Goal: Task Accomplishment & Management: Complete application form

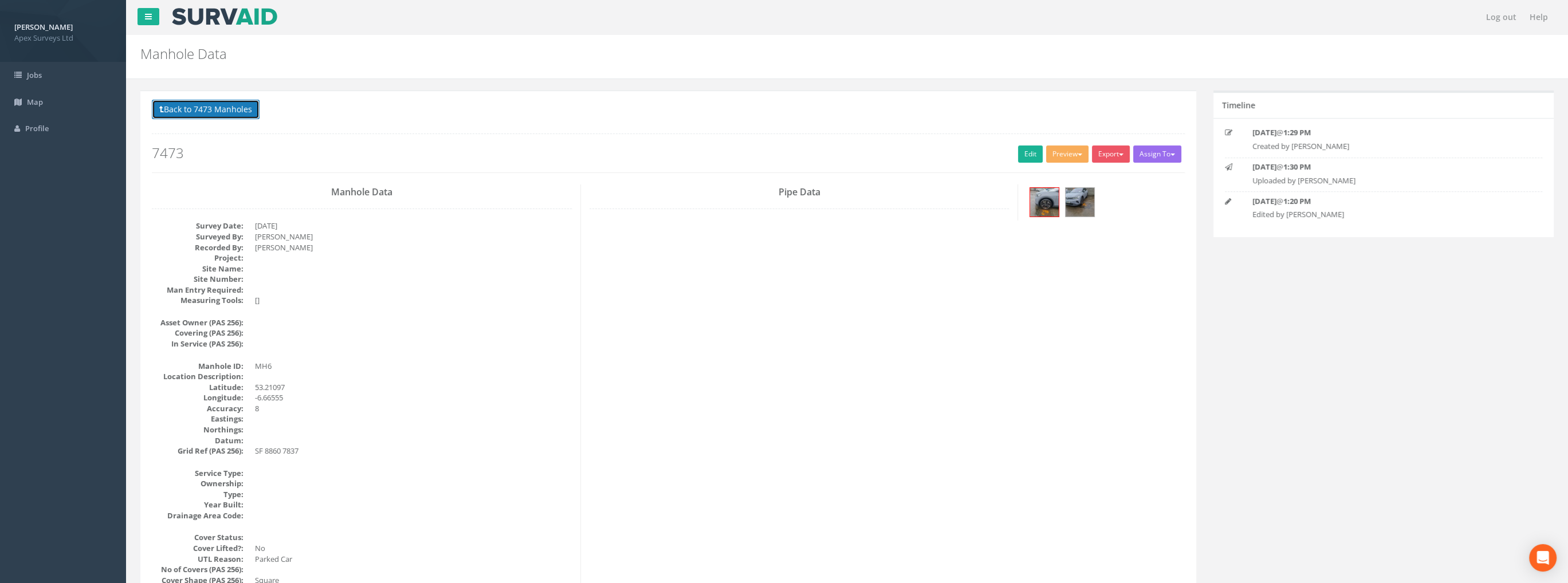
click at [227, 115] on button "Back to 7473 Manholes" at bounding box center [205, 109] width 107 height 19
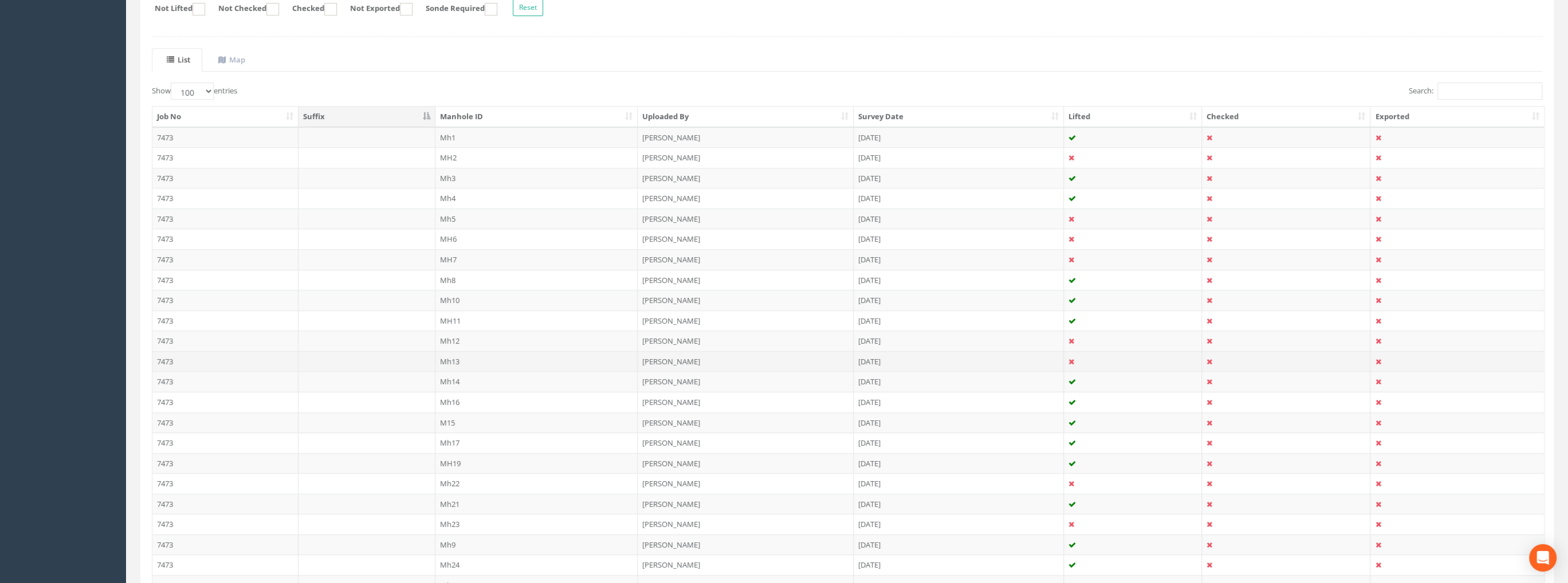
scroll to position [229, 0]
click at [448, 404] on td "M15" at bounding box center [537, 411] width 203 height 21
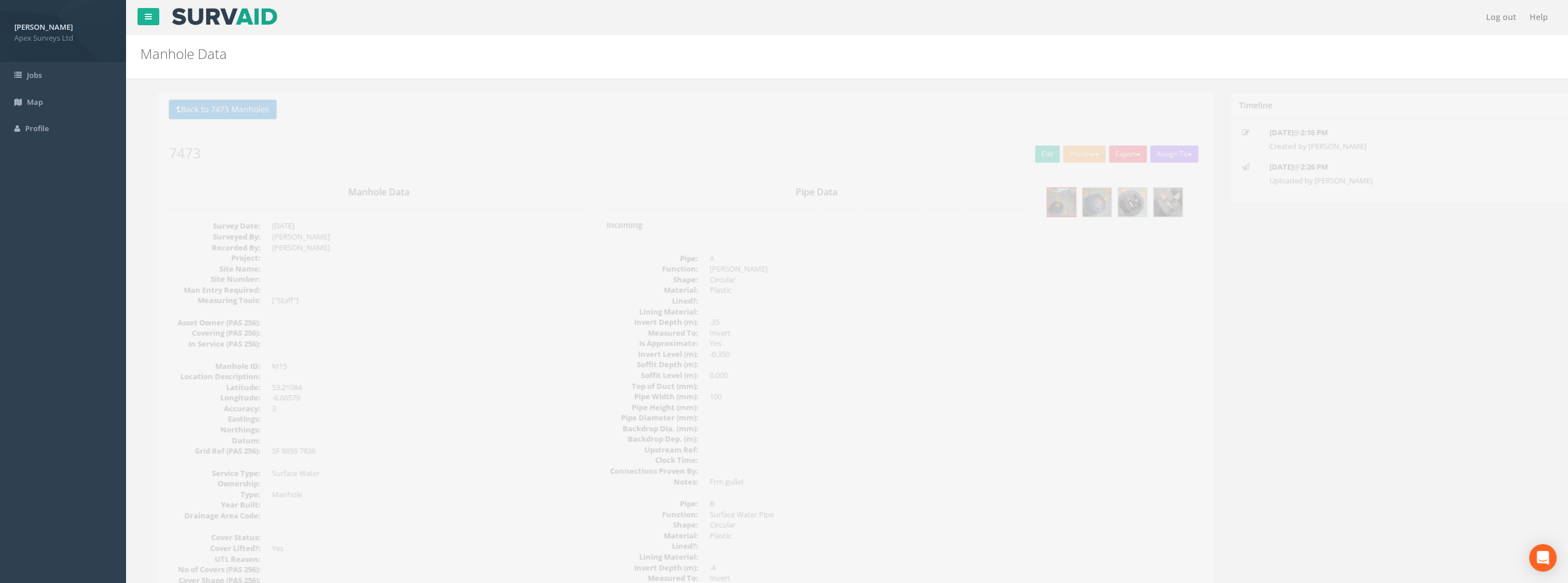
scroll to position [0, 0]
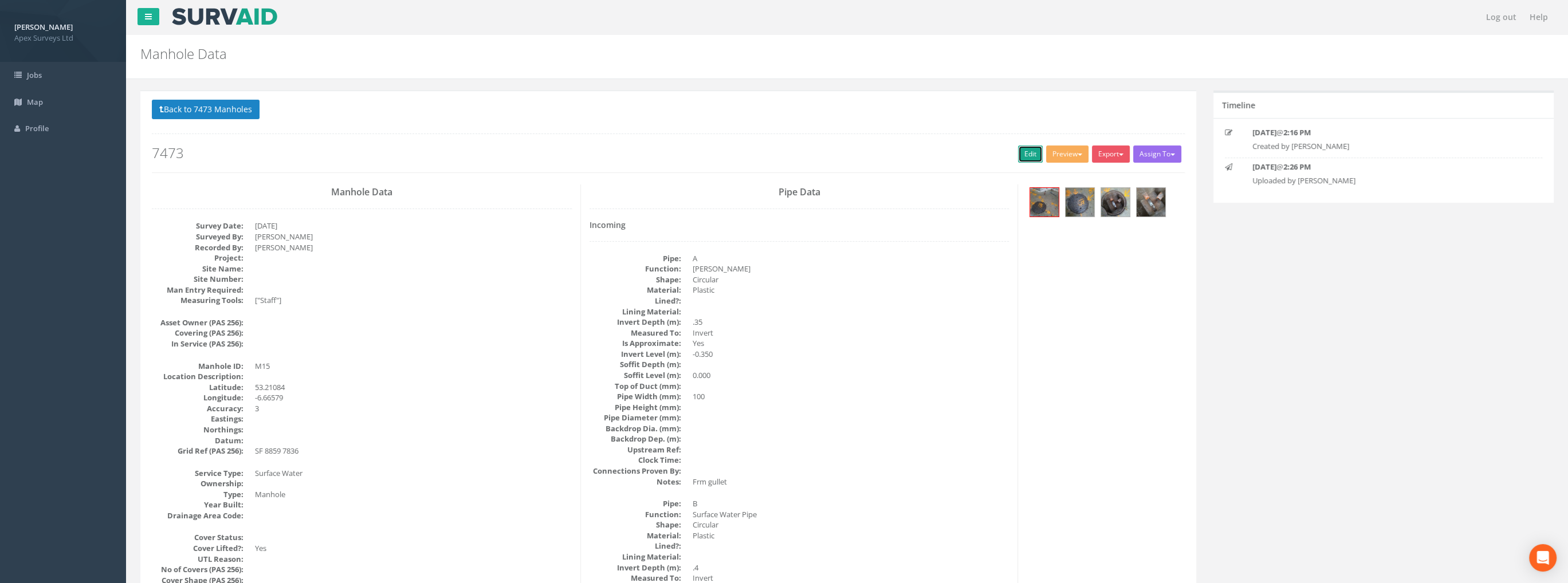
click at [1026, 152] on link "Edit" at bounding box center [1030, 154] width 25 height 17
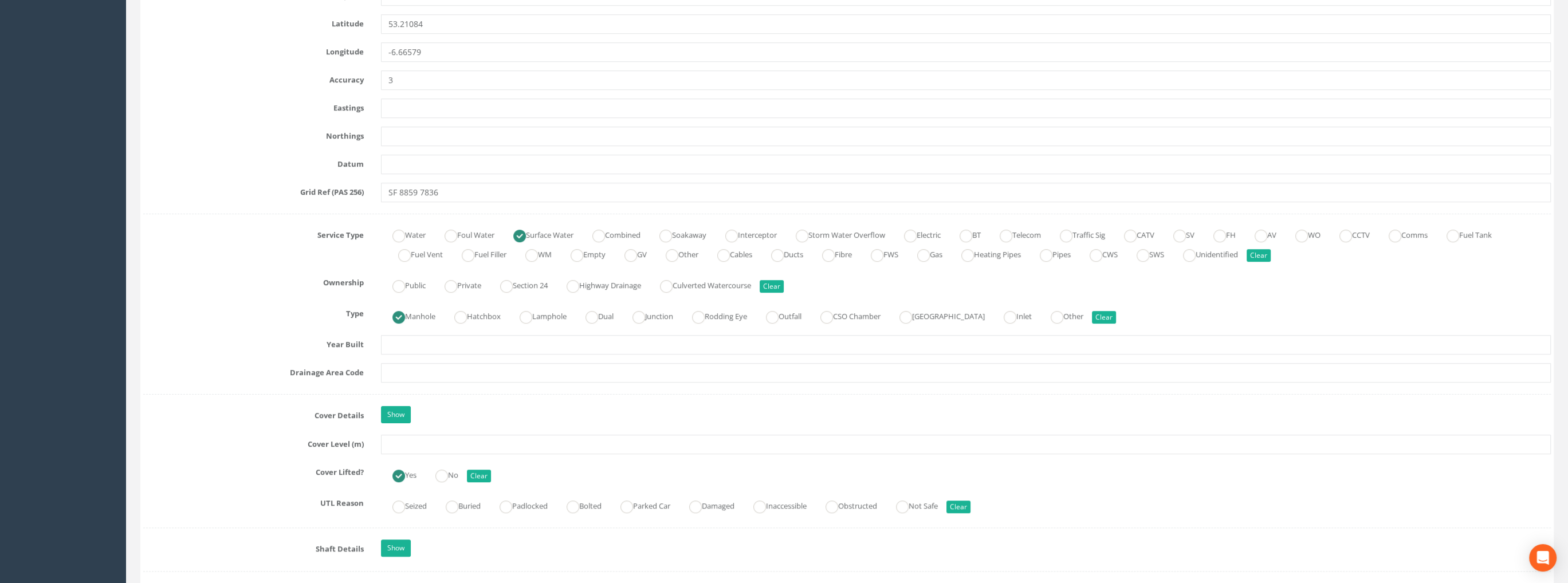
scroll to position [802, 0]
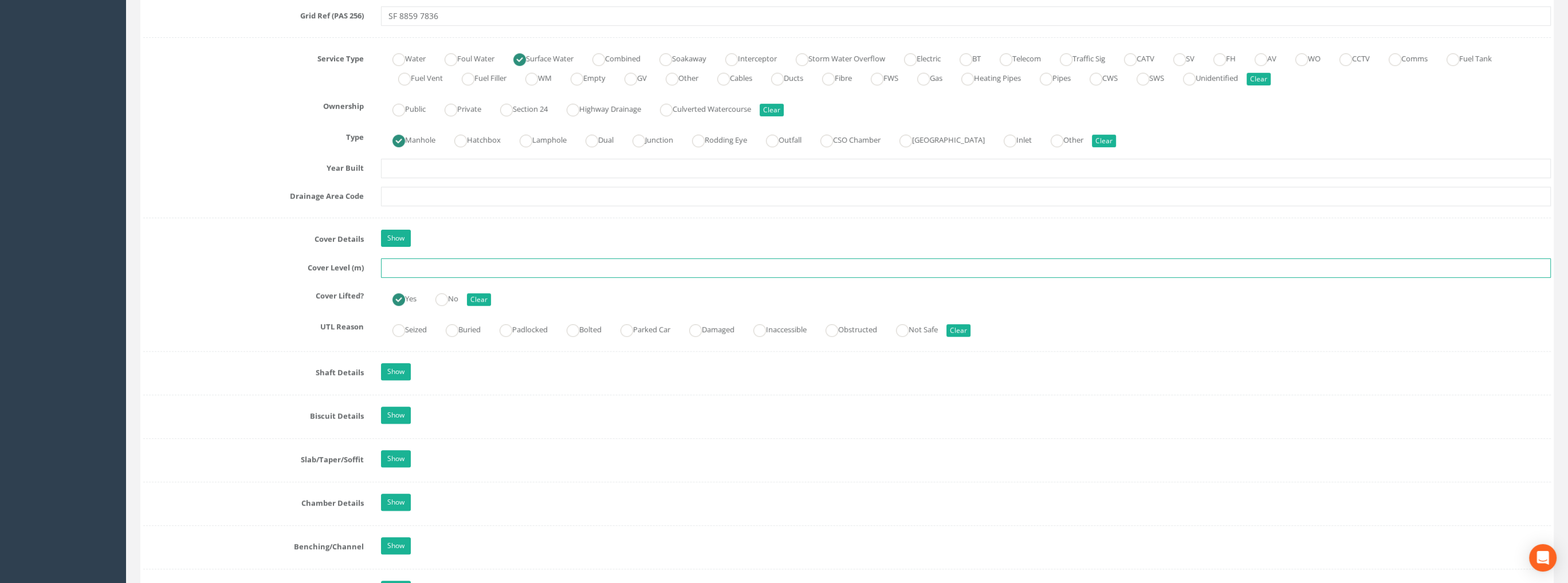
click at [397, 271] on input "text" at bounding box center [966, 268] width 1170 height 19
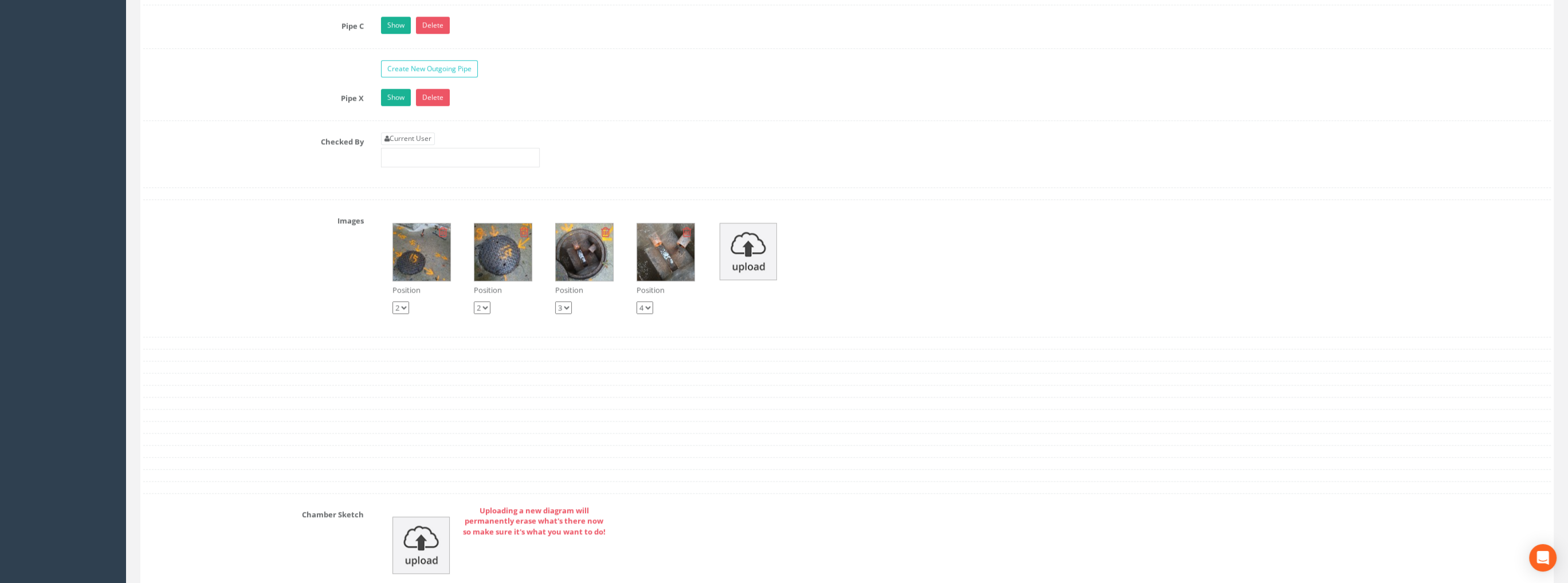
scroll to position [1778, 0]
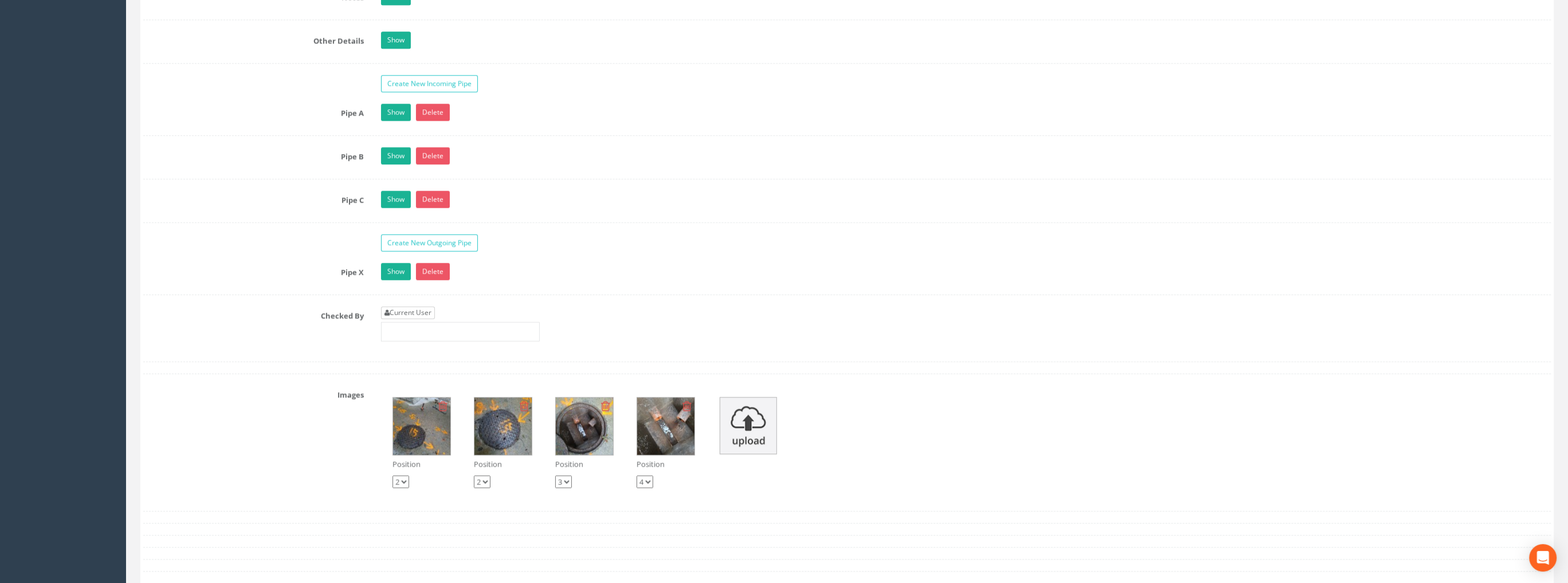
type input "99.52"
click at [414, 306] on link "Current User" at bounding box center [408, 312] width 54 height 12
type input "[PERSON_NAME]"
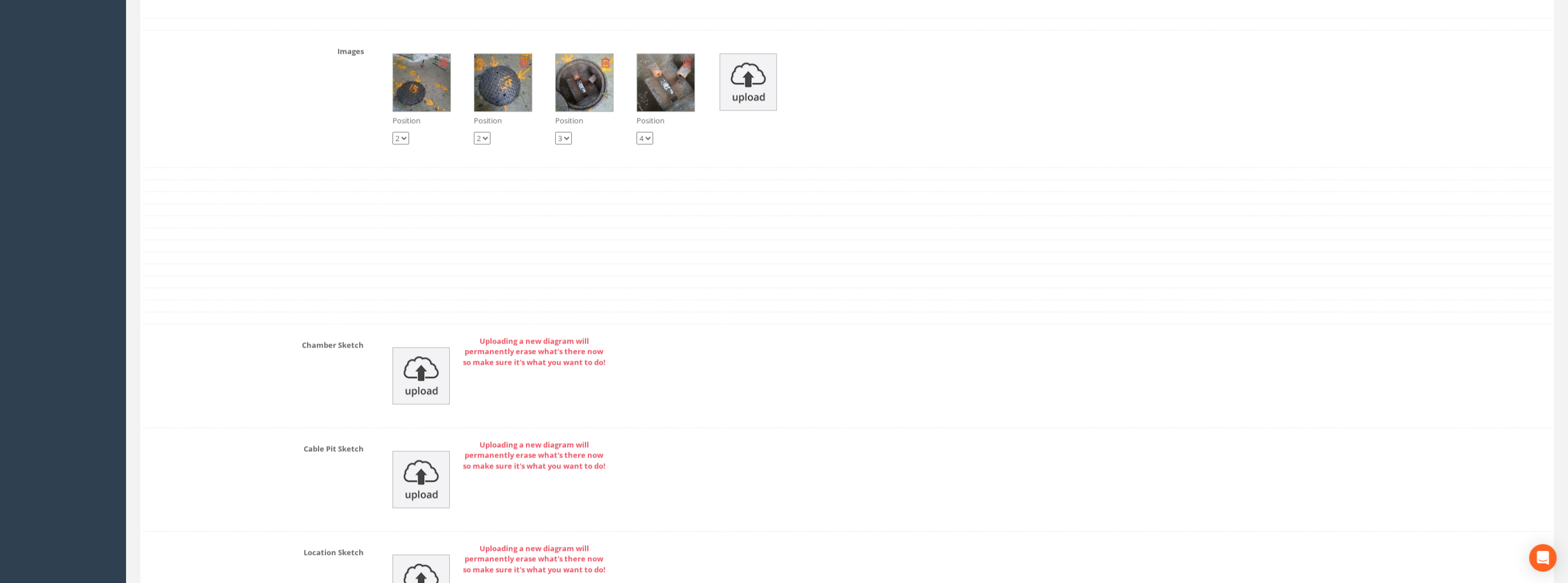
scroll to position [2465, 0]
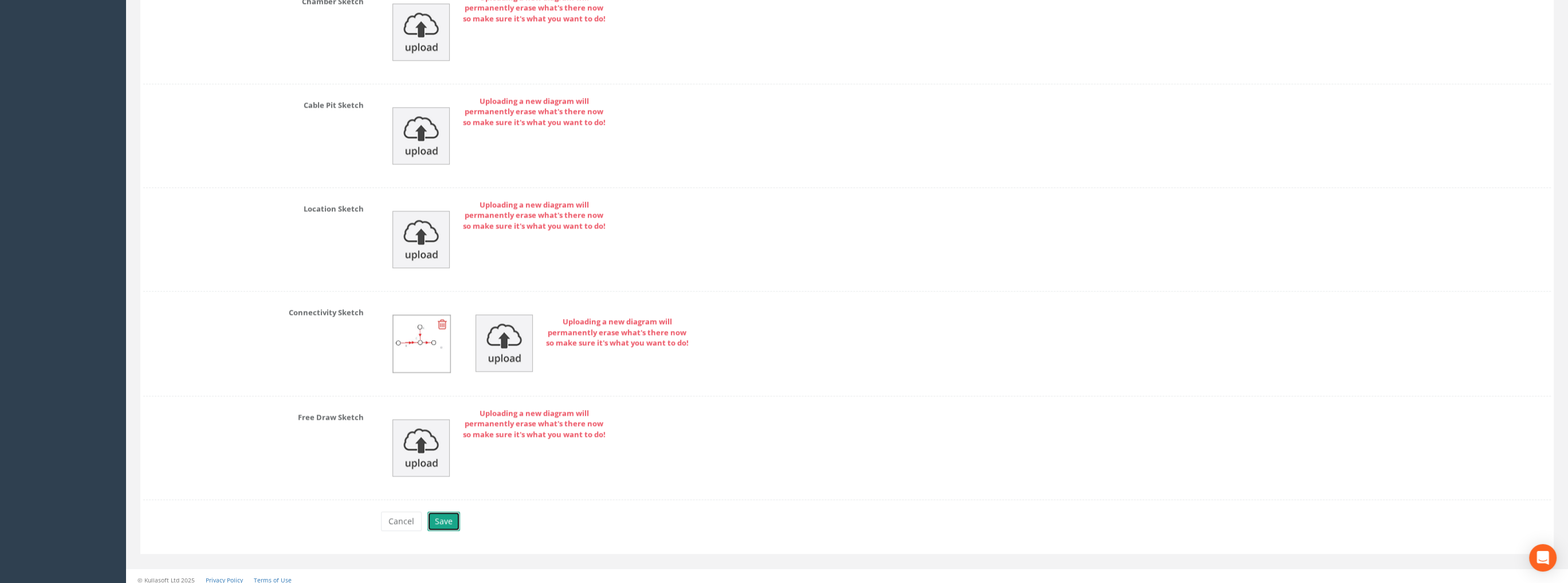
click at [445, 514] on button "Save" at bounding box center [444, 521] width 32 height 19
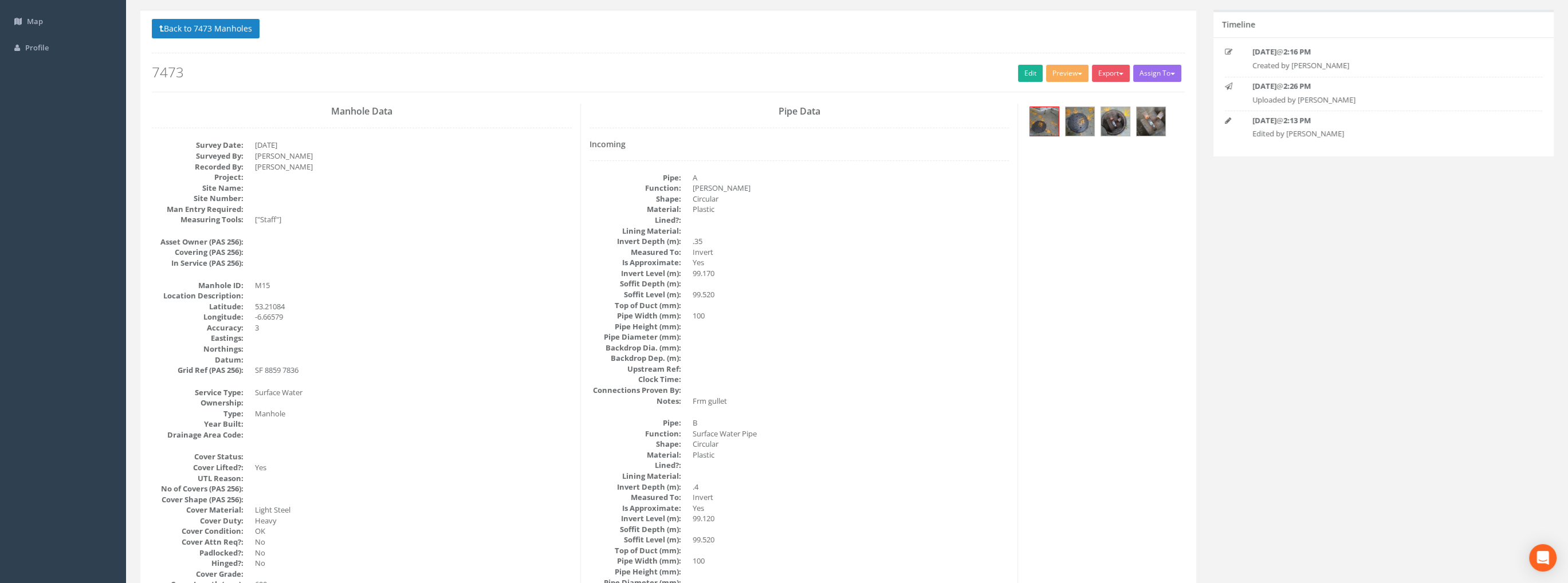
scroll to position [114, 0]
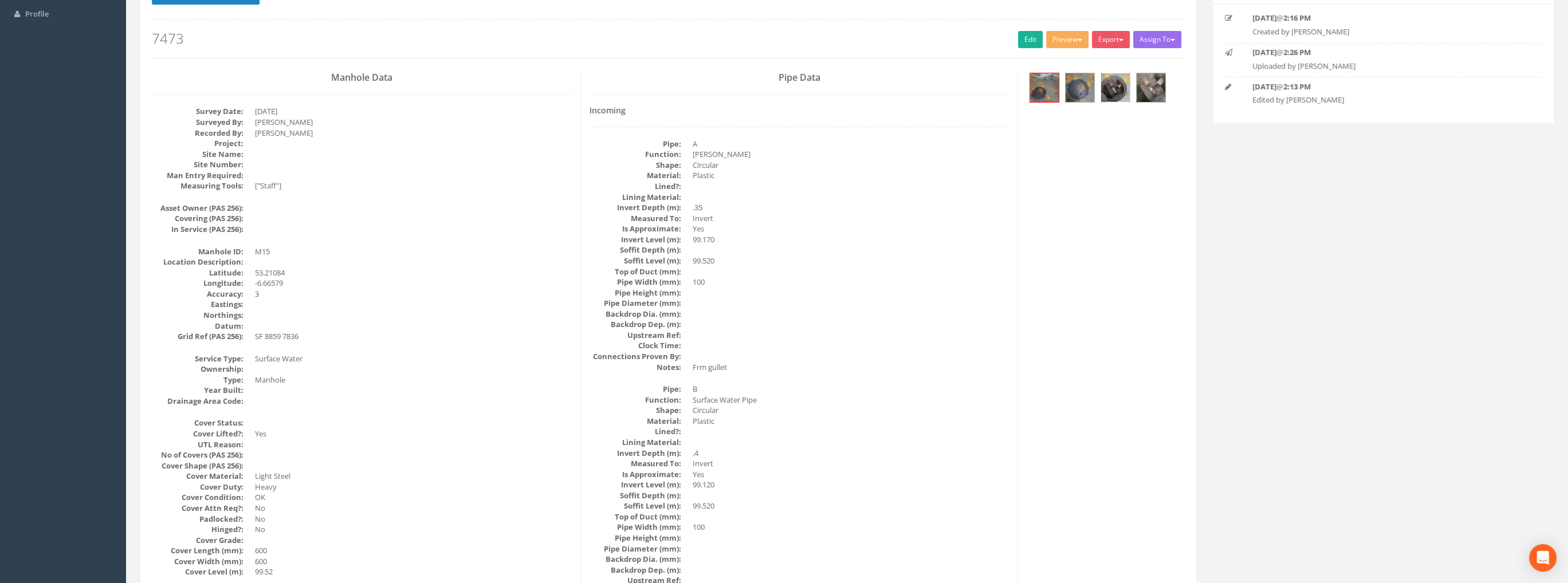
click at [1106, 85] on img at bounding box center [1115, 87] width 29 height 29
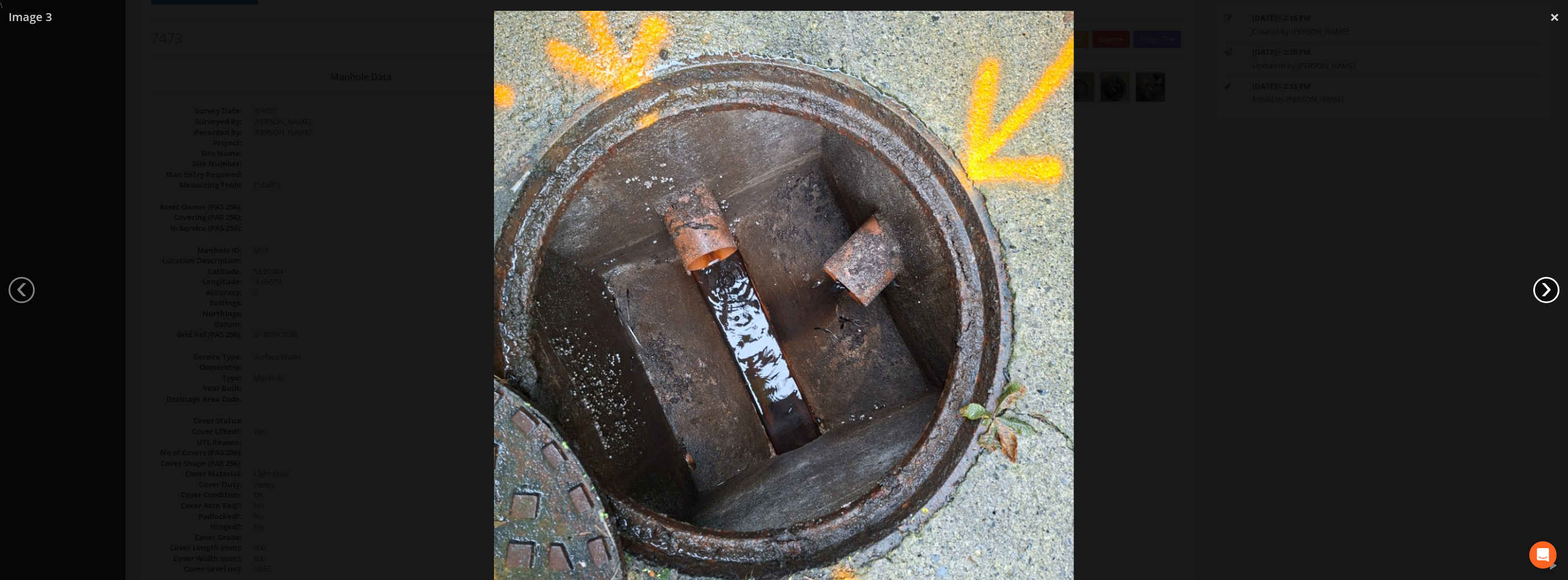
click at [1540, 285] on link "›" at bounding box center [1546, 290] width 26 height 26
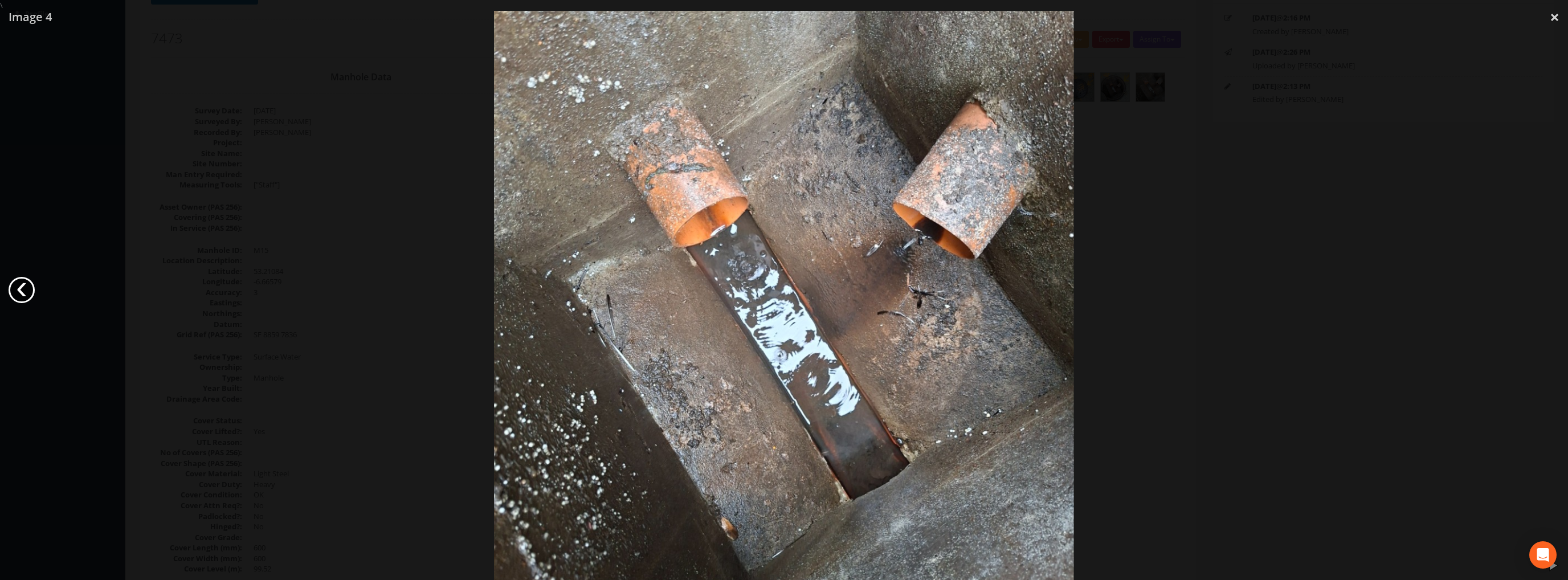
click at [17, 288] on link "‹" at bounding box center [22, 290] width 26 height 26
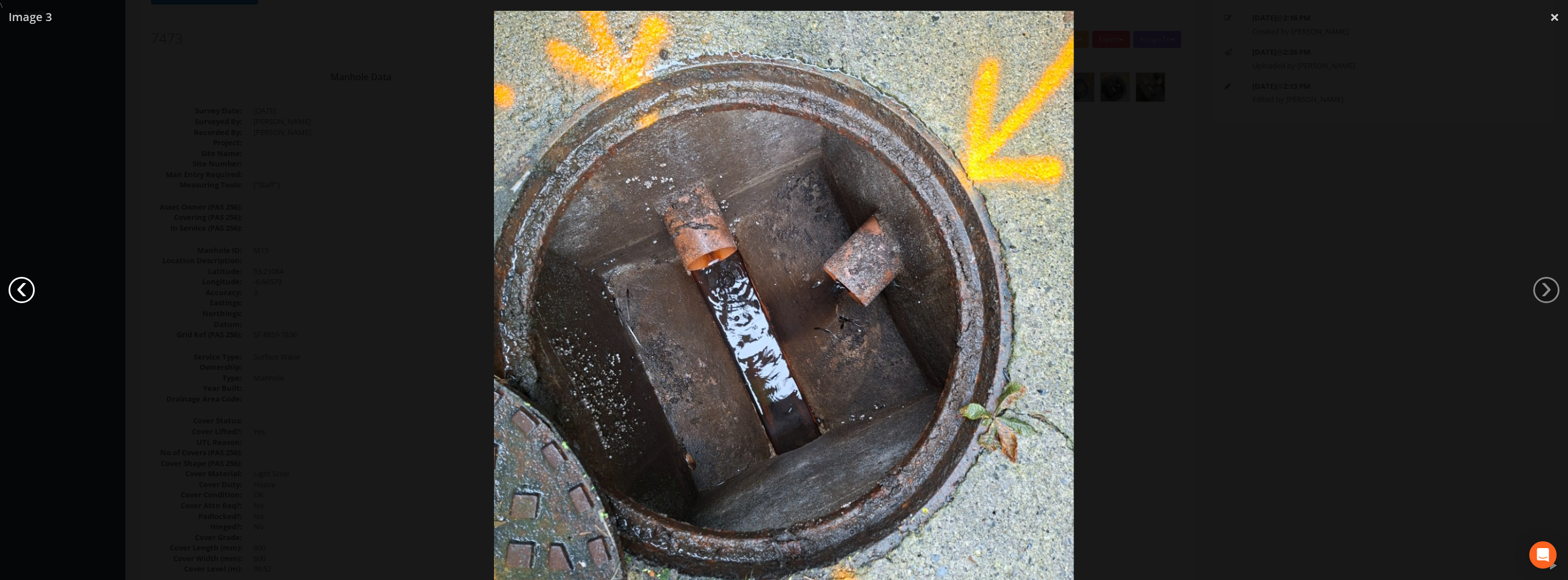
click at [18, 289] on link "‹" at bounding box center [22, 290] width 26 height 26
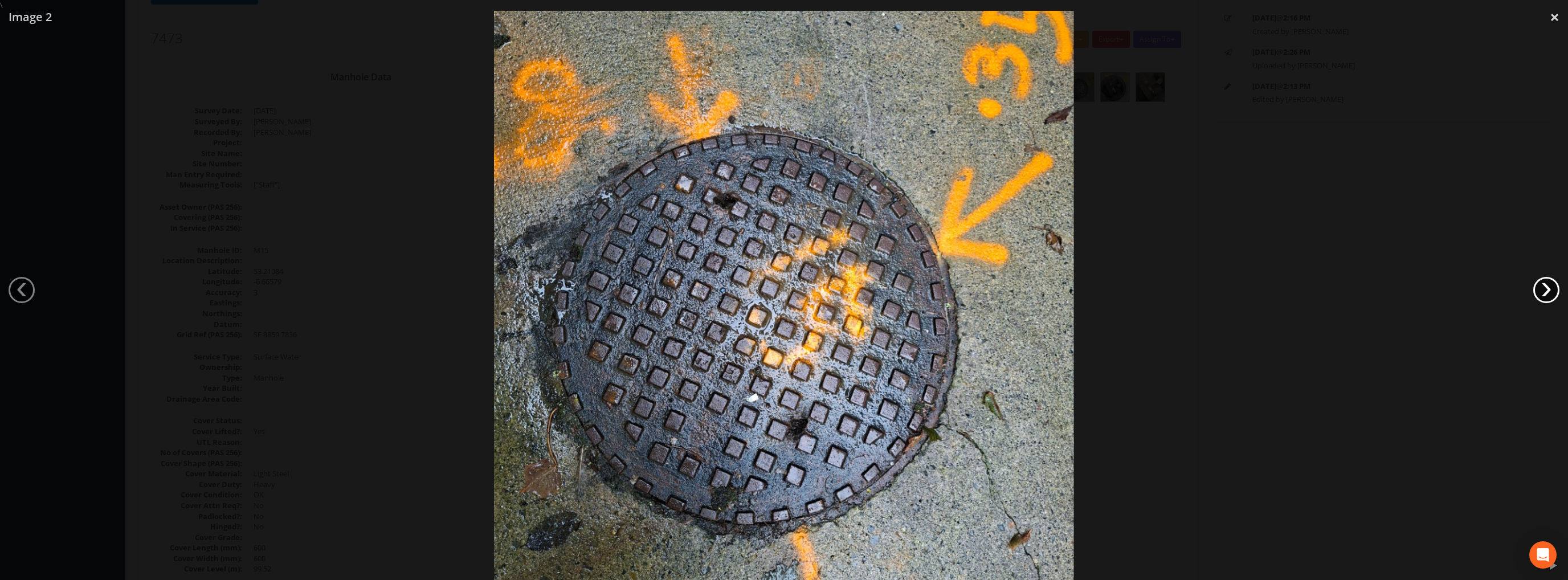
click at [1548, 295] on link "›" at bounding box center [1546, 290] width 26 height 26
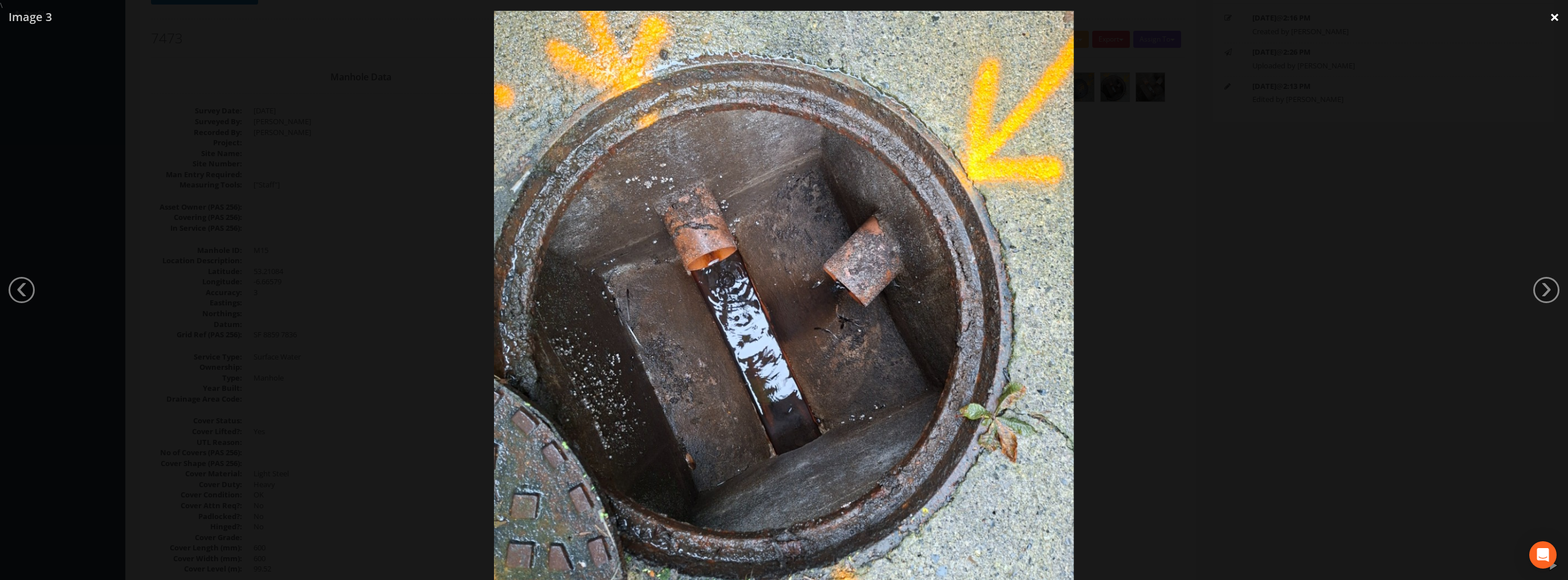
click at [1551, 20] on link "×" at bounding box center [1554, 17] width 27 height 34
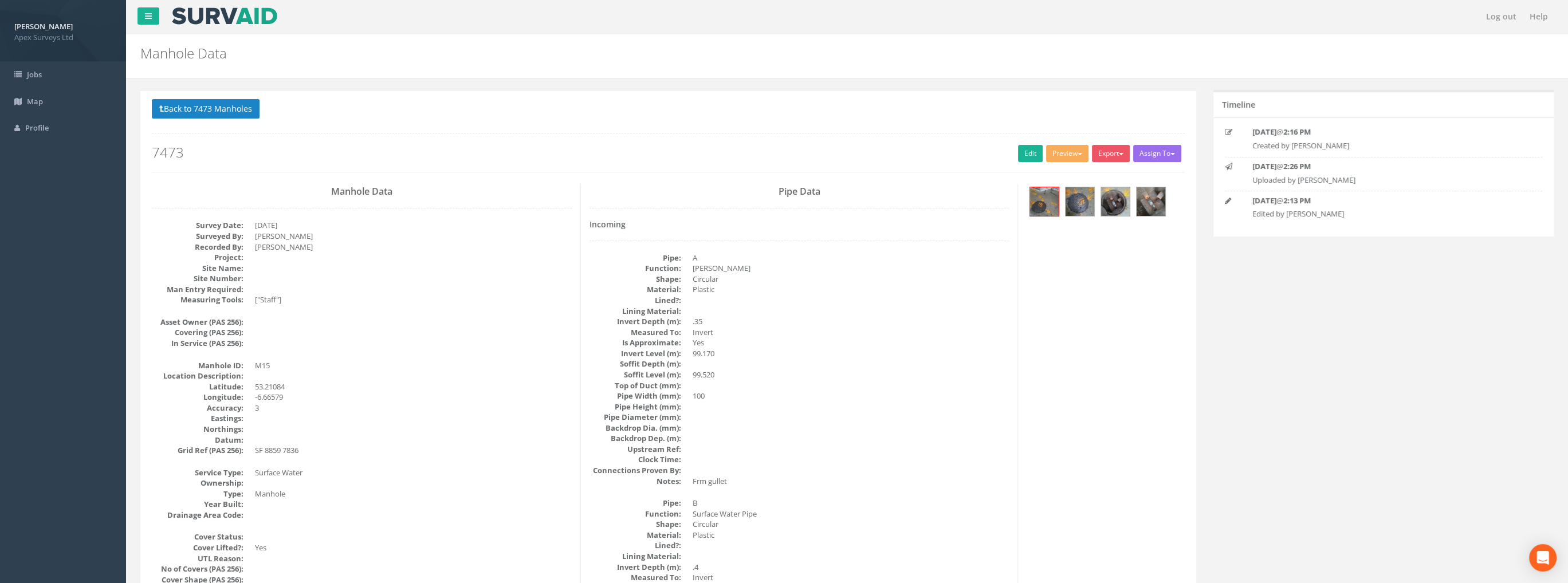
scroll to position [0, 0]
click at [1089, 204] on img at bounding box center [1079, 202] width 29 height 29
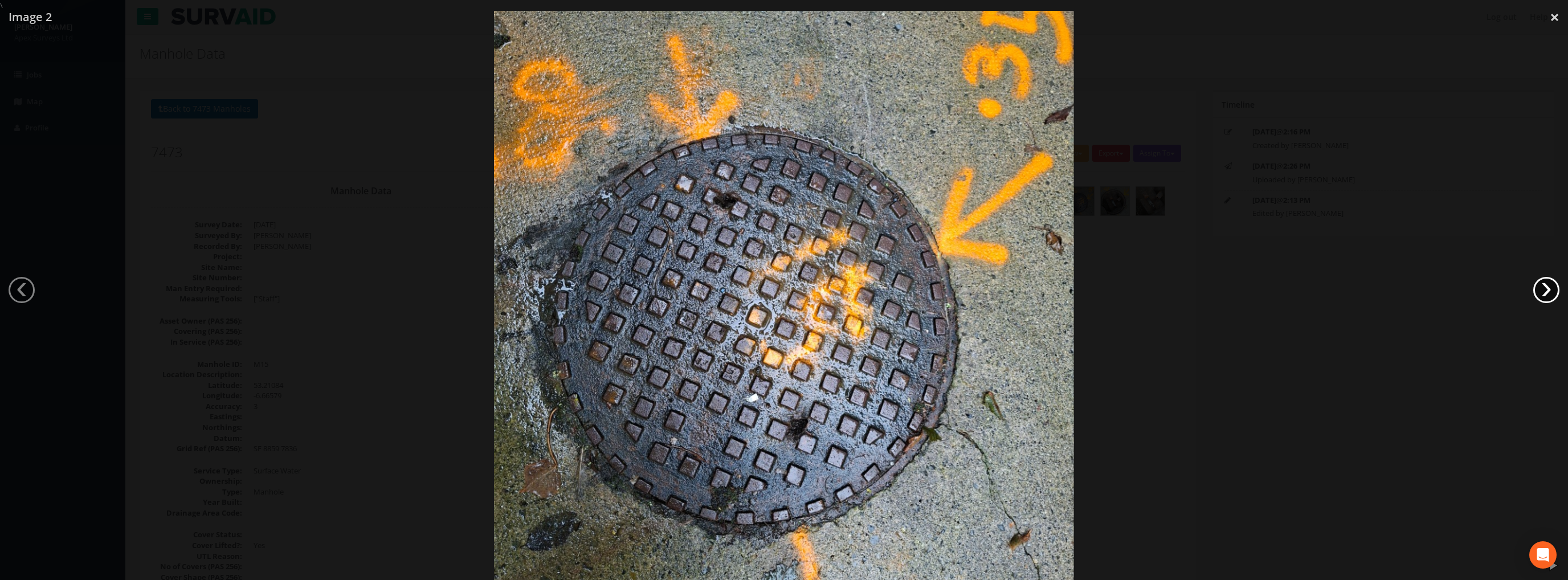
click at [1546, 288] on link "›" at bounding box center [1546, 290] width 26 height 26
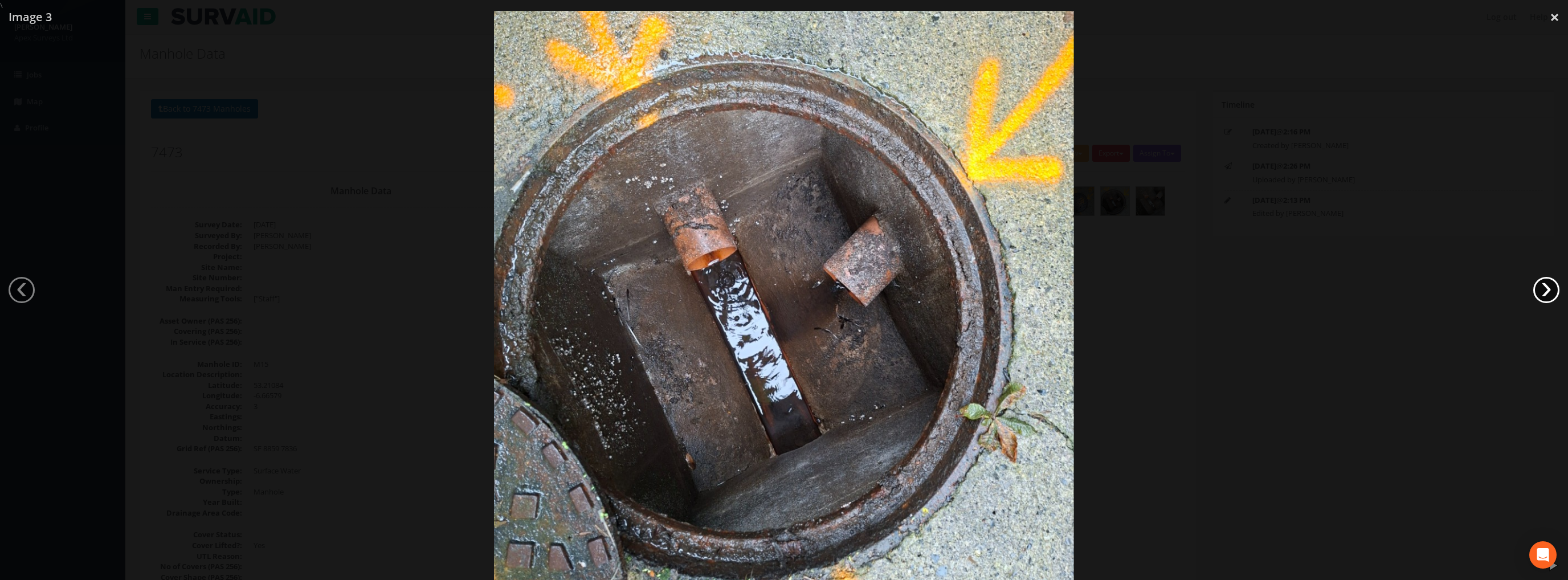
click at [1536, 295] on link "›" at bounding box center [1546, 290] width 26 height 26
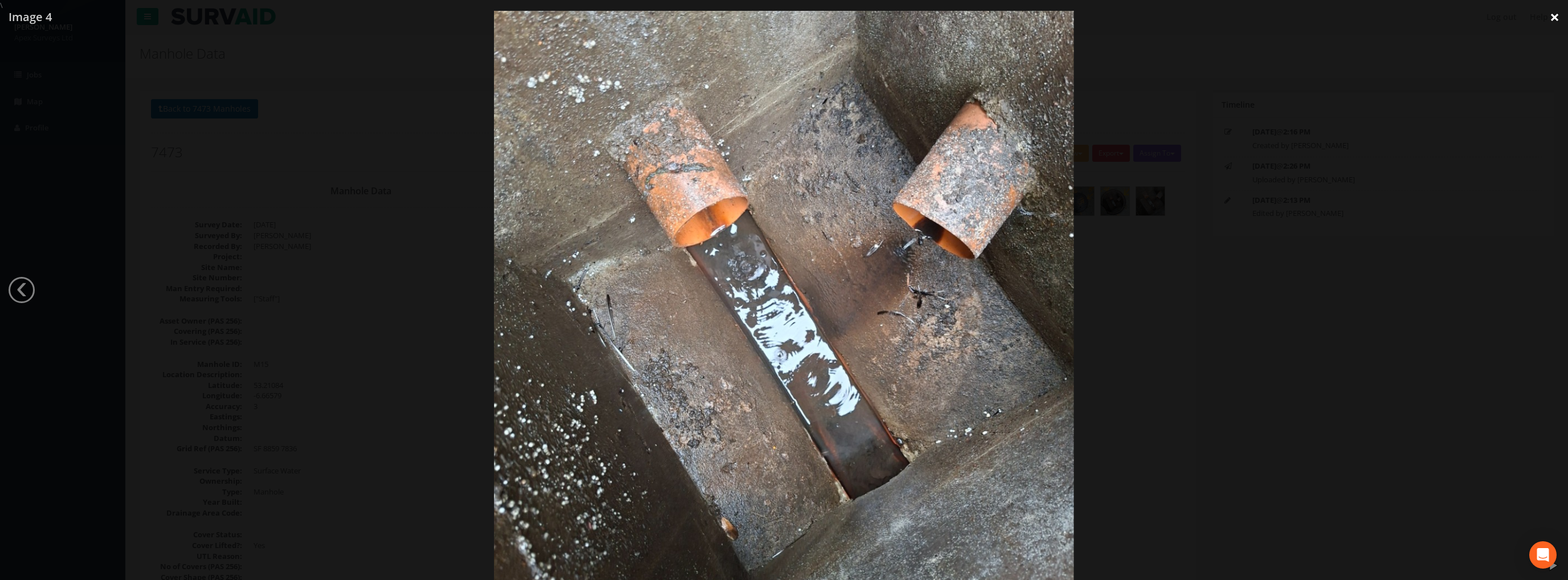
click at [1556, 18] on link "×" at bounding box center [1554, 17] width 27 height 34
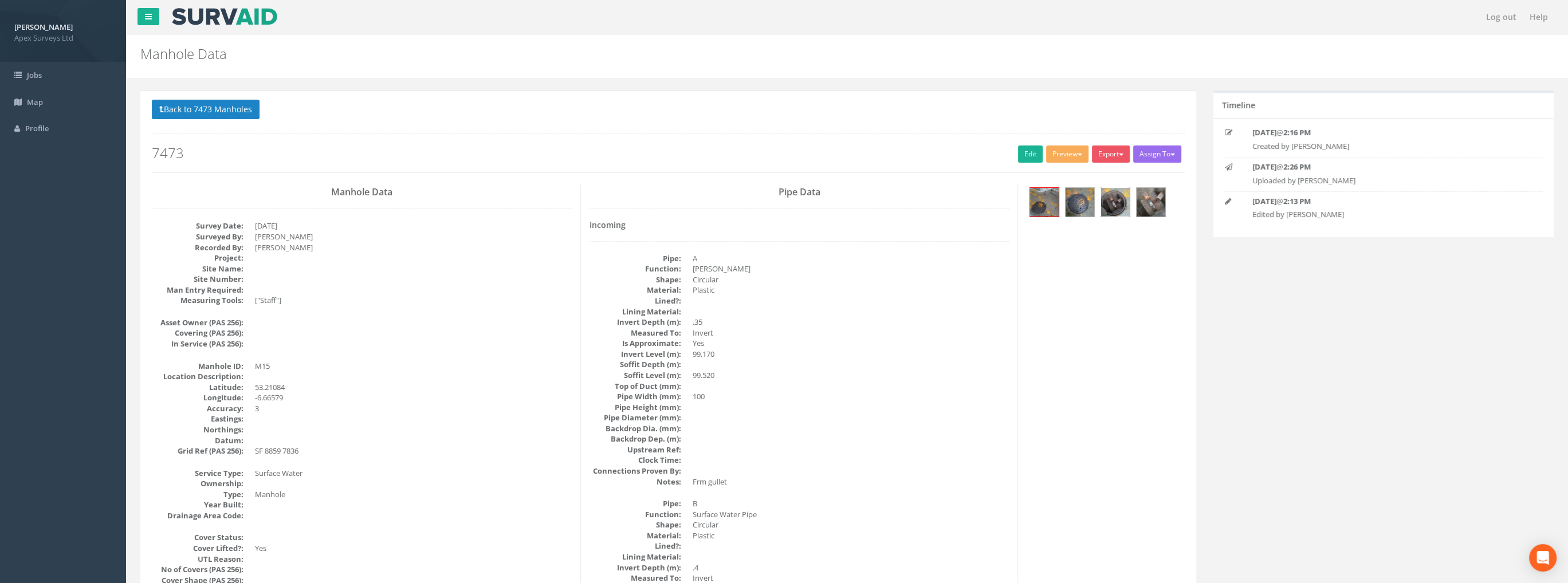
click at [1115, 202] on img at bounding box center [1115, 202] width 29 height 29
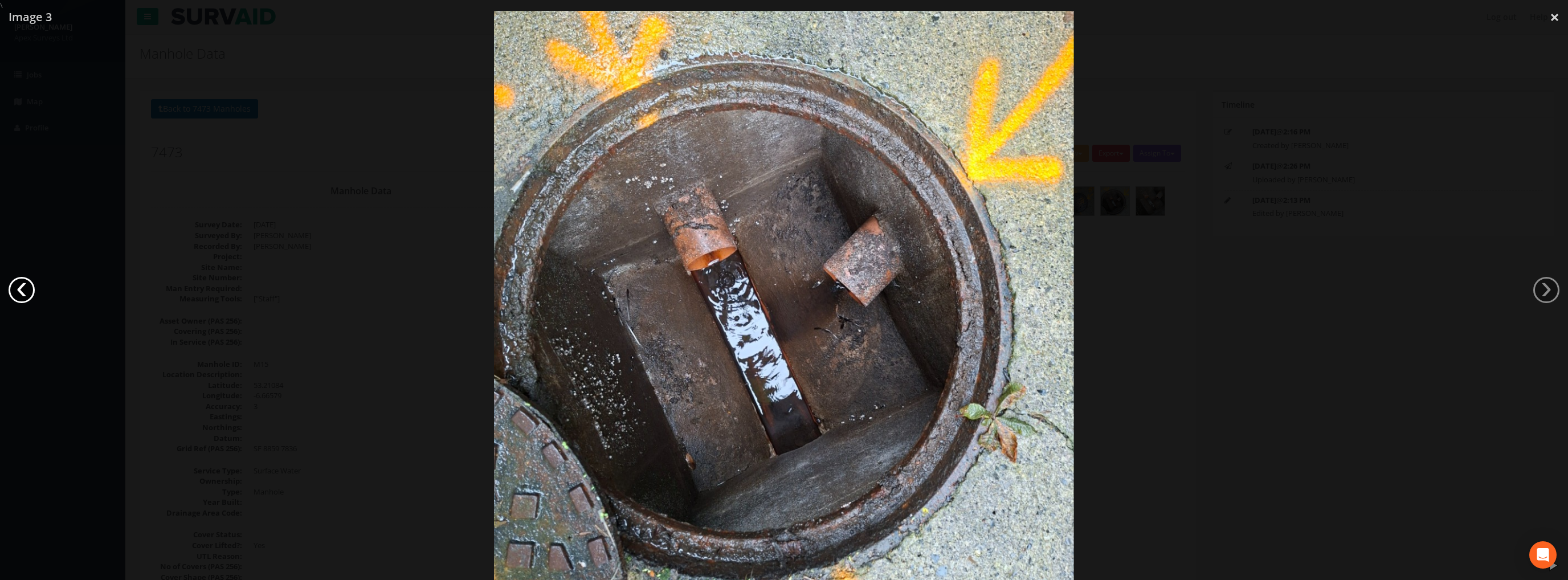
click at [19, 289] on link "‹" at bounding box center [22, 290] width 26 height 26
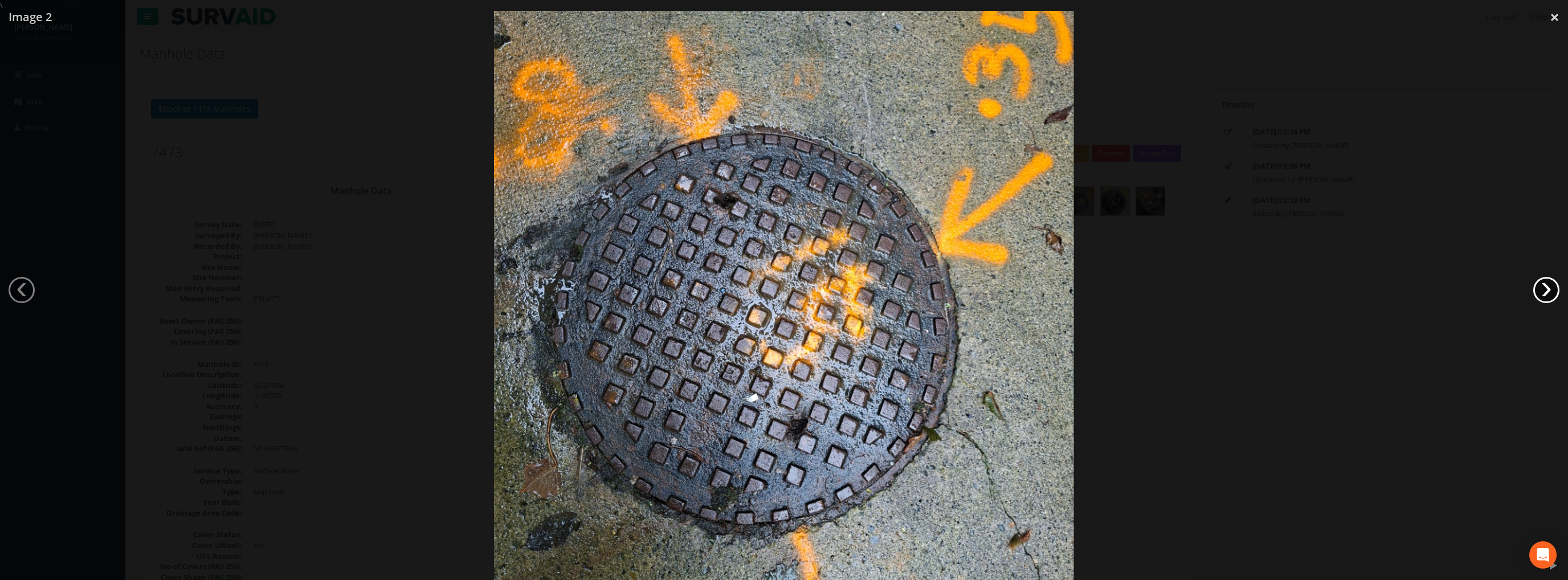
click at [1540, 285] on link "›" at bounding box center [1546, 290] width 26 height 26
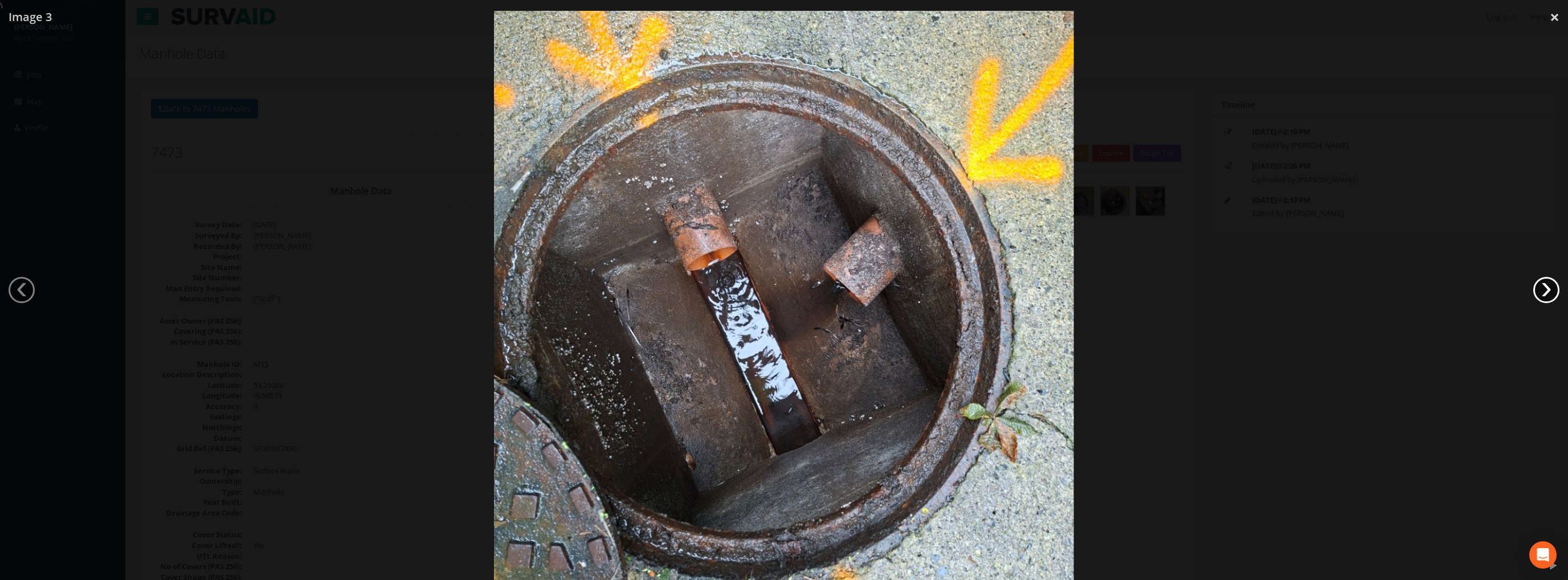
click at [1549, 286] on link "›" at bounding box center [1546, 290] width 26 height 26
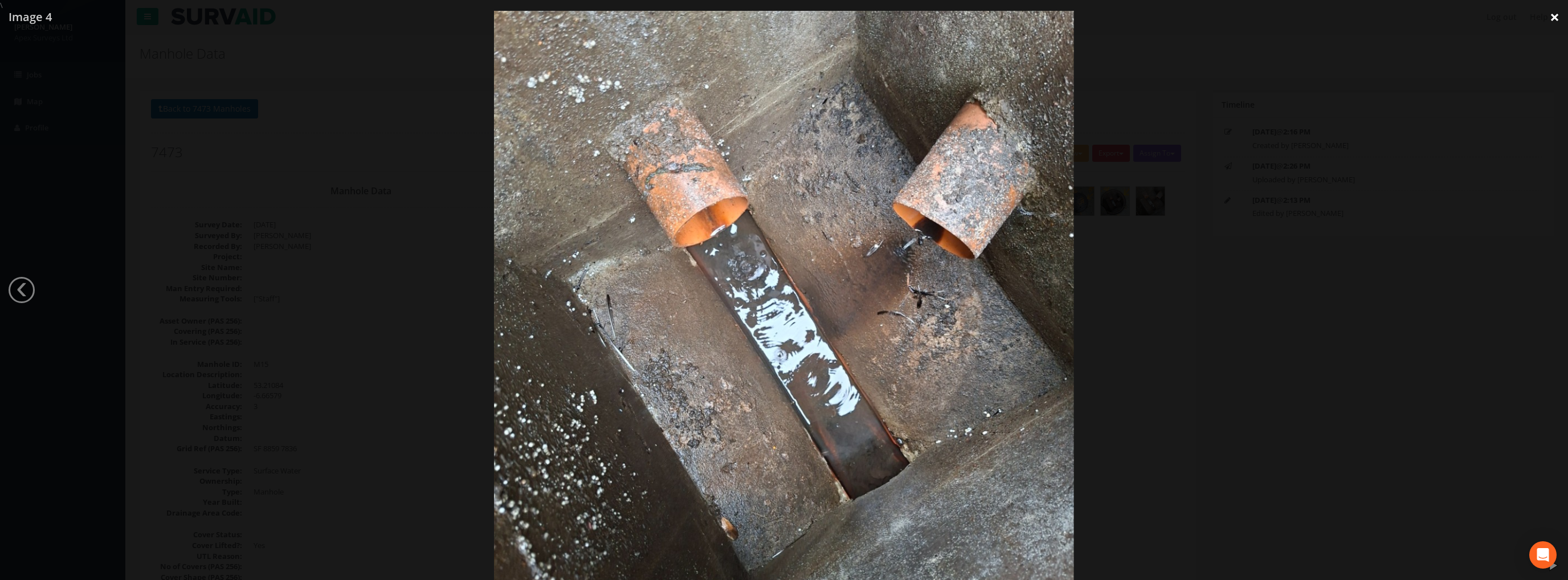
click at [1554, 19] on link "×" at bounding box center [1554, 17] width 27 height 34
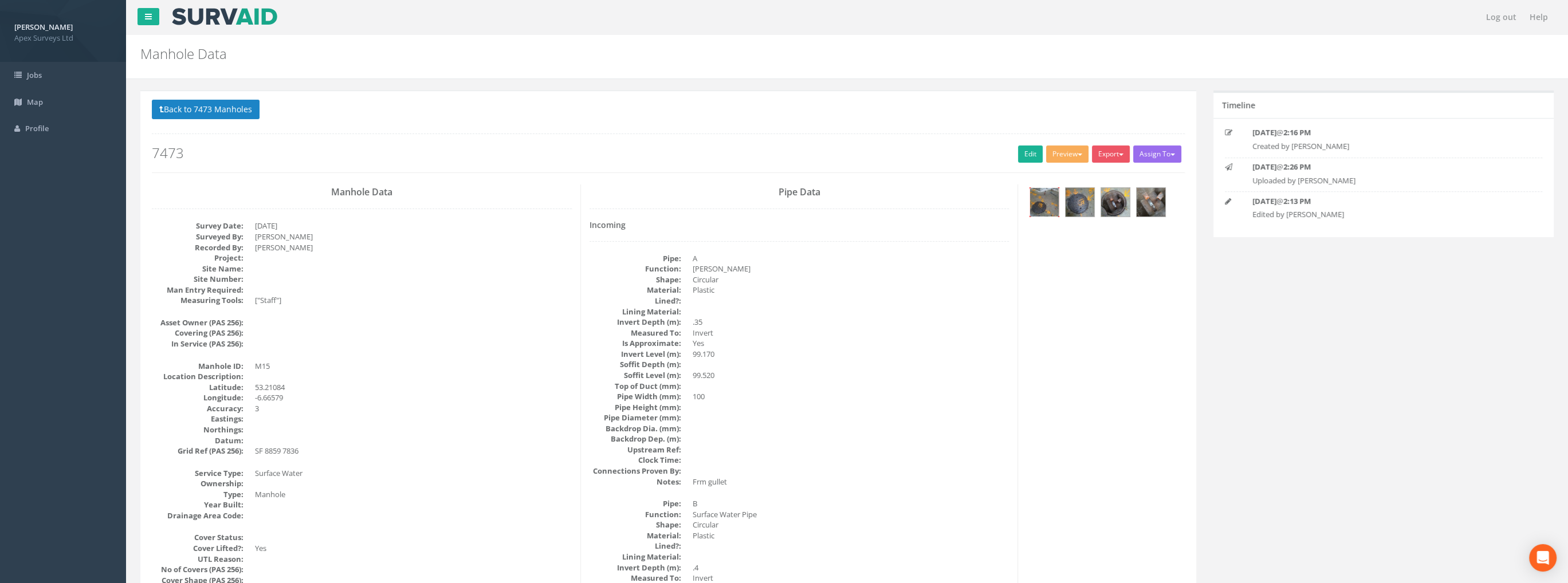
click at [1043, 203] on img at bounding box center [1044, 202] width 29 height 29
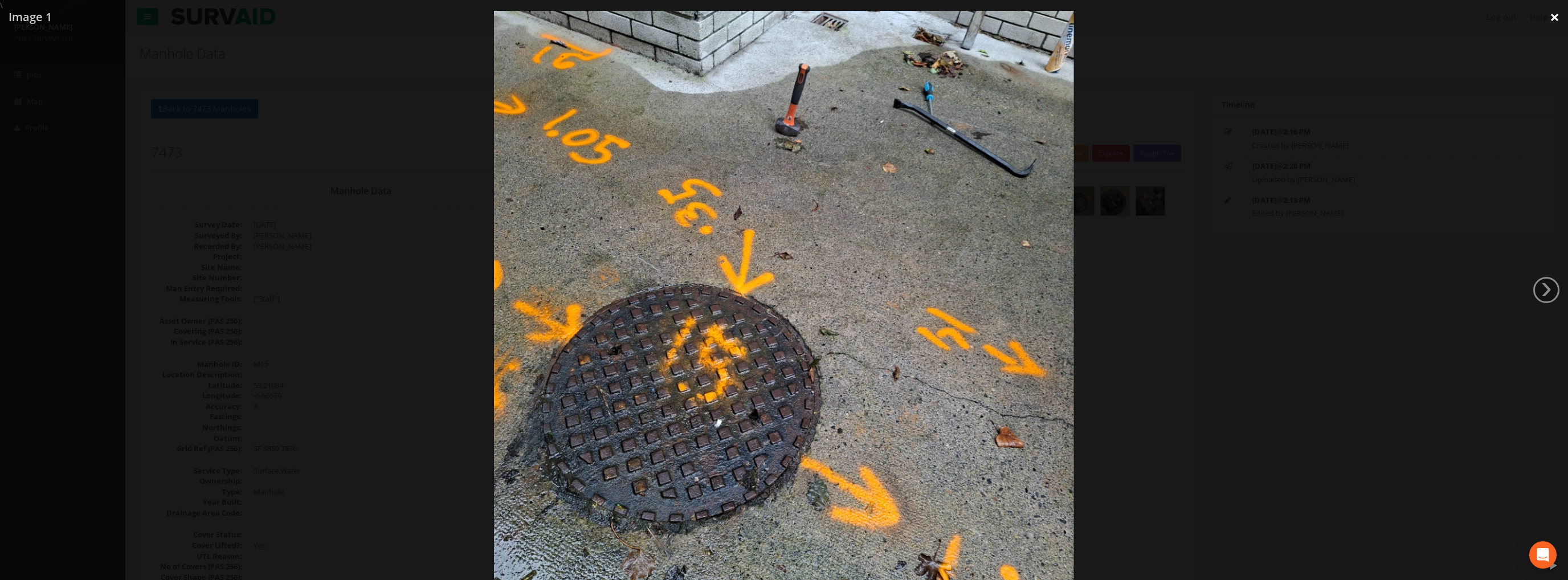
click at [1555, 18] on link "×" at bounding box center [1554, 17] width 27 height 34
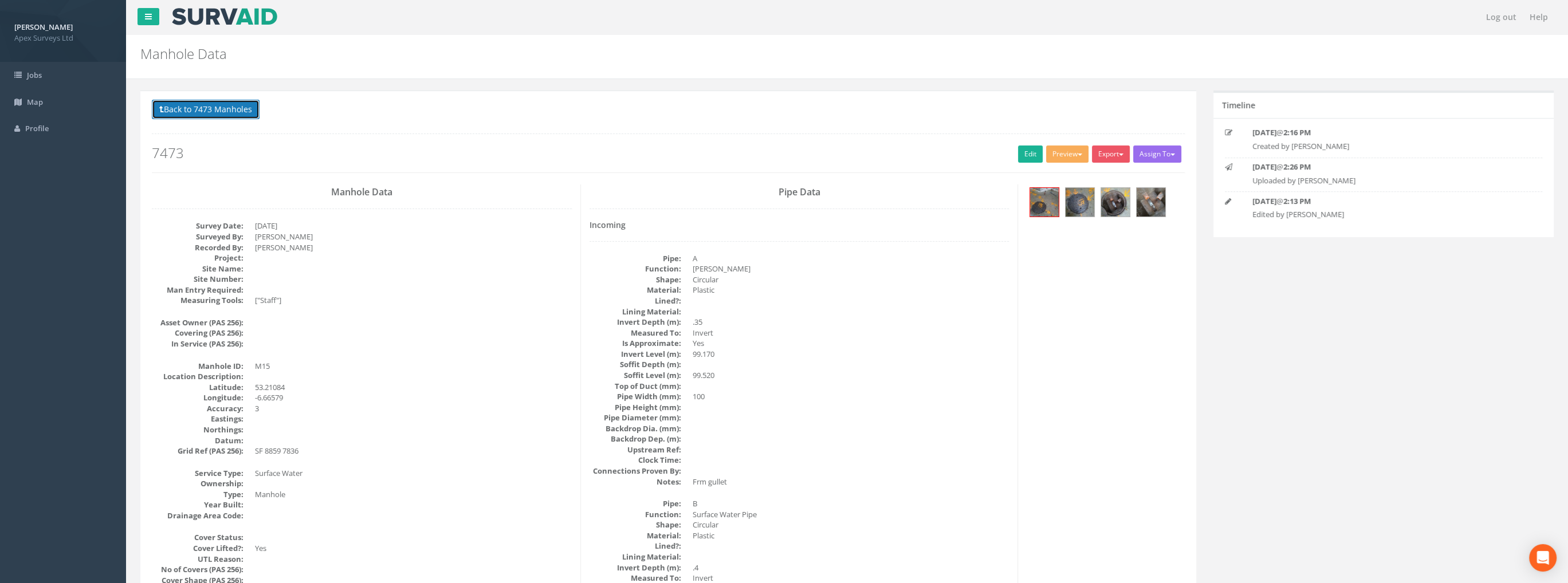
click at [204, 110] on button "Back to 7473 Manholes" at bounding box center [205, 109] width 107 height 19
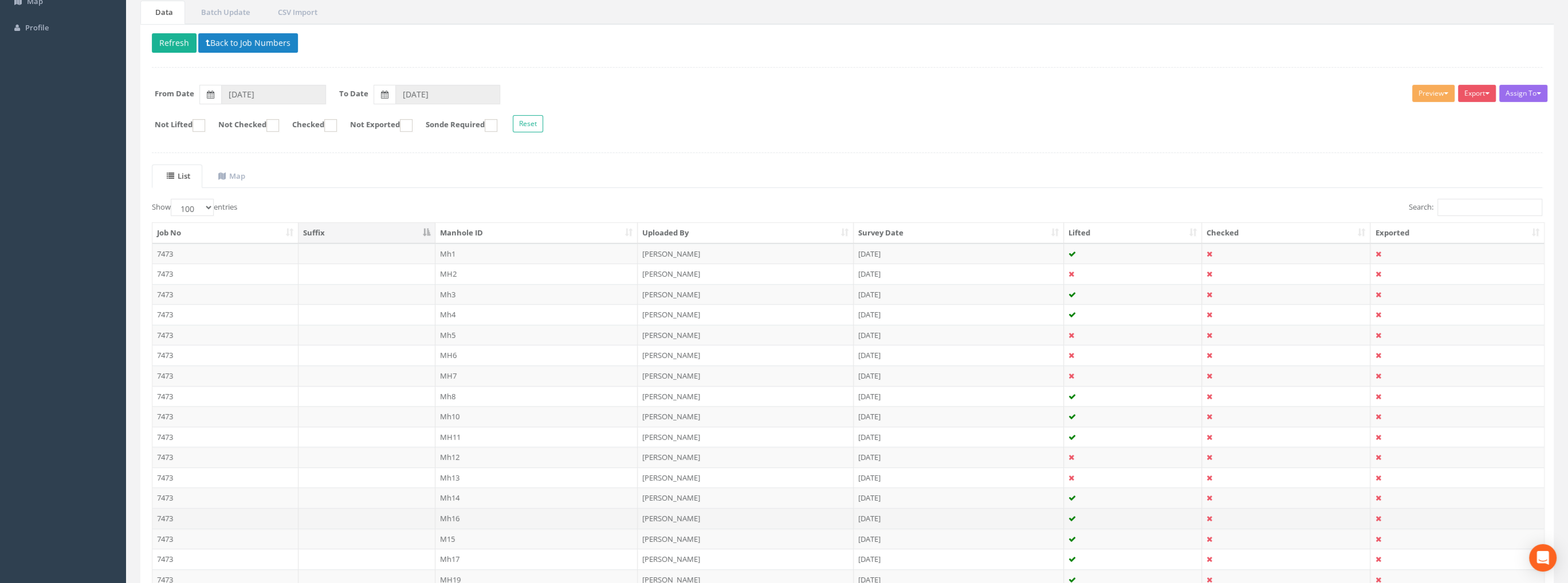
scroll to position [286, 0]
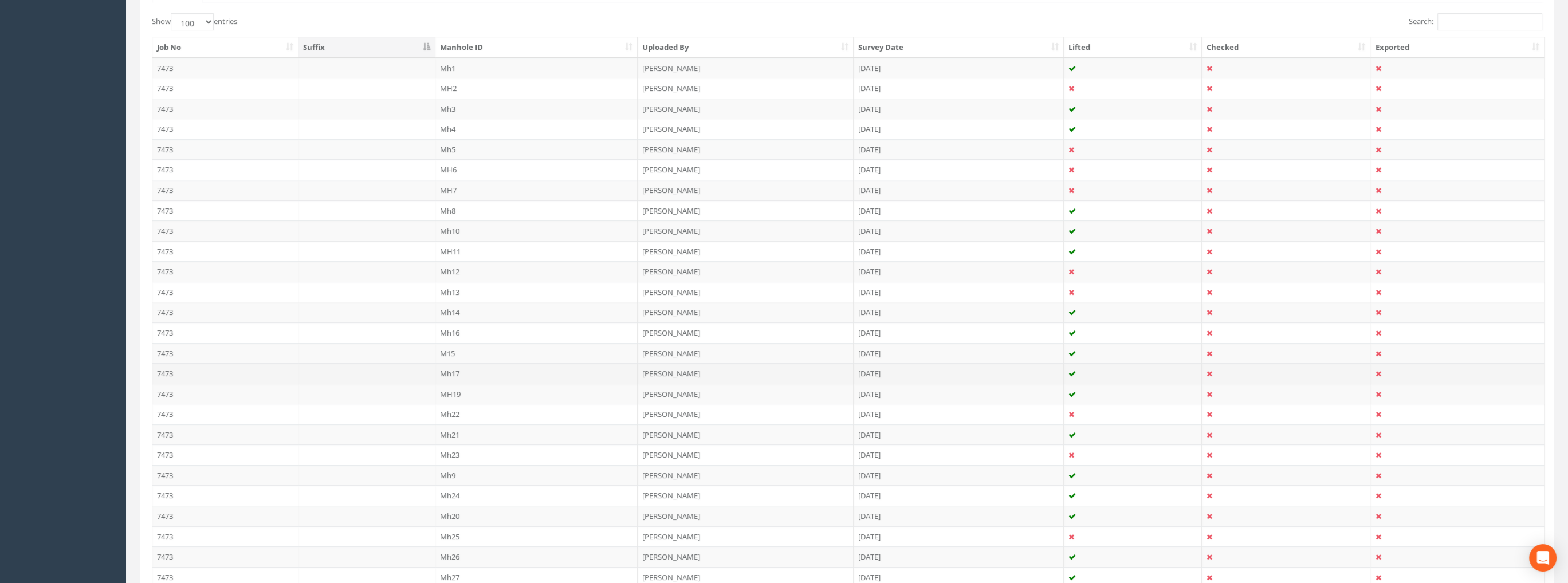
click at [456, 367] on td "Mh17" at bounding box center [537, 373] width 203 height 21
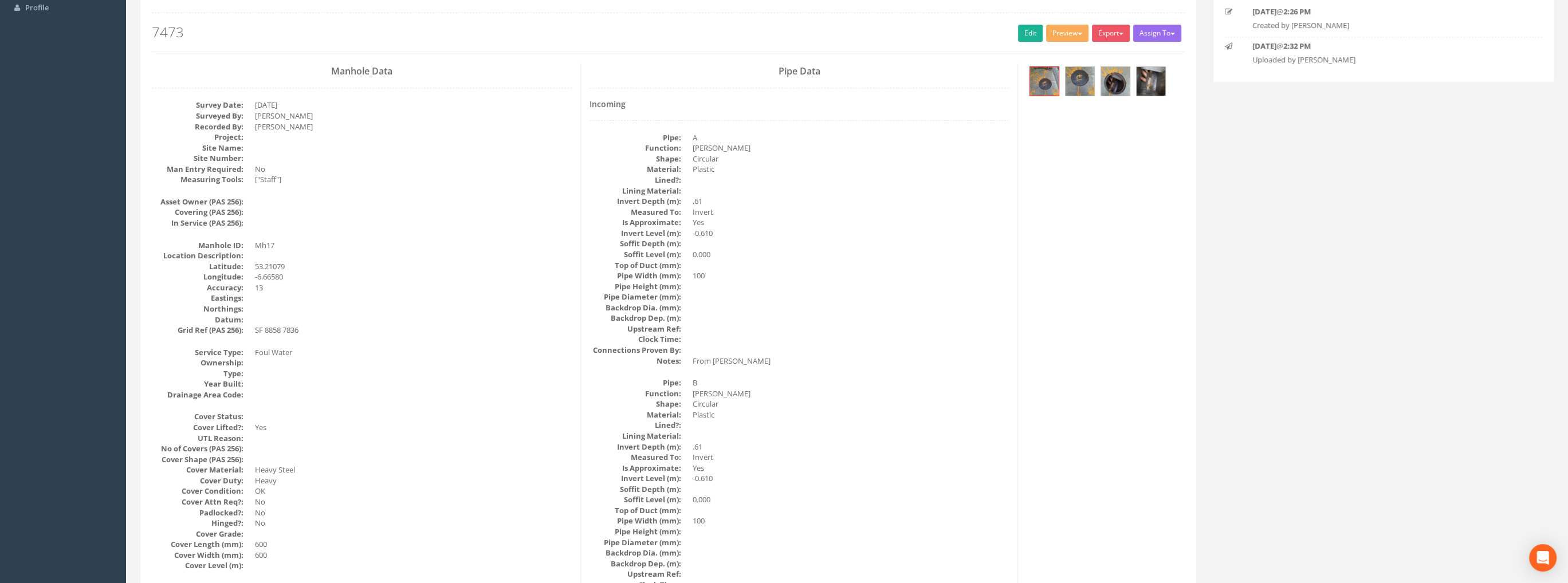
scroll to position [0, 0]
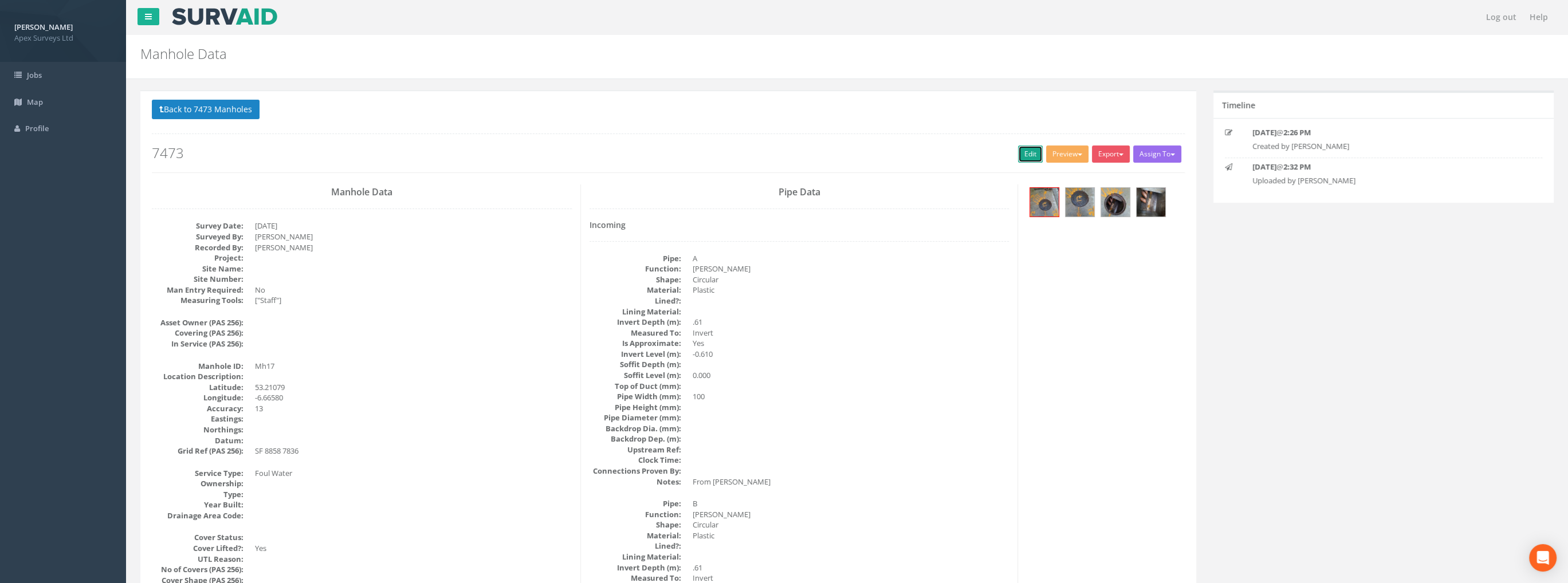
click at [1027, 155] on link "Edit" at bounding box center [1030, 154] width 25 height 17
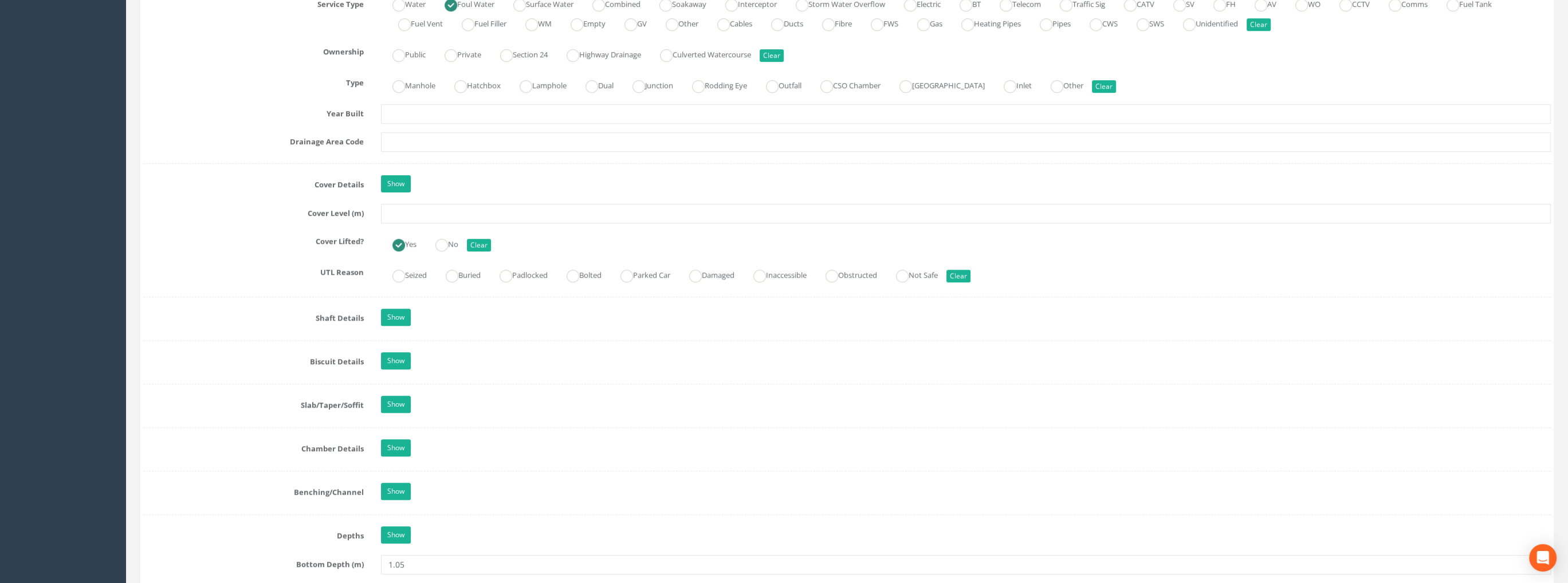
scroll to position [859, 0]
click at [412, 205] on input "text" at bounding box center [966, 210] width 1170 height 19
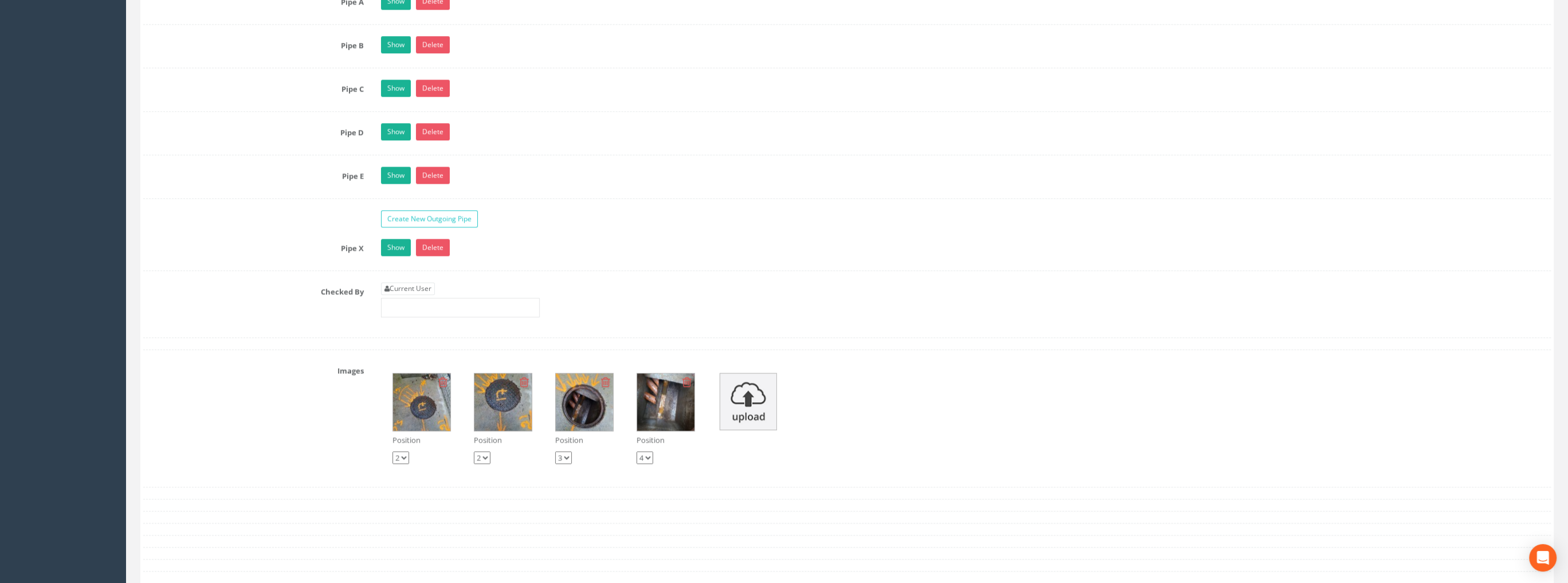
scroll to position [1890, 0]
type input "99.53"
click at [414, 281] on link "Current User" at bounding box center [408, 288] width 54 height 12
type input "[PERSON_NAME]"
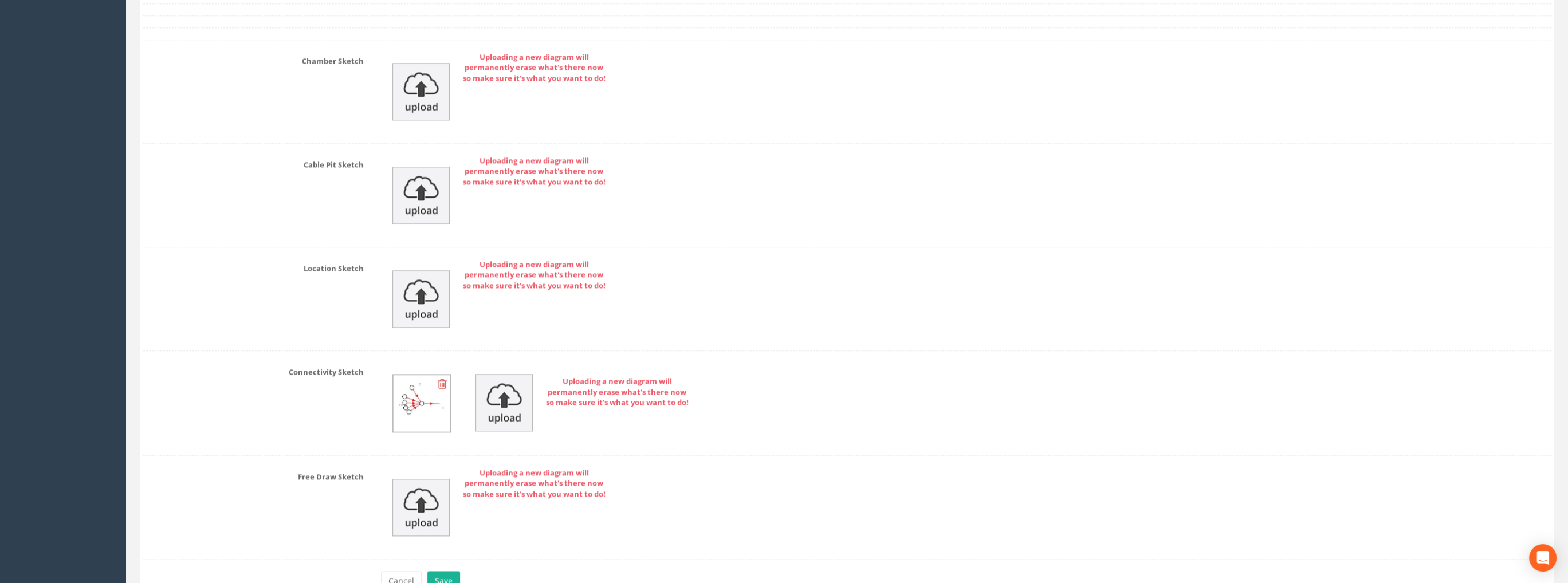
scroll to position [2552, 0]
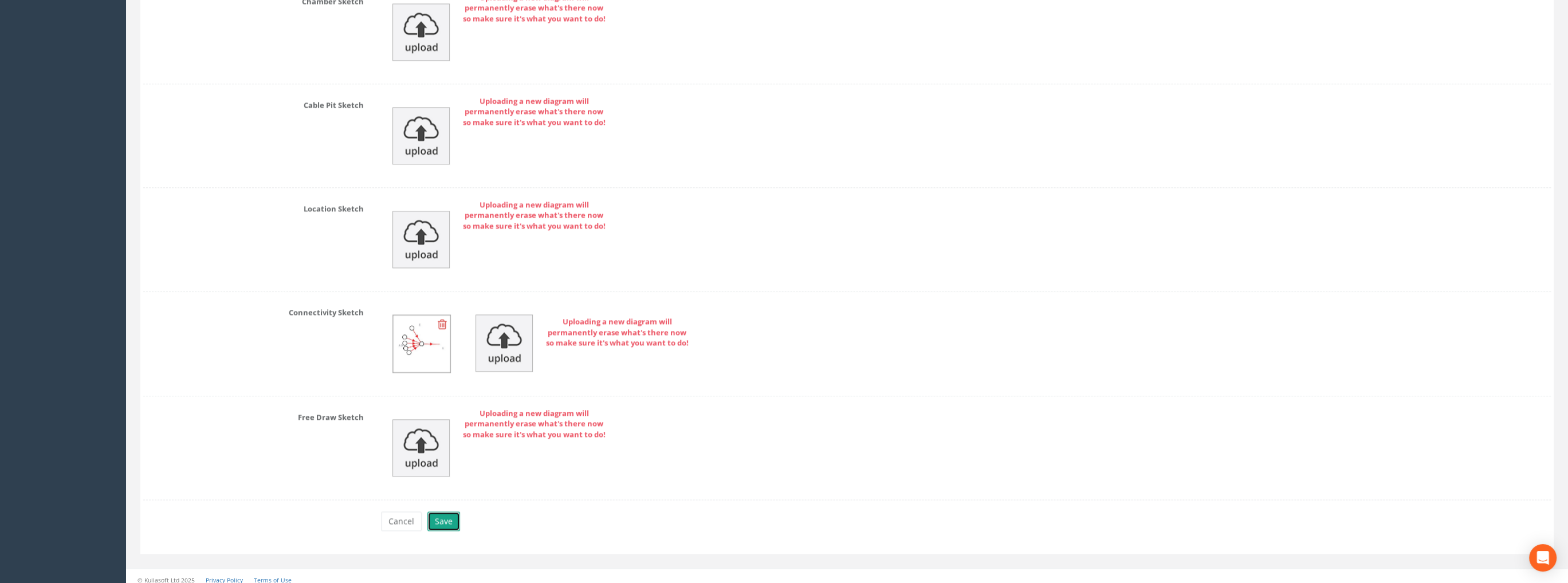
click at [449, 512] on button "Save" at bounding box center [444, 521] width 32 height 19
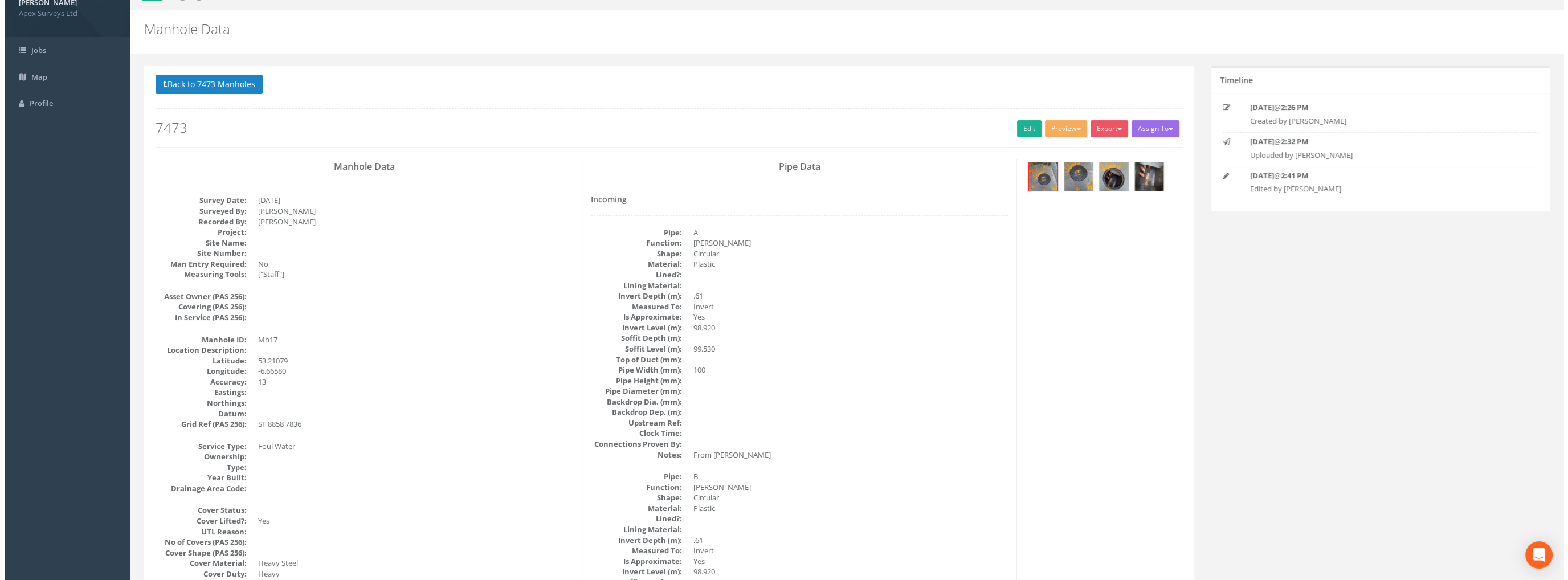
scroll to position [0, 0]
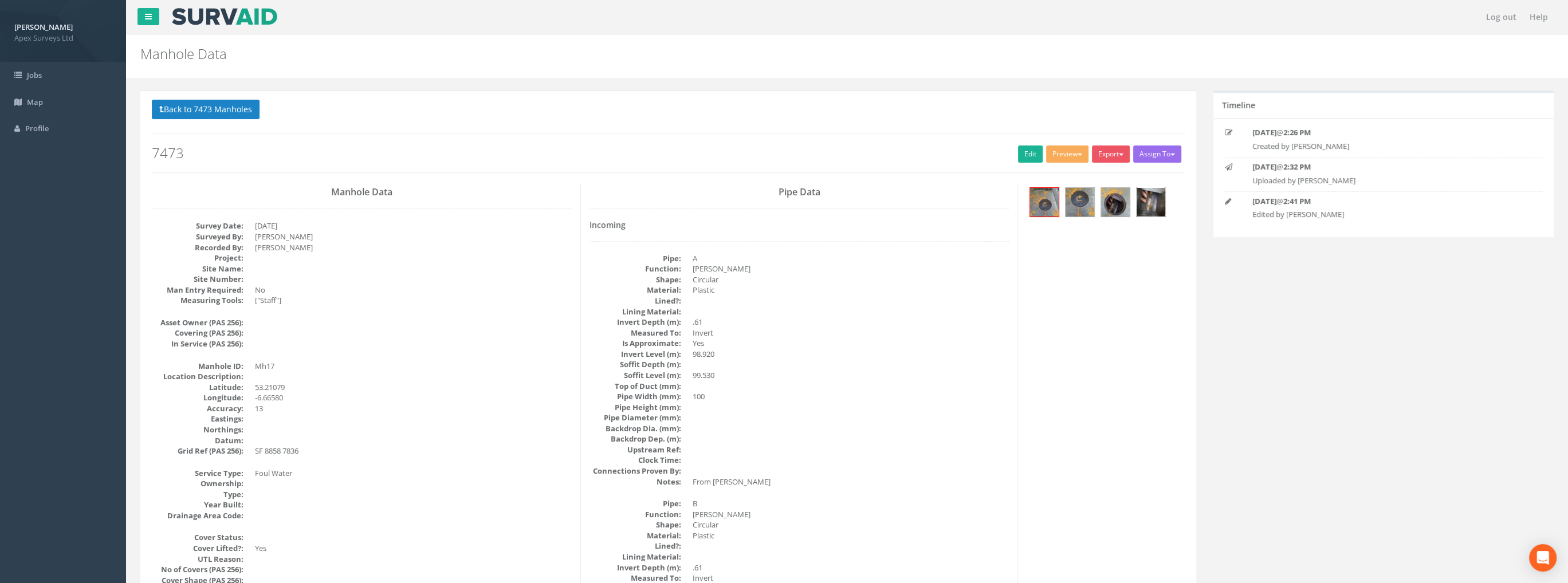
click at [1157, 198] on img at bounding box center [1150, 202] width 29 height 29
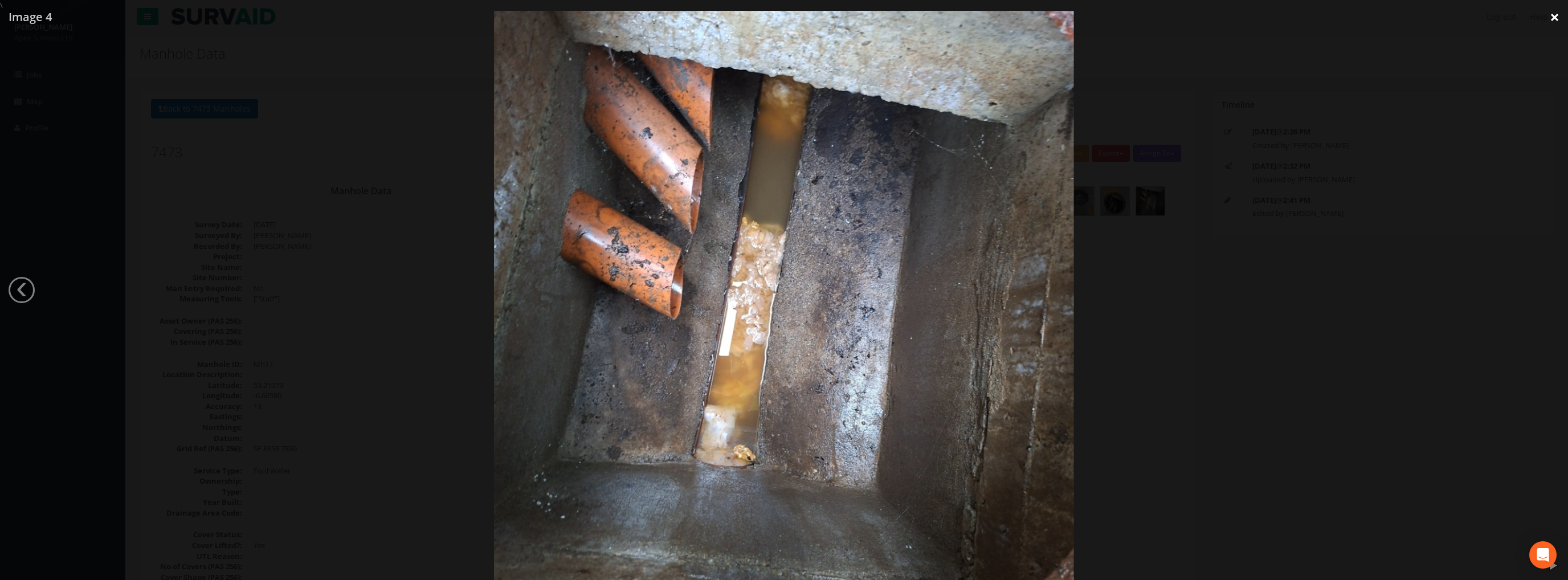
click at [1552, 18] on link "×" at bounding box center [1554, 17] width 27 height 34
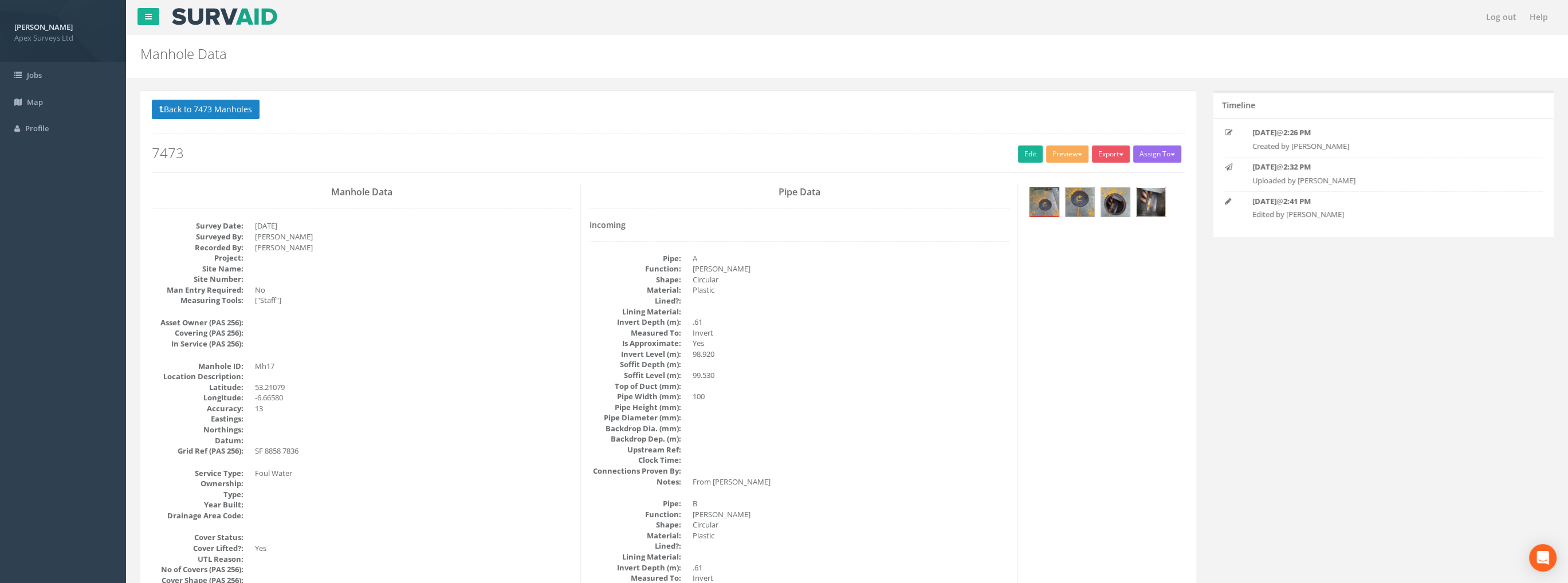
click at [1140, 201] on img at bounding box center [1150, 202] width 29 height 29
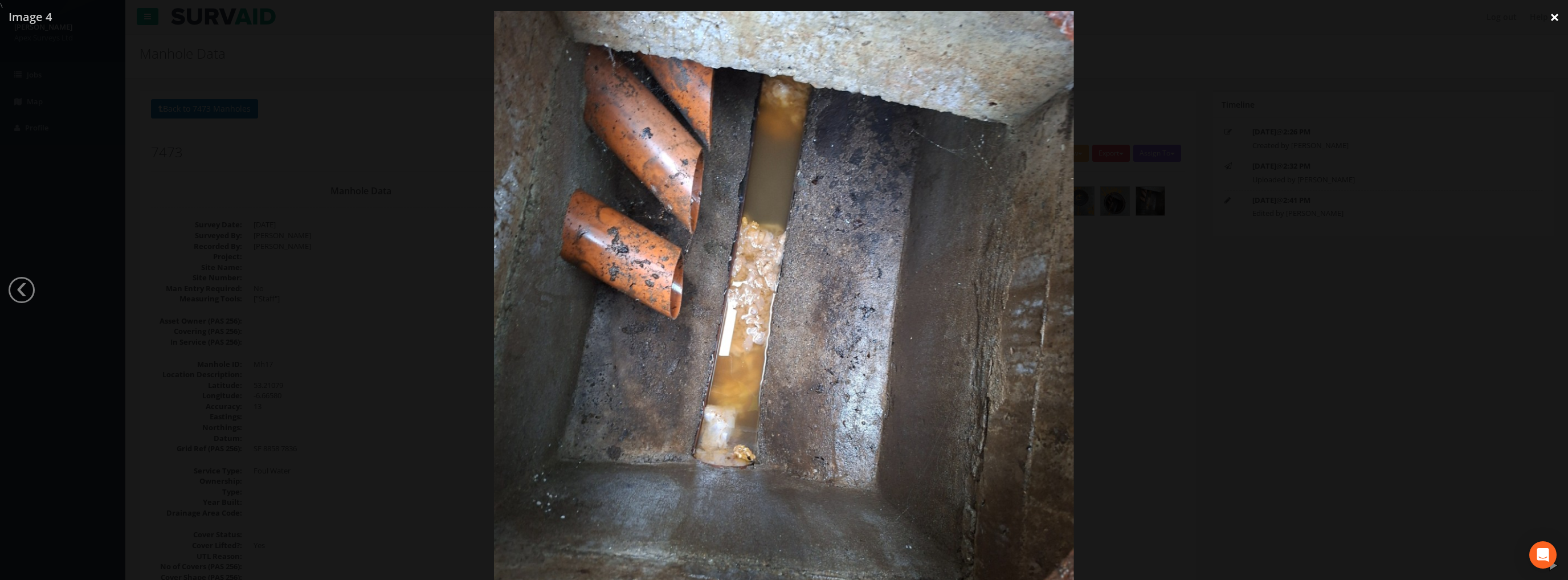
click at [1550, 15] on link "×" at bounding box center [1554, 17] width 27 height 34
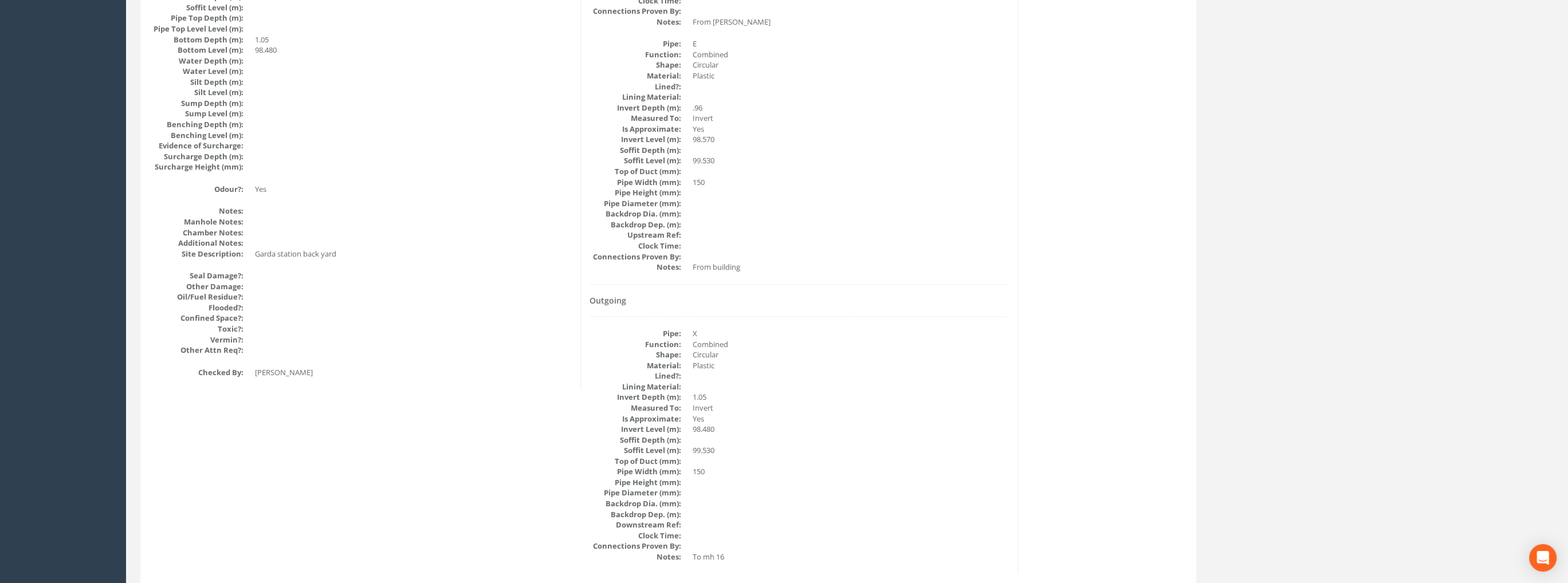
scroll to position [1368, 0]
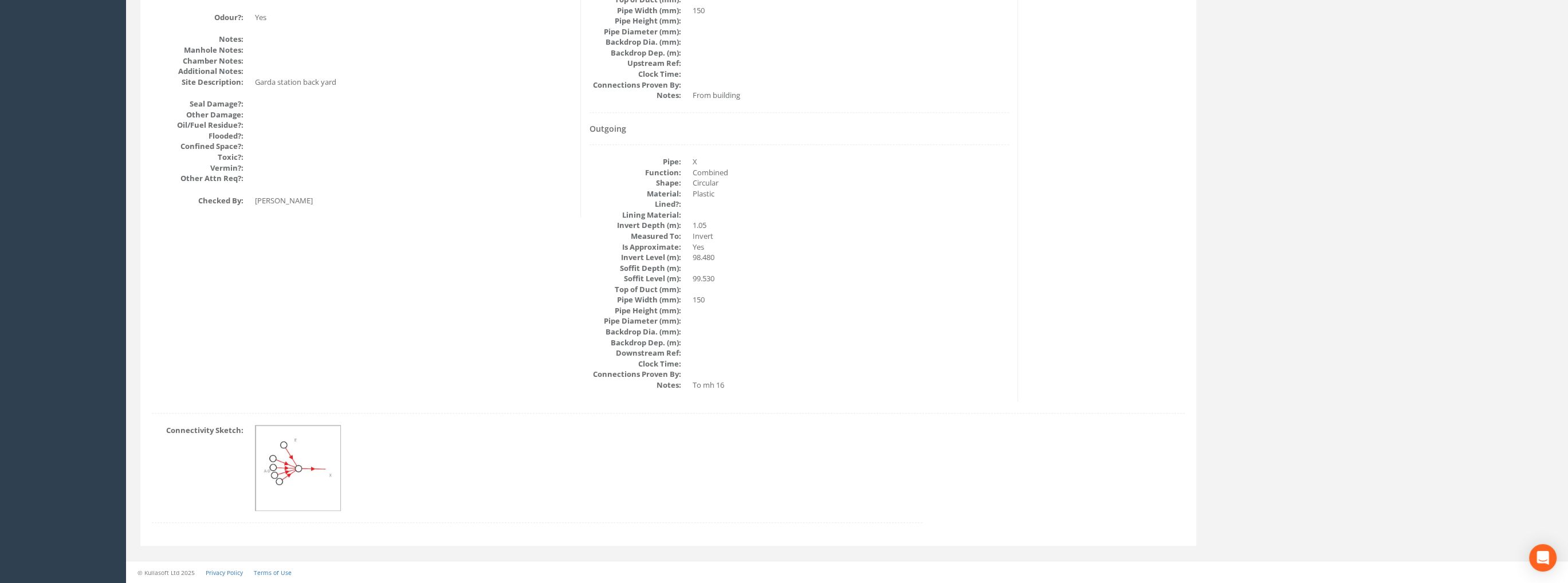
click at [281, 451] on img at bounding box center [298, 468] width 86 height 86
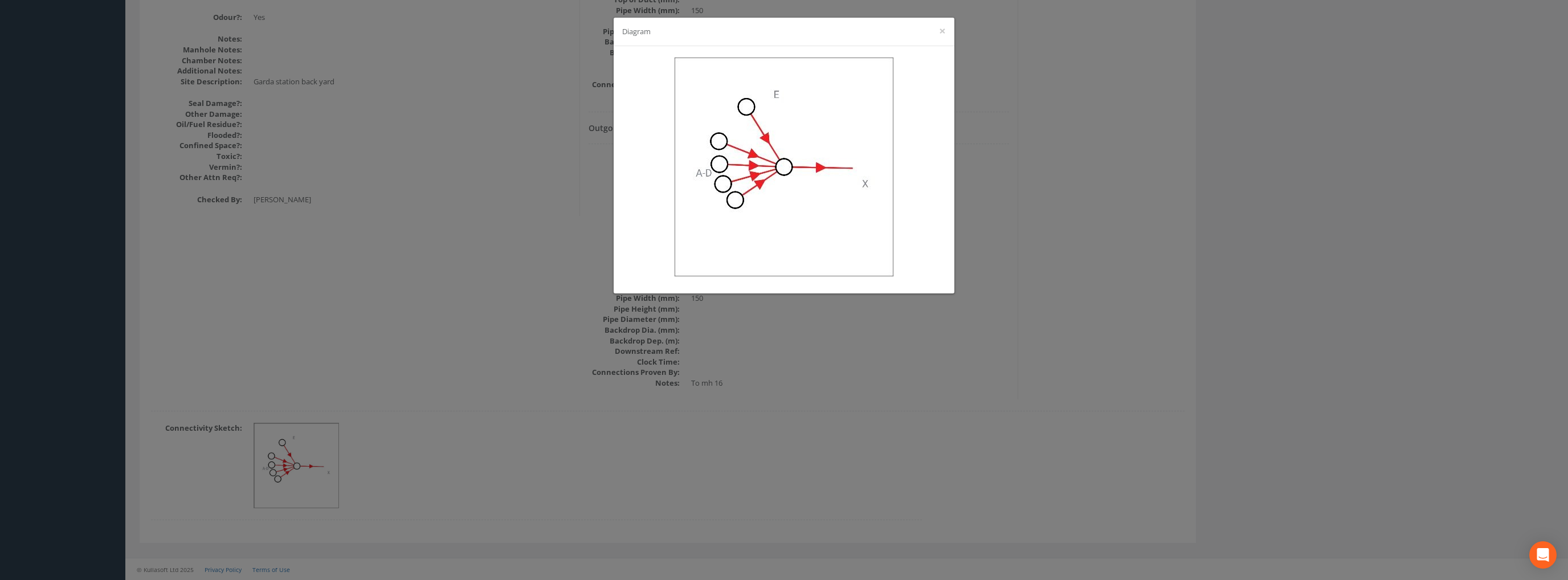
click at [1263, 245] on div "Diagram ×" at bounding box center [784, 290] width 1568 height 580
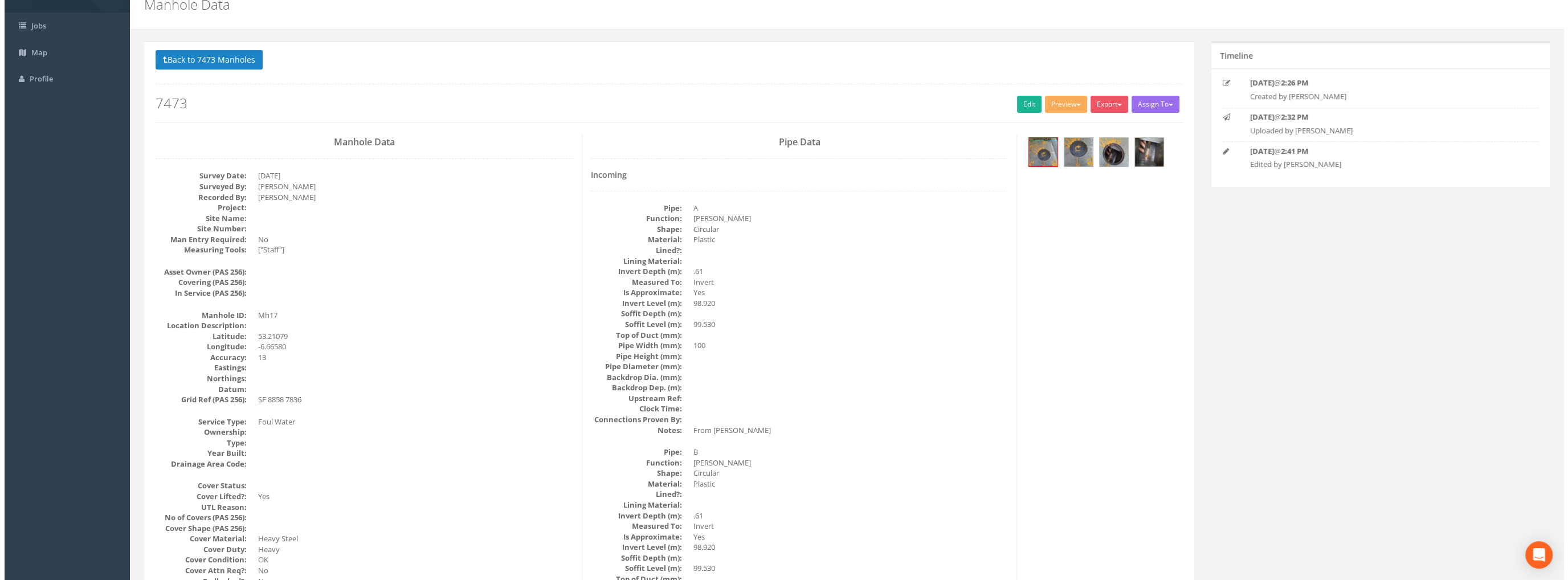
scroll to position [0, 0]
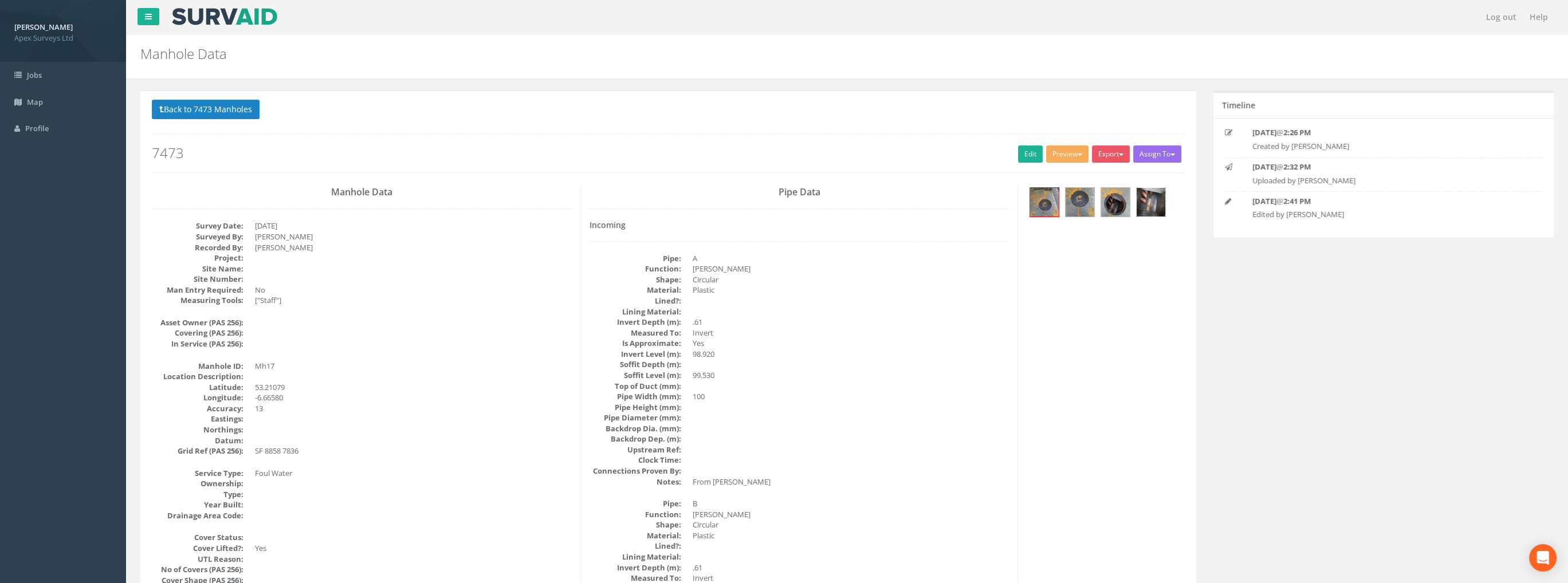
click at [1147, 204] on img at bounding box center [1150, 202] width 29 height 29
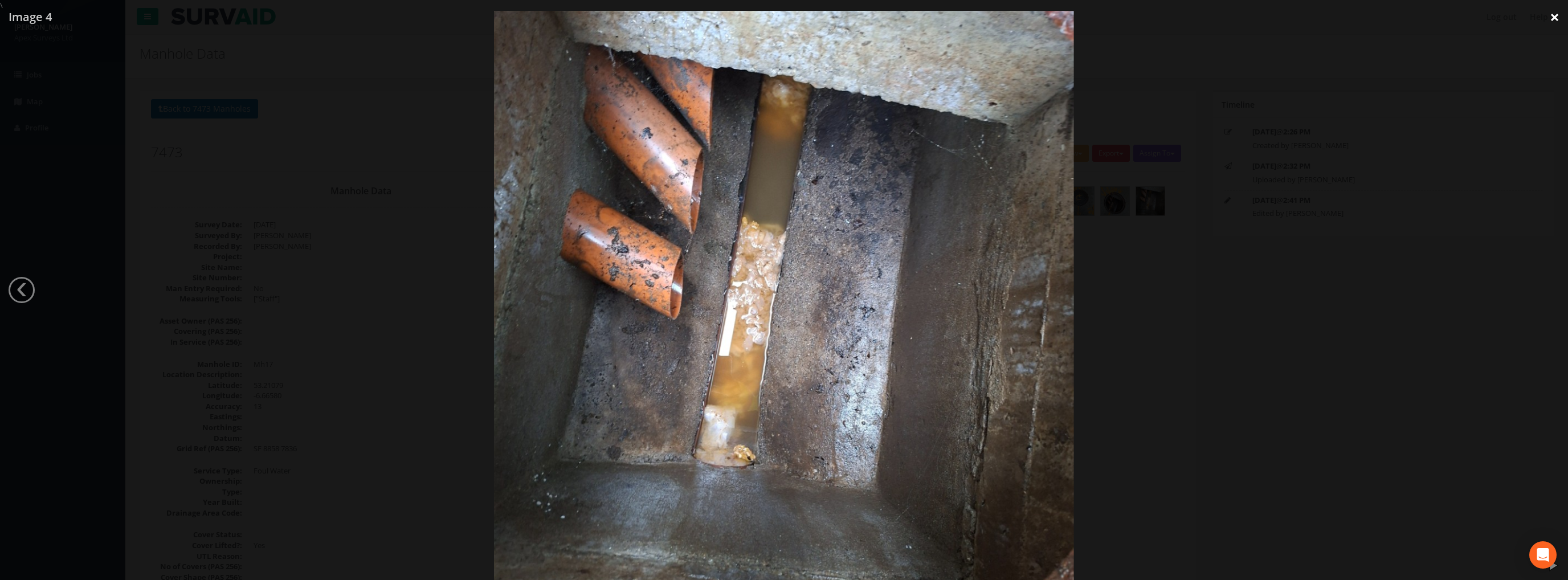
click at [1551, 18] on link "×" at bounding box center [1554, 17] width 27 height 34
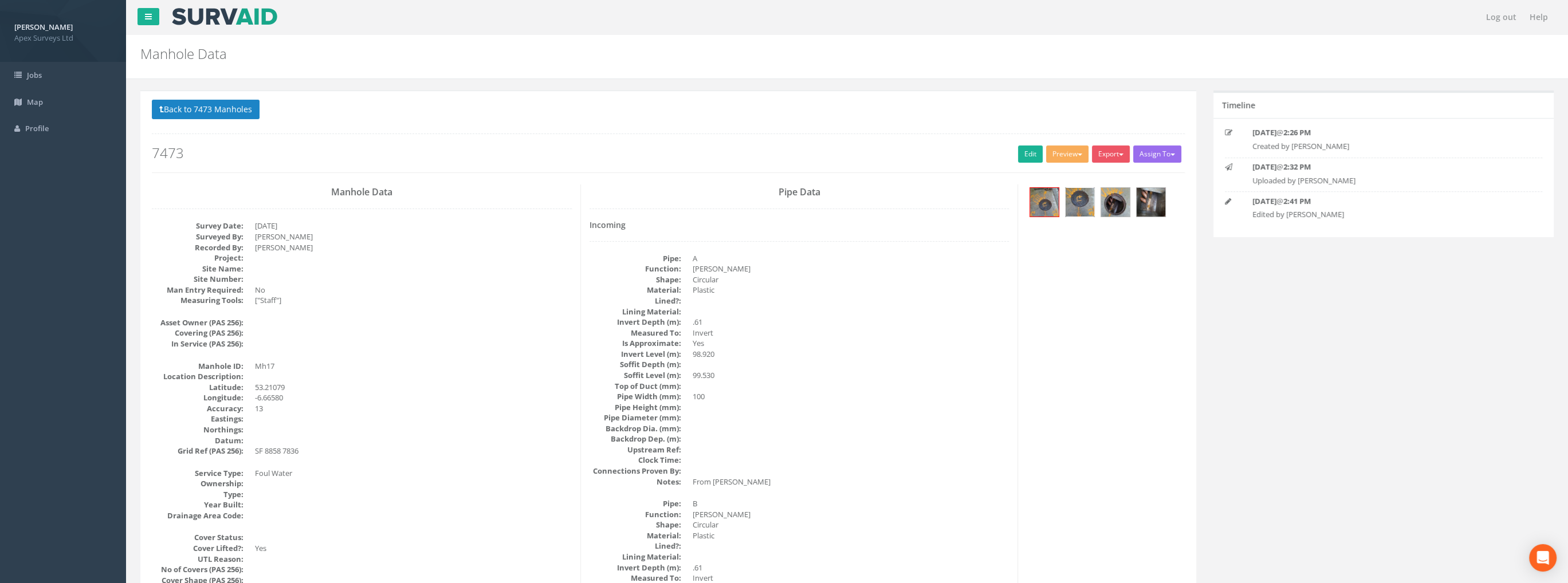
click at [1068, 203] on img at bounding box center [1079, 202] width 29 height 29
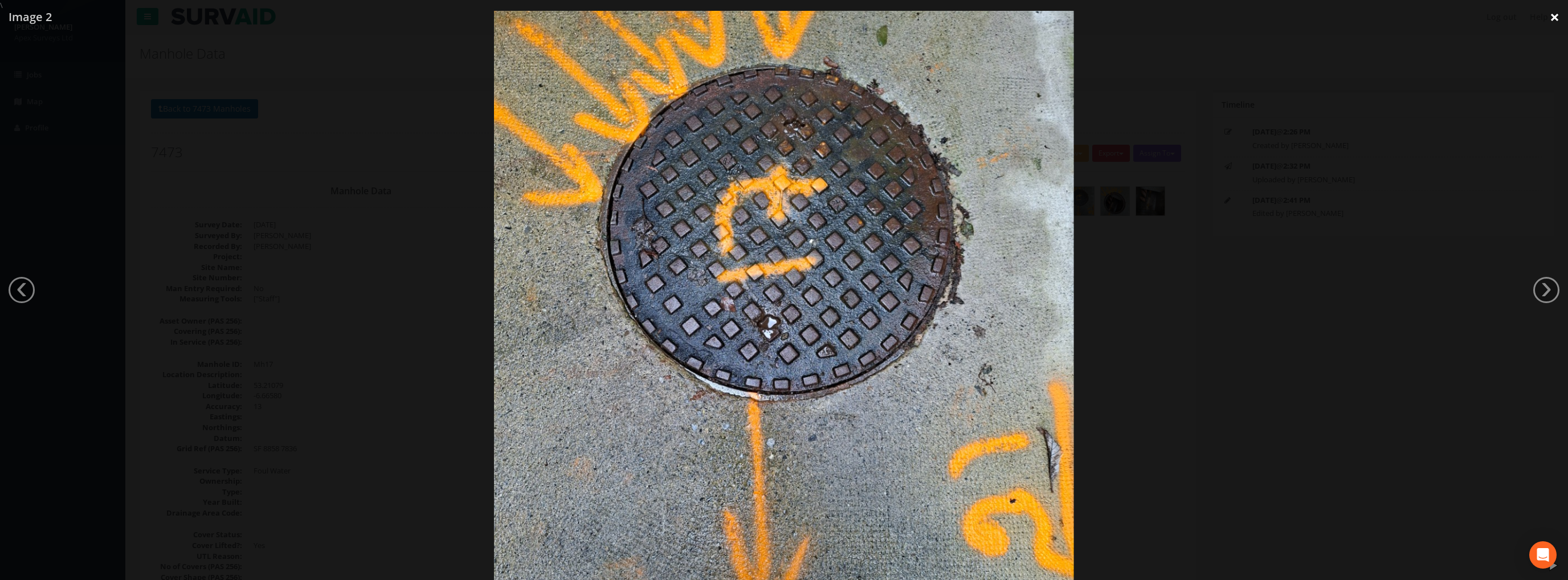
click at [1550, 20] on link "×" at bounding box center [1554, 17] width 27 height 34
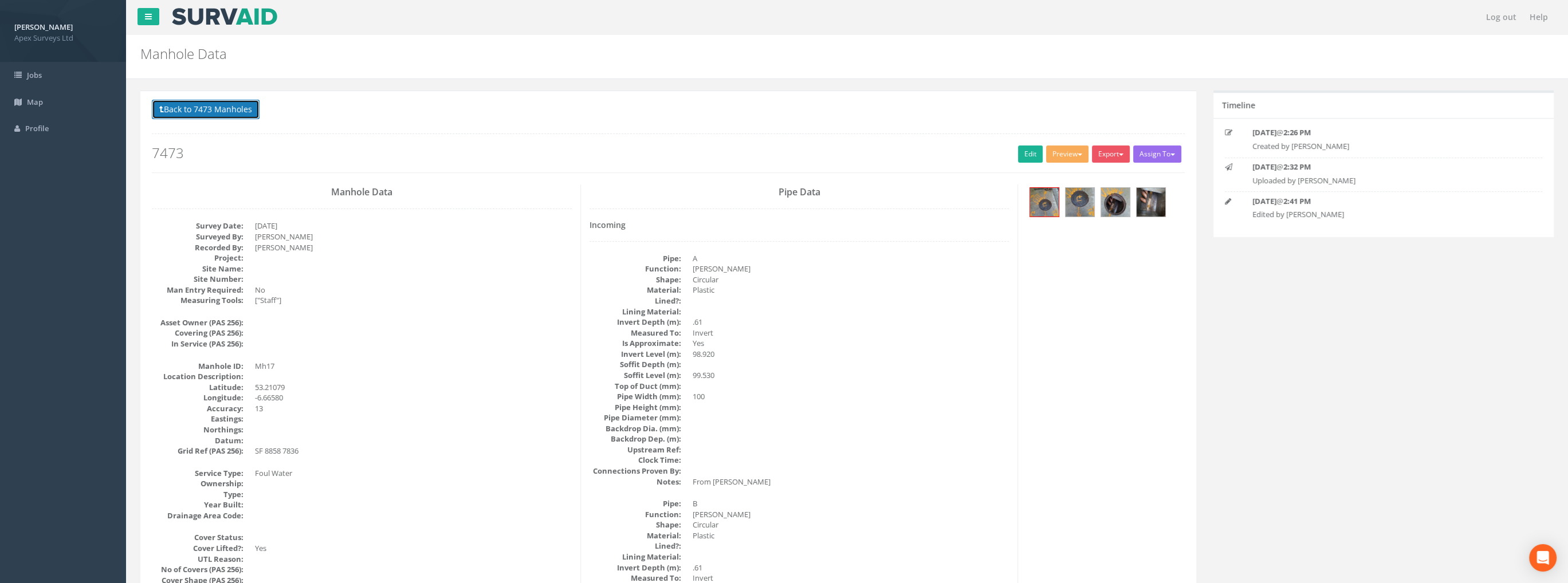
click at [220, 108] on button "Back to 7473 Manholes" at bounding box center [205, 109] width 107 height 19
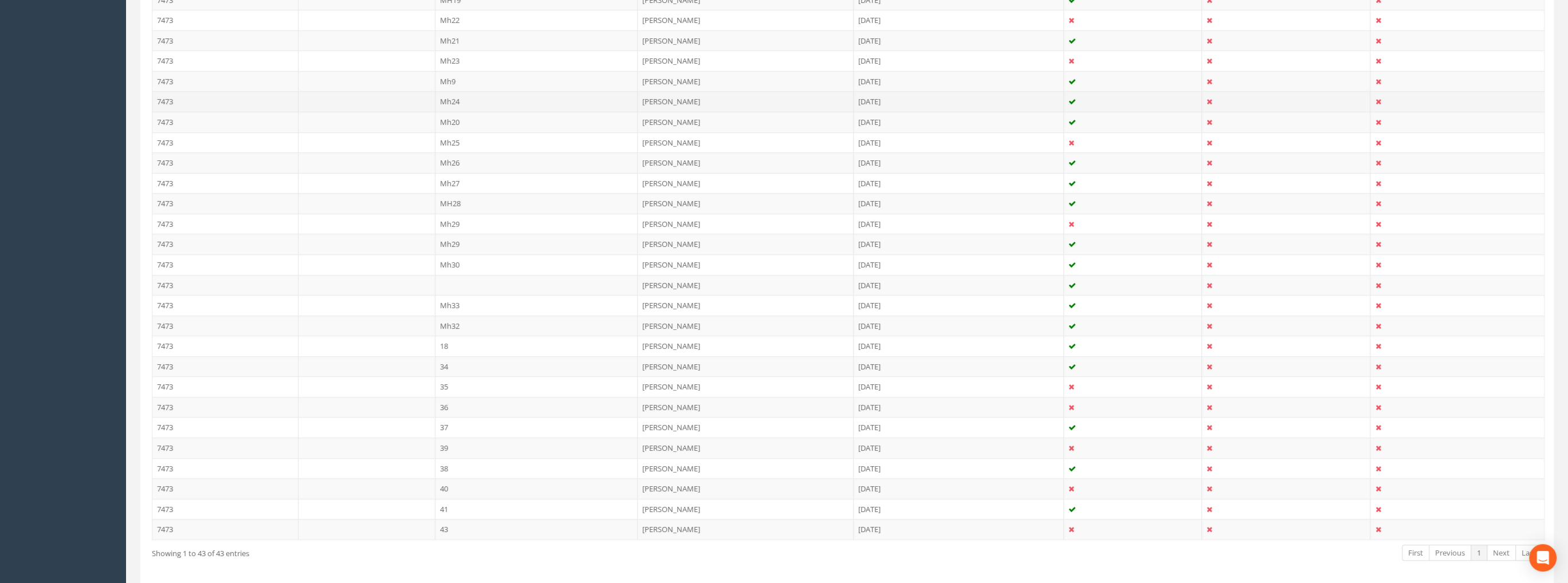
scroll to position [687, 0]
click at [449, 374] on td "35" at bounding box center [537, 380] width 203 height 21
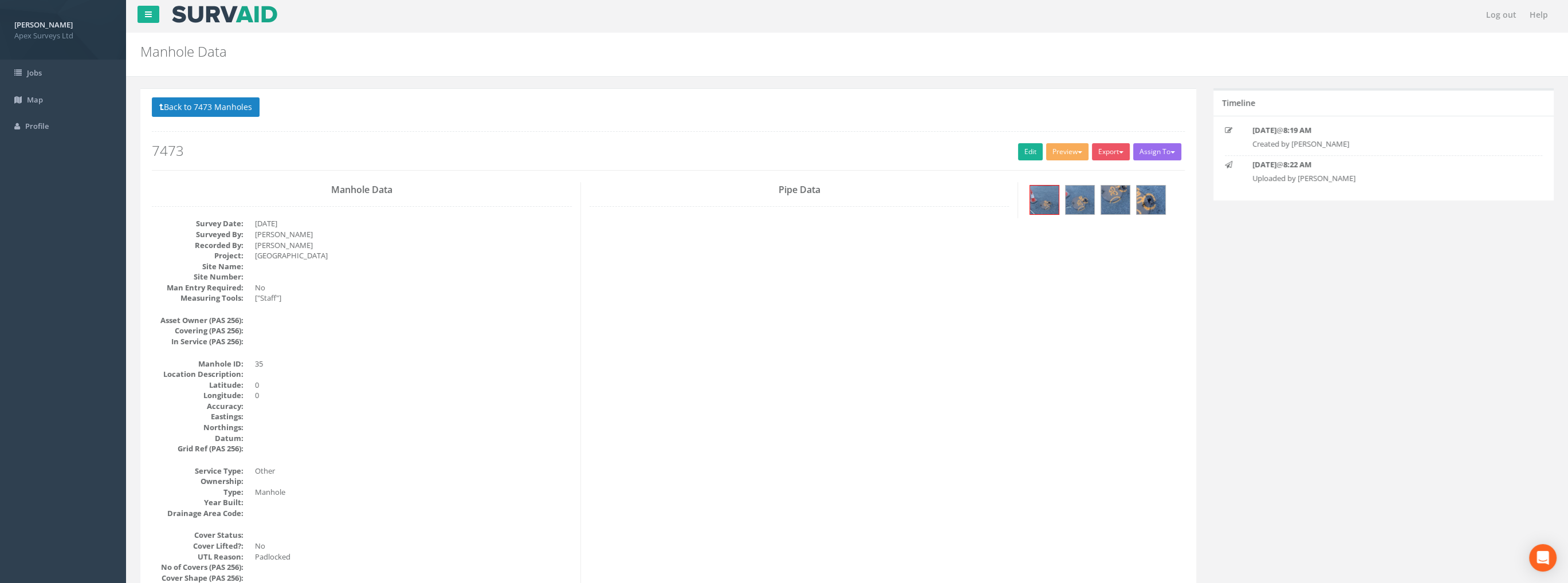
scroll to position [0, 0]
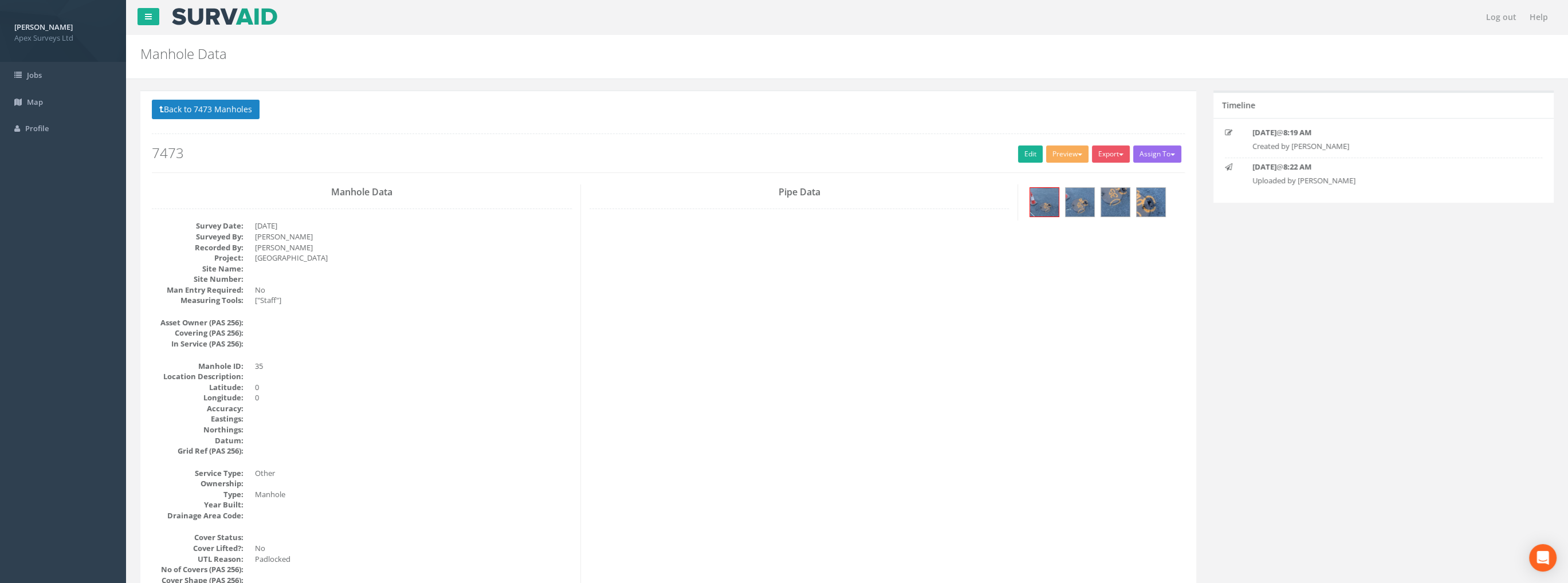
click at [1130, 209] on div at bounding box center [1106, 204] width 158 height 39
click at [1146, 196] on img at bounding box center [1150, 202] width 29 height 29
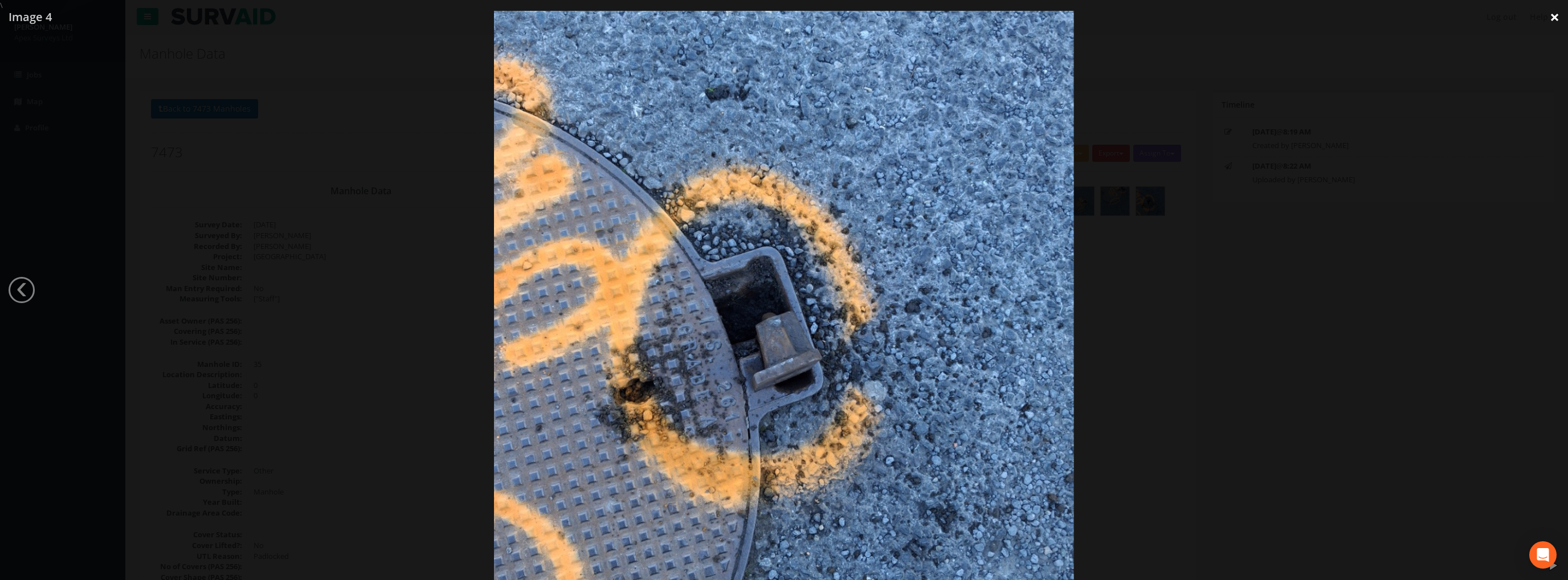
click at [1549, 13] on link "×" at bounding box center [1554, 17] width 27 height 34
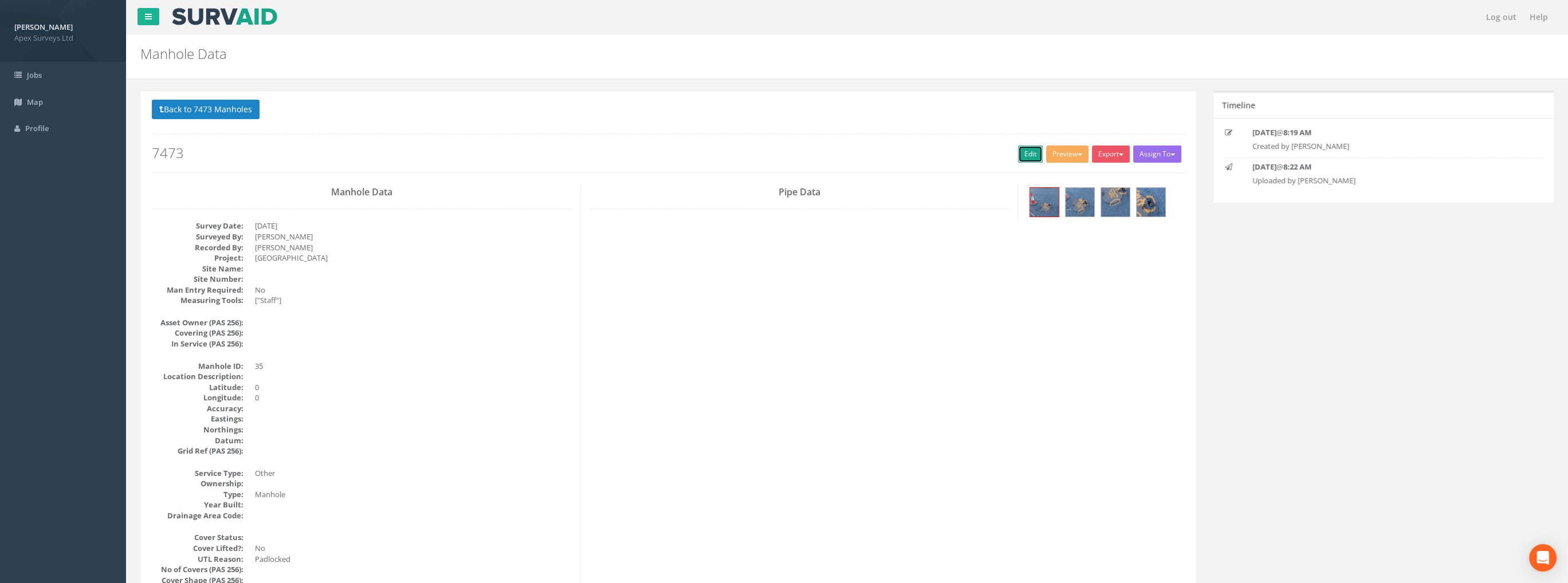
click at [1029, 148] on link "Edit" at bounding box center [1030, 154] width 25 height 17
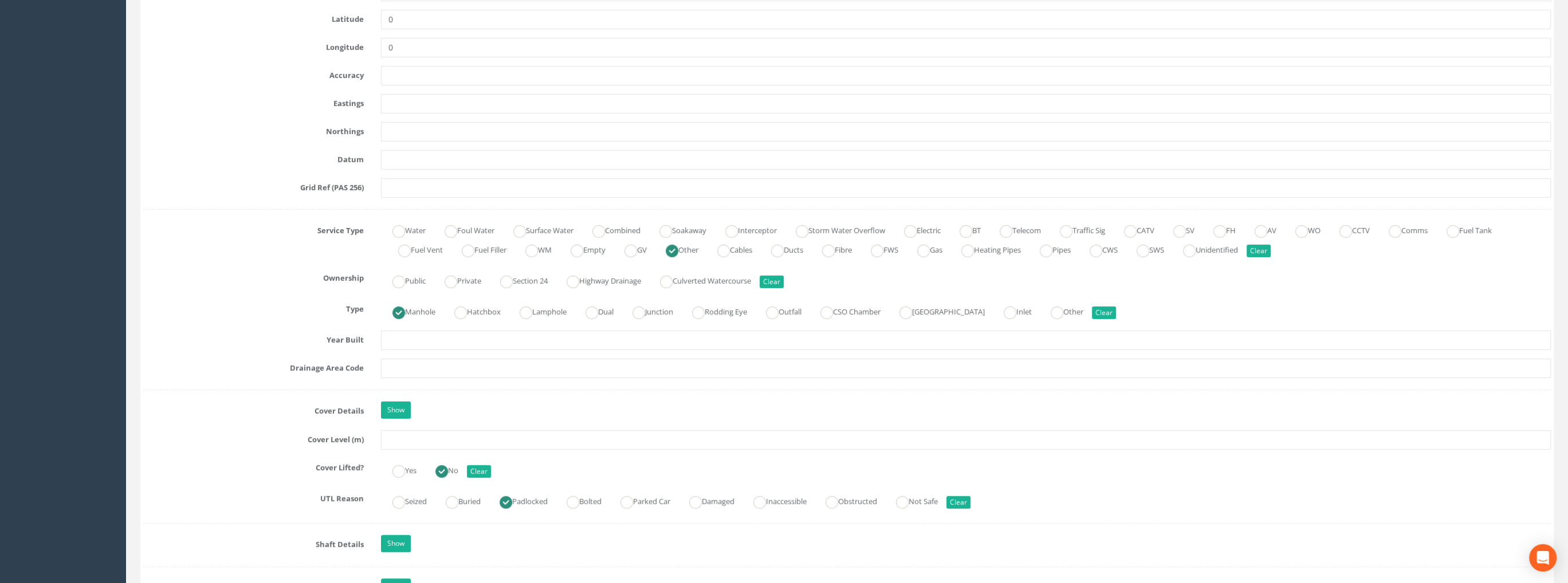
scroll to position [916, 0]
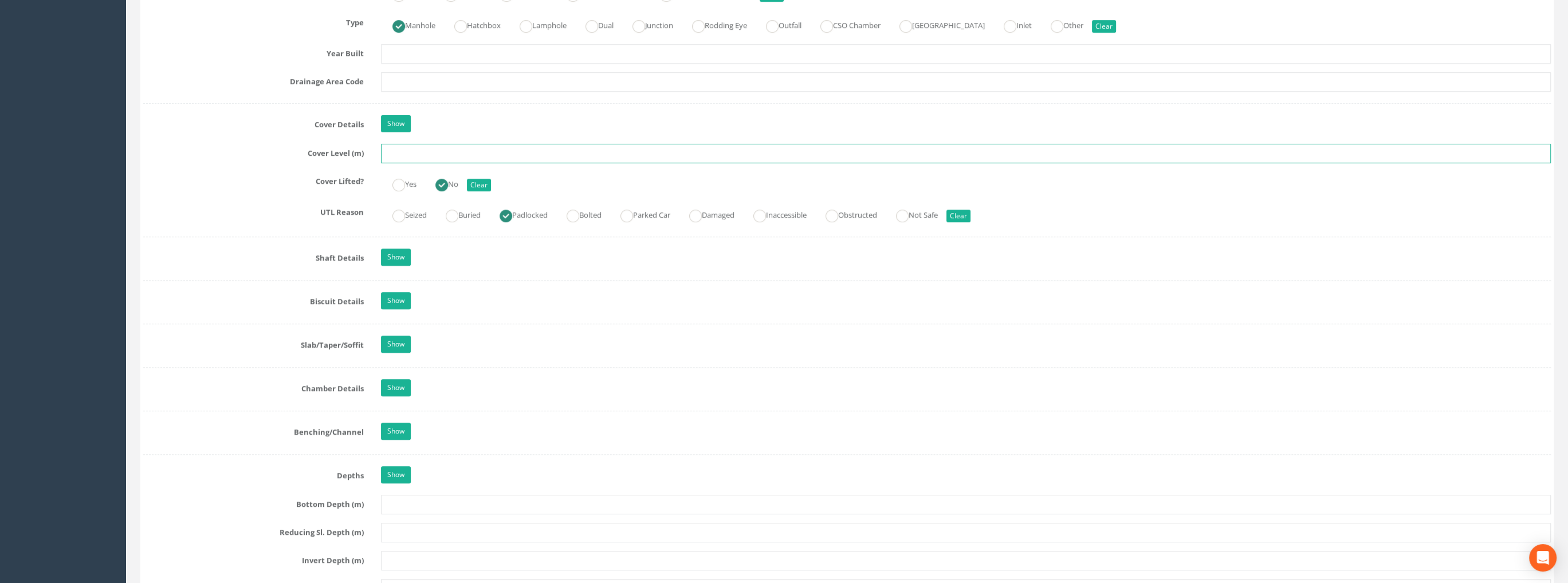
click at [412, 147] on input "text" at bounding box center [966, 153] width 1170 height 19
type input "99.48"
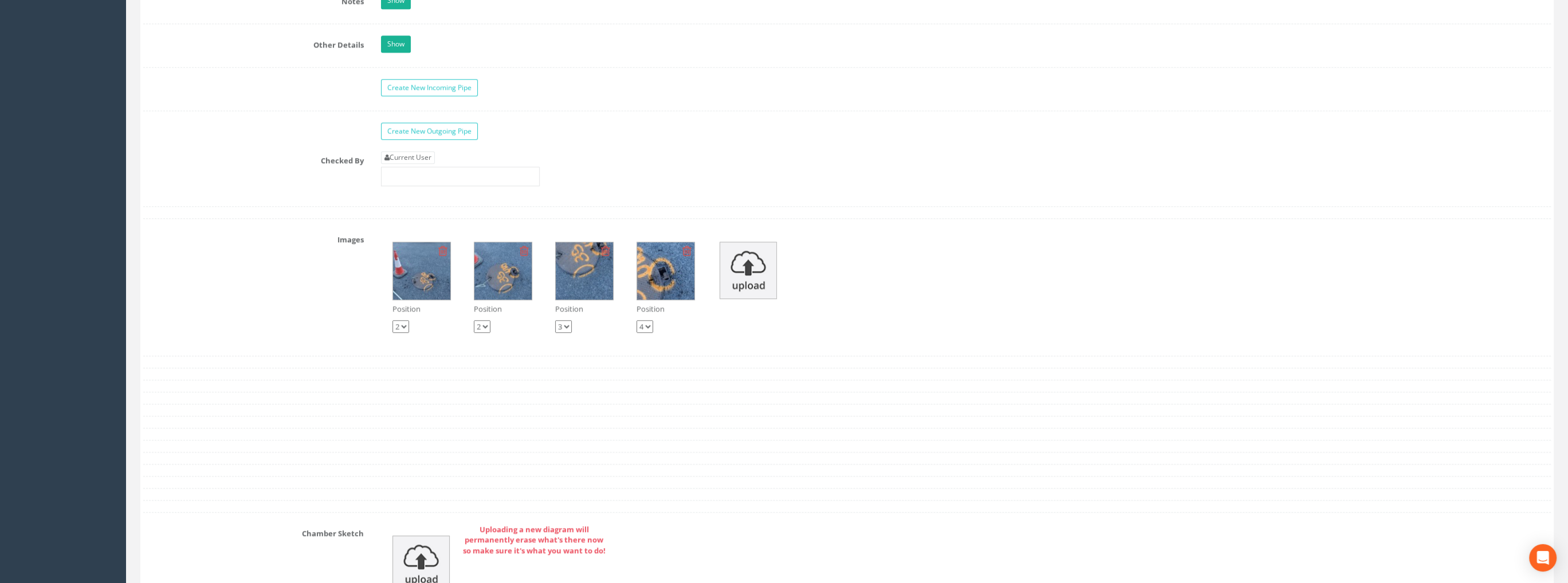
scroll to position [1604, 0]
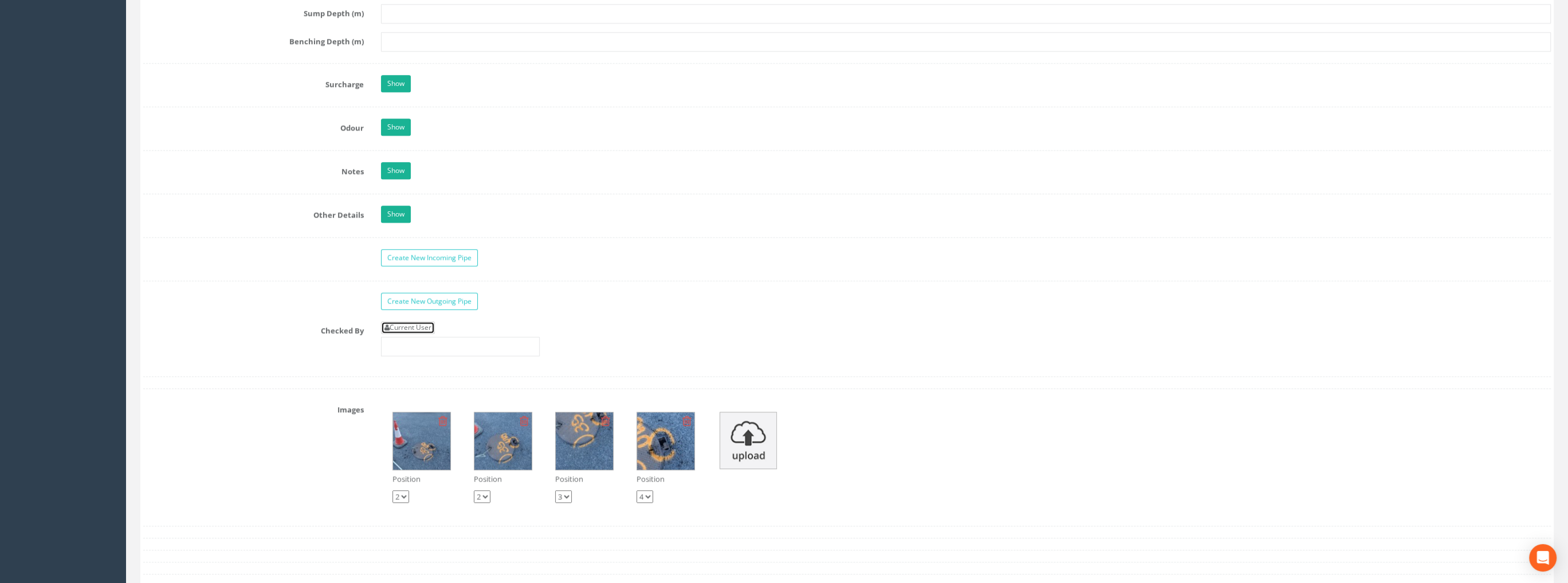
click at [405, 326] on link "Current User" at bounding box center [408, 328] width 54 height 12
type input "[PERSON_NAME]"
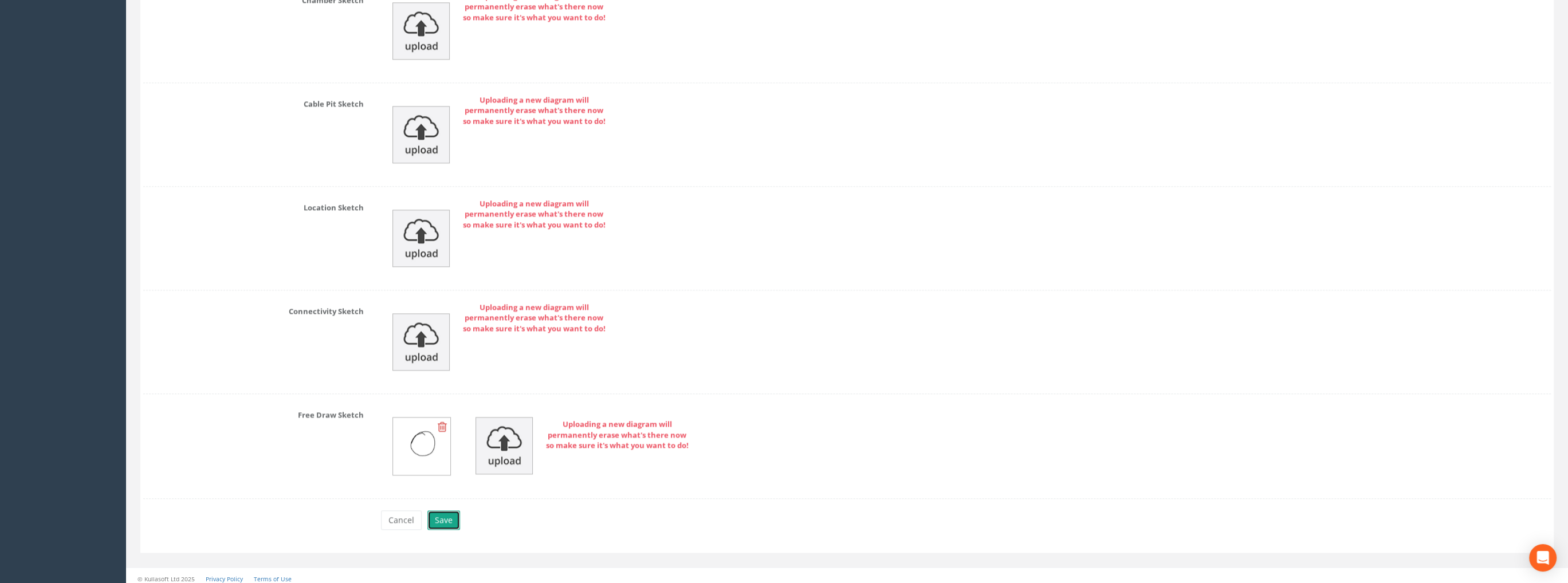
click at [444, 510] on button "Save" at bounding box center [444, 520] width 32 height 19
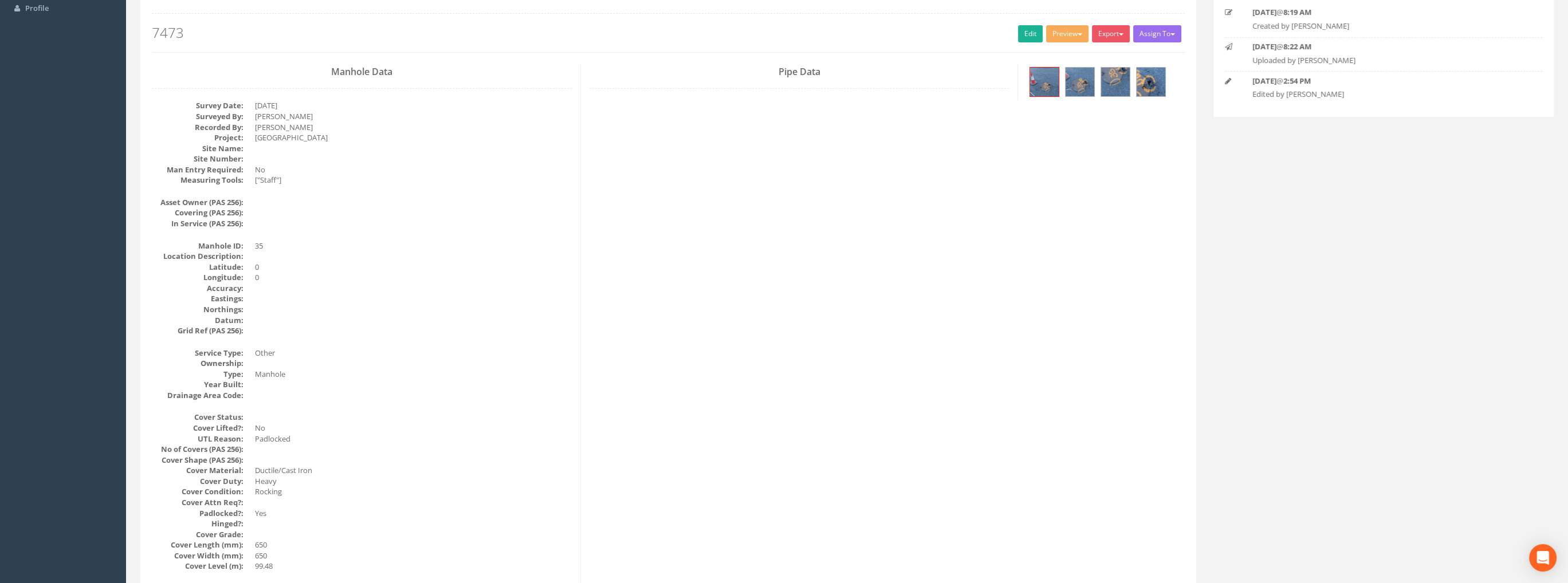
scroll to position [0, 0]
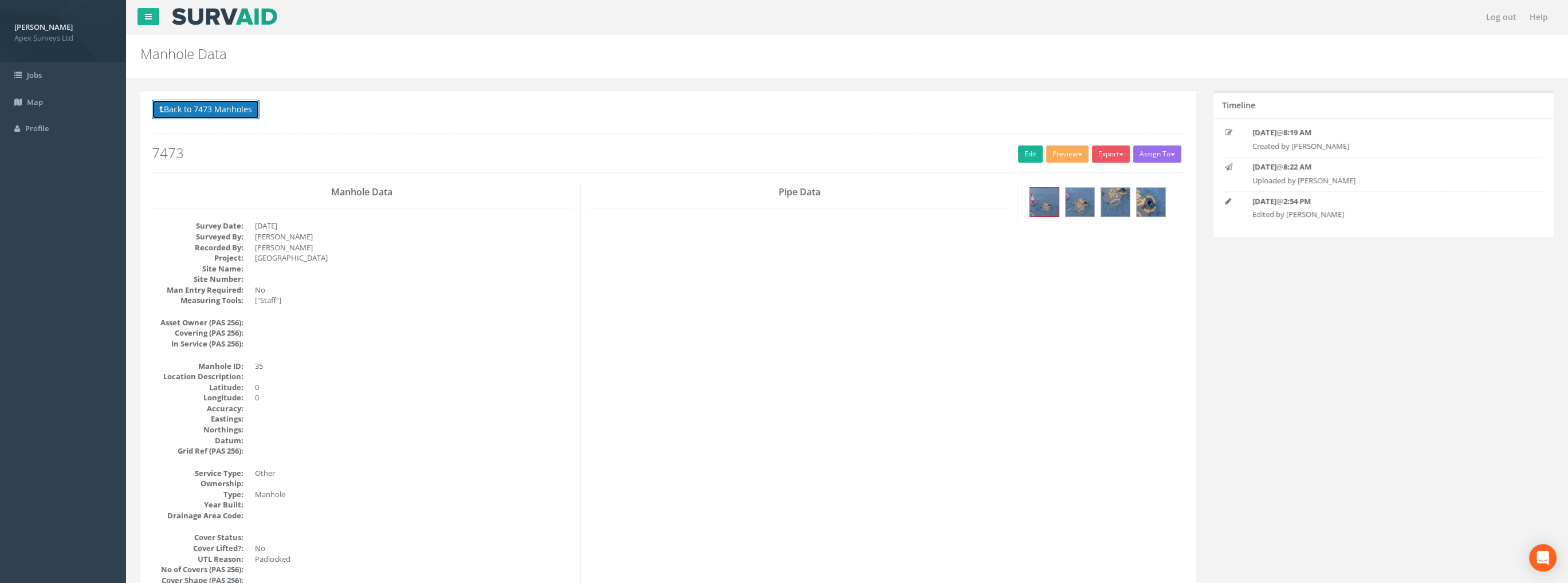
click at [198, 107] on button "Back to 7473 Manholes" at bounding box center [205, 109] width 107 height 19
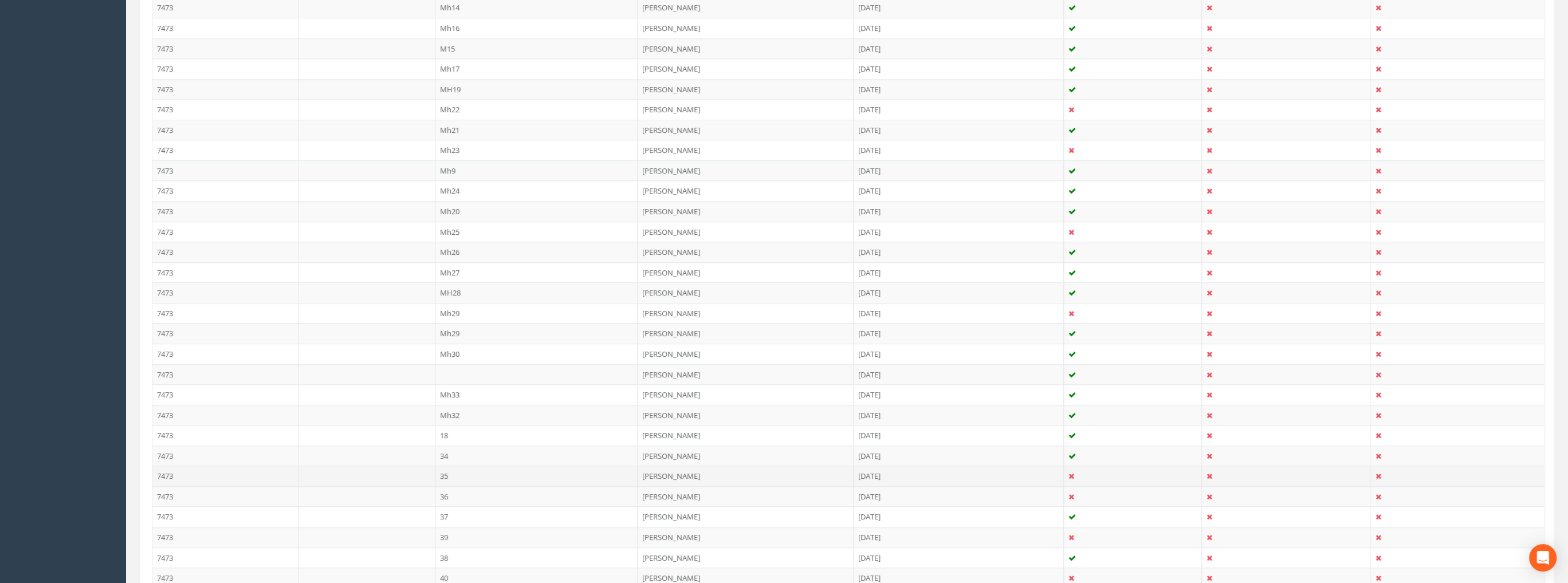
scroll to position [630, 0]
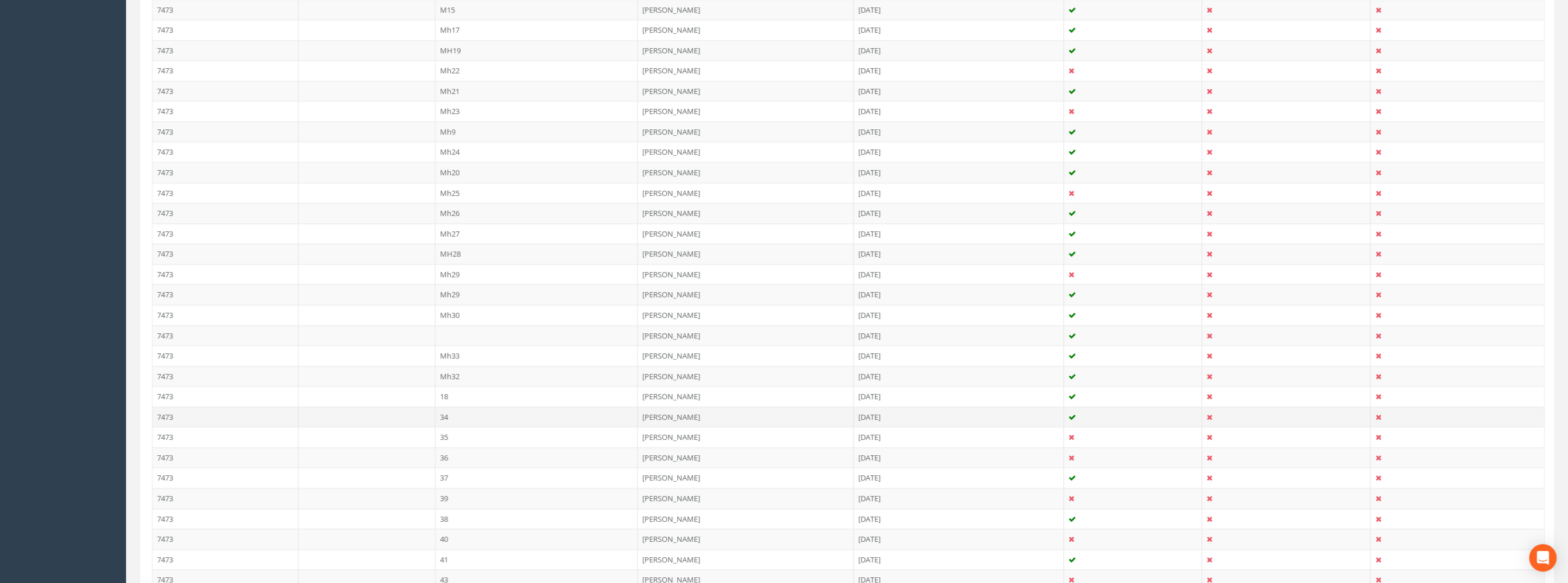
click at [450, 411] on td "34" at bounding box center [537, 417] width 203 height 21
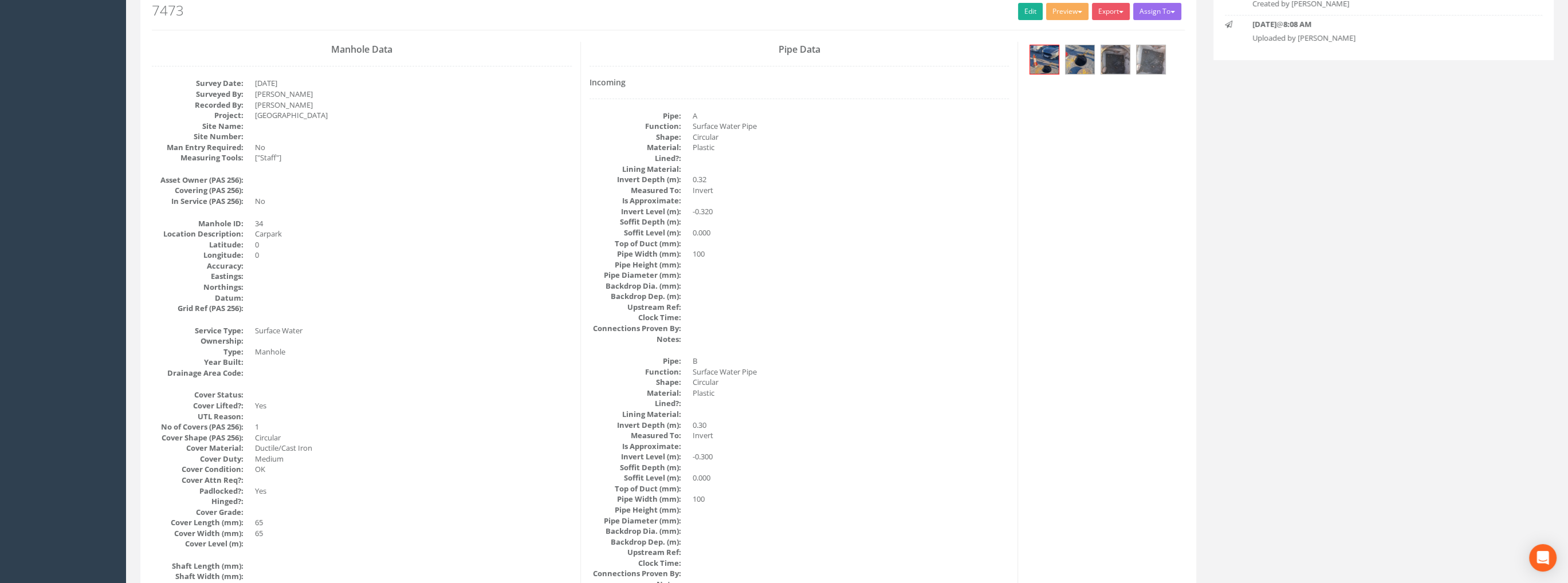
scroll to position [0, 0]
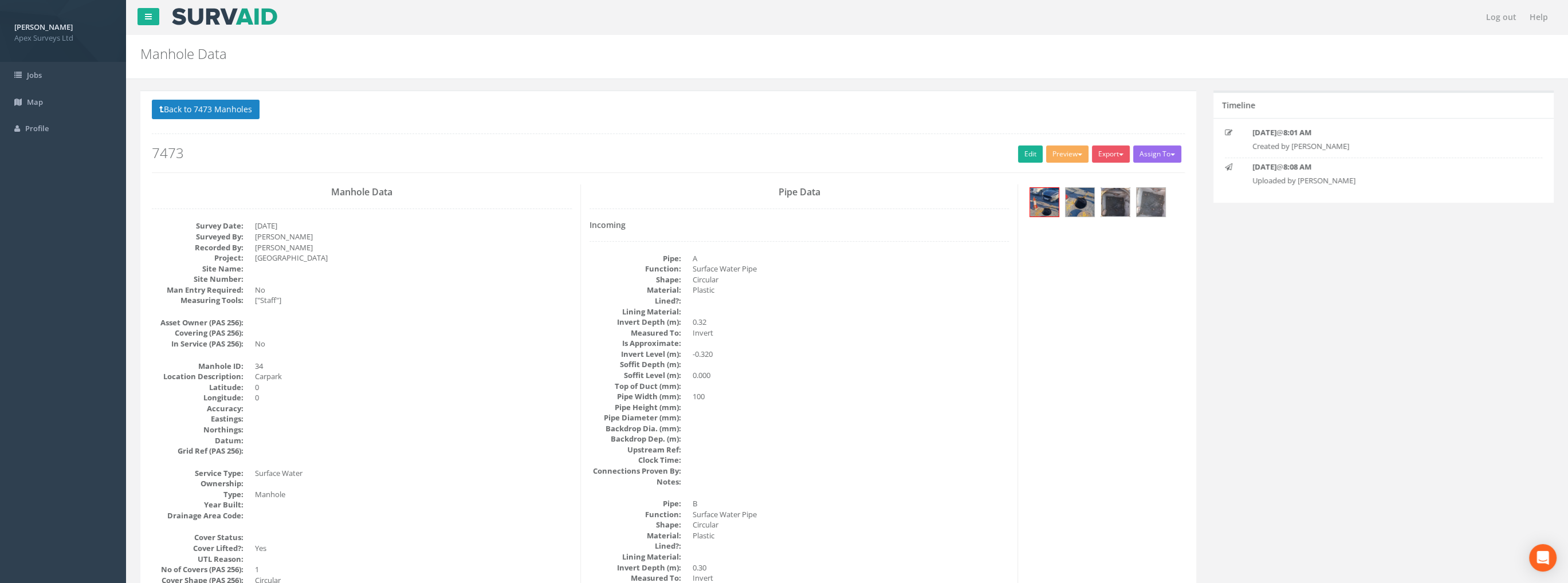
click at [1115, 204] on img at bounding box center [1115, 202] width 29 height 29
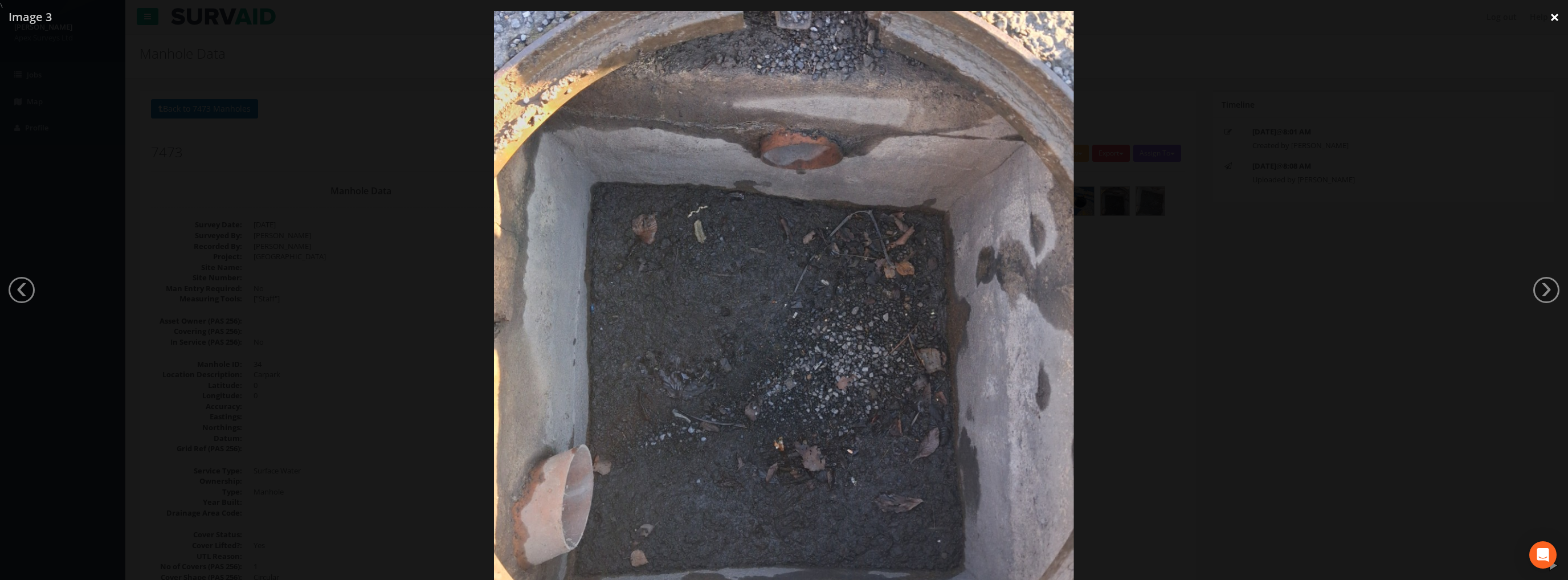
click at [1554, 21] on link "×" at bounding box center [1554, 17] width 27 height 34
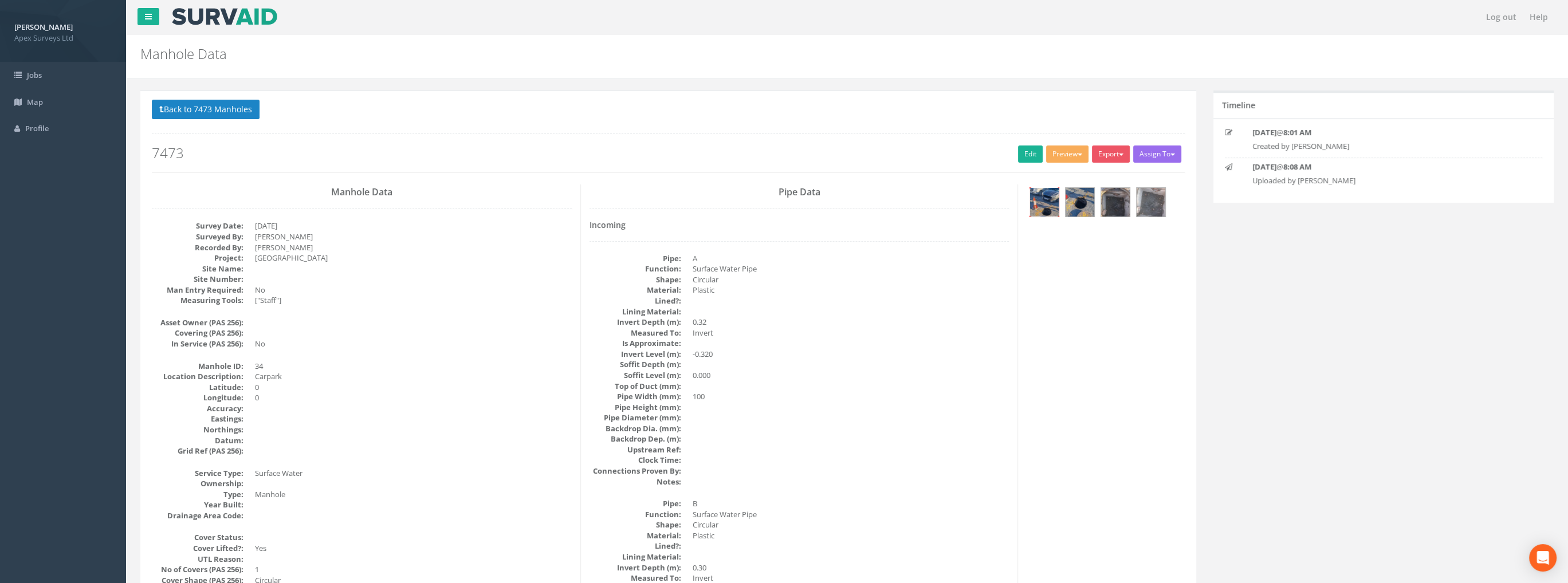
click at [1053, 200] on img at bounding box center [1044, 202] width 29 height 29
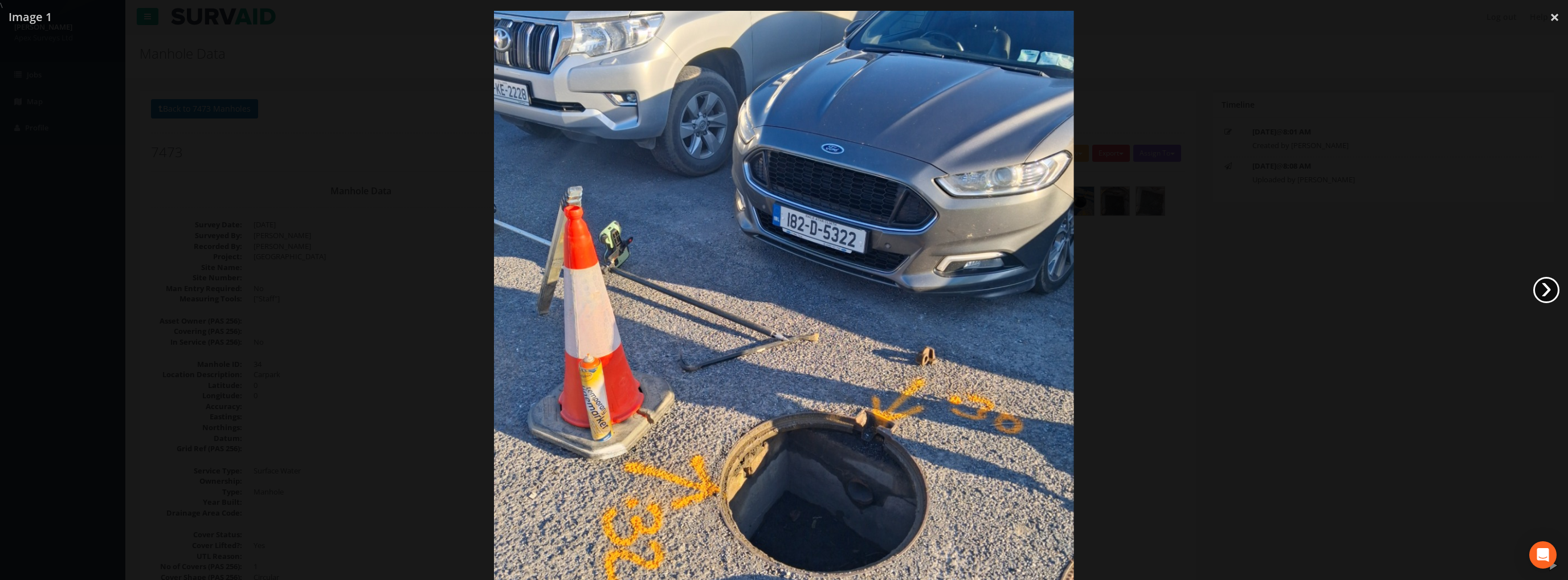
click at [1540, 286] on link "›" at bounding box center [1546, 290] width 26 height 26
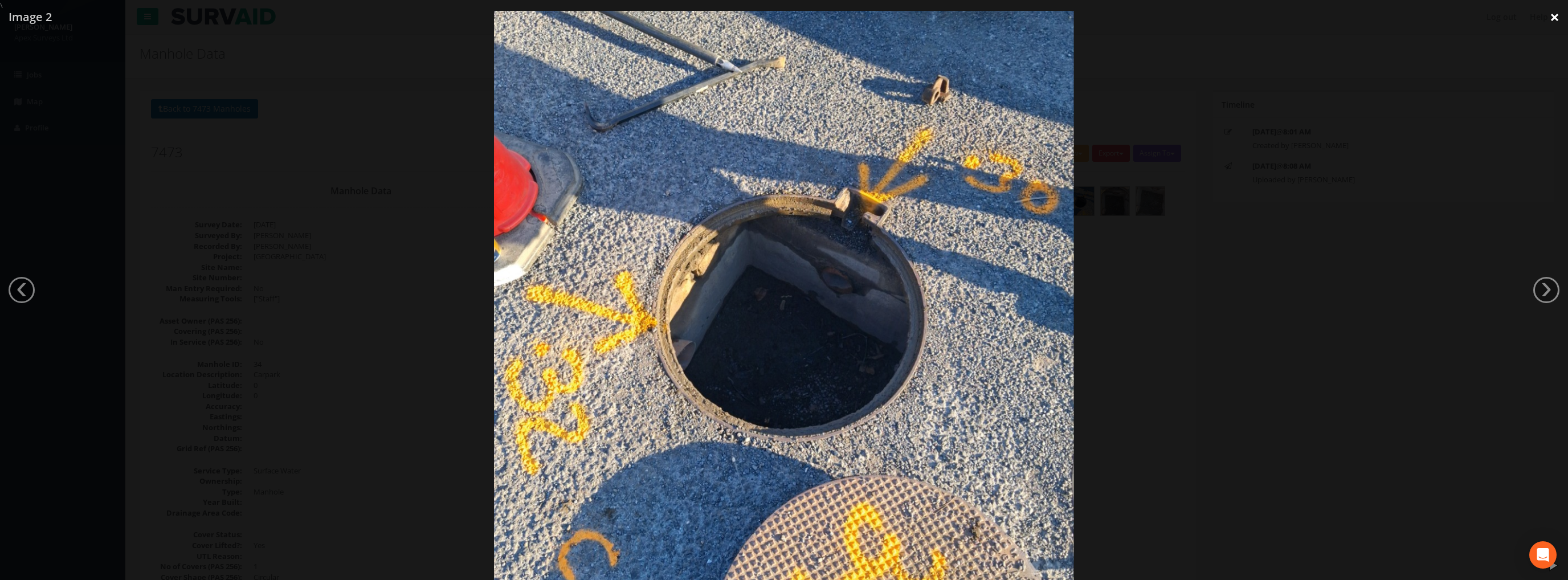
click at [1550, 18] on link "×" at bounding box center [1554, 17] width 27 height 34
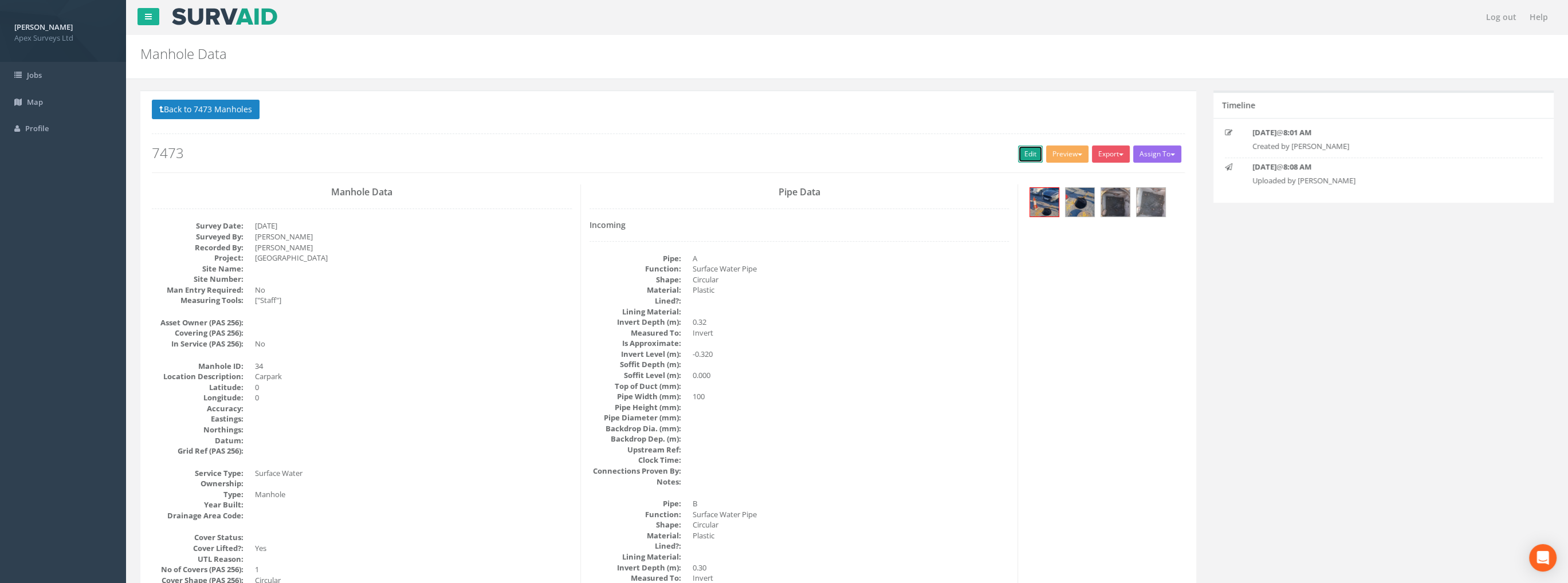
drag, startPoint x: 1014, startPoint y: 154, endPoint x: 113, endPoint y: 581, distance: 997.1
click at [1017, 154] on link "Edit" at bounding box center [1030, 154] width 25 height 17
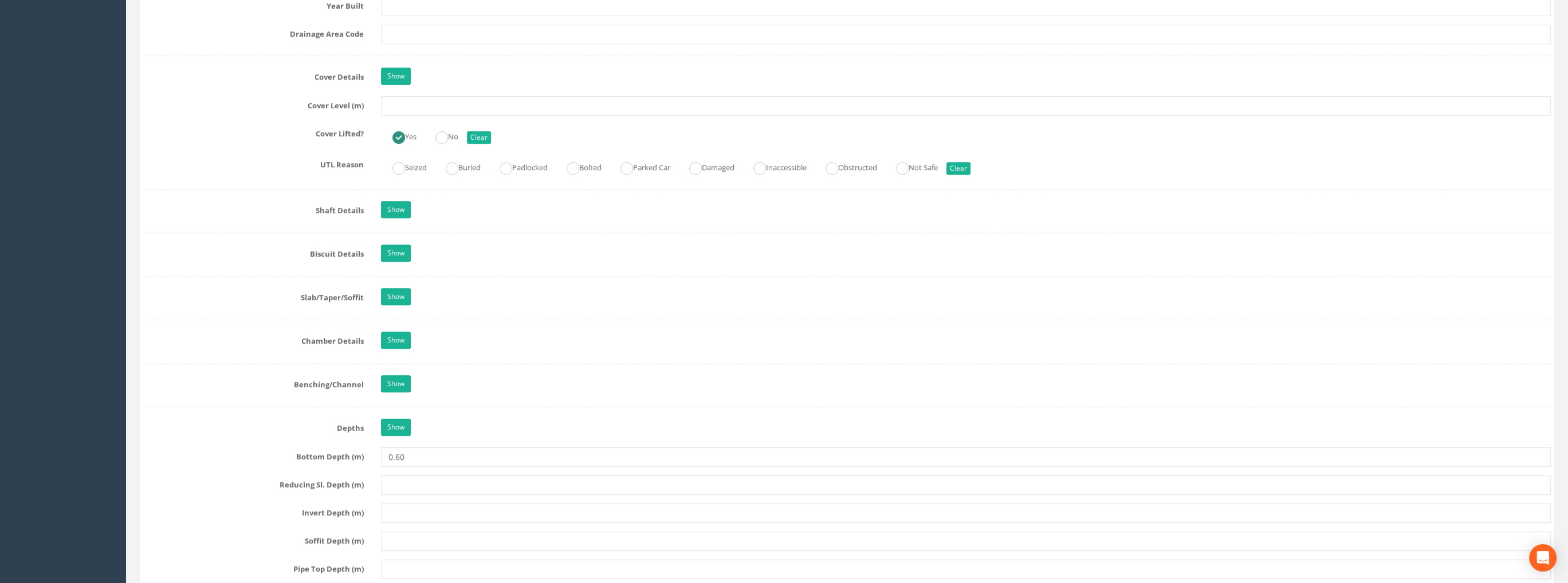
scroll to position [973, 0]
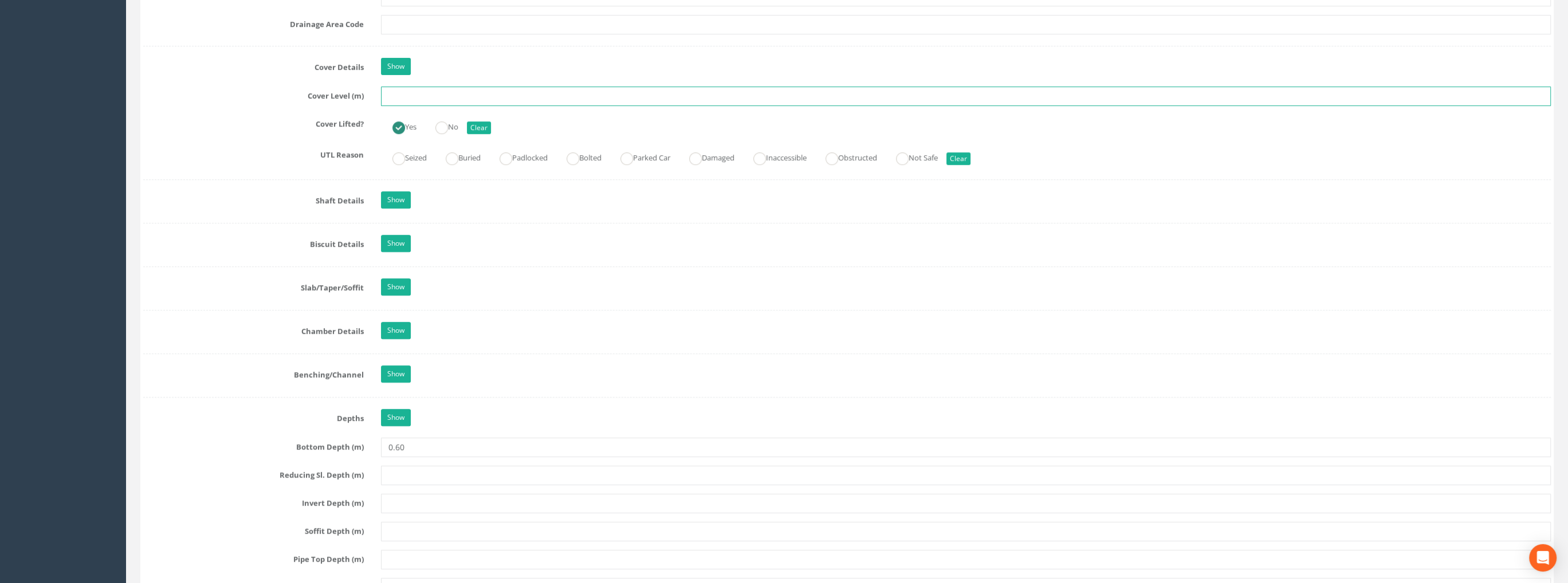
click at [453, 94] on input "text" at bounding box center [966, 96] width 1170 height 19
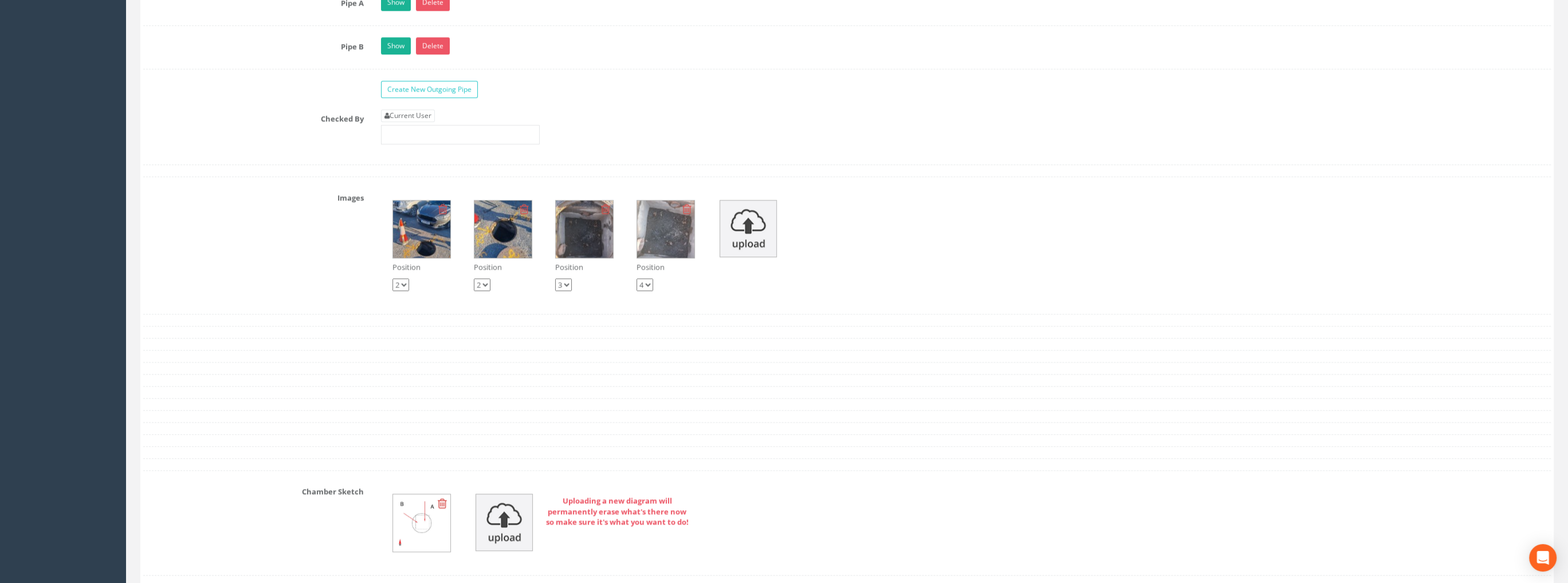
scroll to position [1890, 0]
type input "99.35"
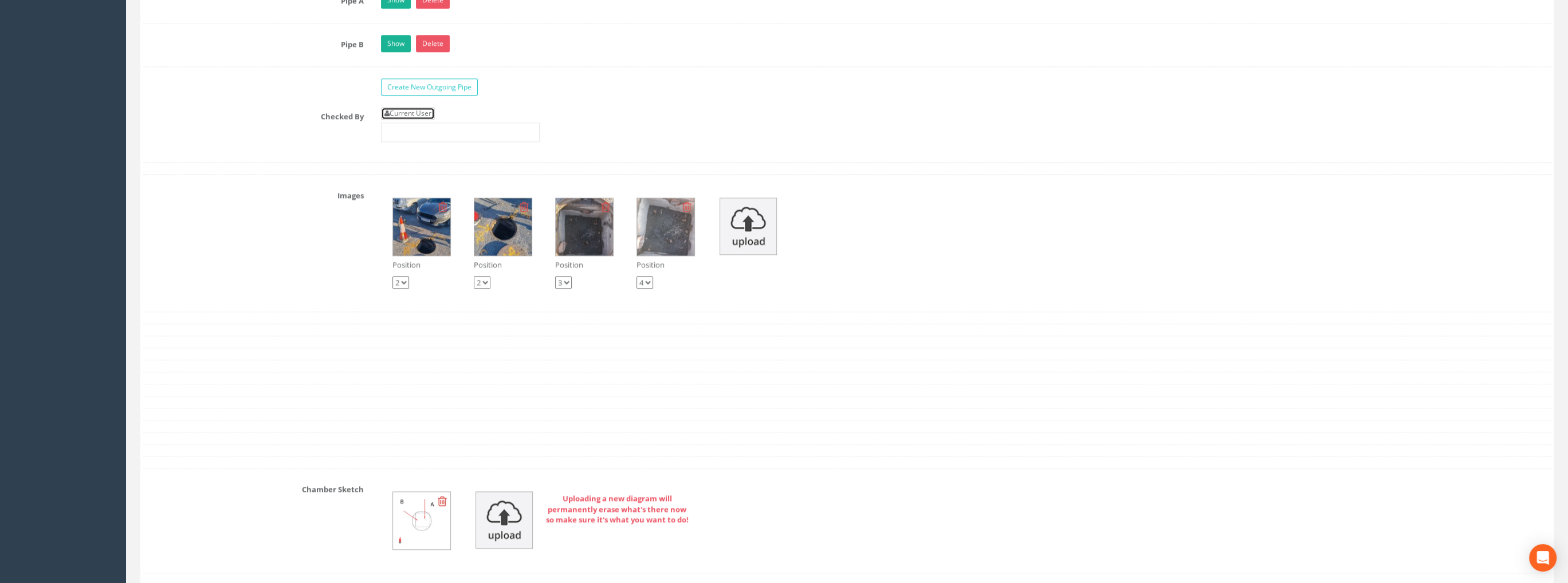
click at [404, 112] on link "Current User" at bounding box center [408, 114] width 54 height 12
type input "[PERSON_NAME]"
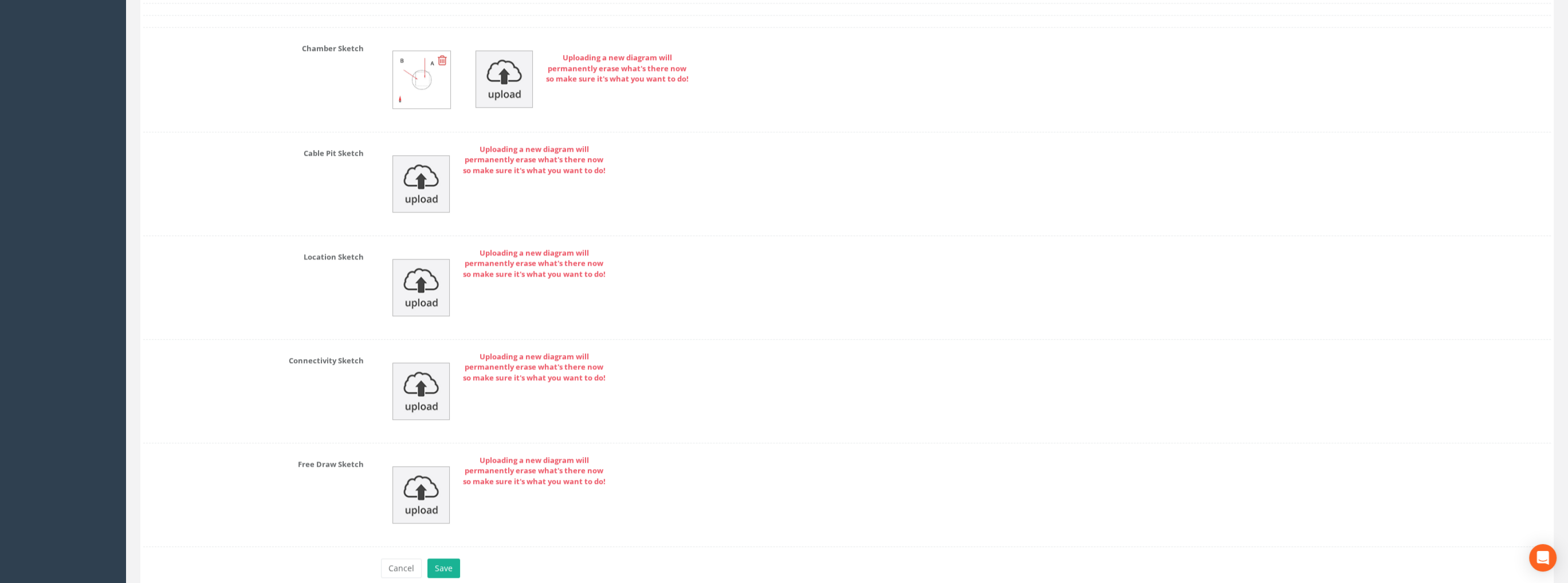
scroll to position [2379, 0]
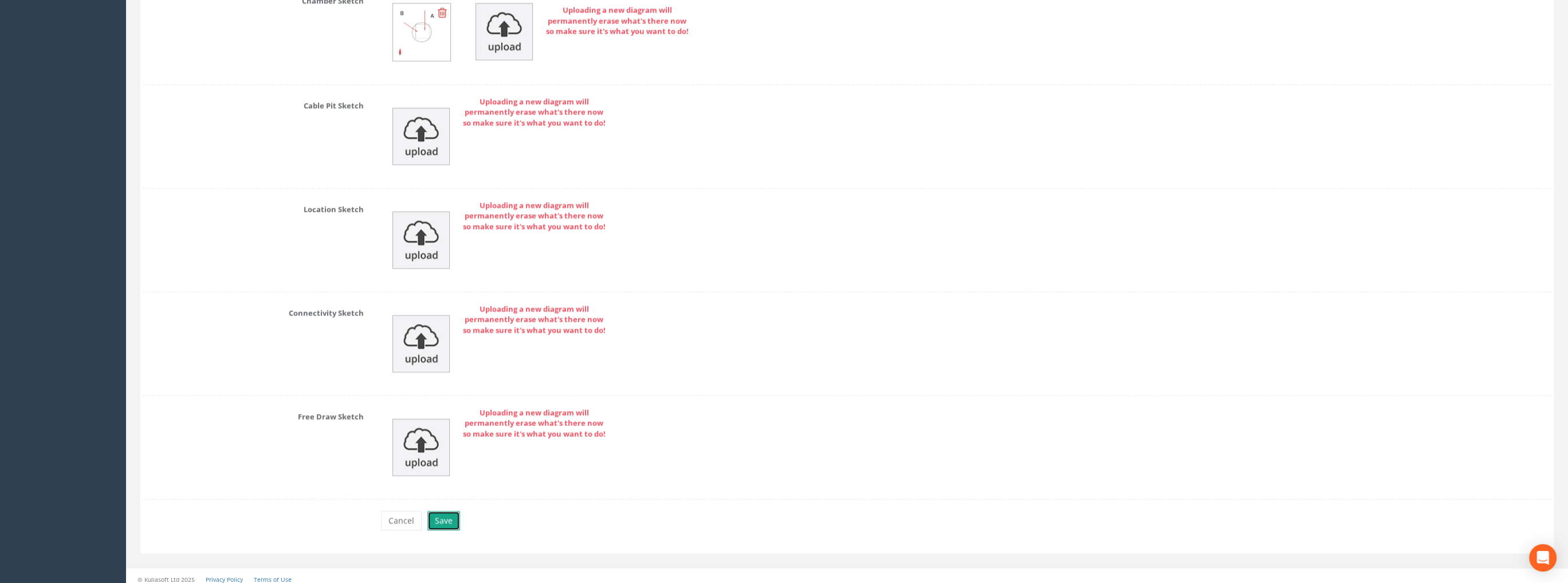
click at [432, 511] on button "Save" at bounding box center [444, 520] width 32 height 19
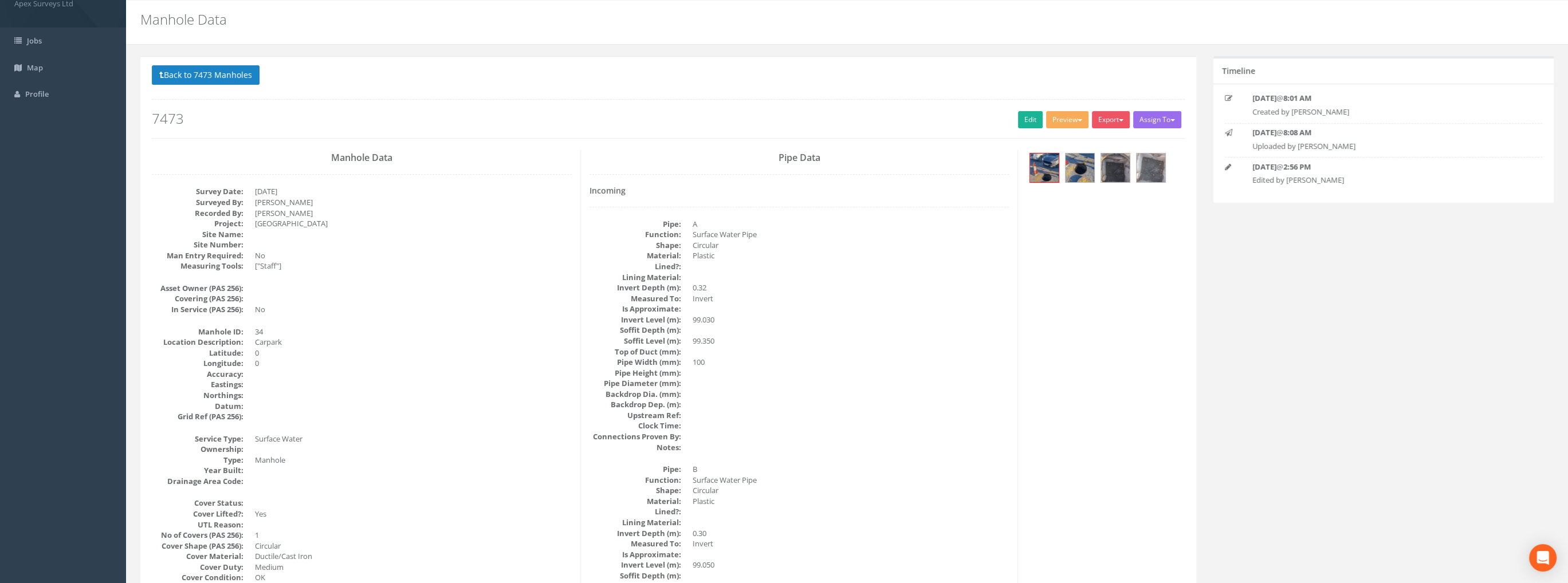
scroll to position [0, 0]
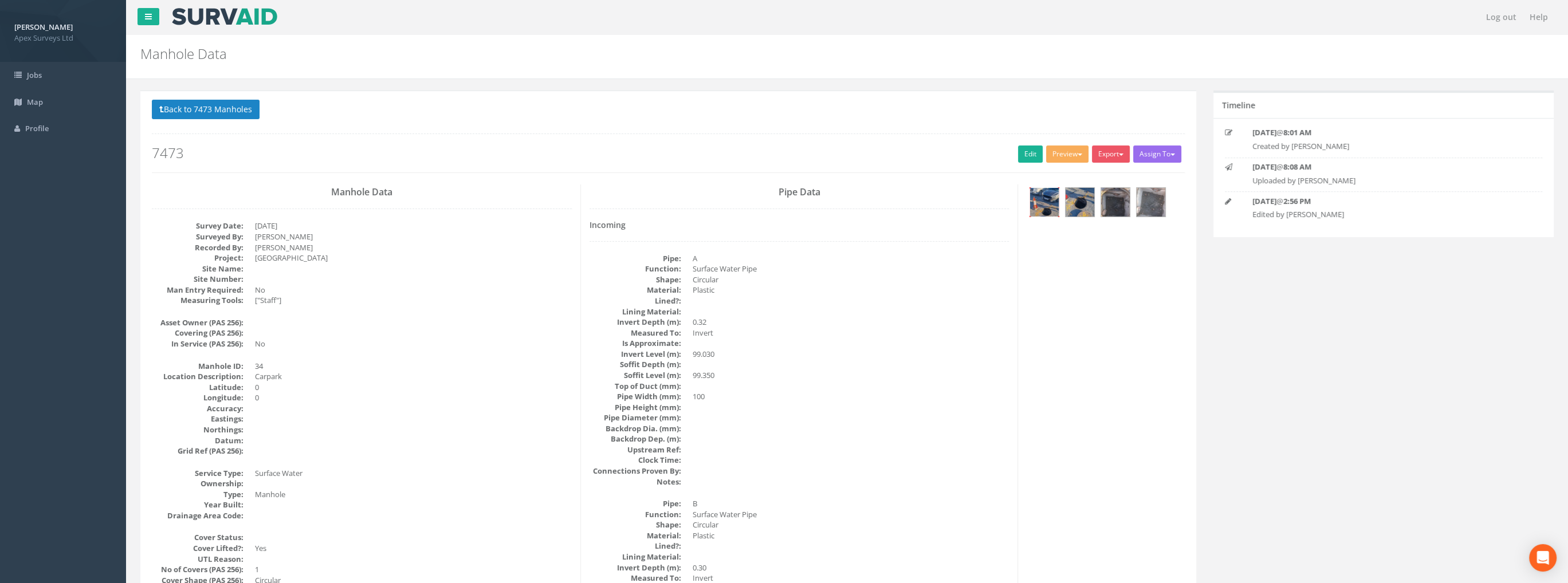
click at [1055, 197] on img at bounding box center [1044, 202] width 29 height 29
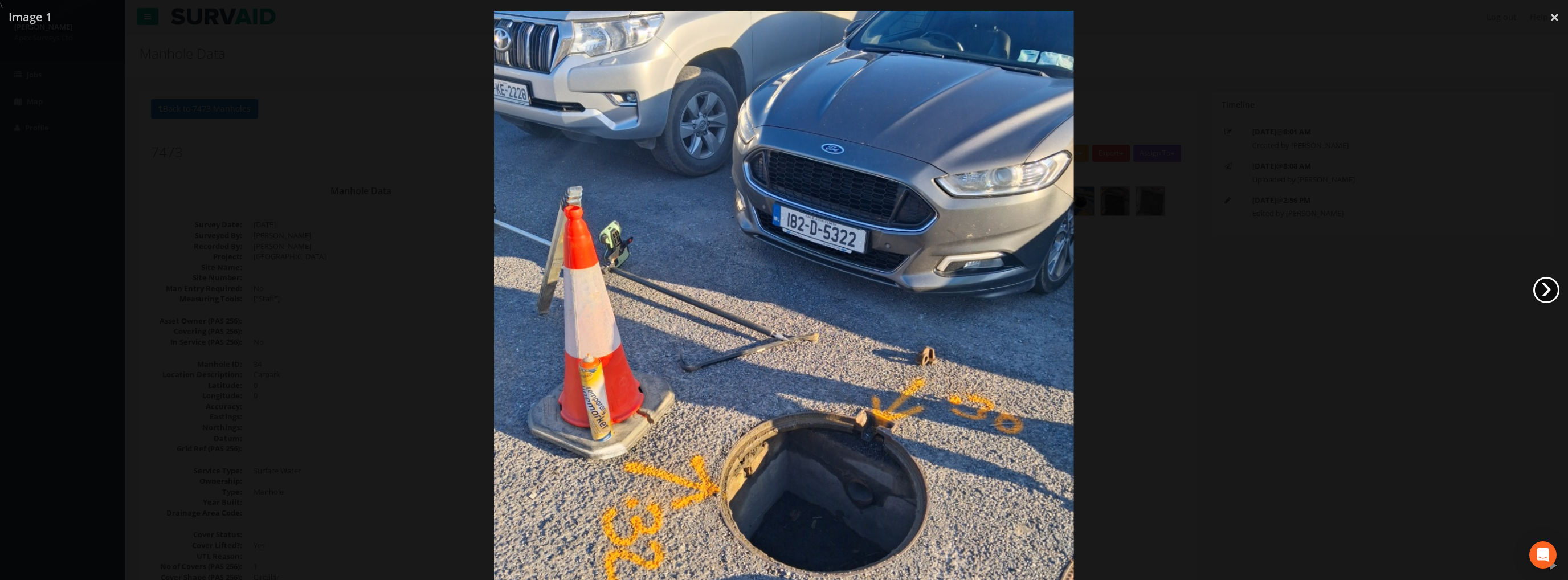
click at [1547, 287] on link "›" at bounding box center [1546, 290] width 26 height 26
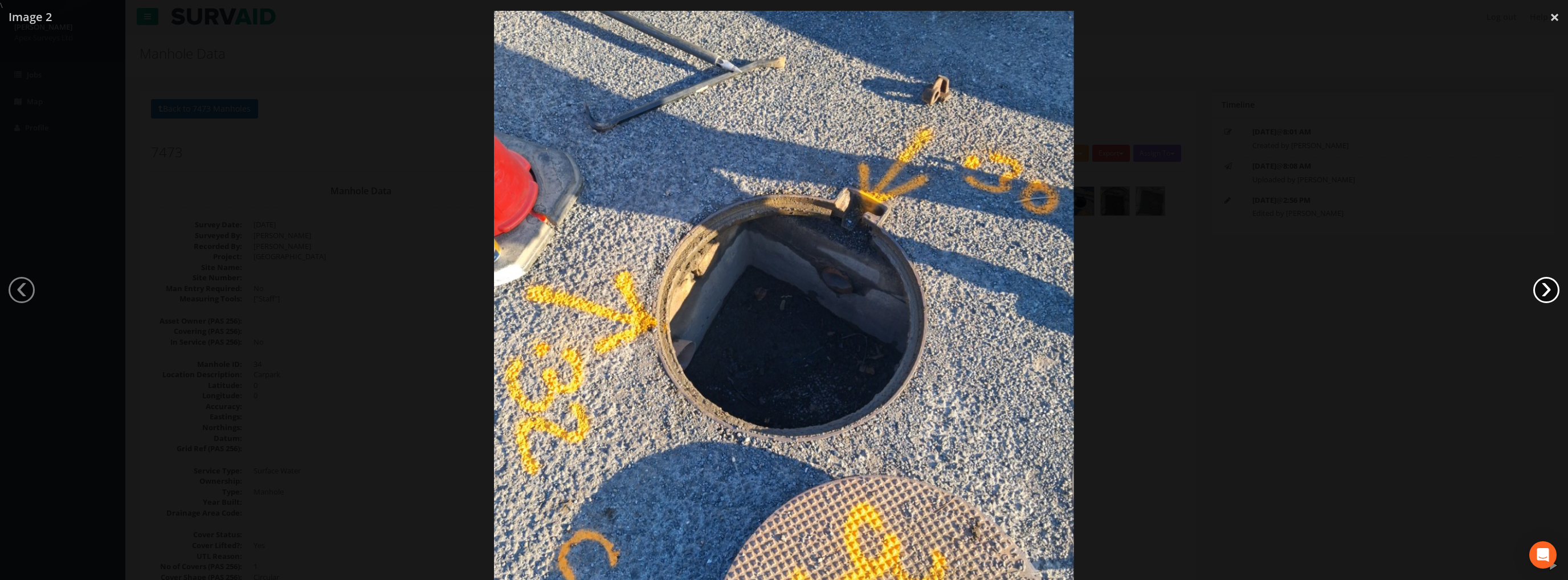
click at [1547, 287] on link "›" at bounding box center [1546, 290] width 26 height 26
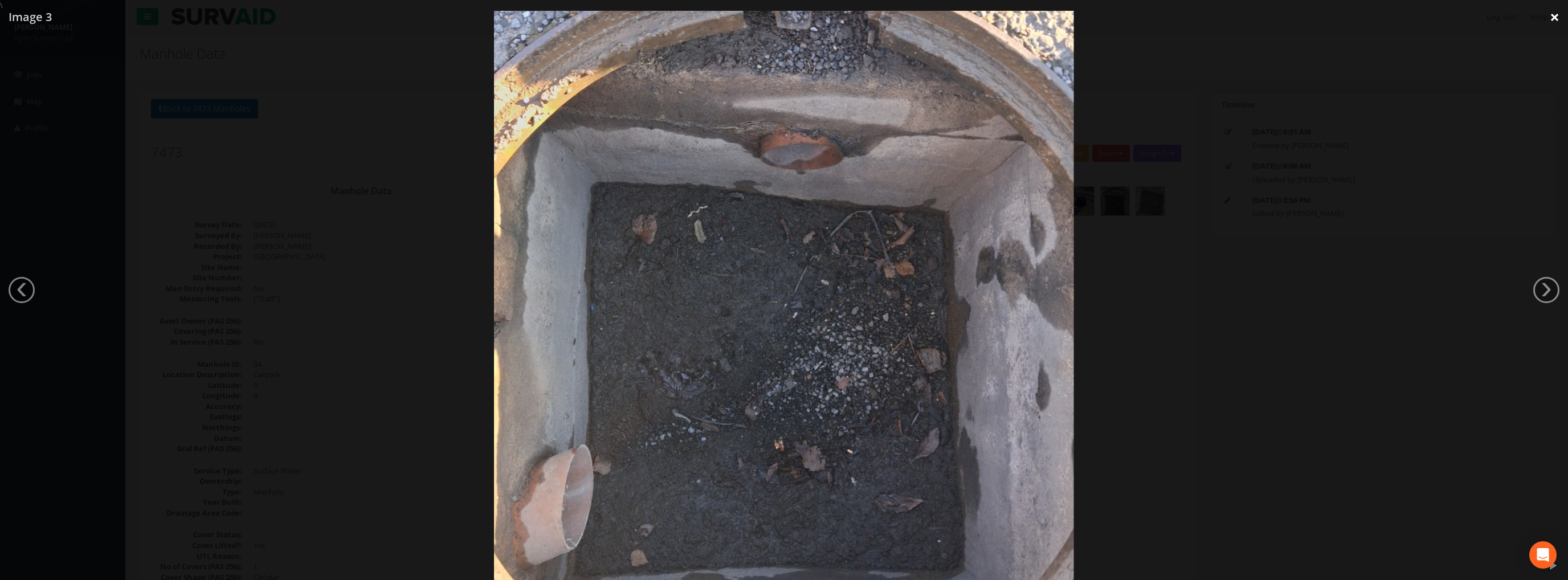
click at [1554, 16] on link "×" at bounding box center [1554, 17] width 27 height 34
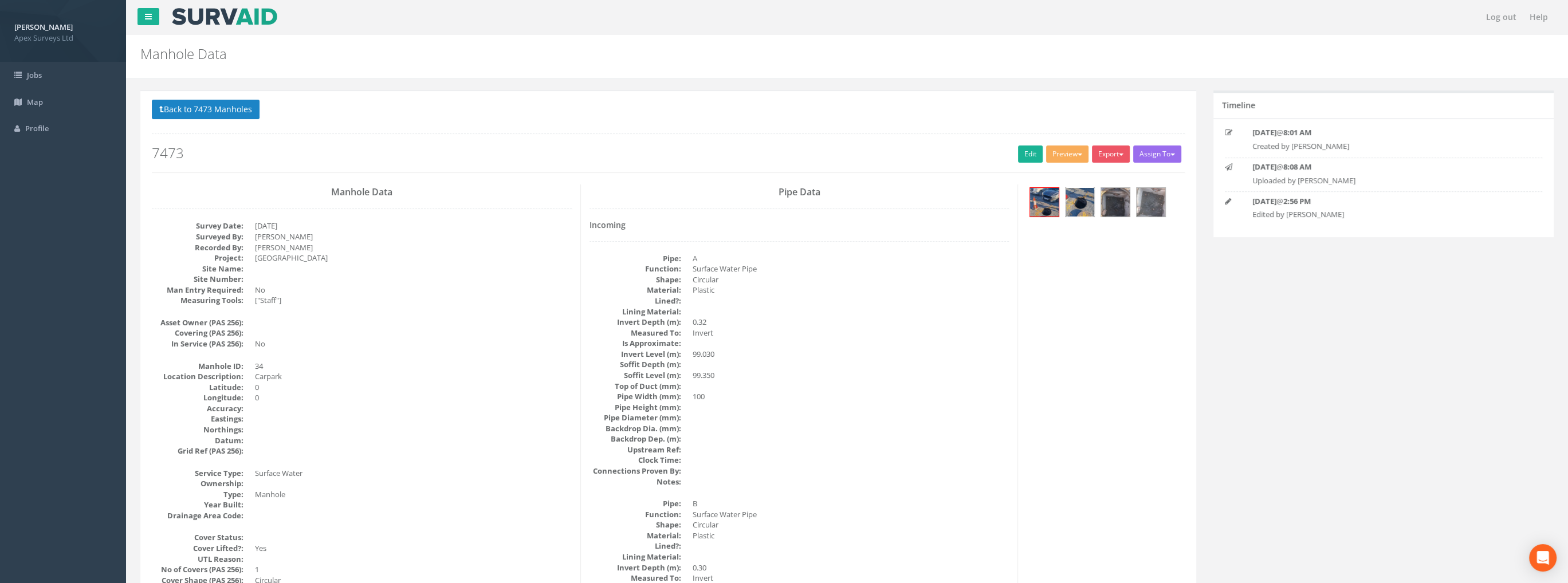
click at [1089, 201] on img at bounding box center [1079, 202] width 29 height 29
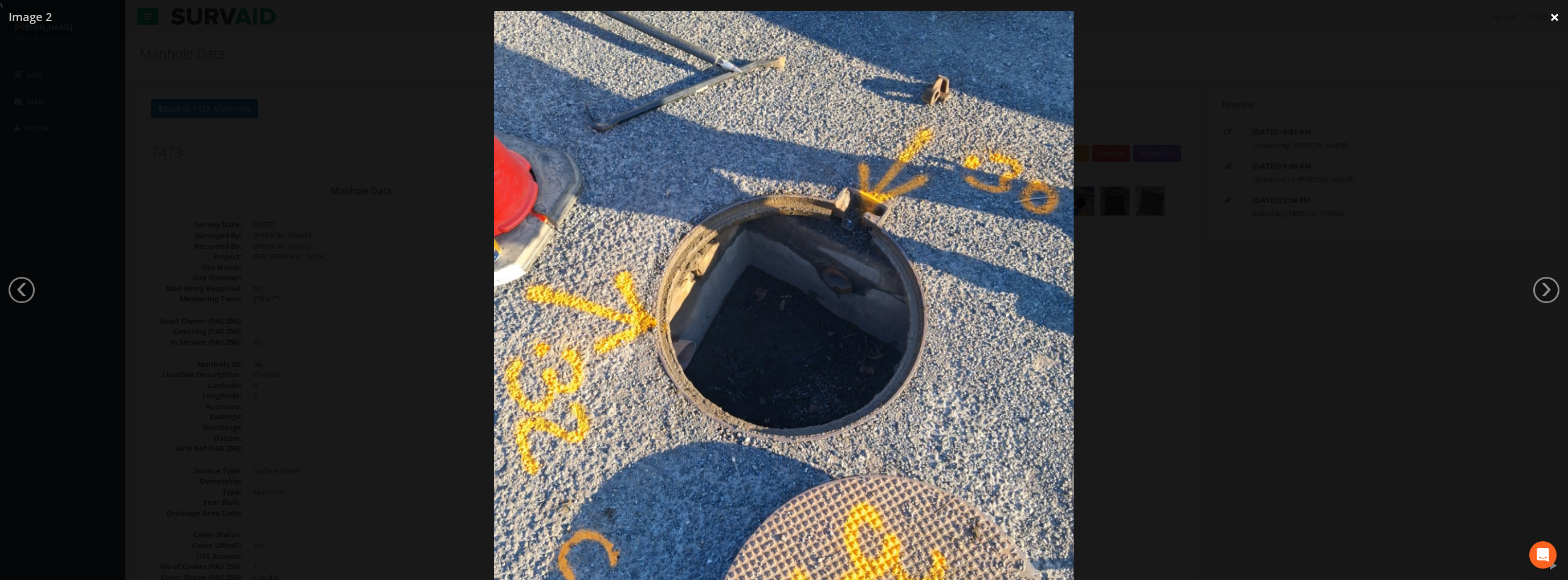
click at [1554, 18] on link "×" at bounding box center [1554, 17] width 27 height 34
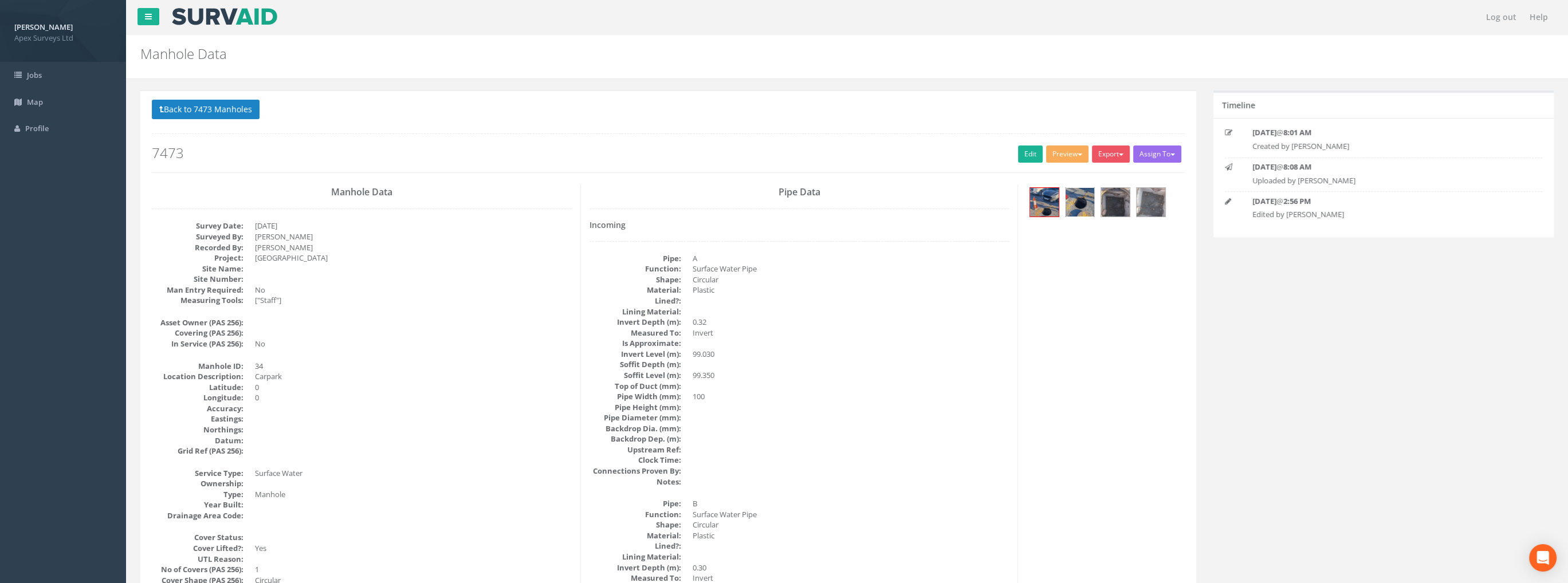
click at [1090, 203] on img at bounding box center [1079, 202] width 29 height 29
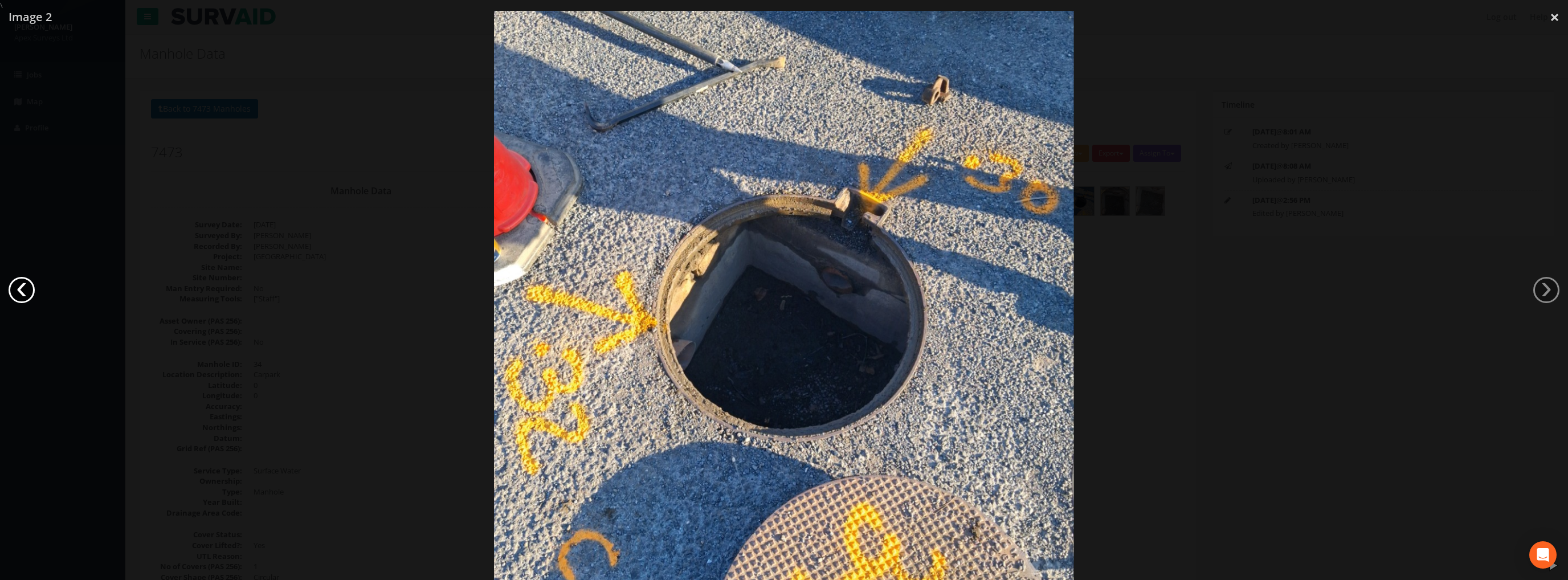
click at [19, 294] on link "‹" at bounding box center [22, 290] width 26 height 26
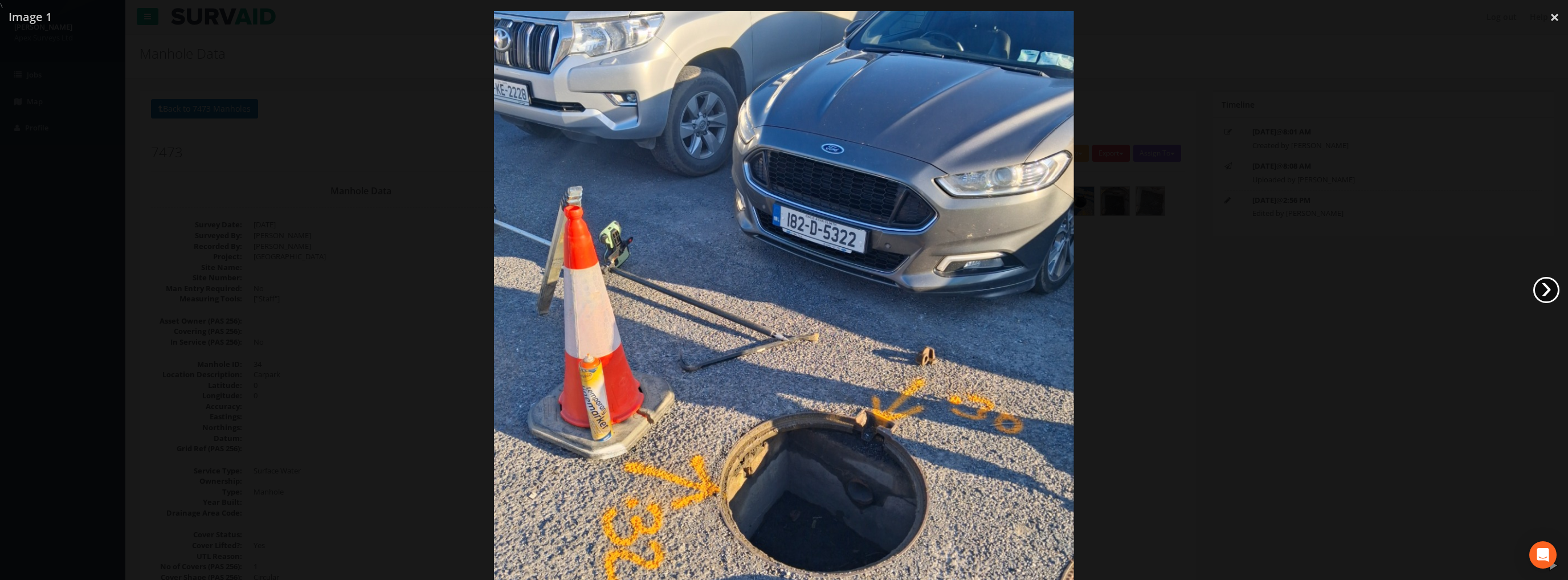
click at [1534, 288] on link "›" at bounding box center [1546, 290] width 26 height 26
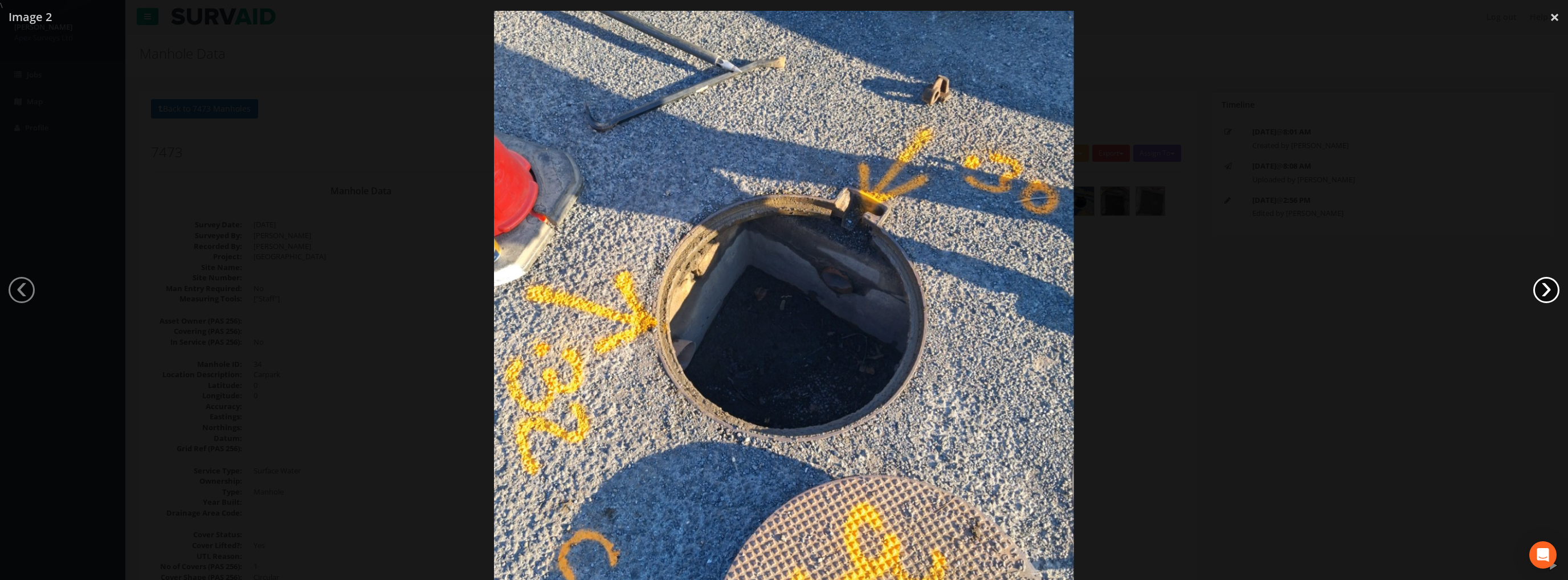
click at [1534, 288] on link "›" at bounding box center [1546, 290] width 26 height 26
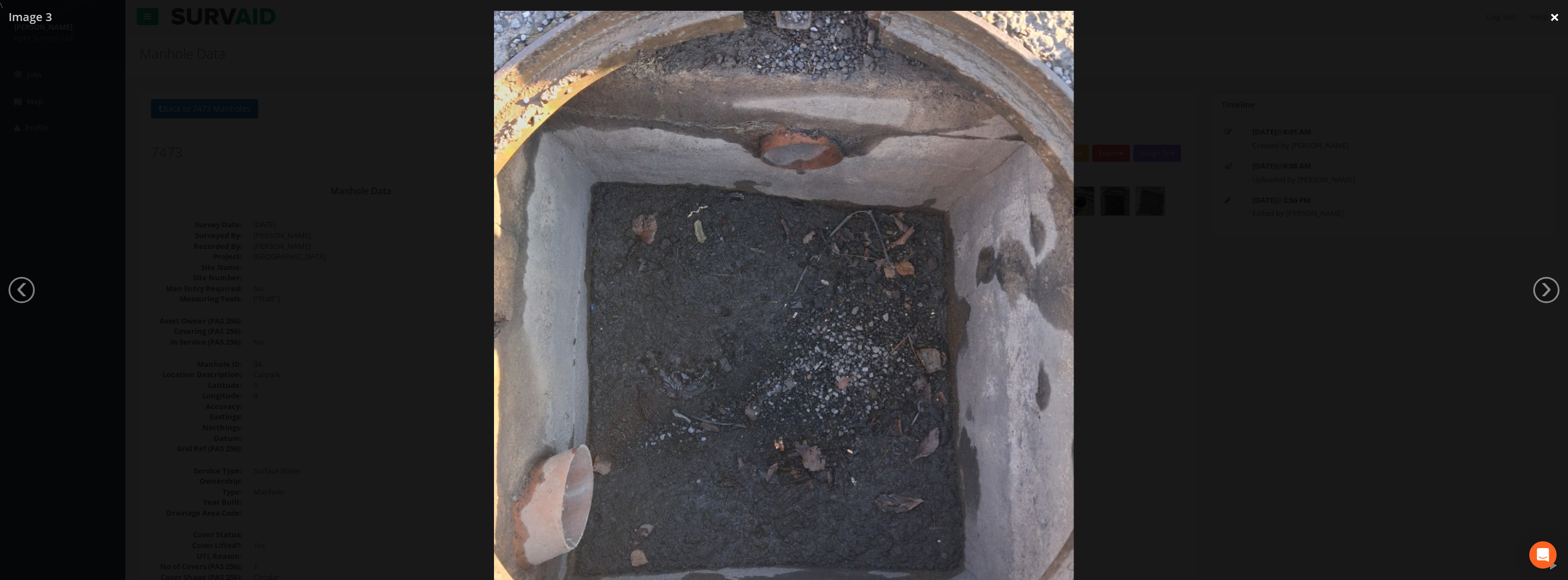
click at [1550, 16] on link "×" at bounding box center [1554, 17] width 27 height 34
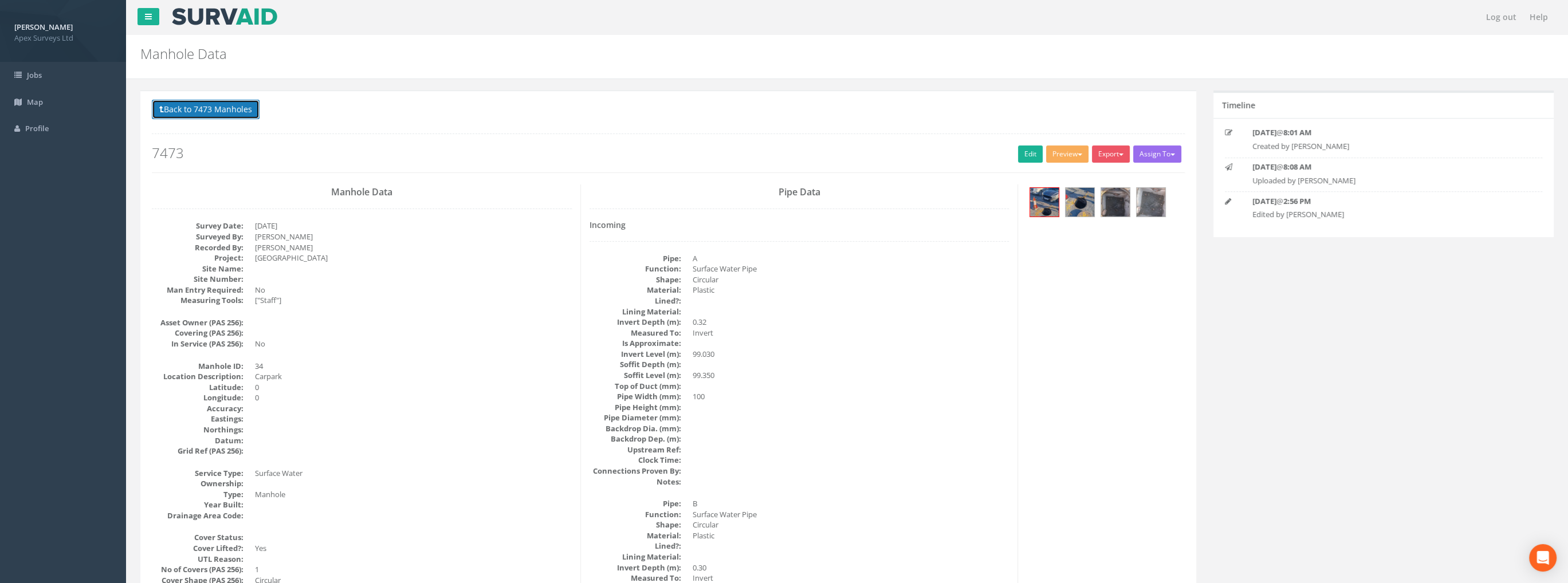
click at [213, 111] on button "Back to 7473 Manholes" at bounding box center [205, 109] width 107 height 19
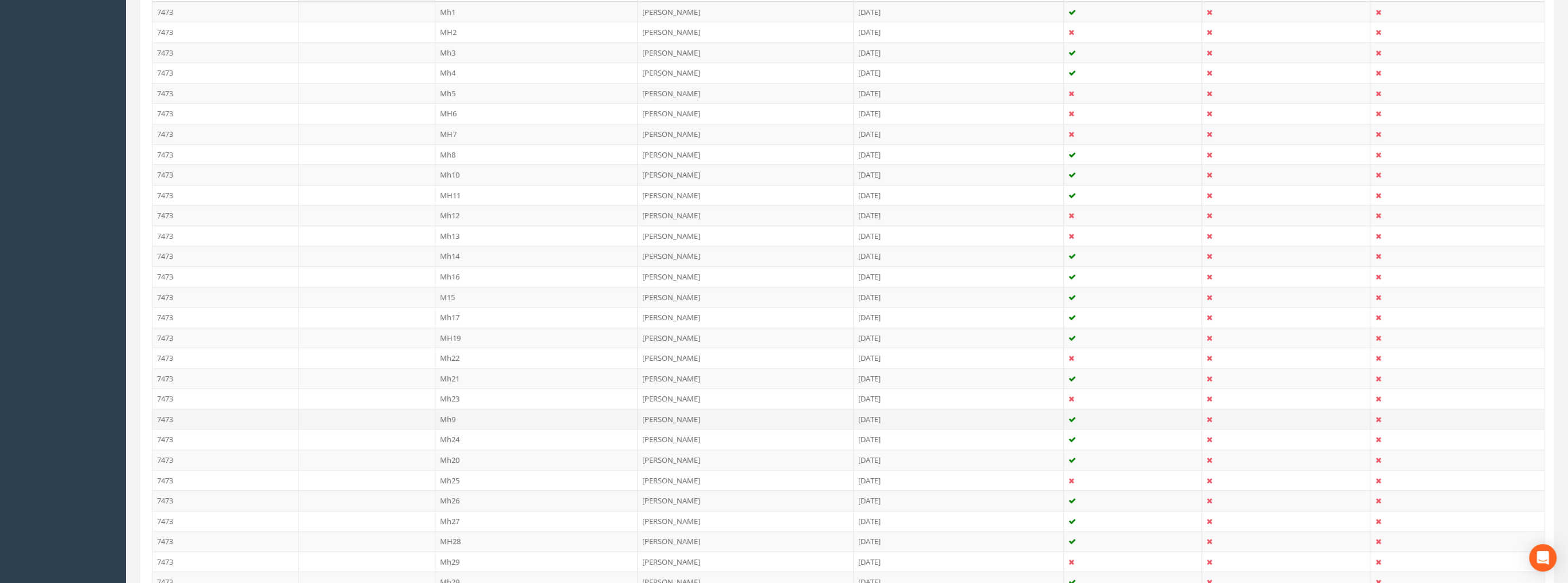
scroll to position [343, 0]
click at [456, 312] on td "Mh17" at bounding box center [537, 316] width 203 height 21
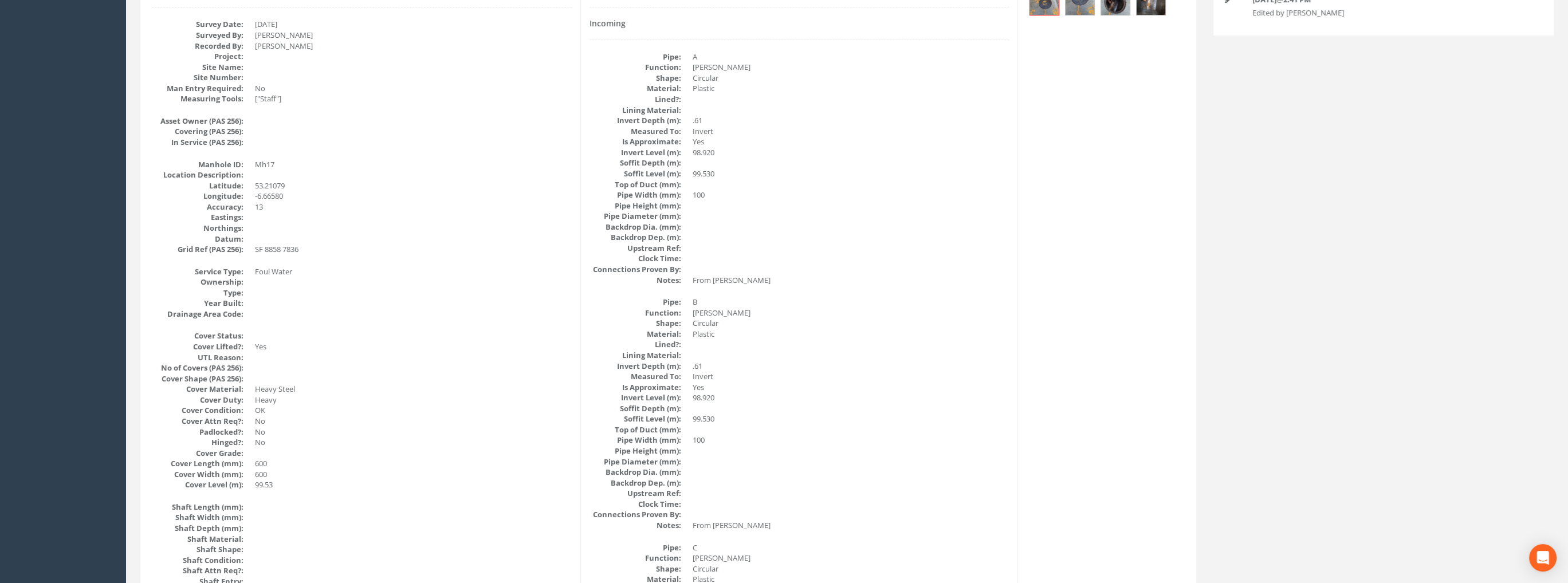
scroll to position [0, 0]
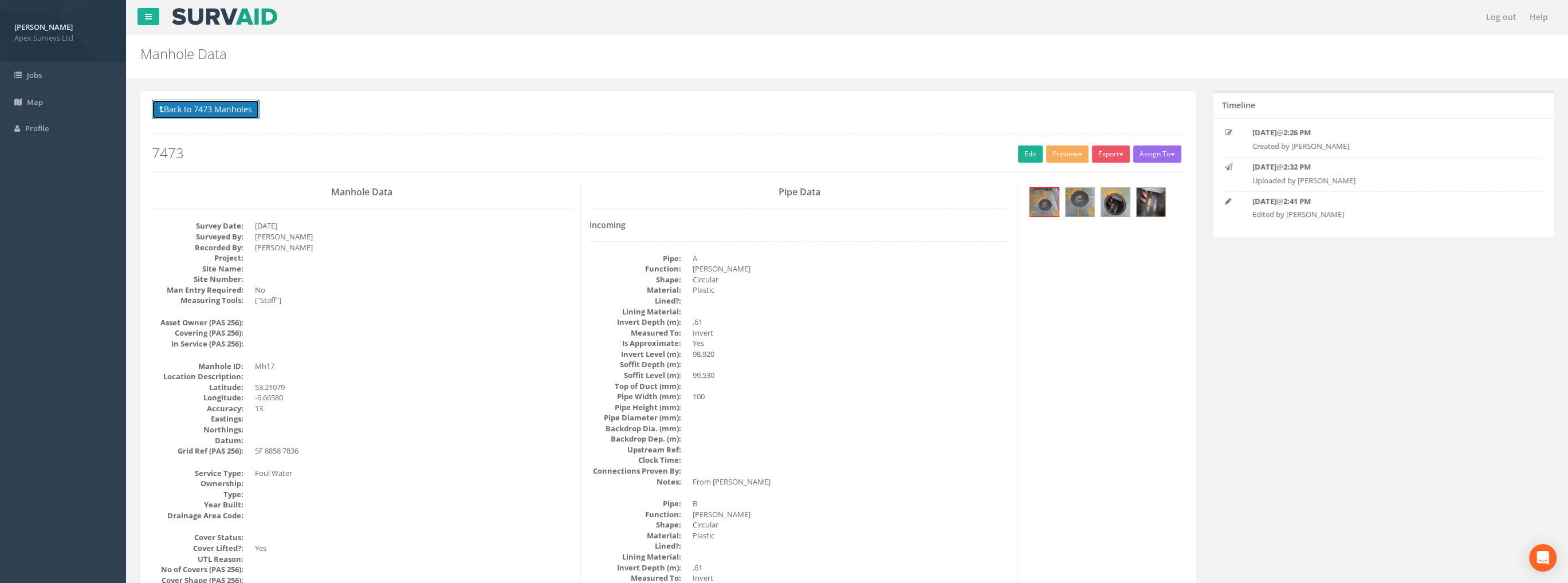
click at [226, 113] on button "Back to 7473 Manholes" at bounding box center [205, 109] width 107 height 19
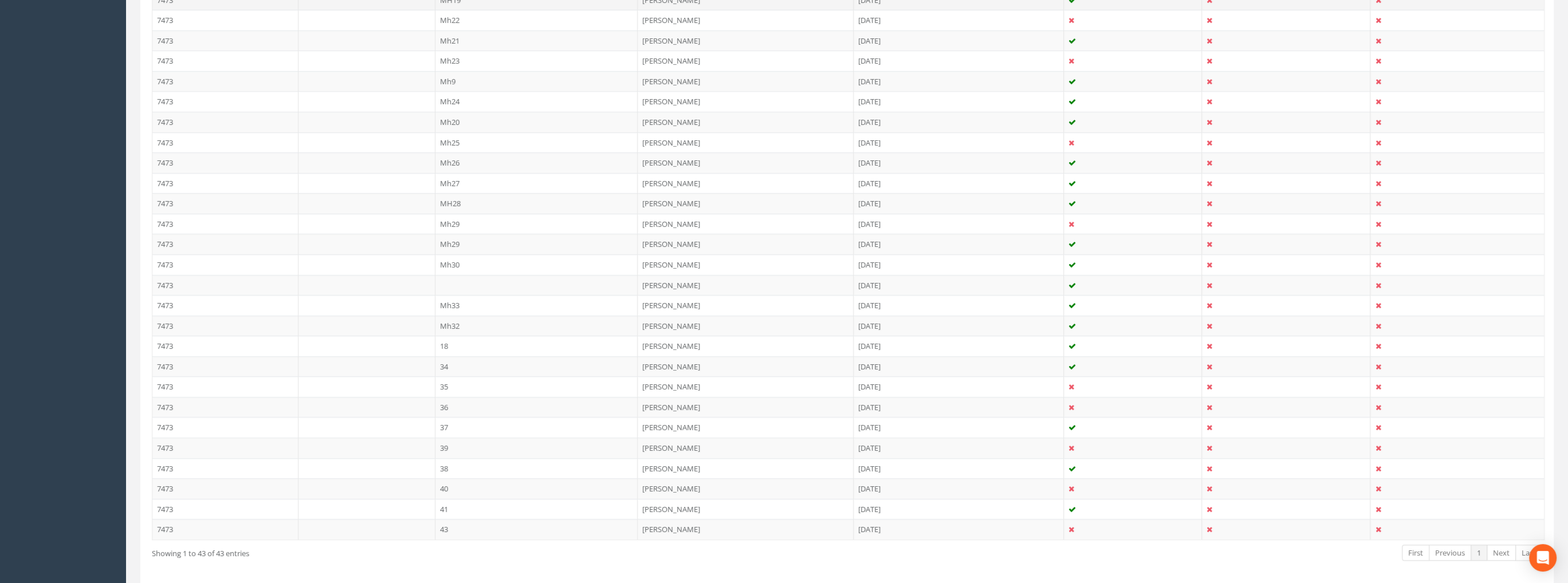
scroll to position [721, 0]
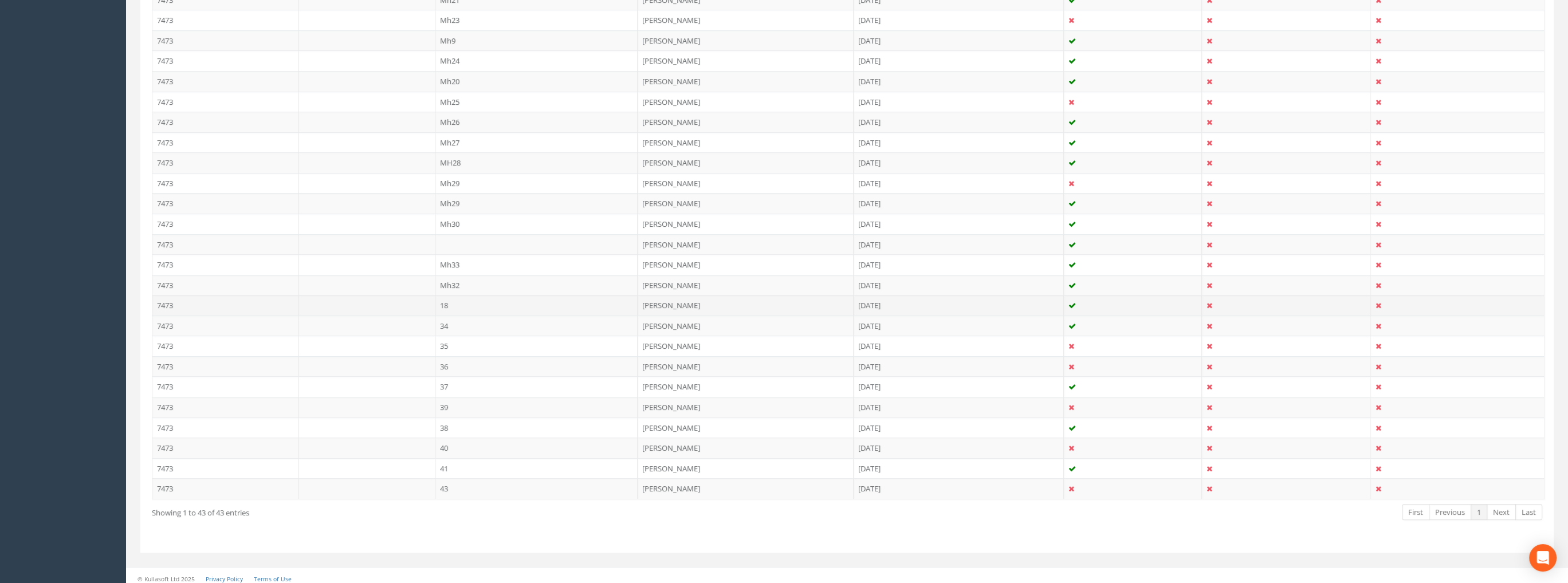
click at [446, 302] on td "18" at bounding box center [537, 305] width 203 height 21
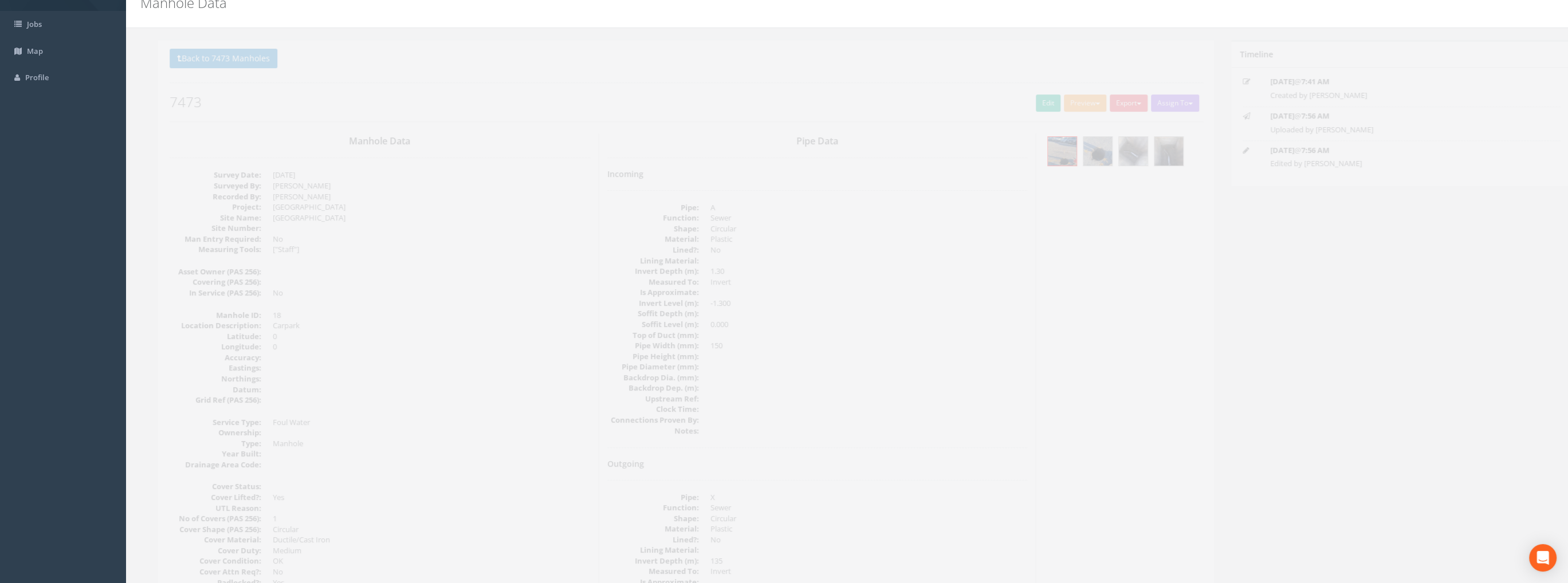
scroll to position [0, 0]
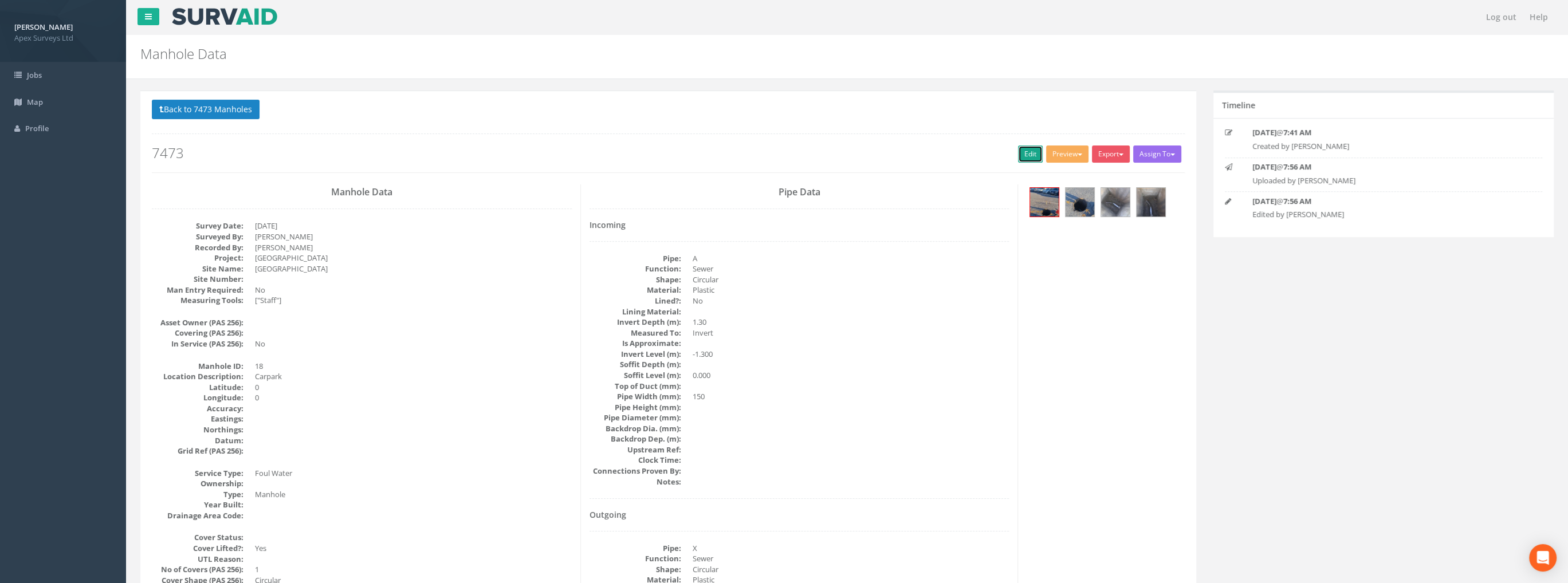
click at [1027, 158] on link "Edit" at bounding box center [1030, 154] width 25 height 17
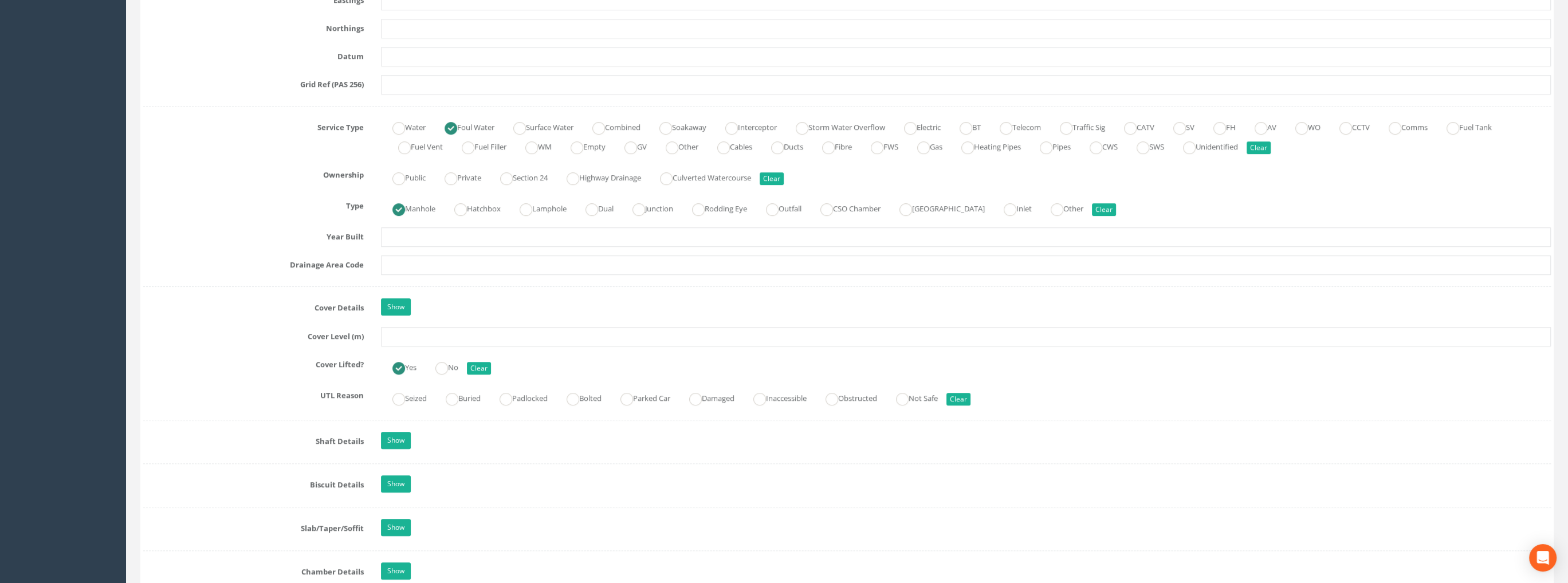
scroll to position [859, 0]
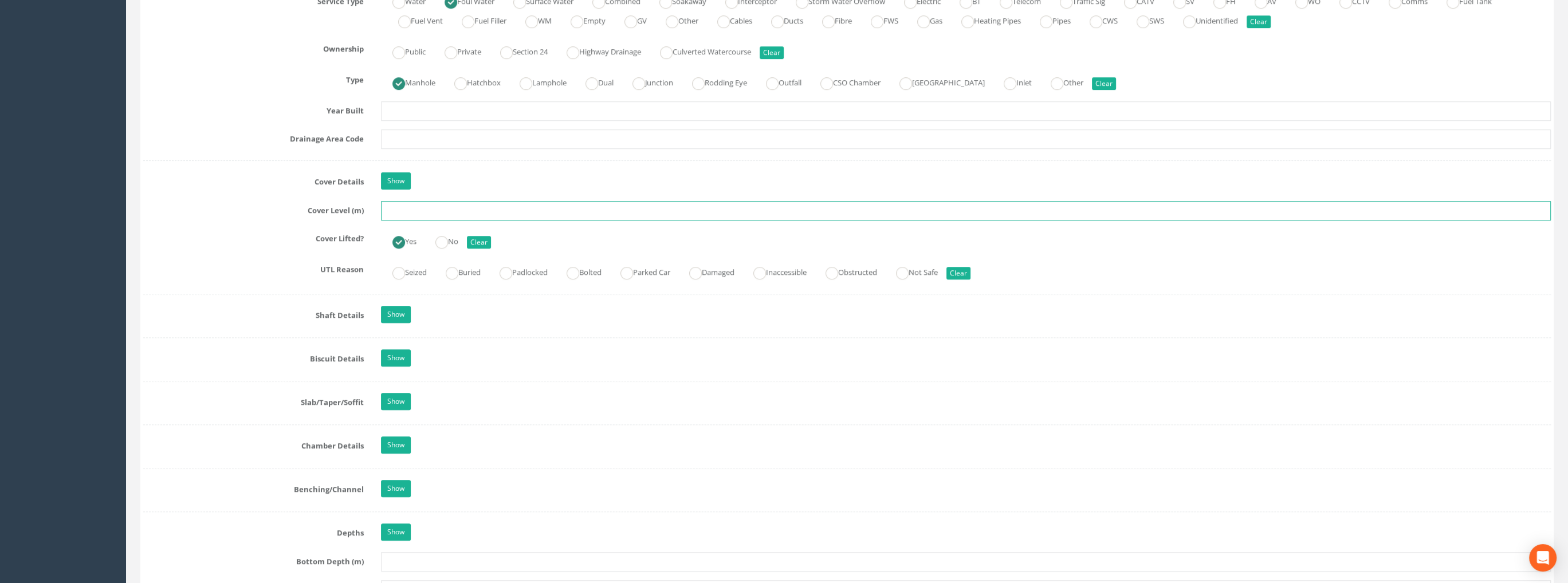
click at [424, 205] on input "text" at bounding box center [966, 210] width 1170 height 19
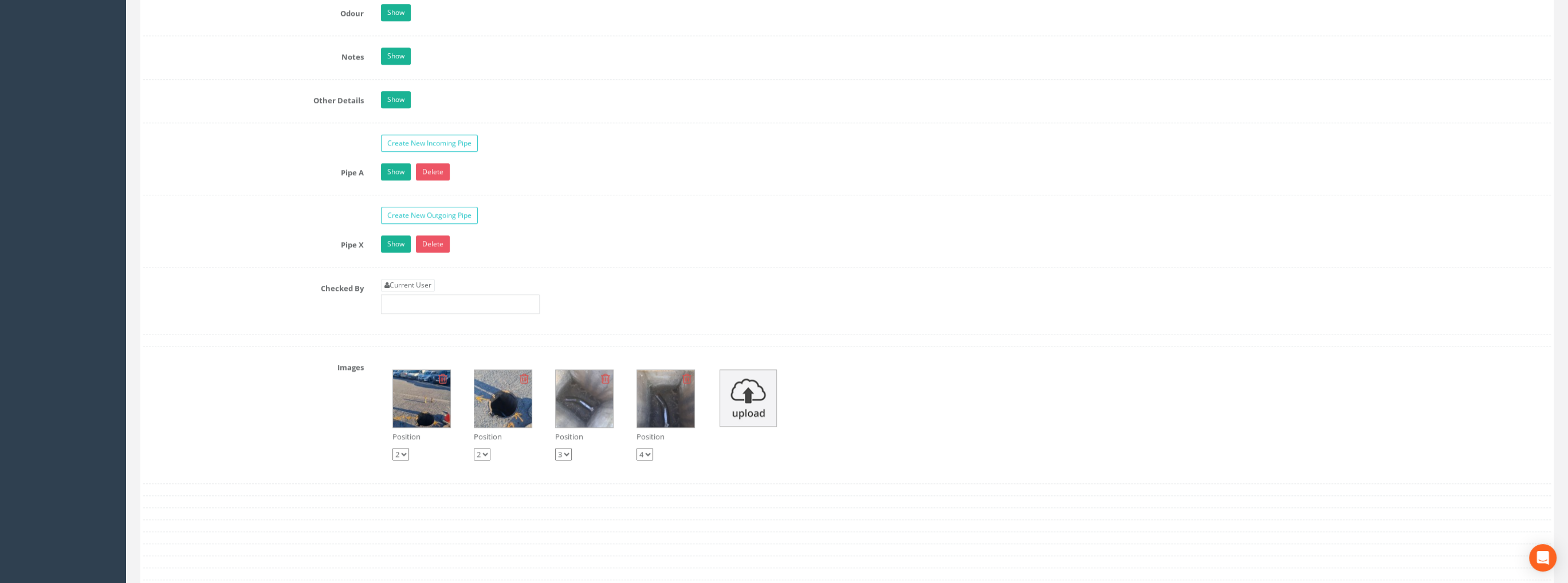
scroll to position [1948, 0]
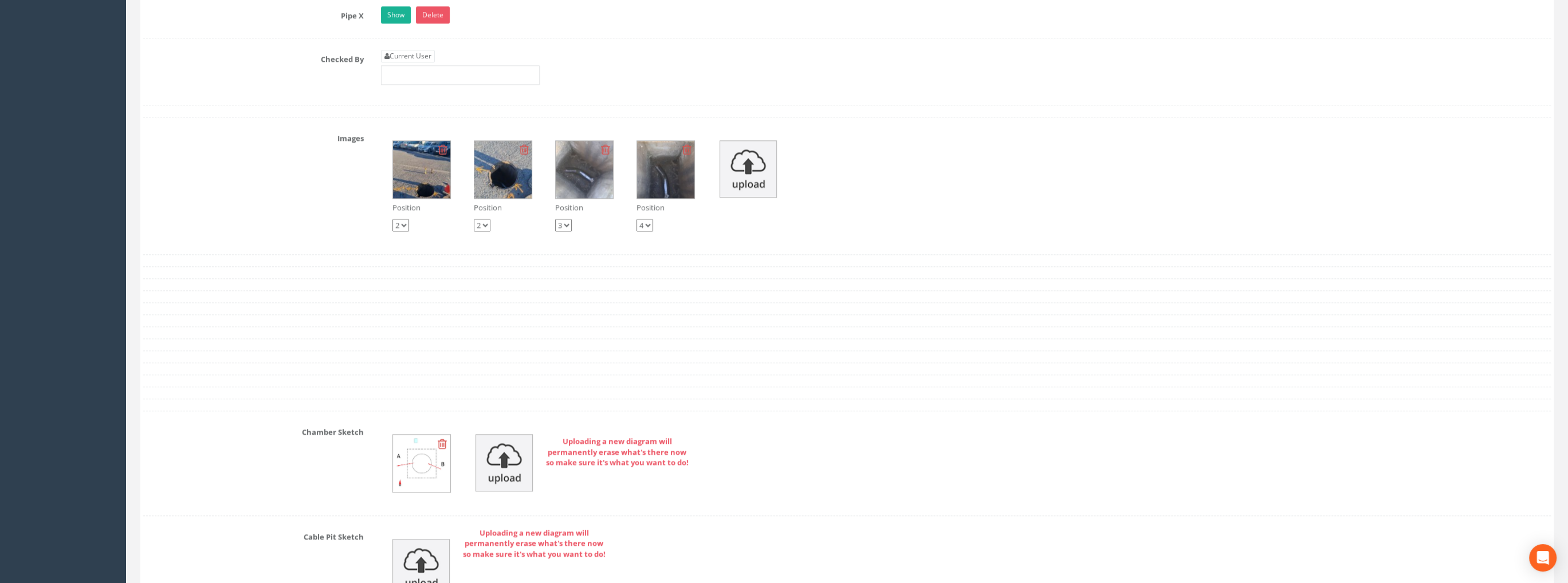
type input "99.39"
click at [402, 56] on div "Current User" at bounding box center [460, 66] width 159 height 35
click at [397, 49] on link "Current User" at bounding box center [408, 56] width 54 height 12
type input "[PERSON_NAME]"
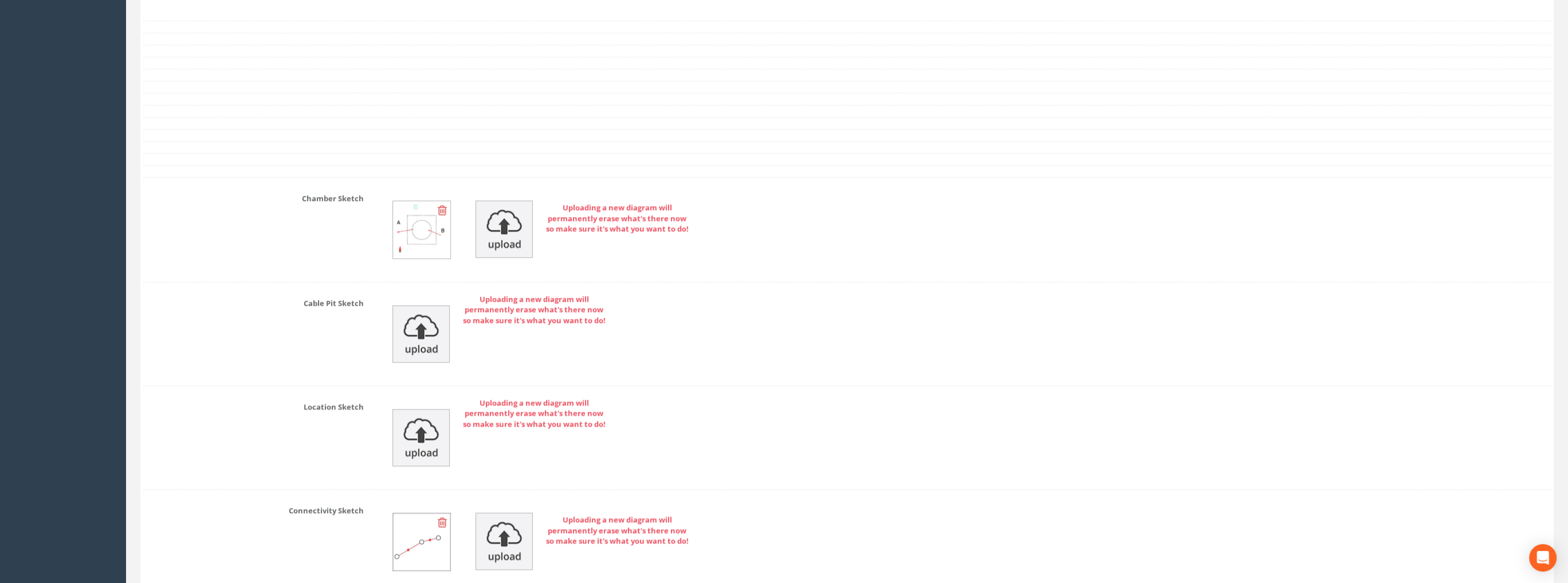
scroll to position [2380, 0]
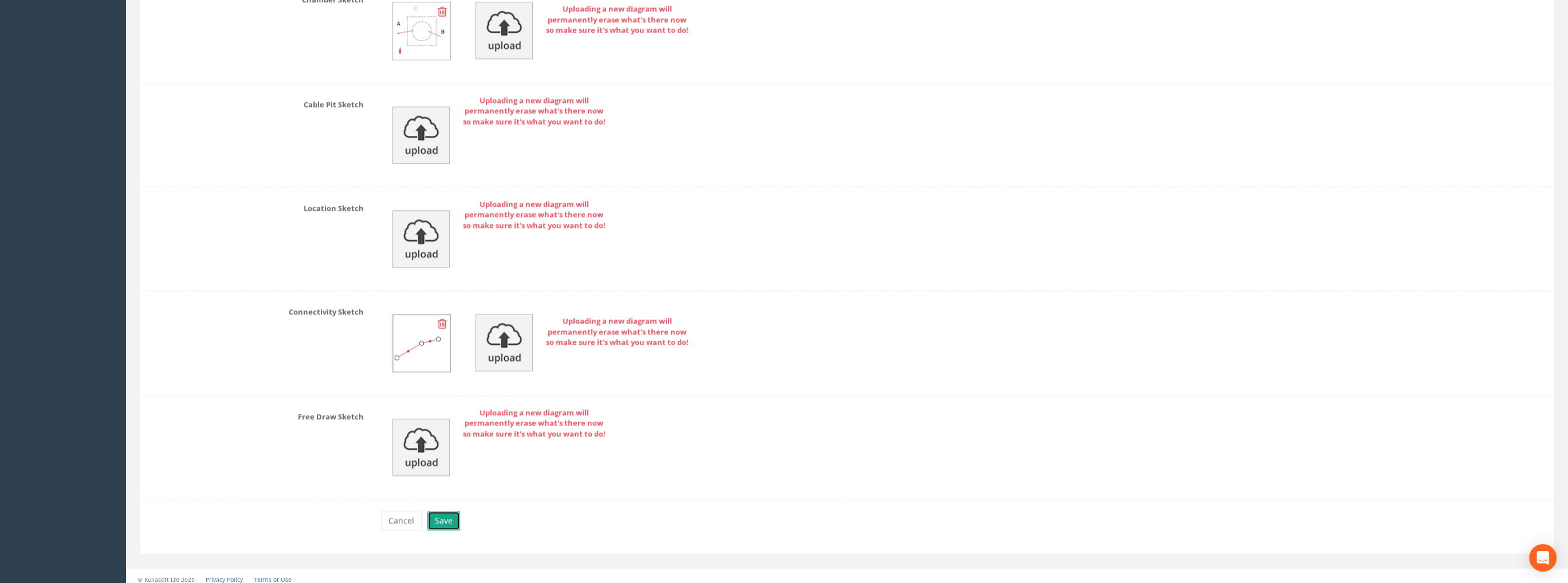
click at [437, 511] on button "Save" at bounding box center [444, 520] width 32 height 19
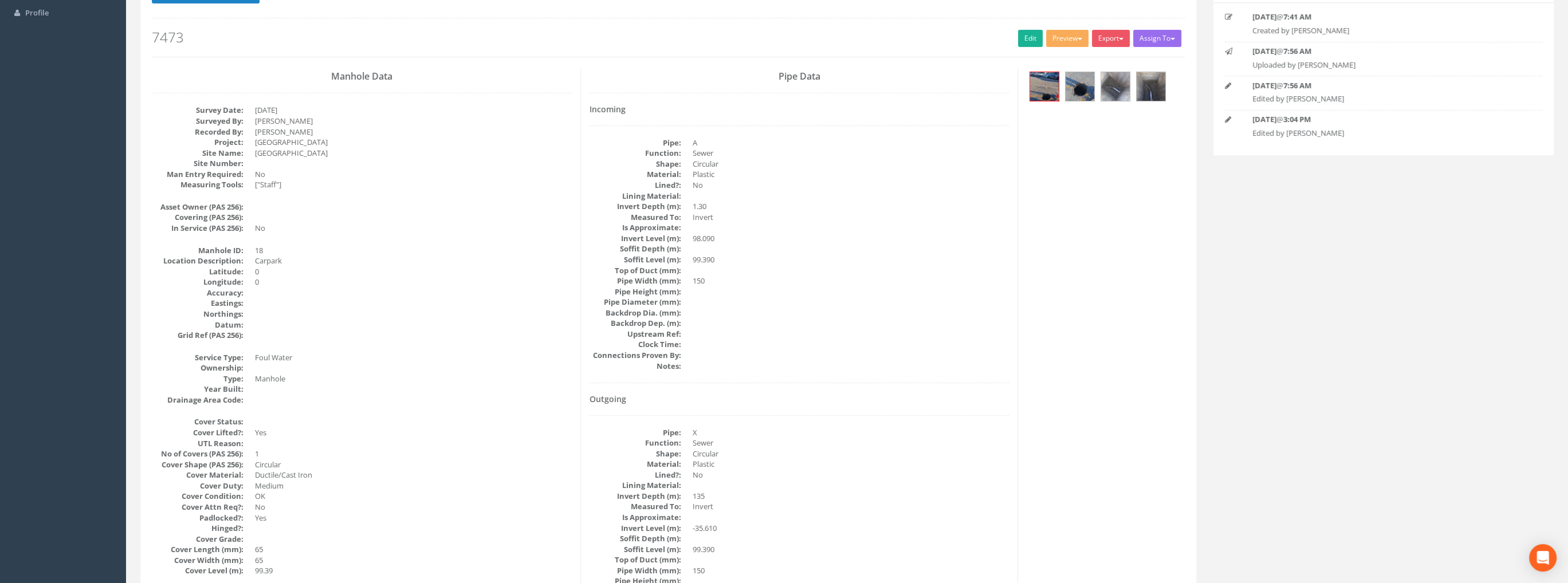
scroll to position [0, 0]
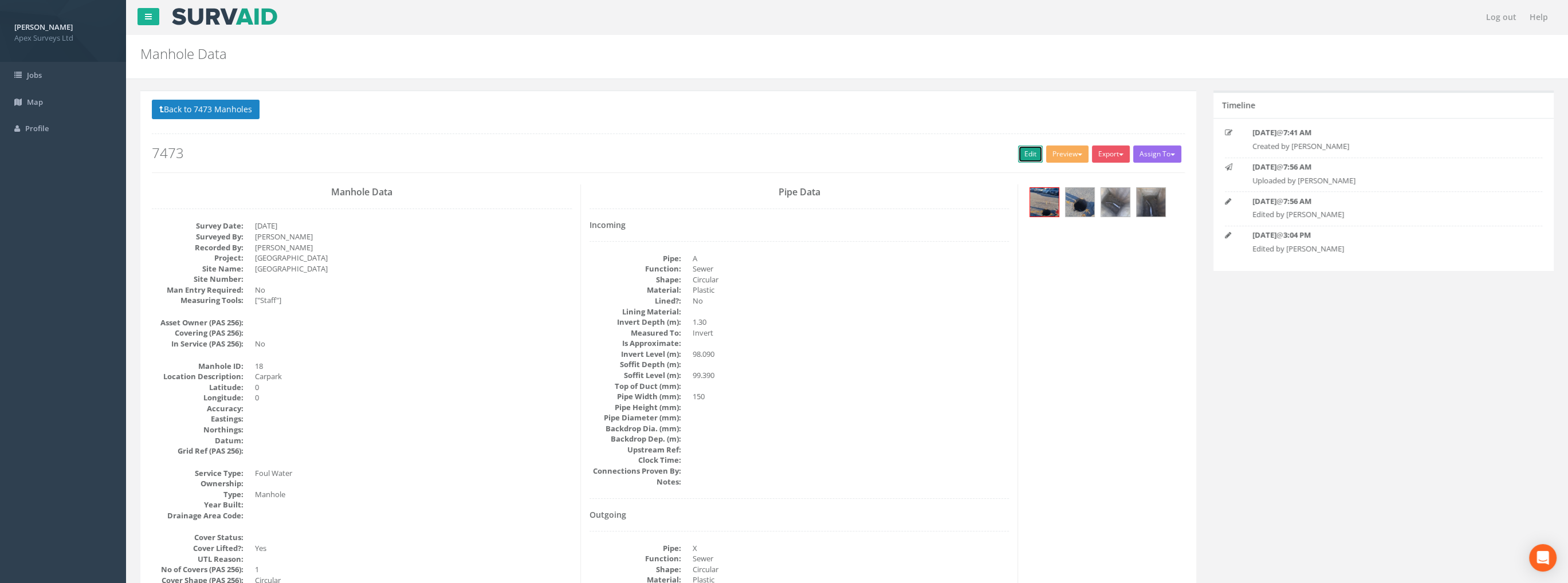
click at [1017, 155] on link "Edit" at bounding box center [1030, 154] width 25 height 17
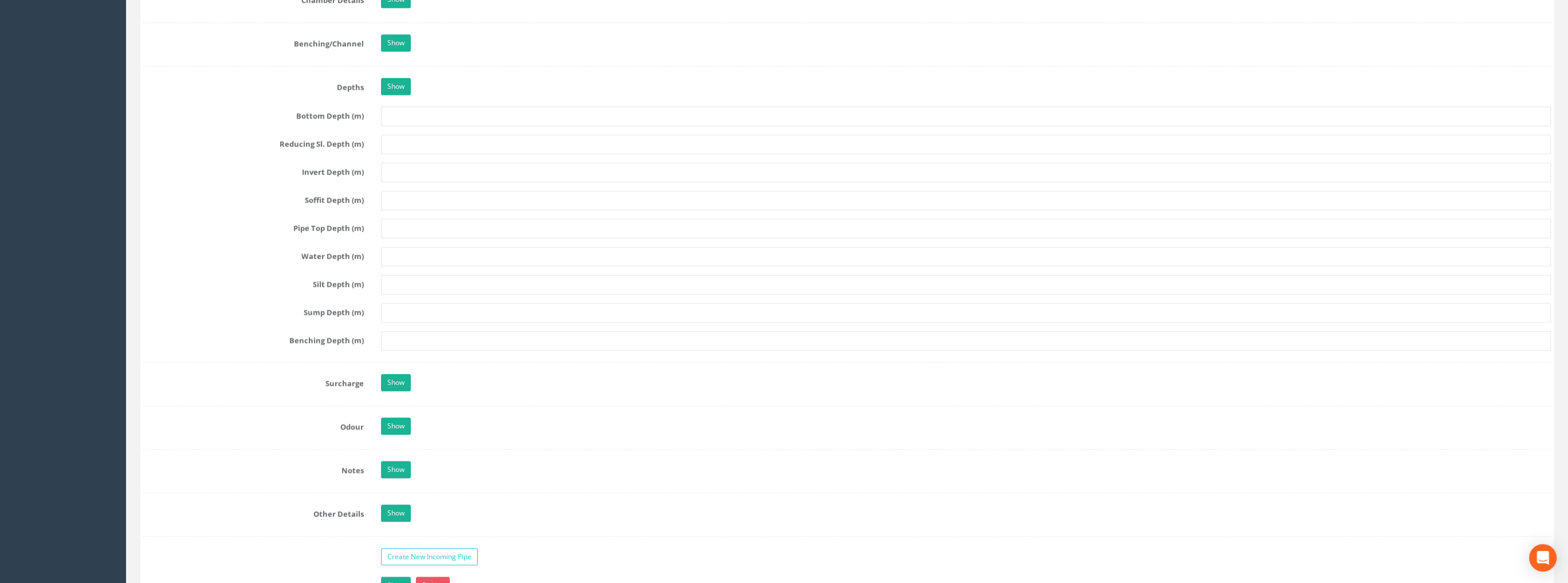
scroll to position [1489, 0]
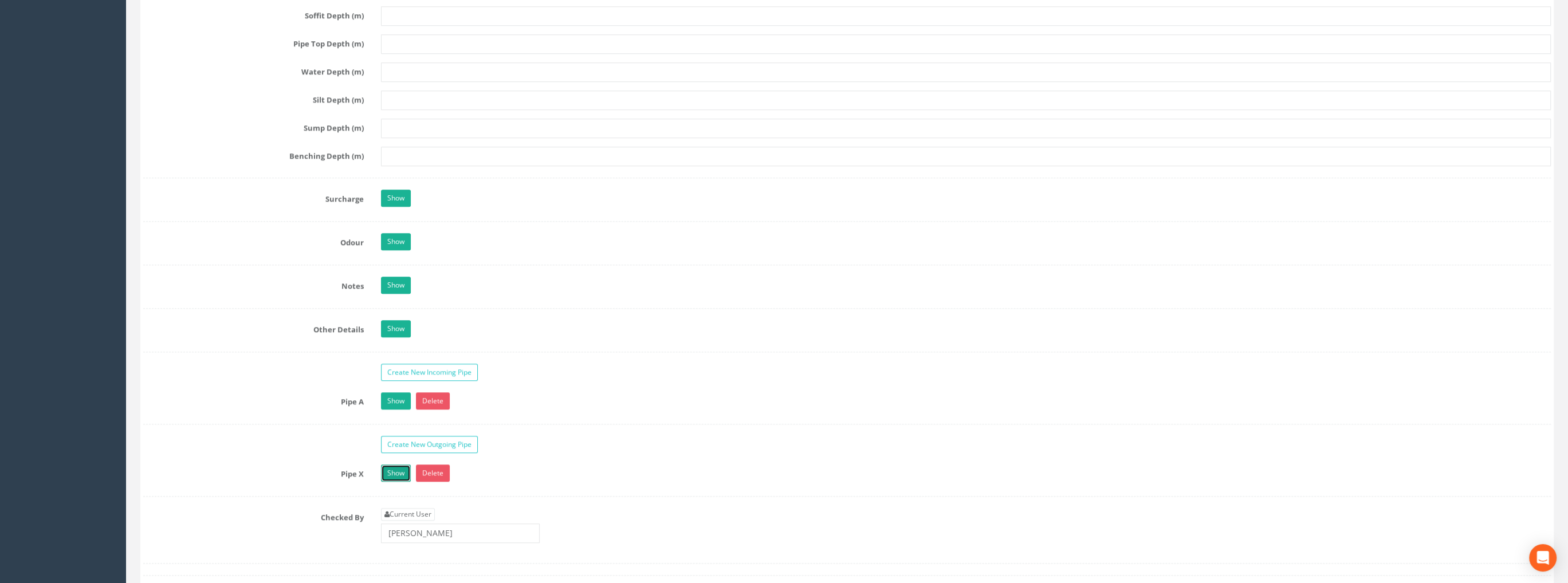
click at [399, 469] on link "Show" at bounding box center [396, 473] width 30 height 17
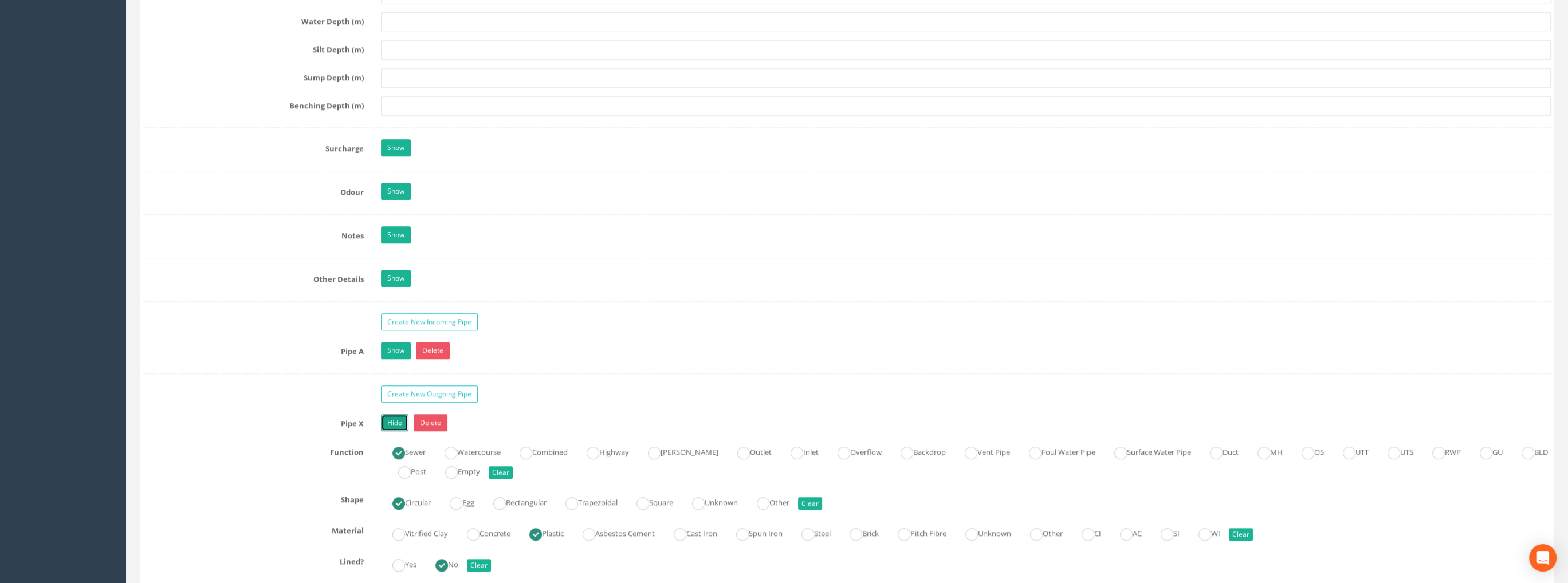
scroll to position [1718, 0]
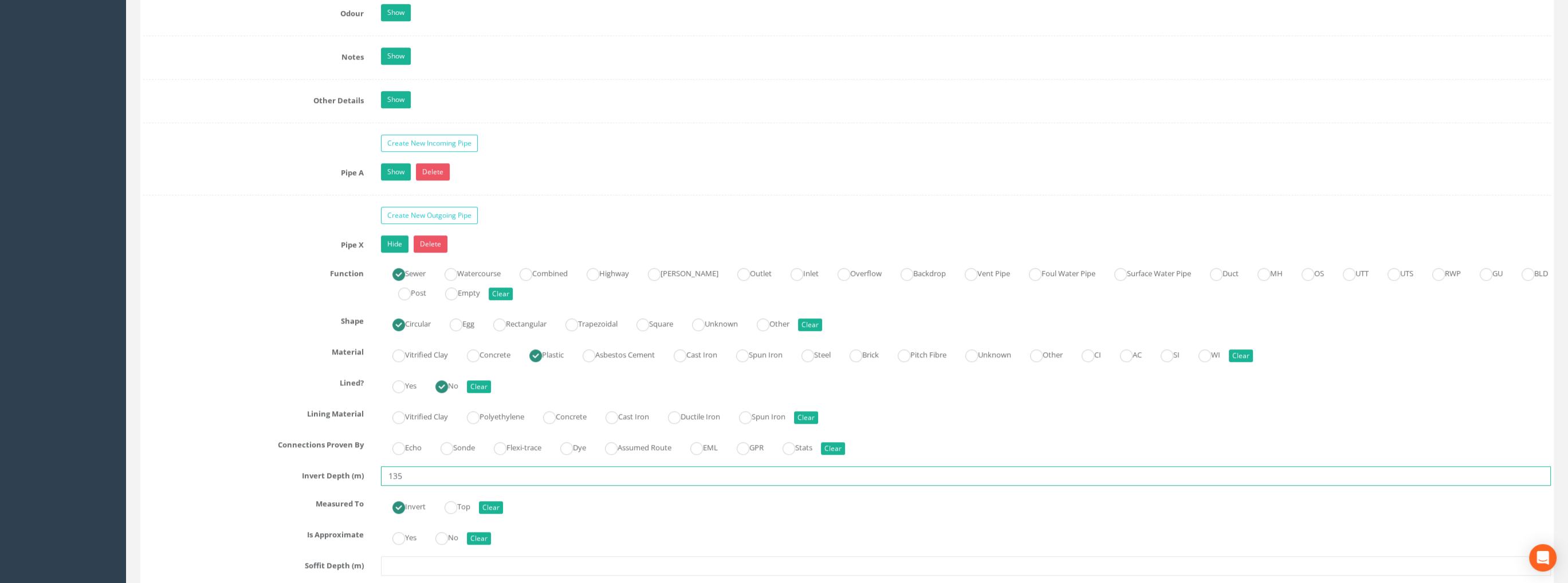
click at [390, 472] on input "135" at bounding box center [966, 476] width 1170 height 19
click at [437, 466] on input "1.35" at bounding box center [966, 476] width 1170 height 19
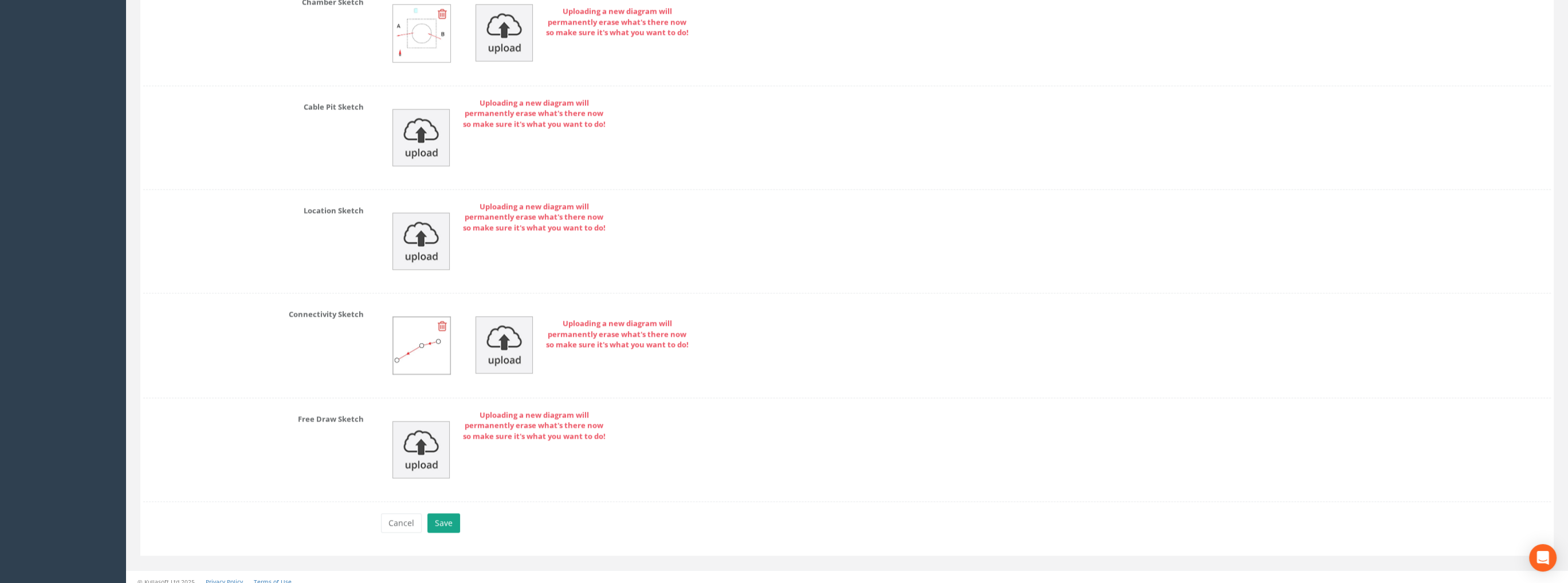
type input "1.35"
click at [447, 513] on button "Save" at bounding box center [444, 523] width 32 height 19
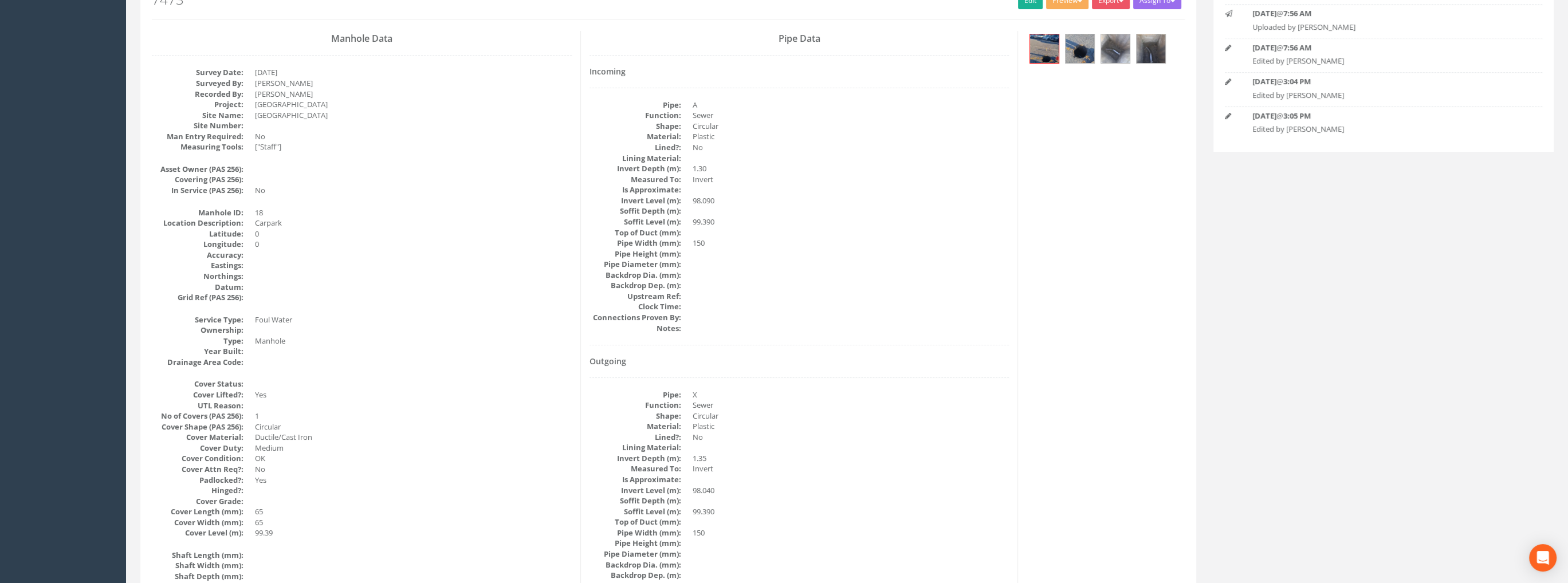
scroll to position [0, 0]
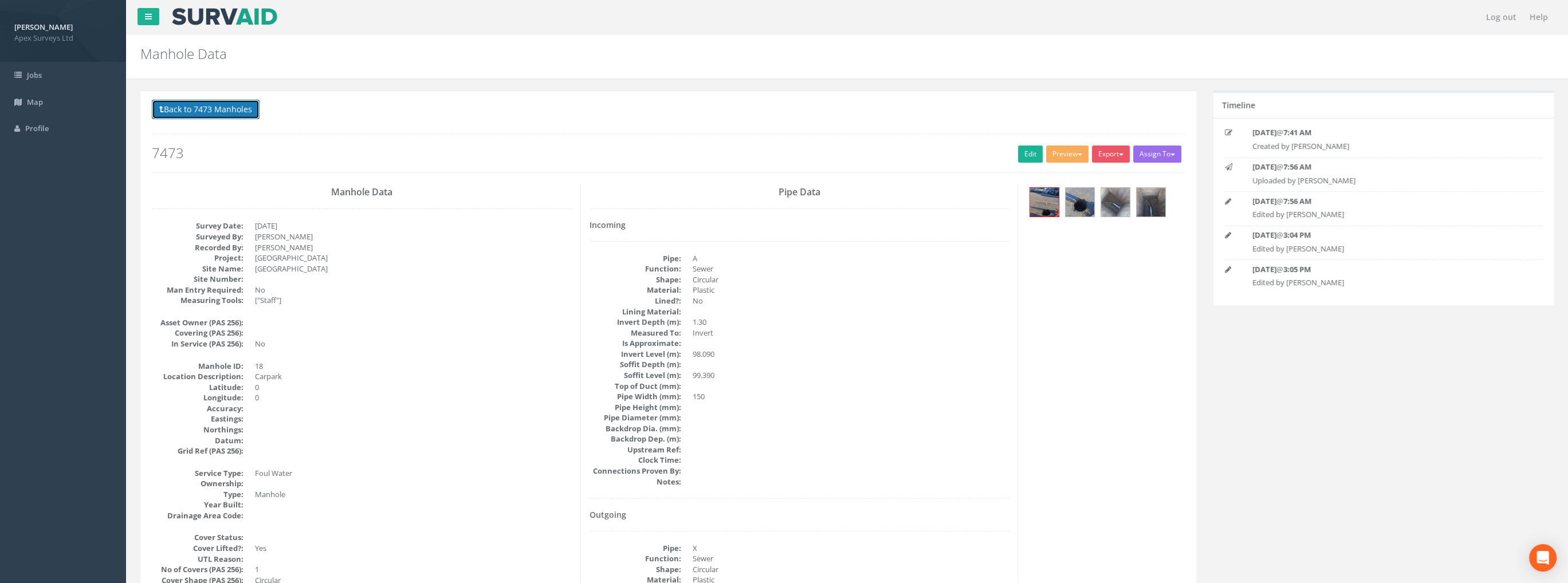
click at [233, 117] on button "Back to 7473 Manholes" at bounding box center [205, 109] width 107 height 19
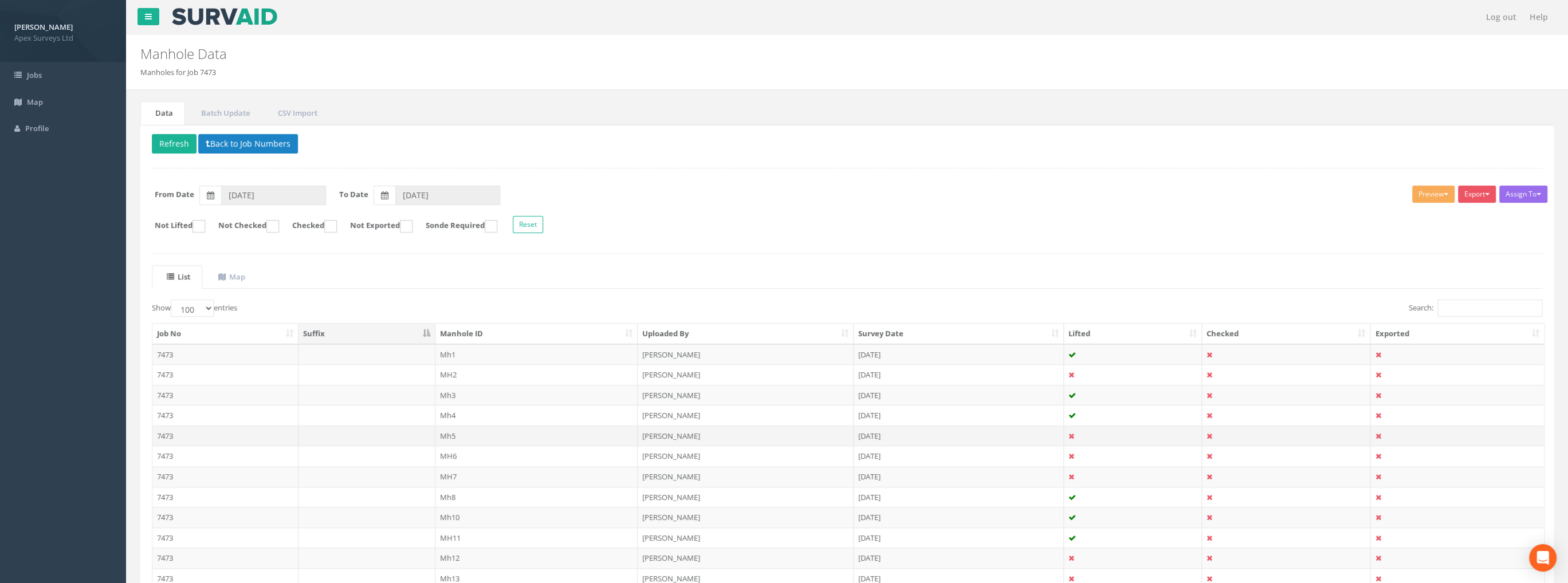
scroll to position [286, 0]
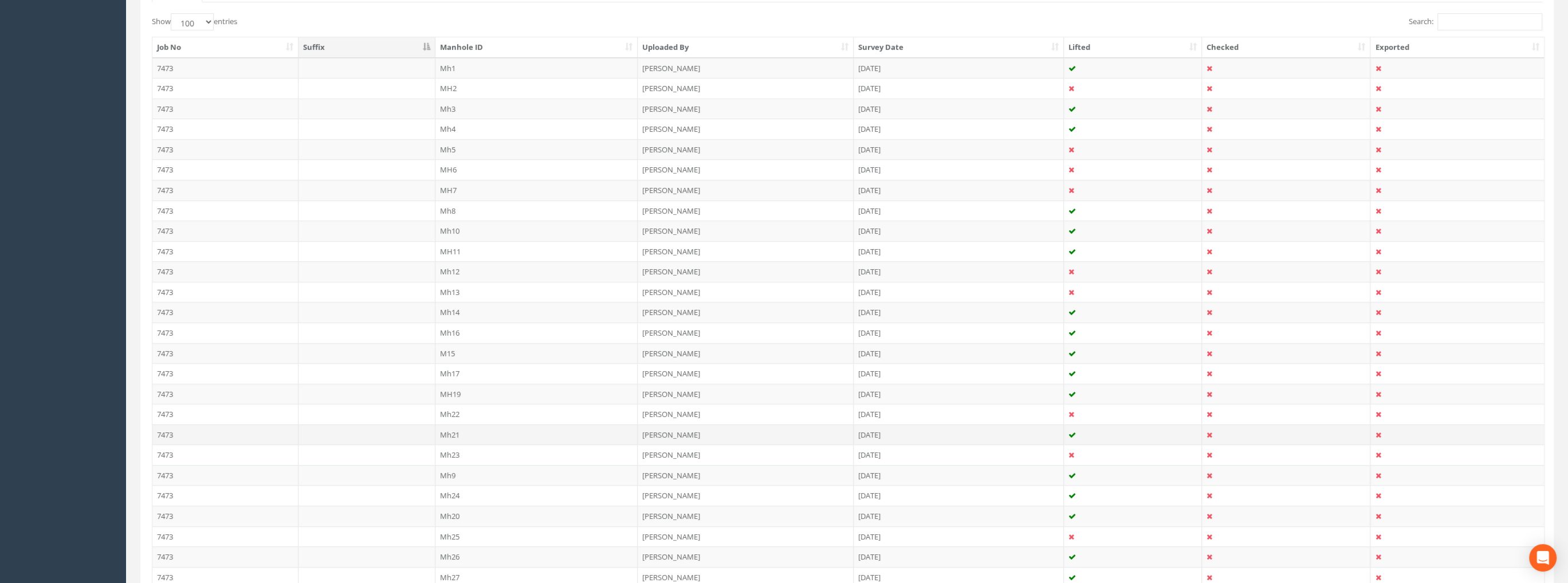
click at [450, 430] on td "Mh21" at bounding box center [537, 435] width 203 height 21
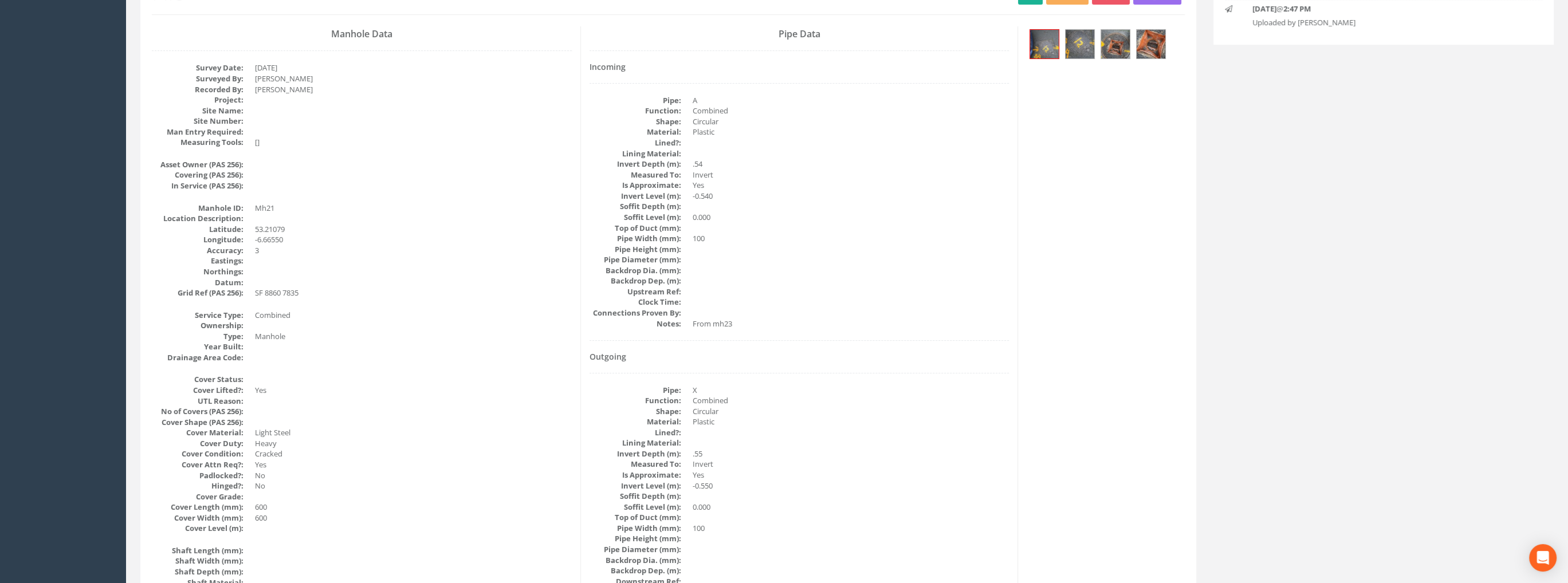
scroll to position [0, 0]
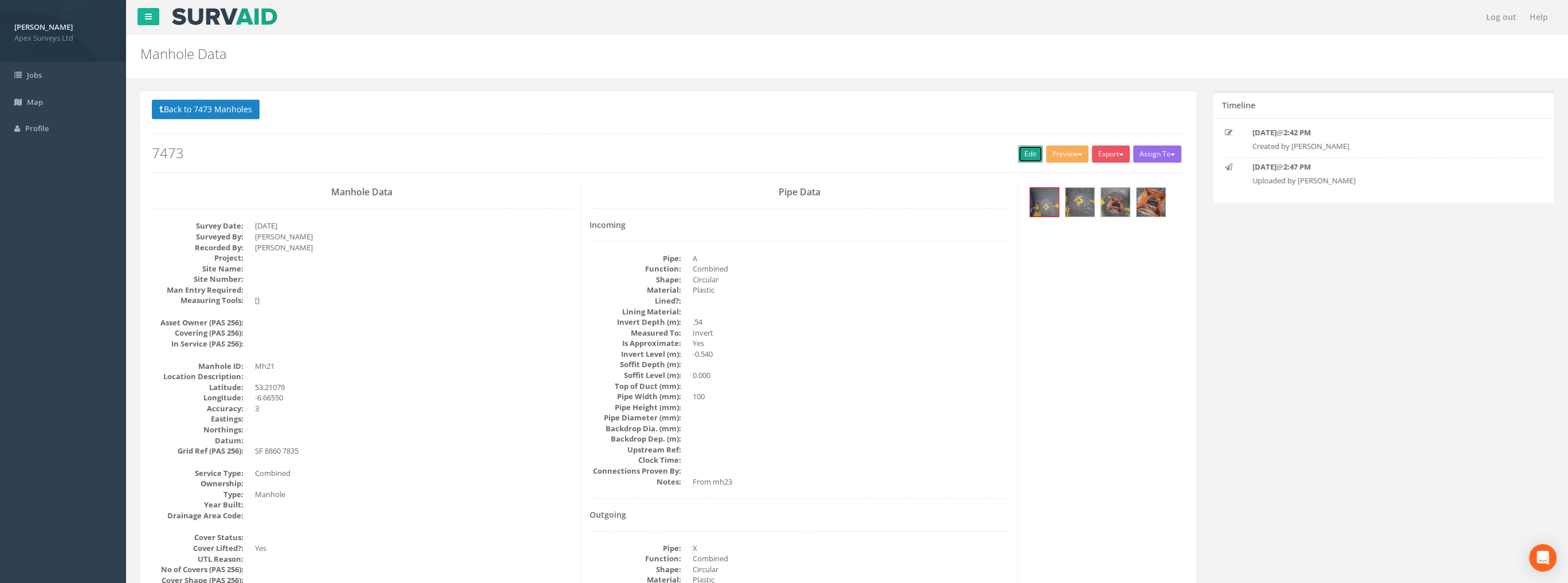
click at [1022, 147] on link "Edit" at bounding box center [1030, 154] width 25 height 17
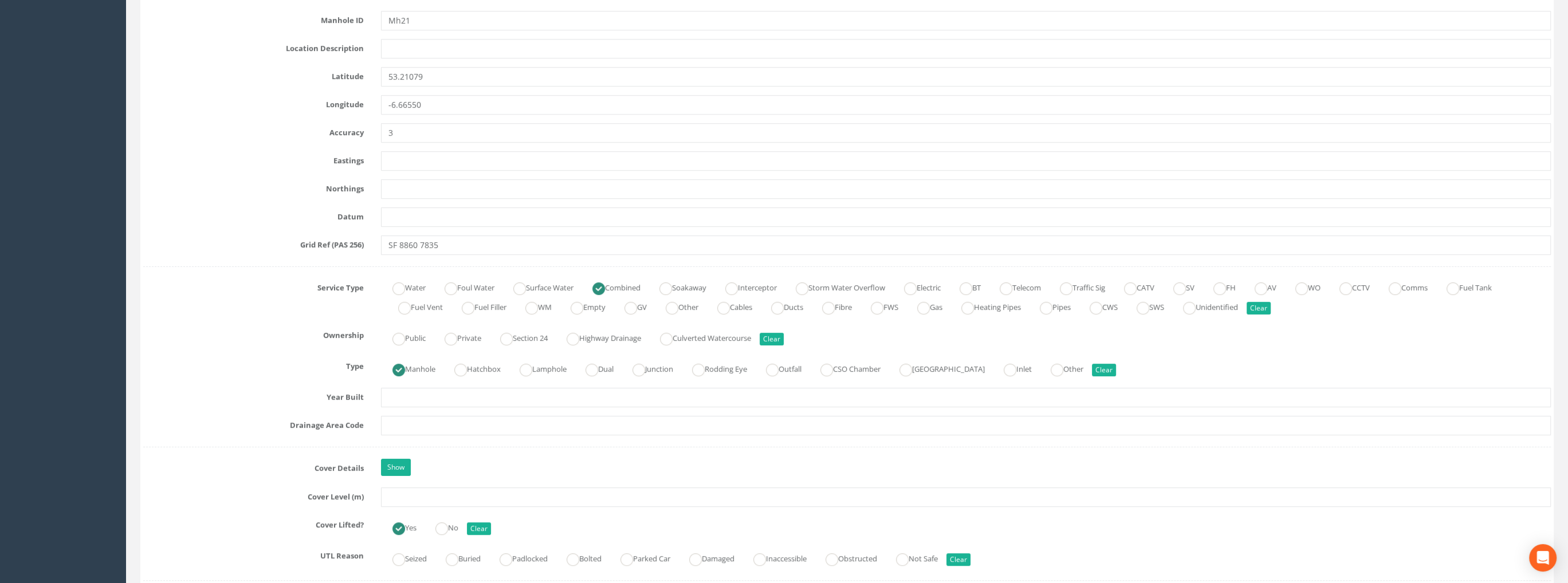
scroll to position [859, 0]
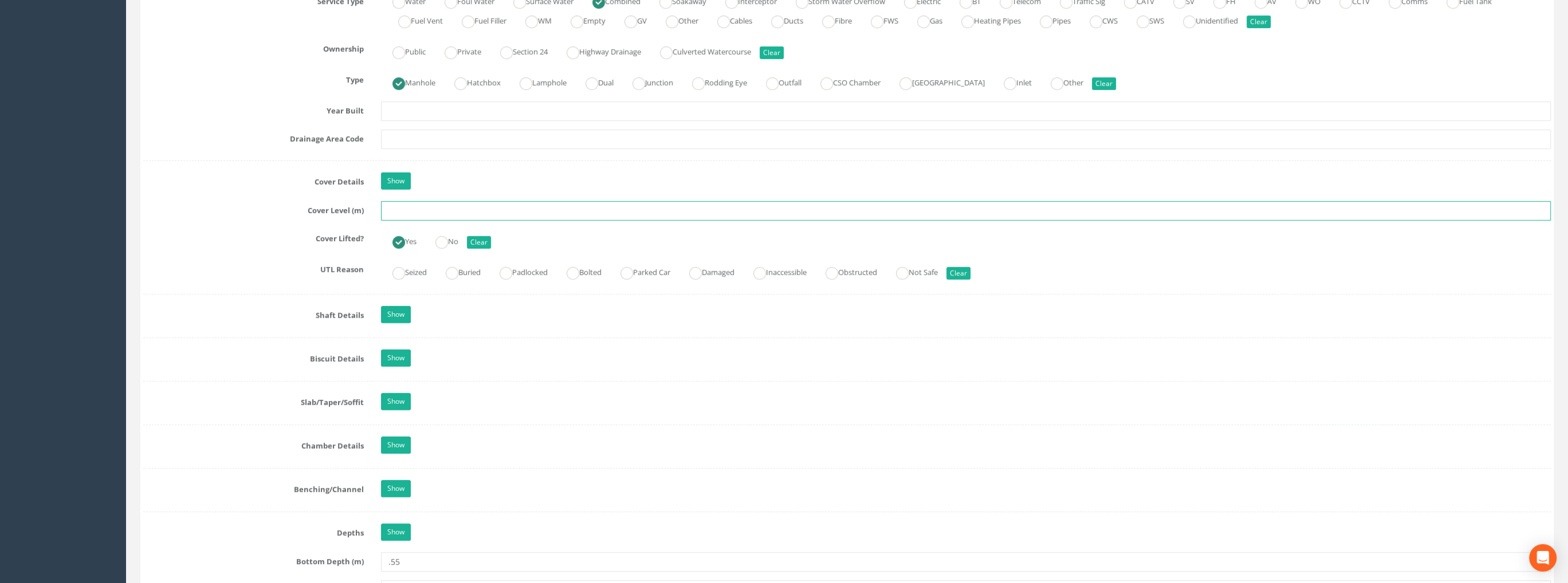
click at [405, 213] on input "text" at bounding box center [966, 210] width 1170 height 19
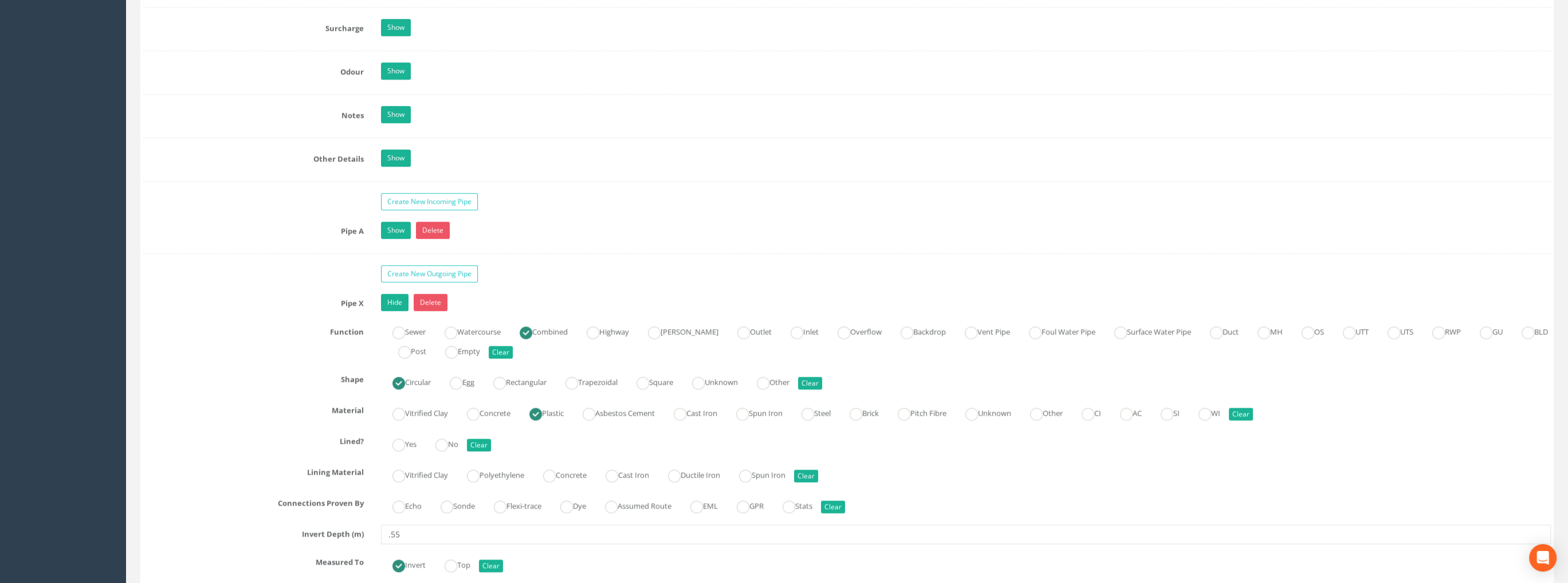
scroll to position [1661, 0]
type input "99.30"
click at [392, 293] on link "Hide" at bounding box center [395, 302] width 28 height 17
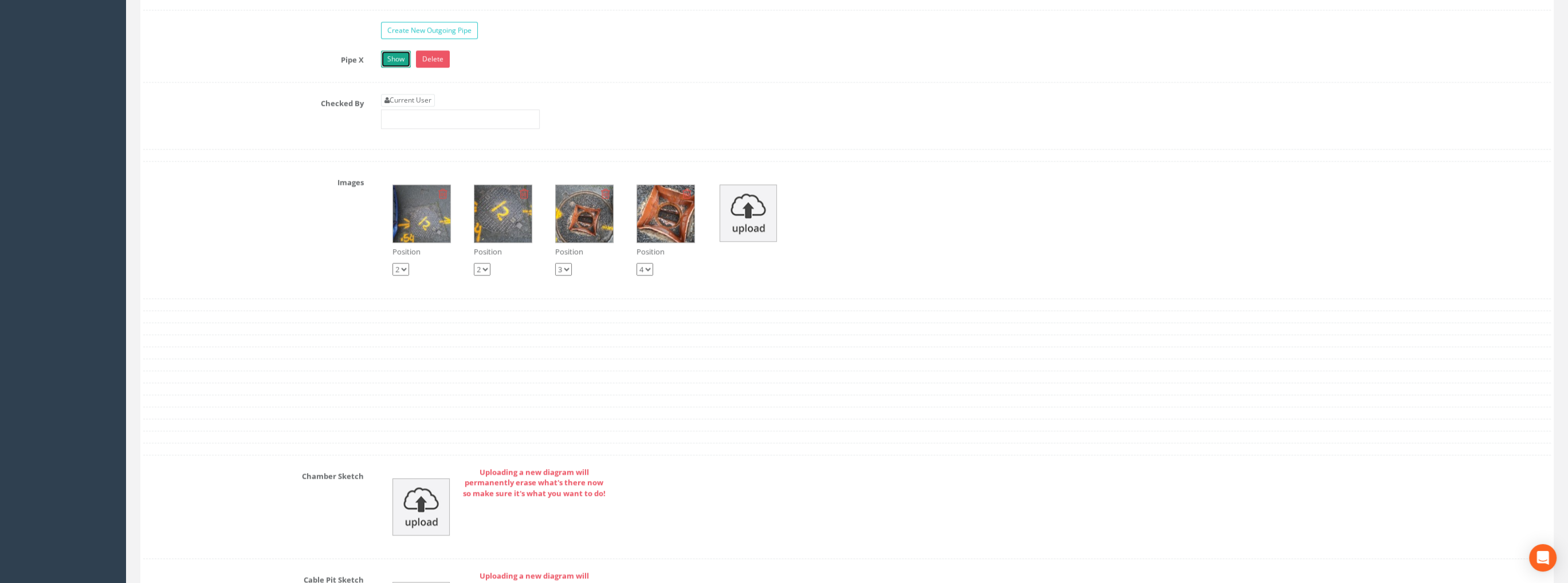
scroll to position [1890, 0]
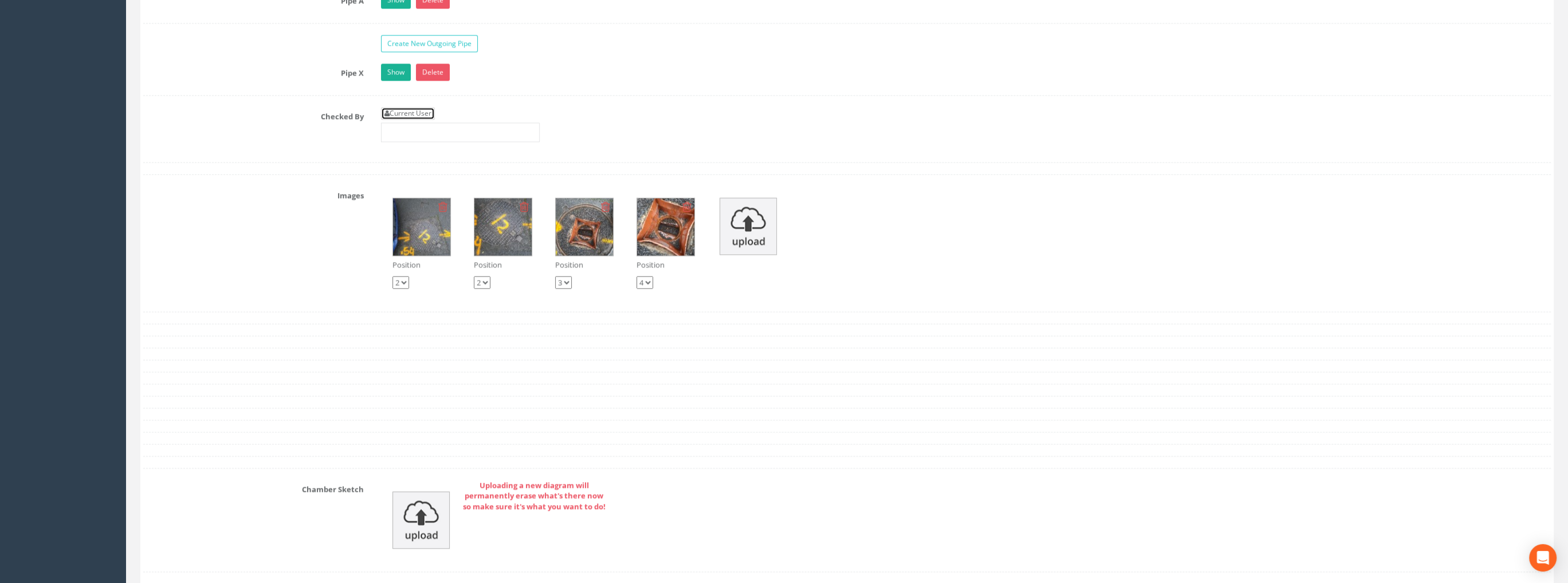
click at [422, 111] on link "Current User" at bounding box center [408, 114] width 54 height 12
type input "[PERSON_NAME]"
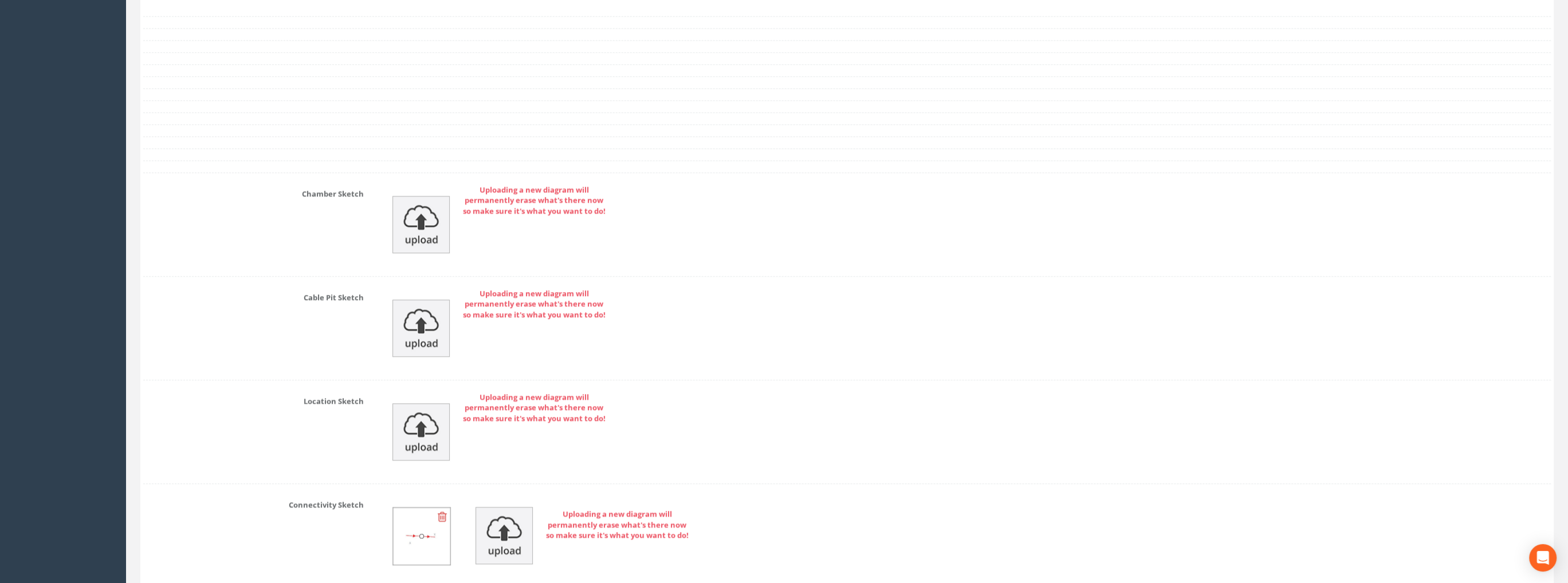
scroll to position [2379, 0]
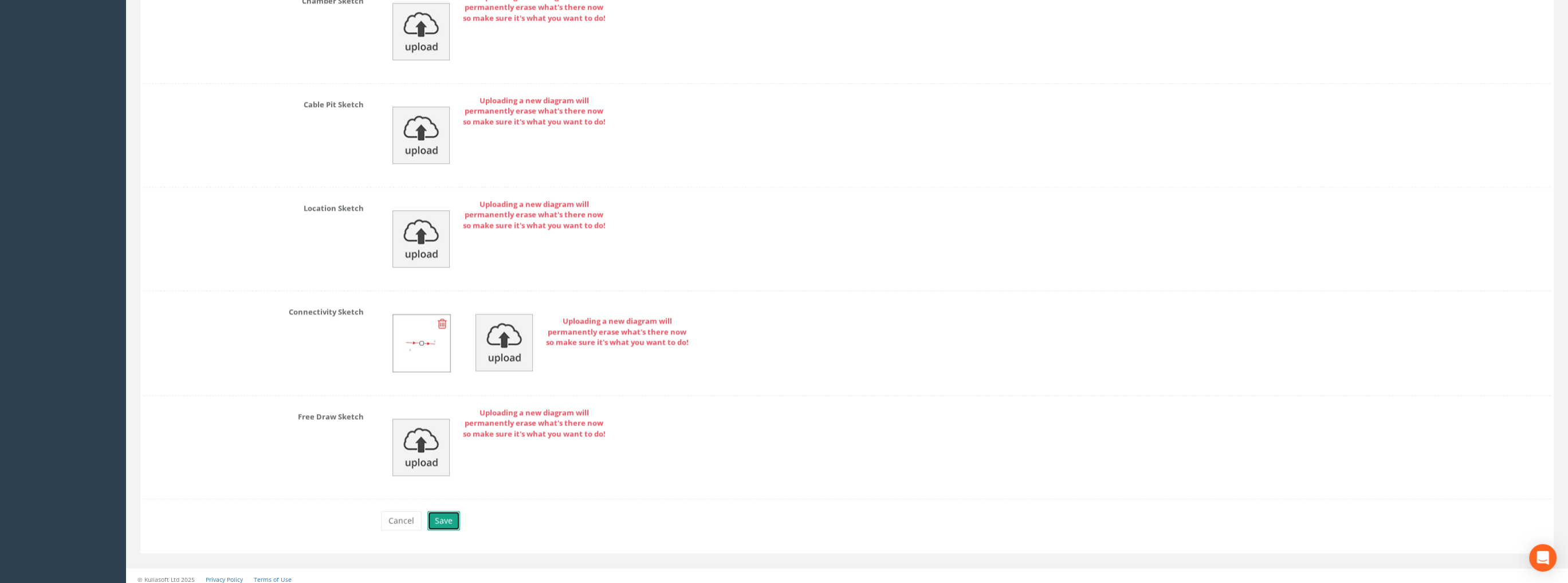
click at [452, 518] on button "Save" at bounding box center [444, 520] width 32 height 19
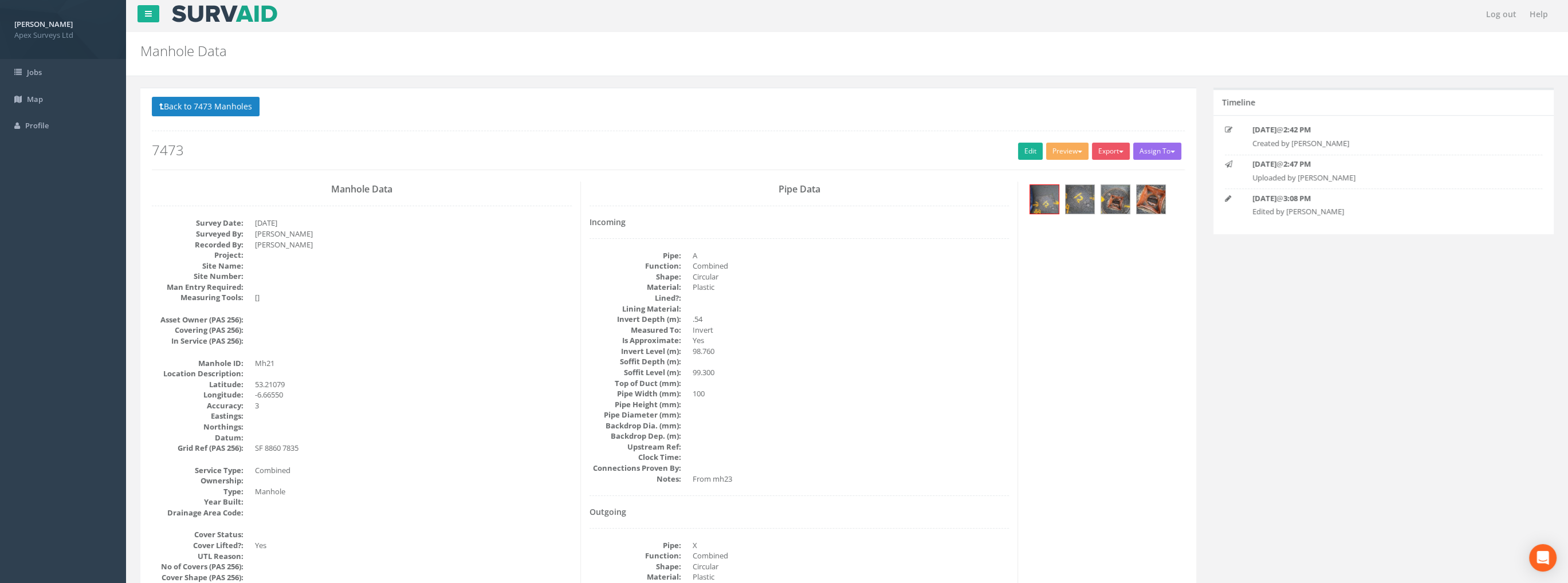
scroll to position [0, 0]
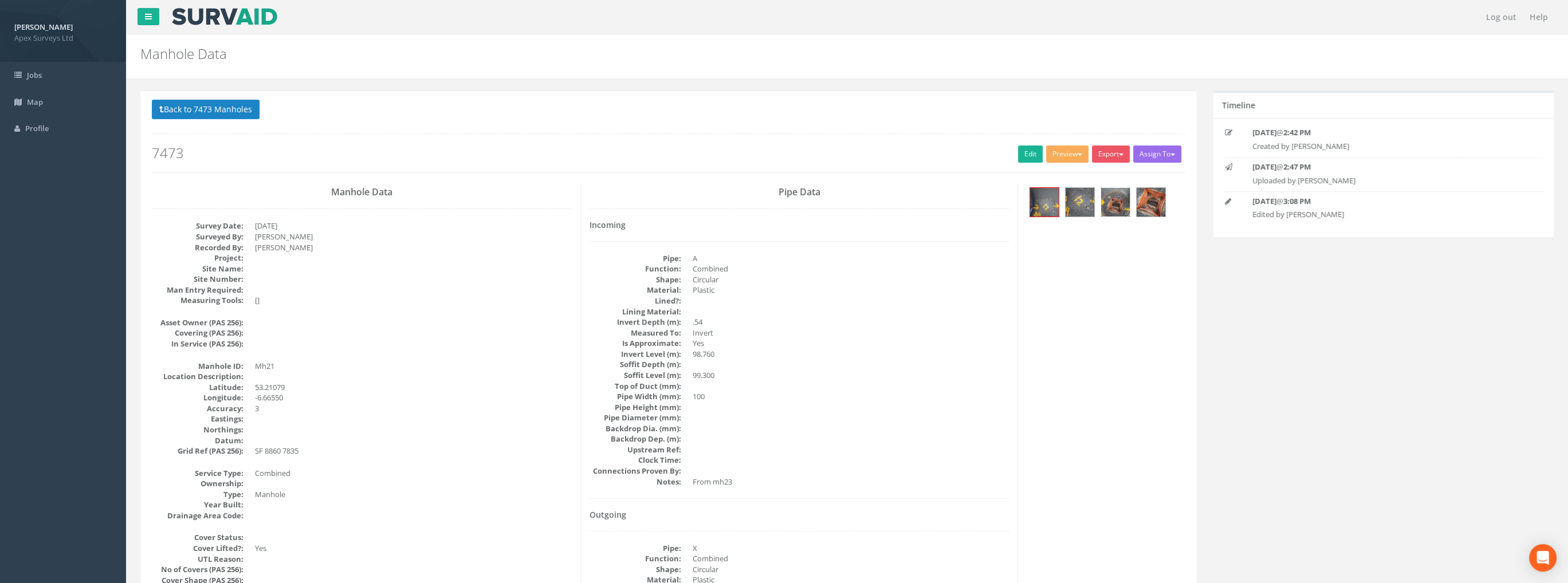
click at [1120, 200] on img at bounding box center [1115, 202] width 29 height 29
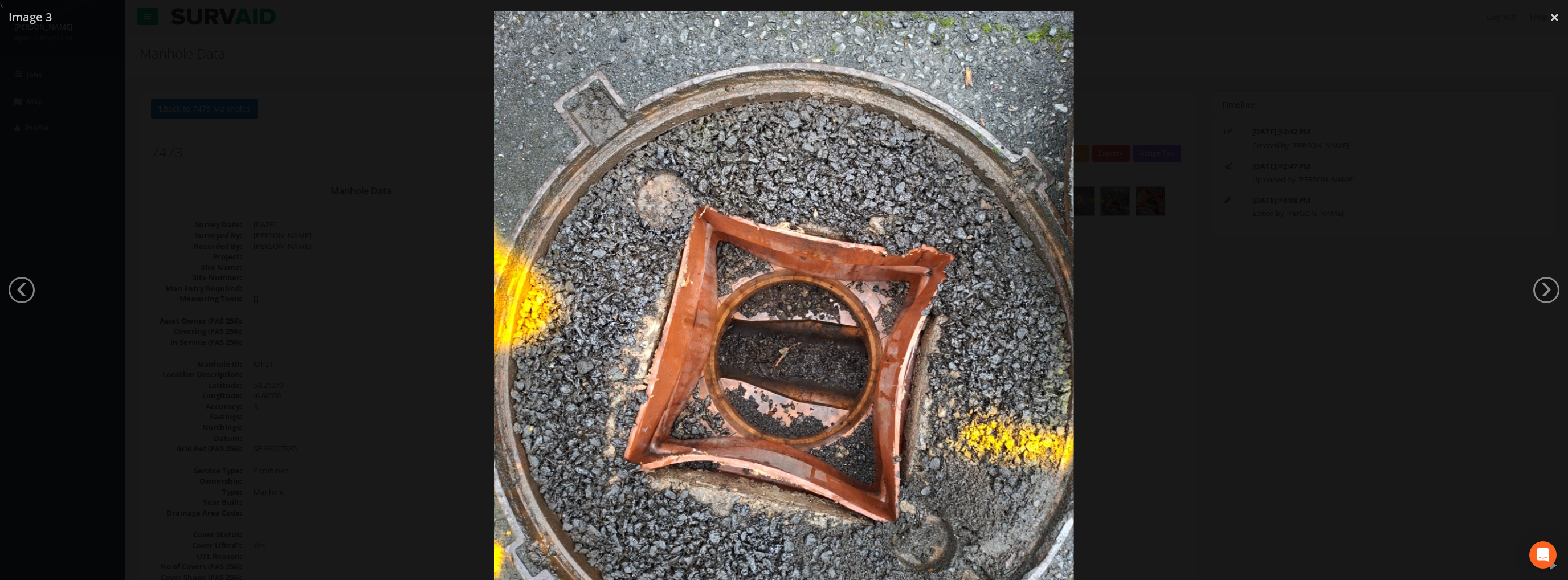
drag, startPoint x: 1551, startPoint y: 22, endPoint x: 1360, endPoint y: 85, distance: 201.1
click at [1550, 22] on link "×" at bounding box center [1554, 17] width 27 height 34
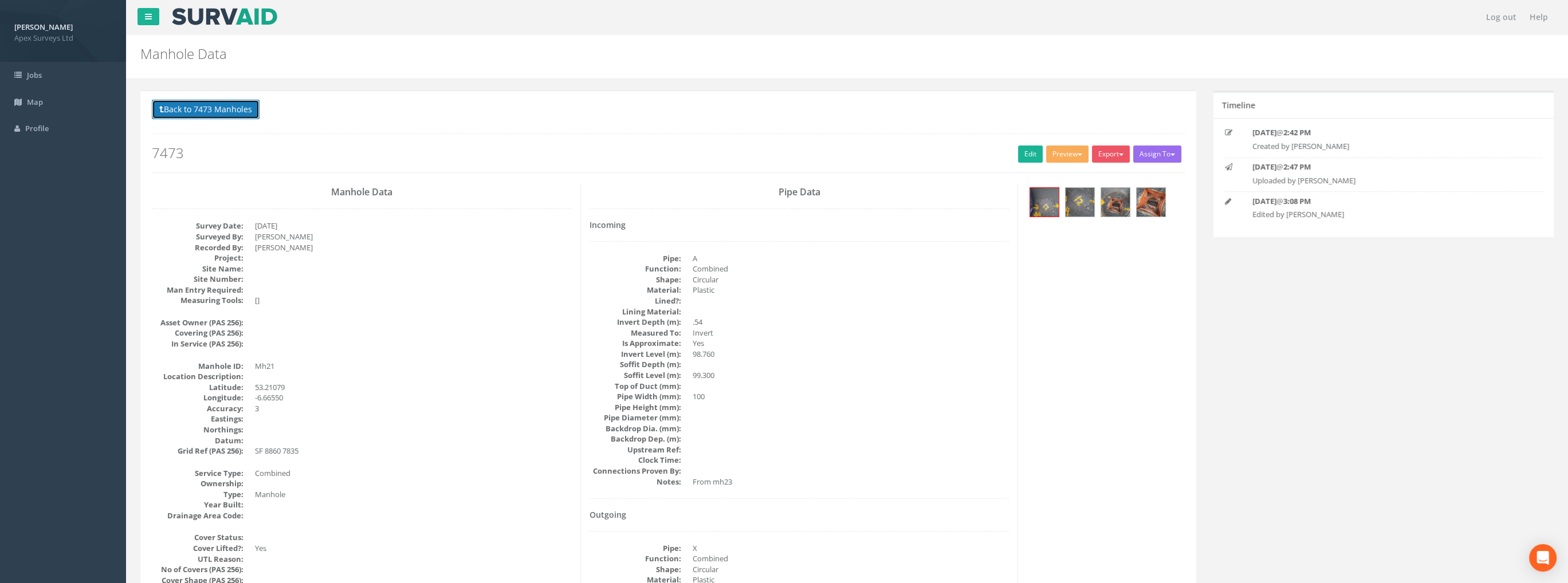
click at [206, 106] on button "Back to 7473 Manholes" at bounding box center [205, 109] width 107 height 19
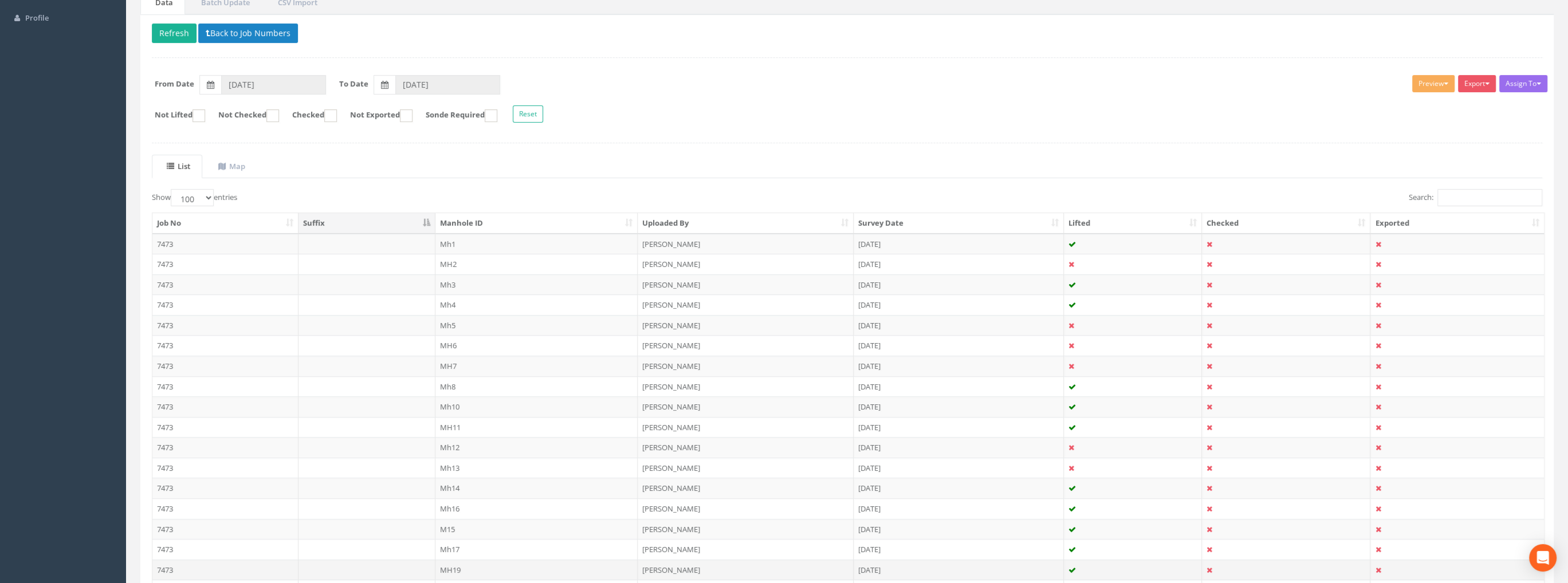
scroll to position [286, 0]
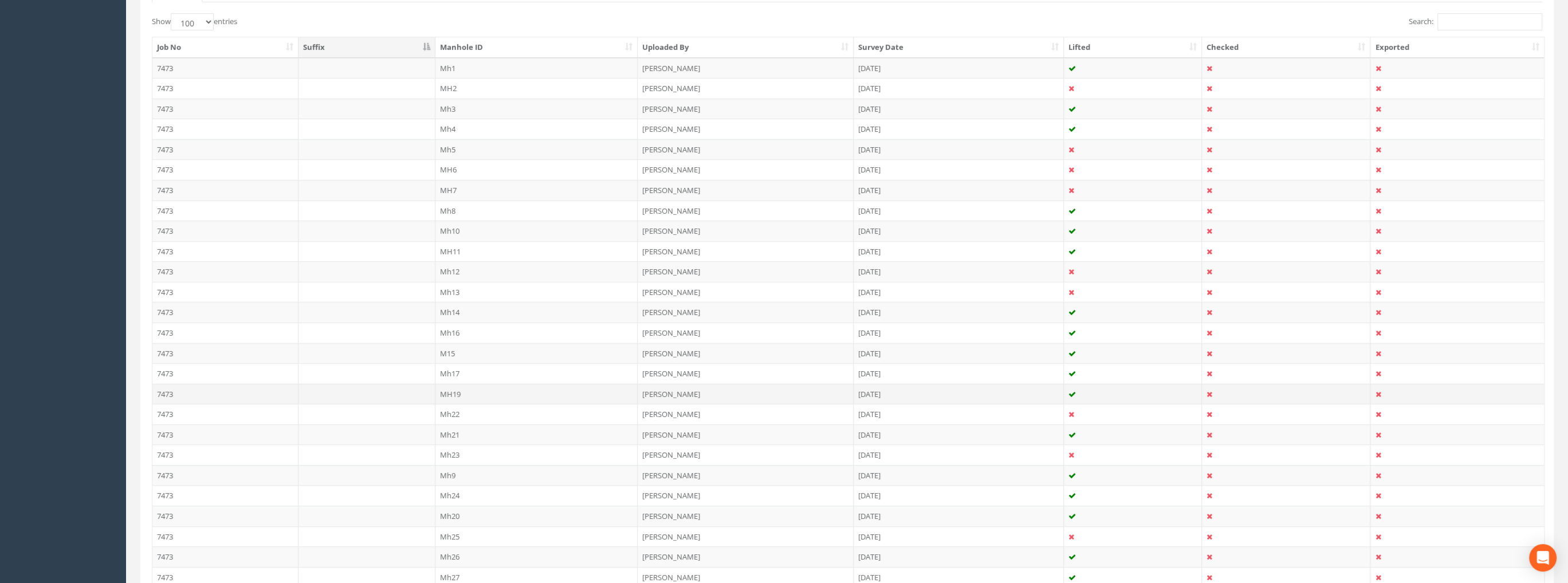
click at [456, 387] on td "MH19" at bounding box center [537, 394] width 203 height 21
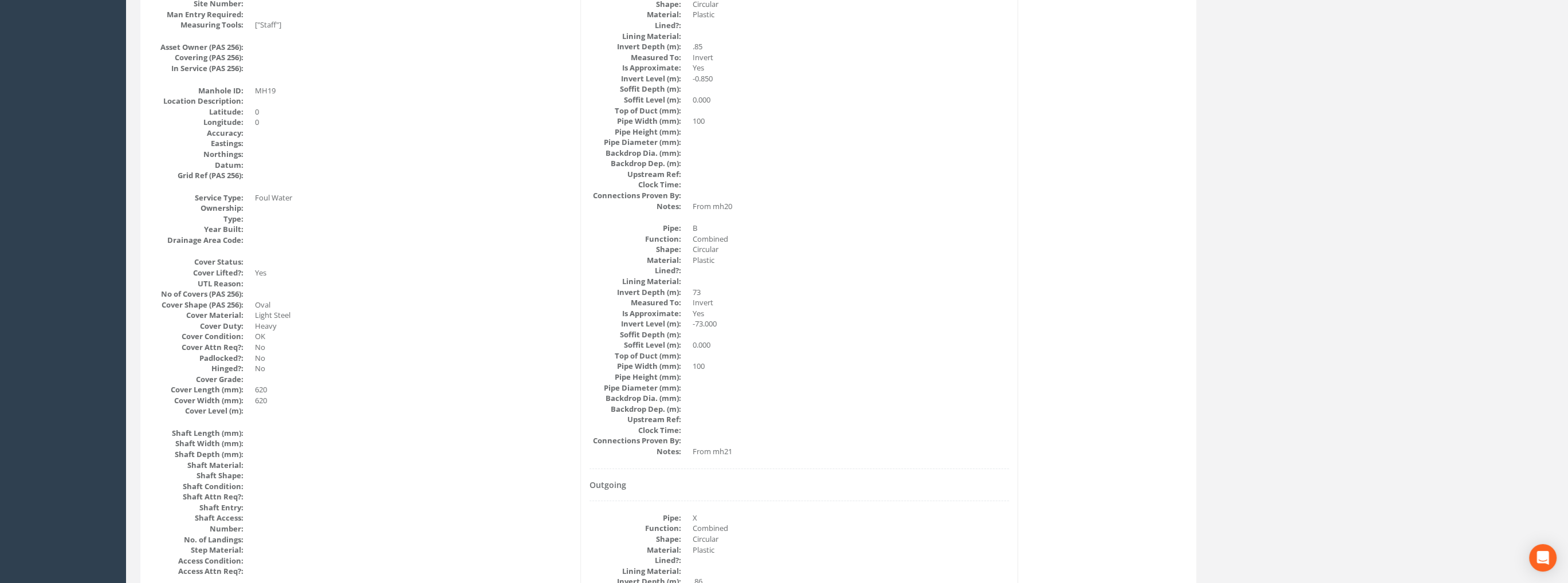
scroll to position [0, 0]
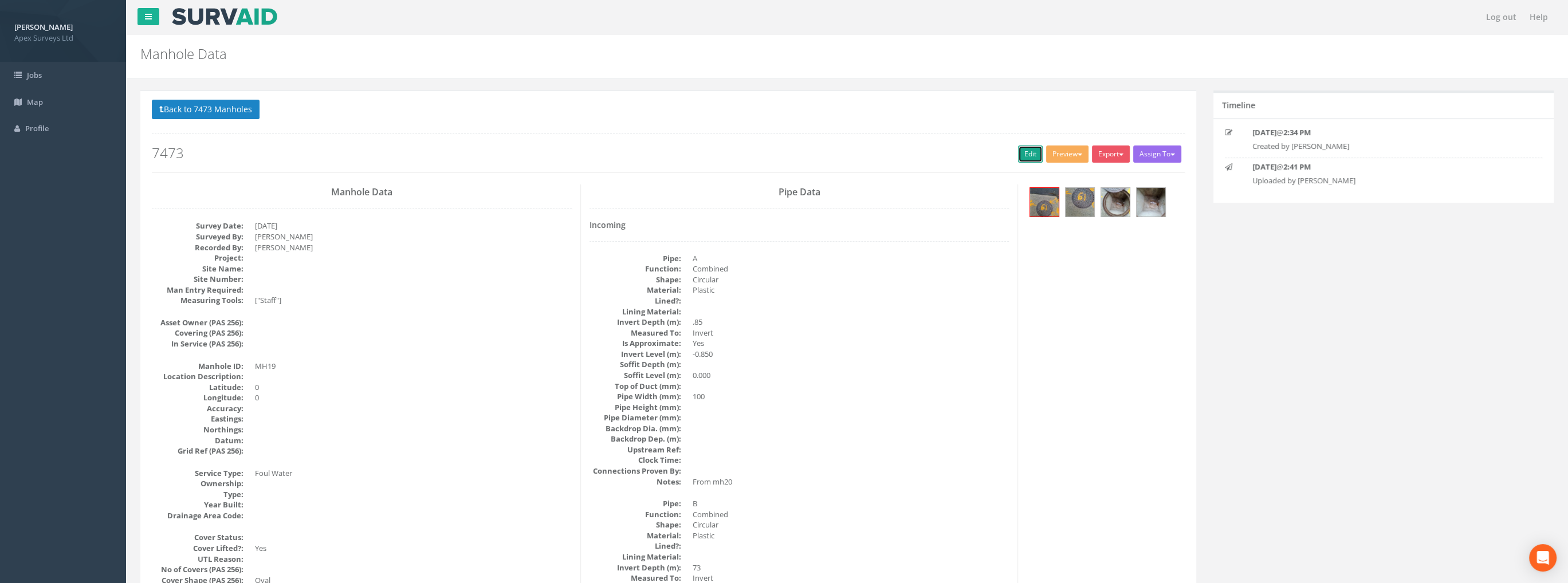
click at [1017, 150] on link "Edit" at bounding box center [1030, 154] width 25 height 17
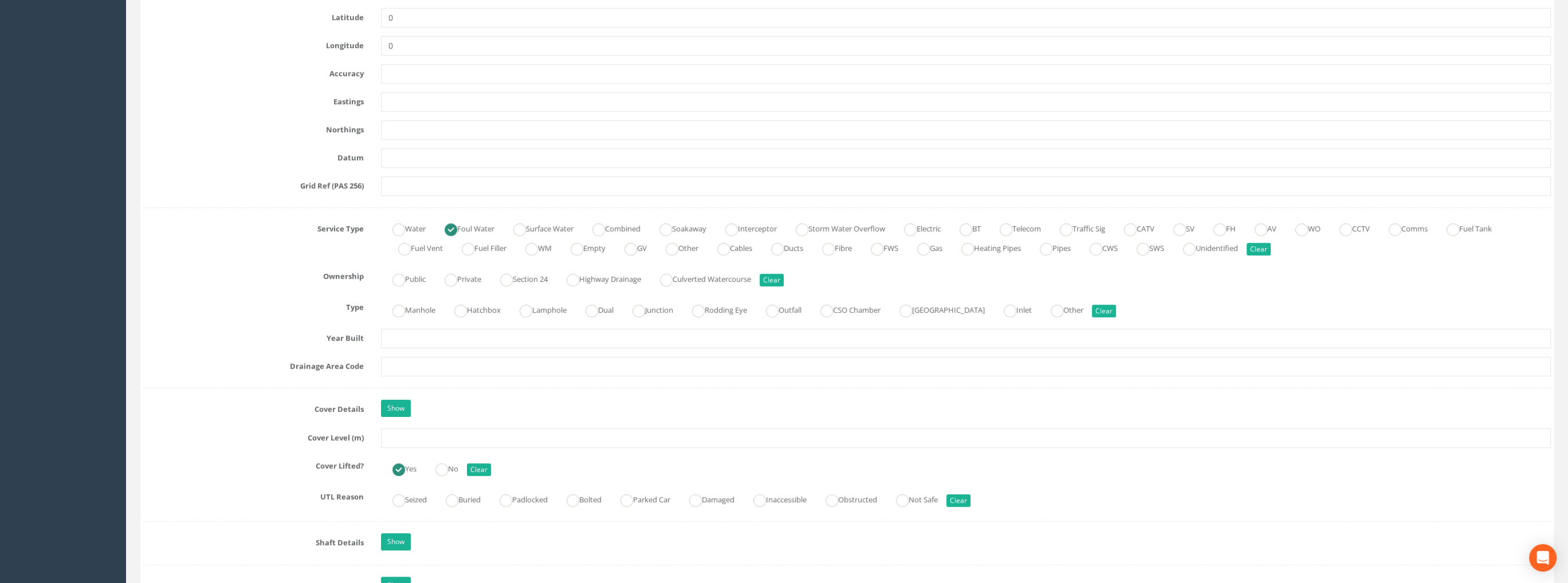
scroll to position [802, 0]
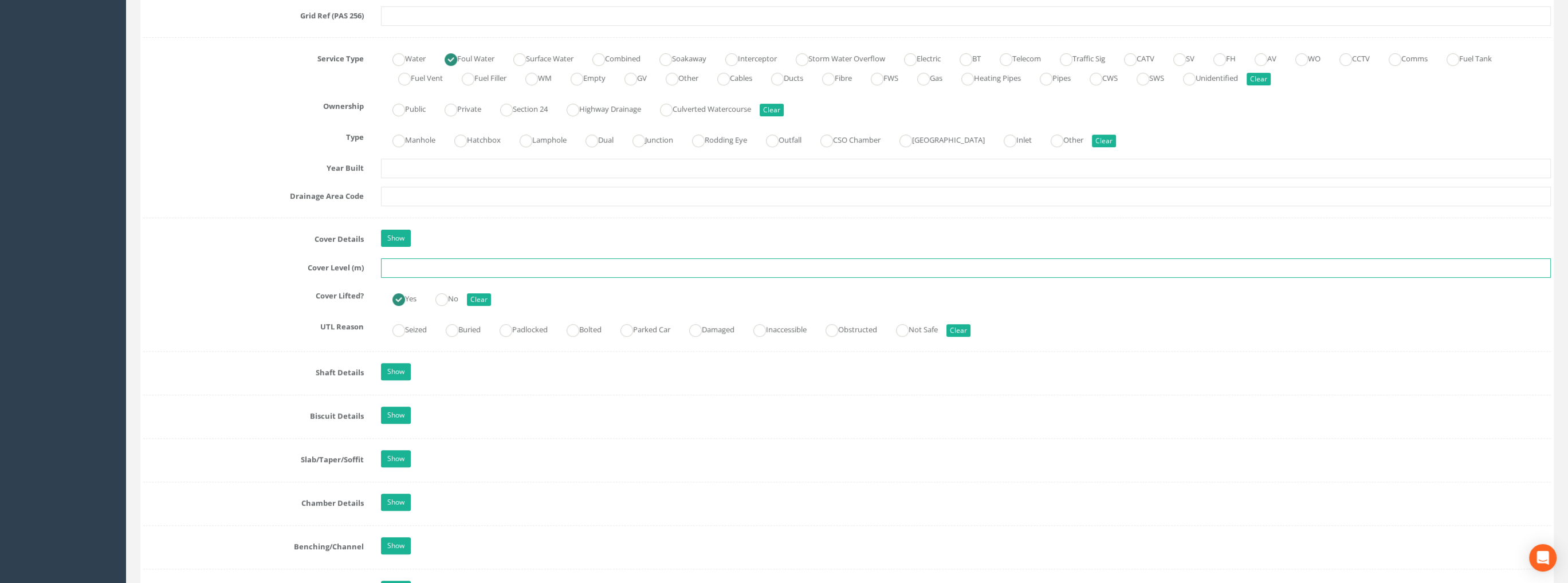
click at [399, 261] on input "text" at bounding box center [966, 268] width 1170 height 19
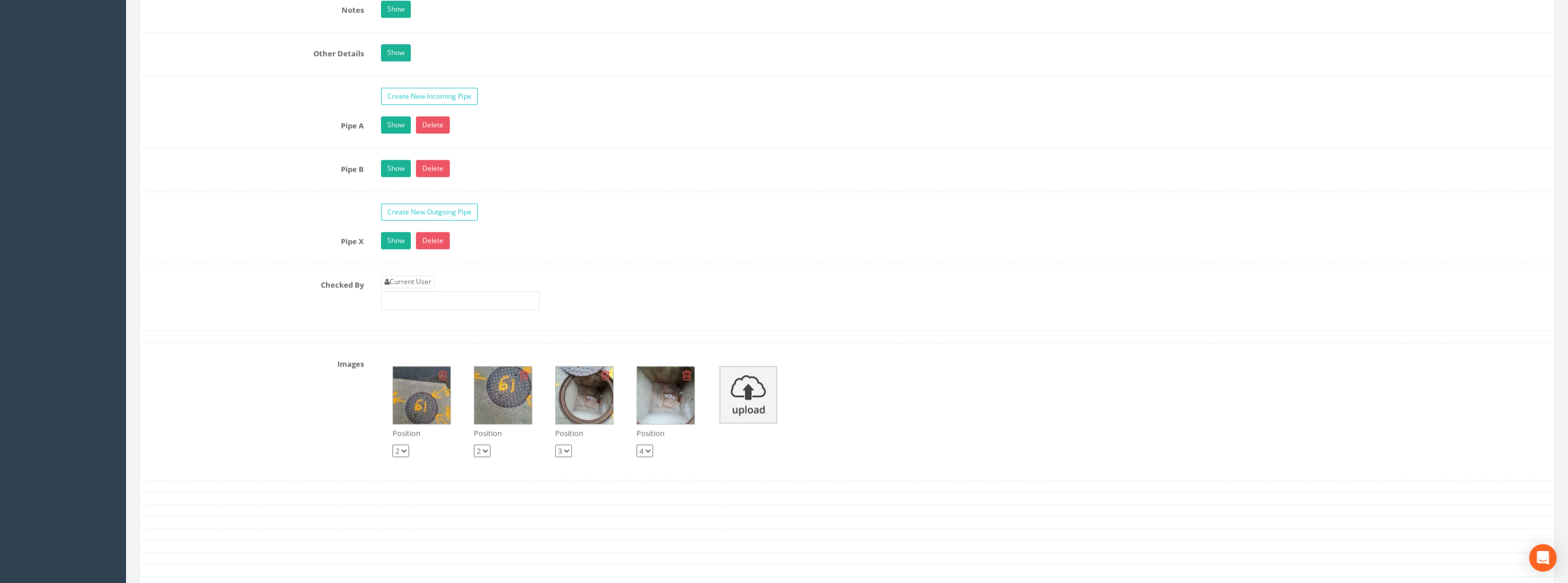
scroll to position [1776, 0]
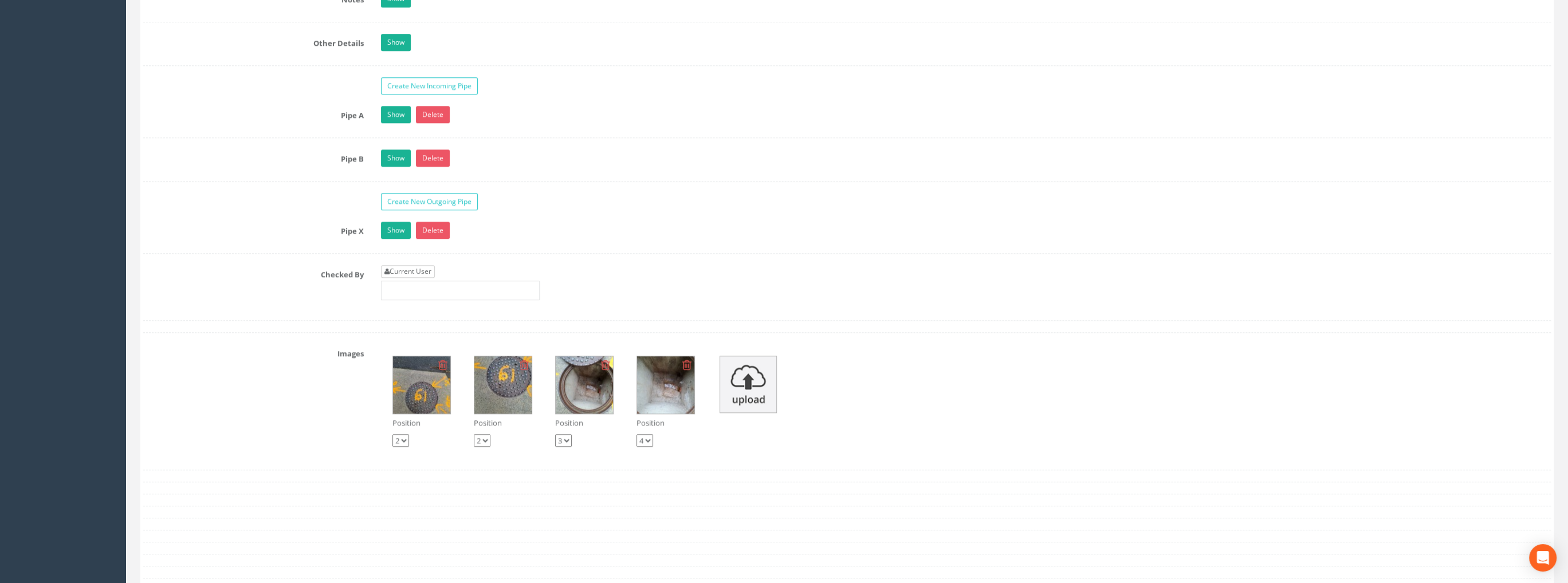
type input "99.43"
click at [392, 265] on link "Current User" at bounding box center [408, 271] width 54 height 12
type input "[PERSON_NAME]"
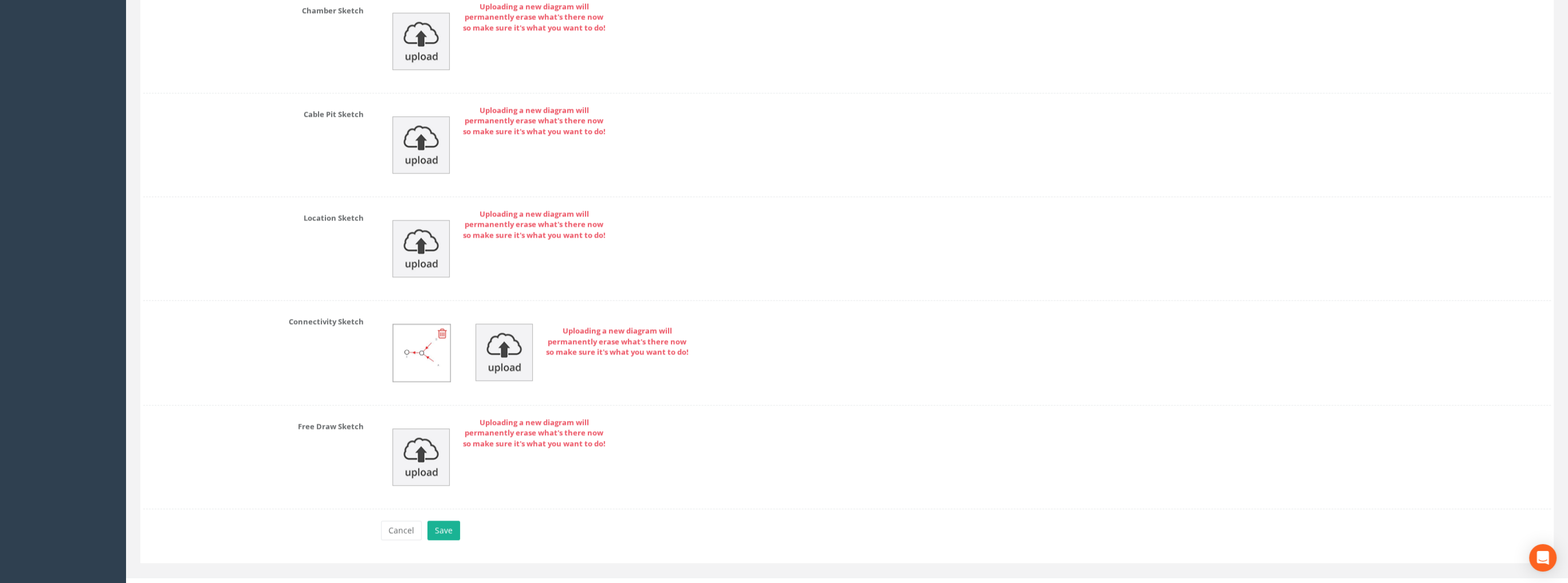
scroll to position [2422, 0]
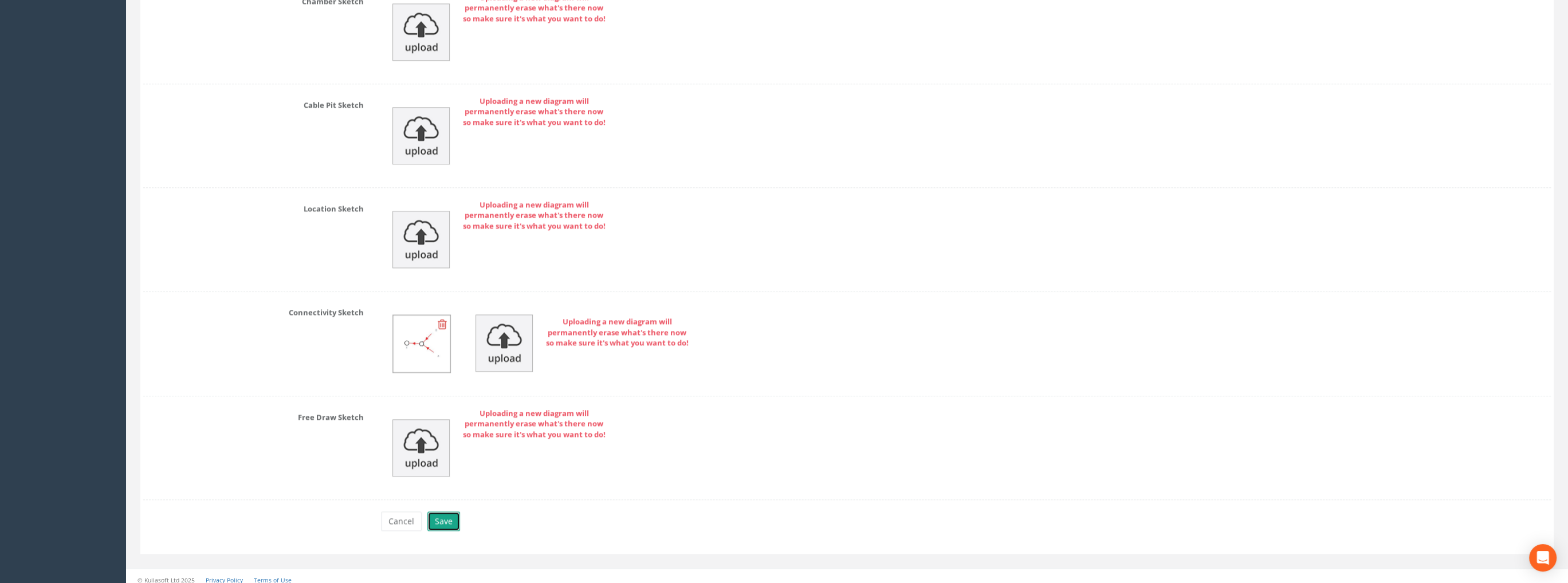
click at [433, 516] on button "Save" at bounding box center [444, 521] width 32 height 19
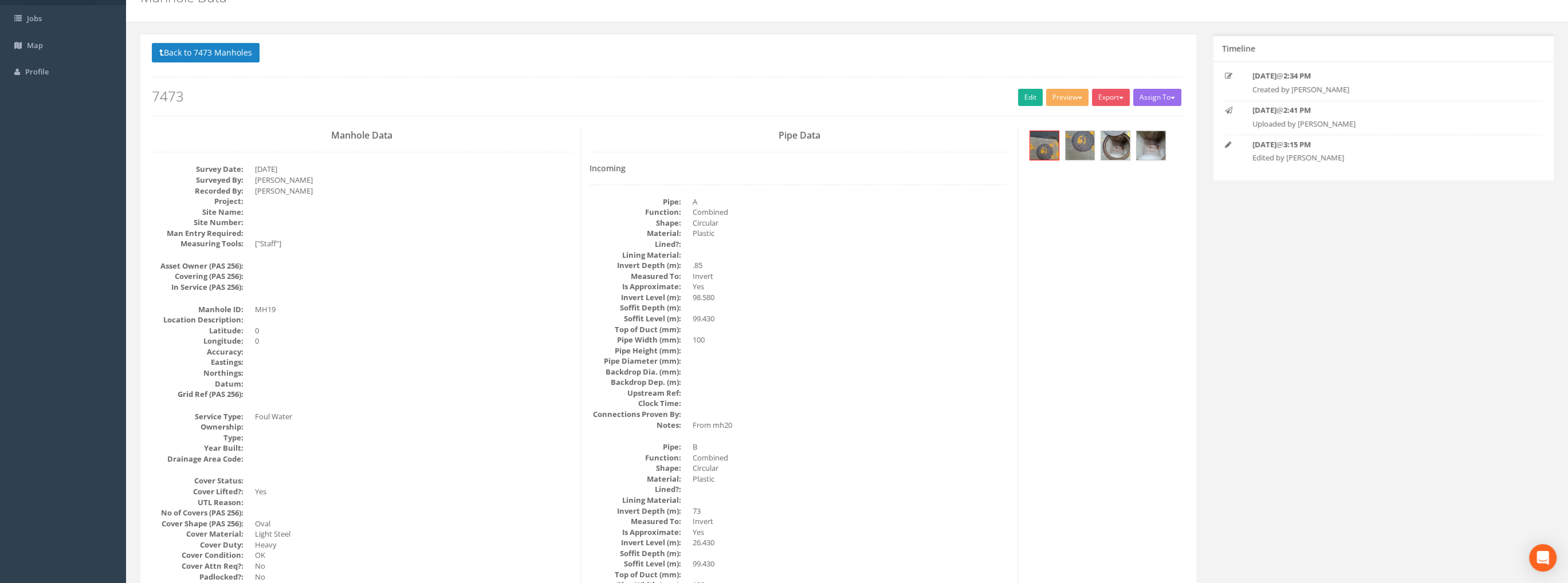
scroll to position [0, 0]
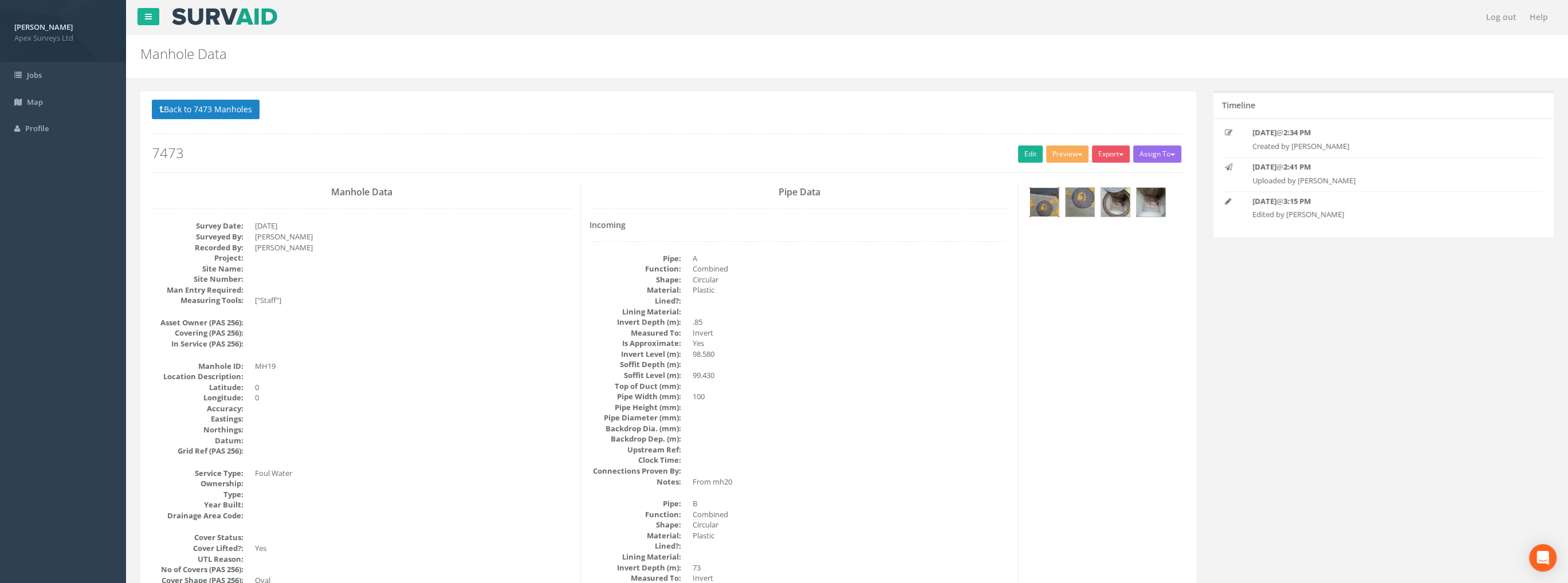
click at [1045, 198] on img at bounding box center [1044, 202] width 29 height 29
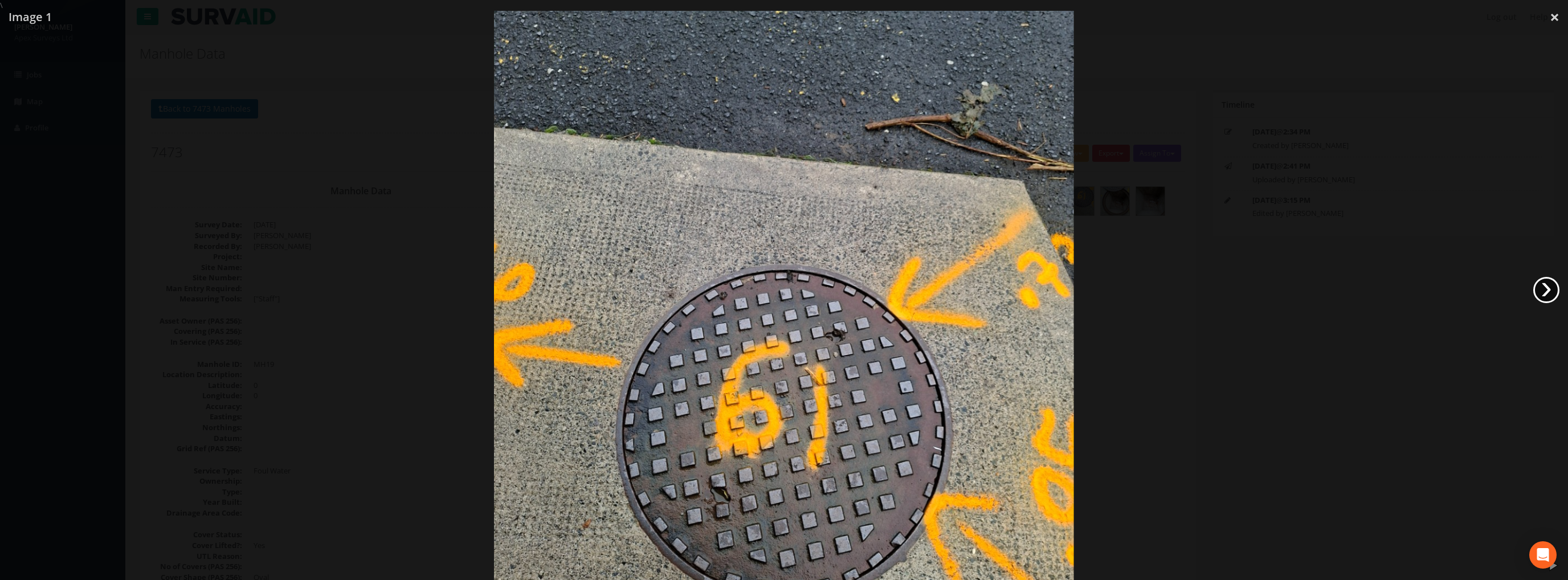
click at [1555, 285] on link "›" at bounding box center [1546, 290] width 26 height 26
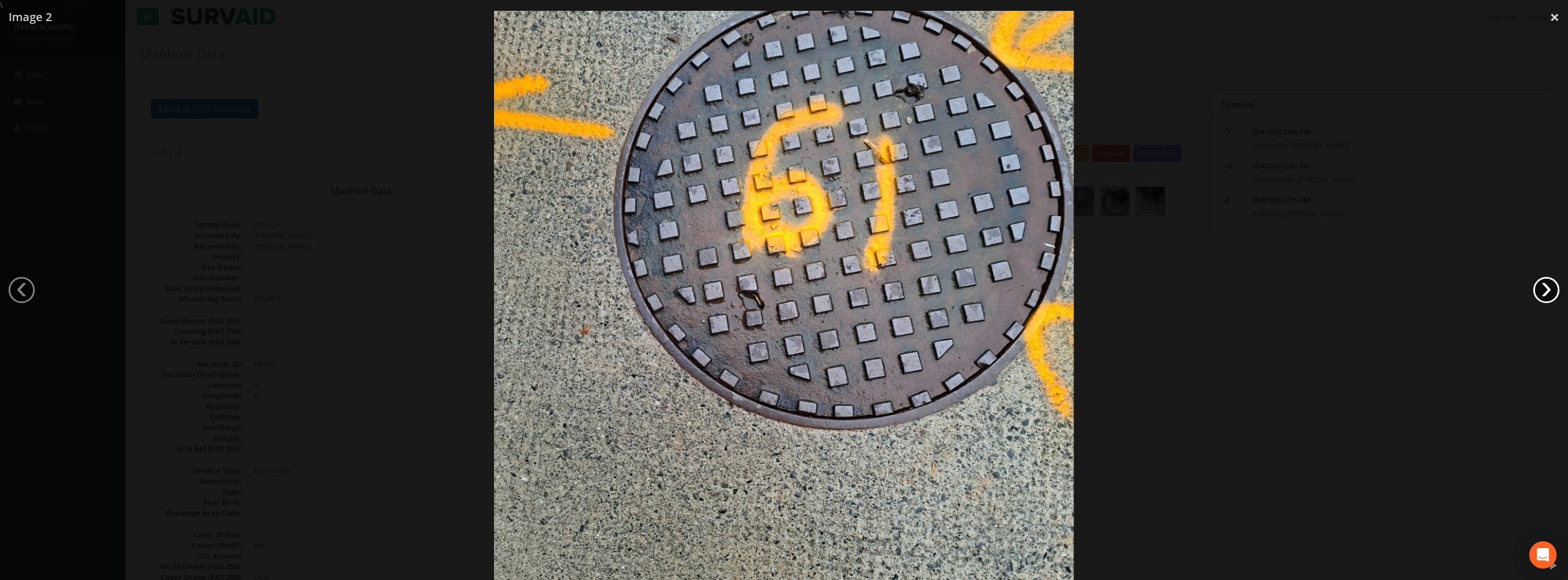
click at [1555, 285] on link "›" at bounding box center [1546, 290] width 26 height 26
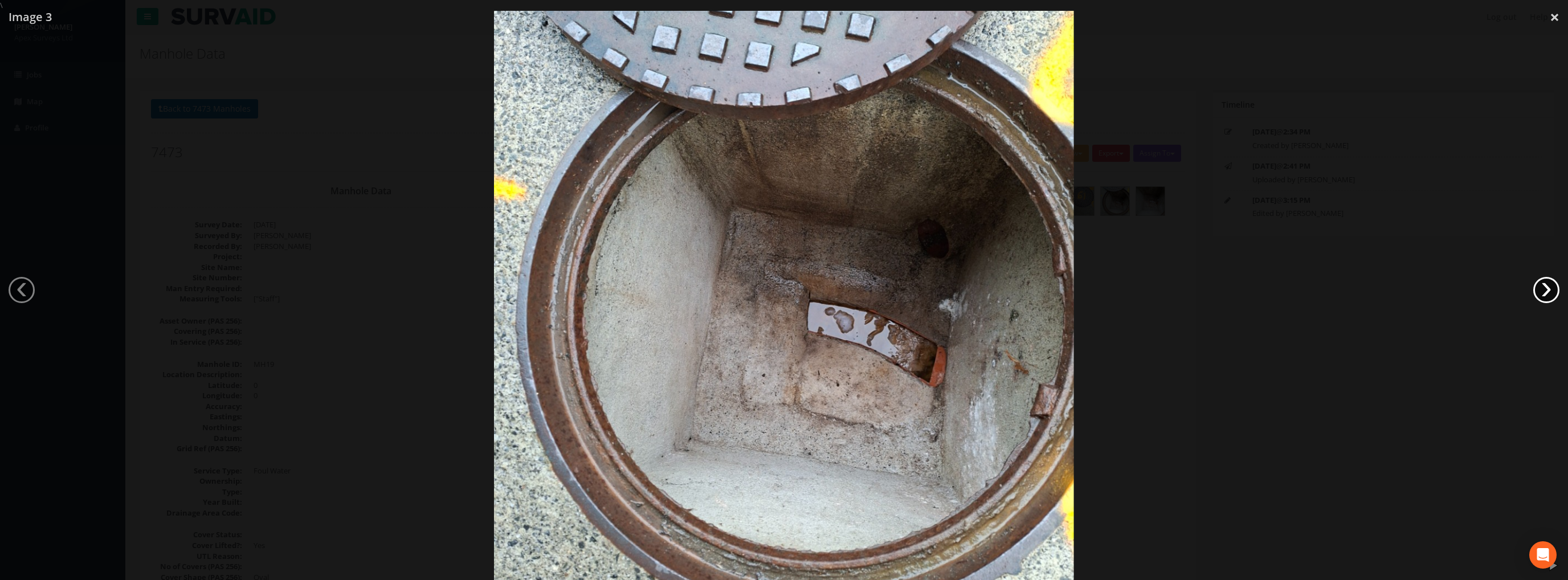
click at [1555, 285] on link "›" at bounding box center [1546, 290] width 26 height 26
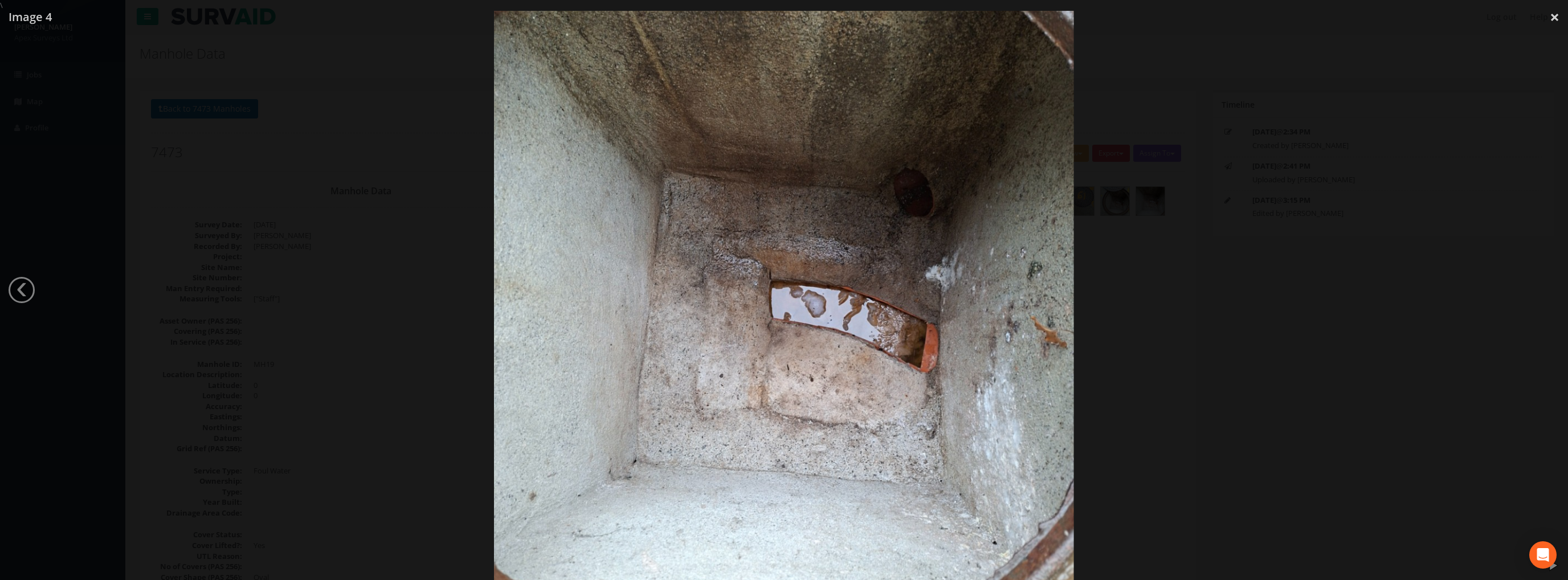
click at [1555, 285] on div at bounding box center [784, 301] width 1568 height 580
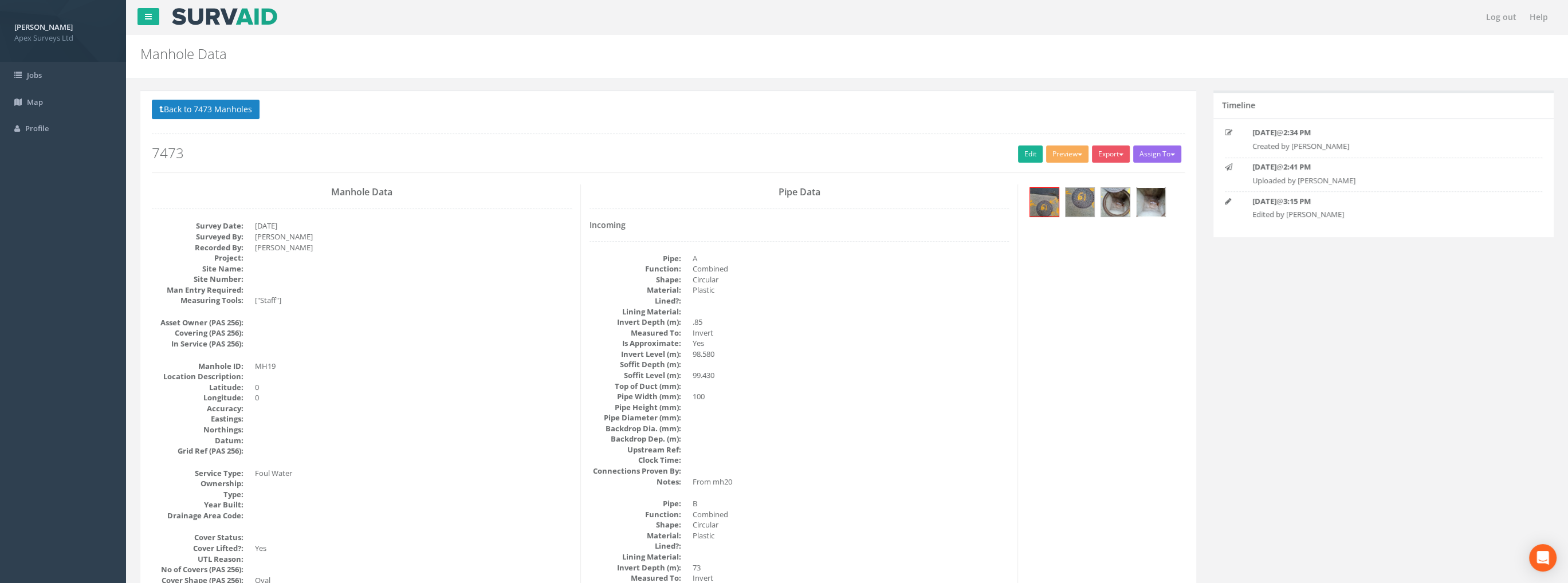
click at [1161, 191] on img at bounding box center [1150, 202] width 29 height 29
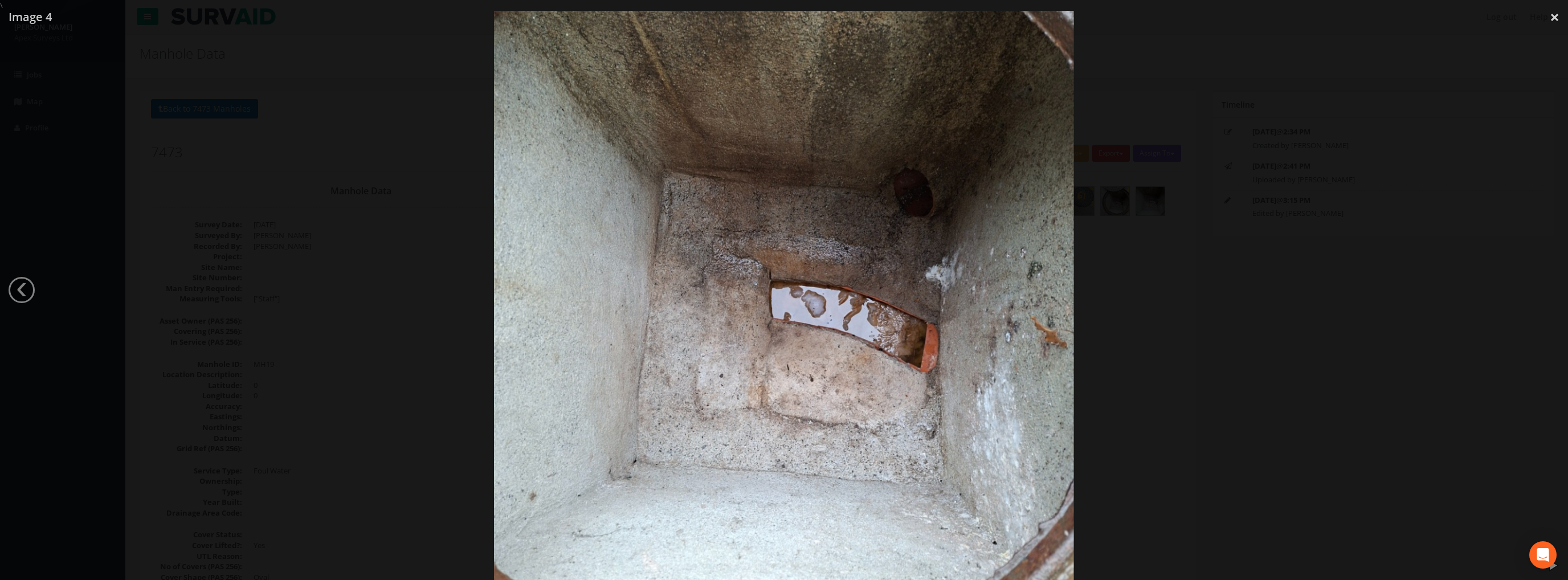
drag, startPoint x: 1556, startPoint y: 17, endPoint x: 1538, endPoint y: 19, distance: 18.1
click at [1555, 18] on link "×" at bounding box center [1554, 17] width 27 height 34
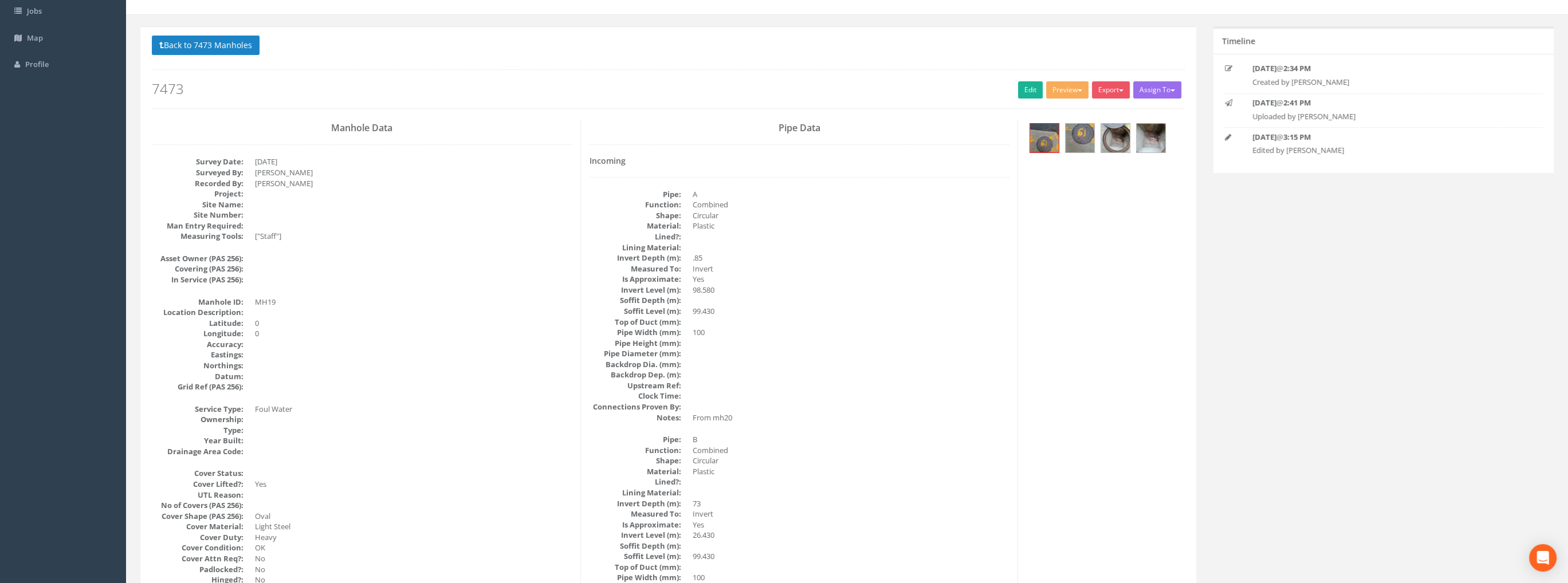
scroll to position [57, 0]
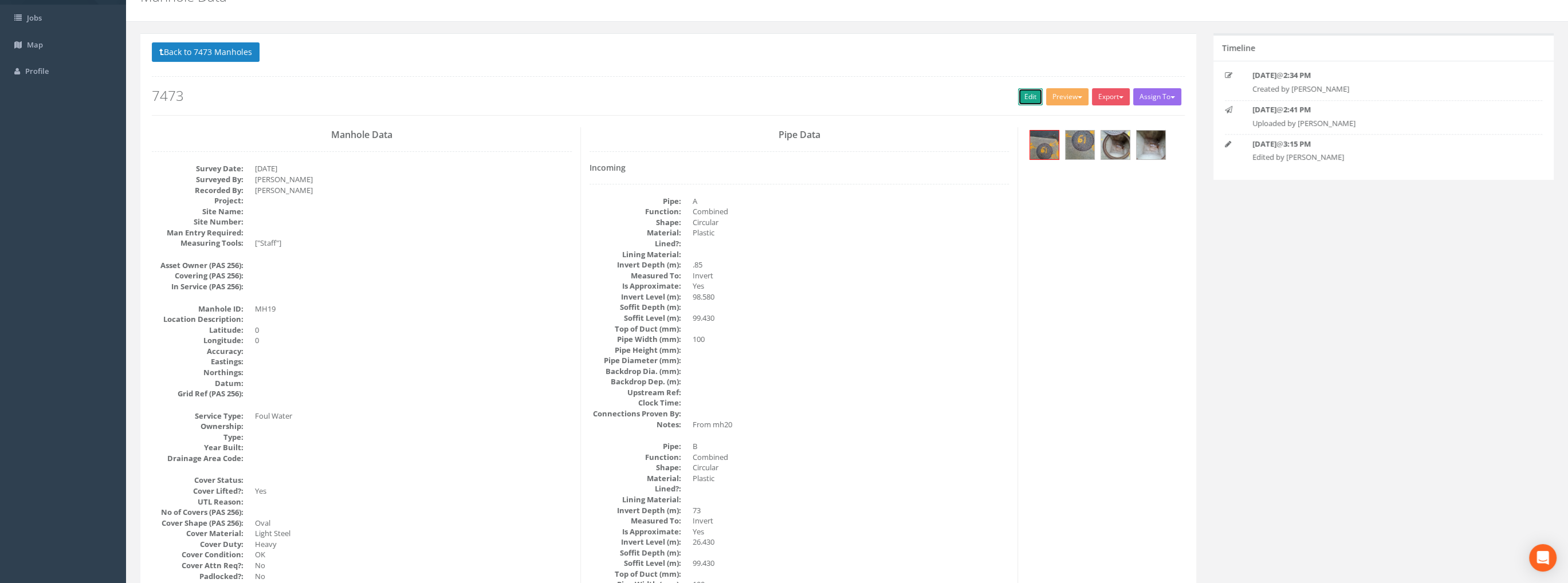
click at [1021, 96] on link "Edit" at bounding box center [1030, 97] width 25 height 17
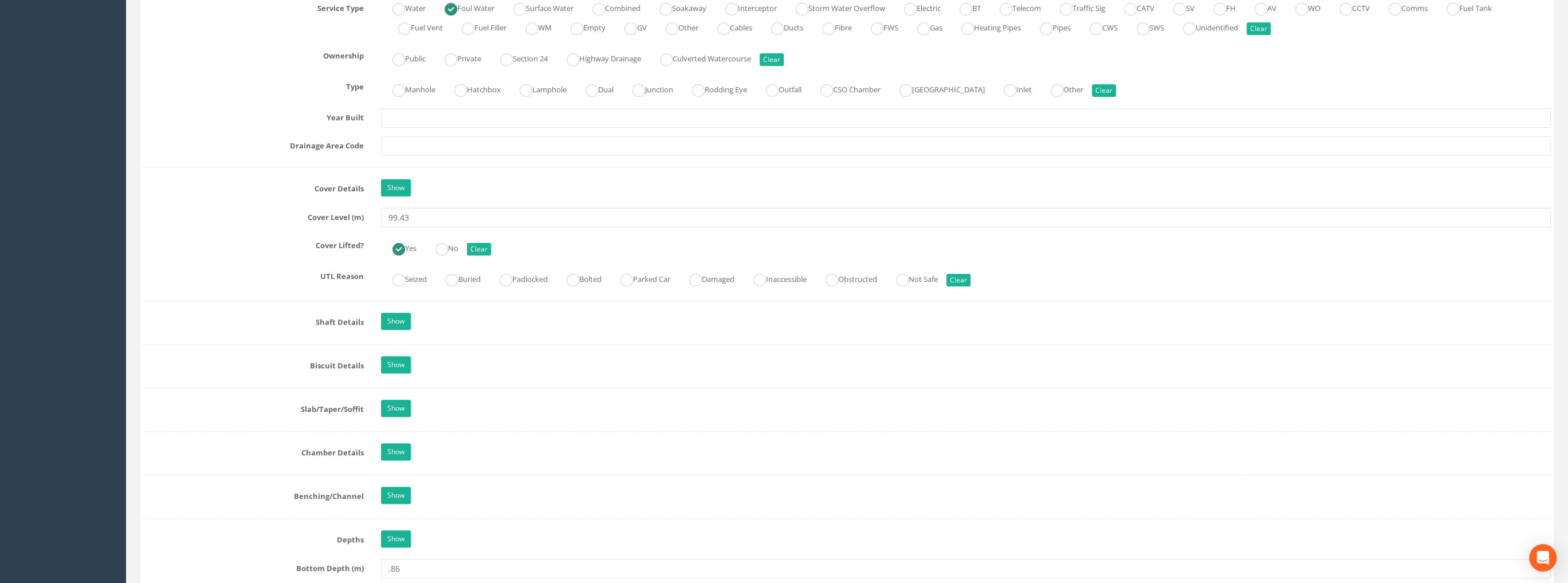
scroll to position [859, 0]
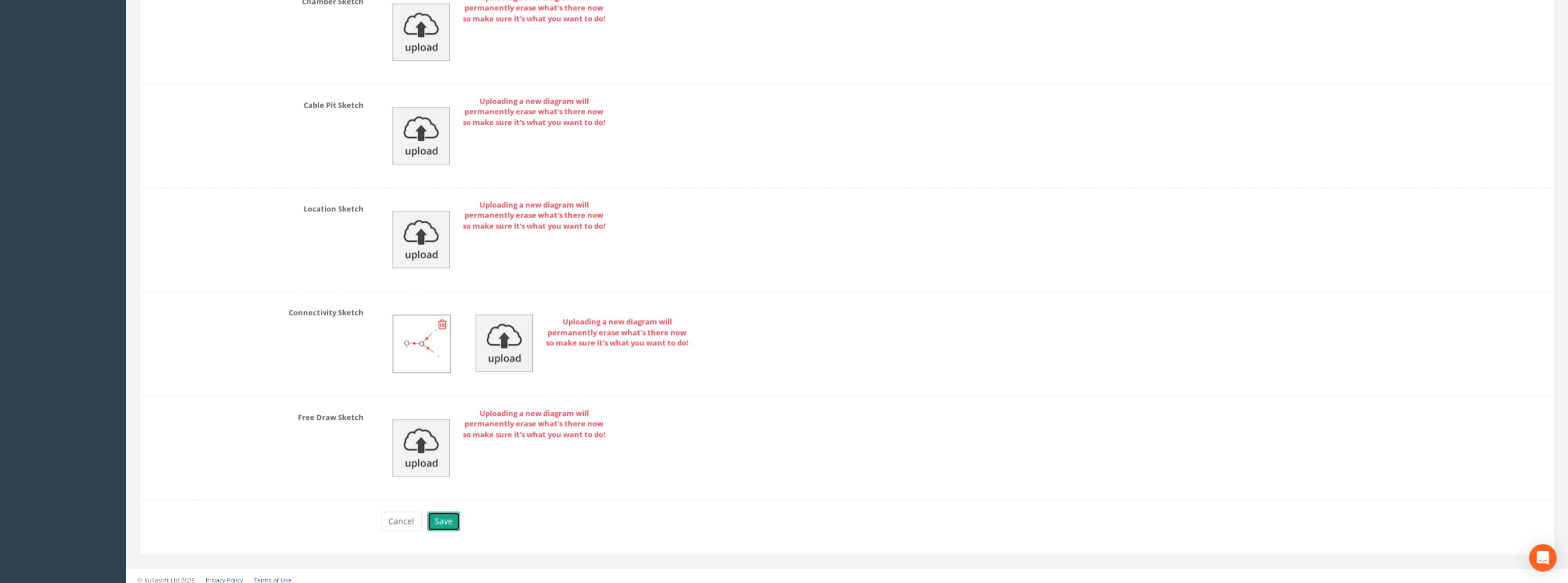
click at [443, 512] on button "Save" at bounding box center [444, 521] width 32 height 19
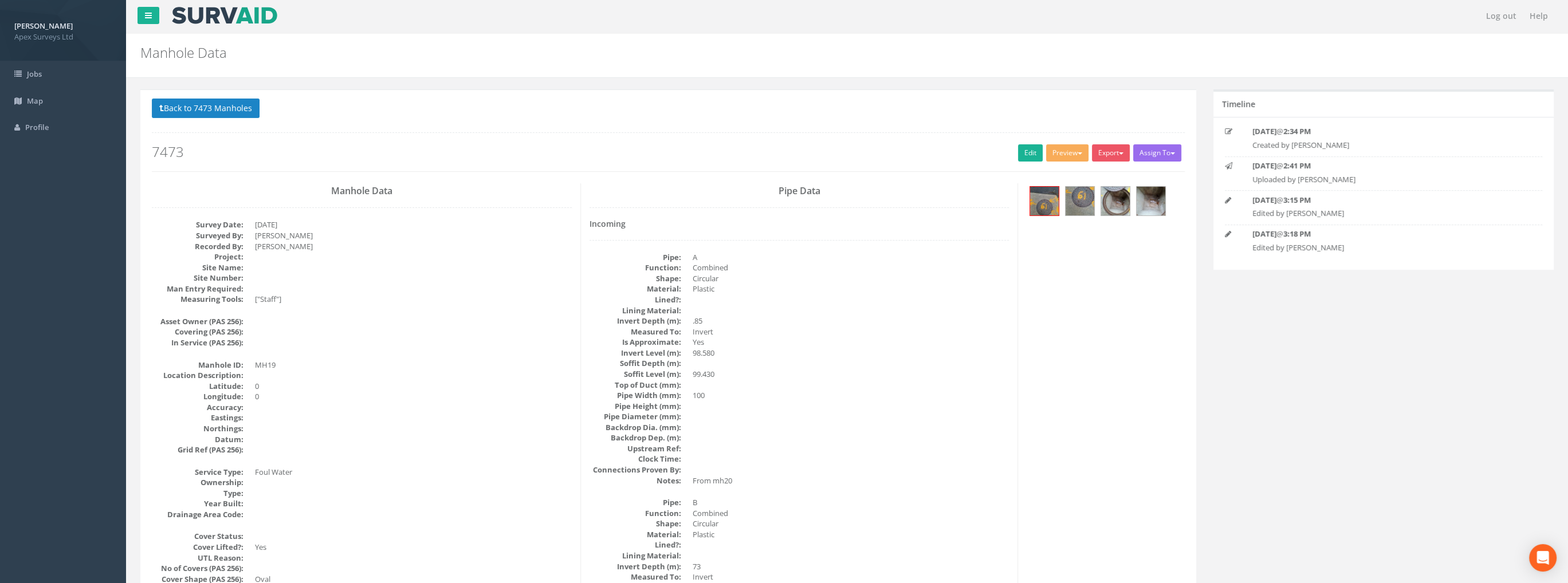
scroll to position [0, 0]
click at [1020, 150] on link "Edit" at bounding box center [1030, 154] width 25 height 17
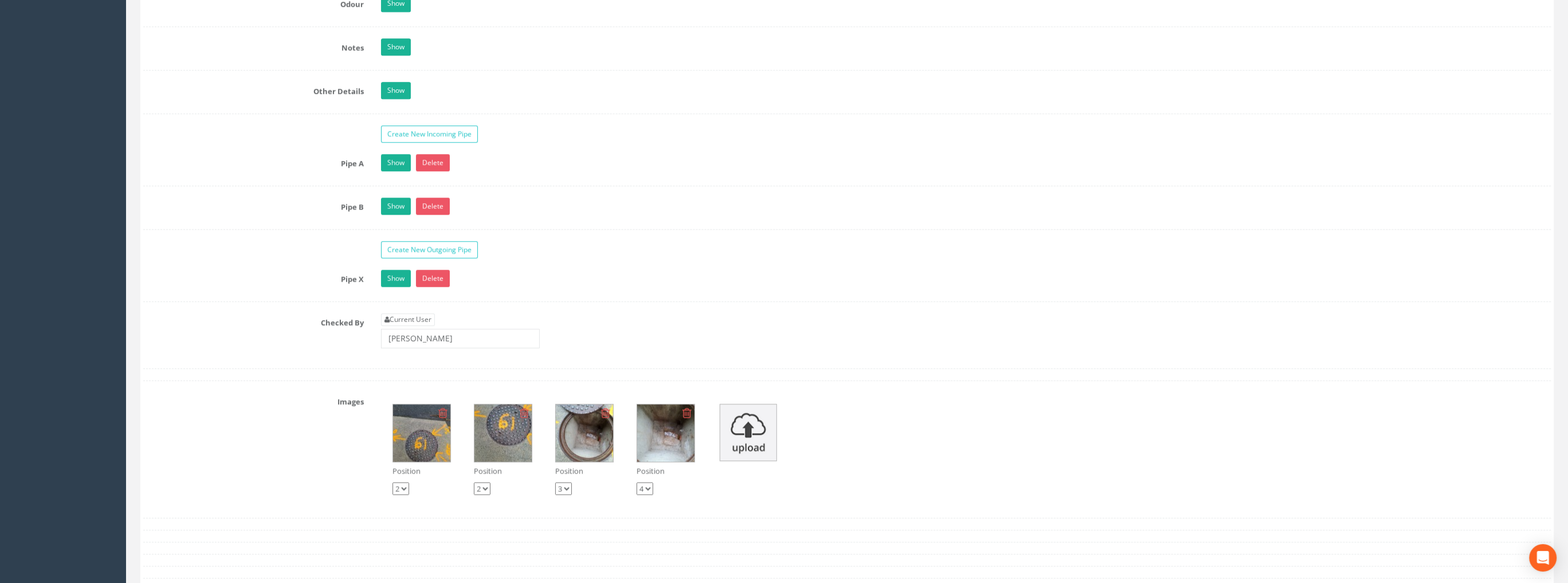
scroll to position [1661, 0]
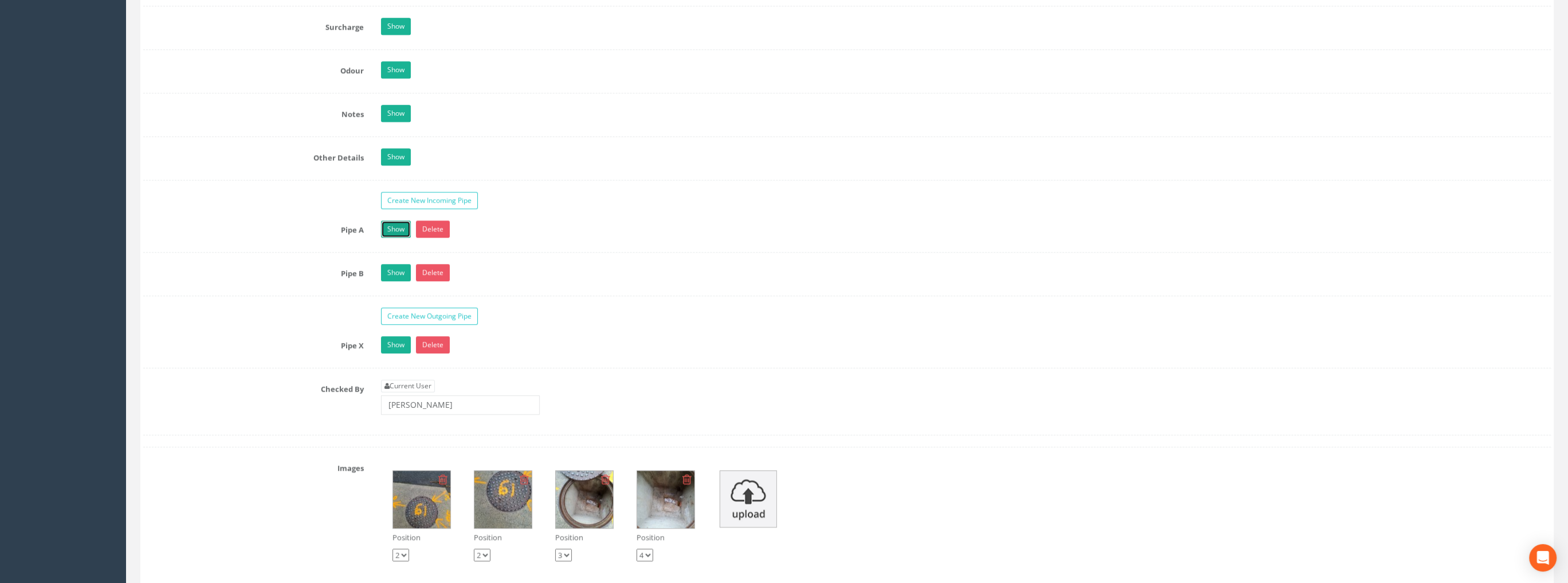
click at [399, 223] on link "Show" at bounding box center [396, 229] width 30 height 17
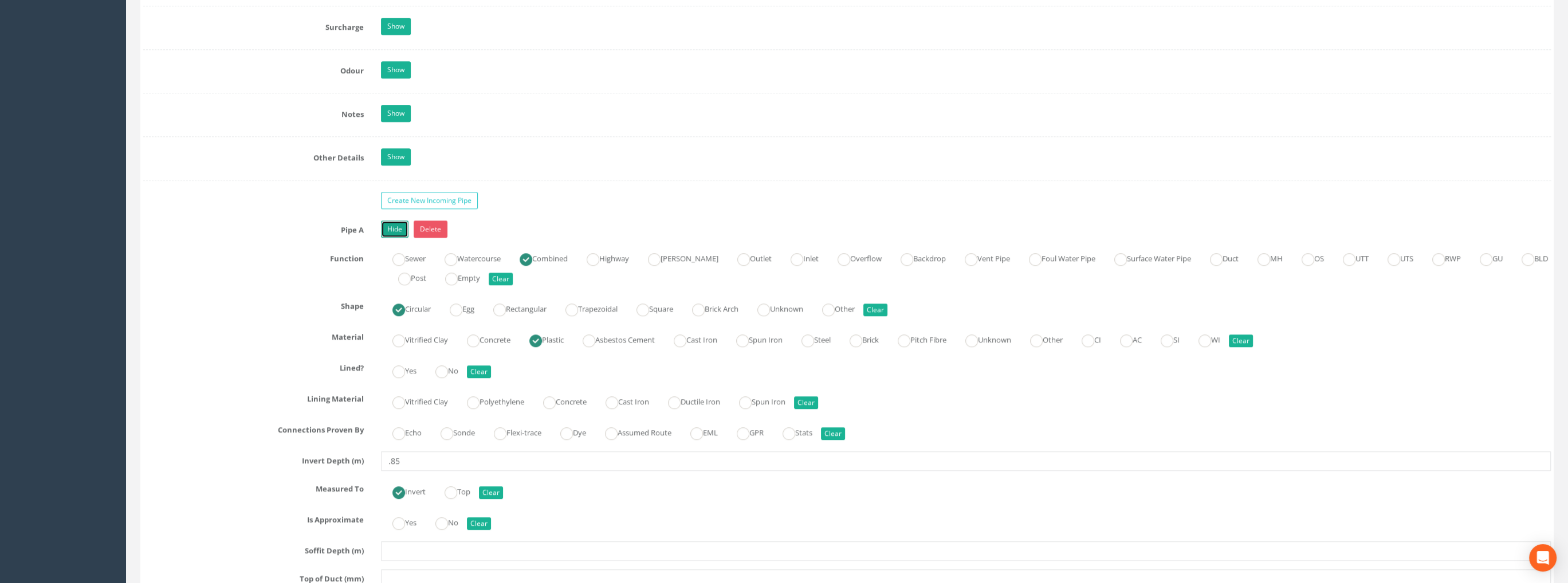
click at [399, 223] on link "Hide" at bounding box center [395, 229] width 28 height 17
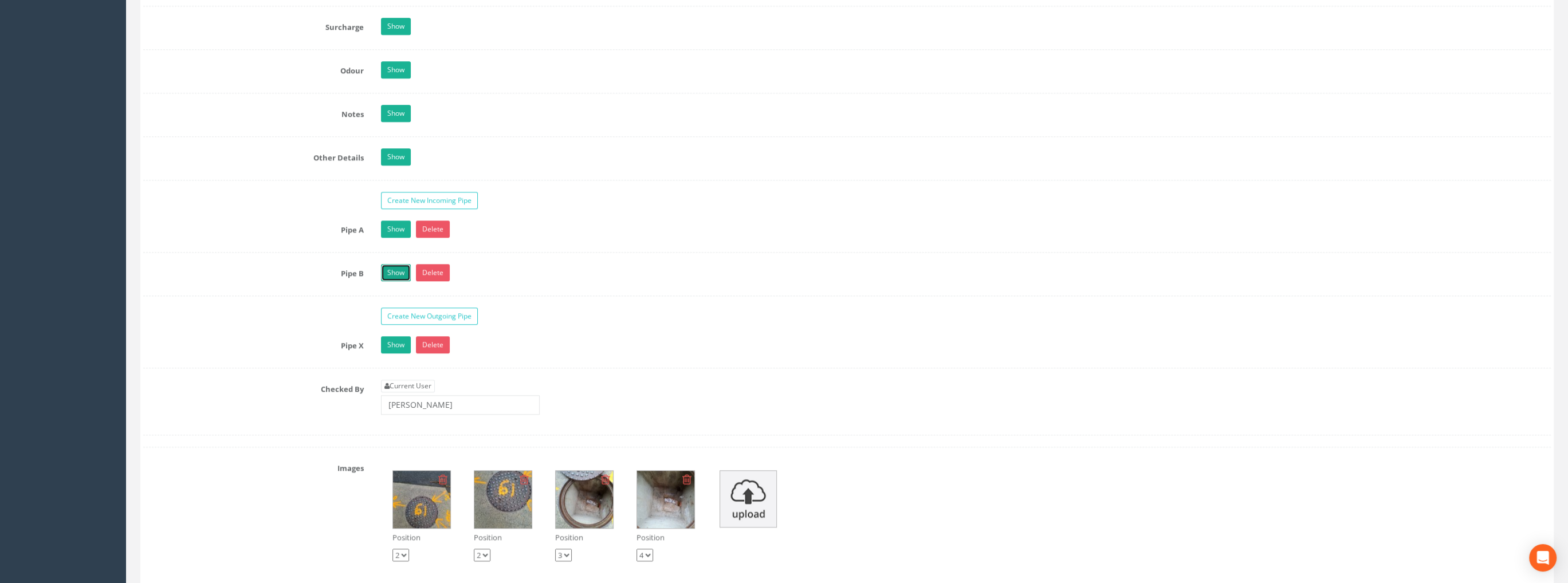
click at [394, 269] on link "Show" at bounding box center [396, 273] width 30 height 17
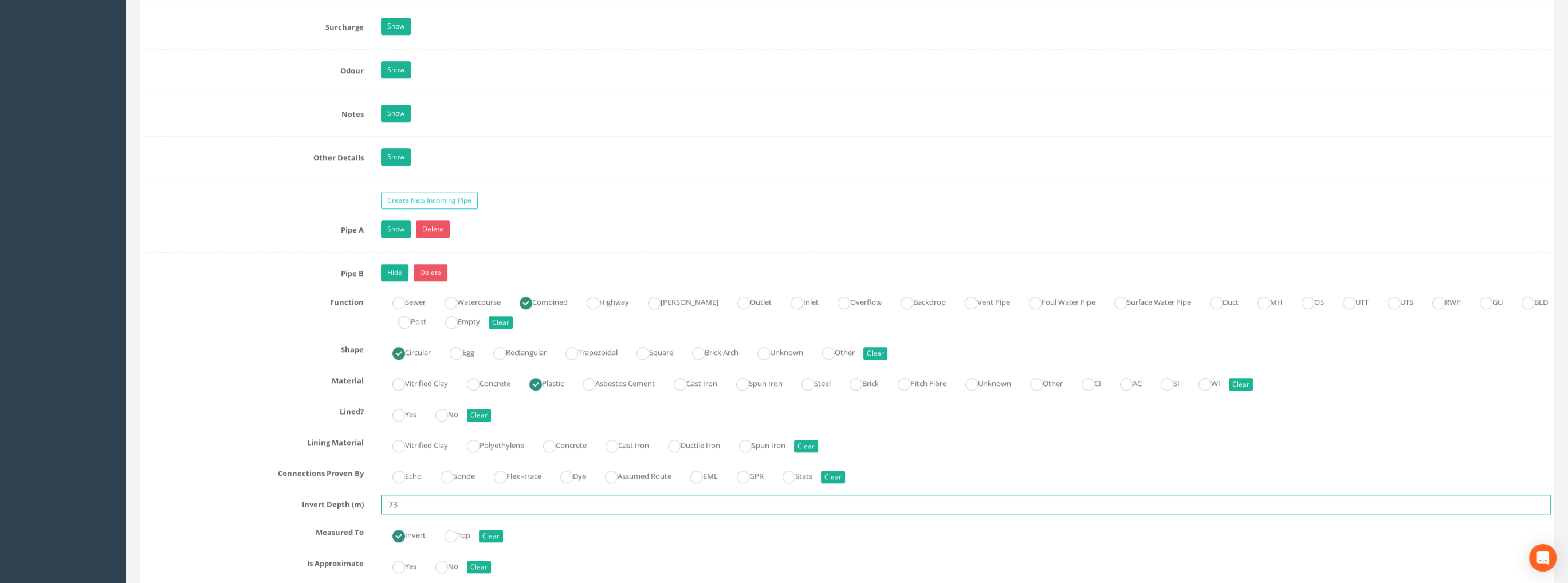
click at [388, 498] on input "73" at bounding box center [966, 504] width 1170 height 19
click at [430, 498] on input ".73" at bounding box center [966, 504] width 1170 height 19
type input ".73"
click at [401, 268] on link "Hide" at bounding box center [395, 273] width 28 height 17
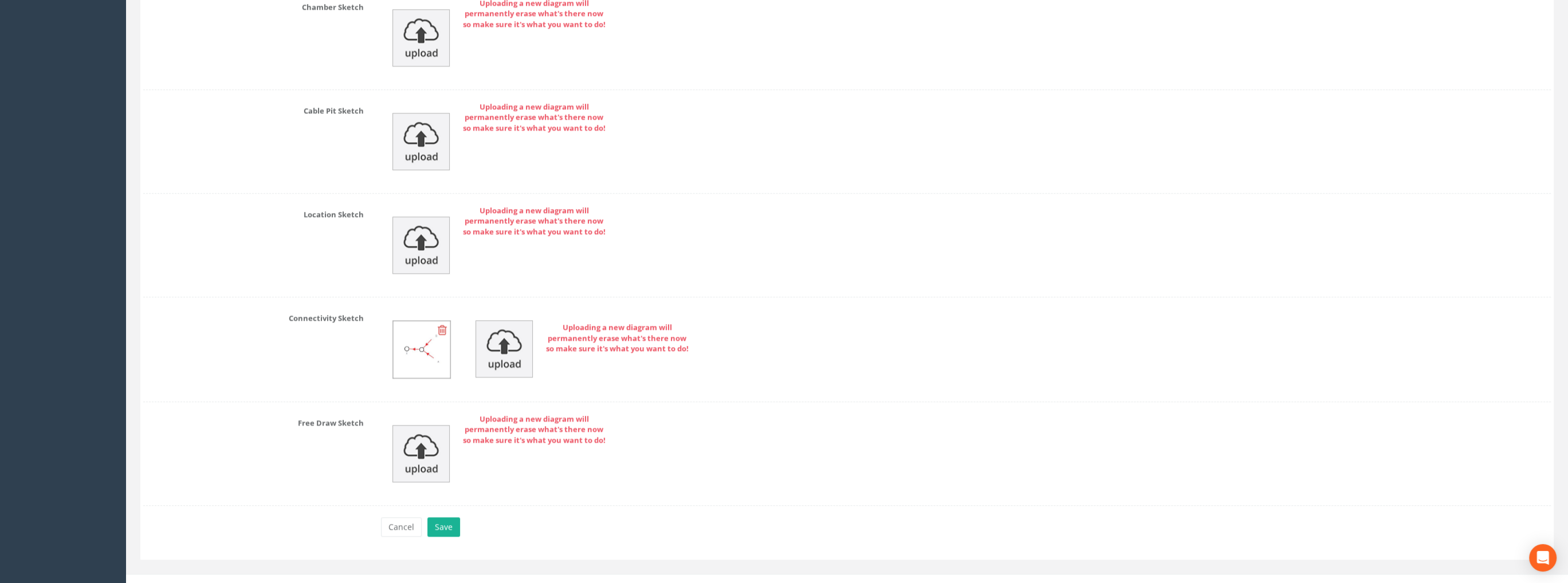
scroll to position [2422, 0]
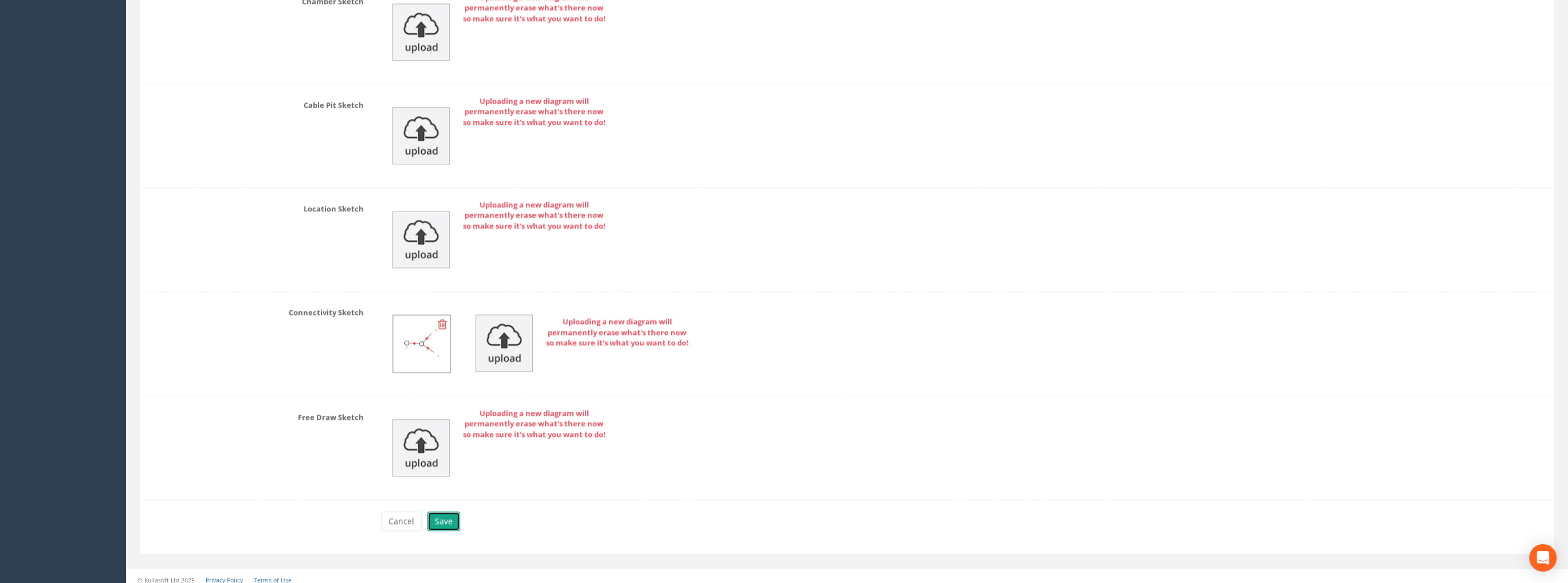
click at [438, 512] on button "Save" at bounding box center [444, 521] width 32 height 19
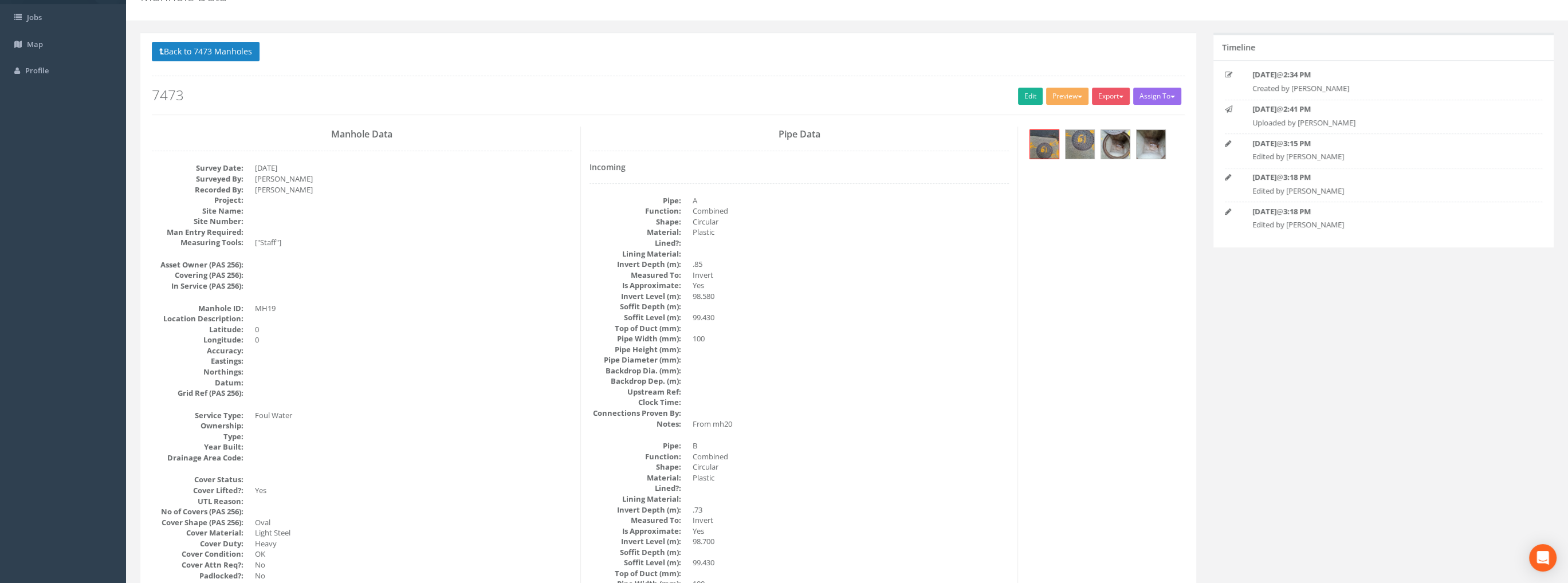
scroll to position [57, 0]
click at [1053, 148] on img at bounding box center [1044, 145] width 29 height 29
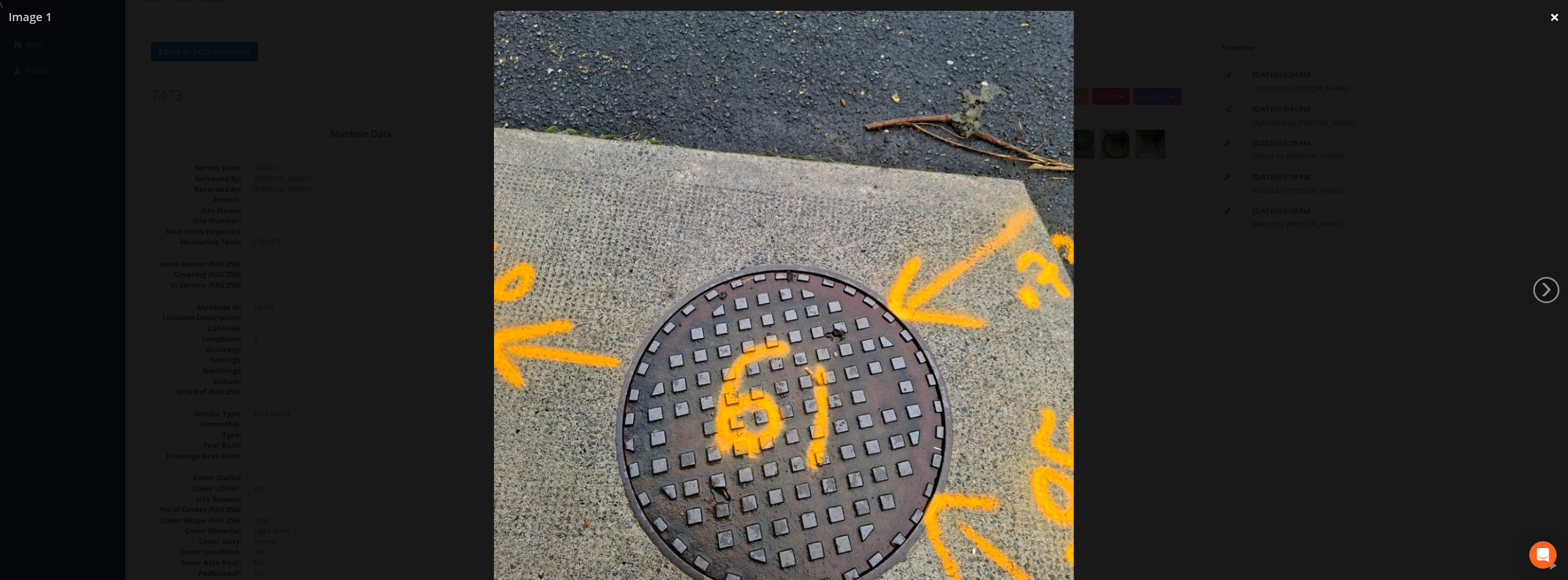
click at [1553, 16] on link "×" at bounding box center [1554, 17] width 27 height 34
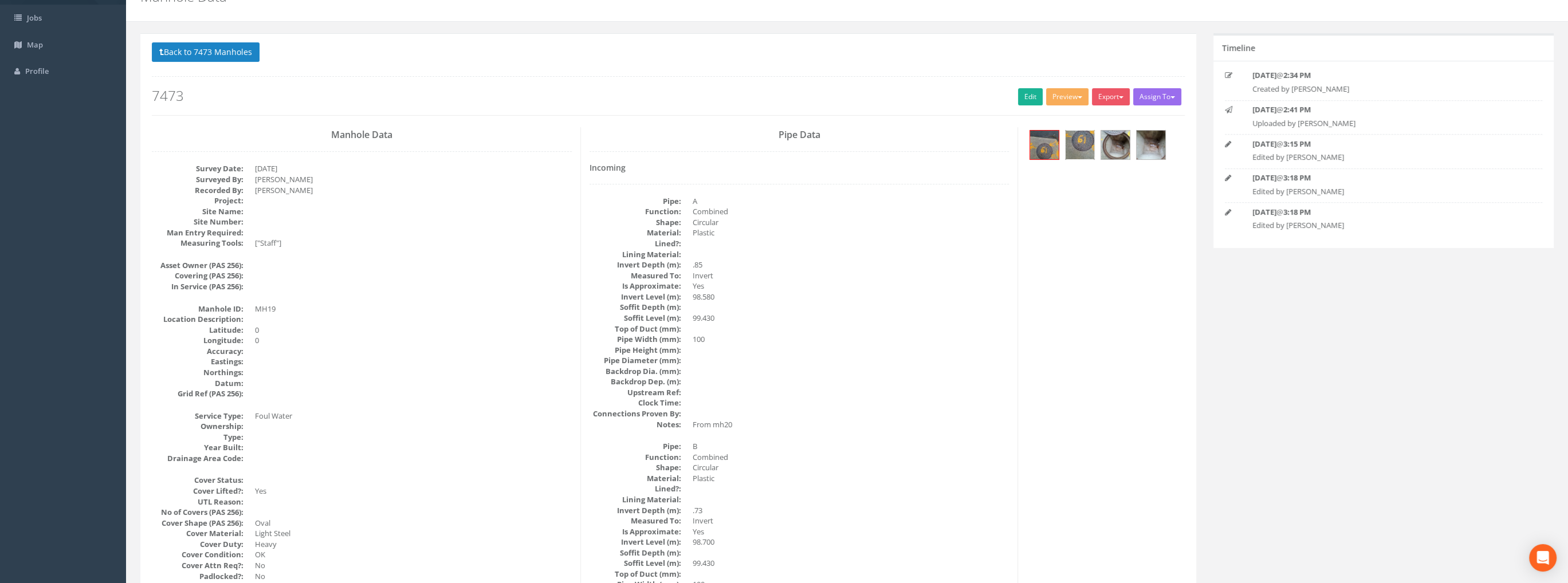
click at [1079, 144] on img at bounding box center [1079, 145] width 29 height 29
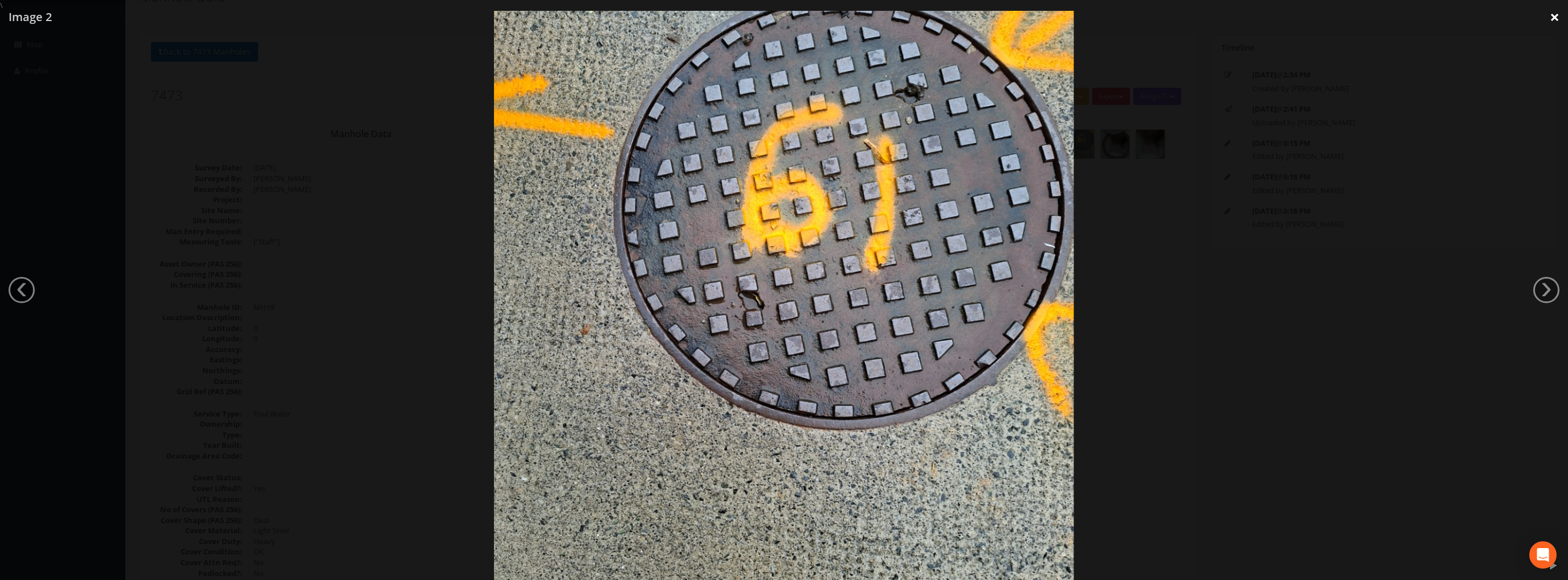
click at [1552, 18] on link "×" at bounding box center [1554, 17] width 27 height 34
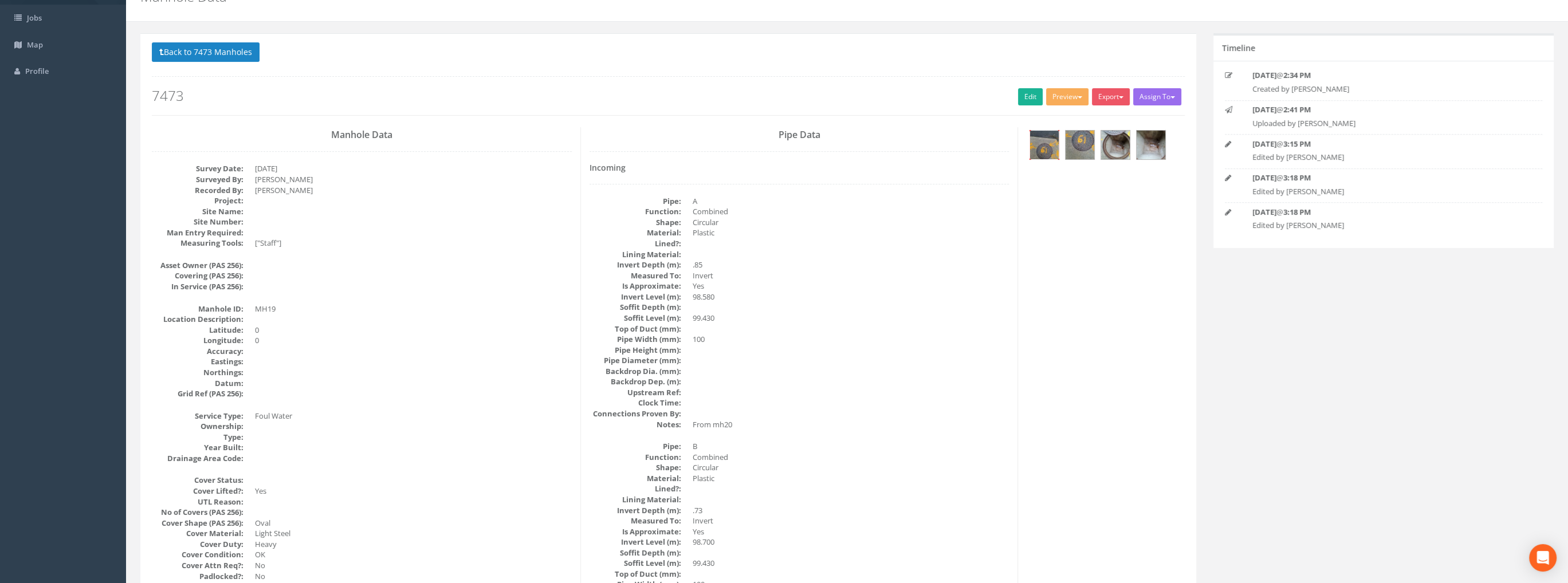
click at [1045, 142] on img at bounding box center [1044, 145] width 29 height 29
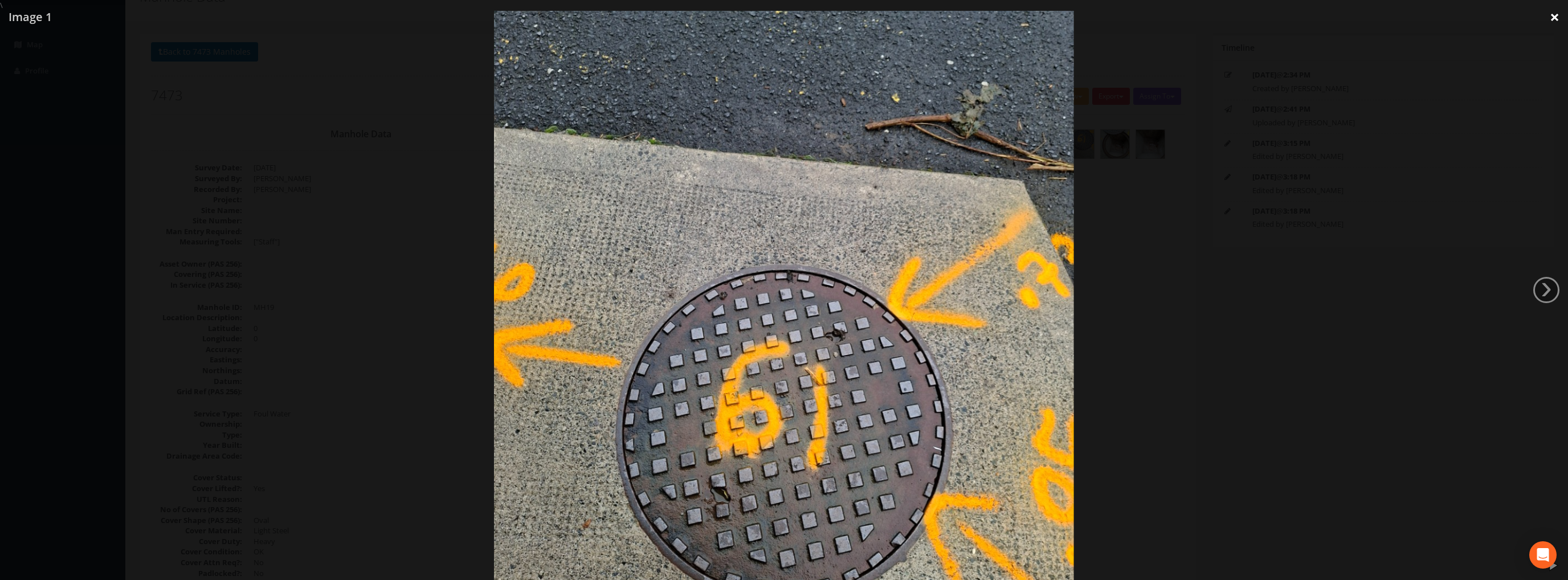
click at [1550, 16] on link "×" at bounding box center [1554, 17] width 27 height 34
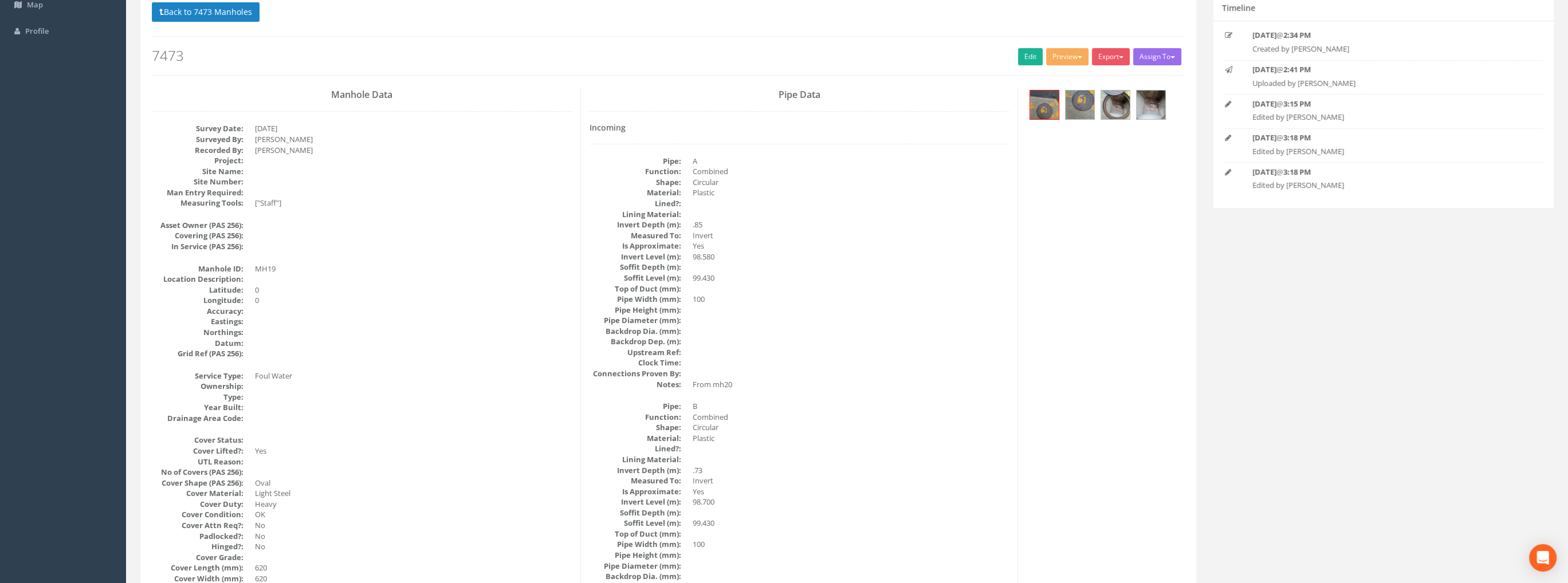
scroll to position [94, 0]
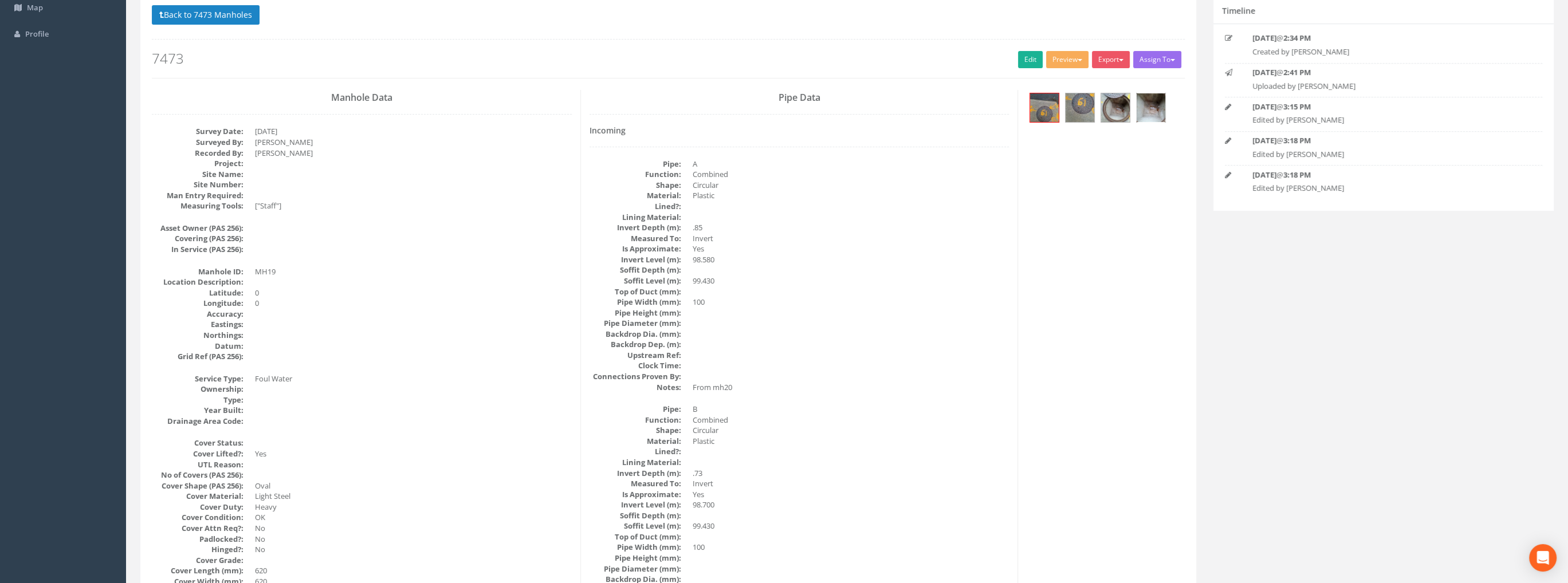
click at [1156, 108] on img at bounding box center [1150, 107] width 29 height 29
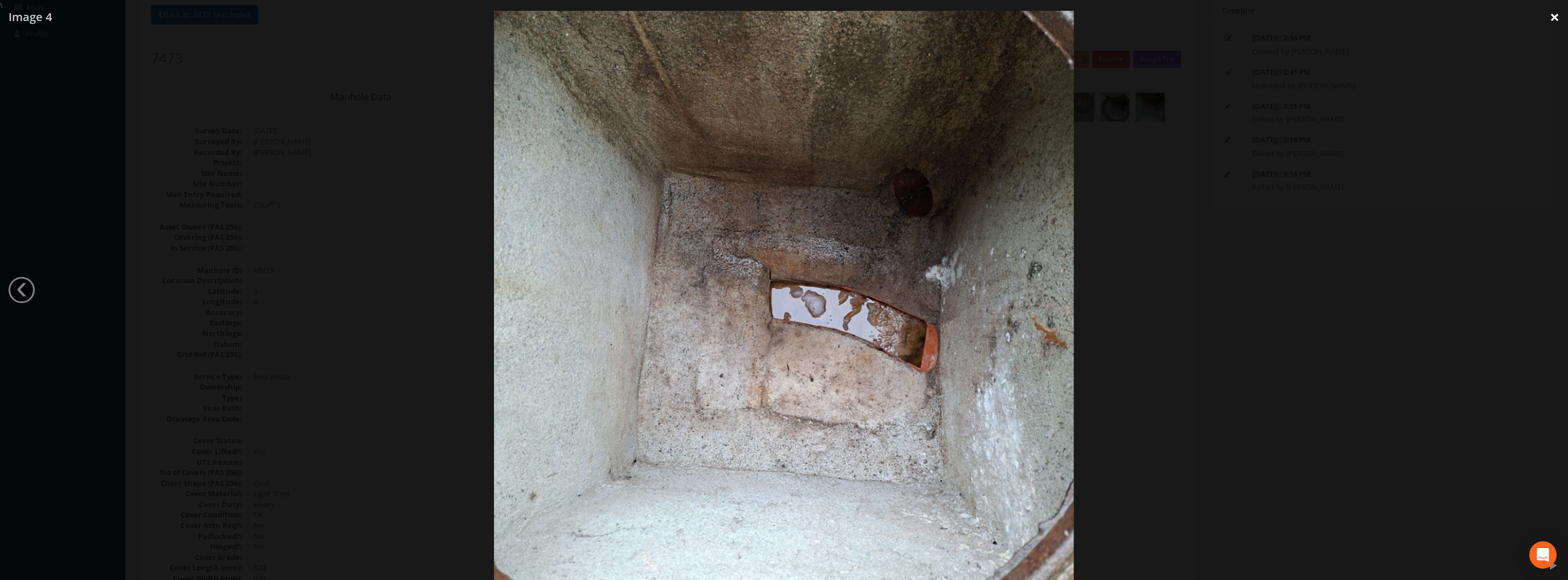
click at [1543, 15] on link "×" at bounding box center [1554, 17] width 27 height 34
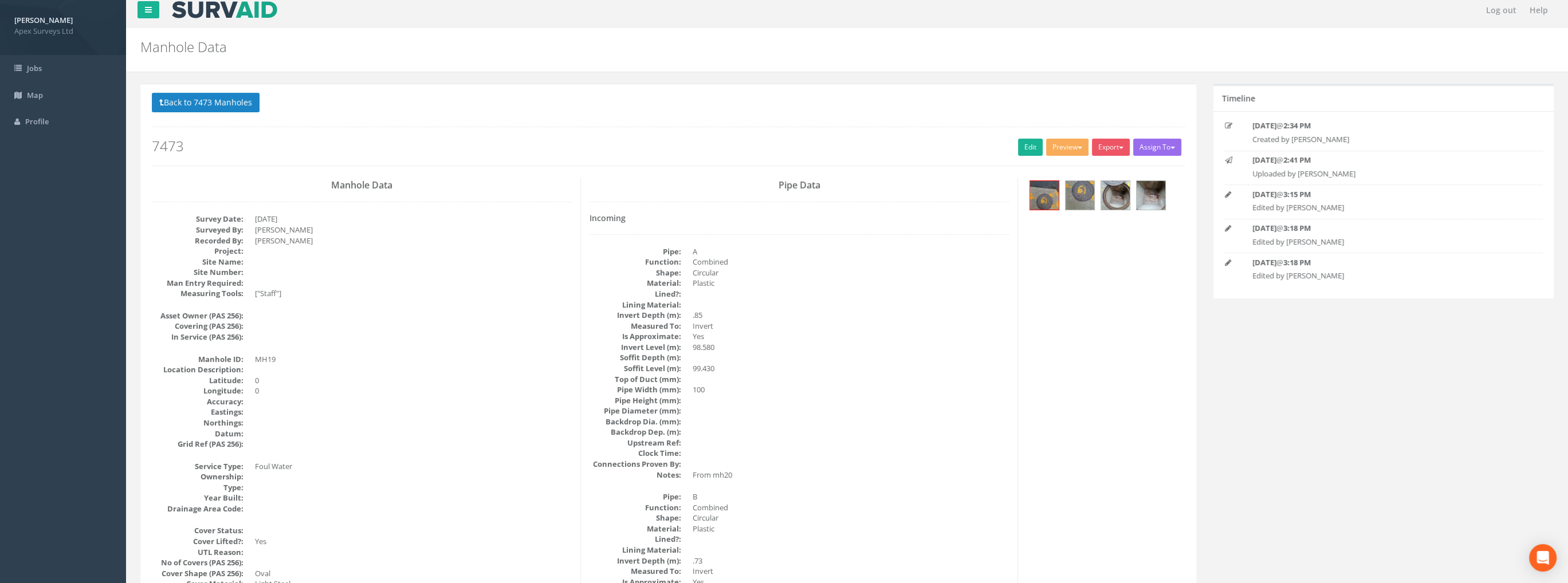
scroll to position [0, 0]
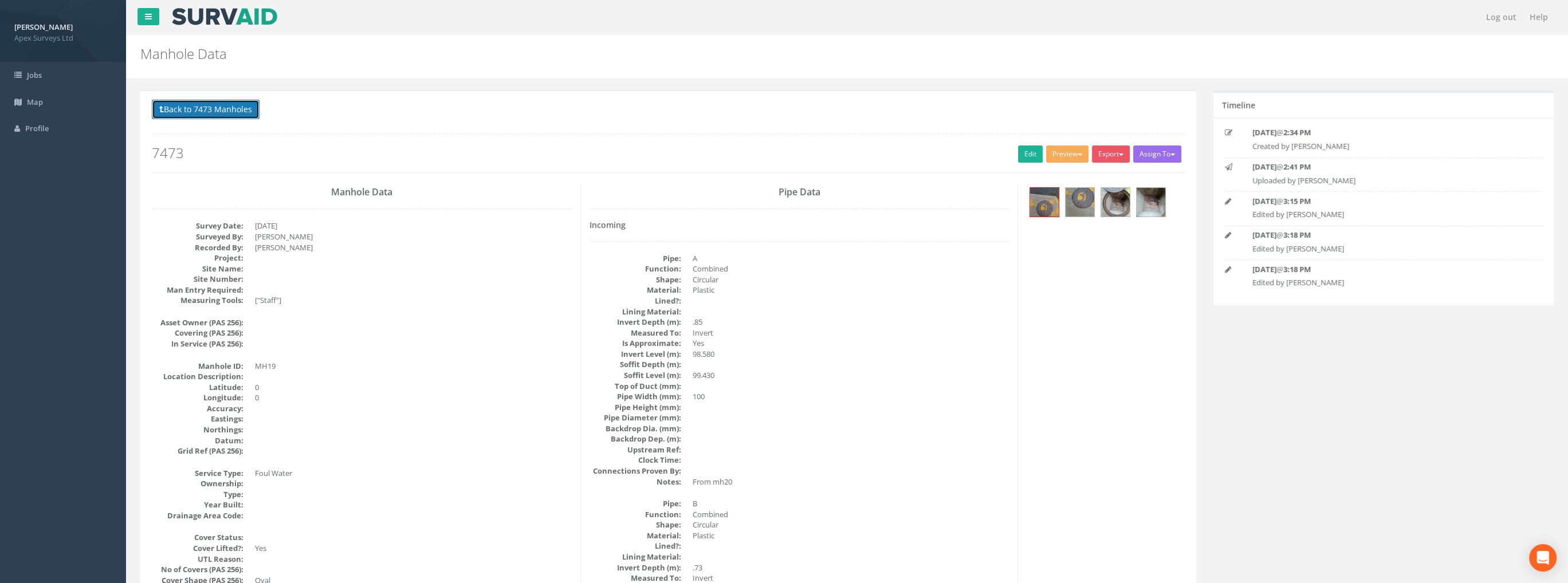
click at [238, 116] on button "Back to 7473 Manholes" at bounding box center [205, 109] width 107 height 19
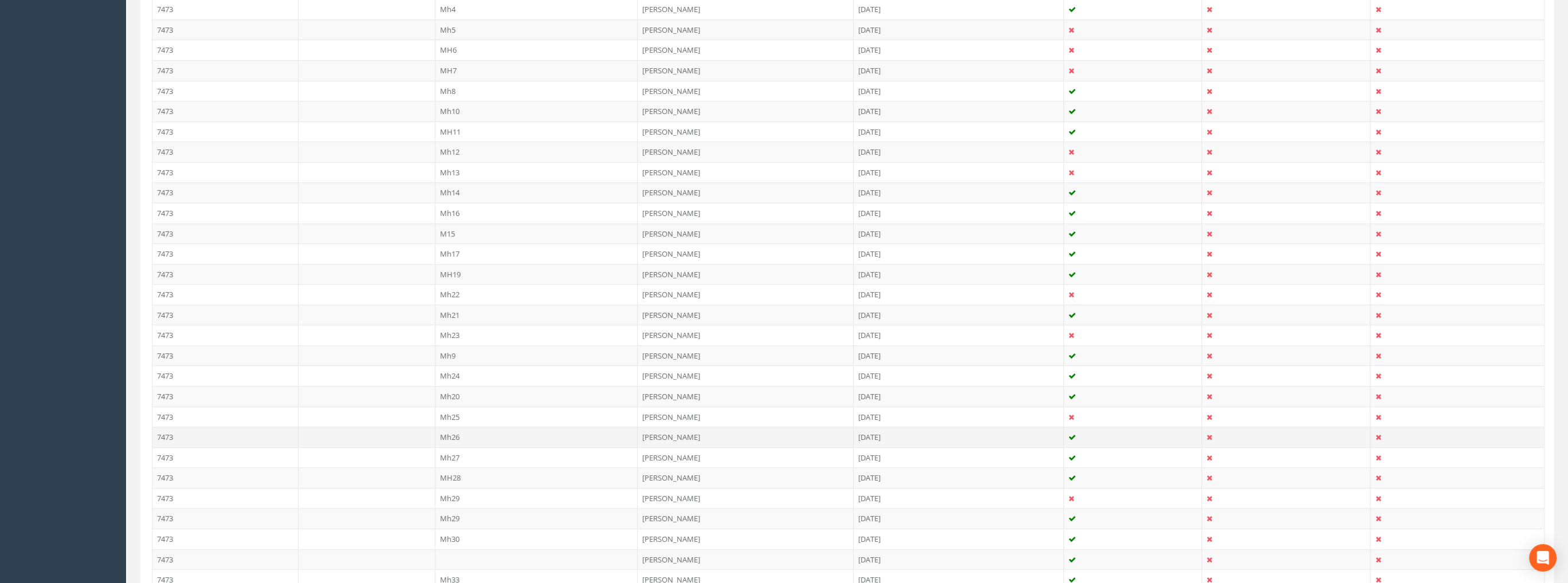
scroll to position [459, 0]
click at [463, 337] on td "Mh20" at bounding box center [537, 344] width 203 height 21
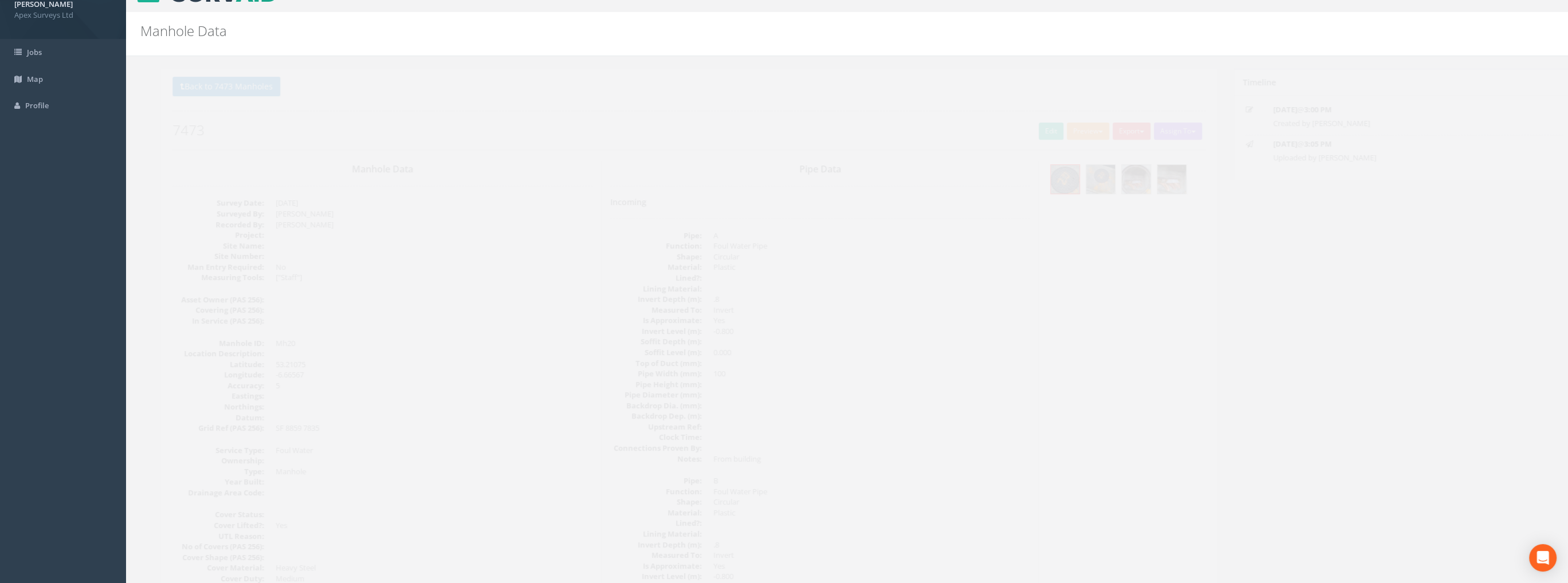
scroll to position [0, 0]
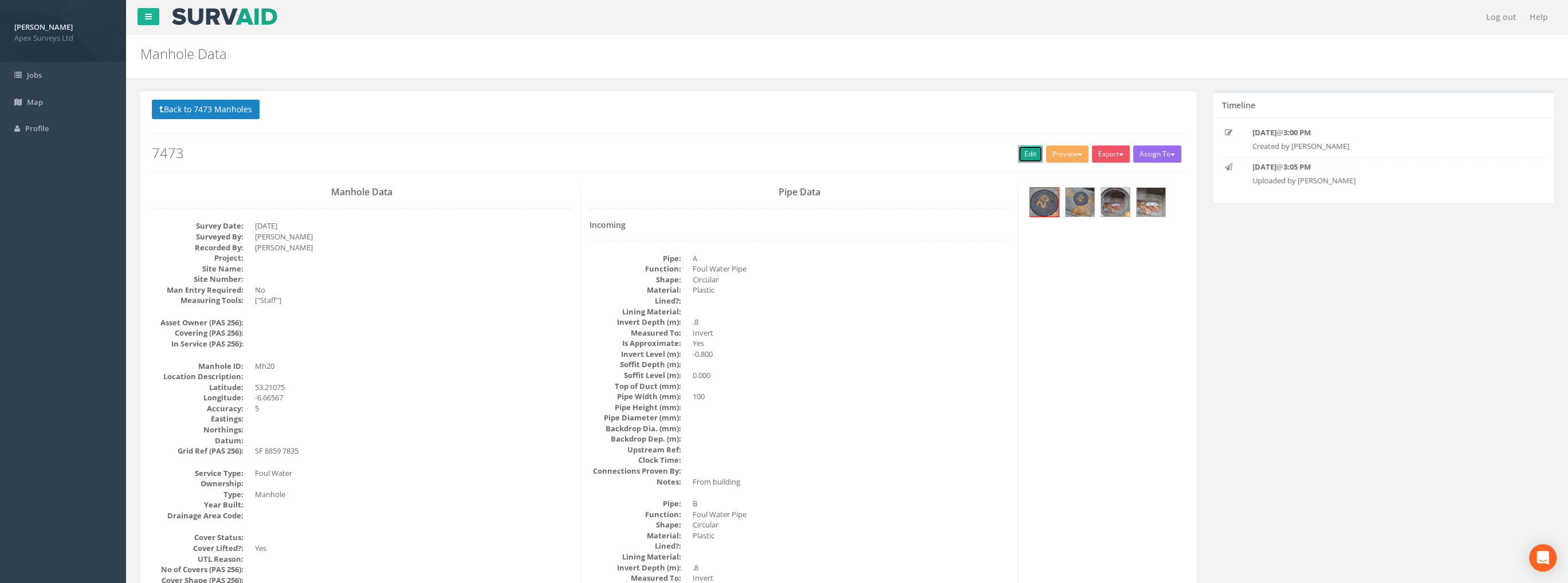
click at [1031, 155] on link "Edit" at bounding box center [1030, 154] width 25 height 17
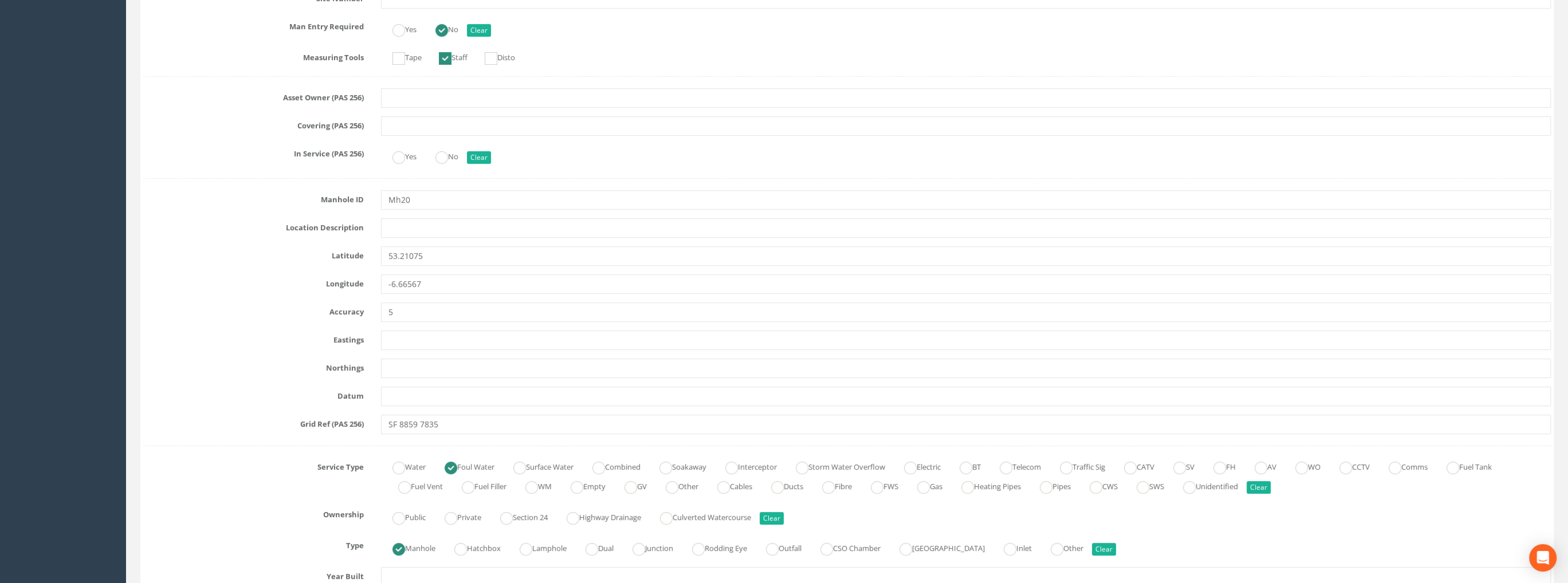
scroll to position [630, 0]
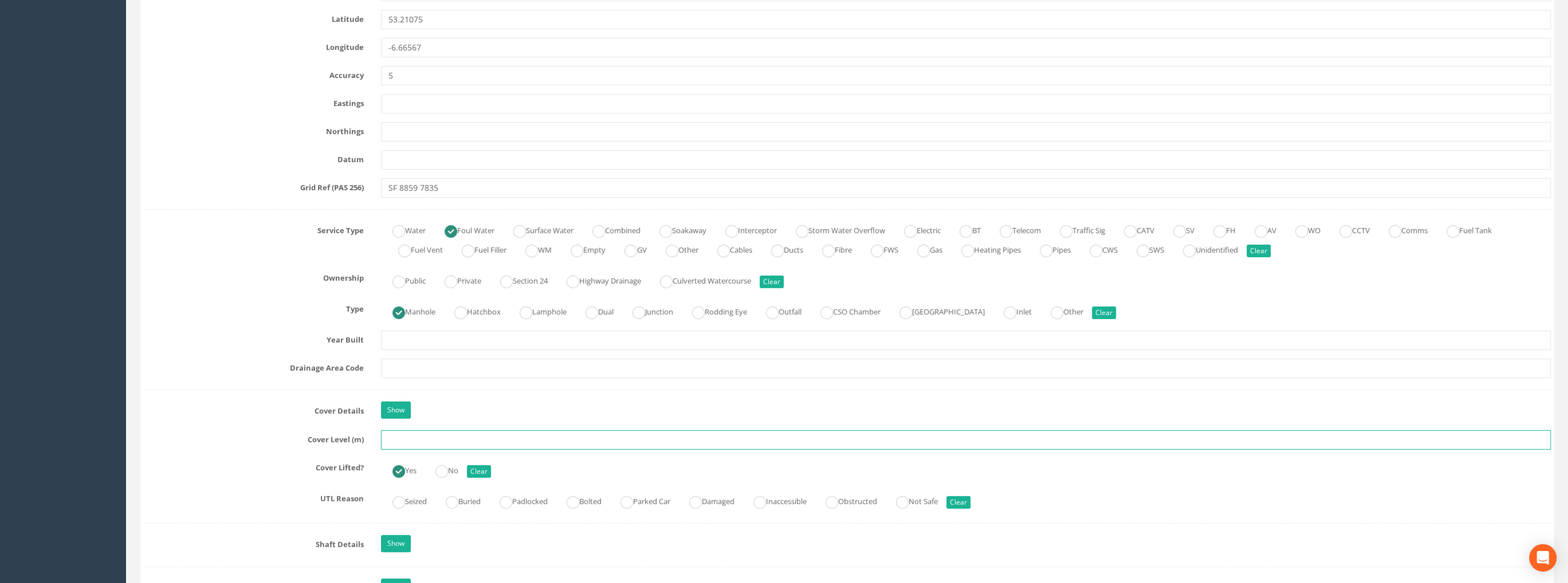
click at [410, 441] on input "text" at bounding box center [966, 439] width 1170 height 19
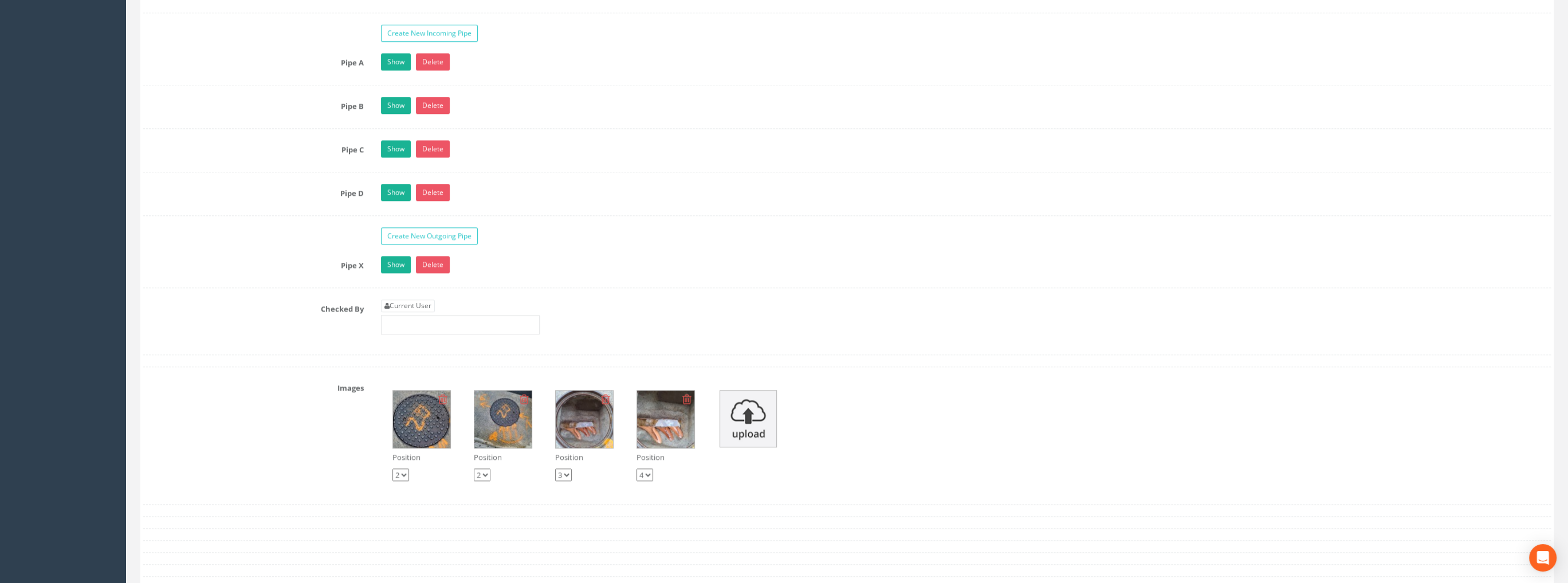
scroll to position [1833, 0]
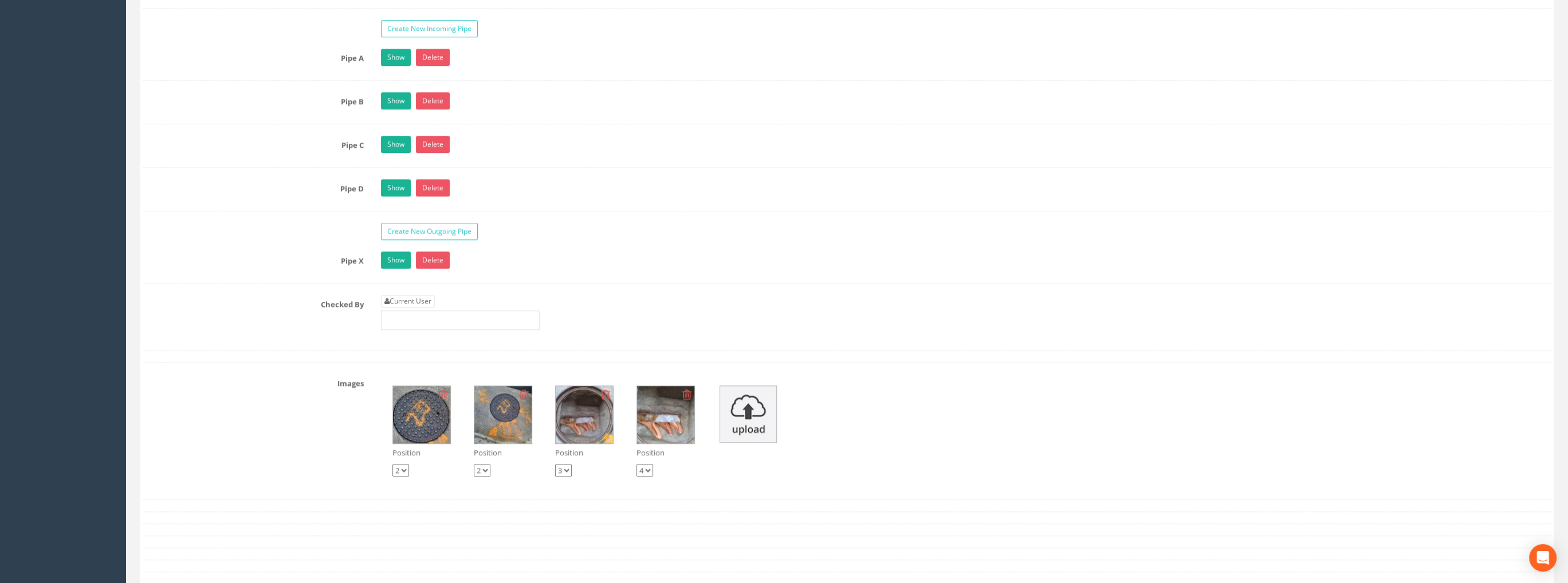
type input "99.38"
click at [431, 301] on div "Current User" at bounding box center [460, 312] width 159 height 35
click at [433, 295] on link "Current User" at bounding box center [408, 302] width 54 height 12
type input "[PERSON_NAME]"
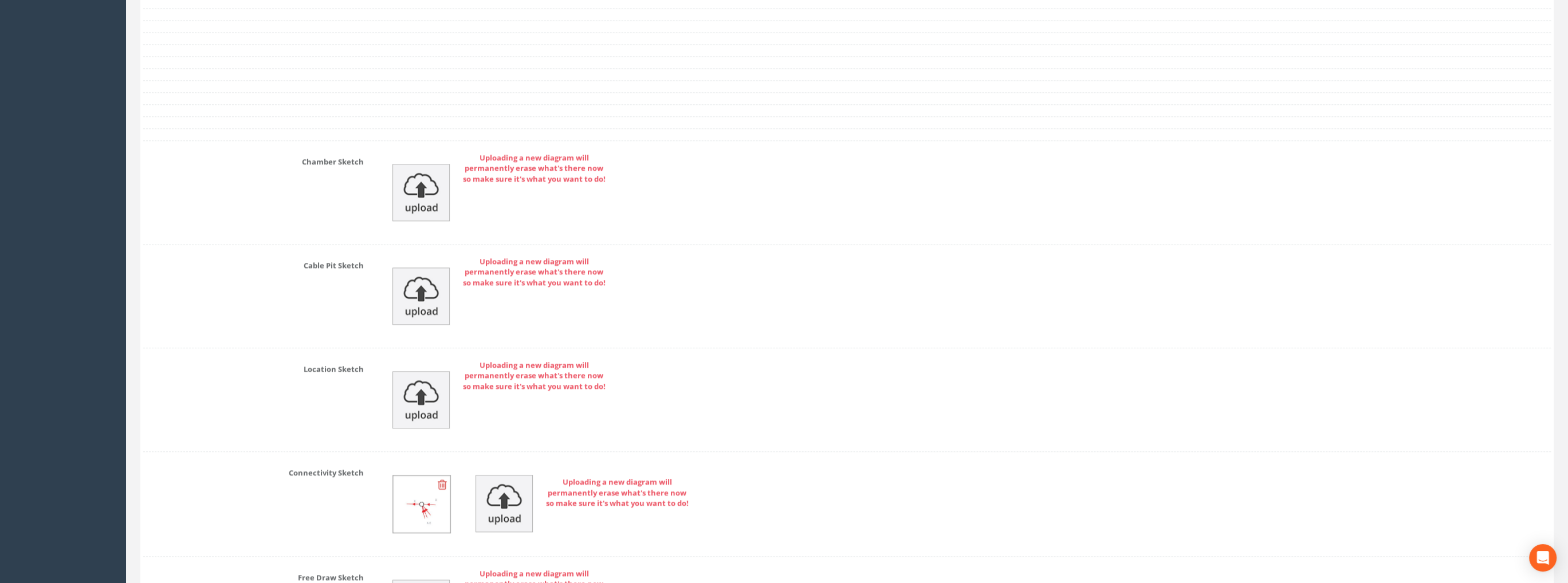
scroll to position [2509, 0]
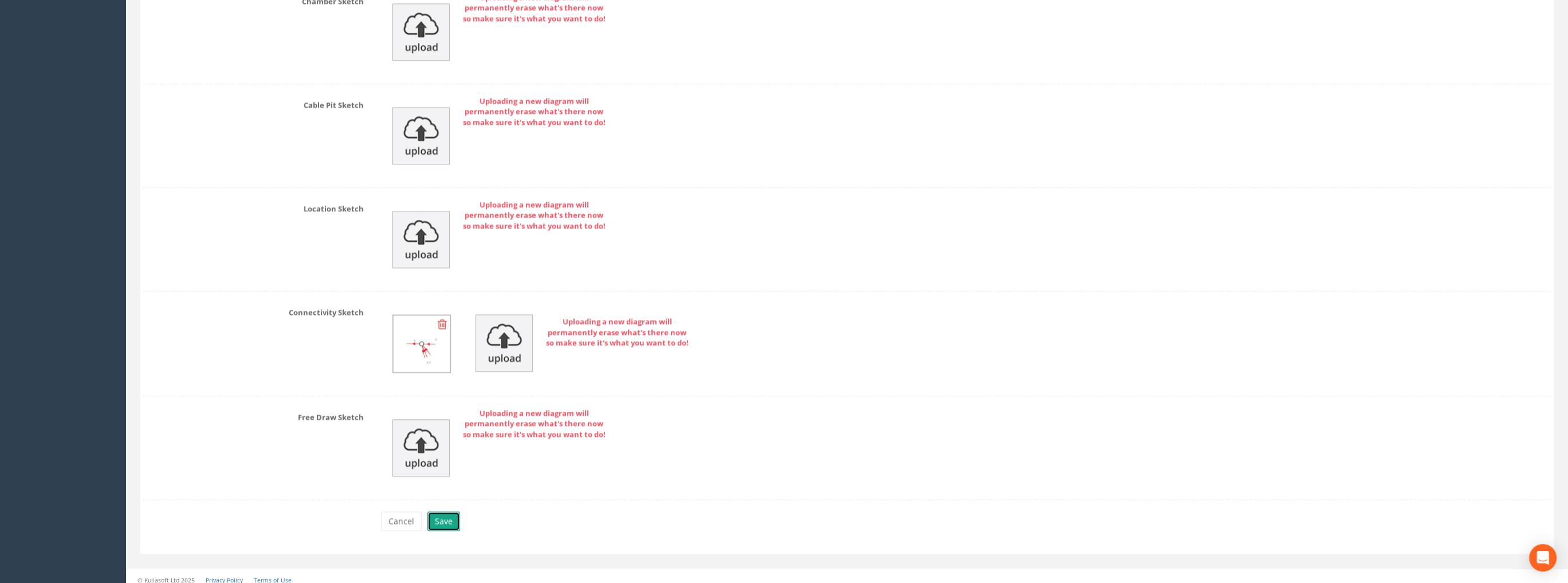
click at [445, 514] on button "Save" at bounding box center [444, 521] width 32 height 19
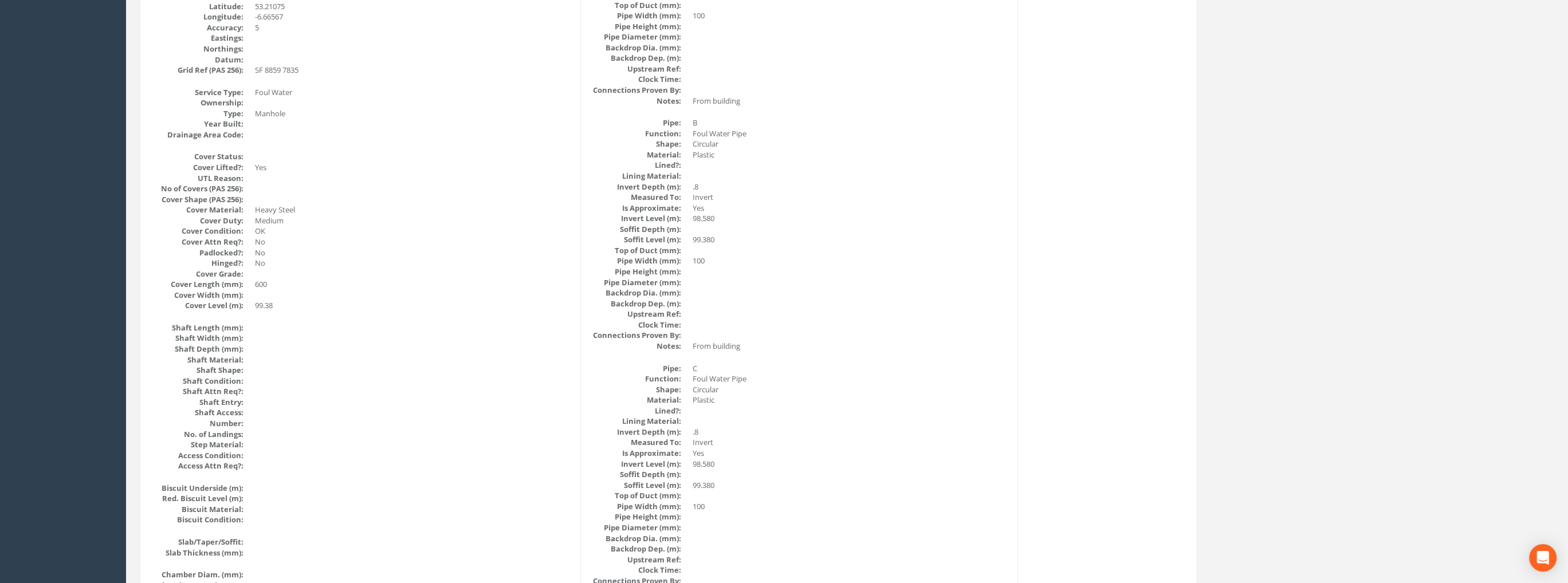
scroll to position [94, 0]
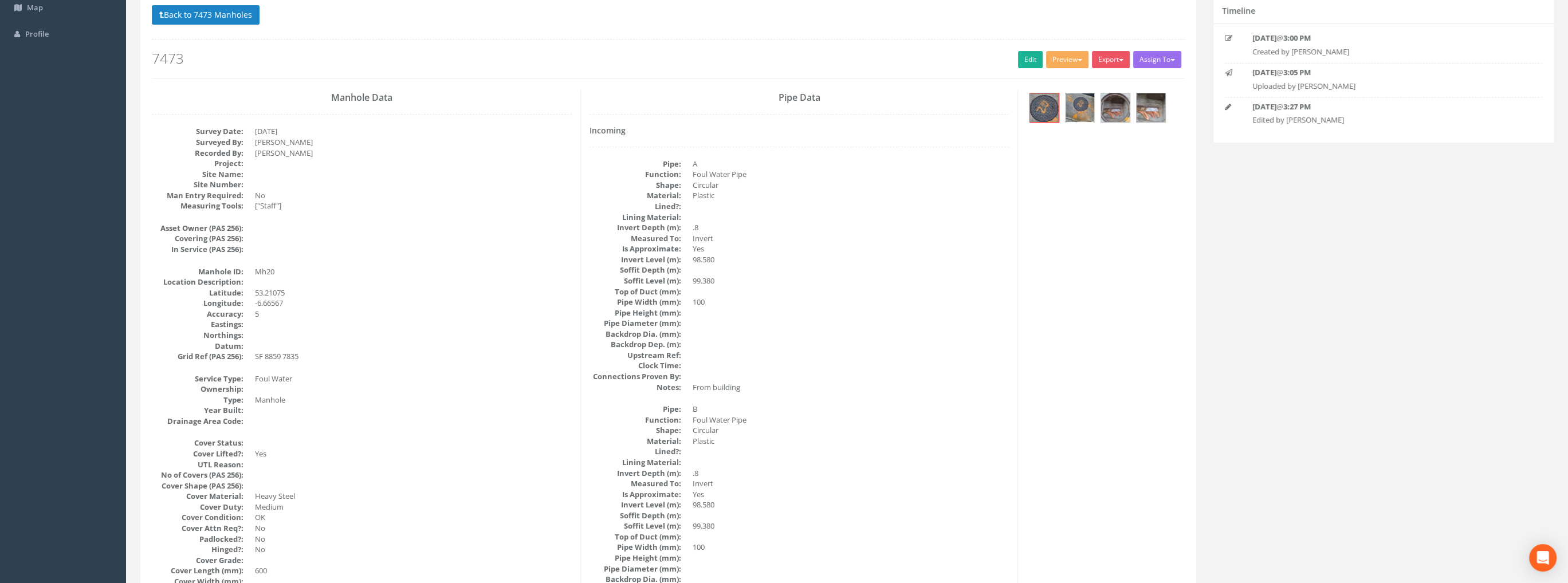
click at [1070, 109] on img at bounding box center [1079, 107] width 29 height 29
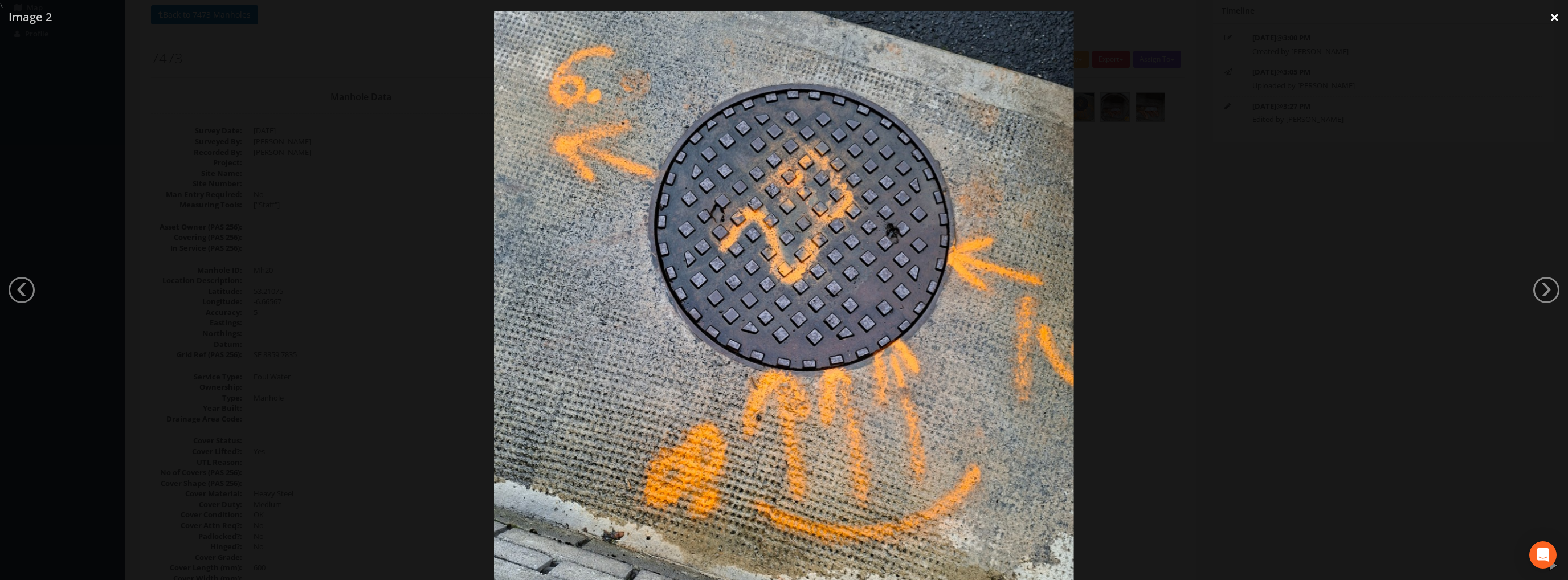
click at [1549, 20] on link "×" at bounding box center [1554, 17] width 27 height 34
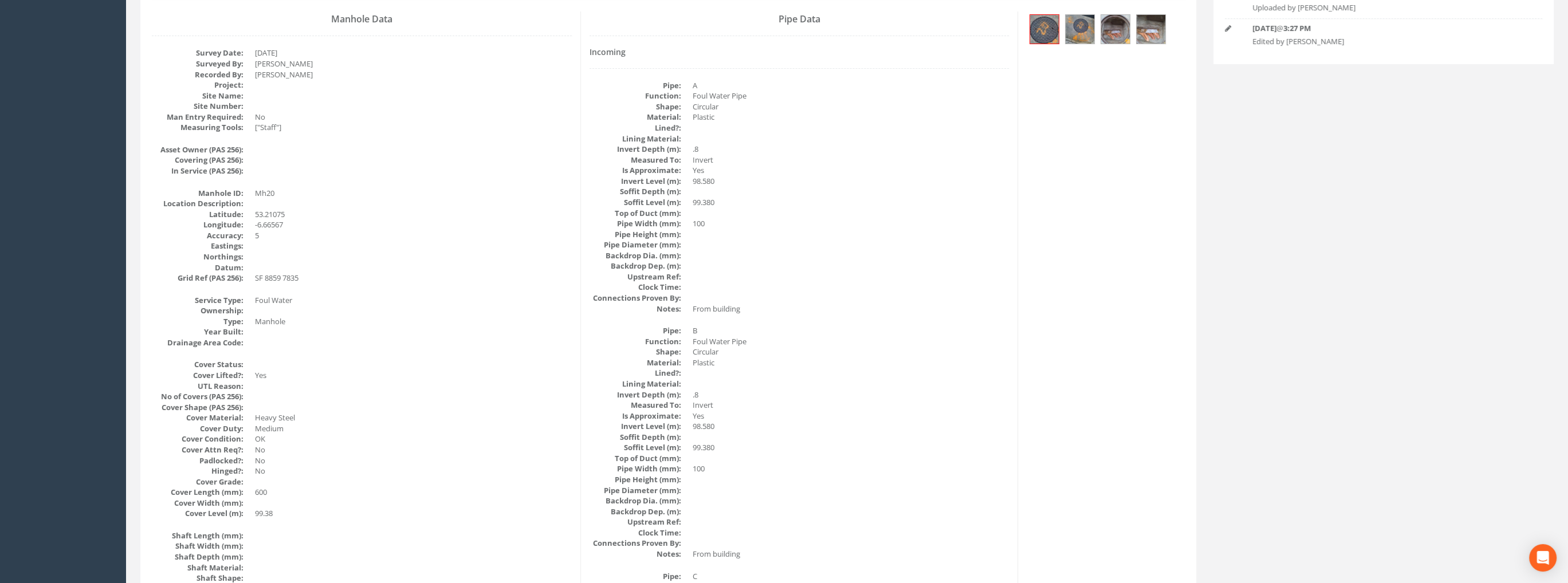
scroll to position [0, 0]
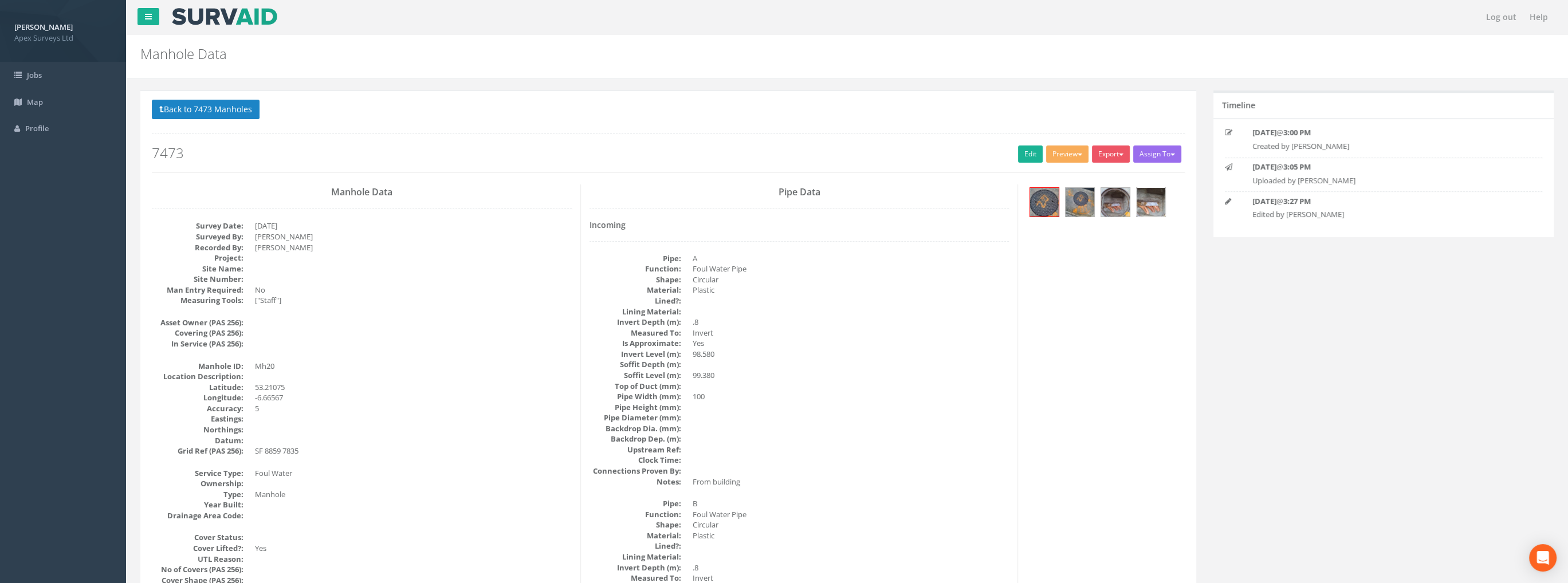
click at [1150, 200] on img at bounding box center [1150, 202] width 29 height 29
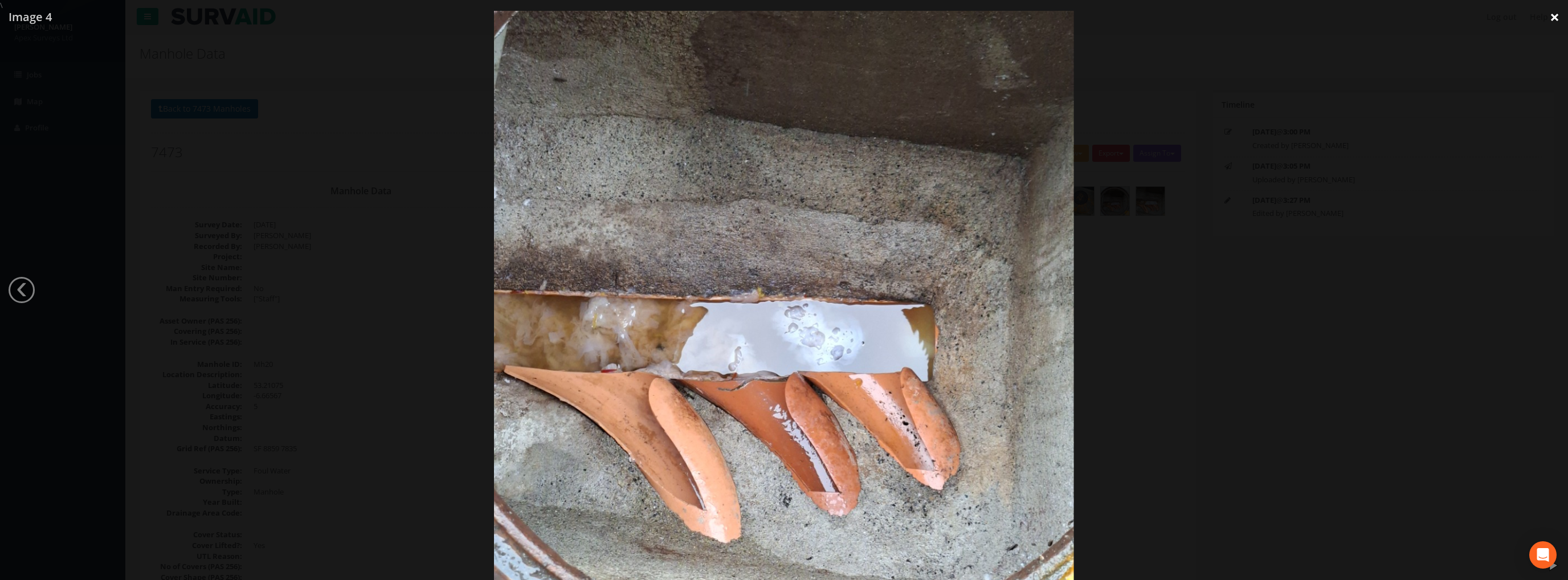
click at [1547, 18] on link "×" at bounding box center [1554, 17] width 27 height 34
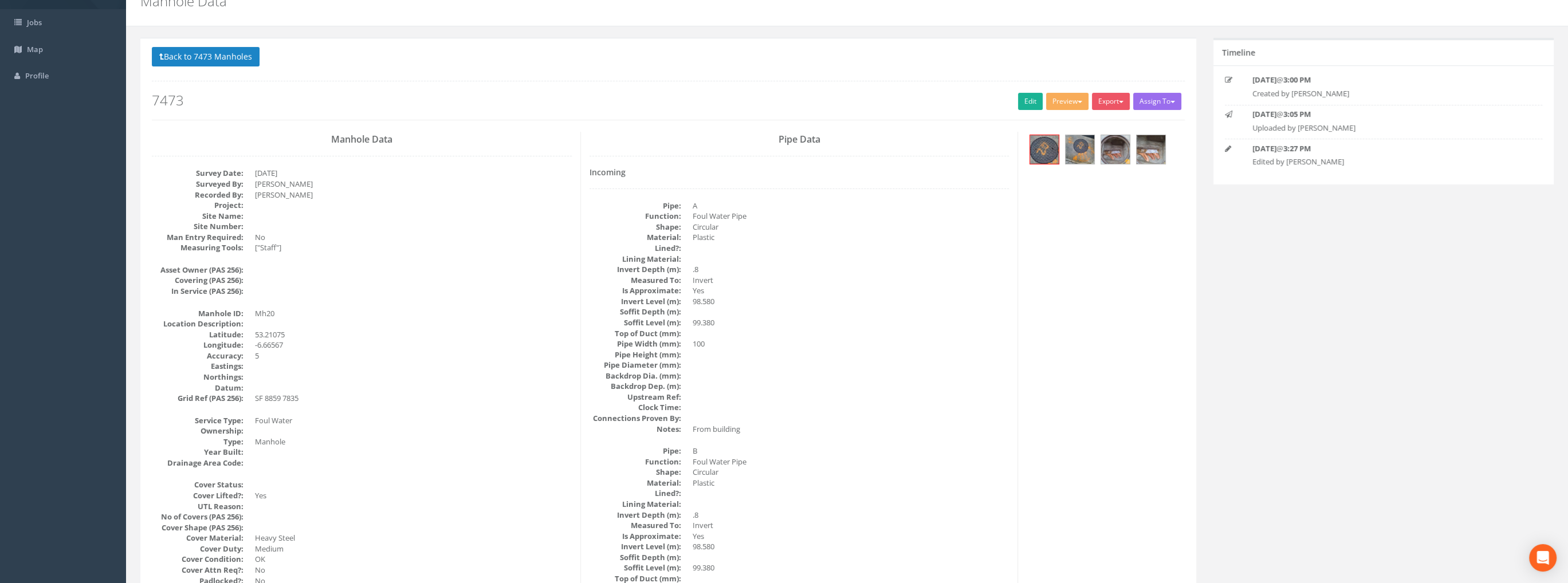
scroll to position [37, 0]
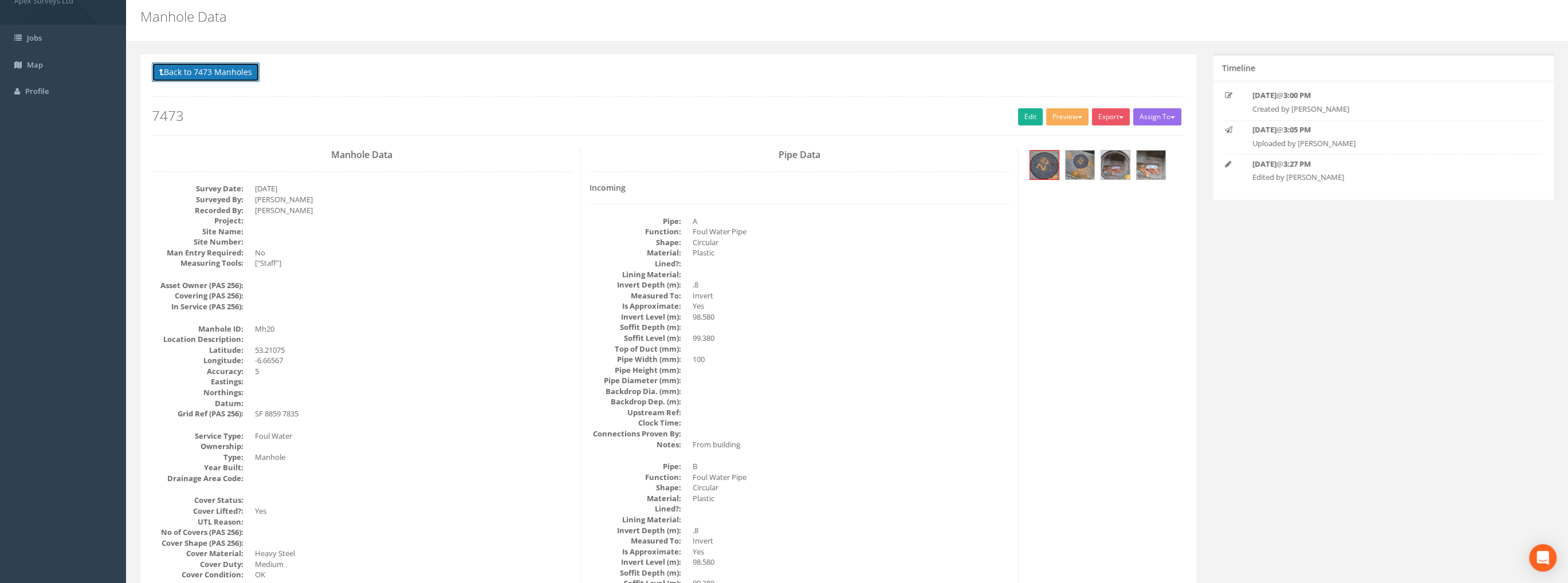
click at [236, 73] on button "Back to 7473 Manholes" at bounding box center [205, 72] width 107 height 19
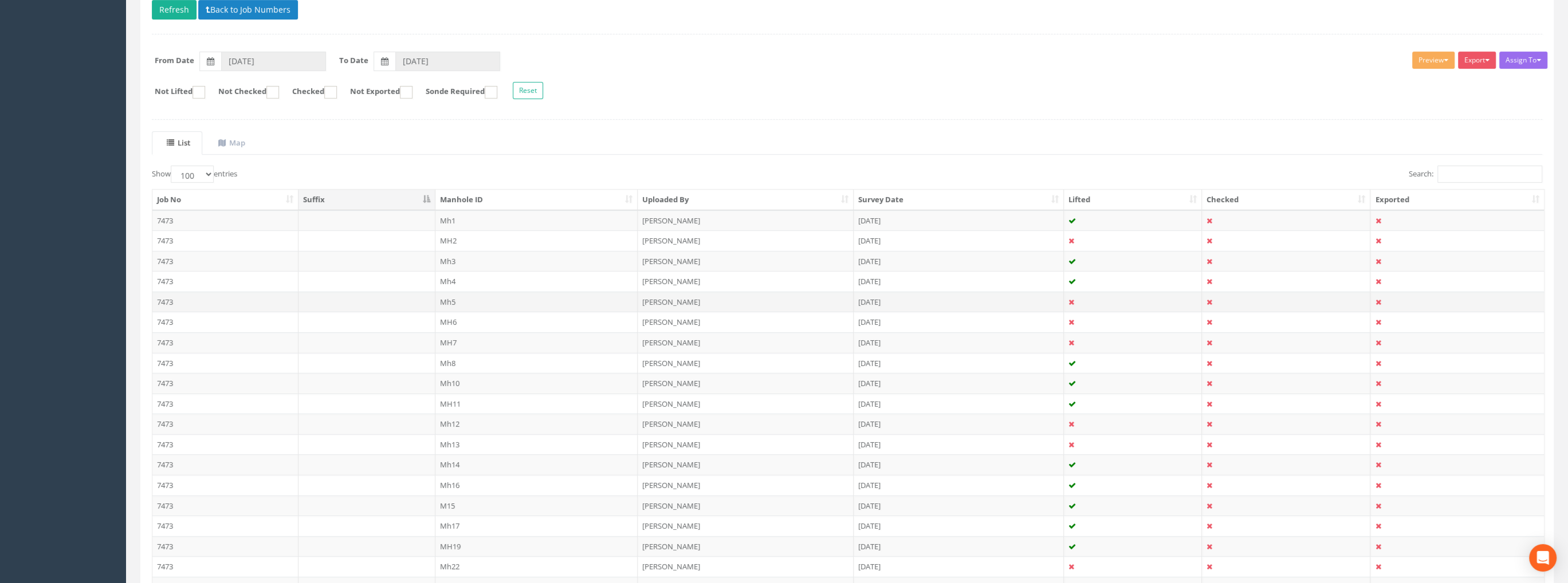
scroll to position [324, 0]
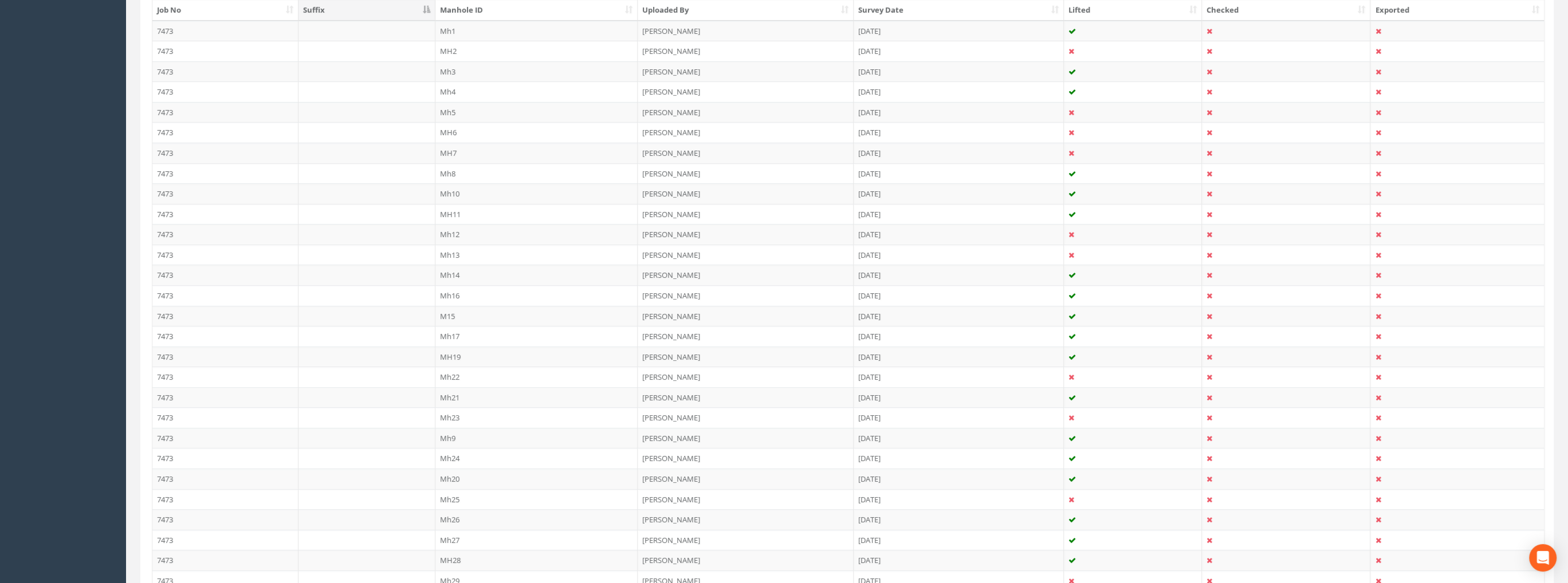
drag, startPoint x: 462, startPoint y: 453, endPoint x: 469, endPoint y: 450, distance: 7.6
click at [462, 453] on td "Mh24" at bounding box center [537, 458] width 203 height 21
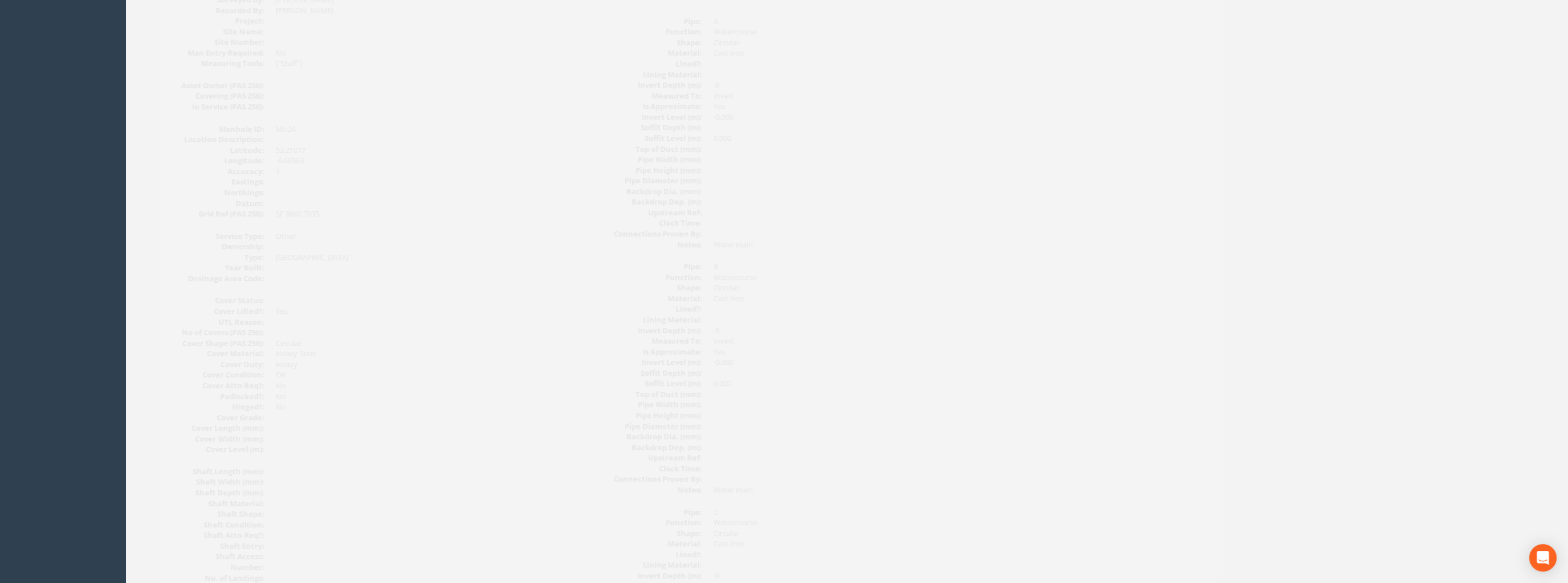
scroll to position [0, 0]
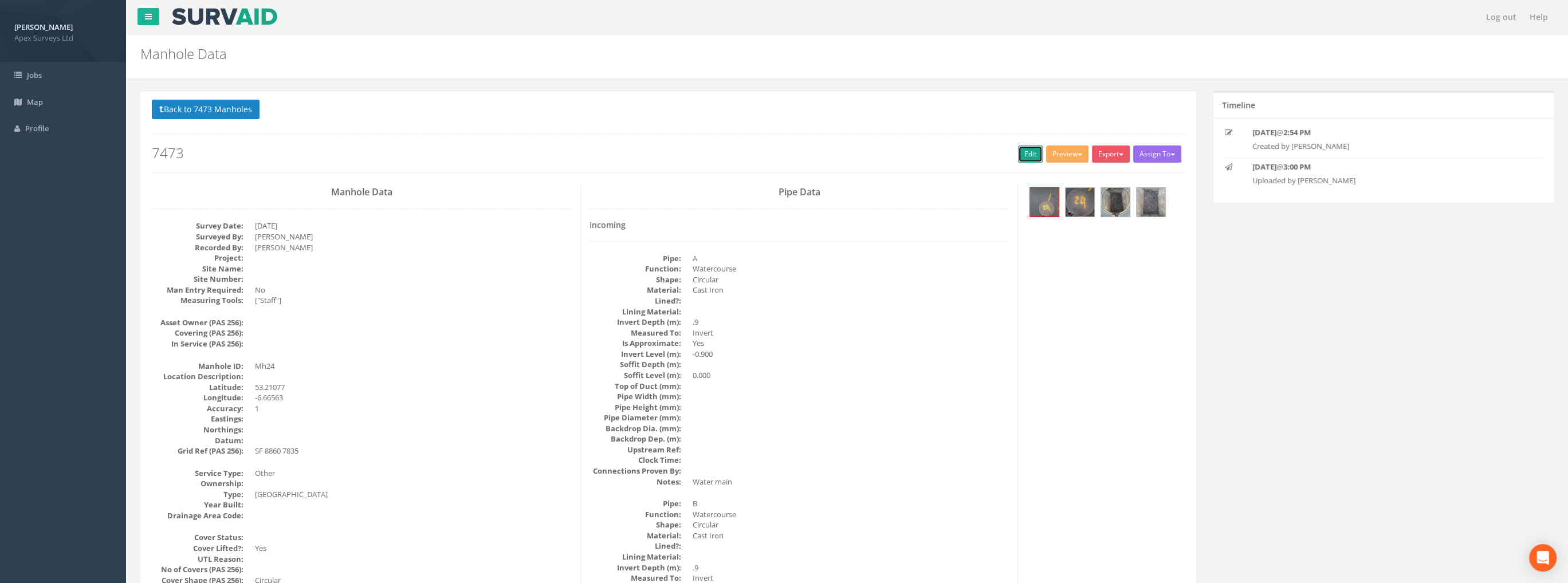
click at [1024, 145] on link "Edit" at bounding box center [1030, 154] width 25 height 17
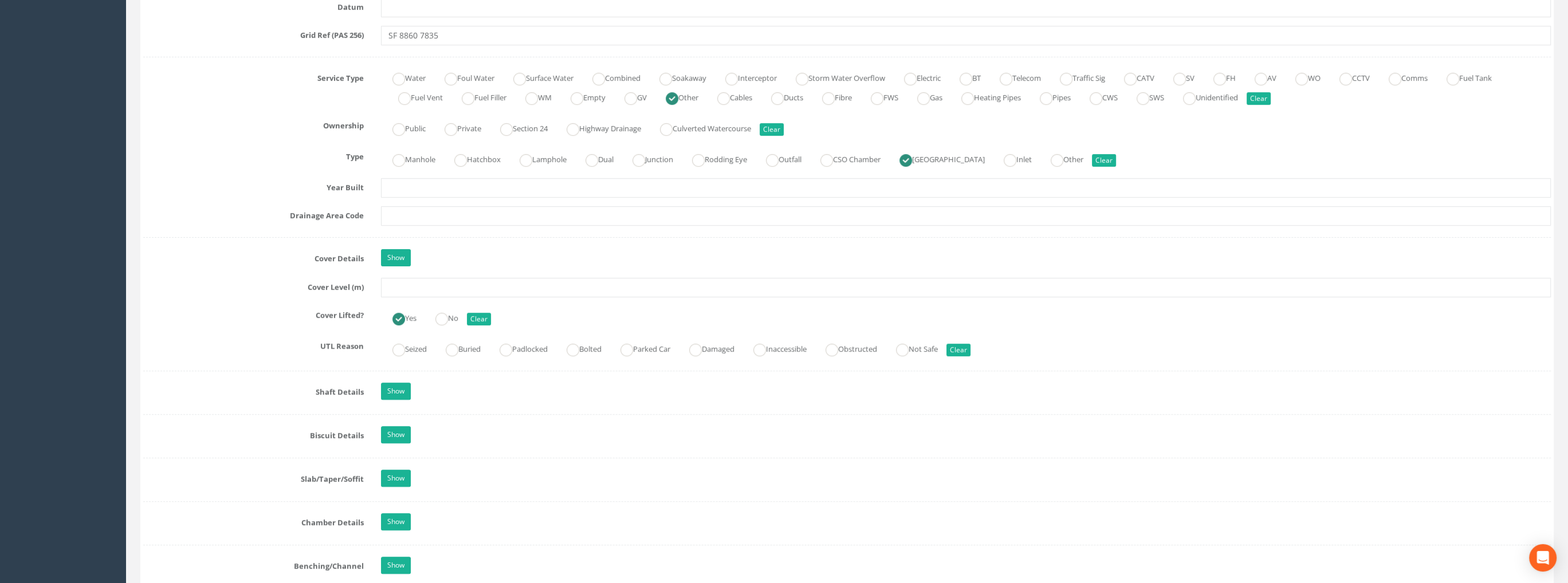
scroll to position [802, 0]
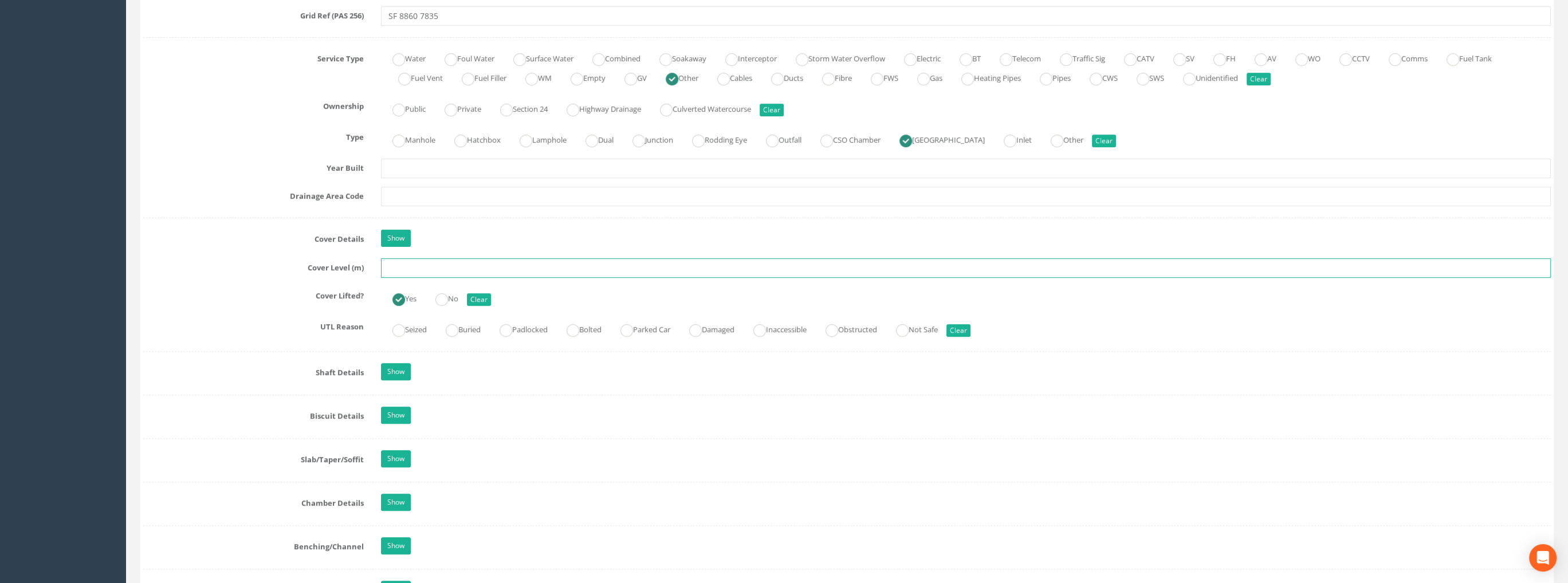
click at [407, 271] on input "text" at bounding box center [966, 268] width 1170 height 19
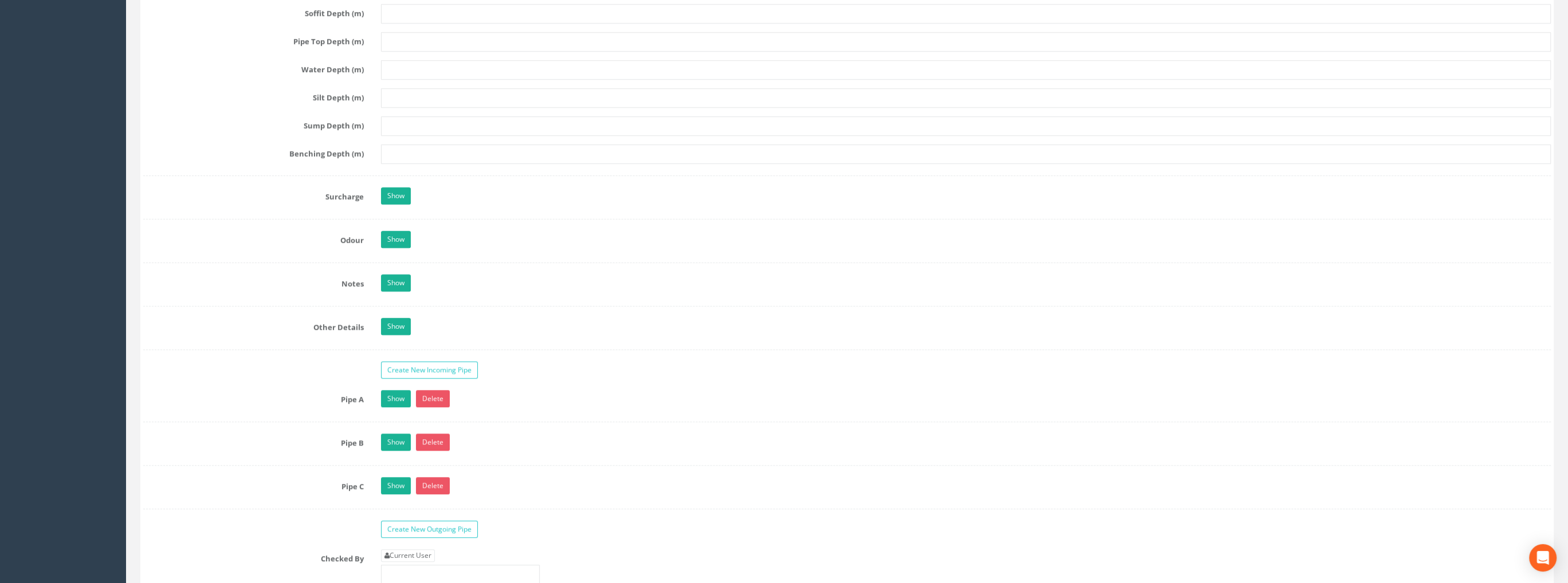
scroll to position [1661, 0]
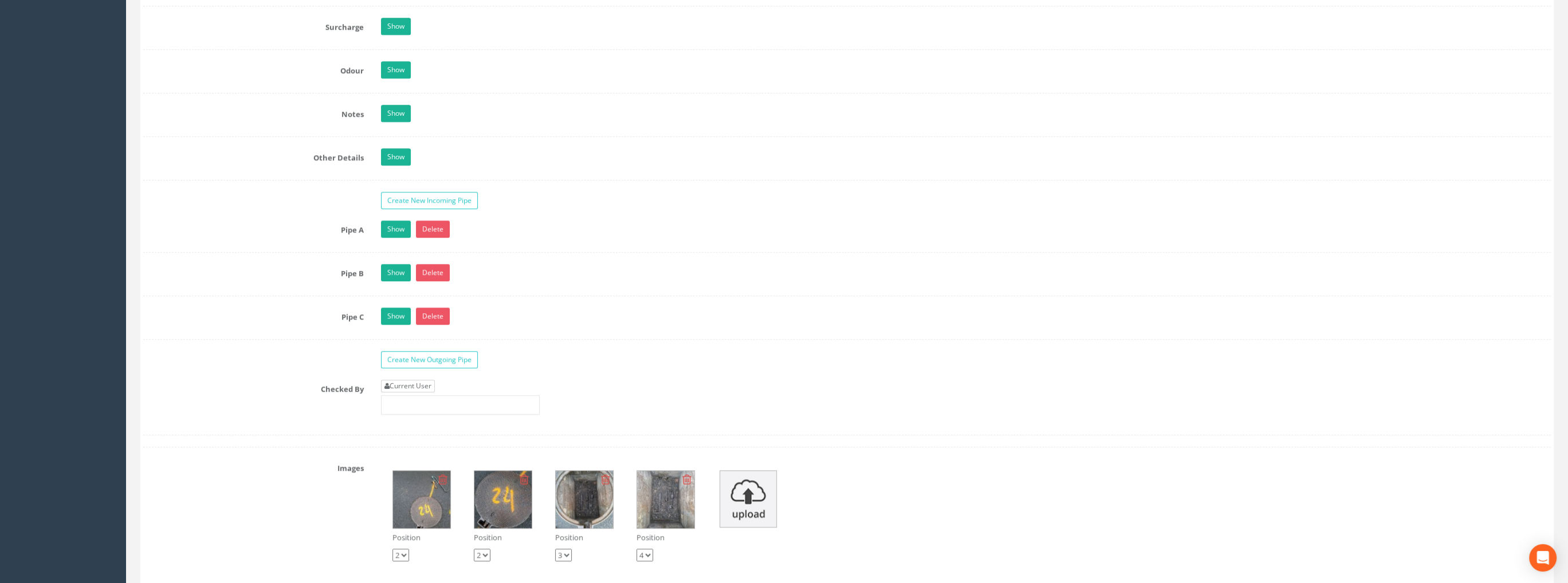
type input "99.43"
click at [418, 380] on link "Current User" at bounding box center [408, 386] width 54 height 12
type input "[PERSON_NAME]"
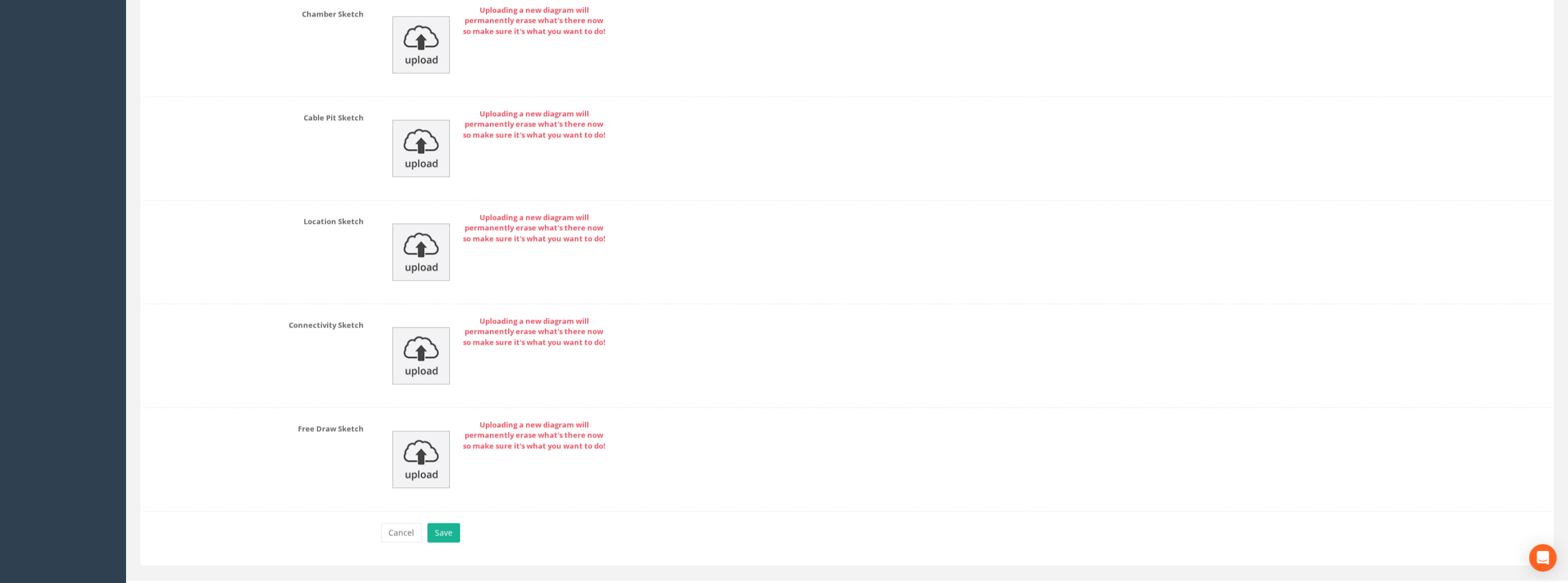
scroll to position [2421, 0]
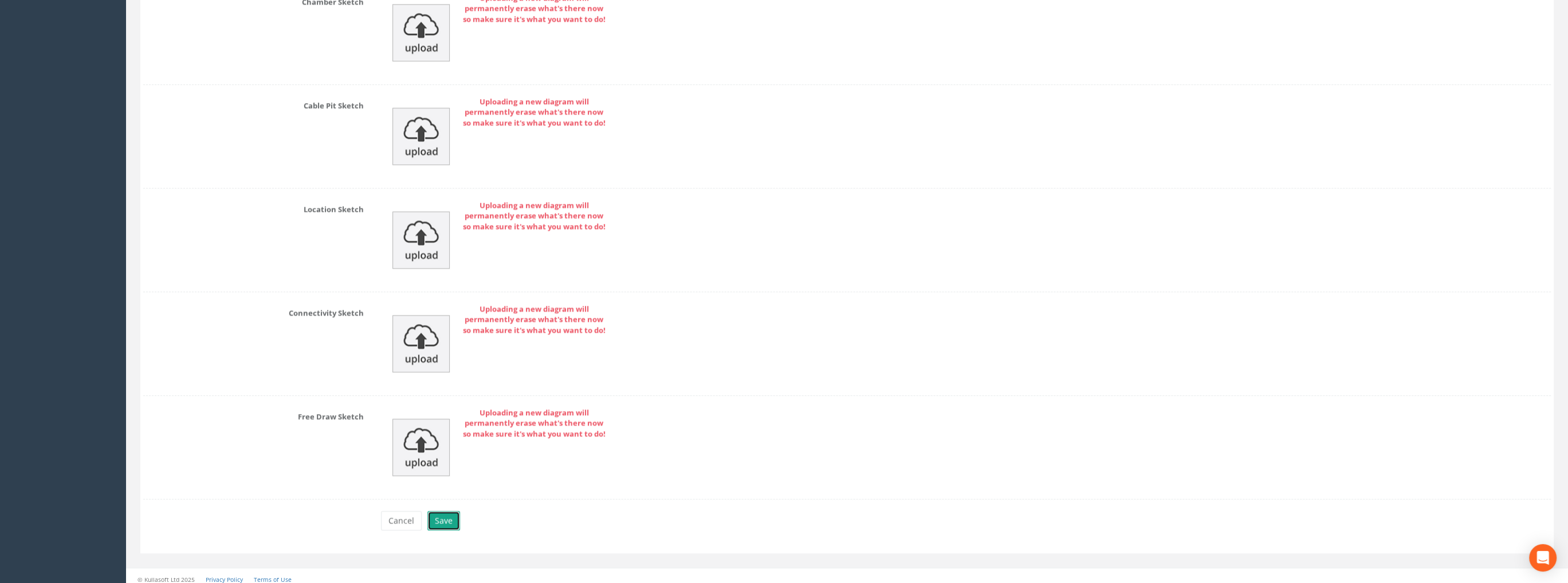
click at [453, 511] on button "Save" at bounding box center [444, 520] width 32 height 19
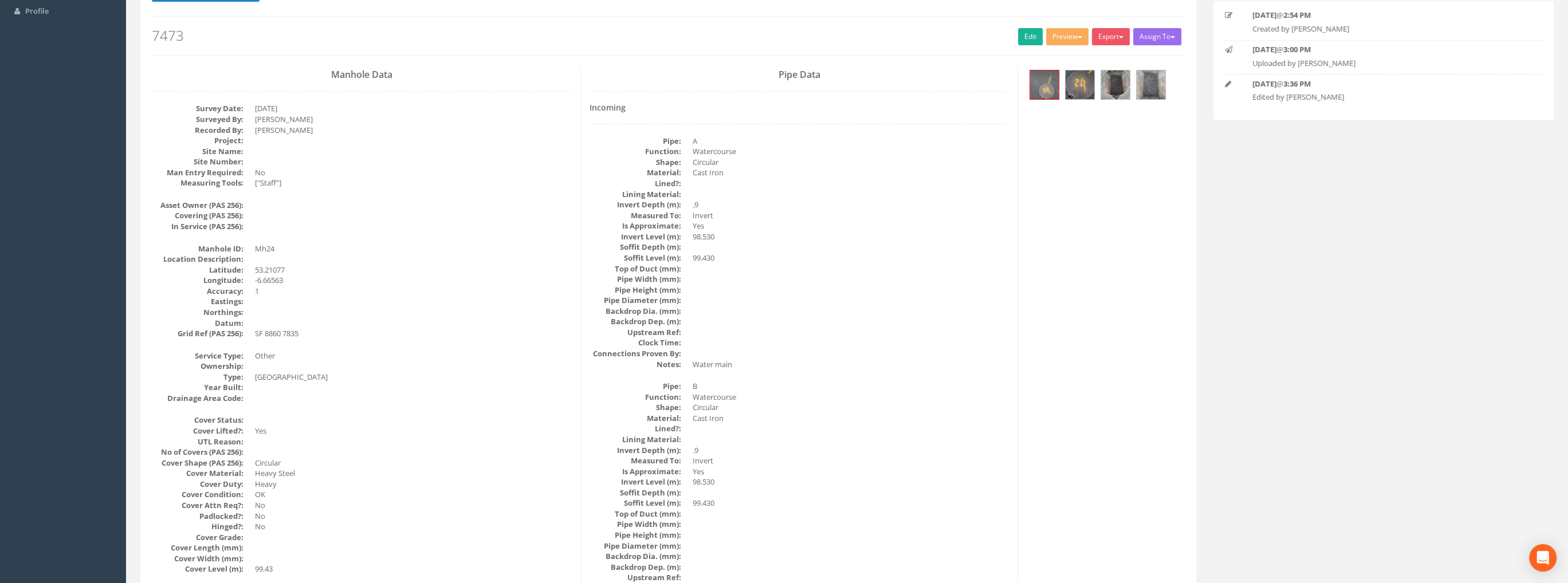
scroll to position [0, 0]
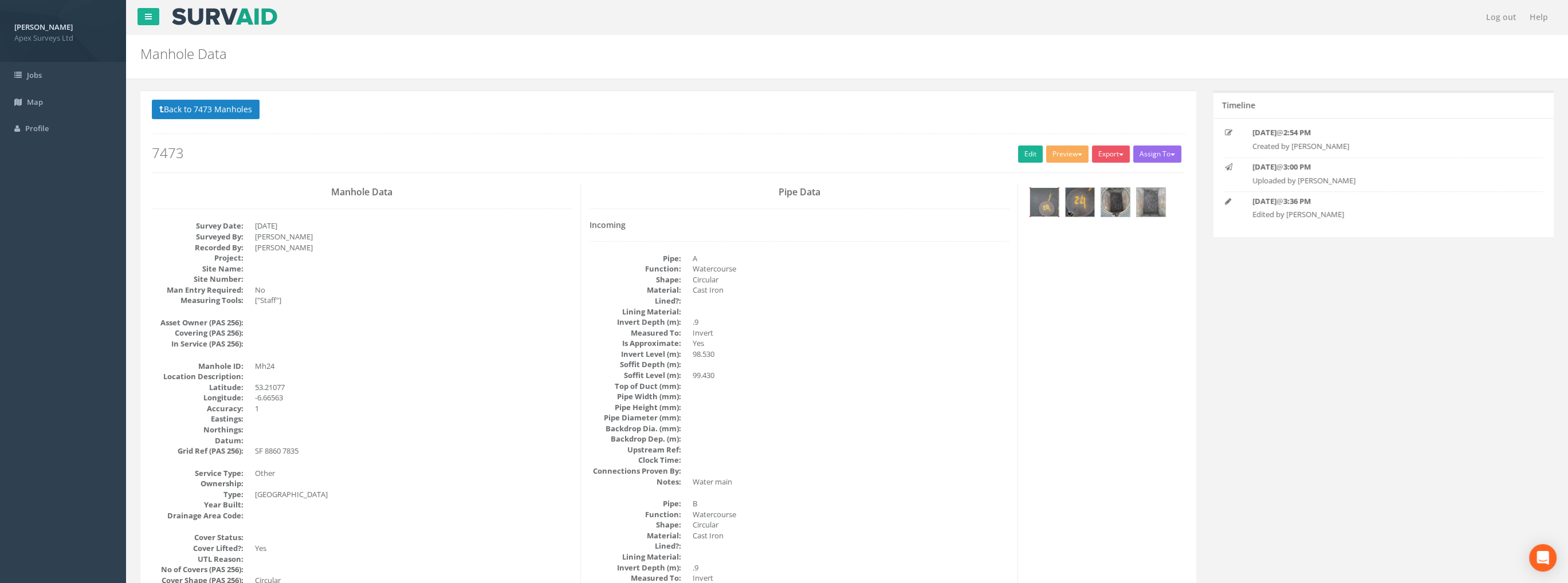
click at [1046, 203] on img at bounding box center [1044, 202] width 29 height 29
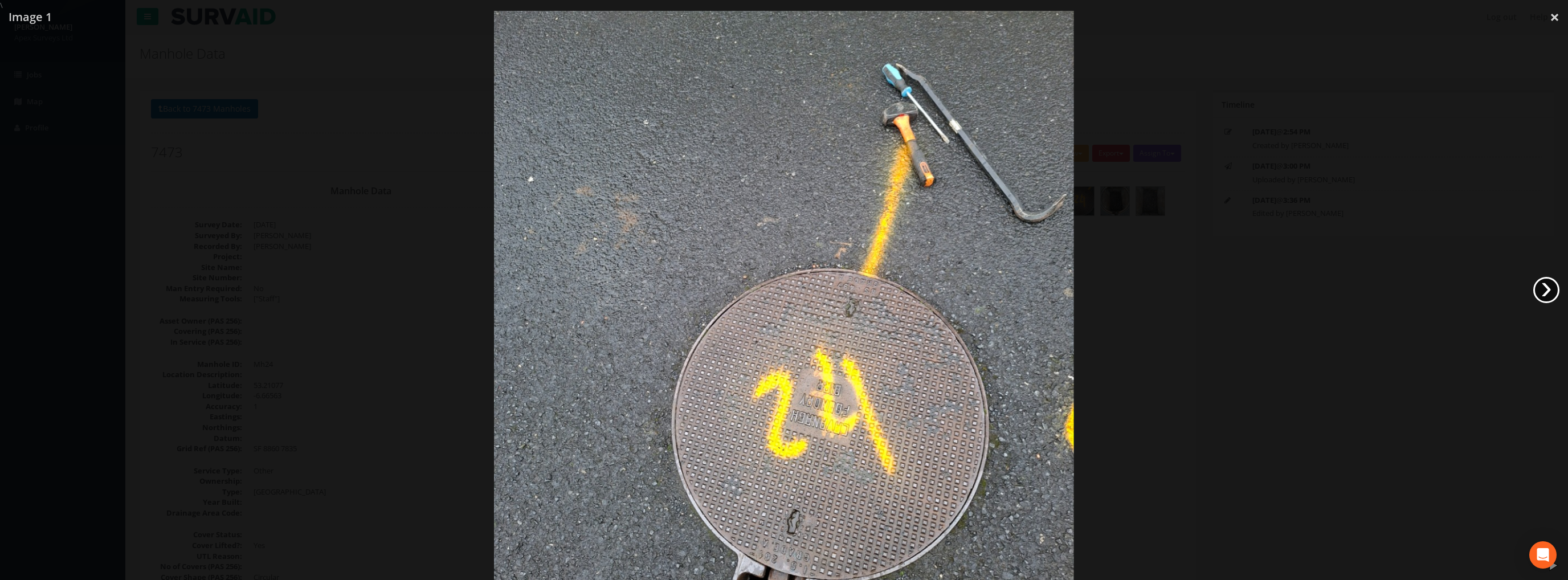
click at [1545, 284] on link "›" at bounding box center [1546, 290] width 26 height 26
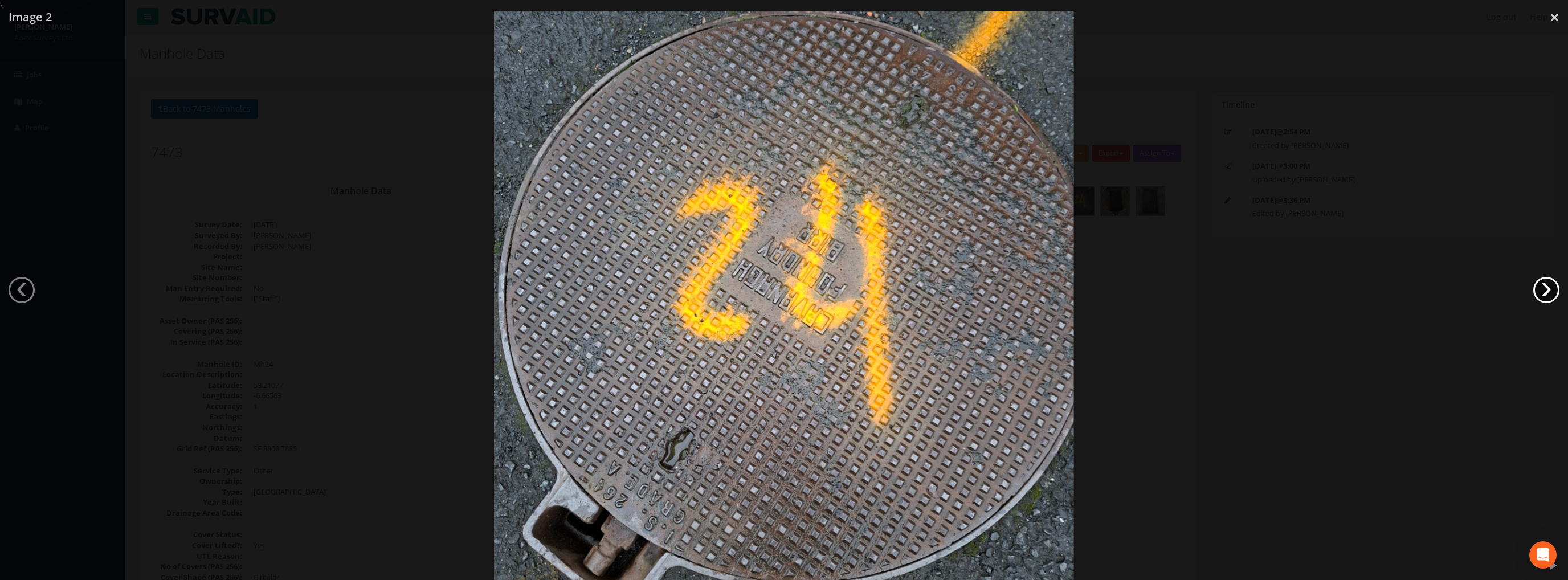
click at [1545, 283] on link "›" at bounding box center [1546, 290] width 26 height 26
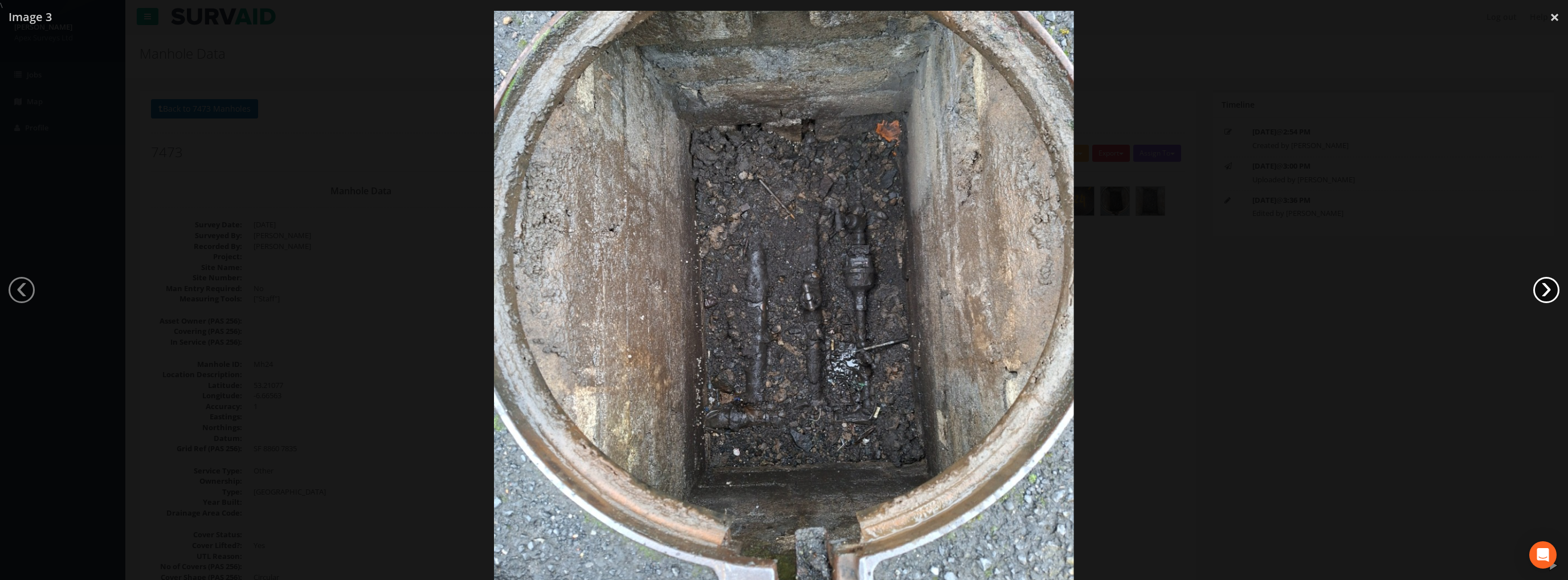
click at [1545, 283] on link "›" at bounding box center [1546, 290] width 26 height 26
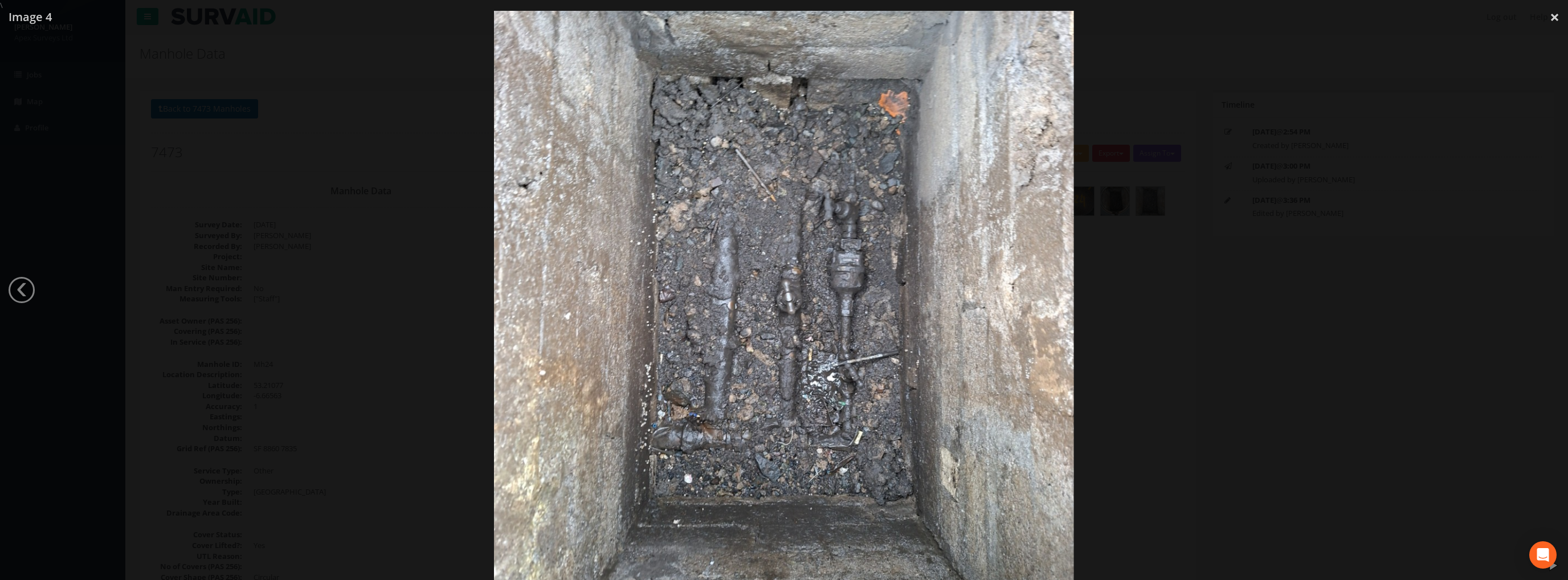
click at [1545, 283] on div at bounding box center [784, 301] width 1568 height 580
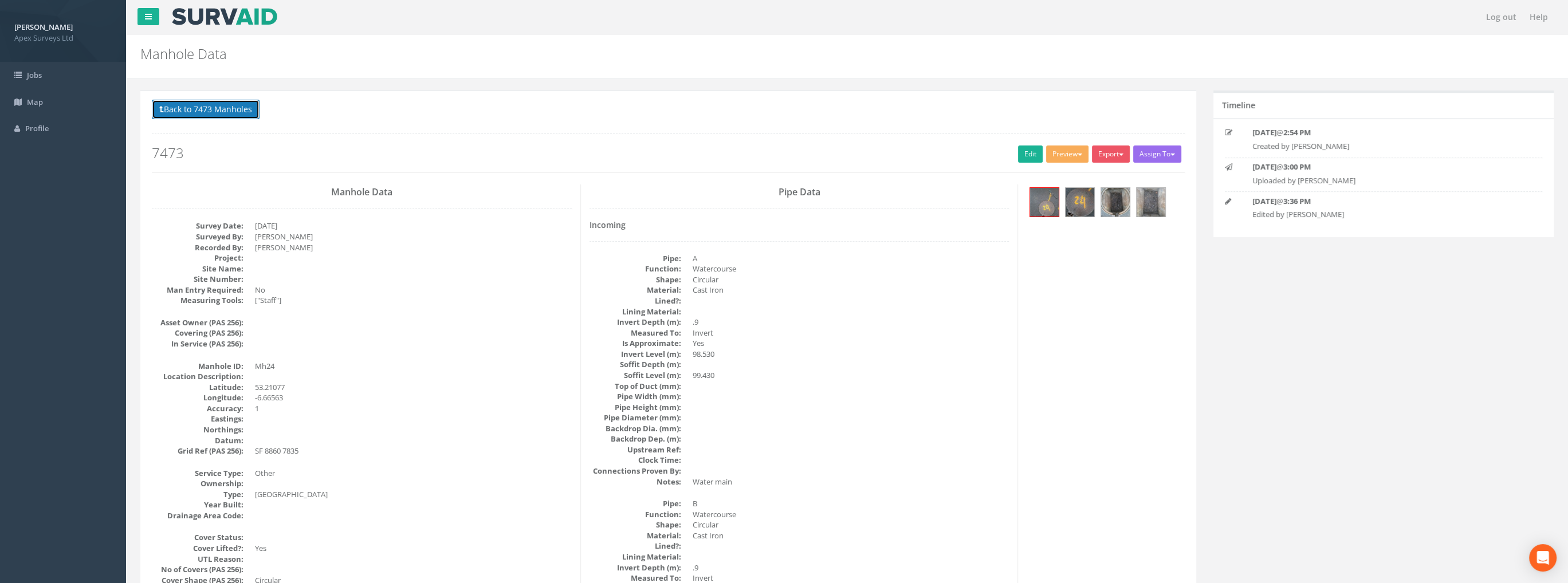
click at [244, 109] on button "Back to 7473 Manholes" at bounding box center [205, 109] width 107 height 19
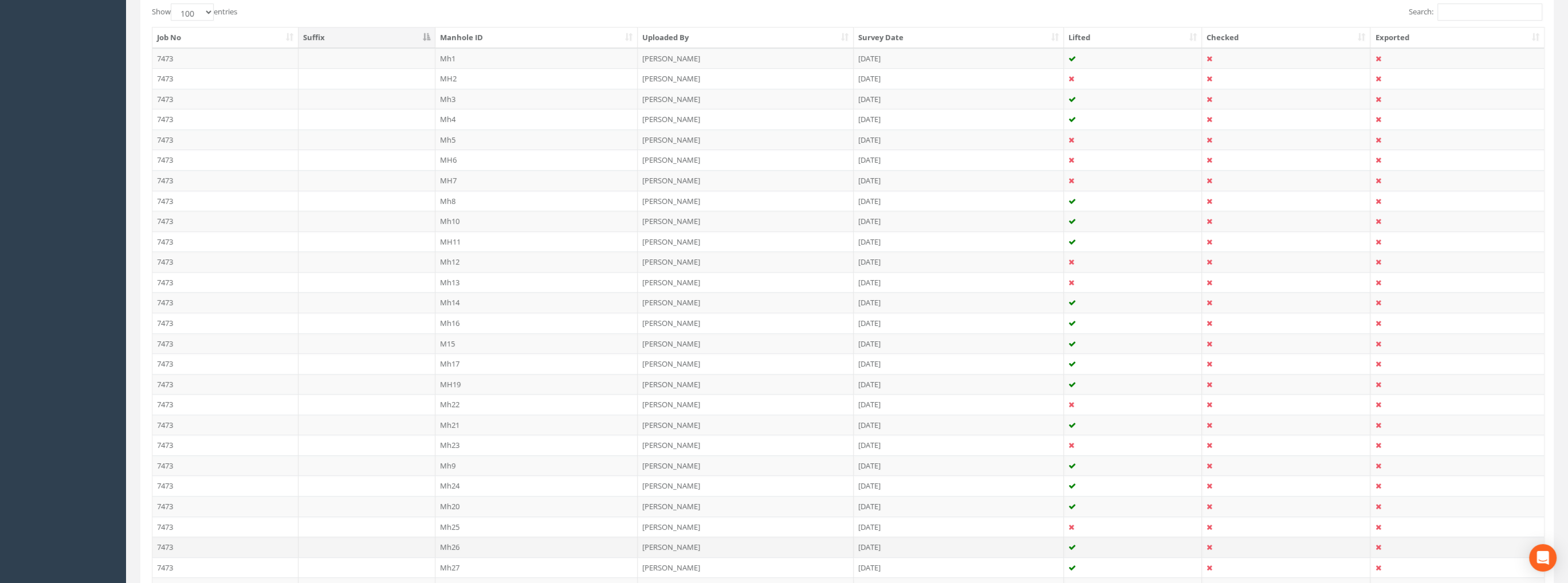
scroll to position [459, 0]
click at [452, 359] on td "Mh25" at bounding box center [537, 365] width 203 height 21
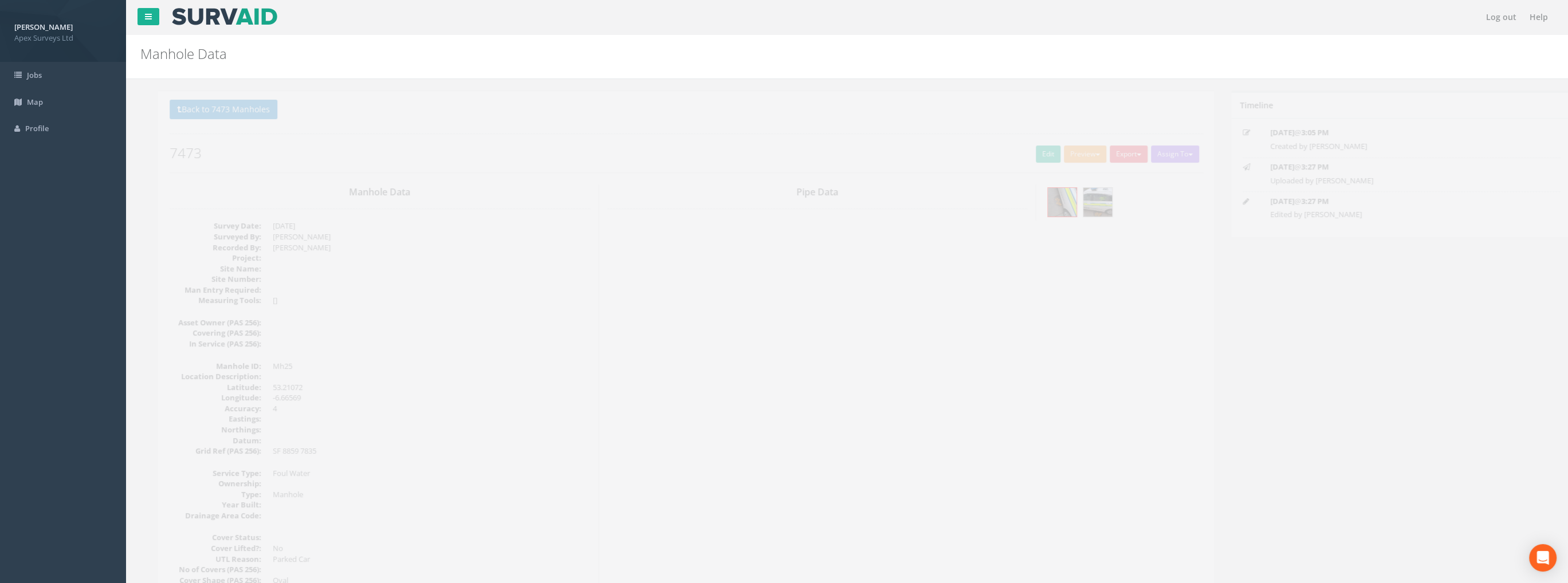
scroll to position [0, 0]
click at [1017, 152] on link "Edit" at bounding box center [1030, 154] width 25 height 17
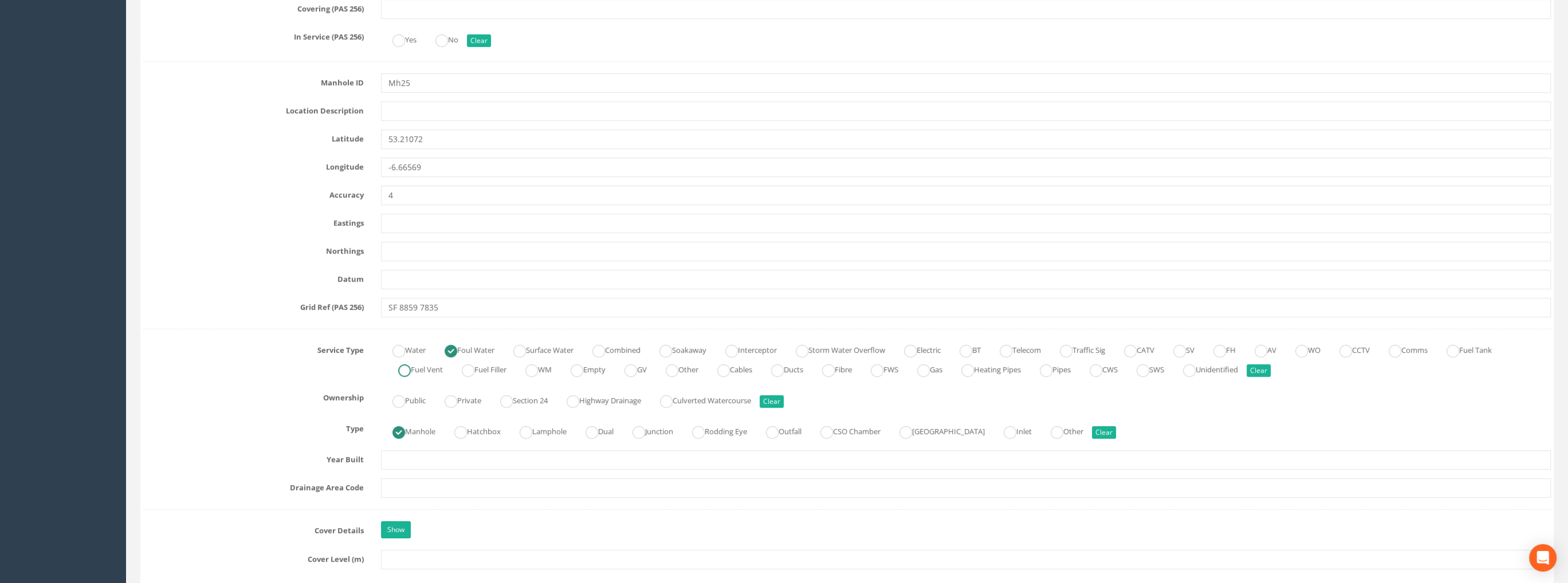
scroll to position [687, 0]
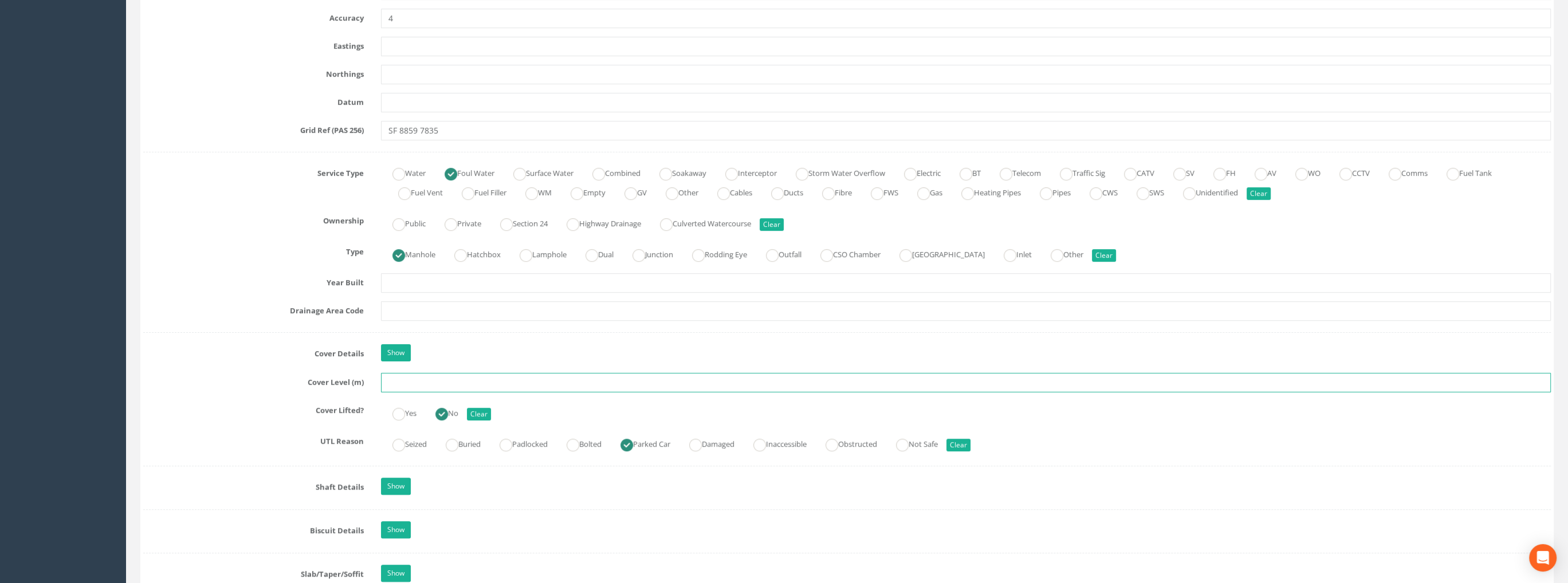
click at [407, 383] on input "text" at bounding box center [966, 382] width 1170 height 19
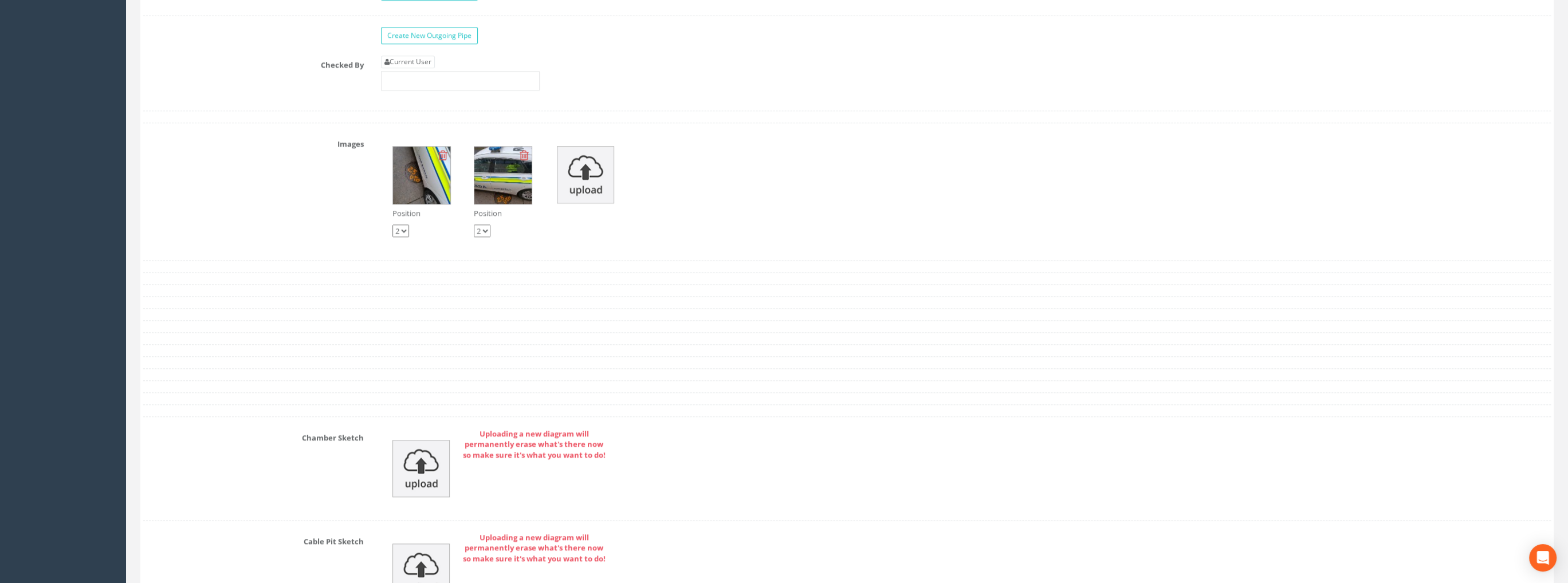
scroll to position [1676, 0]
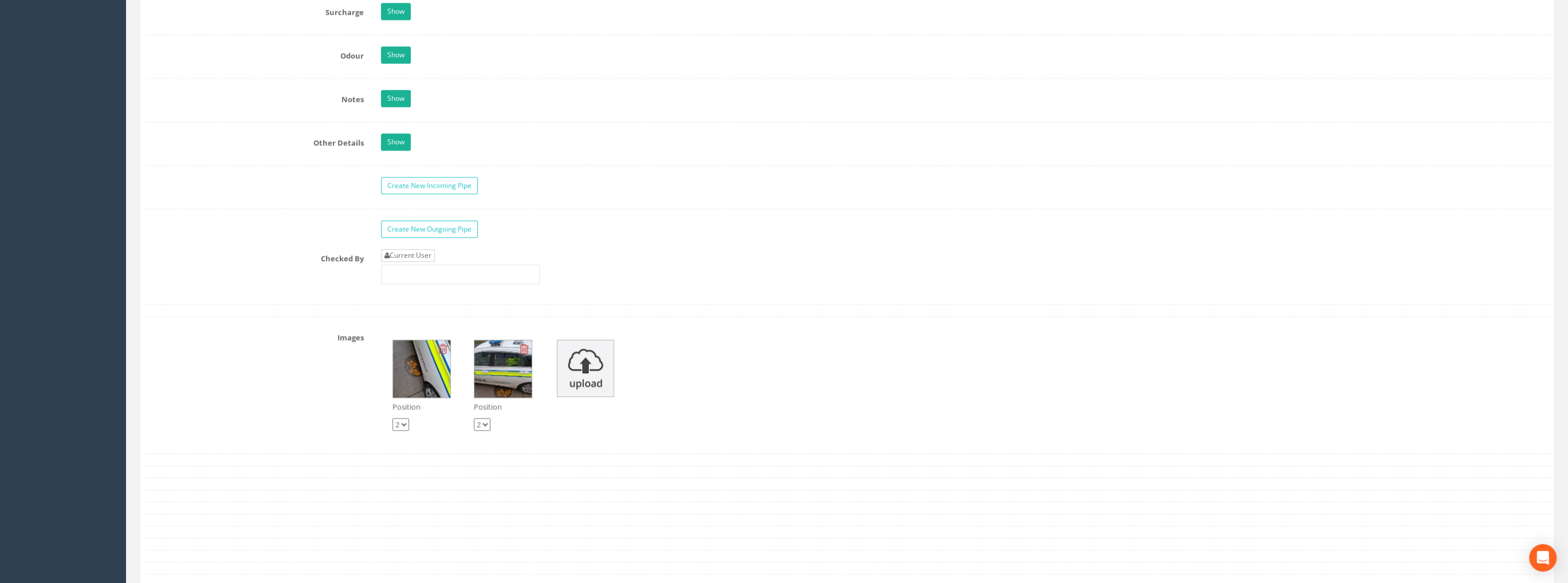
type input "99.40"
click at [410, 251] on link "Current User" at bounding box center [408, 255] width 54 height 12
type input "[PERSON_NAME]"
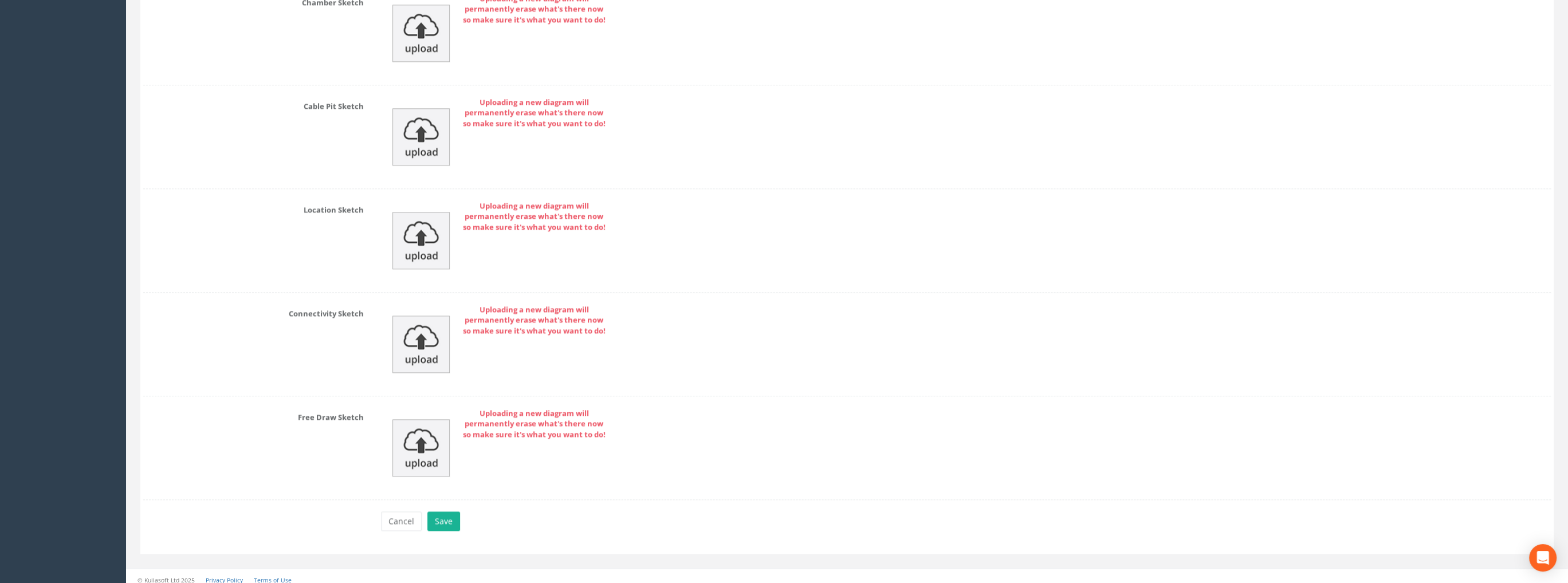
scroll to position [2306, 0]
click at [443, 511] on button "Save" at bounding box center [444, 520] width 32 height 19
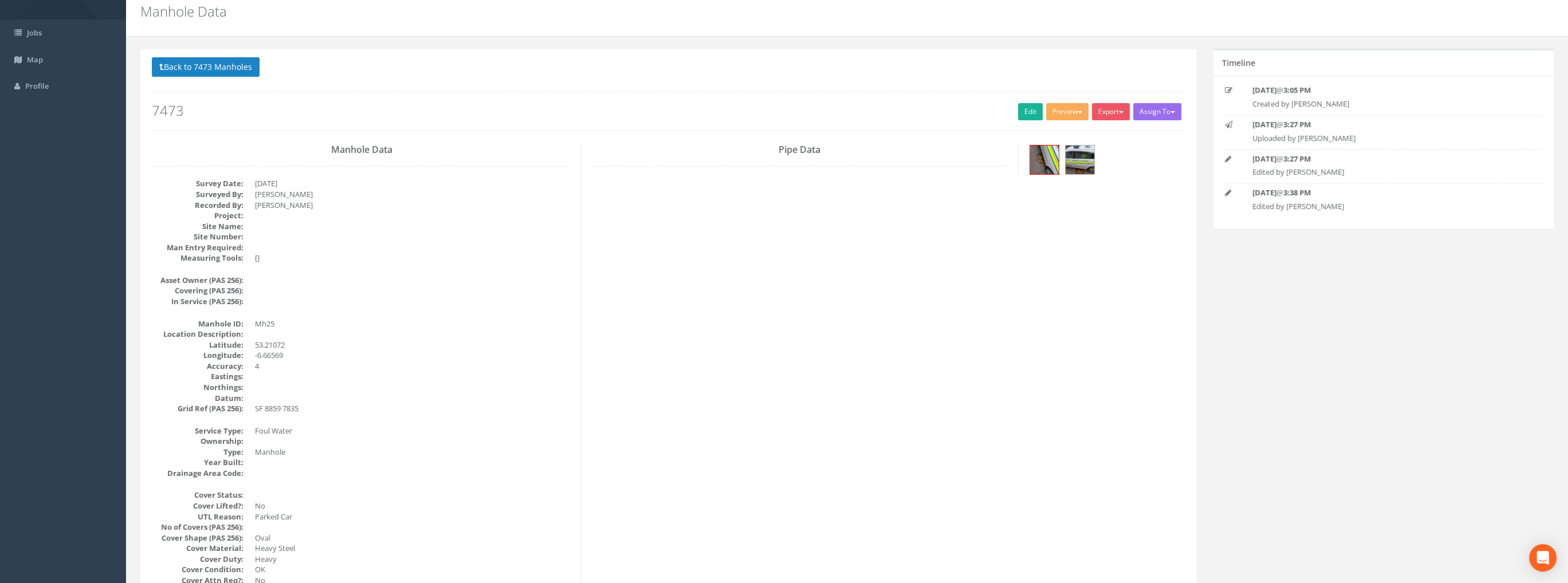
scroll to position [0, 0]
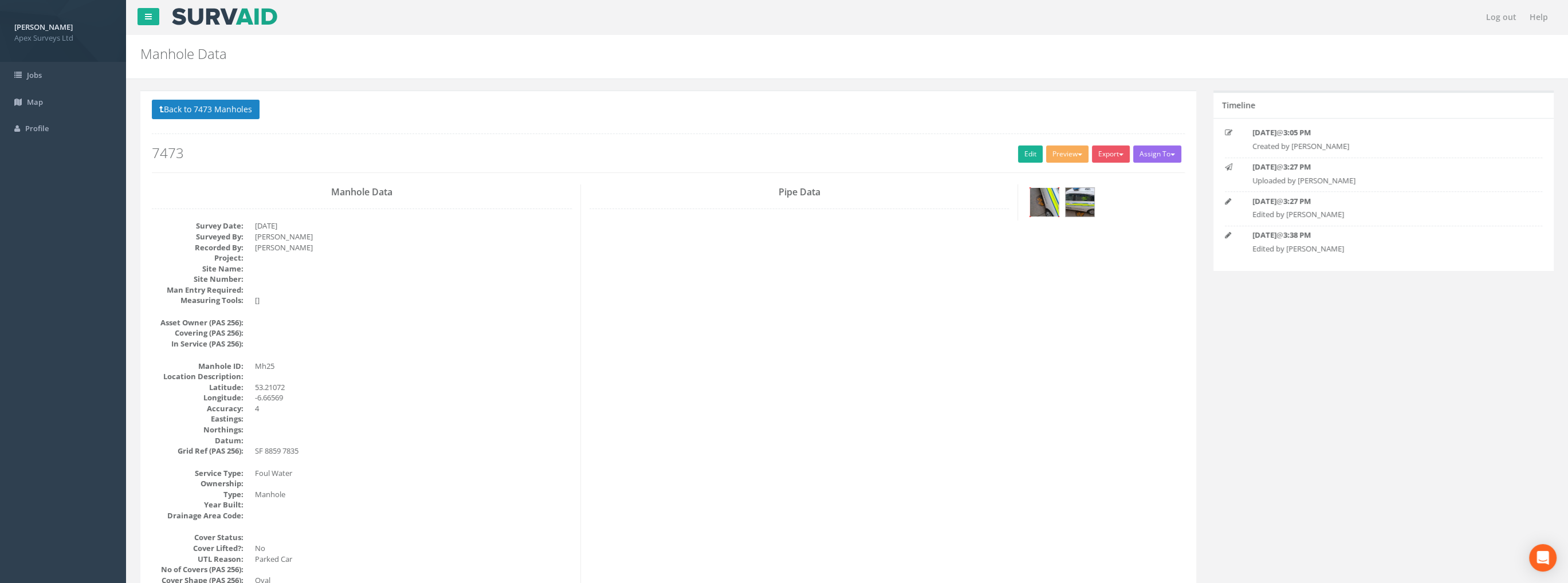
click at [1041, 207] on img at bounding box center [1044, 202] width 29 height 29
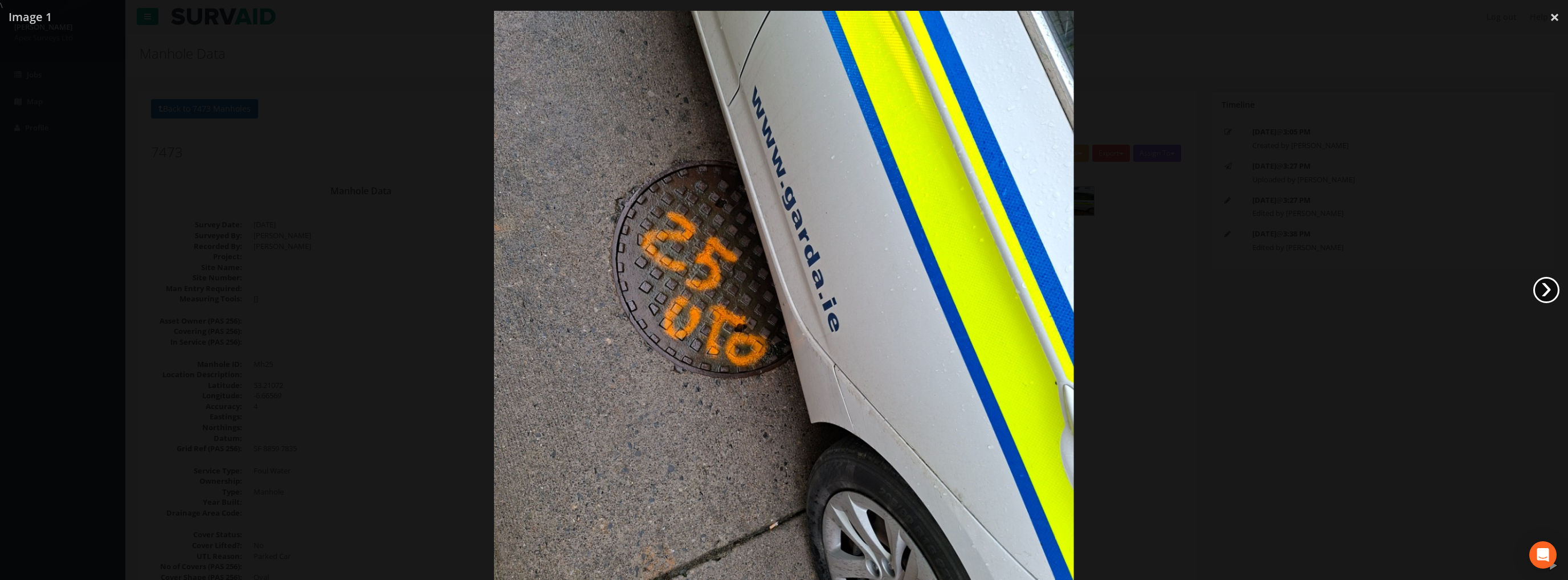
click at [1539, 287] on link "›" at bounding box center [1546, 290] width 26 height 26
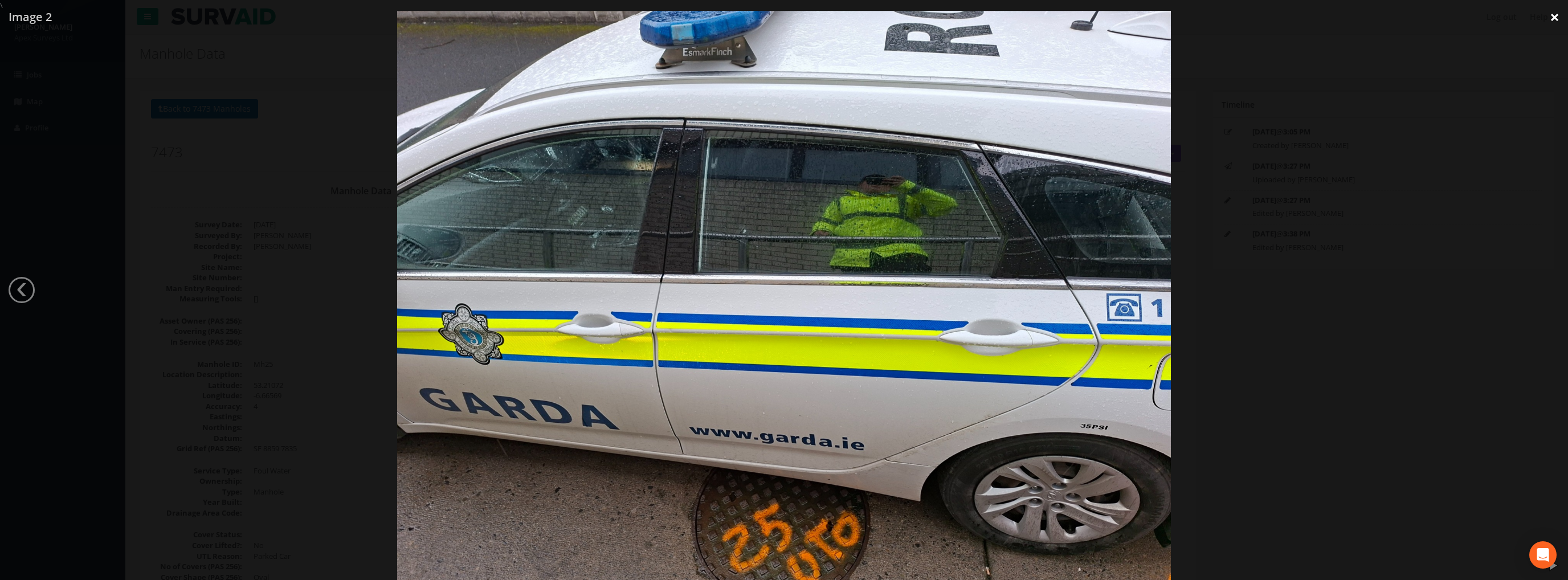
click at [1555, 16] on link "×" at bounding box center [1554, 17] width 27 height 34
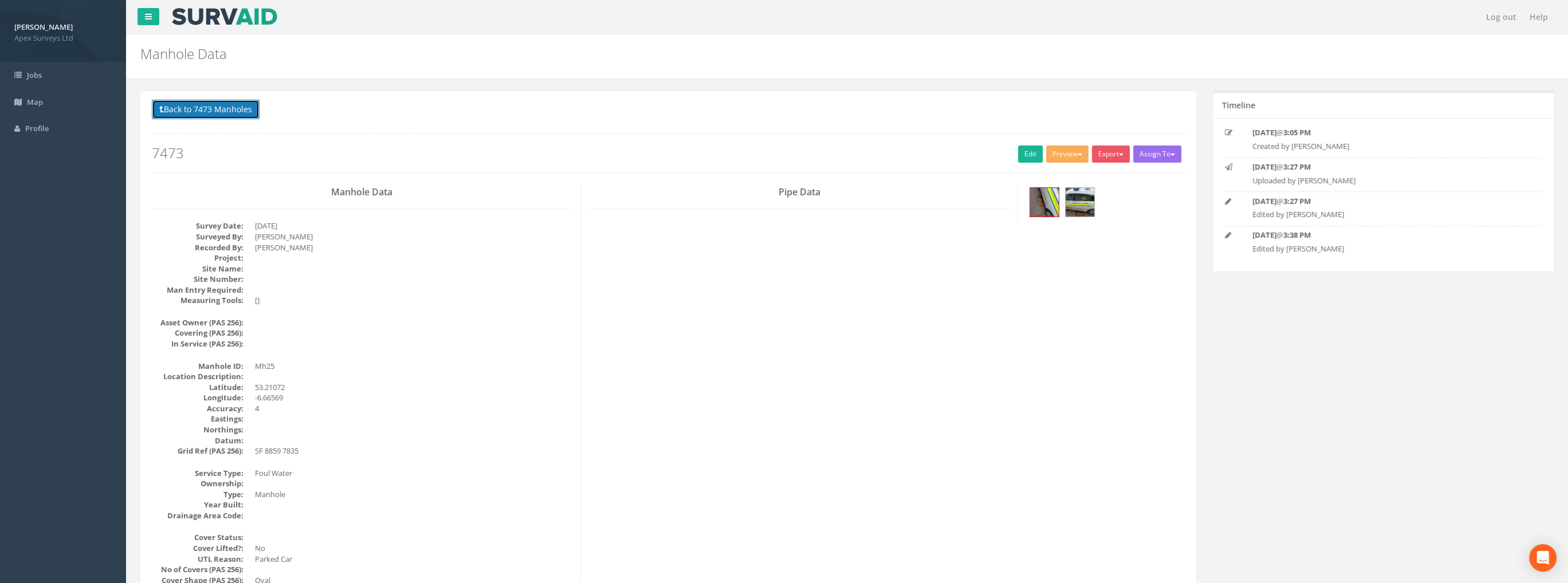
click at [208, 109] on button "Back to 7473 Manholes" at bounding box center [205, 109] width 107 height 19
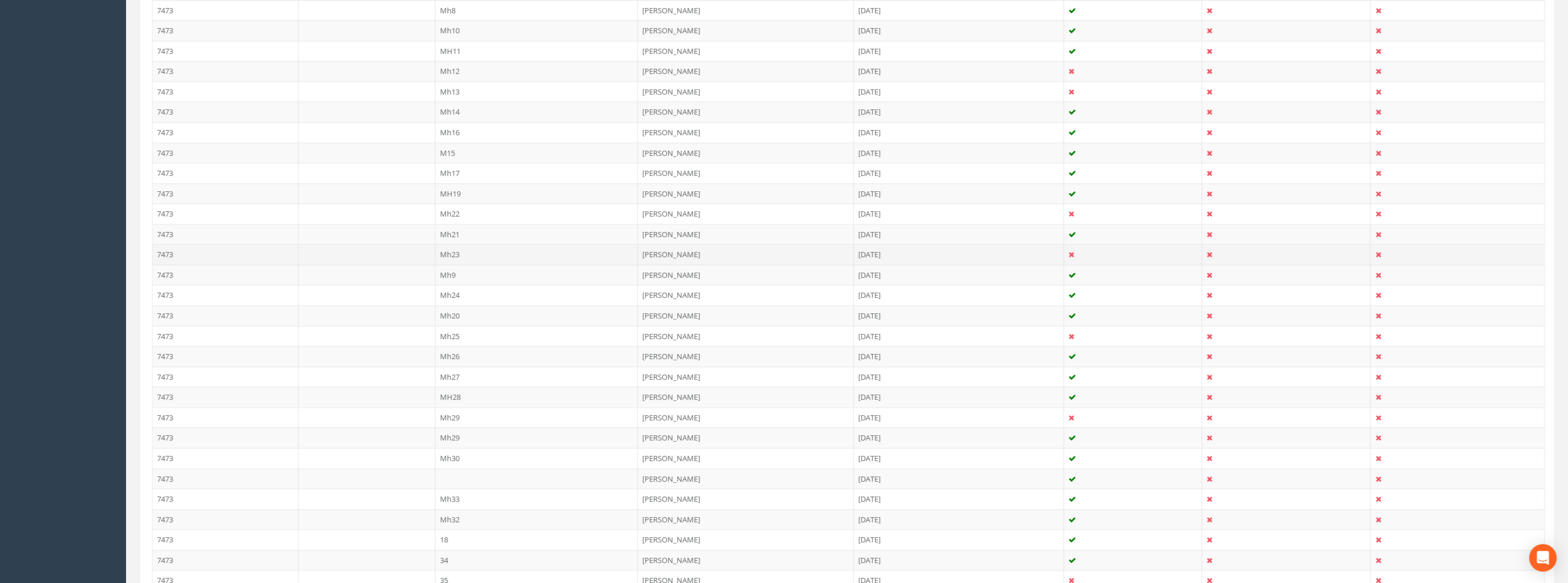
scroll to position [516, 0]
click at [458, 363] on td "MH28" at bounding box center [537, 368] width 203 height 21
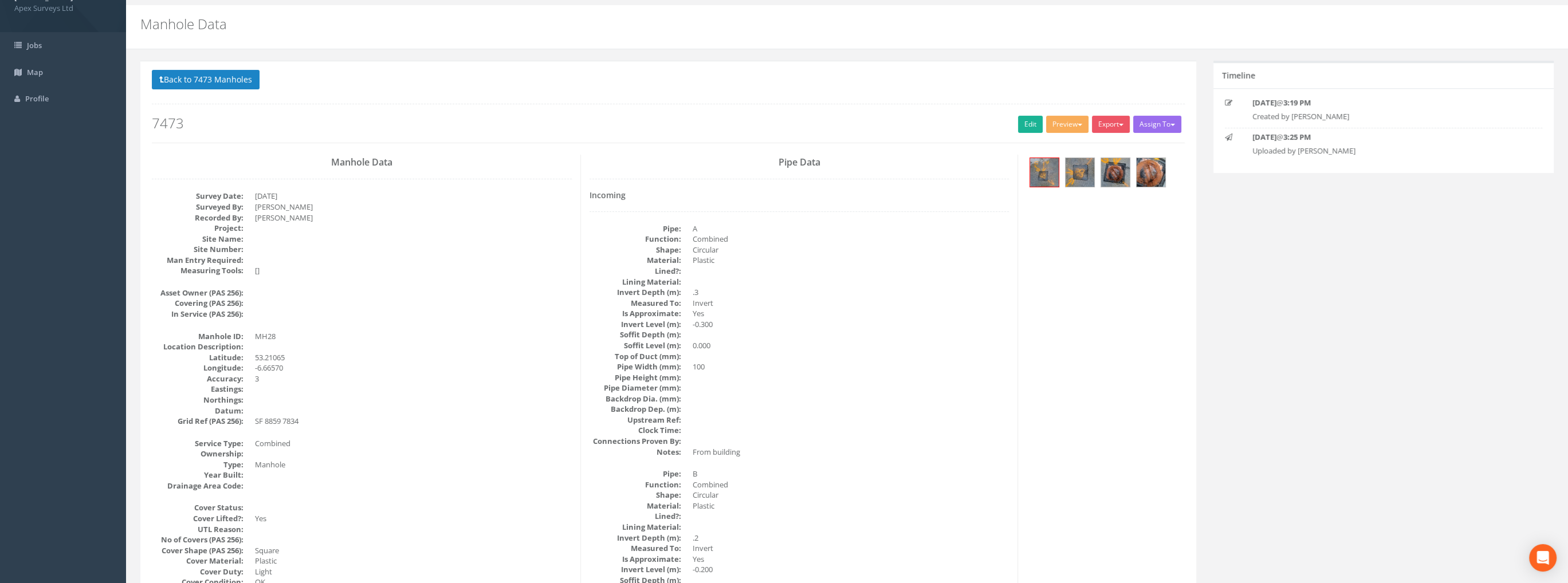
scroll to position [0, 0]
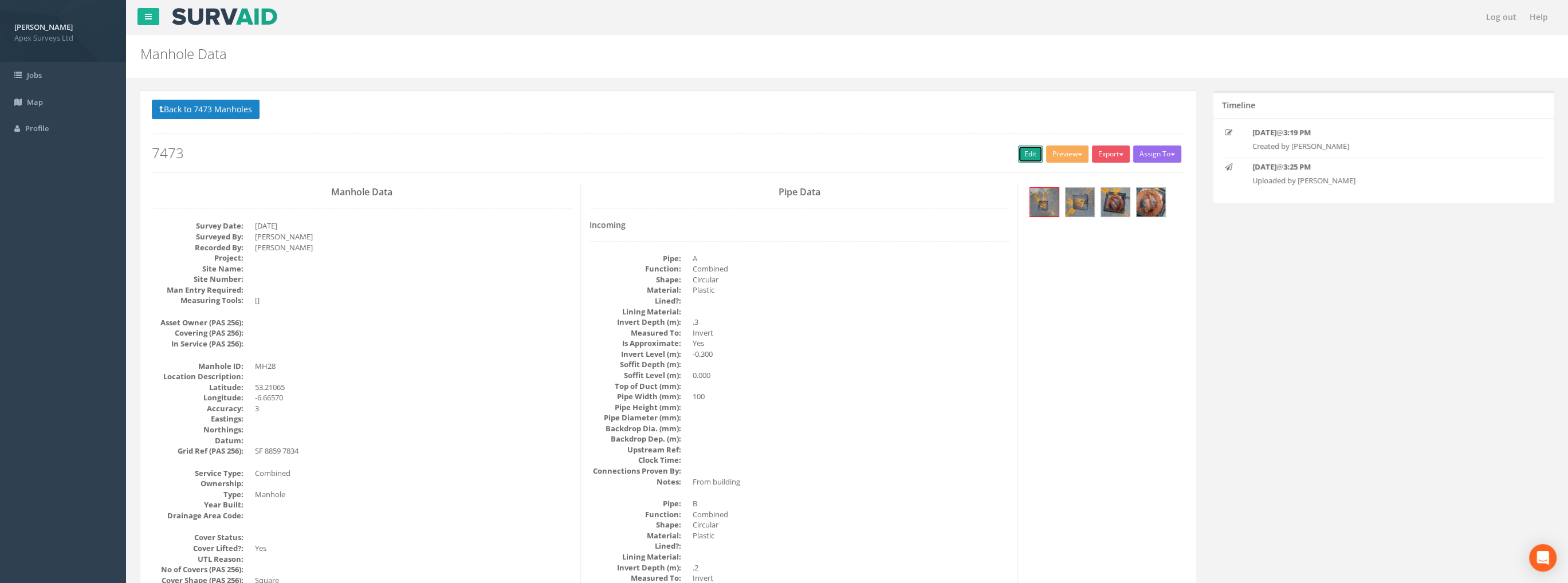
drag, startPoint x: 1022, startPoint y: 152, endPoint x: 83, endPoint y: 572, distance: 1028.7
click at [1022, 152] on link "Edit" at bounding box center [1030, 154] width 25 height 17
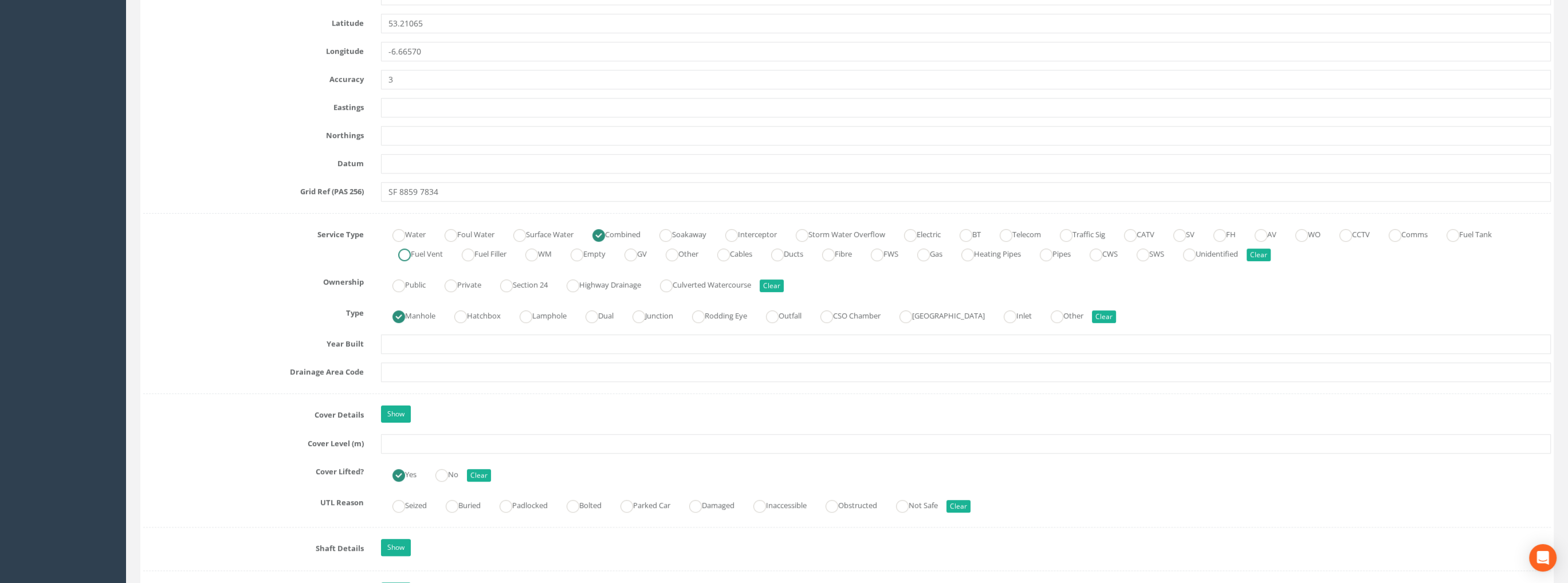
scroll to position [630, 0]
click at [415, 448] on input "text" at bounding box center [966, 439] width 1170 height 19
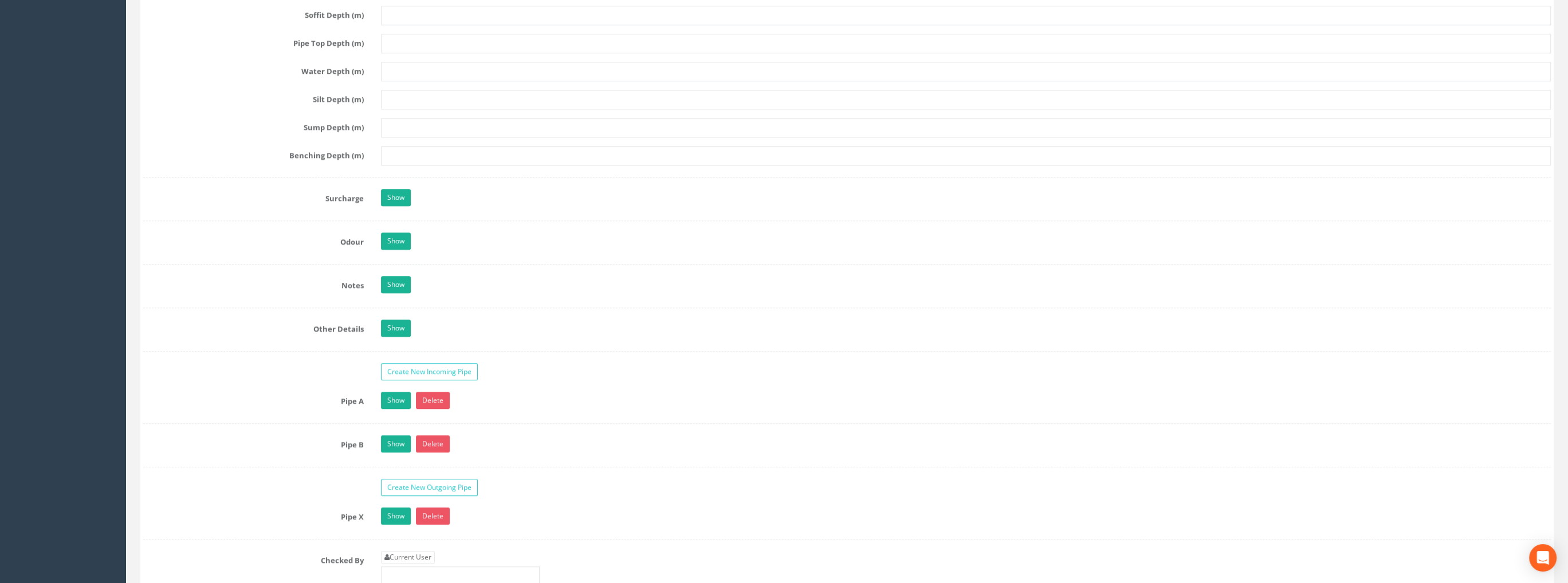
scroll to position [1661, 0]
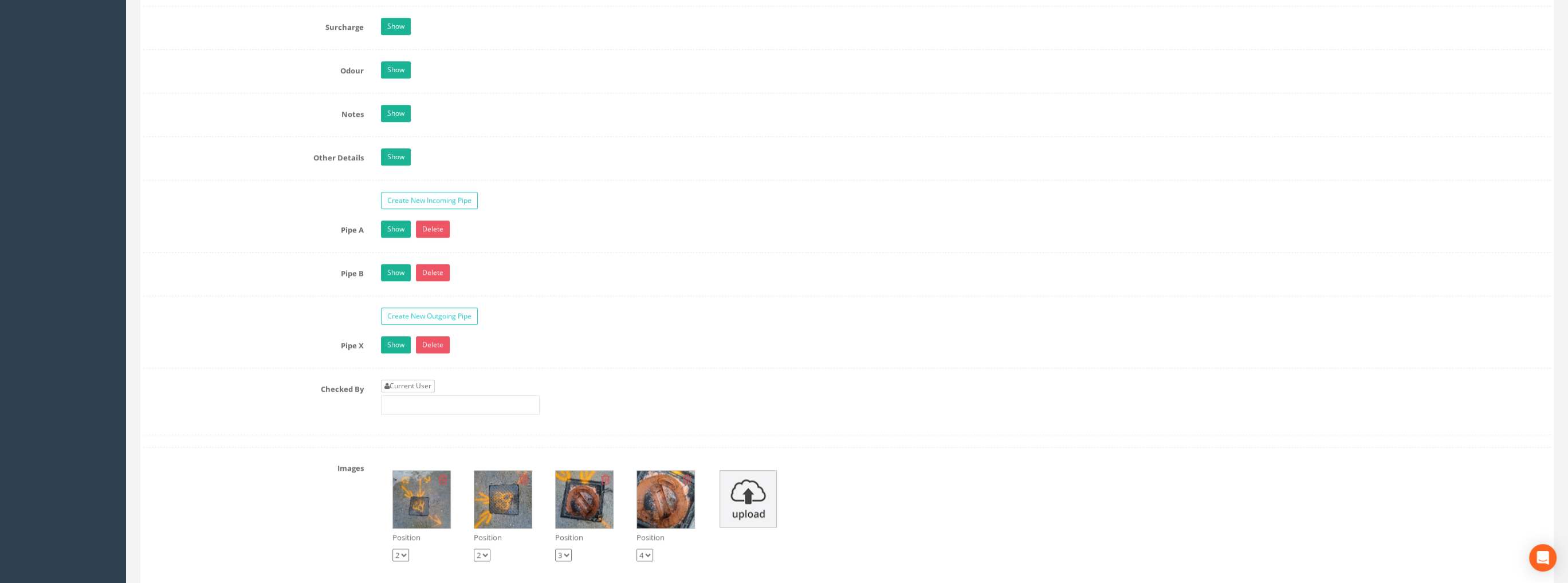
type input "99.46"
click at [419, 380] on link "Current User" at bounding box center [408, 386] width 54 height 12
type input "[PERSON_NAME]"
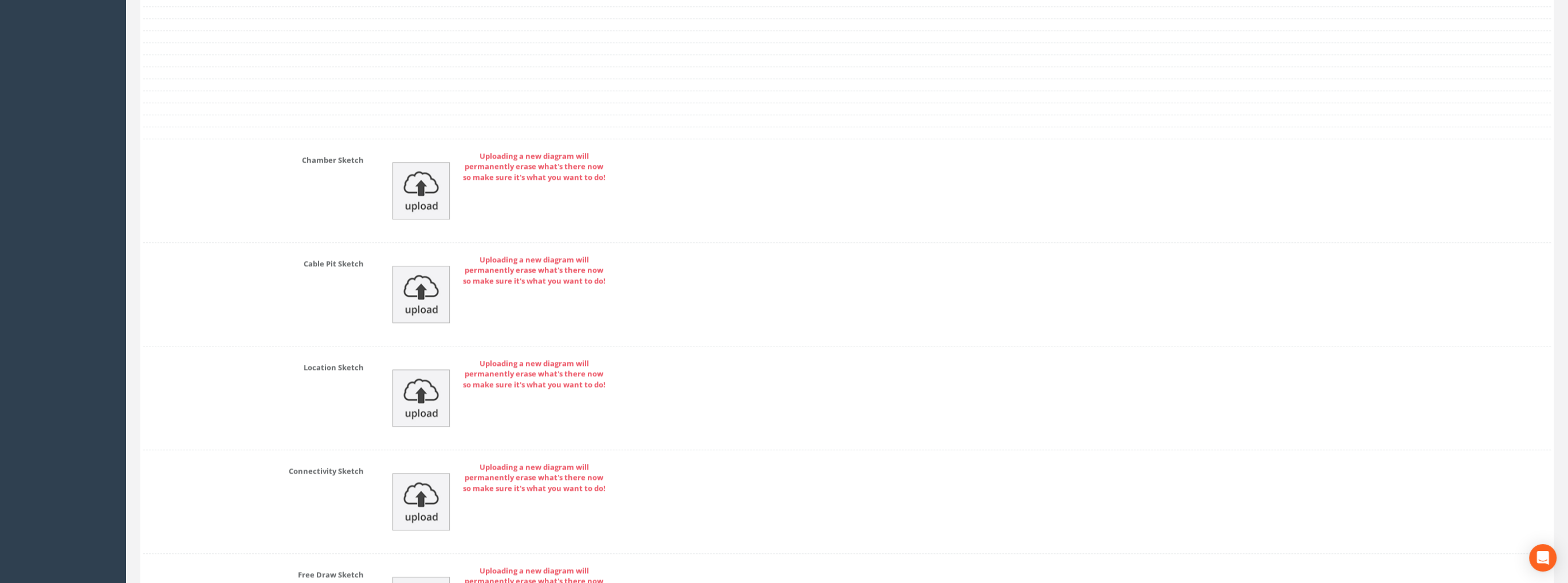
scroll to position [2421, 0]
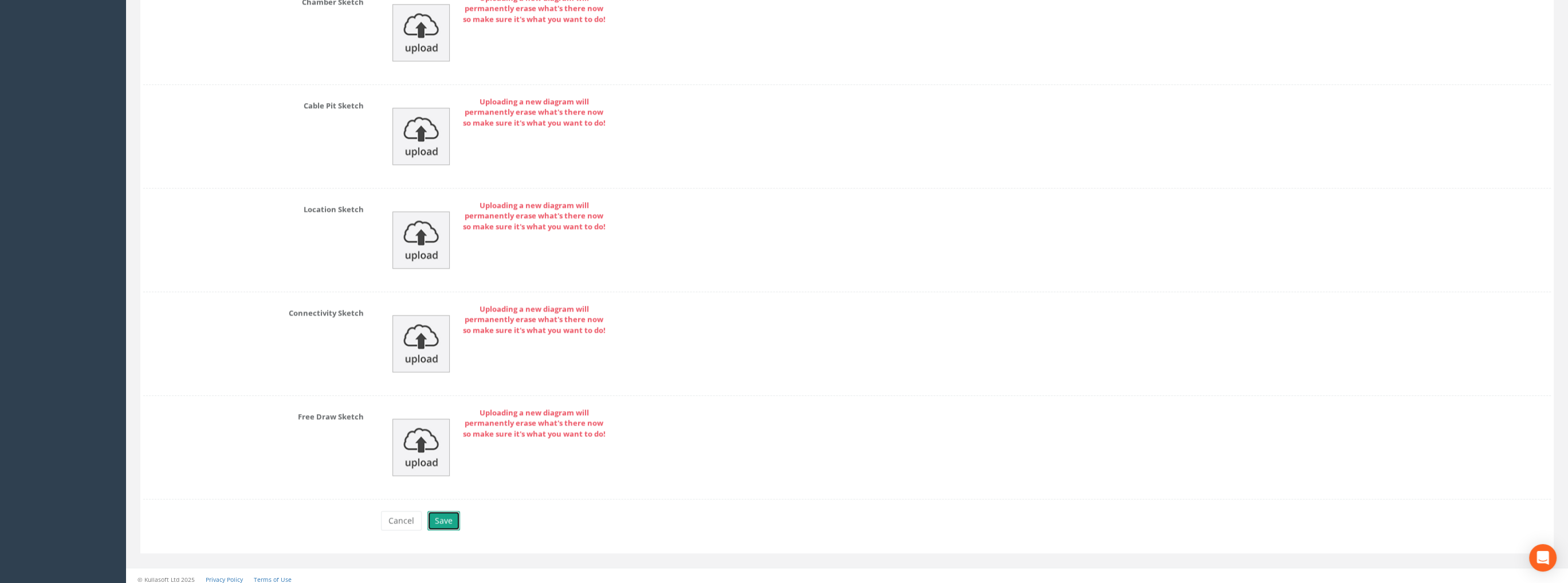
click at [436, 512] on button "Save" at bounding box center [444, 520] width 32 height 19
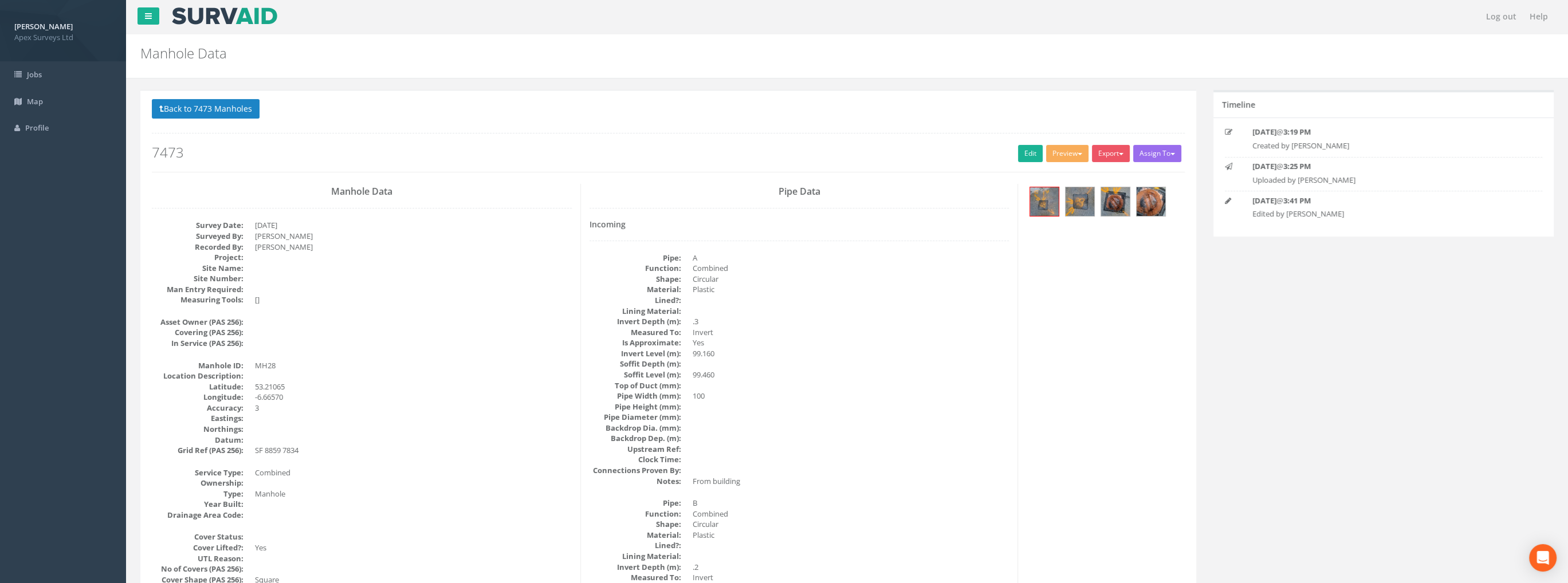
scroll to position [0, 0]
click at [1043, 202] on img at bounding box center [1044, 202] width 29 height 29
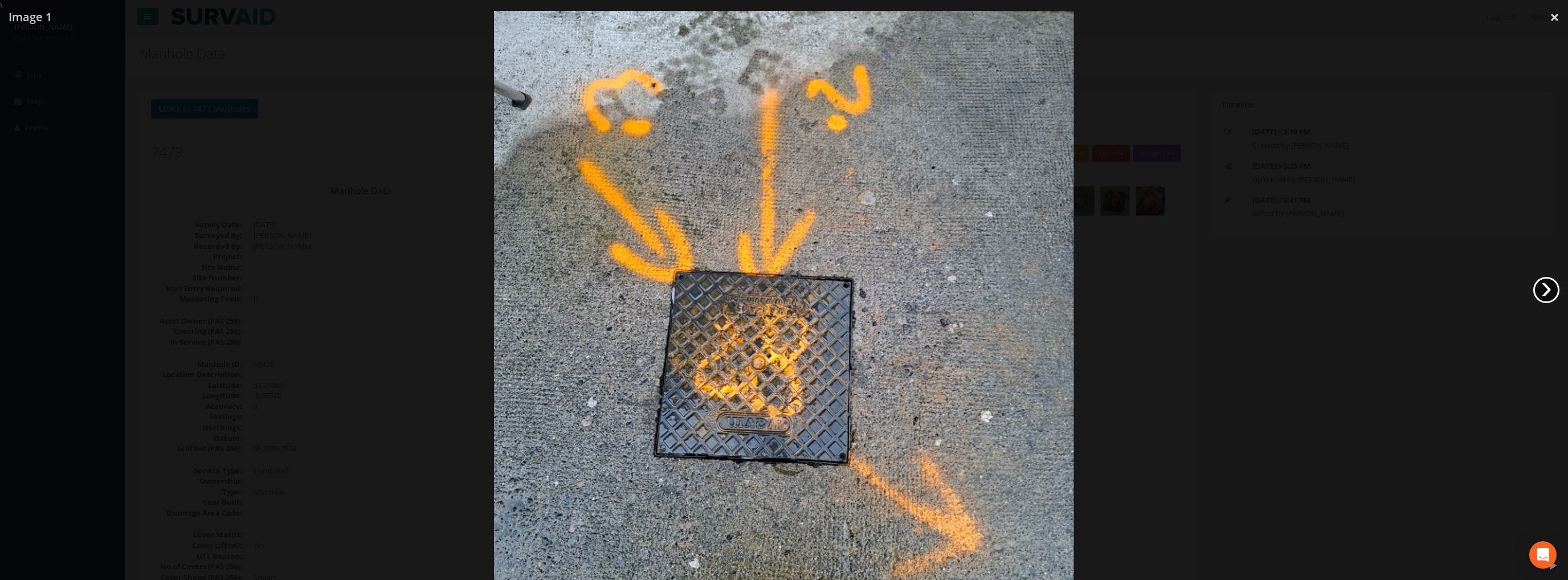
click at [1536, 287] on link "›" at bounding box center [1546, 290] width 26 height 26
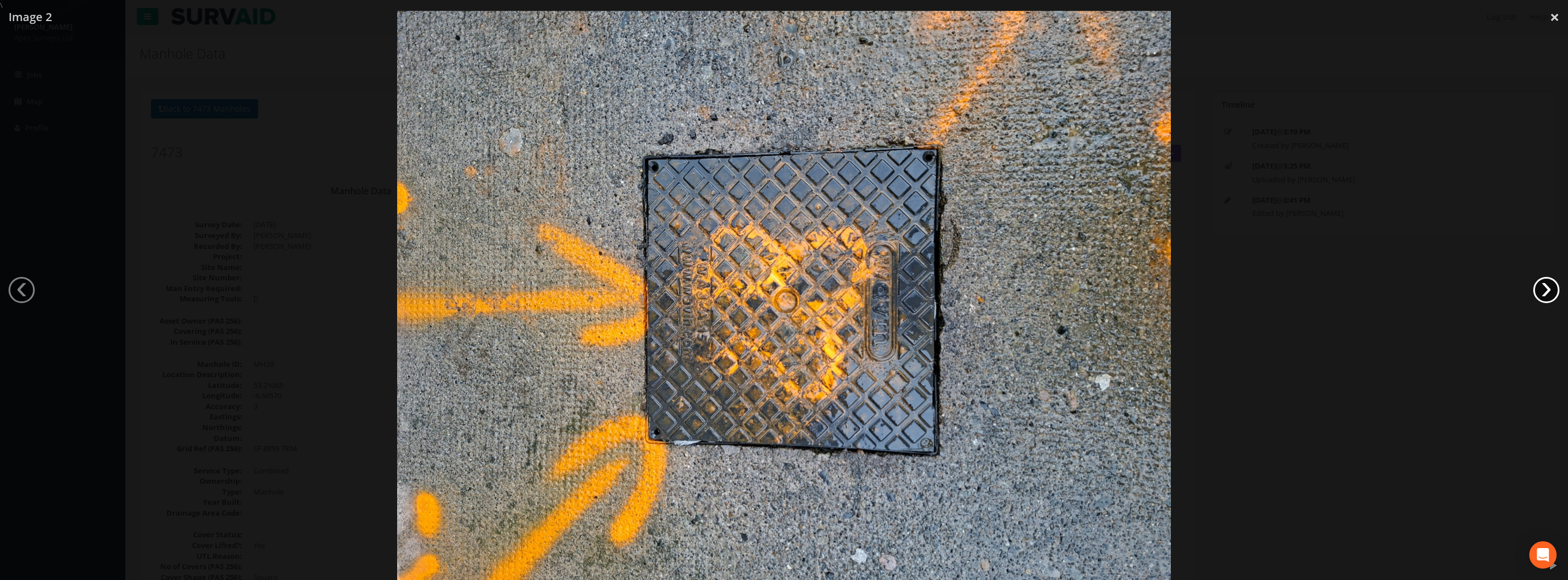
click at [1536, 287] on link "›" at bounding box center [1546, 290] width 26 height 26
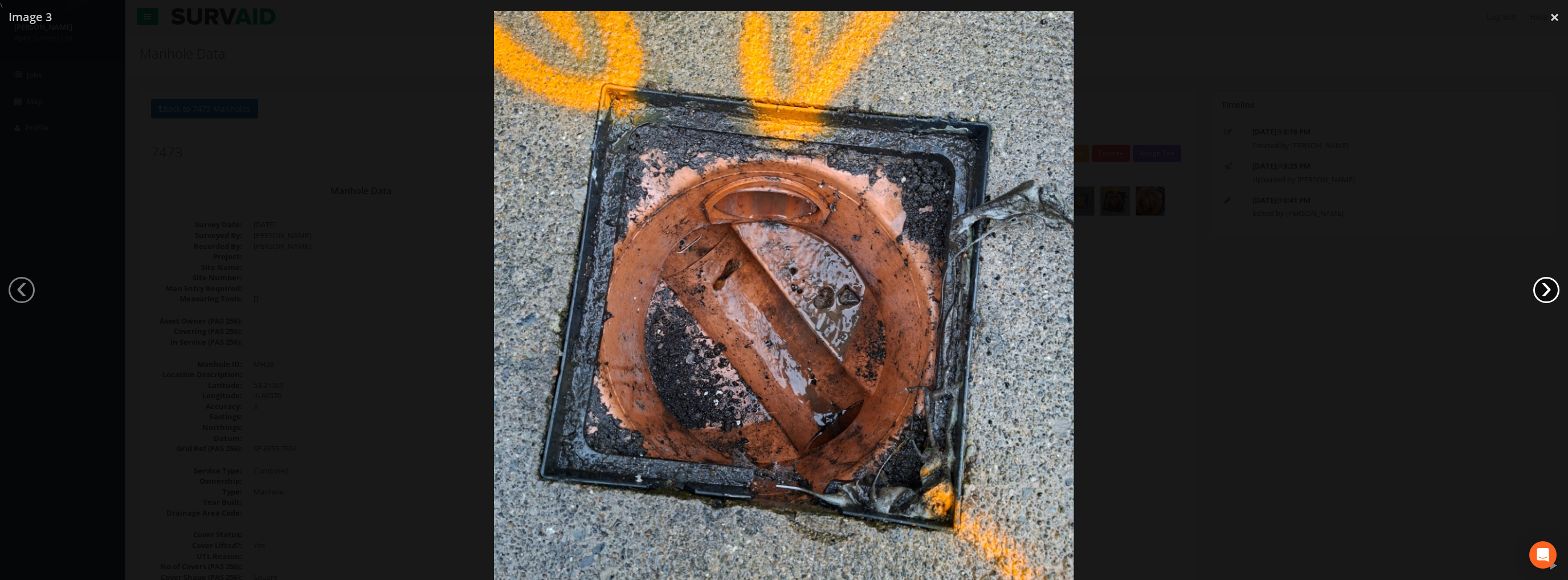
click at [1534, 285] on link "›" at bounding box center [1546, 290] width 26 height 26
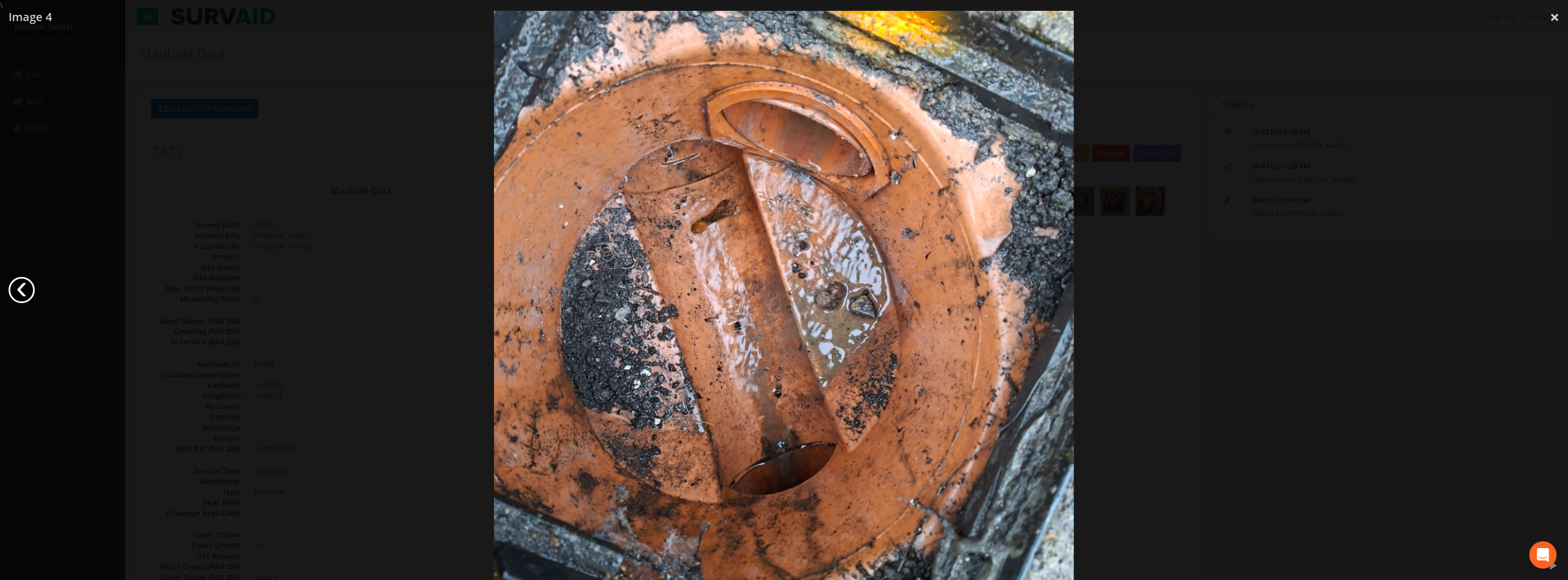
click at [23, 288] on link "‹" at bounding box center [22, 290] width 26 height 26
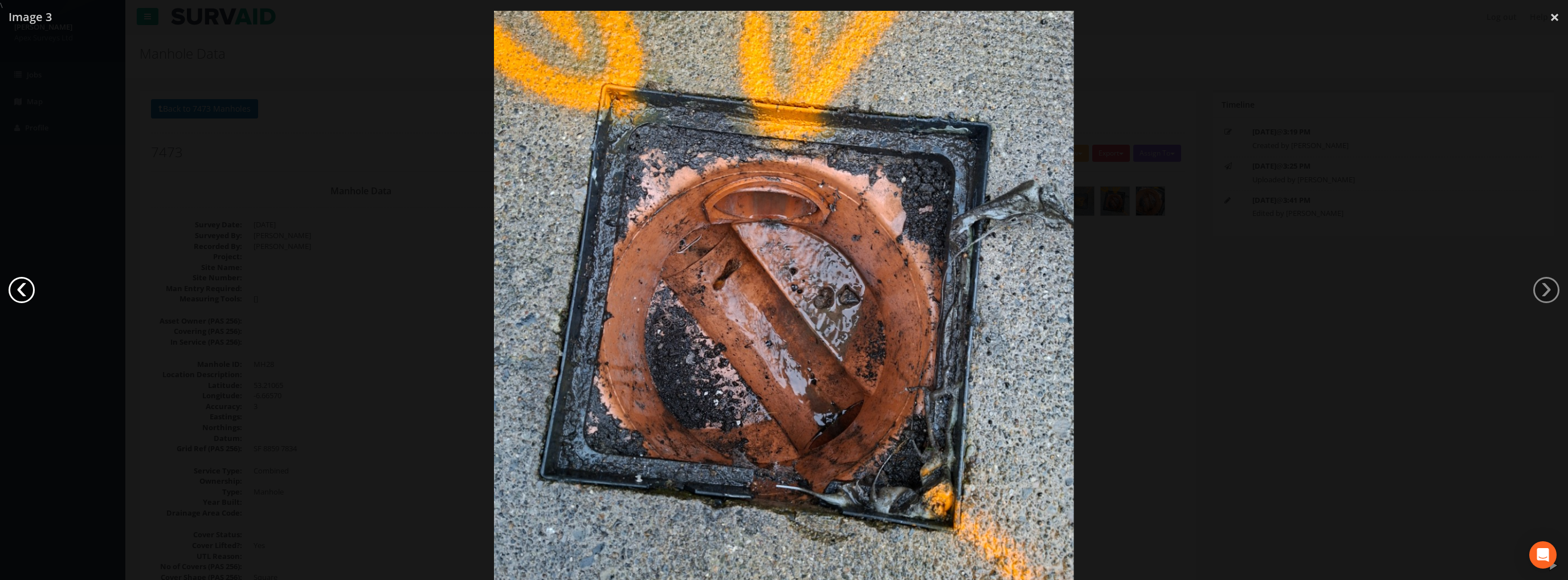
click at [23, 289] on link "‹" at bounding box center [22, 290] width 26 height 26
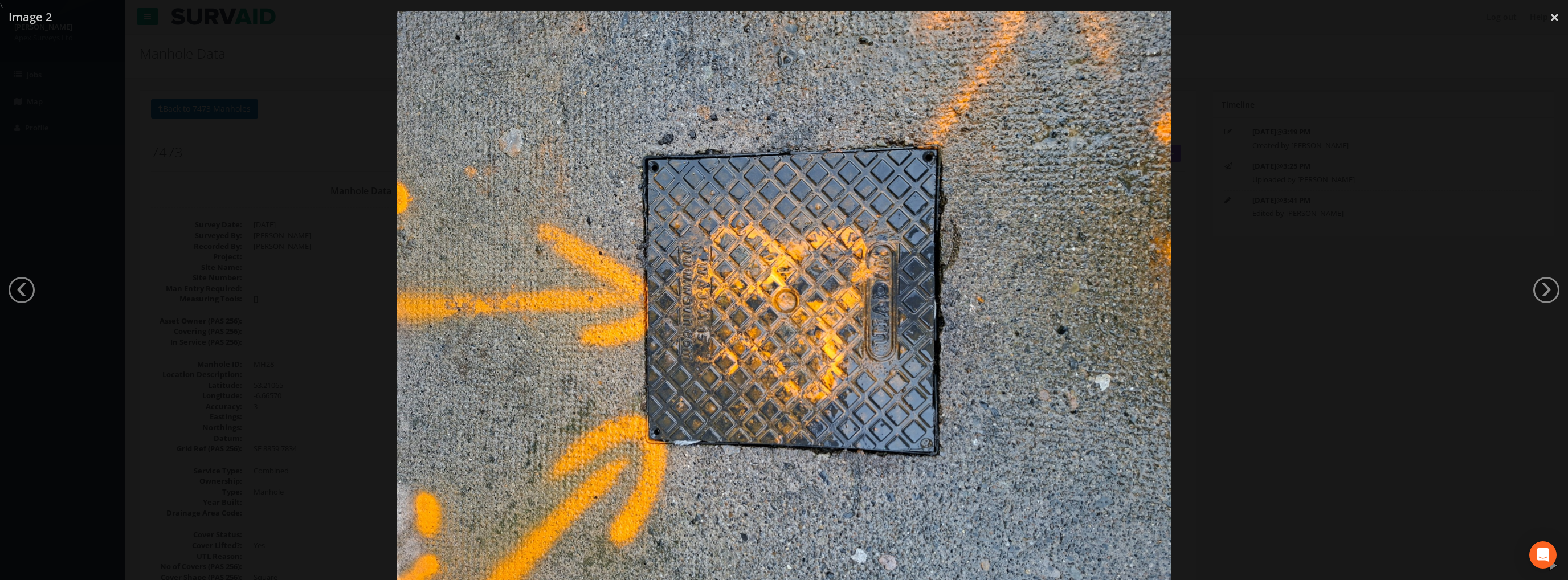
drag, startPoint x: 1550, startPoint y: 16, endPoint x: 1253, endPoint y: 156, distance: 328.3
click at [1549, 17] on link "×" at bounding box center [1554, 17] width 27 height 34
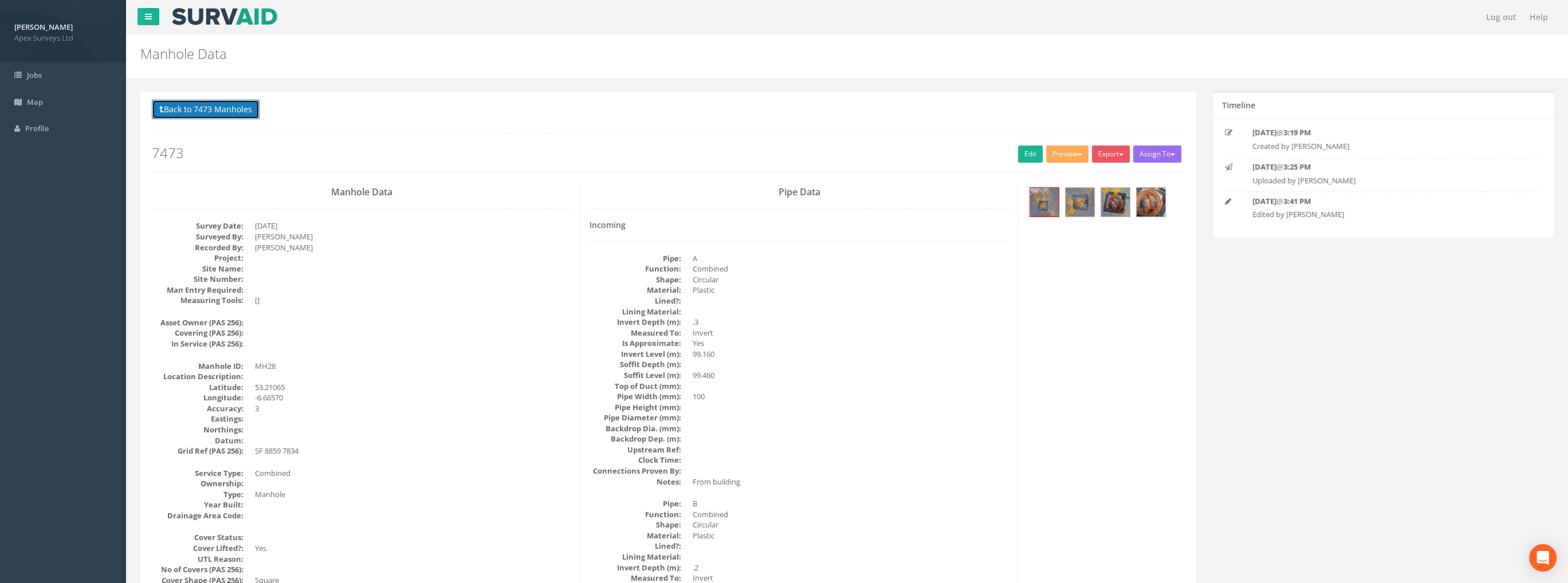
click at [211, 109] on button "Back to 7473 Manholes" at bounding box center [205, 109] width 107 height 19
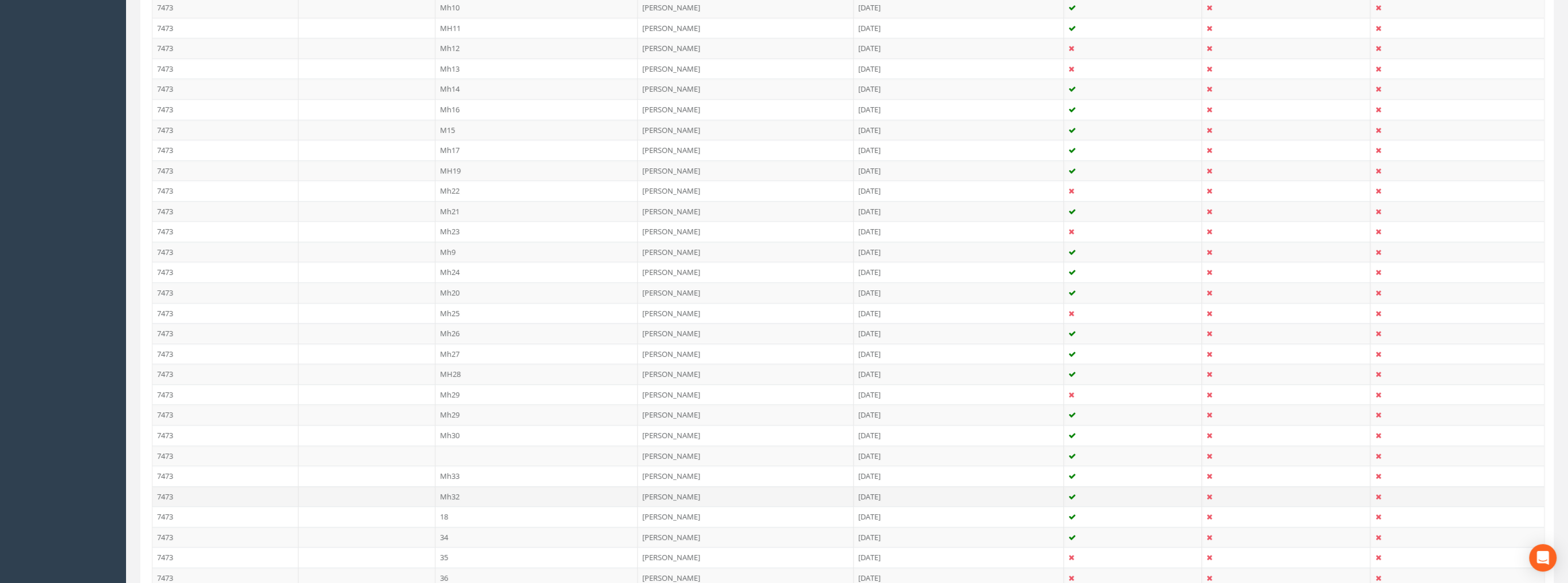
scroll to position [516, 0]
click at [455, 348] on td "Mh27" at bounding box center [537, 348] width 203 height 21
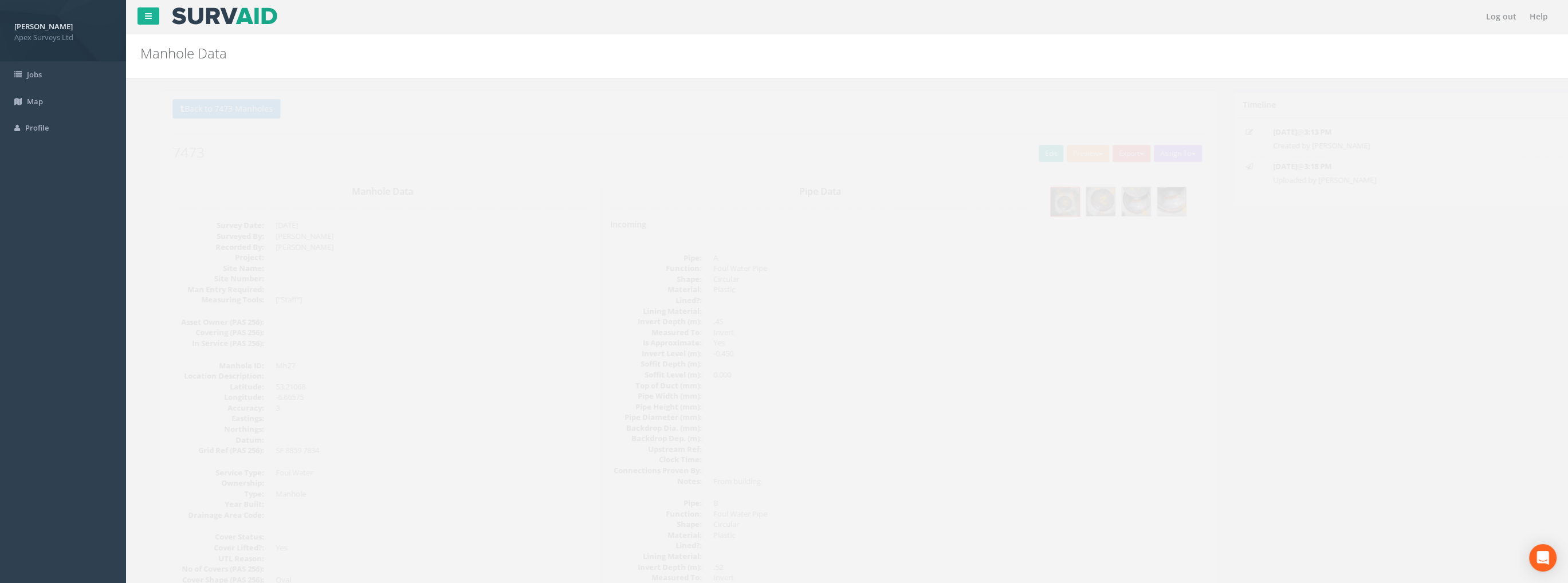
scroll to position [0, 0]
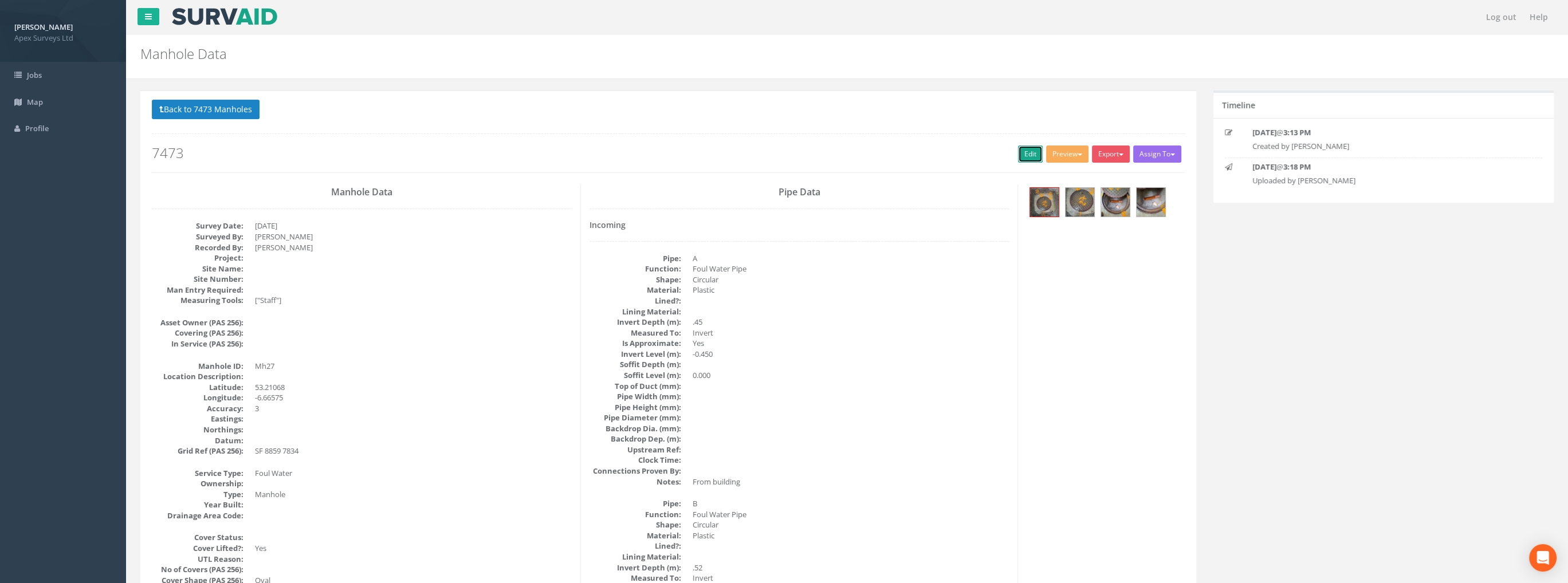
click at [1022, 149] on link "Edit" at bounding box center [1030, 154] width 25 height 17
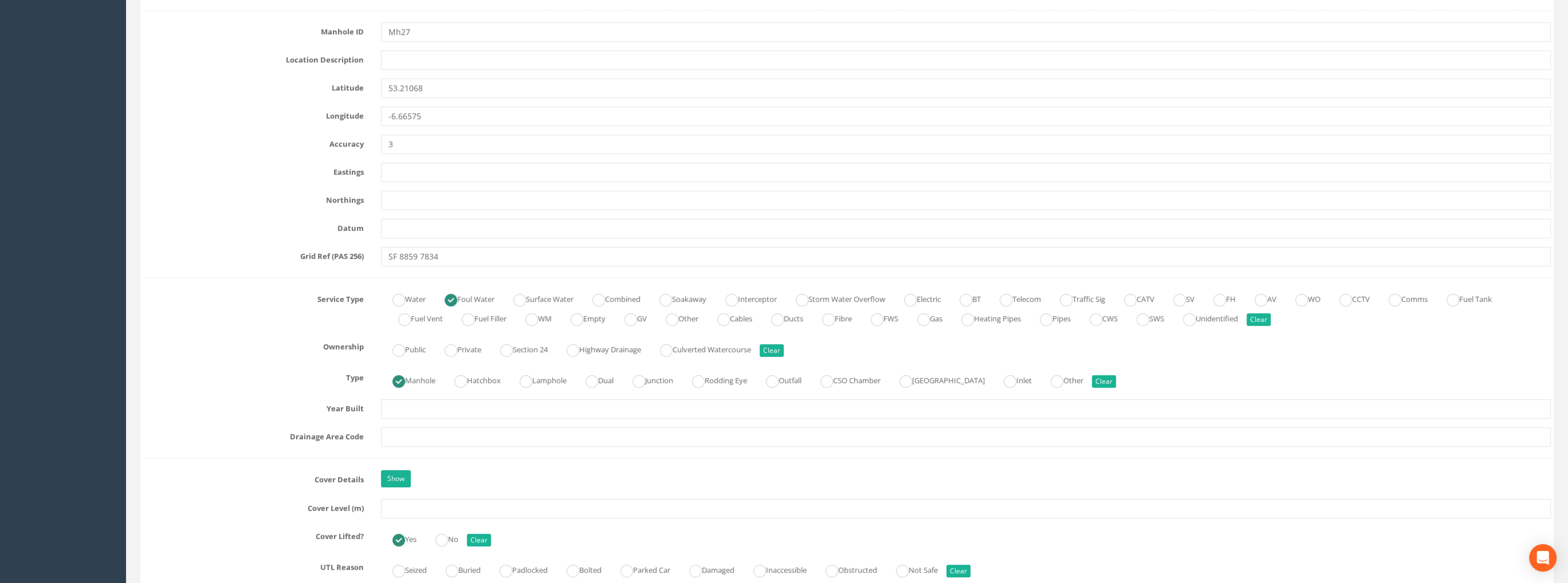
scroll to position [573, 0]
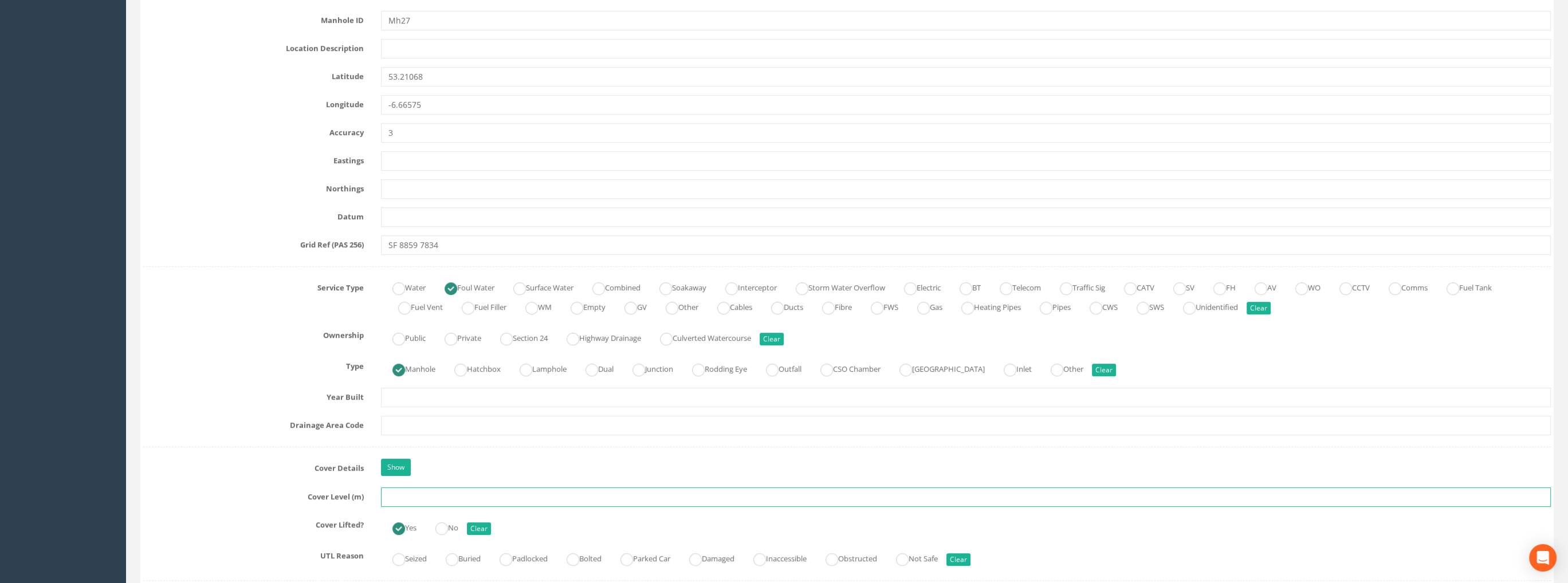
click at [409, 500] on input "text" at bounding box center [966, 496] width 1170 height 19
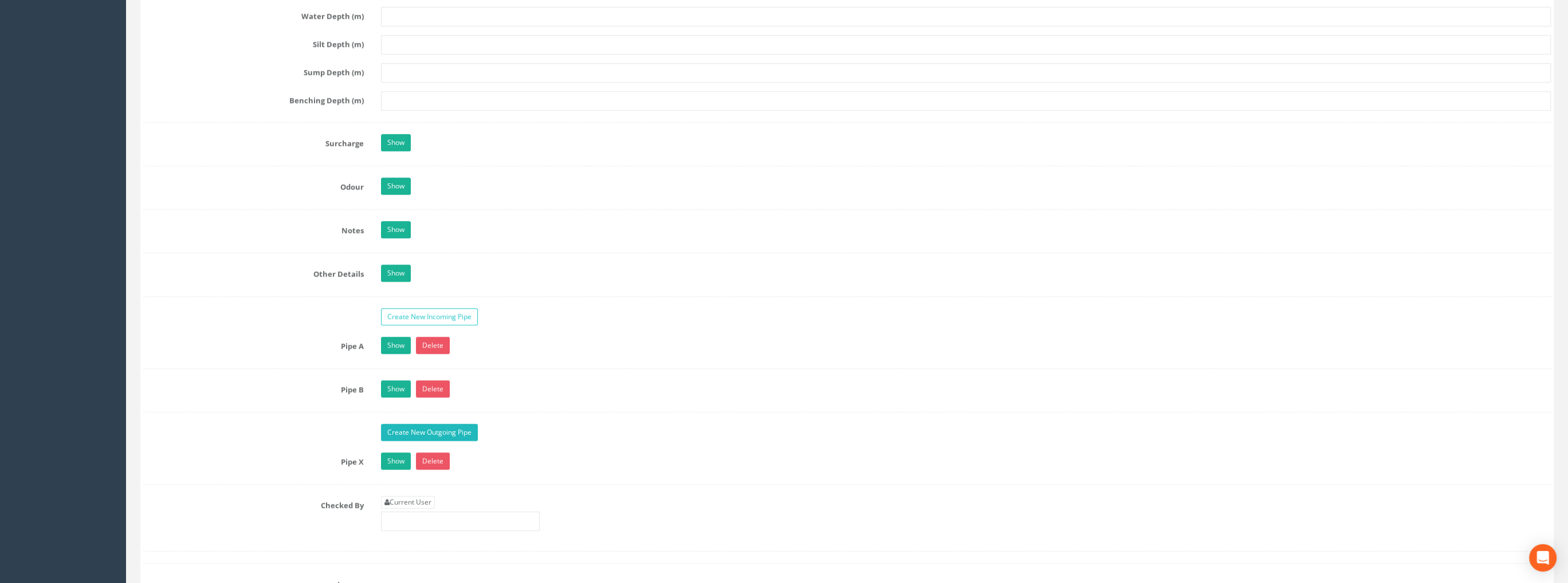
scroll to position [1661, 0]
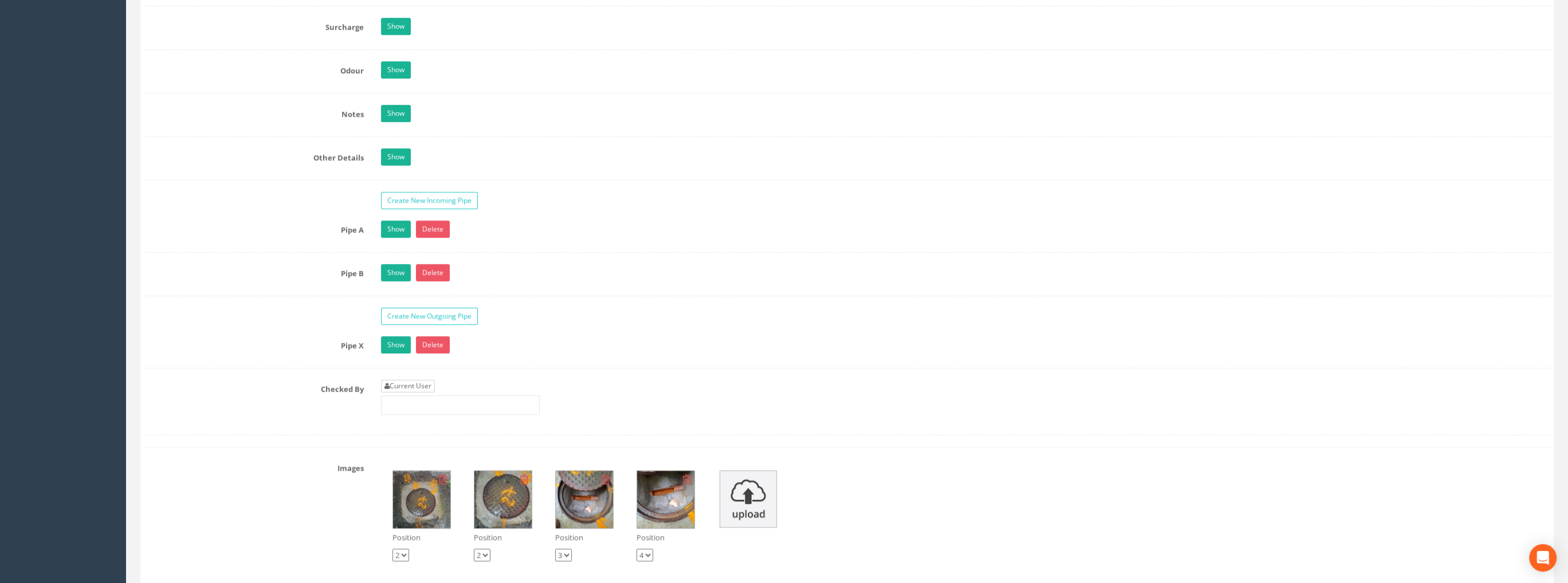
type input "99.48"
click at [415, 384] on link "Current User" at bounding box center [408, 386] width 54 height 12
type input "[PERSON_NAME]"
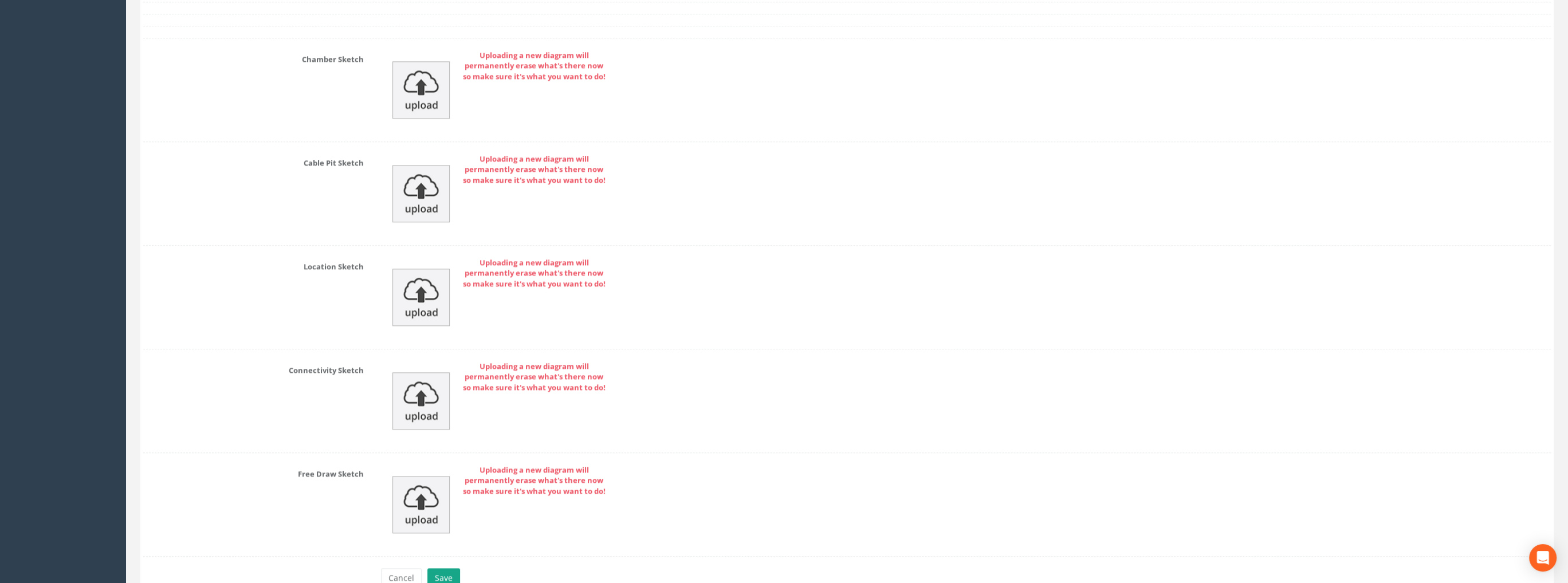
scroll to position [2421, 0]
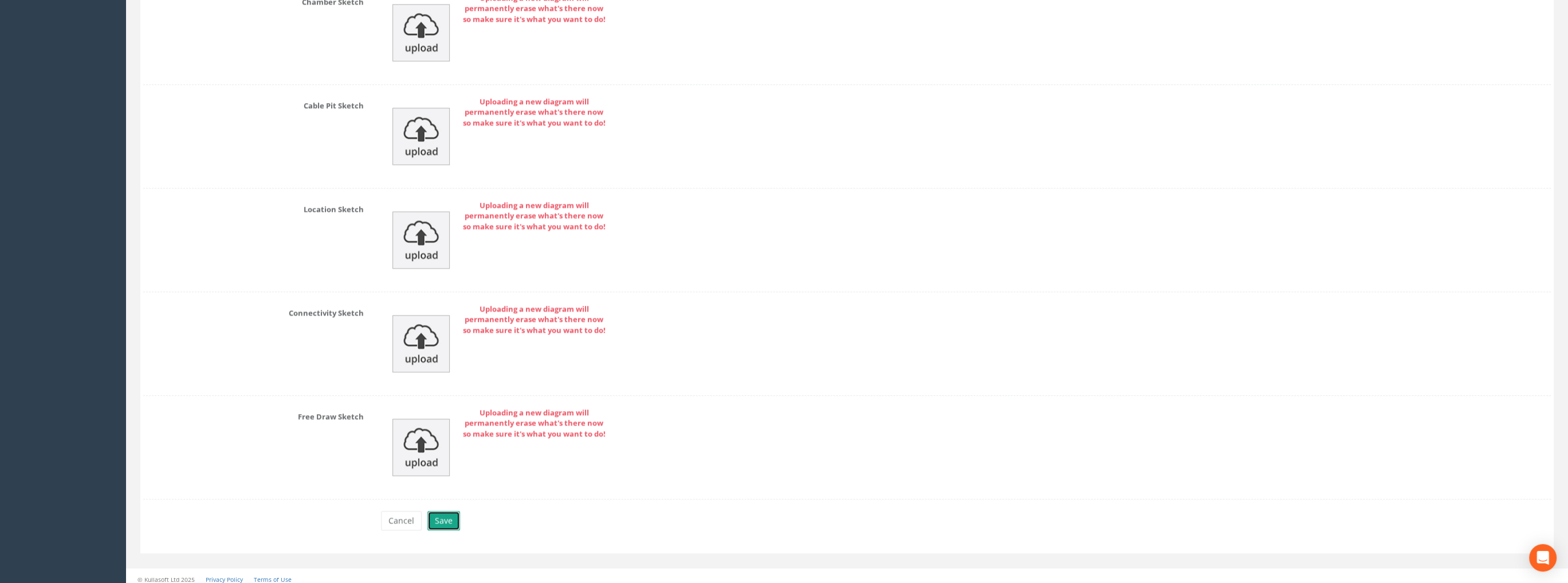
click at [432, 511] on button "Save" at bounding box center [444, 520] width 32 height 19
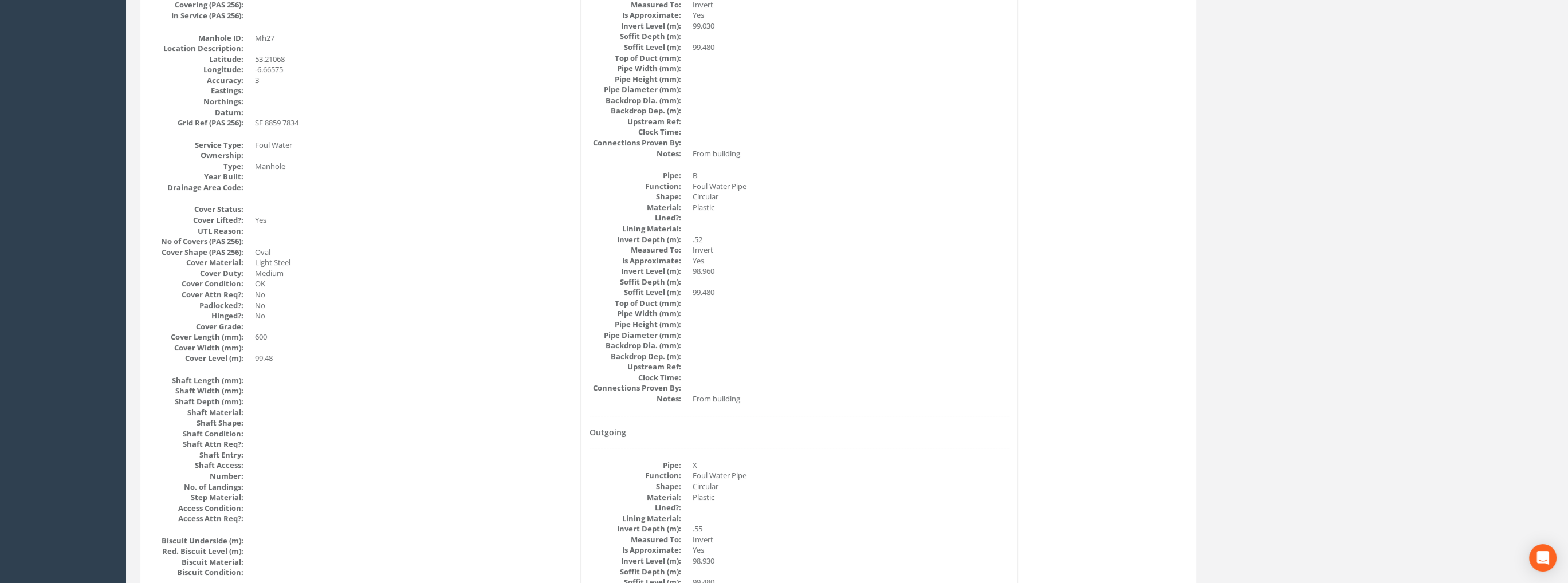
scroll to position [0, 0]
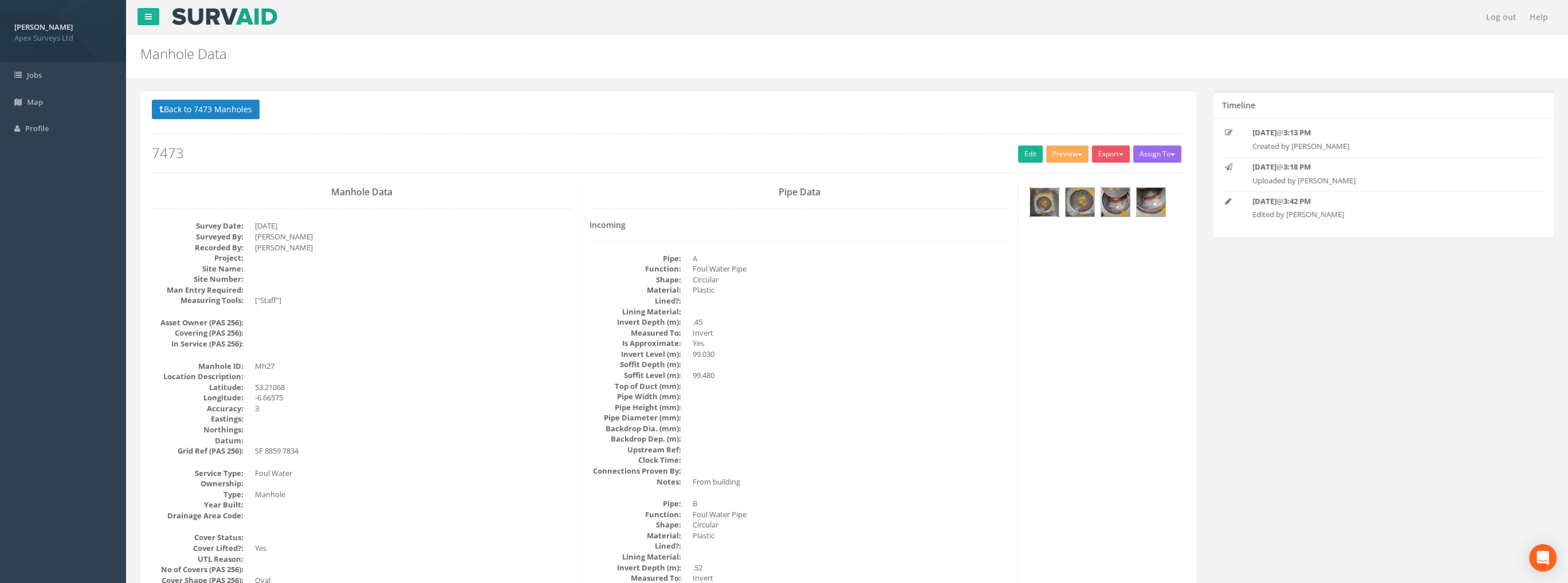
click at [1038, 209] on img at bounding box center [1044, 202] width 29 height 29
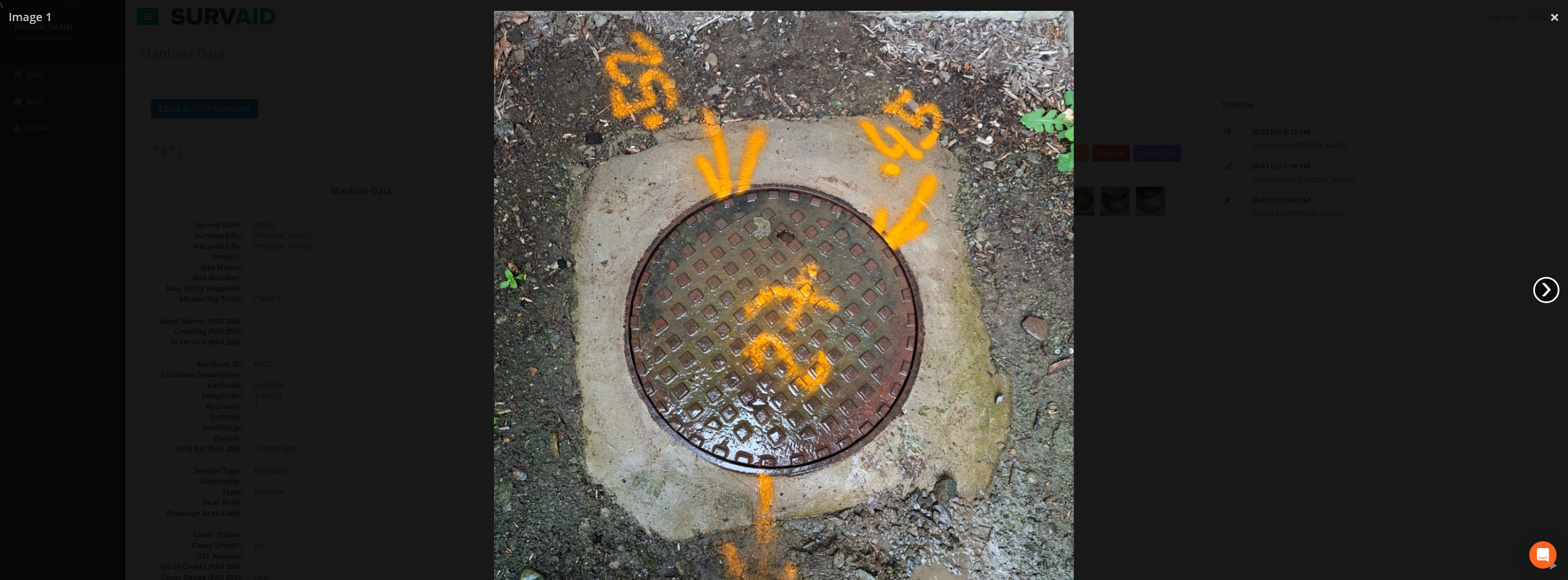
click at [1547, 289] on link "›" at bounding box center [1546, 290] width 26 height 26
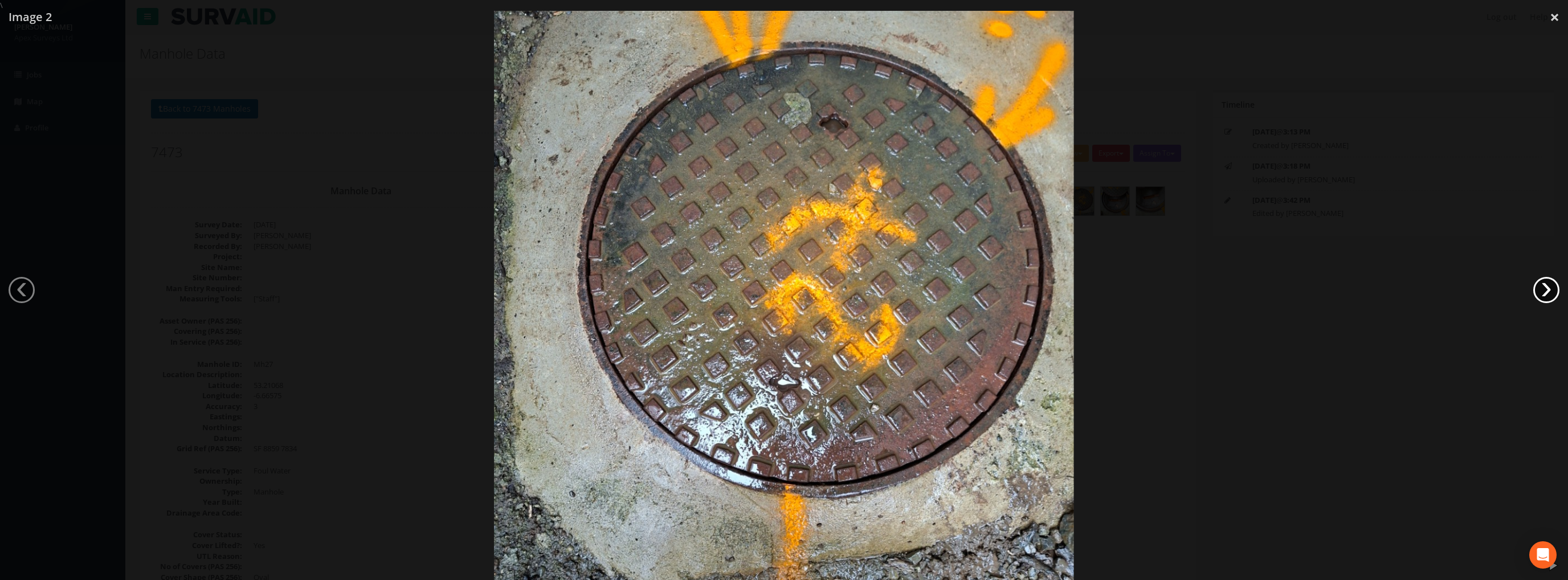
click at [1547, 289] on link "›" at bounding box center [1546, 290] width 26 height 26
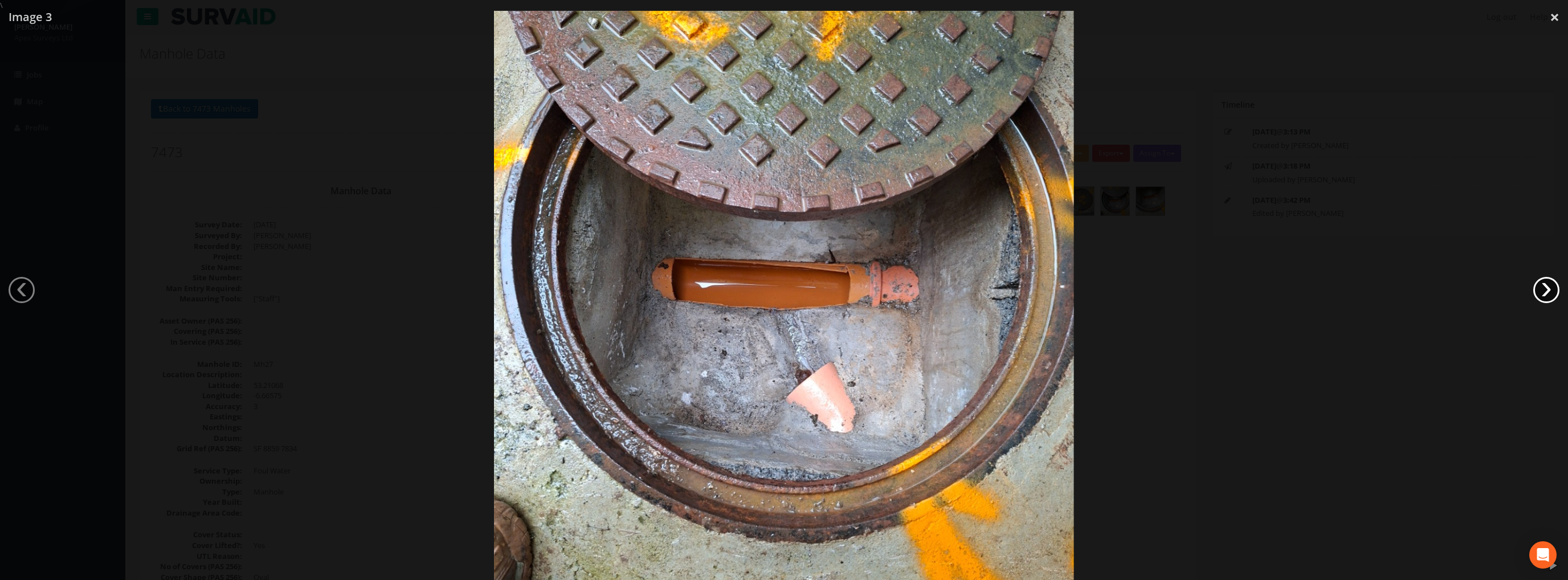
click at [1547, 289] on link "›" at bounding box center [1546, 290] width 26 height 26
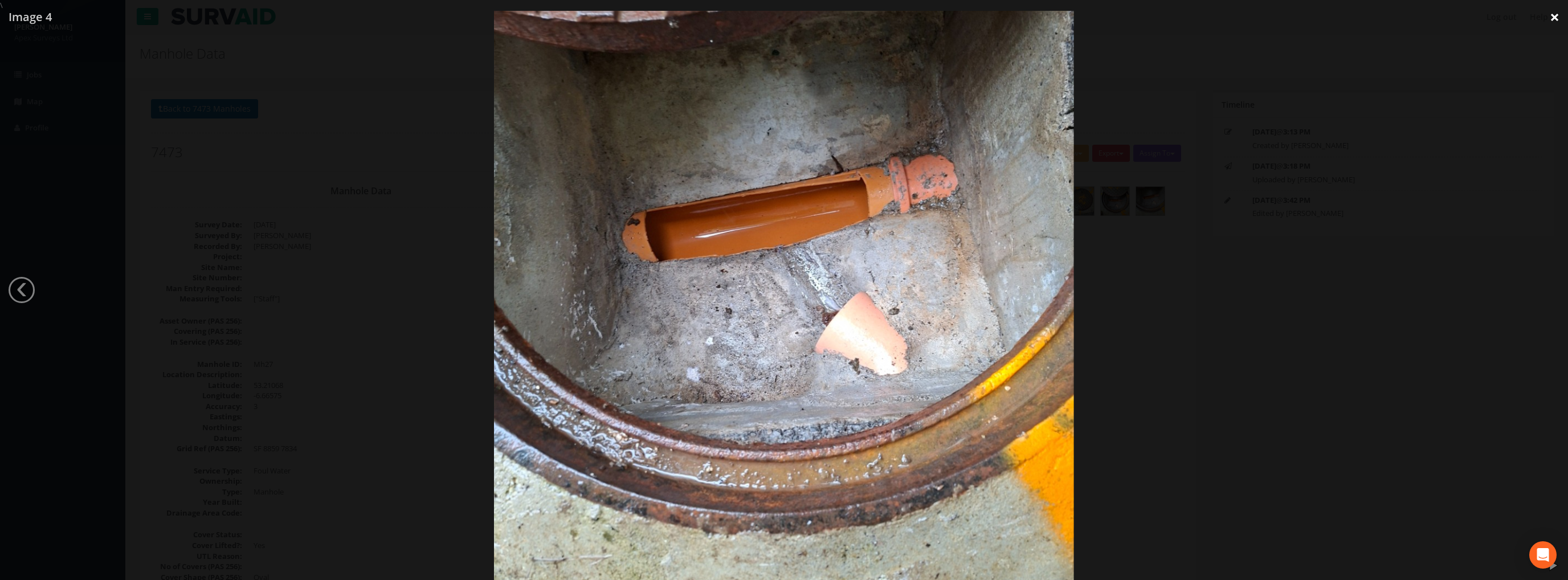
click at [1551, 15] on link "×" at bounding box center [1554, 17] width 27 height 34
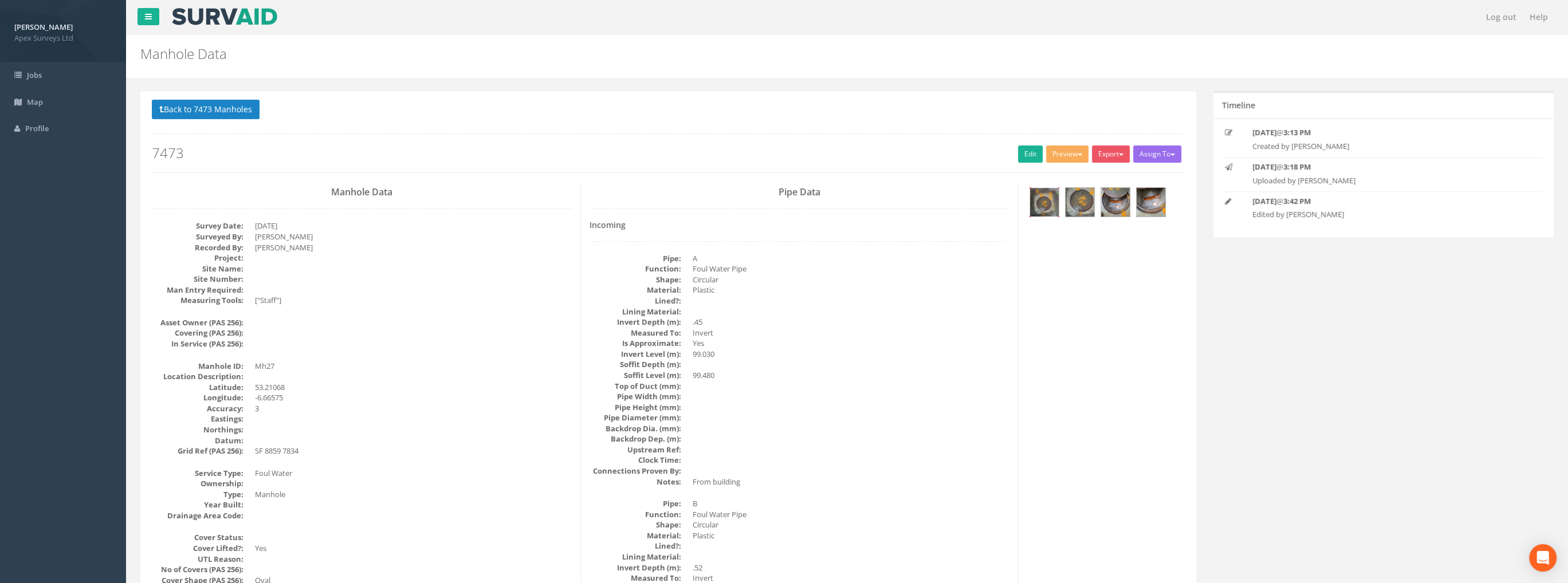
click at [1051, 206] on img at bounding box center [1044, 202] width 29 height 29
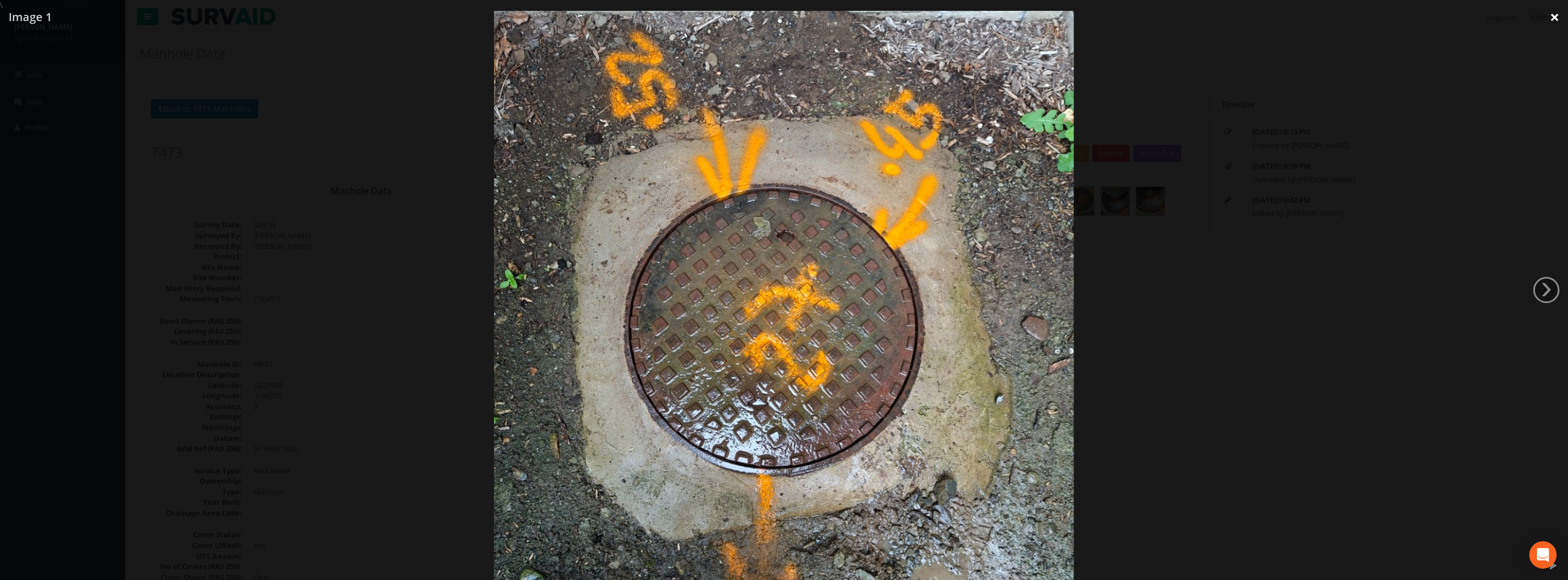
click at [1550, 15] on link "×" at bounding box center [1554, 17] width 27 height 34
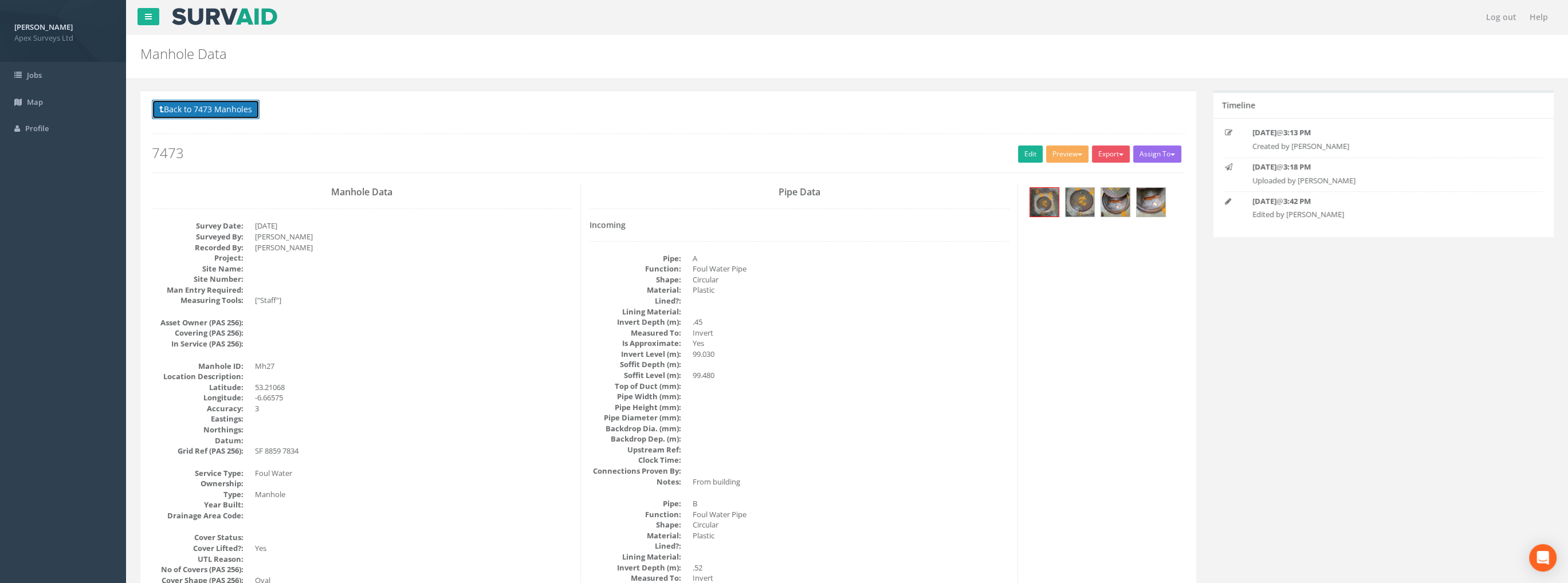
click at [218, 108] on button "Back to 7473 Manholes" at bounding box center [205, 109] width 107 height 19
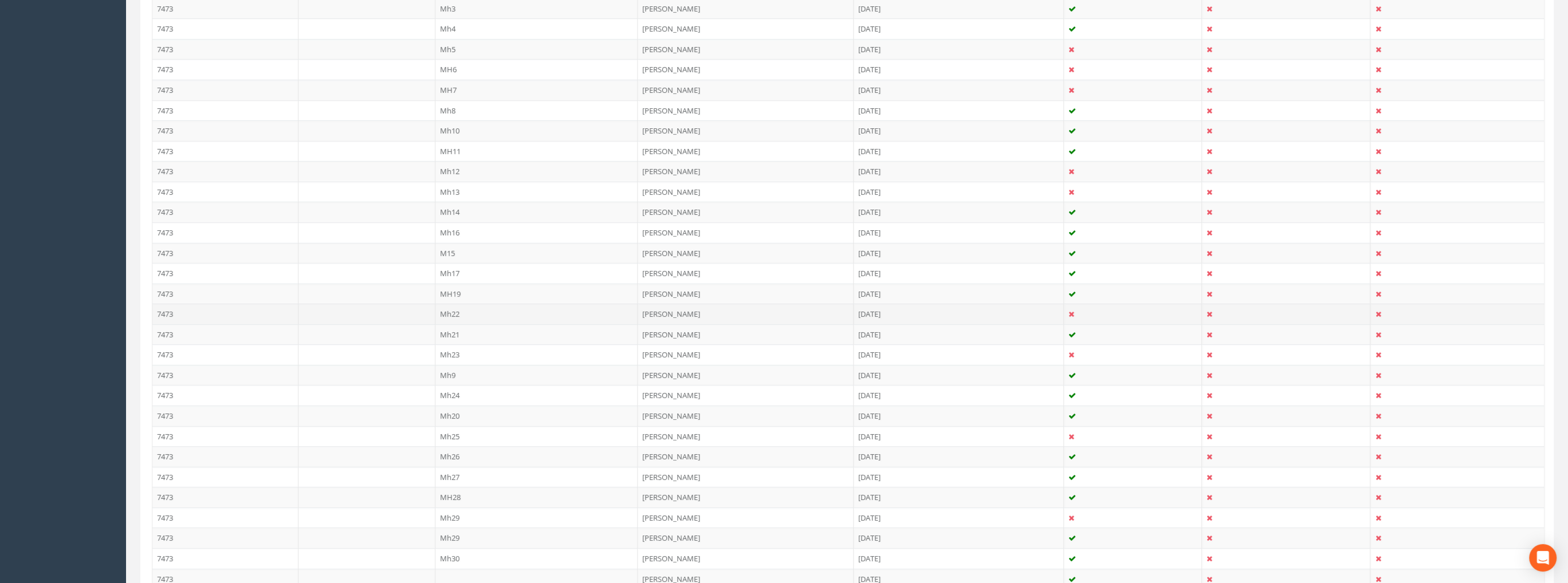
scroll to position [459, 0]
click at [441, 381] on td "Mh26" at bounding box center [537, 384] width 203 height 21
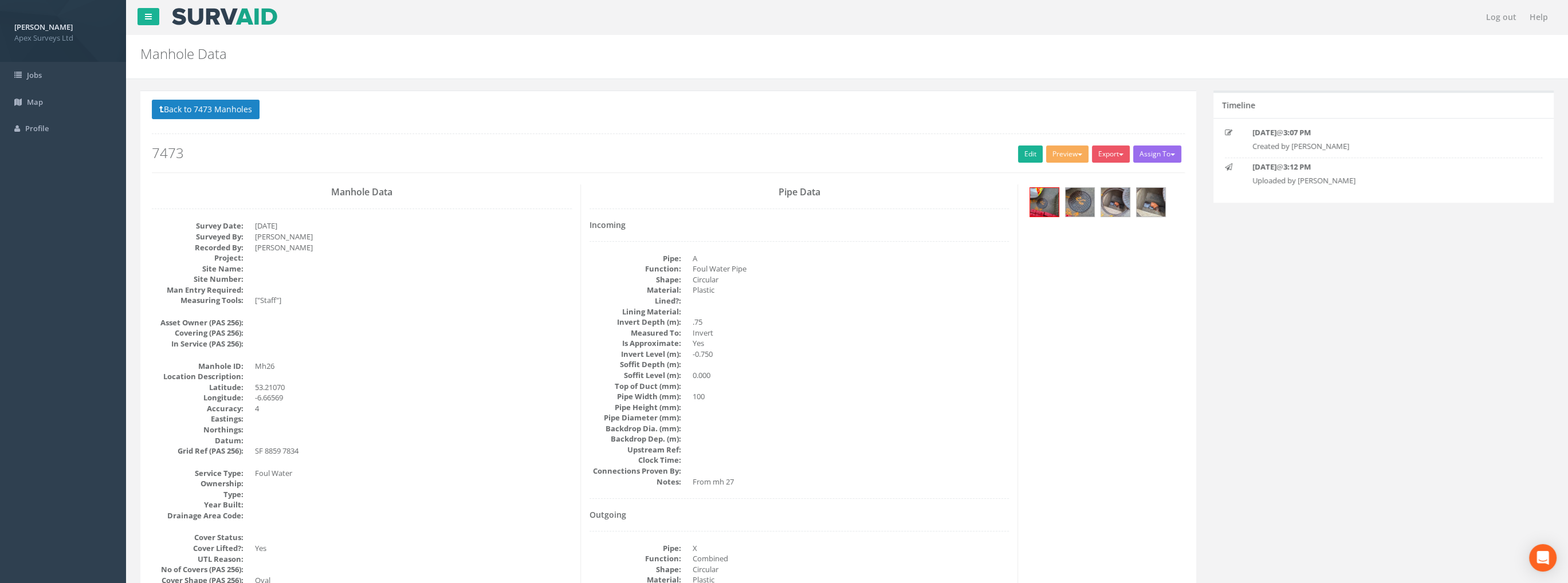
scroll to position [0, 0]
click at [1022, 152] on link "Edit" at bounding box center [1030, 154] width 25 height 17
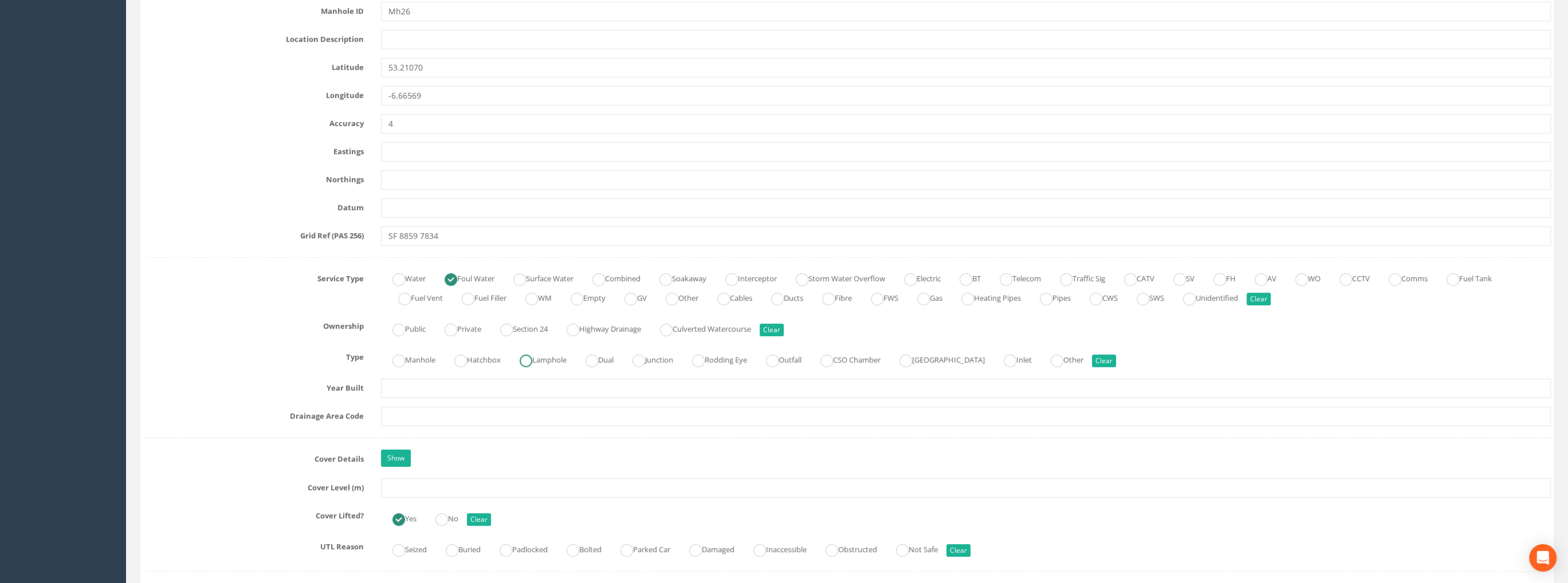
scroll to position [745, 0]
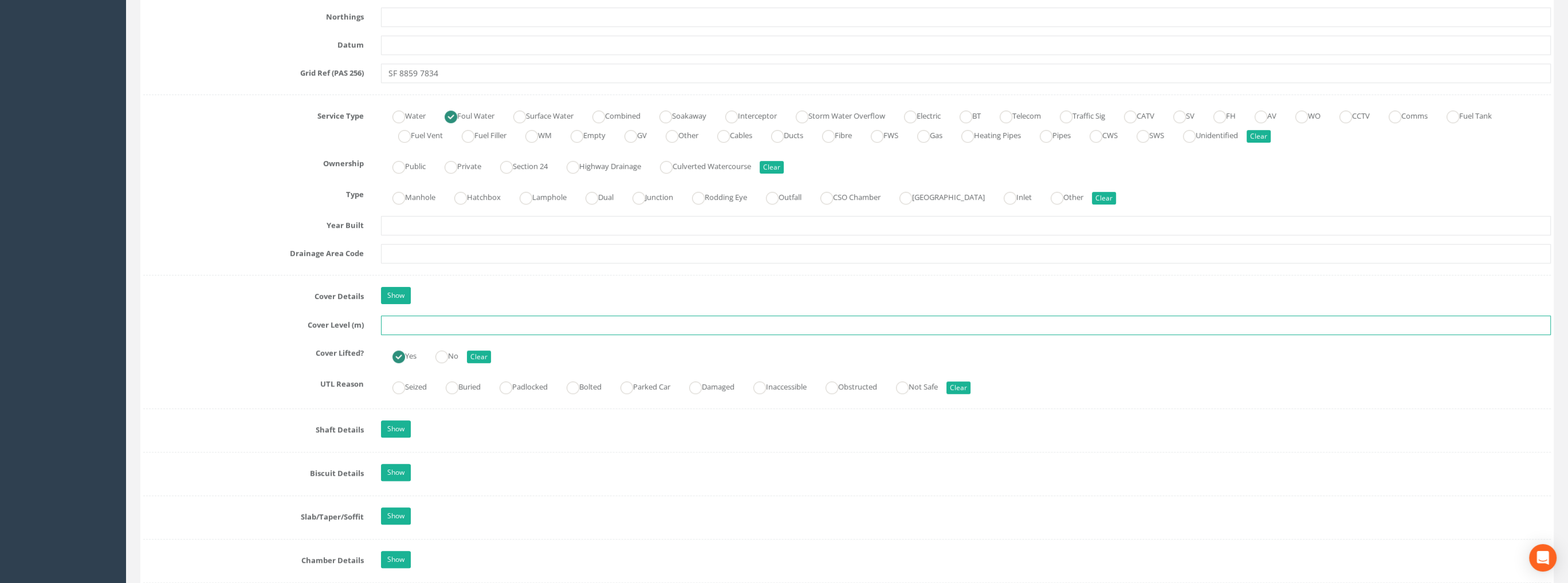
click at [398, 326] on input "text" at bounding box center [966, 325] width 1170 height 19
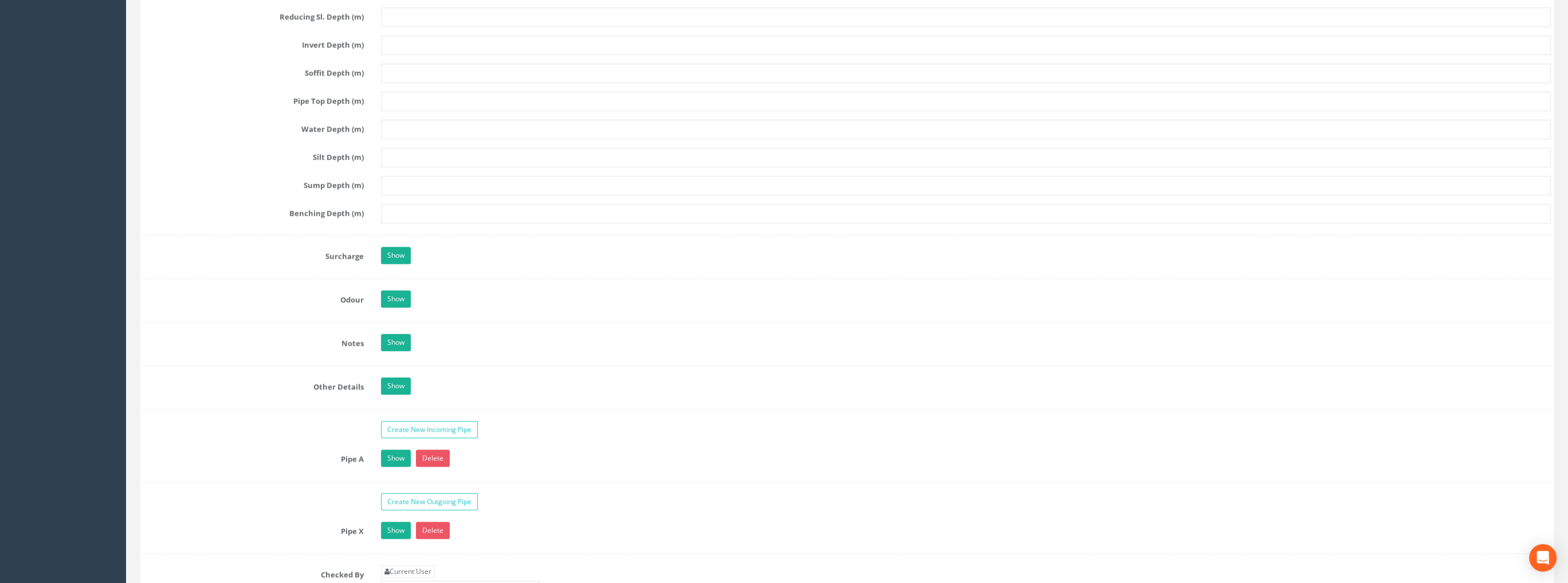
scroll to position [1604, 0]
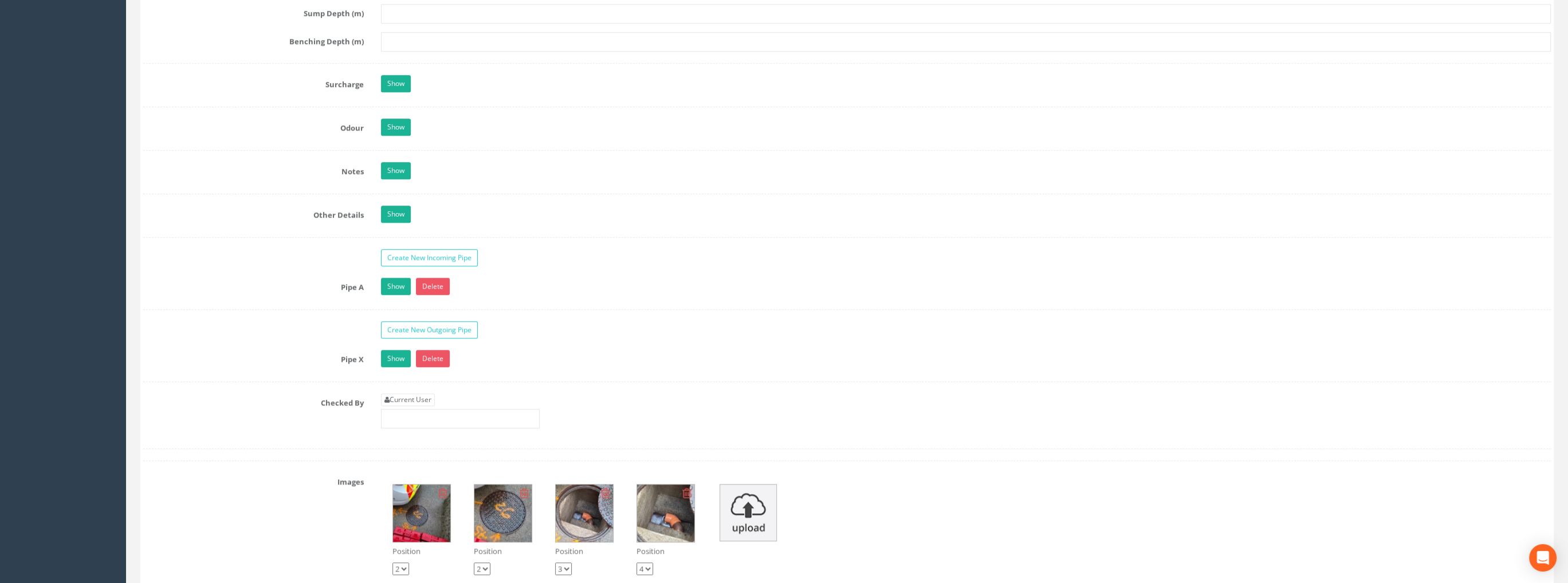
type input "99.46"
click at [430, 401] on div "Current User" at bounding box center [460, 411] width 159 height 35
drag, startPoint x: 425, startPoint y: 395, endPoint x: 435, endPoint y: 404, distance: 13.5
click at [425, 395] on link "Current User" at bounding box center [408, 400] width 54 height 12
type input "[PERSON_NAME]"
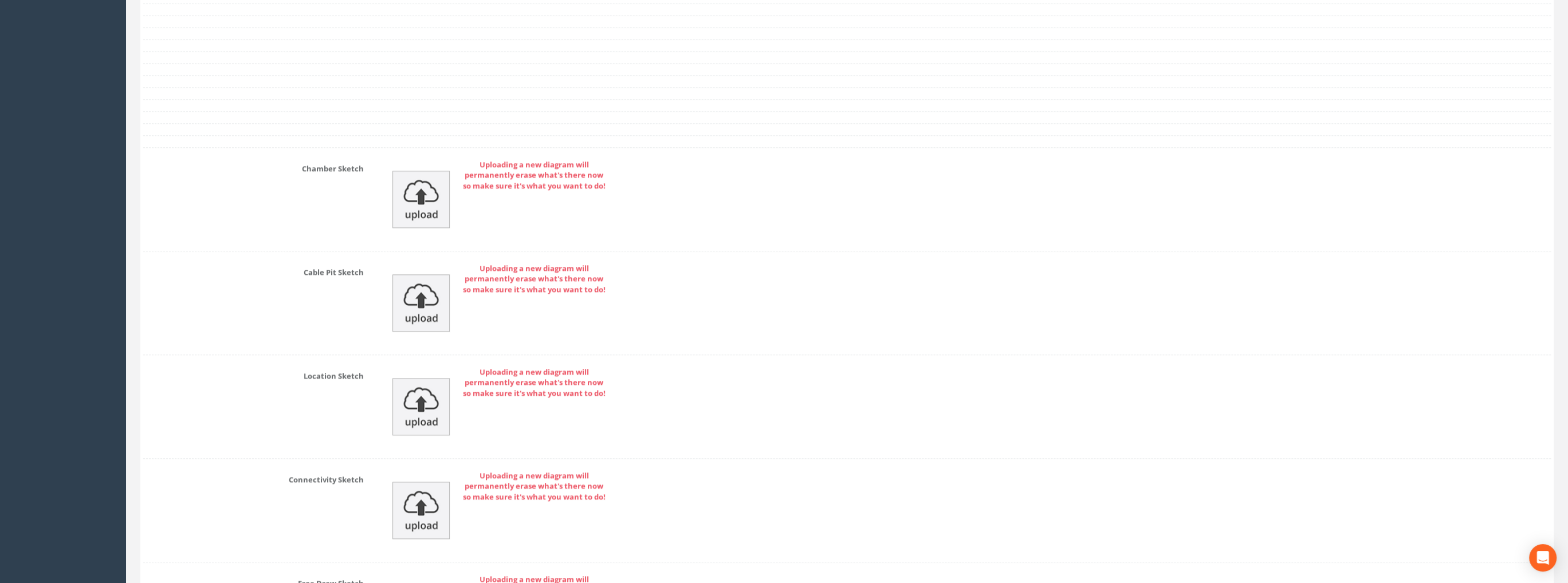
scroll to position [2378, 0]
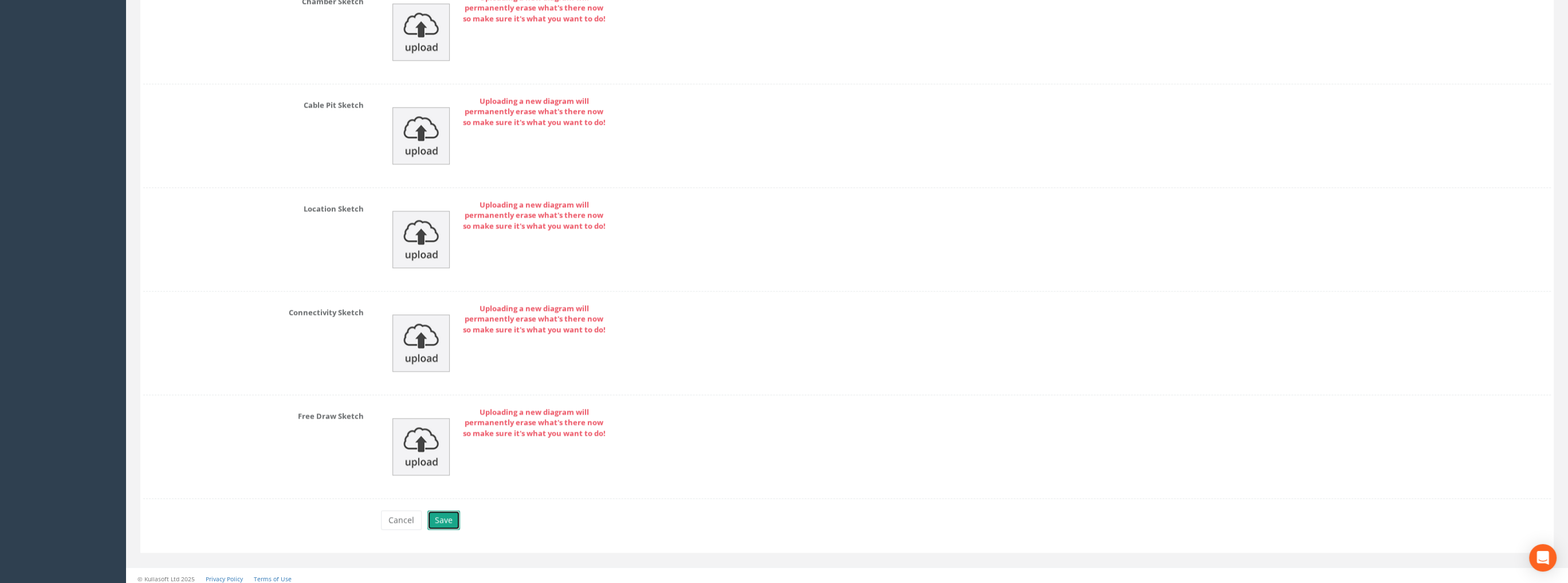
click at [441, 514] on button "Save" at bounding box center [444, 520] width 32 height 19
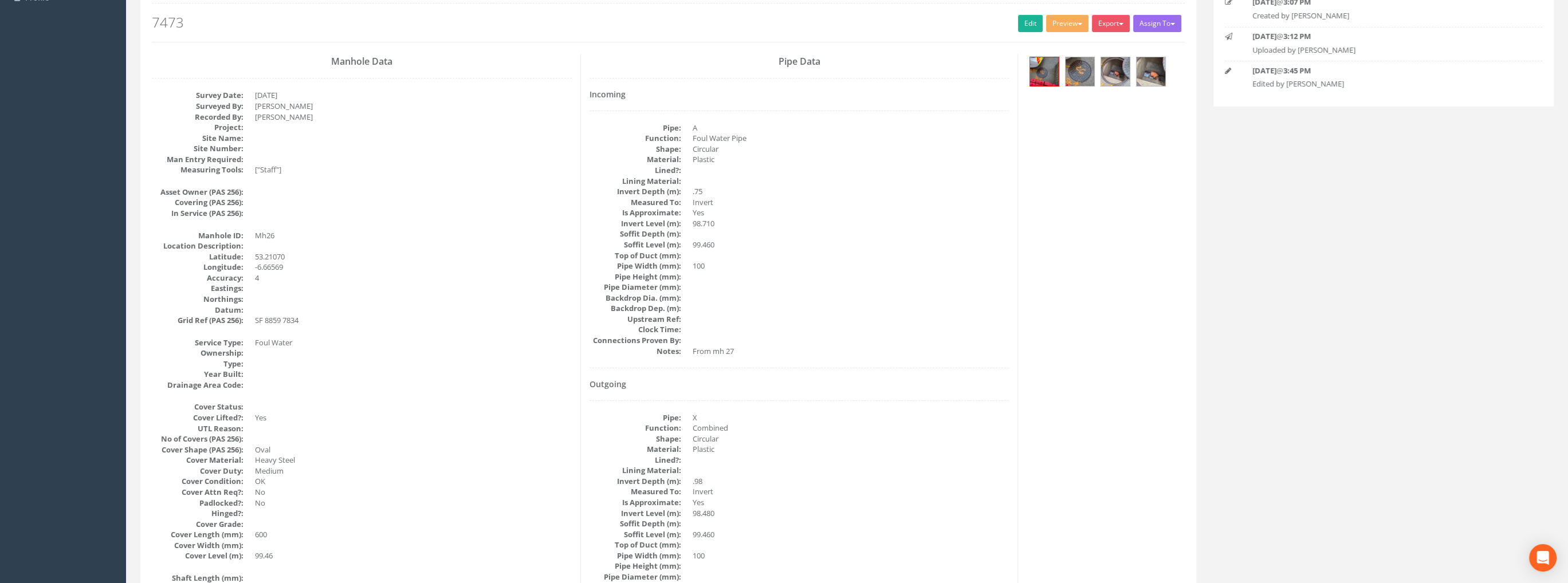
scroll to position [100, 0]
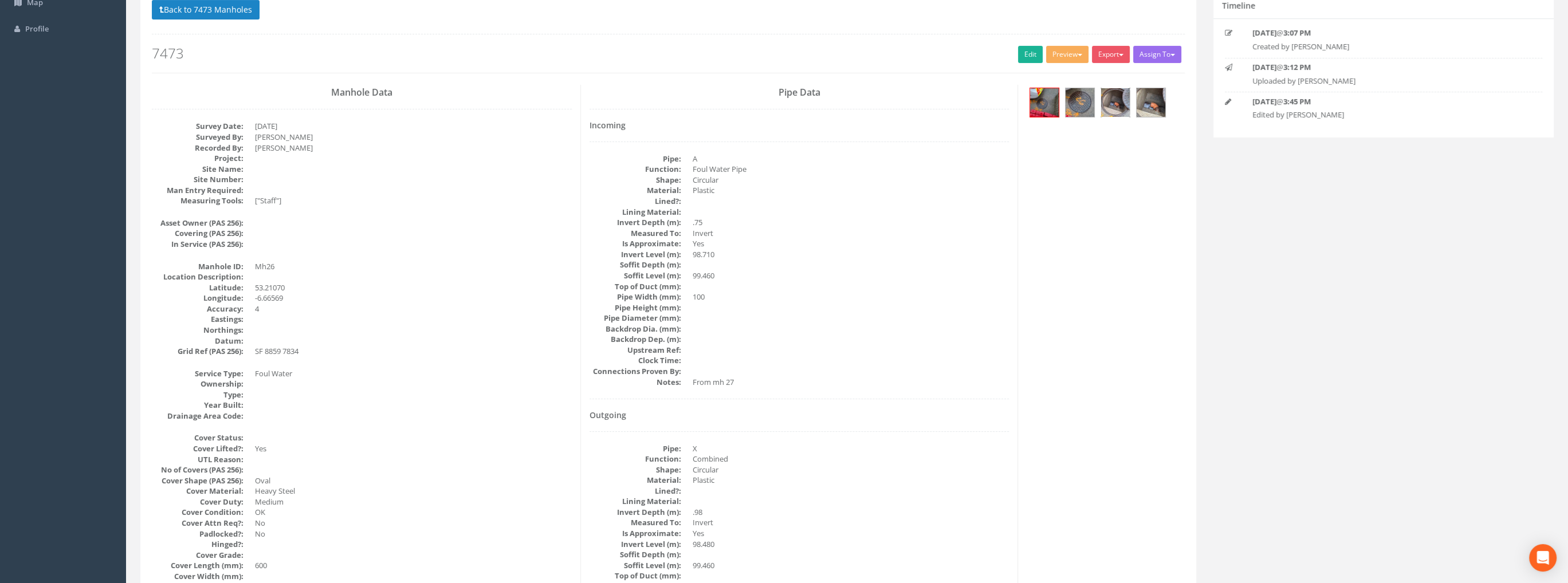
click at [1122, 101] on img at bounding box center [1115, 102] width 29 height 29
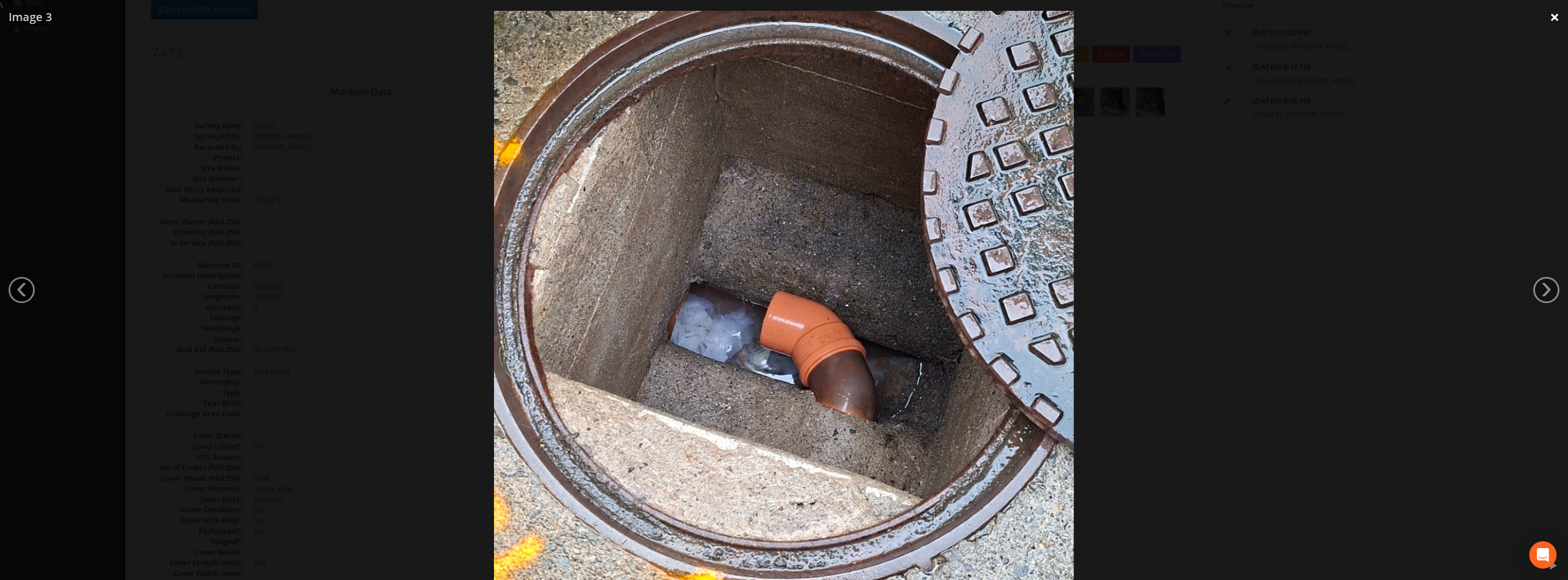
click at [1550, 15] on link "×" at bounding box center [1554, 17] width 27 height 34
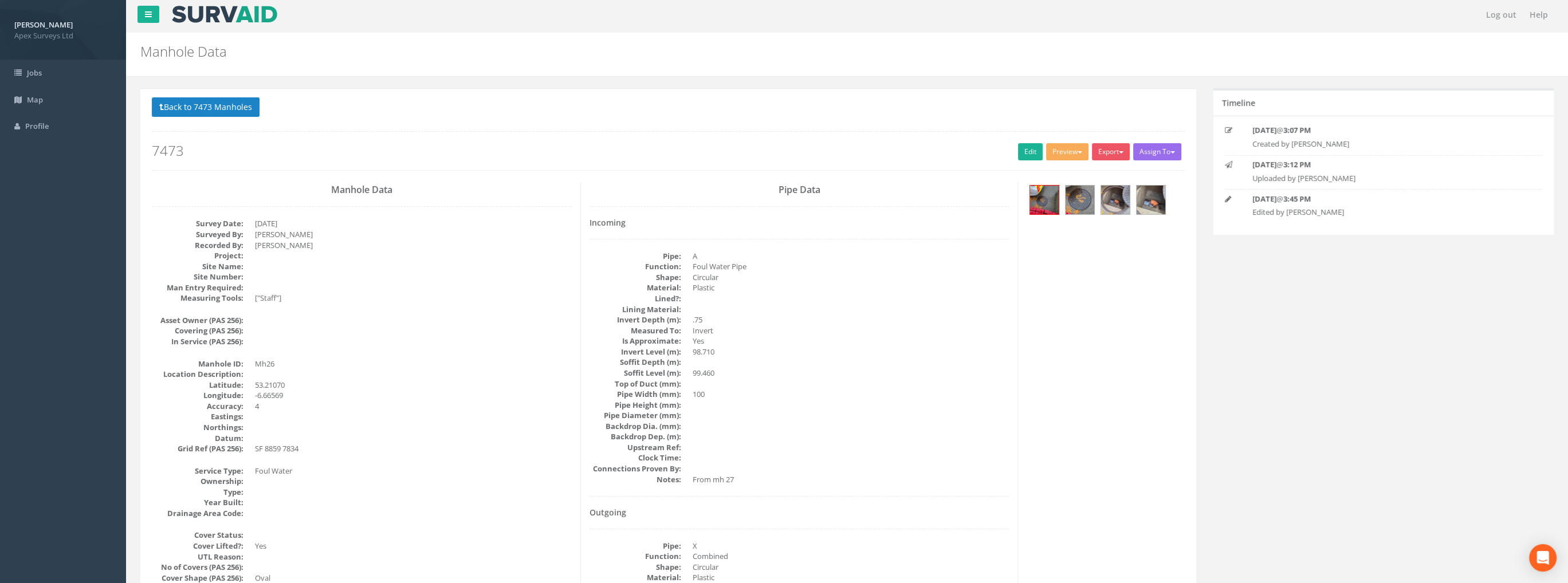
scroll to position [0, 0]
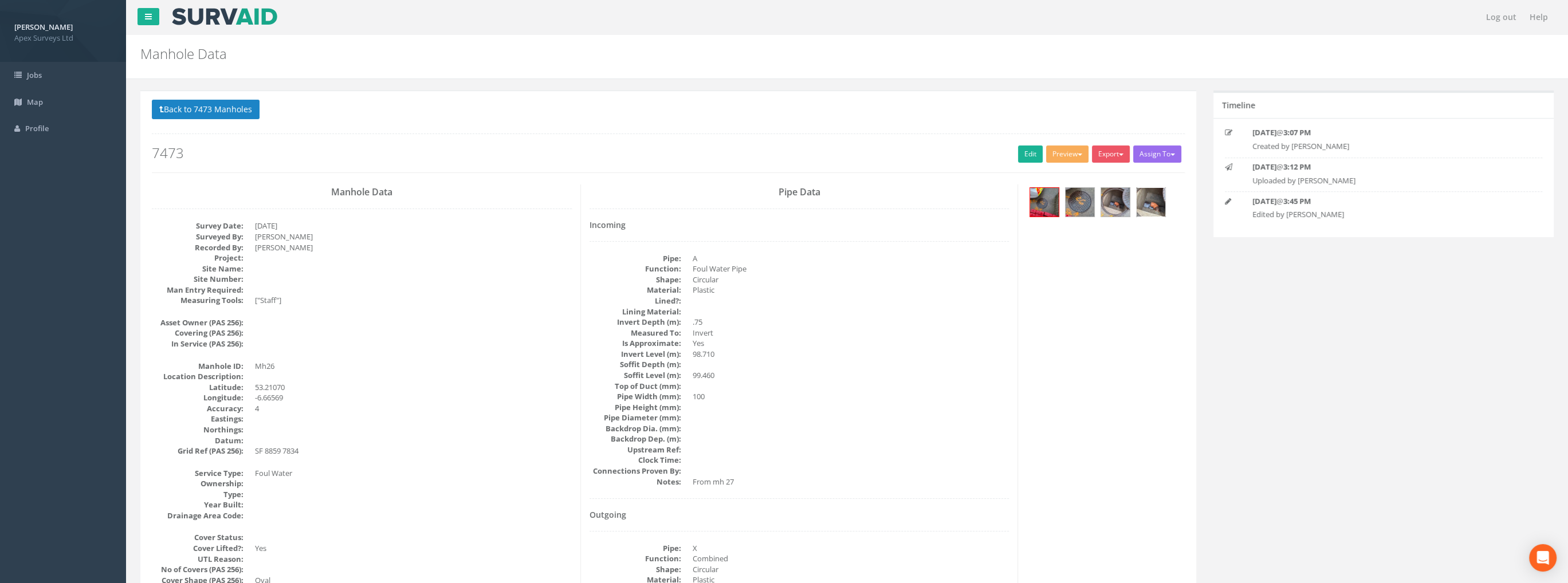
click at [1153, 199] on img at bounding box center [1150, 202] width 29 height 29
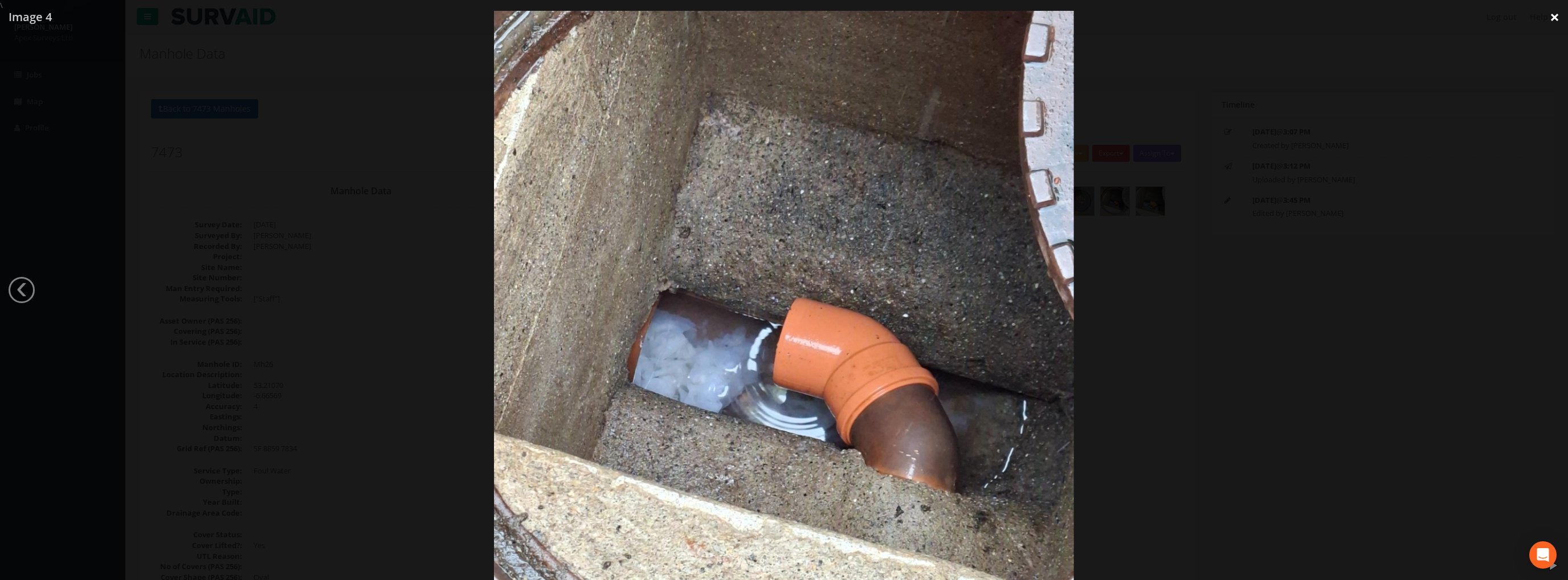
click at [1553, 17] on link "×" at bounding box center [1554, 17] width 27 height 34
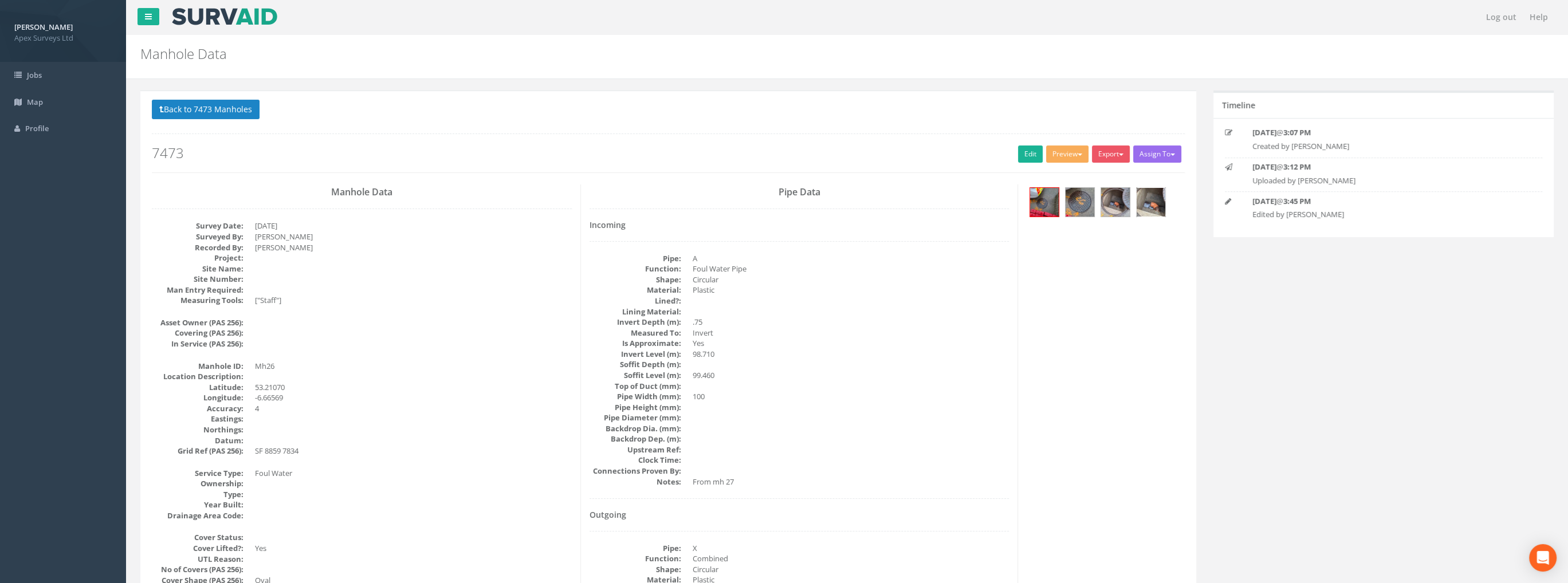
click at [1155, 209] on img at bounding box center [1150, 202] width 29 height 29
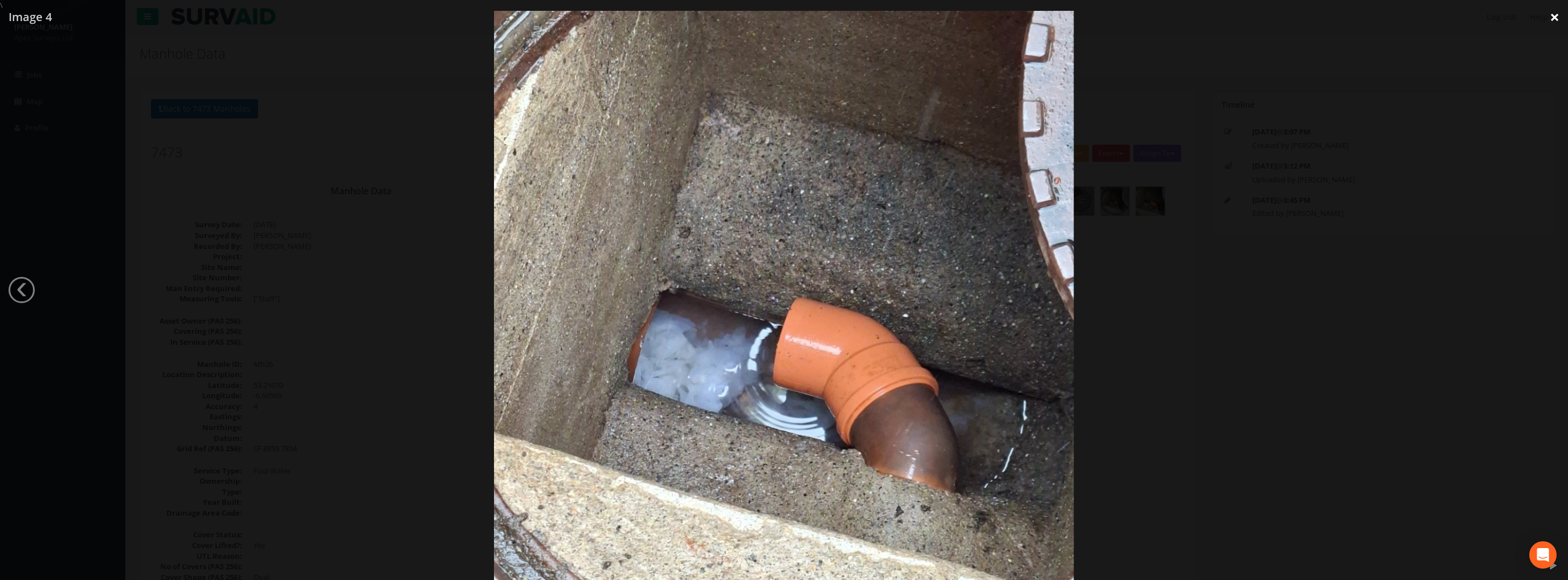
click at [1547, 15] on link "×" at bounding box center [1554, 17] width 27 height 34
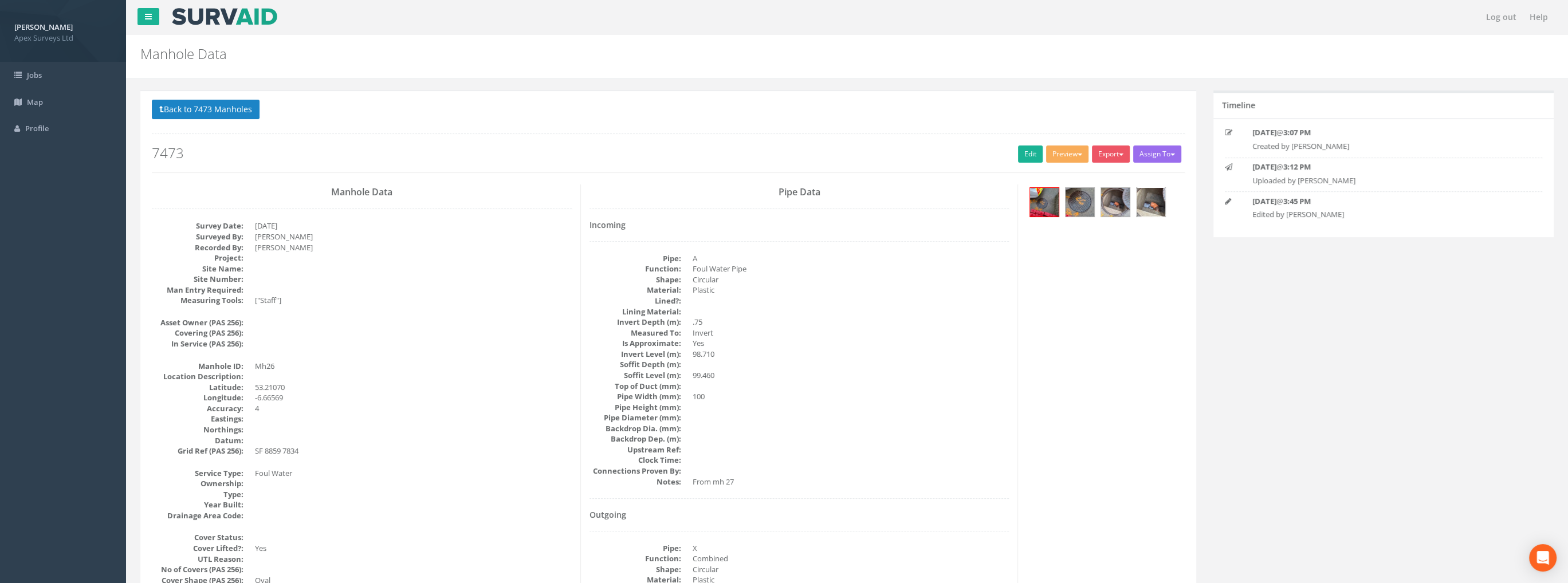
click at [1155, 203] on img at bounding box center [1150, 202] width 29 height 29
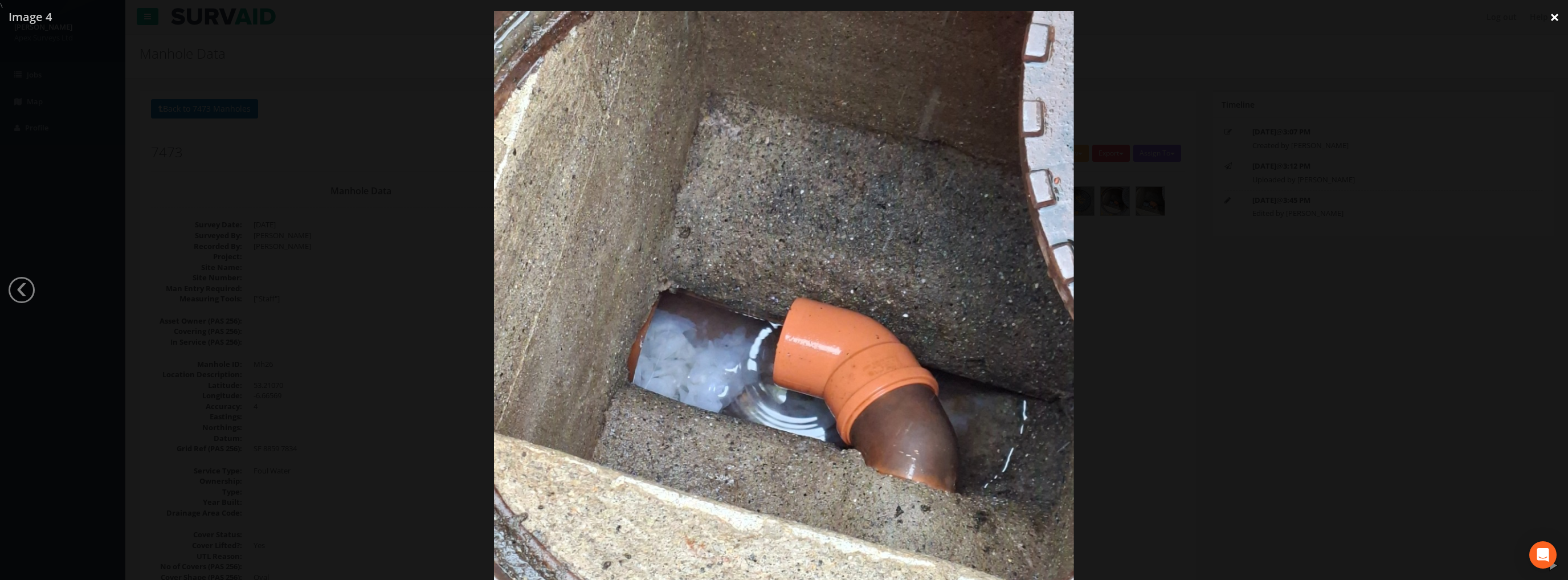
click at [1555, 18] on link "×" at bounding box center [1554, 17] width 27 height 34
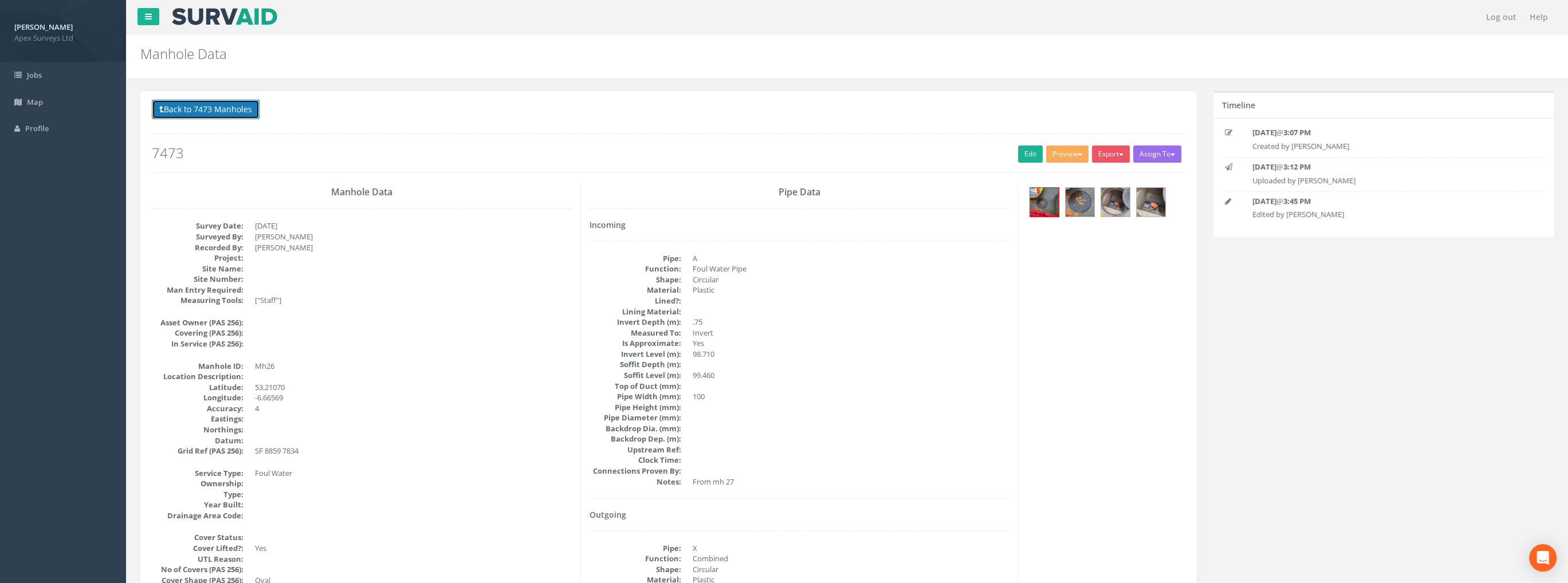
click at [216, 114] on button "Back to 7473 Manholes" at bounding box center [205, 109] width 107 height 19
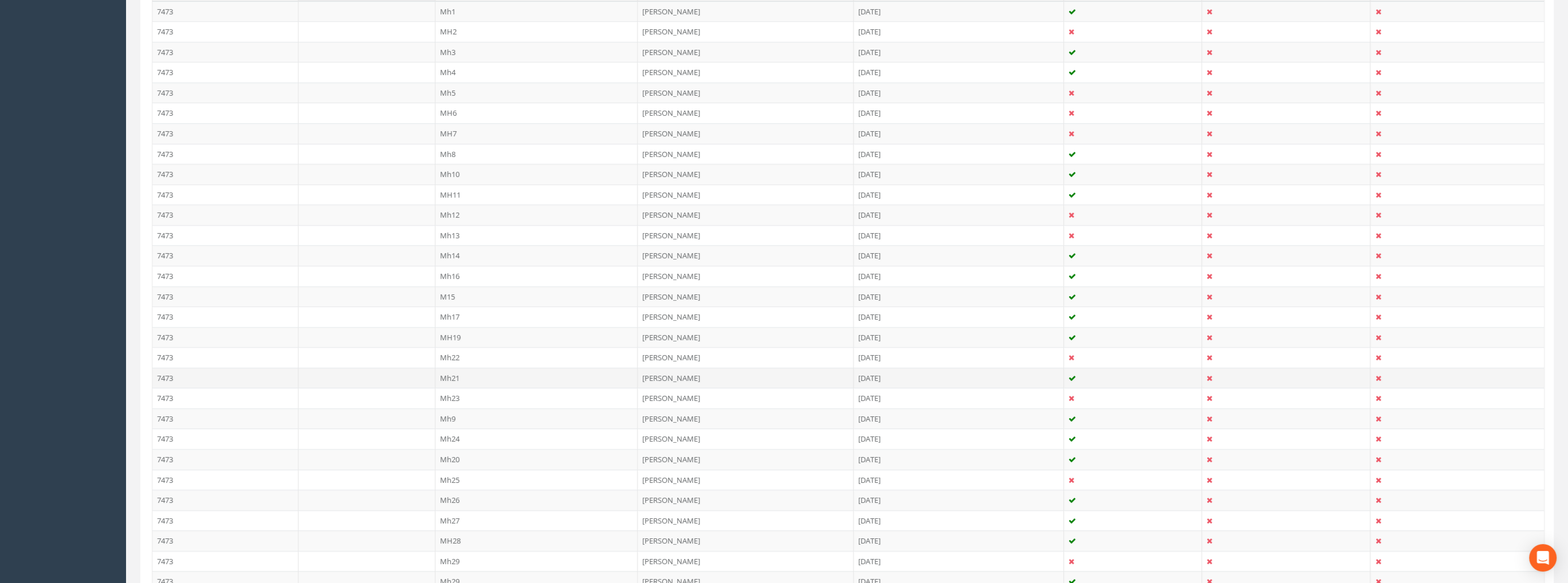
scroll to position [343, 0]
drag, startPoint x: 458, startPoint y: 454, endPoint x: 481, endPoint y: 452, distance: 23.1
click at [458, 454] on td "Mh20" at bounding box center [537, 459] width 203 height 21
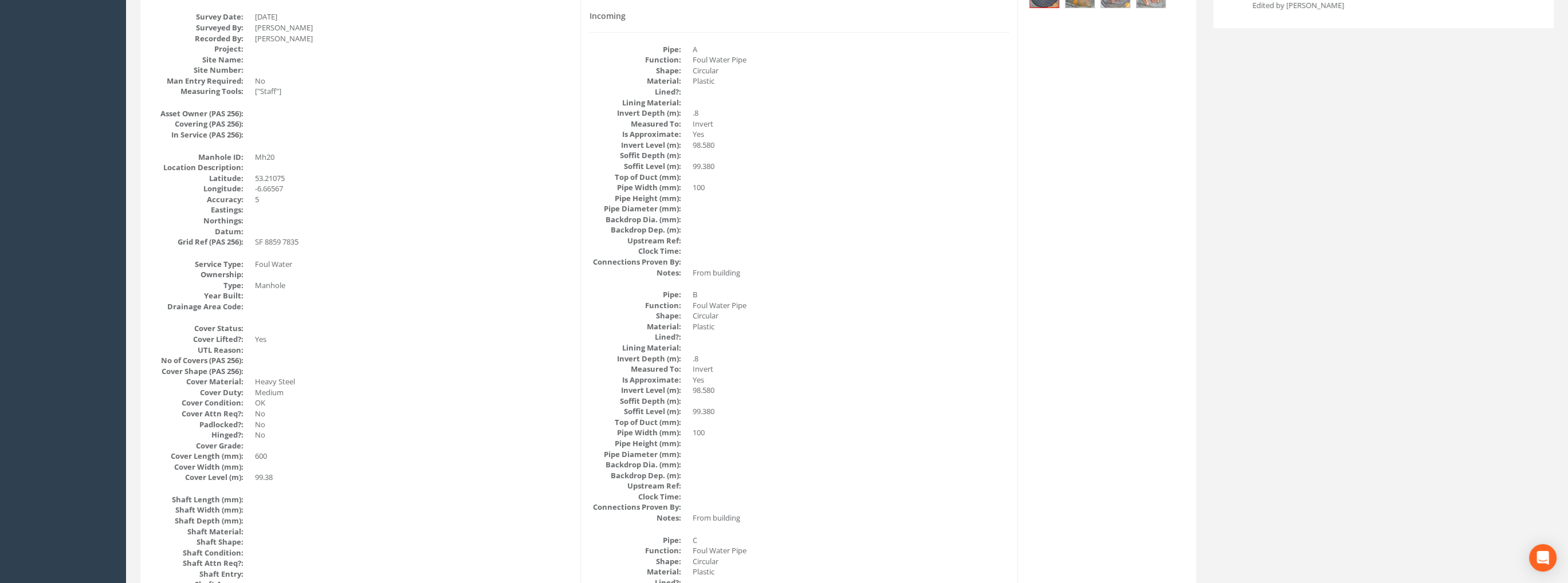
scroll to position [0, 0]
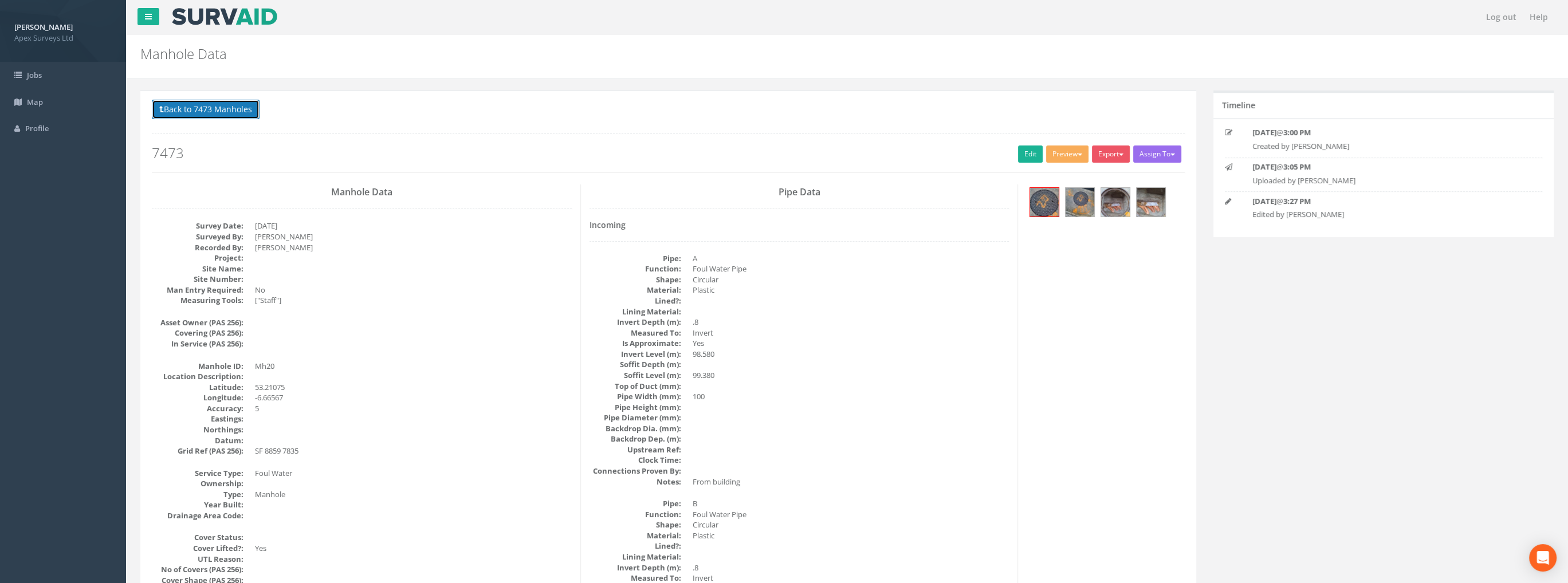
click at [230, 104] on button "Back to 7473 Manholes" at bounding box center [205, 109] width 107 height 19
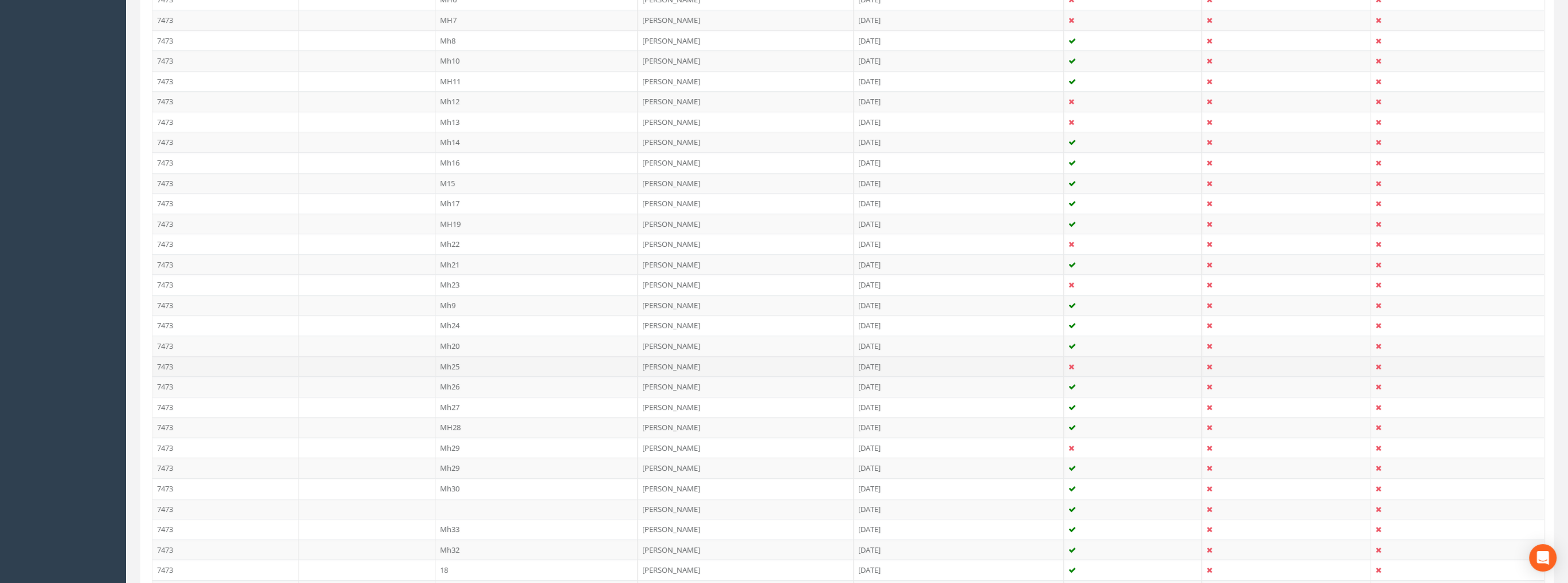
scroll to position [459, 0]
click at [461, 381] on td "Mh26" at bounding box center [537, 384] width 203 height 21
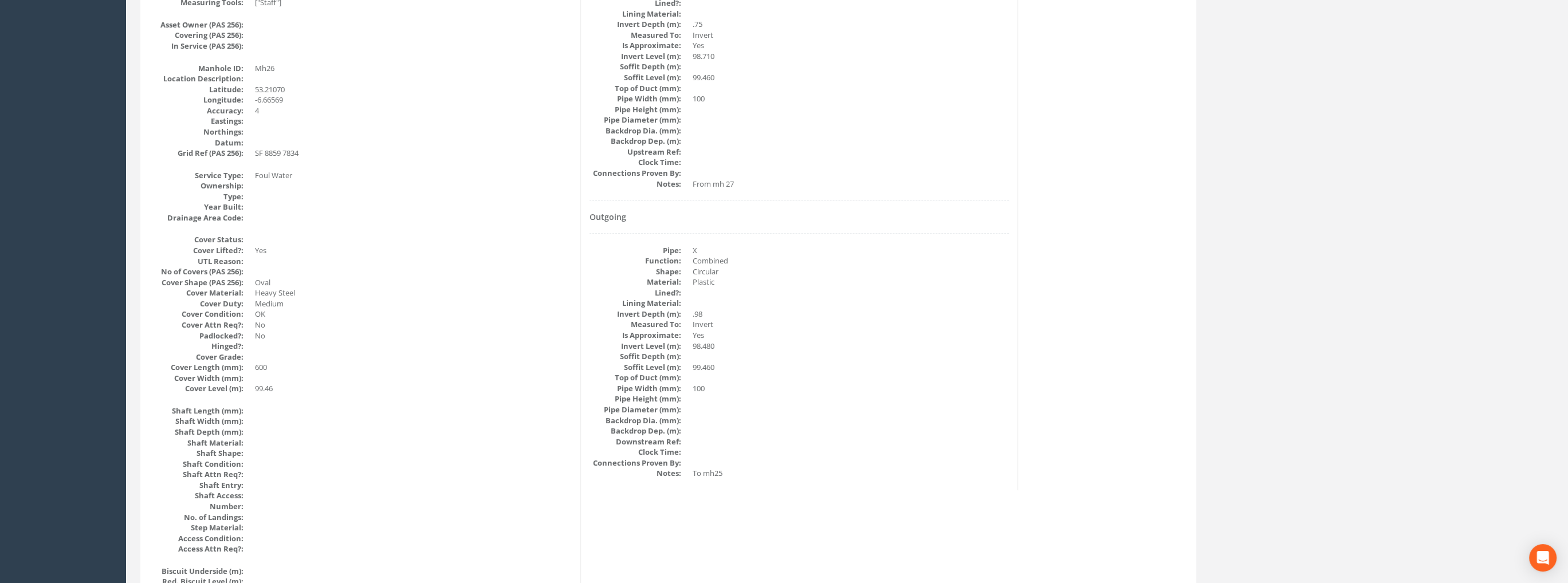
scroll to position [332, 0]
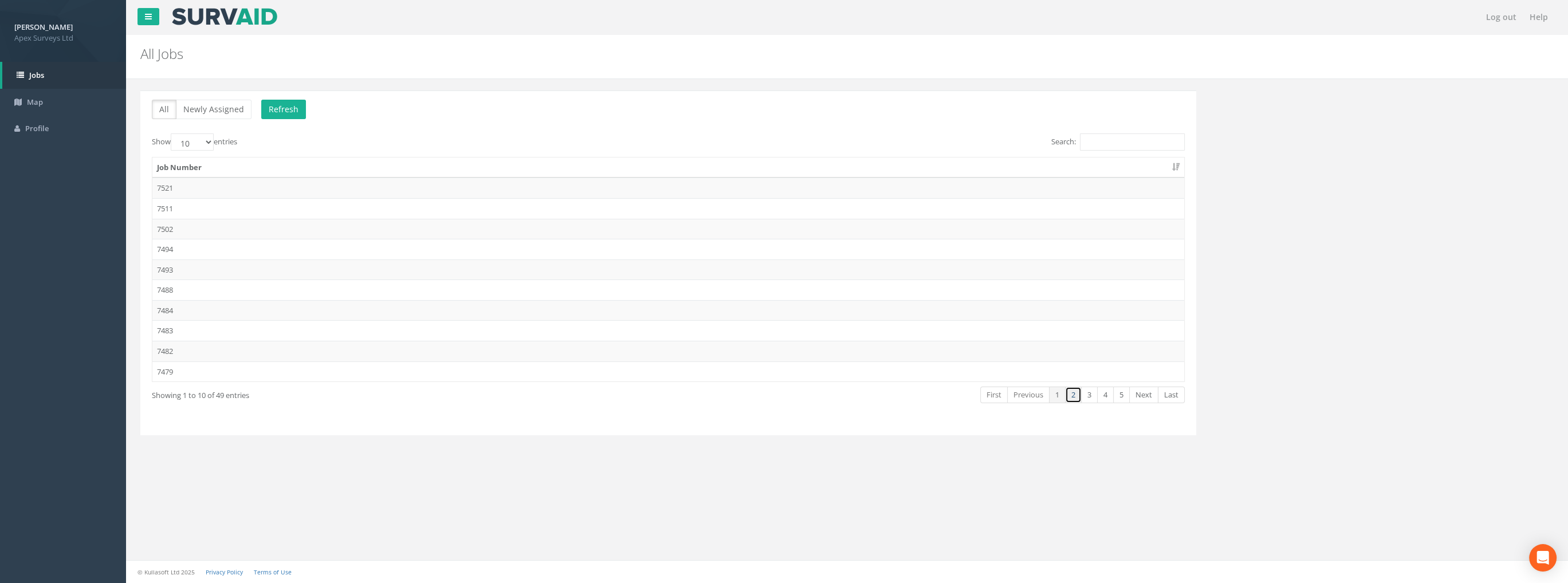
click at [1068, 388] on link "2" at bounding box center [1072, 394] width 16 height 16
click at [181, 188] on td "7473" at bounding box center [668, 188] width 1031 height 21
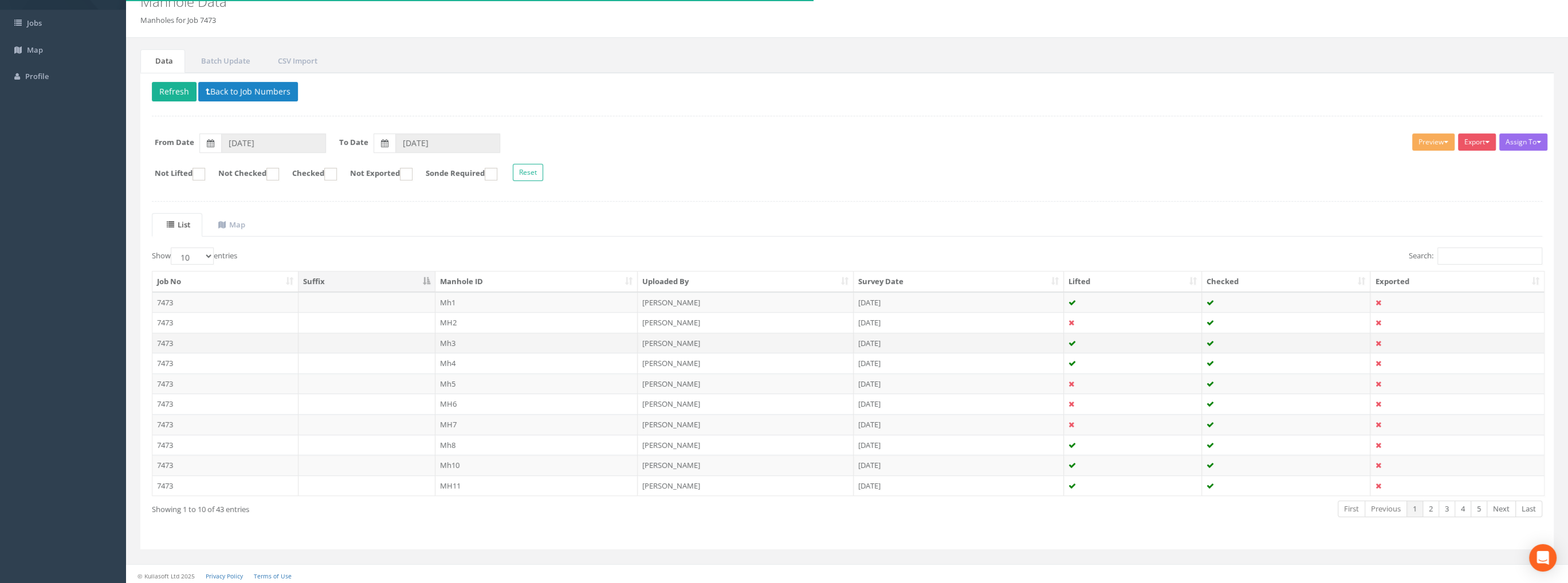
scroll to position [53, 0]
click at [189, 257] on select "10 25 50 100" at bounding box center [193, 255] width 43 height 17
select select "100"
click at [172, 247] on select "10 25 50 100" at bounding box center [193, 255] width 43 height 17
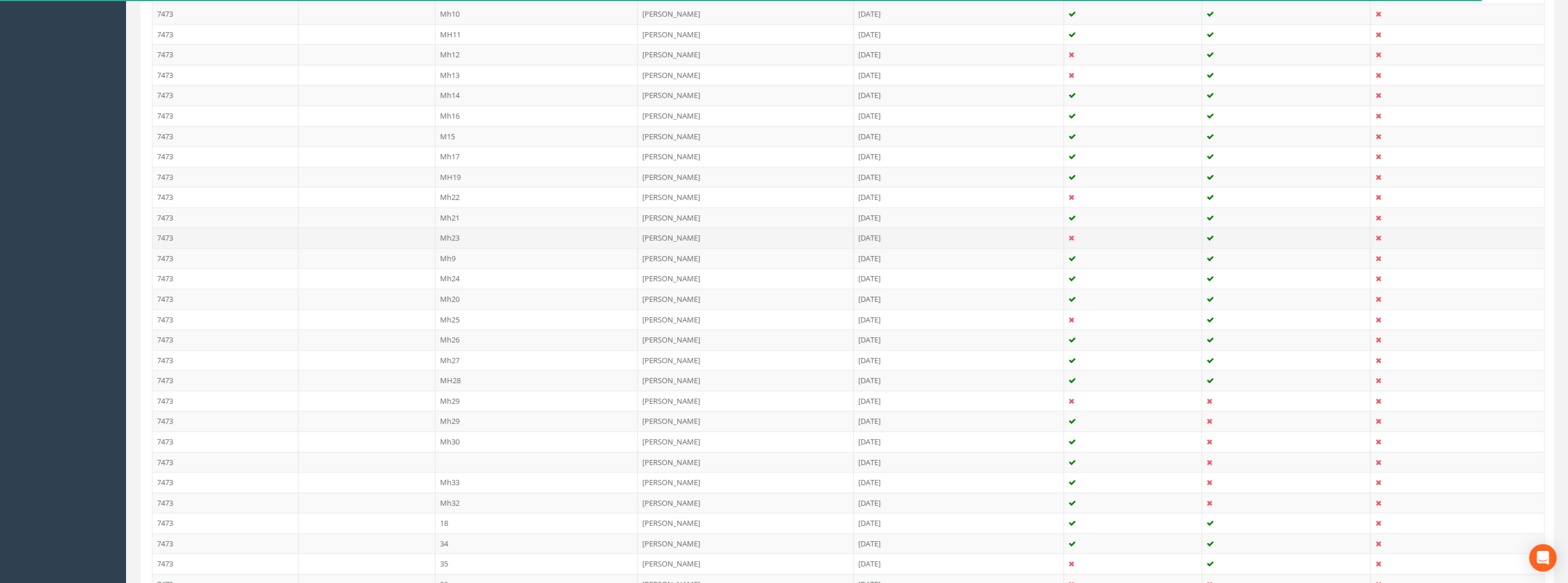
scroll to position [549, 0]
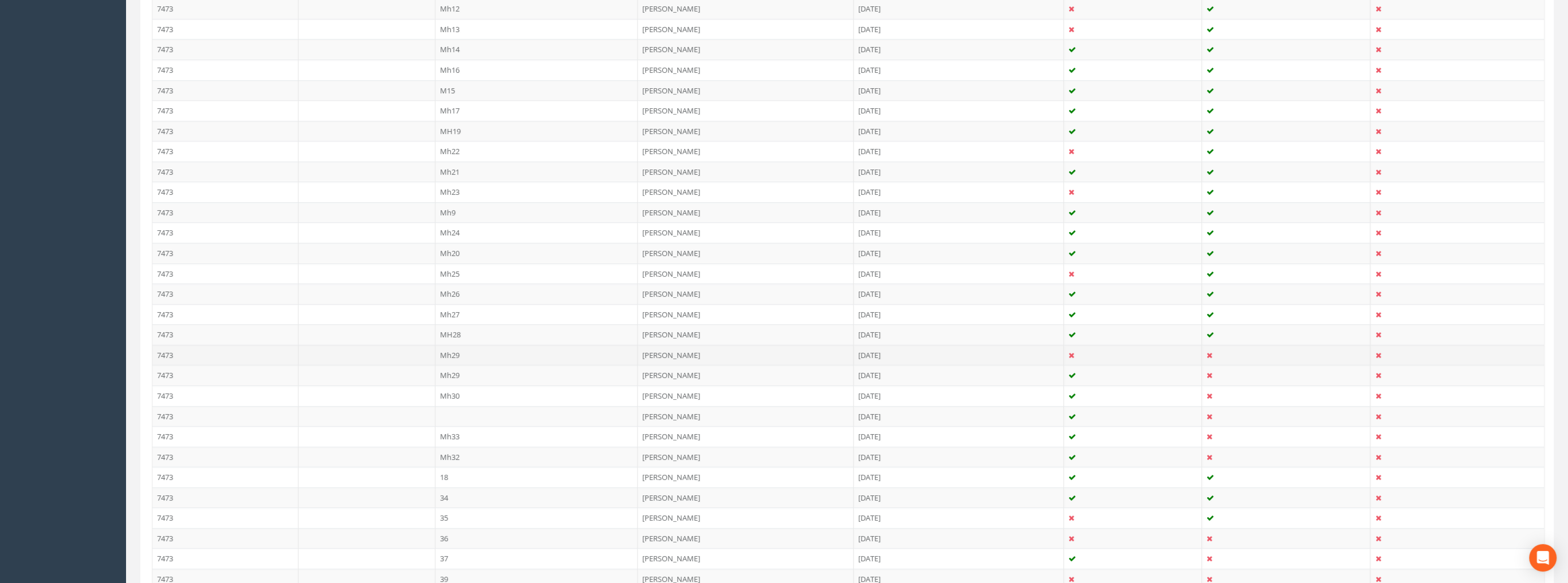
click at [448, 351] on td "Mh29" at bounding box center [537, 355] width 203 height 21
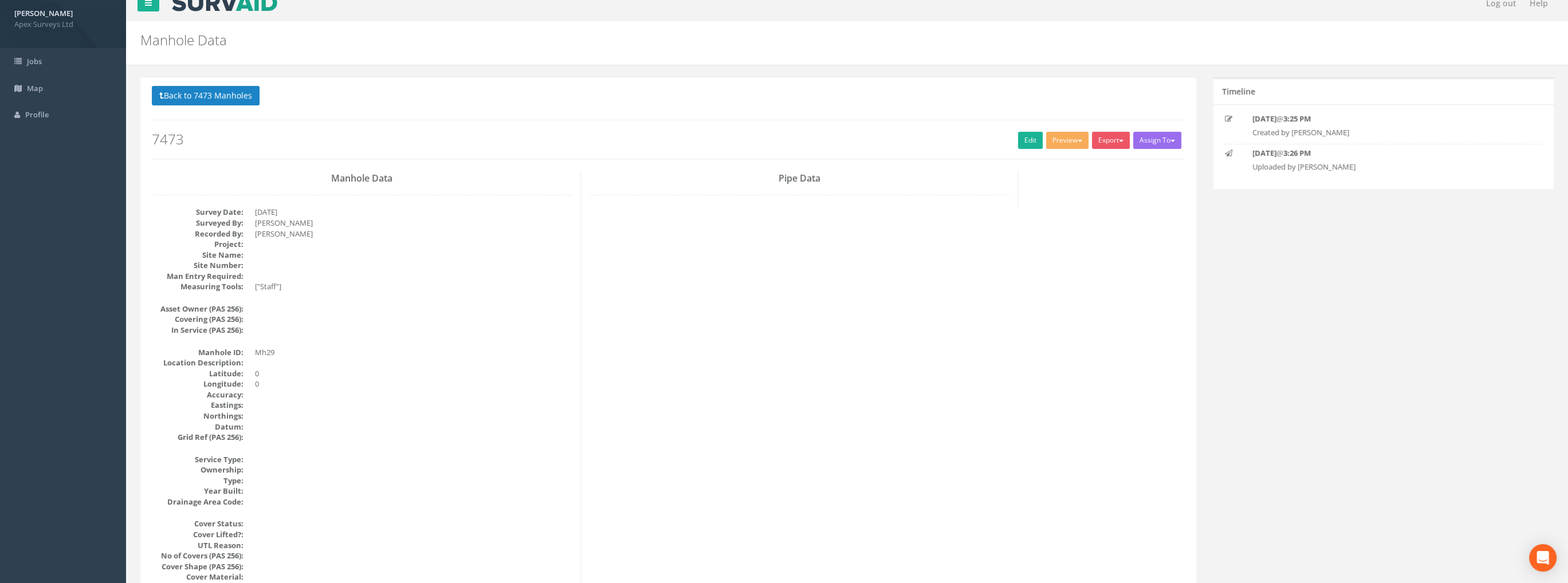
scroll to position [0, 0]
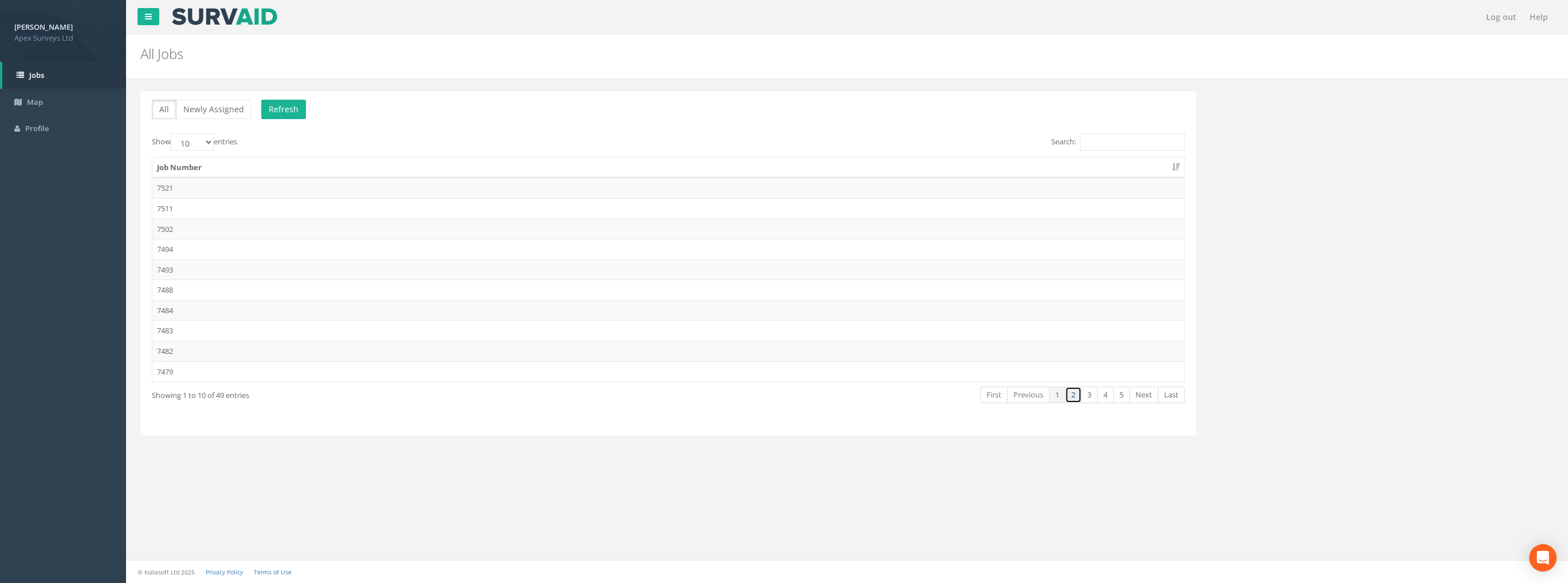
click at [1076, 388] on link "2" at bounding box center [1072, 394] width 16 height 16
click at [163, 185] on td "7473" at bounding box center [668, 188] width 1031 height 21
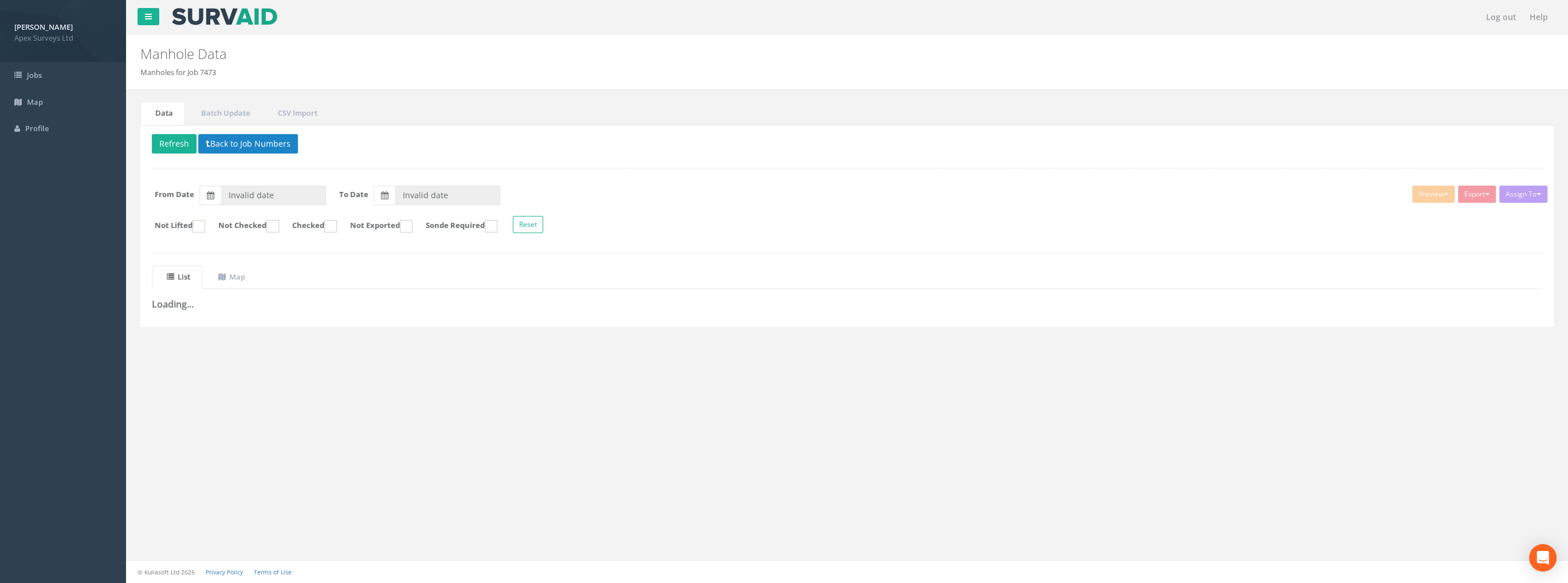
type input "[DATE]"
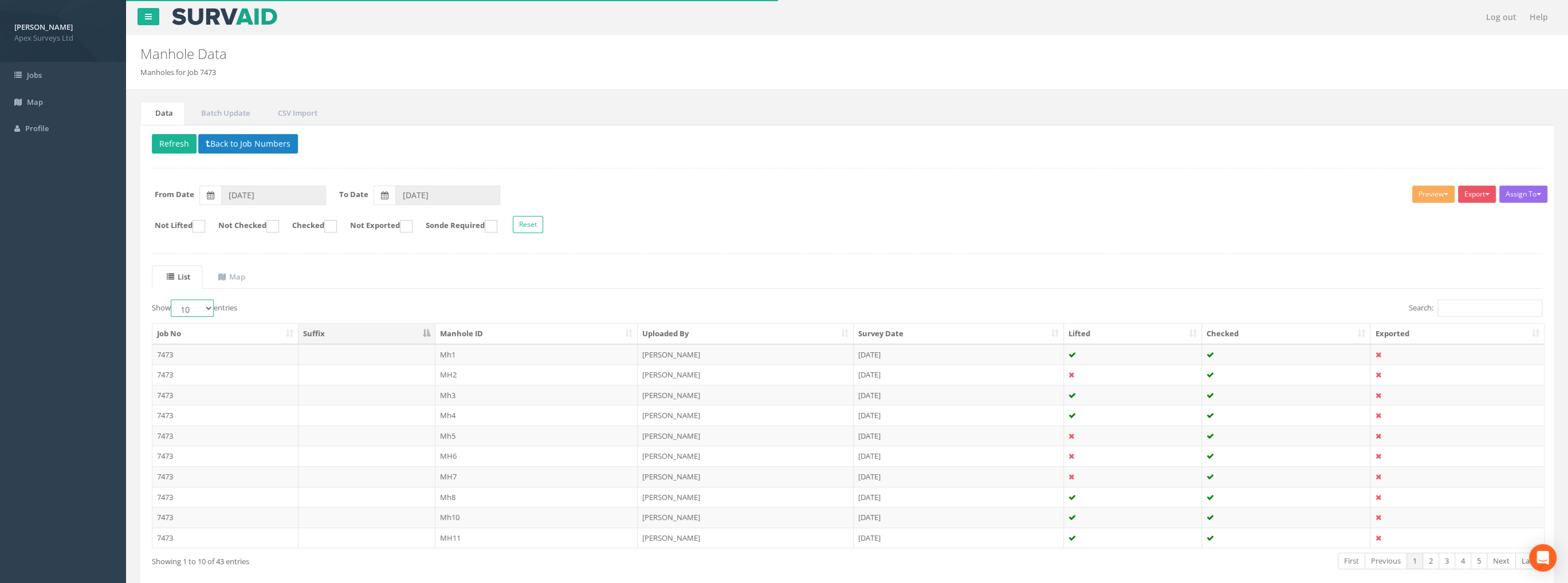
click at [189, 305] on select "10 25 50 100" at bounding box center [193, 308] width 43 height 17
select select "100"
click at [172, 299] on select "10 25 50 100" at bounding box center [193, 308] width 43 height 17
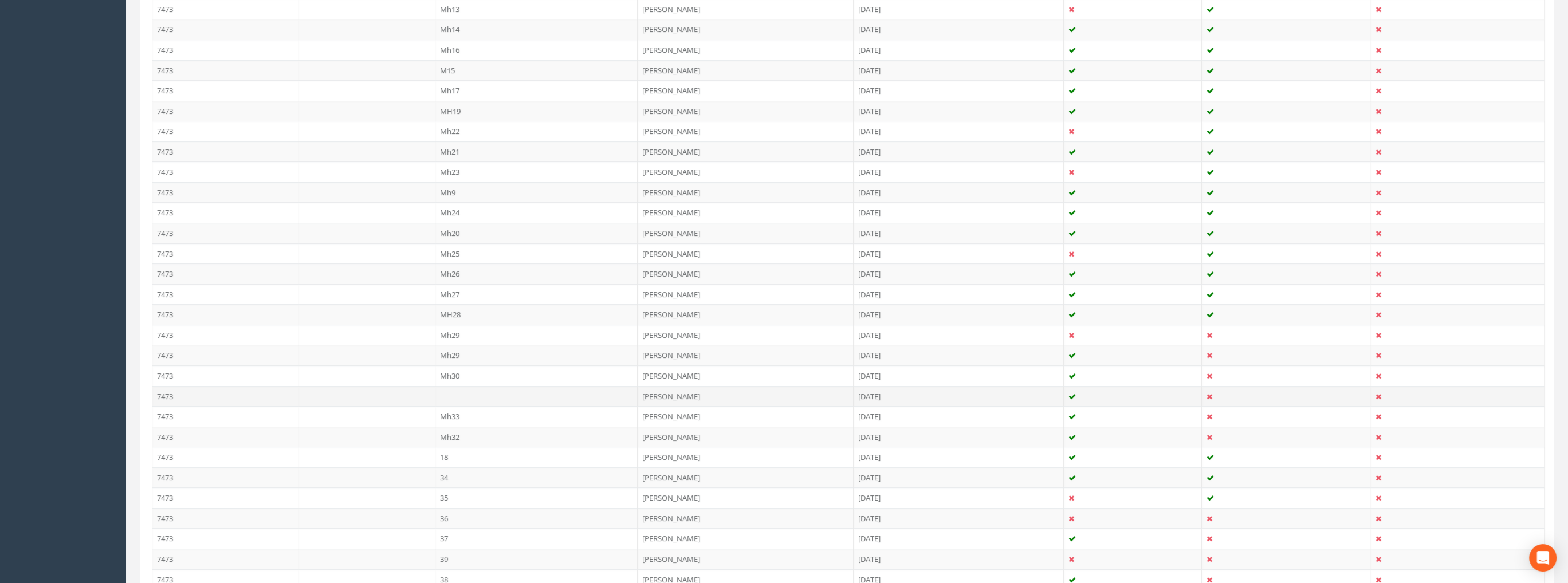
scroll to position [549, 0]
click at [458, 268] on td "Mh25" at bounding box center [537, 274] width 203 height 21
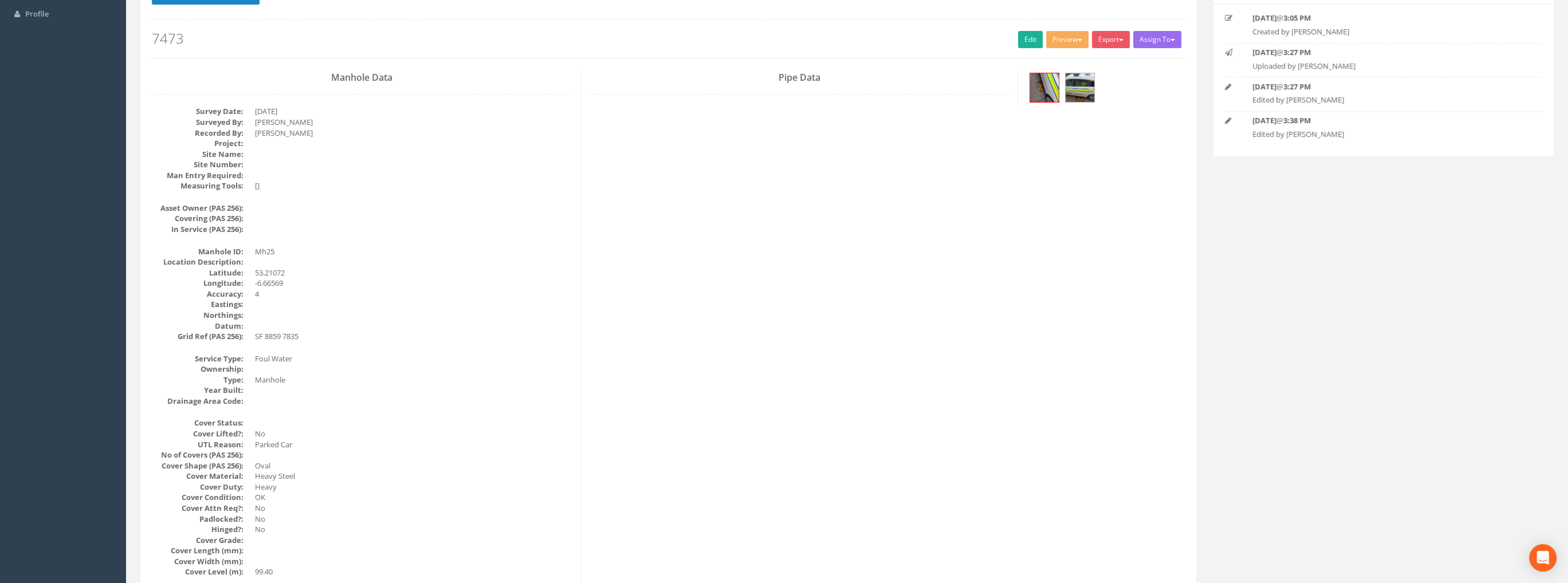
scroll to position [0, 0]
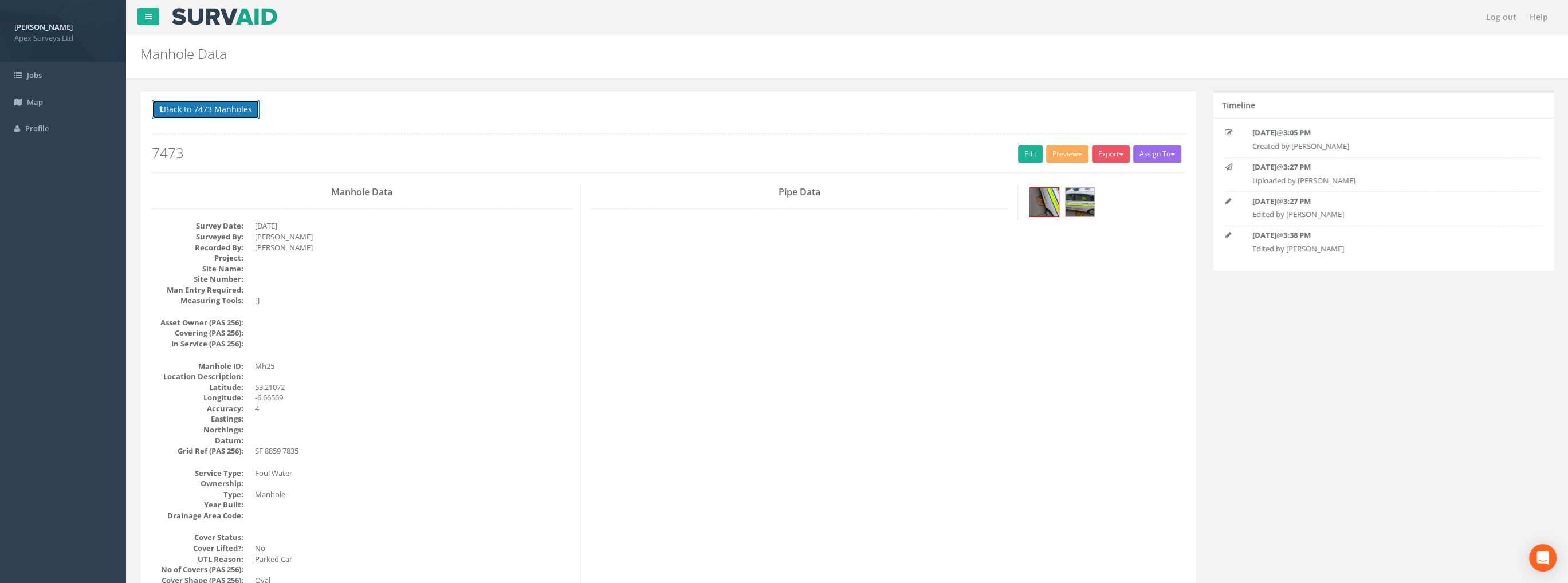
click at [169, 108] on button "Back to 7473 Manholes" at bounding box center [205, 109] width 107 height 19
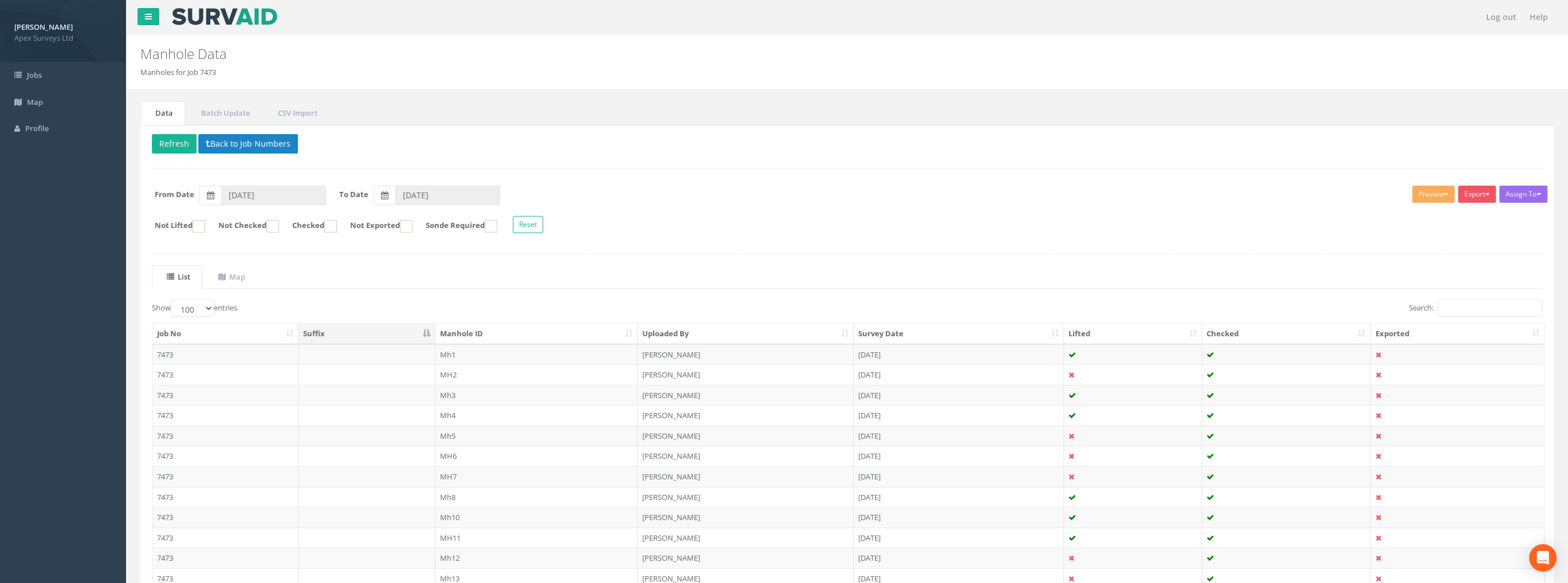
click at [1239, 333] on th "Checked" at bounding box center [1286, 334] width 169 height 21
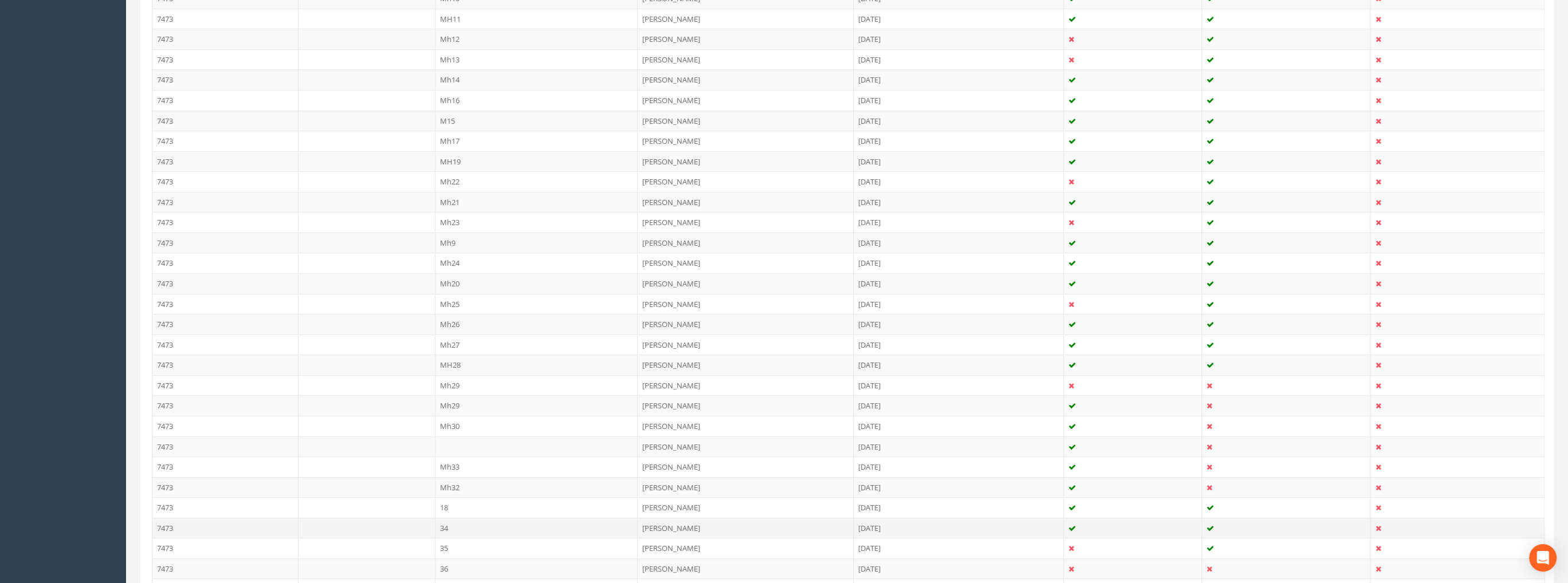
scroll to position [492, 0]
click at [454, 385] on td "MH28" at bounding box center [537, 391] width 203 height 21
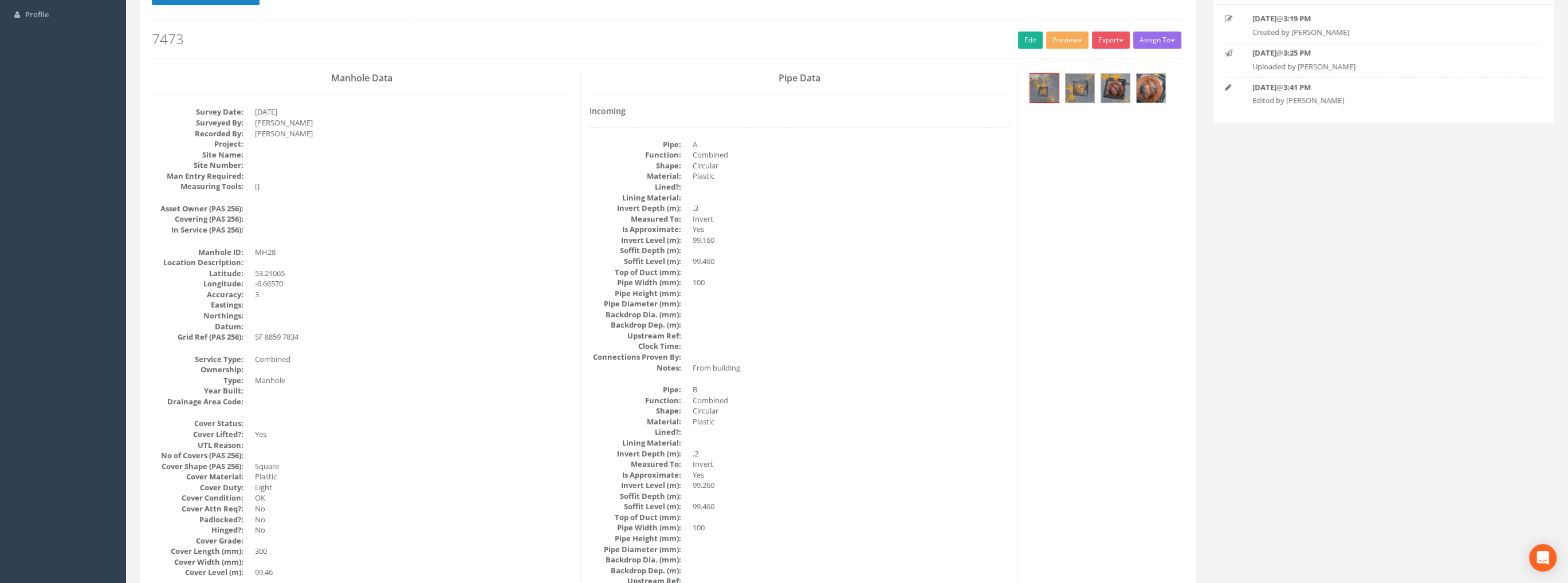
scroll to position [0, 0]
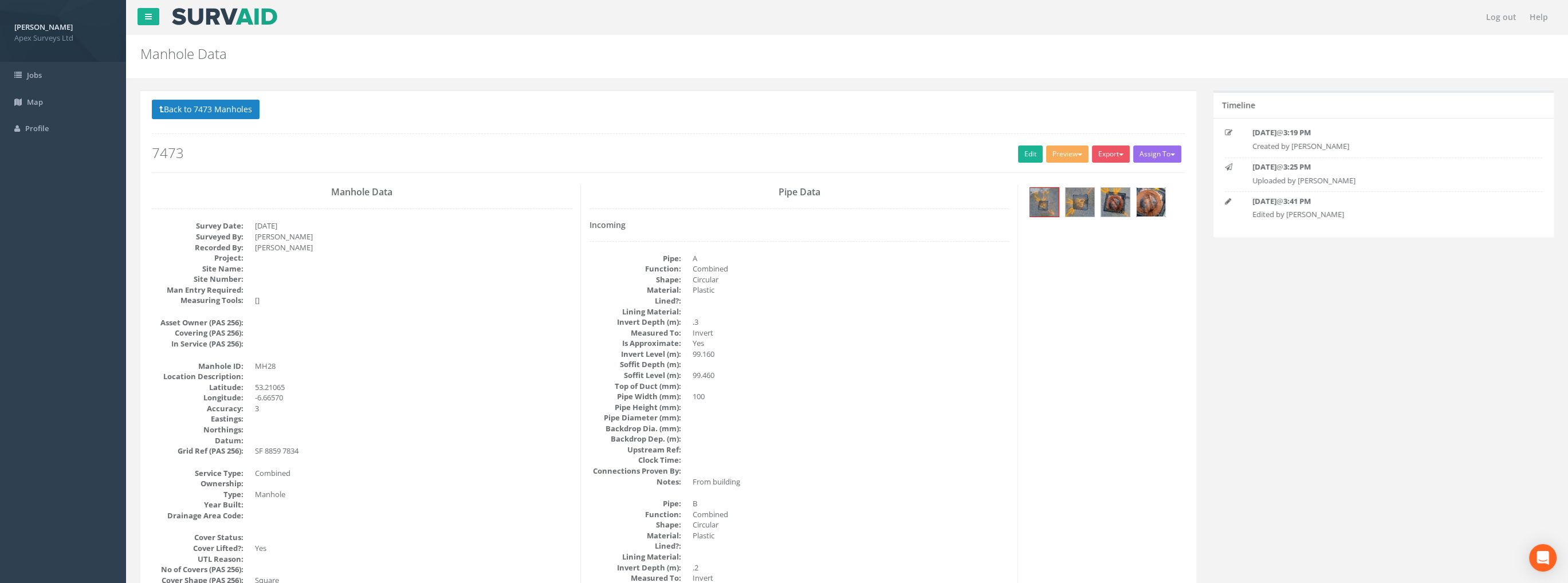
click at [1150, 200] on img at bounding box center [1150, 202] width 29 height 29
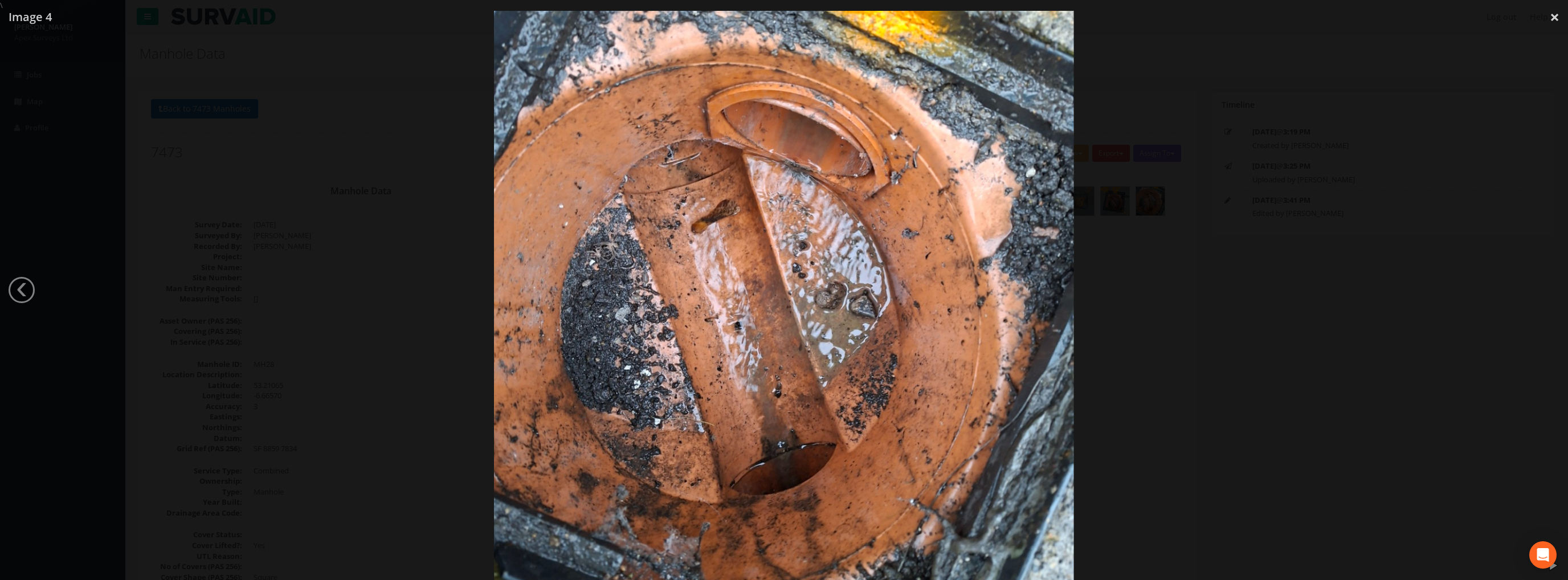
drag, startPoint x: 1552, startPoint y: 16, endPoint x: 1342, endPoint y: 43, distance: 211.7
click at [1552, 16] on link "×" at bounding box center [1554, 17] width 27 height 34
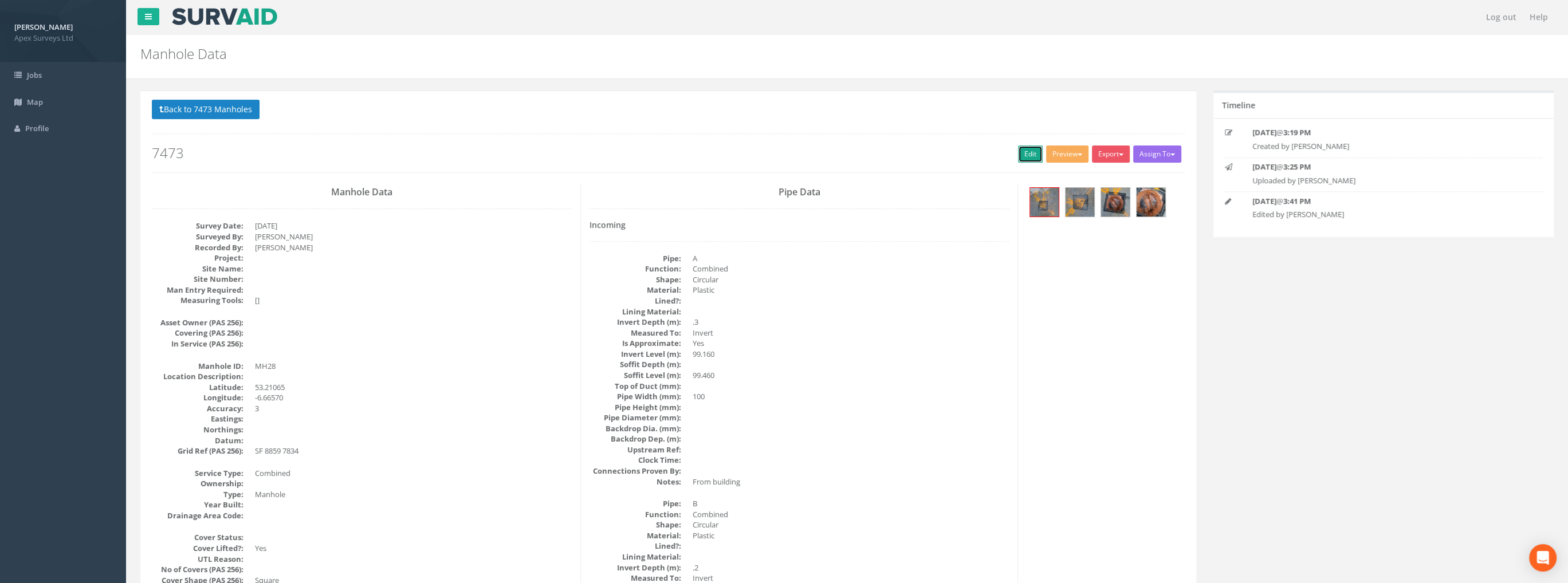
click at [1021, 149] on link "Edit" at bounding box center [1030, 154] width 25 height 17
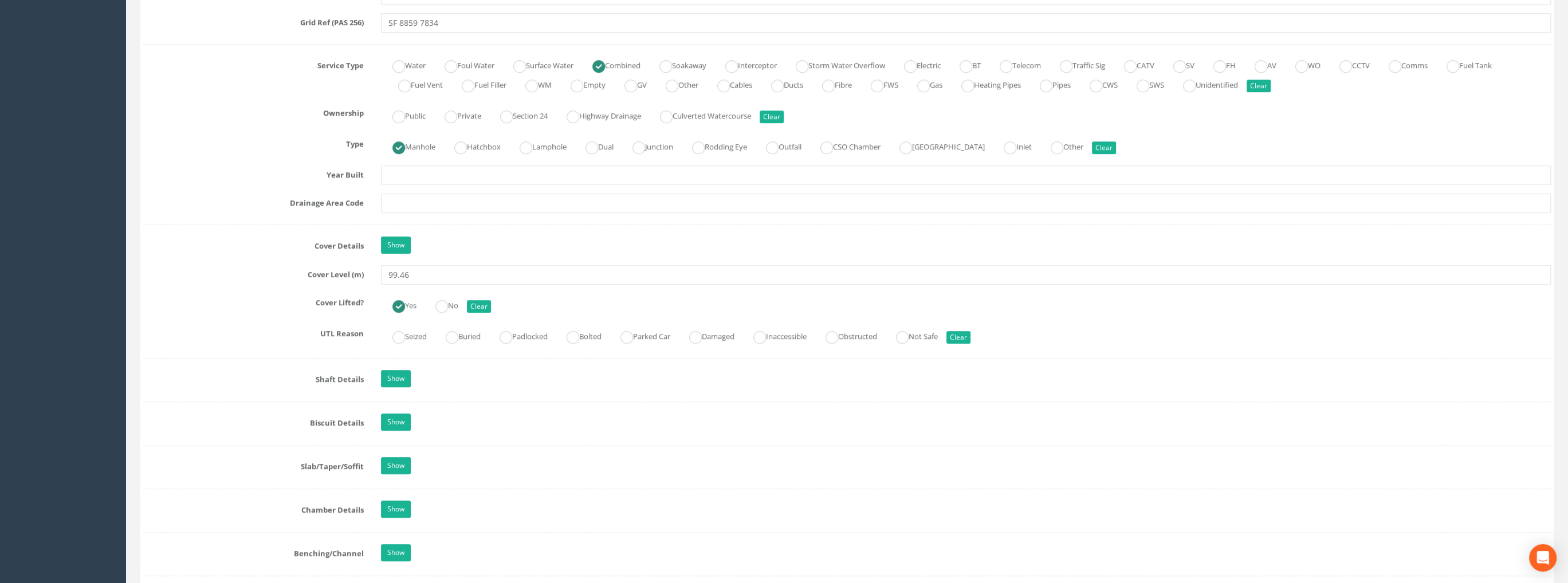
scroll to position [802, 0]
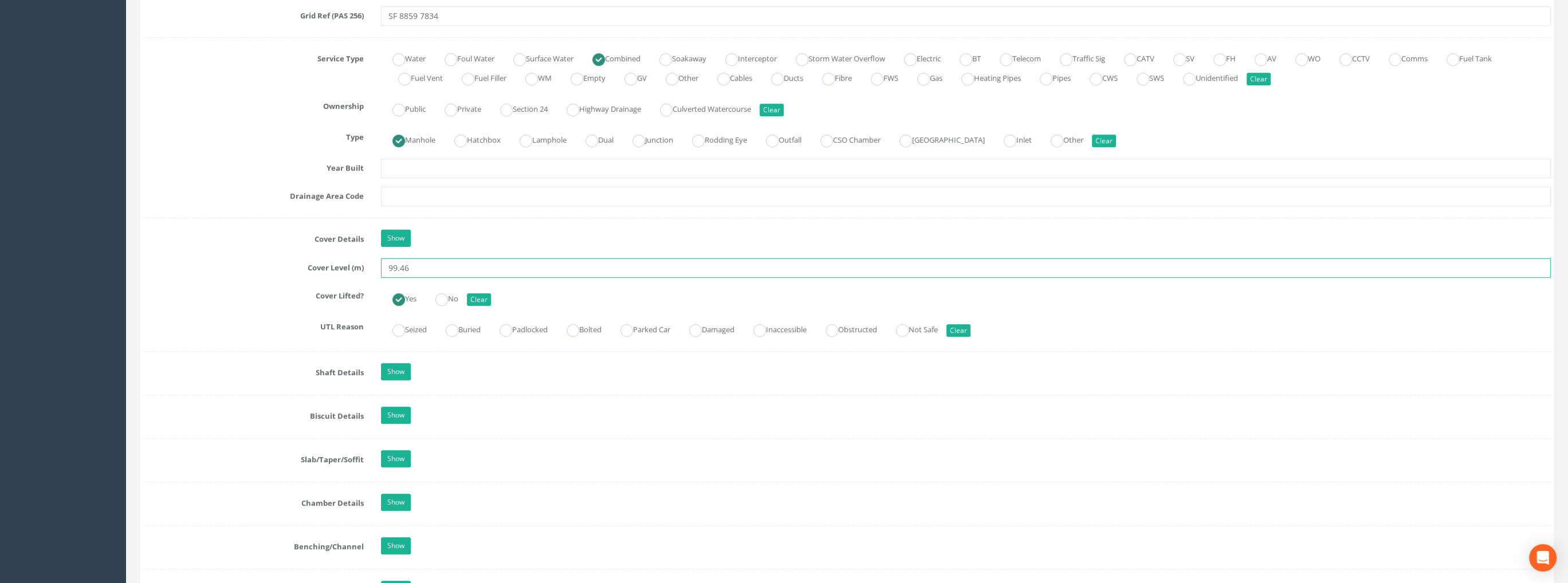
drag, startPoint x: 405, startPoint y: 268, endPoint x: 426, endPoint y: 271, distance: 21.2
click at [426, 270] on input "99.46" at bounding box center [966, 268] width 1170 height 19
click at [434, 266] on input "99.45" at bounding box center [966, 268] width 1170 height 19
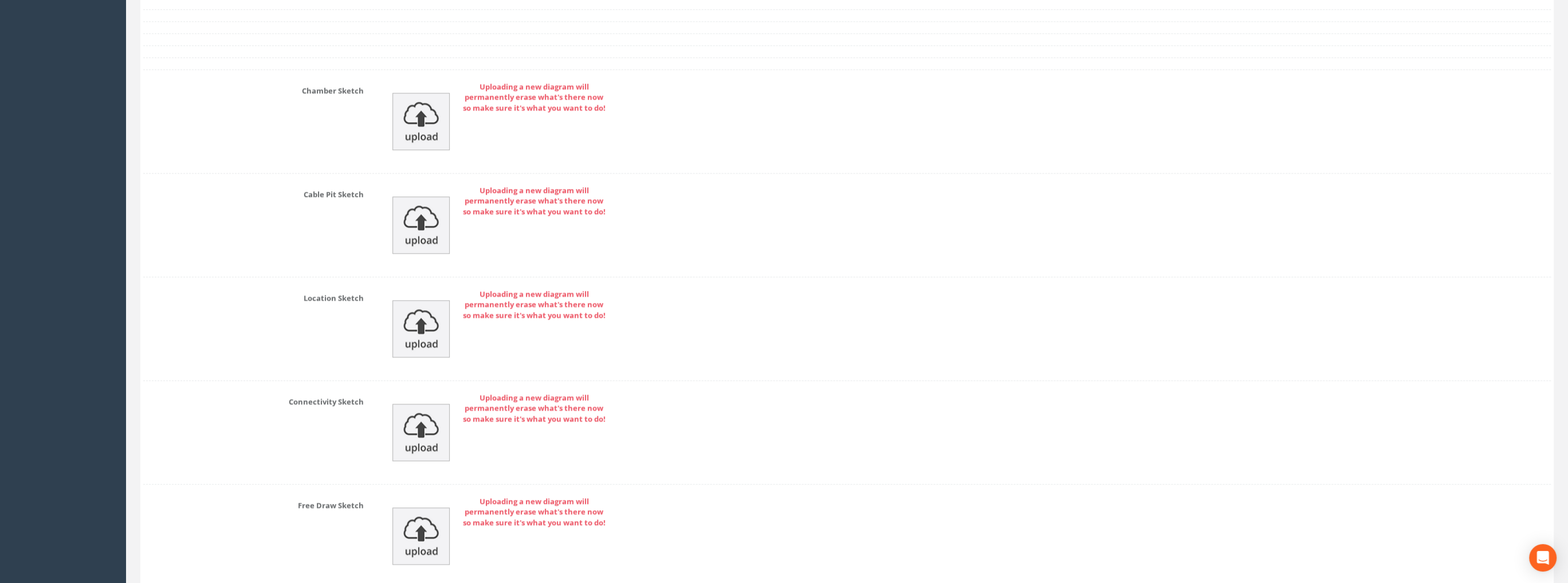
scroll to position [2421, 0]
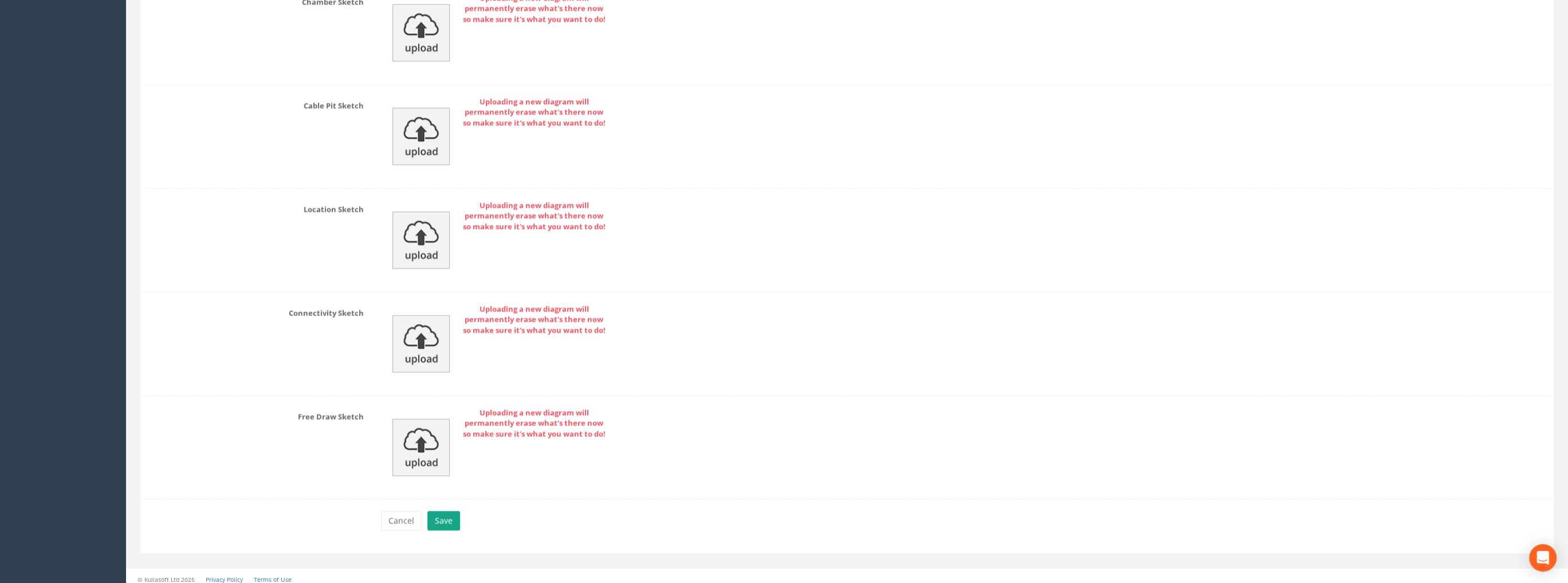
type input "99.45"
click at [450, 514] on button "Save" at bounding box center [444, 520] width 32 height 19
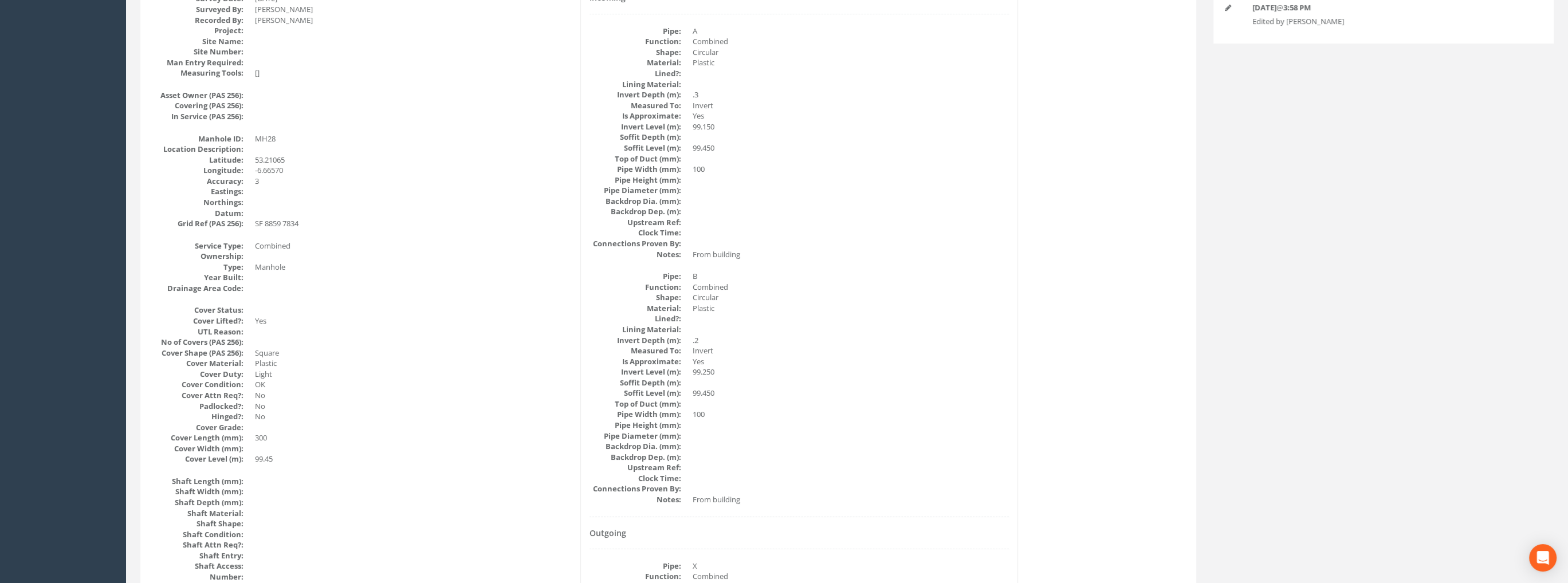
scroll to position [0, 0]
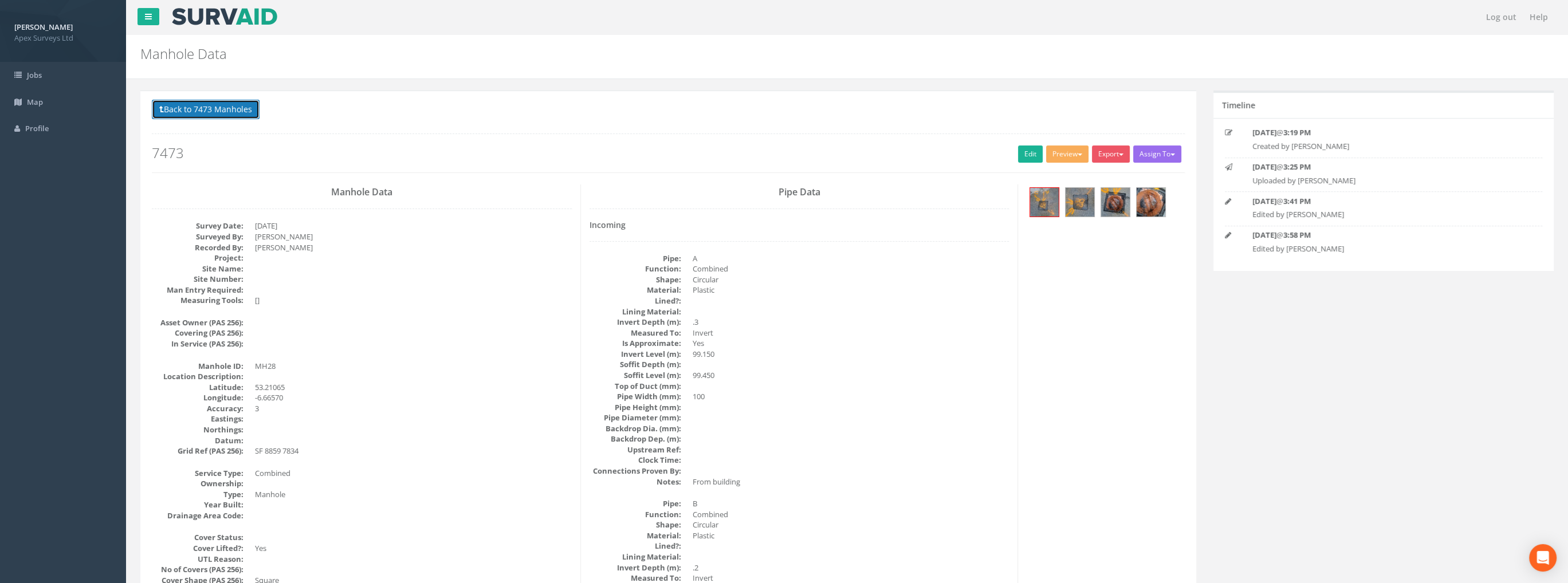
click at [203, 111] on button "Back to 7473 Manholes" at bounding box center [205, 109] width 107 height 19
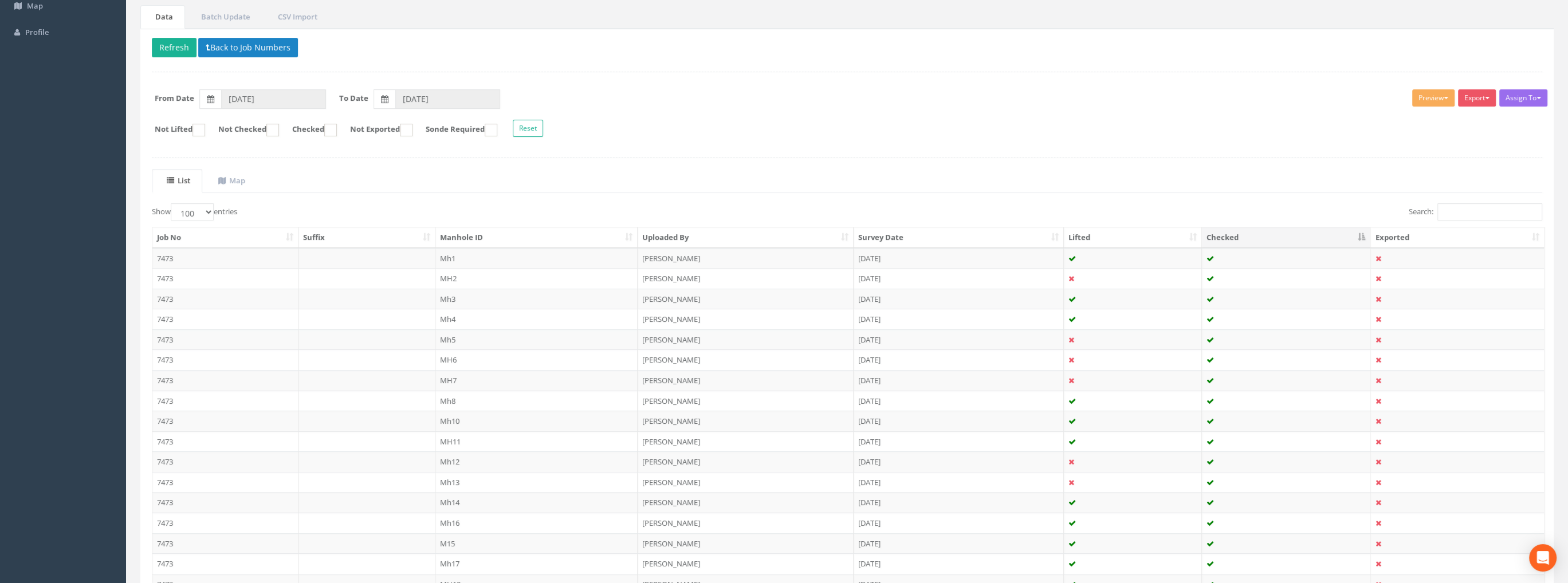
scroll to position [286, 0]
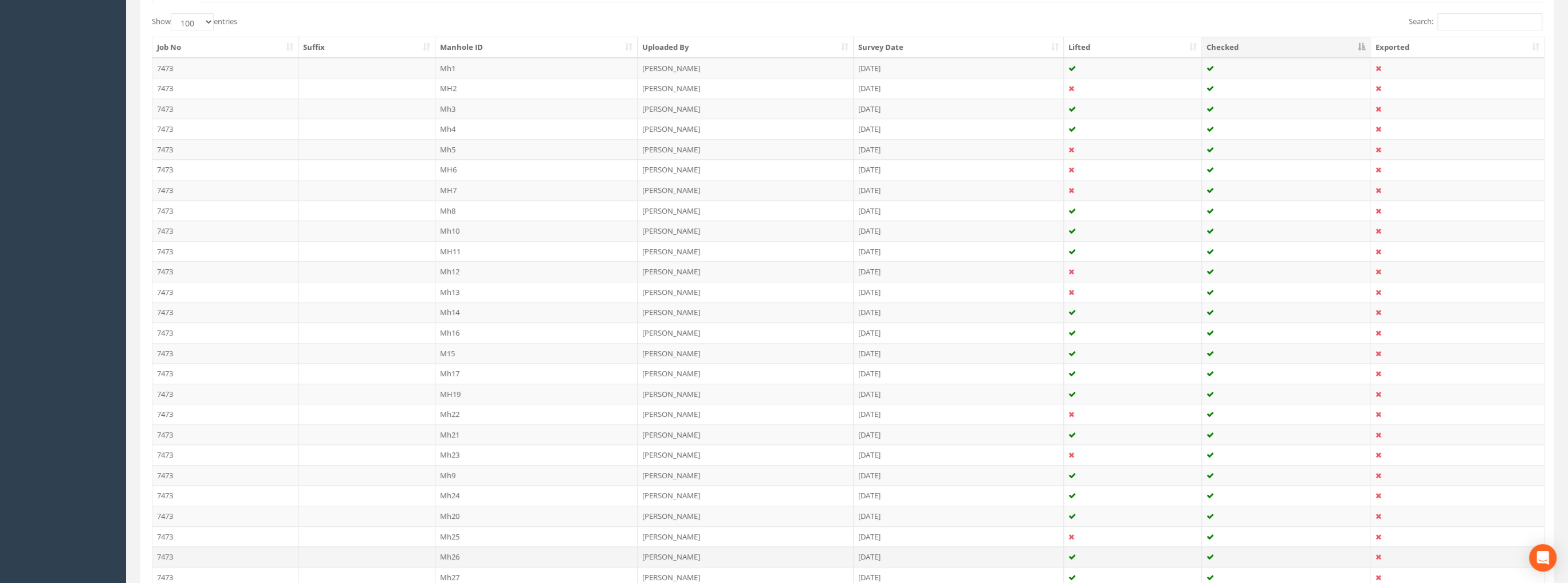
click at [454, 555] on td "Mh26" at bounding box center [537, 557] width 203 height 21
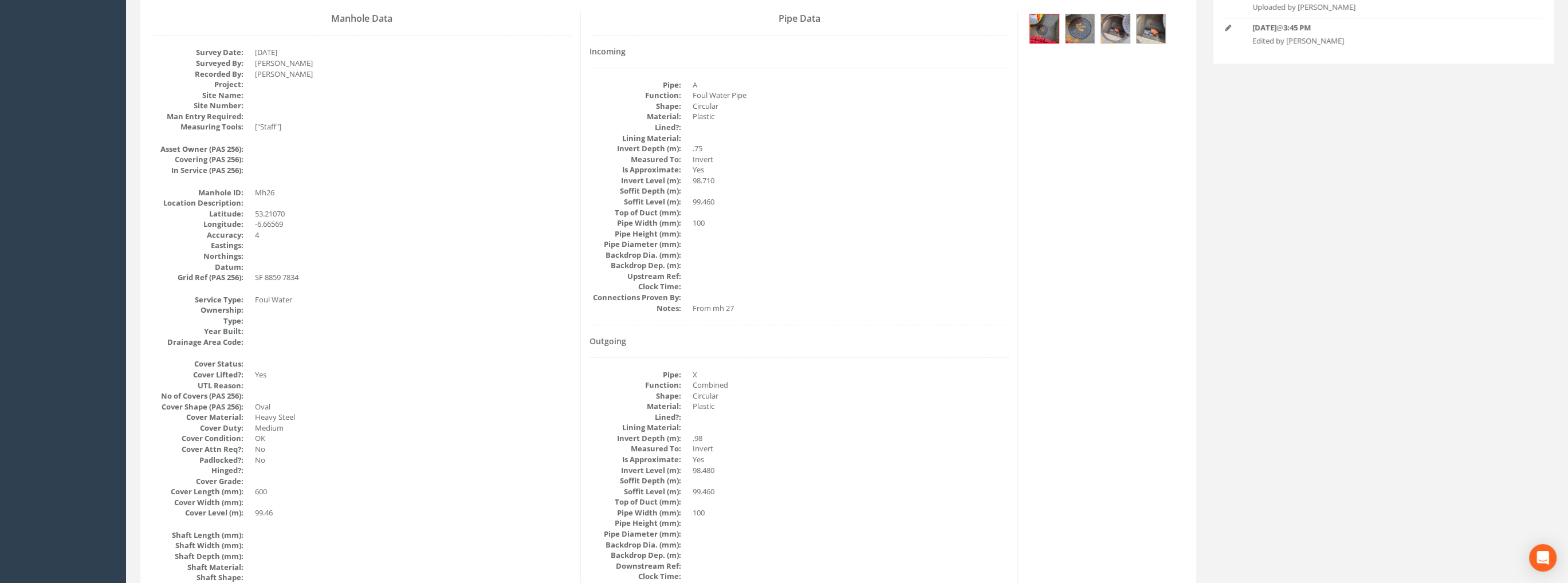
scroll to position [0, 0]
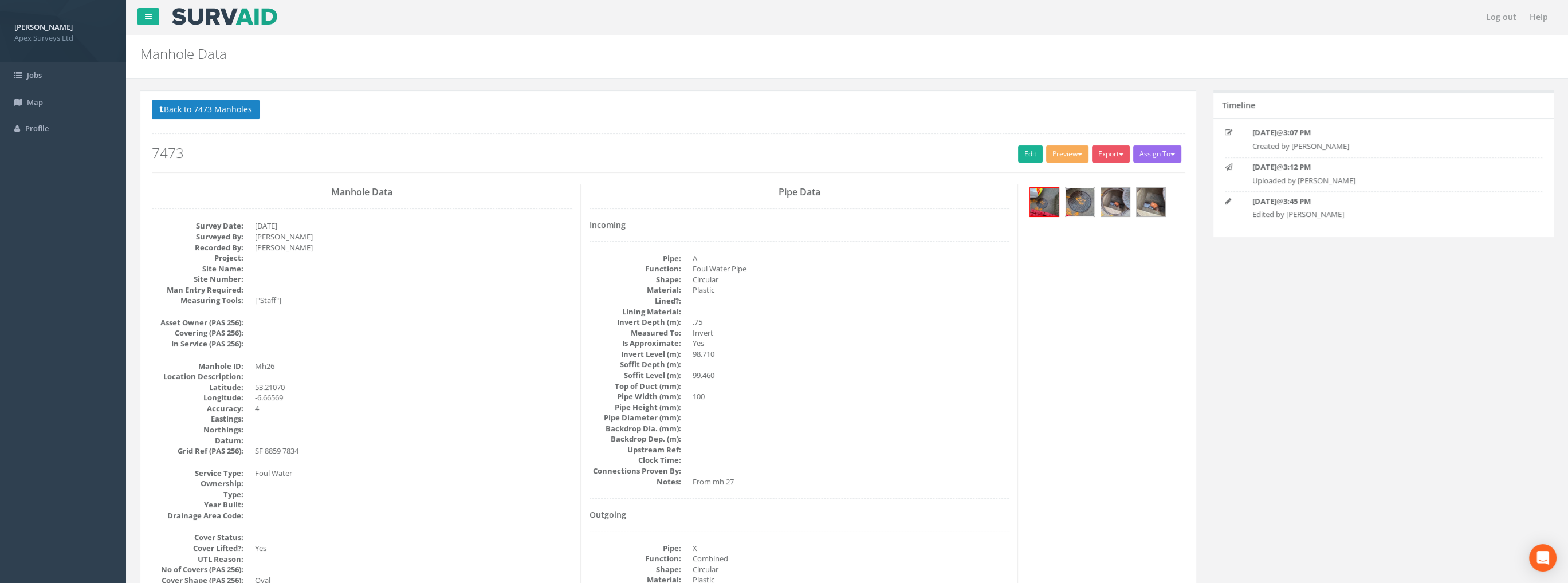
click at [1079, 212] on img at bounding box center [1079, 202] width 29 height 29
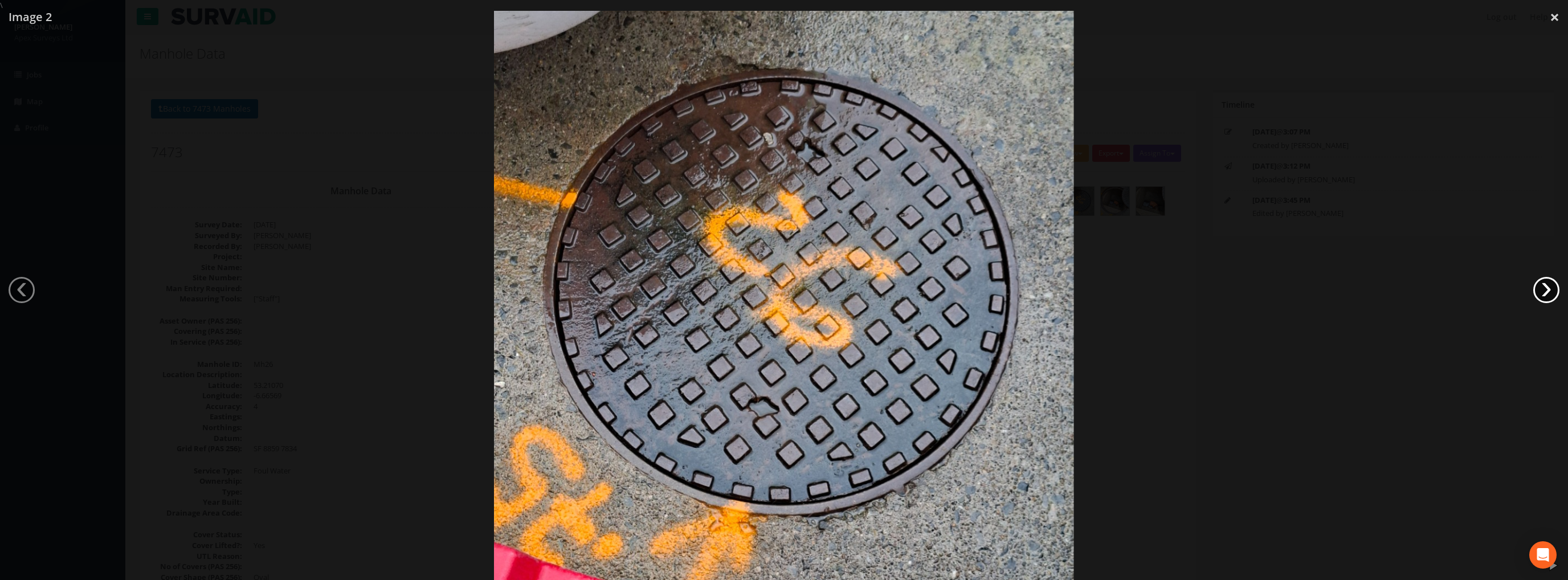
click at [1545, 293] on link "›" at bounding box center [1546, 290] width 26 height 26
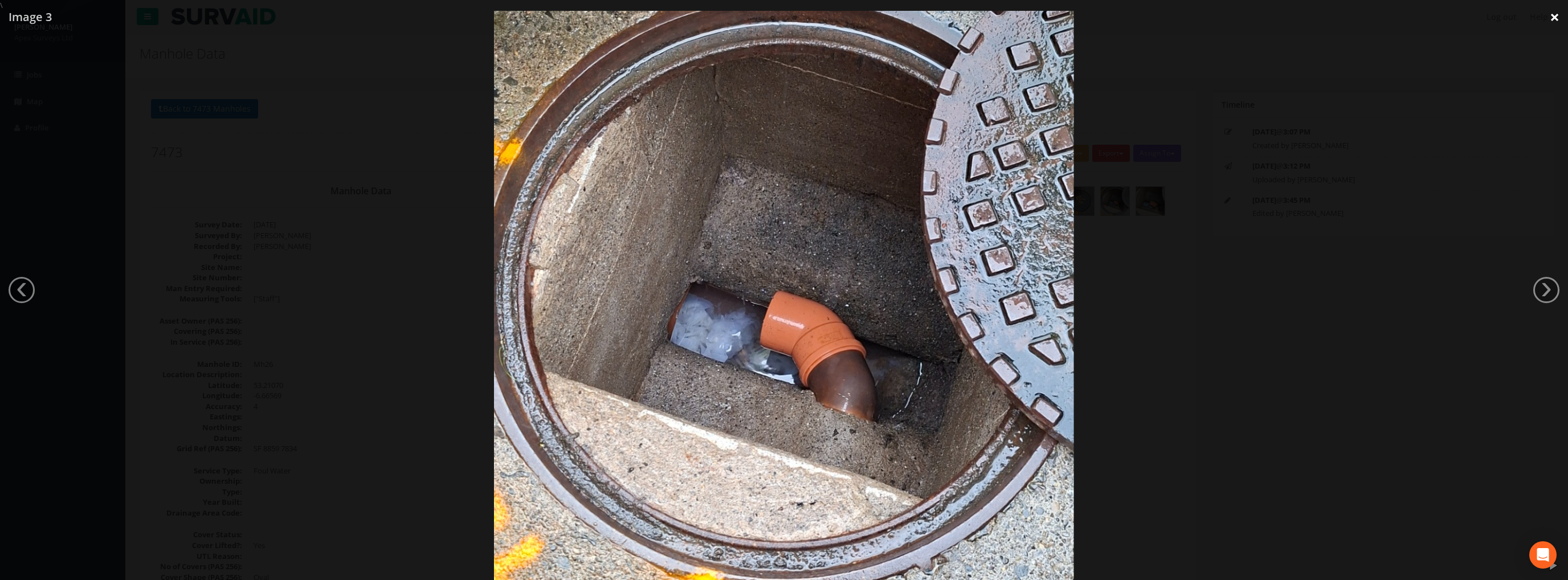
click at [1551, 16] on link "×" at bounding box center [1554, 17] width 27 height 34
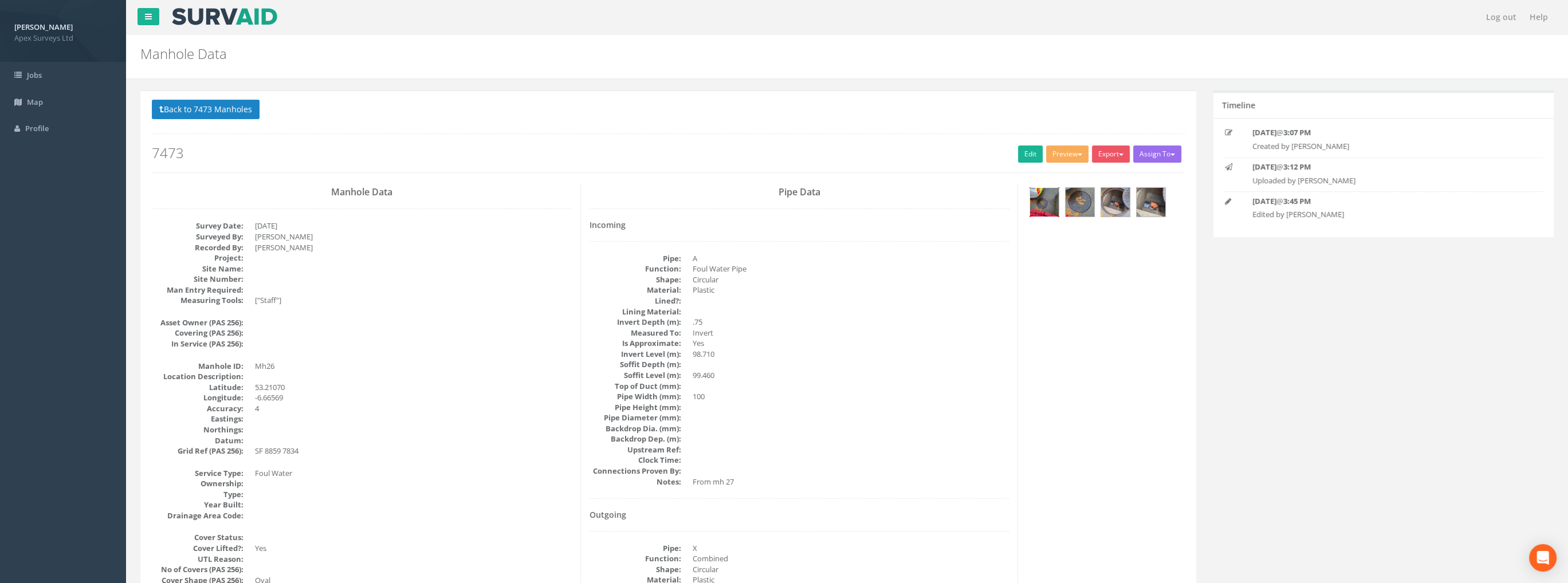
click at [1048, 199] on img at bounding box center [1044, 202] width 29 height 29
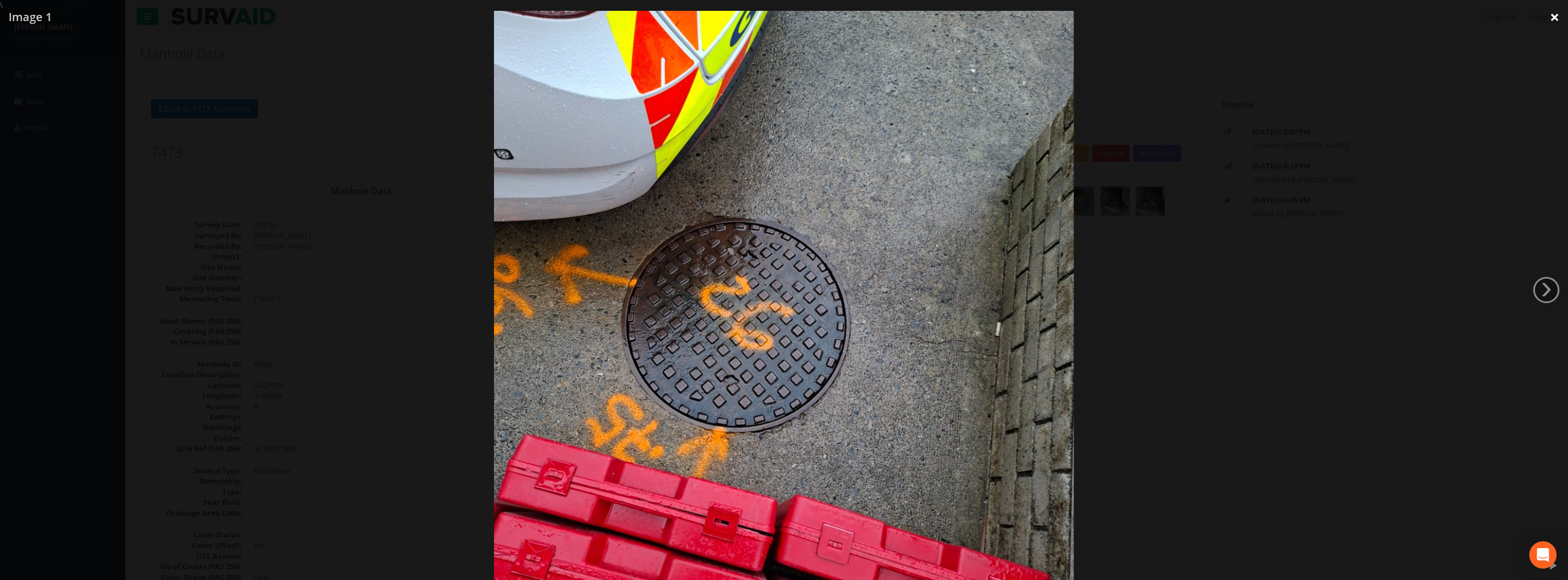
click at [1552, 17] on link "×" at bounding box center [1554, 17] width 27 height 34
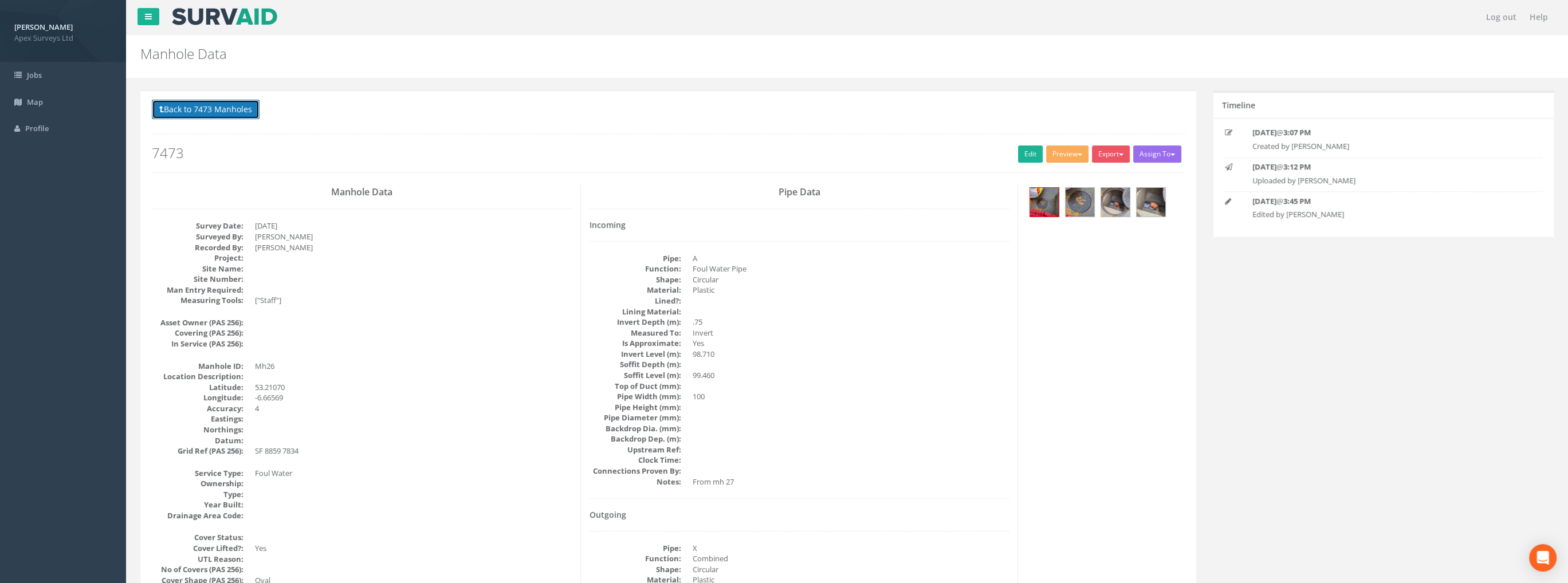
click at [224, 111] on button "Back to 7473 Manholes" at bounding box center [205, 109] width 107 height 19
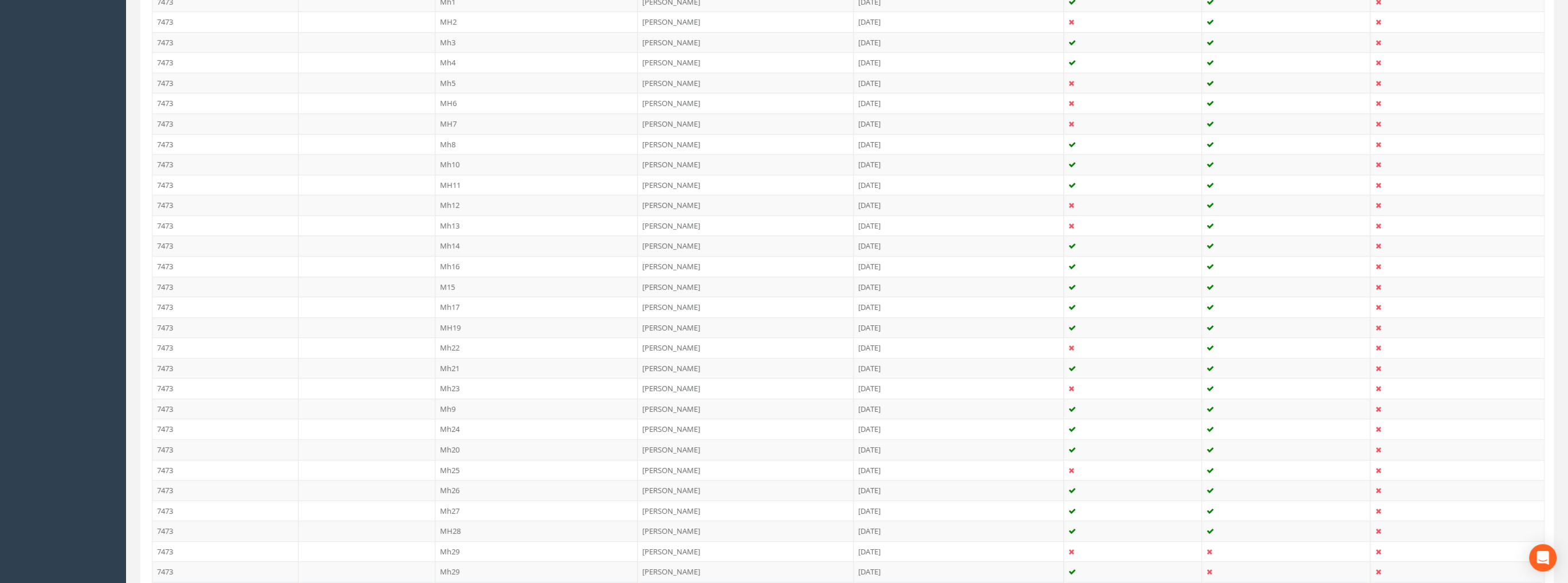
scroll to position [516, 0]
click at [450, 363] on td "MH28" at bounding box center [537, 368] width 203 height 21
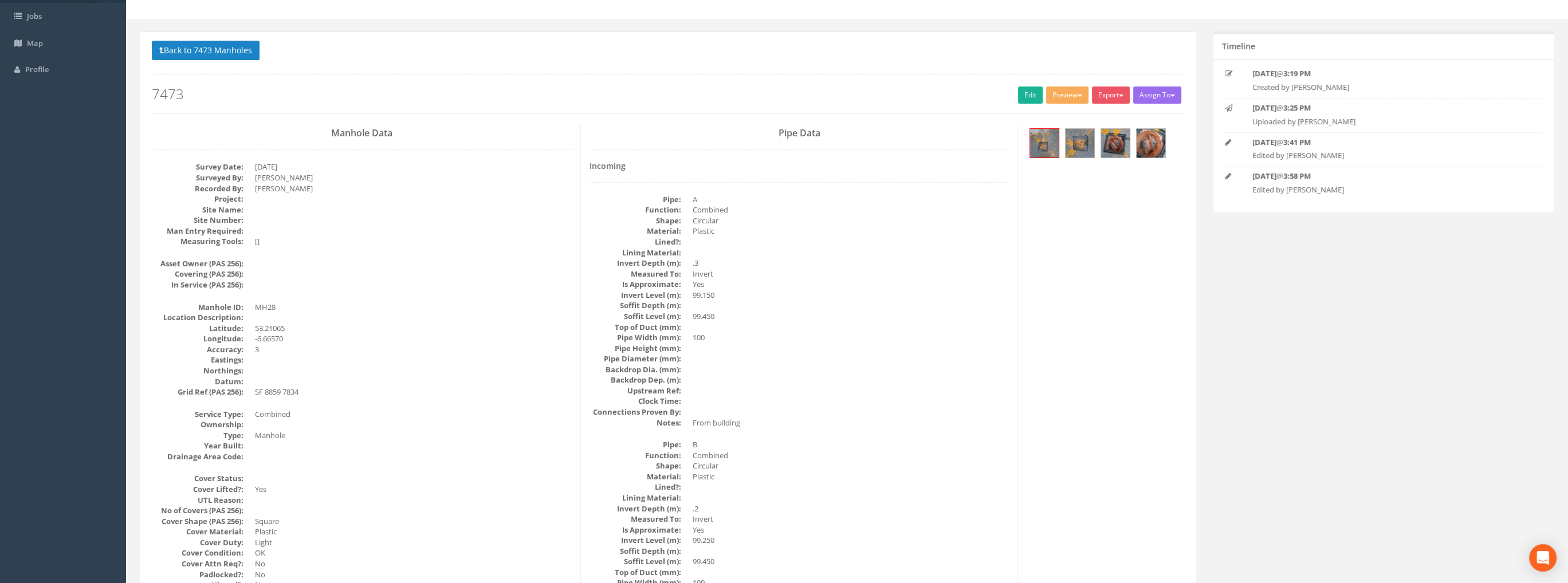
scroll to position [0, 0]
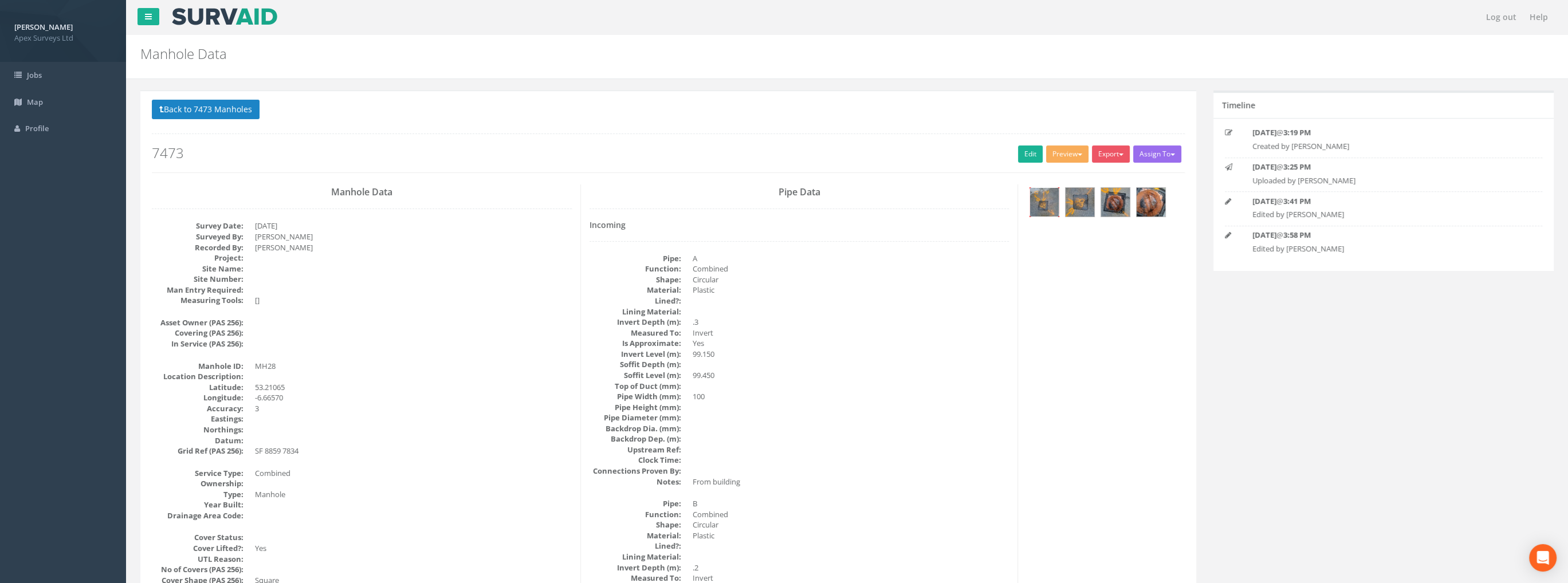
click at [1044, 203] on img at bounding box center [1044, 202] width 29 height 29
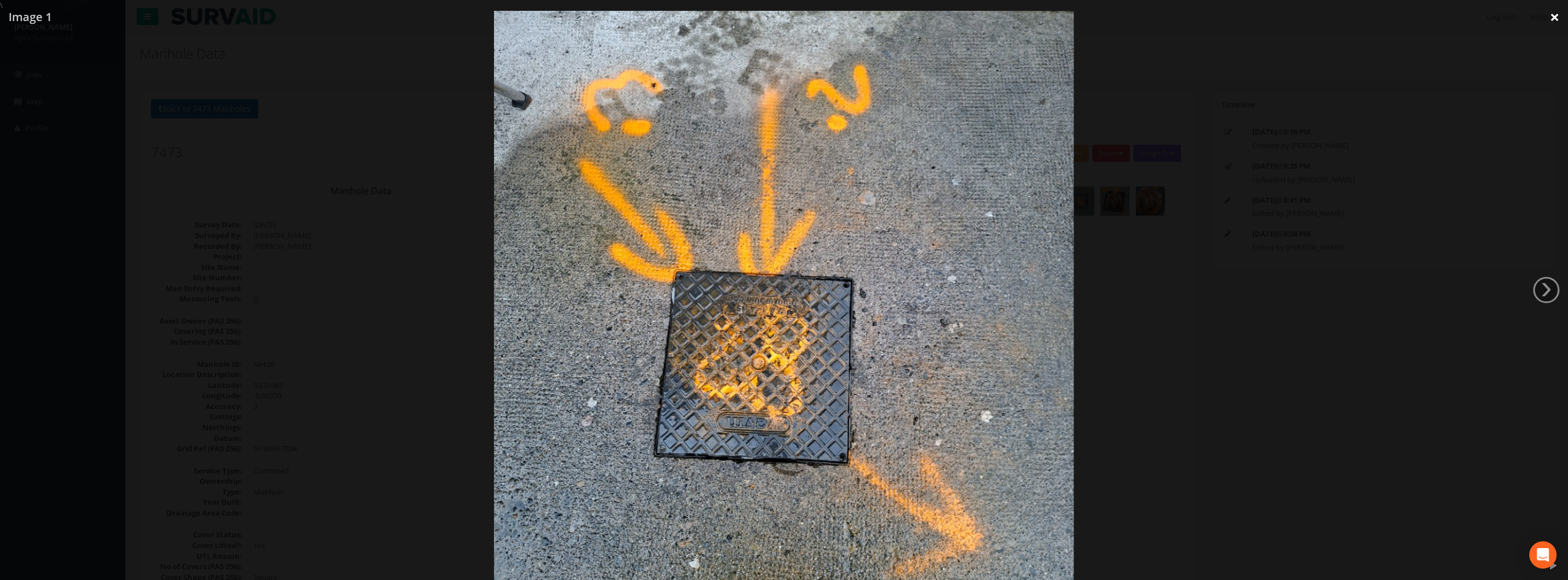
click at [1549, 20] on link "×" at bounding box center [1554, 17] width 27 height 34
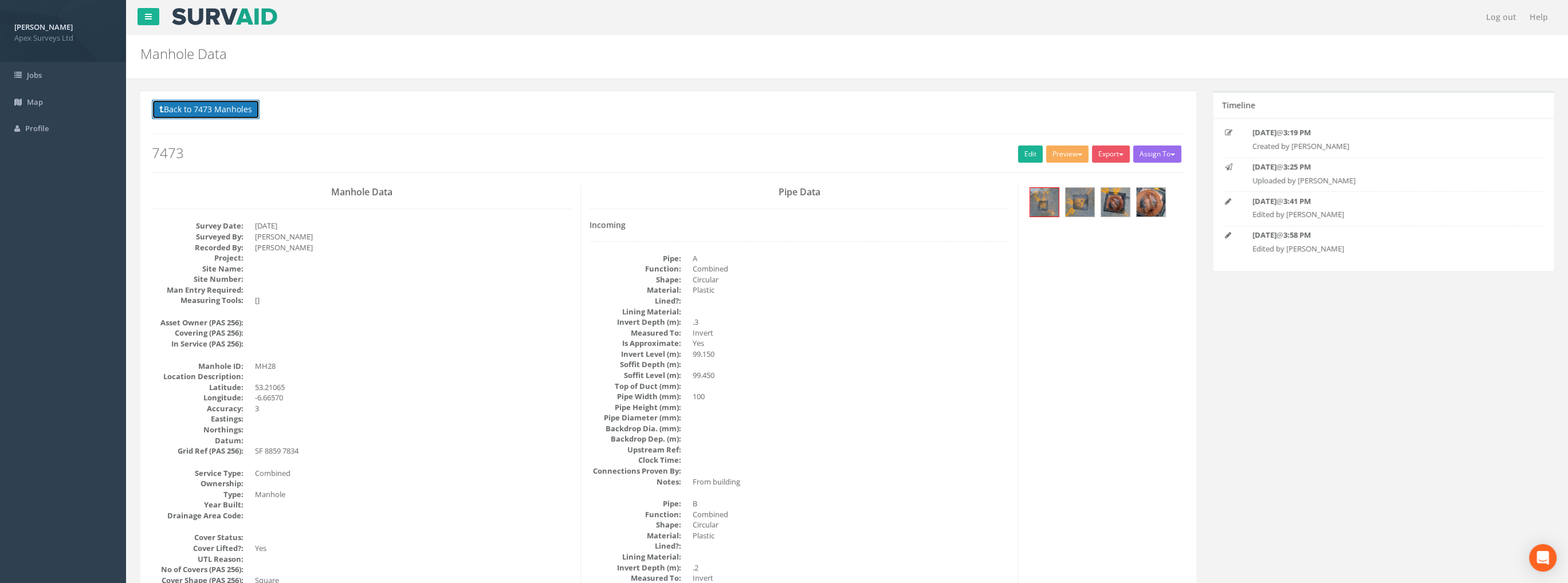
click at [227, 109] on button "Back to 7473 Manholes" at bounding box center [205, 109] width 107 height 19
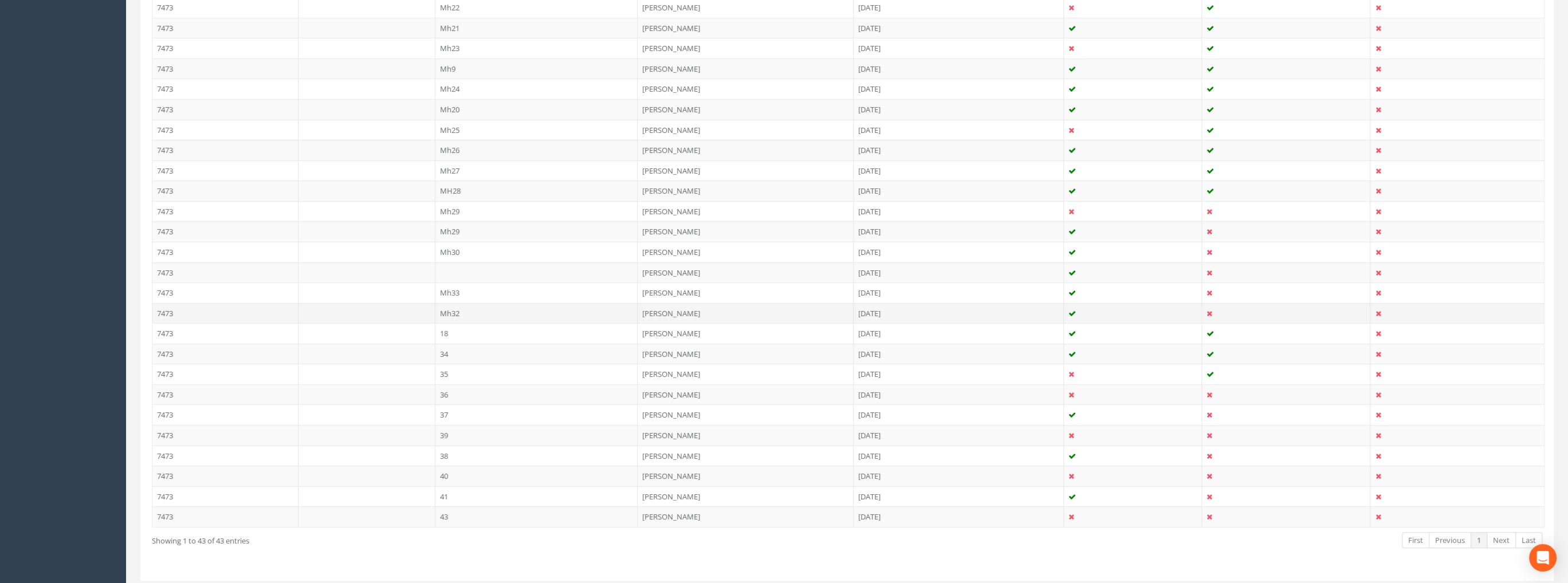
scroll to position [721, 0]
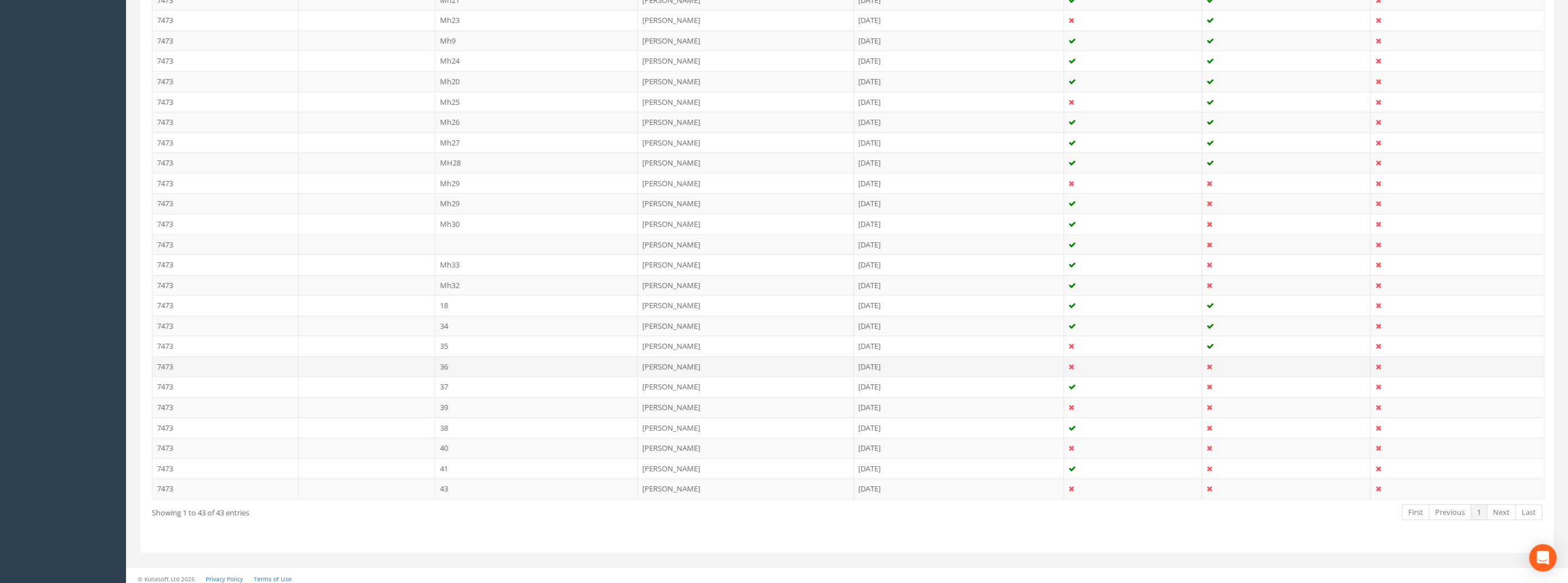
click at [446, 357] on td "36" at bounding box center [537, 367] width 203 height 21
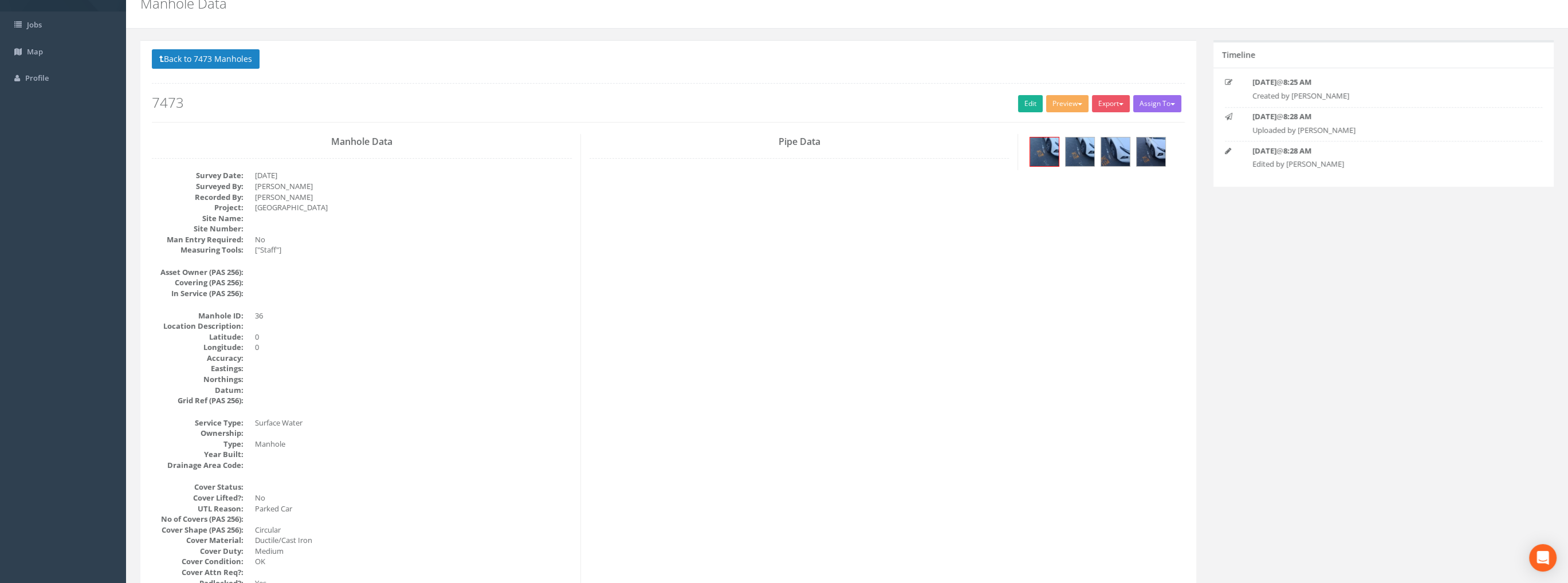
scroll to position [0, 0]
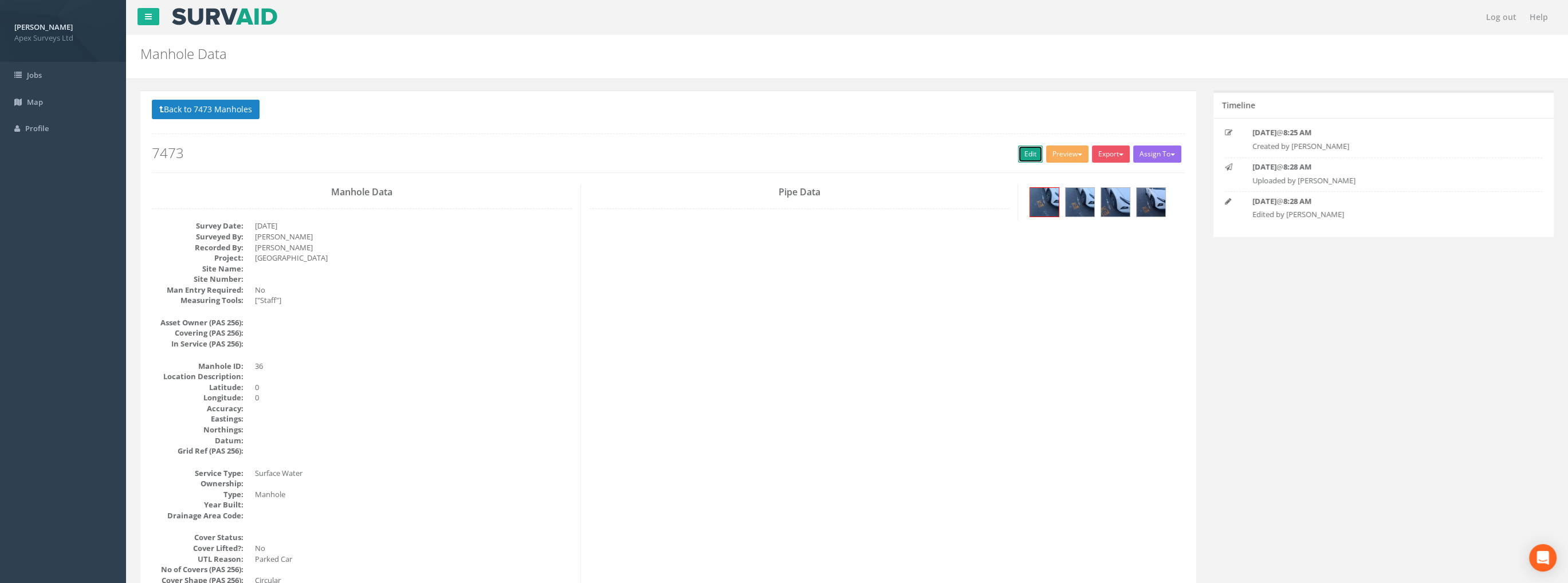
click at [1029, 146] on link "Edit" at bounding box center [1030, 154] width 25 height 17
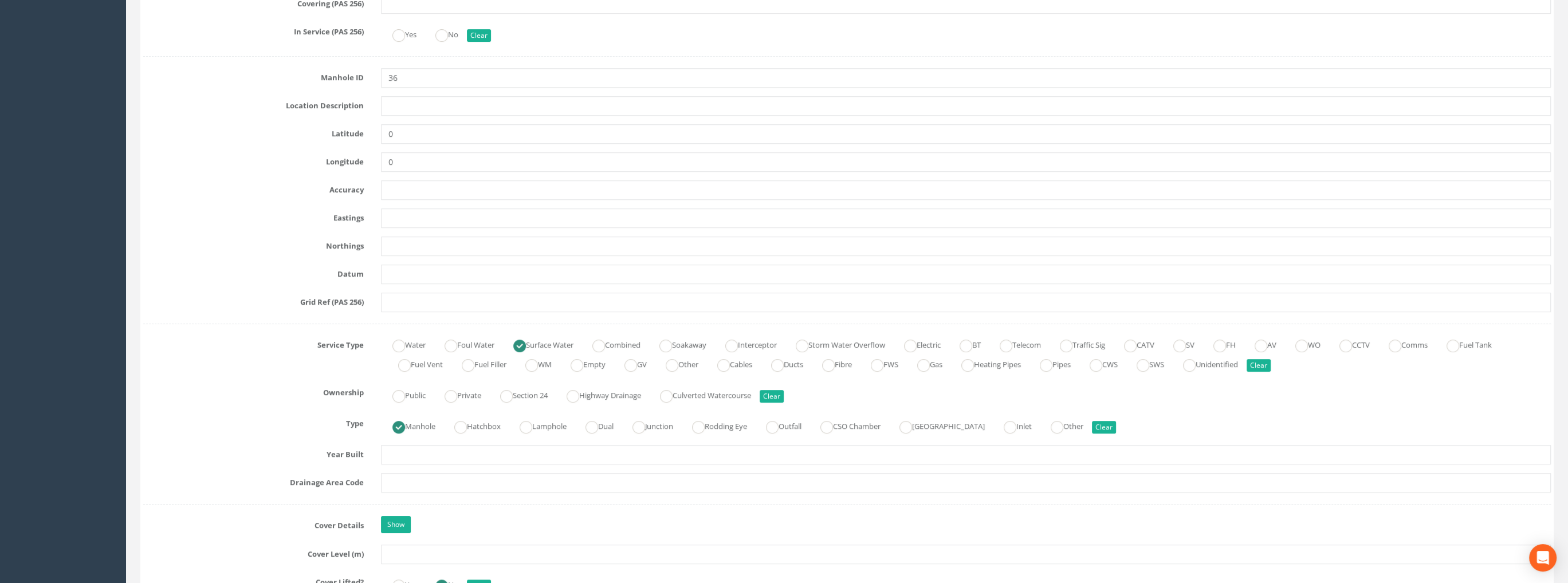
scroll to position [687, 0]
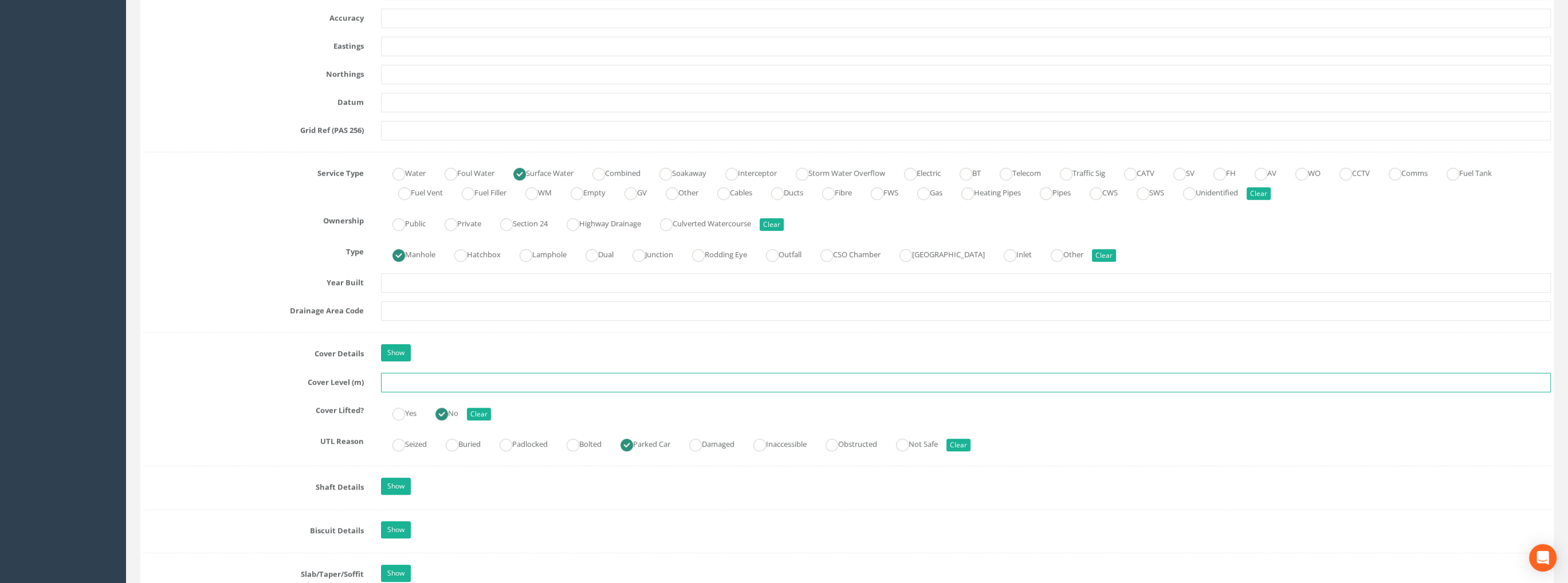
click at [408, 388] on input "text" at bounding box center [966, 382] width 1170 height 19
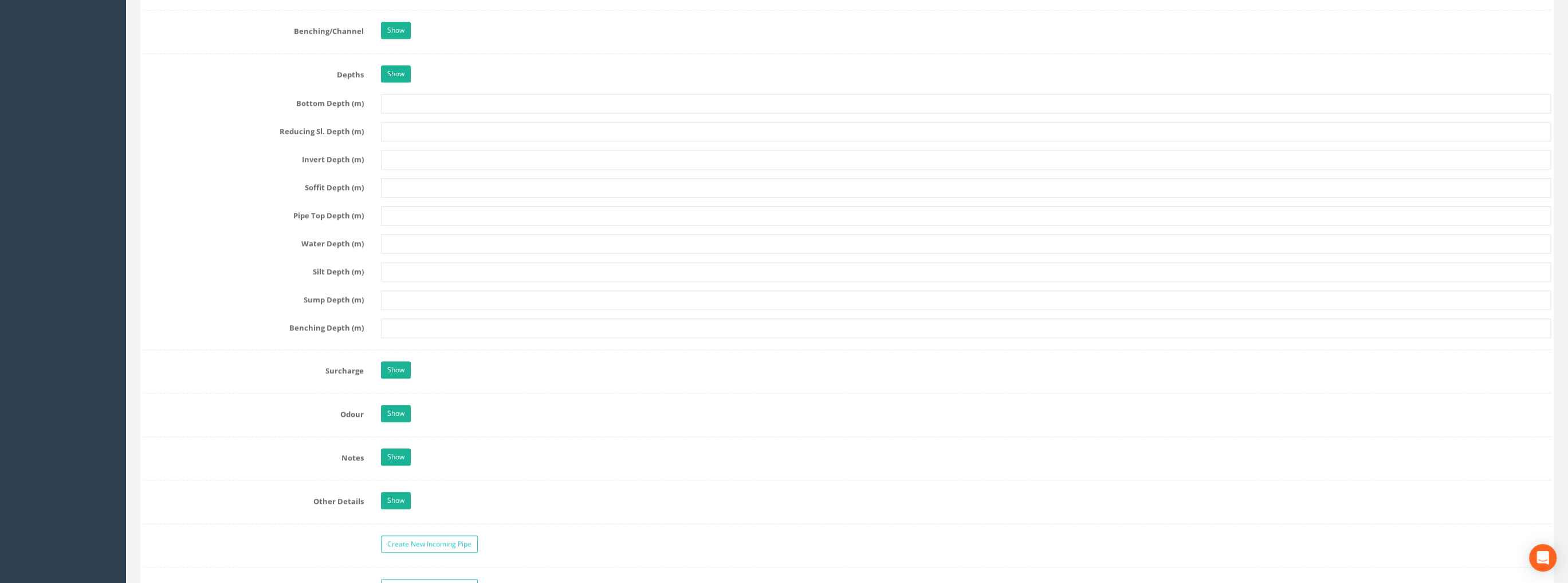
scroll to position [1546, 0]
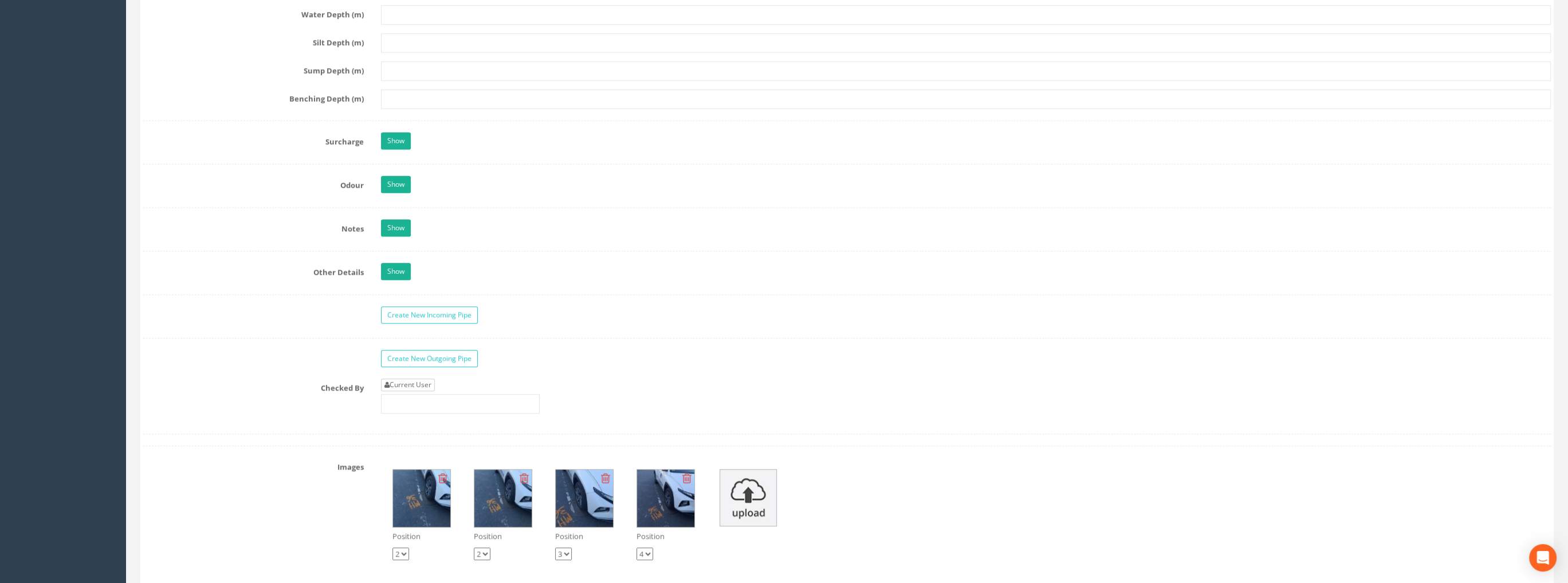
type input "99.51"
click at [418, 384] on link "Current User" at bounding box center [408, 385] width 54 height 12
type input "[PERSON_NAME]"
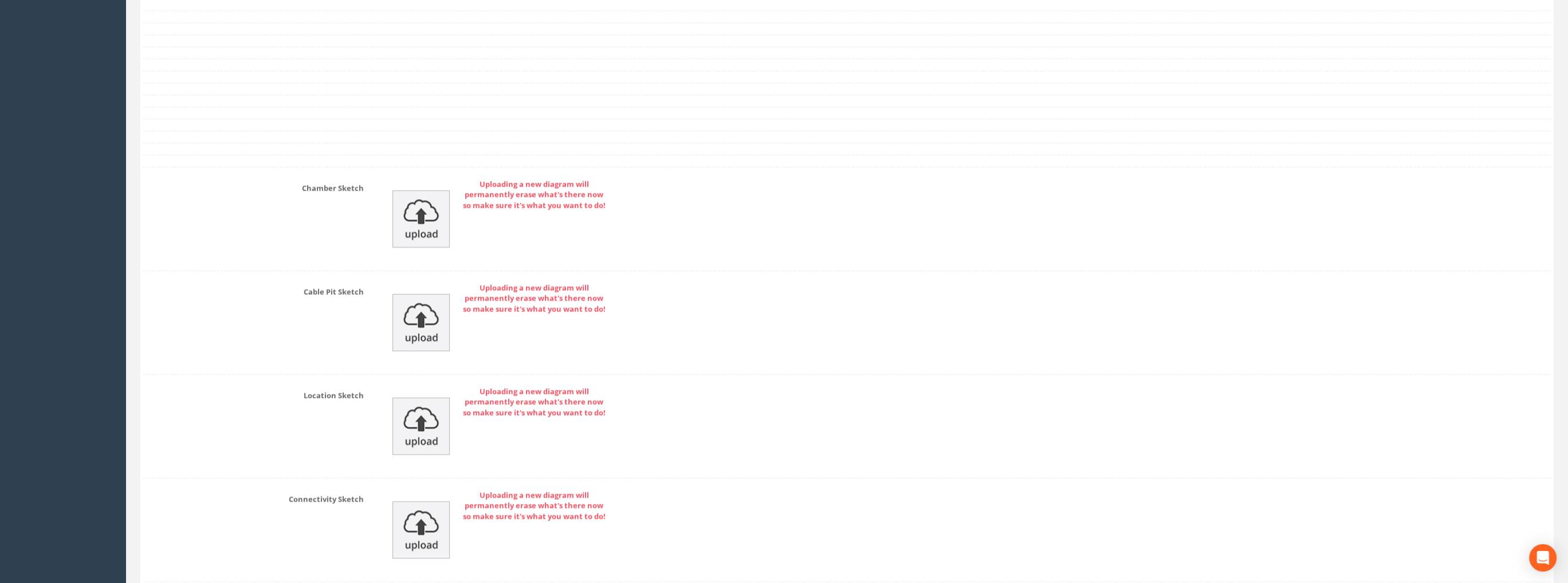
scroll to position [2307, 0]
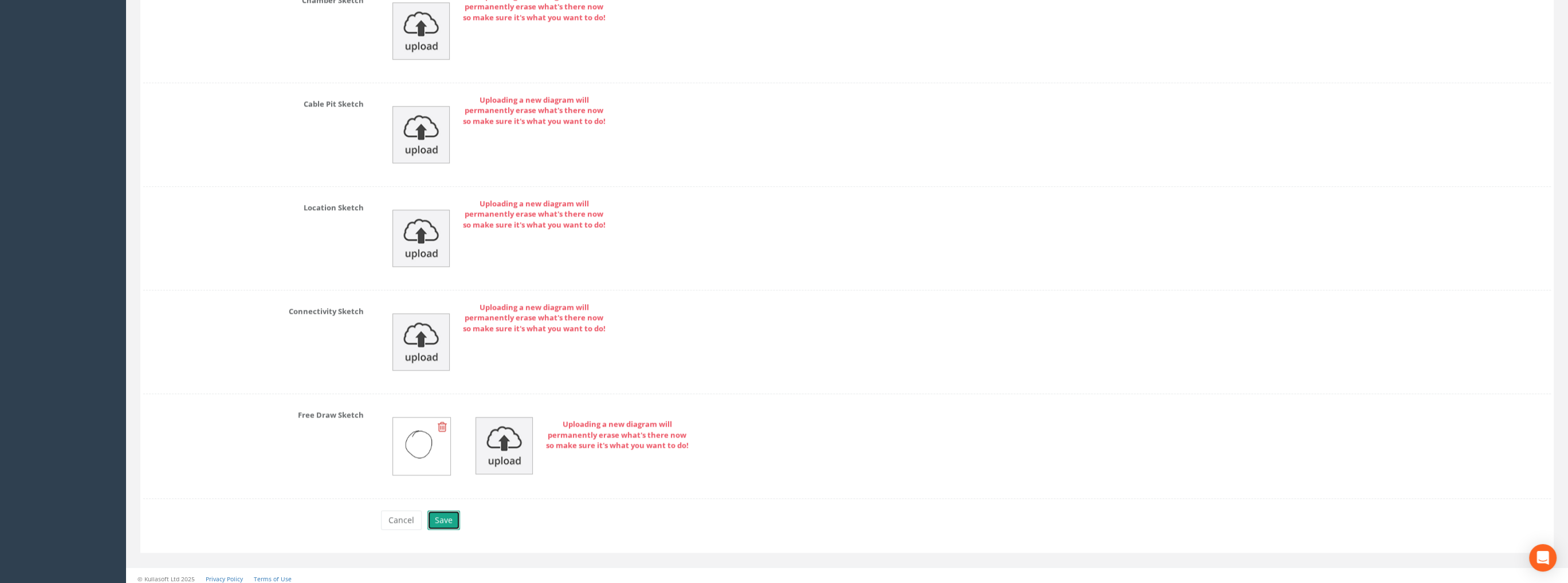
click at [441, 510] on button "Save" at bounding box center [444, 520] width 32 height 19
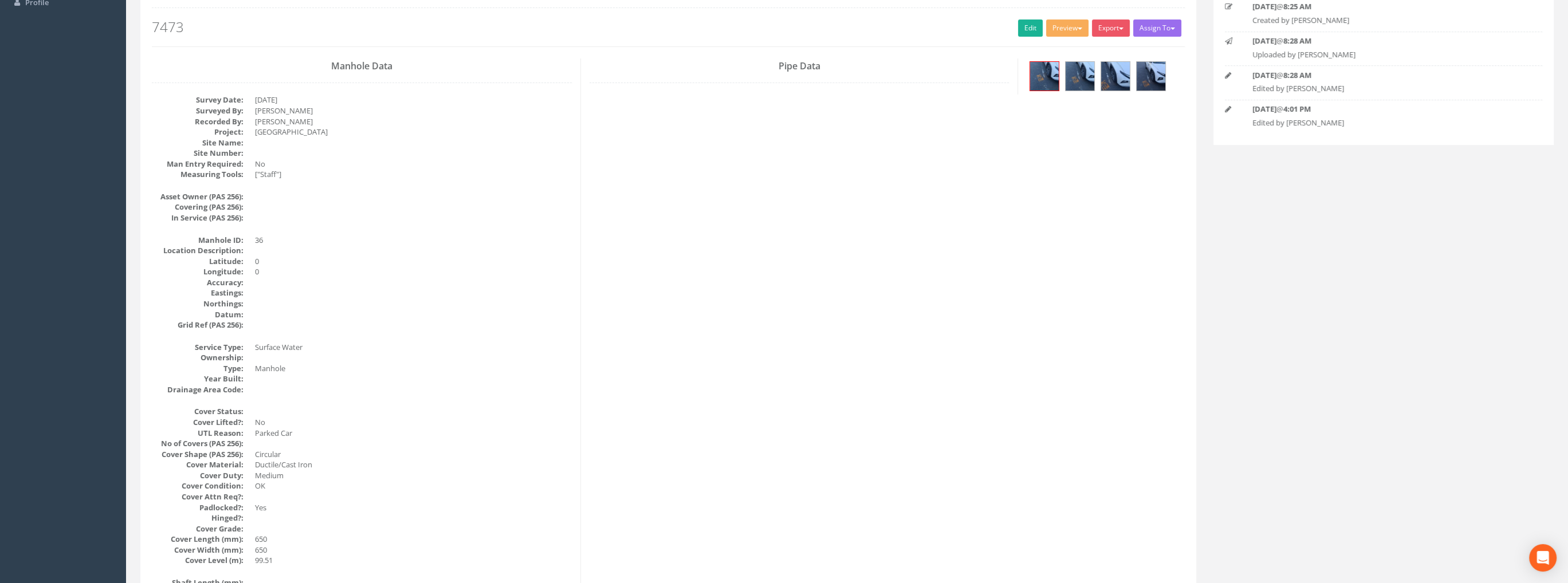
scroll to position [0, 0]
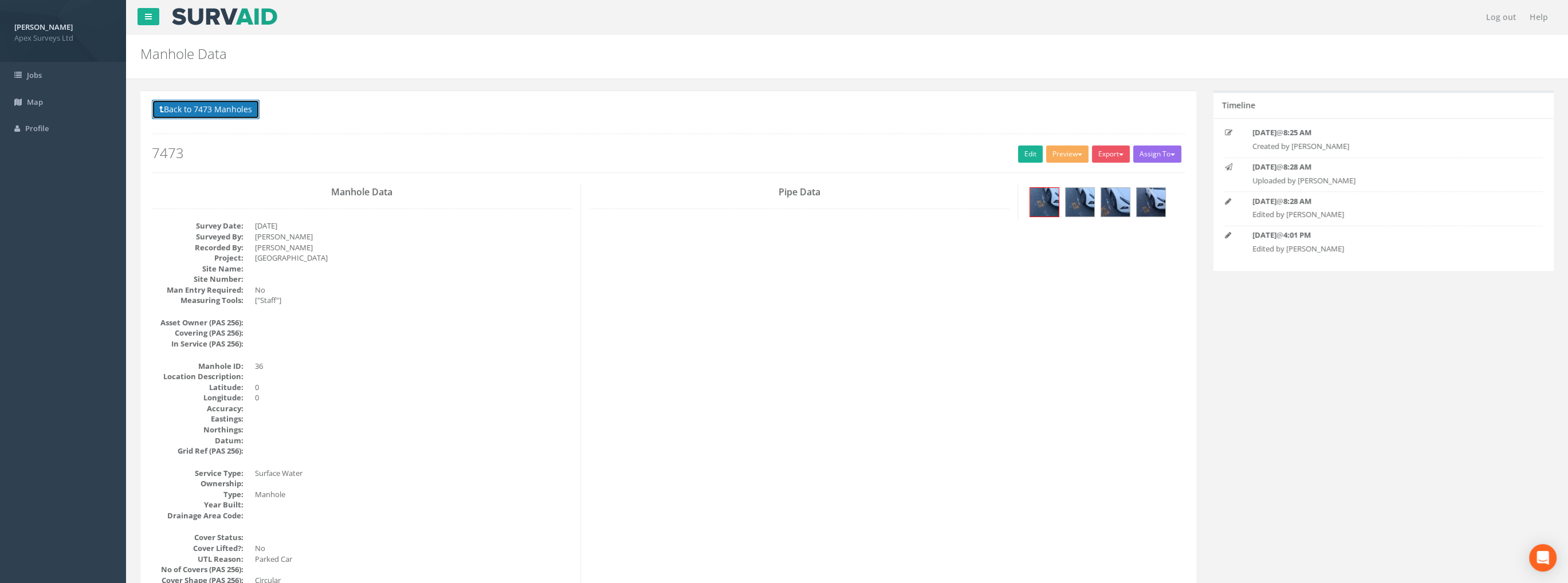
click at [243, 106] on button "Back to 7473 Manholes" at bounding box center [205, 109] width 107 height 19
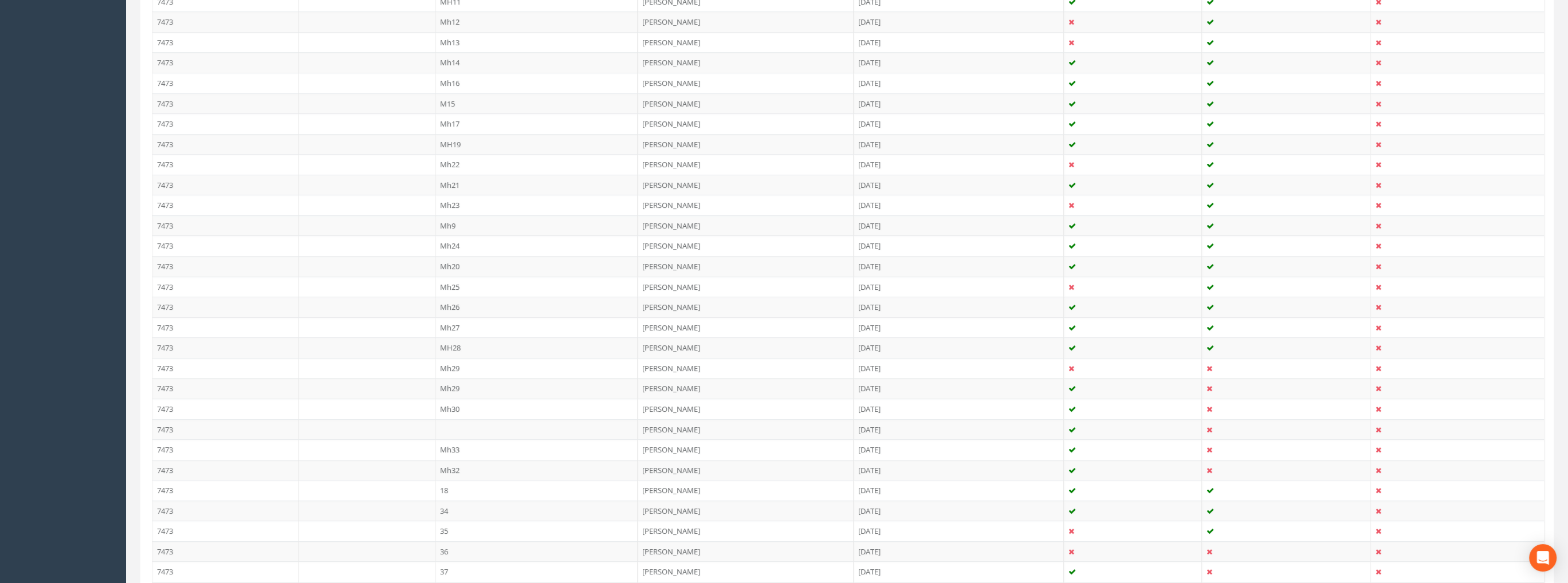
scroll to position [687, 0]
click at [447, 412] on td "37" at bounding box center [537, 420] width 203 height 21
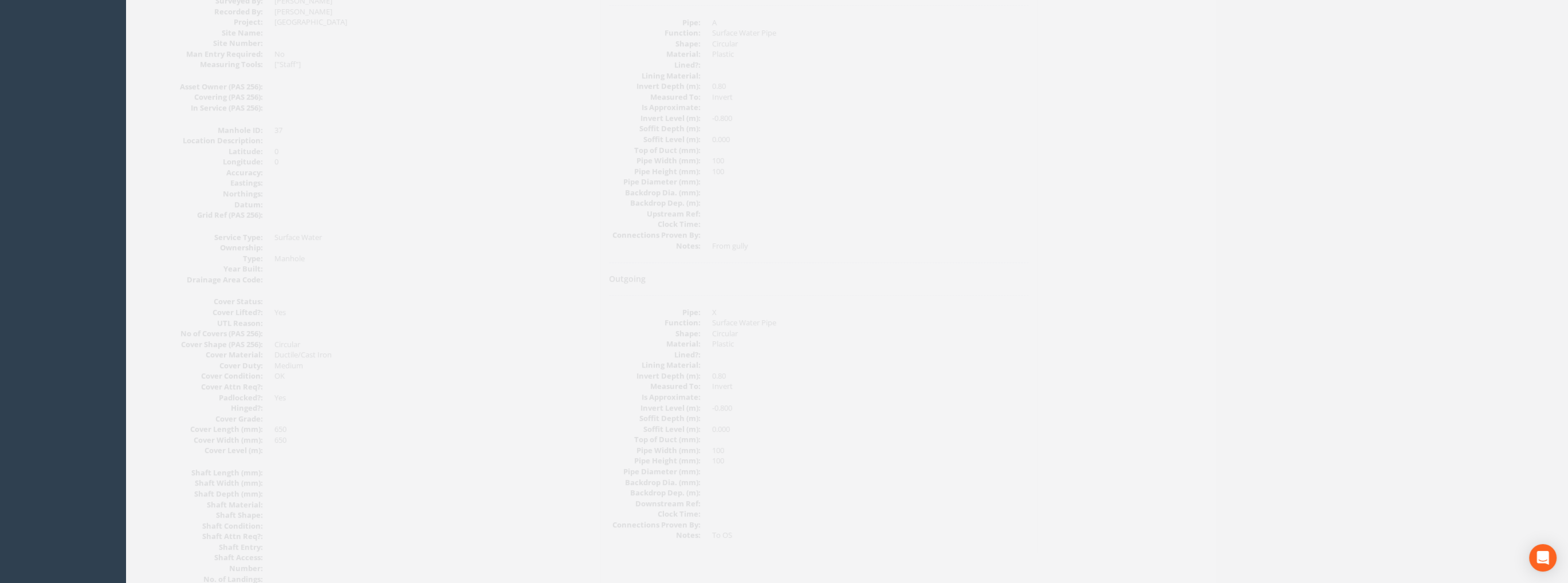
scroll to position [46, 0]
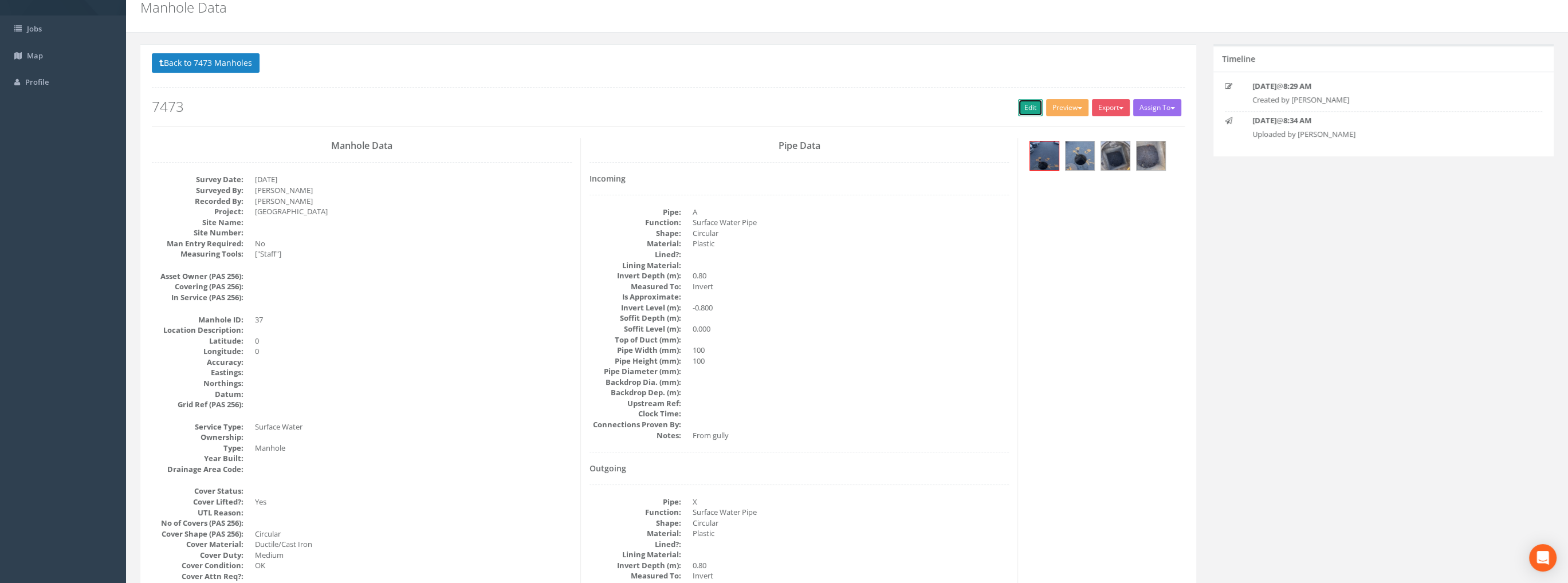
click at [1028, 106] on link "Edit" at bounding box center [1030, 107] width 25 height 17
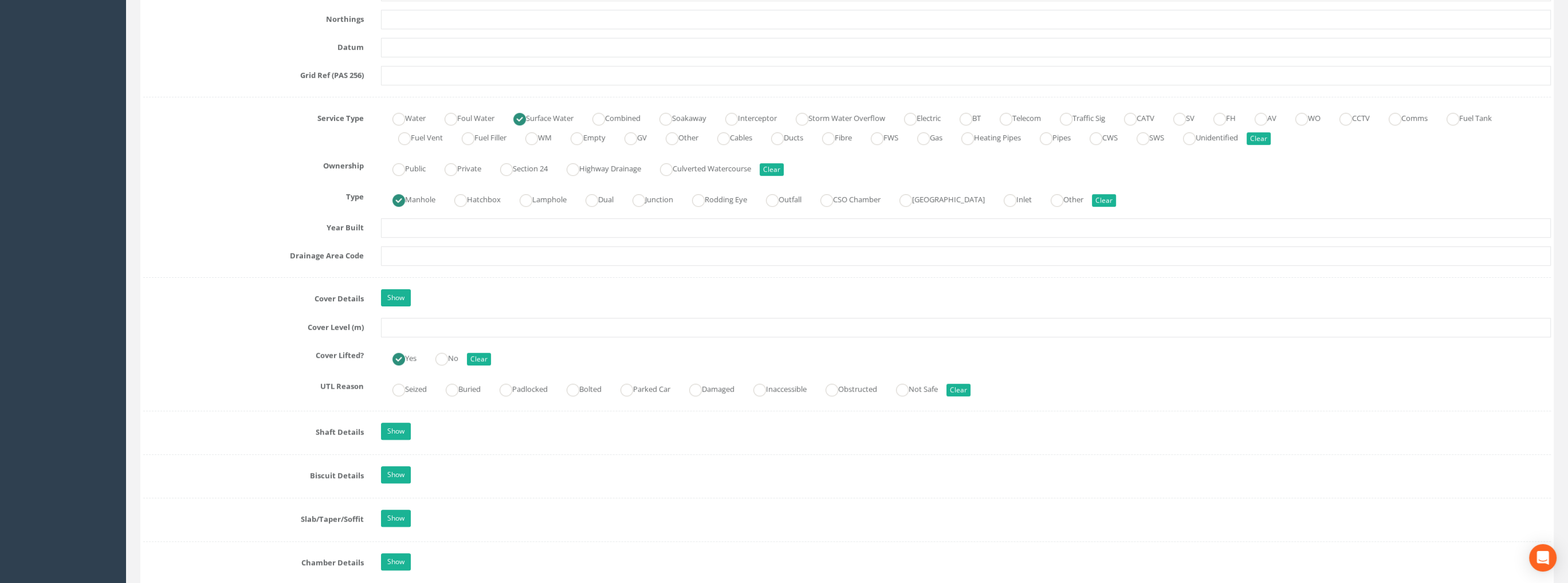
scroll to position [745, 0]
click at [414, 322] on input "text" at bounding box center [966, 325] width 1170 height 19
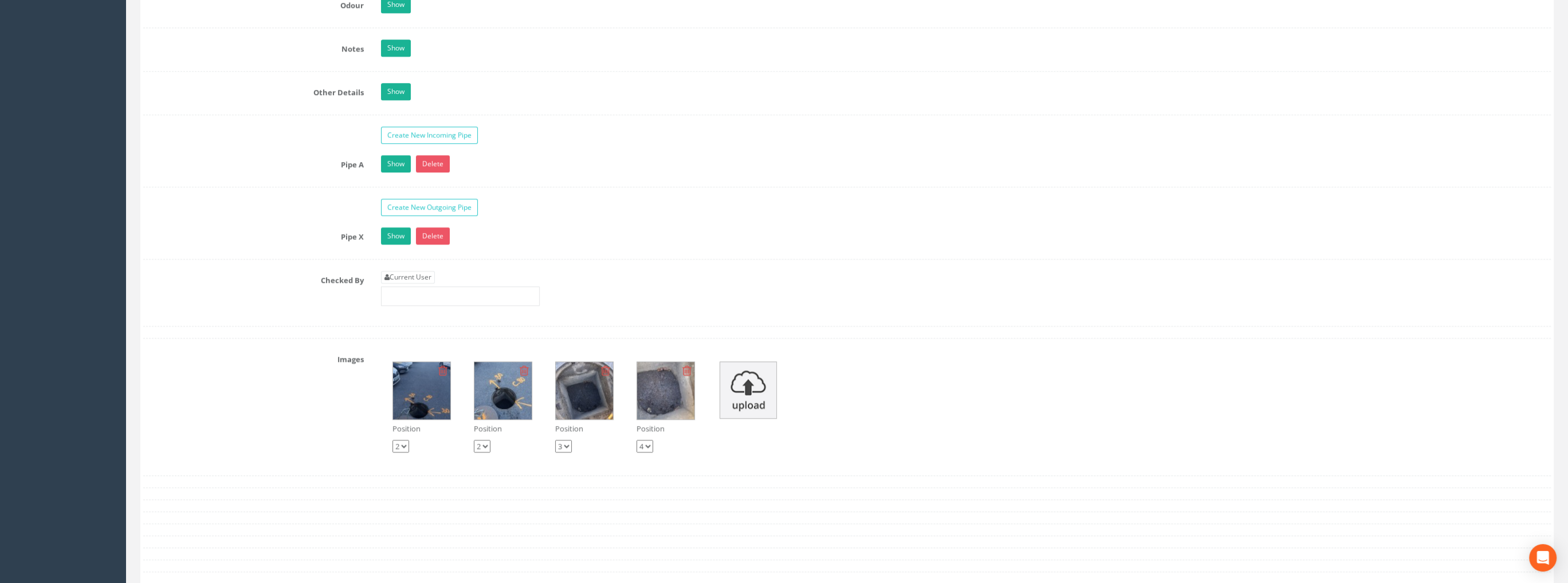
scroll to position [1692, 0]
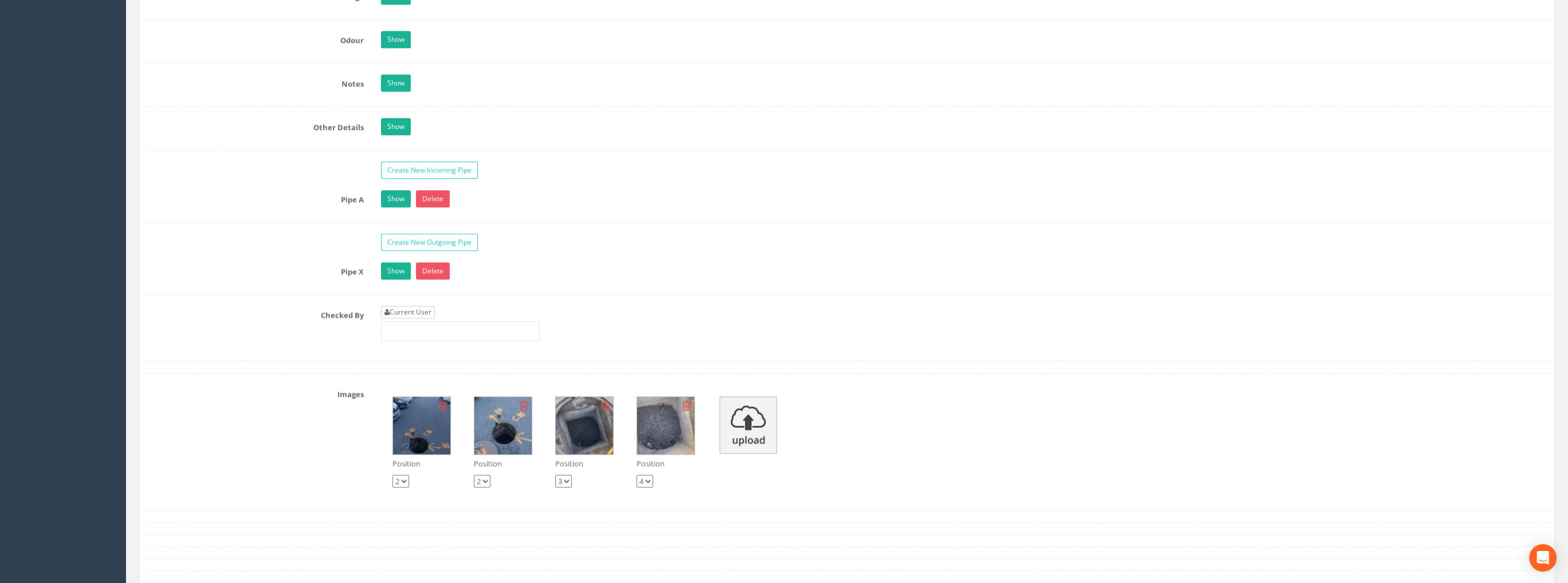
type input "99.55"
click at [405, 310] on link "Current User" at bounding box center [408, 312] width 54 height 12
type input "[PERSON_NAME]"
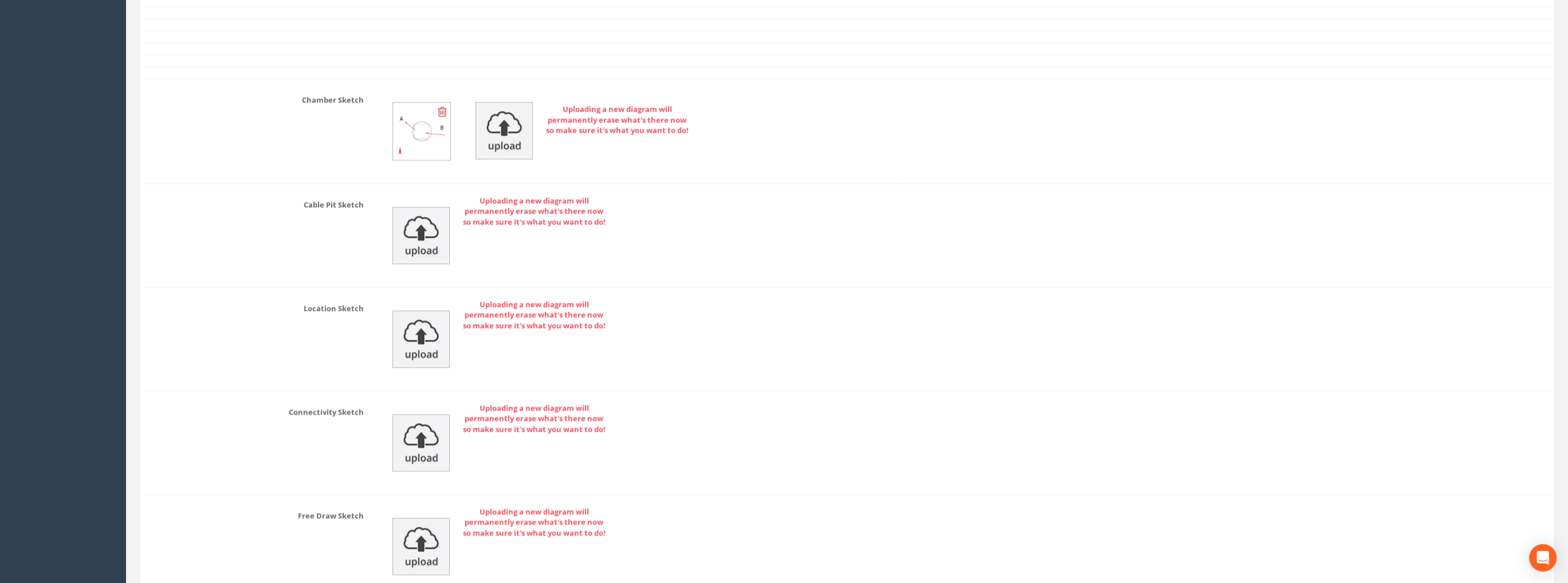
scroll to position [2379, 0]
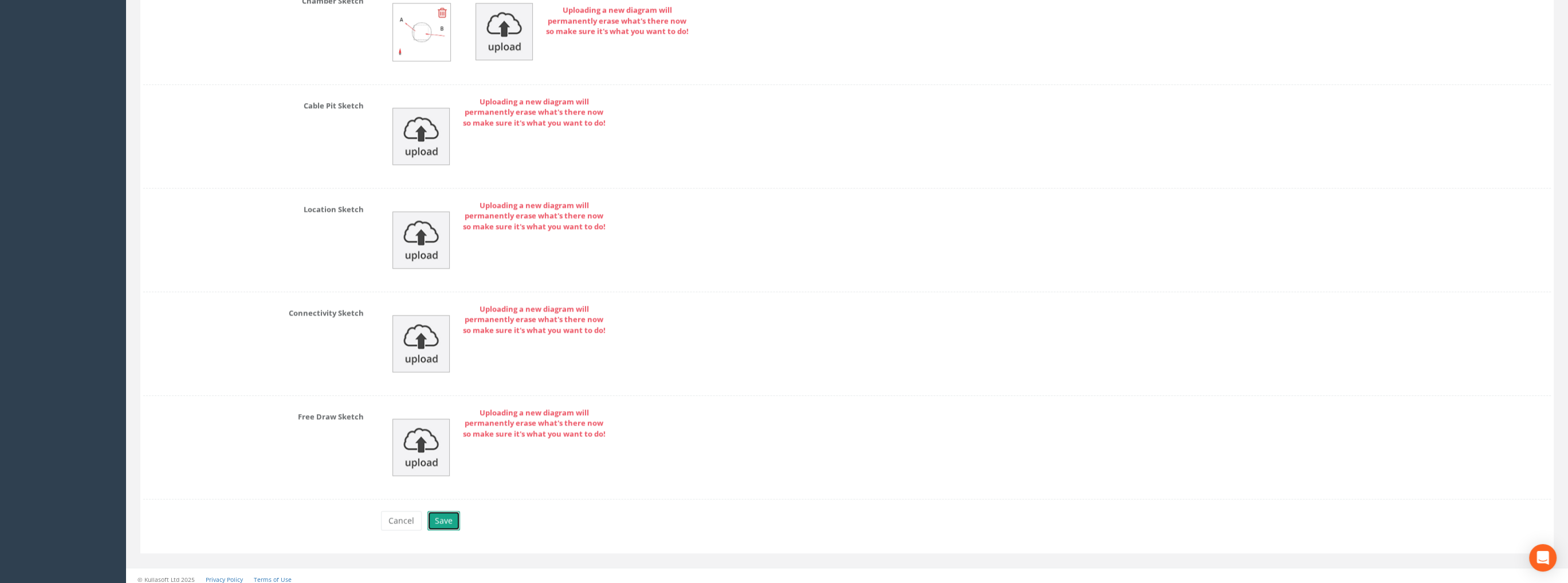
click at [440, 514] on button "Save" at bounding box center [444, 520] width 32 height 19
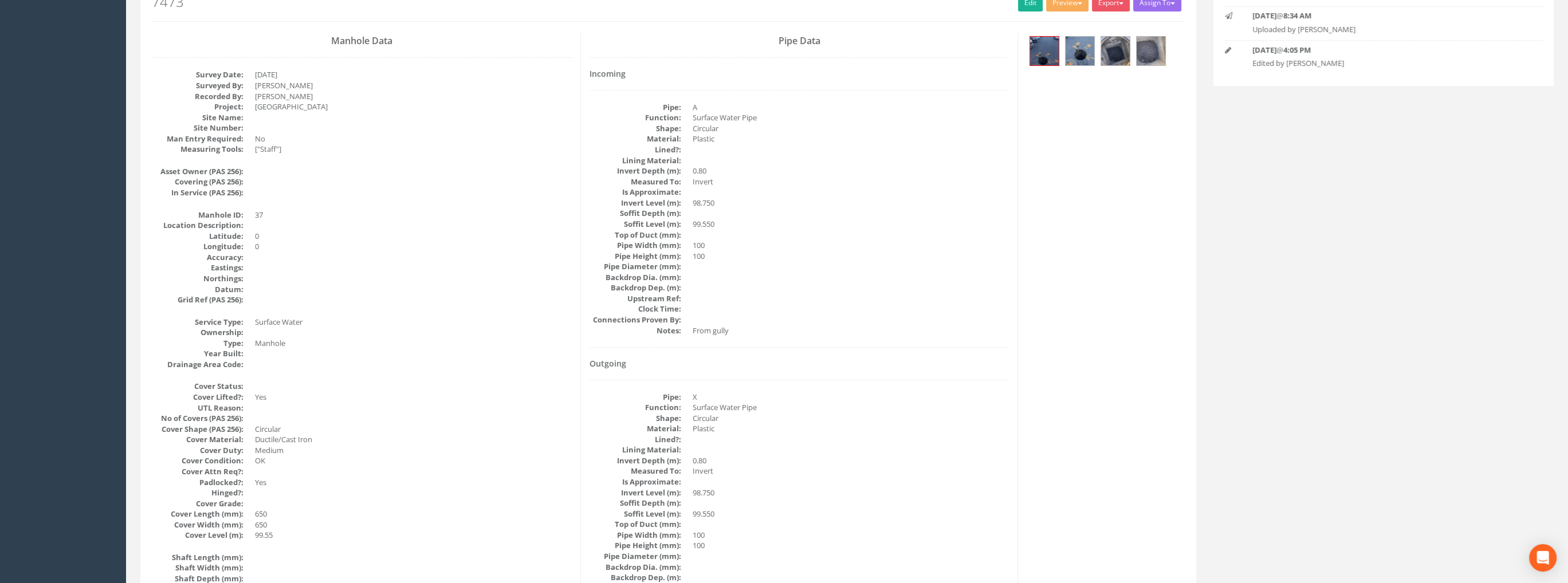
scroll to position [152, 0]
click at [1116, 46] on img at bounding box center [1115, 50] width 29 height 29
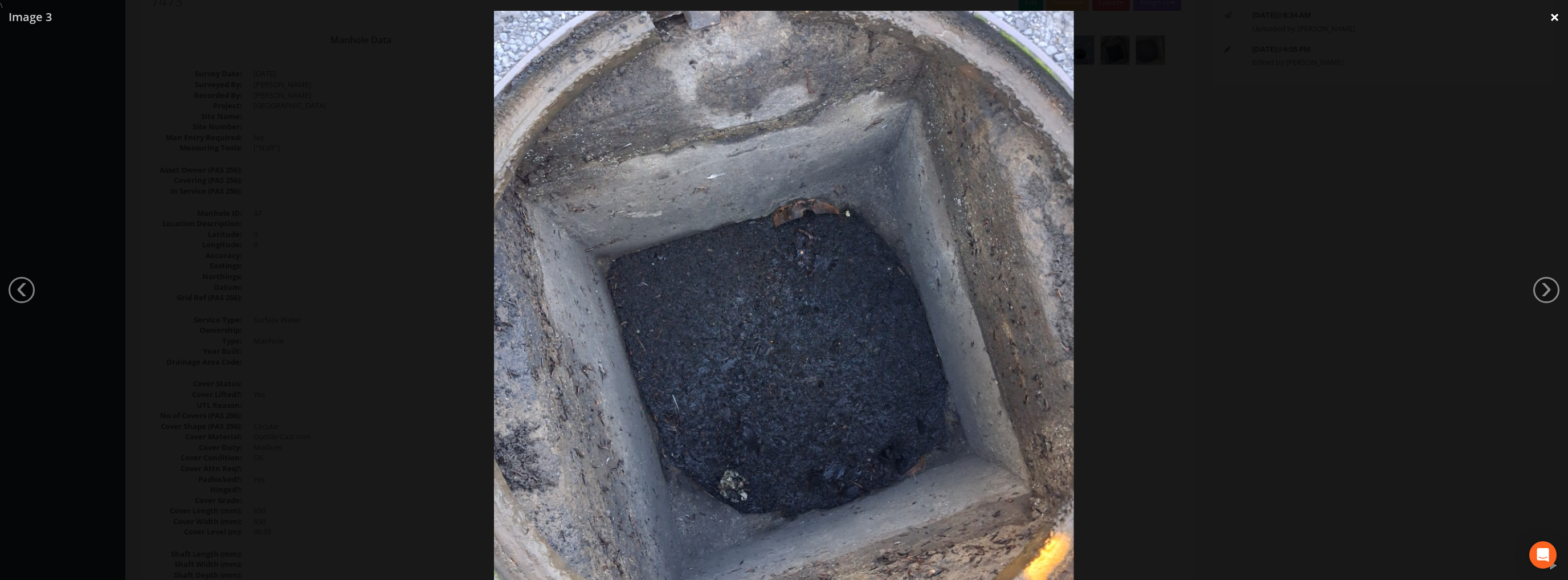
click at [1556, 18] on link "×" at bounding box center [1554, 17] width 27 height 34
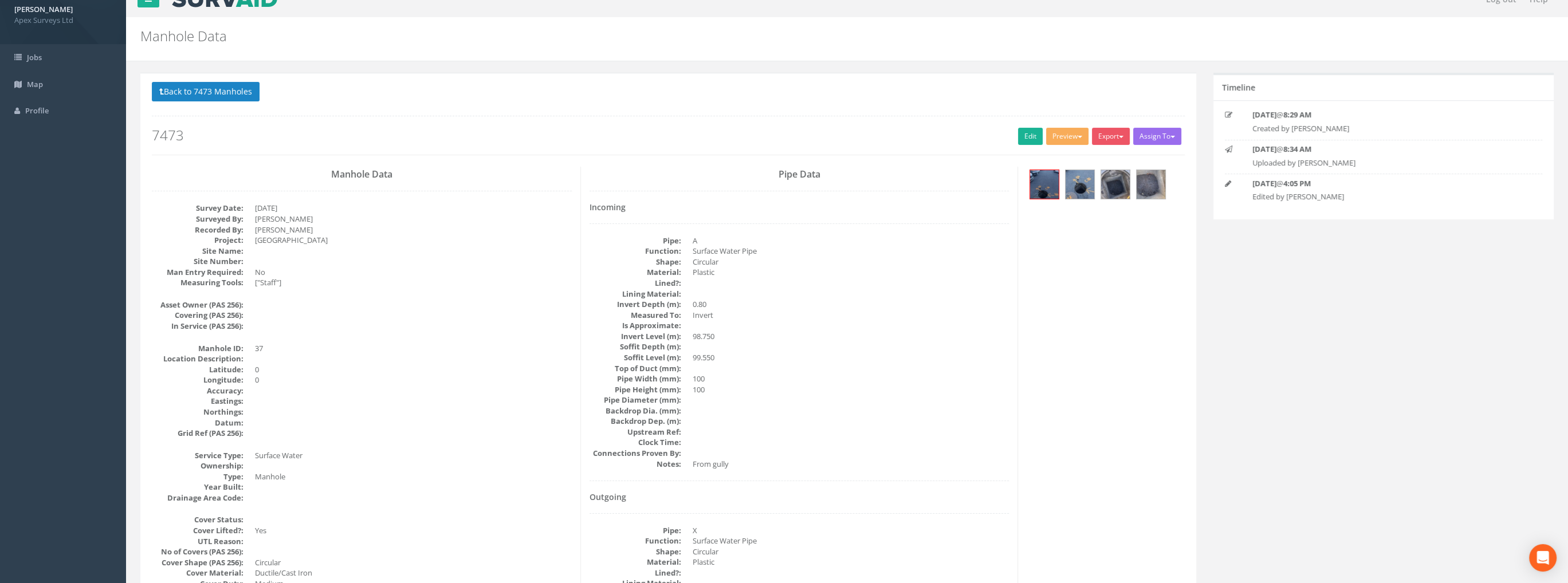
scroll to position [0, 0]
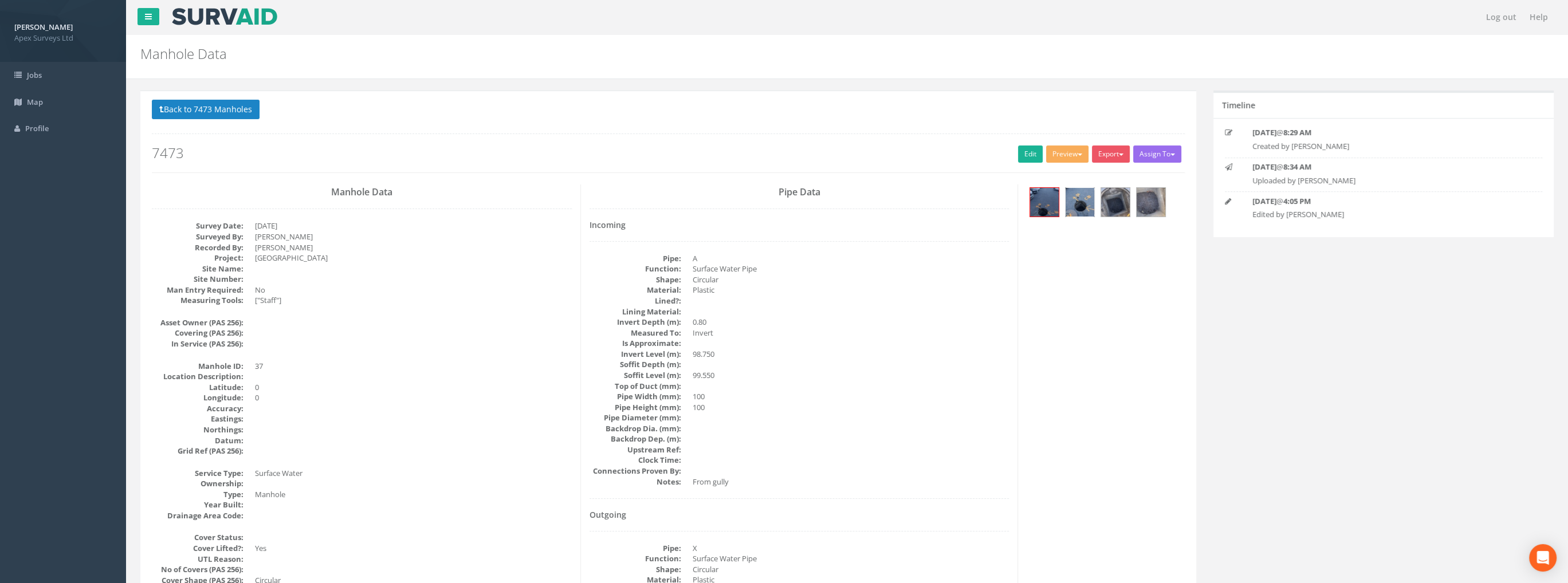
click at [1086, 203] on img at bounding box center [1079, 202] width 29 height 29
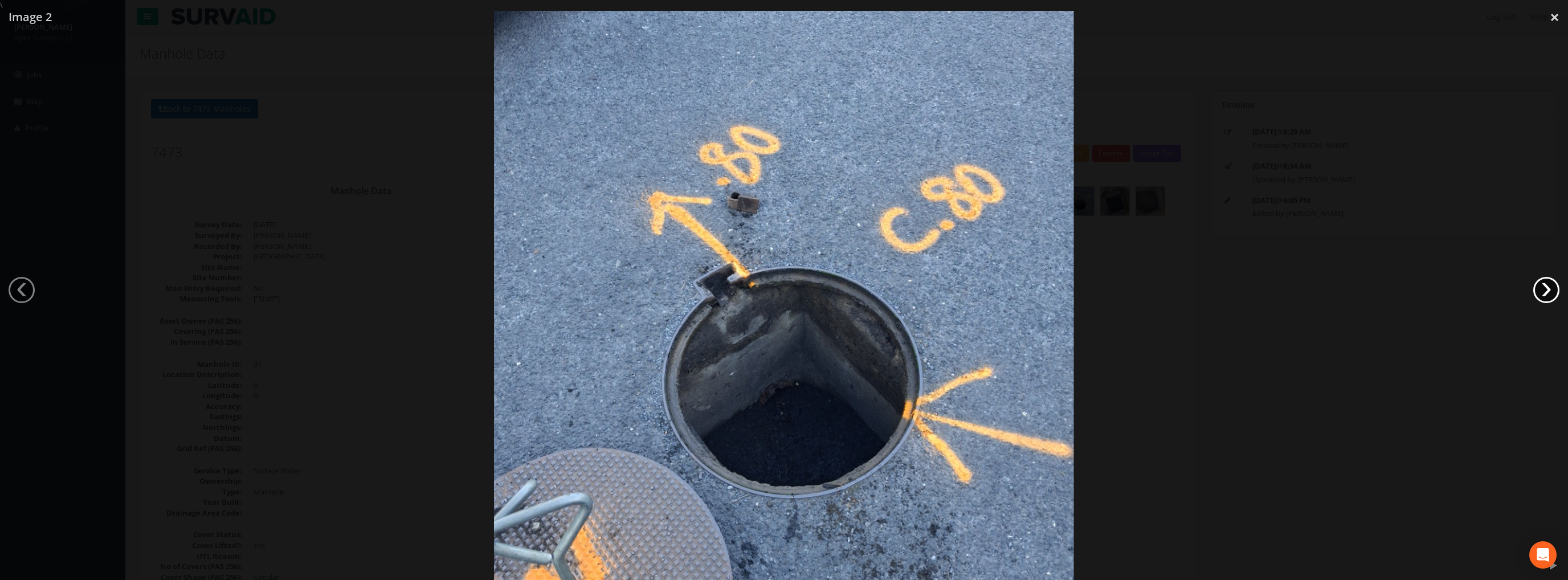
click at [1543, 287] on link "›" at bounding box center [1546, 290] width 26 height 26
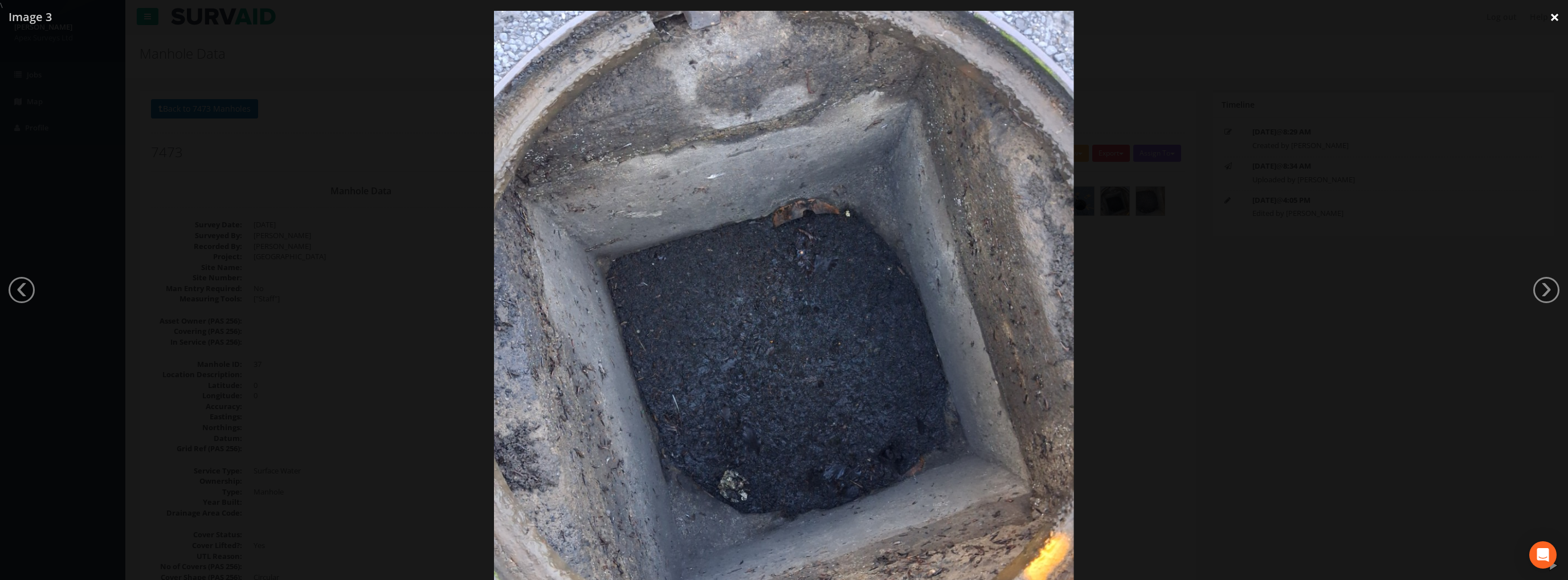
click at [1553, 16] on link "×" at bounding box center [1554, 17] width 27 height 34
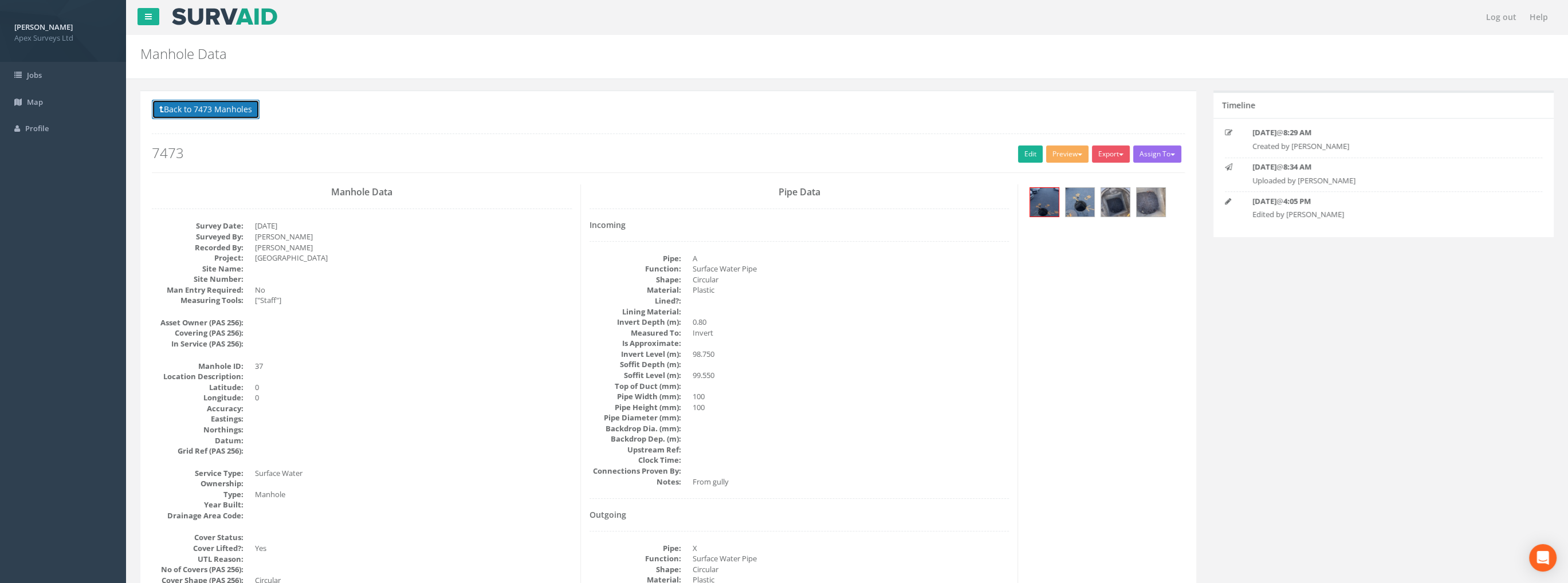
click at [211, 111] on button "Back to 7473 Manholes" at bounding box center [205, 109] width 107 height 19
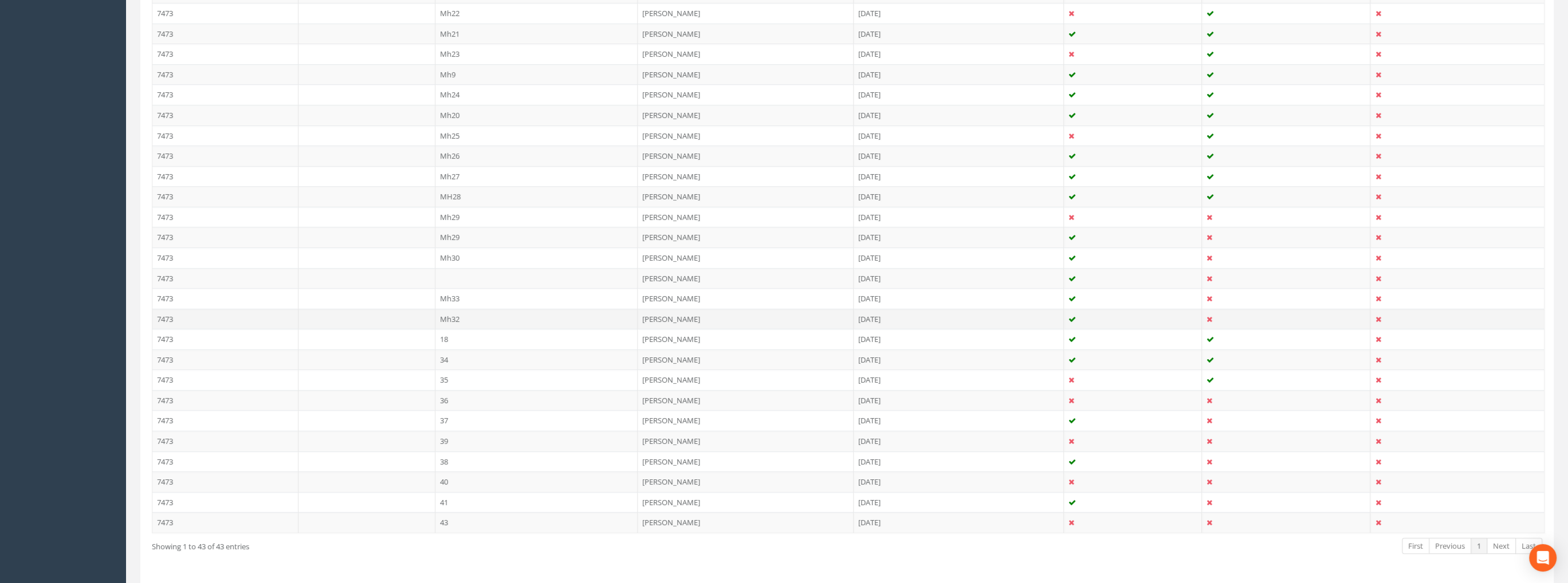
scroll to position [721, 0]
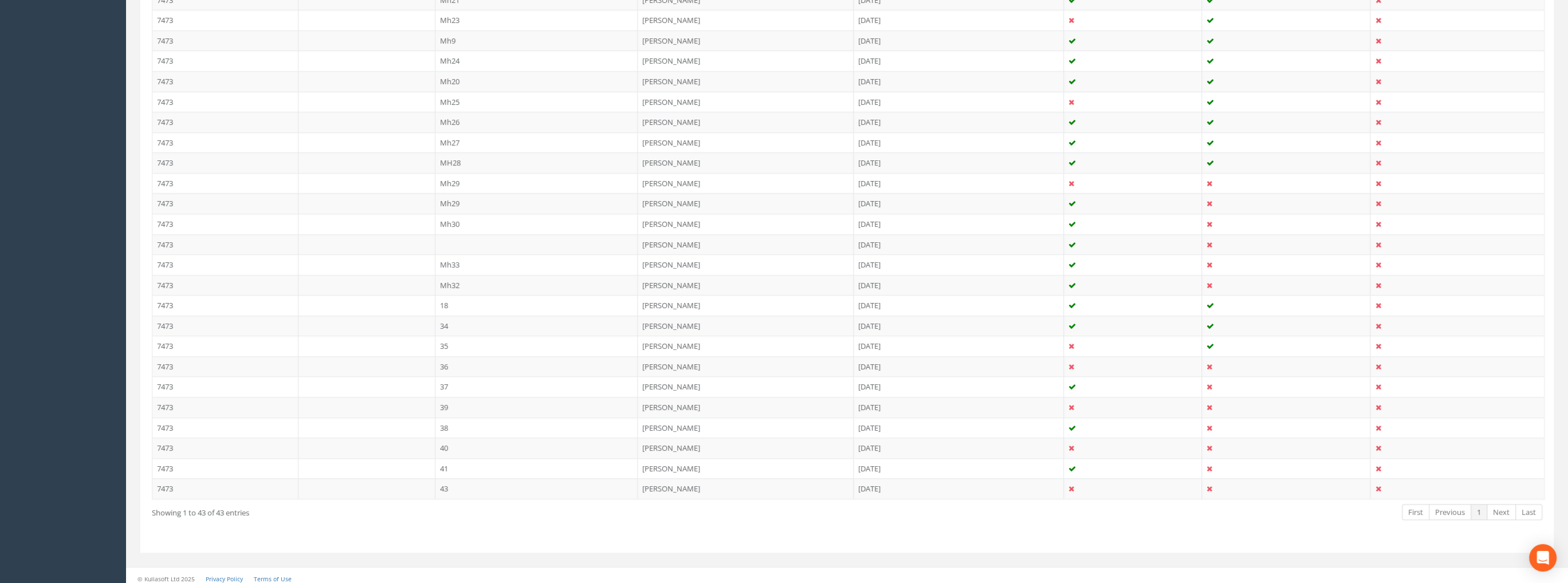
click at [452, 420] on td "38" at bounding box center [537, 428] width 203 height 21
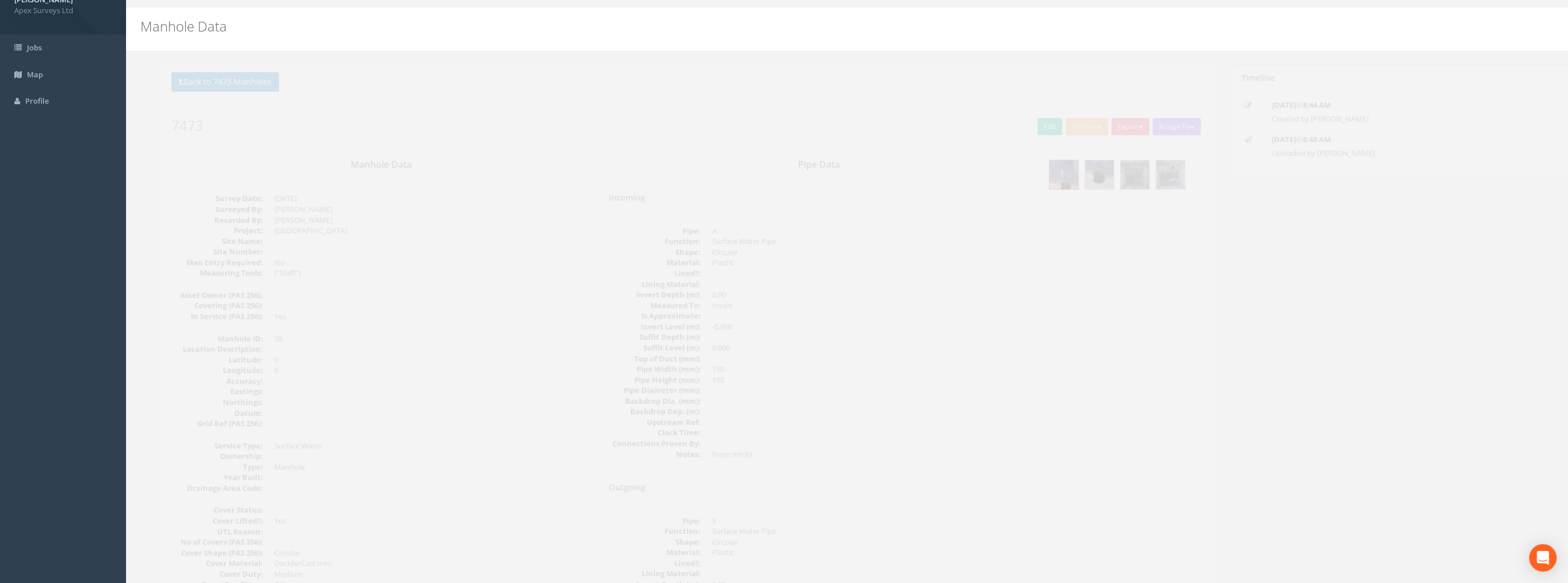
scroll to position [57, 0]
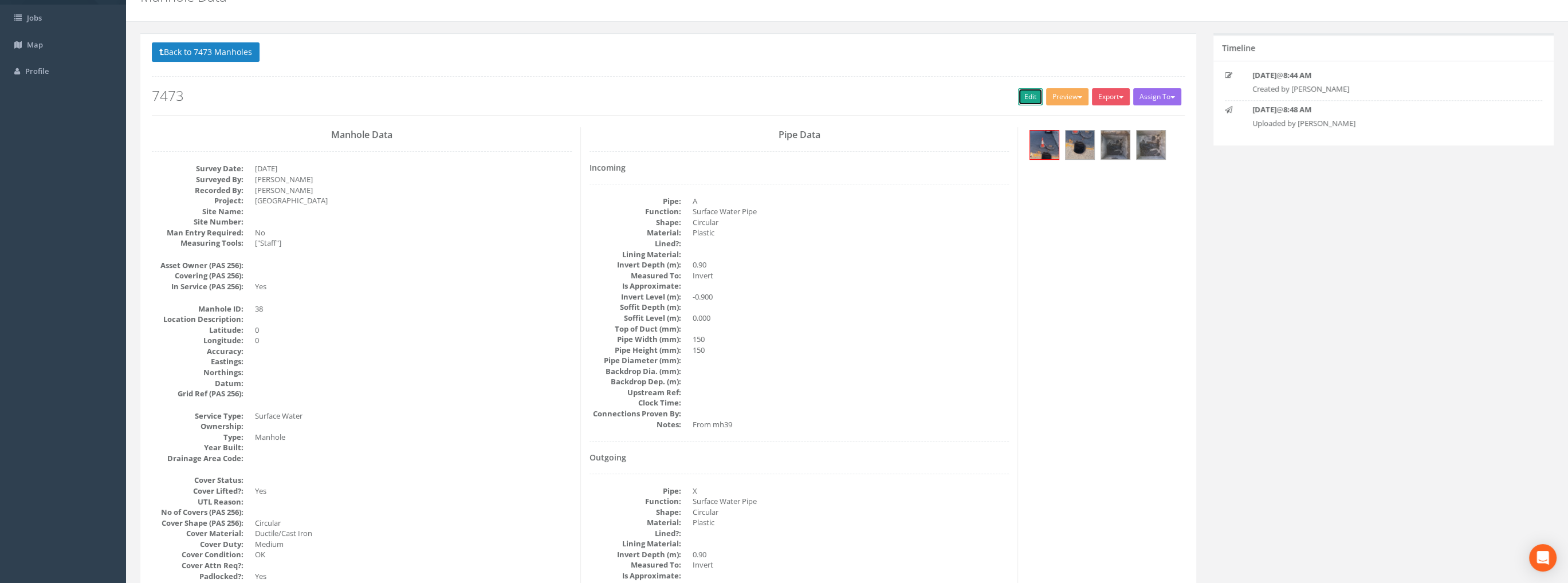
click at [1025, 92] on link "Edit" at bounding box center [1030, 97] width 25 height 17
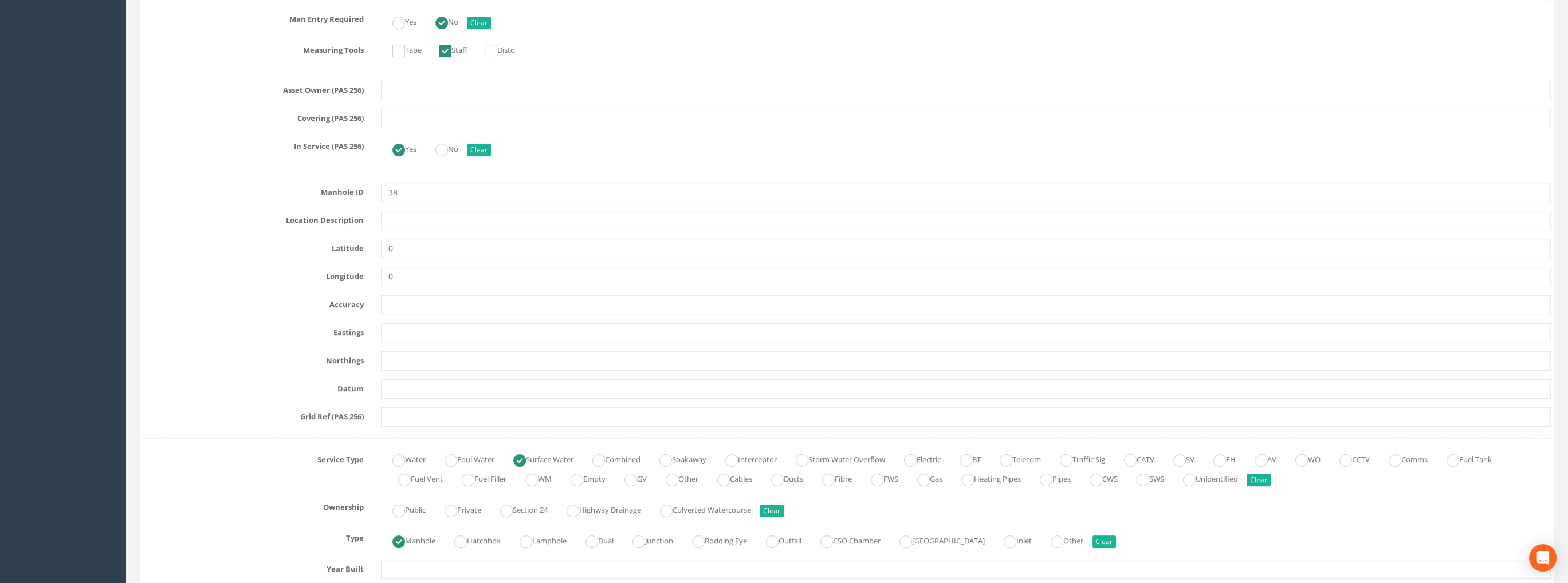
scroll to position [630, 0]
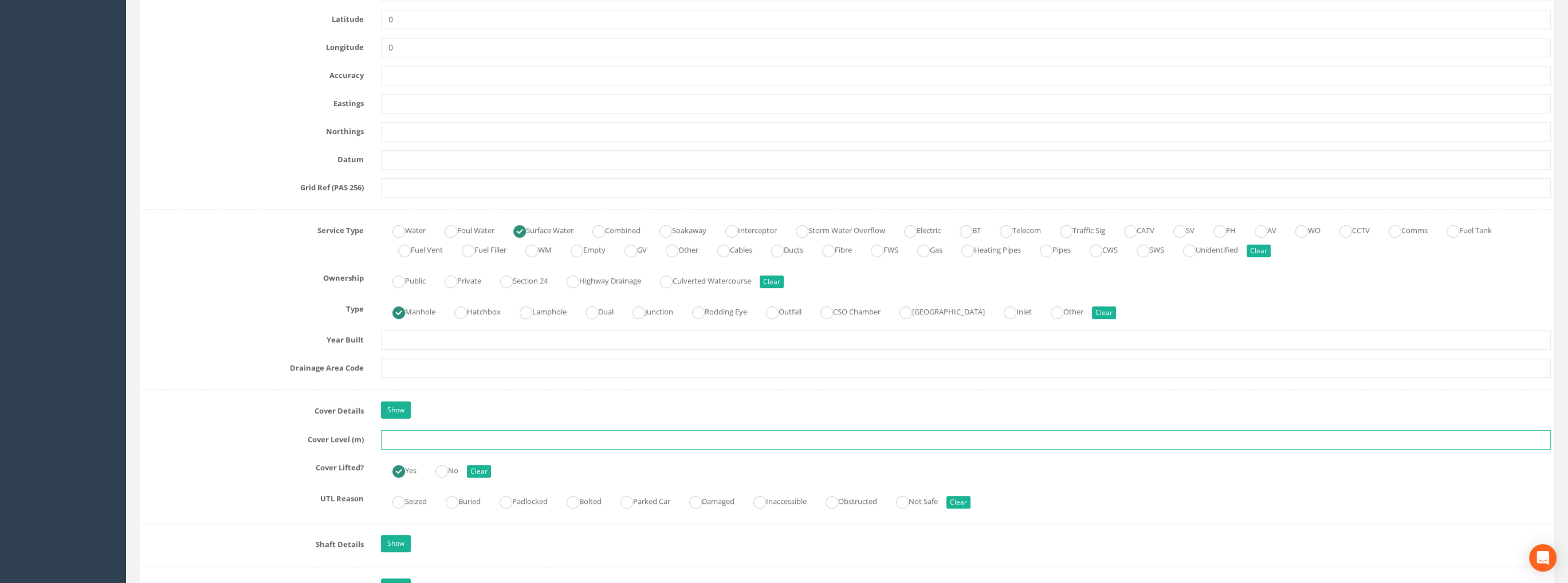
click at [421, 445] on input "text" at bounding box center [966, 439] width 1170 height 19
click at [419, 438] on input "text" at bounding box center [966, 439] width 1170 height 19
click at [606, 446] on input "99.48" at bounding box center [966, 439] width 1170 height 19
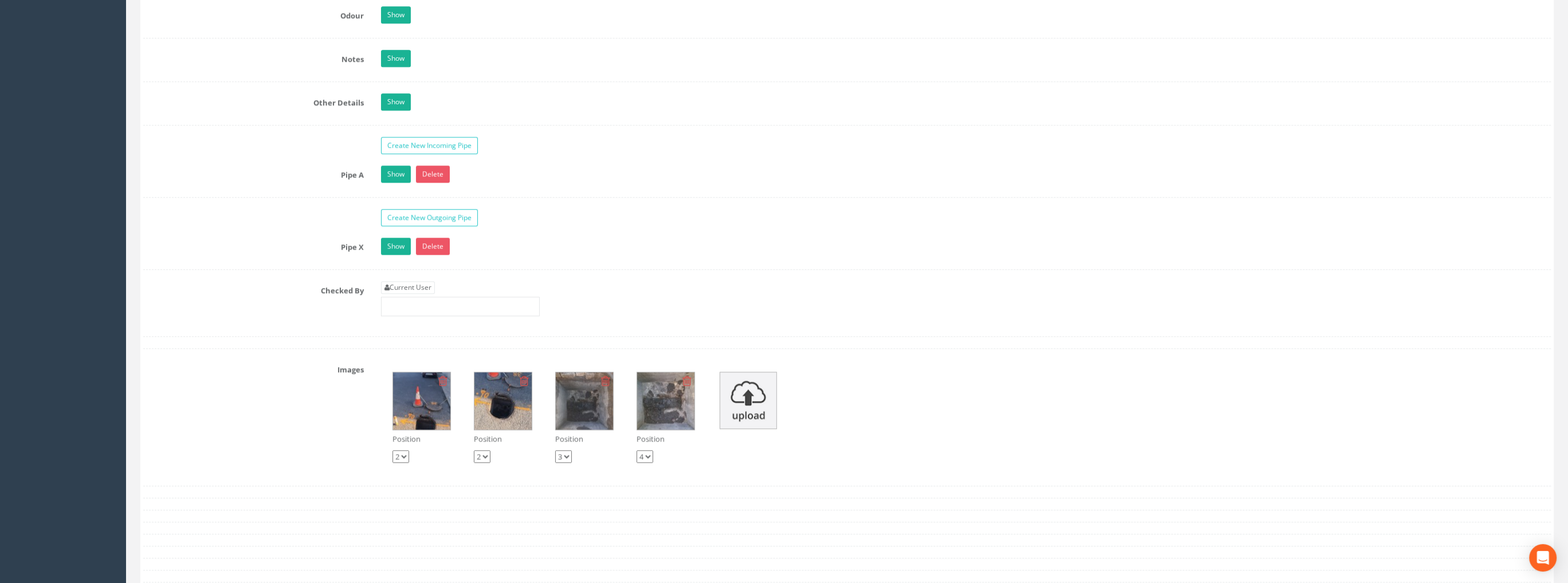
scroll to position [1718, 0]
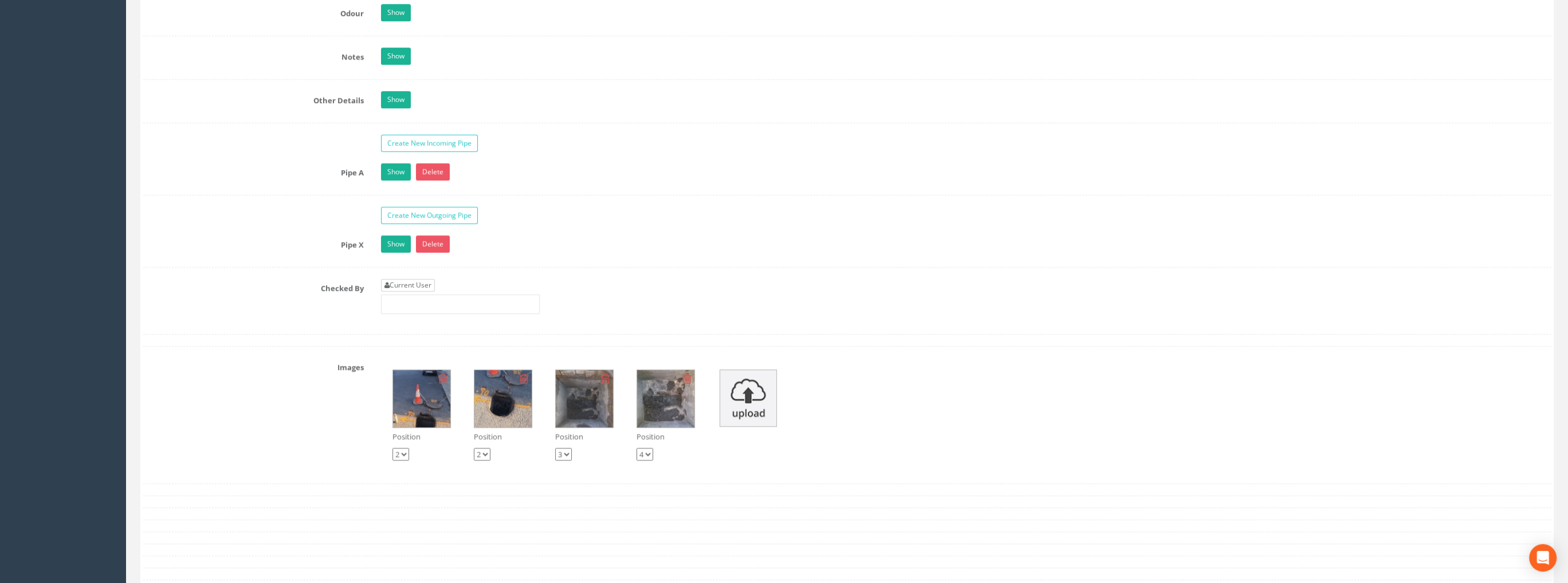
type input "99.48"
click at [414, 285] on link "Current User" at bounding box center [408, 285] width 54 height 12
type input "[PERSON_NAME]"
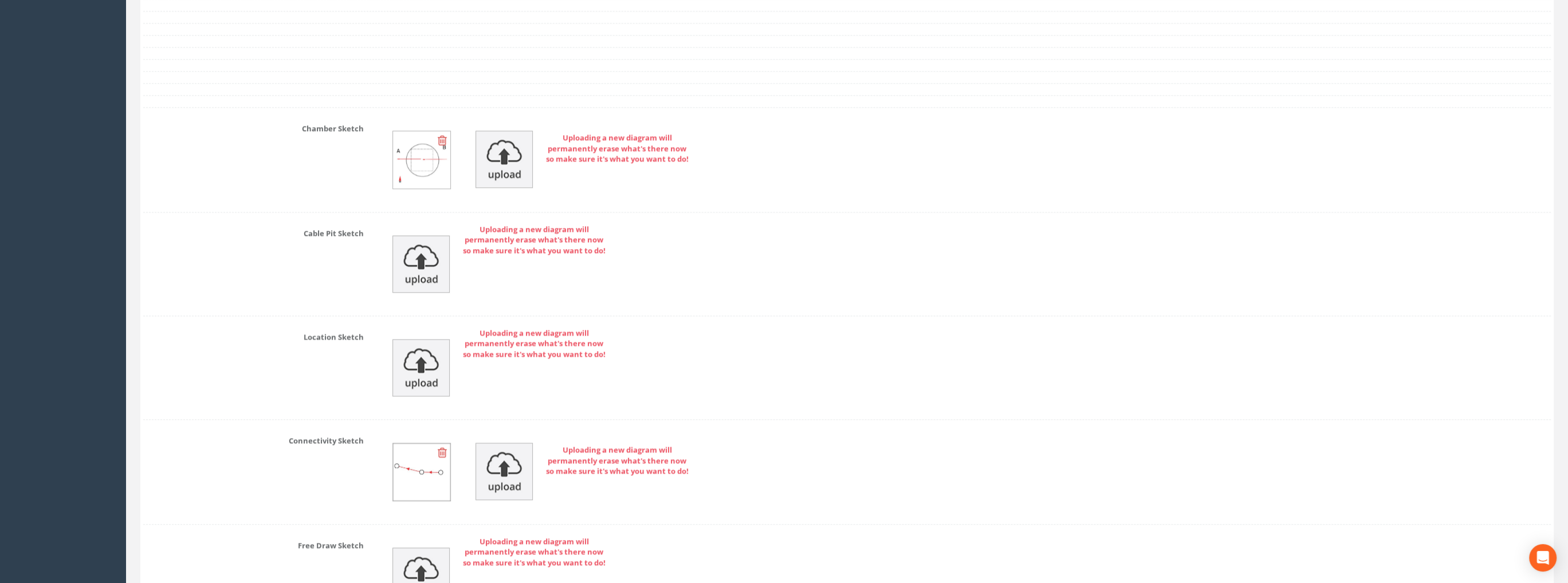
scroll to position [2380, 0]
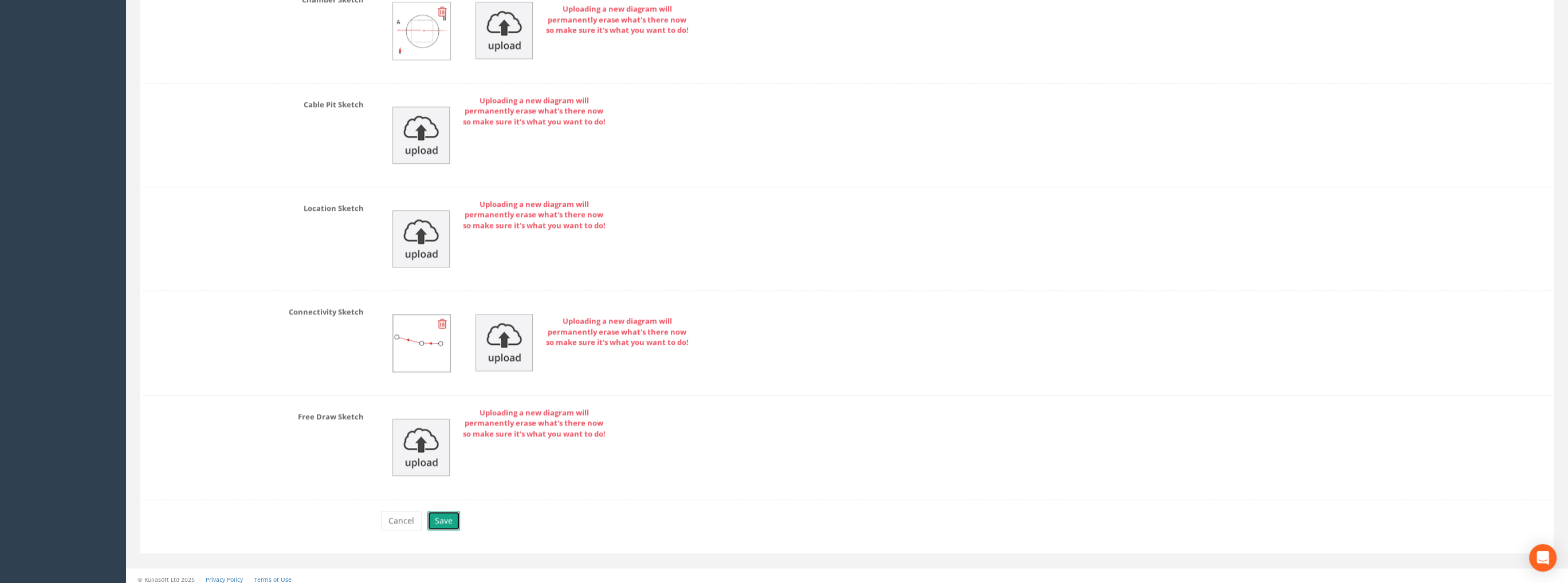
click at [445, 513] on button "Save" at bounding box center [444, 520] width 32 height 19
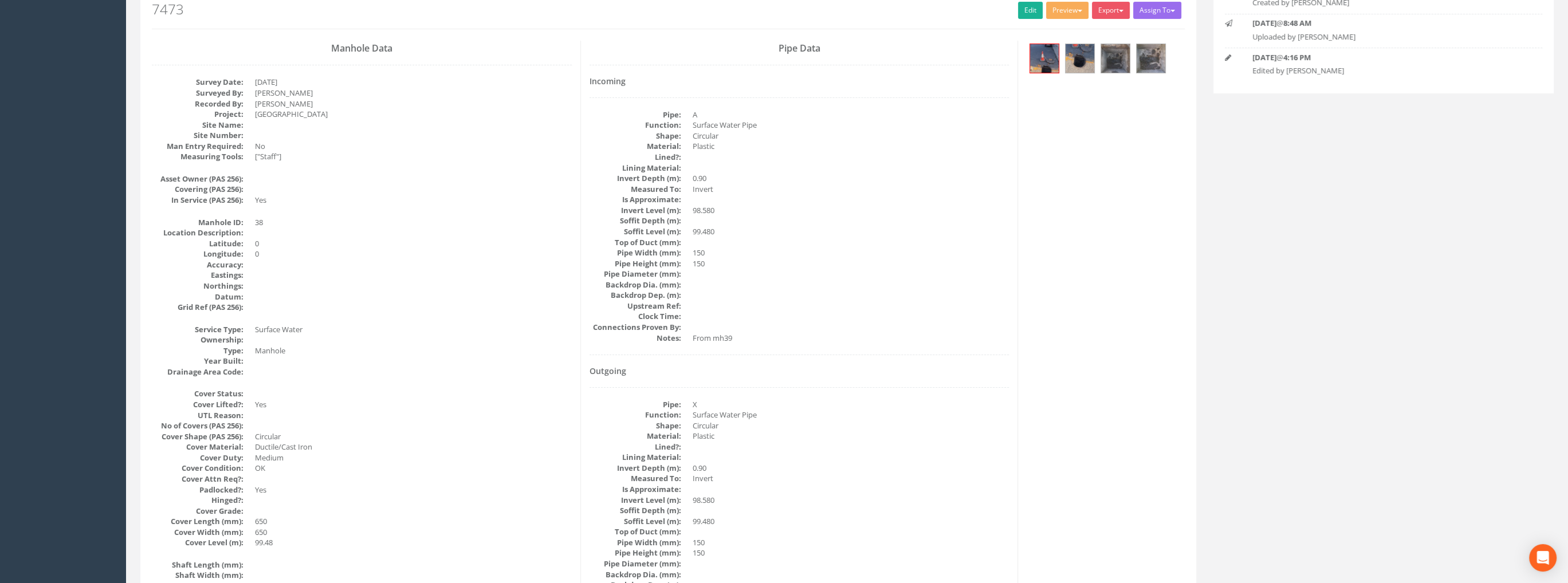
scroll to position [0, 0]
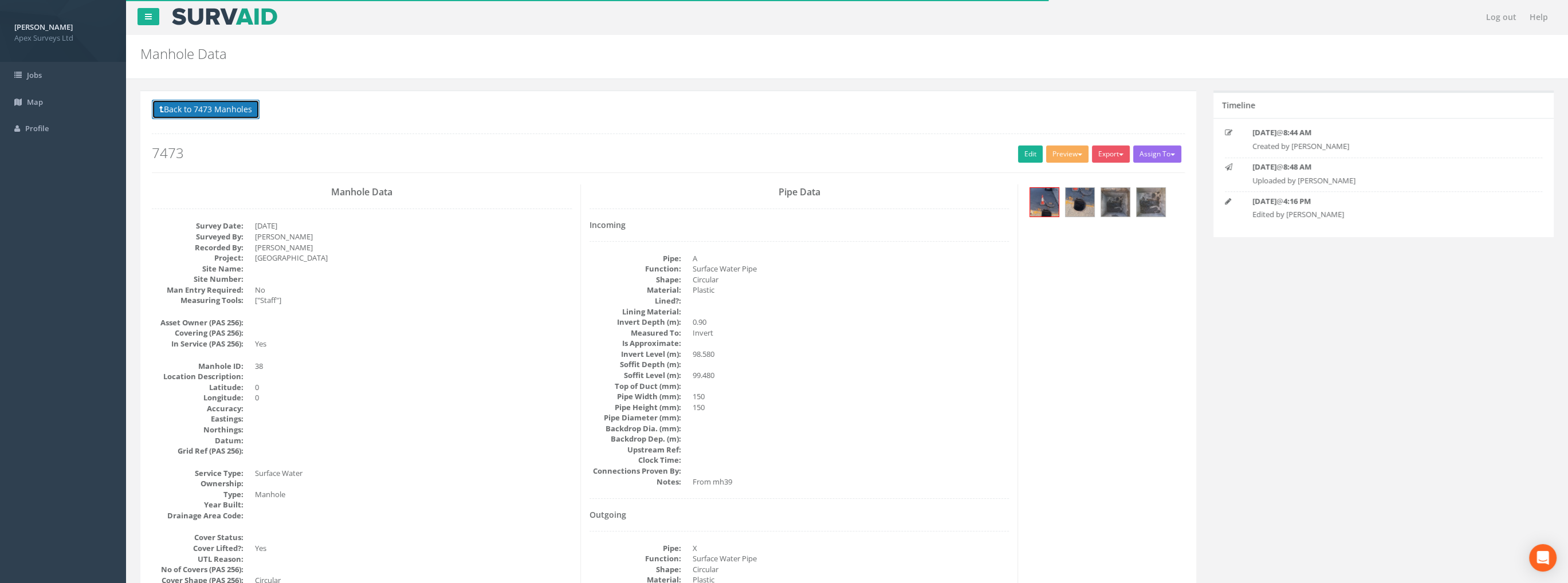
click at [229, 111] on button "Back to 7473 Manholes" at bounding box center [205, 109] width 107 height 19
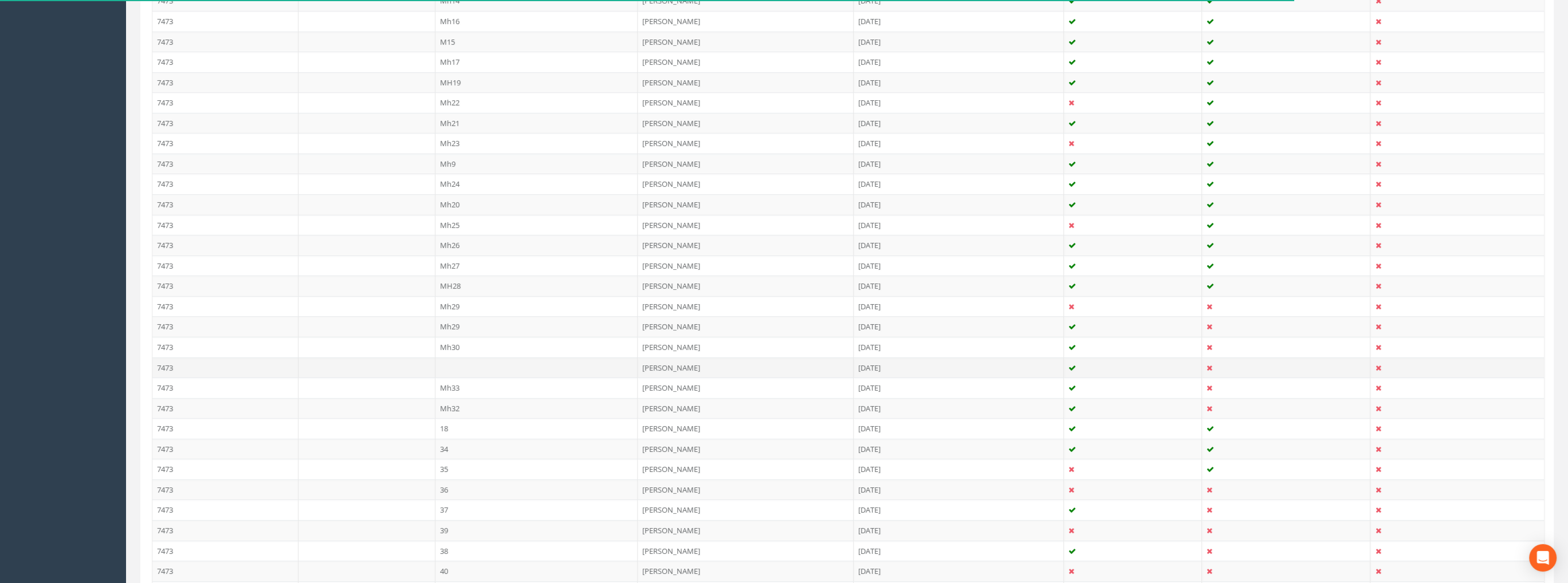
scroll to position [721, 0]
click at [444, 403] on td "39" at bounding box center [537, 407] width 203 height 21
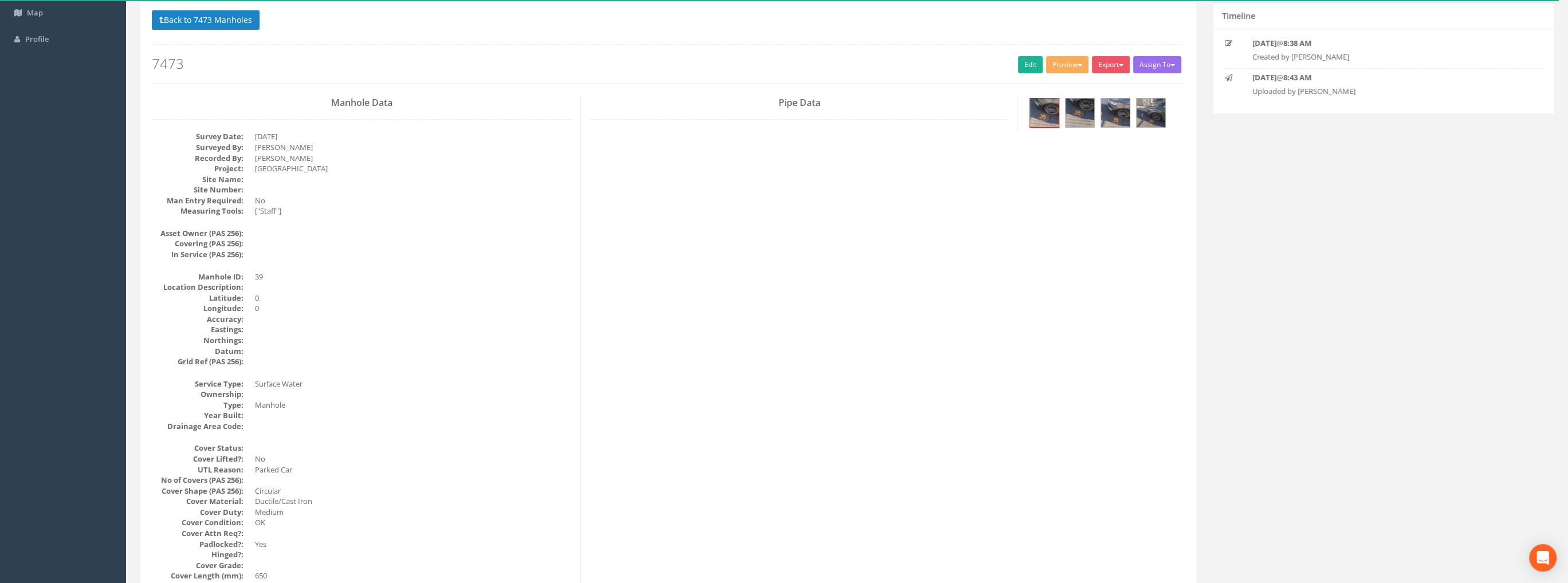
scroll to position [0, 0]
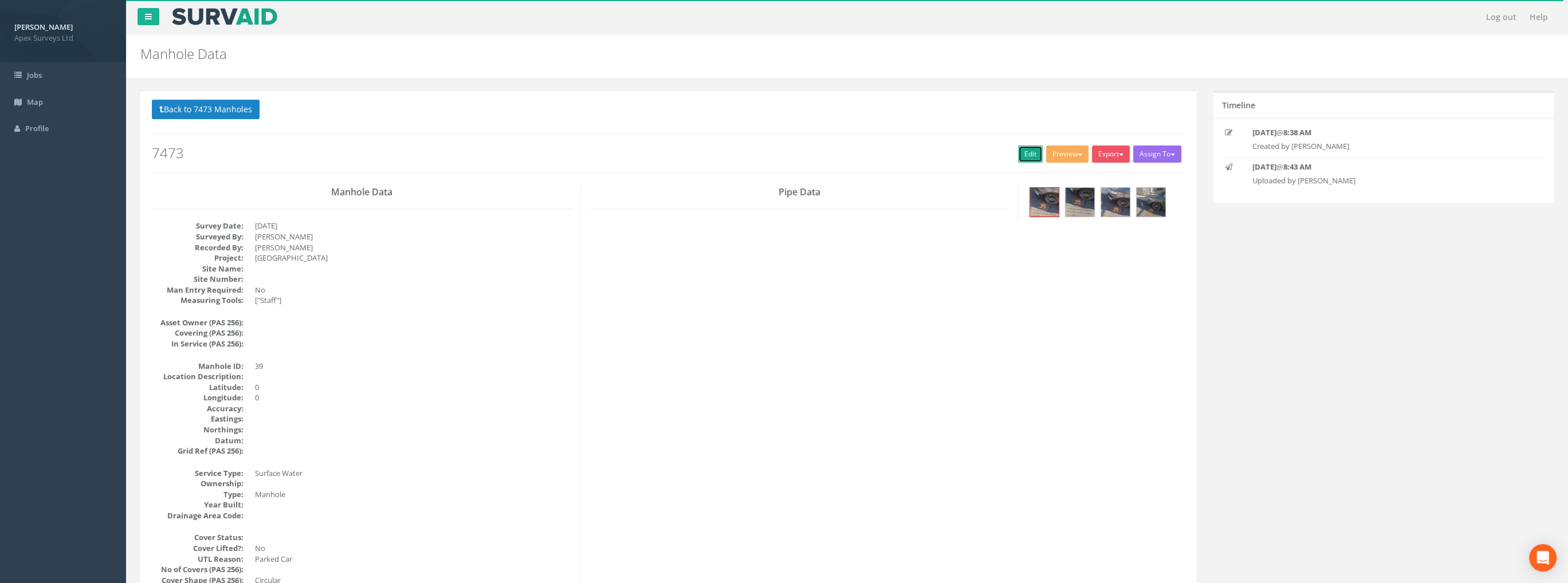
click at [1017, 151] on link "Edit" at bounding box center [1030, 154] width 25 height 17
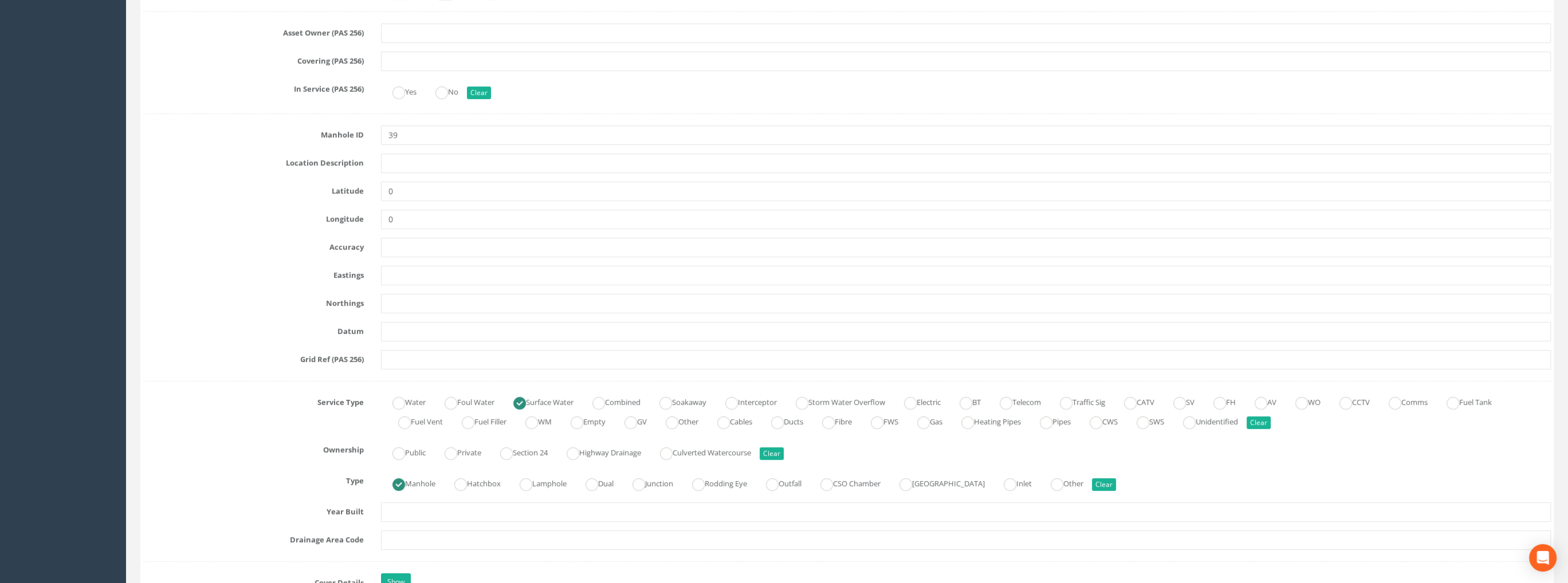
scroll to position [687, 0]
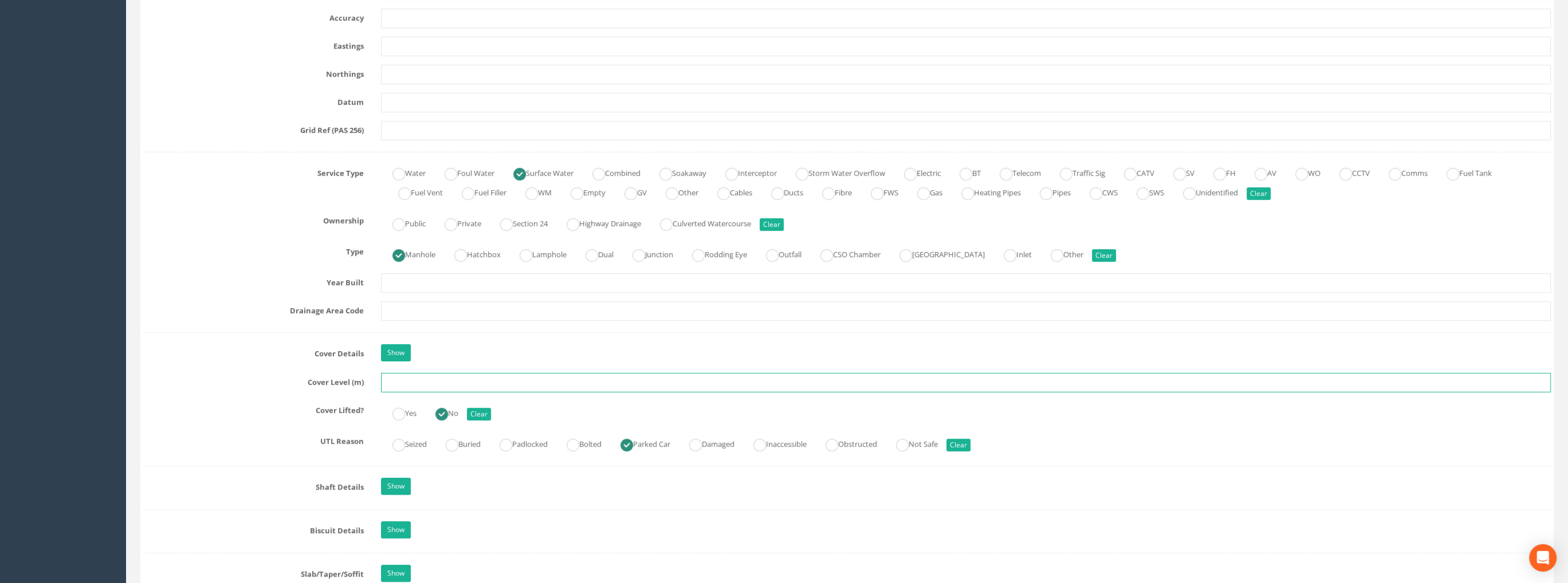
click at [401, 382] on input "text" at bounding box center [966, 382] width 1170 height 19
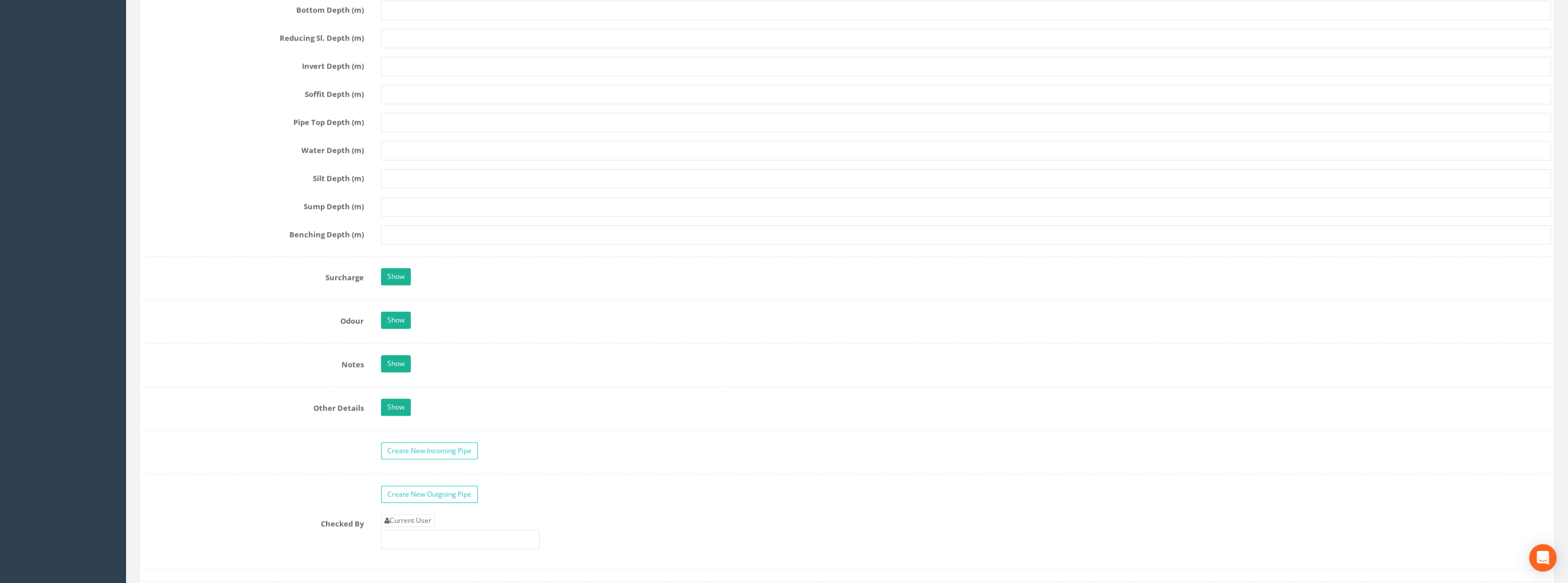
scroll to position [1546, 0]
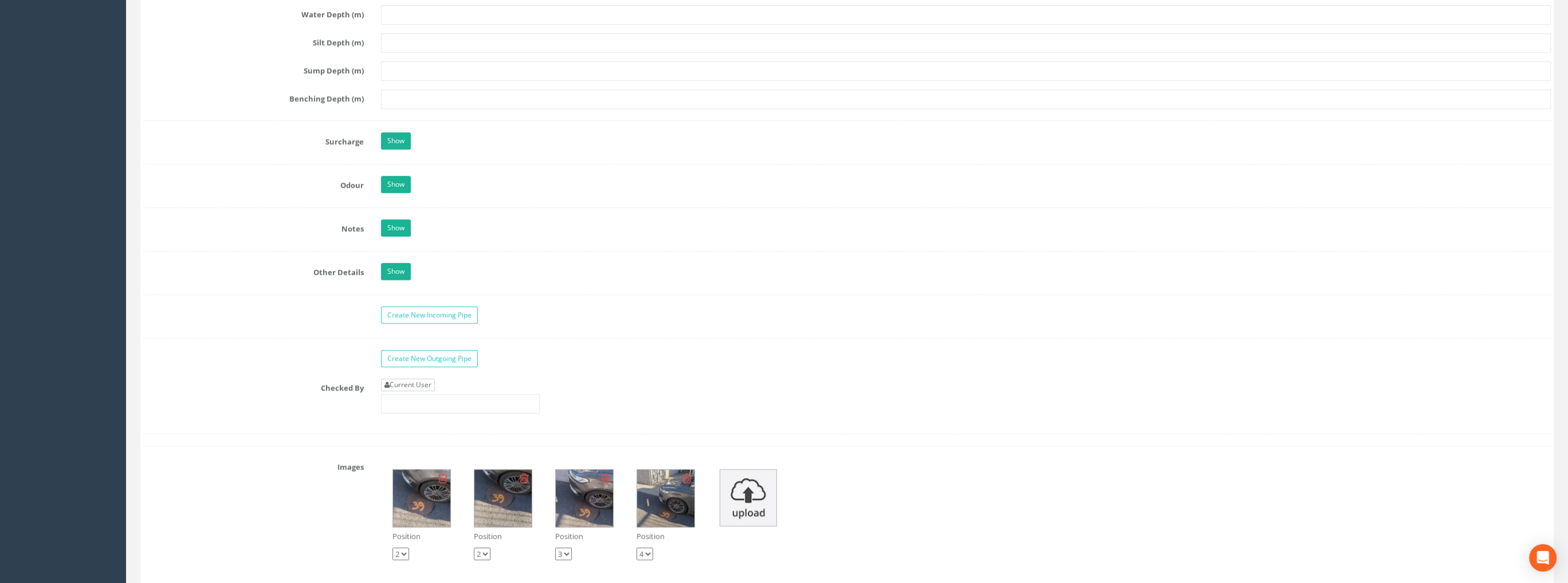
type input "99.46"
click at [400, 384] on link "Current User" at bounding box center [408, 385] width 54 height 12
type input "[PERSON_NAME]"
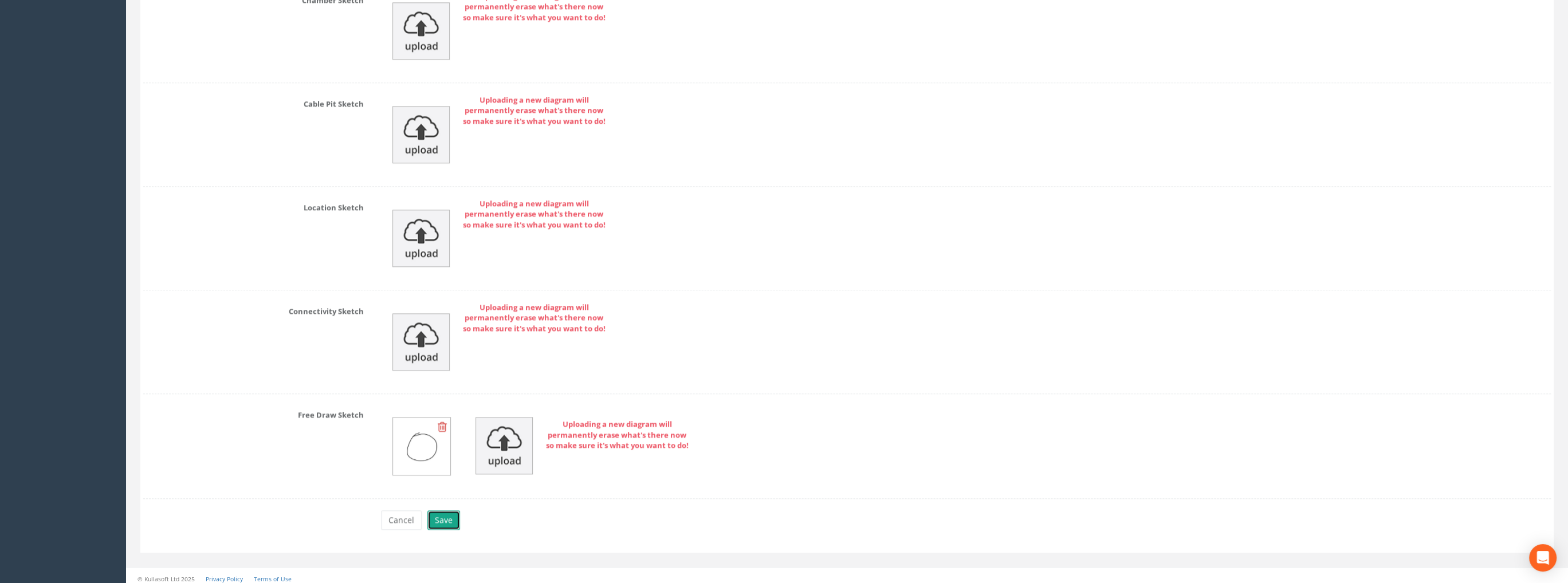
click at [448, 512] on button "Save" at bounding box center [444, 520] width 32 height 19
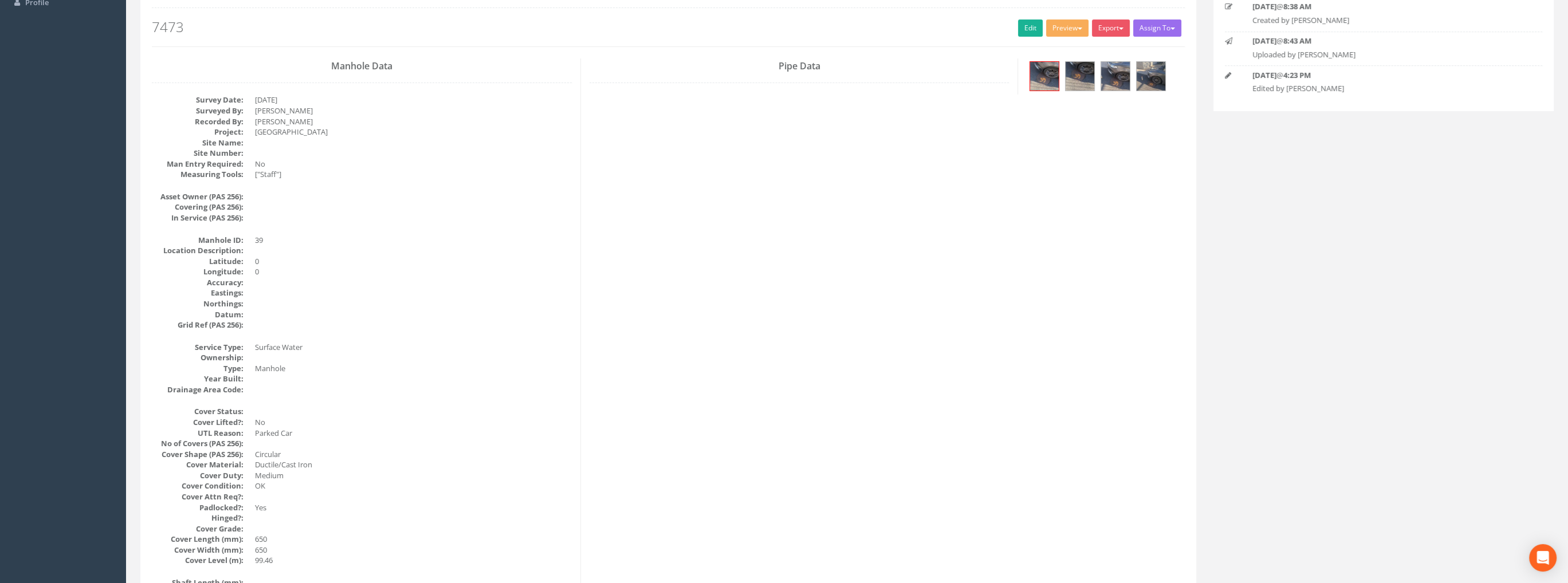
scroll to position [0, 0]
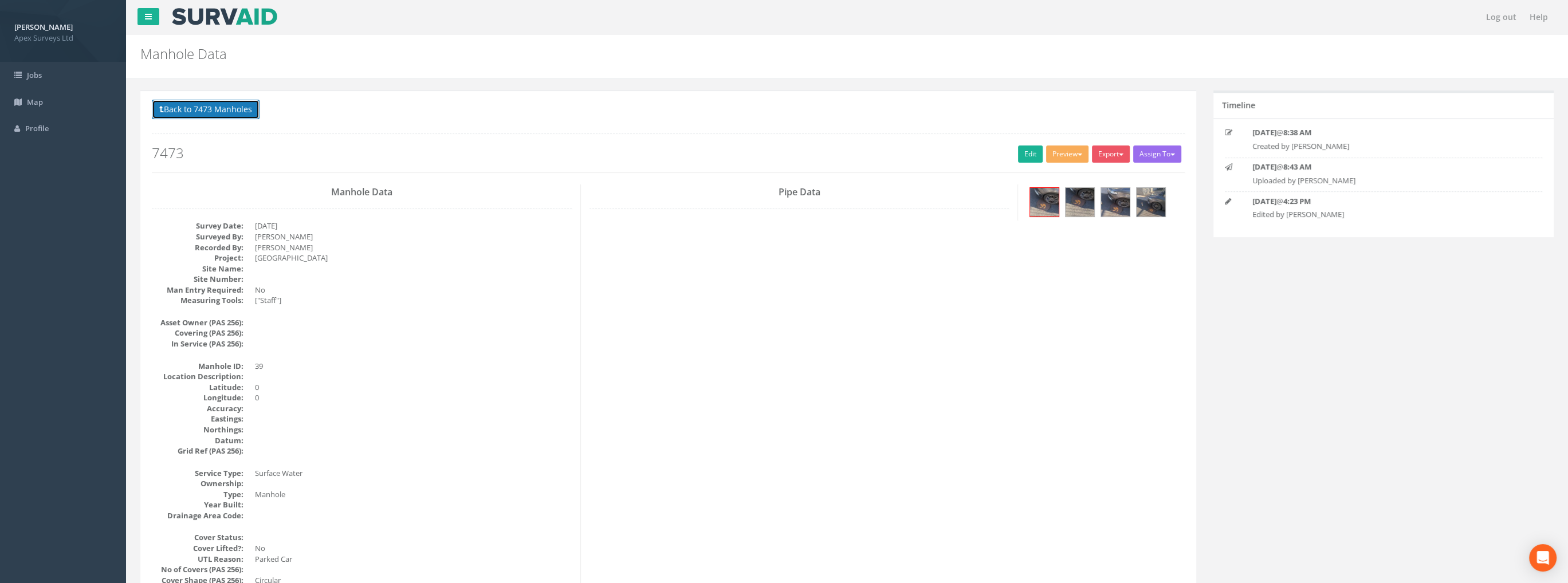
click at [186, 104] on button "Back to 7473 Manholes" at bounding box center [205, 109] width 107 height 19
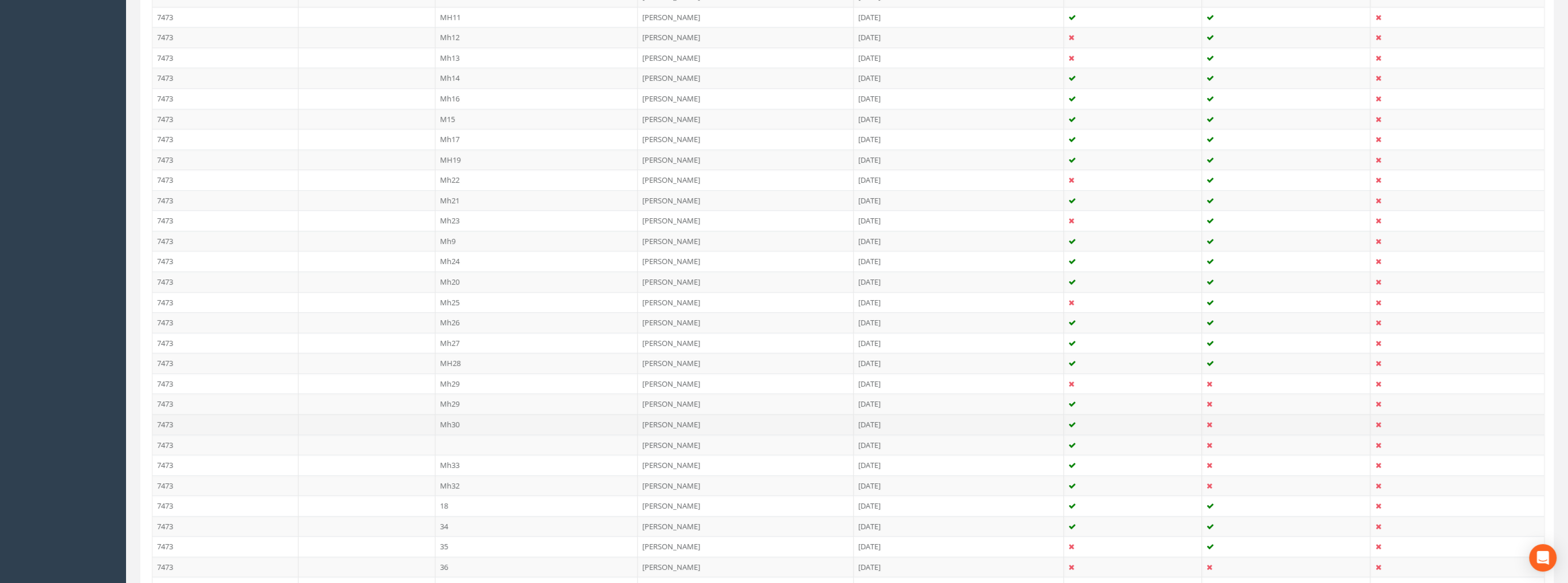
scroll to position [721, 0]
click at [465, 258] on td "Mh33" at bounding box center [537, 264] width 203 height 21
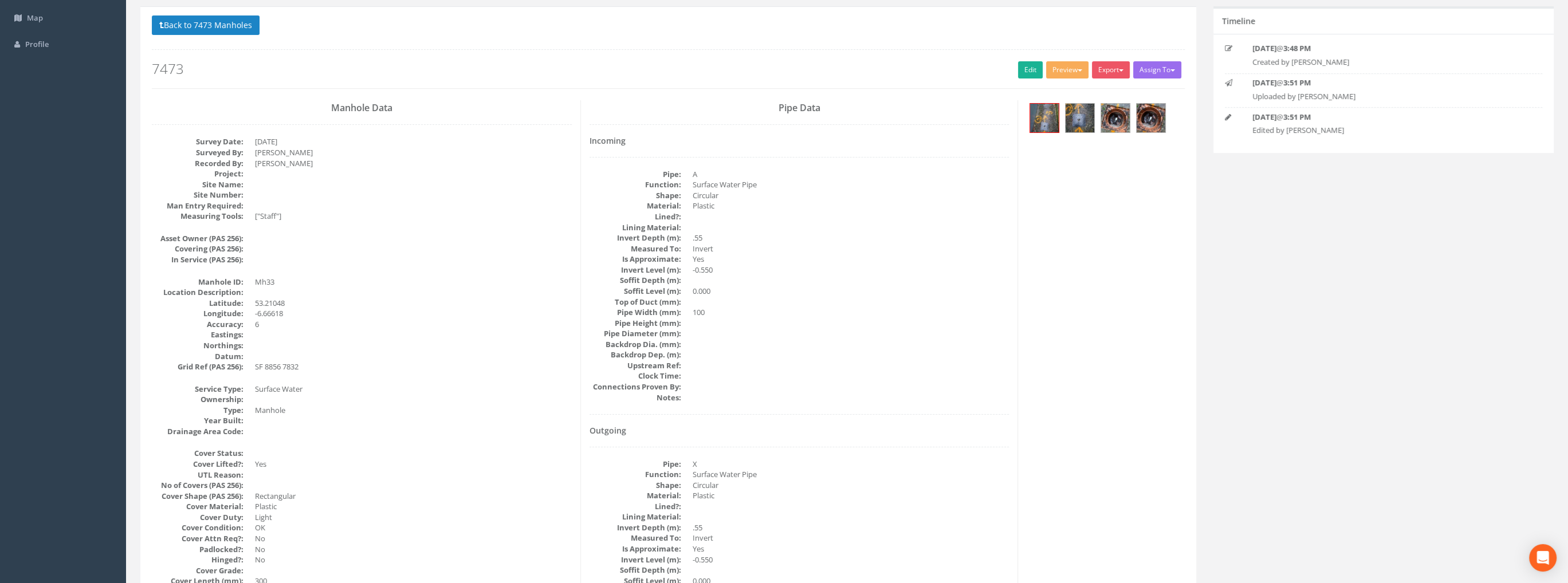
scroll to position [0, 0]
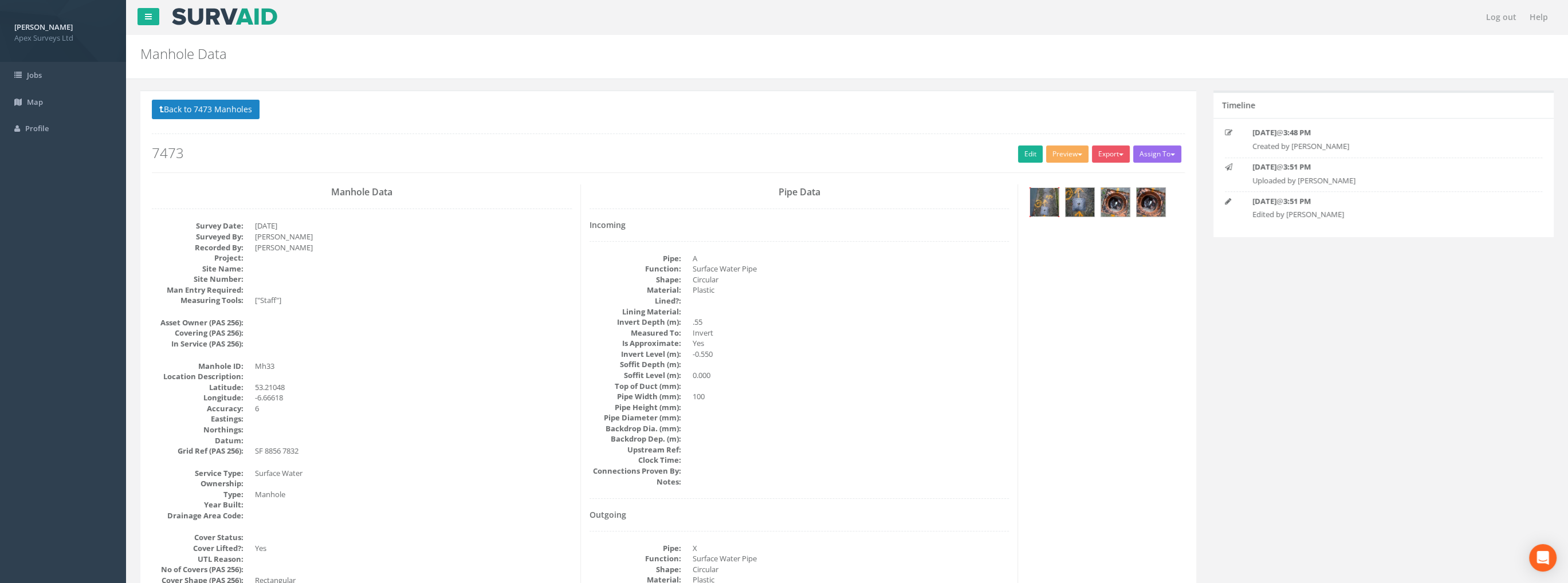
click at [1040, 199] on img at bounding box center [1044, 202] width 29 height 29
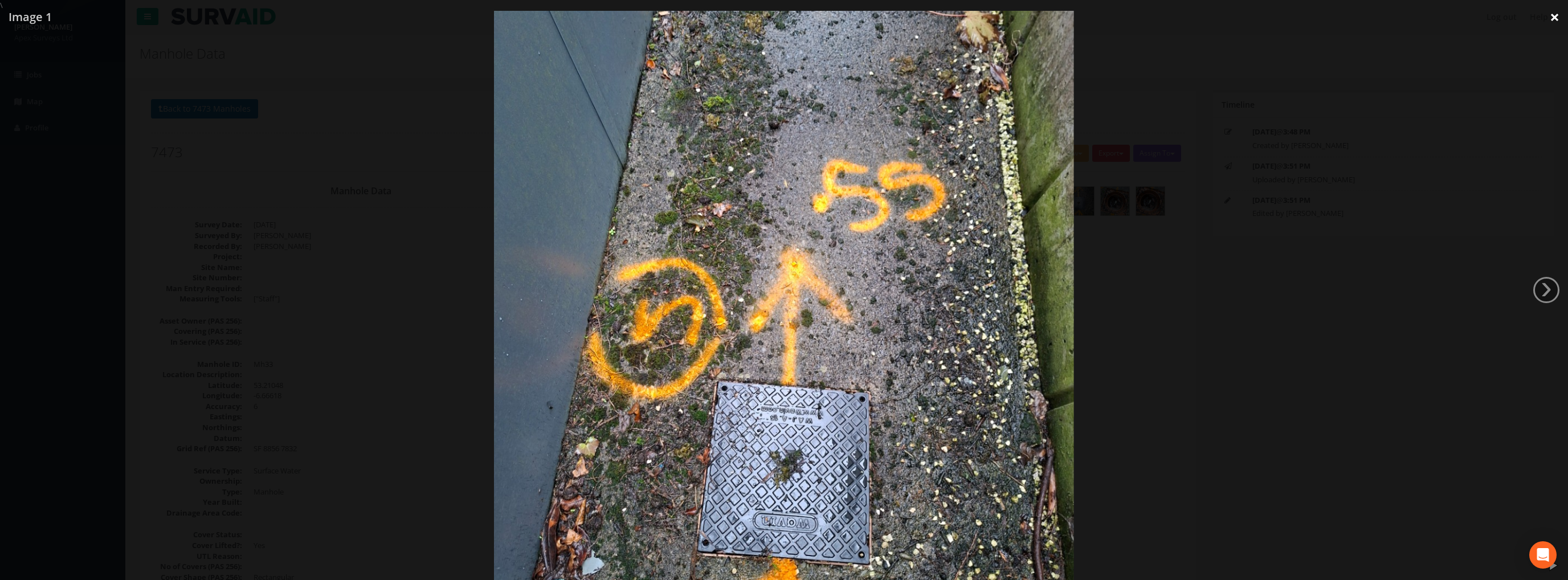
click at [1544, 18] on link "×" at bounding box center [1554, 17] width 27 height 34
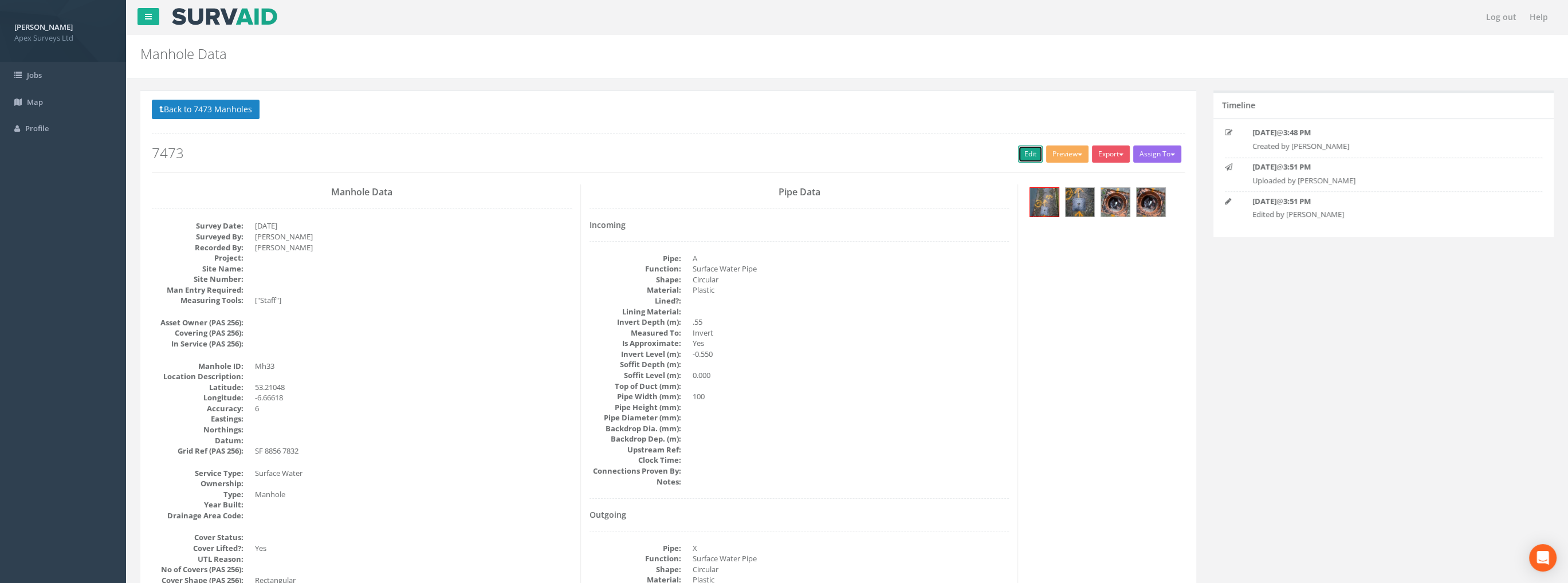
click at [1021, 157] on link "Edit" at bounding box center [1030, 154] width 25 height 17
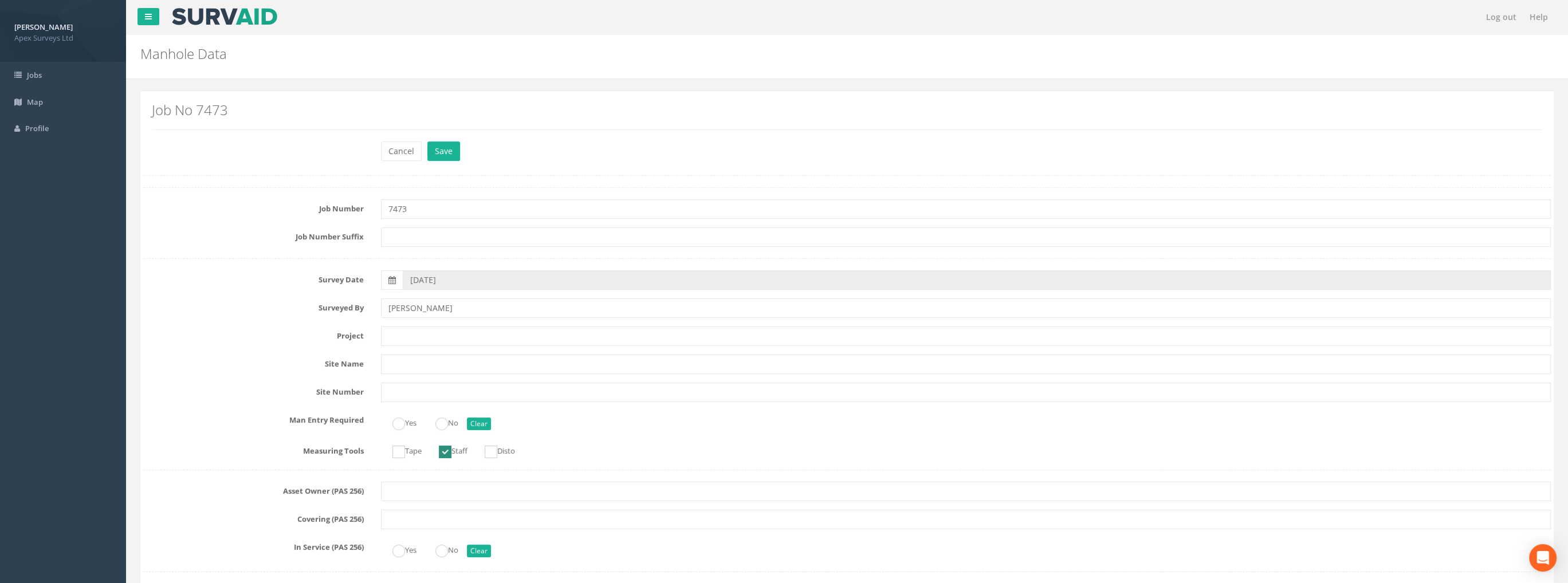
scroll to position [630, 0]
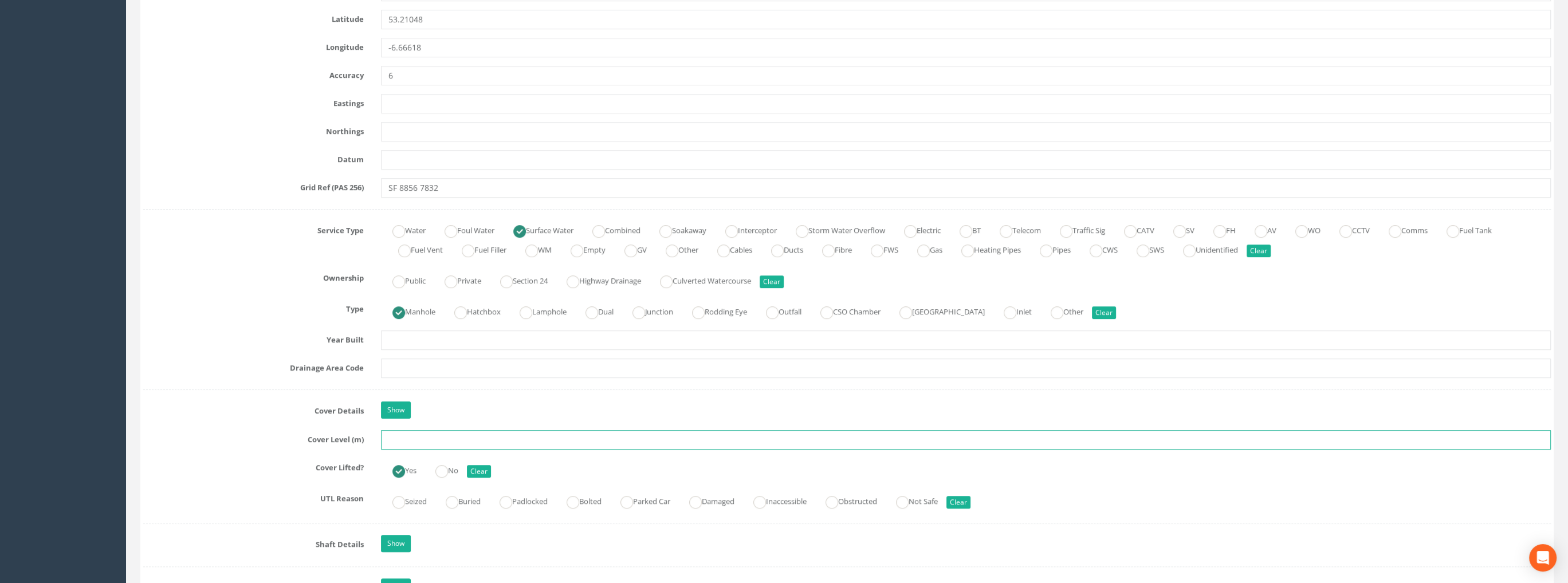
click at [397, 435] on input "text" at bounding box center [966, 439] width 1170 height 19
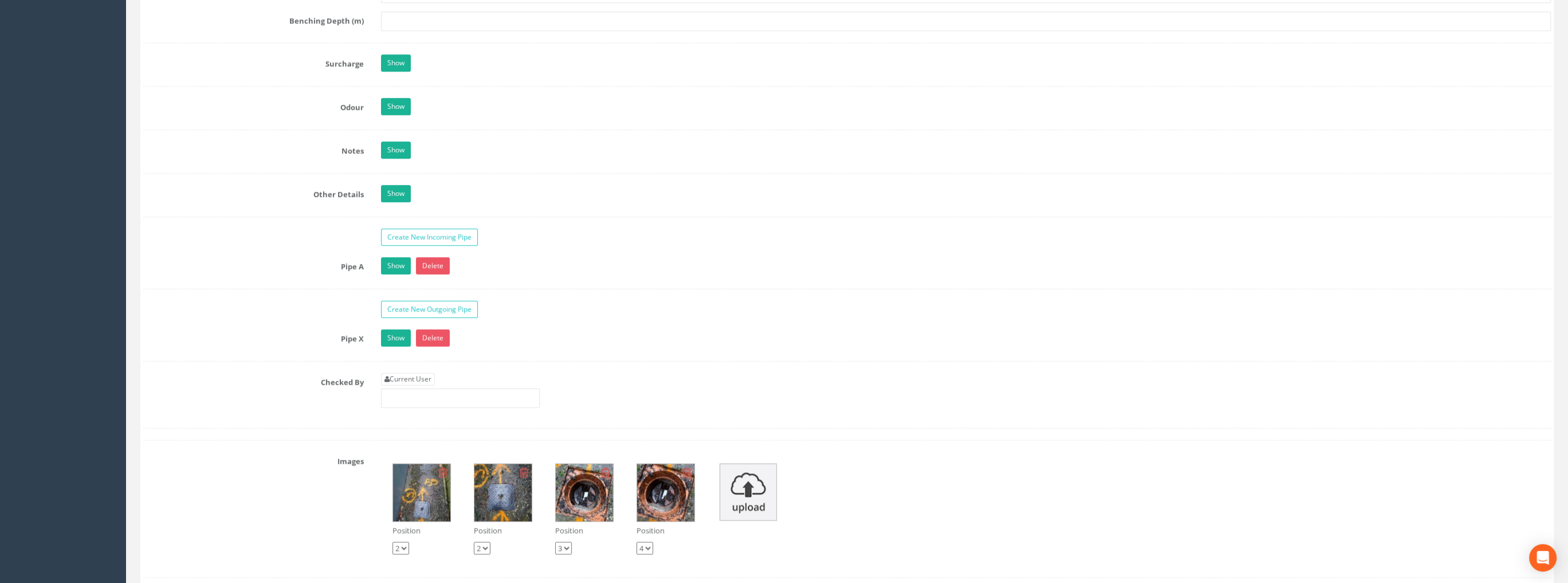
scroll to position [1776, 0]
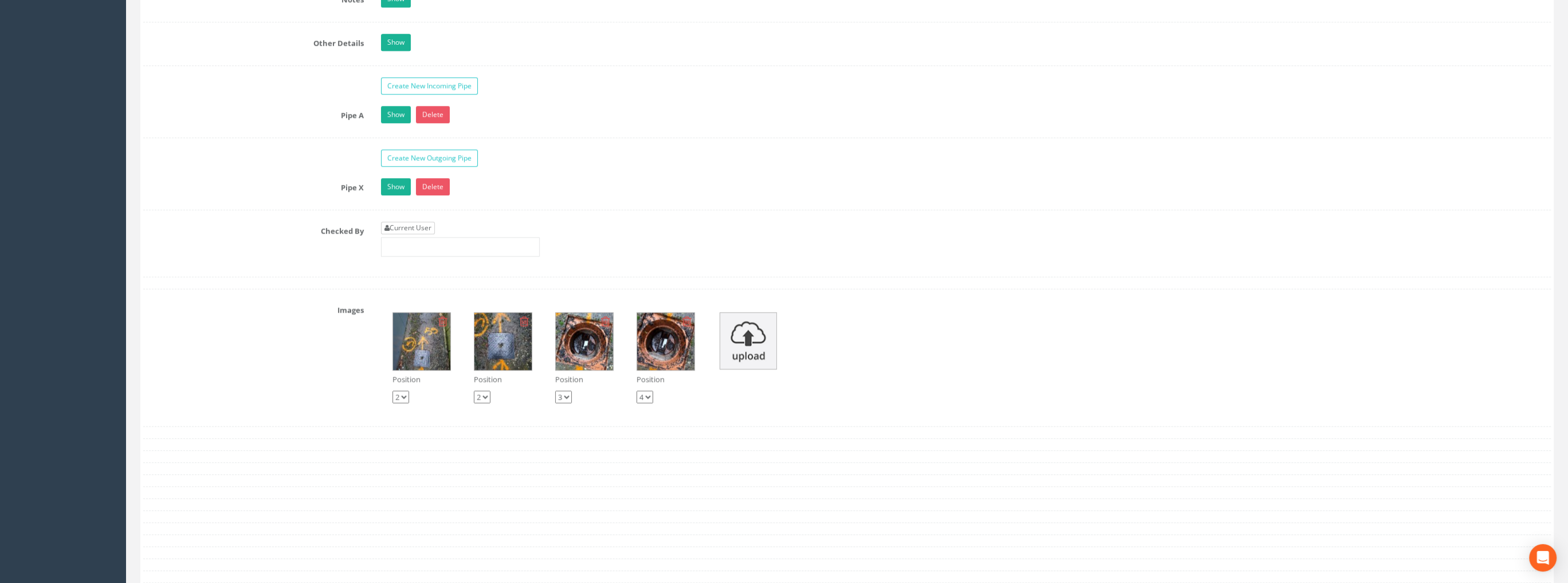
type input "99.80"
click at [397, 227] on link "Current User" at bounding box center [408, 228] width 54 height 12
type input "[PERSON_NAME]"
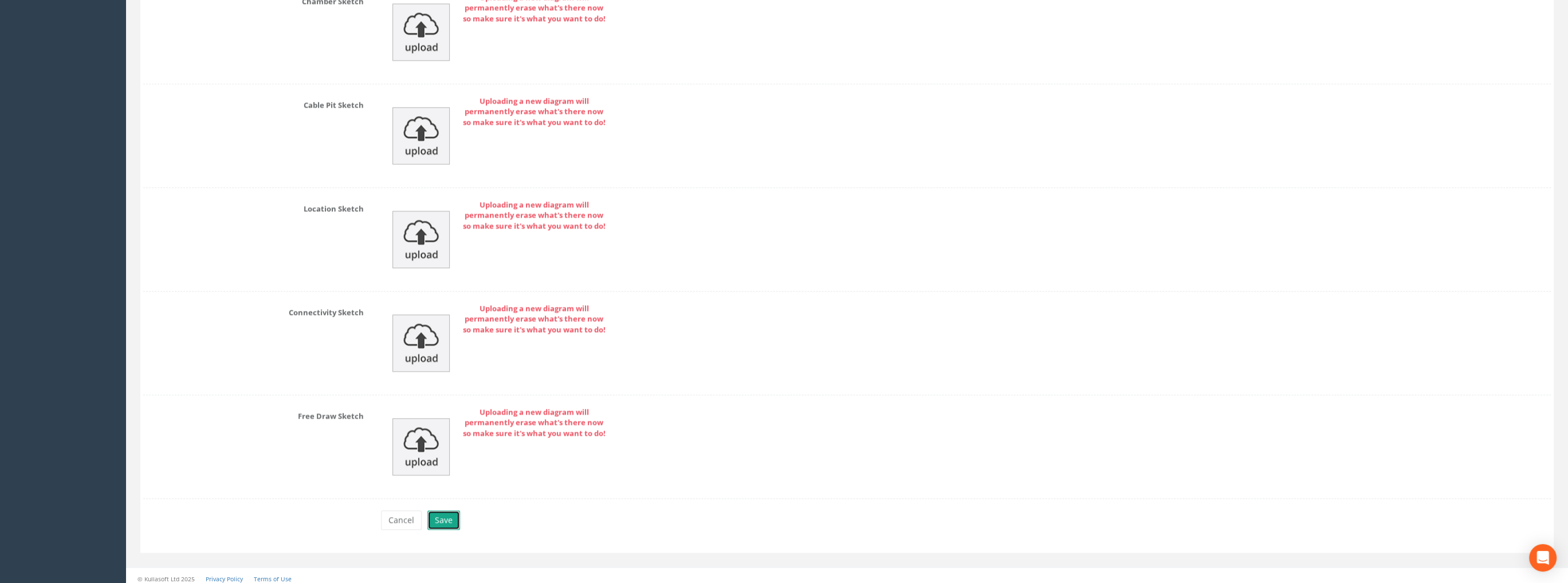
click at [447, 511] on button "Save" at bounding box center [444, 520] width 32 height 19
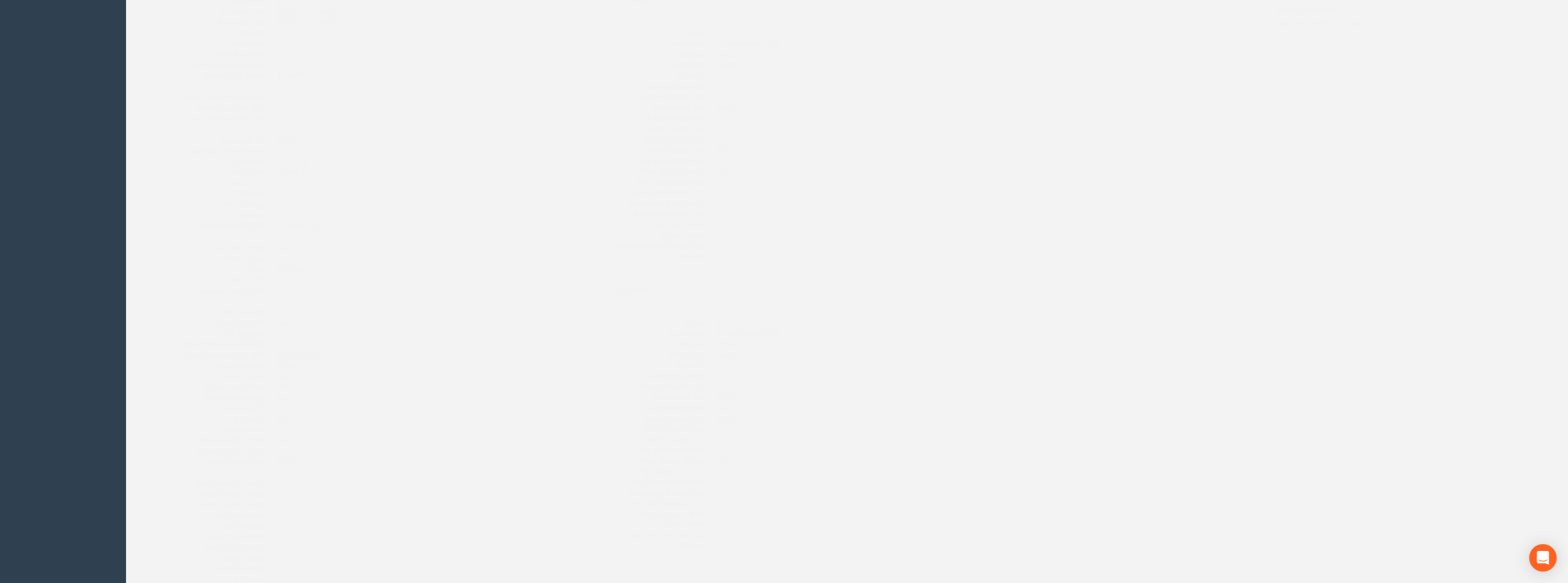
scroll to position [0, 0]
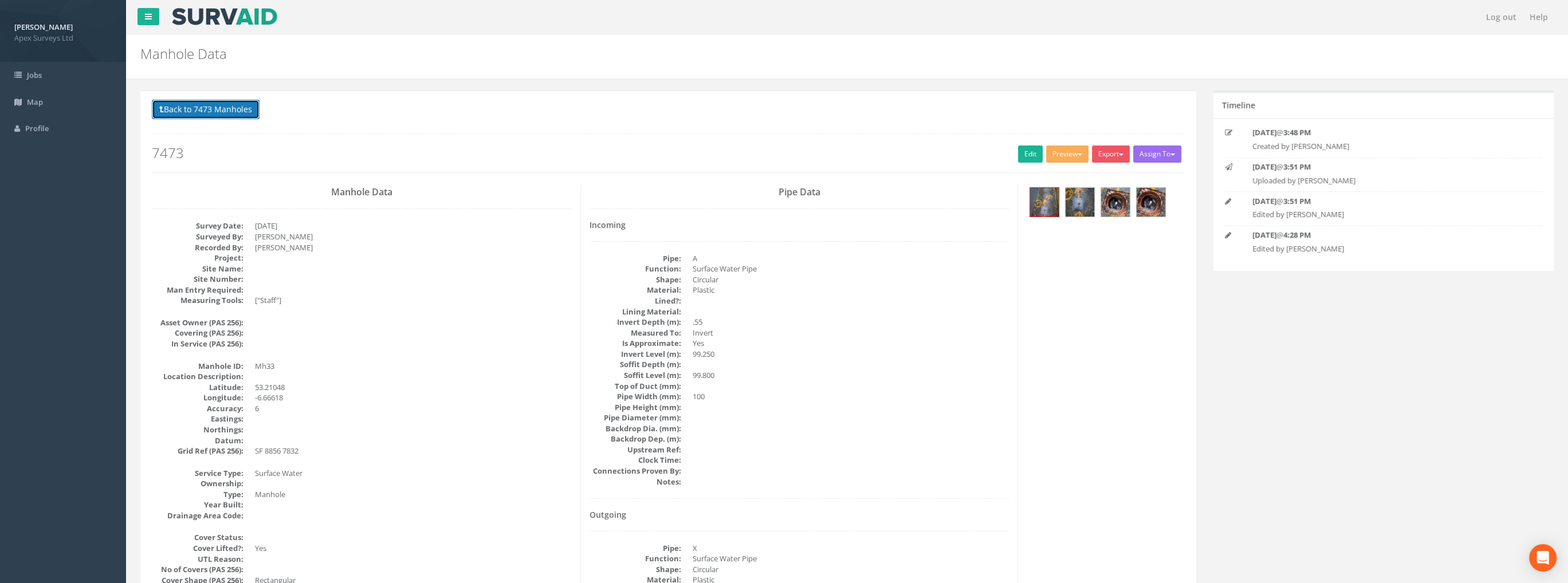
click at [220, 108] on button "Back to 7473 Manholes" at bounding box center [205, 109] width 107 height 19
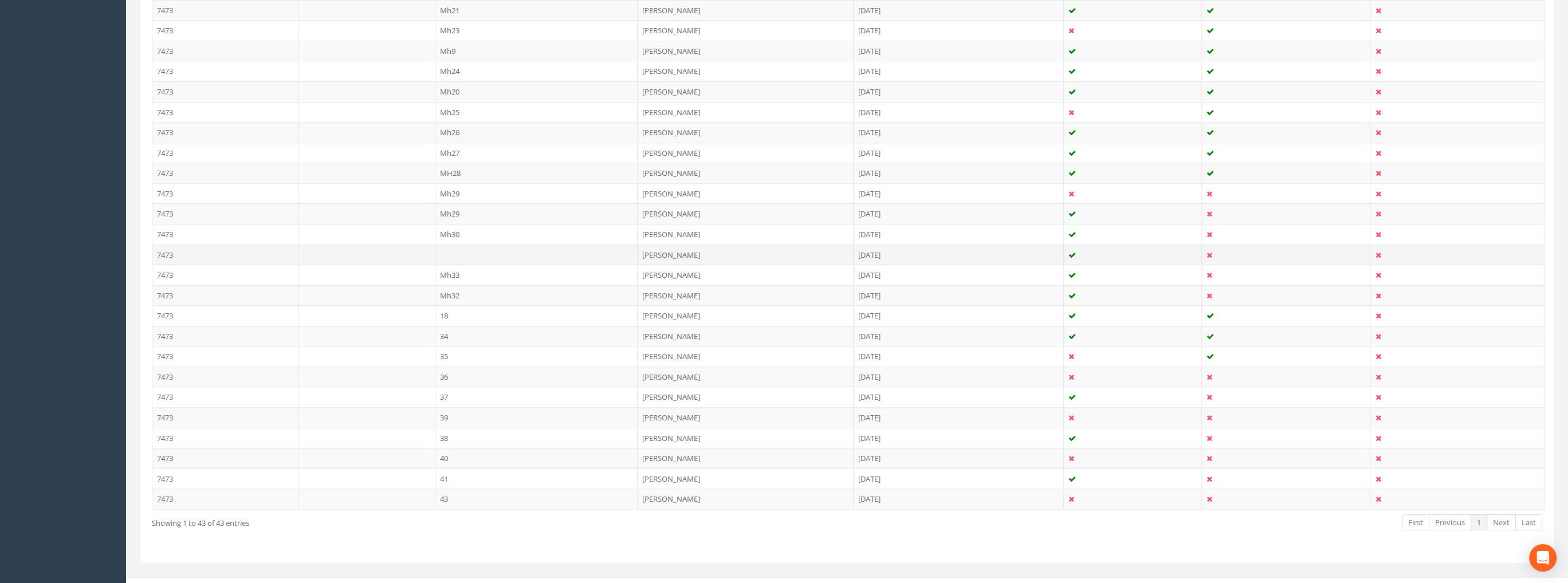
scroll to position [721, 0]
drag, startPoint x: 453, startPoint y: 421, endPoint x: 476, endPoint y: 418, distance: 23.2
click at [453, 421] on td "38" at bounding box center [537, 428] width 203 height 21
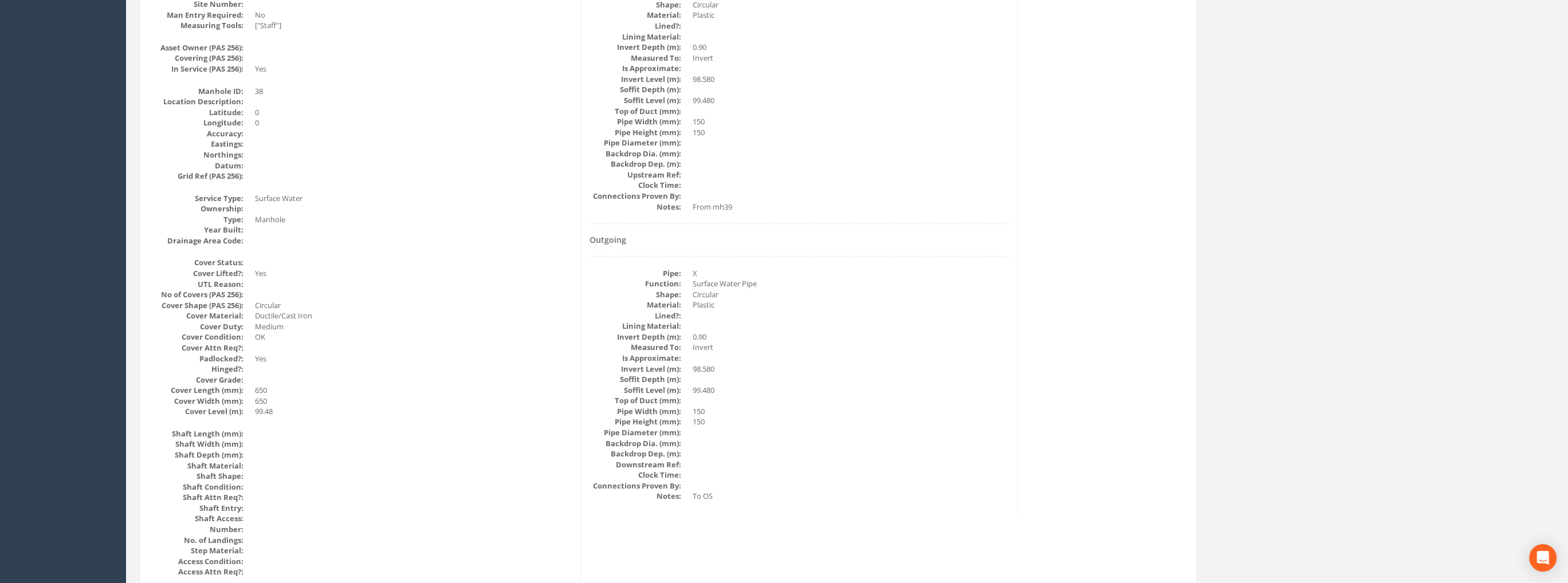
scroll to position [23, 0]
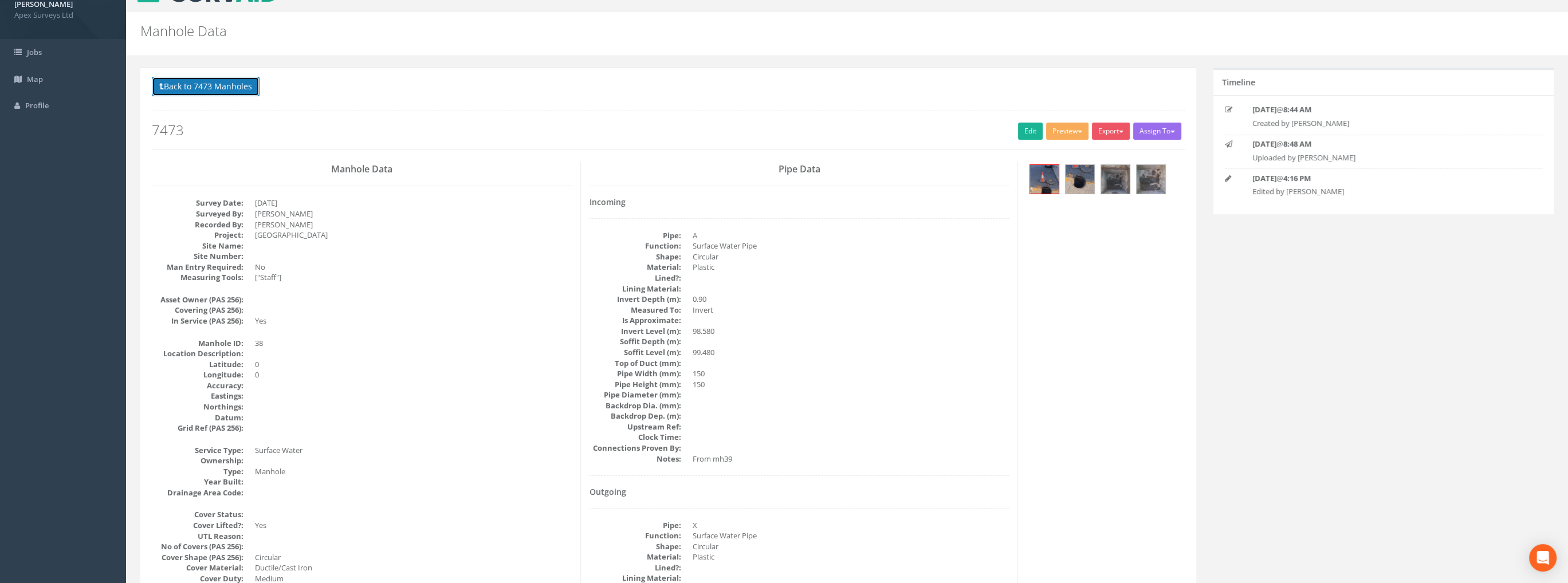
click at [231, 83] on button "Back to 7473 Manholes" at bounding box center [205, 86] width 107 height 19
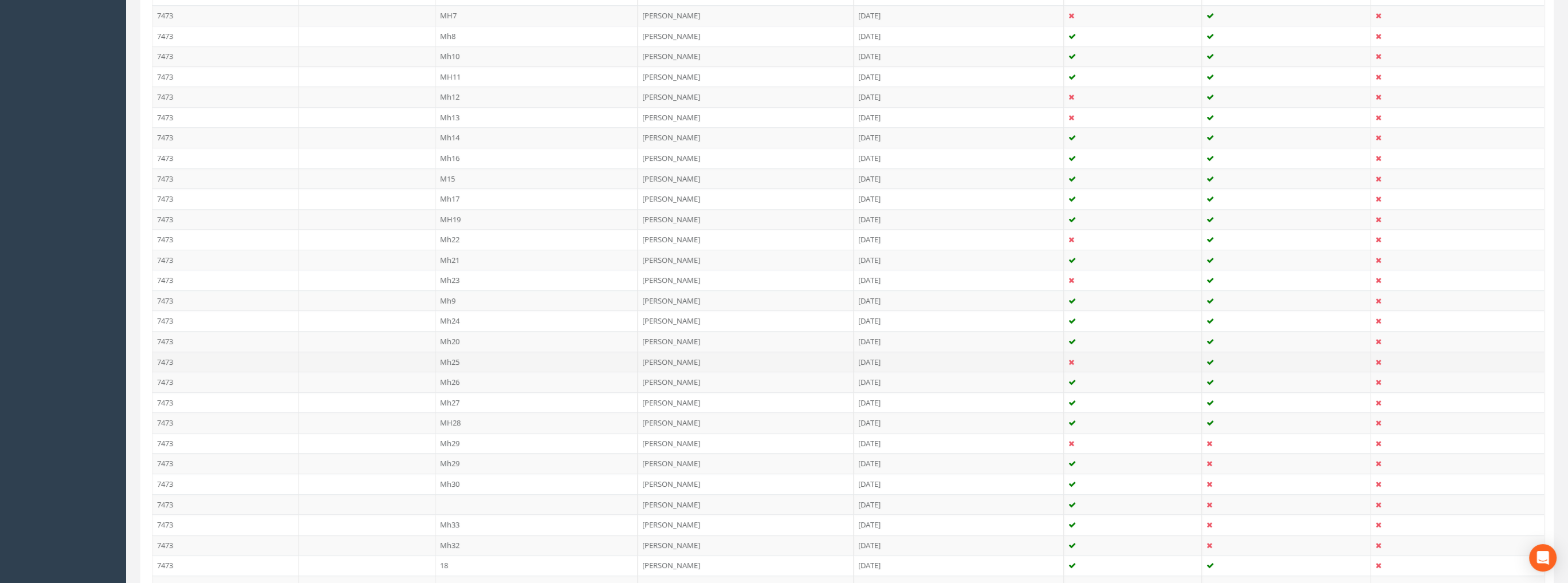
scroll to position [653, 0]
click at [458, 268] on td "Mh29" at bounding box center [537, 271] width 203 height 21
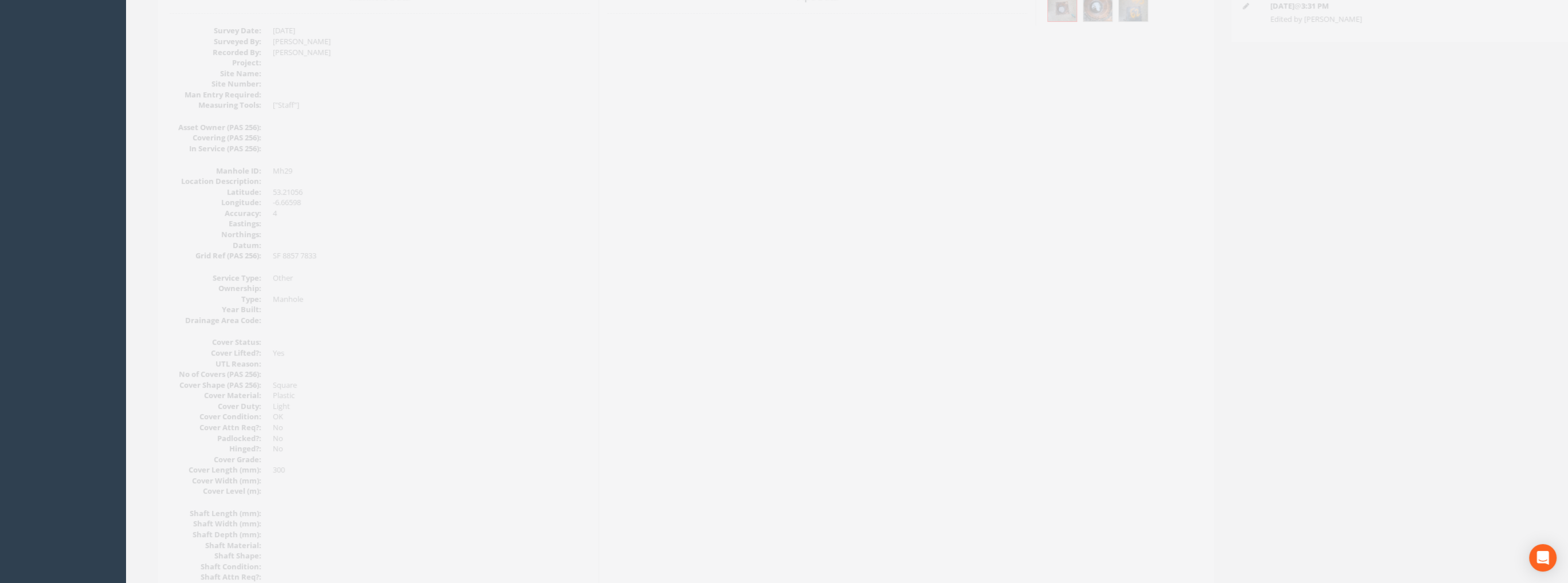
scroll to position [0, 0]
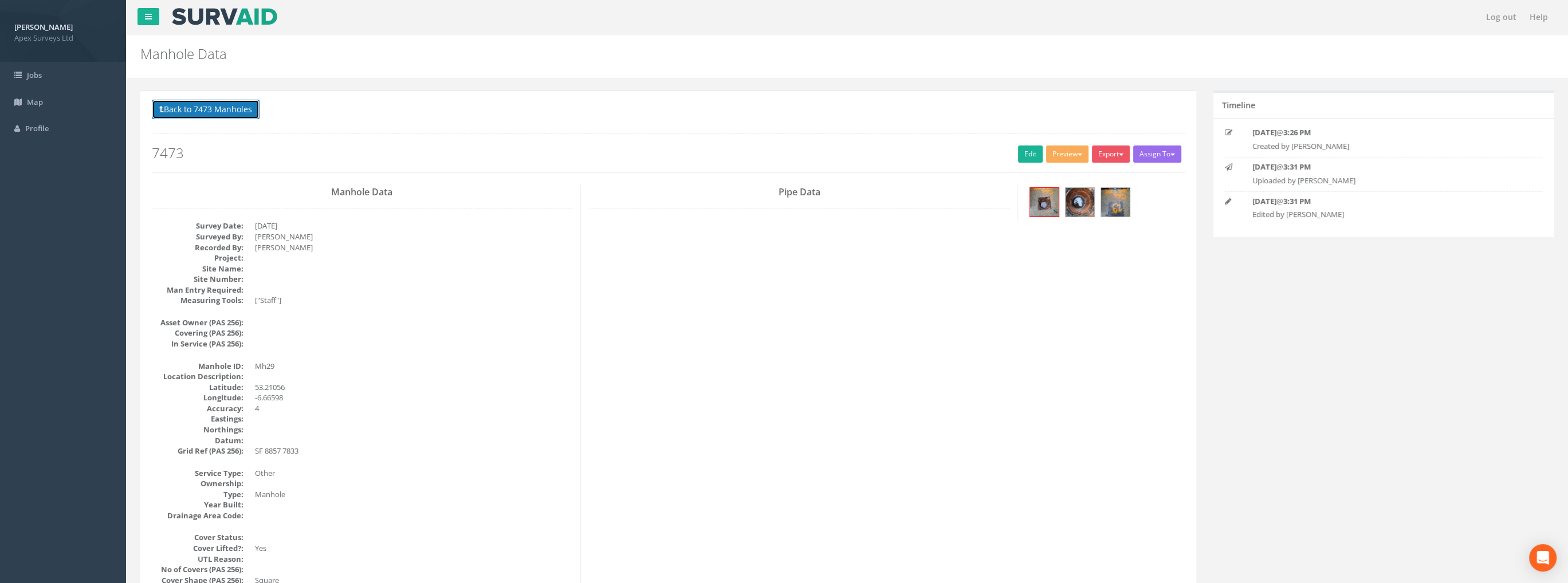
click at [230, 107] on button "Back to 7473 Manholes" at bounding box center [205, 109] width 107 height 19
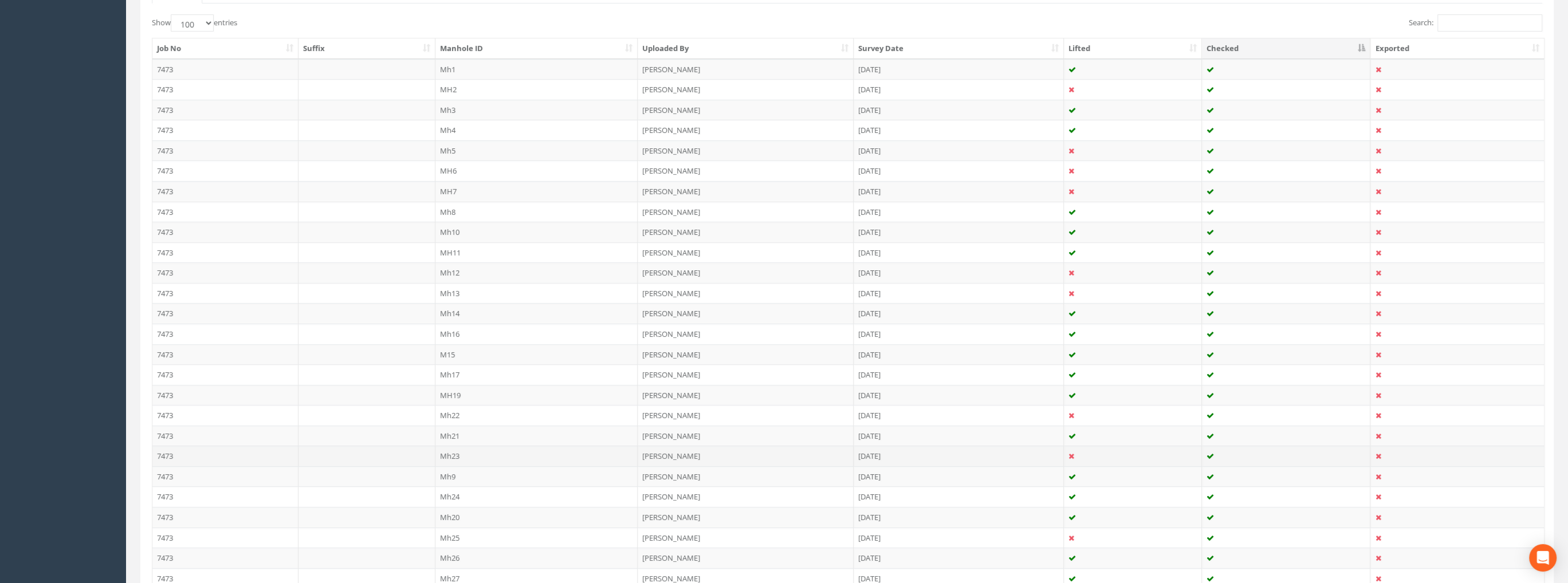
scroll to position [459, 0]
click at [452, 456] on td "Mh29" at bounding box center [537, 466] width 203 height 21
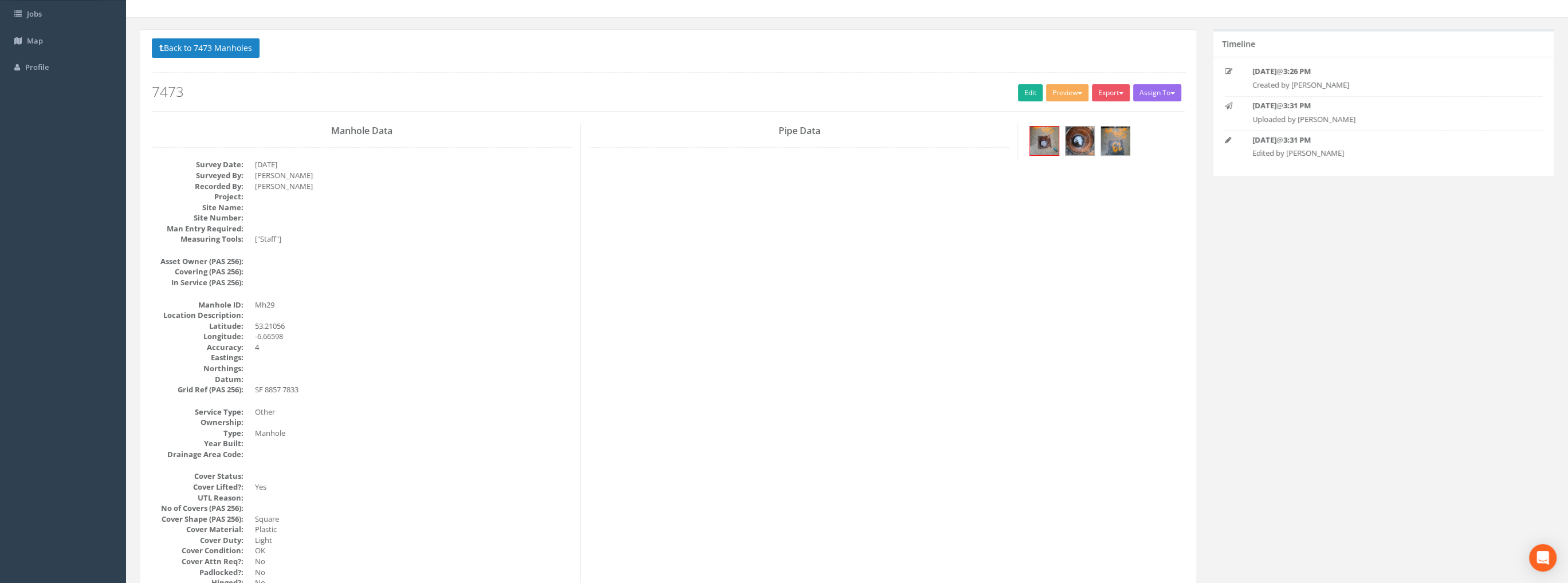
scroll to position [0, 0]
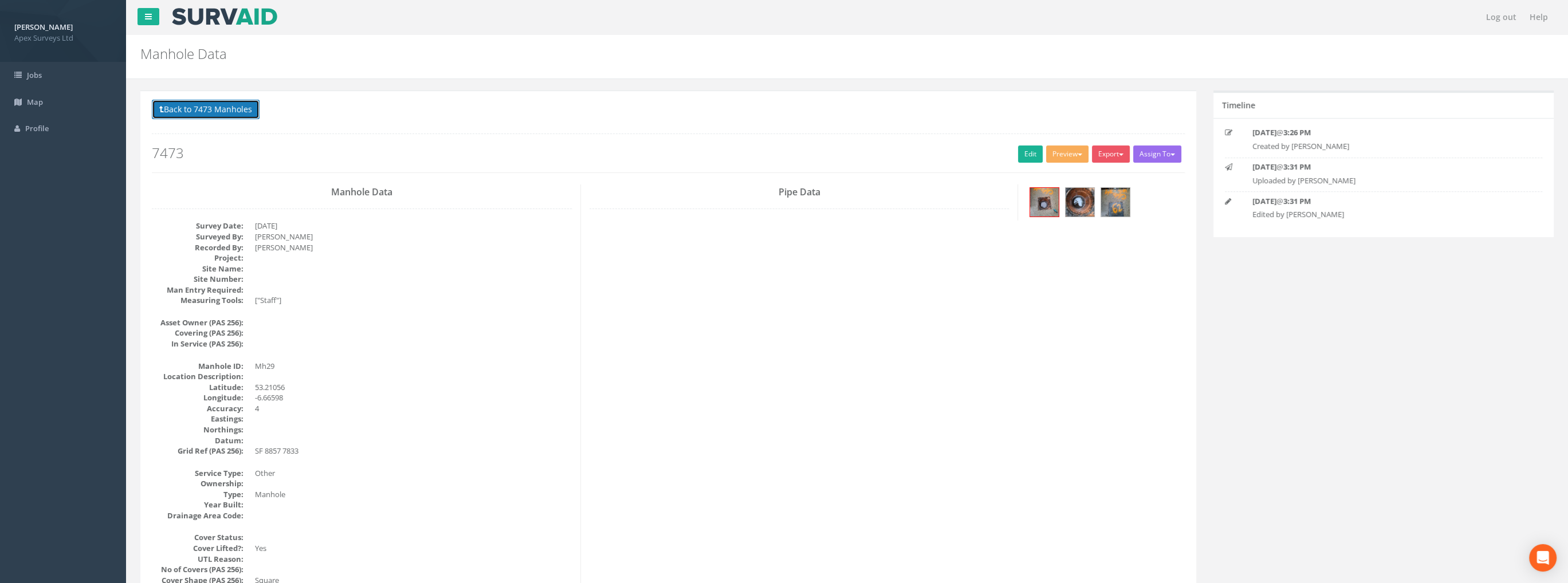
click at [229, 109] on button "Back to 7473 Manholes" at bounding box center [205, 109] width 107 height 19
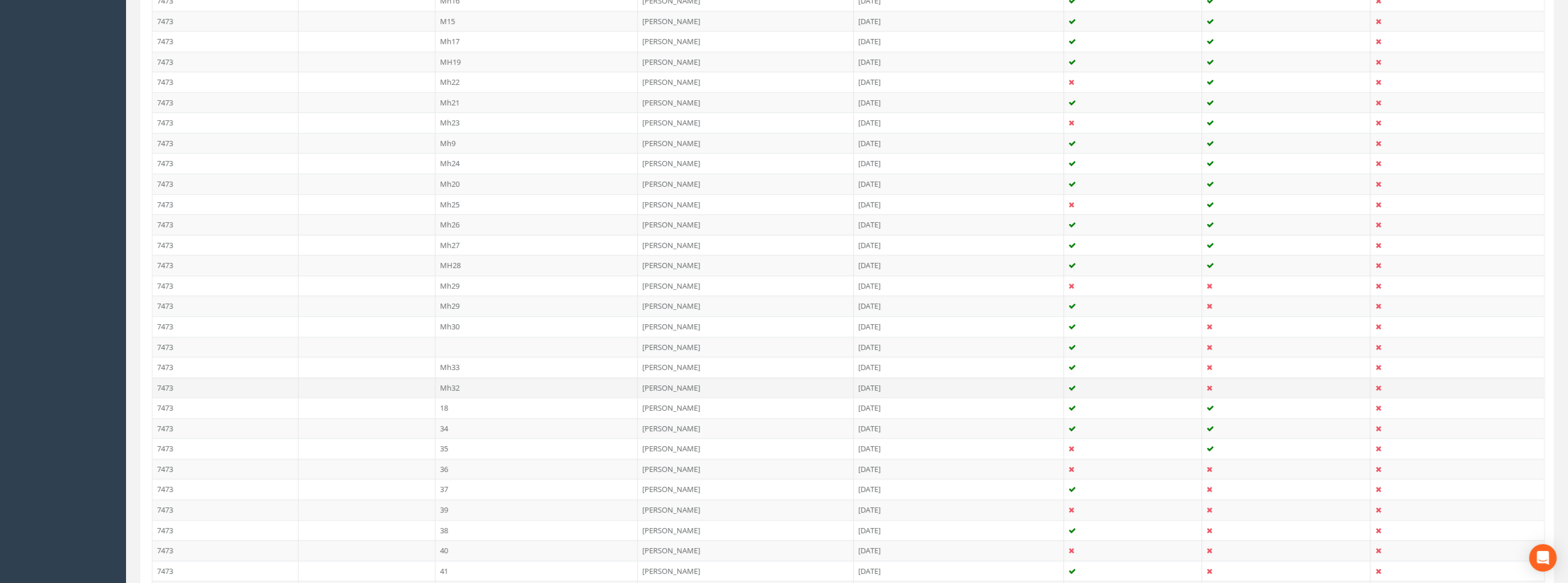
scroll to position [630, 0]
click at [456, 288] on td "Mh29" at bounding box center [537, 294] width 203 height 21
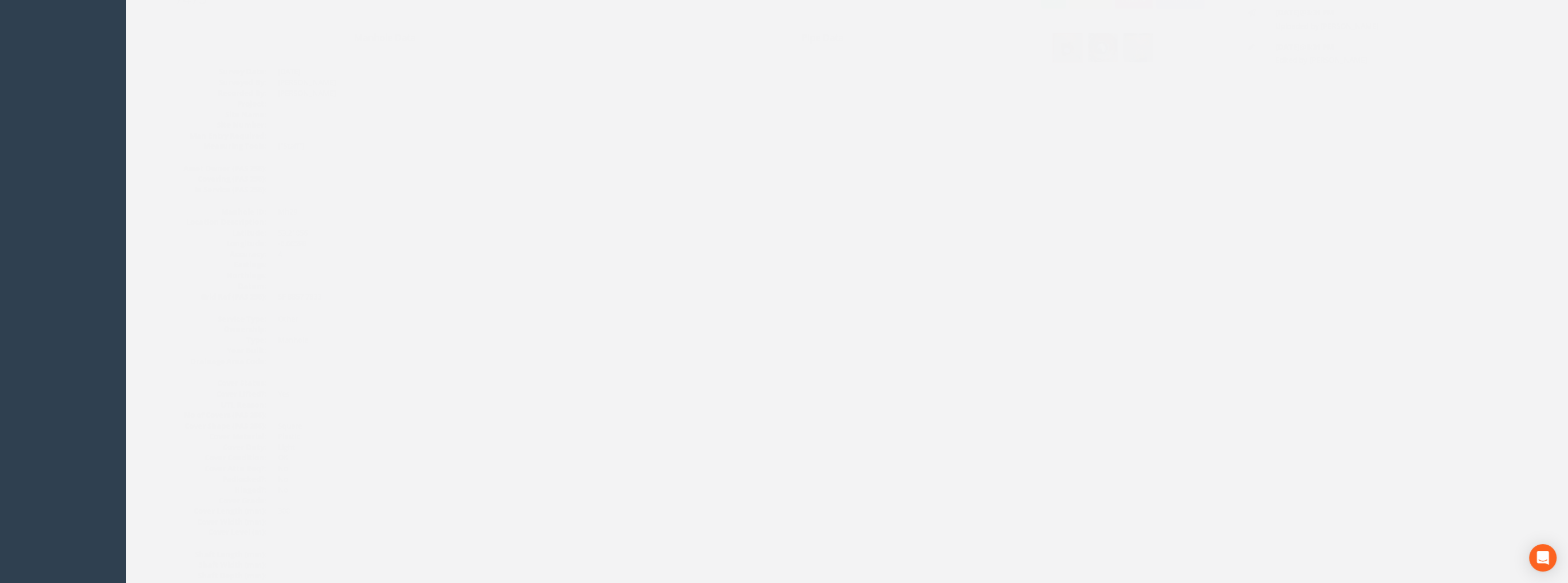
scroll to position [0, 0]
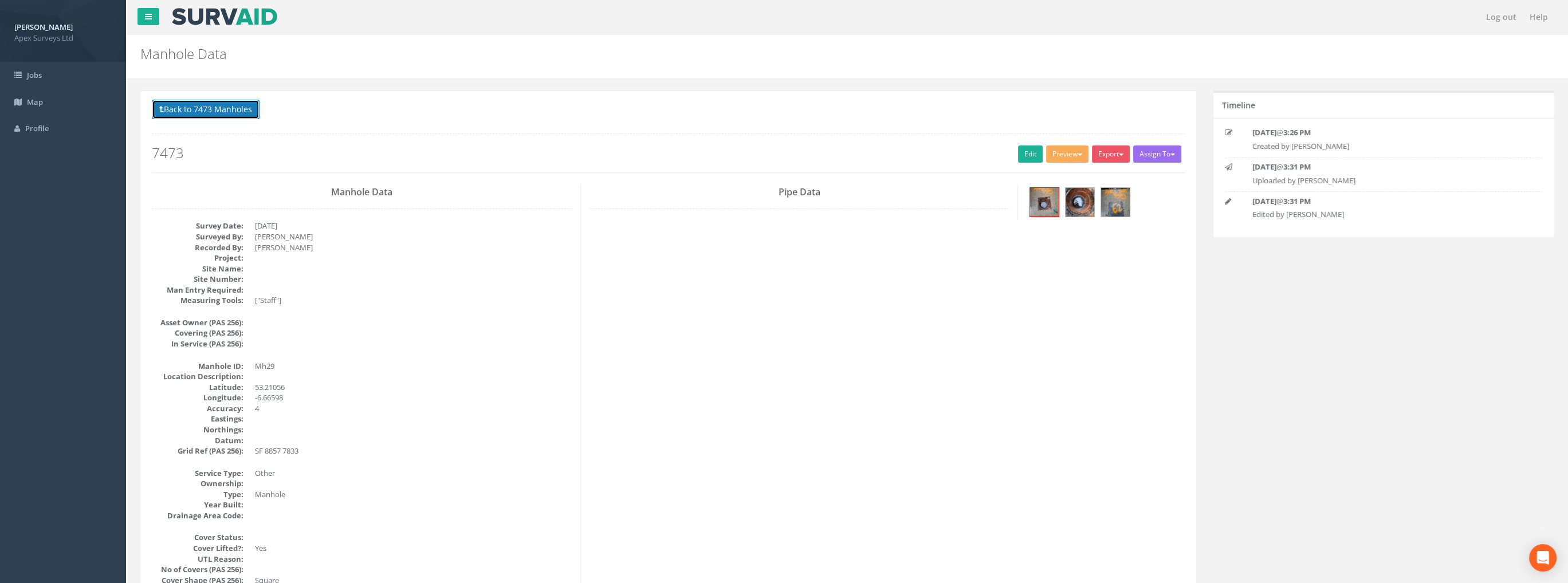
click at [243, 111] on button "Back to 7473 Manholes" at bounding box center [205, 109] width 107 height 19
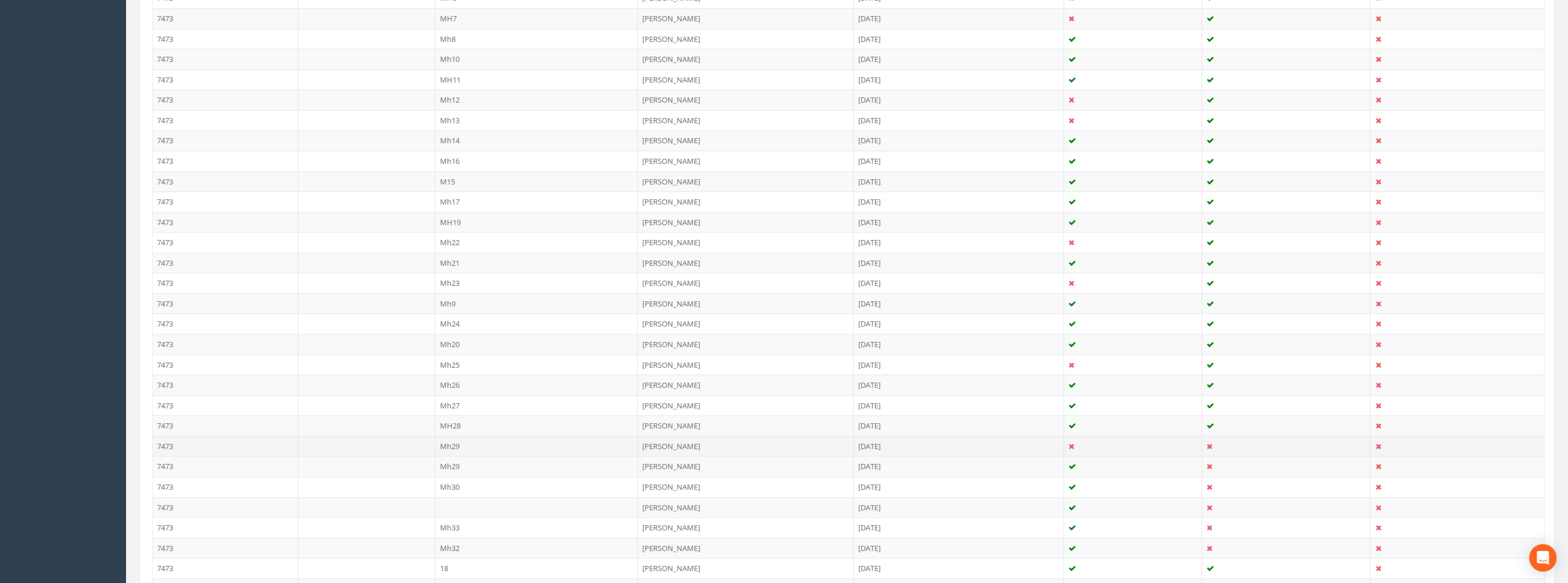
click at [452, 437] on td "Mh29" at bounding box center [537, 446] width 203 height 21
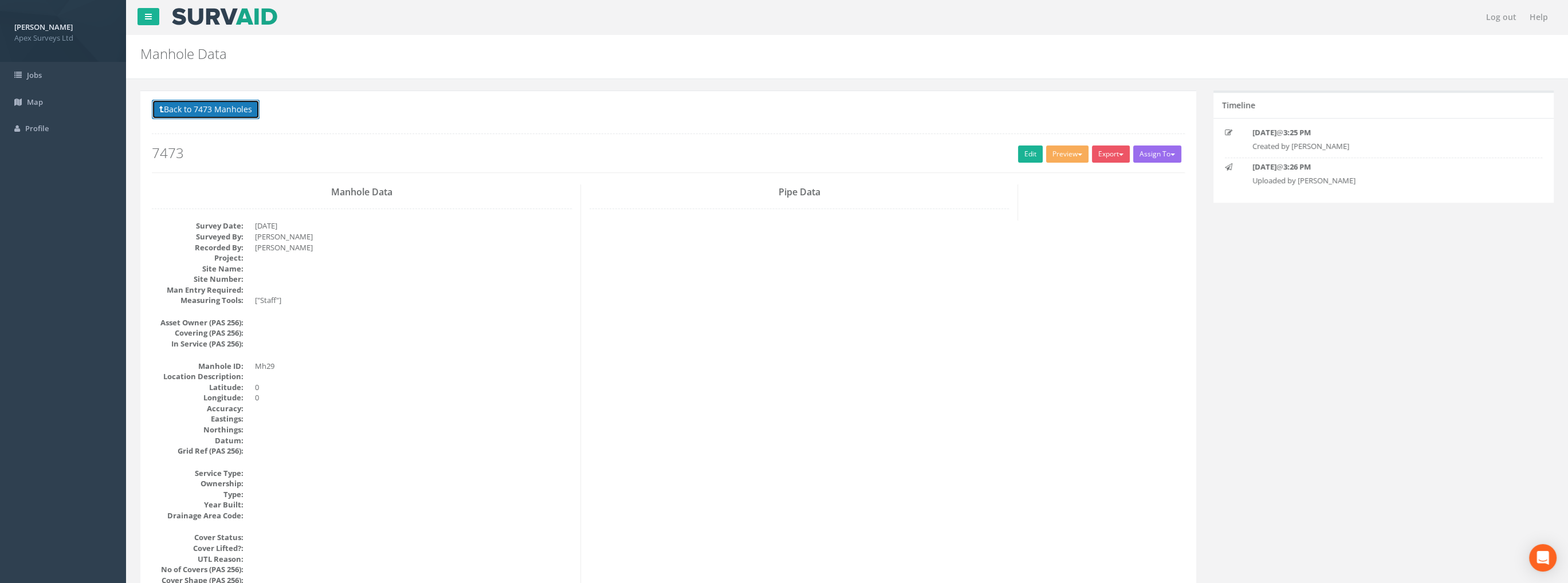
click at [229, 115] on button "Back to 7473 Manholes" at bounding box center [205, 109] width 107 height 19
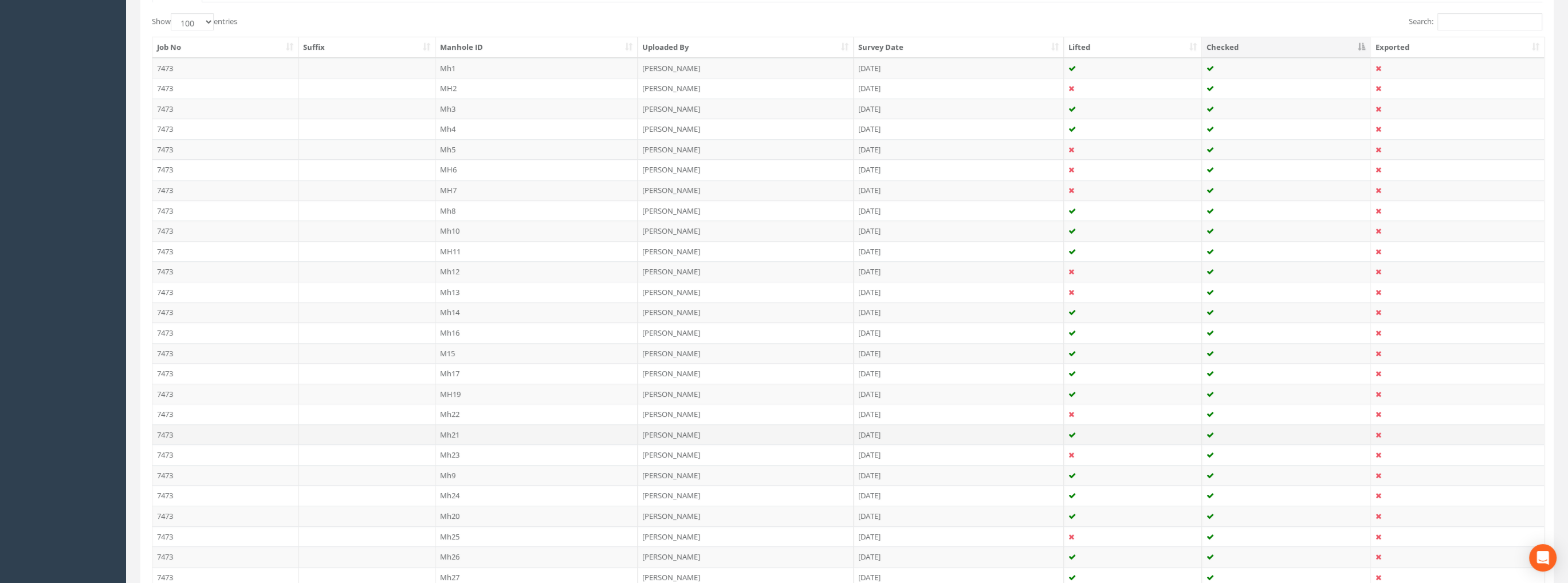
scroll to position [516, 0]
click at [456, 384] on td "Mh29" at bounding box center [537, 389] width 203 height 21
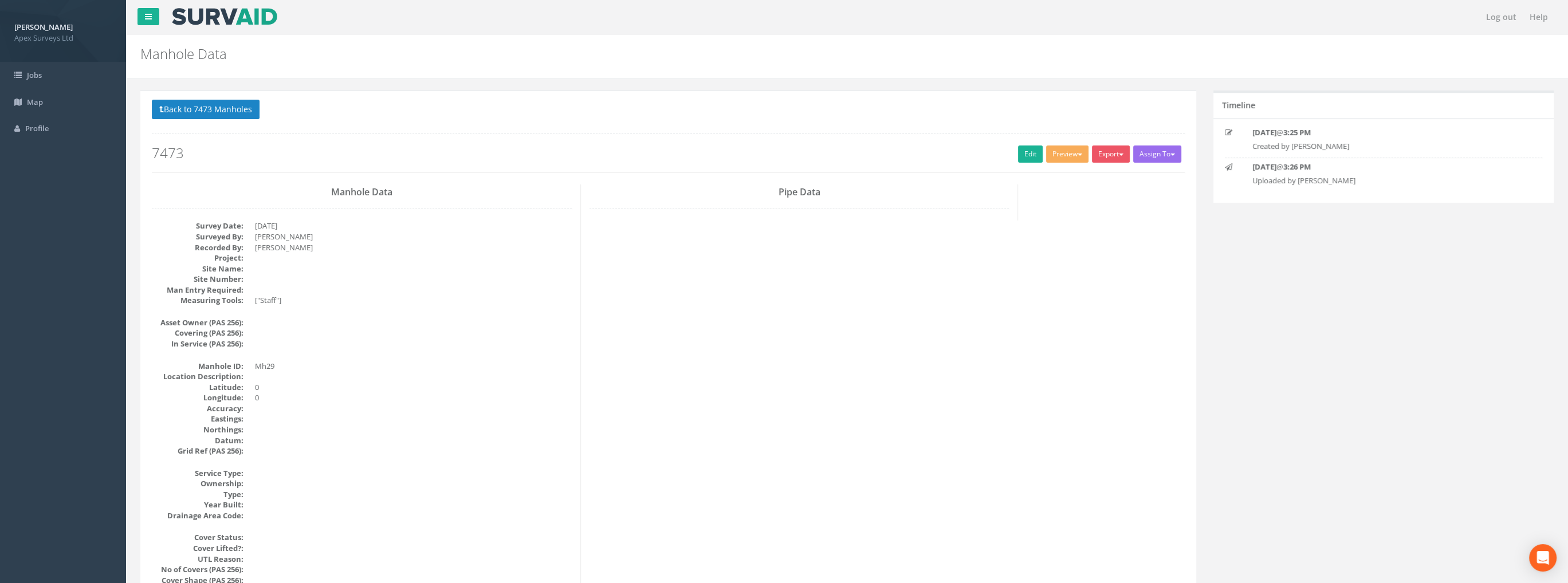
scroll to position [0, 0]
click at [224, 122] on div "Back to 7473 Manholes Back to Map Assign To No Companies Added Export Apex Manh…" at bounding box center [668, 136] width 1033 height 73
click at [223, 111] on button "Back to 7473 Manholes" at bounding box center [205, 109] width 107 height 19
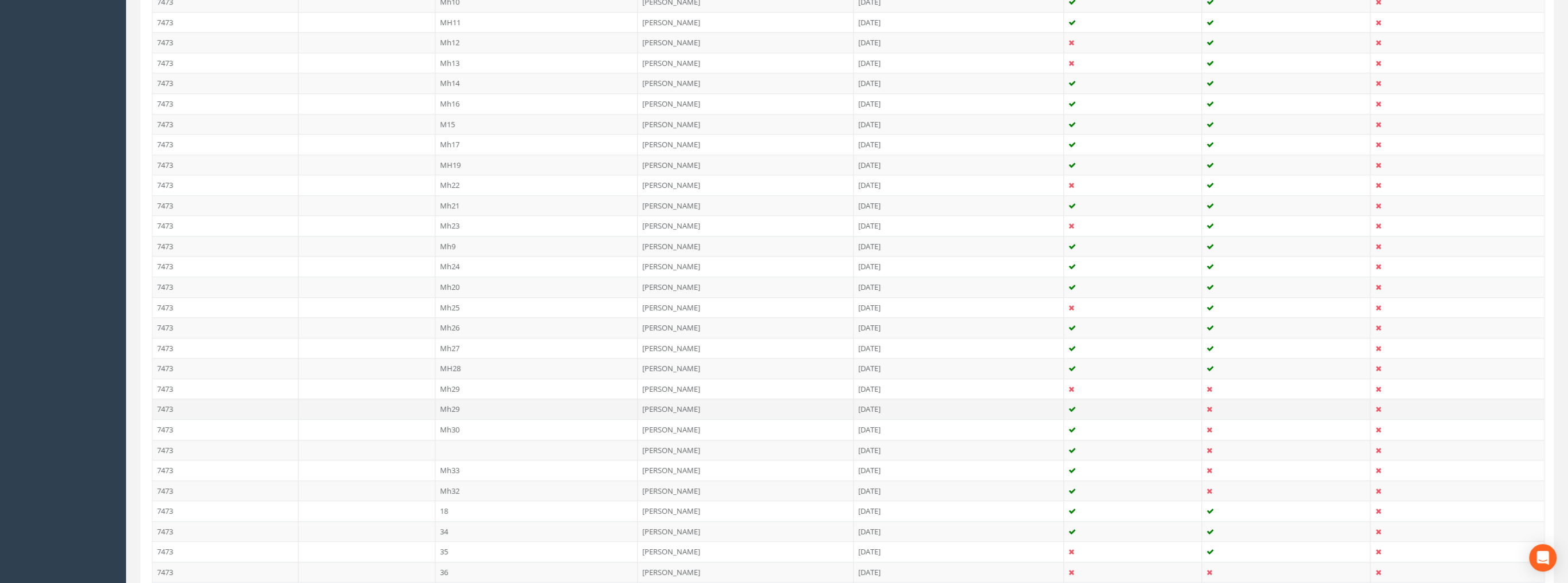
click at [438, 401] on td "Mh29" at bounding box center [537, 409] width 203 height 21
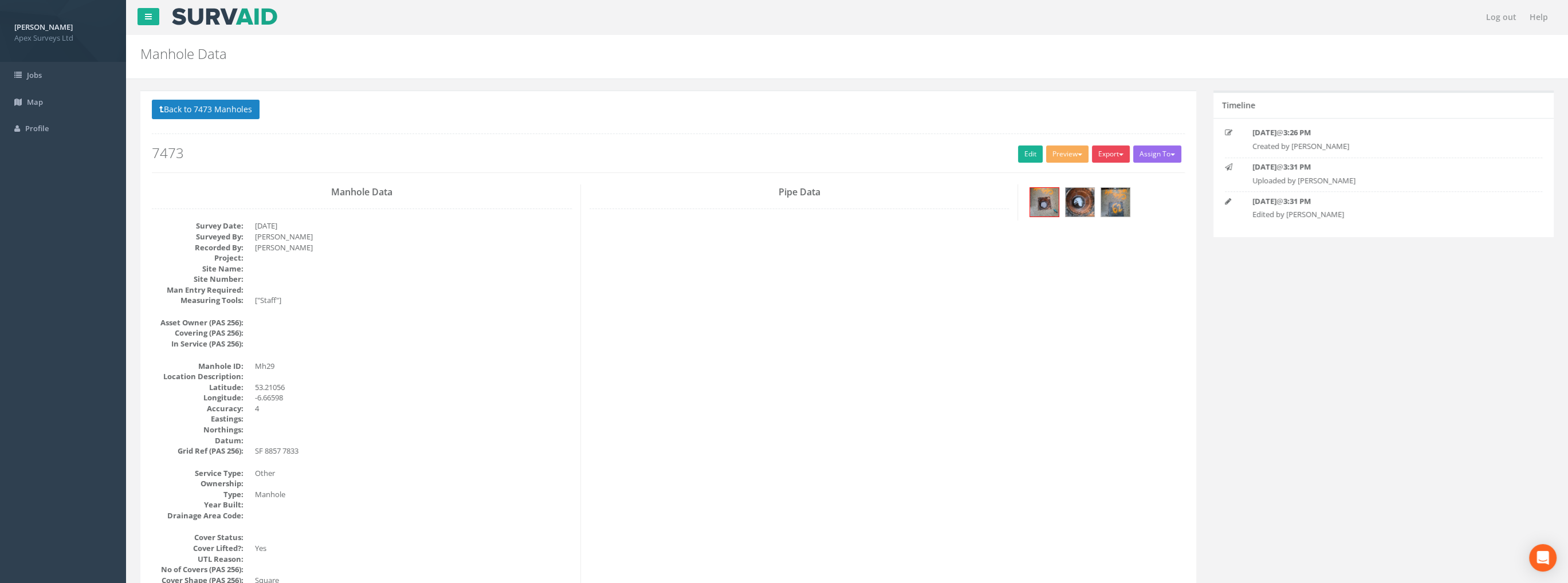
click at [1102, 154] on button "Export" at bounding box center [1110, 154] width 38 height 17
click at [728, 144] on div "Back to 7473 Manholes Back to Map Assign To No Companies Added Export Apex Manh…" at bounding box center [668, 136] width 1033 height 73
click at [1036, 204] on img at bounding box center [1044, 202] width 29 height 29
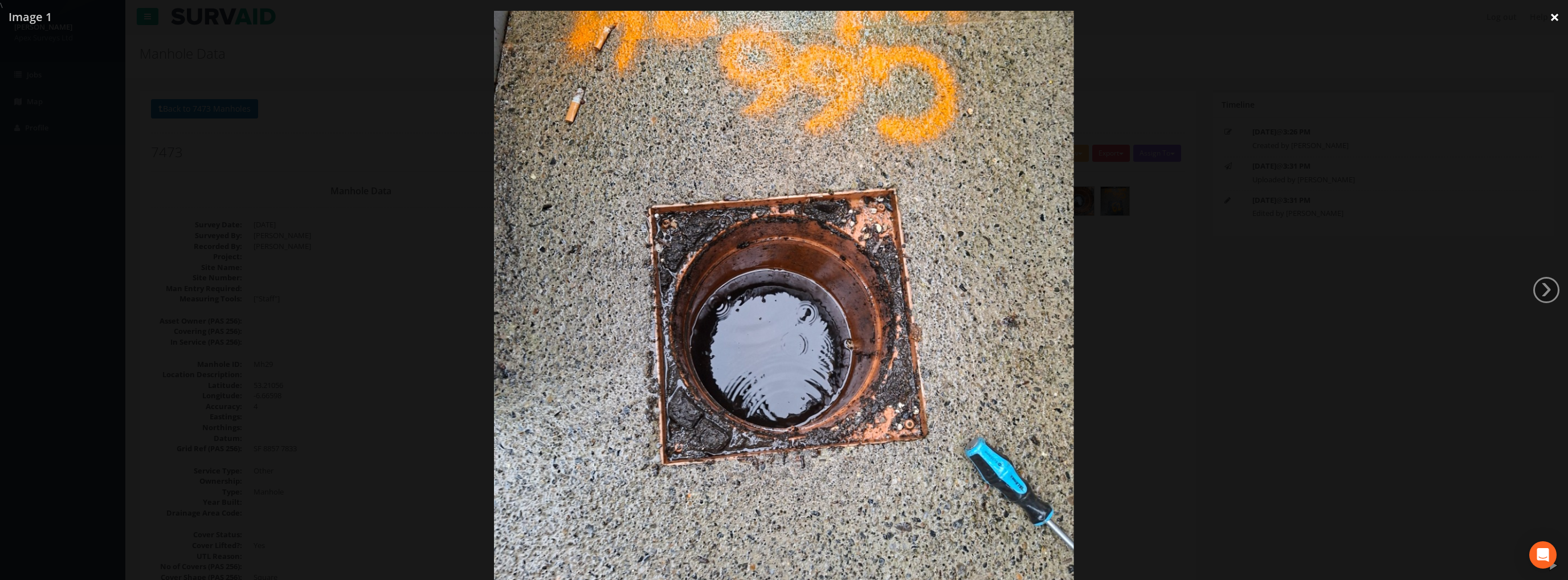
click at [1551, 23] on link "×" at bounding box center [1554, 17] width 27 height 34
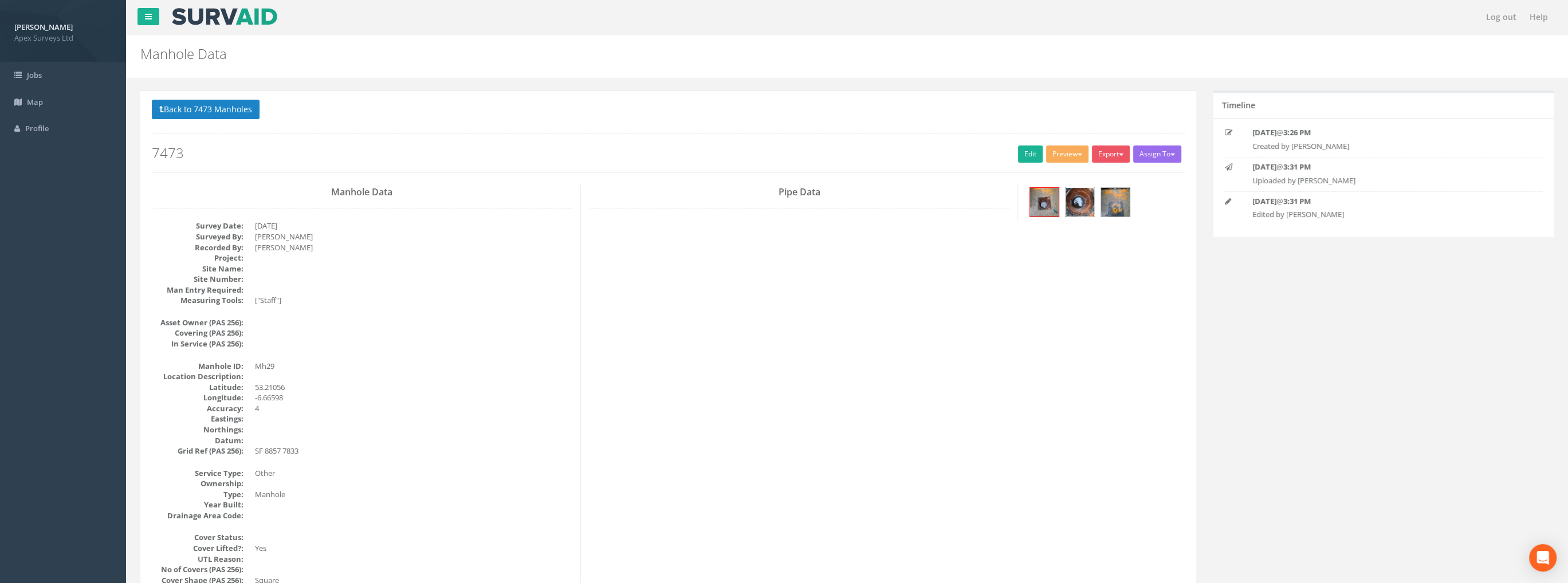
click at [1079, 203] on img at bounding box center [1079, 202] width 29 height 29
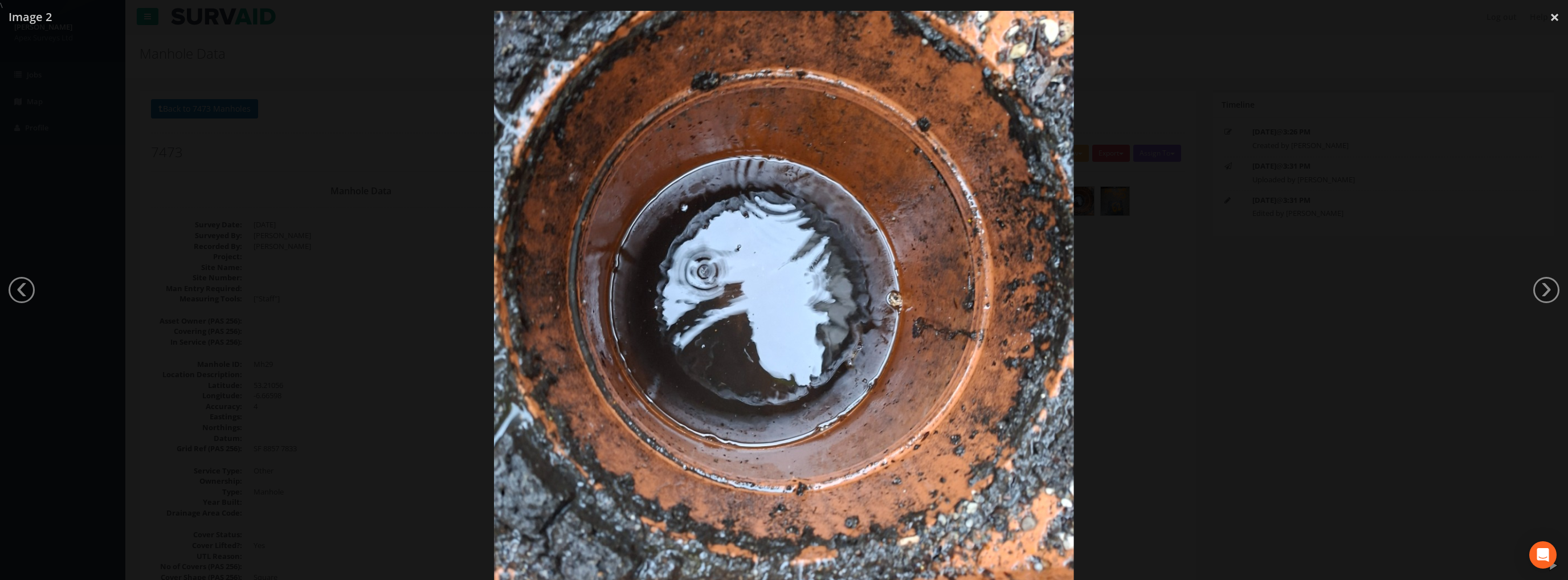
drag, startPoint x: 1556, startPoint y: 15, endPoint x: 1280, endPoint y: 96, distance: 287.6
click at [1556, 15] on link "×" at bounding box center [1554, 17] width 27 height 34
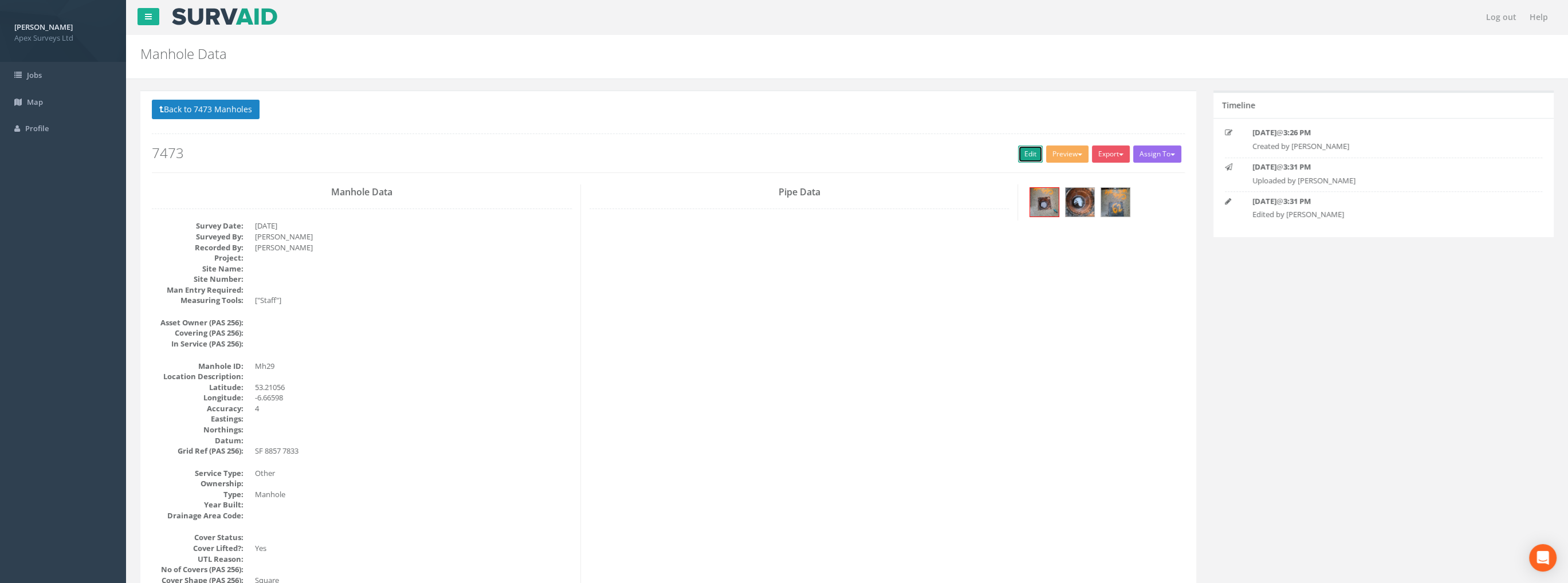
click at [1024, 155] on link "Edit" at bounding box center [1030, 154] width 25 height 17
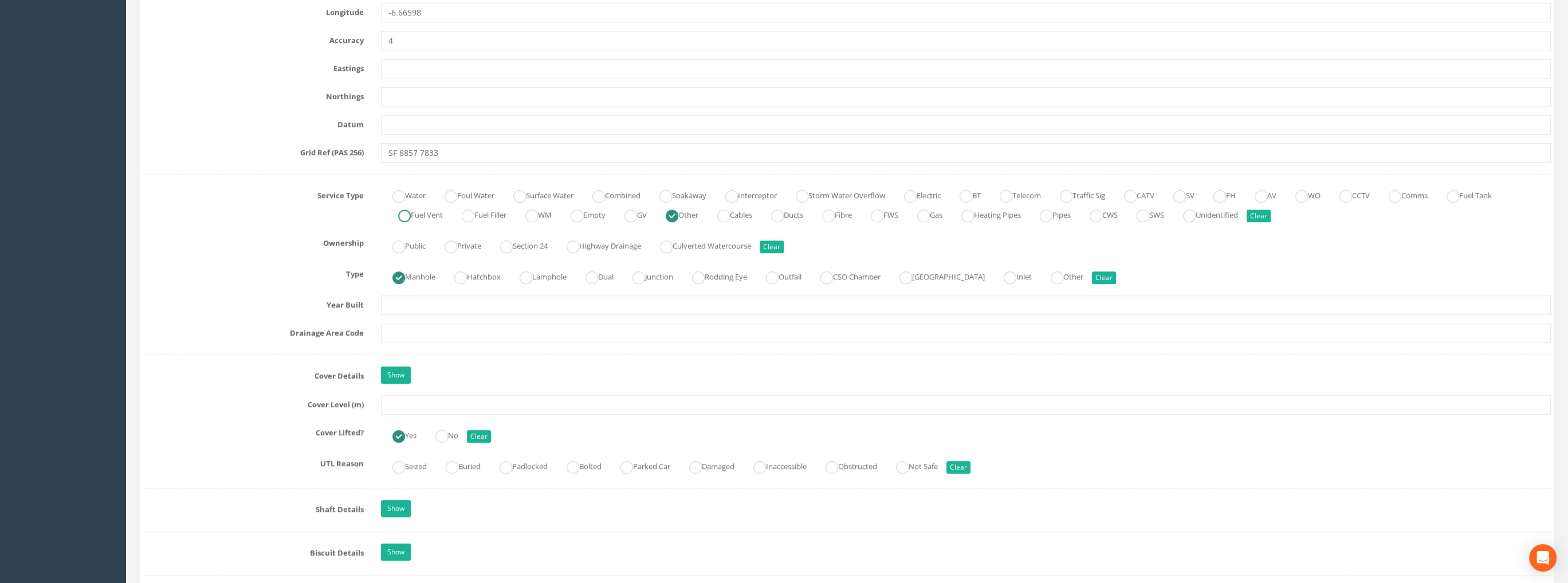
scroll to position [687, 0]
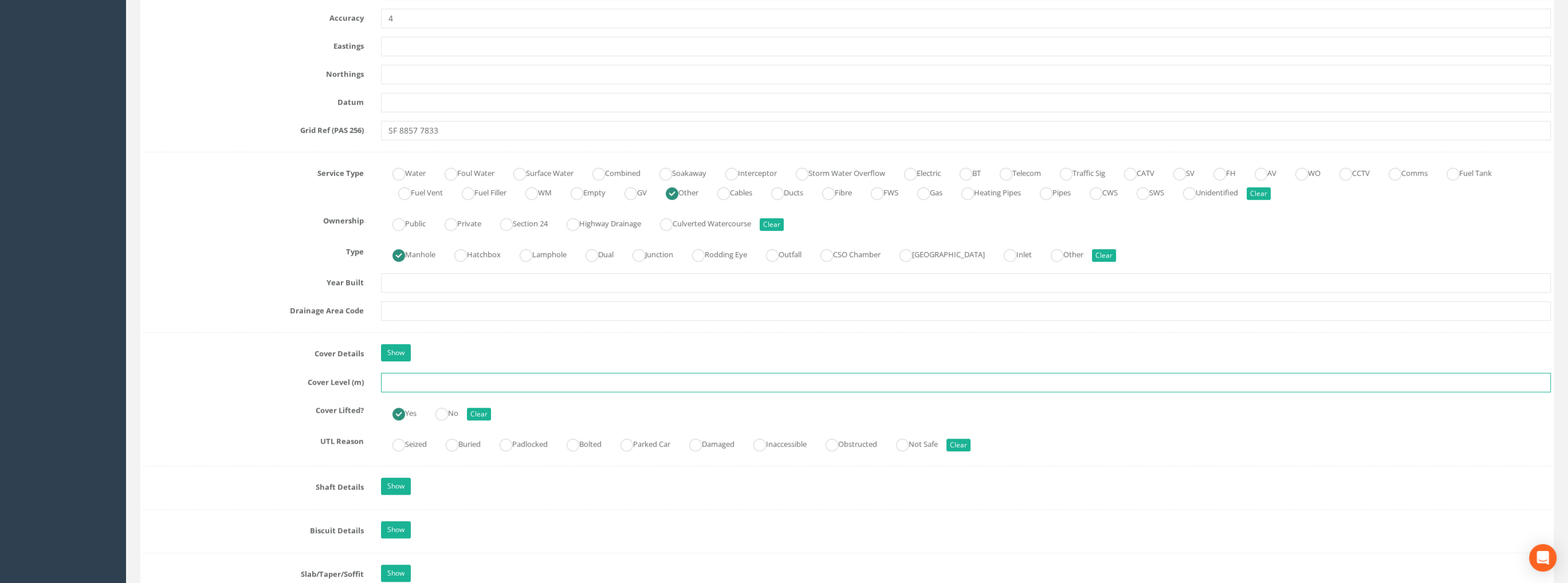
click at [405, 388] on input "text" at bounding box center [966, 382] width 1170 height 19
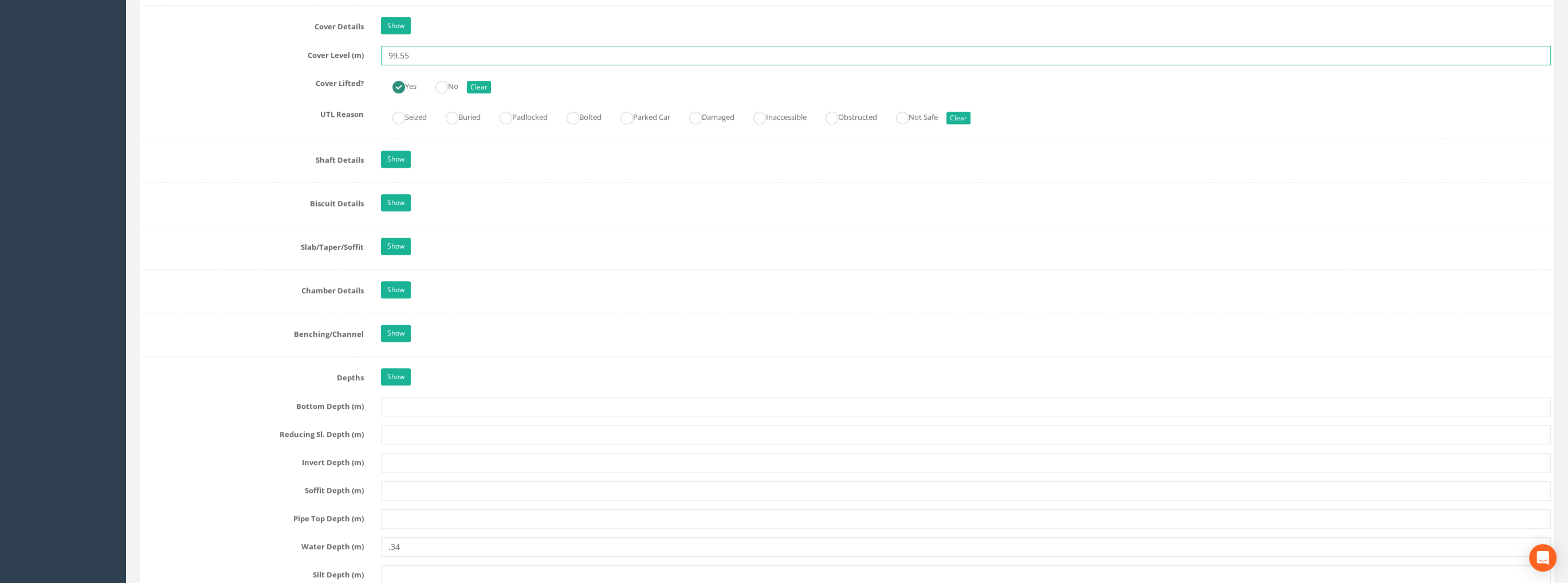
scroll to position [1203, 0]
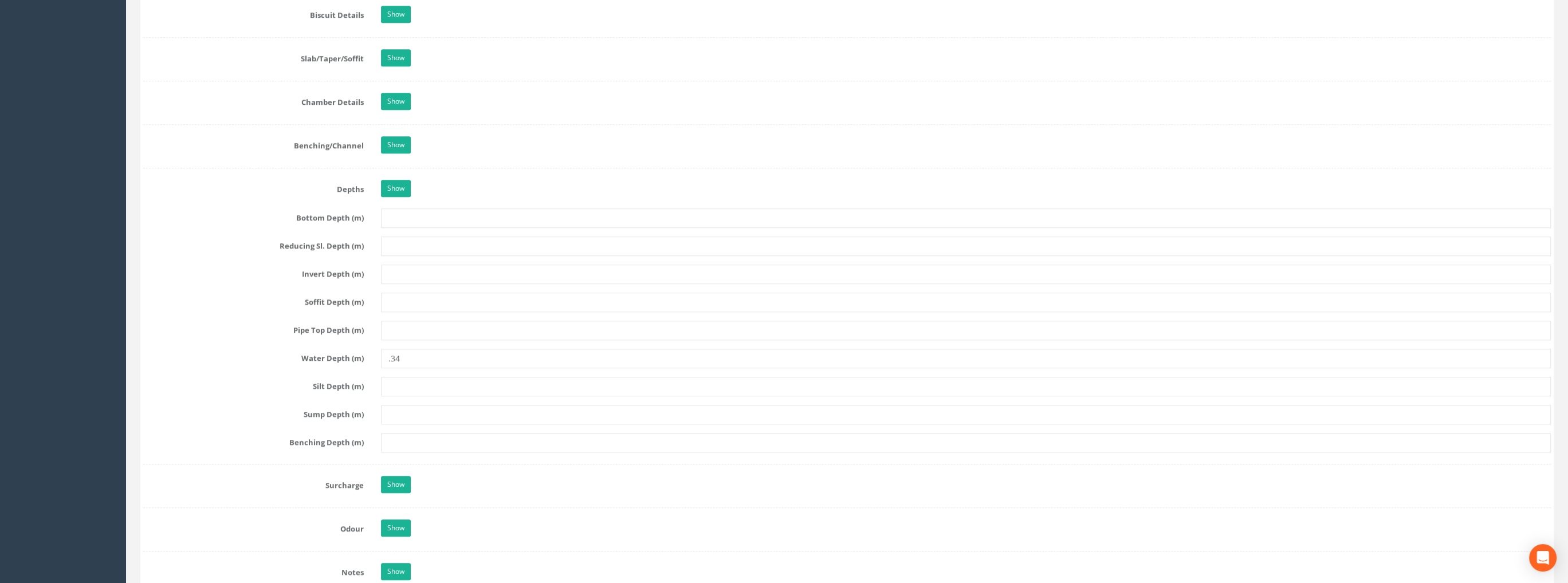
type input "99.55"
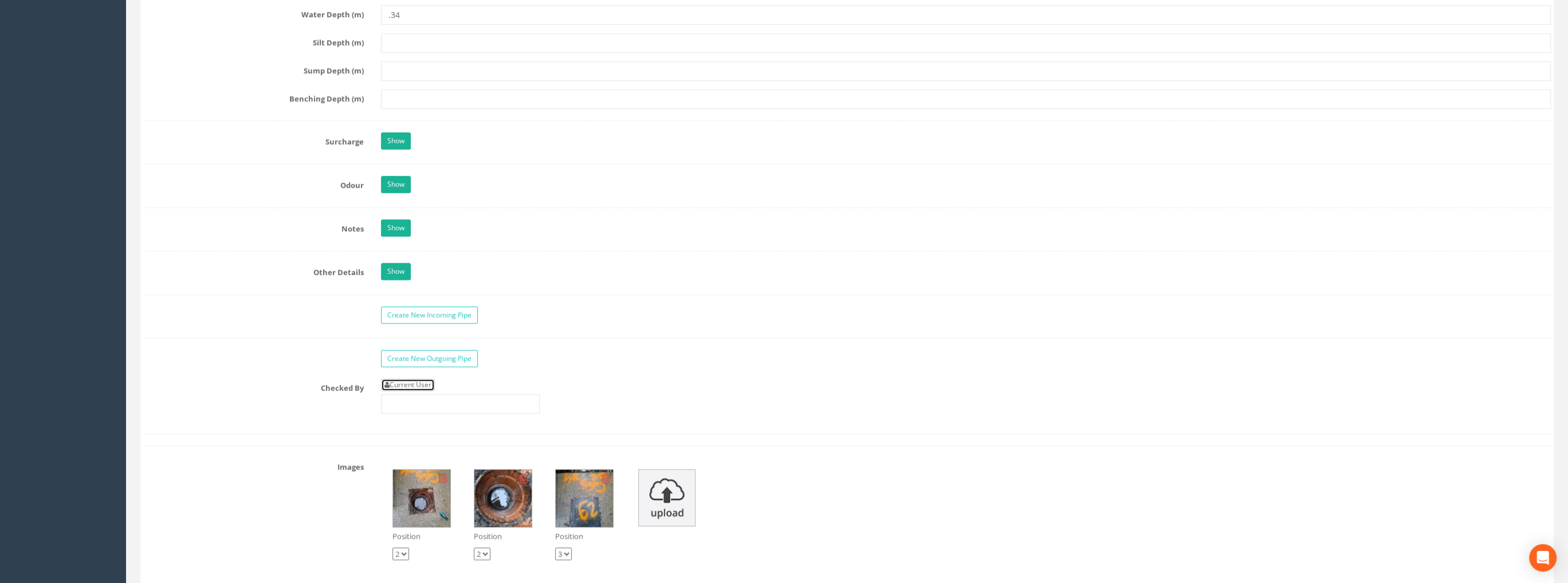
click at [424, 381] on link "Current User" at bounding box center [408, 385] width 54 height 12
type input "[PERSON_NAME]"
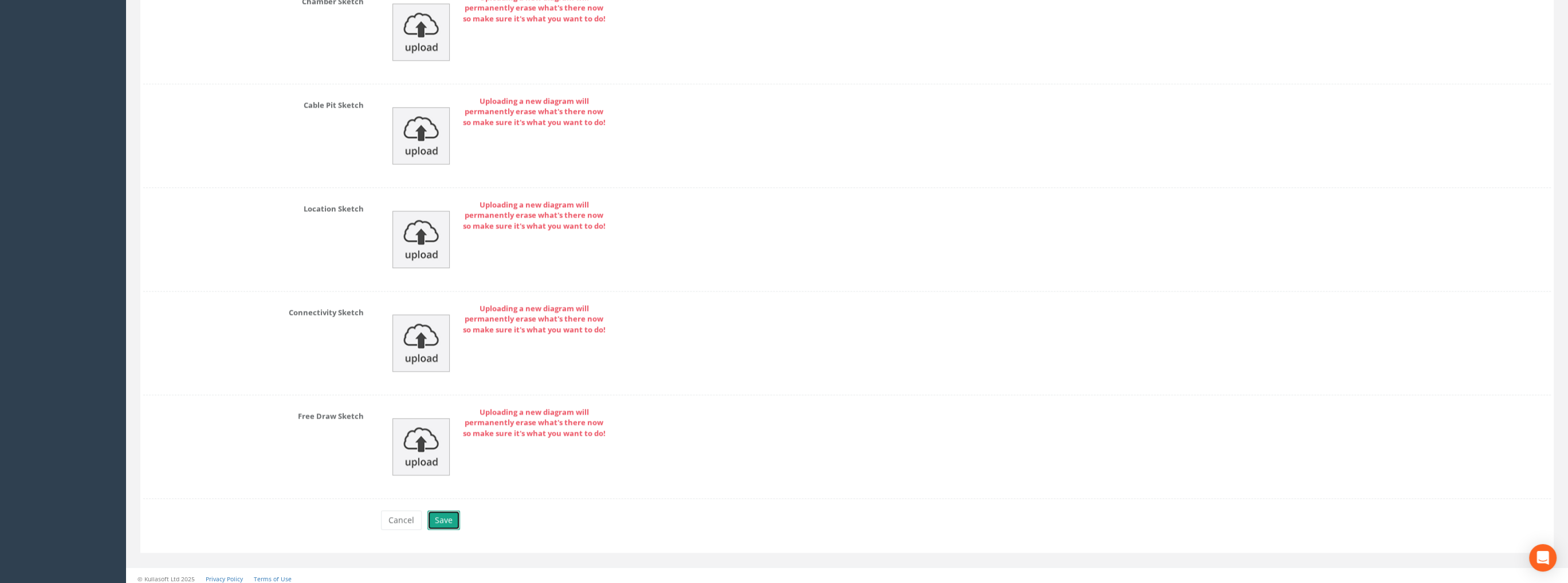
click at [447, 516] on button "Save" at bounding box center [444, 520] width 32 height 19
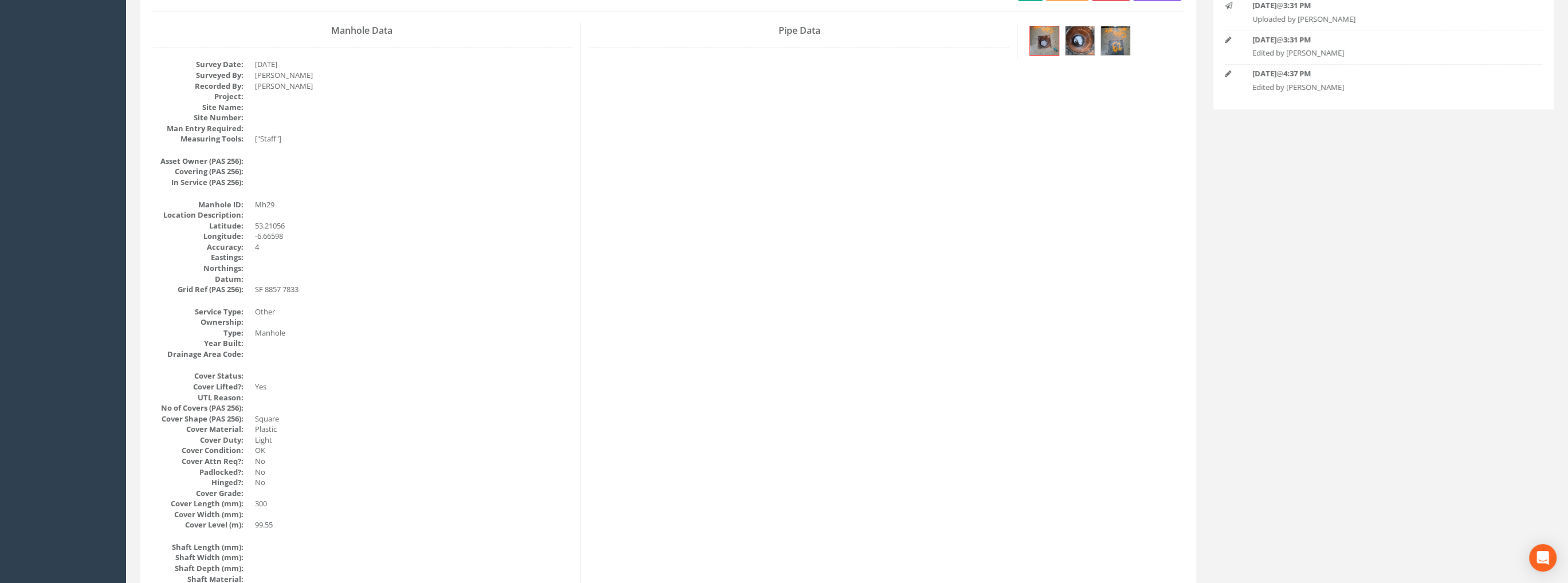
scroll to position [0, 0]
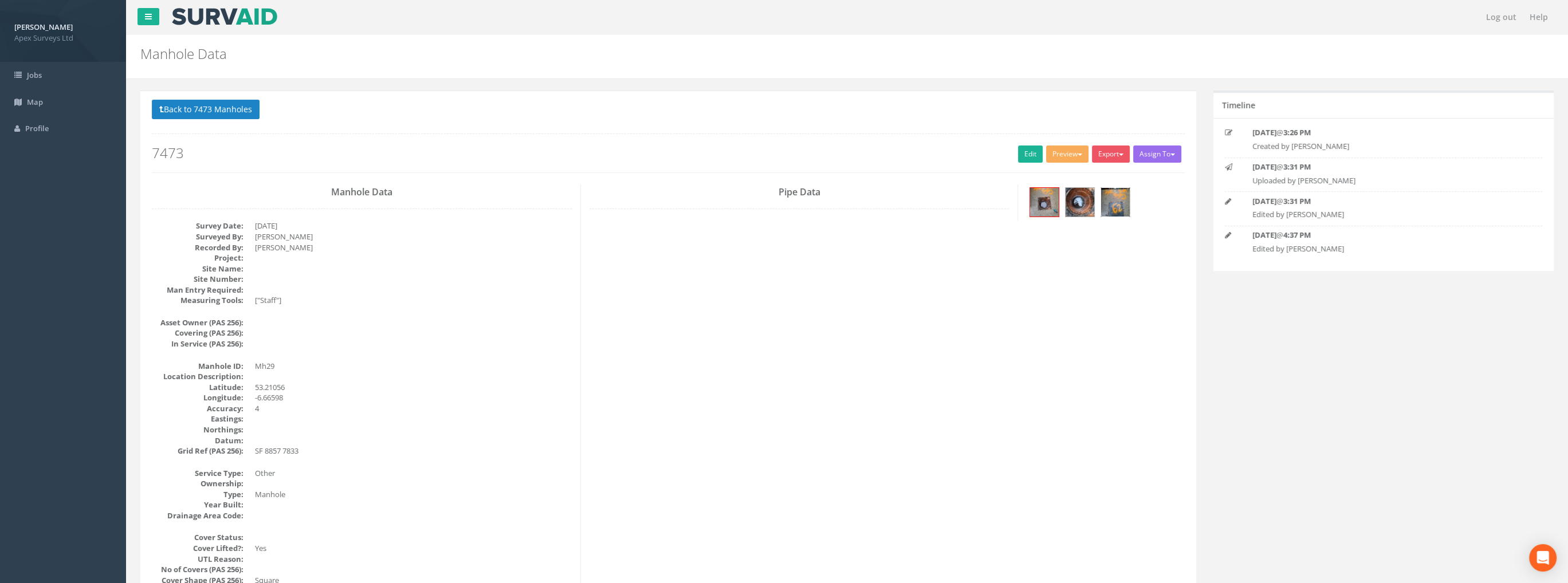
click at [1114, 205] on img at bounding box center [1115, 202] width 29 height 29
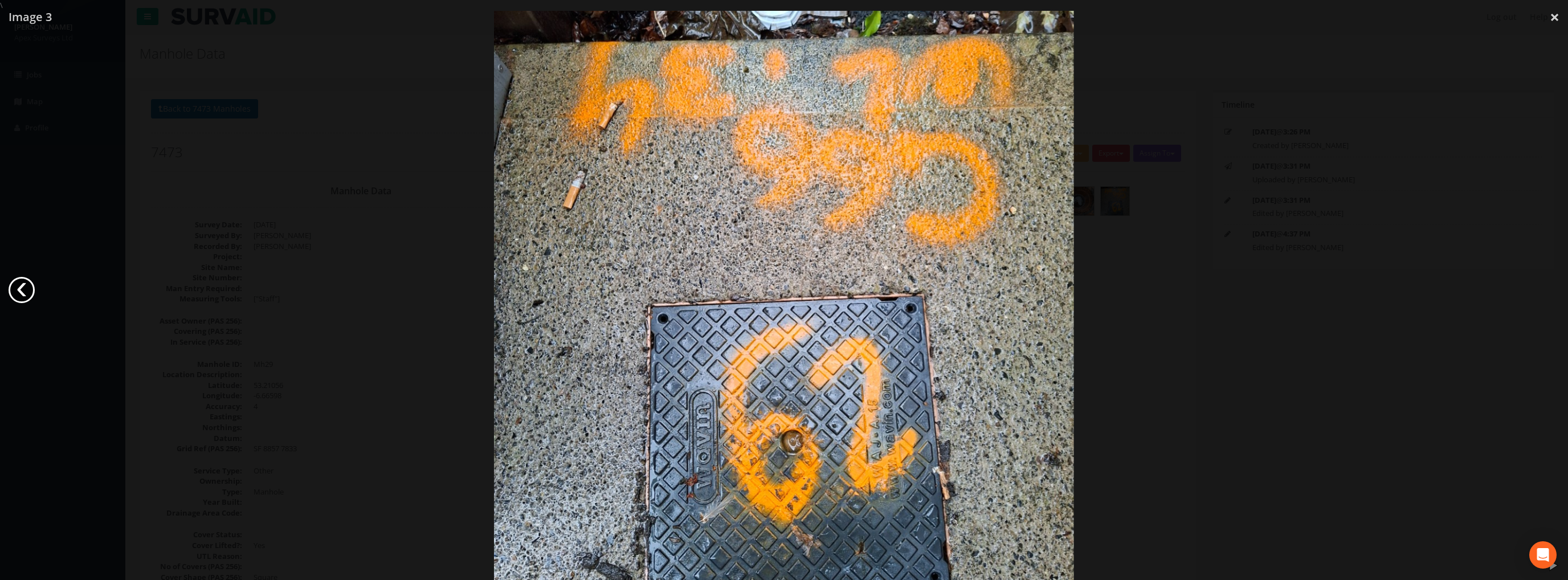
click at [32, 286] on link "‹" at bounding box center [22, 290] width 26 height 26
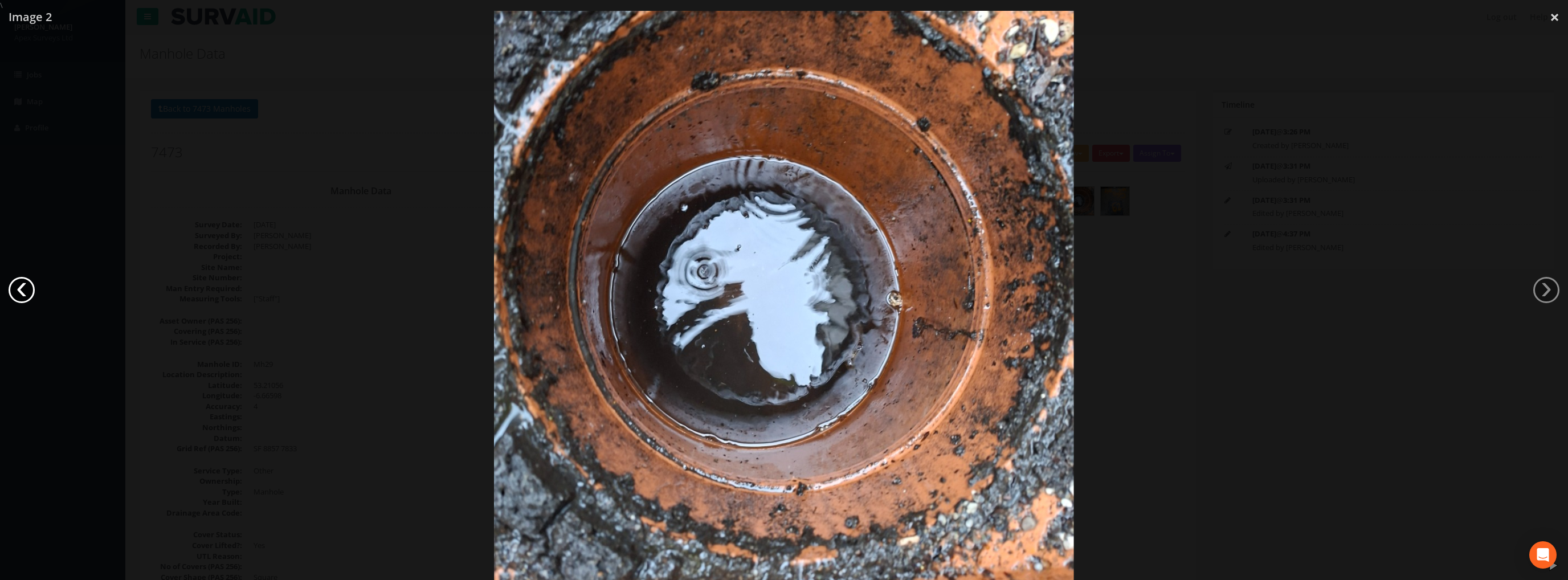
click at [32, 286] on link "‹" at bounding box center [22, 290] width 26 height 26
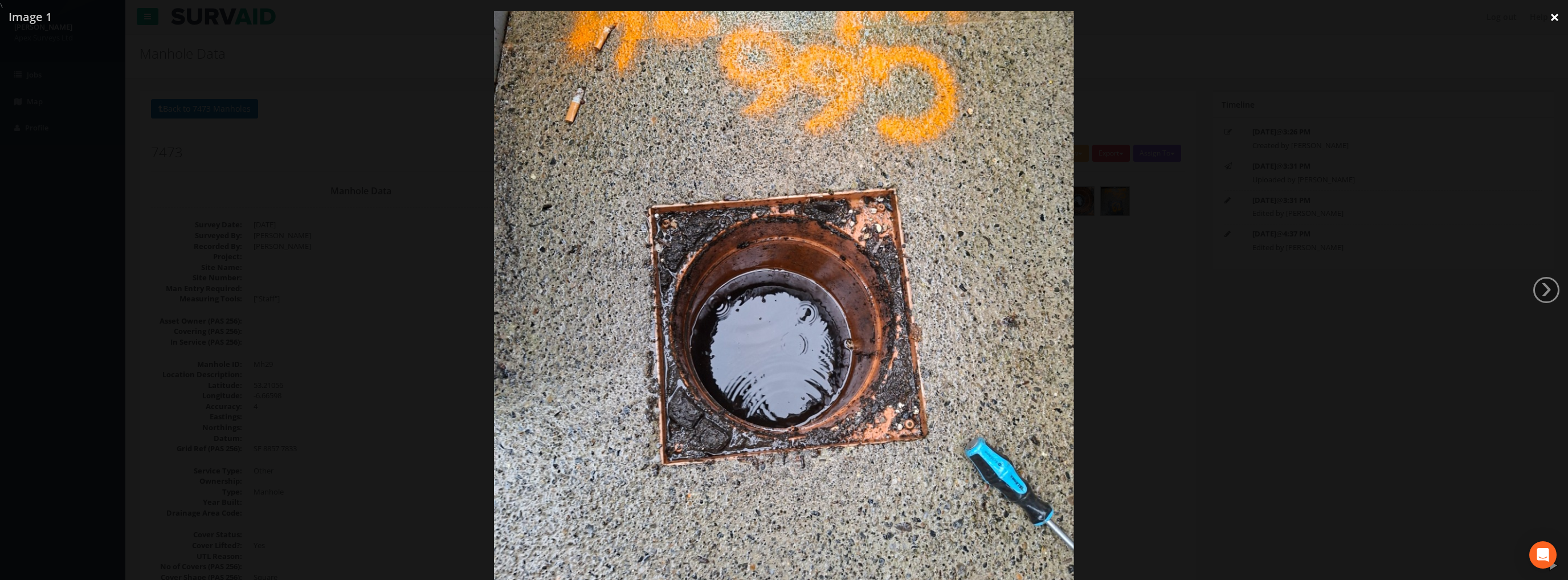
click at [1549, 16] on link "×" at bounding box center [1554, 17] width 27 height 34
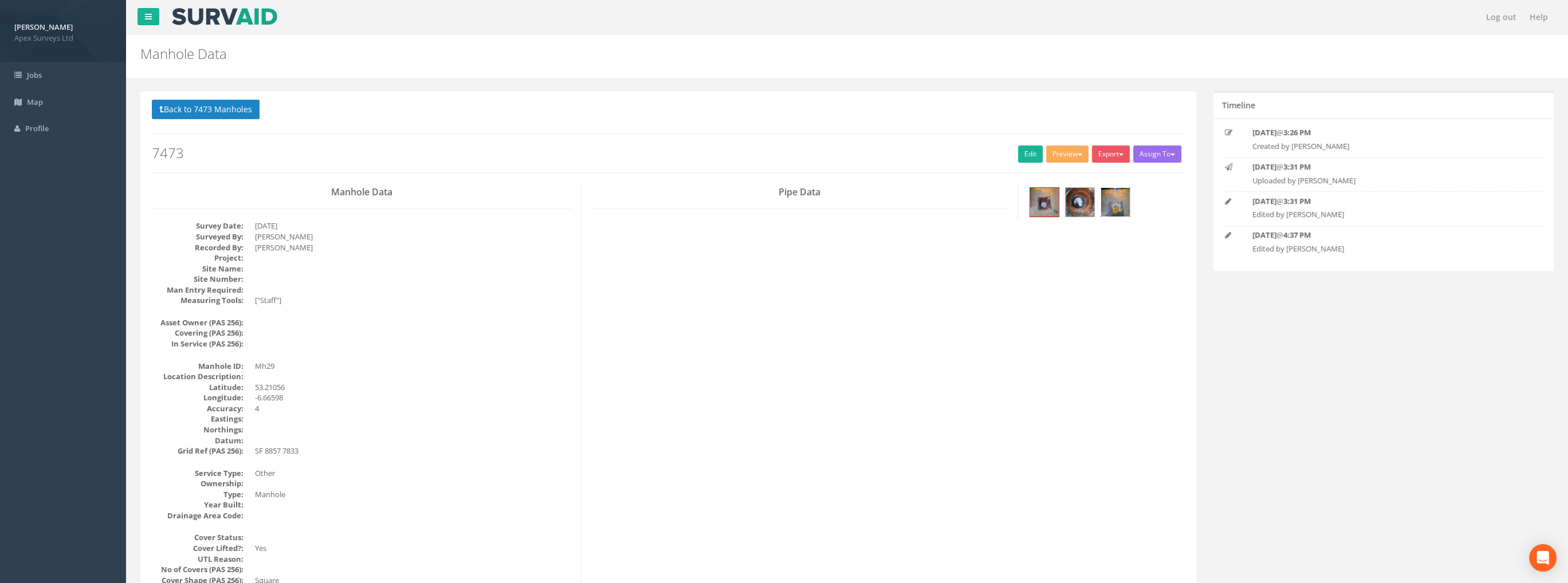
click at [1112, 198] on img at bounding box center [1115, 202] width 29 height 29
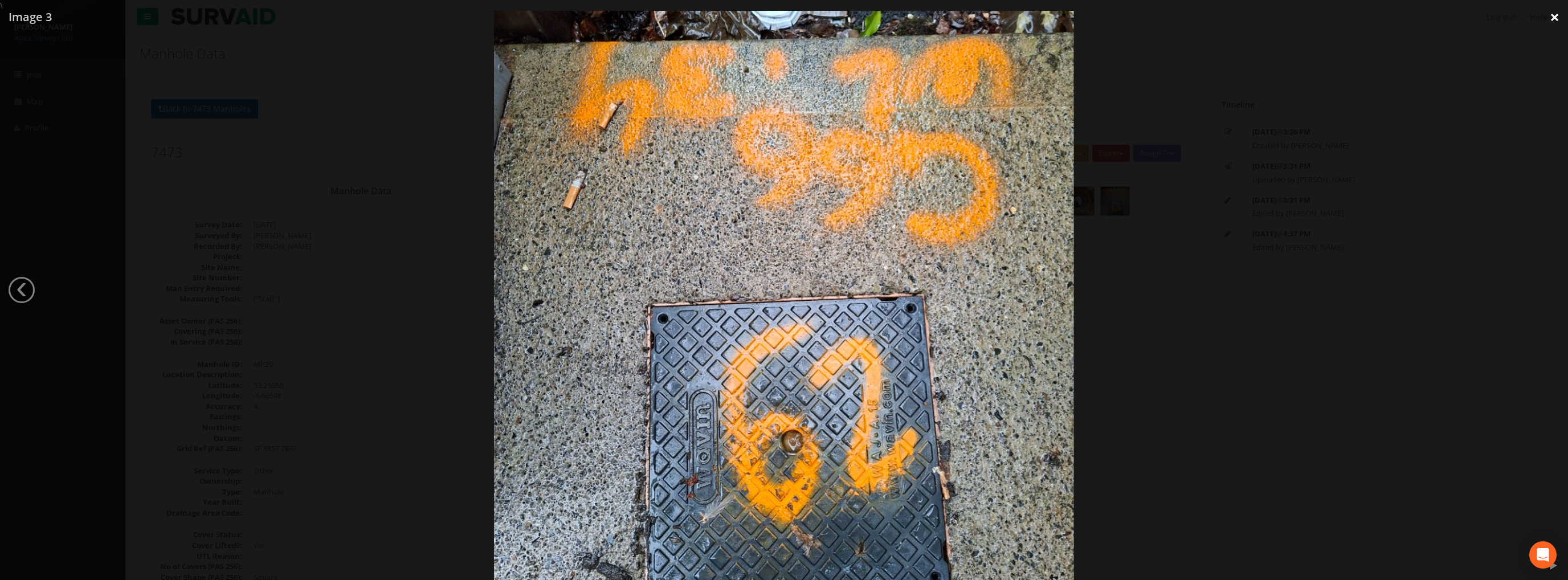
click at [1549, 16] on link "×" at bounding box center [1554, 17] width 27 height 34
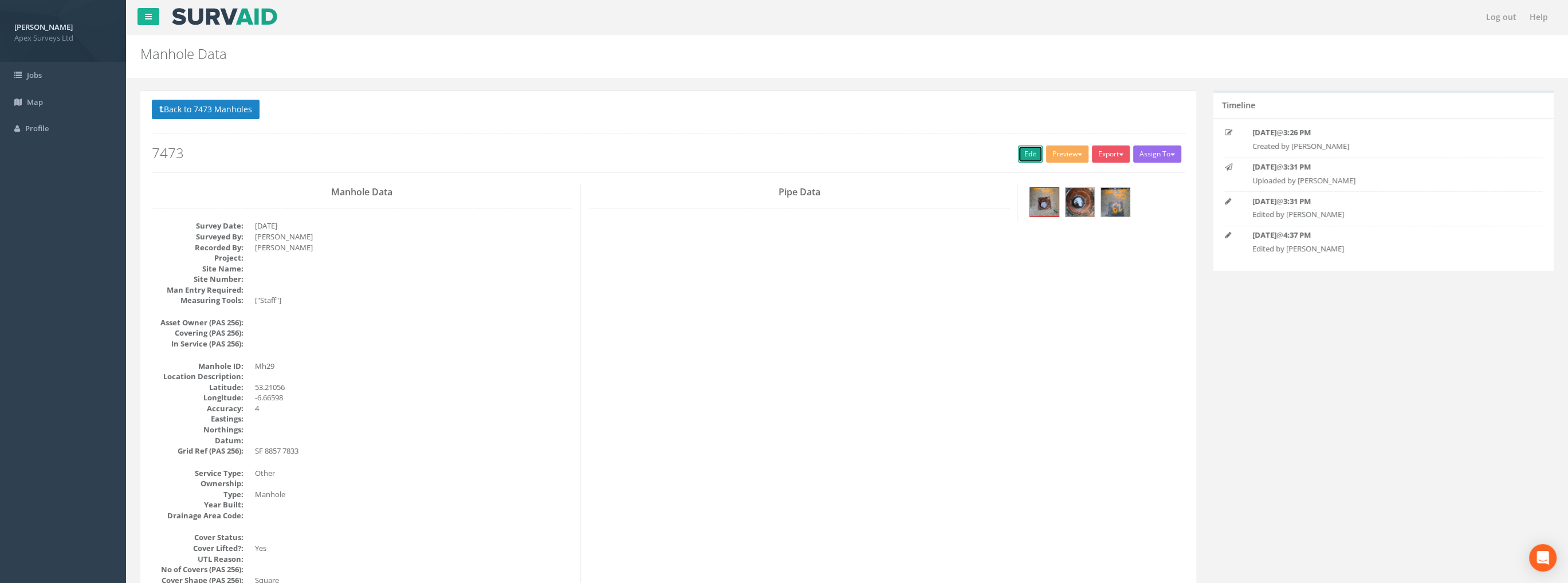
click at [1027, 147] on link "Edit" at bounding box center [1030, 154] width 25 height 17
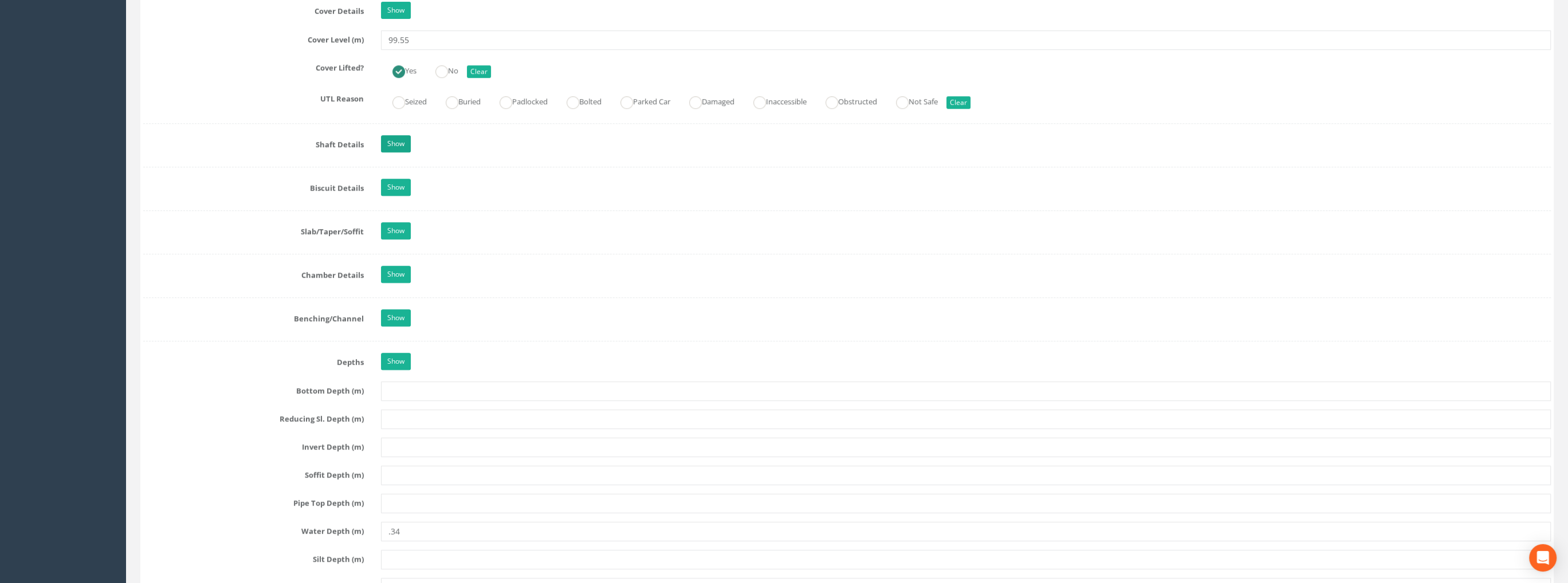
scroll to position [1031, 0]
click at [401, 271] on link "Show" at bounding box center [396, 273] width 30 height 17
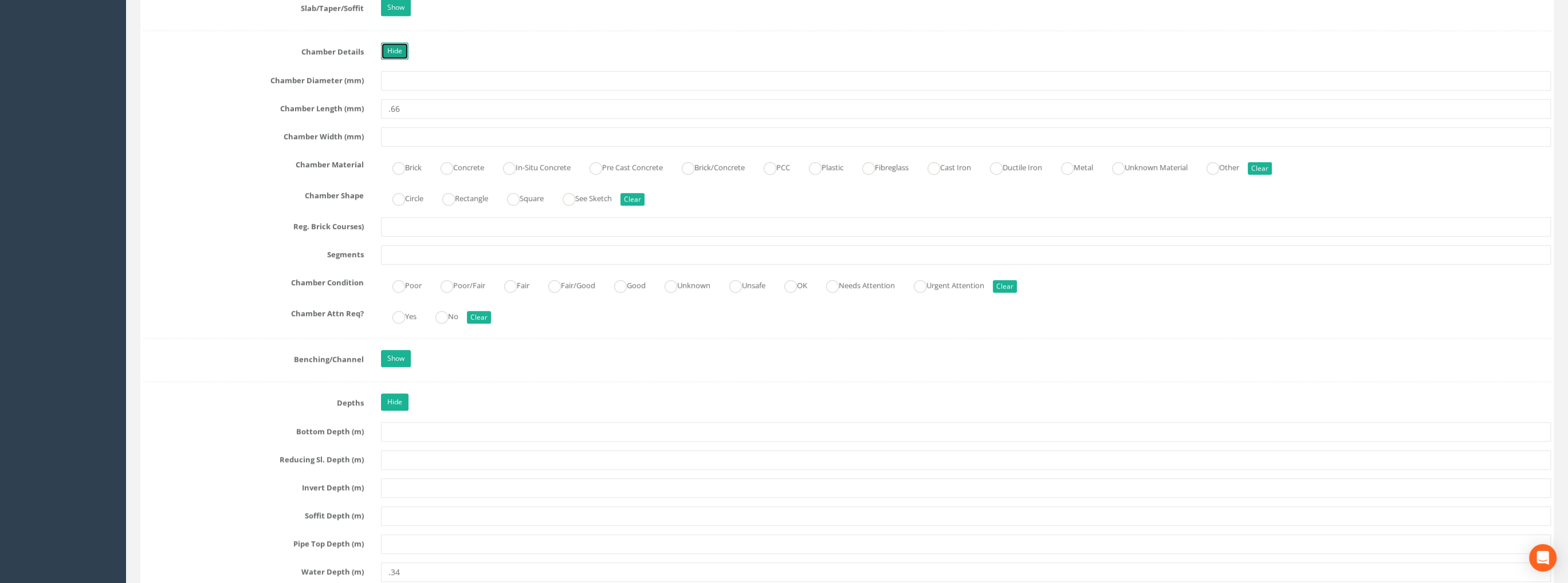
scroll to position [1260, 0]
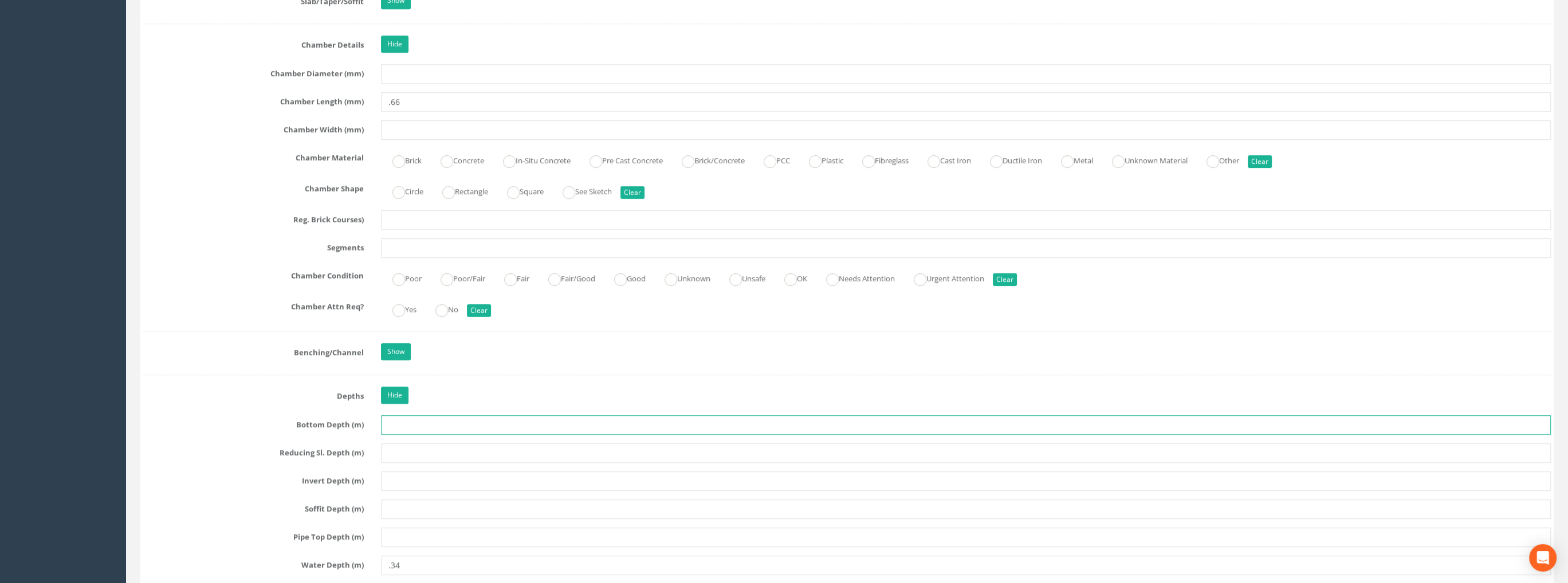
click at [410, 418] on input "text" at bounding box center [966, 424] width 1170 height 19
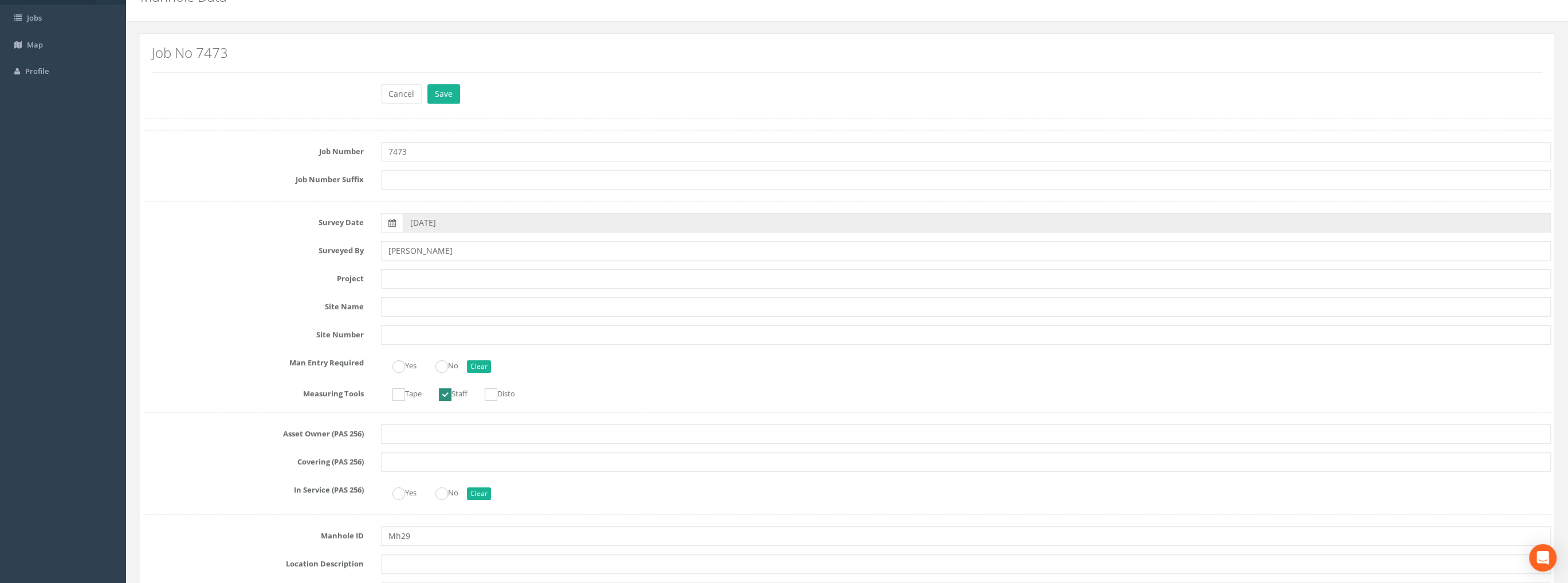
scroll to position [0, 0]
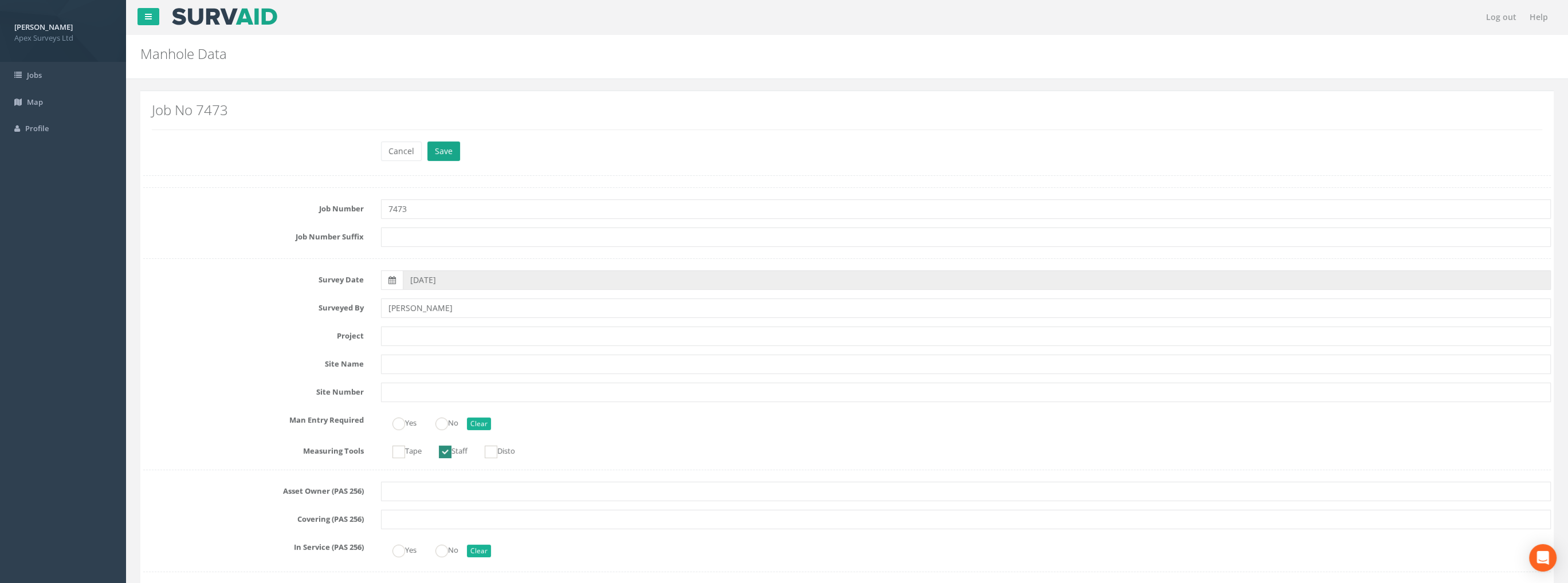
type input "0.66"
click at [445, 150] on button "Save" at bounding box center [444, 151] width 32 height 19
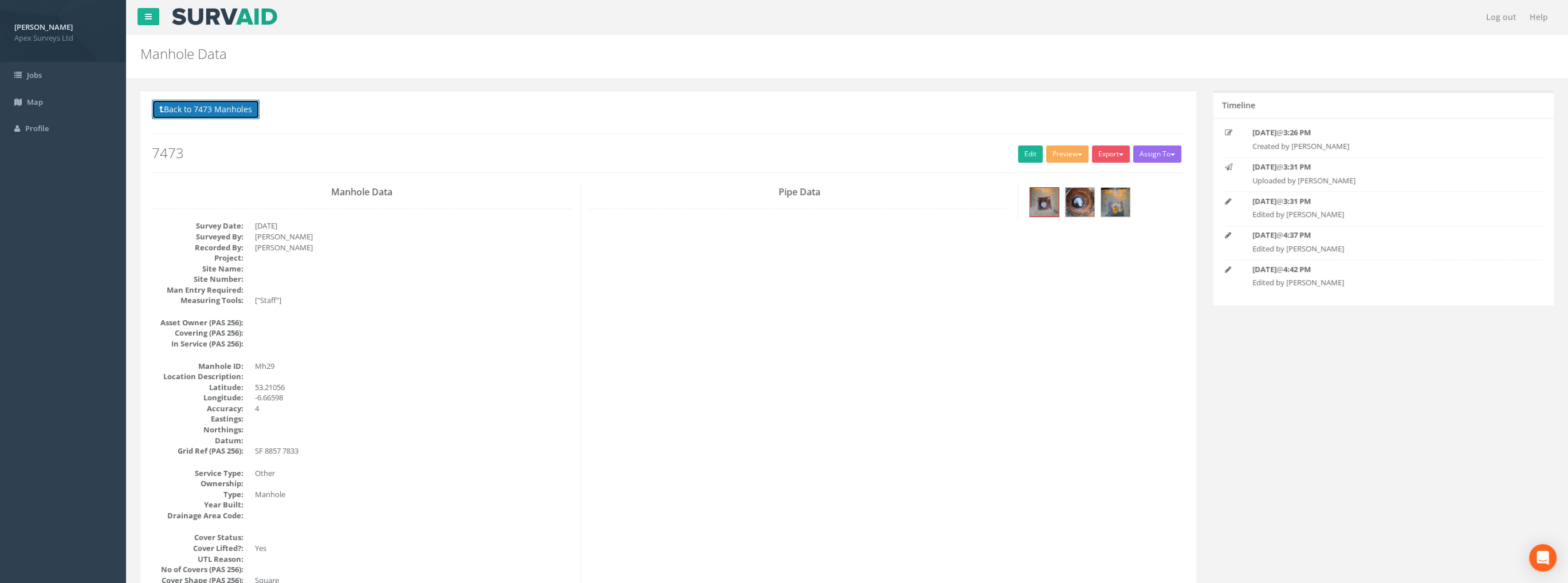
click at [213, 106] on button "Back to 7473 Manholes" at bounding box center [205, 109] width 107 height 19
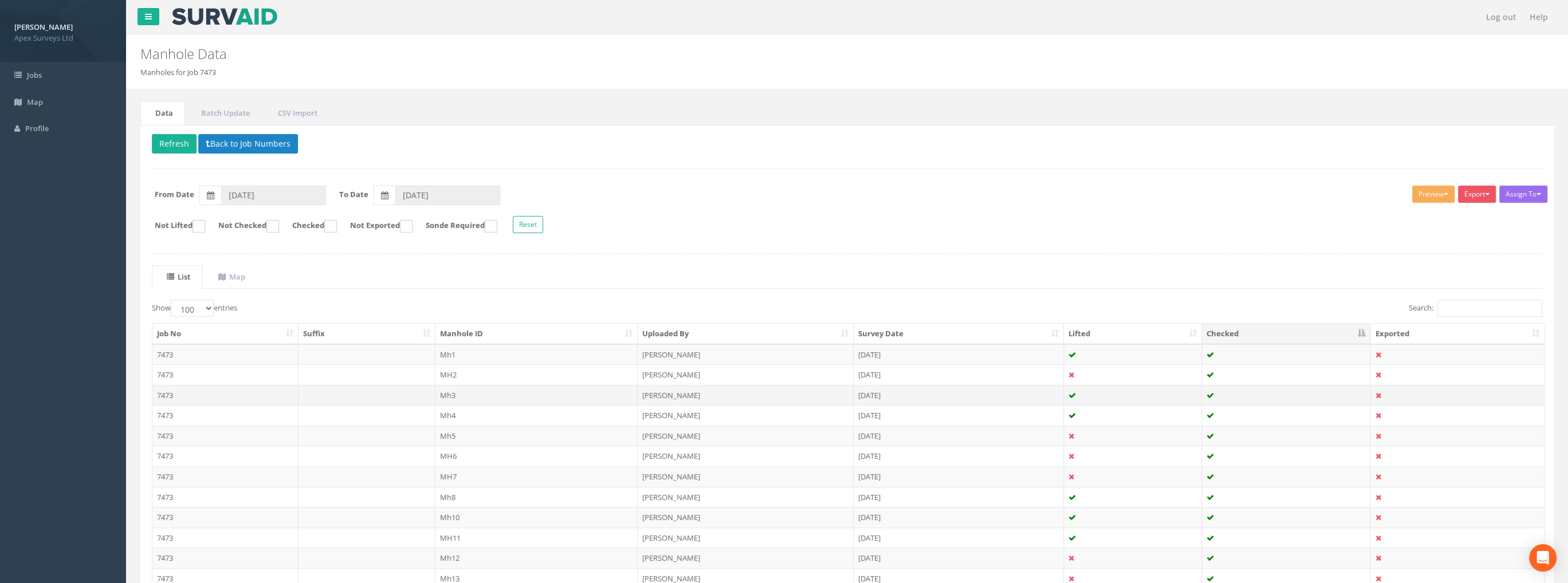
click at [462, 392] on td "Mh3" at bounding box center [537, 395] width 203 height 21
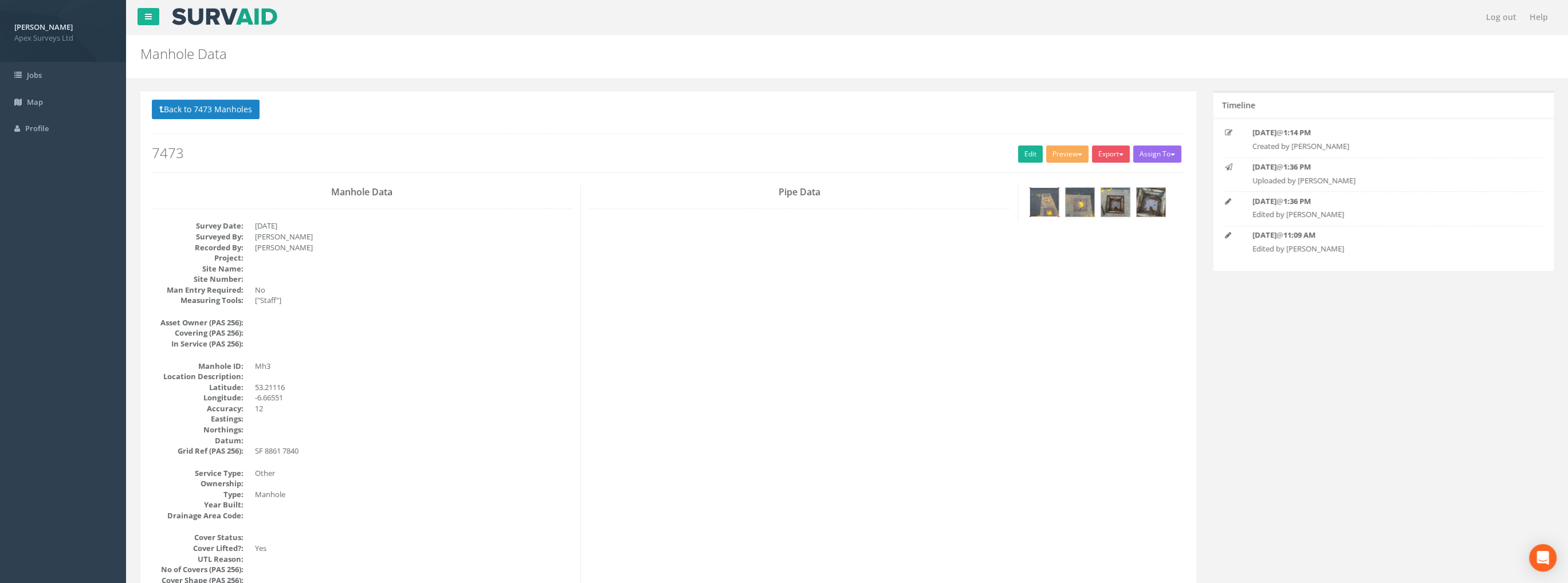
click at [1045, 205] on img at bounding box center [1044, 202] width 29 height 29
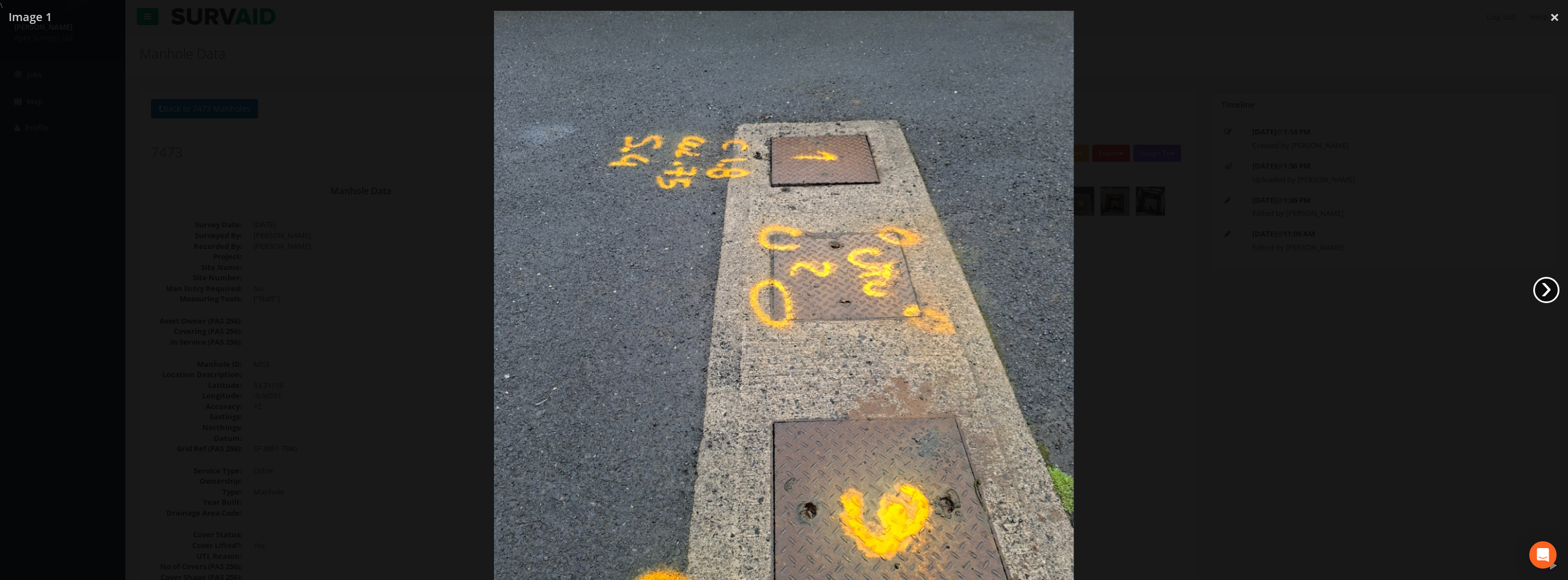
click at [1547, 285] on link "›" at bounding box center [1546, 290] width 26 height 26
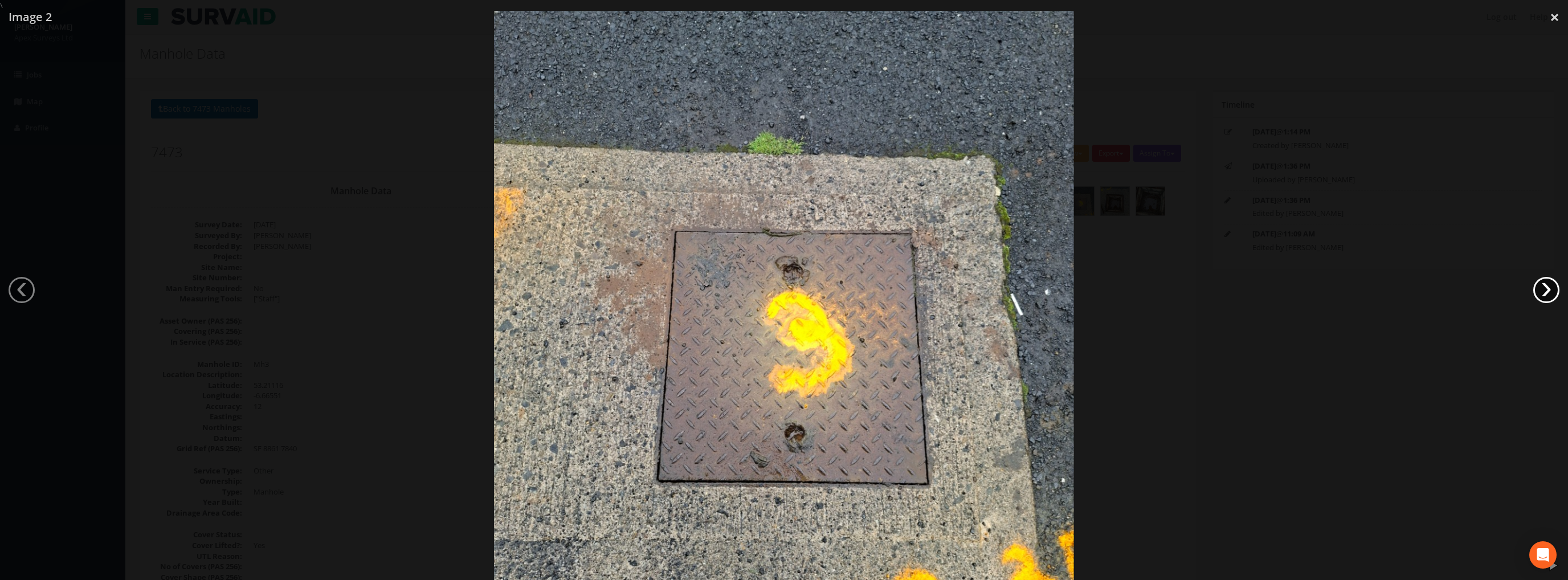
click at [1543, 285] on link "›" at bounding box center [1546, 290] width 26 height 26
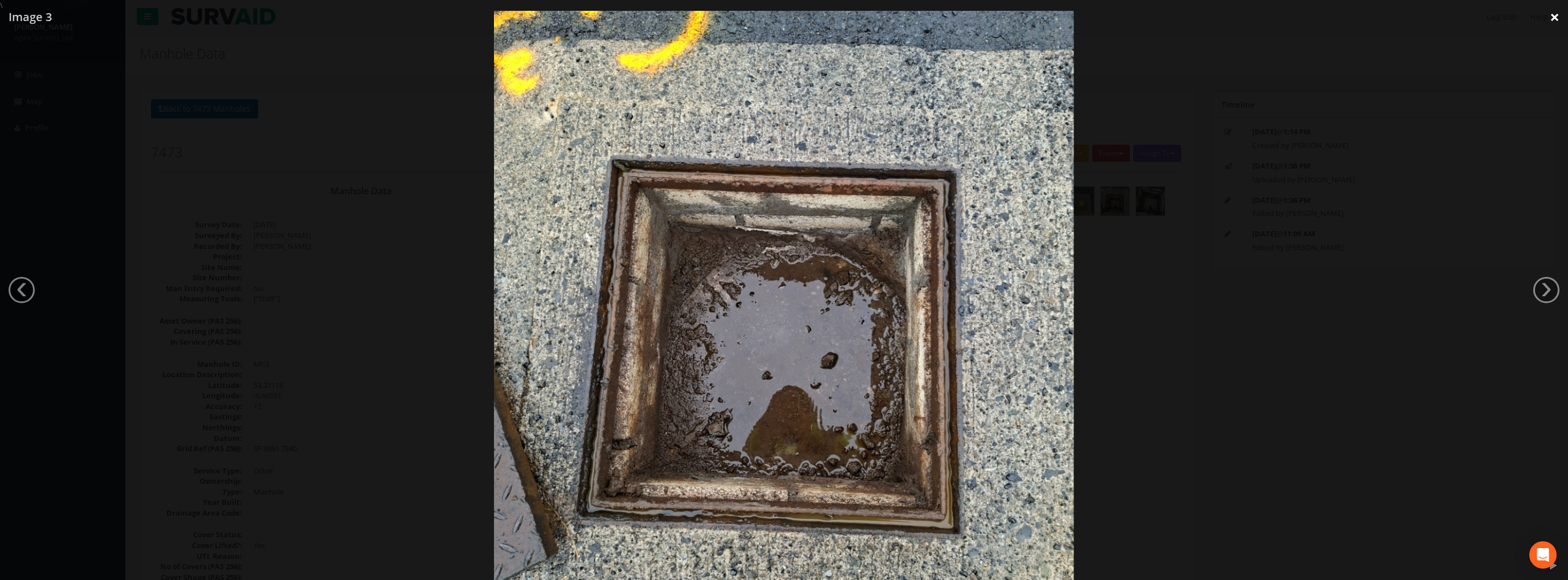
click at [1554, 22] on link "×" at bounding box center [1554, 17] width 27 height 34
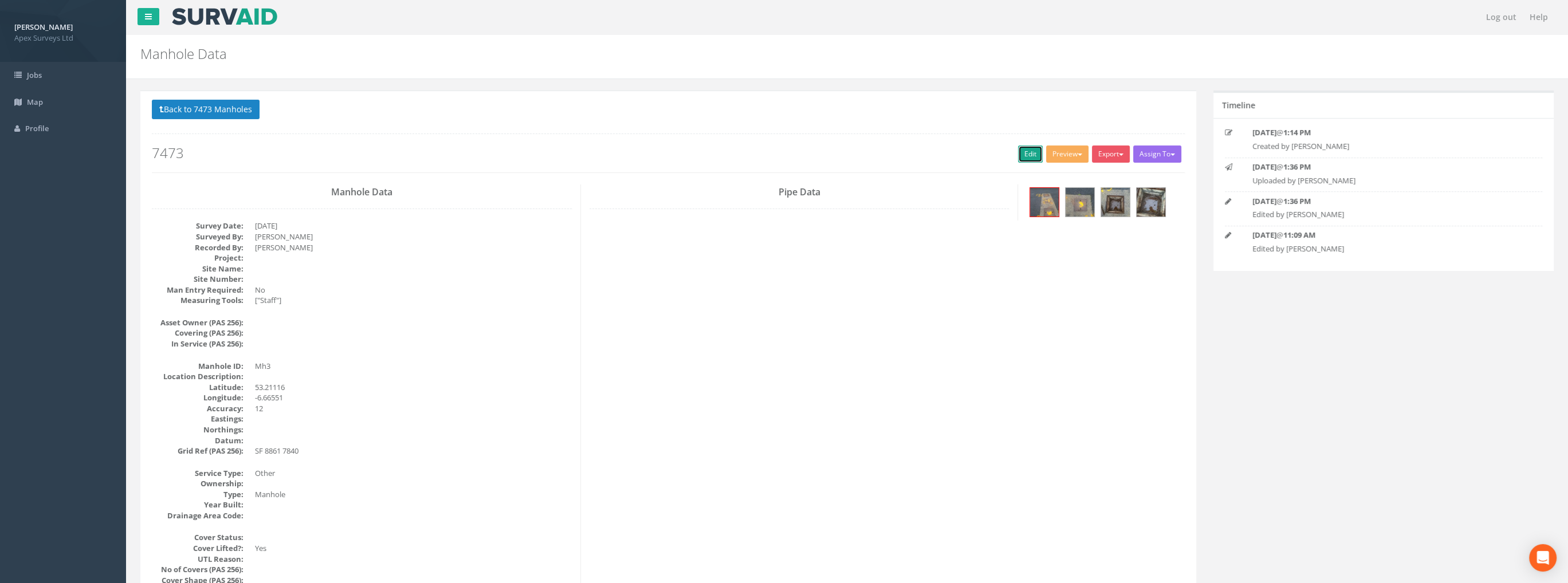
click at [1025, 154] on link "Edit" at bounding box center [1030, 154] width 25 height 17
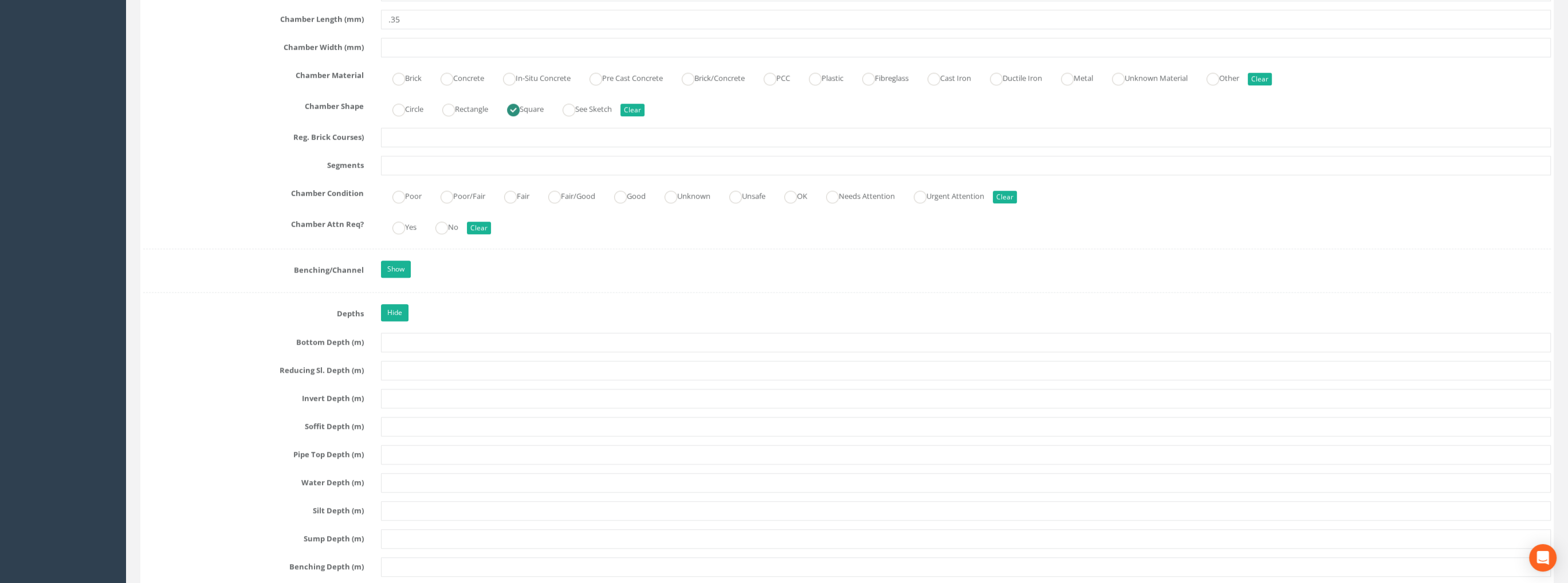
scroll to position [1375, 0]
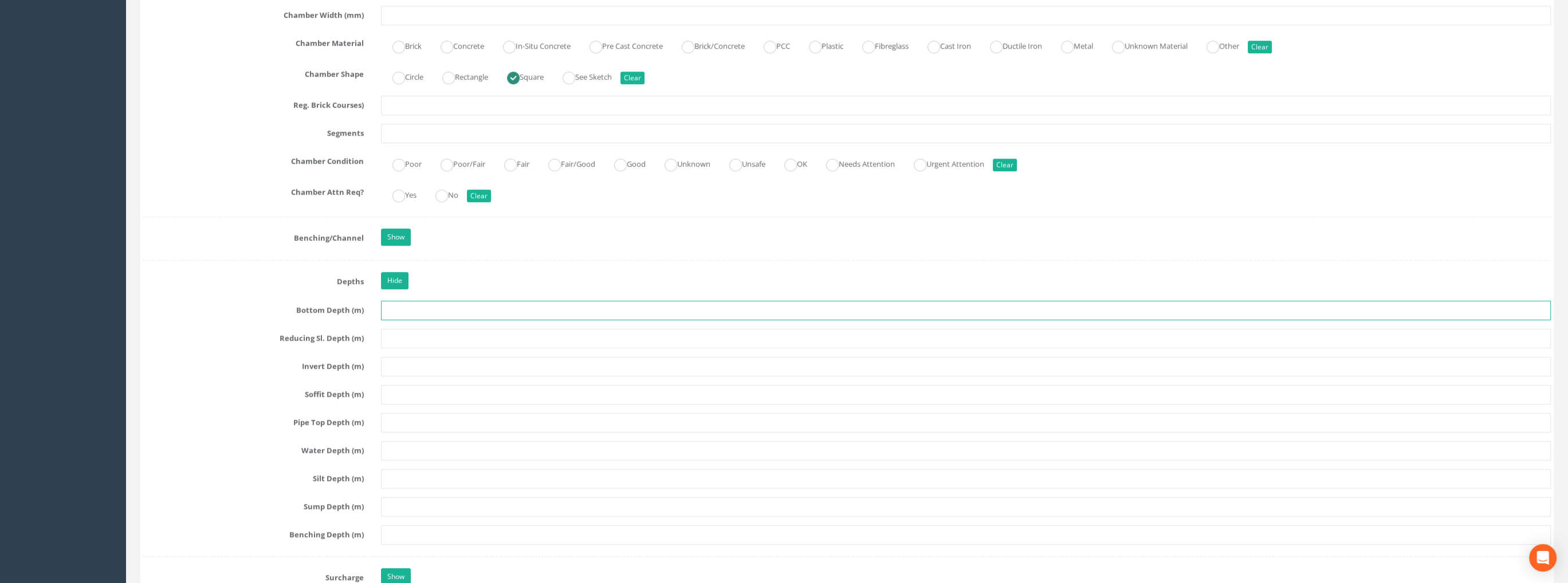
click at [397, 309] on input "text" at bounding box center [966, 310] width 1170 height 19
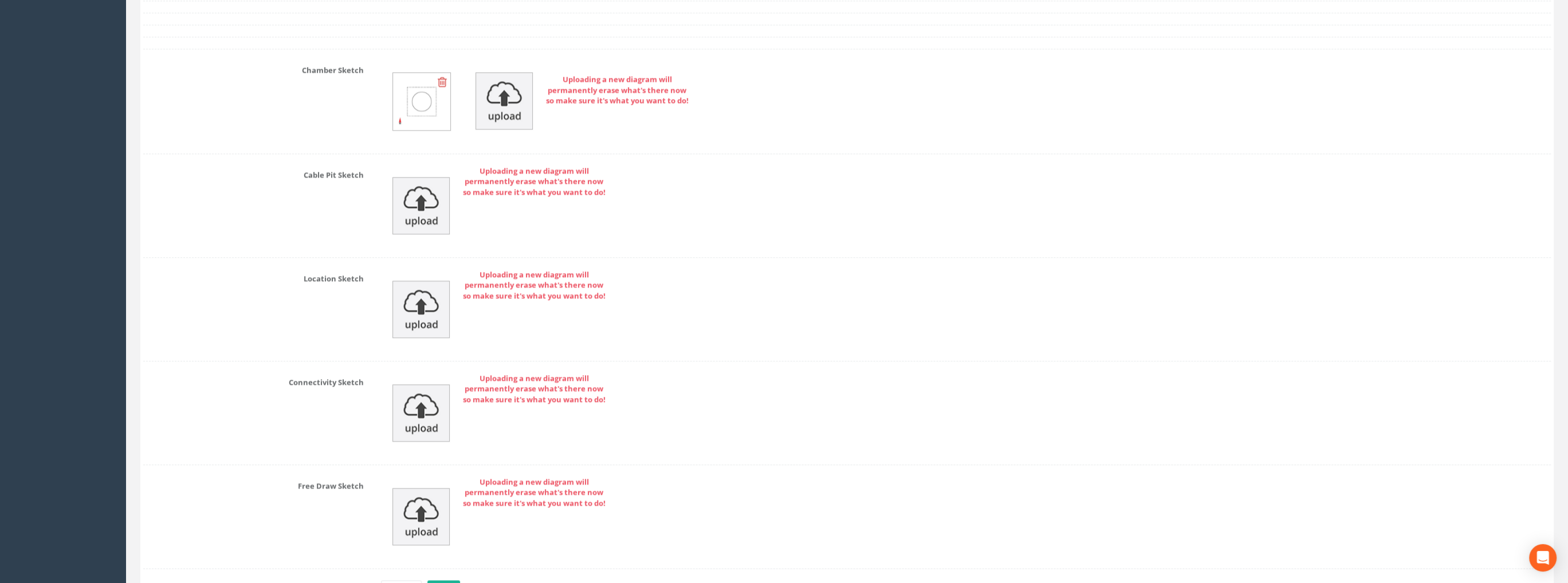
scroll to position [2571, 0]
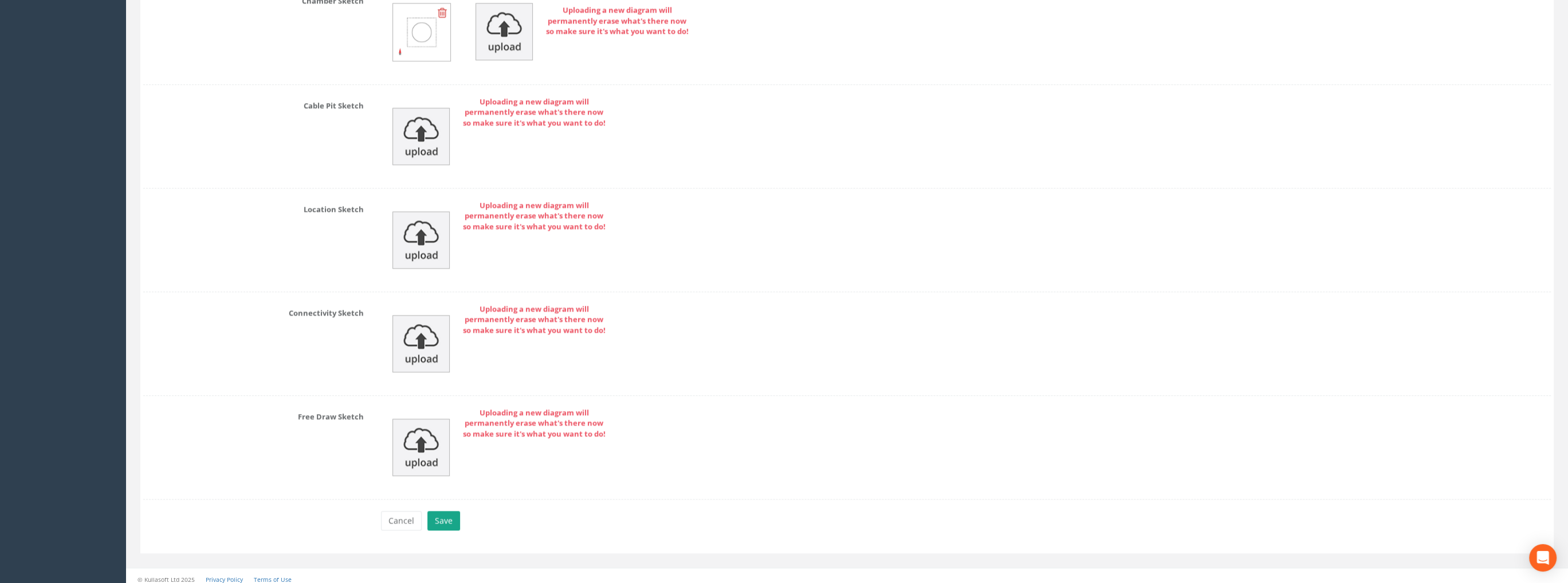
type input "0.35"
click at [443, 514] on button "Save" at bounding box center [444, 520] width 32 height 19
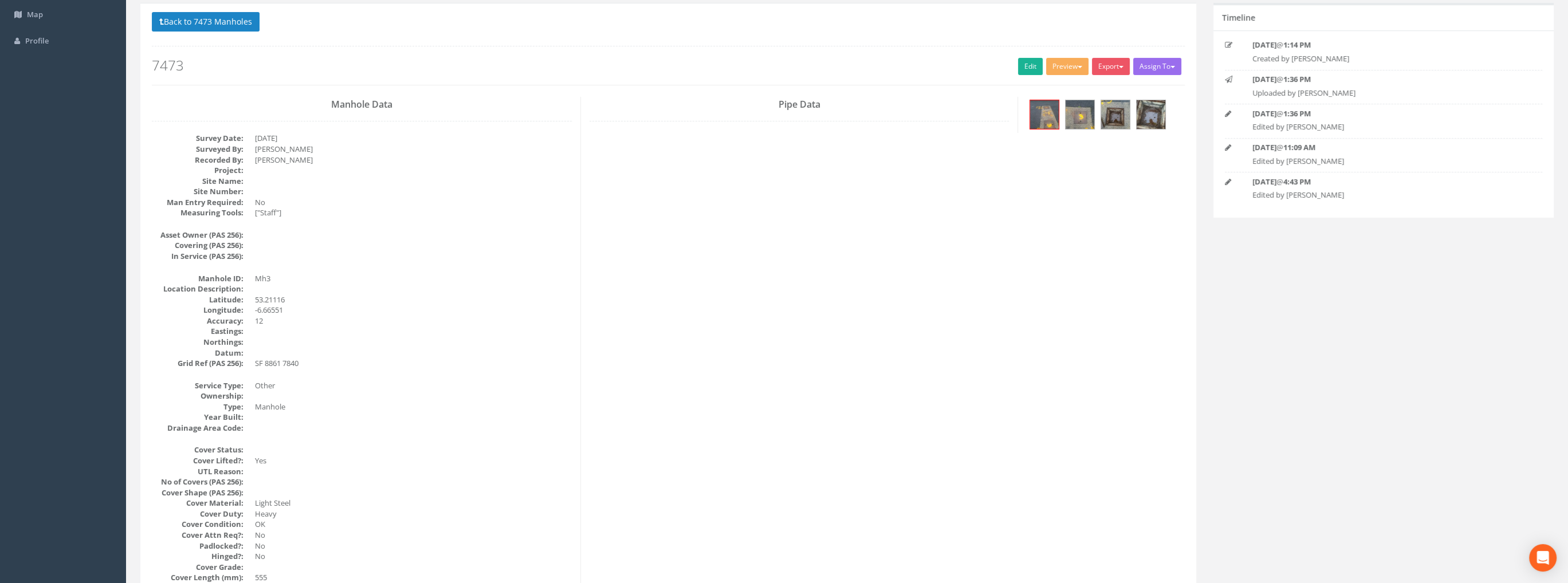
scroll to position [0, 0]
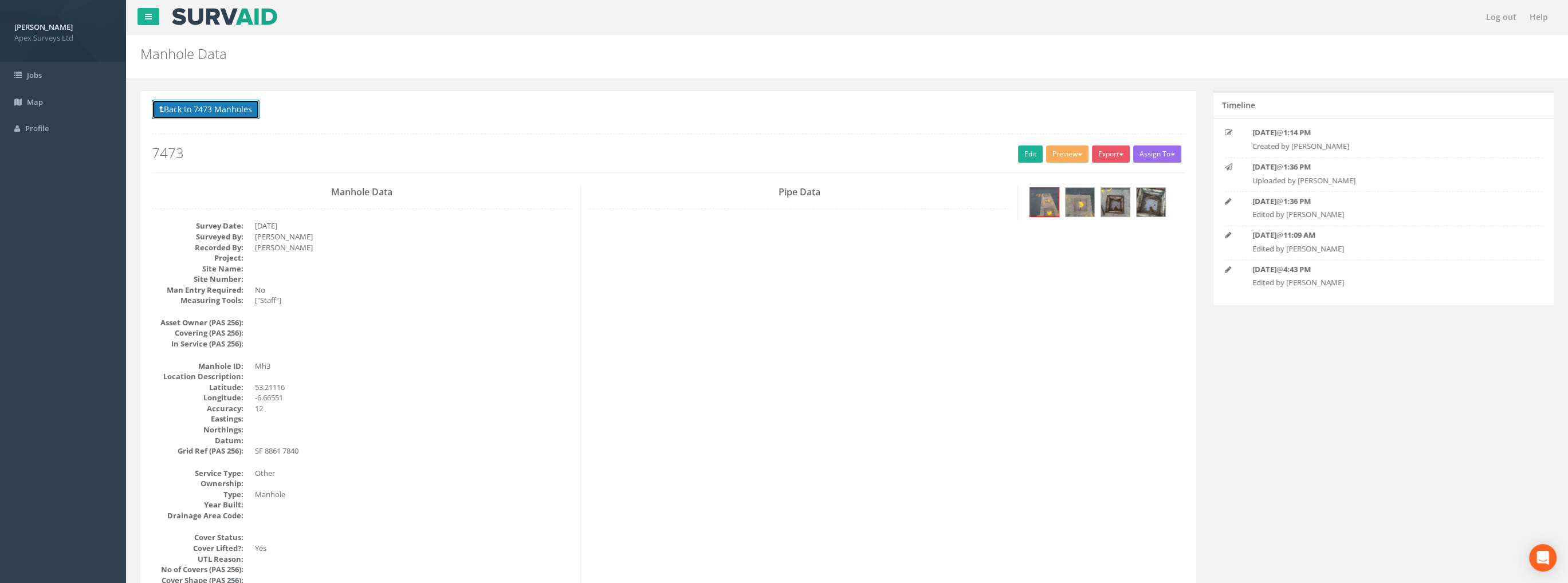
click at [234, 106] on button "Back to 7473 Manholes" at bounding box center [205, 109] width 107 height 19
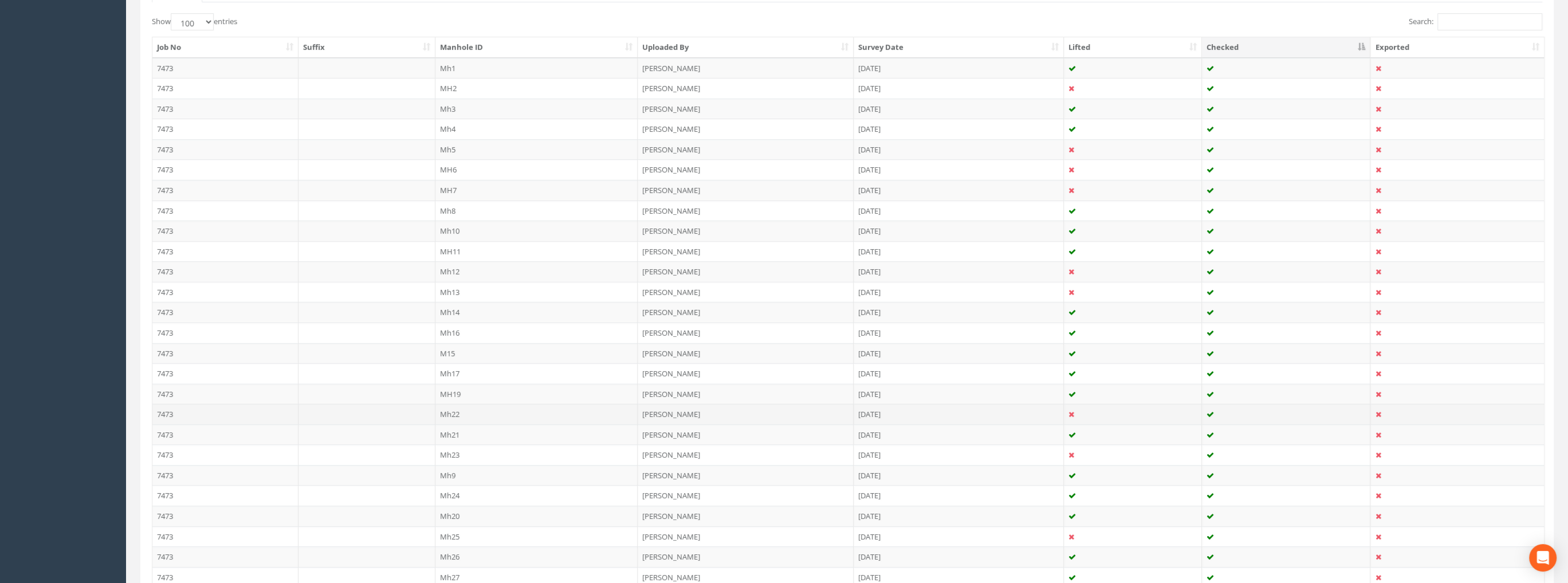
scroll to position [516, 0]
click at [456, 404] on td "Mh29" at bounding box center [537, 409] width 203 height 21
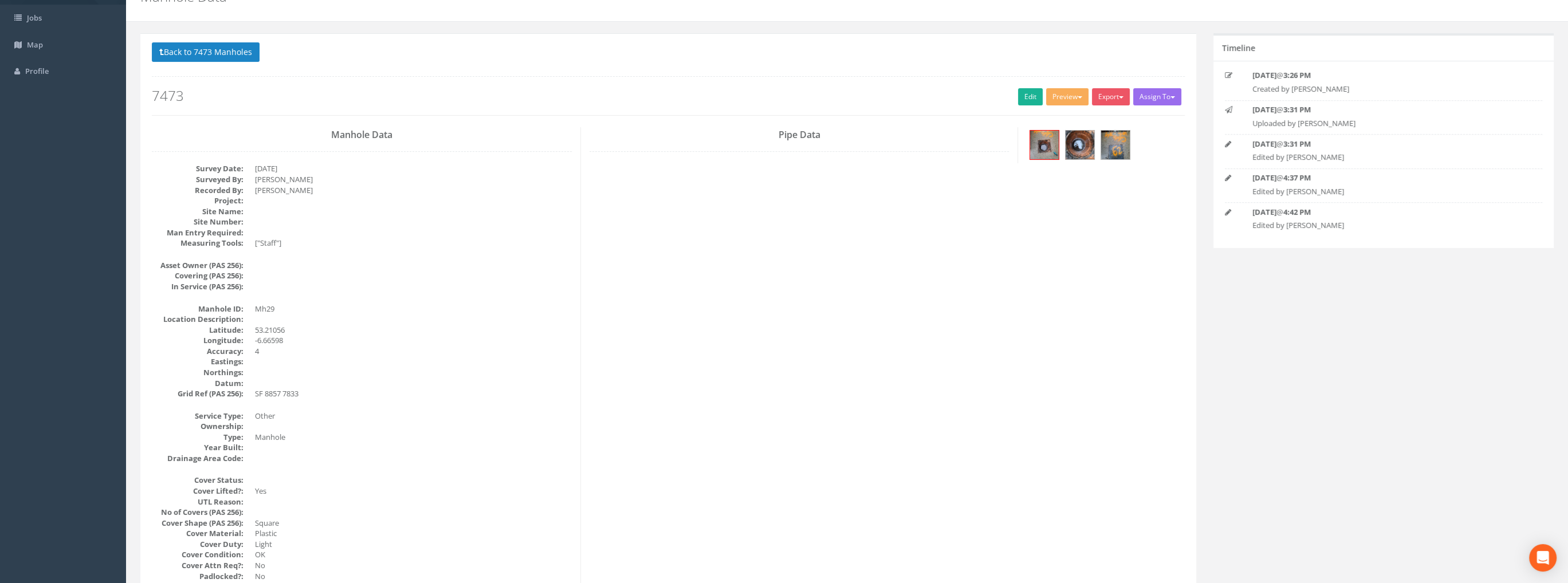
scroll to position [0, 0]
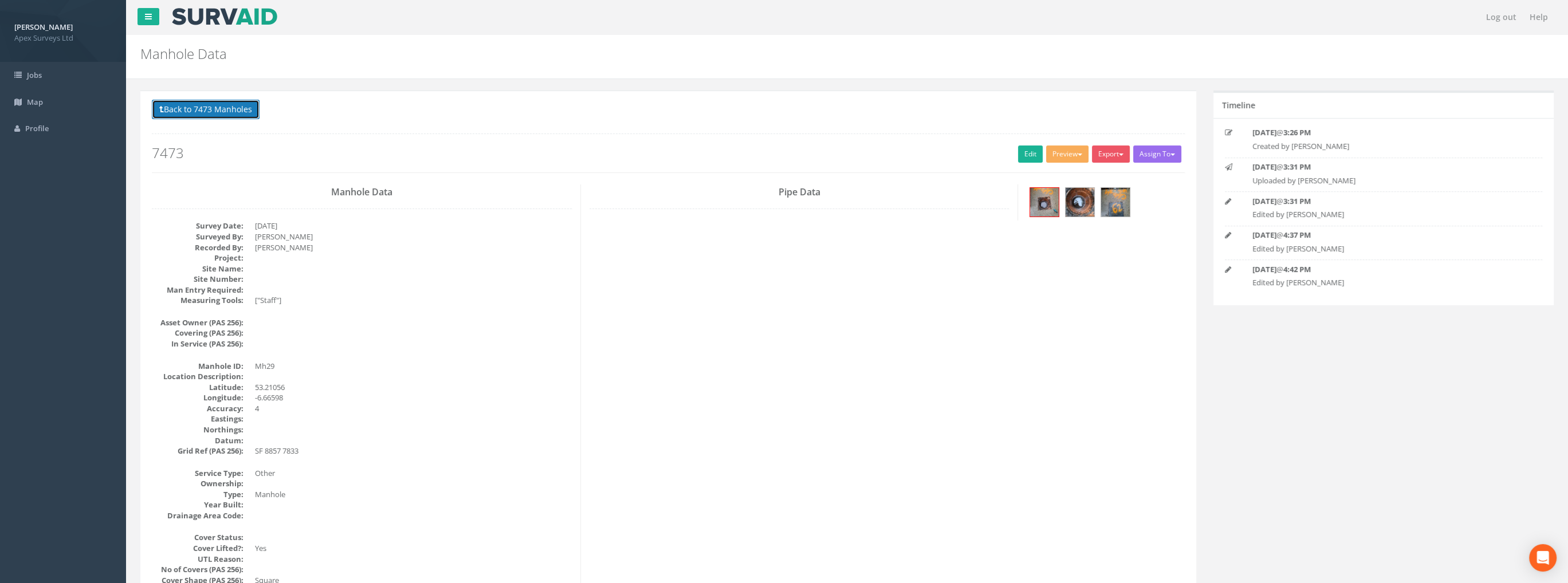
click at [233, 107] on button "Back to 7473 Manholes" at bounding box center [205, 109] width 107 height 19
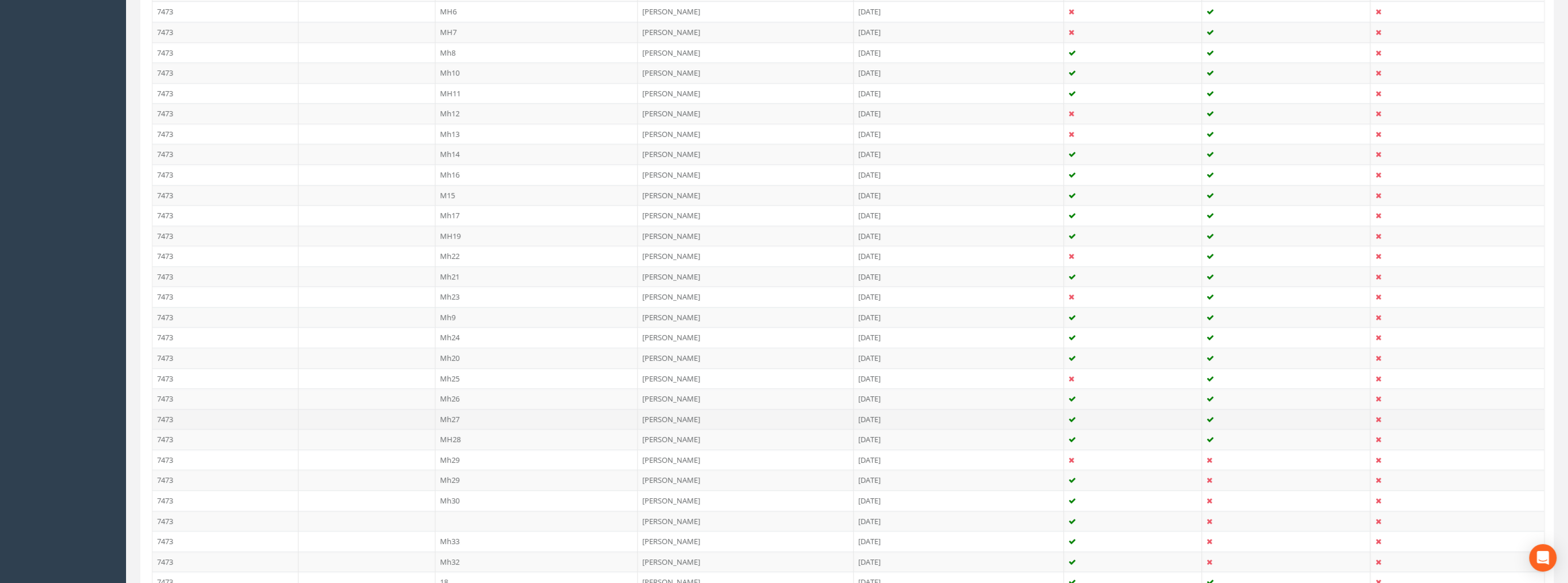
scroll to position [459, 0]
click at [456, 415] on td "MH28" at bounding box center [537, 425] width 203 height 21
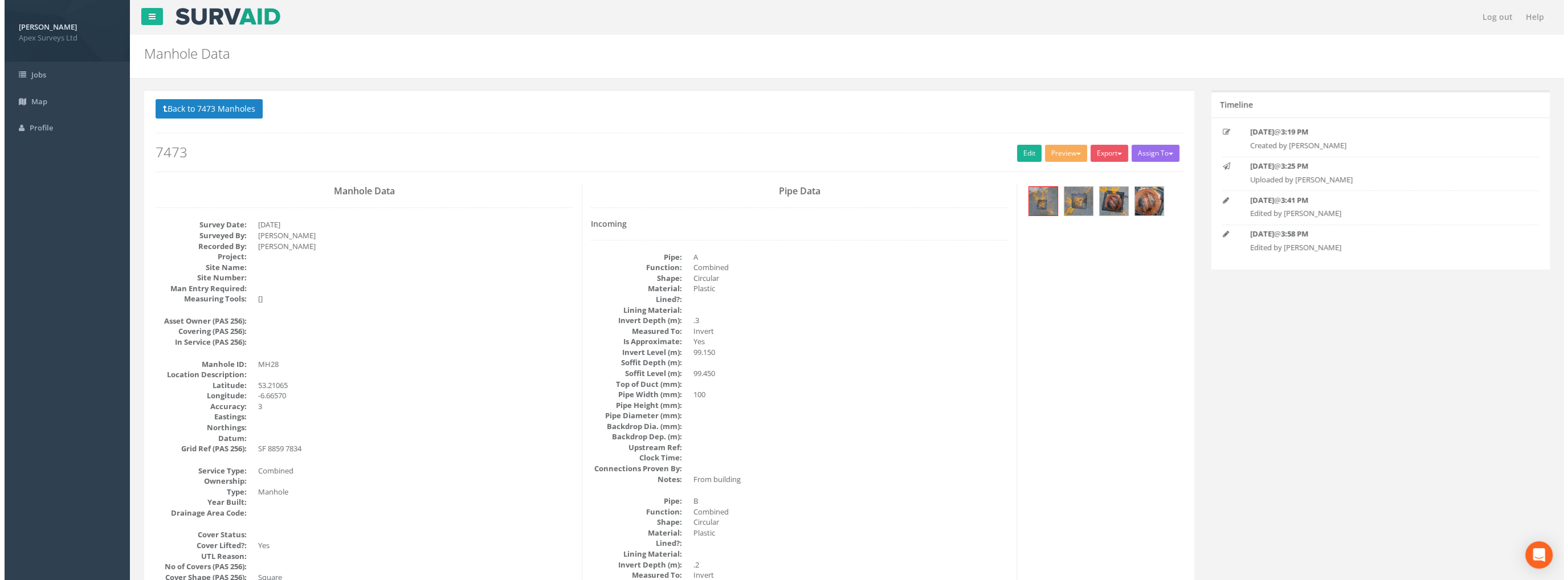
scroll to position [0, 0]
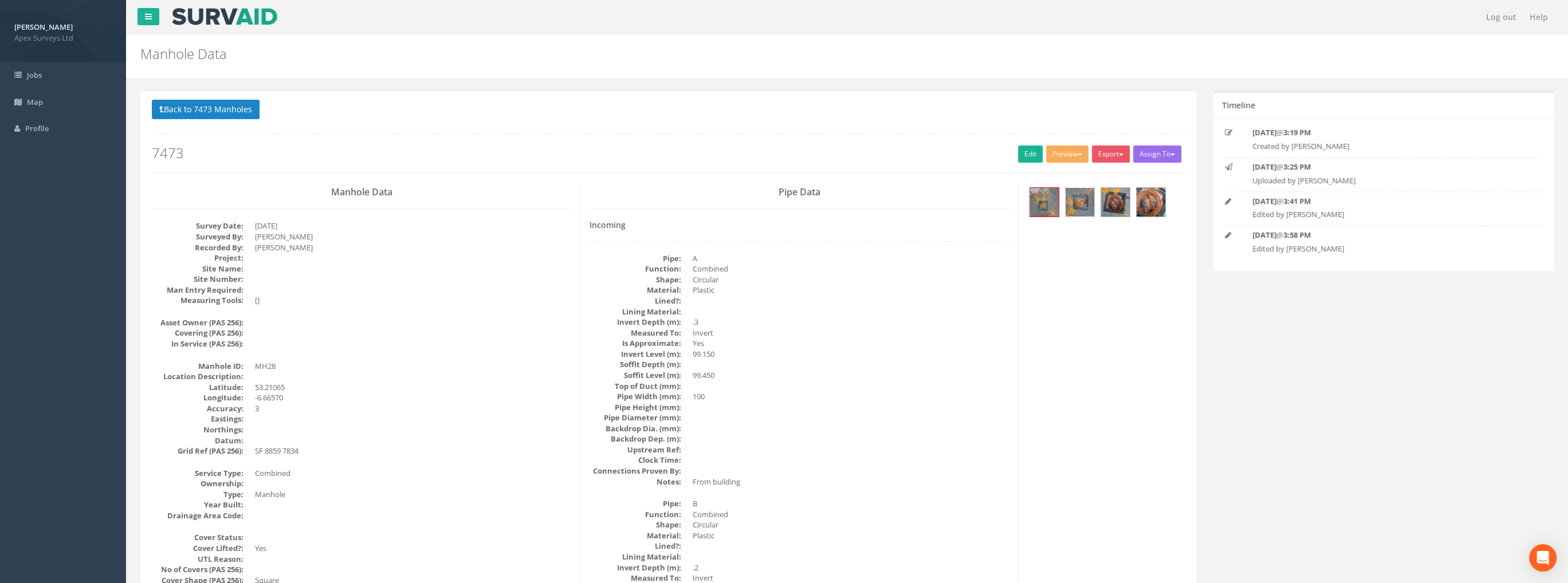
click at [1078, 204] on img at bounding box center [1079, 202] width 29 height 29
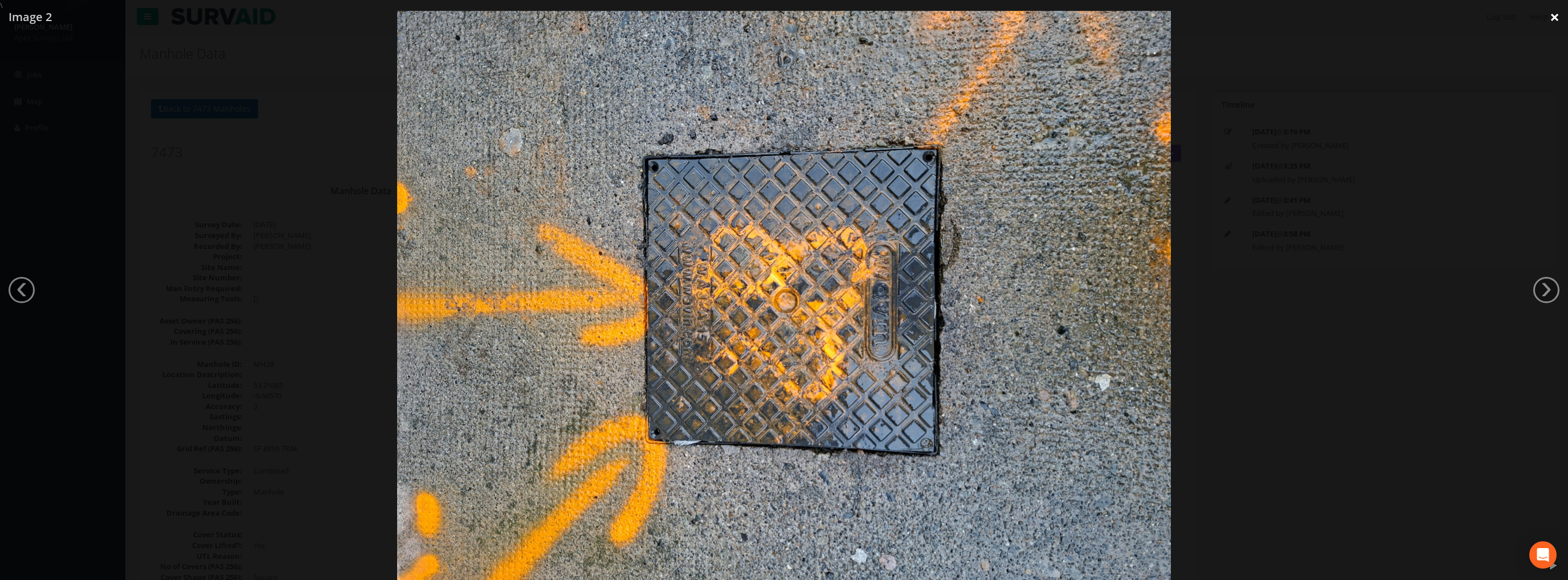
click at [1547, 23] on link "×" at bounding box center [1554, 17] width 27 height 34
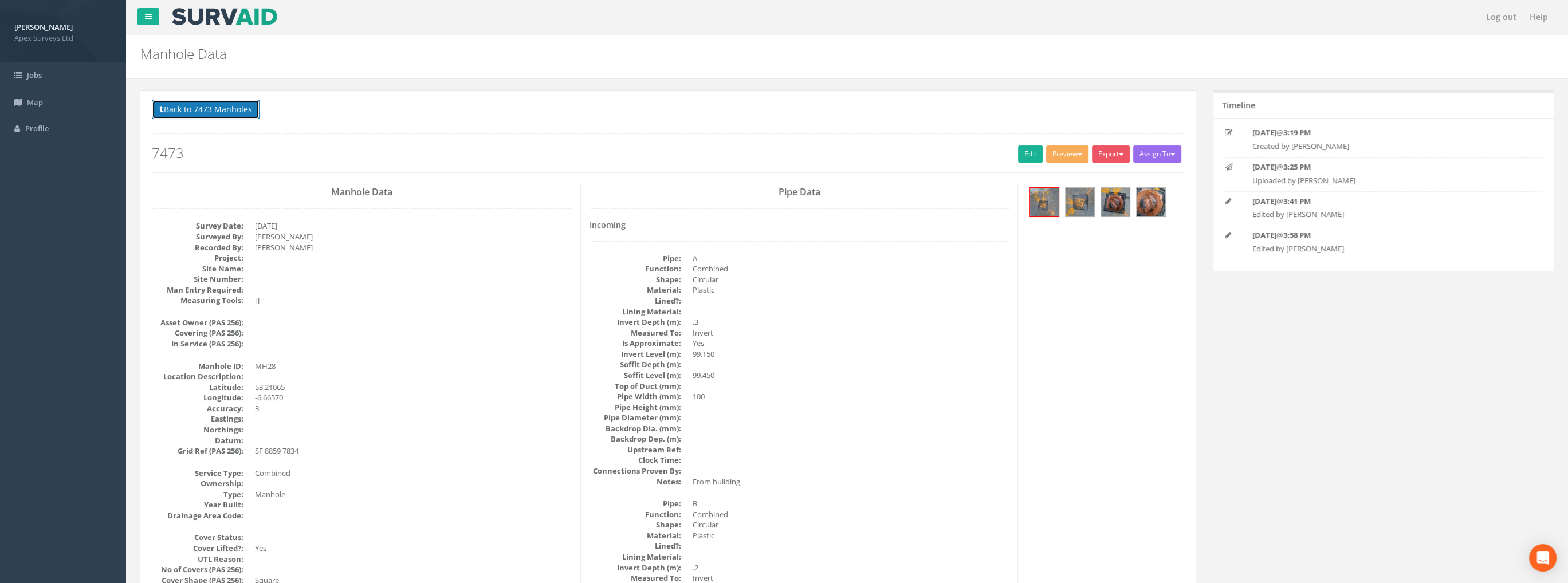
click at [219, 104] on button "Back to 7473 Manholes" at bounding box center [205, 109] width 107 height 19
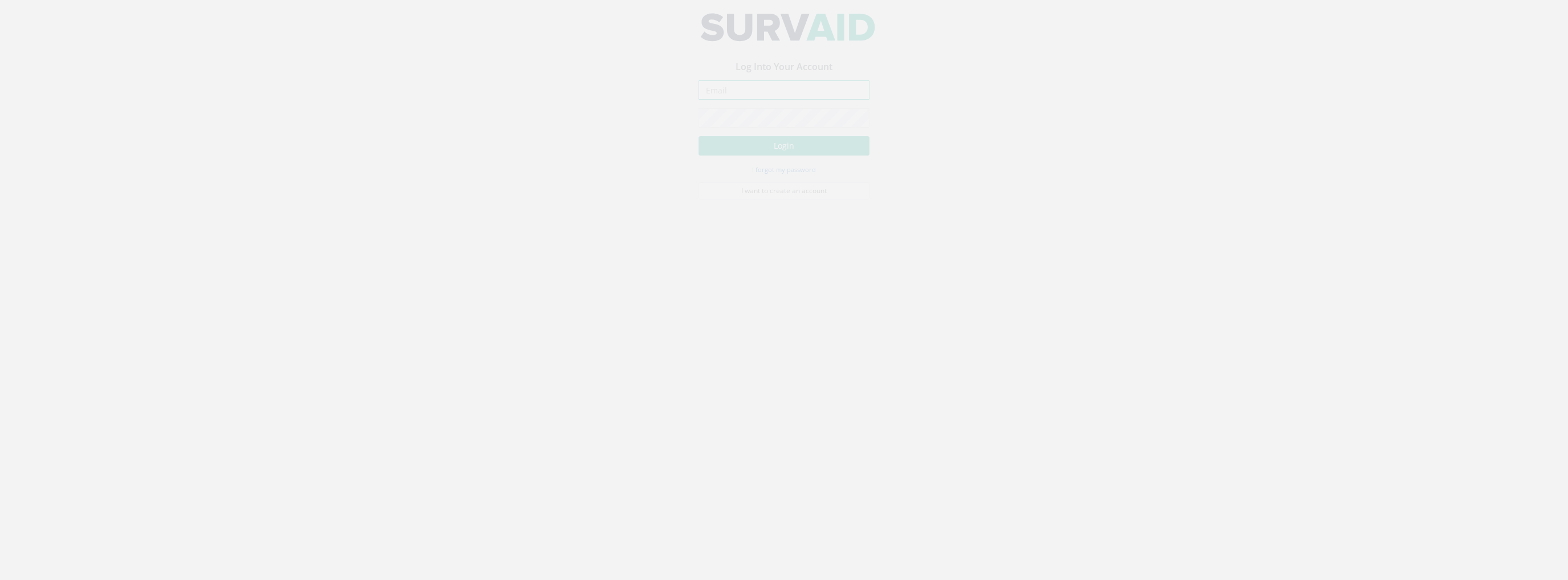
type input "[PERSON_NAME][EMAIL_ADDRESS][PERSON_NAME][DOMAIN_NAME]"
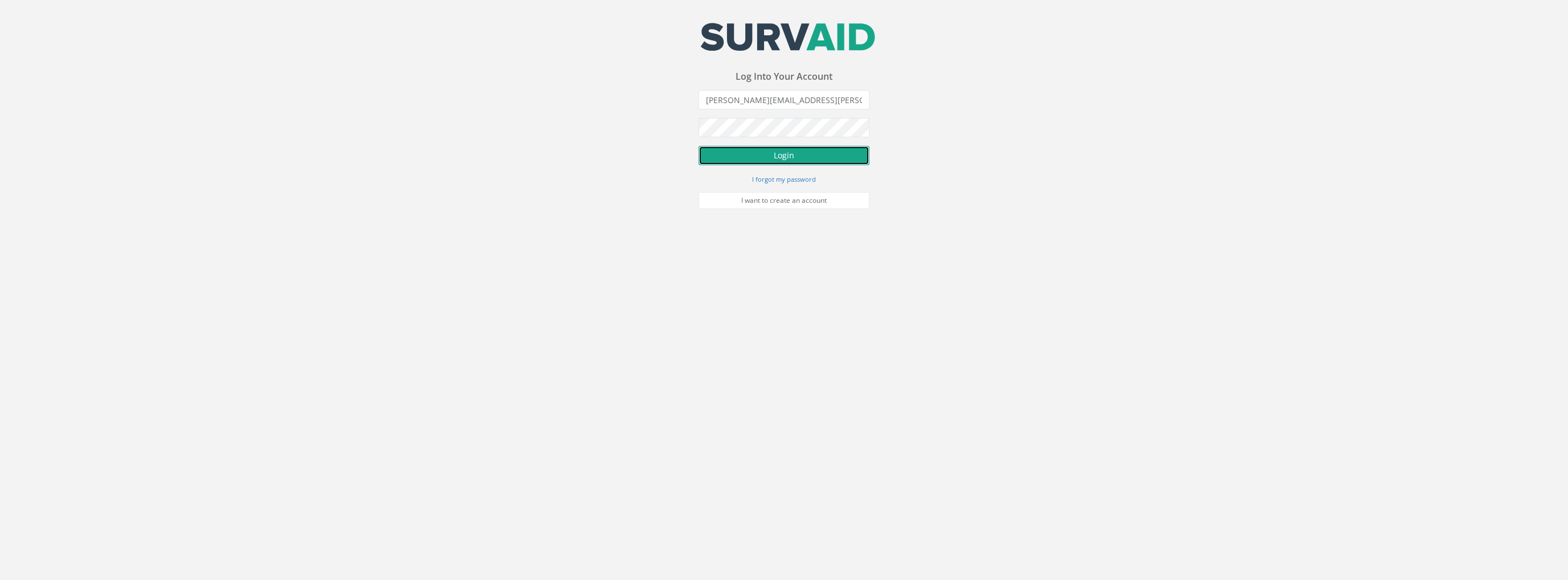
click at [791, 148] on button "Login" at bounding box center [784, 155] width 171 height 19
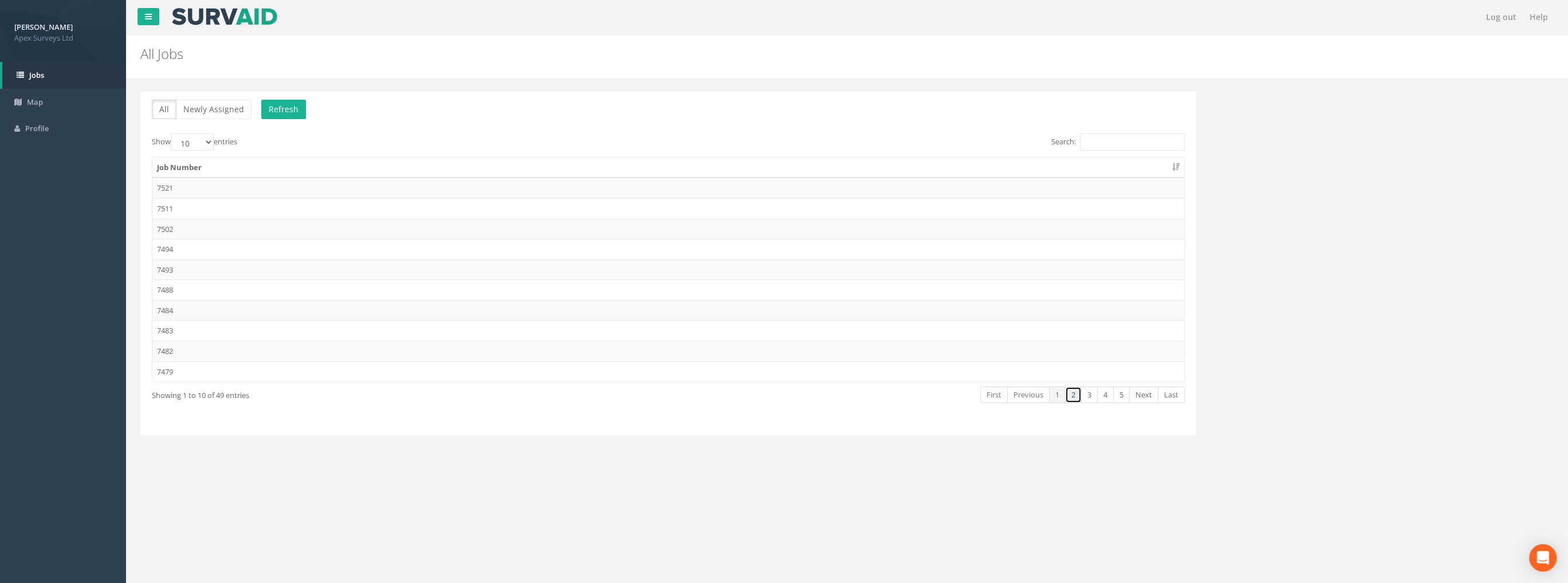
click at [1072, 392] on link "2" at bounding box center [1072, 394] width 16 height 16
click at [172, 186] on td "7473" at bounding box center [668, 188] width 1031 height 21
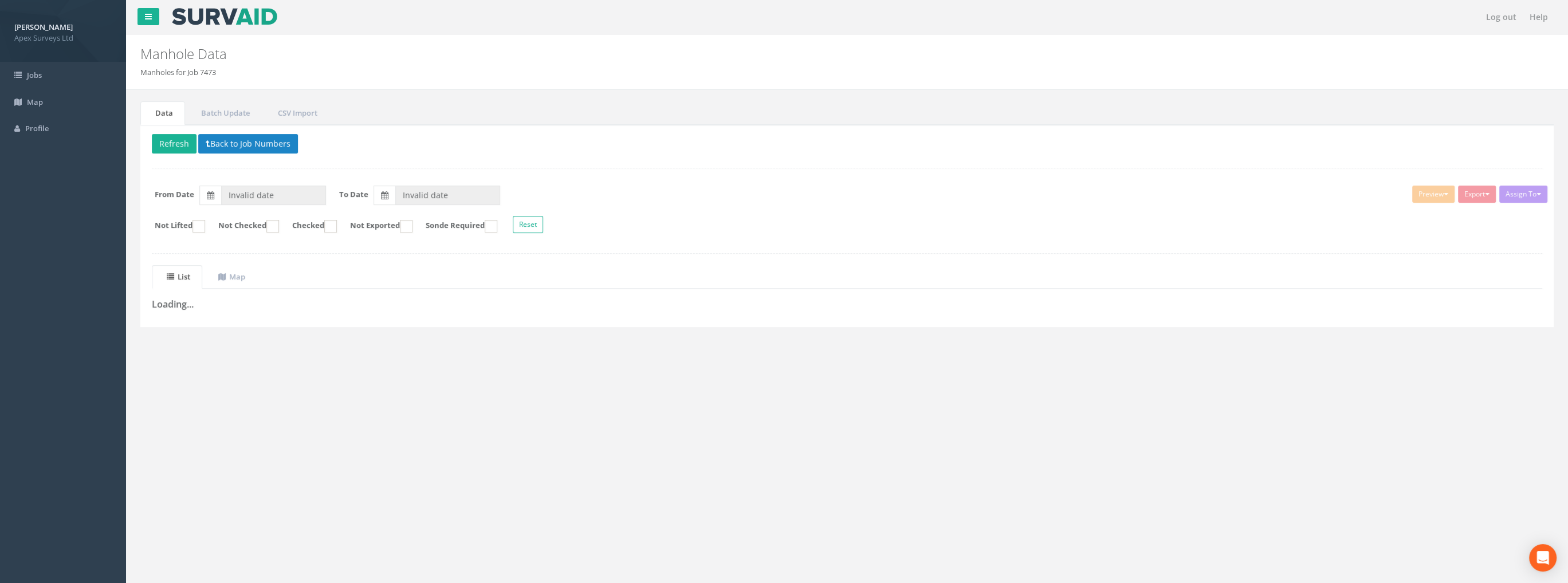
type input "[DATE]"
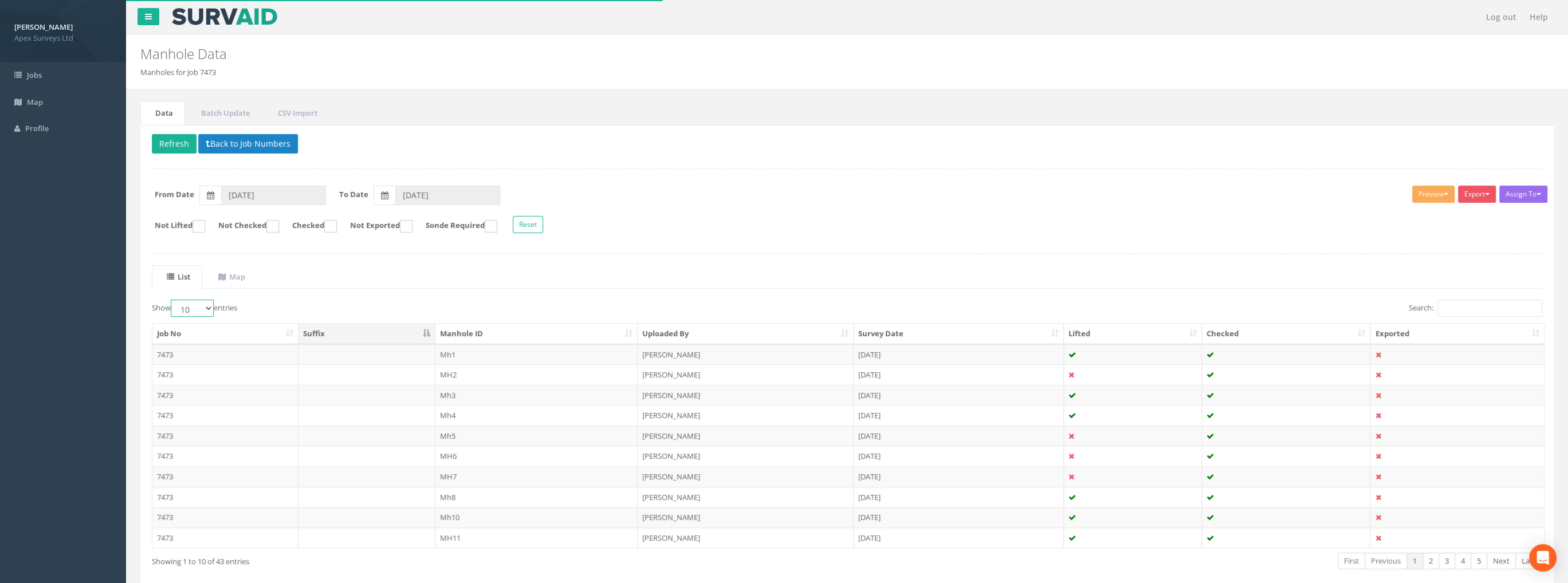
click at [196, 302] on select "10 25 50 100" at bounding box center [193, 308] width 43 height 17
select select "100"
click at [172, 299] on select "10 25 50 100" at bounding box center [193, 308] width 43 height 17
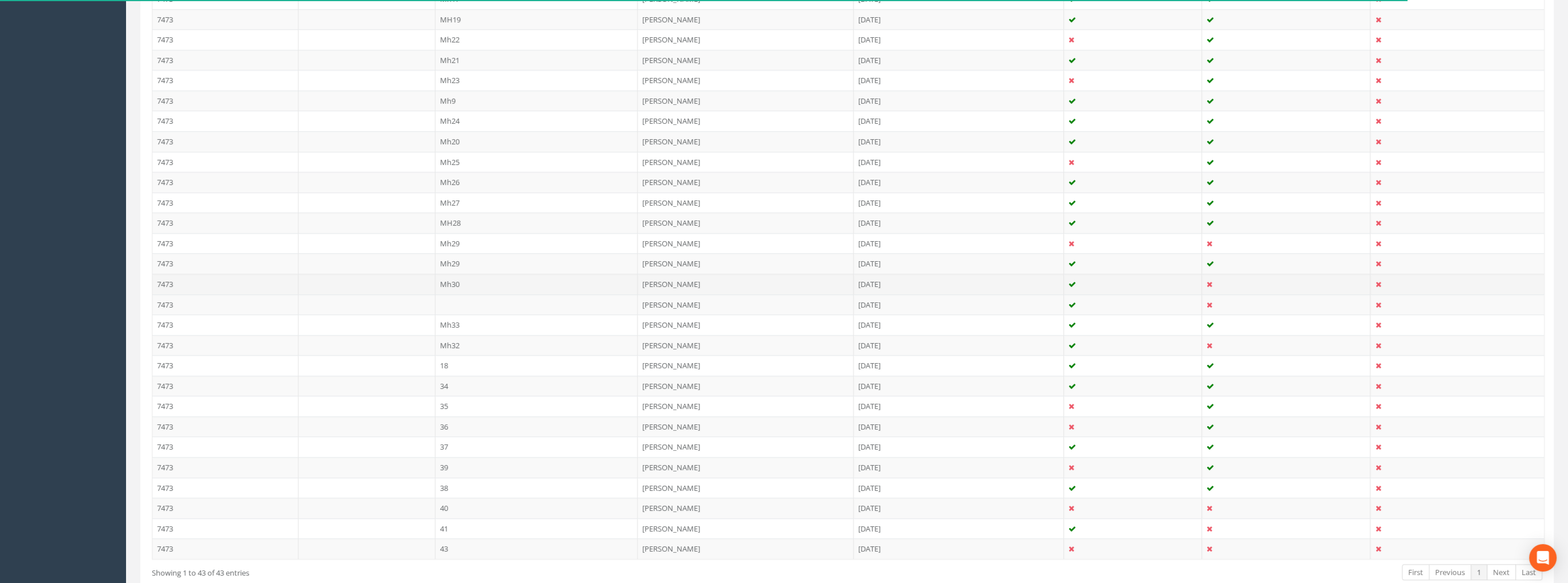
scroll to position [664, 0]
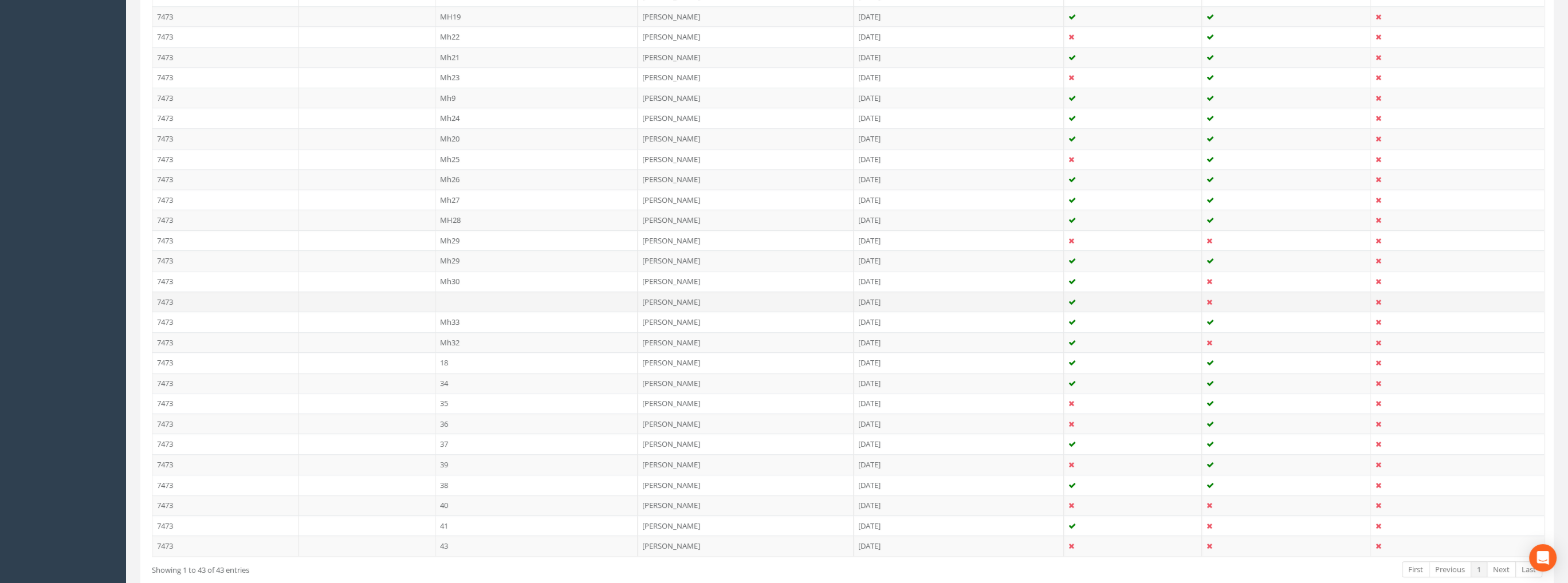
click at [458, 292] on td at bounding box center [537, 302] width 203 height 21
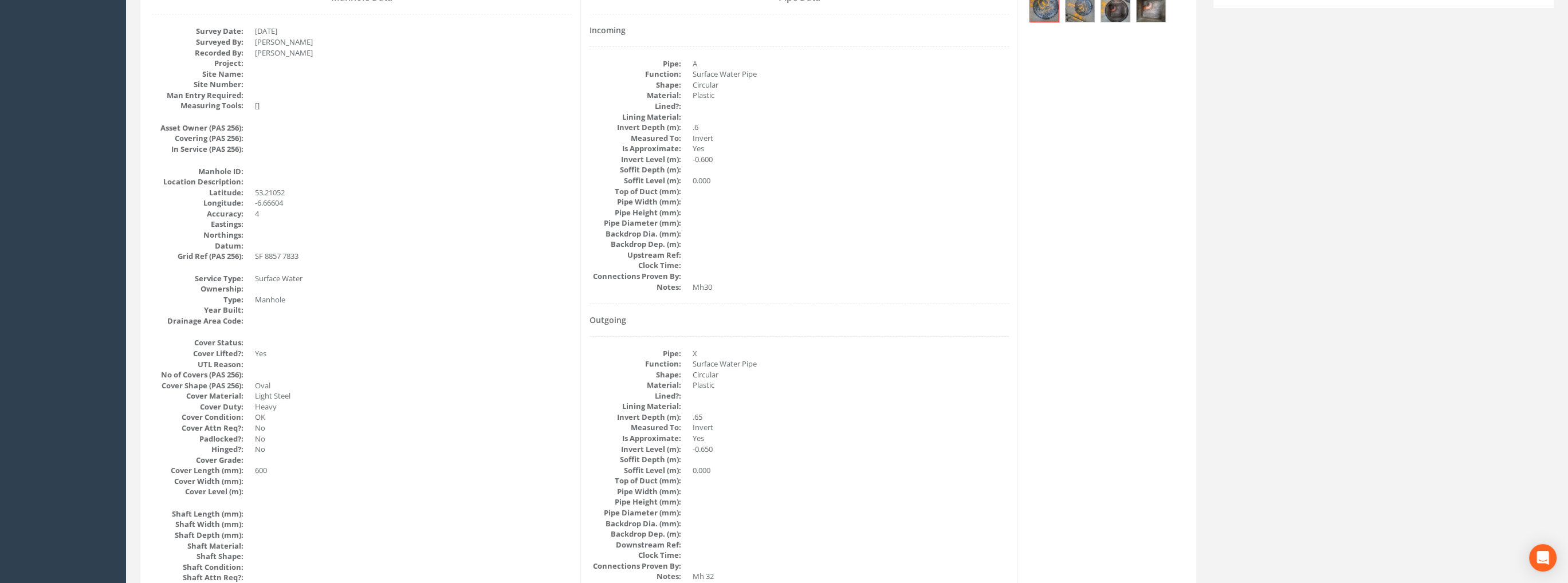
scroll to position [0, 0]
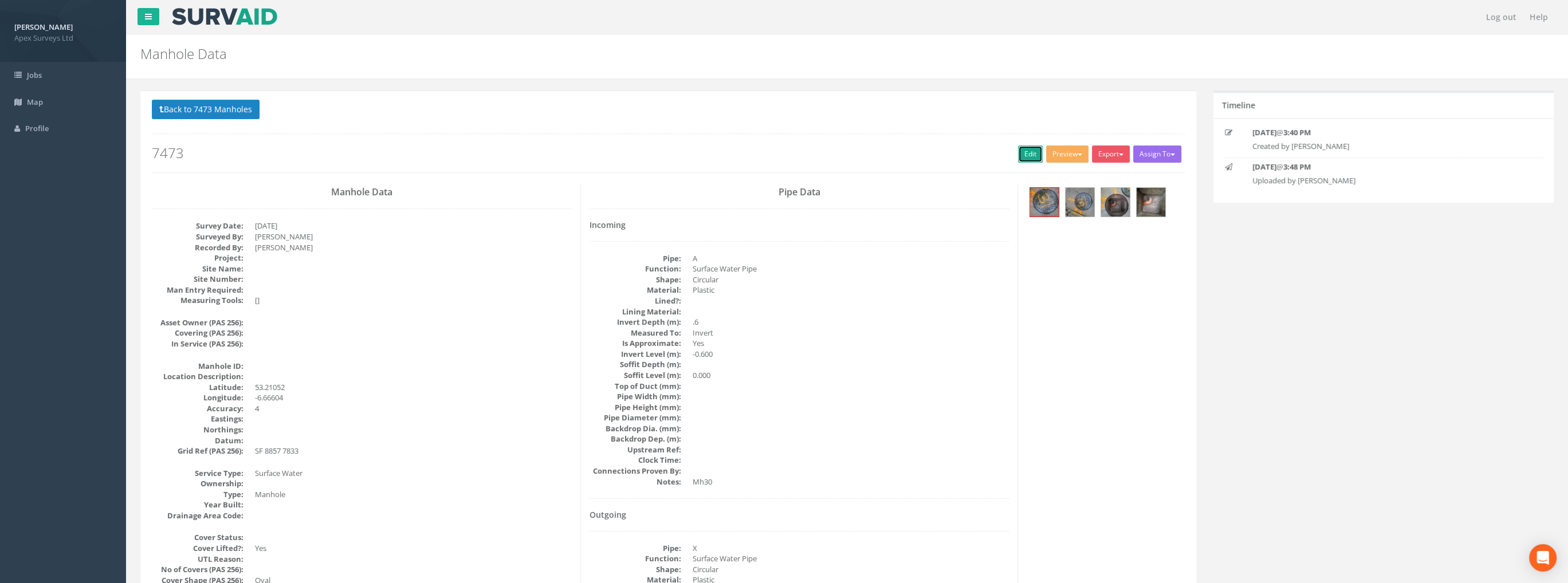
click at [1022, 147] on link "Edit" at bounding box center [1030, 154] width 25 height 17
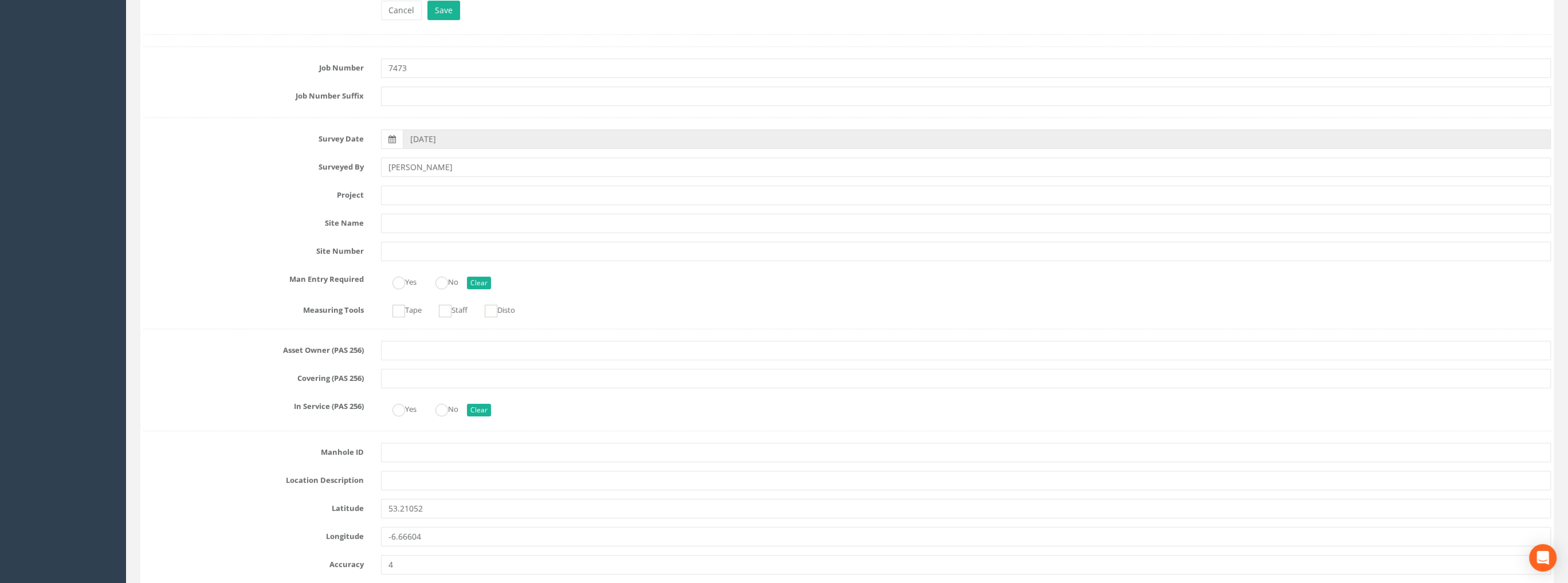
scroll to position [172, 0]
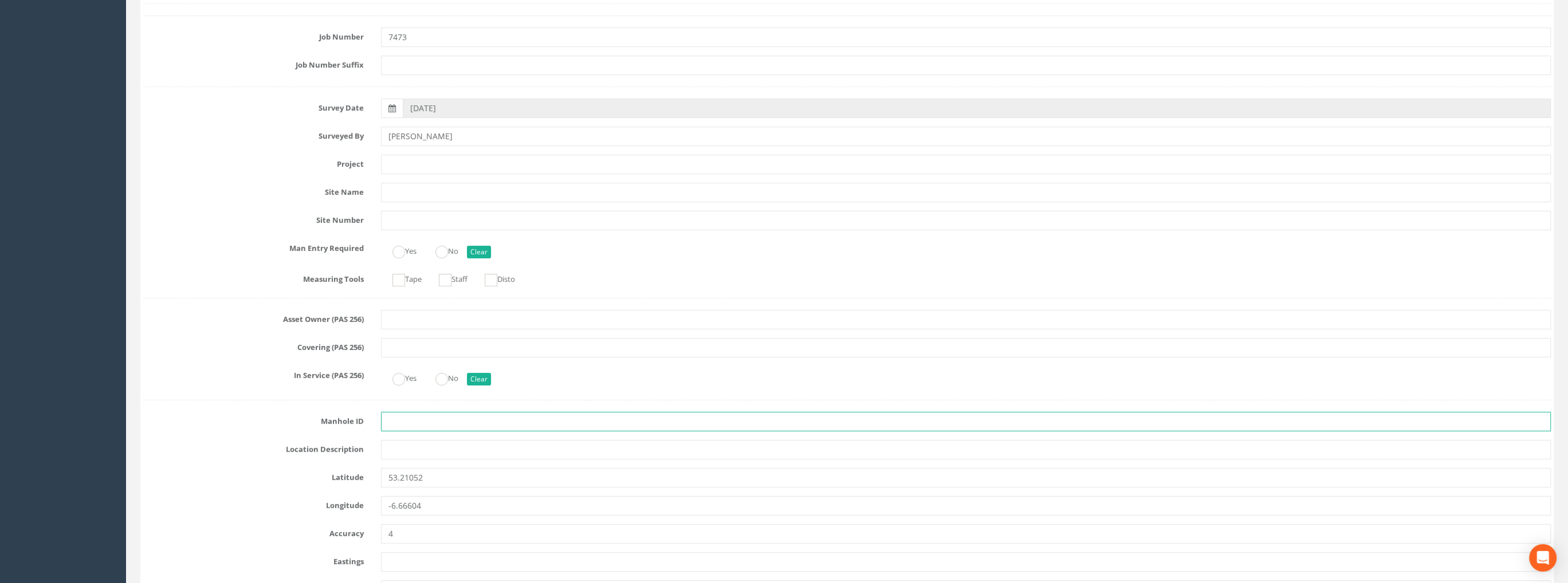
click at [410, 421] on input "text" at bounding box center [966, 421] width 1170 height 19
type input "MH31"
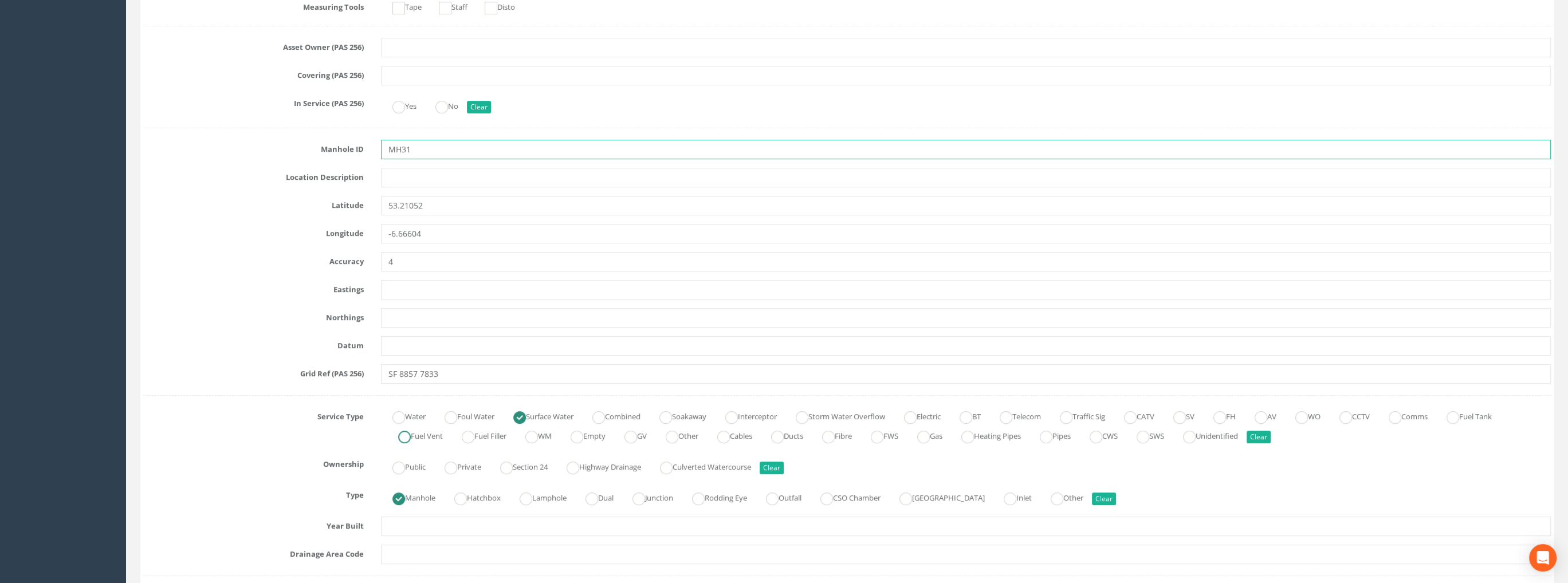
scroll to position [630, 0]
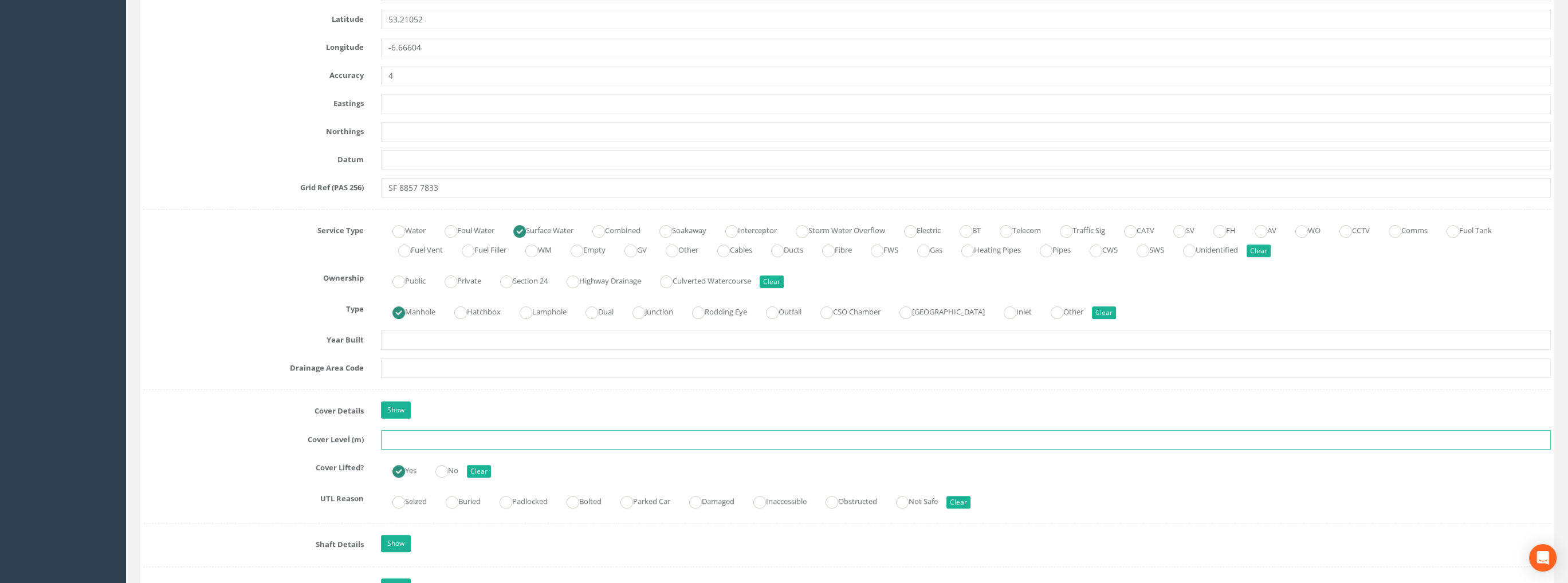
click at [414, 443] on input "text" at bounding box center [966, 439] width 1170 height 19
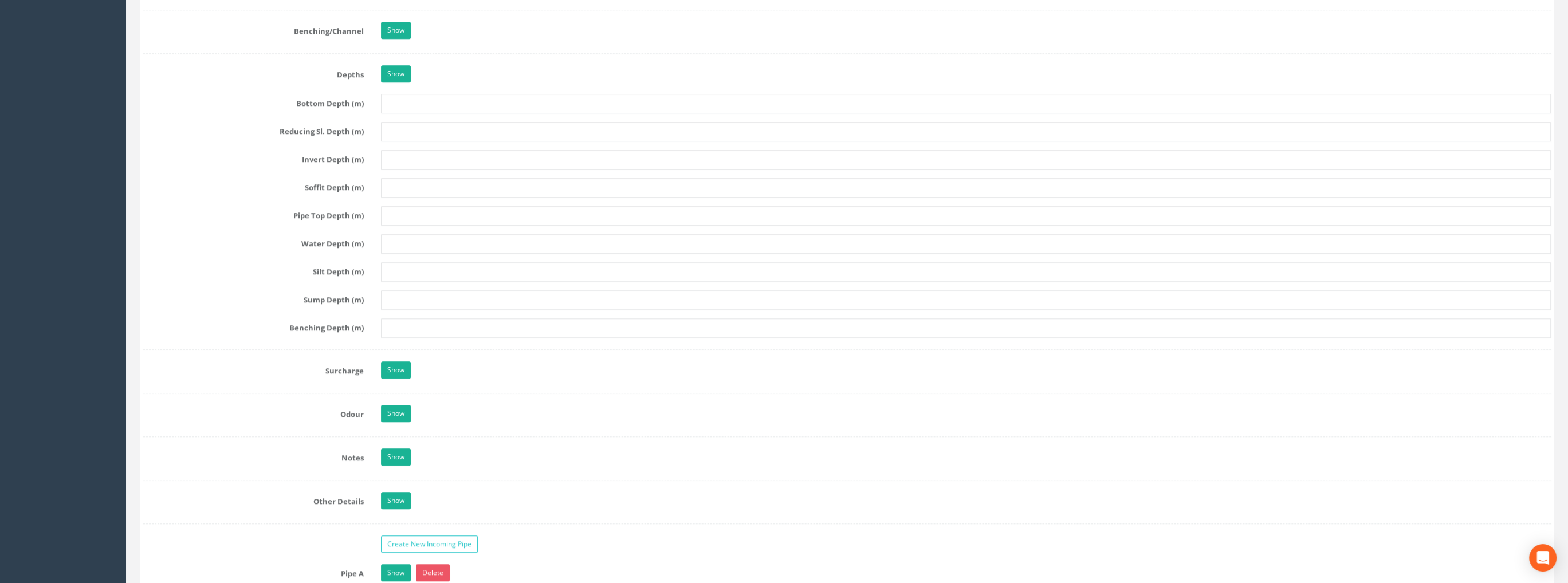
scroll to position [1604, 0]
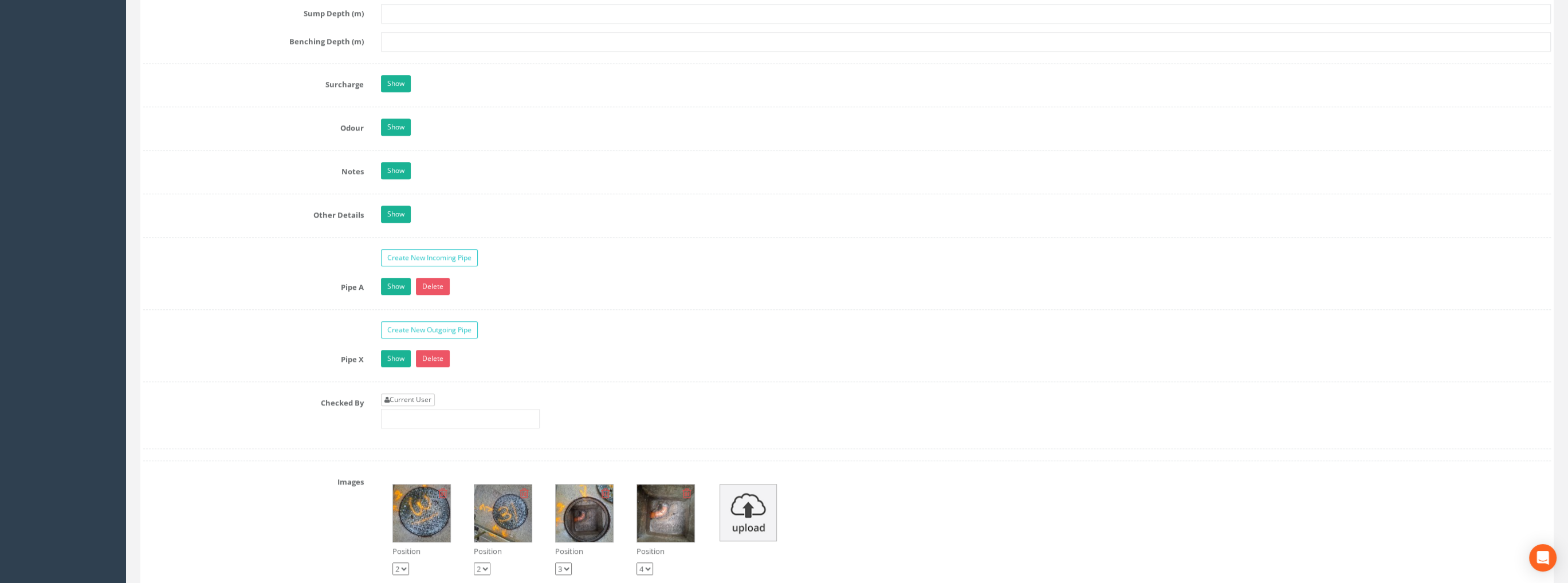
type input "99.69"
click at [424, 394] on link "Current User" at bounding box center [408, 400] width 54 height 12
type input "[PERSON_NAME]"
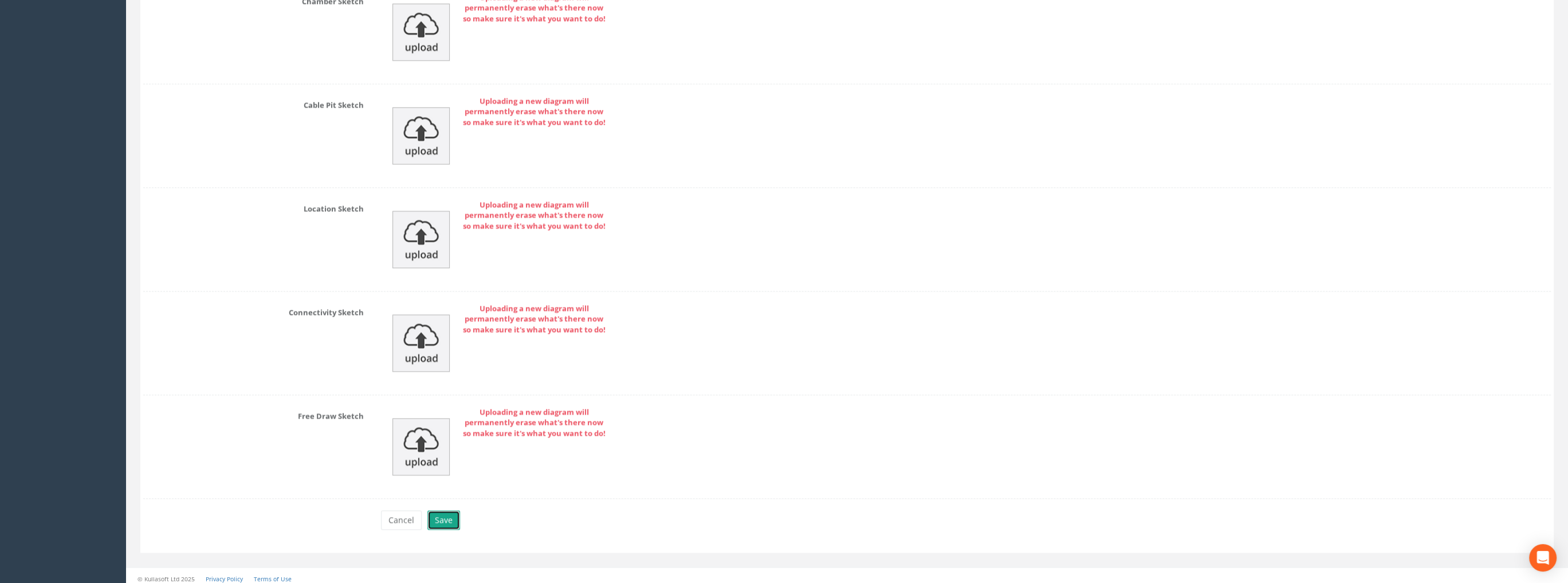
click at [448, 518] on button "Save" at bounding box center [444, 520] width 32 height 19
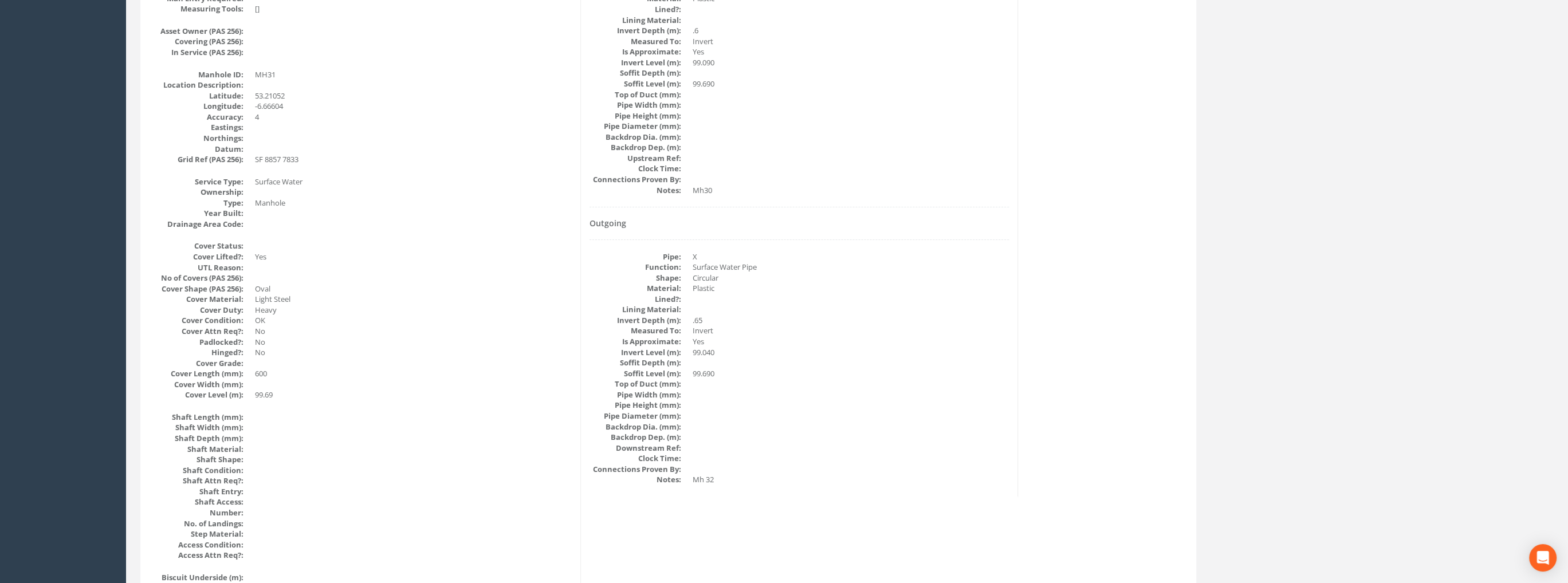
scroll to position [0, 0]
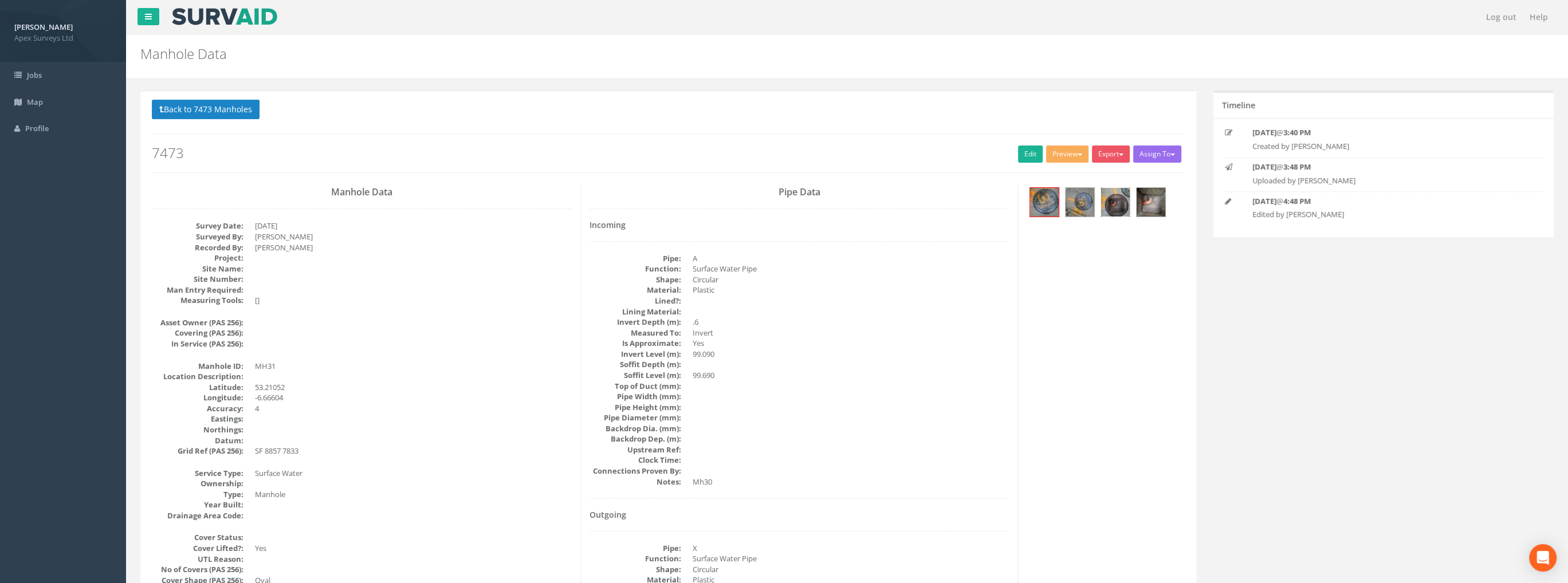
click at [1114, 204] on img at bounding box center [1115, 202] width 29 height 29
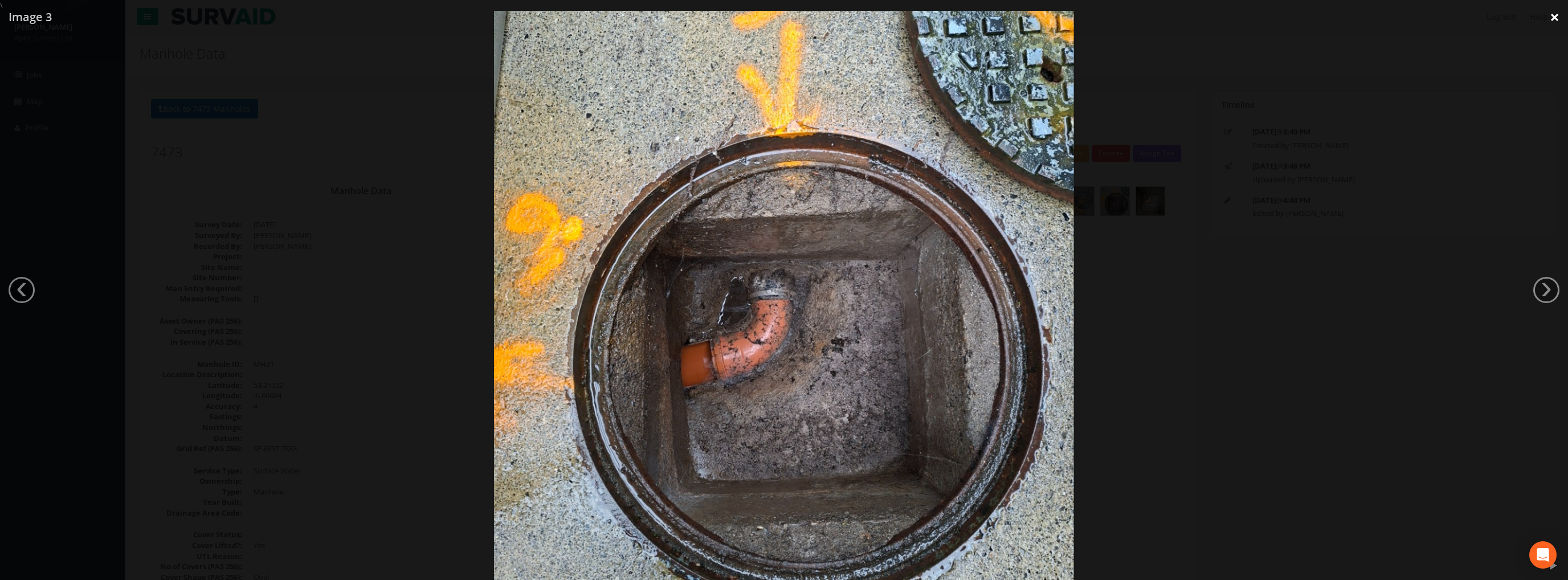
click at [1551, 17] on link "×" at bounding box center [1554, 17] width 27 height 34
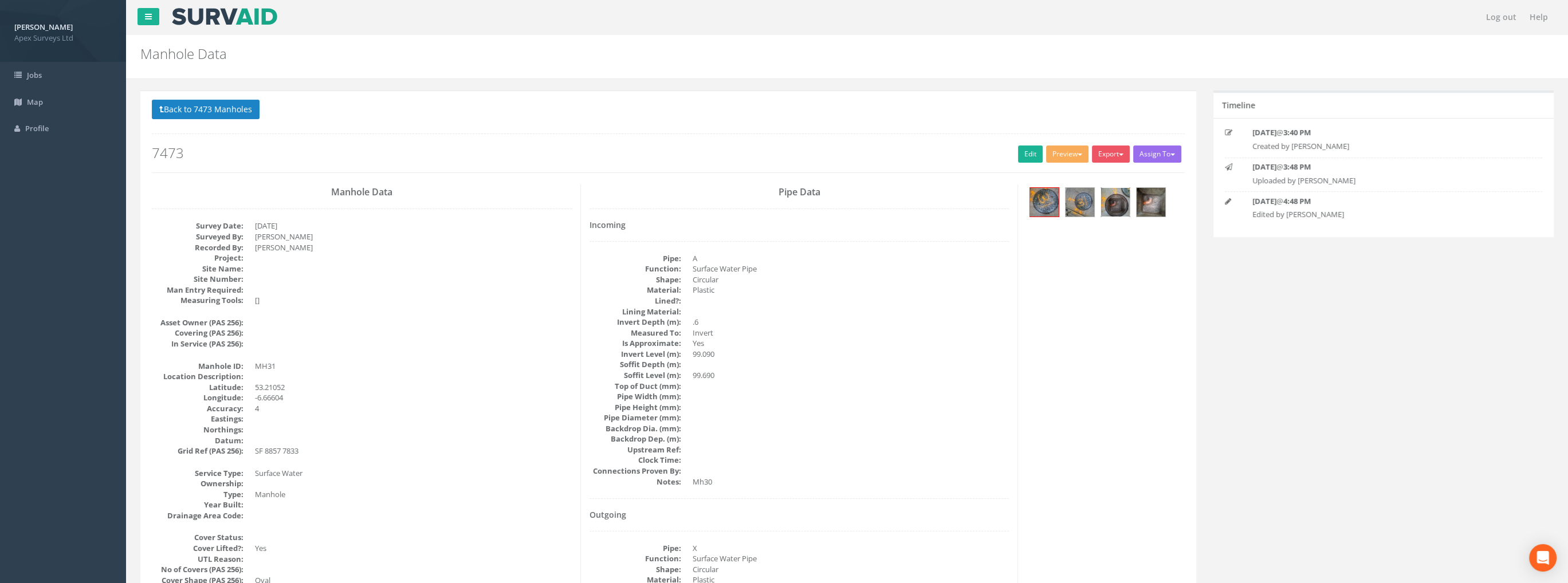
click at [1115, 203] on img at bounding box center [1115, 202] width 29 height 29
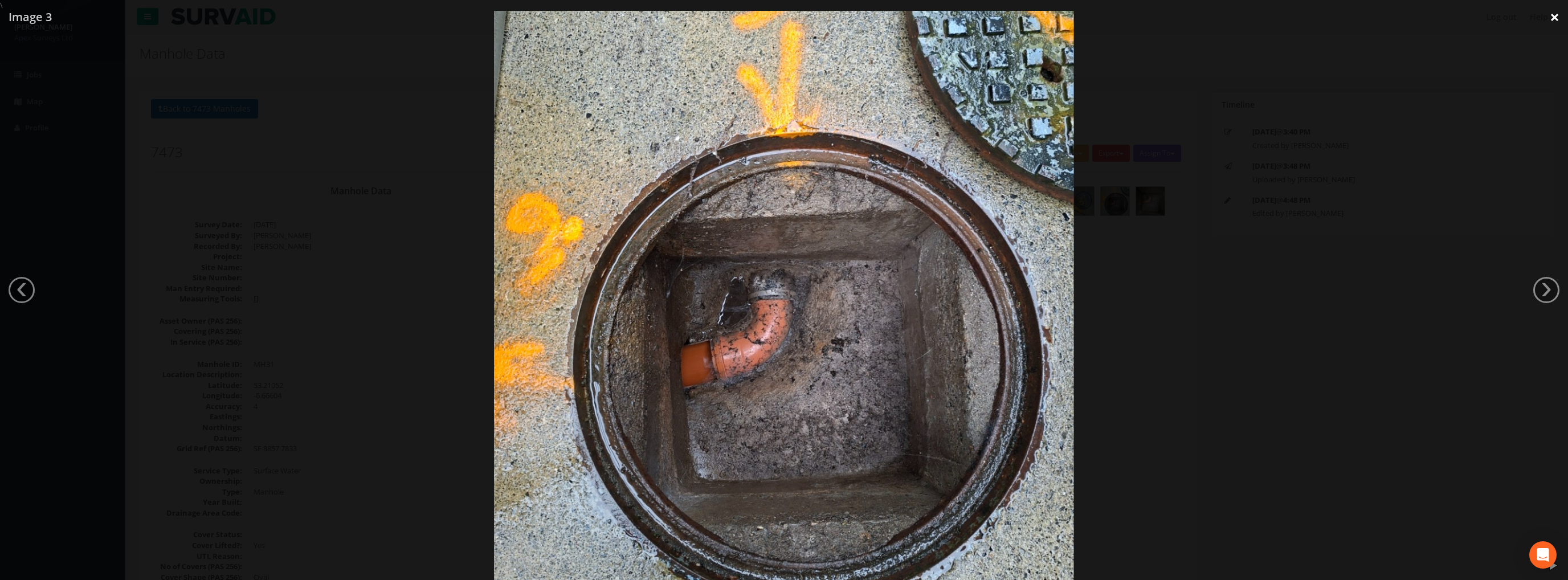
click at [1551, 15] on link "×" at bounding box center [1554, 17] width 27 height 34
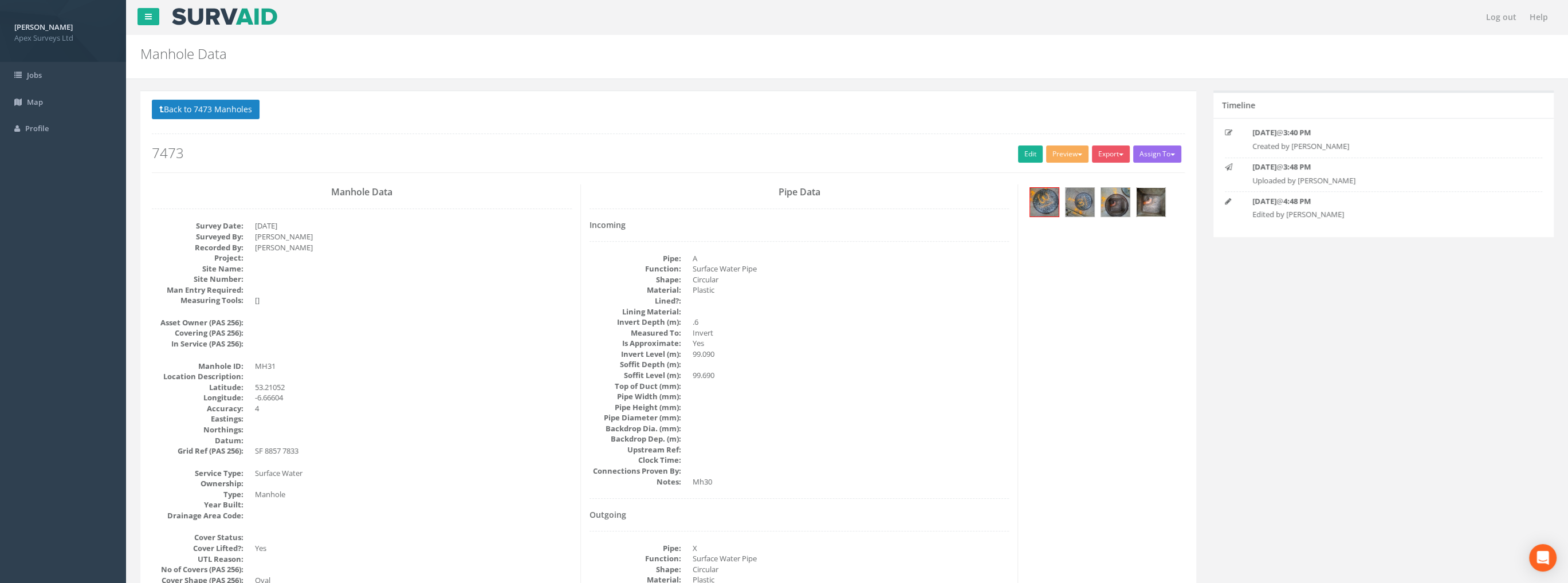
click at [1144, 203] on img at bounding box center [1150, 202] width 29 height 29
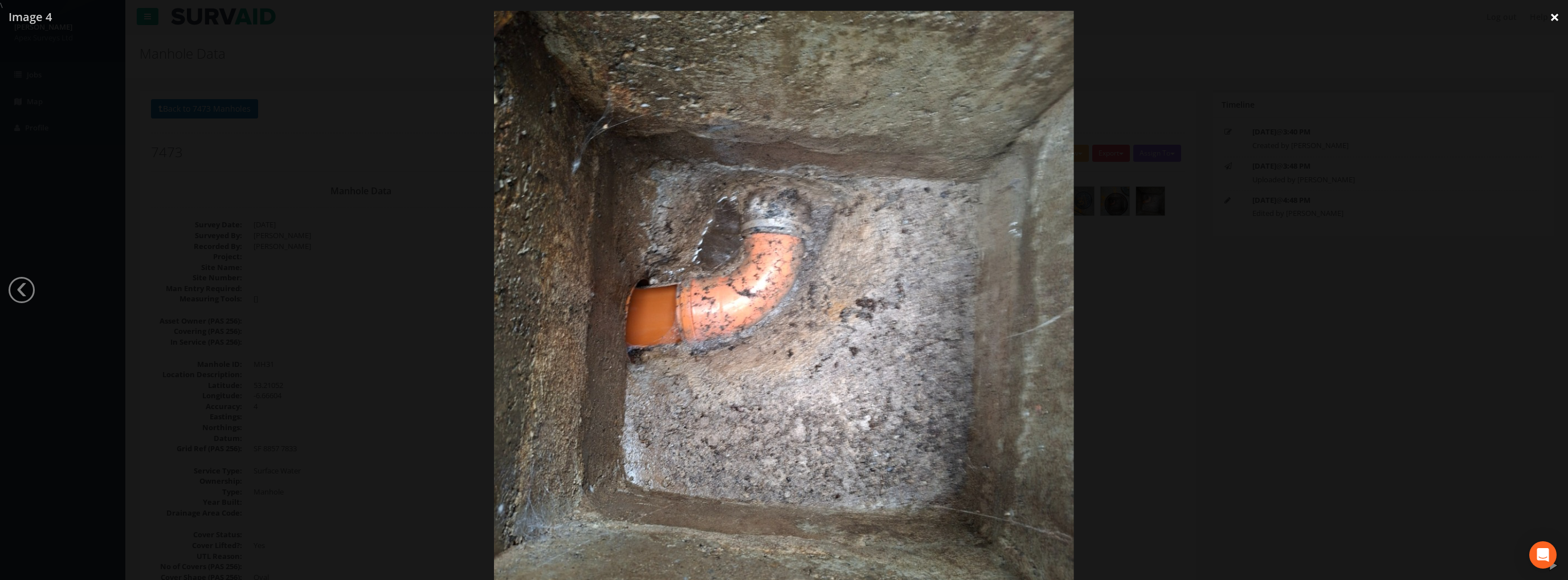
click at [1548, 18] on link "×" at bounding box center [1554, 17] width 27 height 34
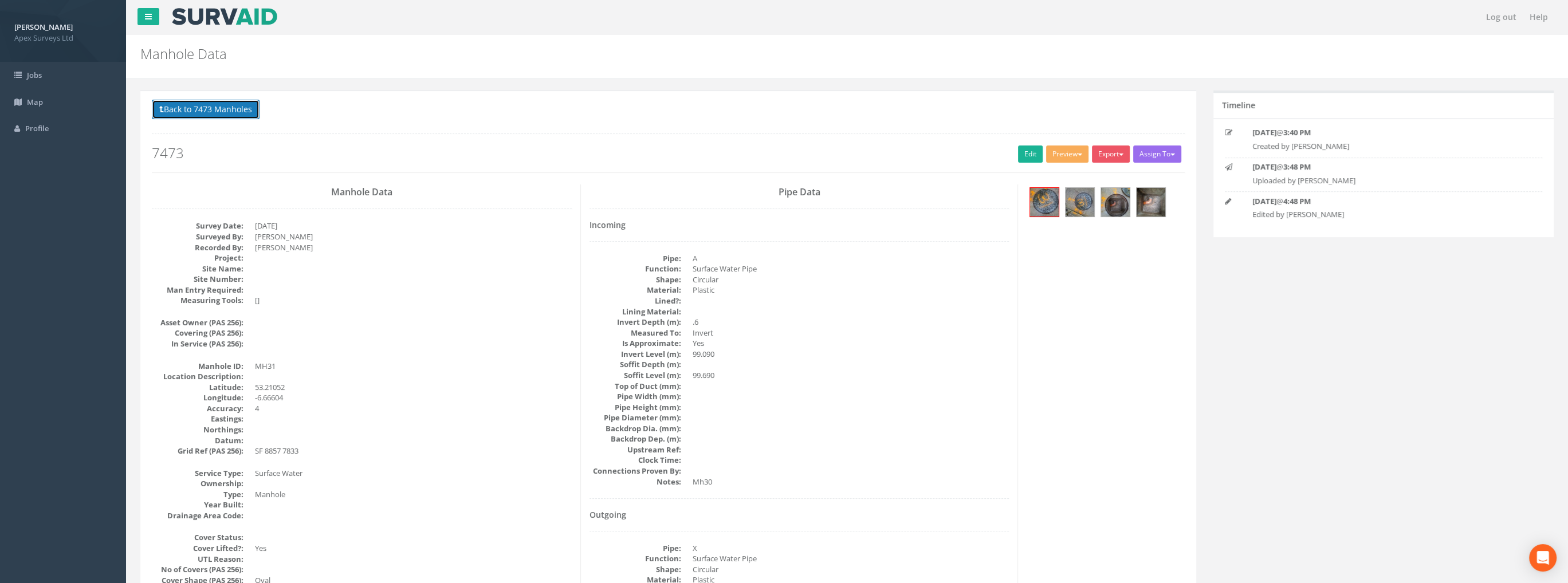
click at [236, 108] on button "Back to 7473 Manholes" at bounding box center [205, 109] width 107 height 19
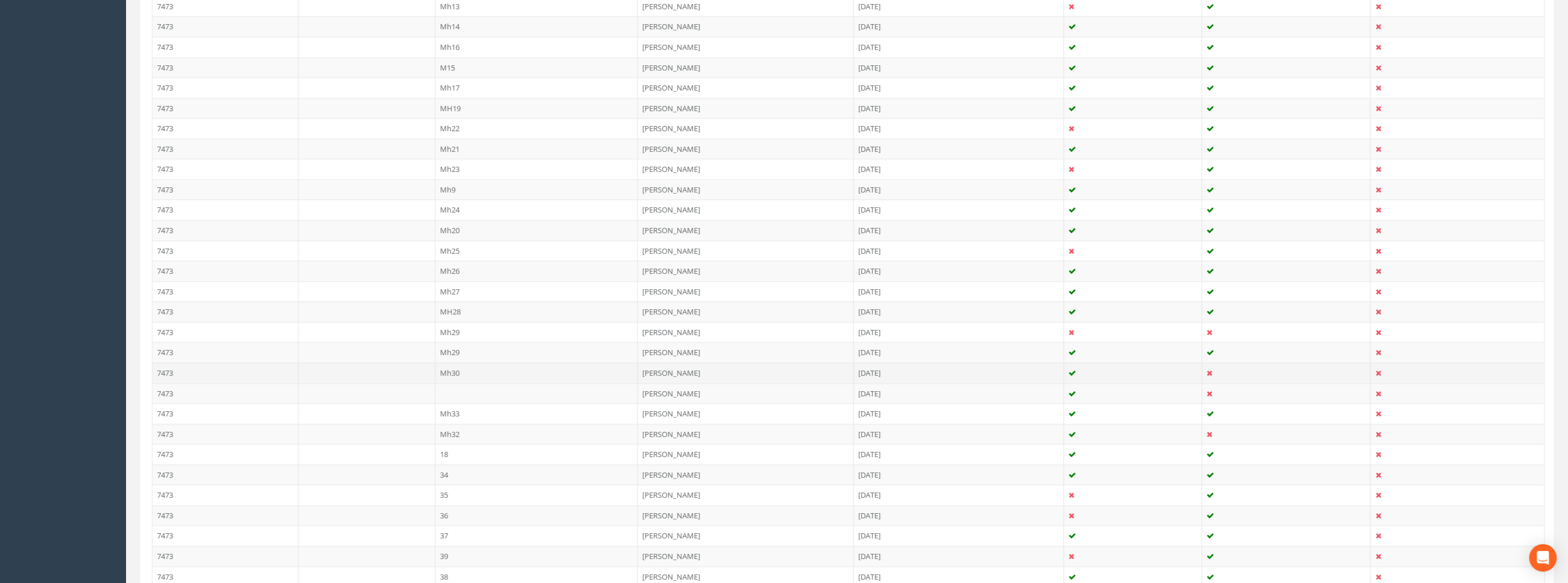
scroll to position [573, 0]
click at [457, 367] on td "Mh30" at bounding box center [537, 372] width 203 height 21
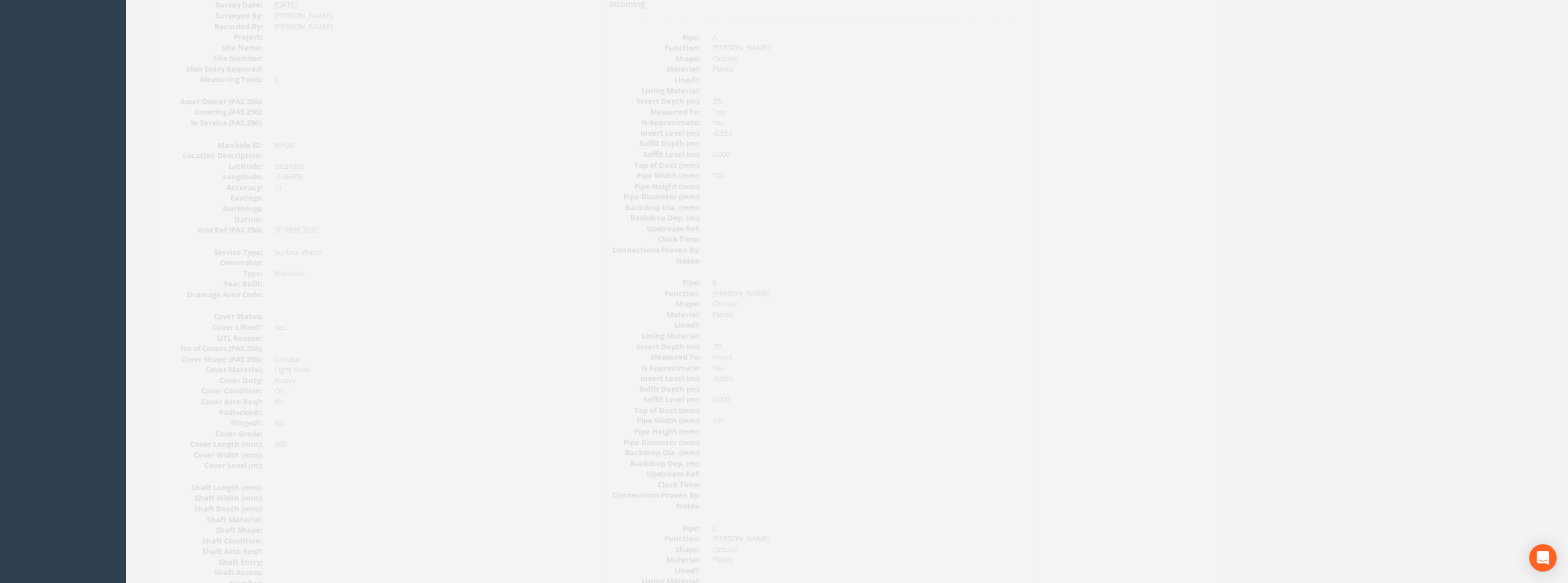
scroll to position [0, 0]
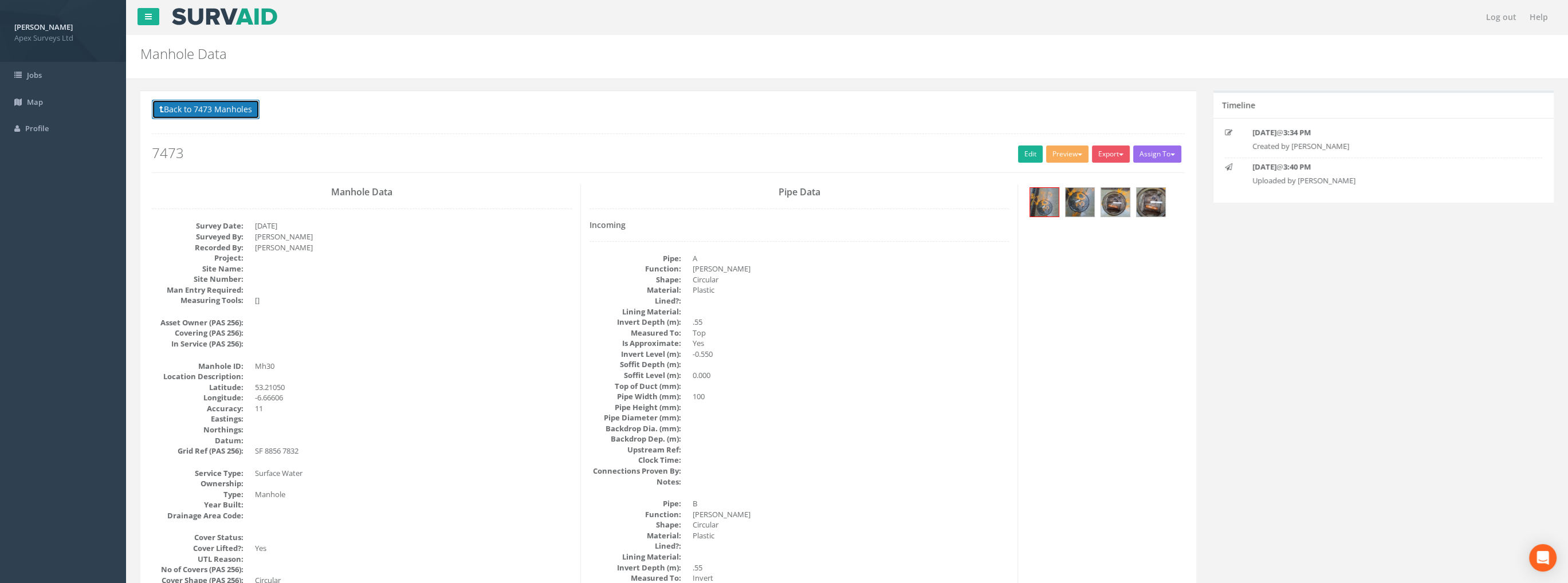
click at [235, 109] on button "Back to 7473 Manholes" at bounding box center [205, 109] width 107 height 19
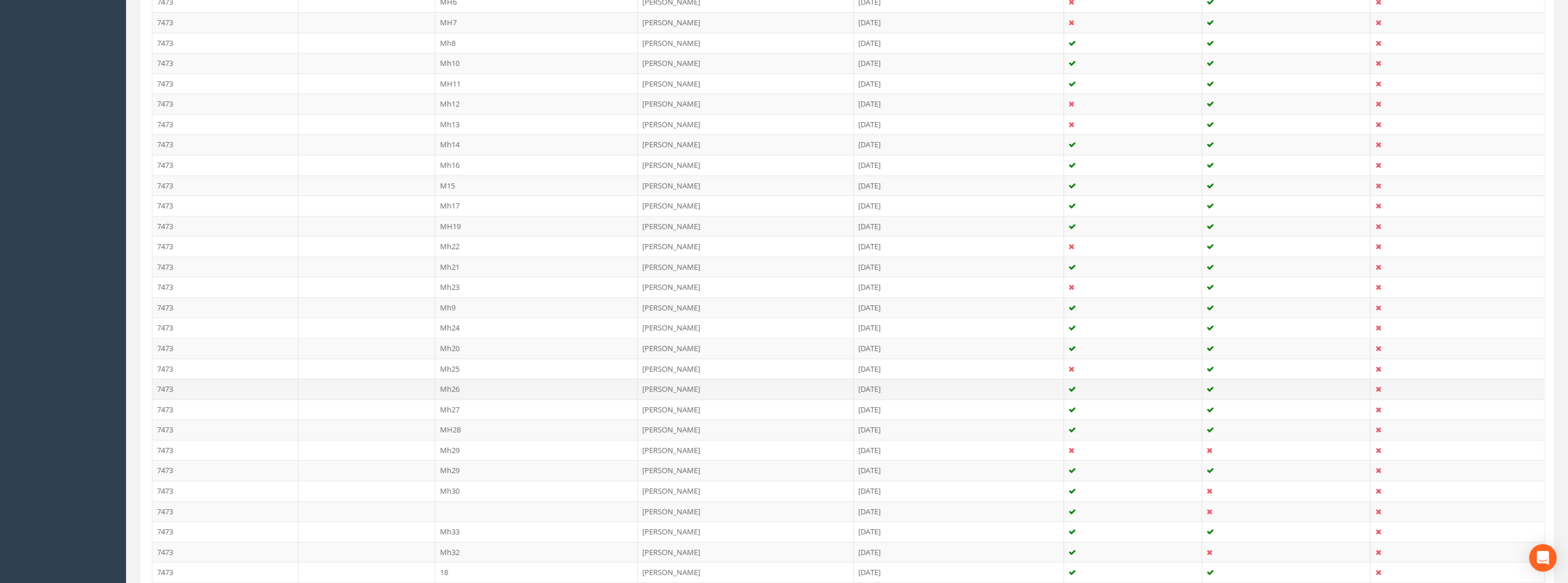
scroll to position [459, 0]
click at [443, 497] on td at bounding box center [537, 507] width 203 height 21
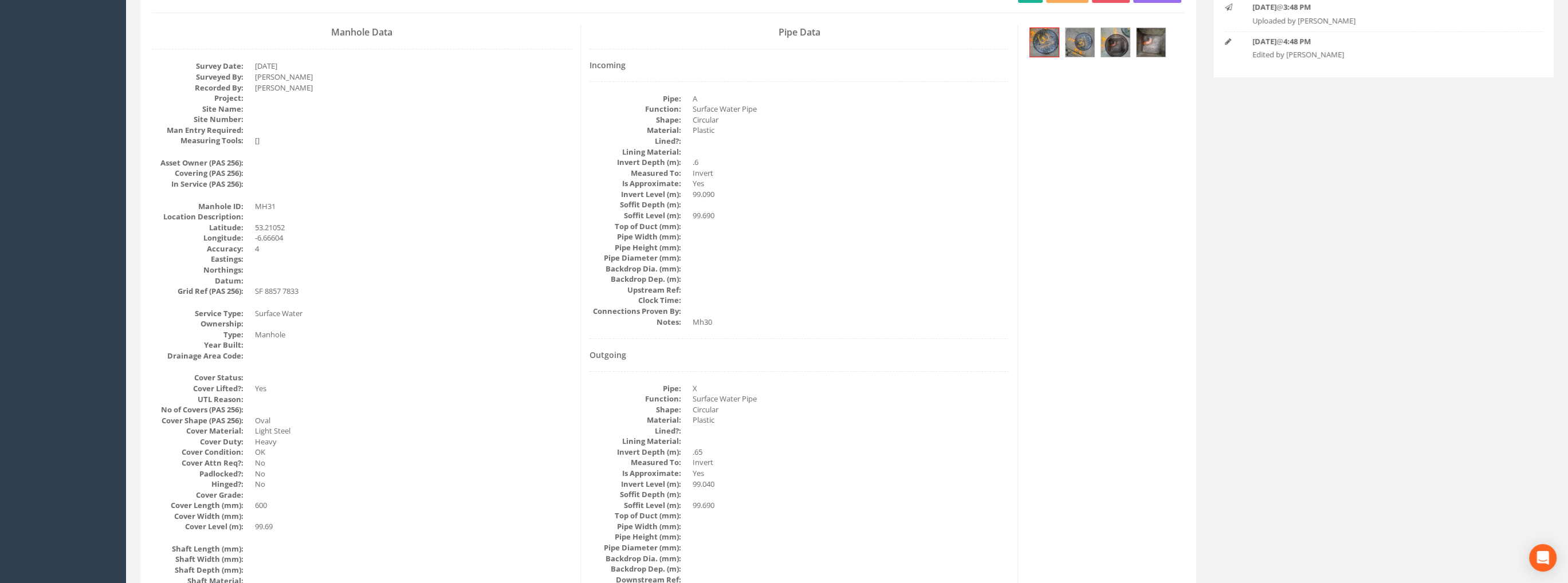
scroll to position [0, 0]
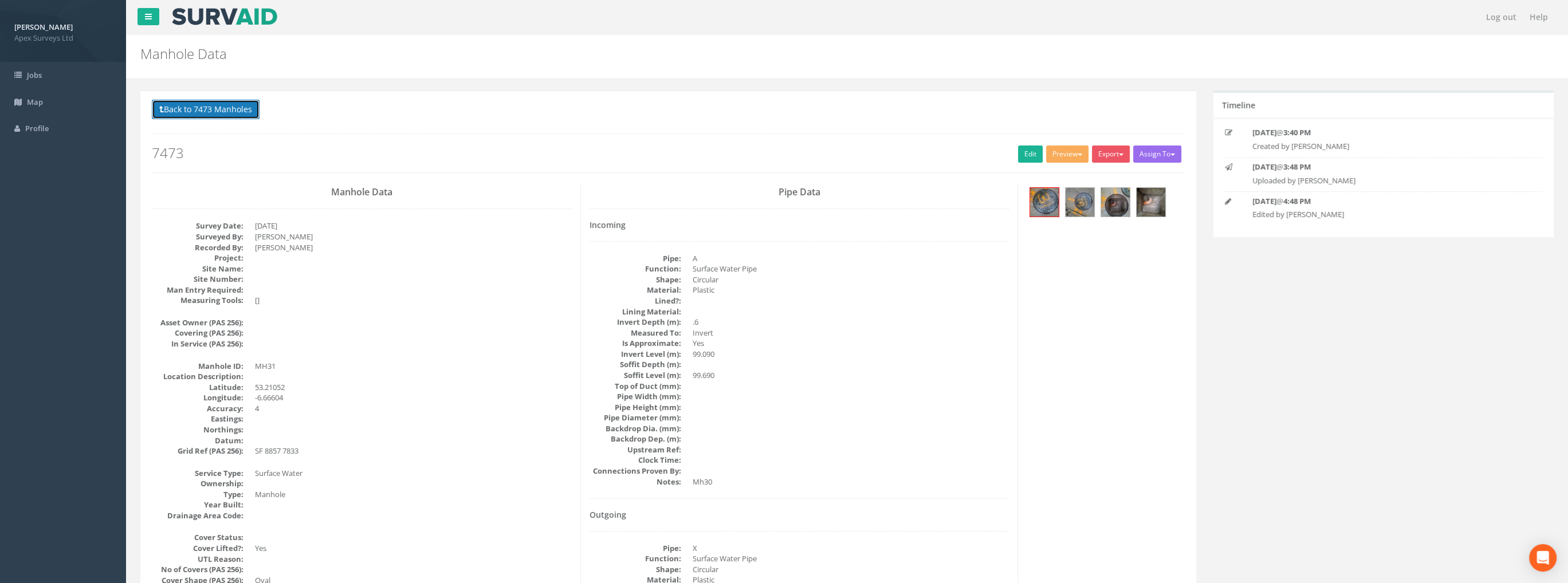
click at [220, 105] on button "Back to 7473 Manholes" at bounding box center [205, 109] width 107 height 19
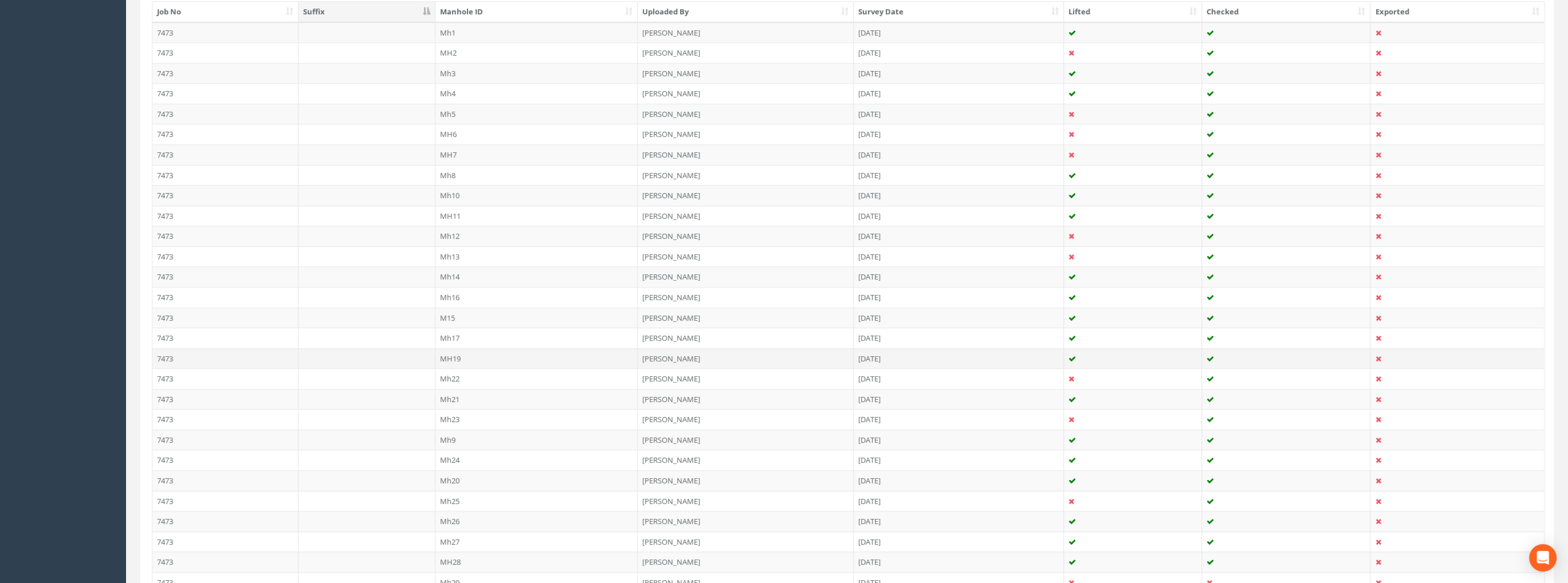
scroll to position [459, 0]
click at [452, 483] on td "Mh30" at bounding box center [537, 486] width 203 height 21
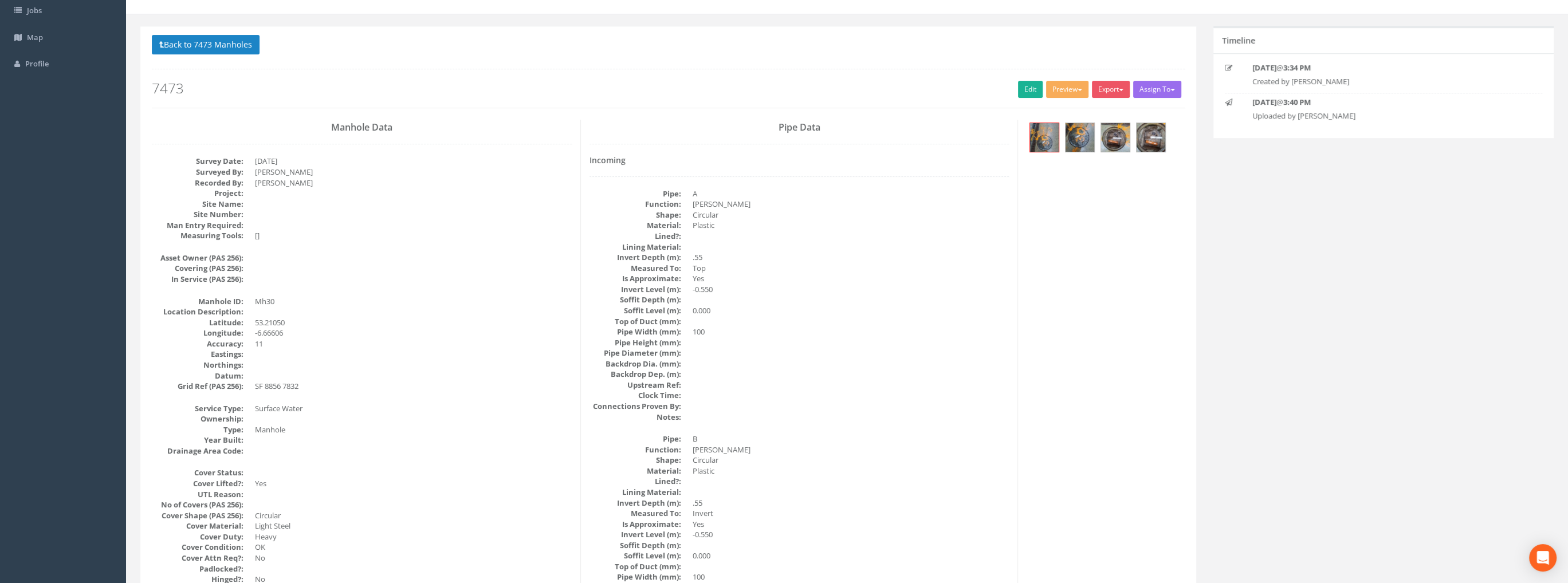
scroll to position [0, 0]
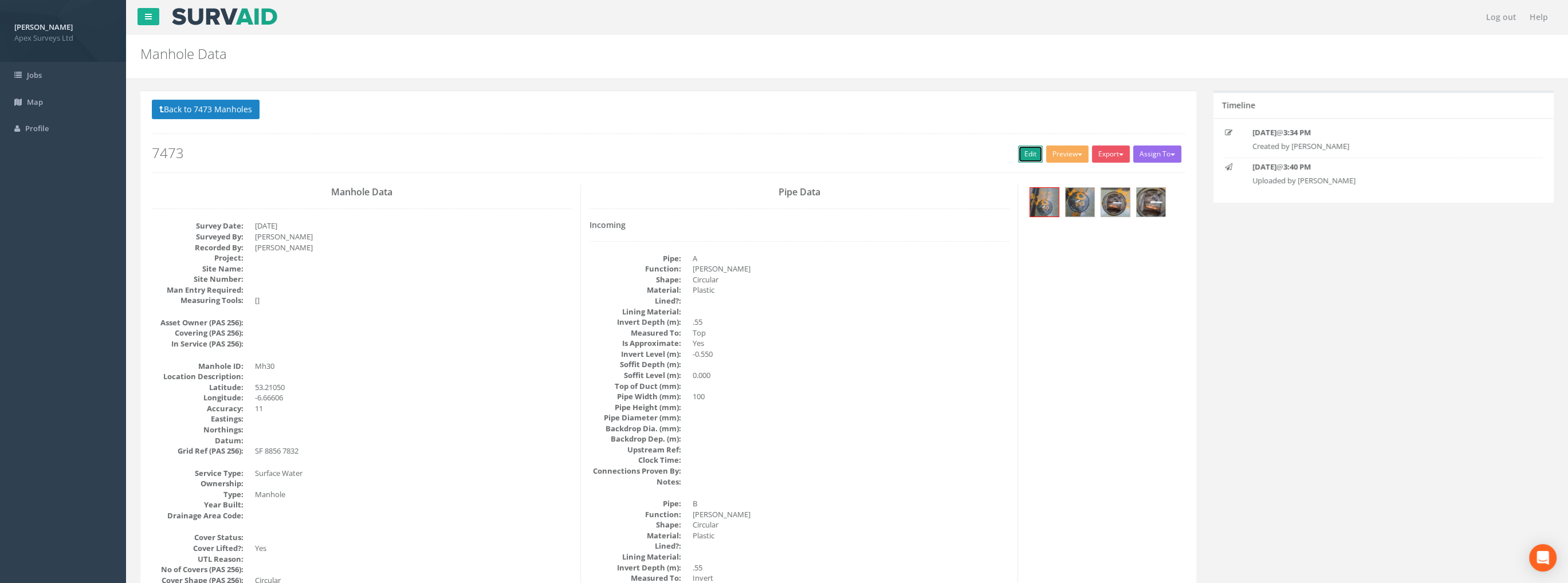
click at [1017, 152] on link "Edit" at bounding box center [1030, 154] width 25 height 17
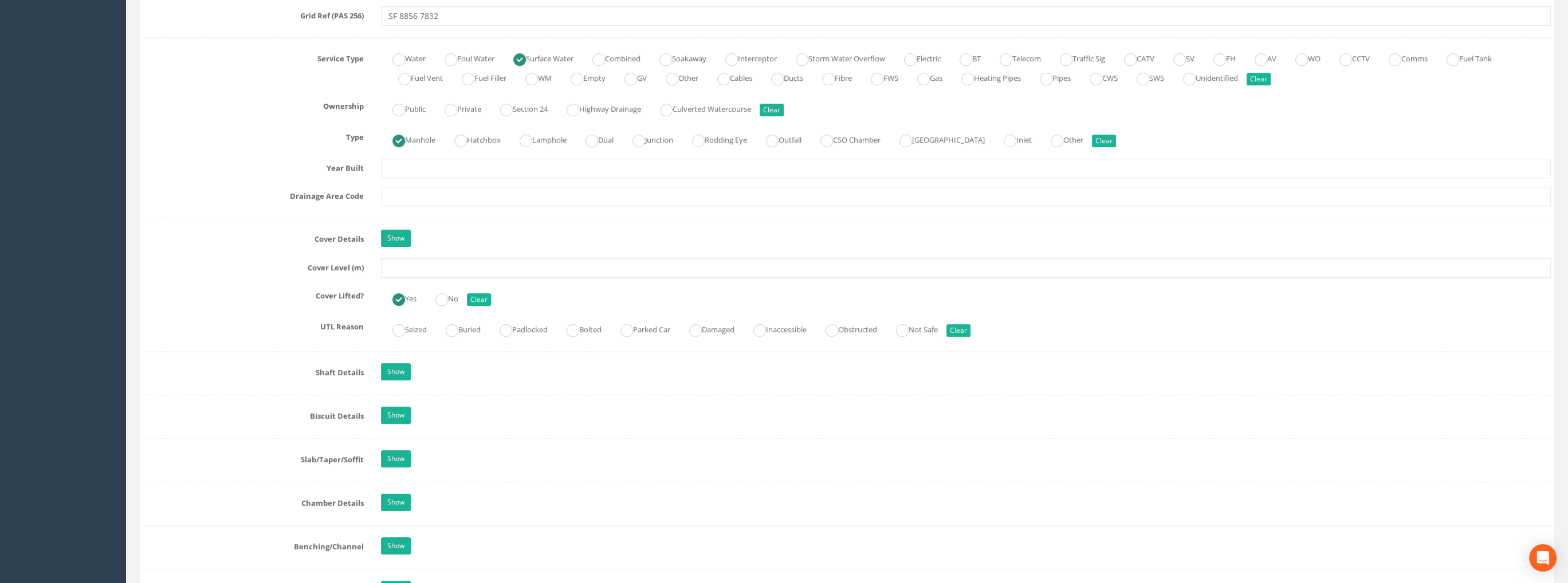
scroll to position [687, 0]
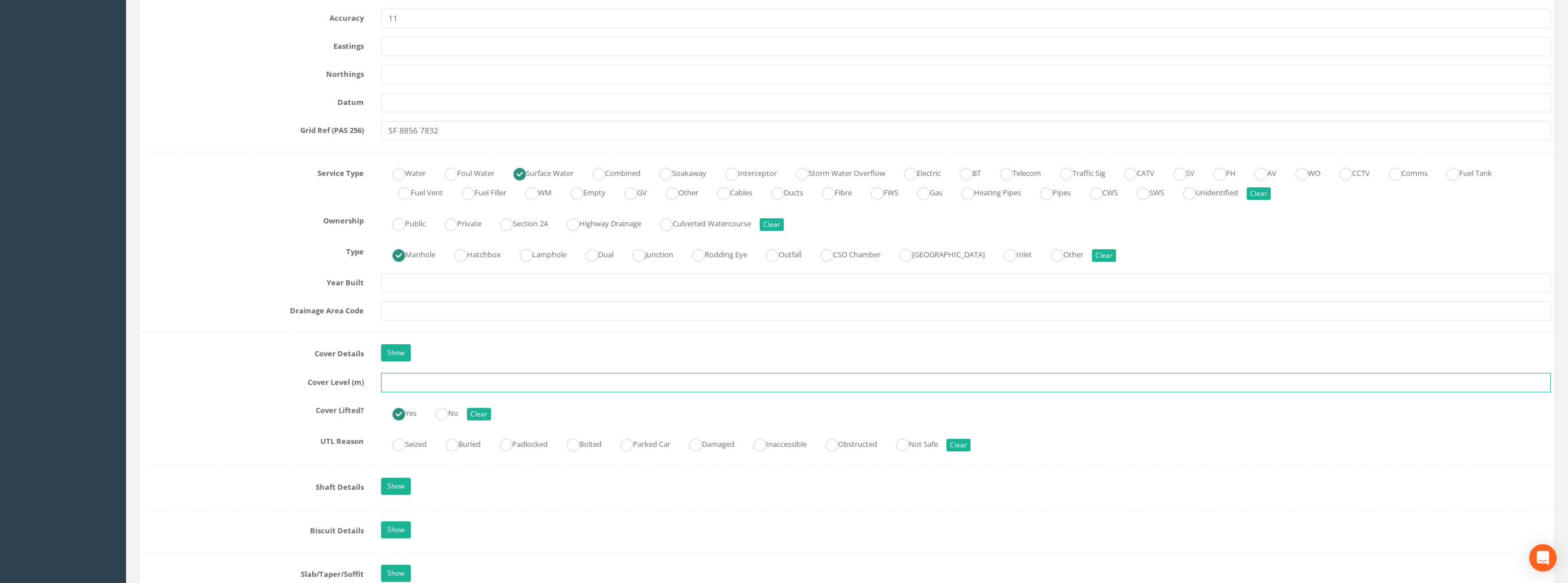
click at [423, 381] on input "text" at bounding box center [966, 382] width 1170 height 19
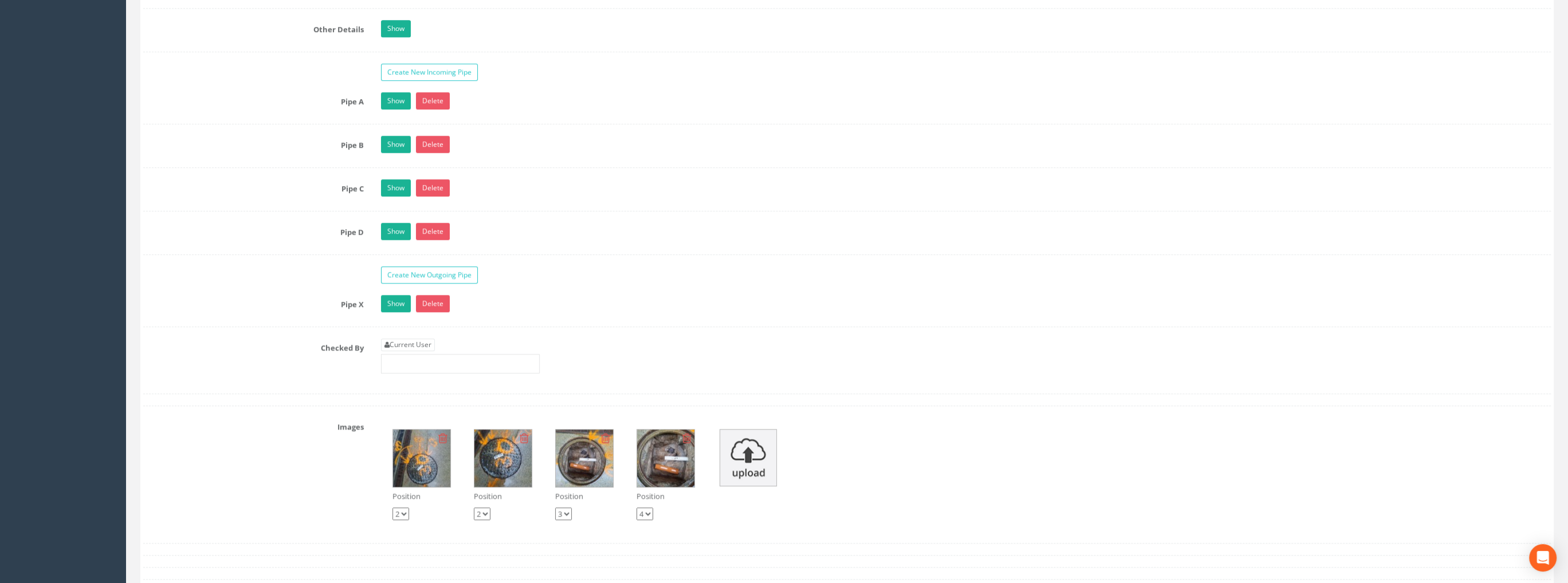
scroll to position [2062, 0]
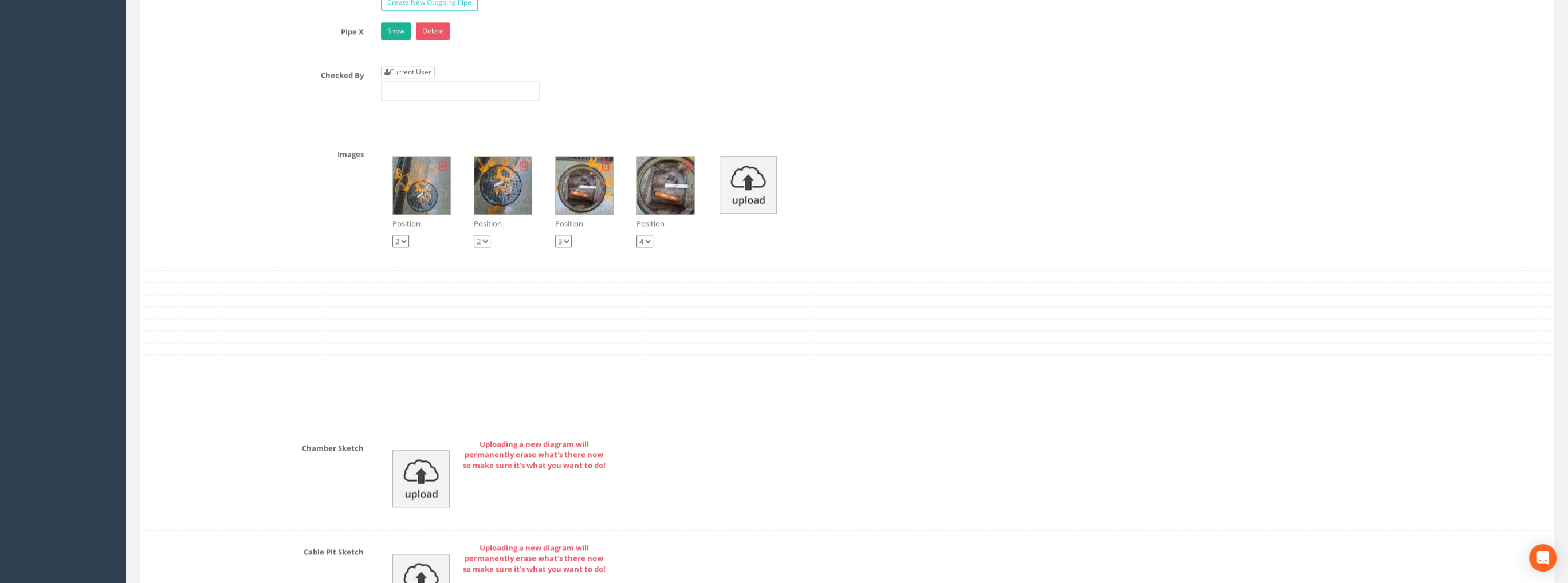
type input "99.69"
click at [404, 67] on link "Current User" at bounding box center [408, 72] width 54 height 12
type input "[PERSON_NAME]"
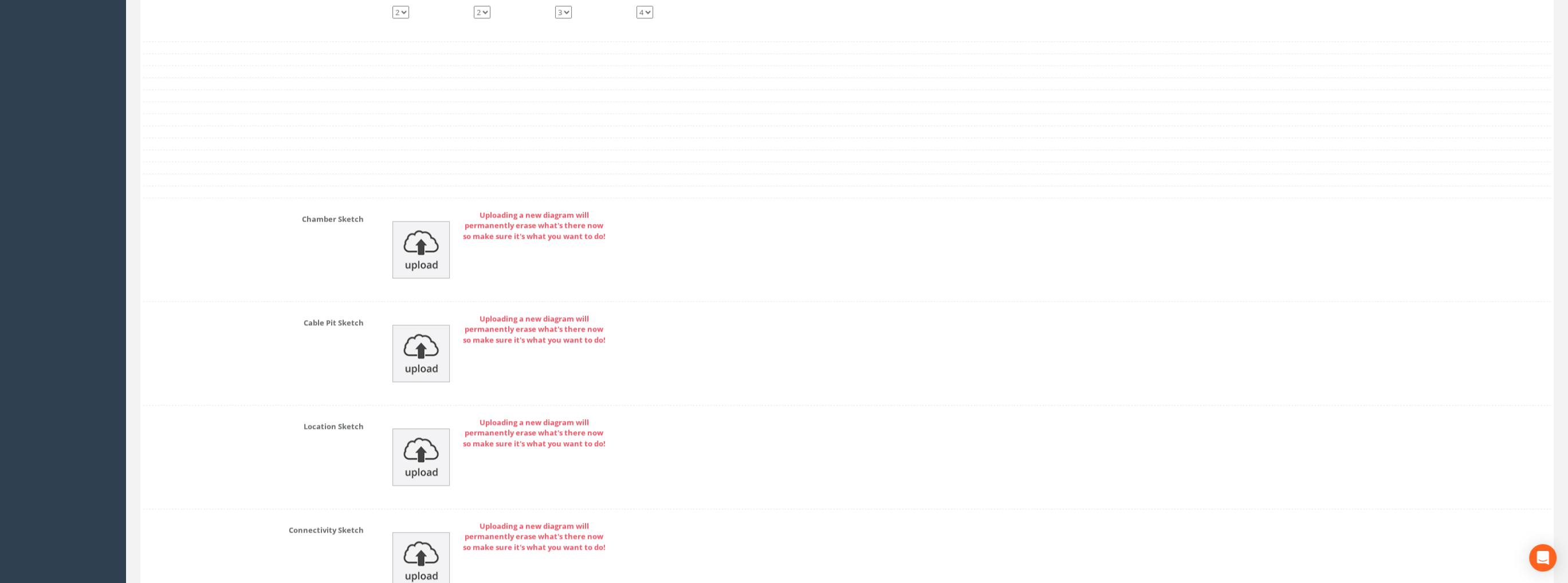
scroll to position [2508, 0]
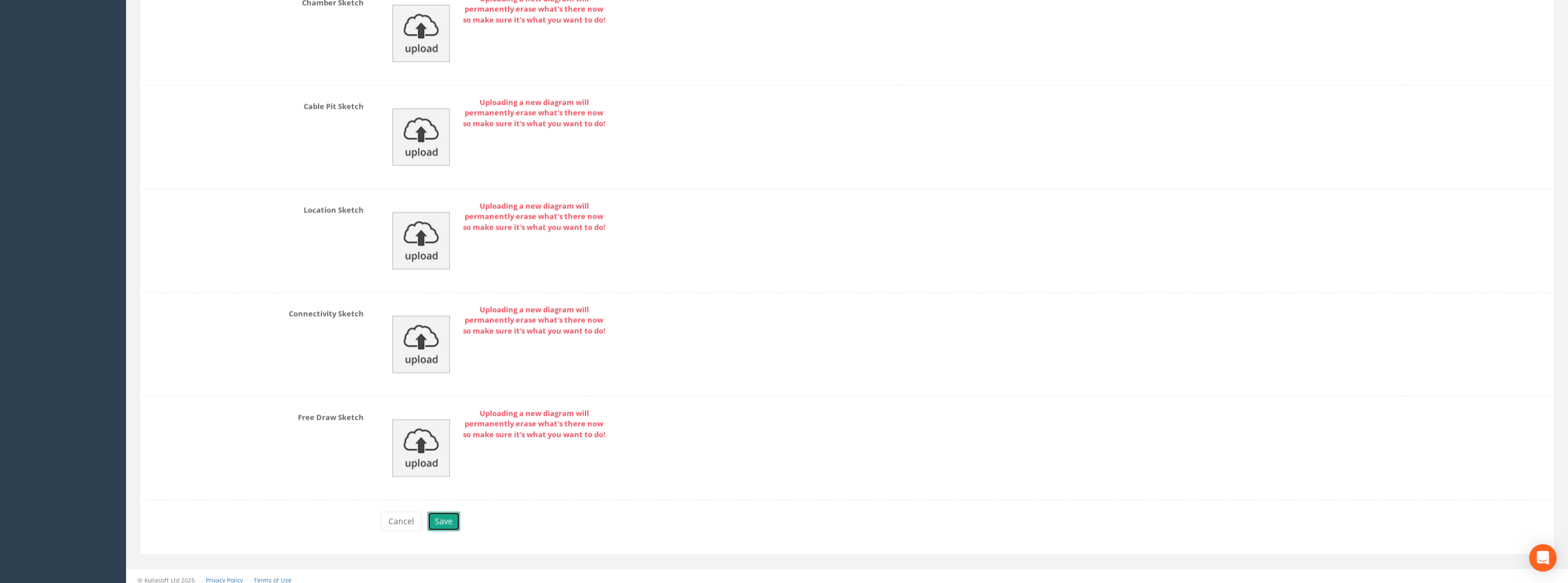
click at [445, 513] on button "Save" at bounding box center [444, 521] width 32 height 19
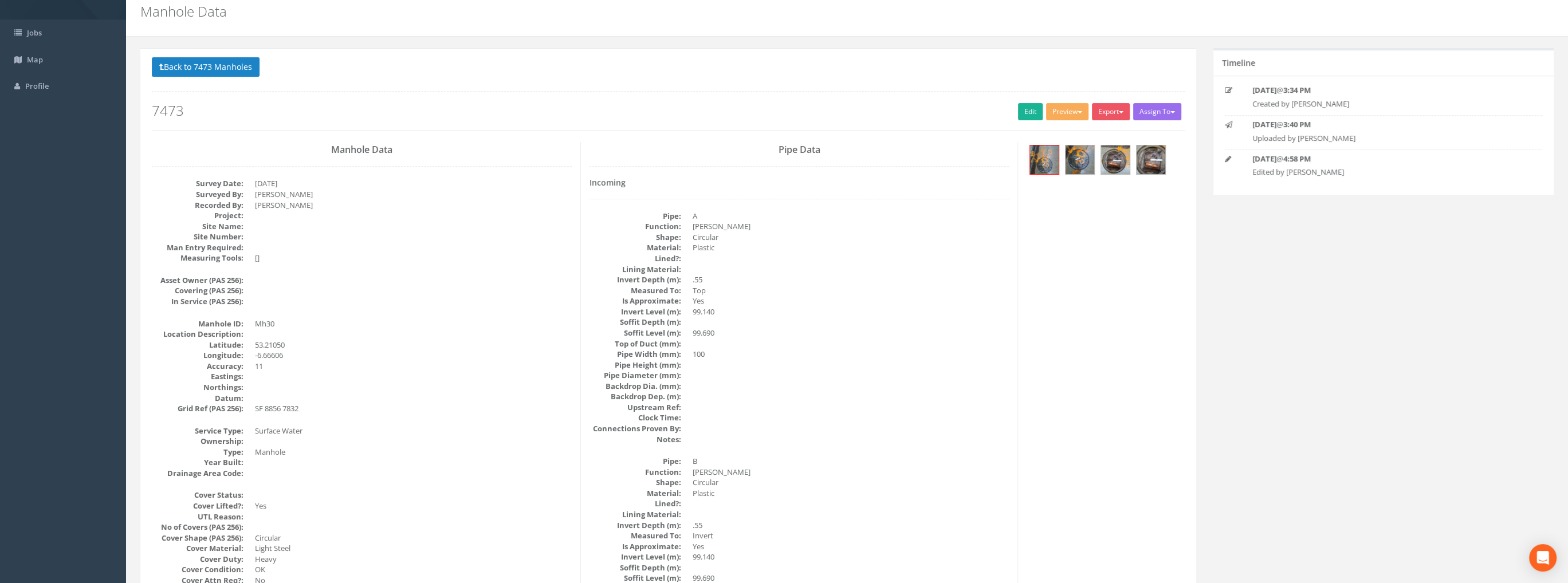
scroll to position [0, 0]
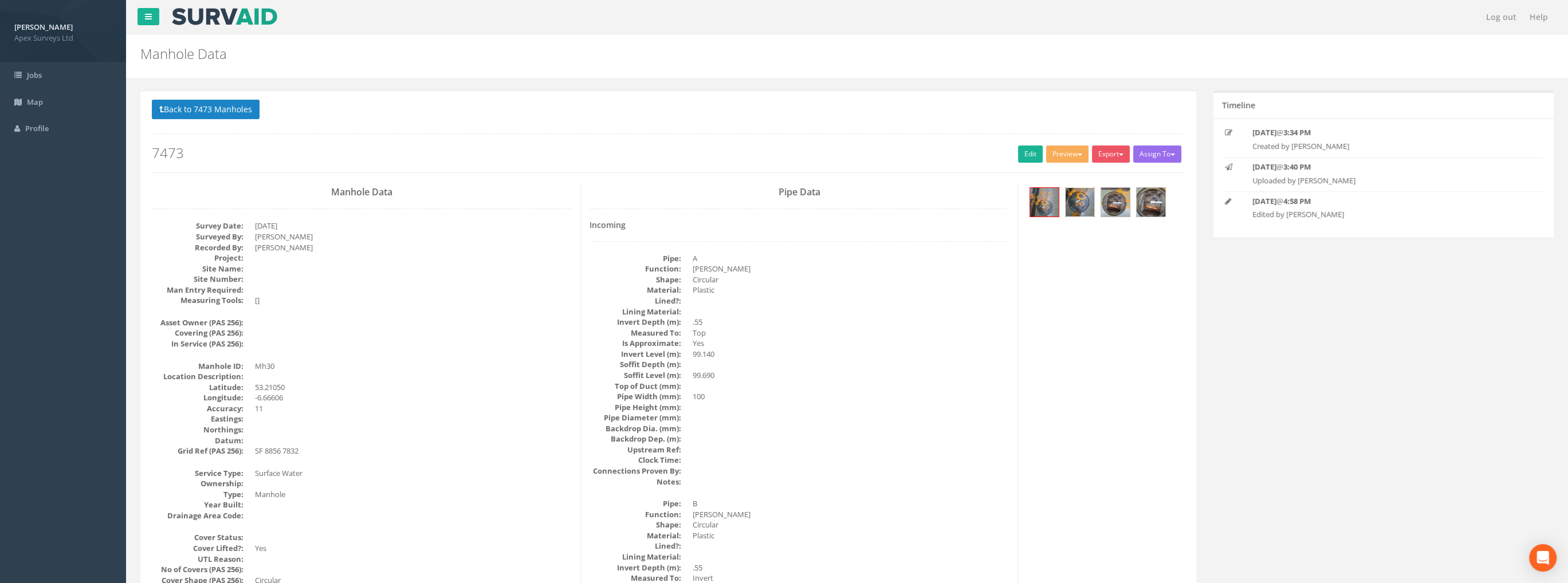
click at [1079, 204] on img at bounding box center [1079, 202] width 29 height 29
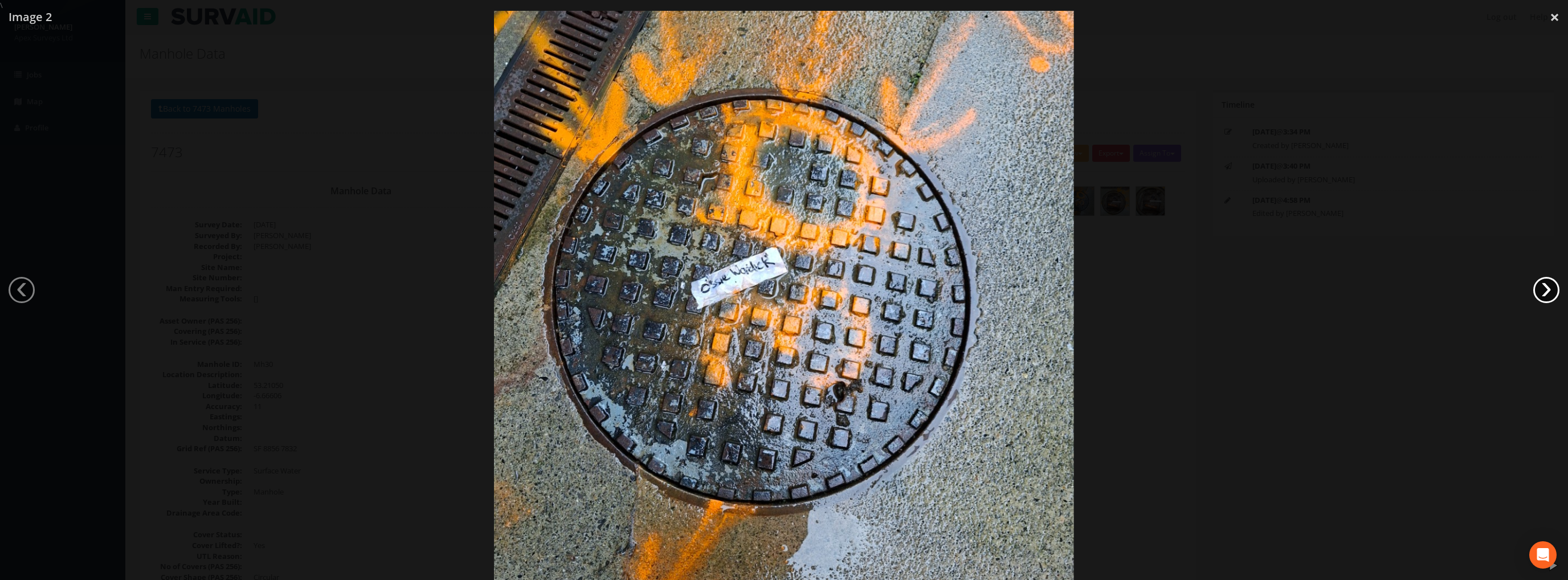
click at [1540, 288] on link "›" at bounding box center [1546, 290] width 26 height 26
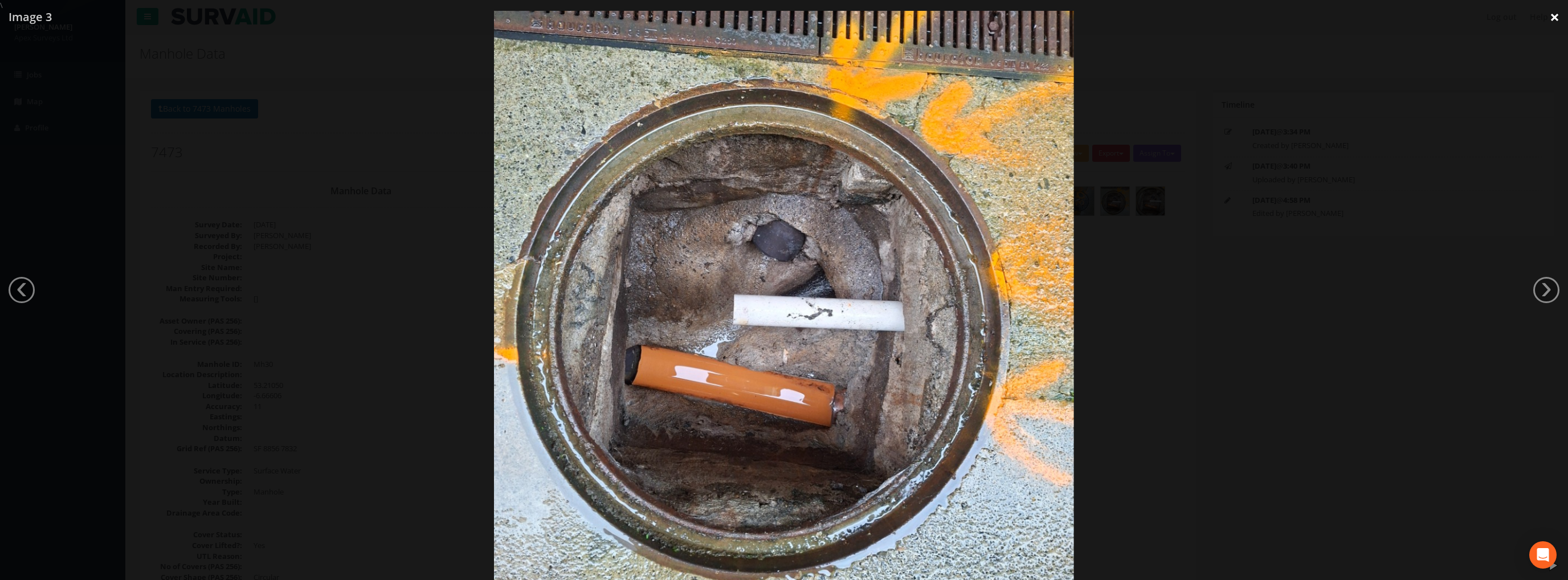
click at [1549, 17] on link "×" at bounding box center [1554, 17] width 27 height 34
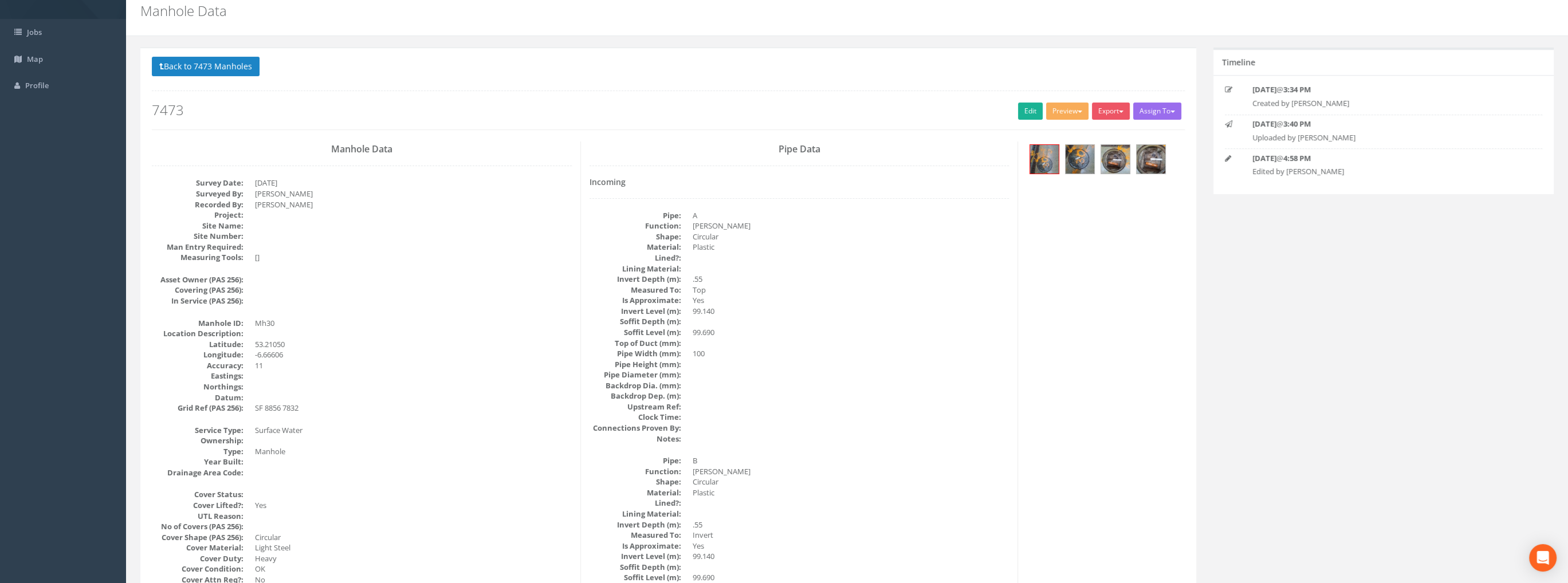
scroll to position [43, 0]
click at [1078, 154] on img at bounding box center [1079, 159] width 29 height 29
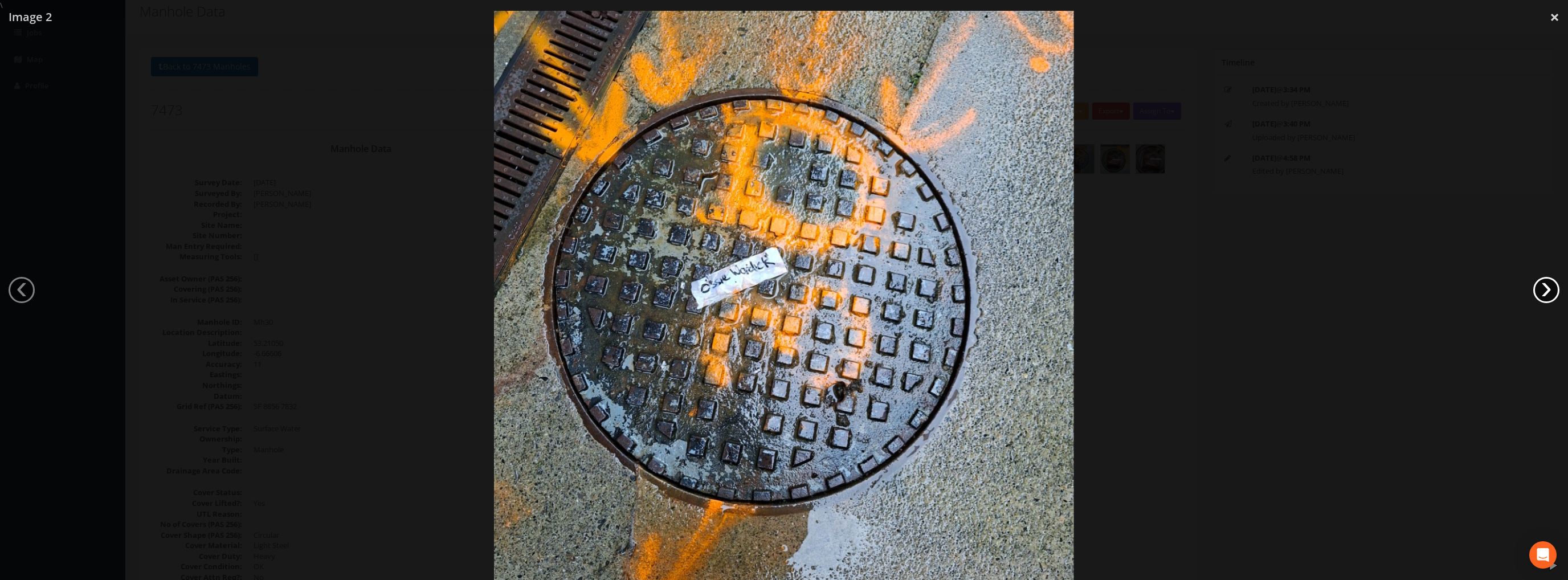
click at [1553, 291] on link "›" at bounding box center [1546, 290] width 26 height 26
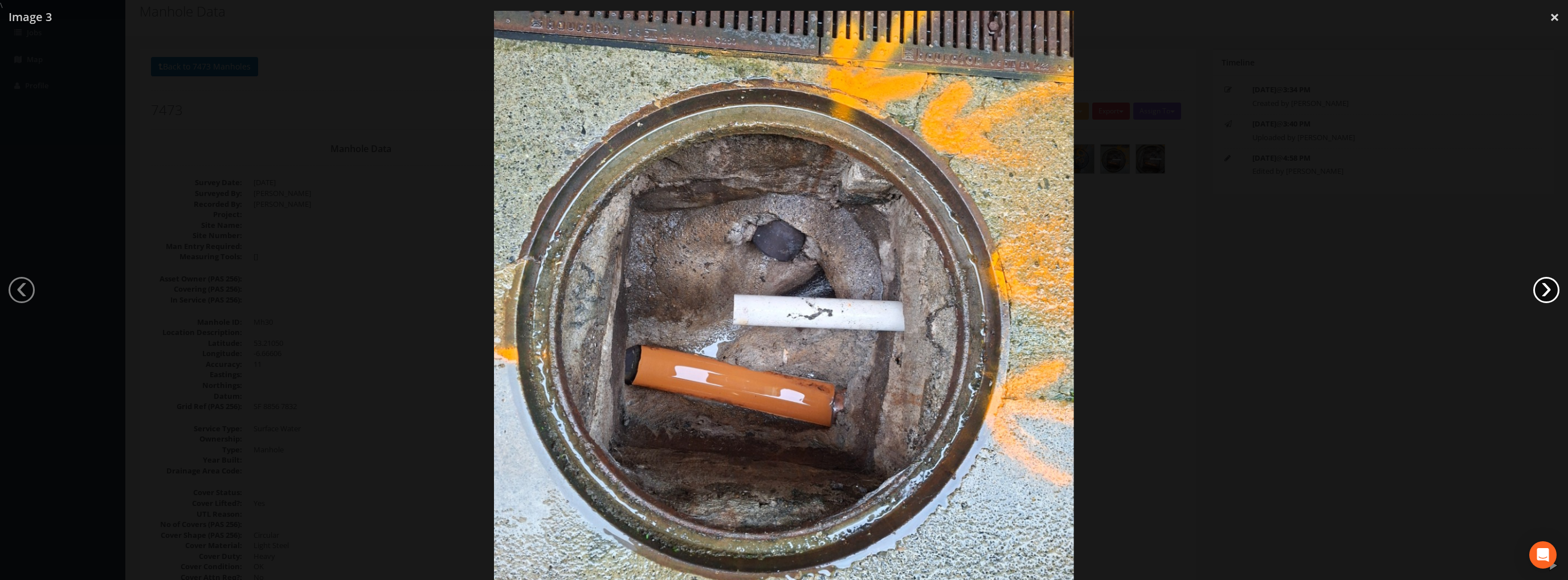
click at [1550, 289] on link "›" at bounding box center [1546, 290] width 26 height 26
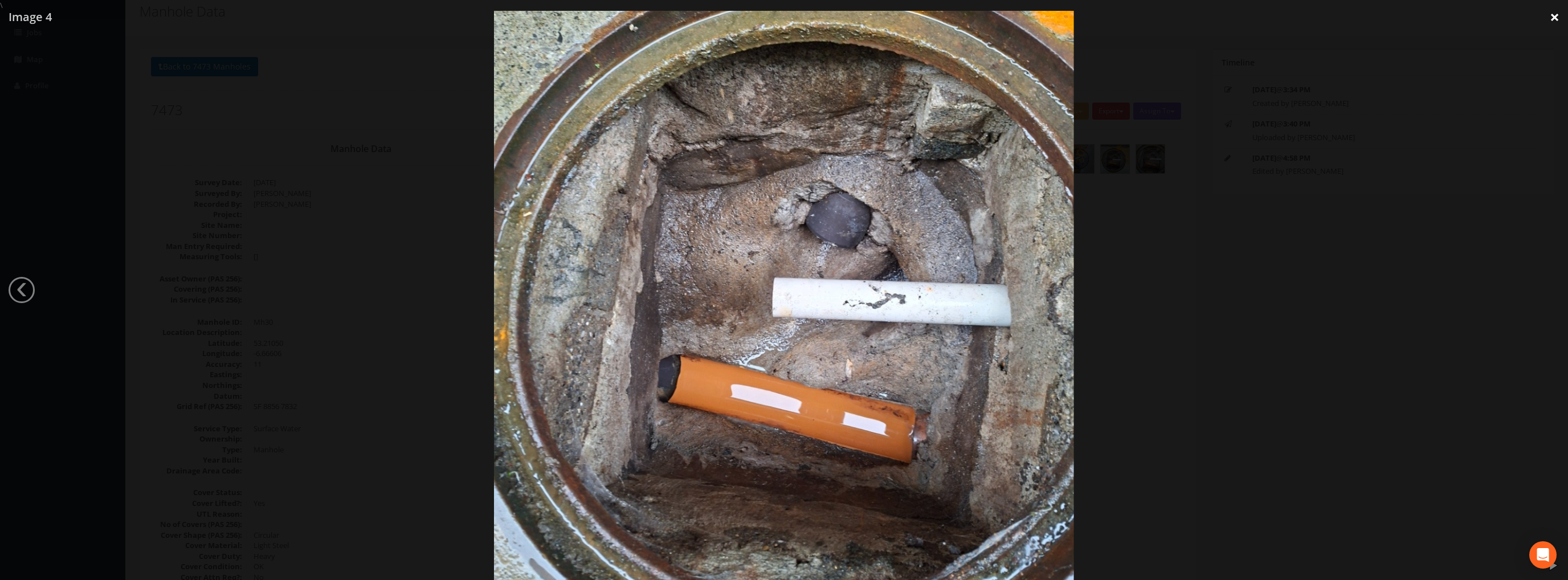
click at [1551, 15] on link "×" at bounding box center [1554, 17] width 27 height 34
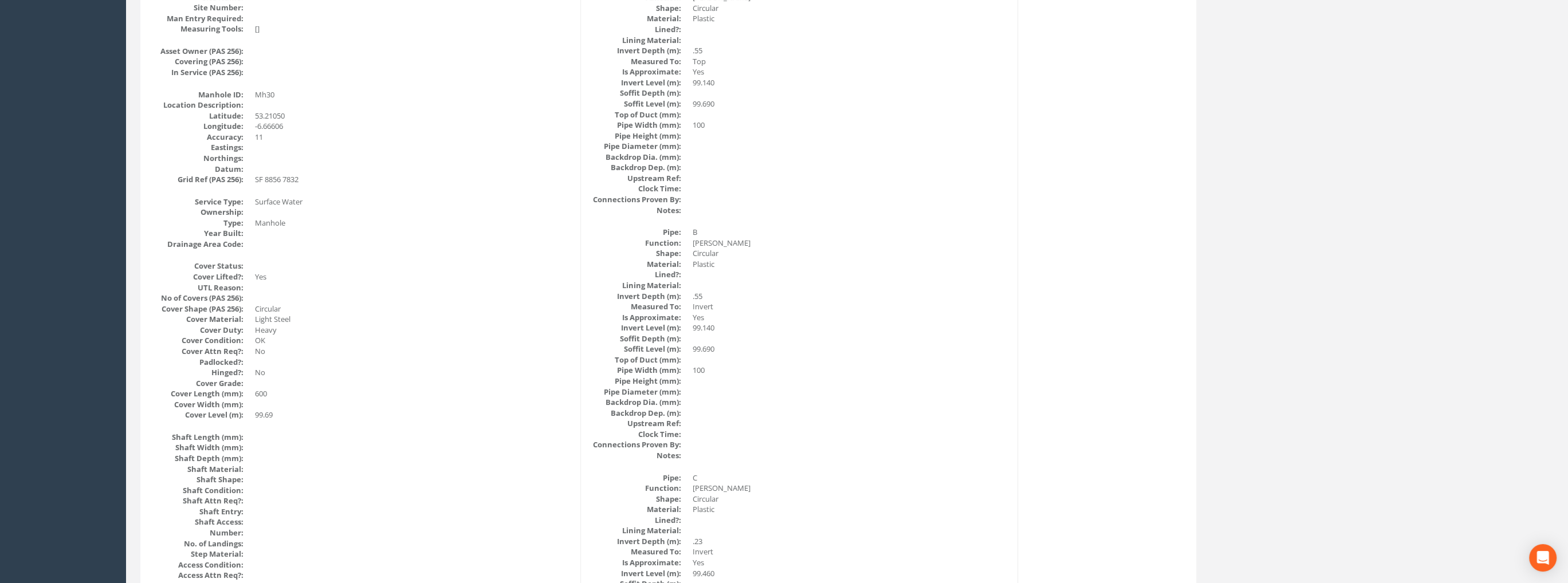
scroll to position [0, 0]
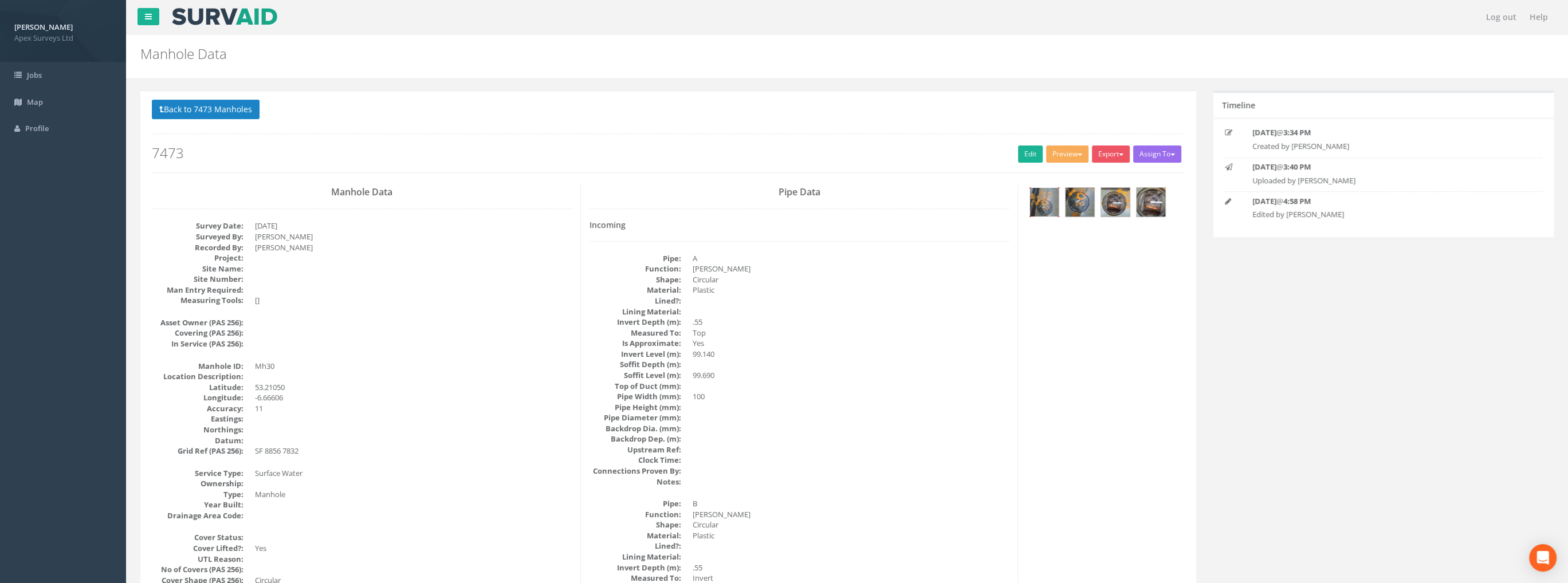
click at [1046, 203] on img at bounding box center [1044, 202] width 29 height 29
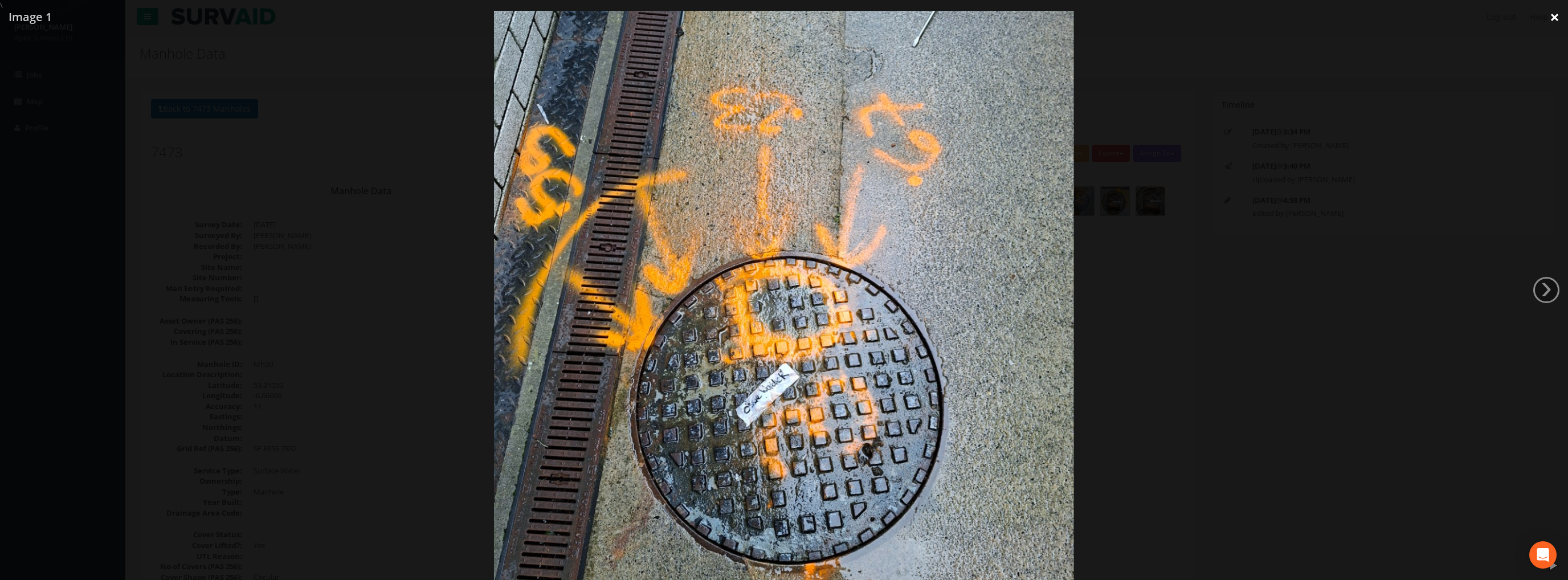
click at [1554, 17] on link "×" at bounding box center [1554, 17] width 27 height 34
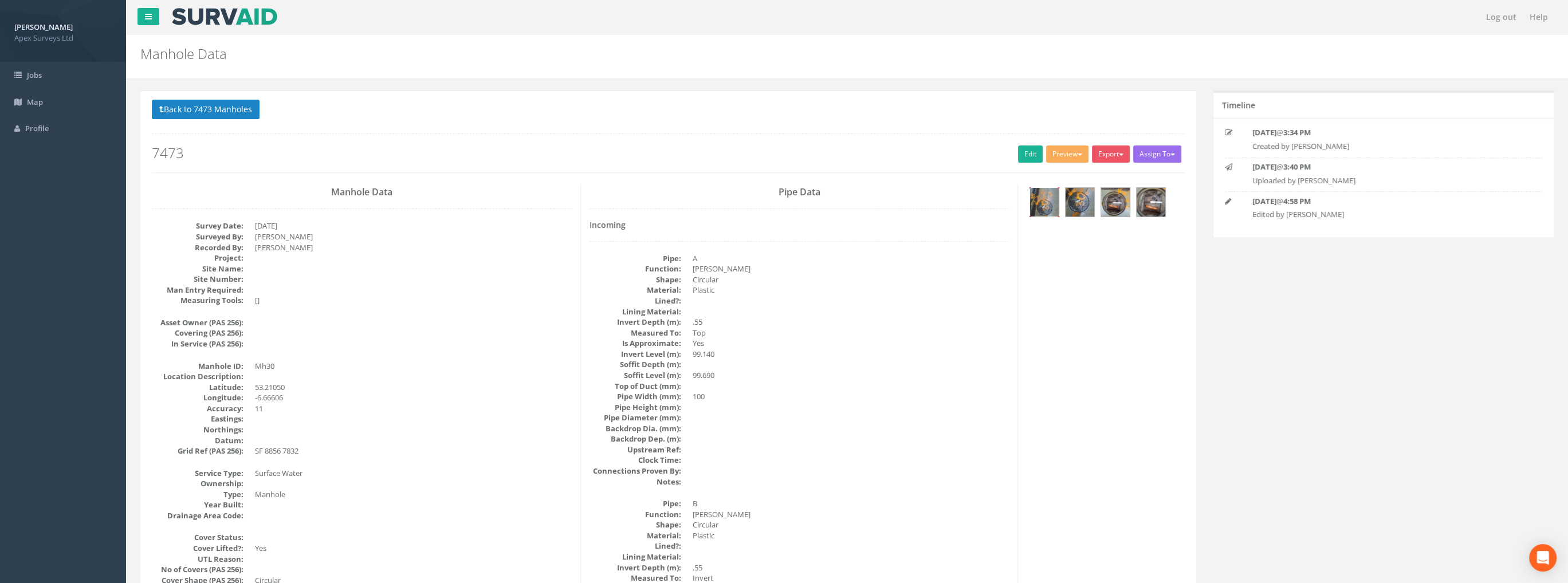
click at [1045, 202] on img at bounding box center [1044, 202] width 29 height 29
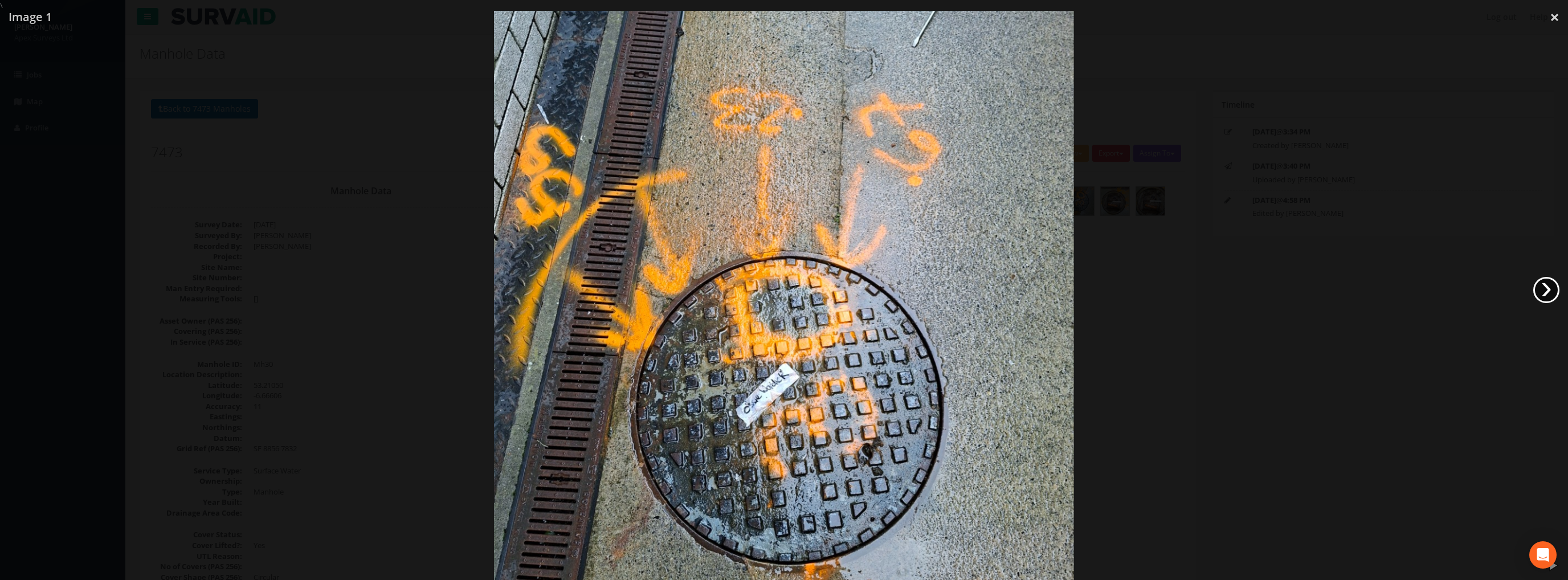
click at [1549, 293] on link "›" at bounding box center [1546, 290] width 26 height 26
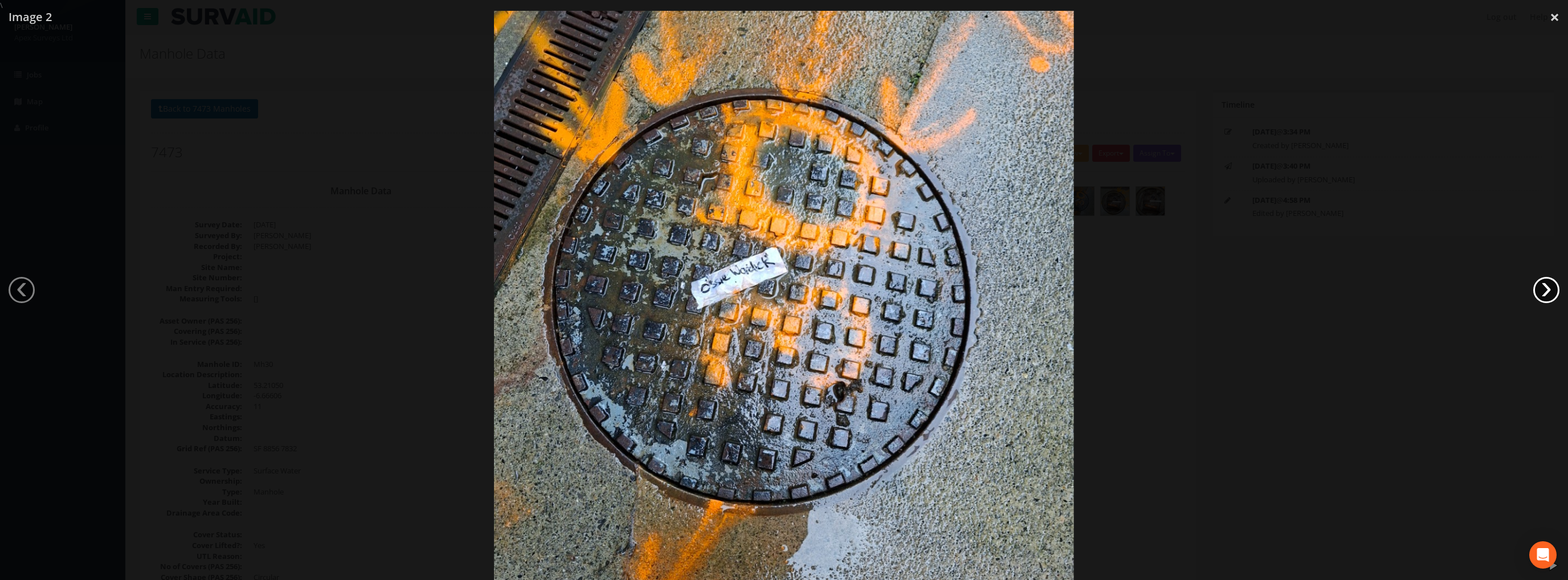
click at [1546, 288] on link "›" at bounding box center [1546, 290] width 26 height 26
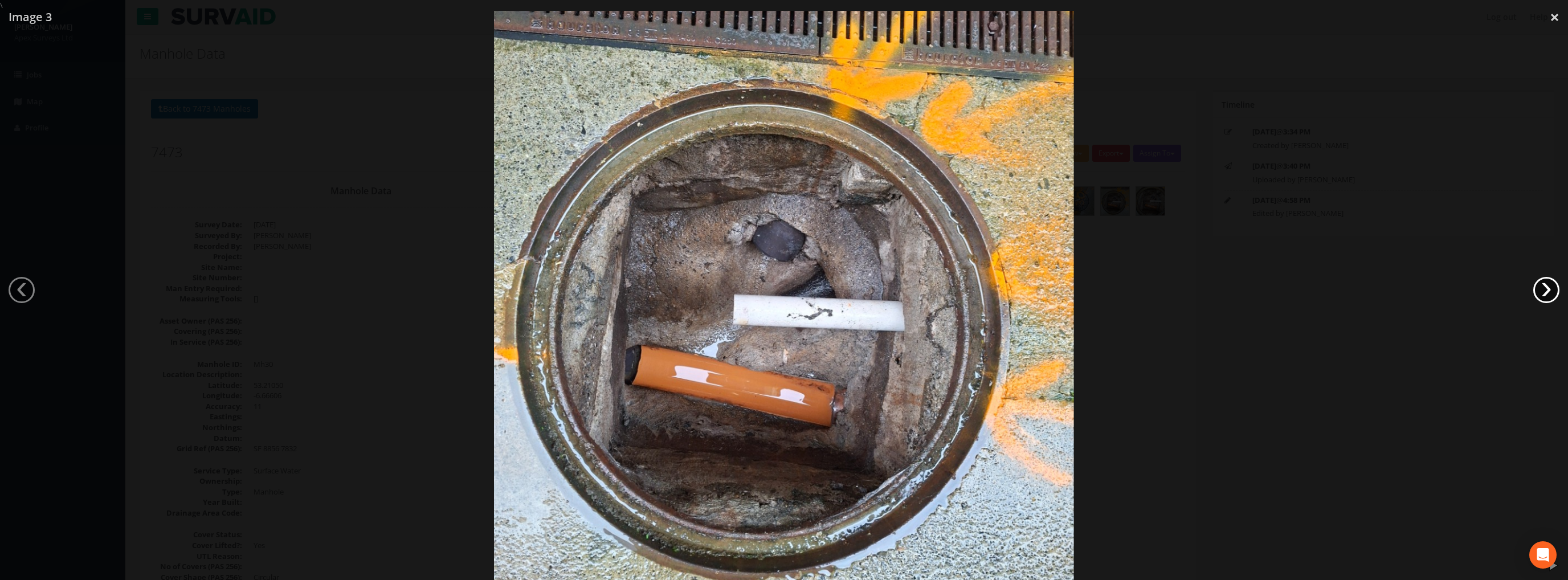
click at [1545, 282] on link "›" at bounding box center [1546, 290] width 26 height 26
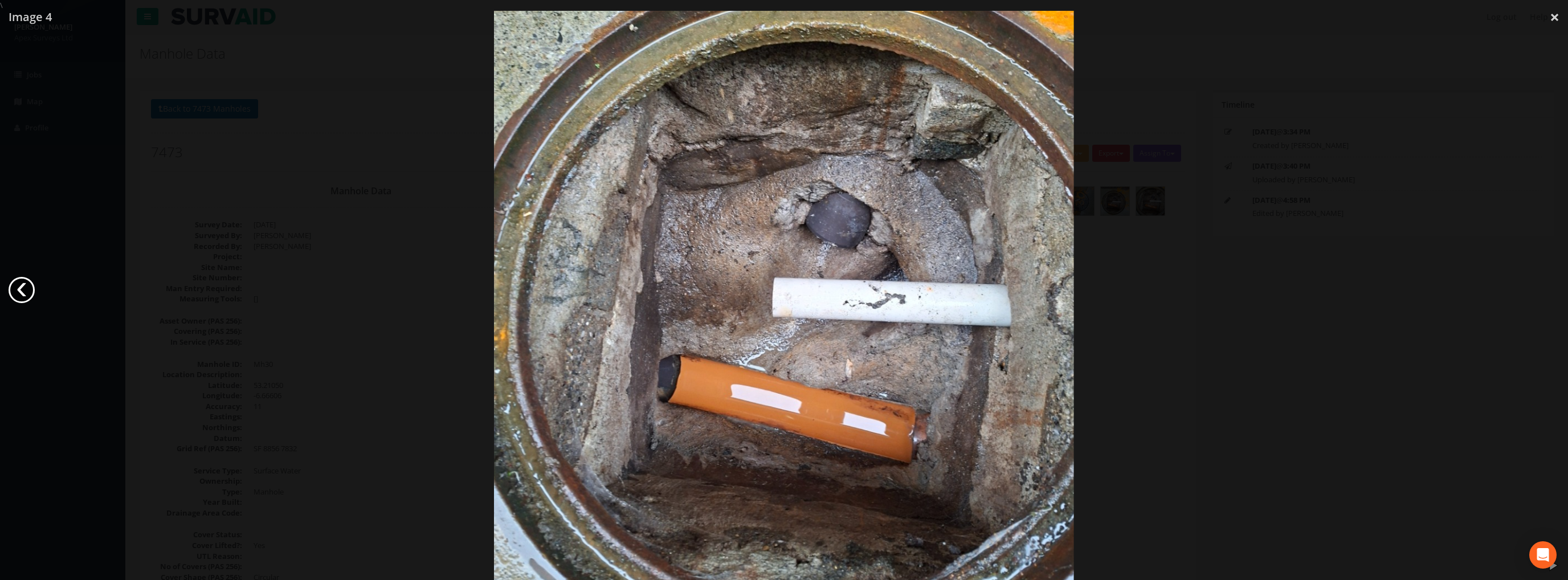
click at [25, 286] on link "‹" at bounding box center [22, 290] width 26 height 26
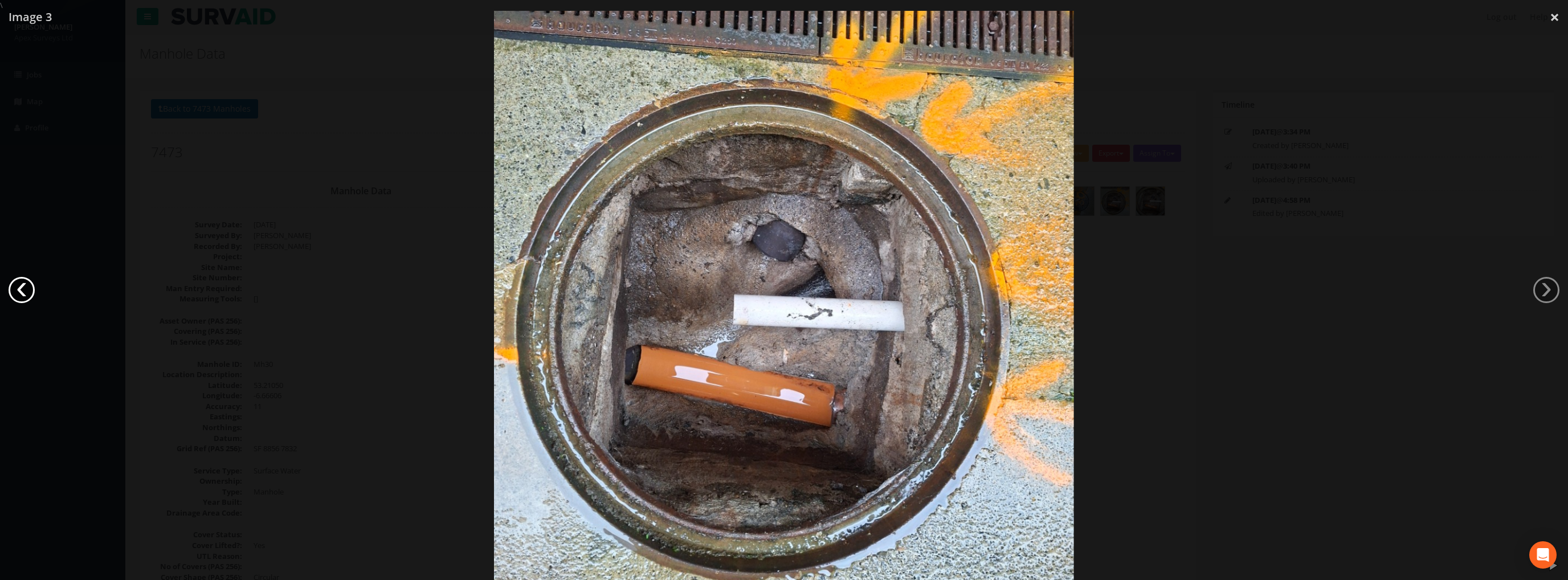
click at [25, 286] on link "‹" at bounding box center [22, 290] width 26 height 26
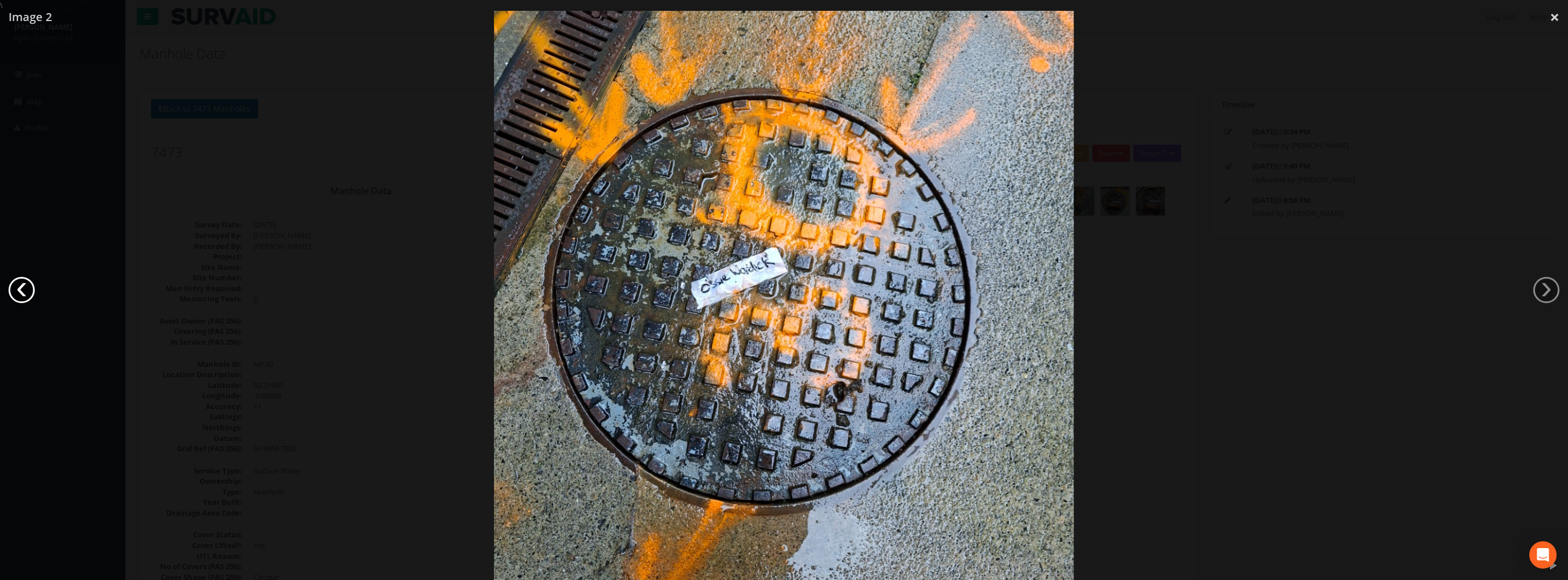
click at [25, 286] on link "‹" at bounding box center [22, 290] width 26 height 26
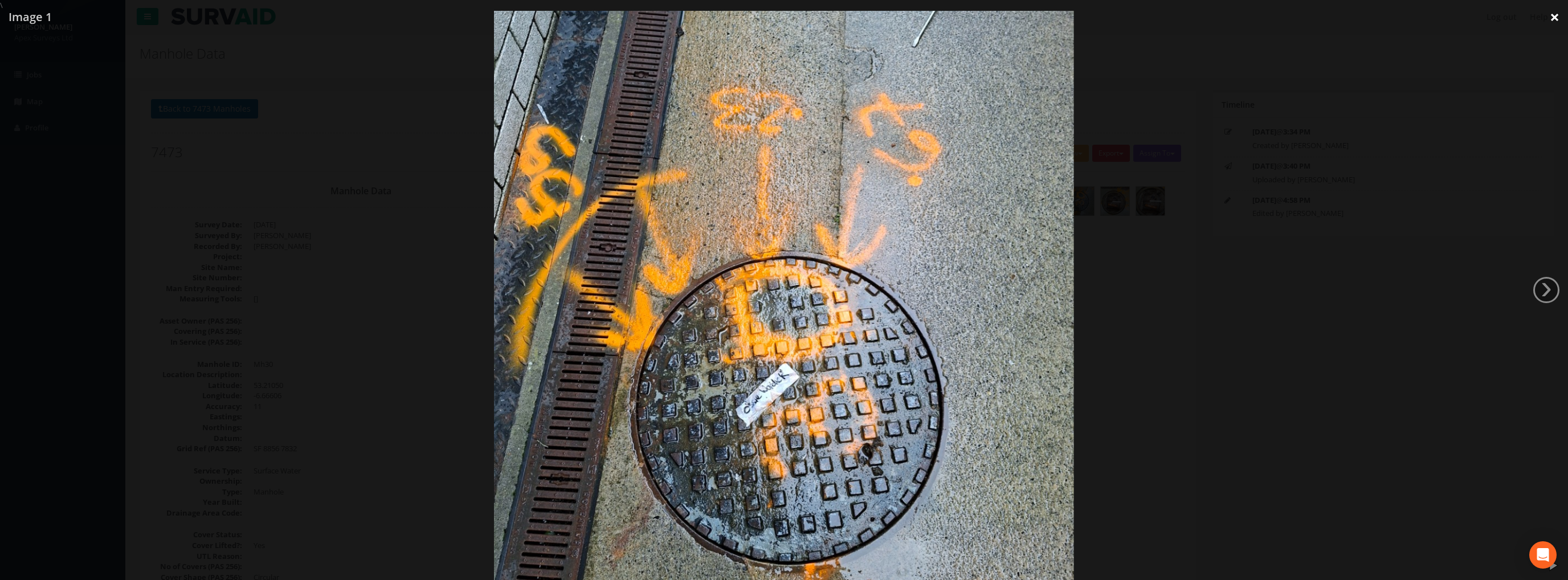
click at [1550, 18] on link "×" at bounding box center [1554, 17] width 27 height 34
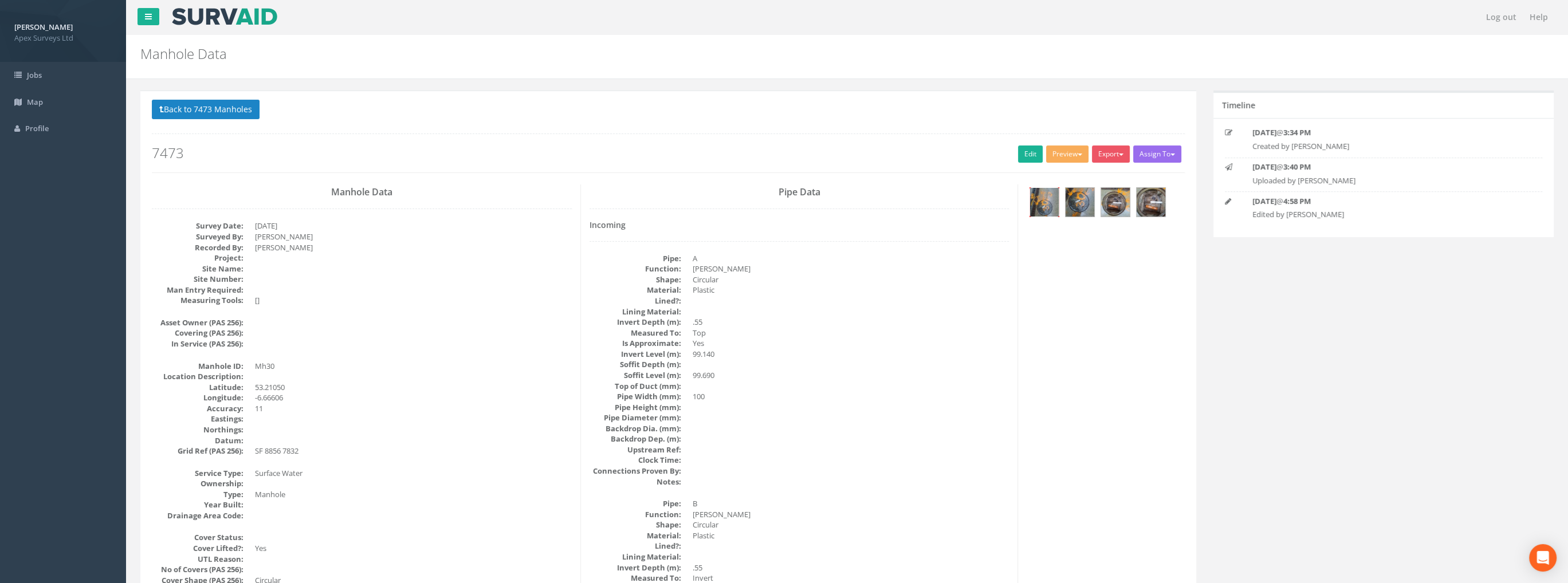
click at [1039, 203] on img at bounding box center [1044, 202] width 29 height 29
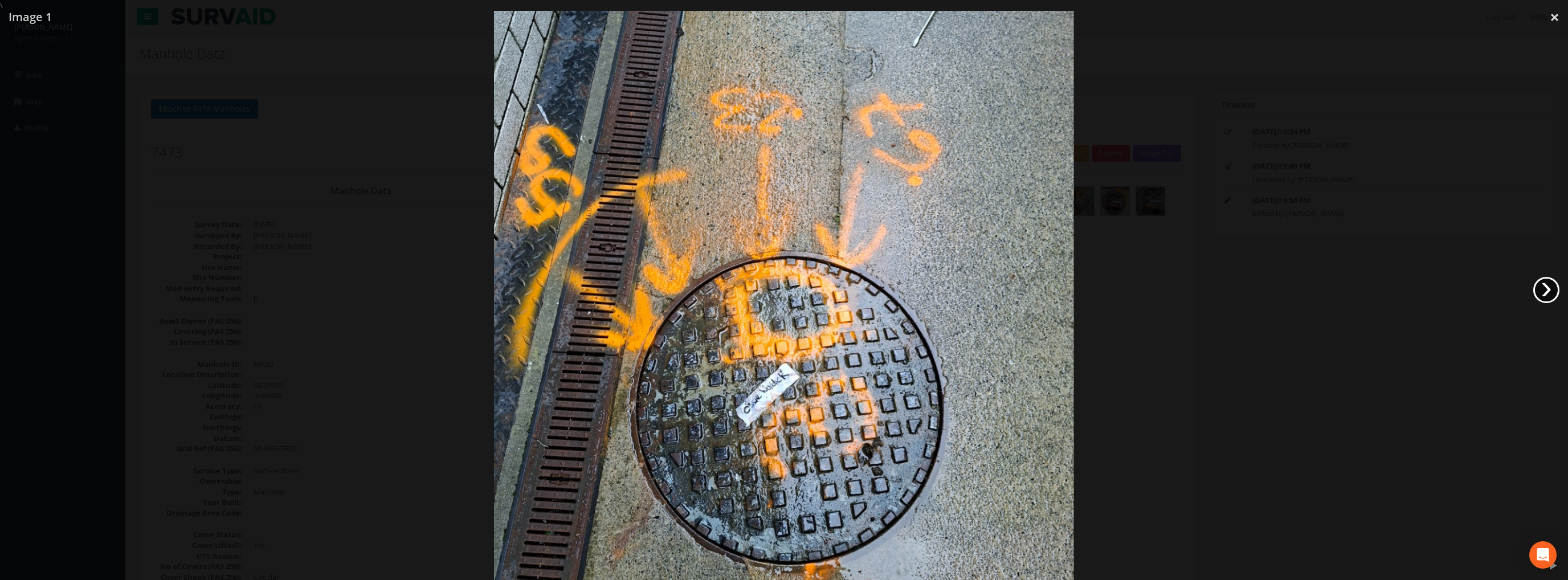
click at [1547, 277] on link "›" at bounding box center [1546, 290] width 26 height 26
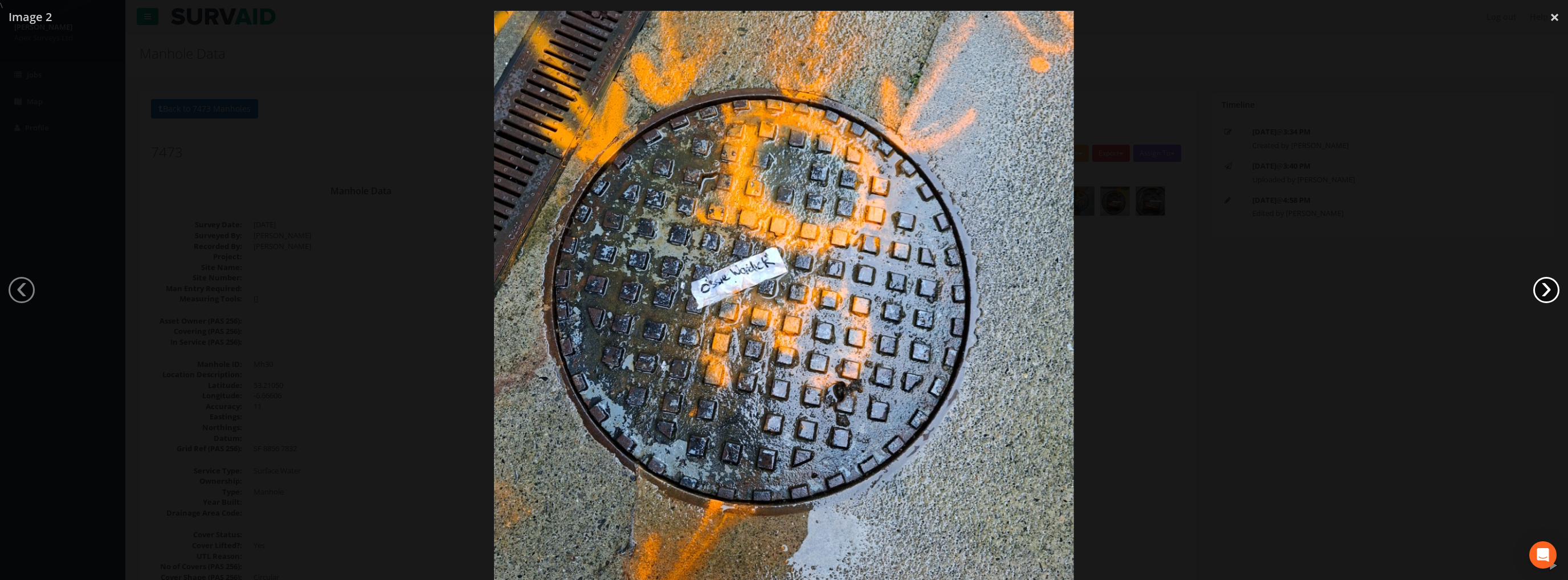
click at [1552, 291] on link "›" at bounding box center [1546, 290] width 26 height 26
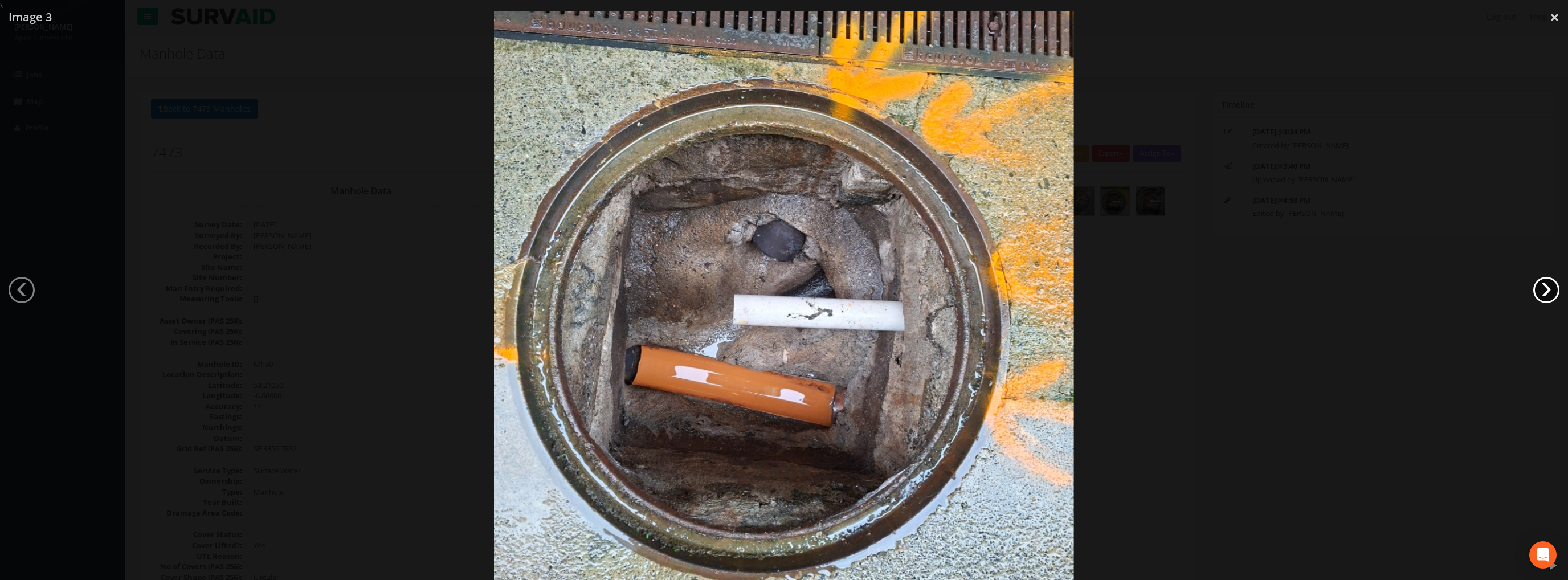
click at [1536, 290] on link "›" at bounding box center [1546, 290] width 26 height 26
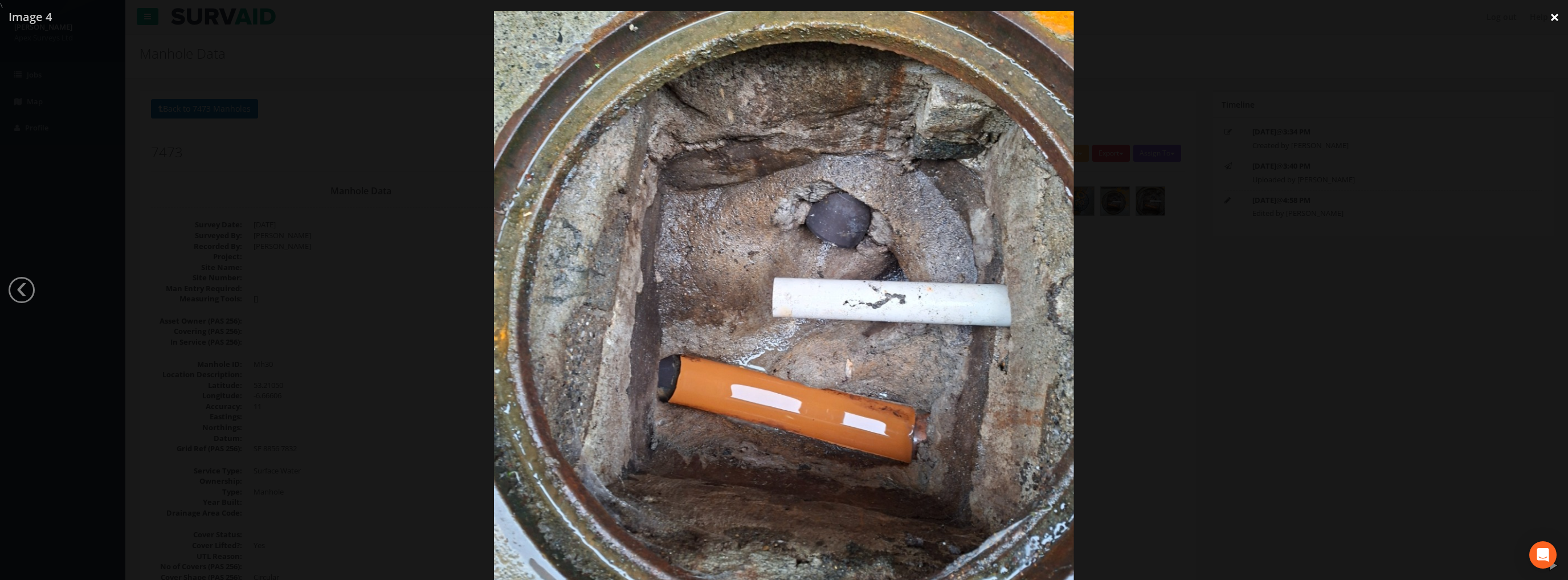
click at [1558, 15] on link "×" at bounding box center [1554, 17] width 27 height 34
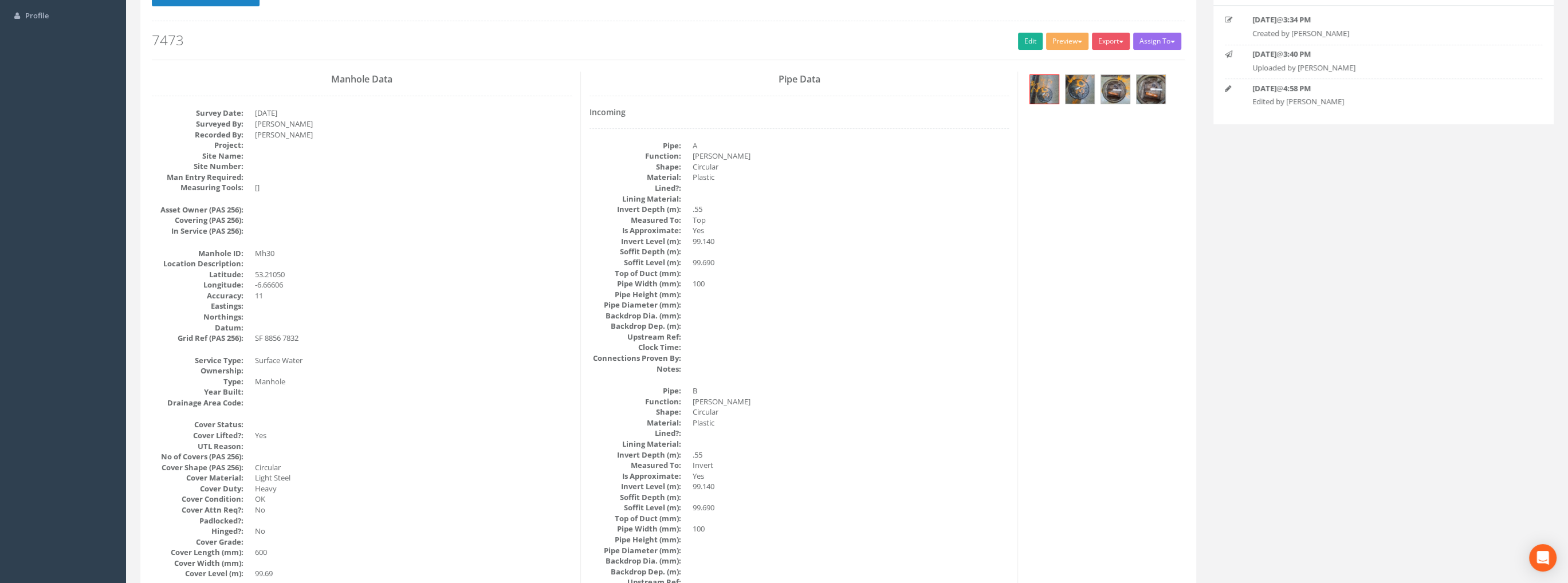
scroll to position [57, 0]
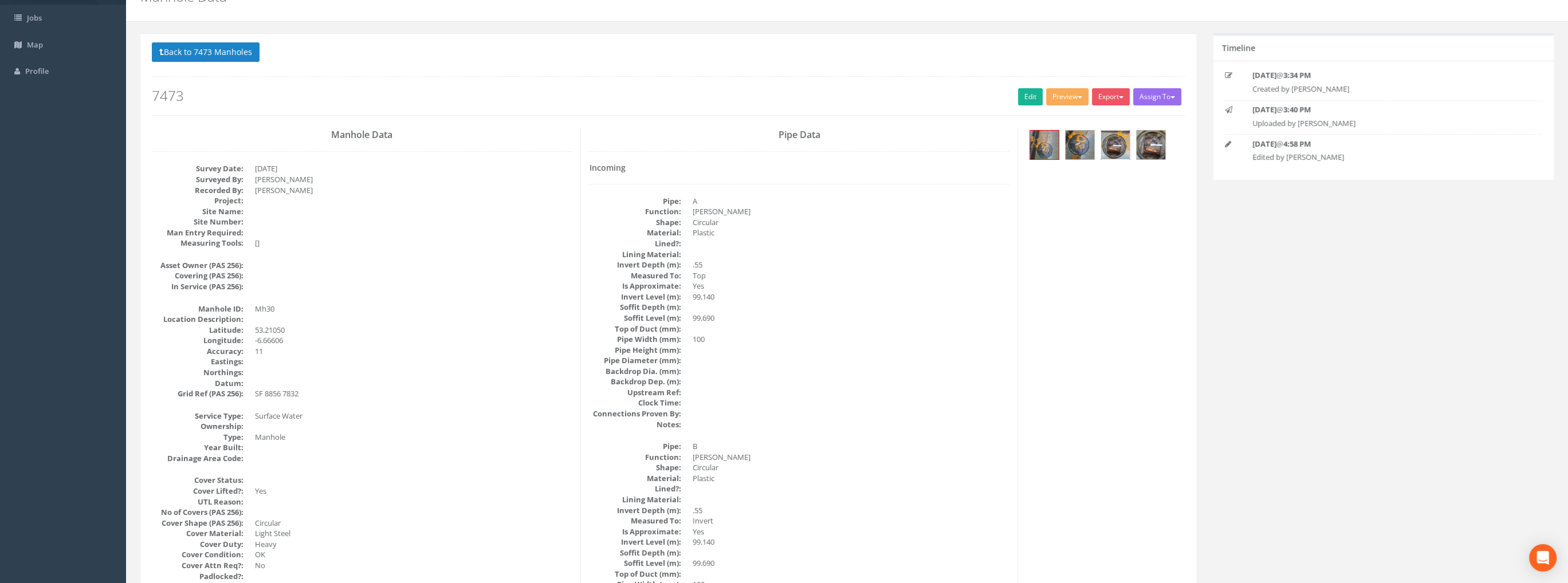
click at [1104, 147] on img at bounding box center [1115, 145] width 29 height 29
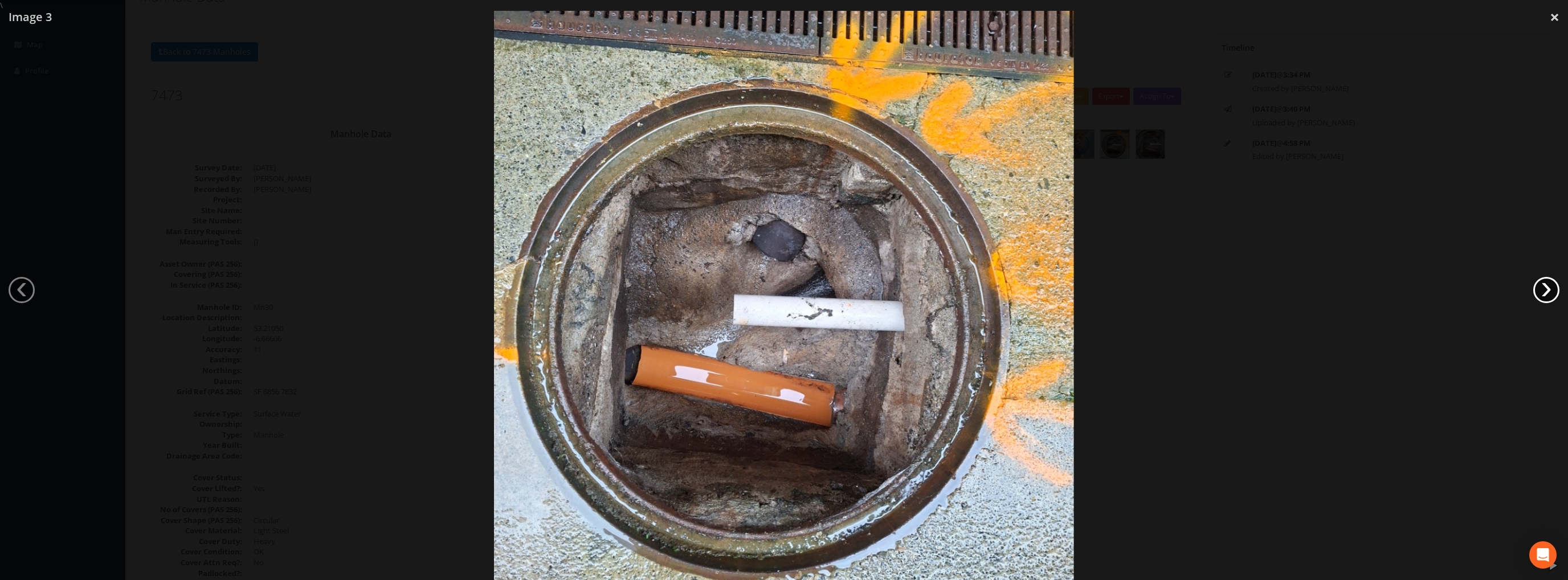
click at [1550, 297] on link "›" at bounding box center [1546, 290] width 26 height 26
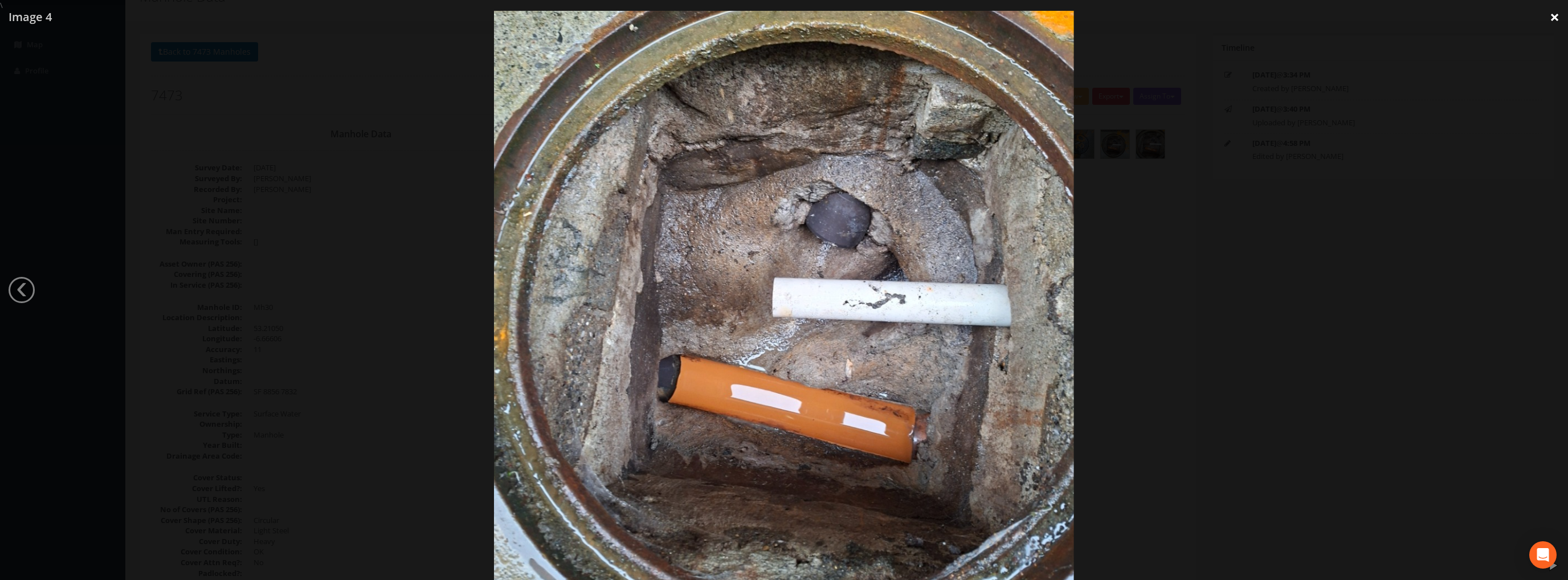
click at [1553, 17] on link "×" at bounding box center [1554, 17] width 27 height 34
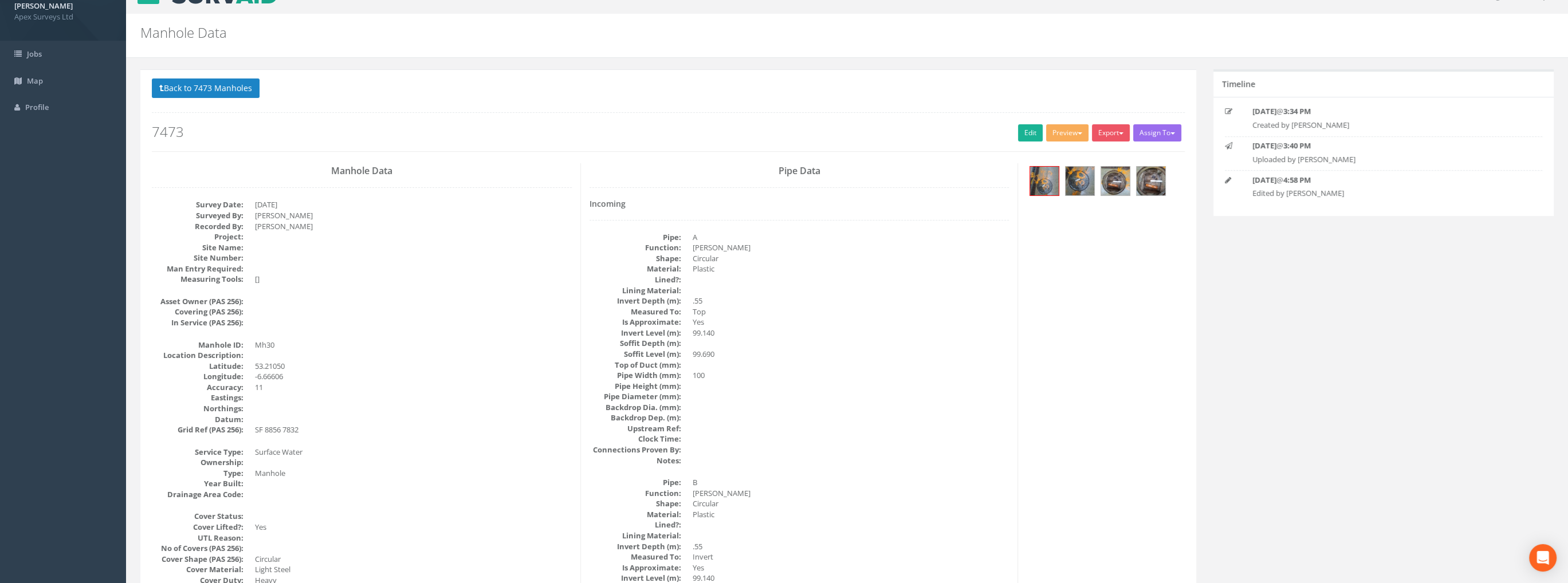
scroll to position [0, 0]
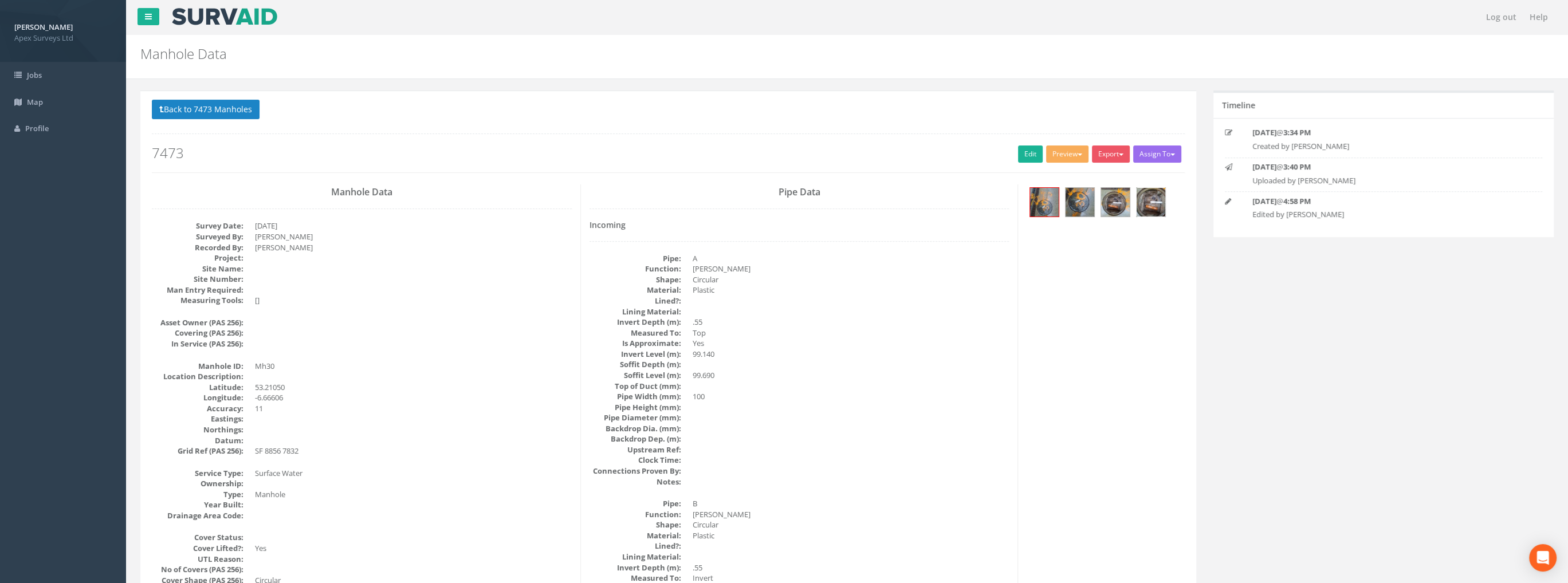
click at [1138, 203] on img at bounding box center [1150, 202] width 29 height 29
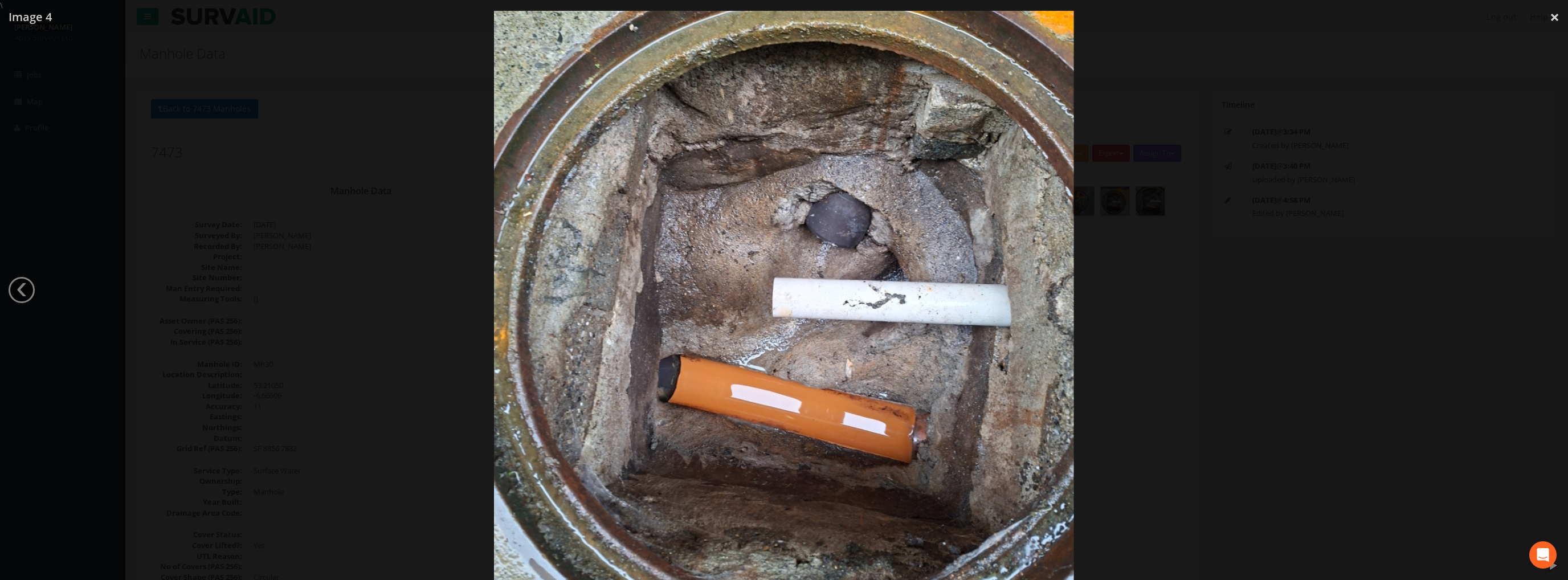
drag, startPoint x: 1554, startPoint y: 20, endPoint x: 1474, endPoint y: 47, distance: 84.4
click at [1554, 20] on link "×" at bounding box center [1554, 17] width 27 height 34
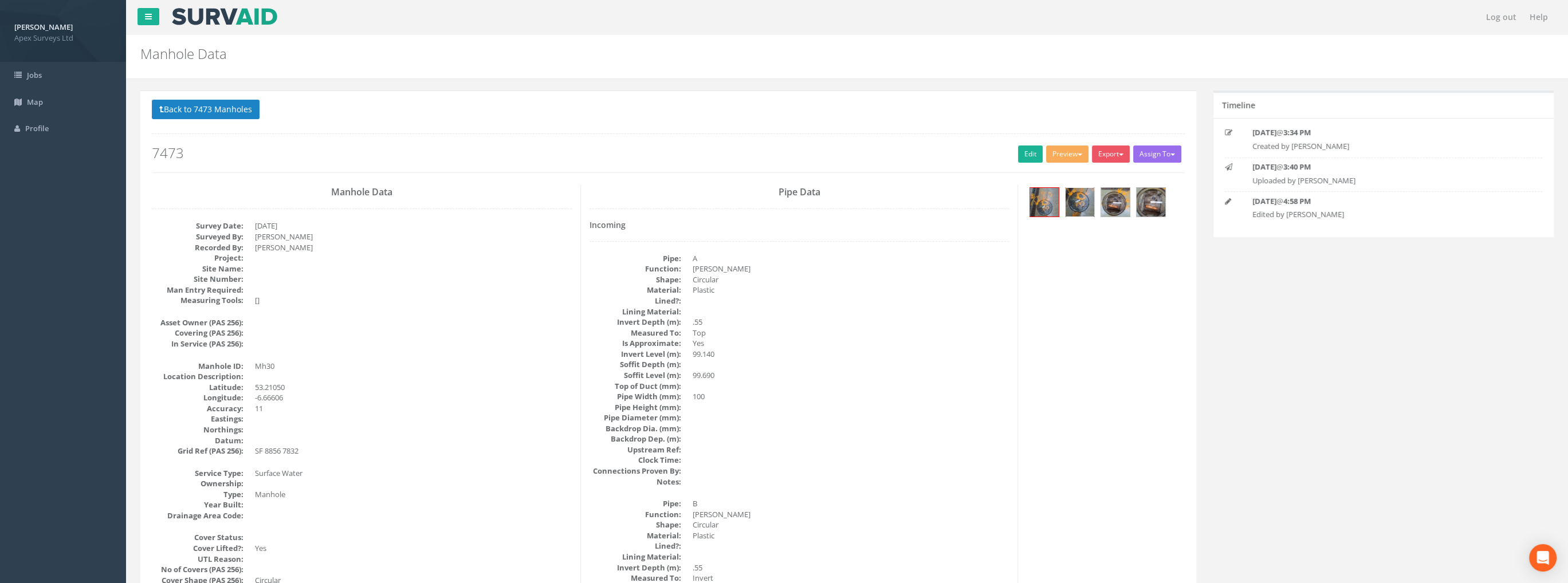
click at [1082, 208] on img at bounding box center [1079, 202] width 29 height 29
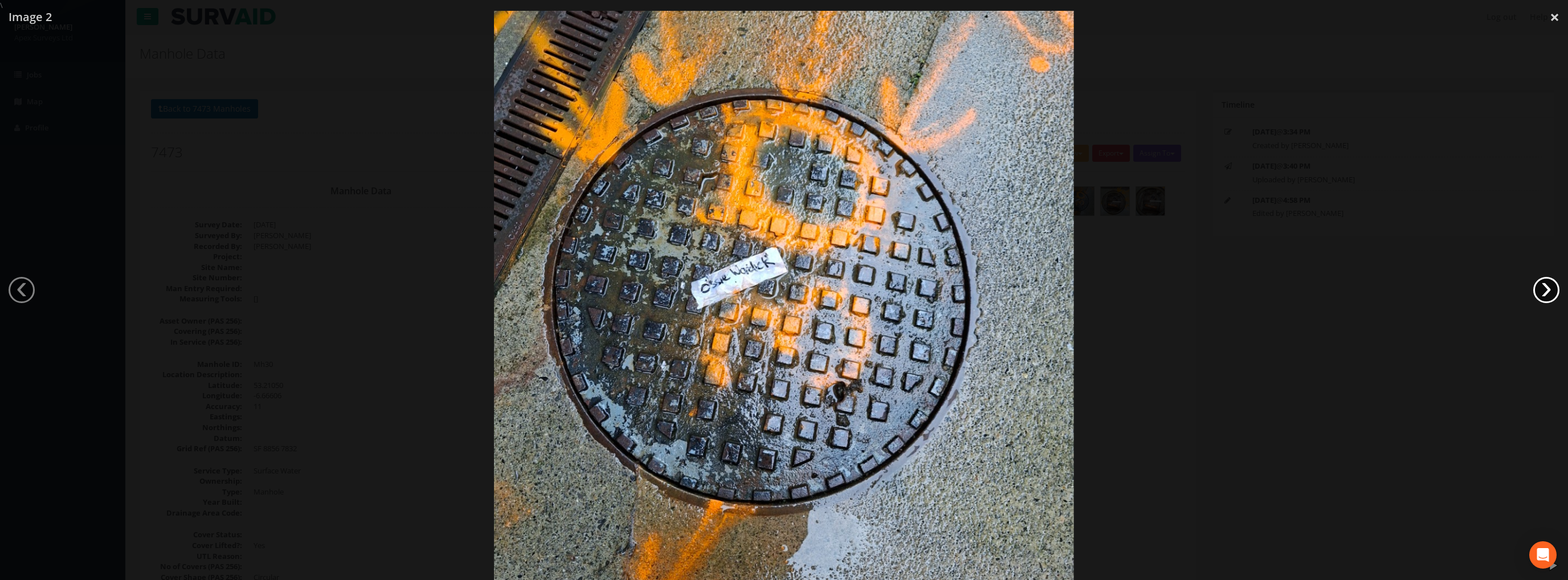
click at [1542, 287] on link "›" at bounding box center [1546, 290] width 26 height 26
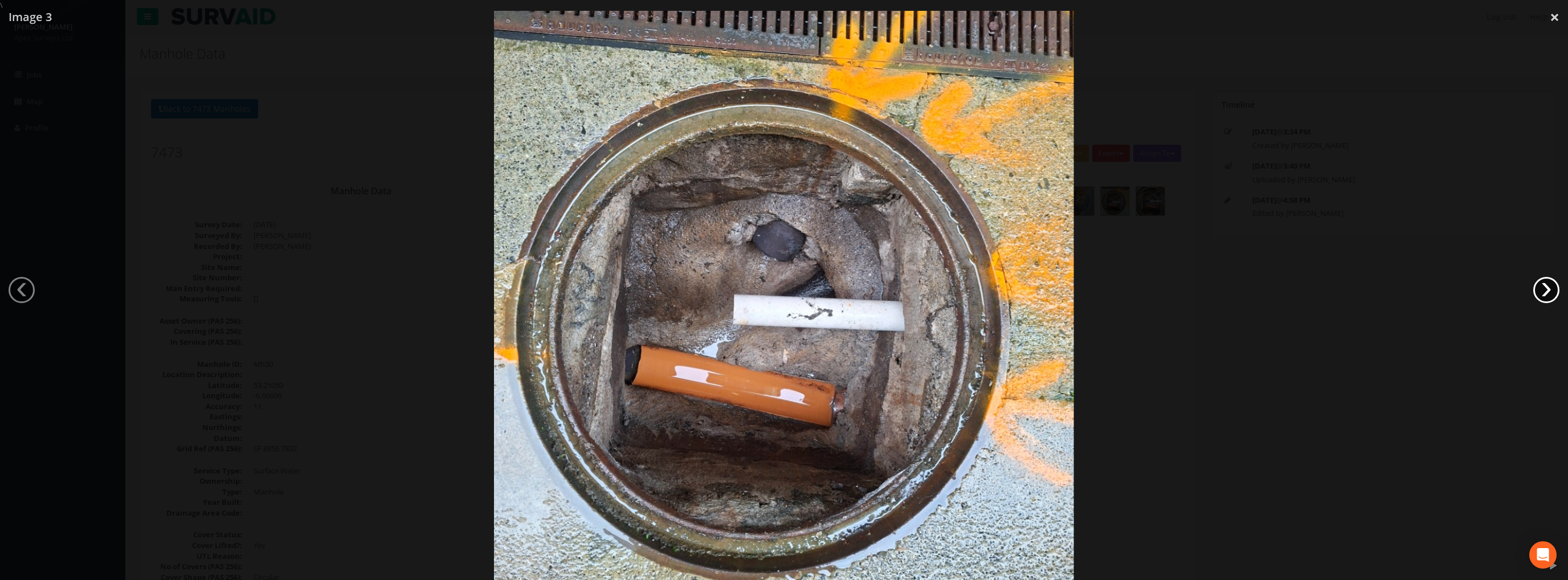
click at [1542, 287] on link "›" at bounding box center [1546, 290] width 26 height 26
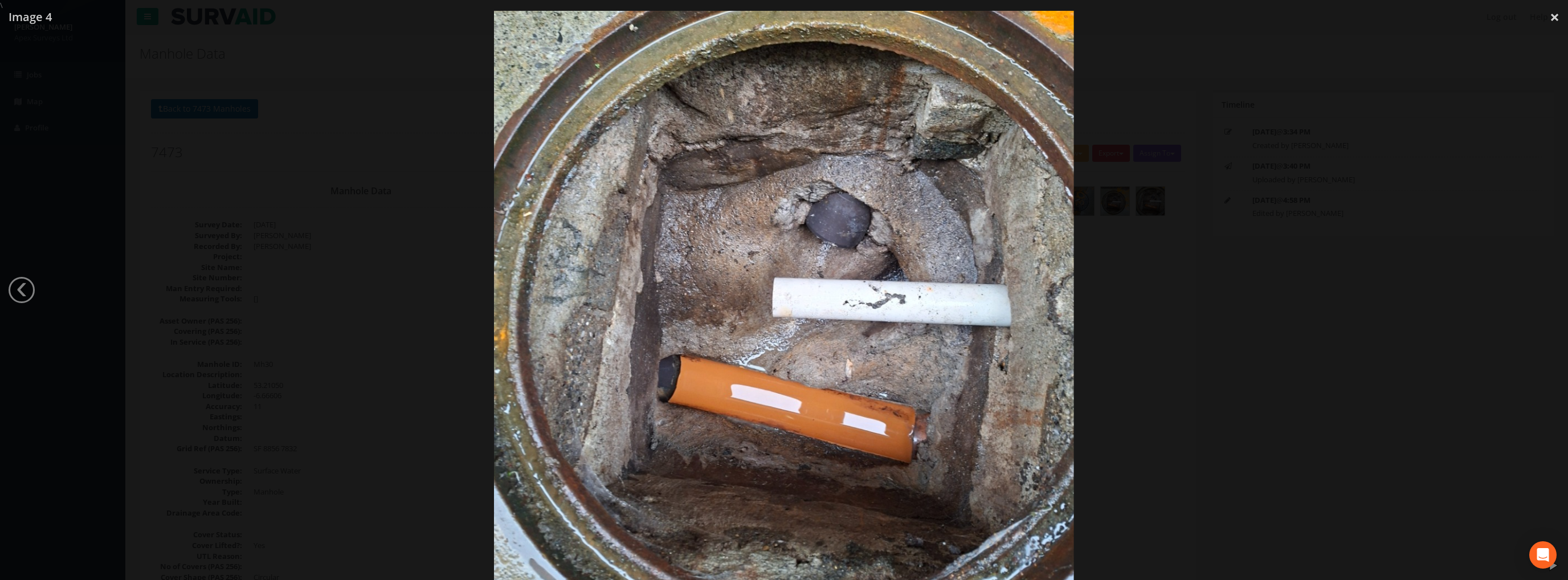
click at [1542, 287] on div at bounding box center [784, 301] width 1568 height 580
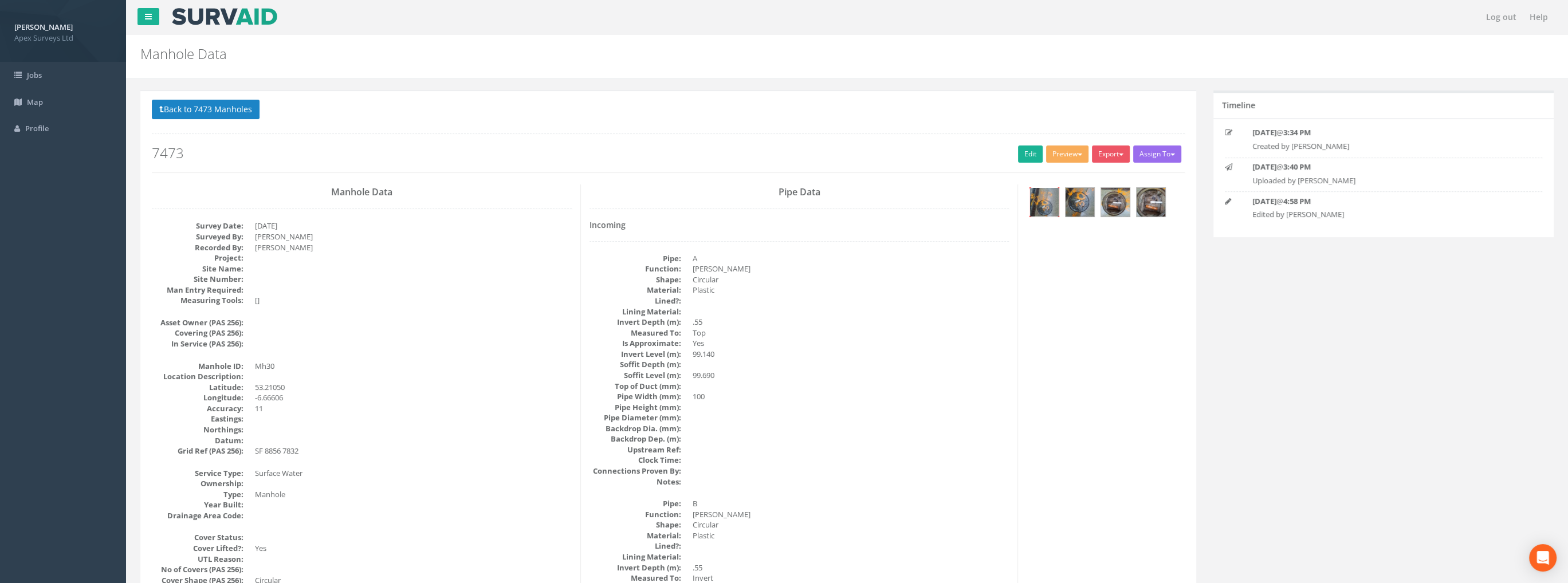
click at [1040, 205] on img at bounding box center [1044, 202] width 29 height 29
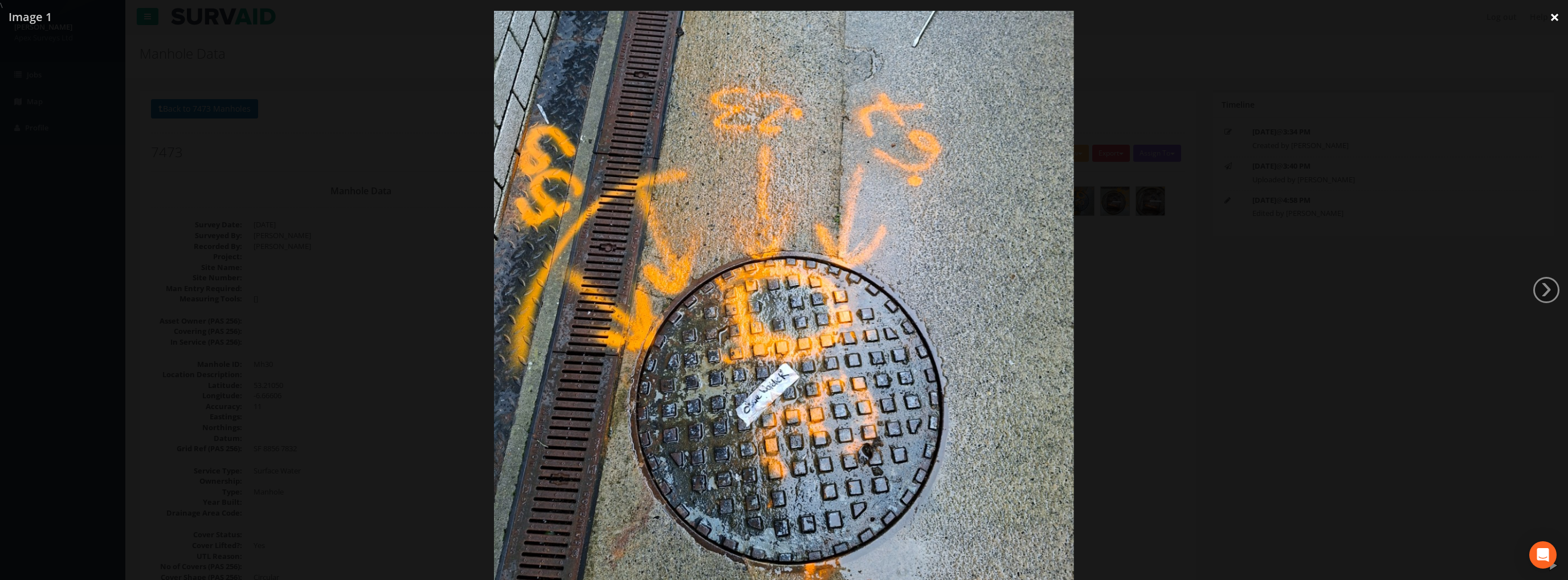
click at [1547, 18] on link "×" at bounding box center [1554, 17] width 27 height 34
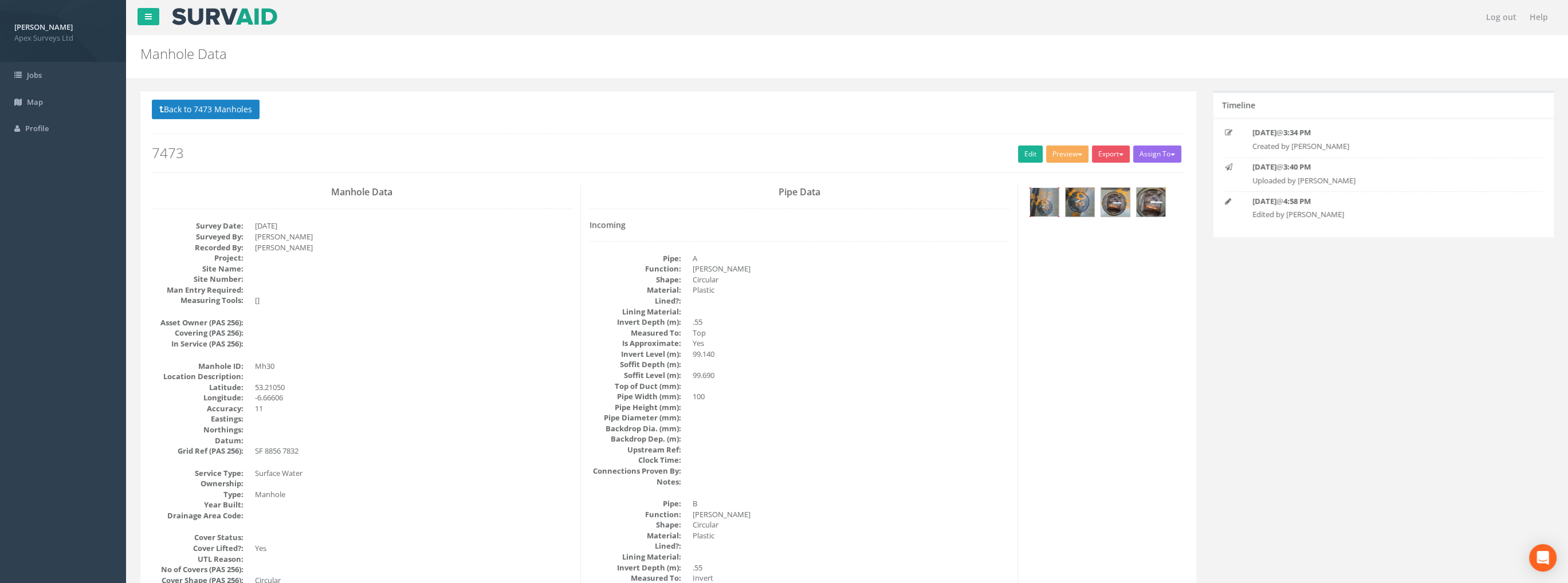
click at [1045, 206] on img at bounding box center [1044, 202] width 29 height 29
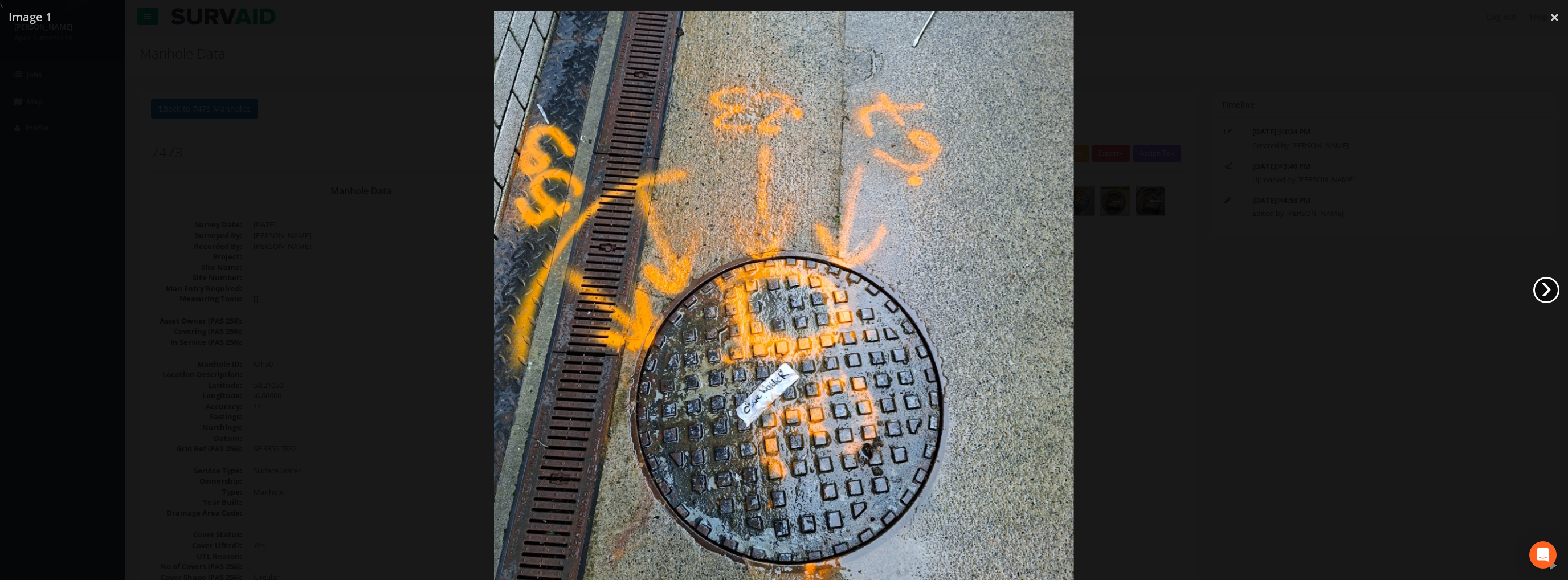
click at [1556, 287] on link "›" at bounding box center [1546, 290] width 26 height 26
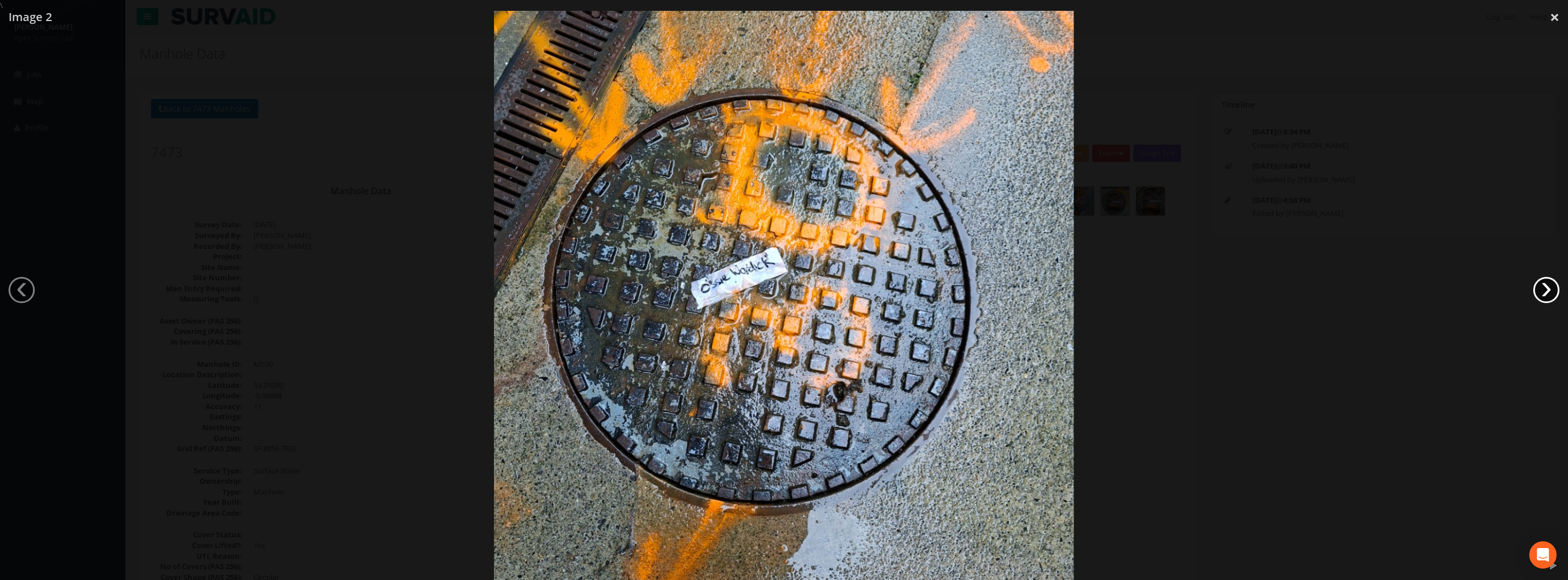
click at [1556, 287] on link "›" at bounding box center [1546, 290] width 26 height 26
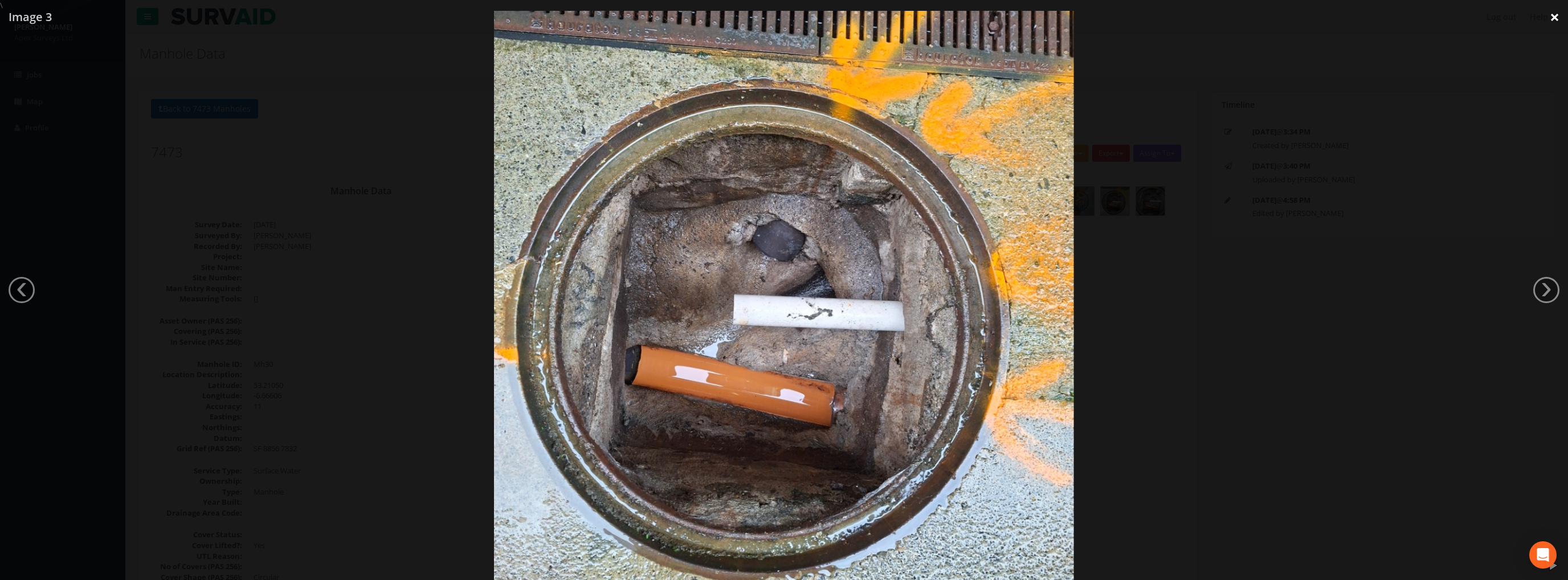
click at [1548, 18] on link "×" at bounding box center [1554, 17] width 27 height 34
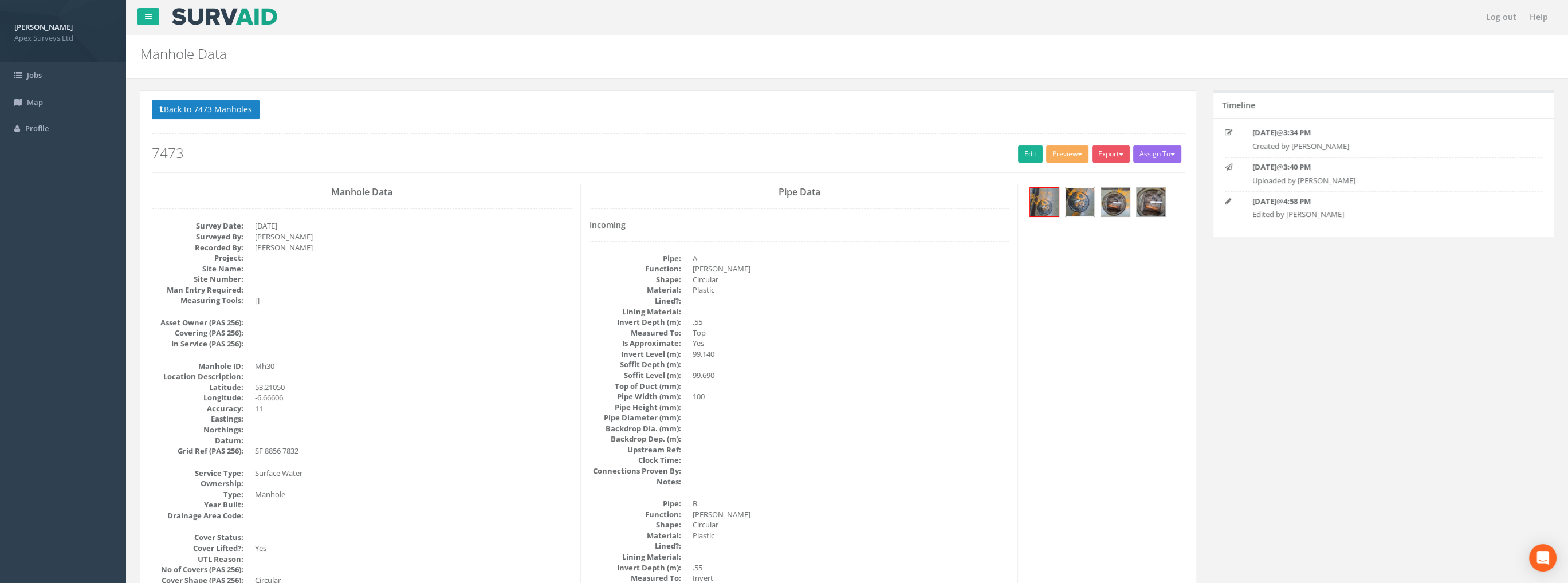
click at [1082, 206] on img at bounding box center [1079, 202] width 29 height 29
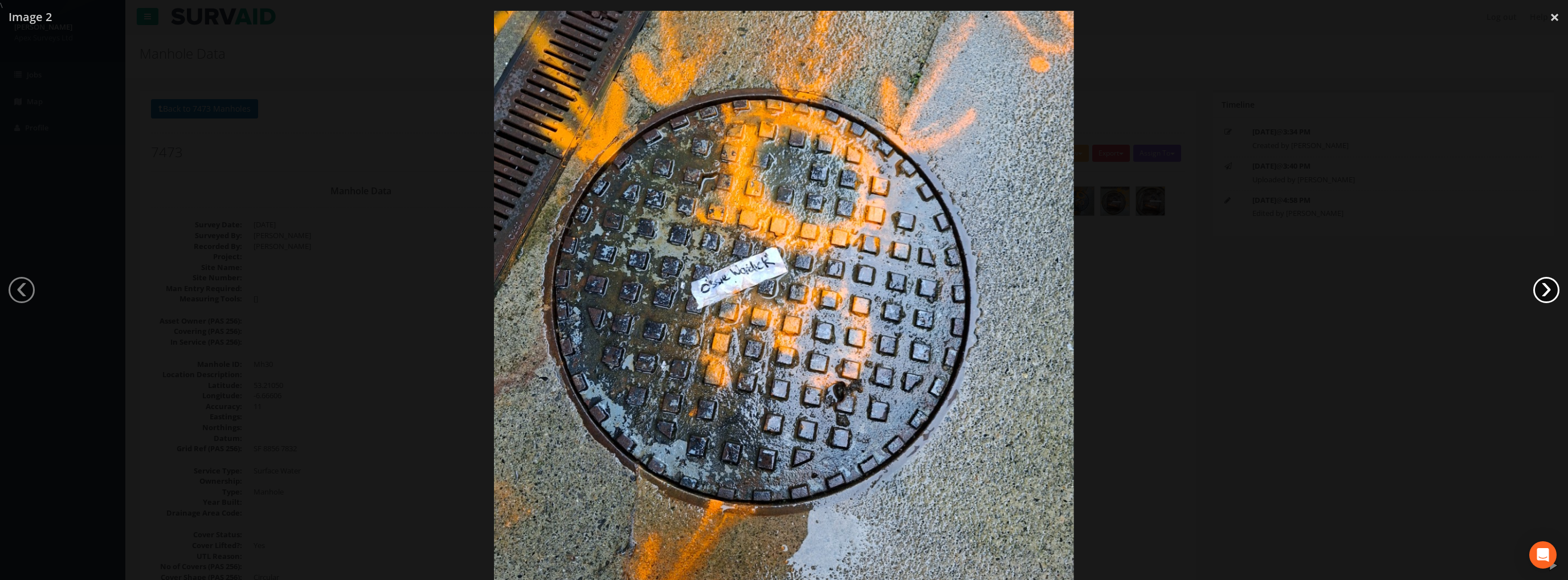
click at [1542, 285] on link "›" at bounding box center [1546, 290] width 26 height 26
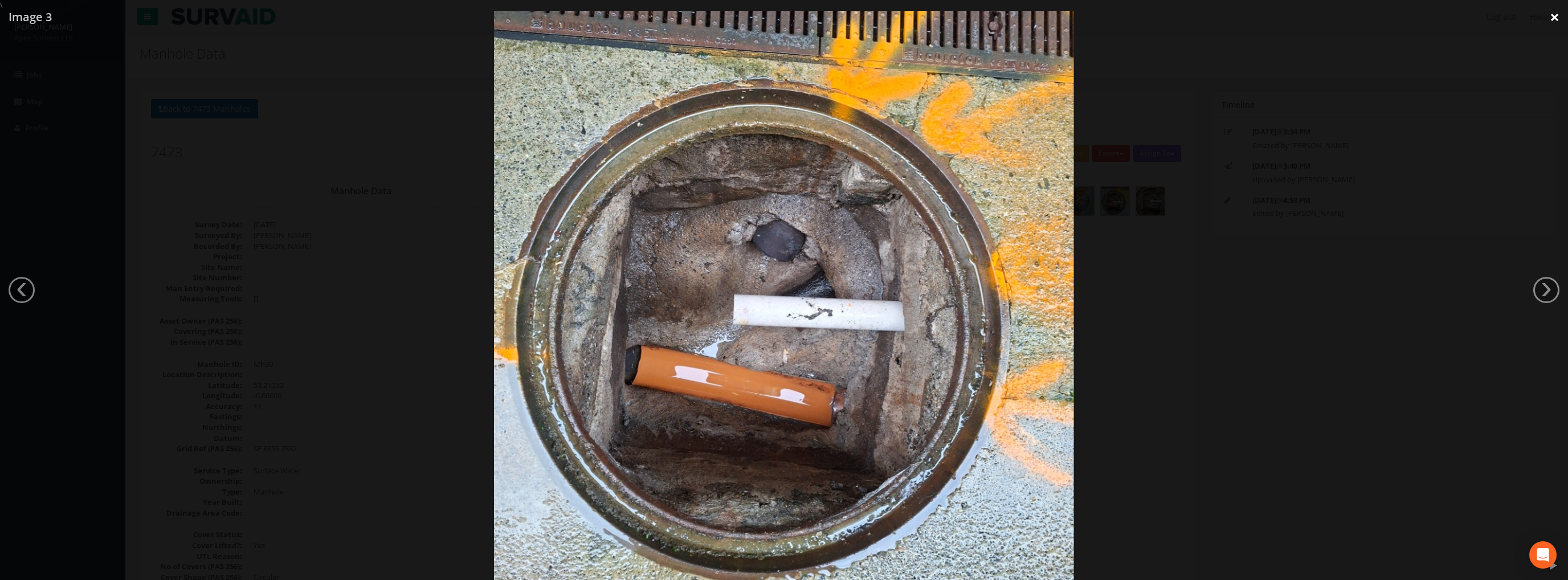
click at [1553, 16] on link "×" at bounding box center [1554, 17] width 27 height 34
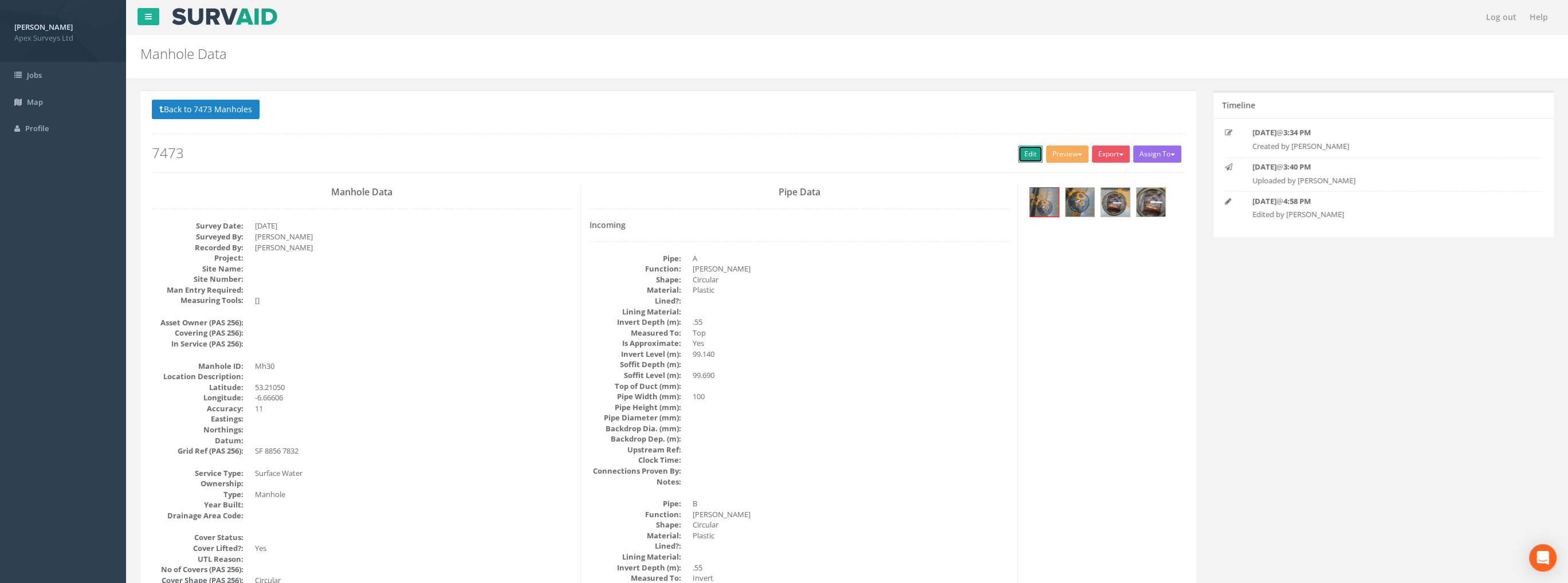
click at [1027, 154] on link "Edit" at bounding box center [1030, 154] width 25 height 17
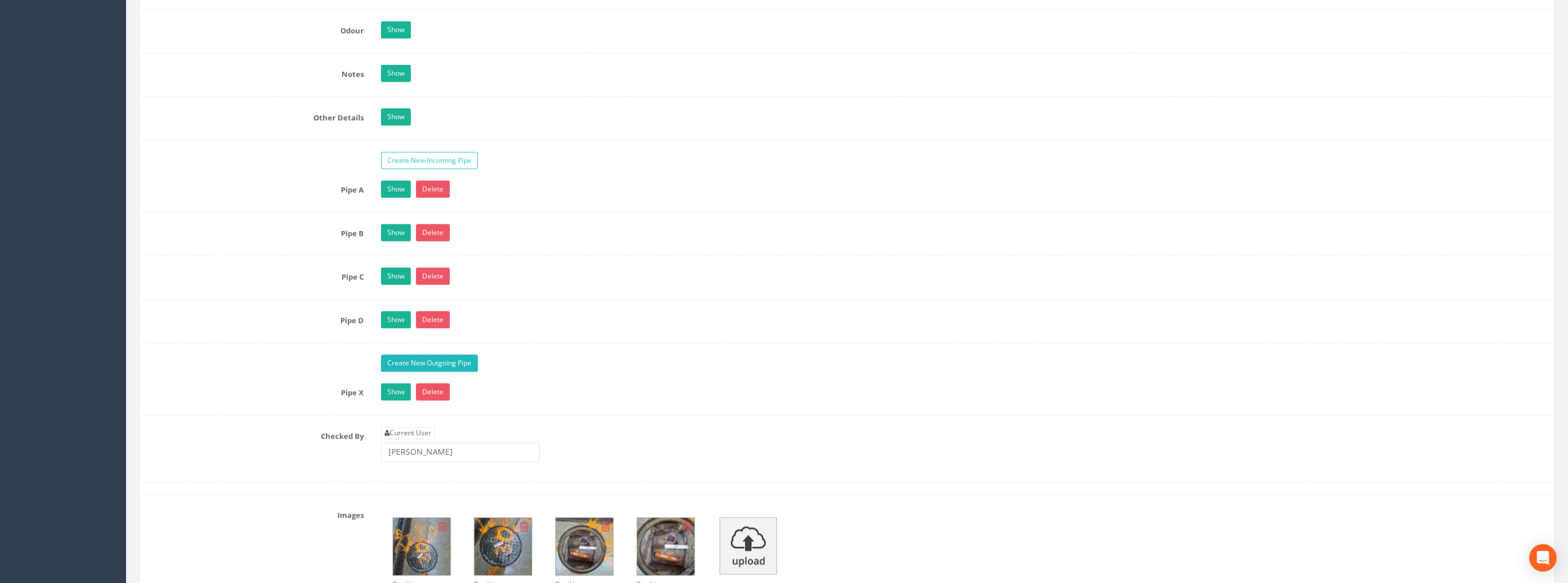
scroll to position [1718, 0]
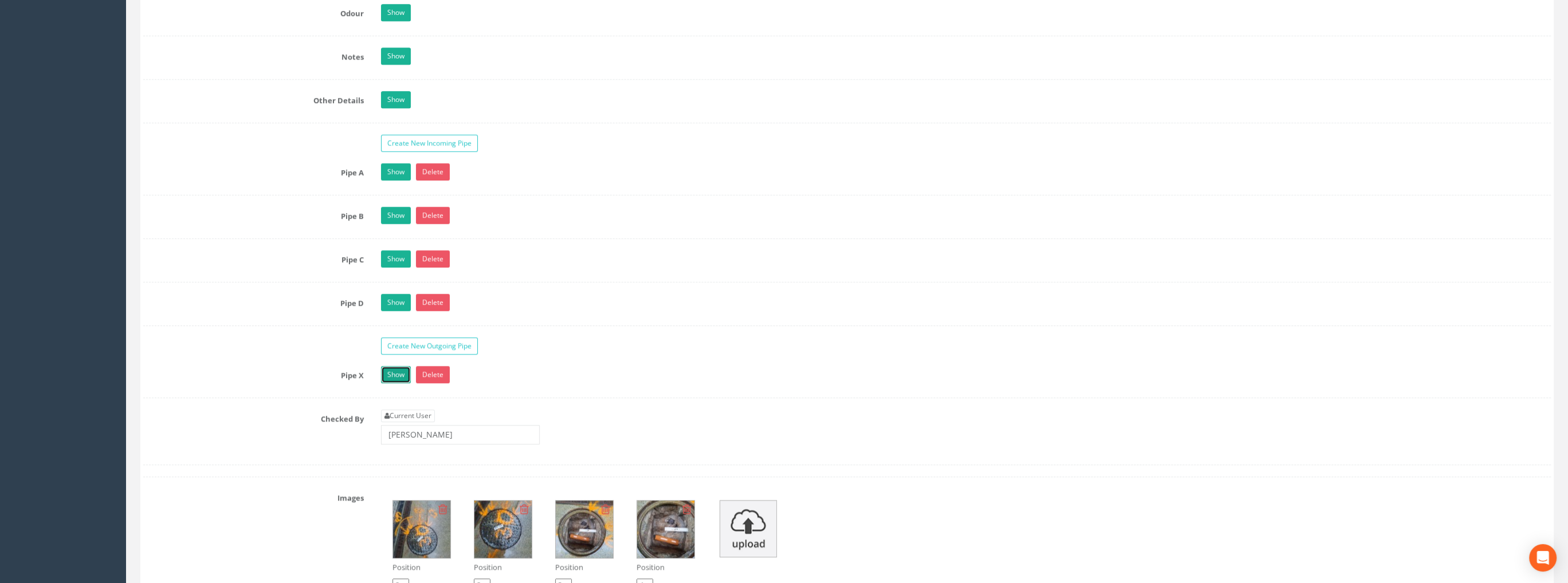
click at [395, 367] on link "Show" at bounding box center [396, 374] width 30 height 17
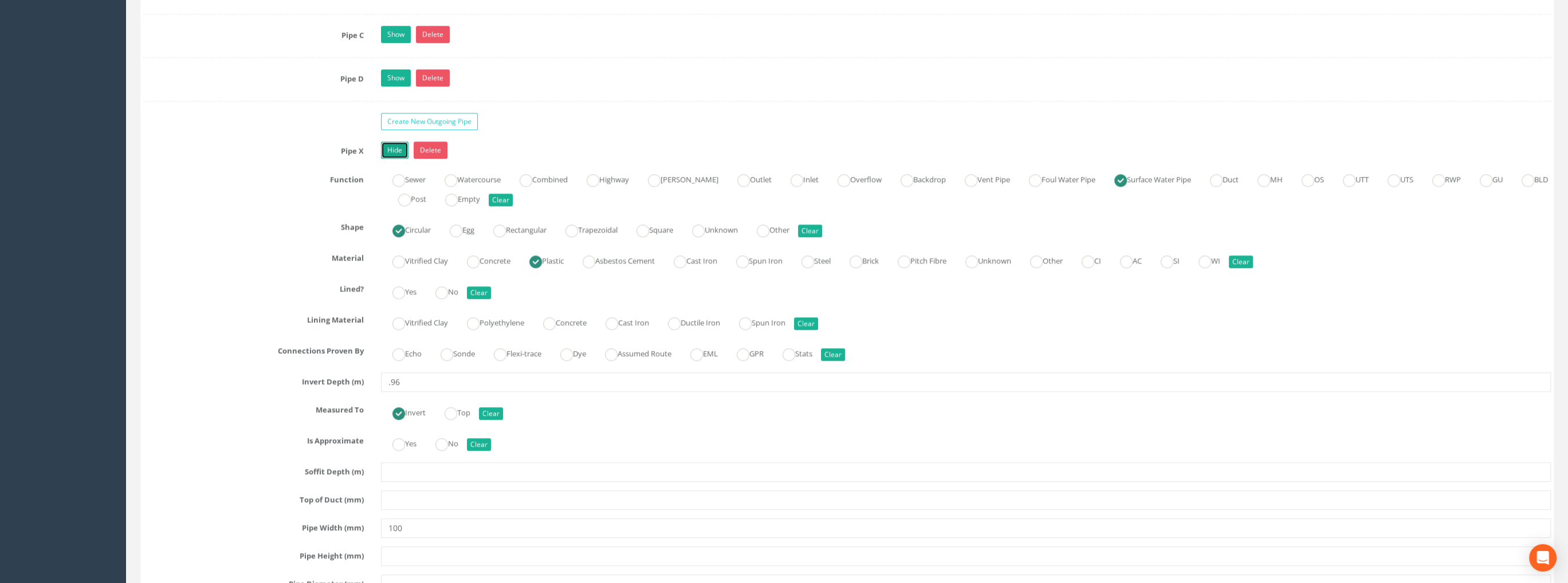
scroll to position [1948, 0]
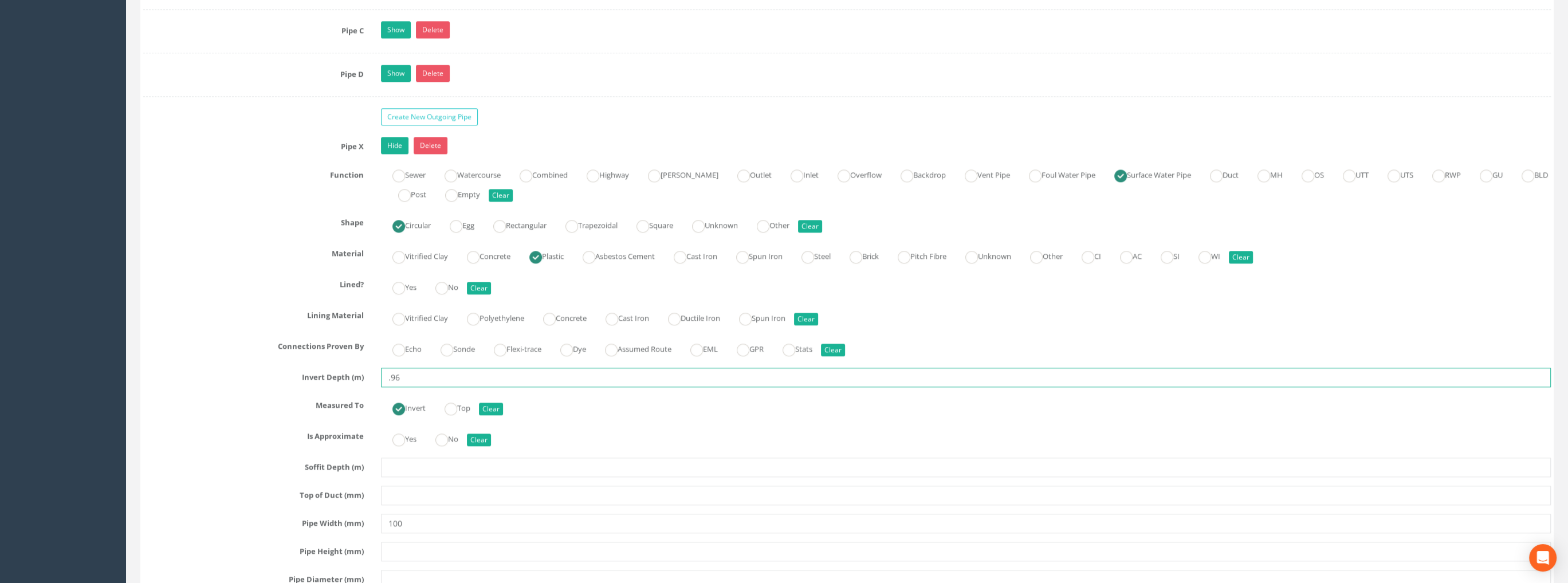
drag, startPoint x: 399, startPoint y: 373, endPoint x: 392, endPoint y: 374, distance: 7.1
click at [392, 374] on input ".96" at bounding box center [966, 377] width 1170 height 19
click at [427, 372] on input ".69" at bounding box center [966, 377] width 1170 height 19
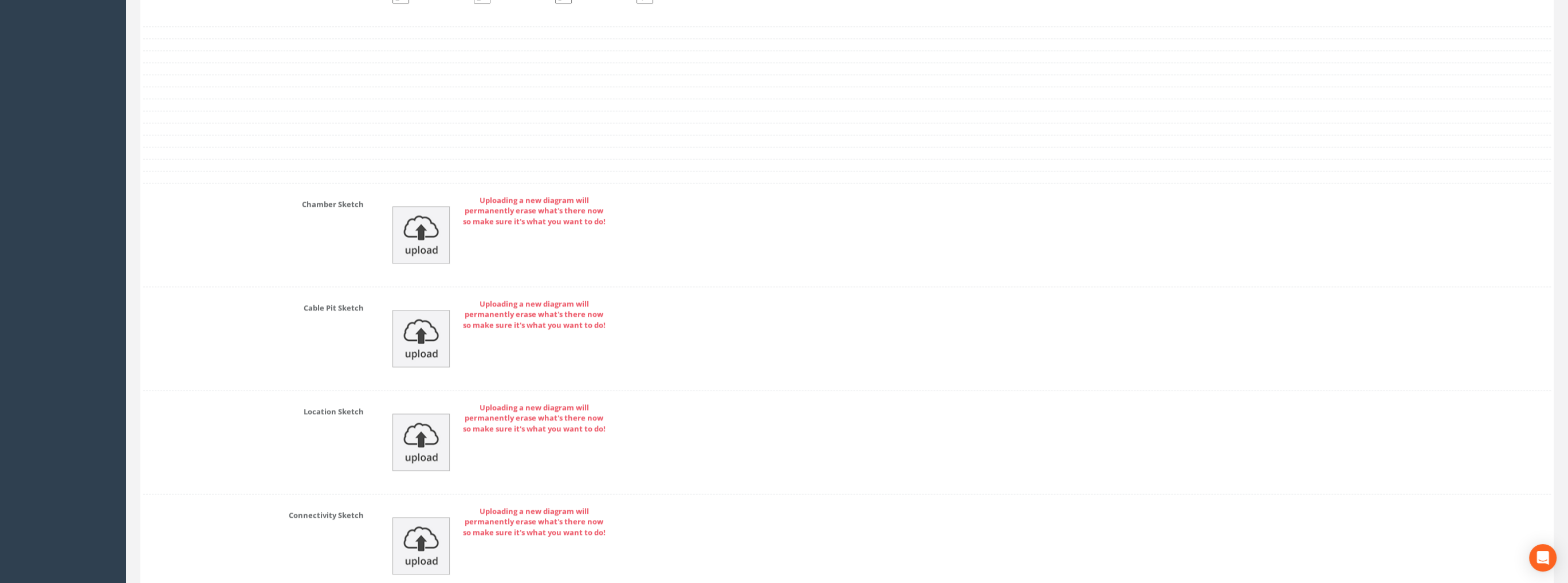
scroll to position [3093, 0]
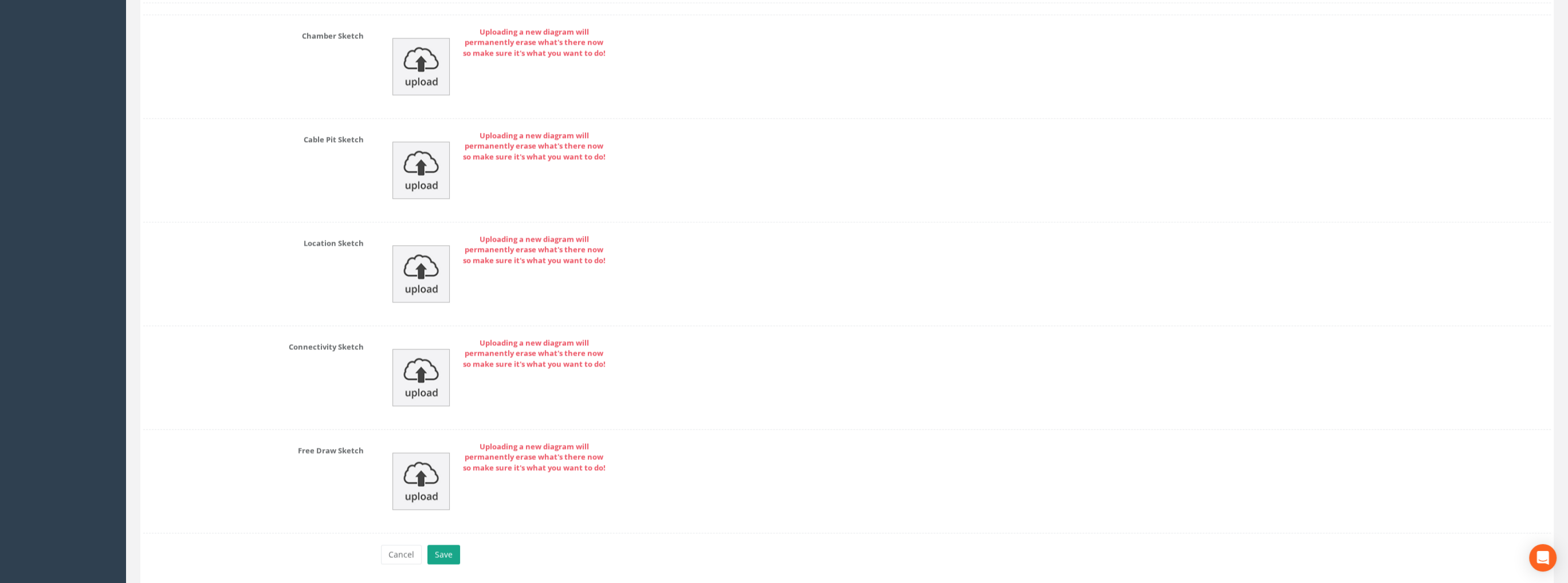
type input ".69"
click at [441, 546] on button "Save" at bounding box center [444, 554] width 32 height 19
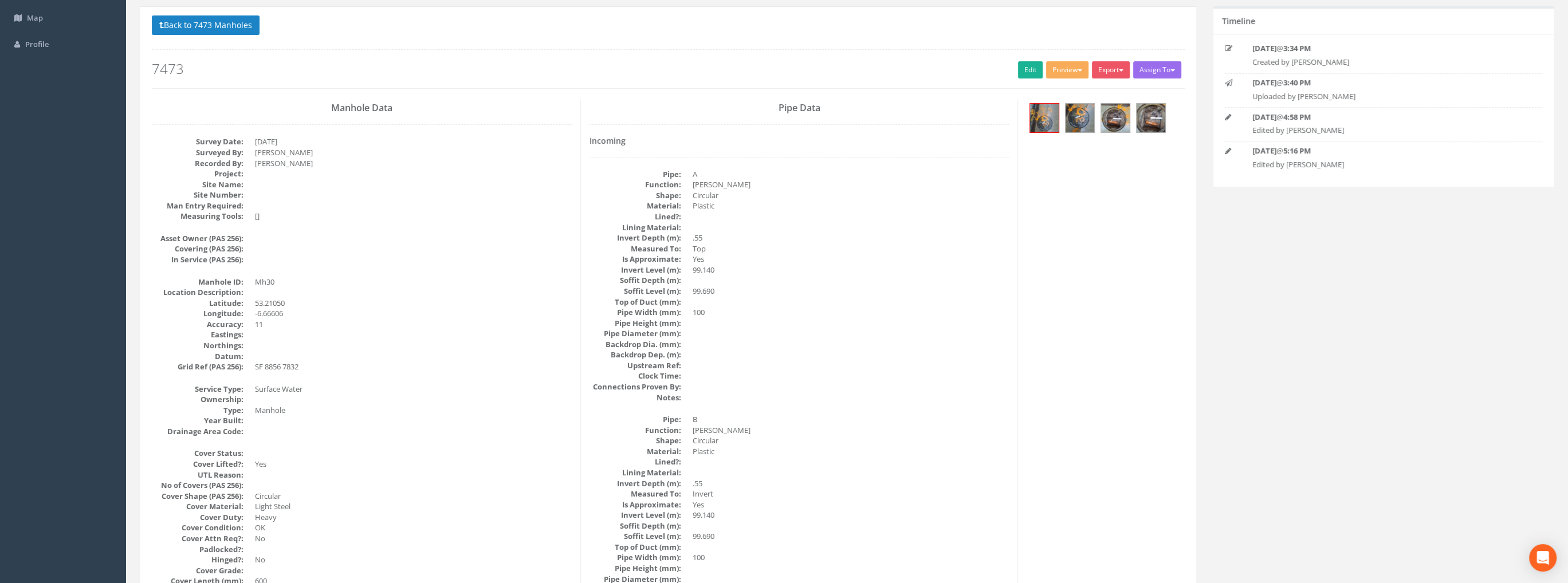
scroll to position [0, 0]
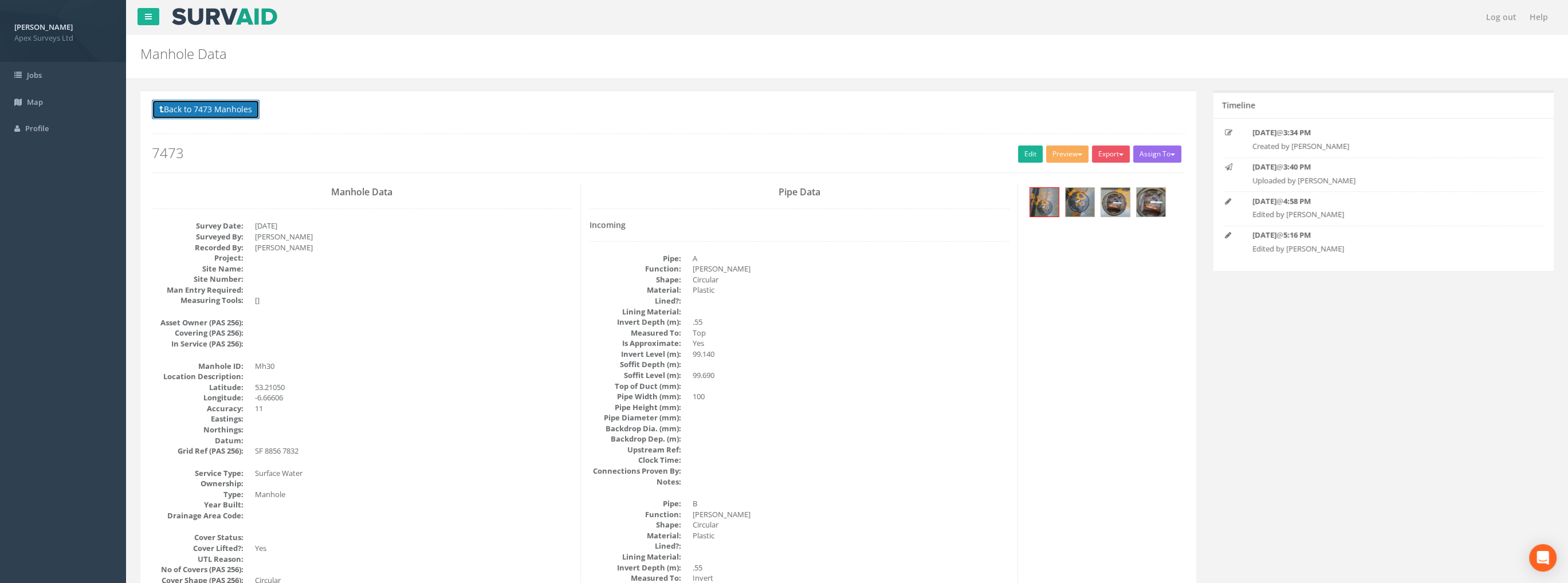
click at [211, 106] on button "Back to 7473 Manholes" at bounding box center [205, 109] width 107 height 19
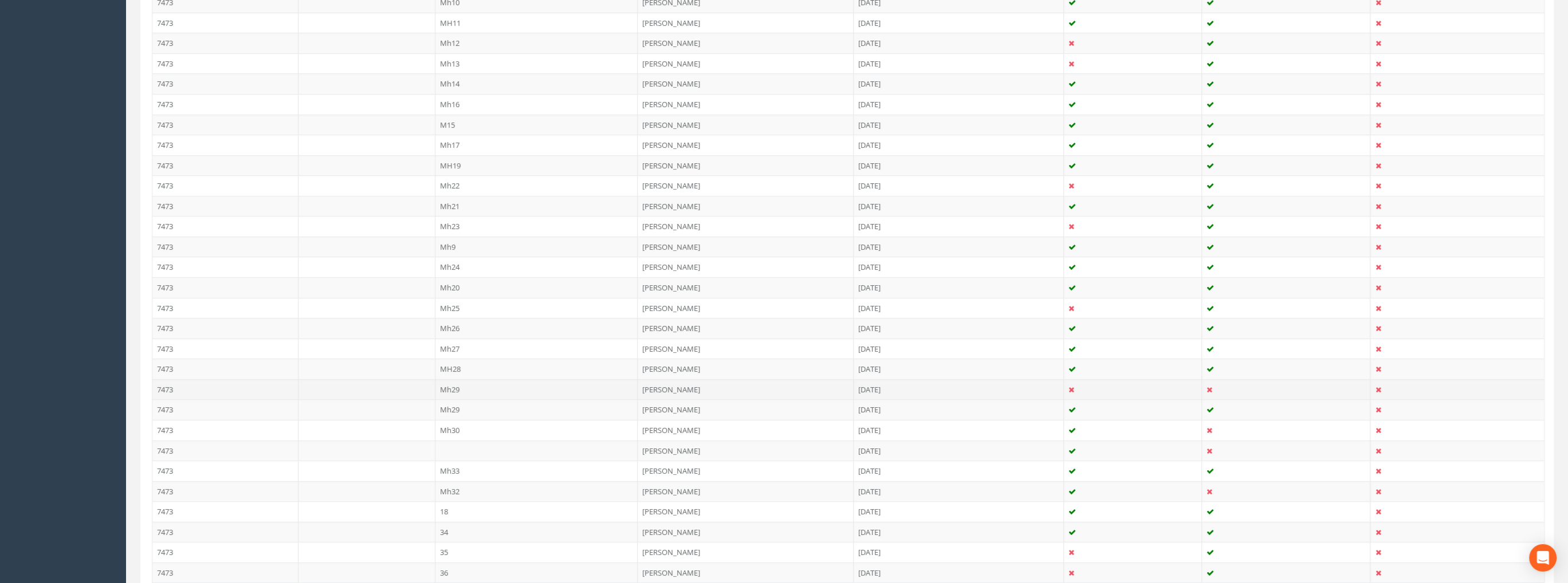
scroll to position [516, 0]
click at [458, 441] on td at bounding box center [537, 450] width 203 height 21
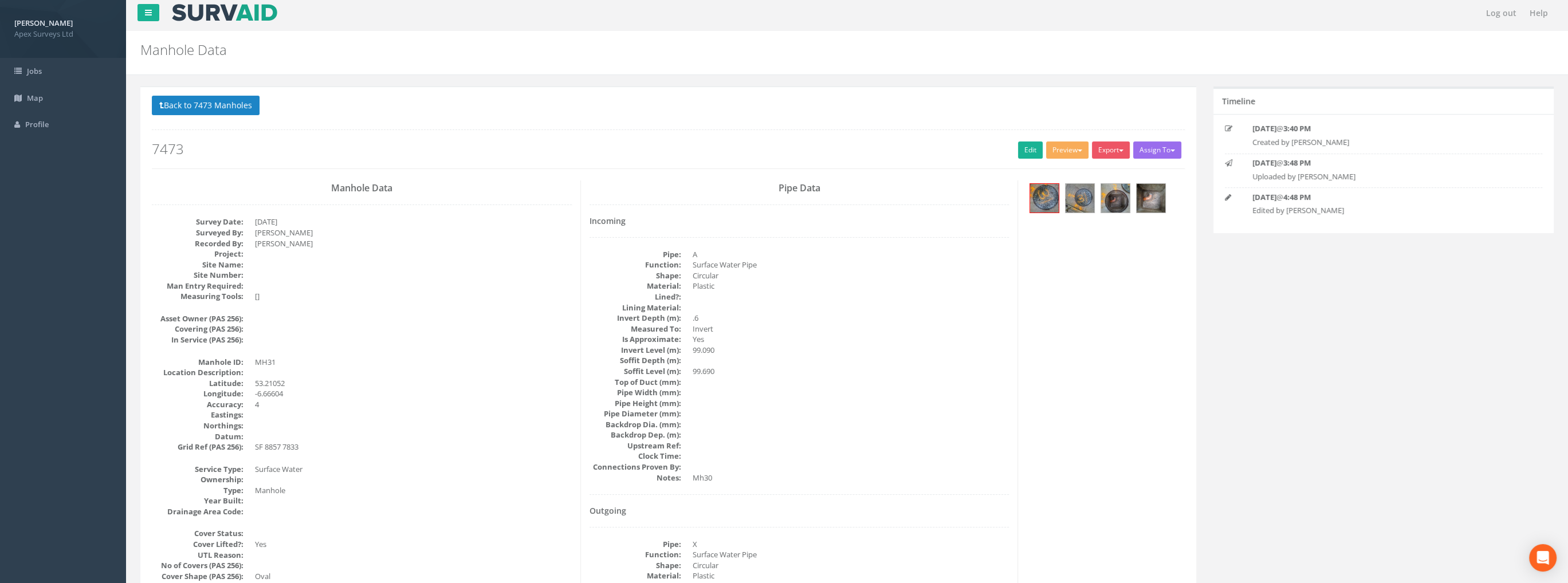
scroll to position [0, 0]
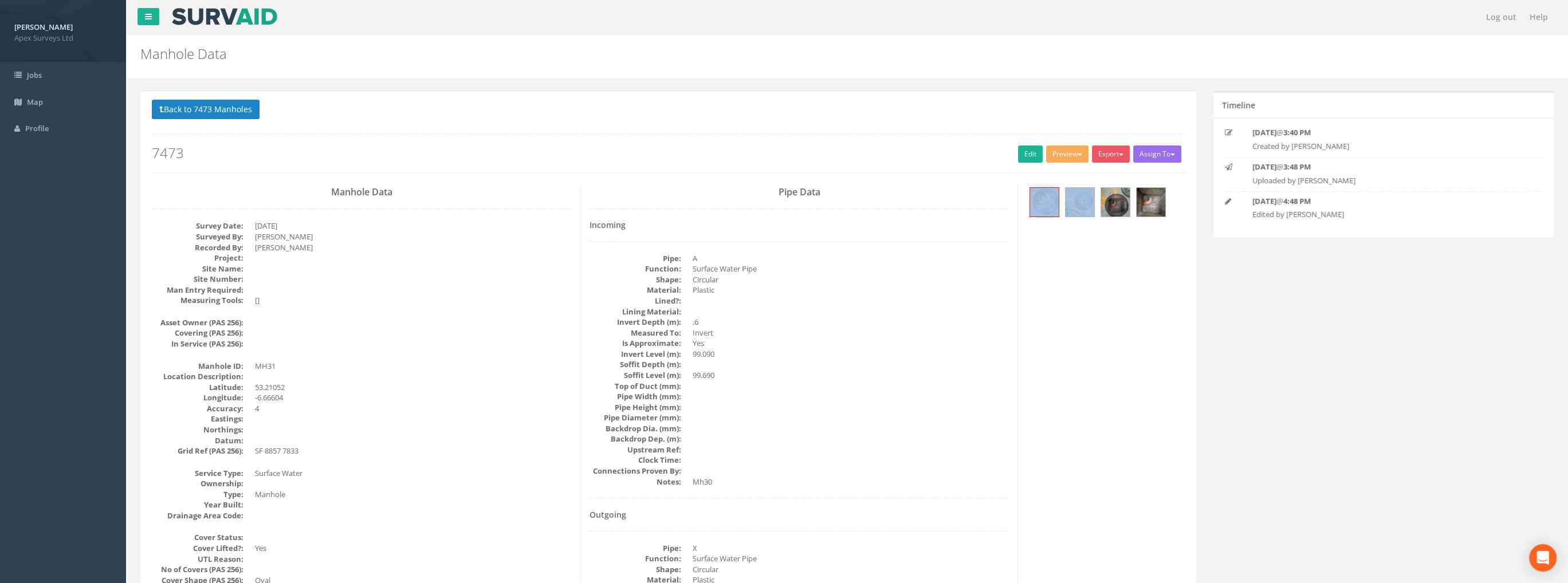
click at [1058, 204] on div at bounding box center [1106, 204] width 158 height 39
click at [1095, 187] on div at bounding box center [1106, 204] width 158 height 39
click at [1079, 203] on img at bounding box center [1079, 202] width 29 height 29
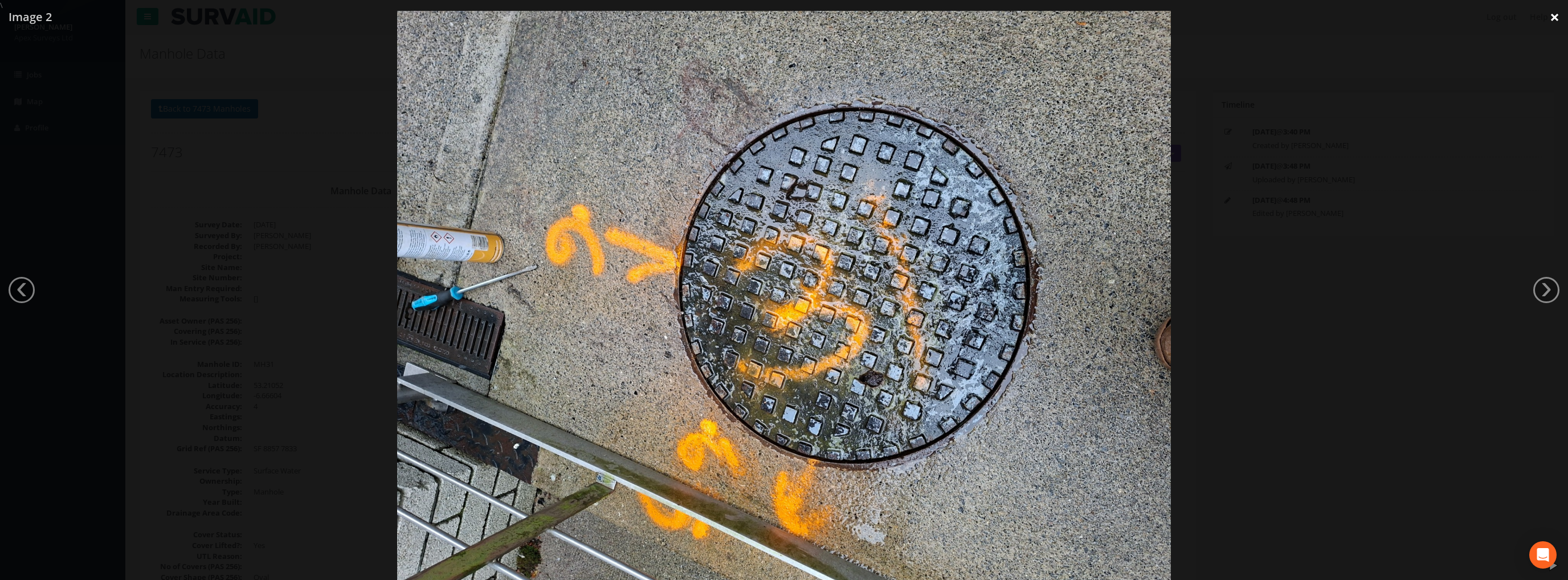
click at [1555, 18] on link "×" at bounding box center [1554, 17] width 27 height 34
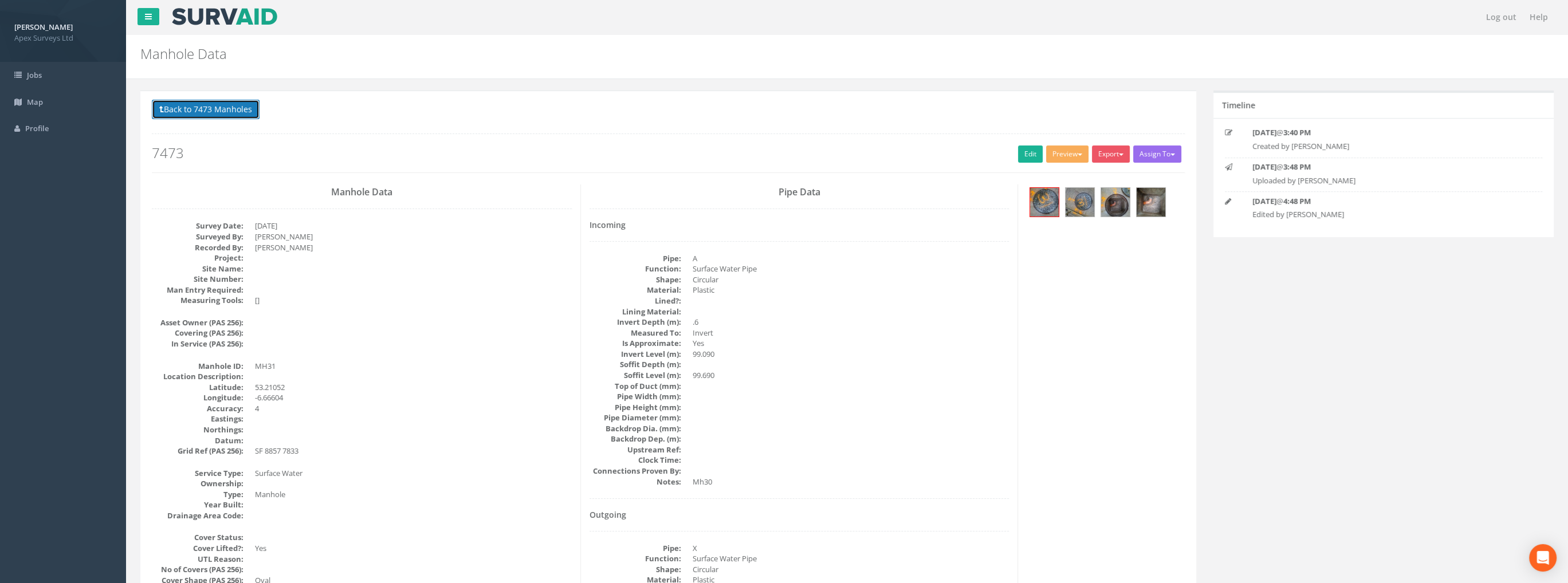
click at [227, 102] on button "Back to 7473 Manholes" at bounding box center [205, 109] width 107 height 19
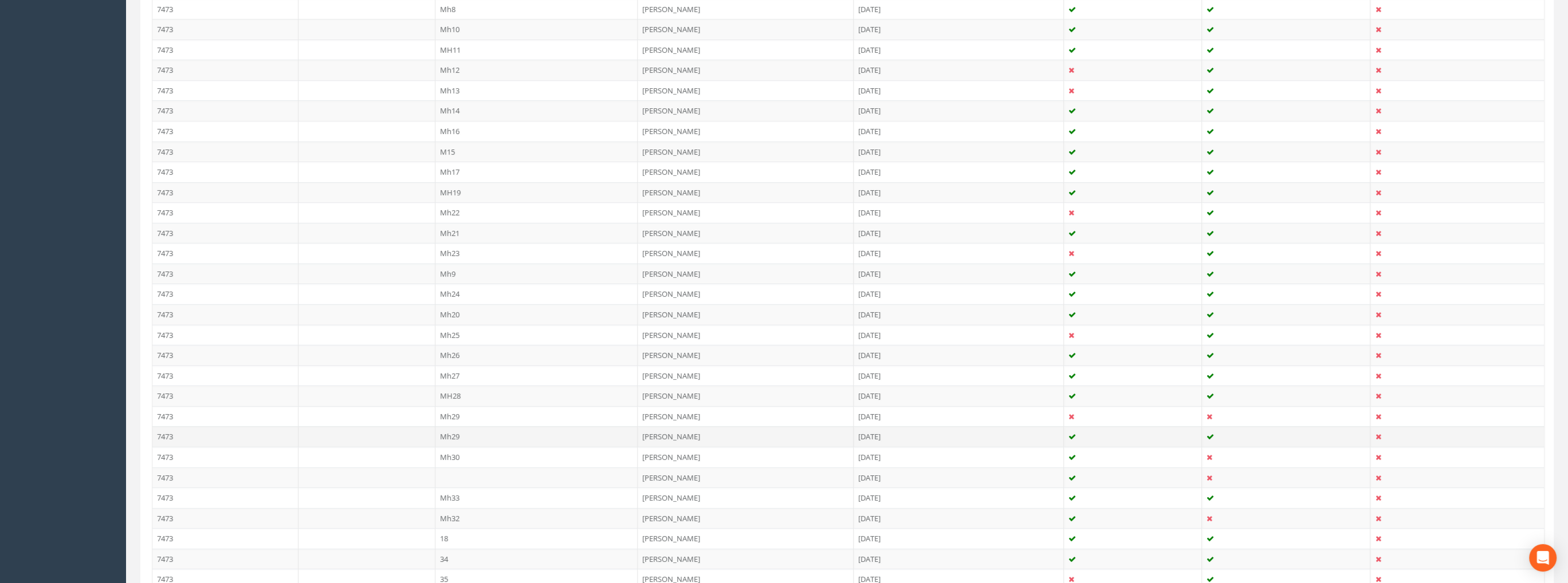
scroll to position [516, 0]
click at [455, 422] on td "Mh30" at bounding box center [537, 429] width 203 height 21
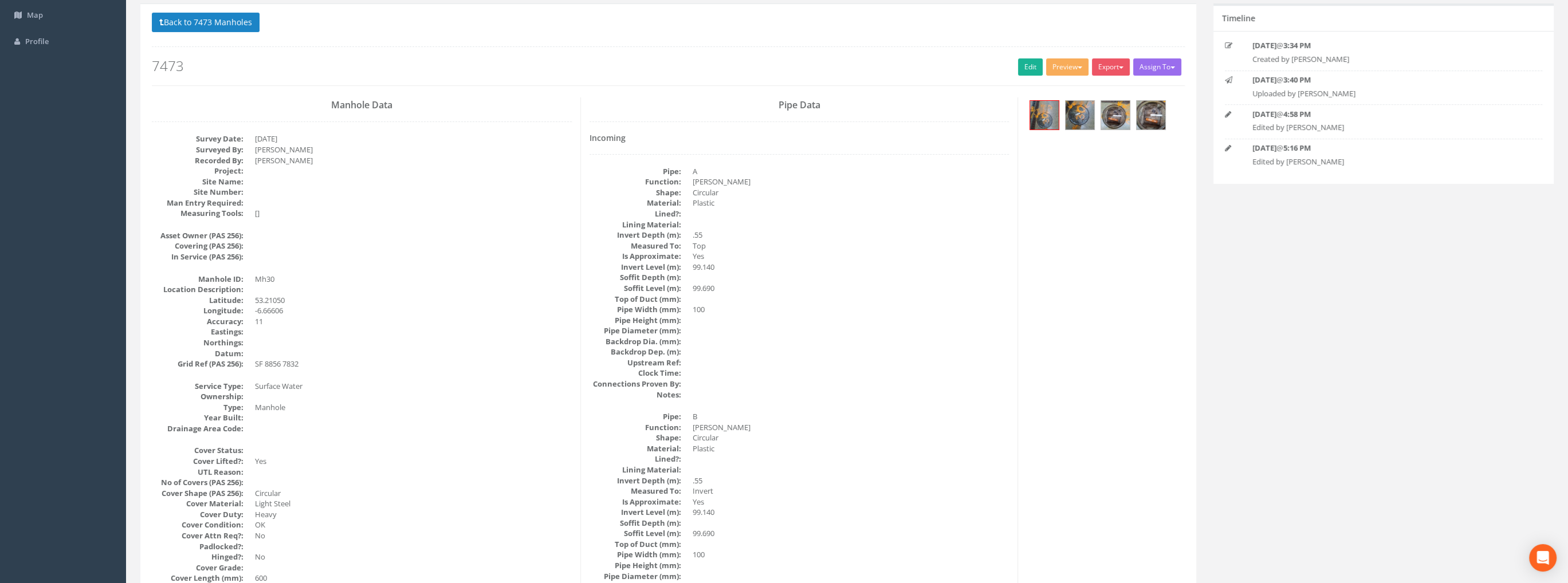
scroll to position [0, 0]
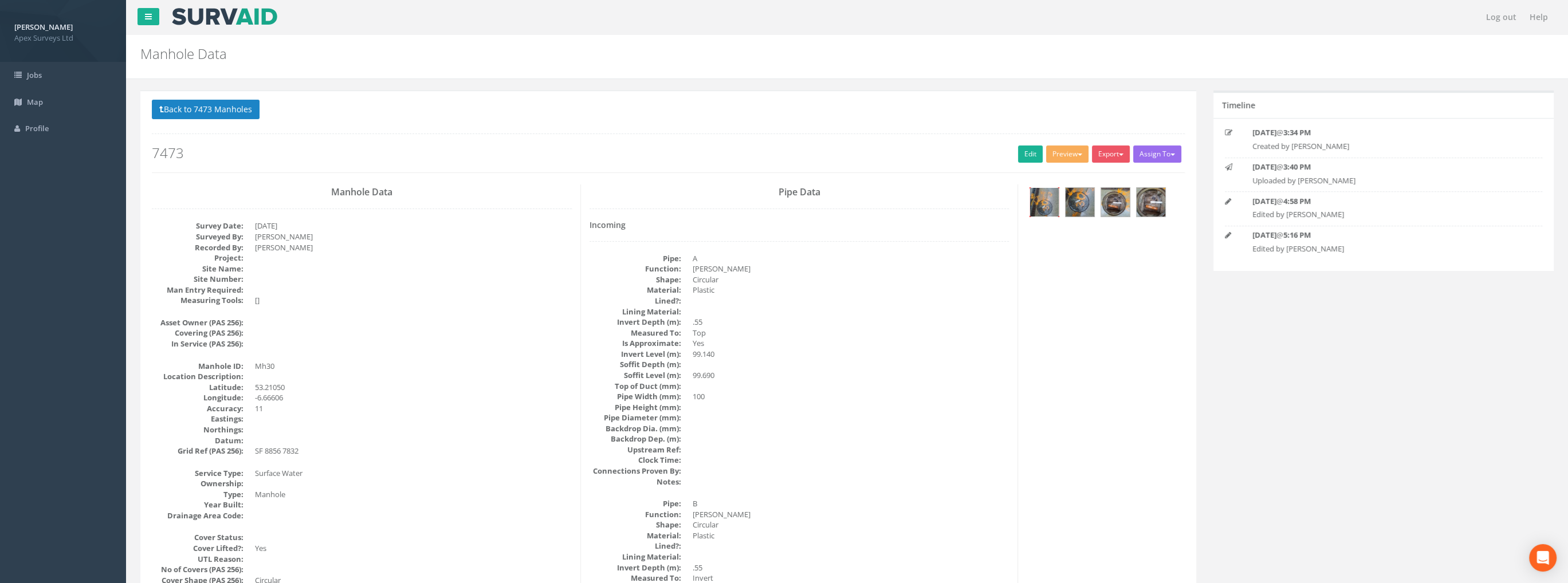
click at [1057, 204] on img at bounding box center [1044, 202] width 29 height 29
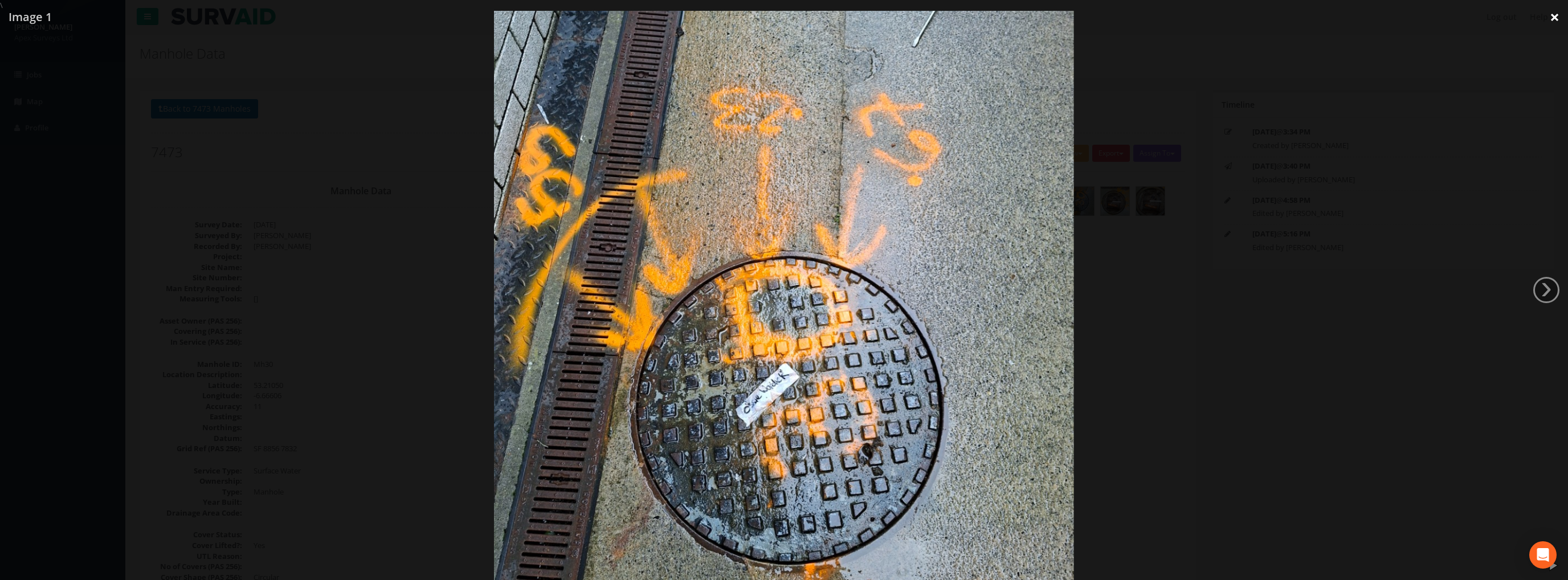
click at [1546, 15] on link "×" at bounding box center [1554, 17] width 27 height 34
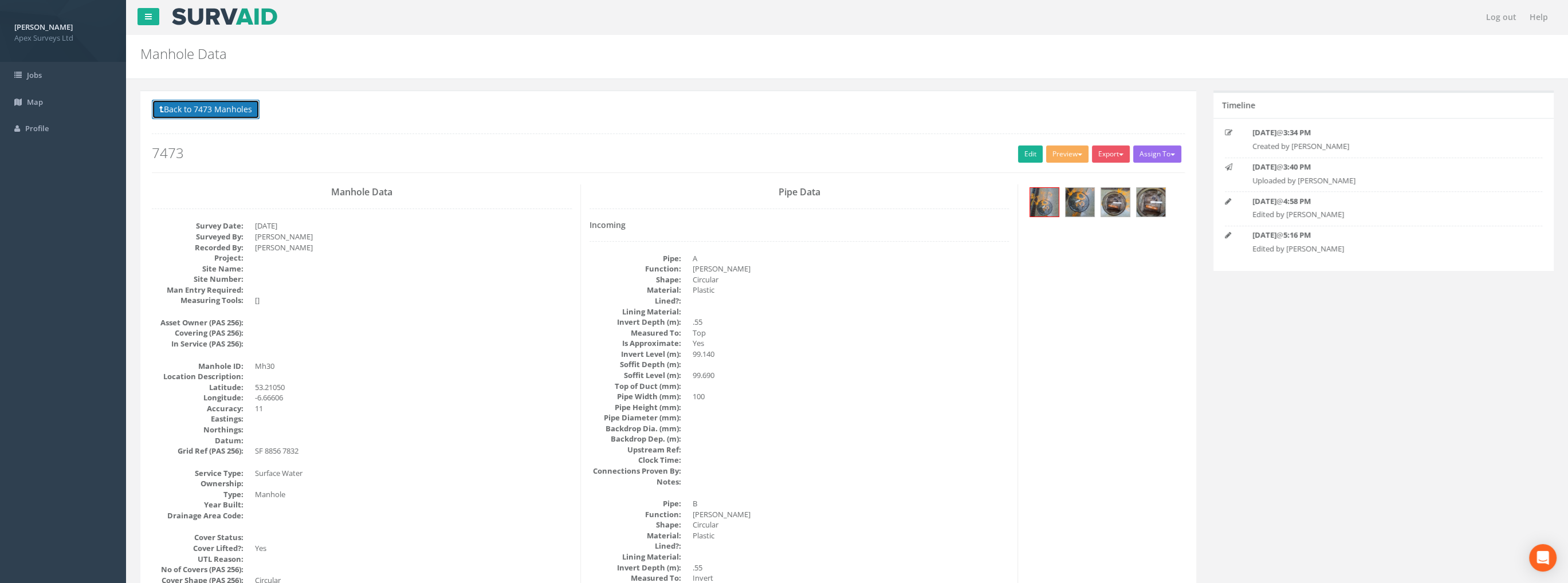
click at [202, 101] on button "Back to 7473 Manholes" at bounding box center [205, 109] width 107 height 19
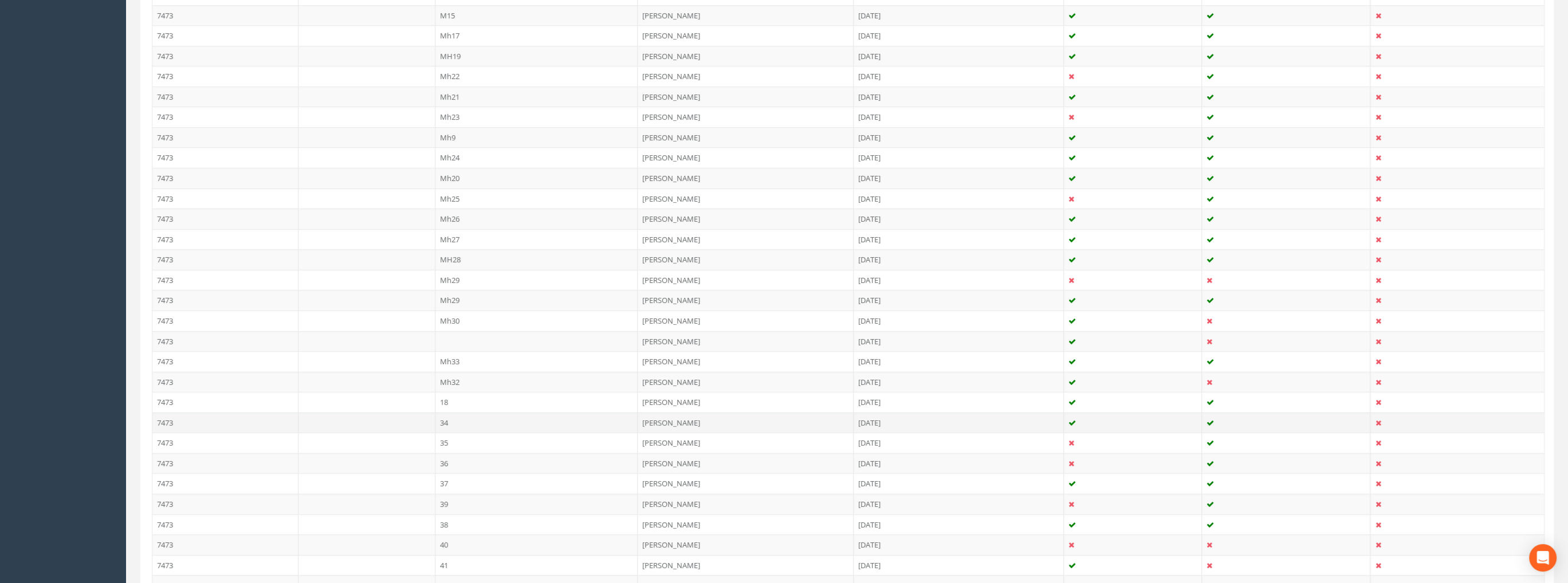
scroll to position [630, 0]
click at [446, 367] on td "Mh32" at bounding box center [537, 376] width 203 height 21
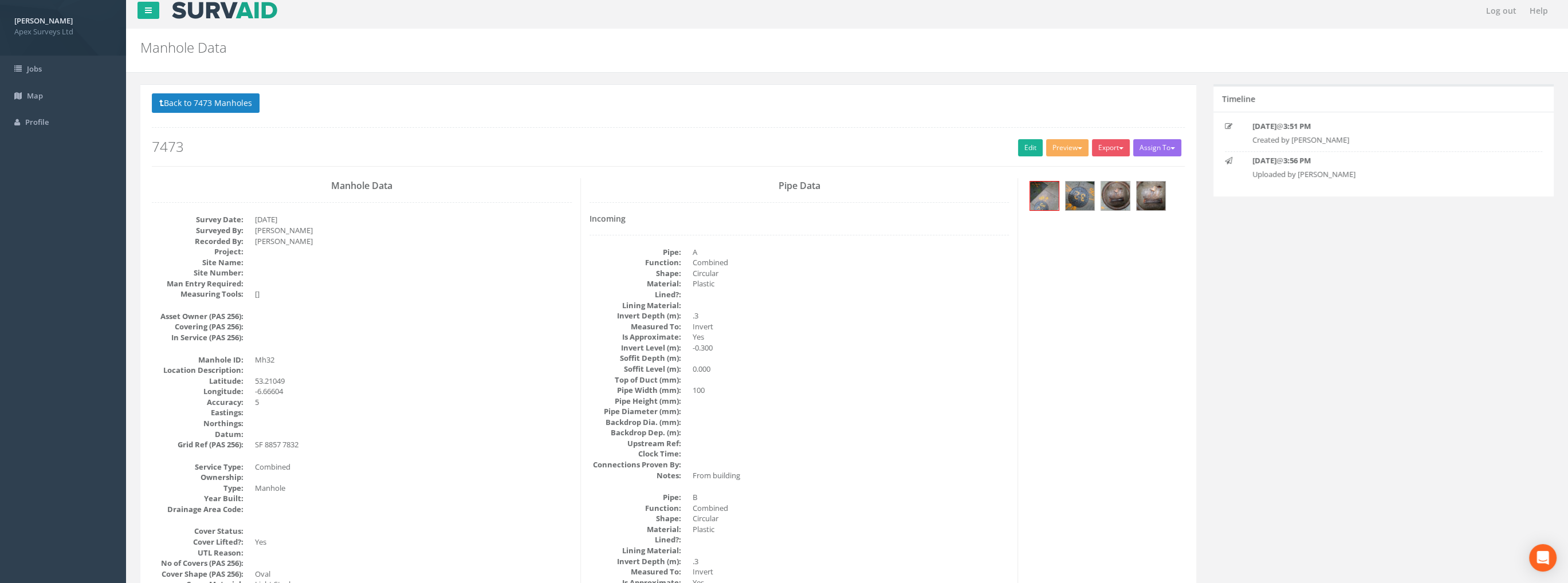
scroll to position [0, 0]
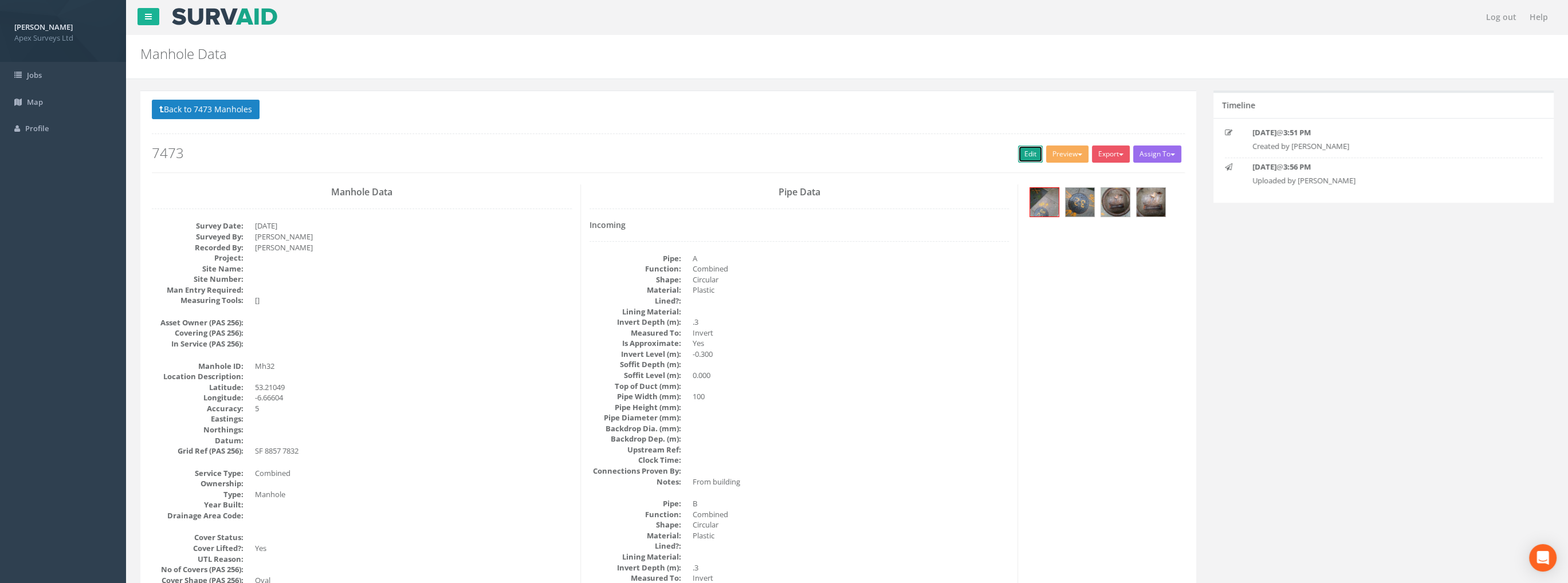
click at [1028, 147] on link "Edit" at bounding box center [1030, 154] width 25 height 17
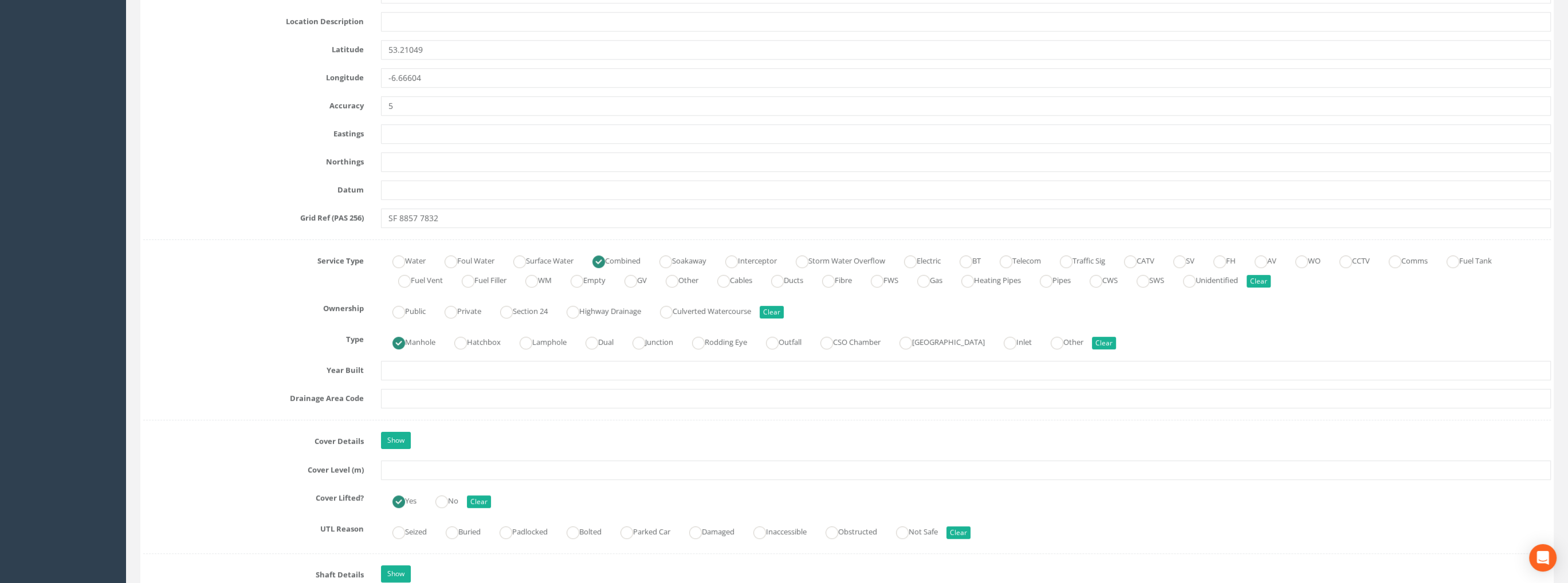
scroll to position [687, 0]
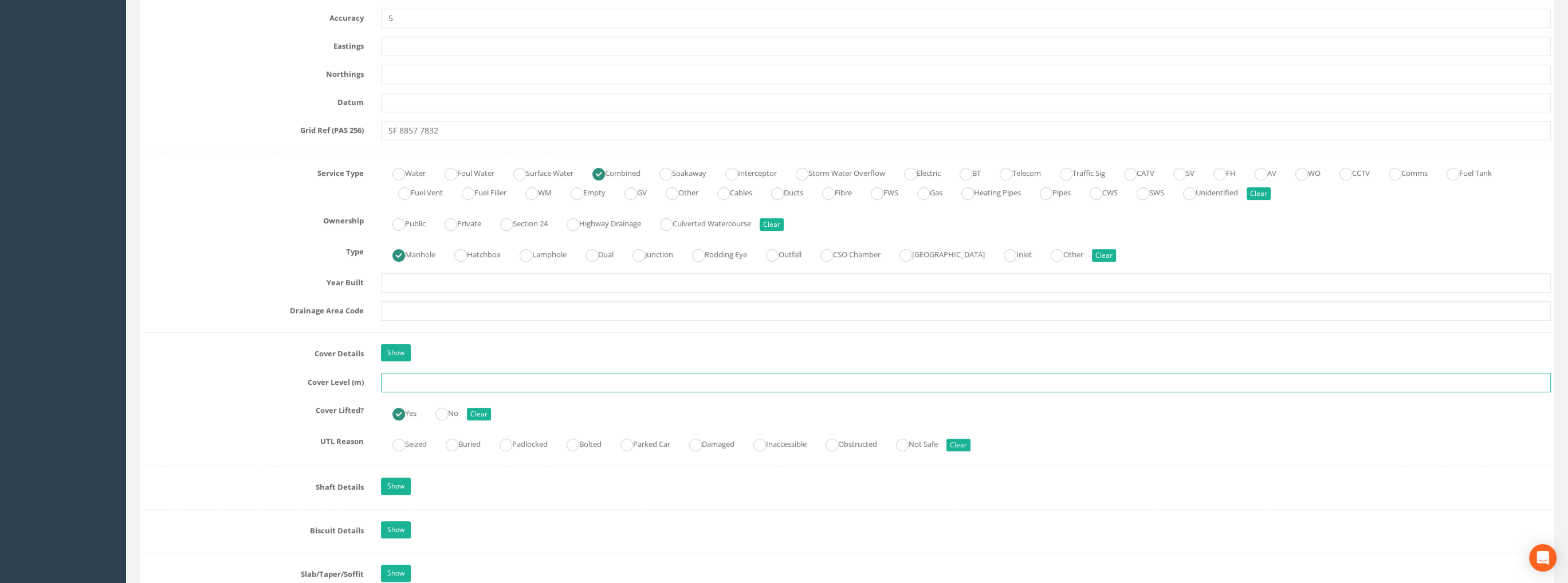
click at [397, 384] on input "text" at bounding box center [966, 382] width 1170 height 19
click at [407, 382] on input "99.852" at bounding box center [966, 382] width 1170 height 19
click at [421, 377] on input "99.52" at bounding box center [966, 382] width 1170 height 19
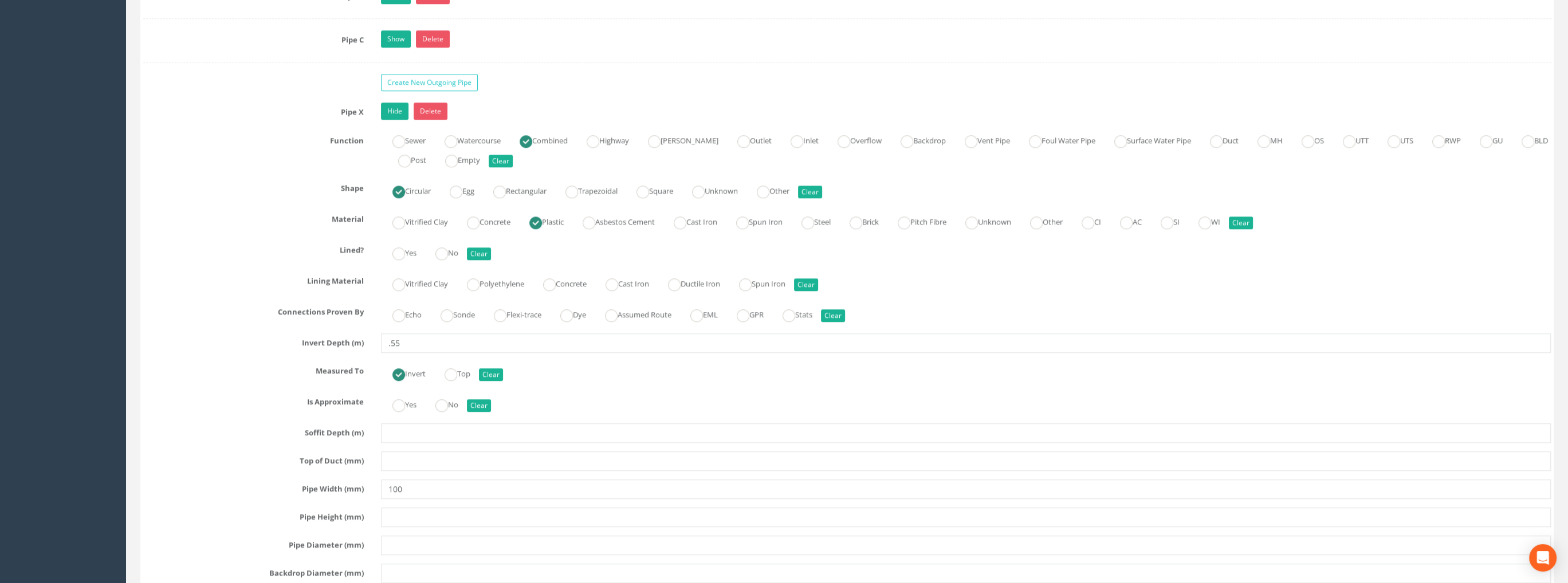
scroll to position [1718, 0]
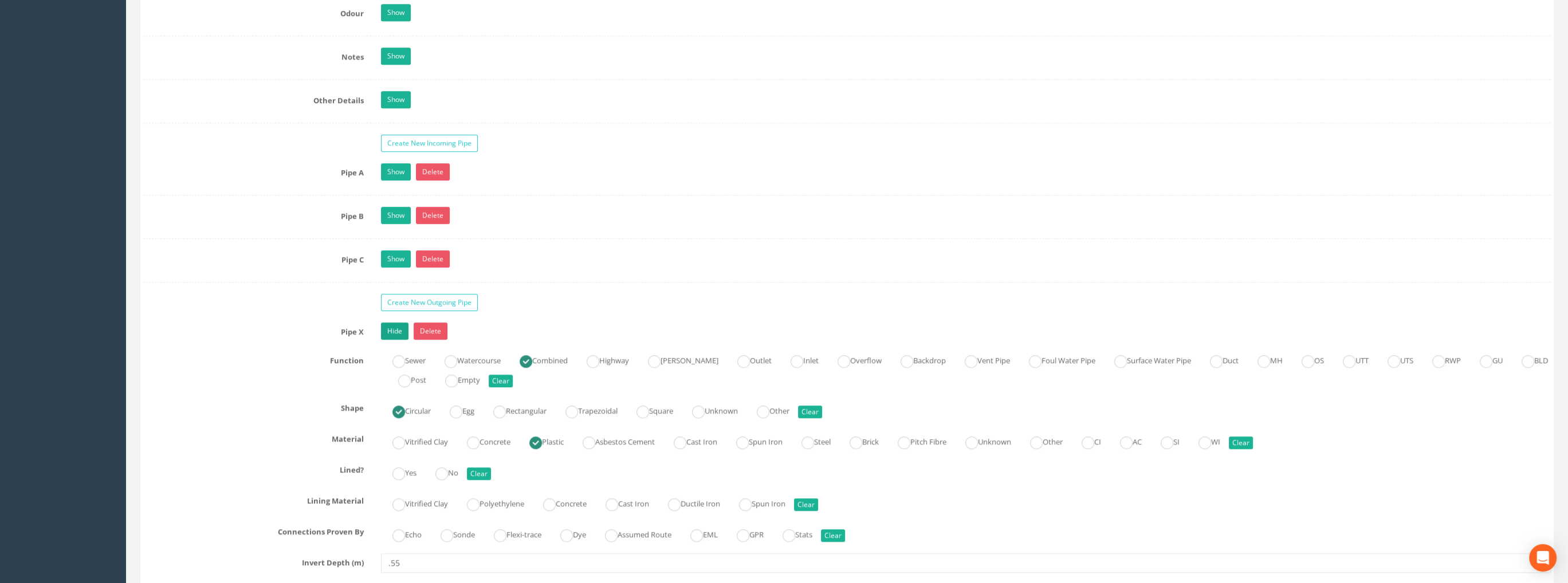
type input "99.52"
click at [400, 324] on link "Hide" at bounding box center [395, 331] width 28 height 17
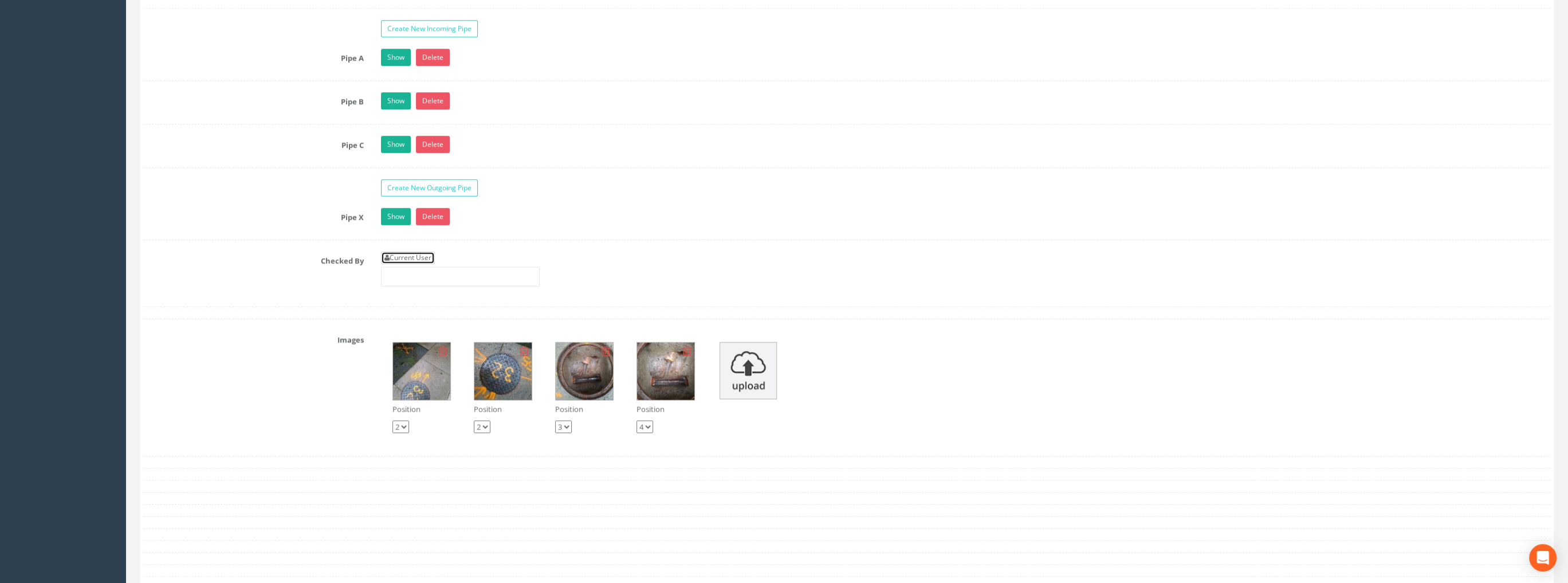
click at [421, 251] on link "Current User" at bounding box center [408, 257] width 54 height 12
type input "[PERSON_NAME]"
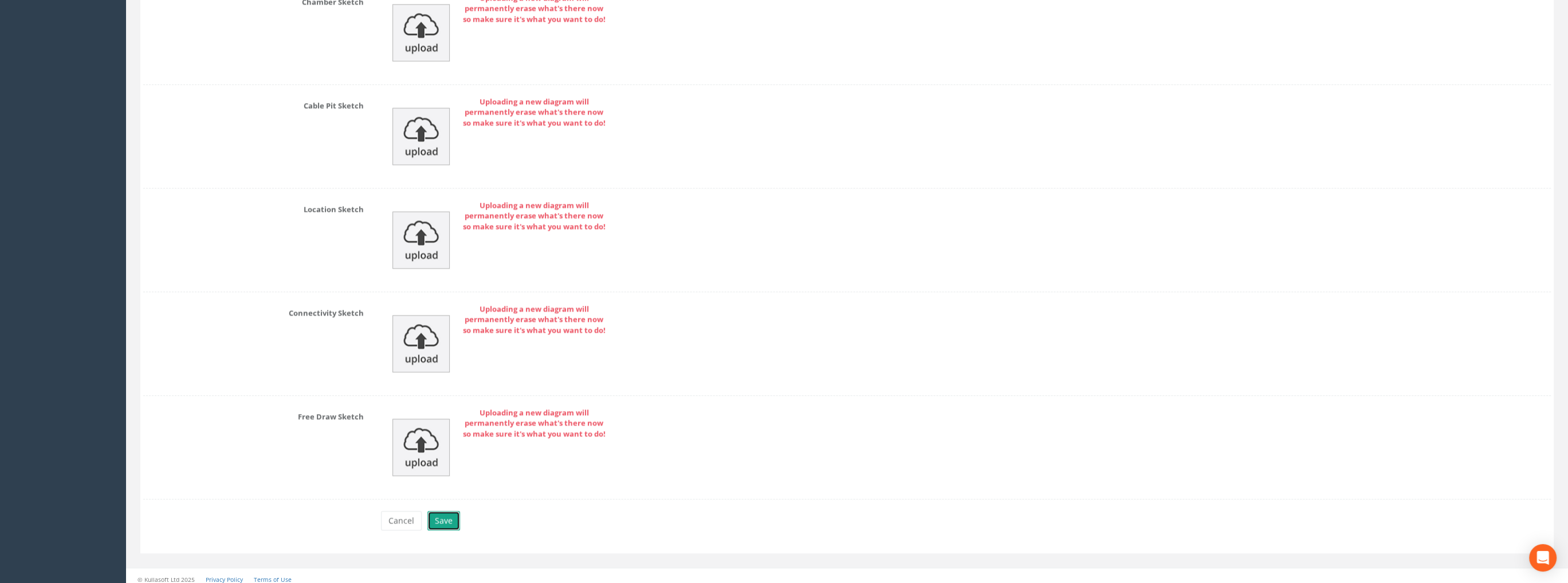
click at [438, 514] on button "Save" at bounding box center [444, 520] width 32 height 19
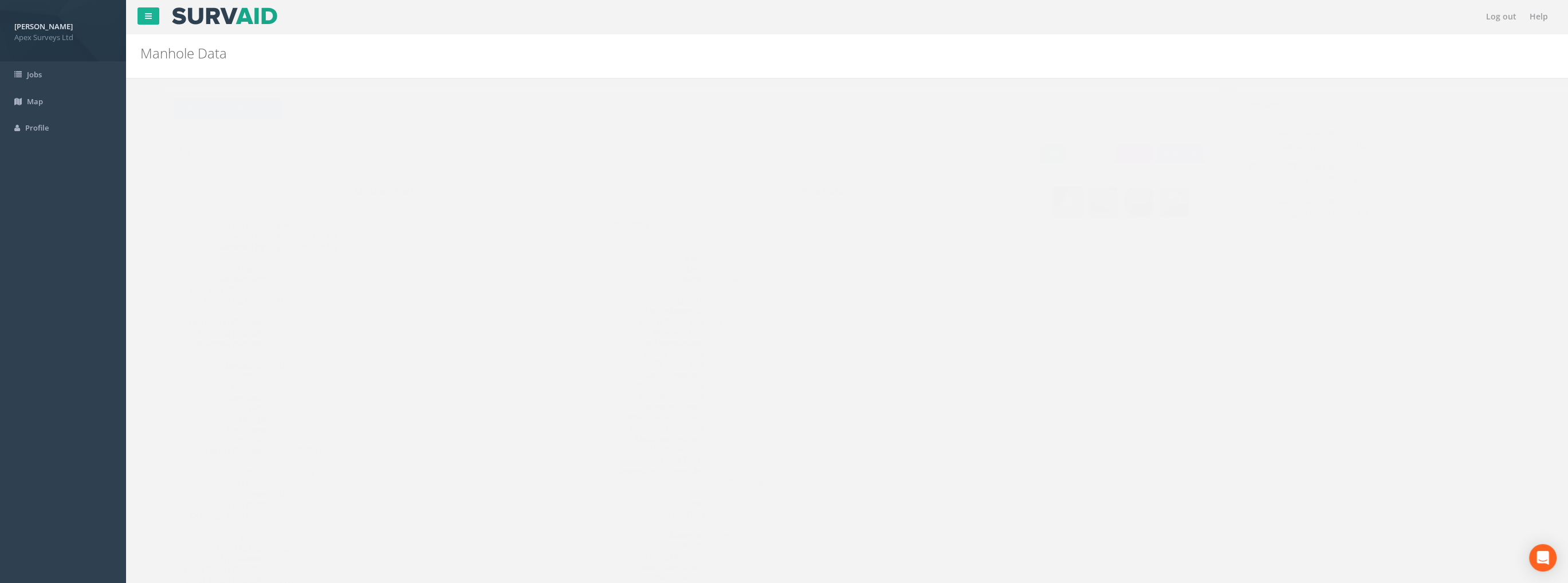
scroll to position [0, 0]
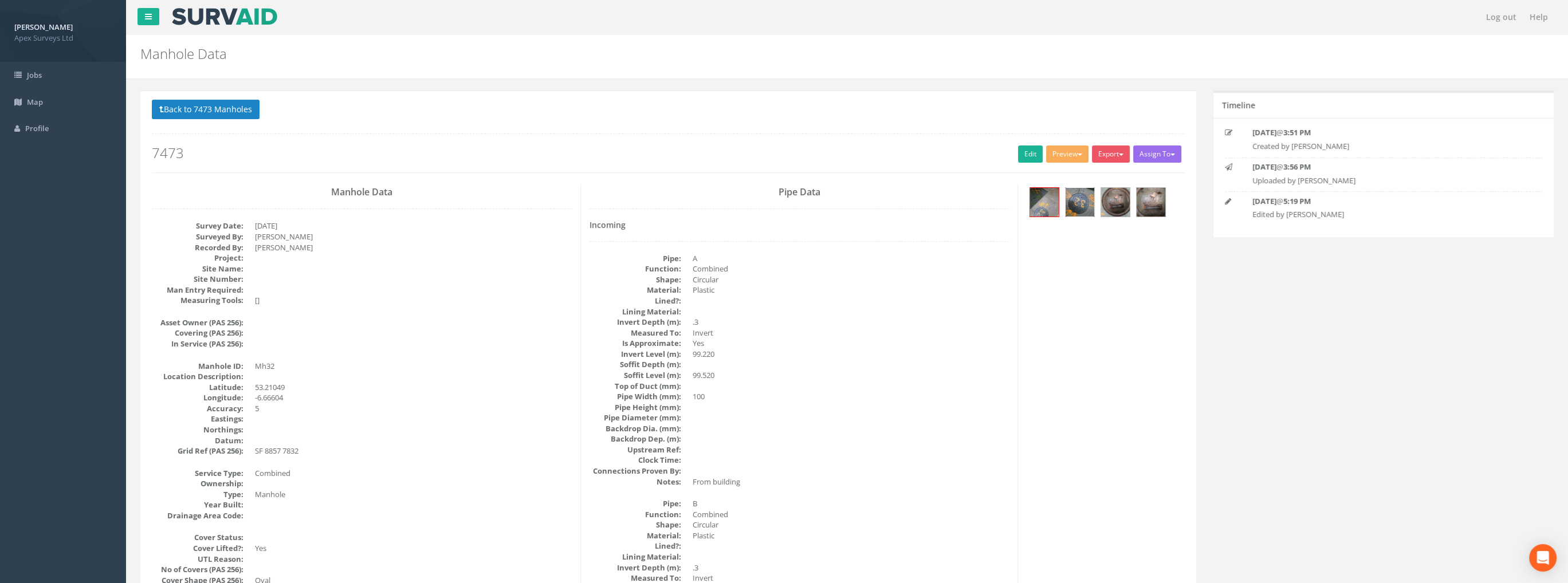
click at [1082, 206] on img at bounding box center [1079, 202] width 29 height 29
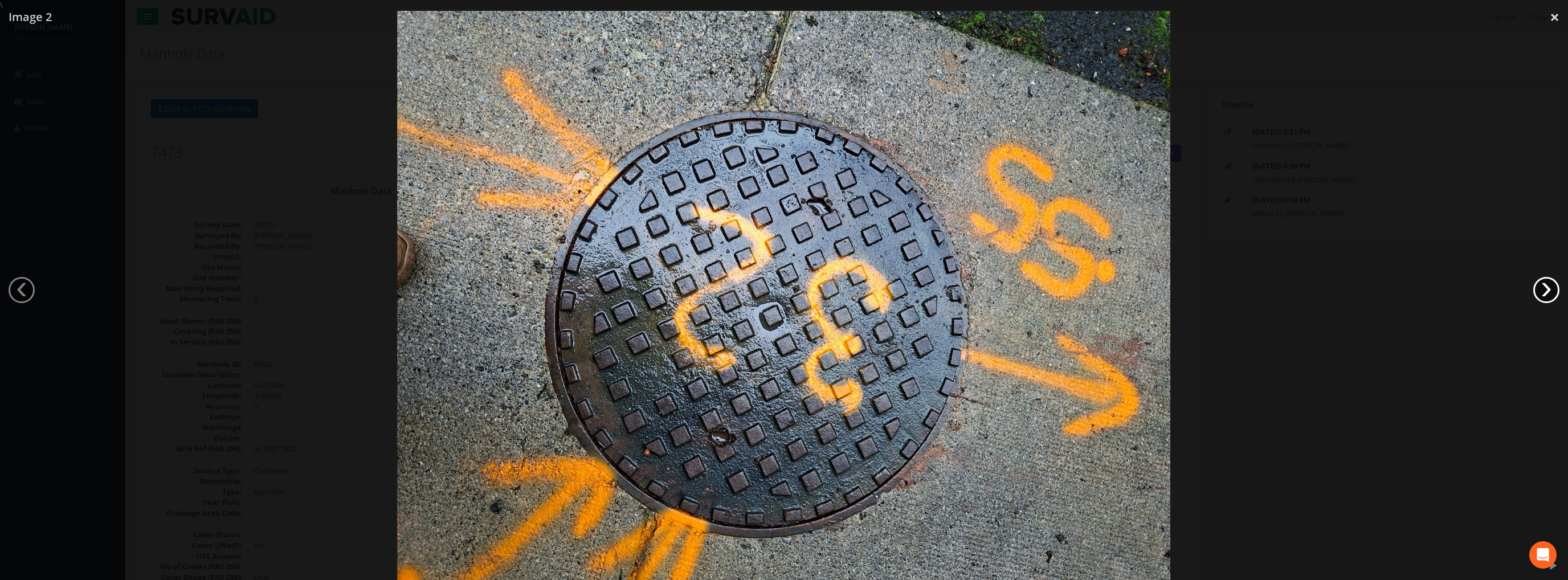
click at [1546, 292] on link "›" at bounding box center [1546, 290] width 26 height 26
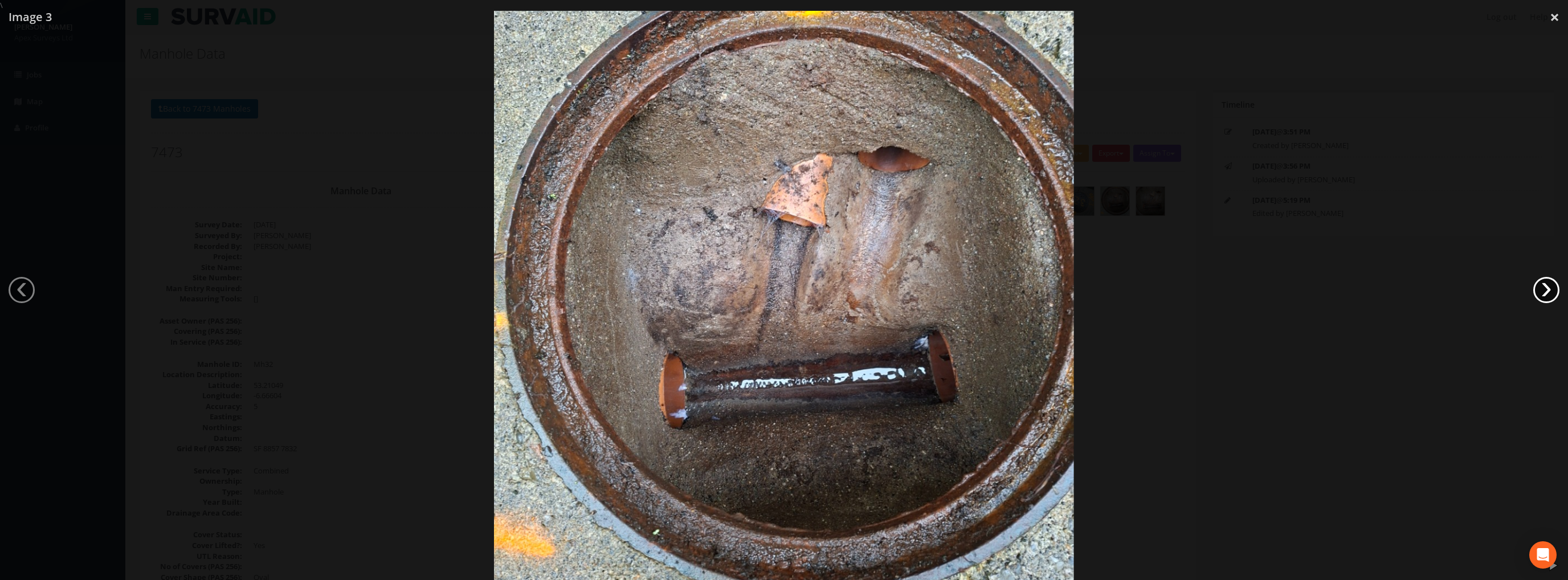
click at [1543, 292] on link "›" at bounding box center [1546, 290] width 26 height 26
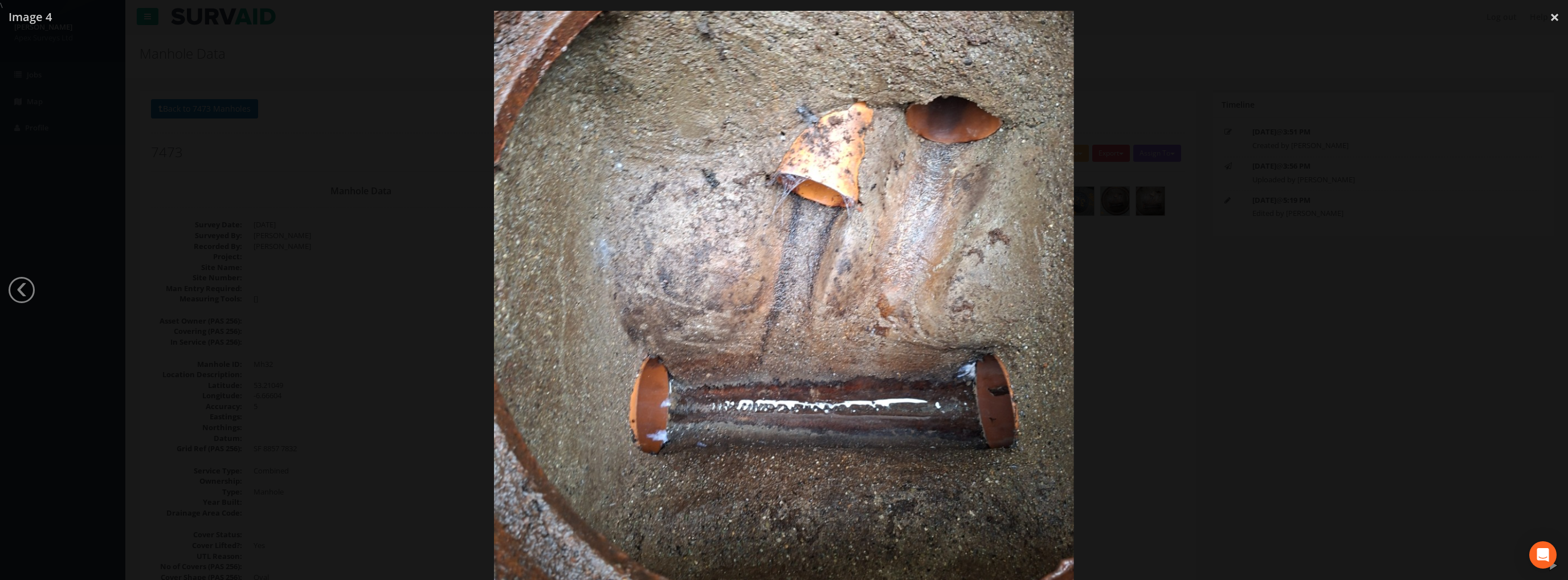
click at [1543, 292] on div at bounding box center [784, 301] width 1568 height 580
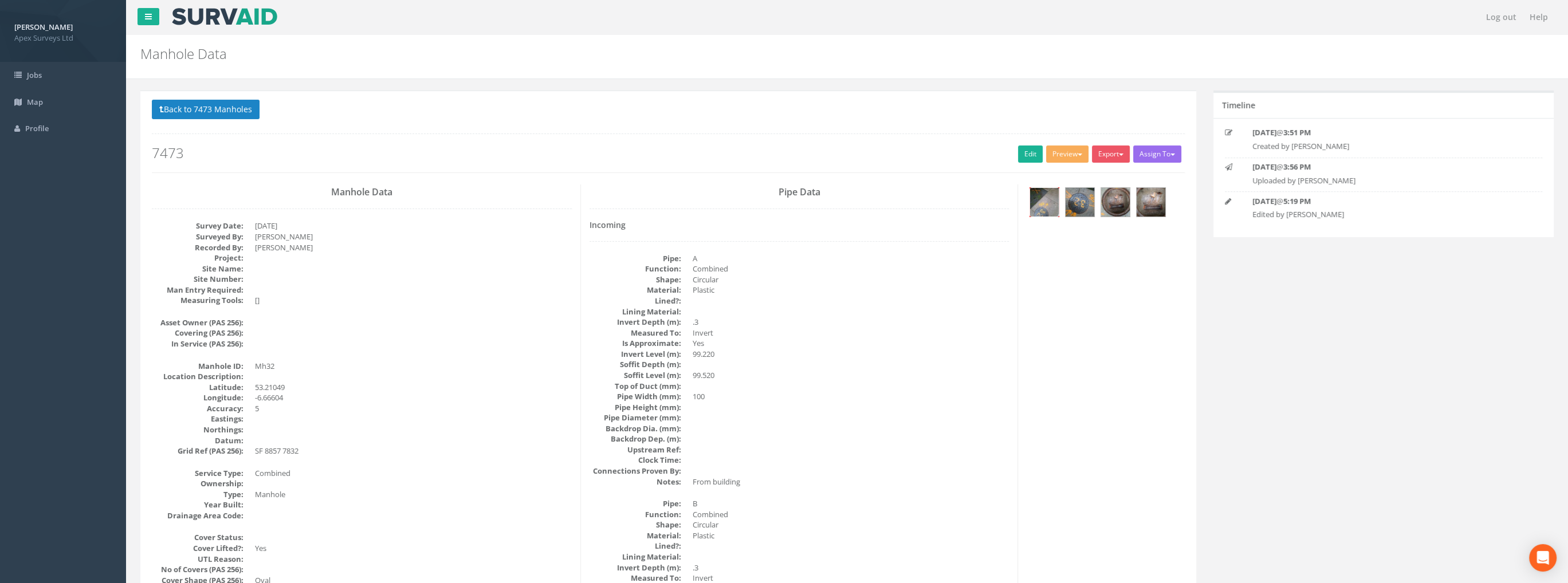
click at [1048, 201] on img at bounding box center [1044, 202] width 29 height 29
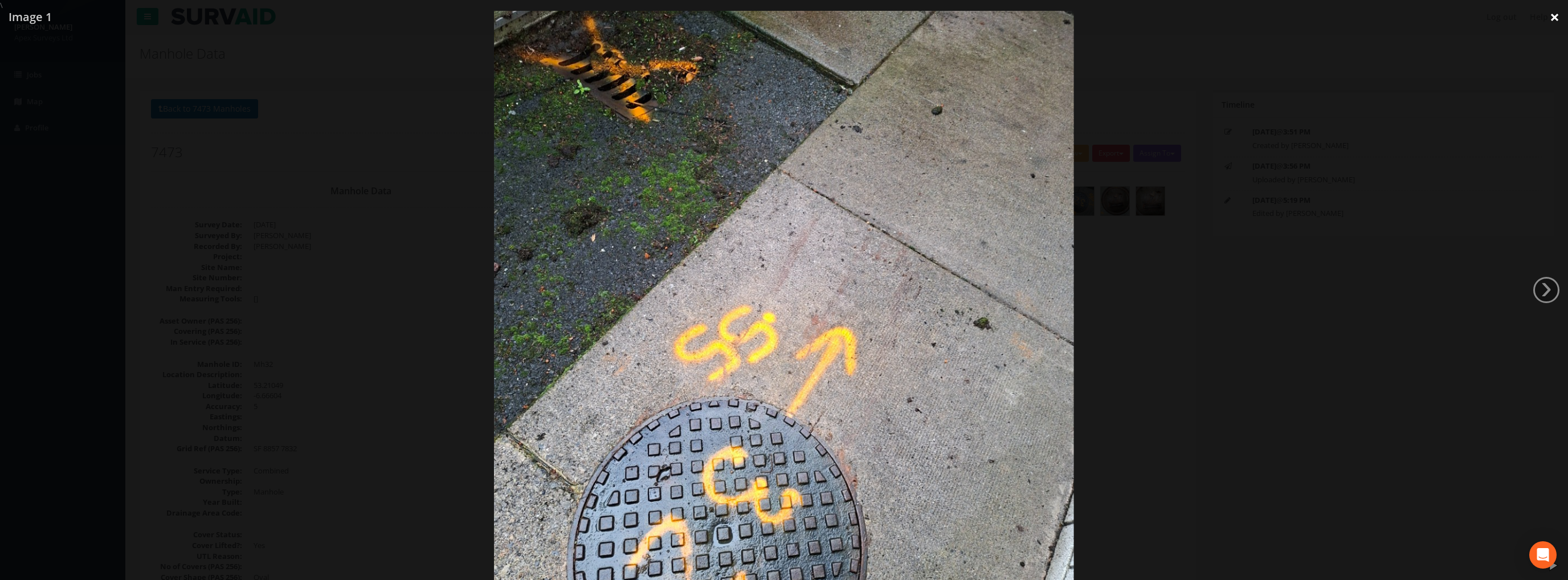
click at [1553, 18] on link "×" at bounding box center [1554, 17] width 27 height 34
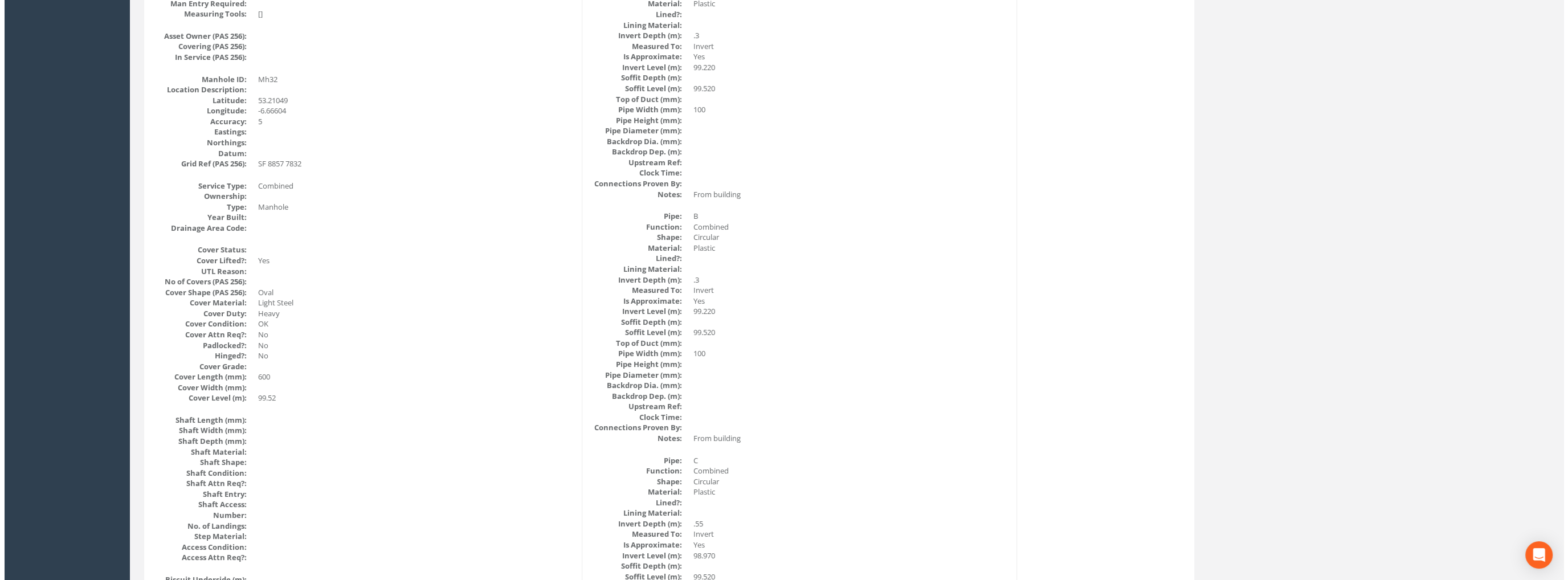
scroll to position [57, 0]
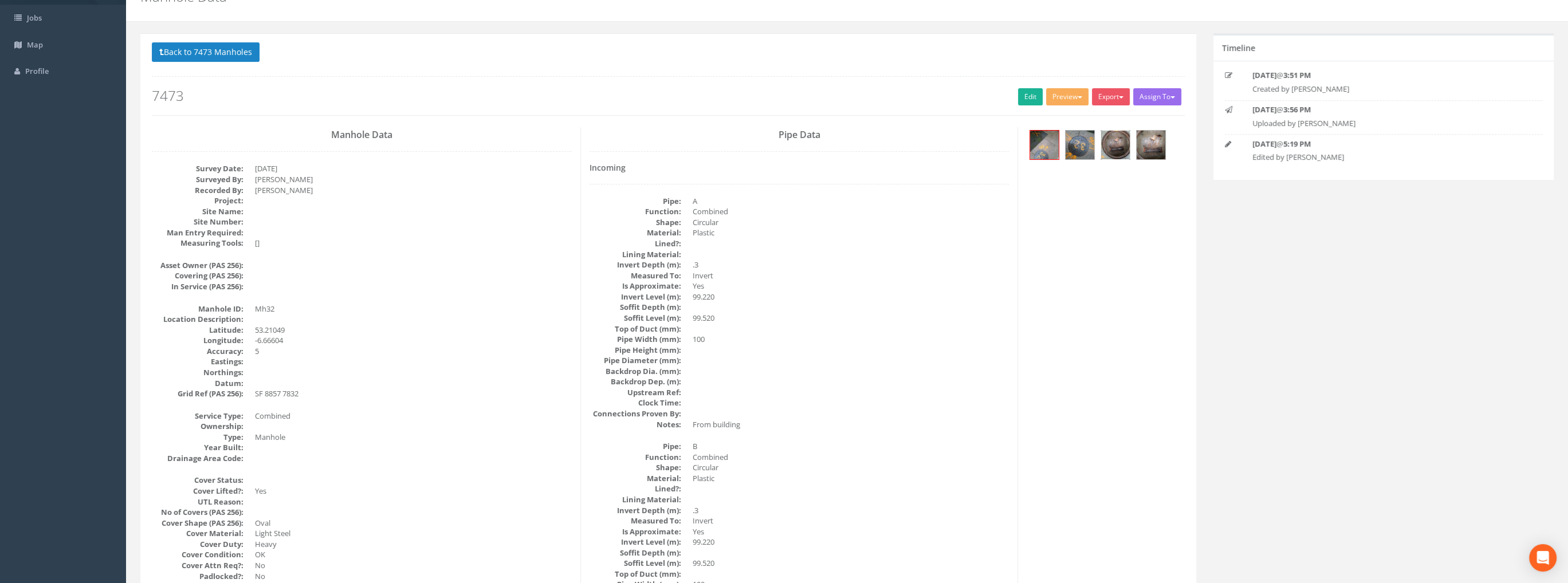
click at [1122, 147] on img at bounding box center [1115, 145] width 29 height 29
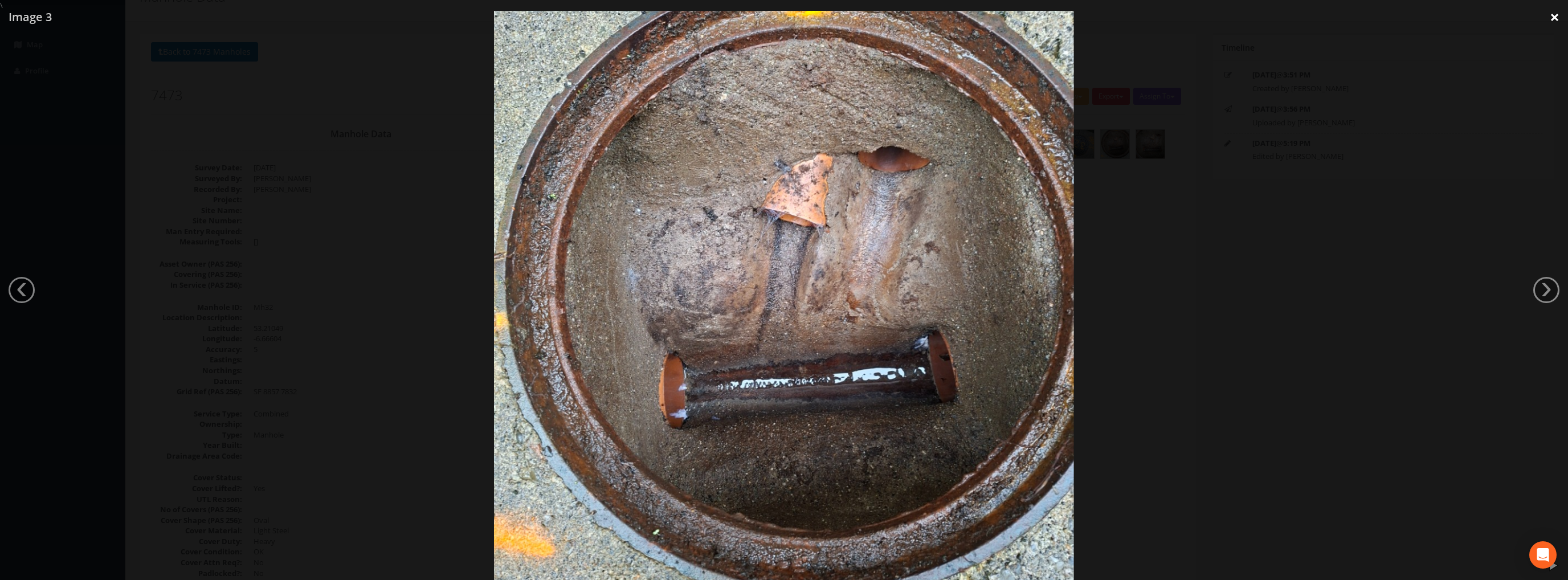
click at [1551, 22] on link "×" at bounding box center [1554, 17] width 27 height 34
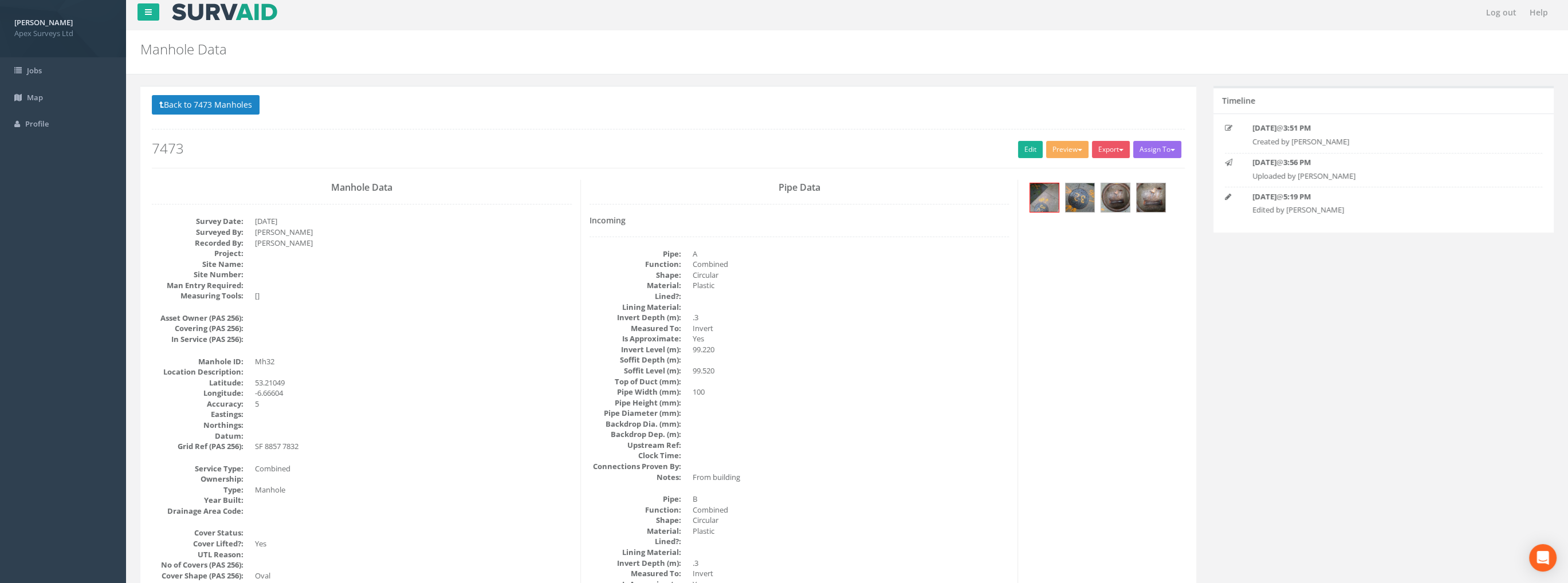
scroll to position [0, 0]
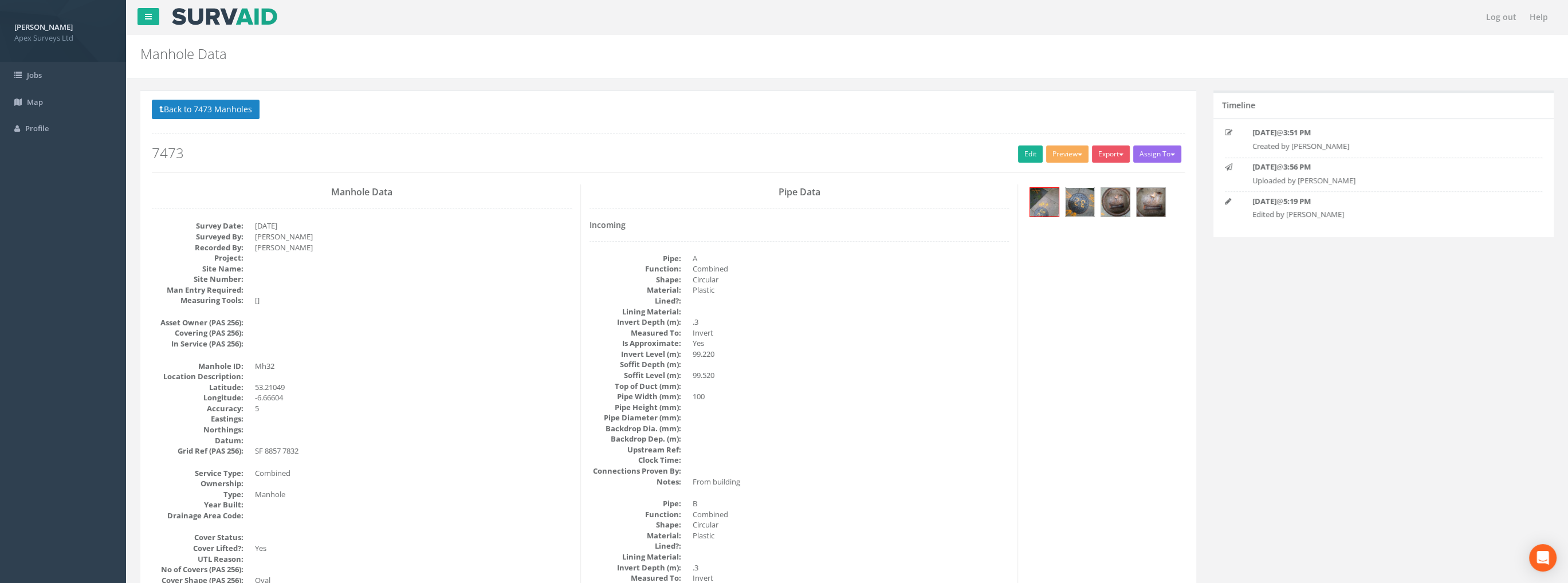
click at [1072, 204] on img at bounding box center [1079, 202] width 29 height 29
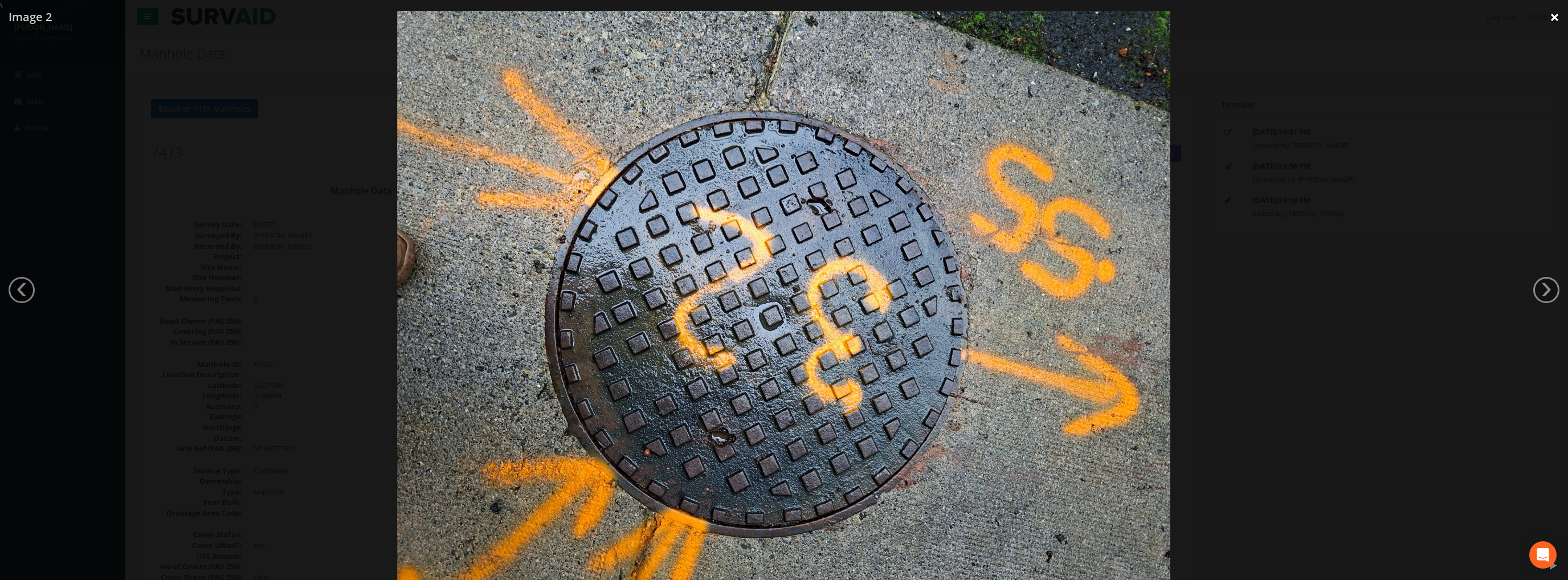
click at [1549, 17] on link "×" at bounding box center [1554, 17] width 27 height 34
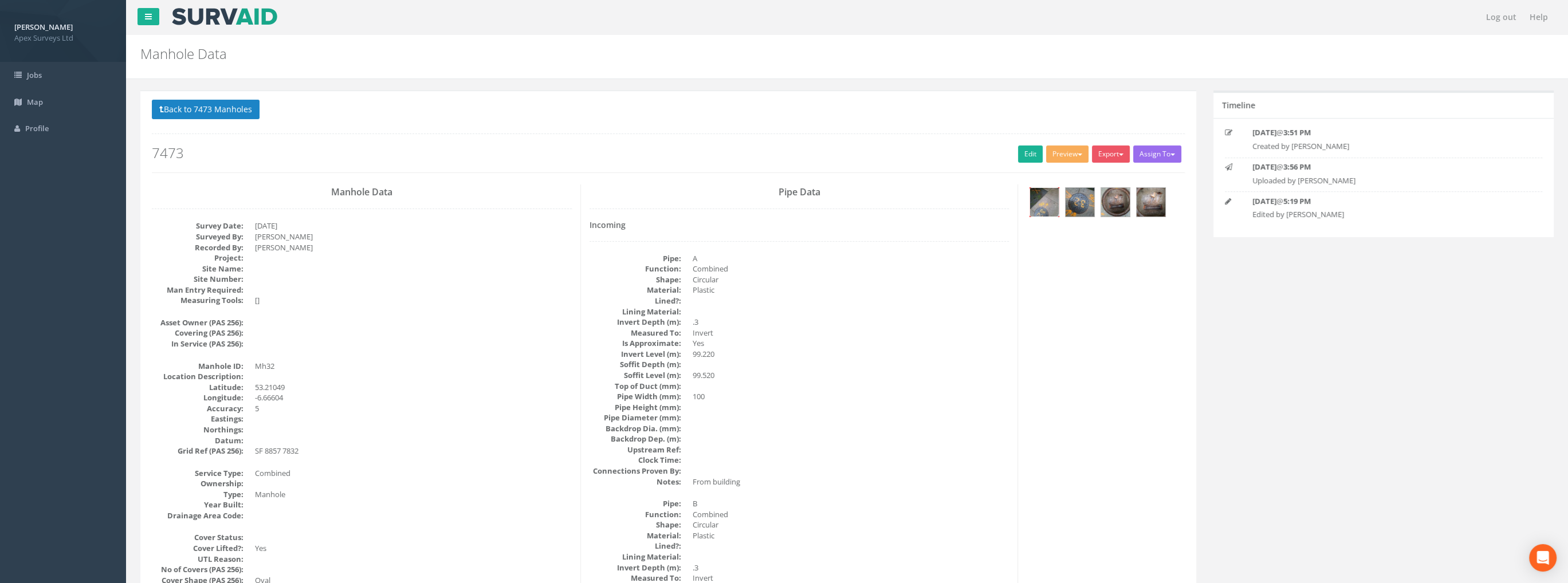
click at [1045, 203] on img at bounding box center [1044, 202] width 29 height 29
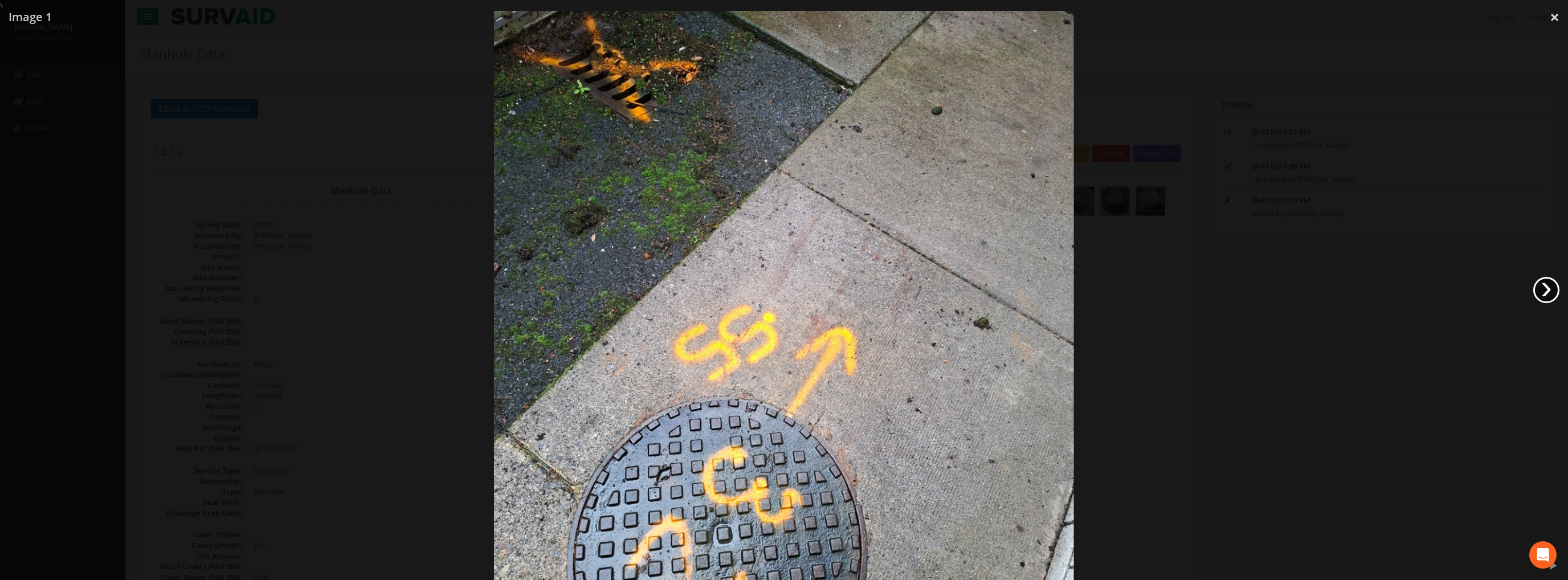
click at [1544, 288] on link "›" at bounding box center [1546, 290] width 26 height 26
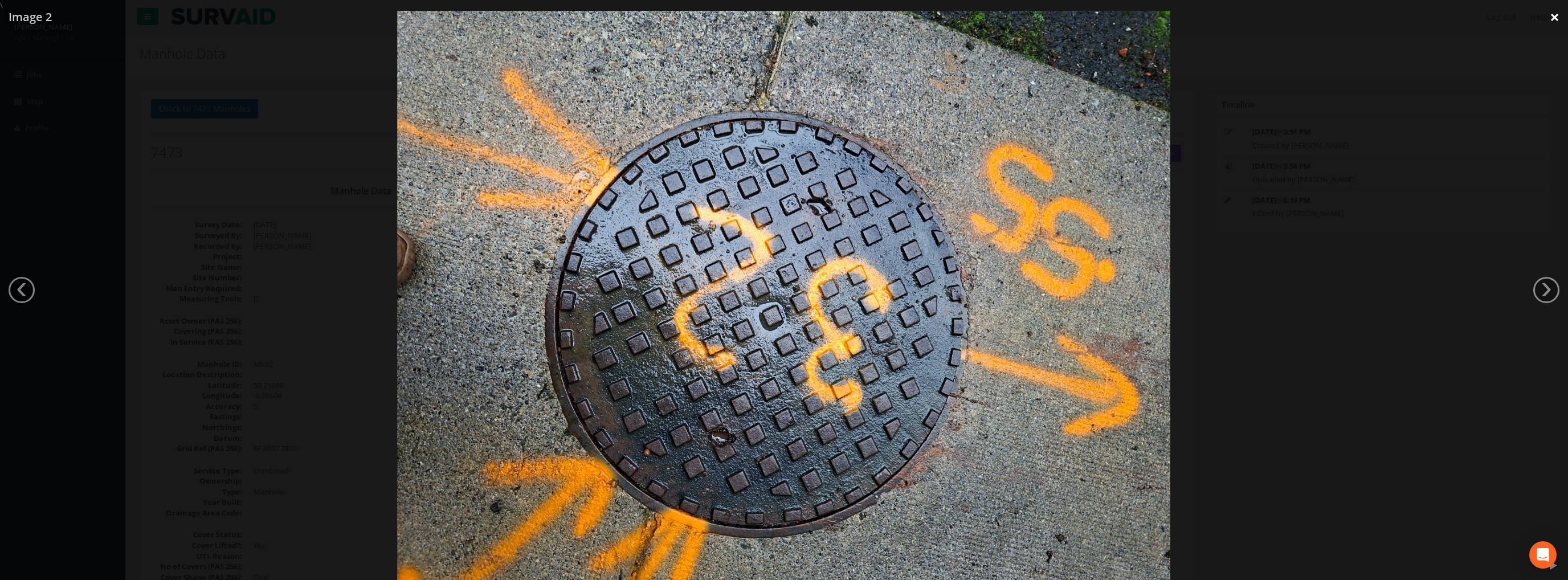
click at [1557, 25] on link "×" at bounding box center [1554, 17] width 27 height 34
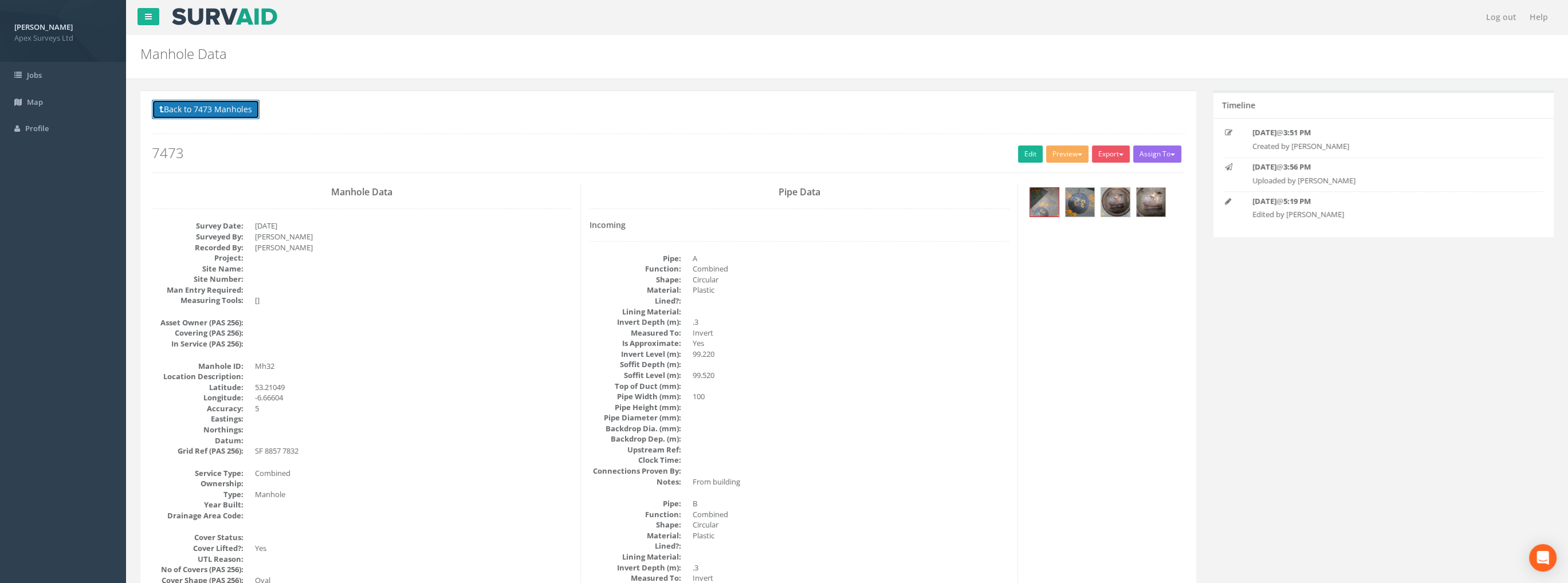
click at [250, 107] on button "Back to 7473 Manholes" at bounding box center [205, 109] width 107 height 19
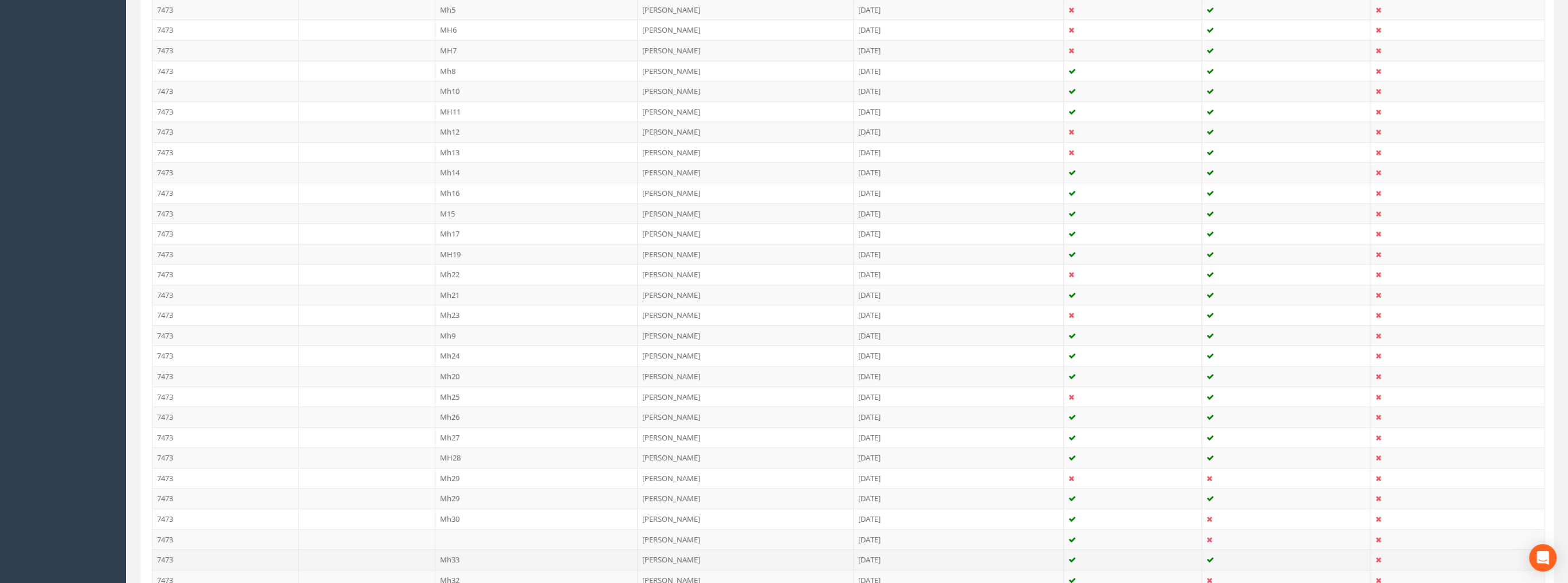
scroll to position [516, 0]
click at [445, 427] on td "Mh30" at bounding box center [537, 429] width 203 height 21
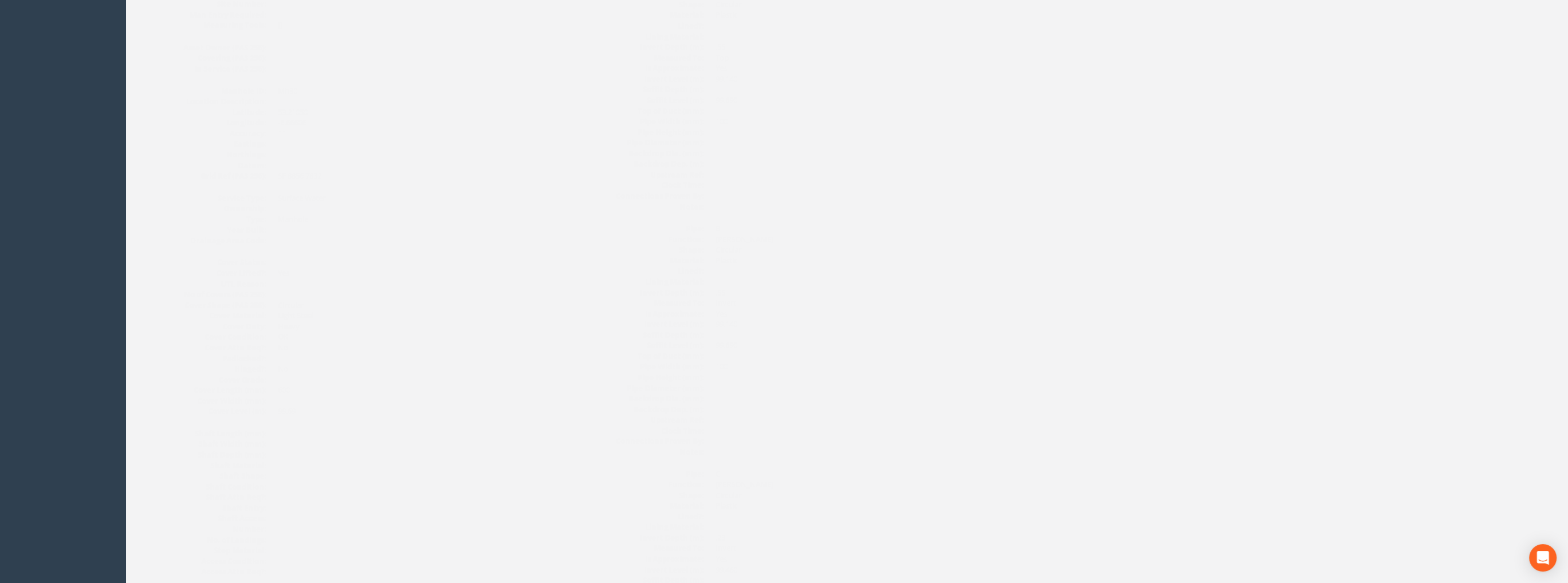
scroll to position [0, 0]
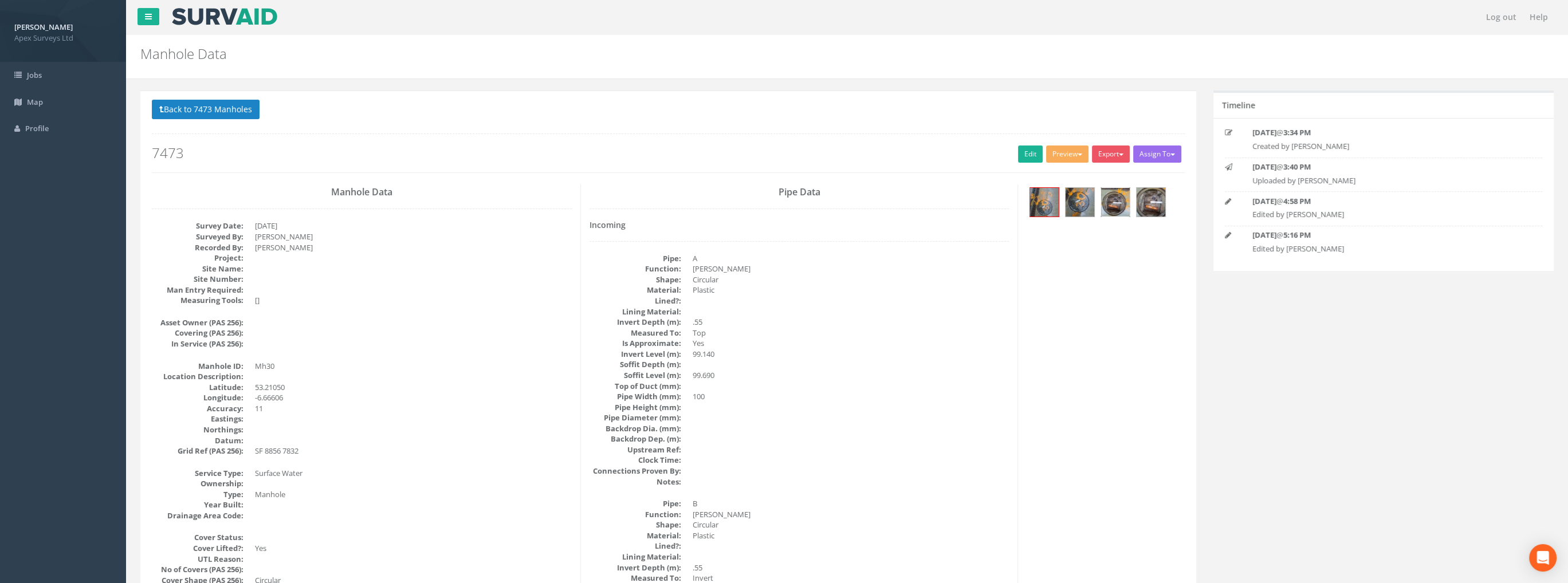
click at [1110, 203] on img at bounding box center [1115, 202] width 29 height 29
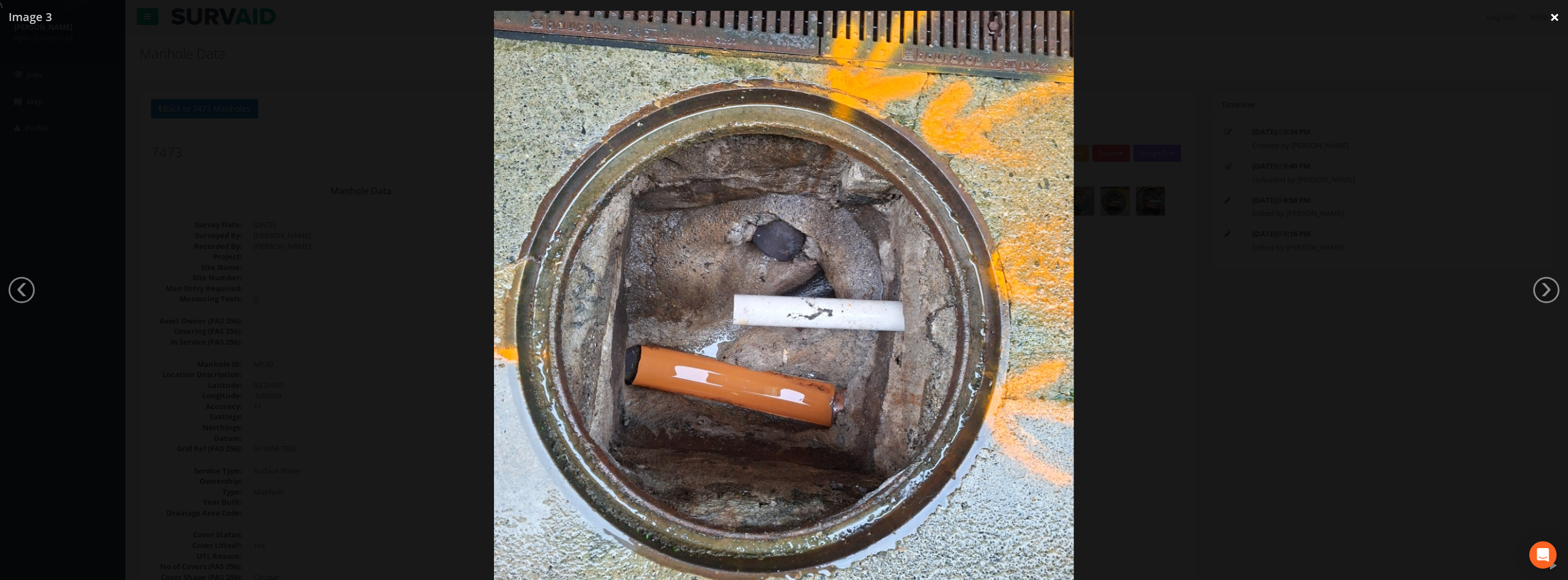
click at [1551, 15] on link "×" at bounding box center [1554, 17] width 27 height 34
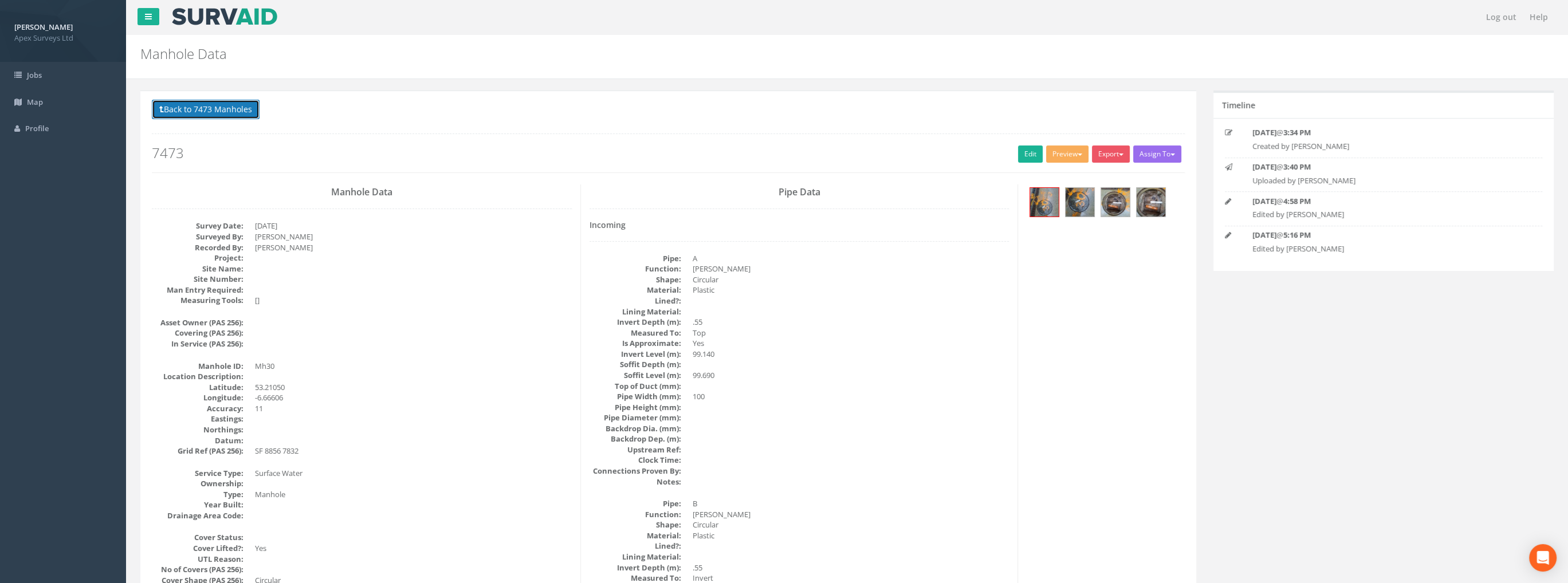
click at [213, 111] on button "Back to 7473 Manholes" at bounding box center [205, 109] width 107 height 19
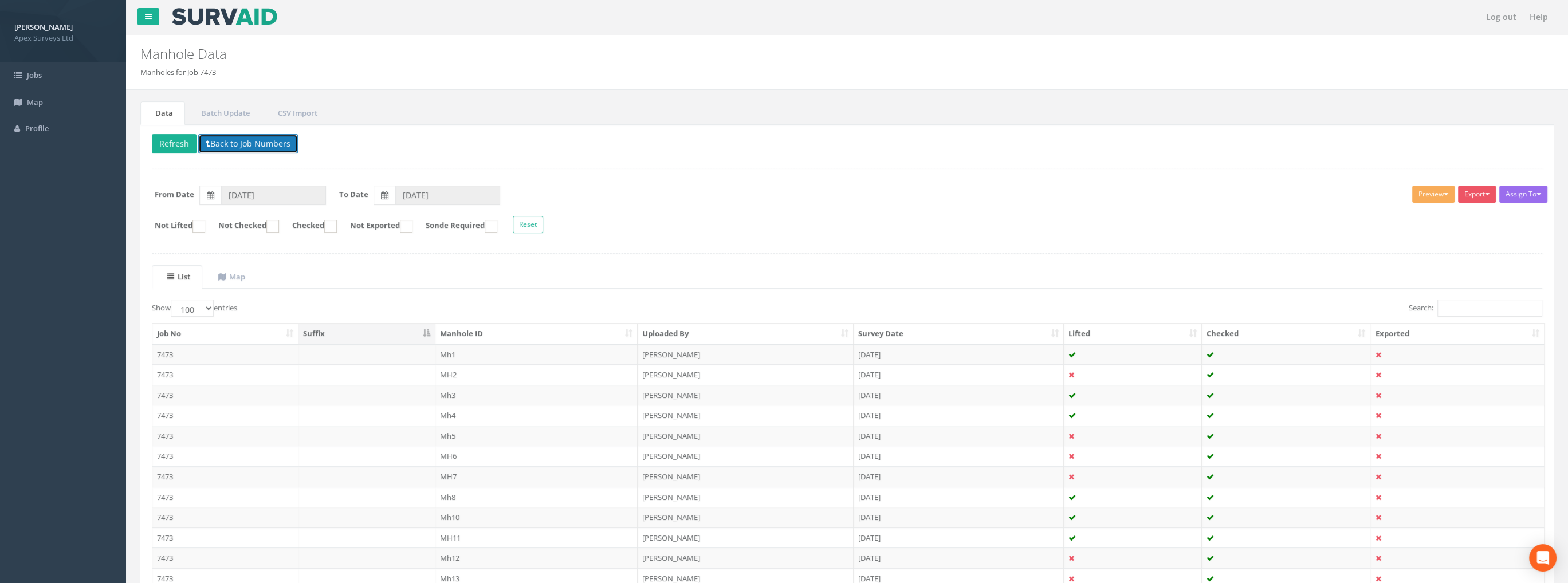
click at [250, 146] on button "Back to Job Numbers" at bounding box center [247, 143] width 100 height 19
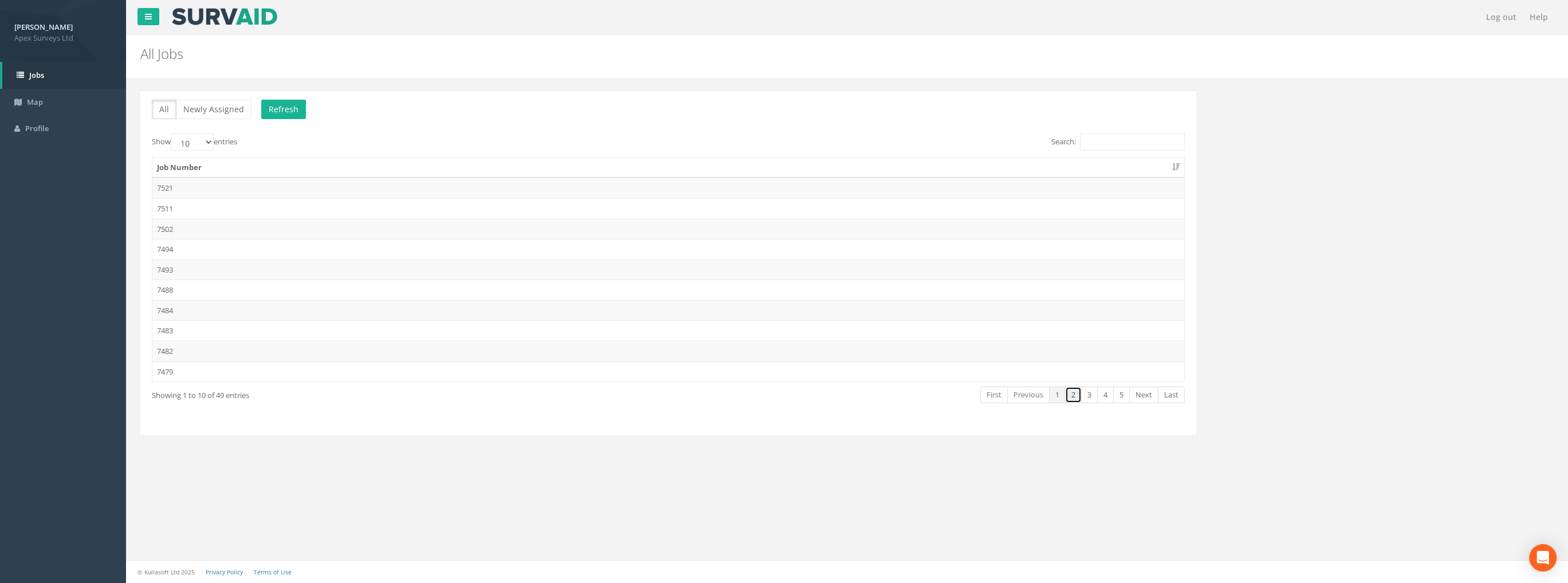
click at [1077, 390] on link "2" at bounding box center [1072, 394] width 16 height 16
click at [167, 187] on td "7473" at bounding box center [668, 188] width 1031 height 21
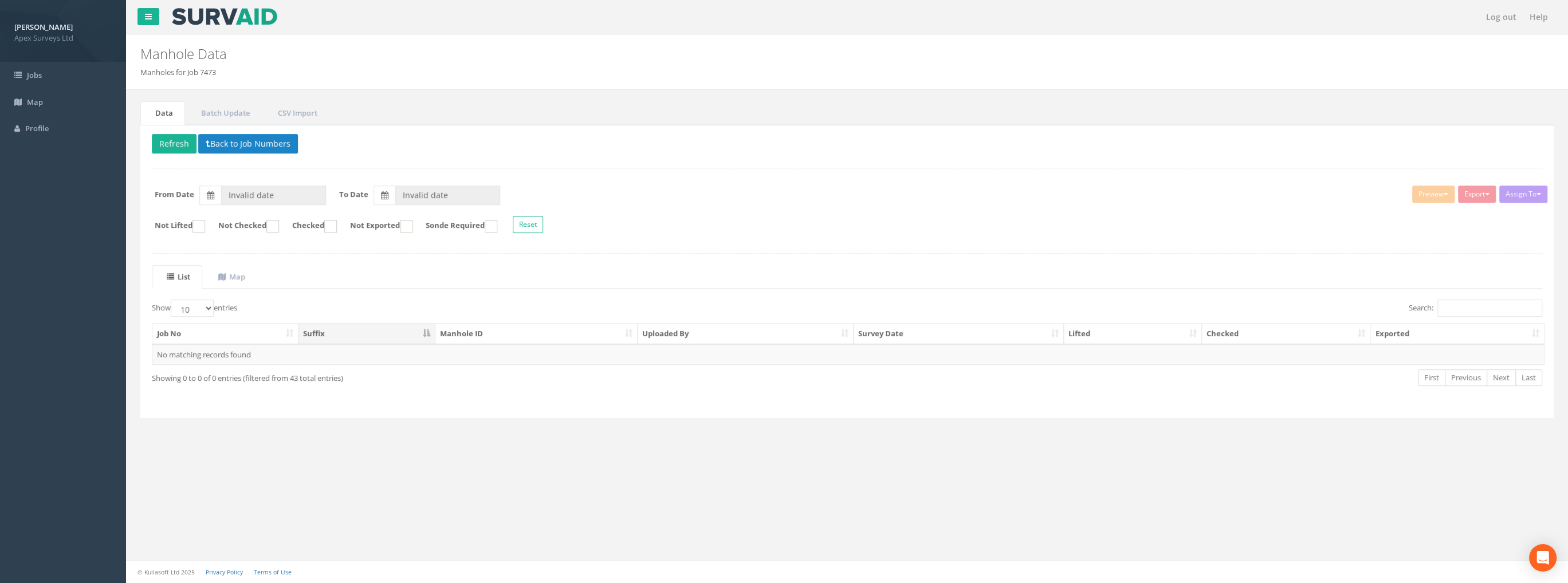
type input "[DATE]"
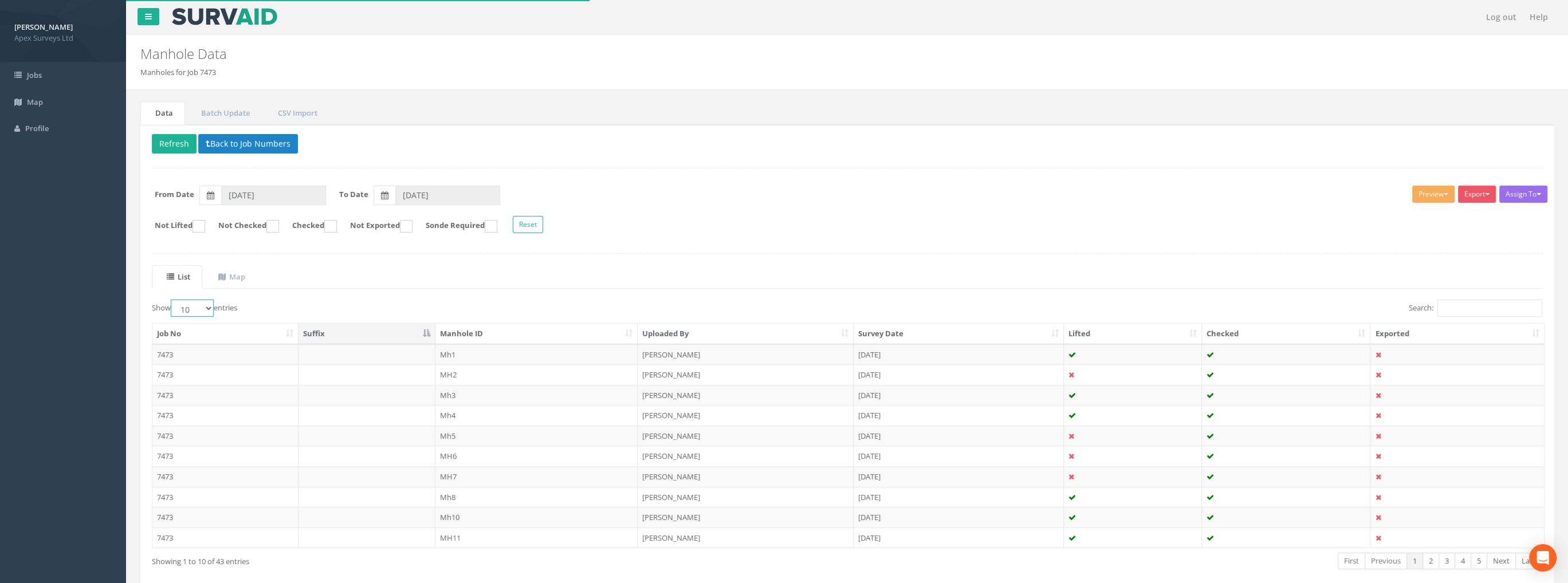
click at [196, 309] on select "10 25 50 100" at bounding box center [193, 308] width 43 height 17
select select "100"
click at [172, 299] on select "10 25 50 100" at bounding box center [193, 308] width 43 height 17
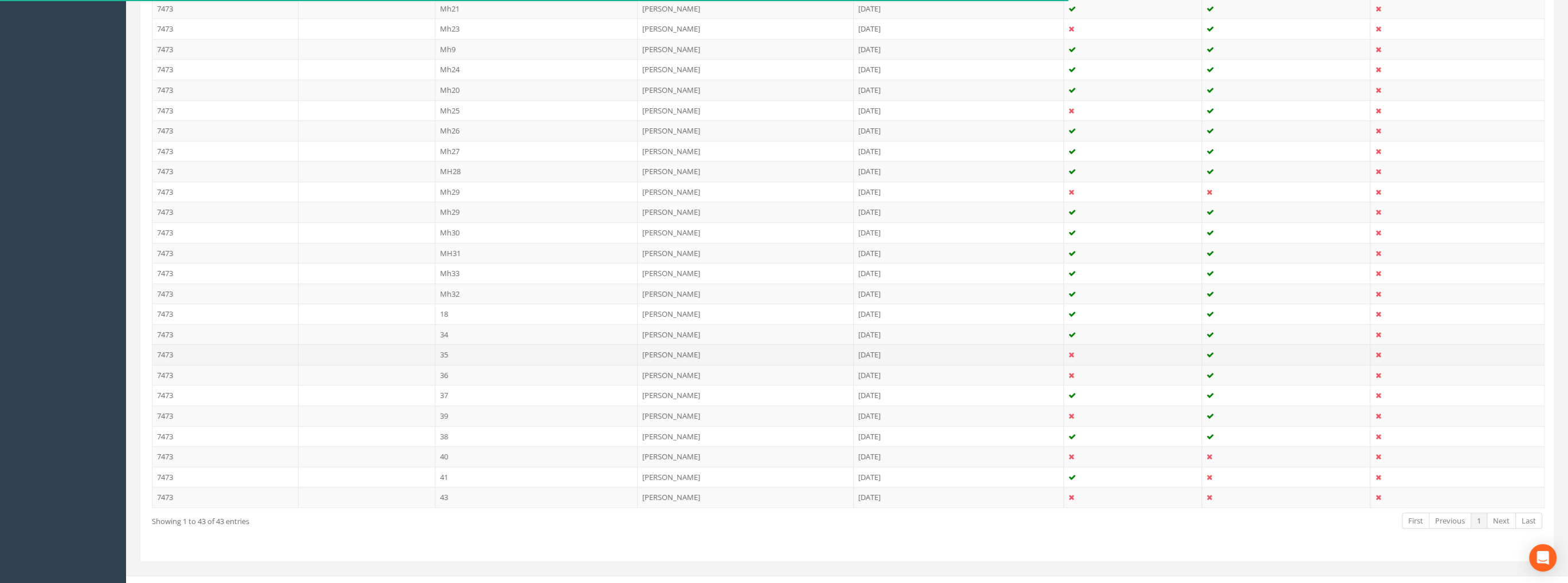
scroll to position [721, 0]
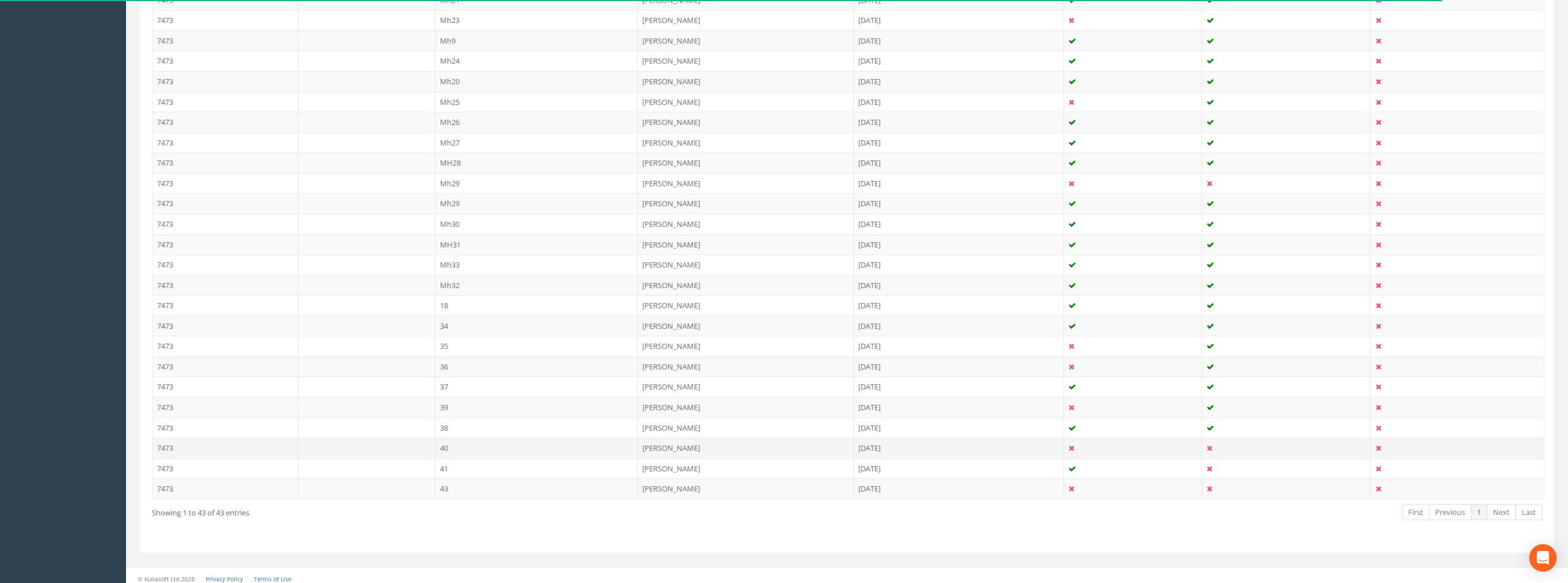
click at [454, 446] on td "40" at bounding box center [537, 448] width 203 height 21
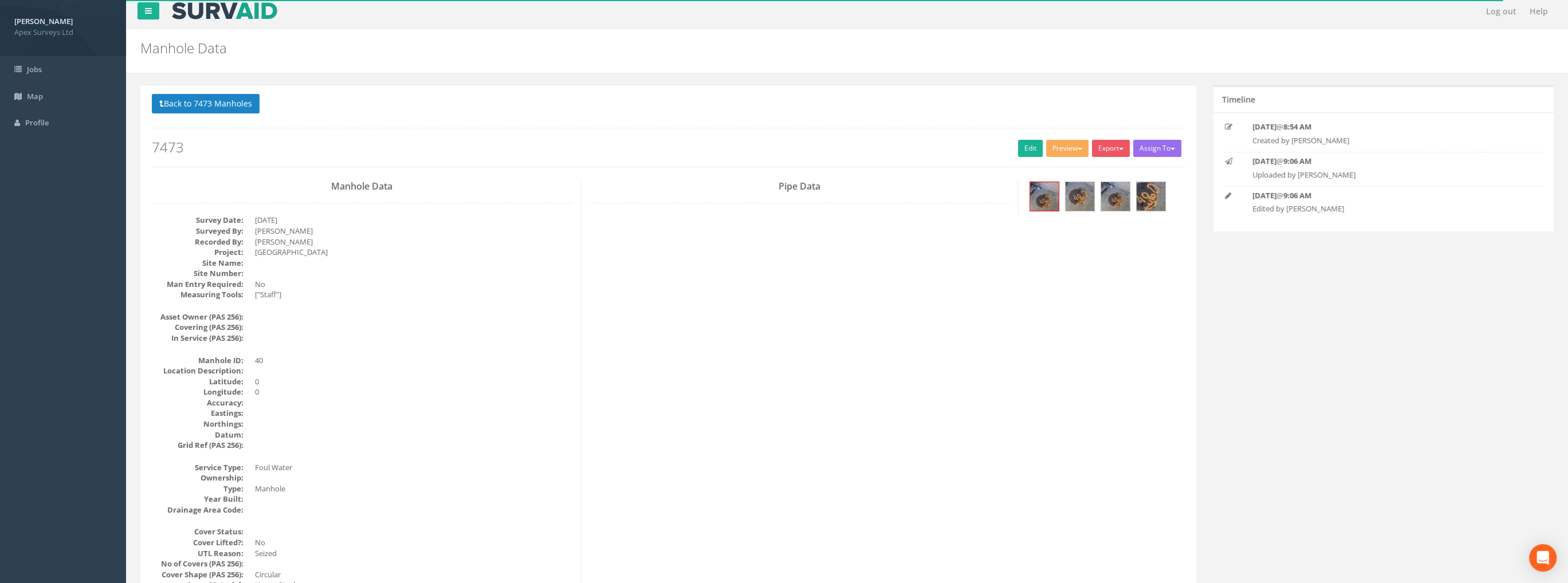
scroll to position [0, 0]
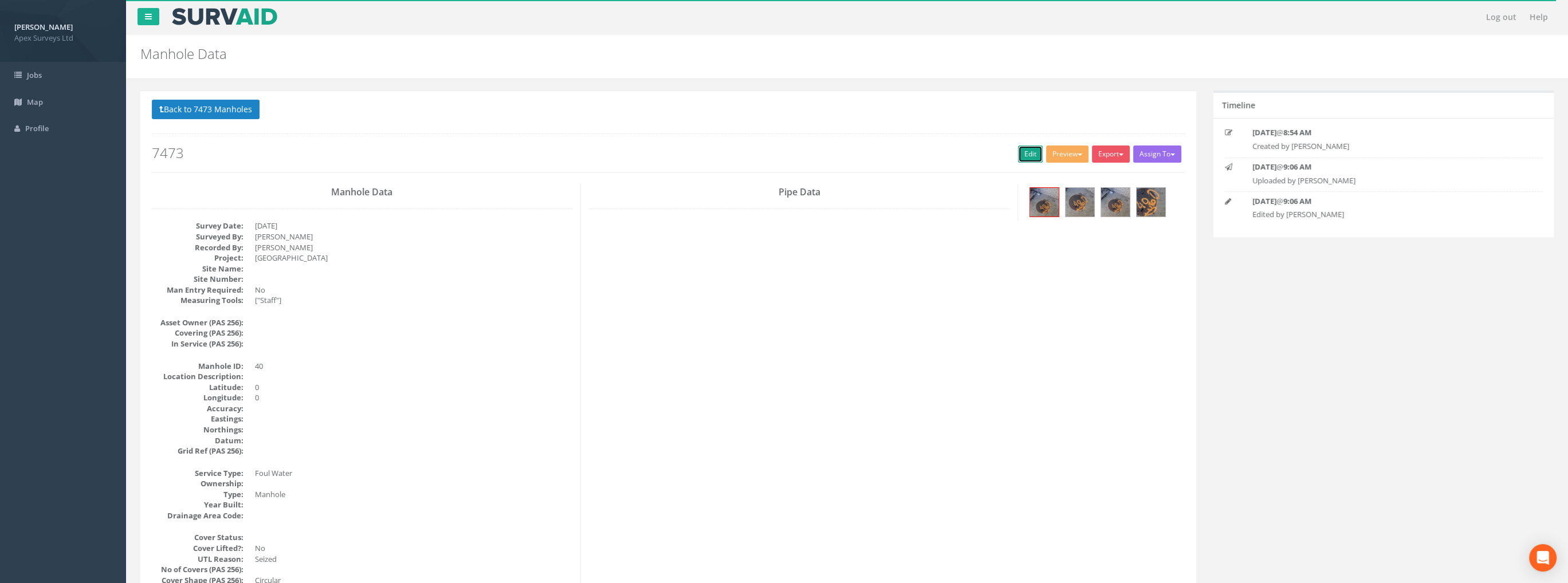
click at [1028, 150] on link "Edit" at bounding box center [1030, 154] width 25 height 17
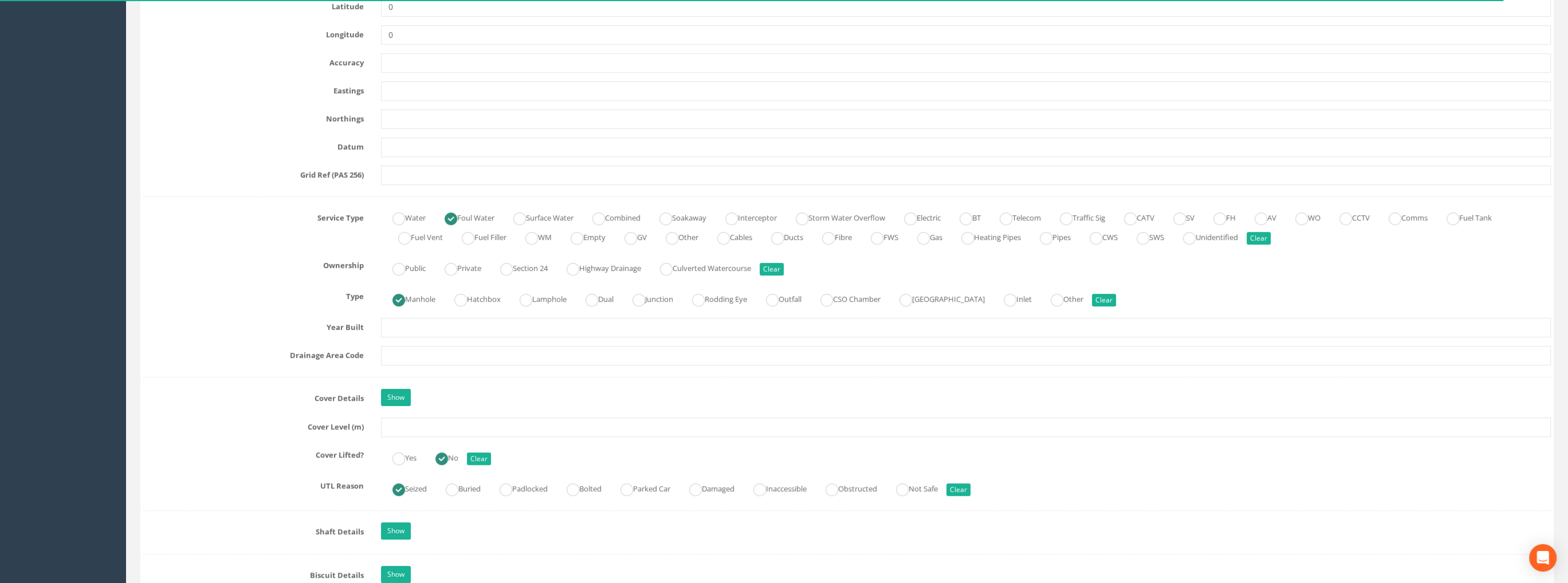
scroll to position [802, 0]
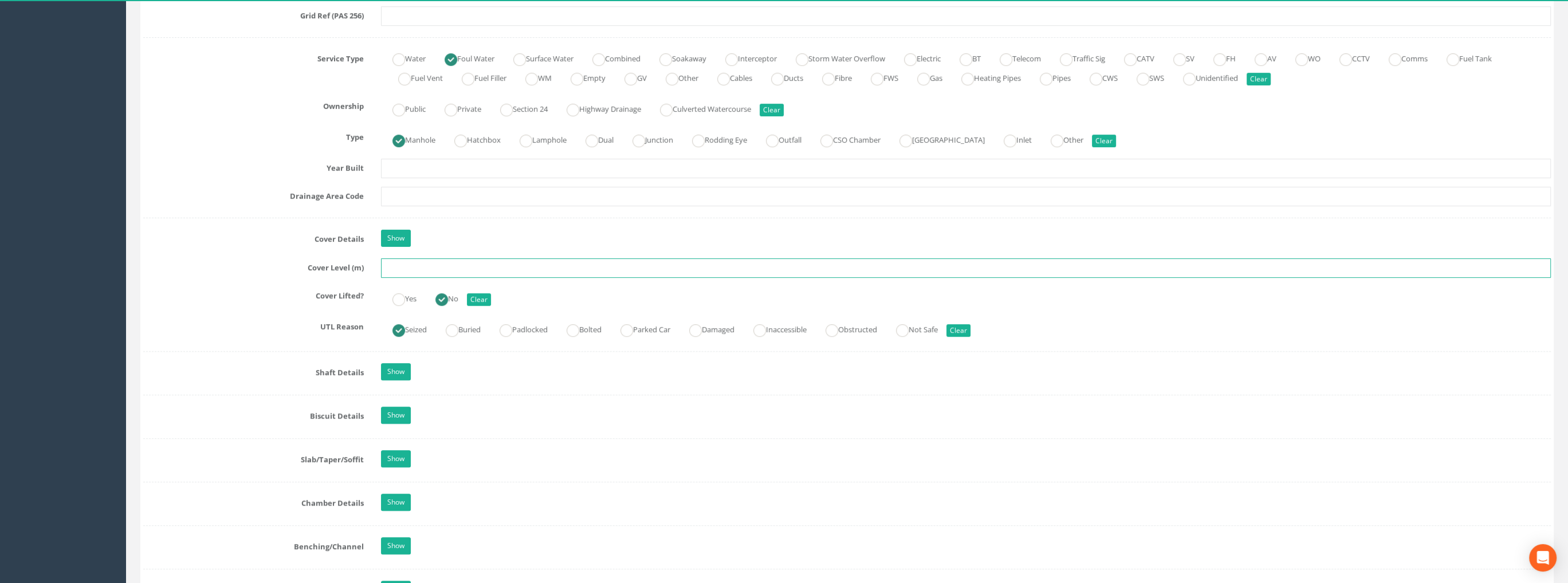
click at [408, 266] on input "text" at bounding box center [966, 268] width 1170 height 19
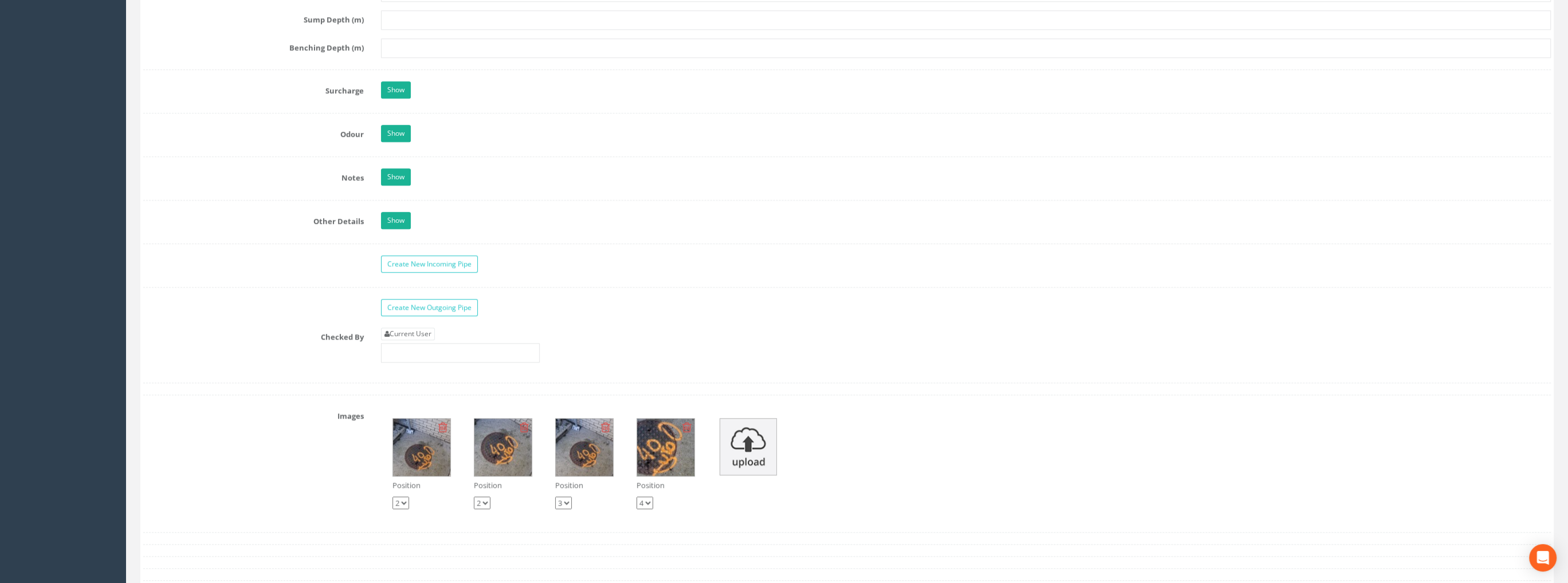
scroll to position [1604, 0]
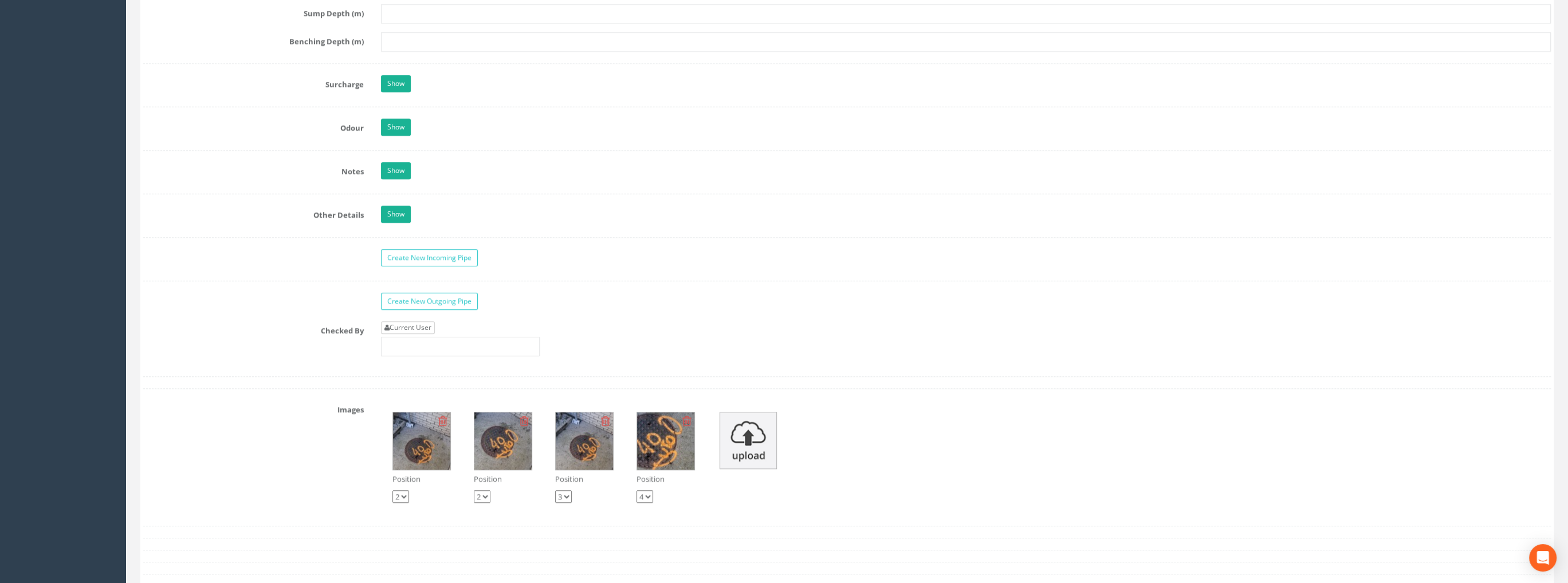
type input "99.60"
click at [417, 322] on link "Current User" at bounding box center [408, 328] width 54 height 12
type input "[PERSON_NAME]"
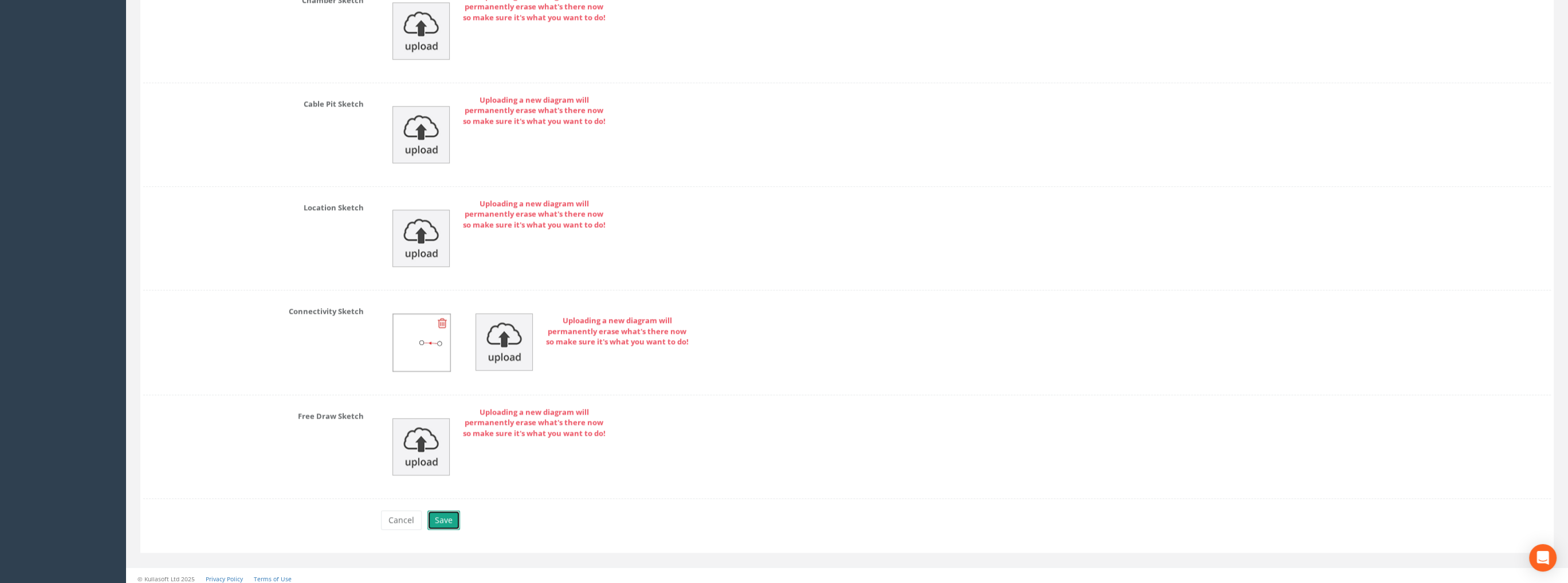
click at [441, 518] on button "Save" at bounding box center [444, 520] width 32 height 19
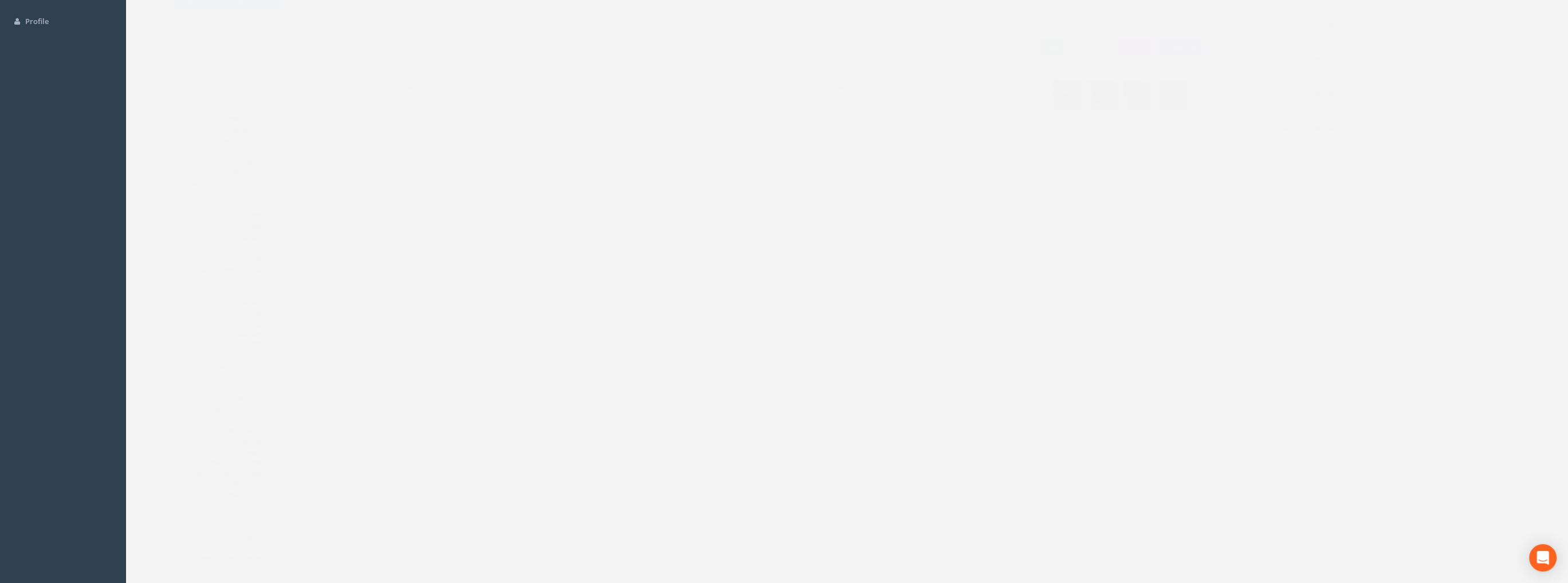
scroll to position [0, 0]
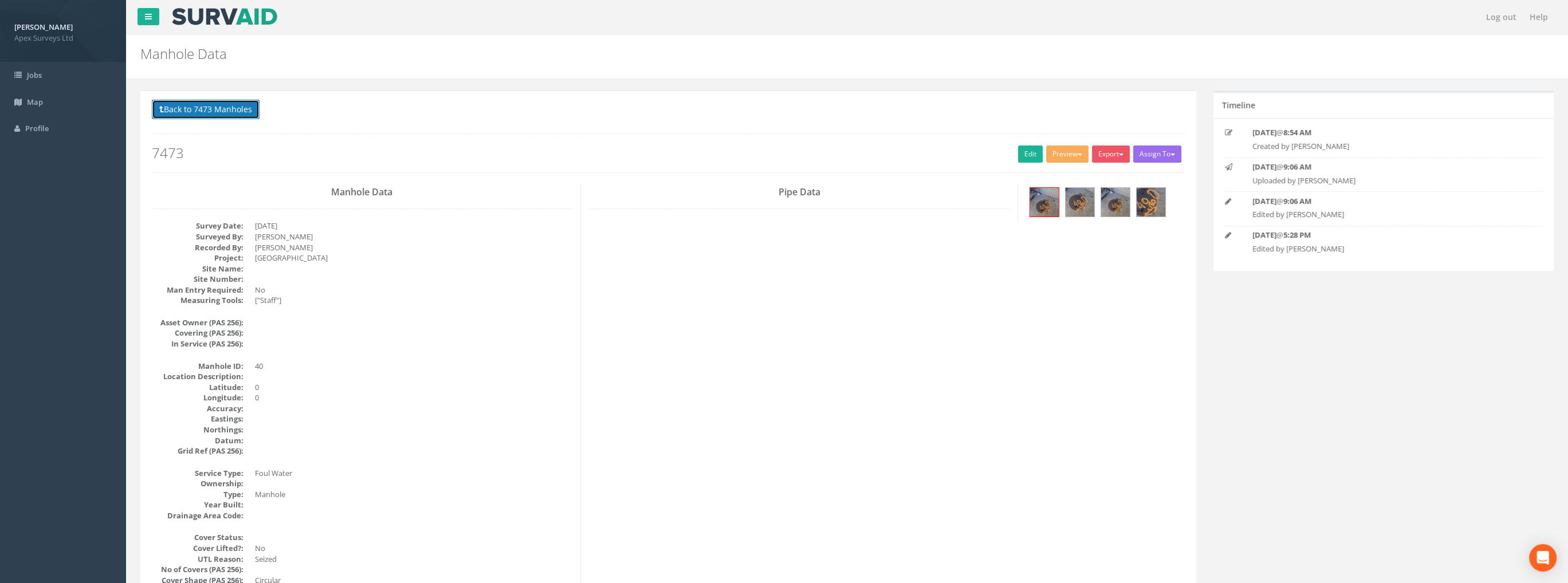
click at [230, 113] on button "Back to 7473 Manholes" at bounding box center [205, 109] width 107 height 19
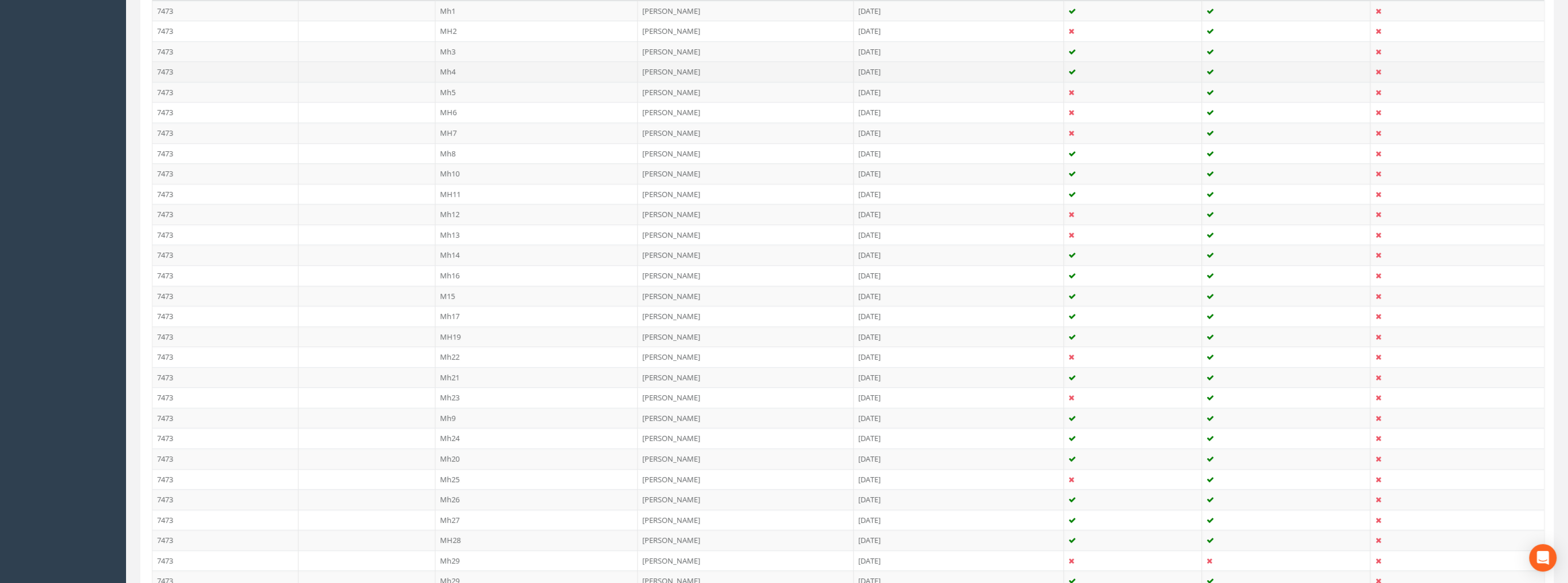
scroll to position [630, 0]
click at [454, 550] on td "41" at bounding box center [537, 559] width 203 height 21
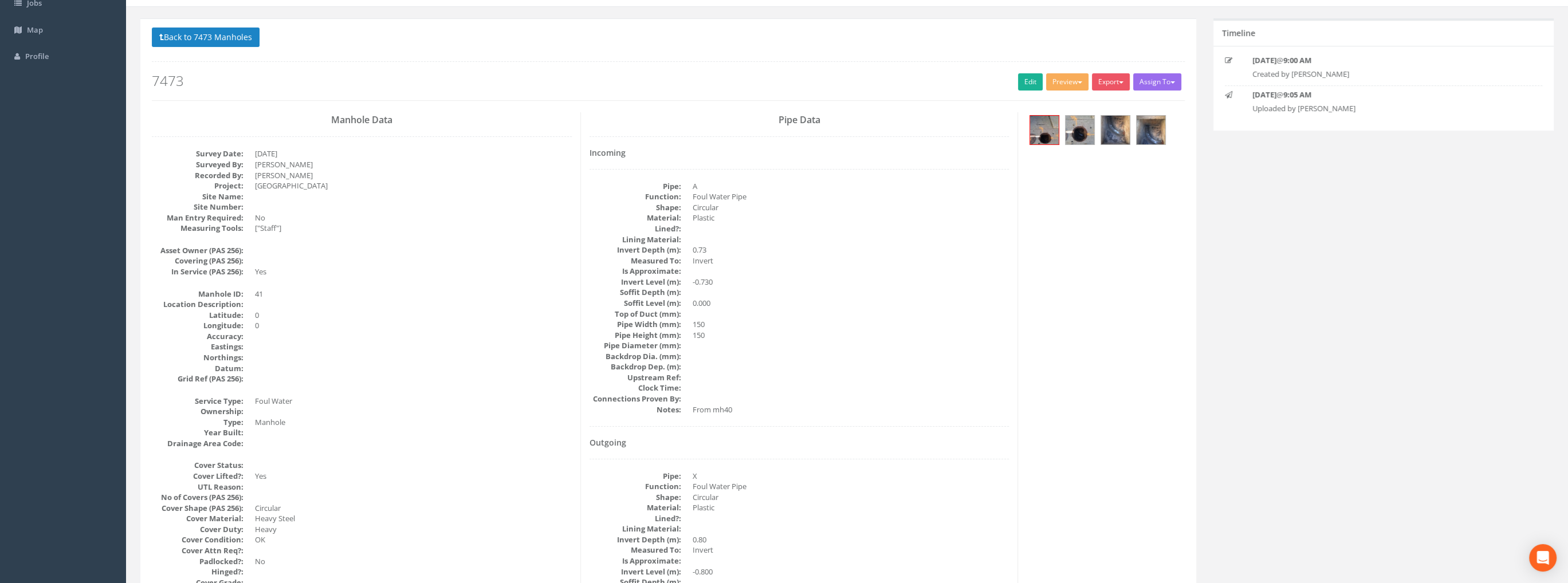
scroll to position [46, 0]
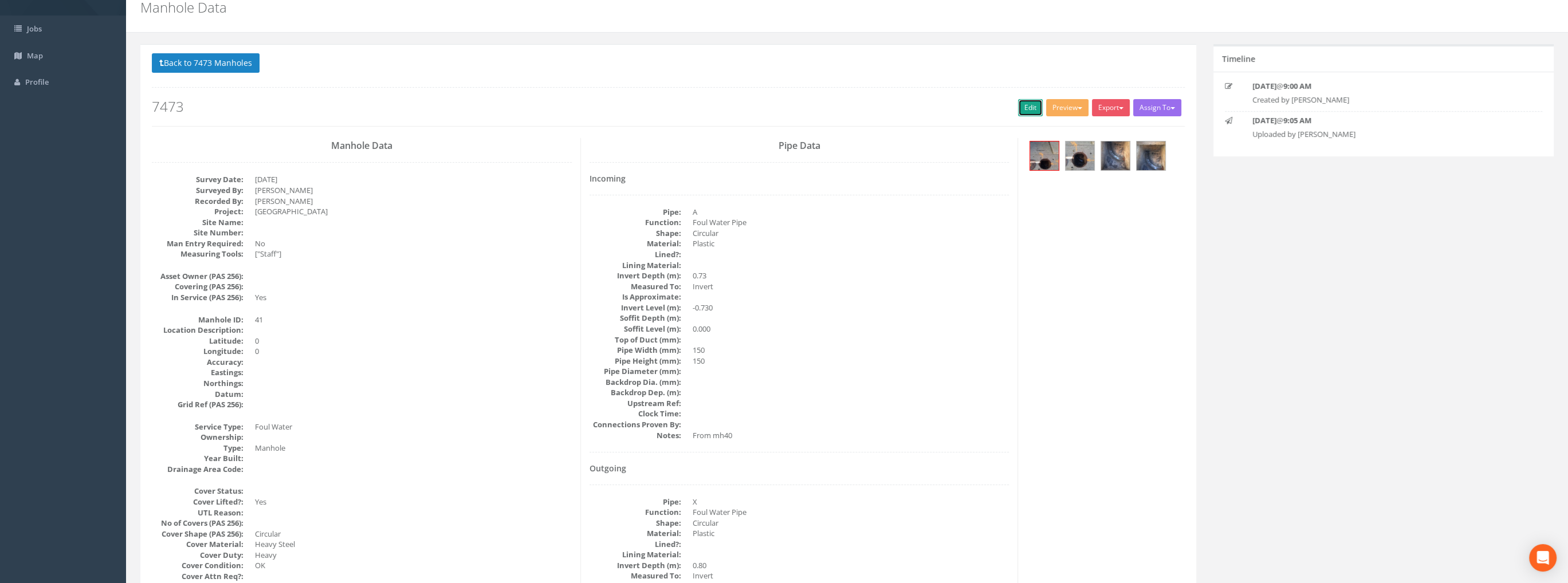
click at [1026, 106] on link "Edit" at bounding box center [1030, 107] width 25 height 17
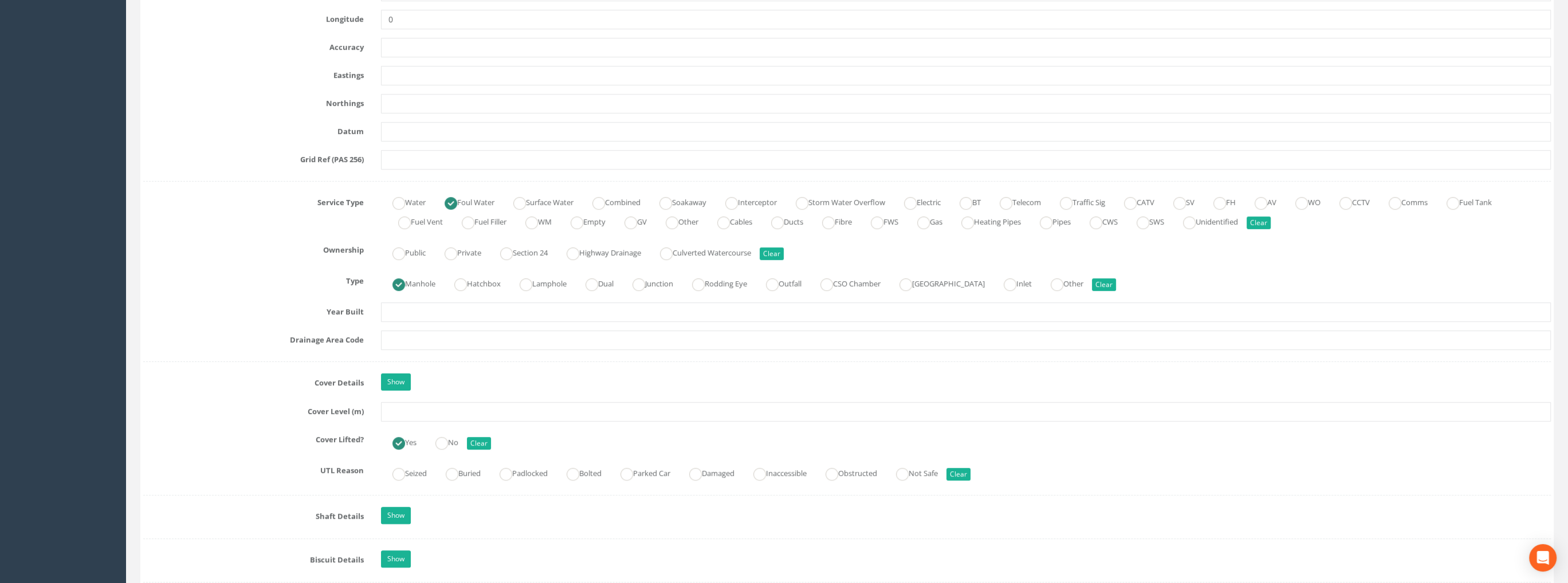
scroll to position [677, 0]
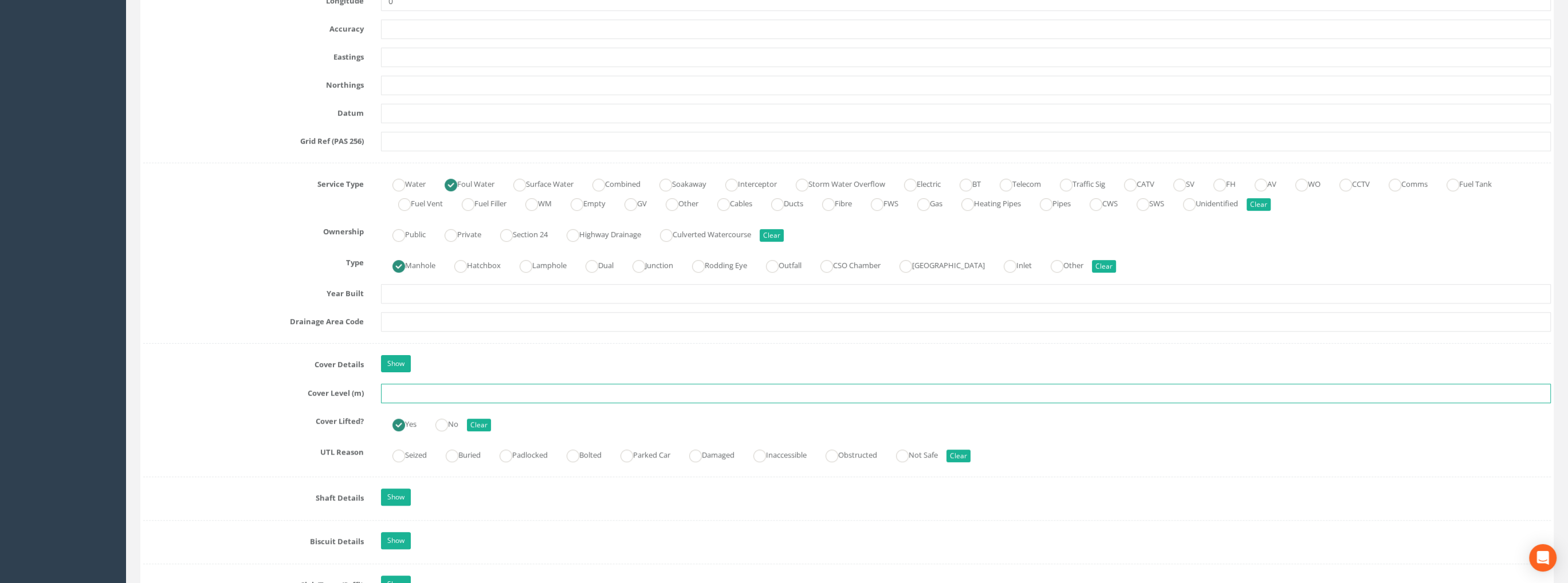
click at [406, 396] on input "text" at bounding box center [966, 393] width 1170 height 19
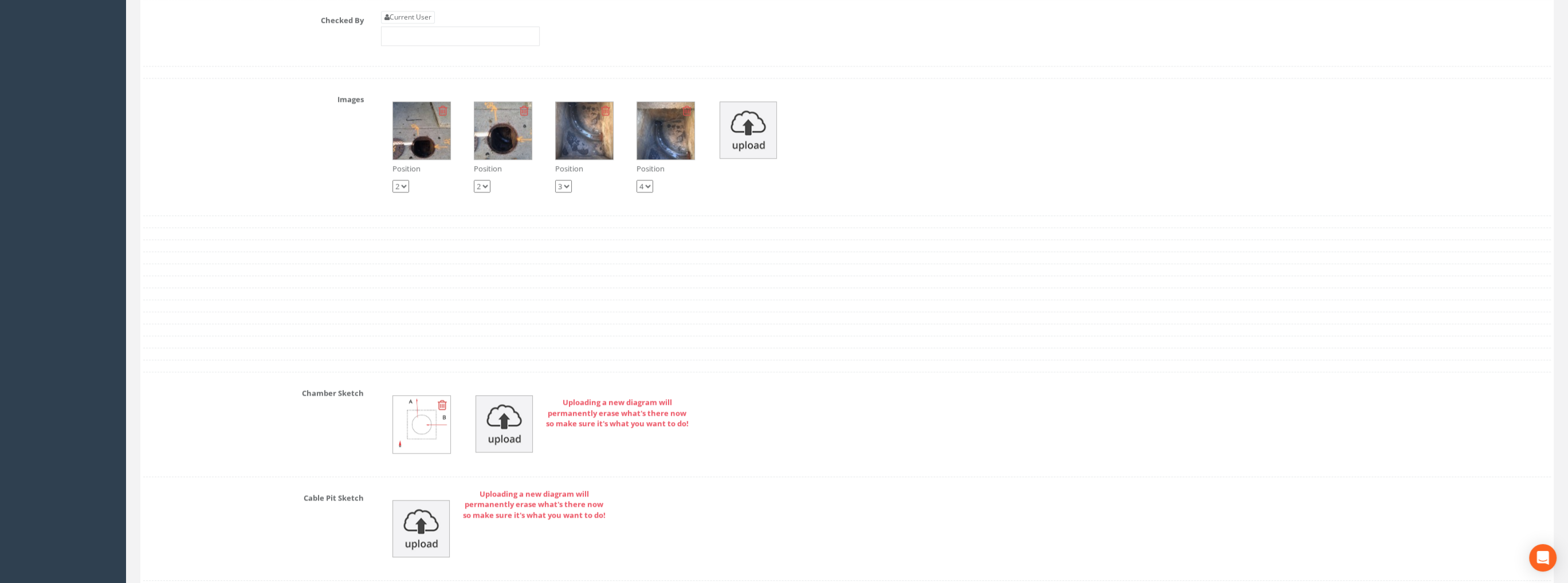
scroll to position [1979, 0]
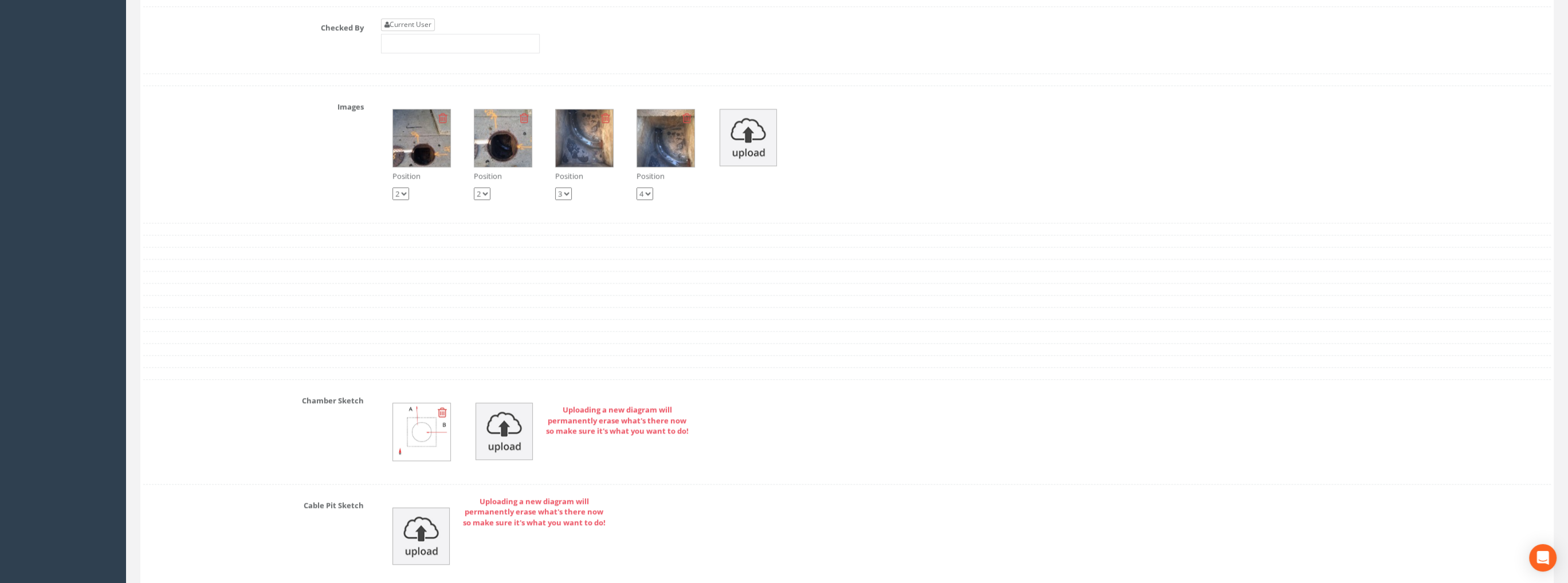
type input "99.52"
click at [410, 19] on link "Current User" at bounding box center [408, 25] width 54 height 12
type input "[PERSON_NAME]"
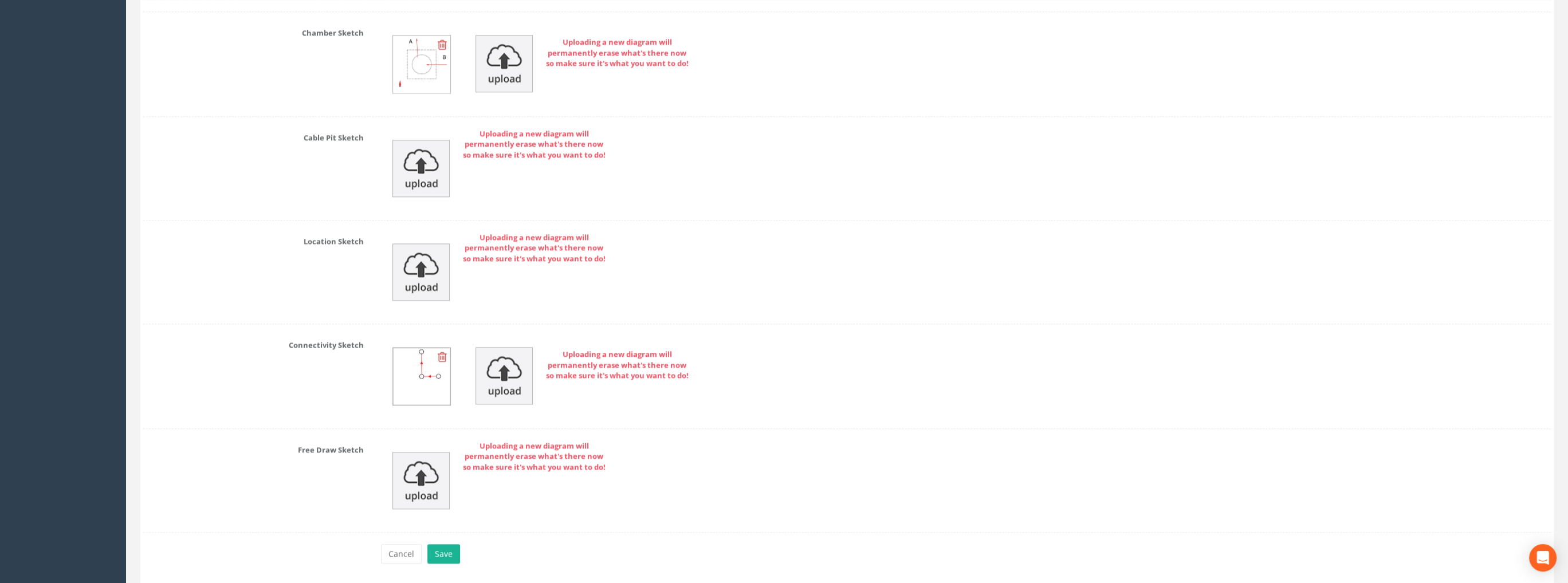
scroll to position [2380, 0]
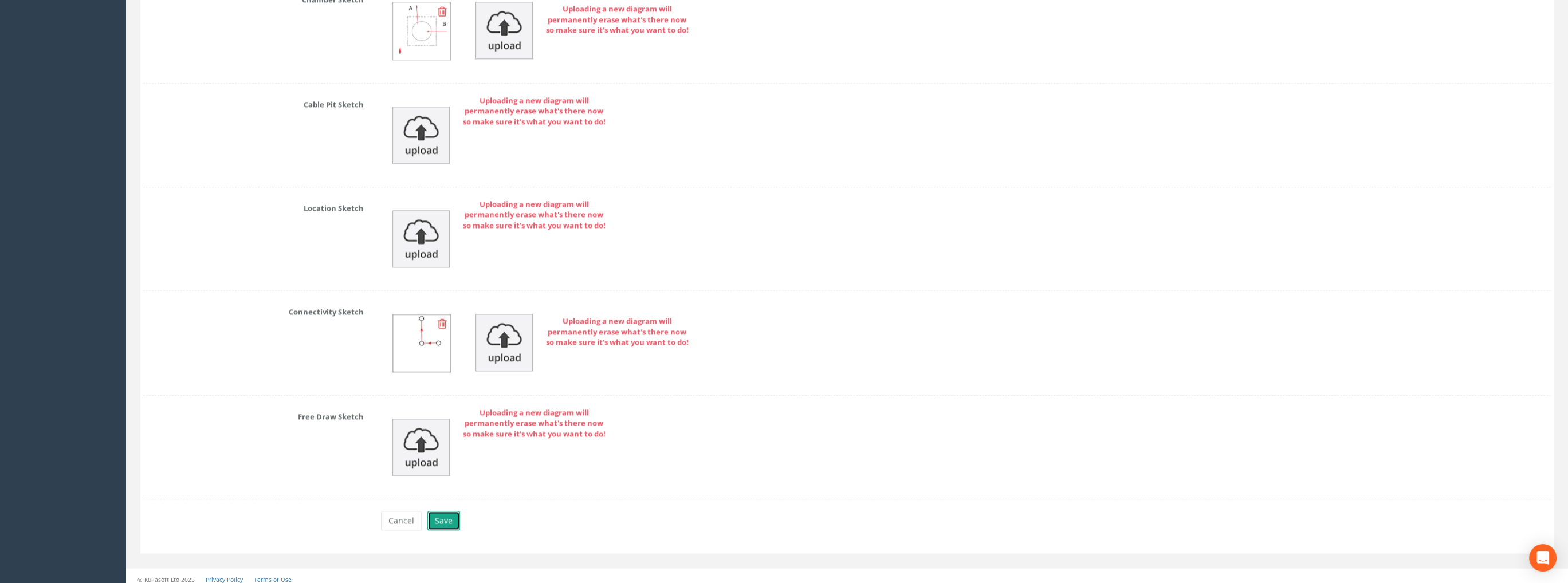
click at [451, 511] on button "Save" at bounding box center [444, 520] width 32 height 19
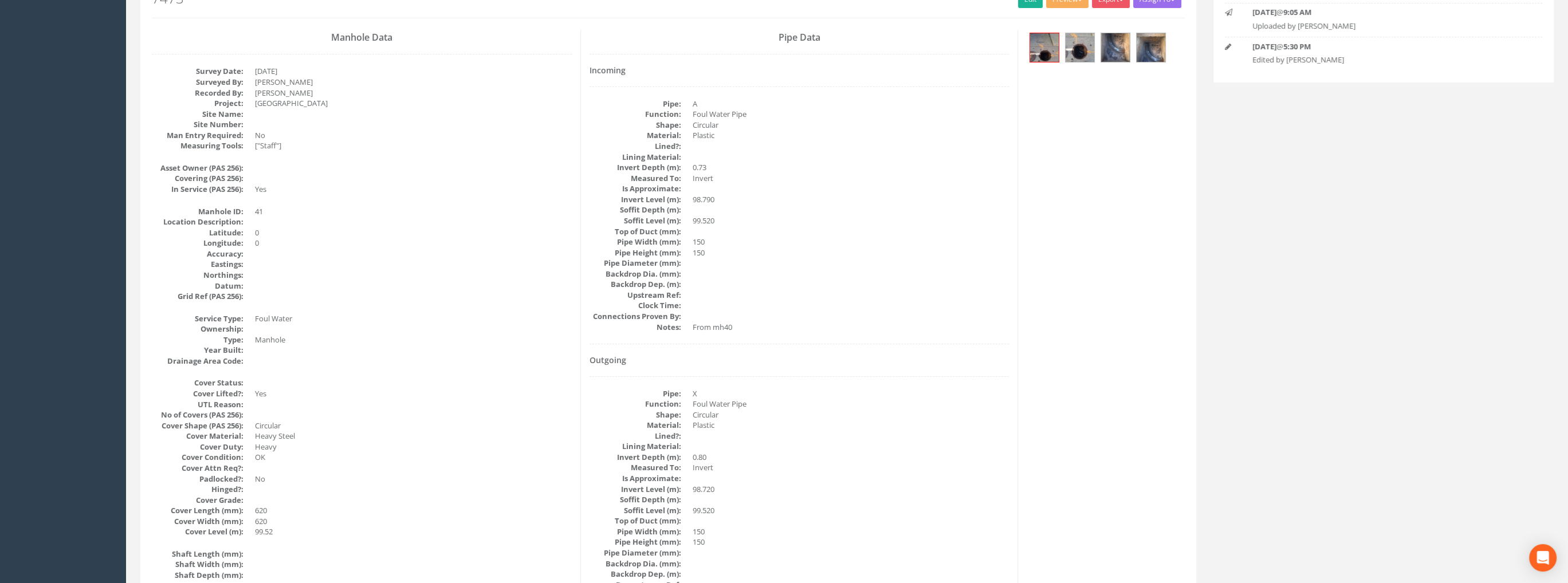
scroll to position [0, 0]
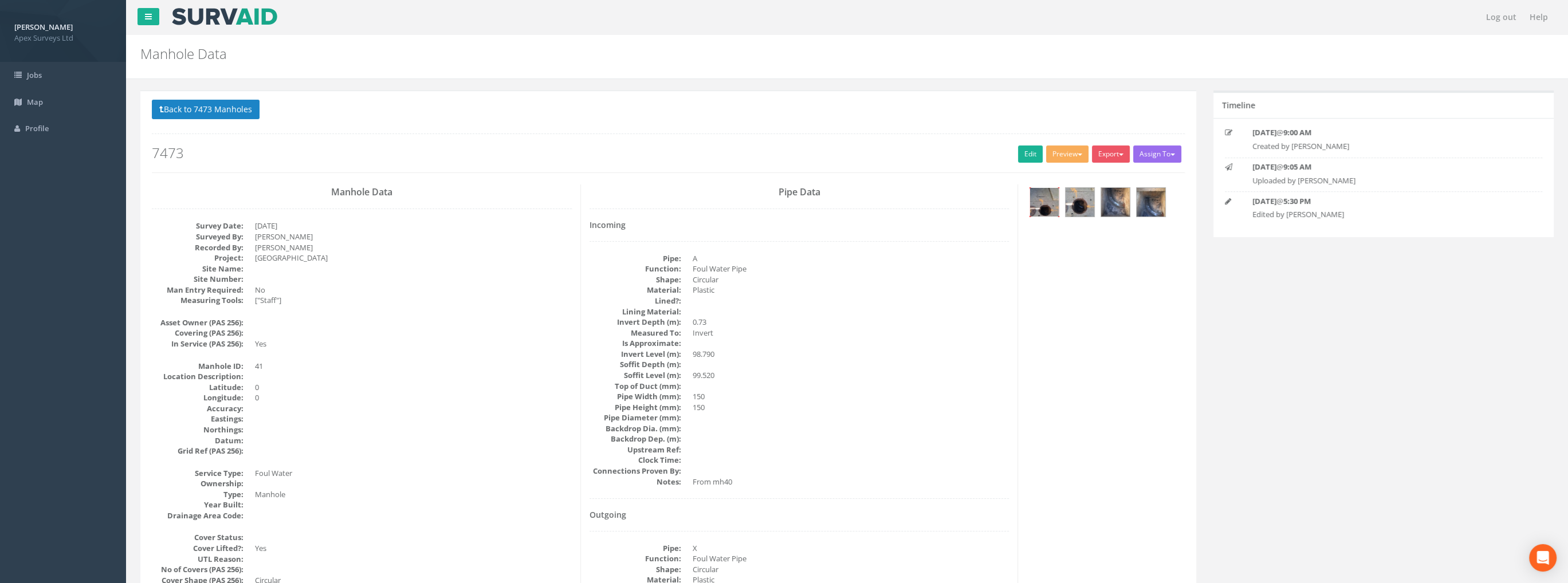
click at [1046, 206] on img at bounding box center [1044, 202] width 29 height 29
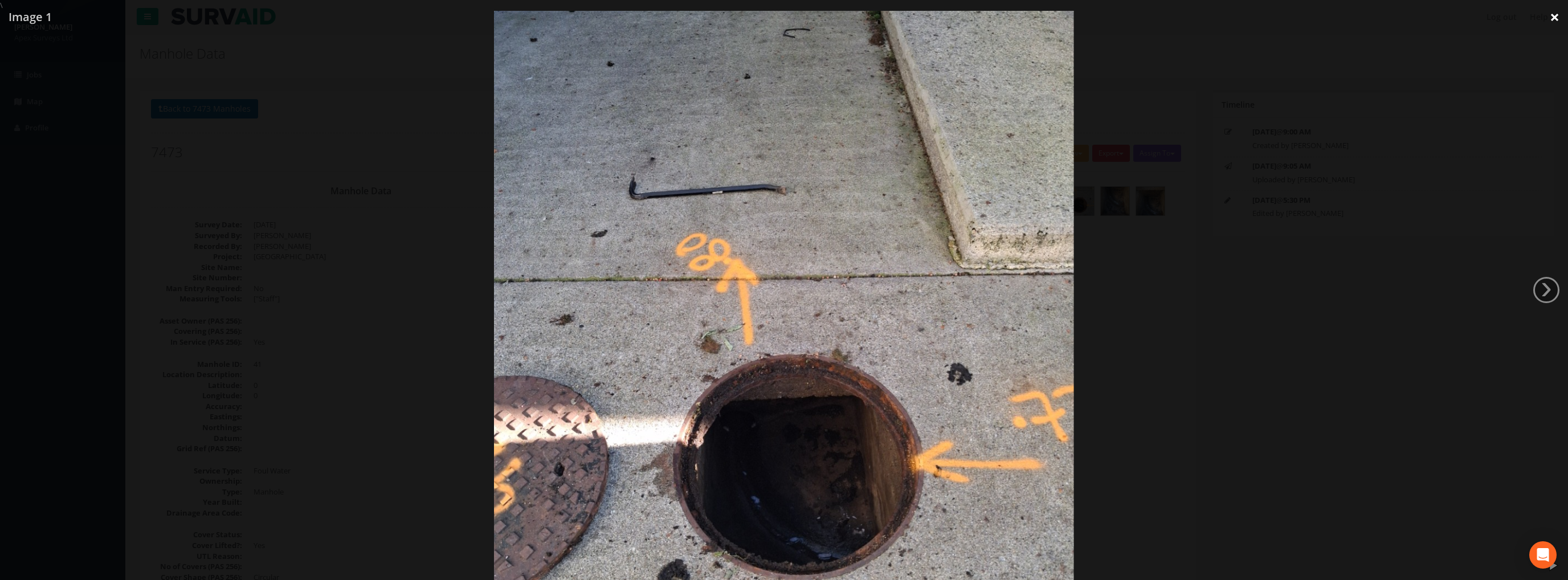
click at [1552, 15] on link "×" at bounding box center [1554, 17] width 27 height 34
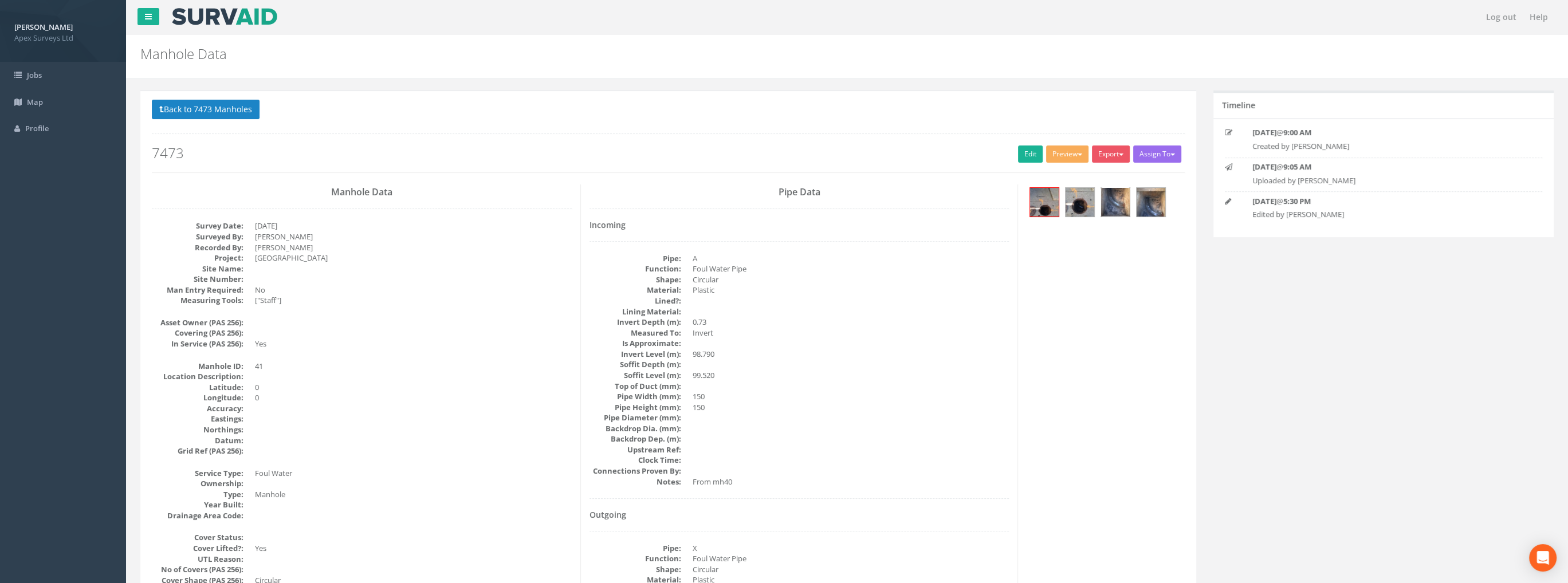
click at [1122, 201] on img at bounding box center [1115, 202] width 29 height 29
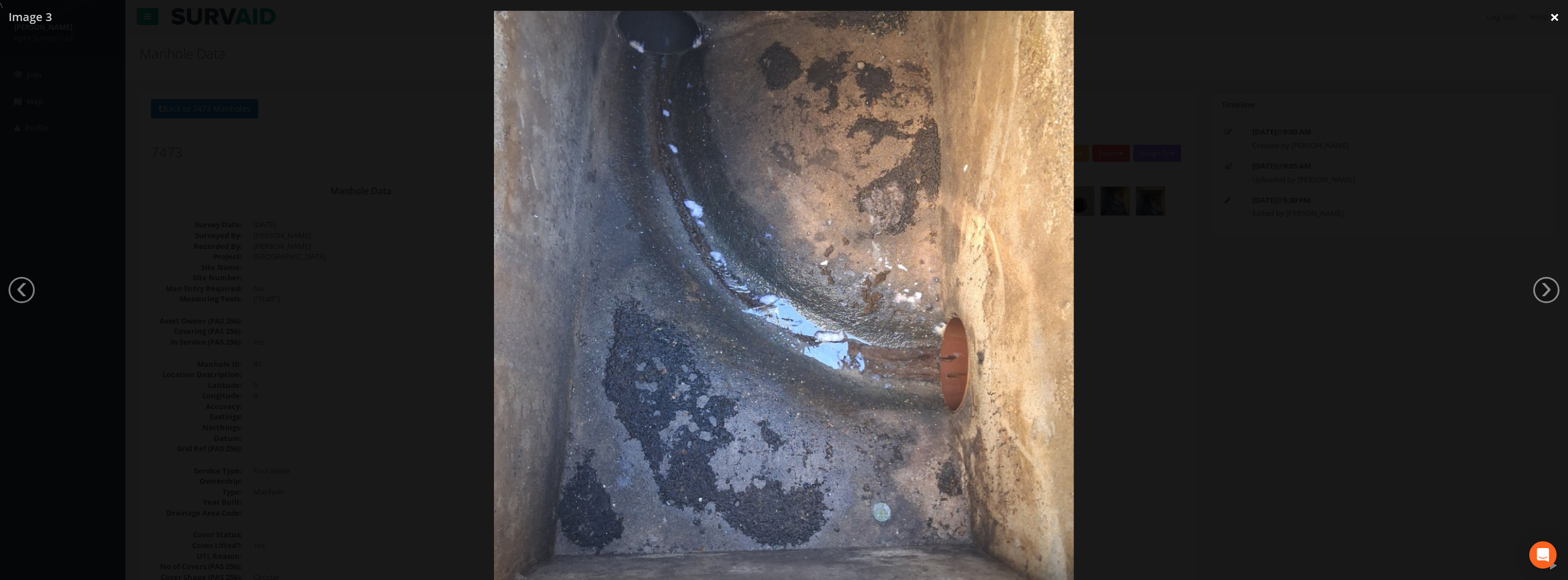
click at [1548, 16] on link "×" at bounding box center [1554, 17] width 27 height 34
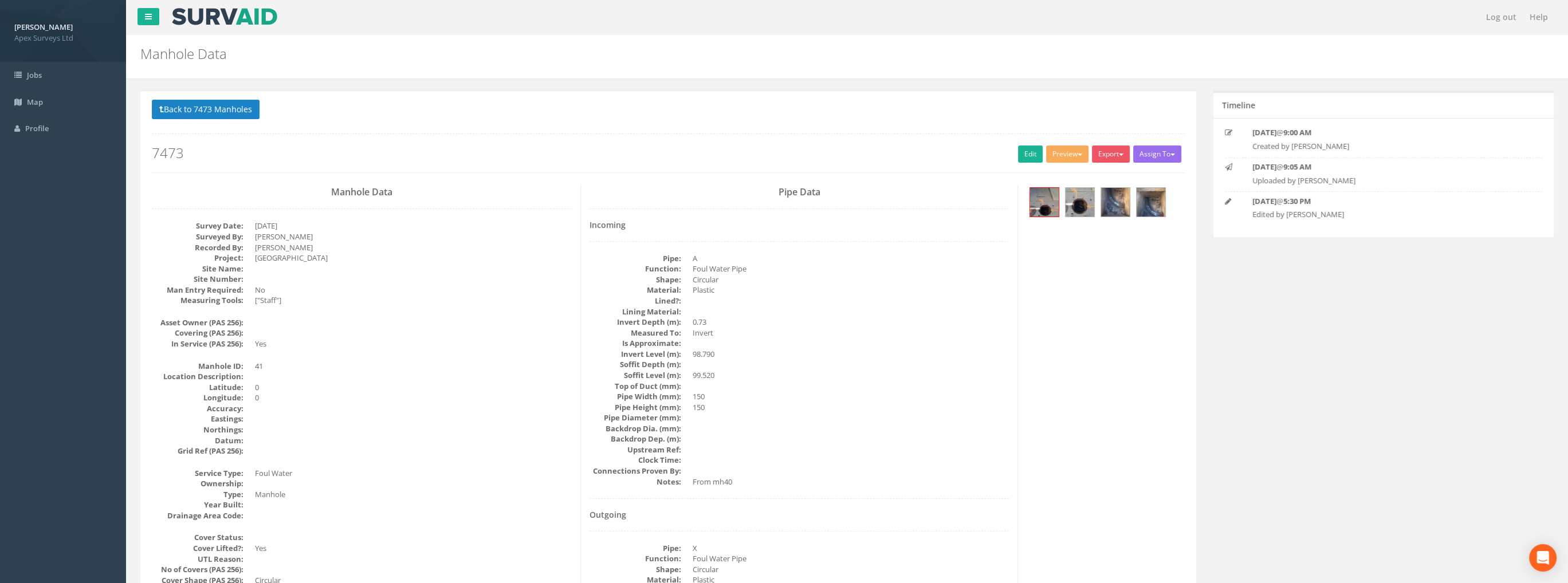
click at [198, 111] on button "Back to 7473 Manholes" at bounding box center [205, 109] width 107 height 19
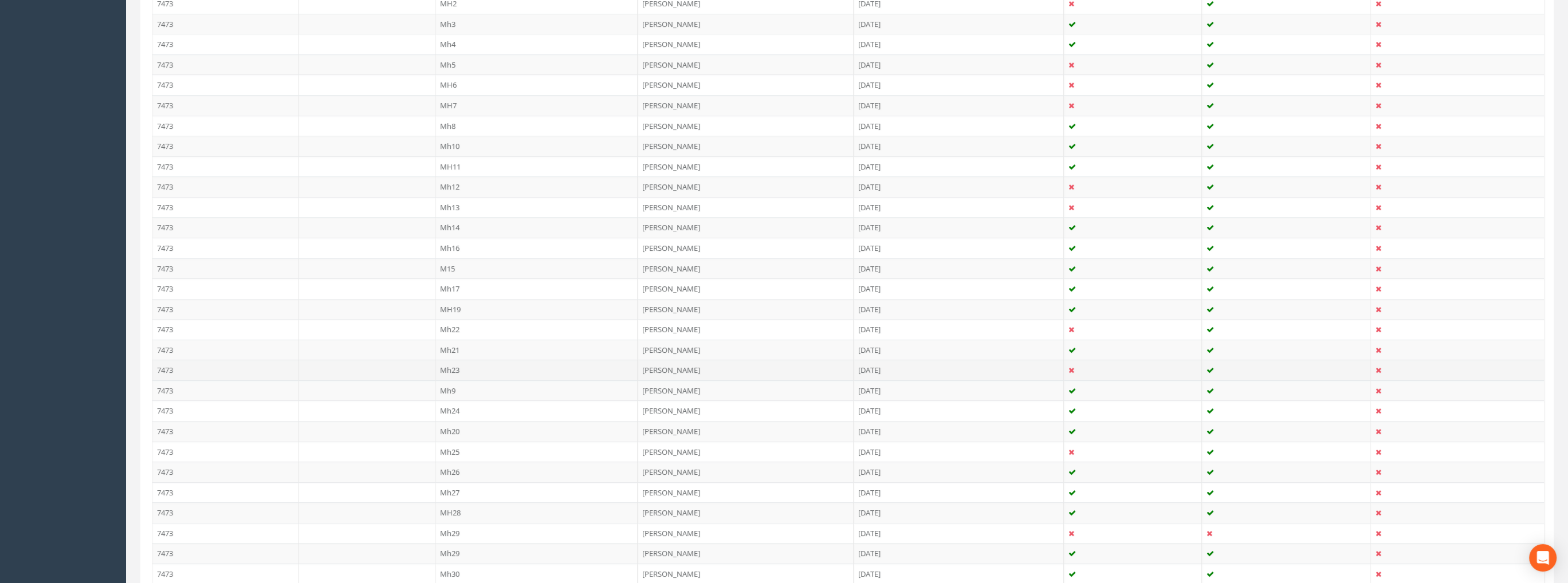
scroll to position [516, 0]
click at [463, 483] on td "Mh32" at bounding box center [537, 491] width 203 height 21
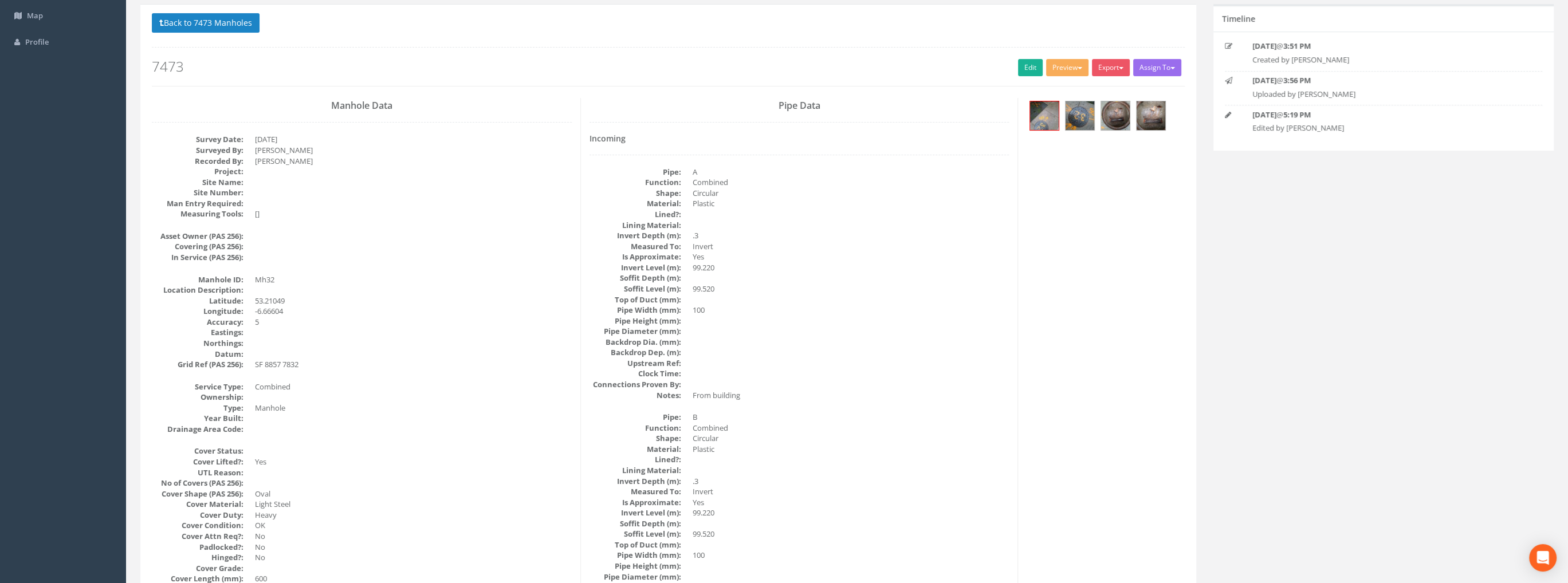
scroll to position [0, 0]
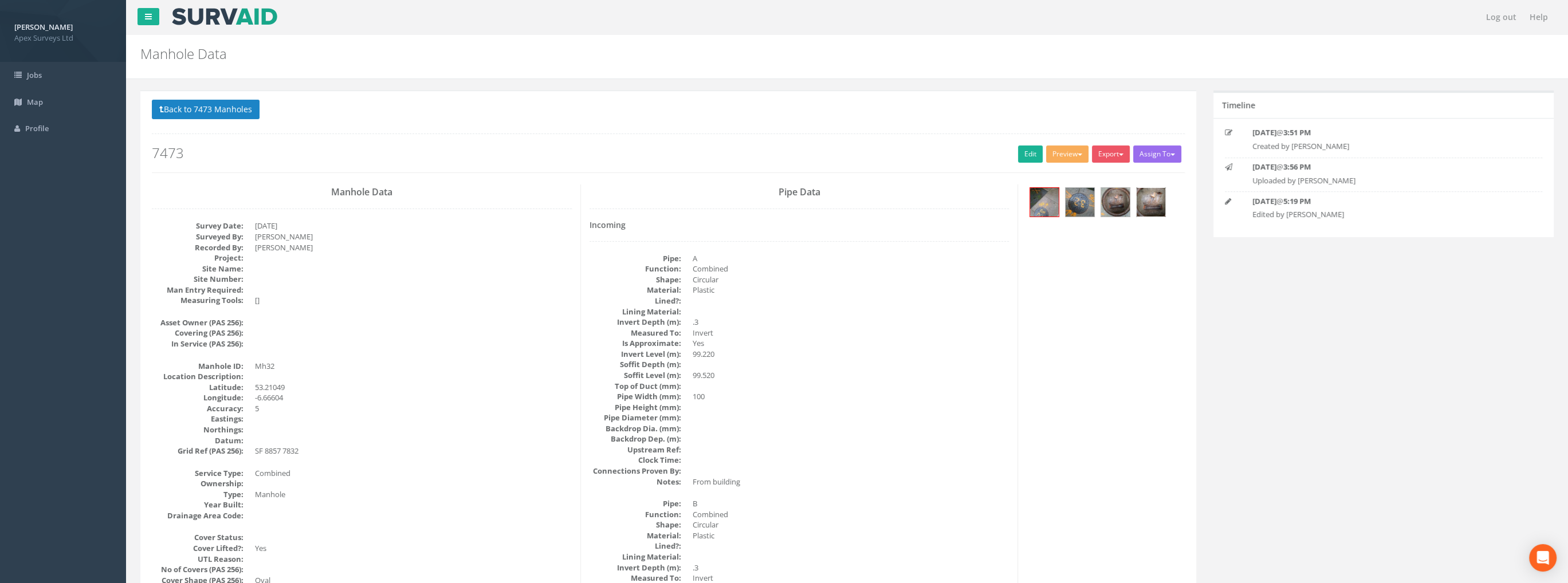
click at [1151, 201] on img at bounding box center [1150, 202] width 29 height 29
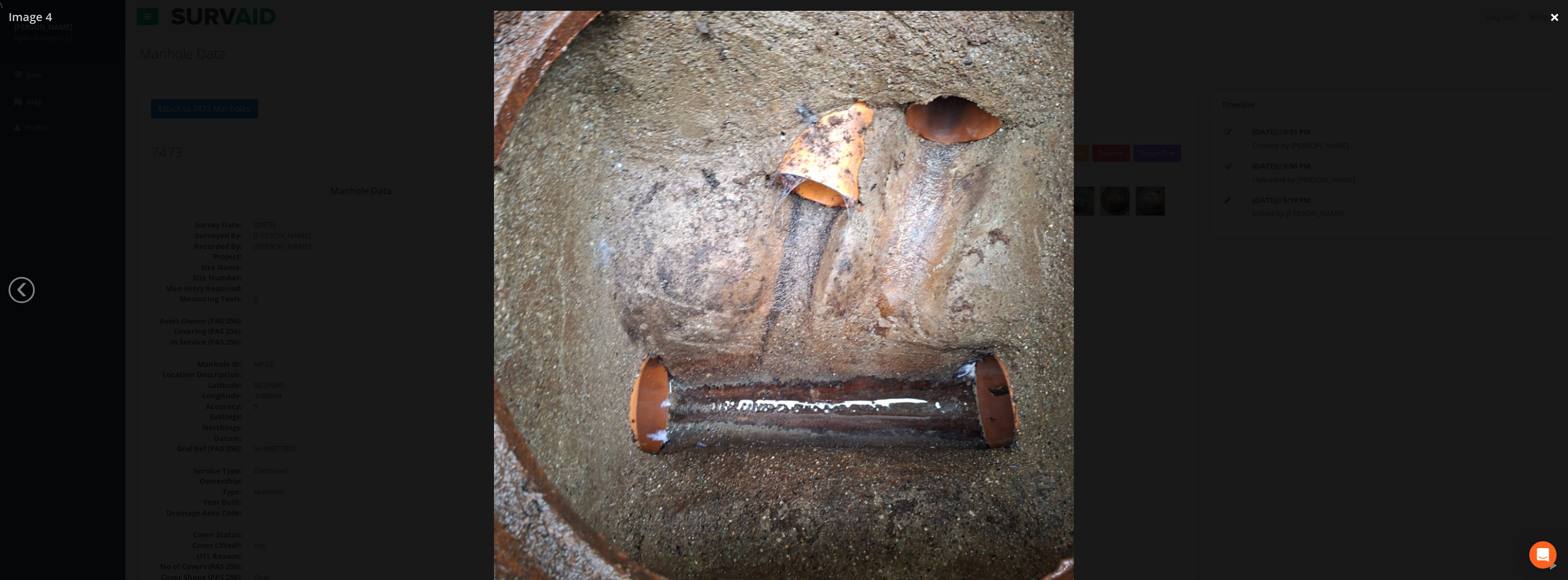
click at [1553, 16] on link "×" at bounding box center [1554, 17] width 27 height 34
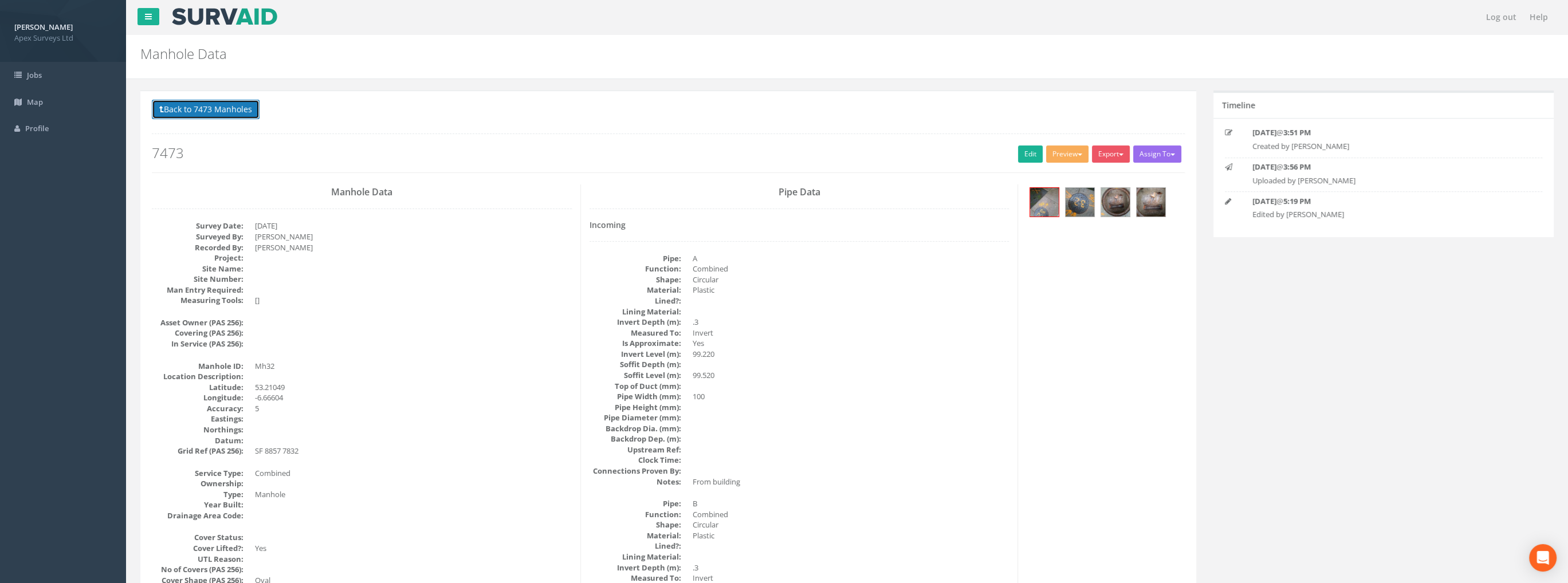
click at [218, 113] on button "Back to 7473 Manholes" at bounding box center [205, 109] width 107 height 19
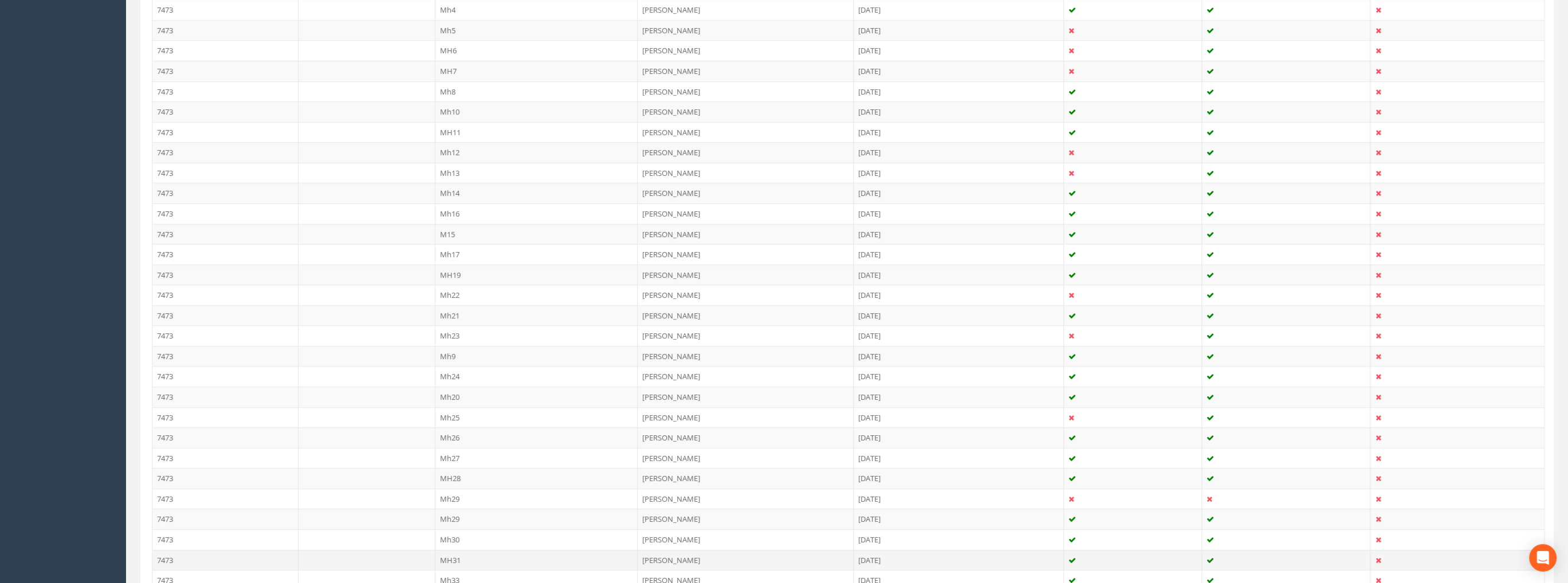
scroll to position [516, 0]
click at [455, 448] on td "MH31" at bounding box center [537, 450] width 203 height 21
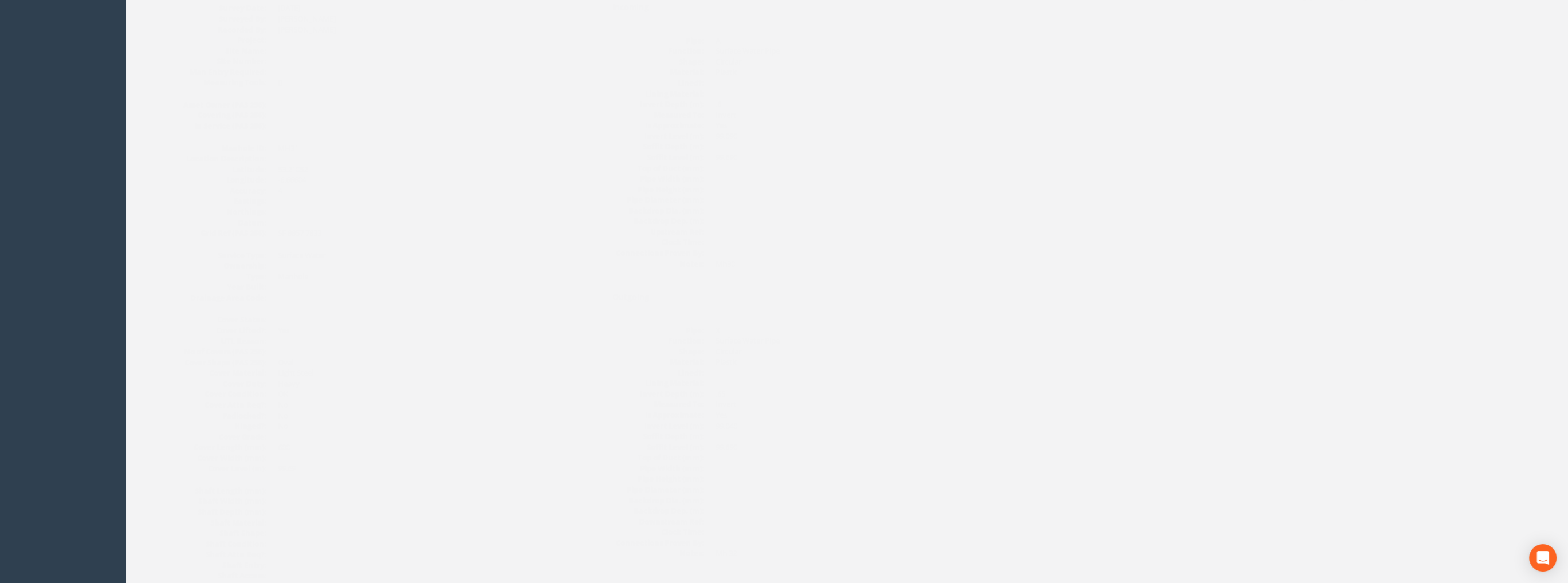
scroll to position [0, 0]
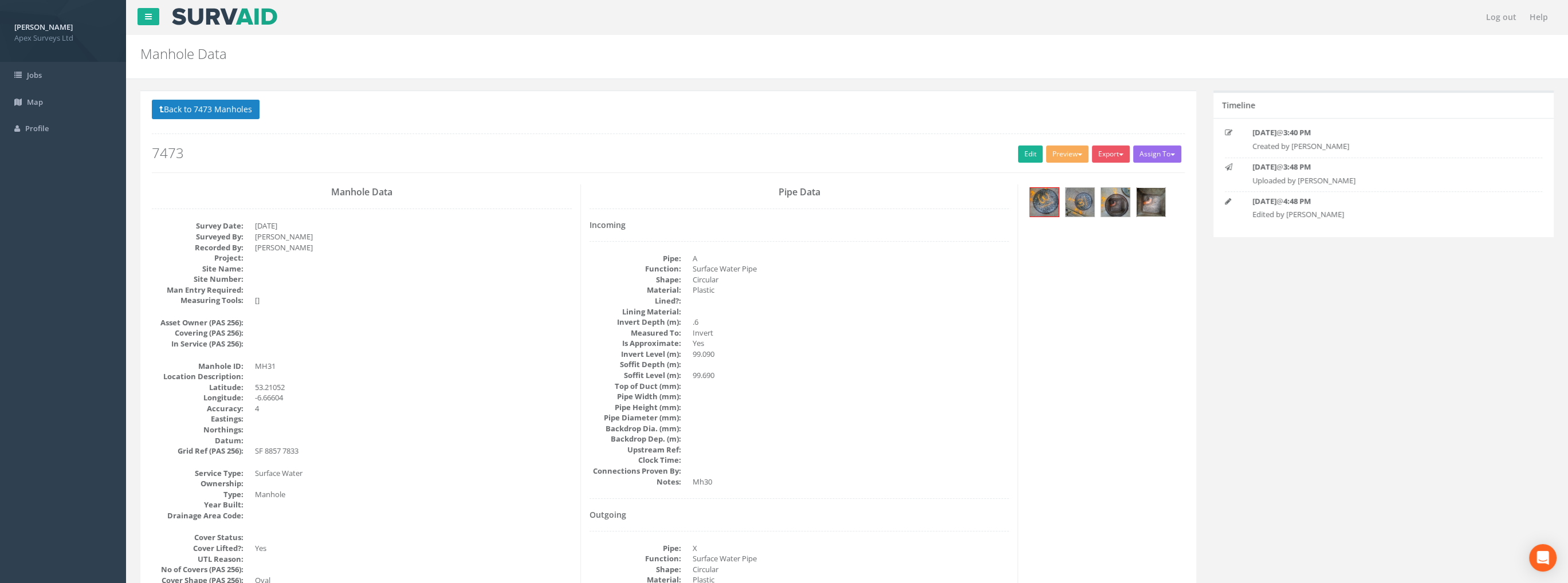
click at [1150, 210] on img at bounding box center [1150, 202] width 29 height 29
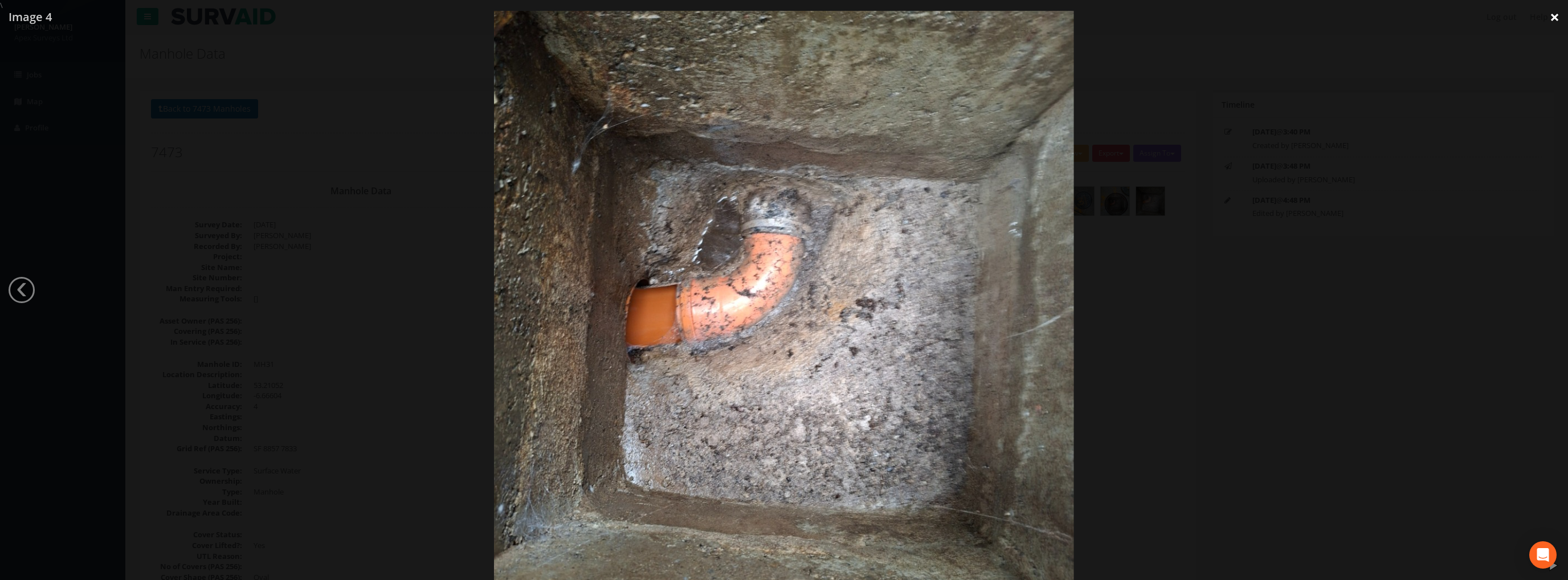
click at [1550, 18] on link "×" at bounding box center [1554, 17] width 27 height 34
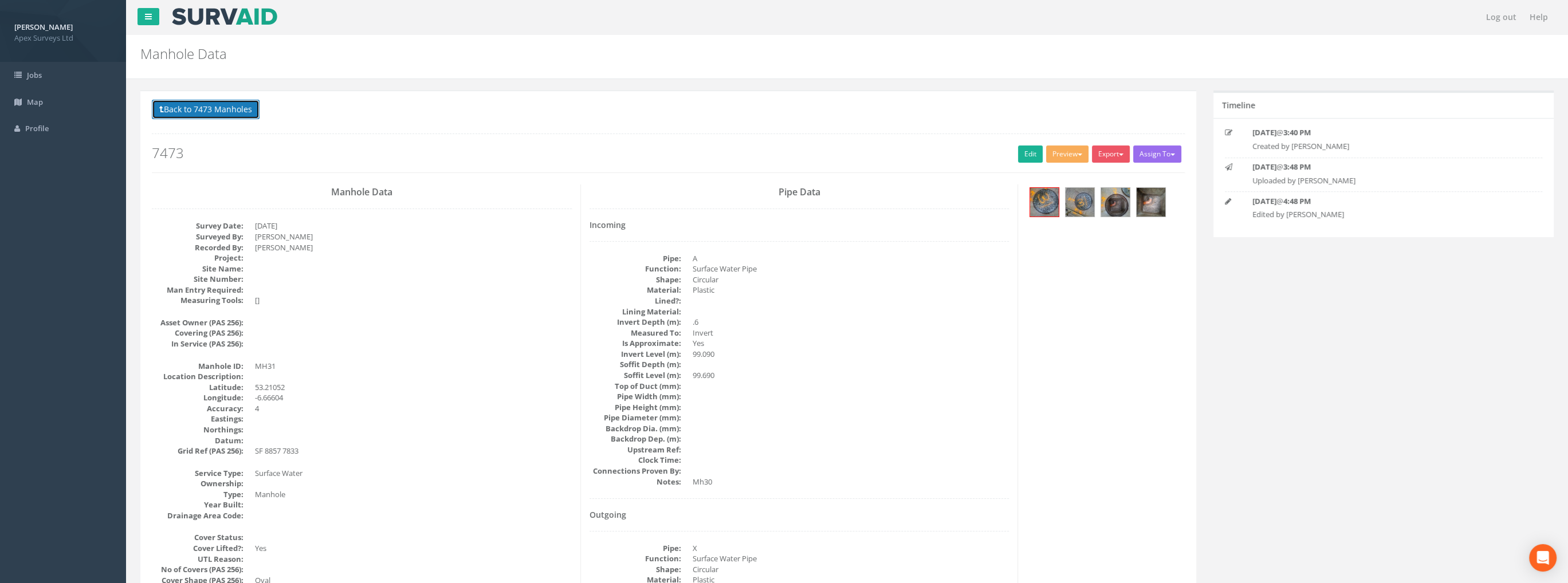
click at [226, 111] on button "Back to 7473 Manholes" at bounding box center [205, 109] width 107 height 19
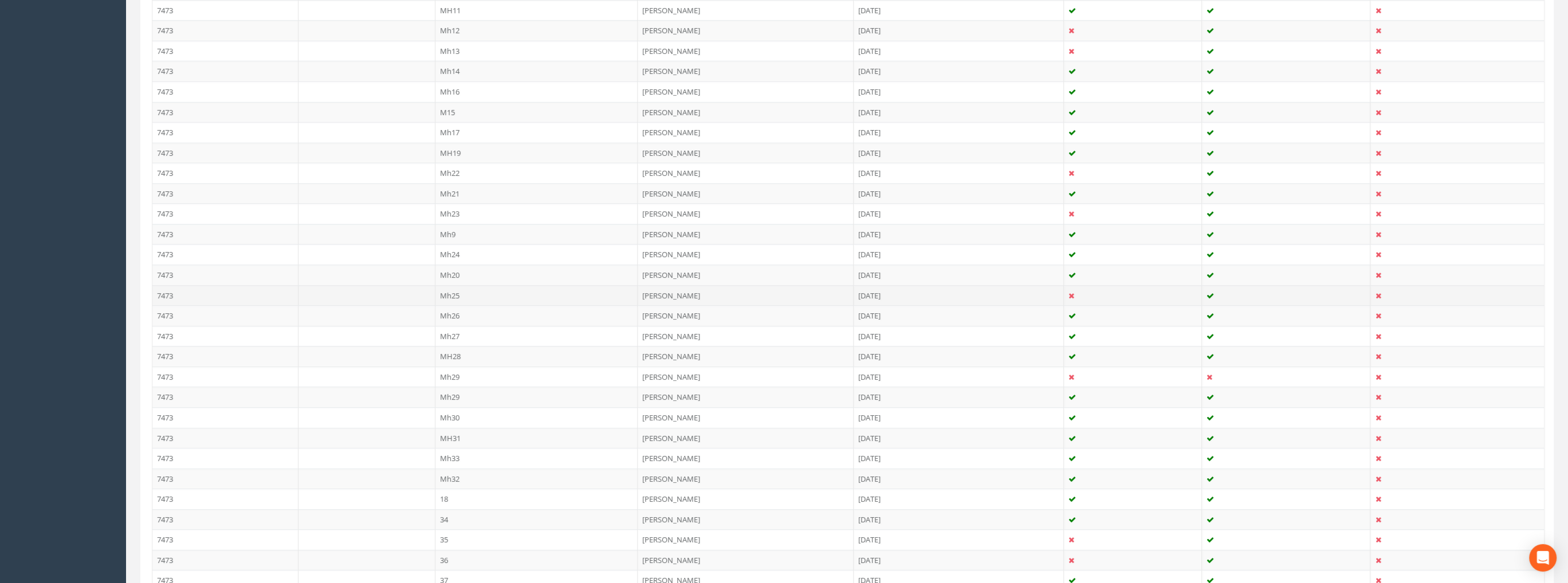
scroll to position [401, 0]
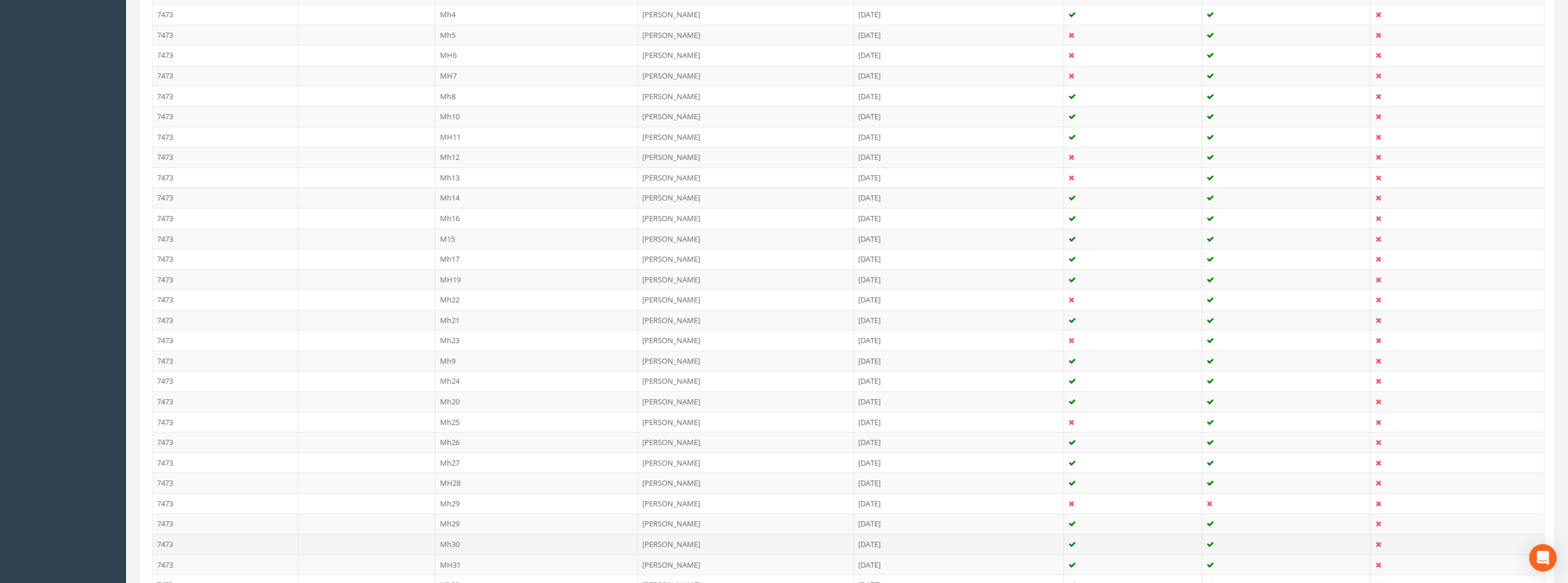
click at [458, 538] on td "Mh30" at bounding box center [537, 544] width 203 height 21
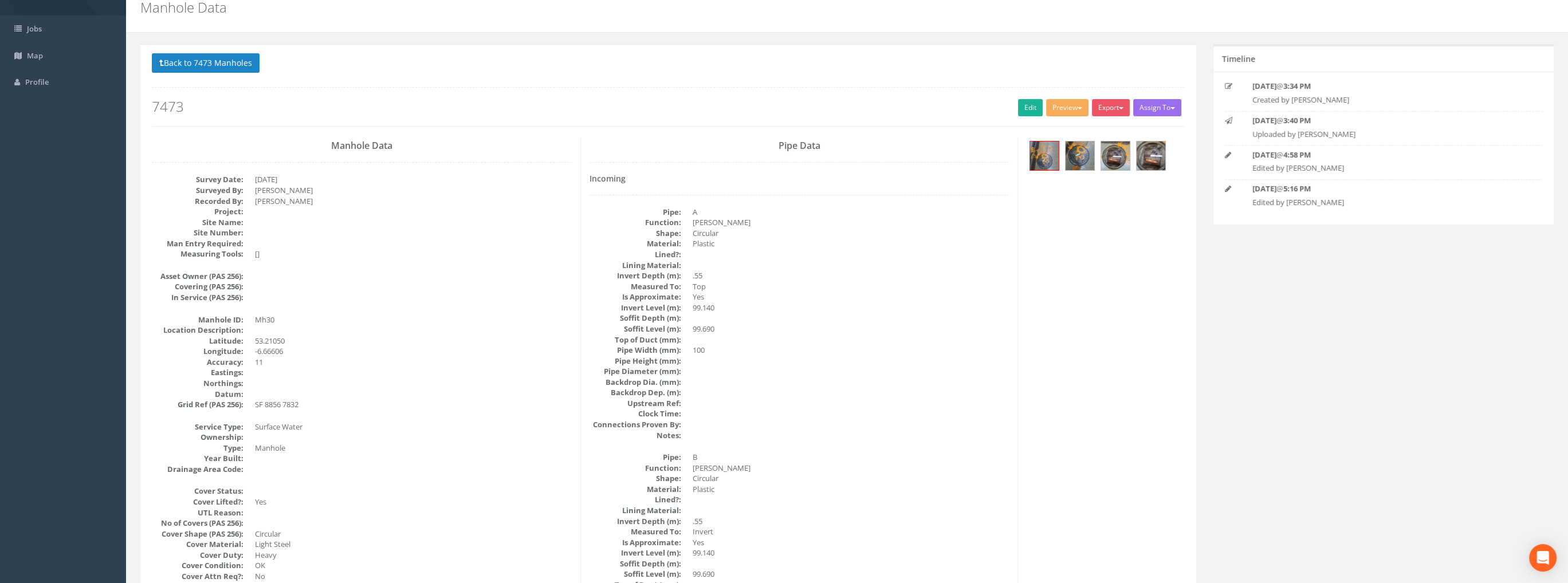
scroll to position [0, 0]
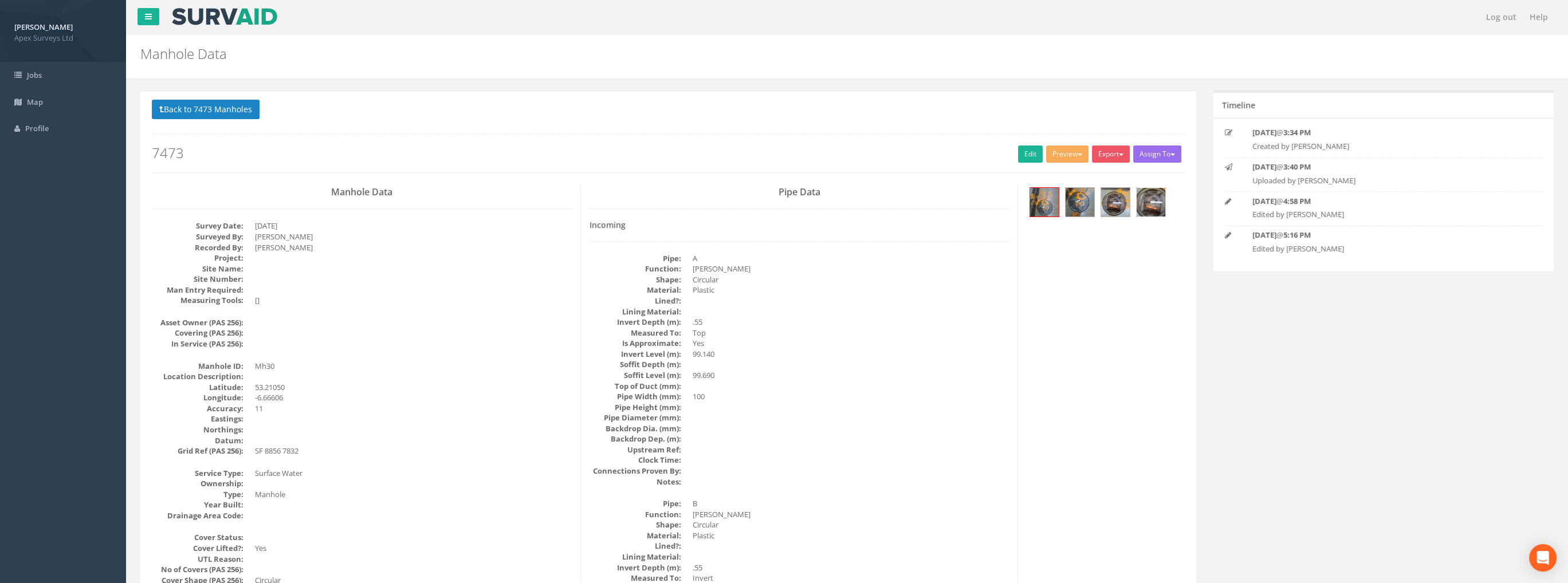
click at [1148, 203] on img at bounding box center [1150, 202] width 29 height 29
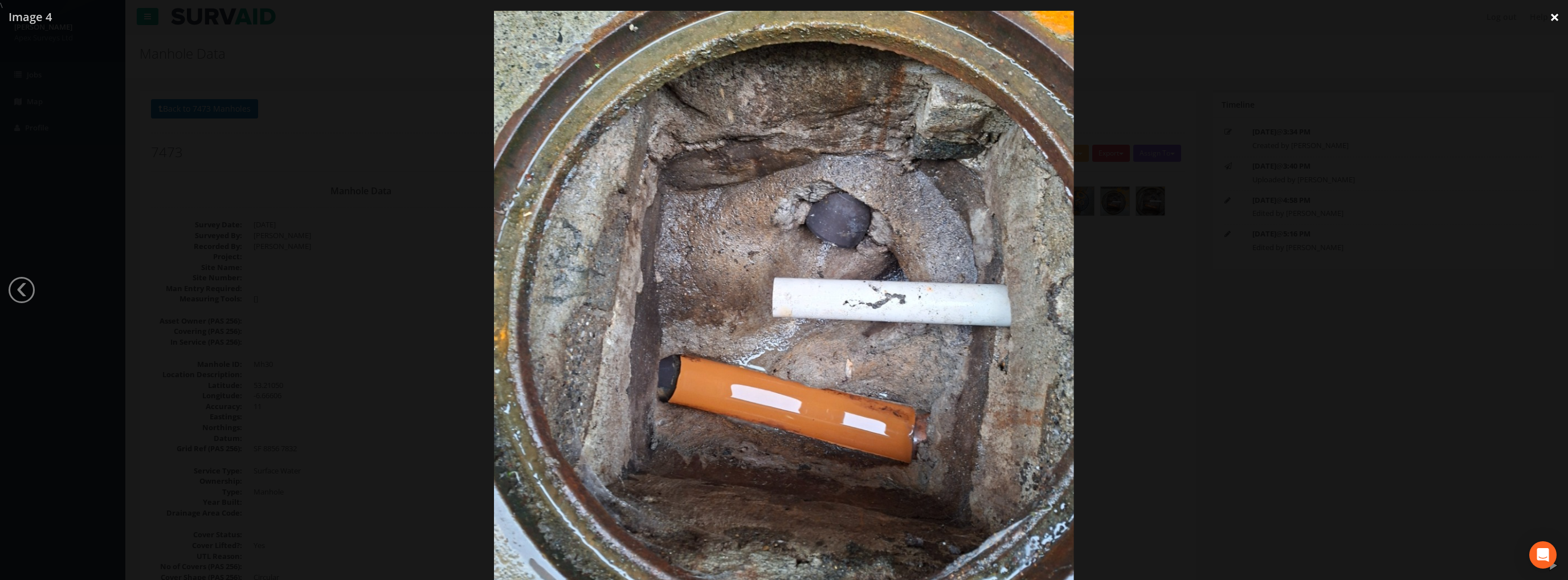
click at [1555, 21] on link "×" at bounding box center [1554, 17] width 27 height 34
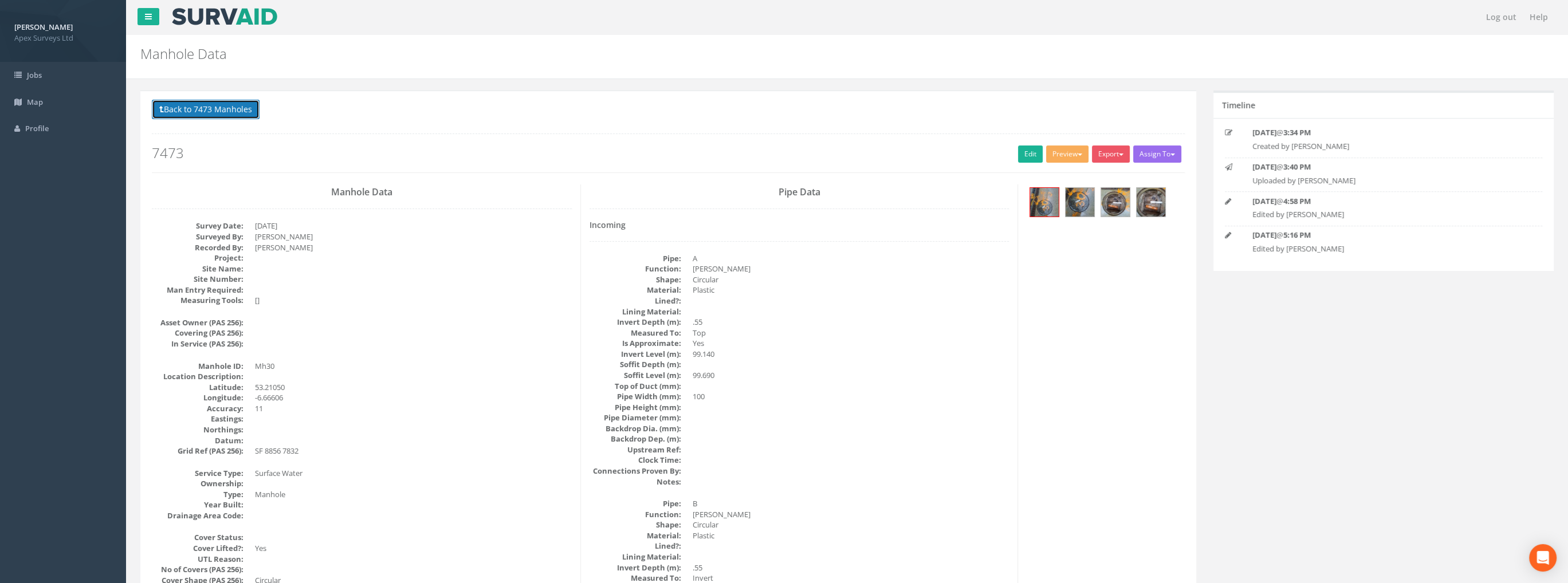
click at [196, 113] on button "Back to 7473 Manholes" at bounding box center [205, 109] width 107 height 19
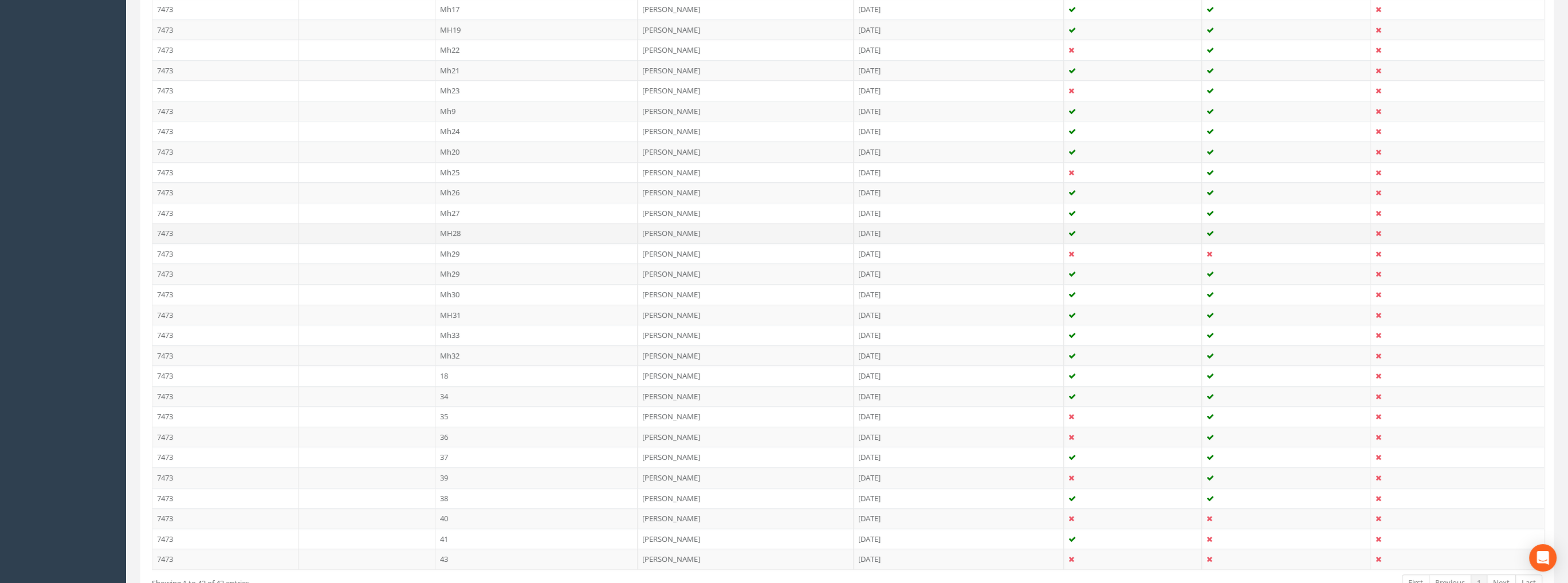
scroll to position [687, 0]
click at [447, 496] on td "41" at bounding box center [537, 502] width 203 height 21
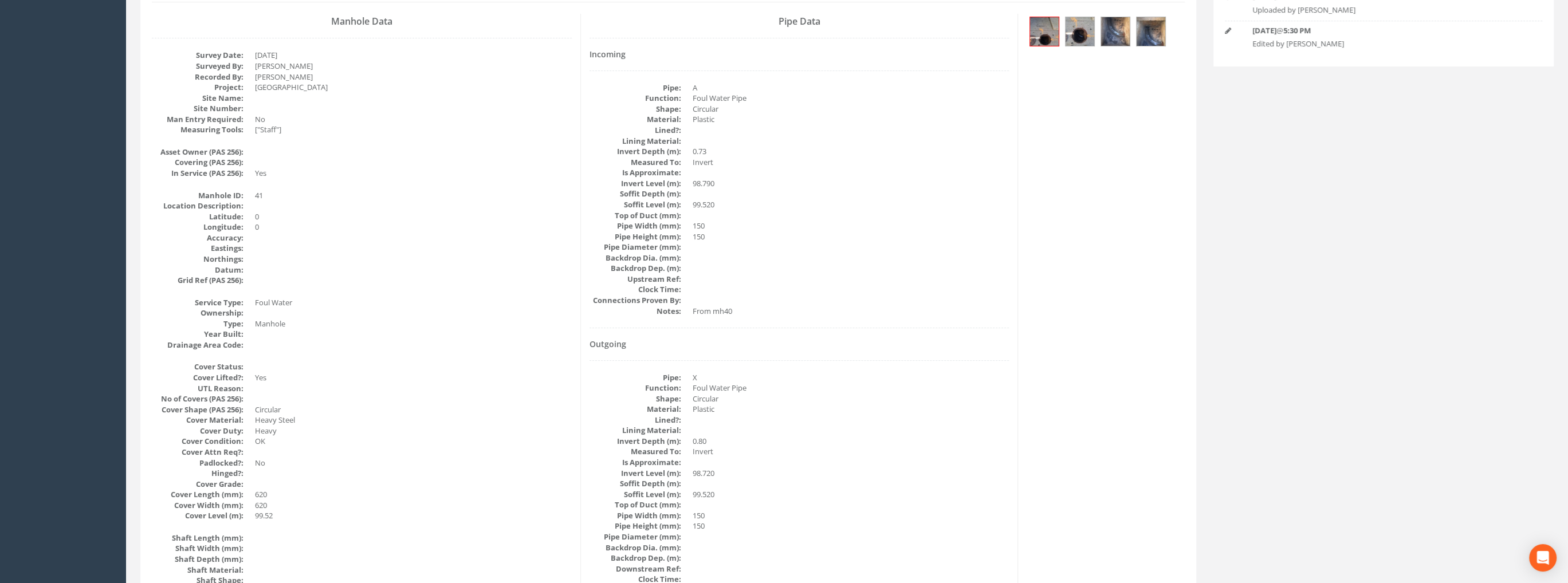
scroll to position [0, 0]
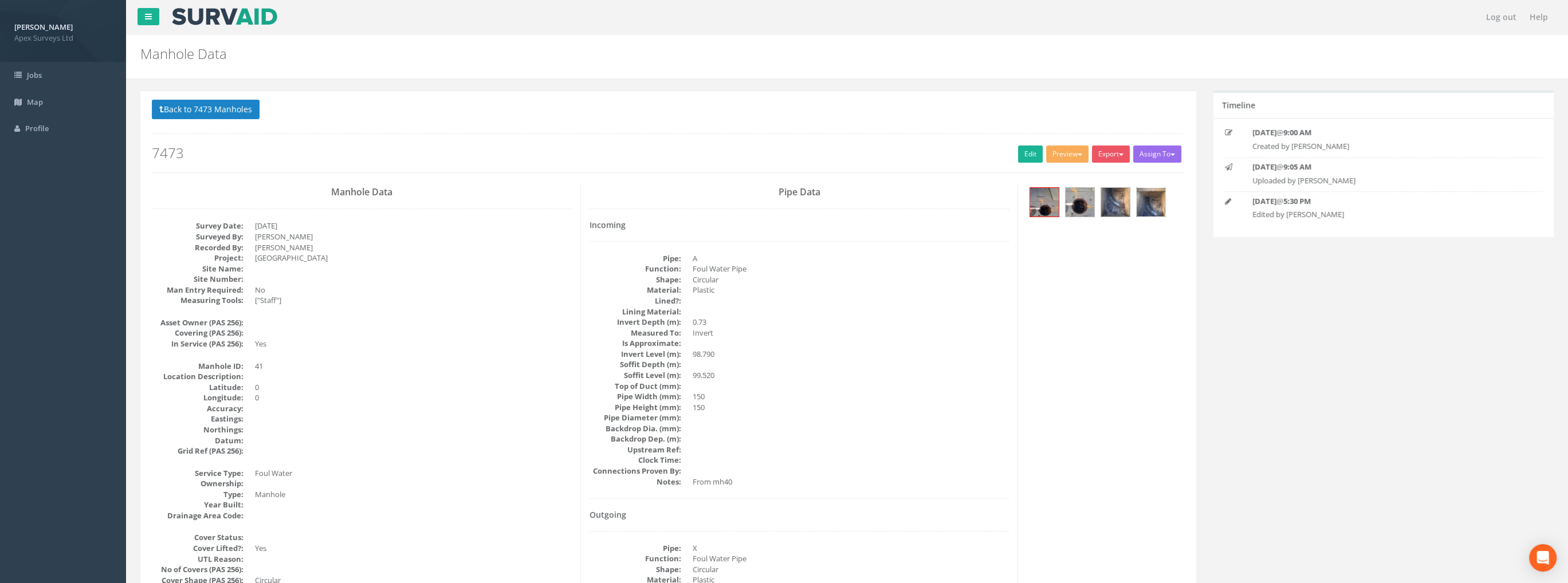
click at [1145, 207] on img at bounding box center [1150, 202] width 29 height 29
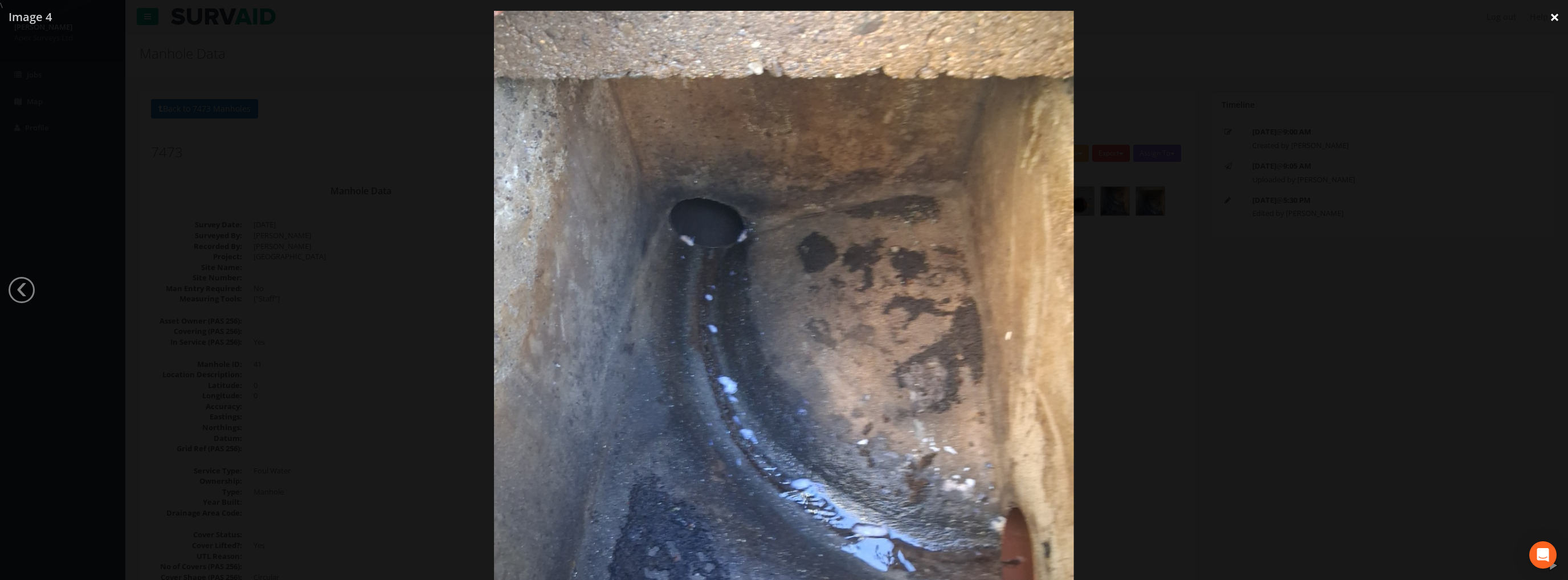
click at [1553, 17] on link "×" at bounding box center [1554, 17] width 27 height 34
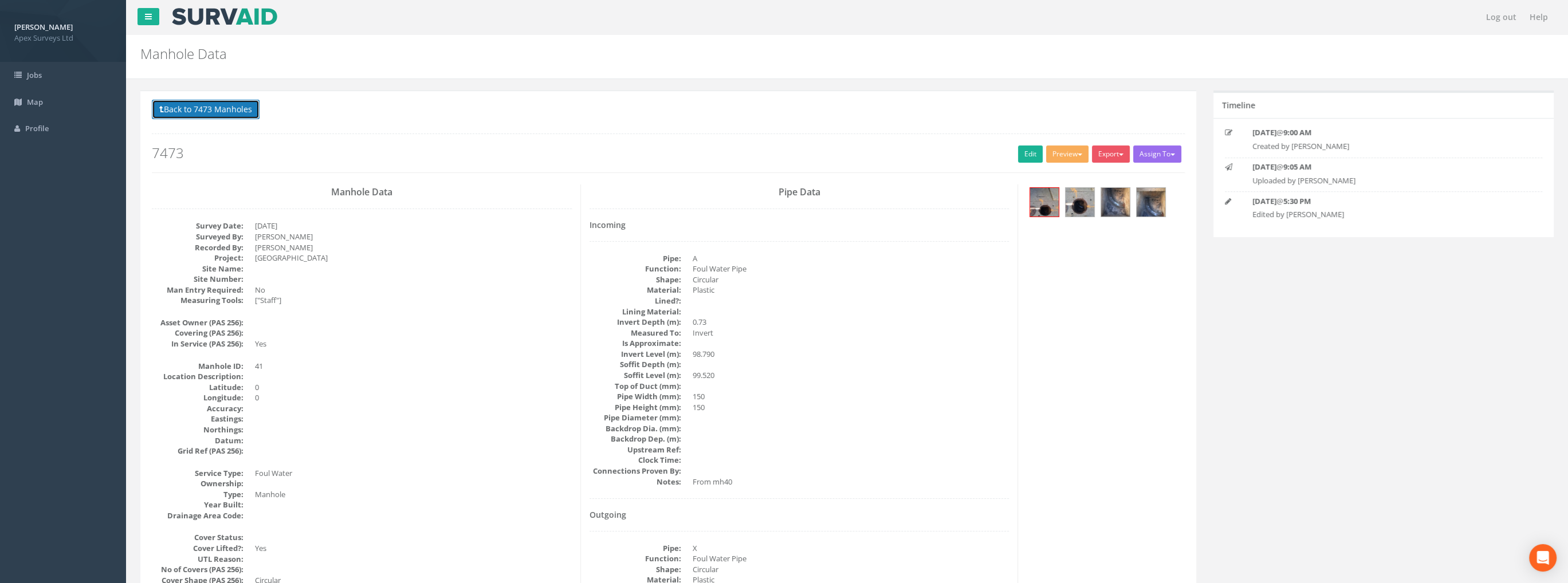
drag, startPoint x: 198, startPoint y: 107, endPoint x: 224, endPoint y: 127, distance: 32.8
click at [198, 107] on button "Back to 7473 Manholes" at bounding box center [205, 109] width 107 height 19
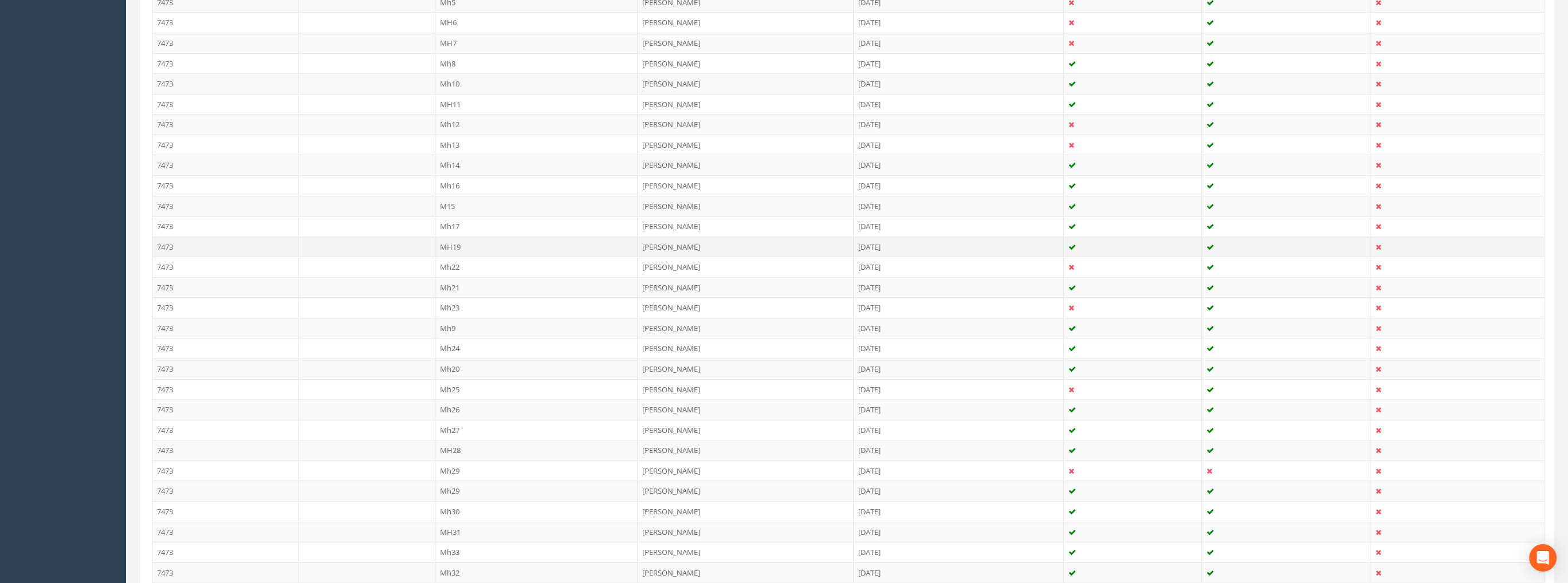
scroll to position [206, 0]
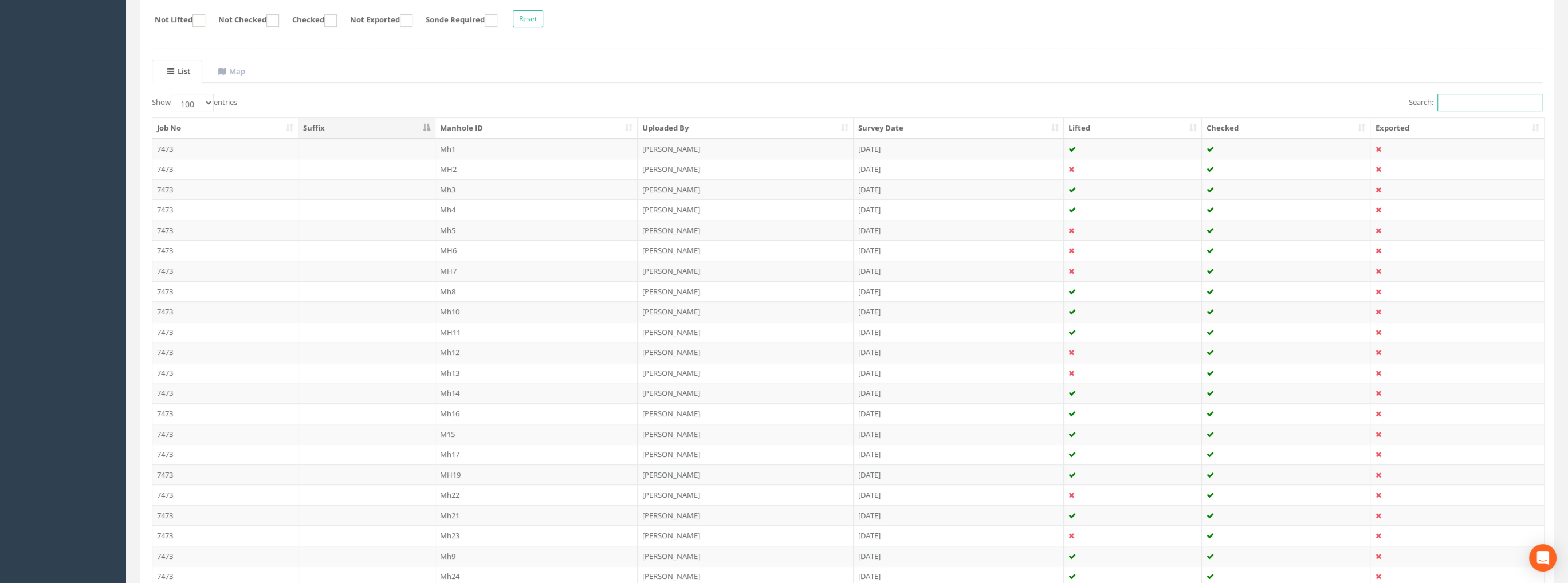
click at [1464, 106] on input "Search:" at bounding box center [1490, 102] width 105 height 17
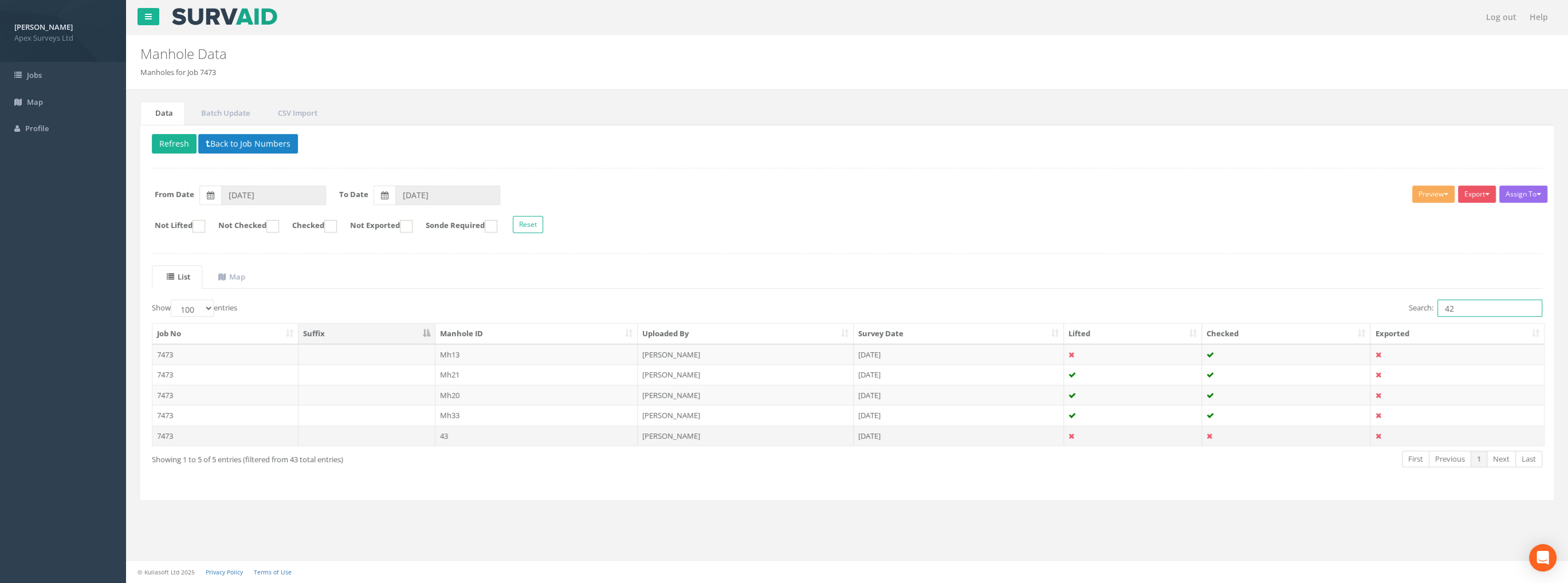
type input "42"
click at [459, 434] on td "43" at bounding box center [537, 435] width 203 height 21
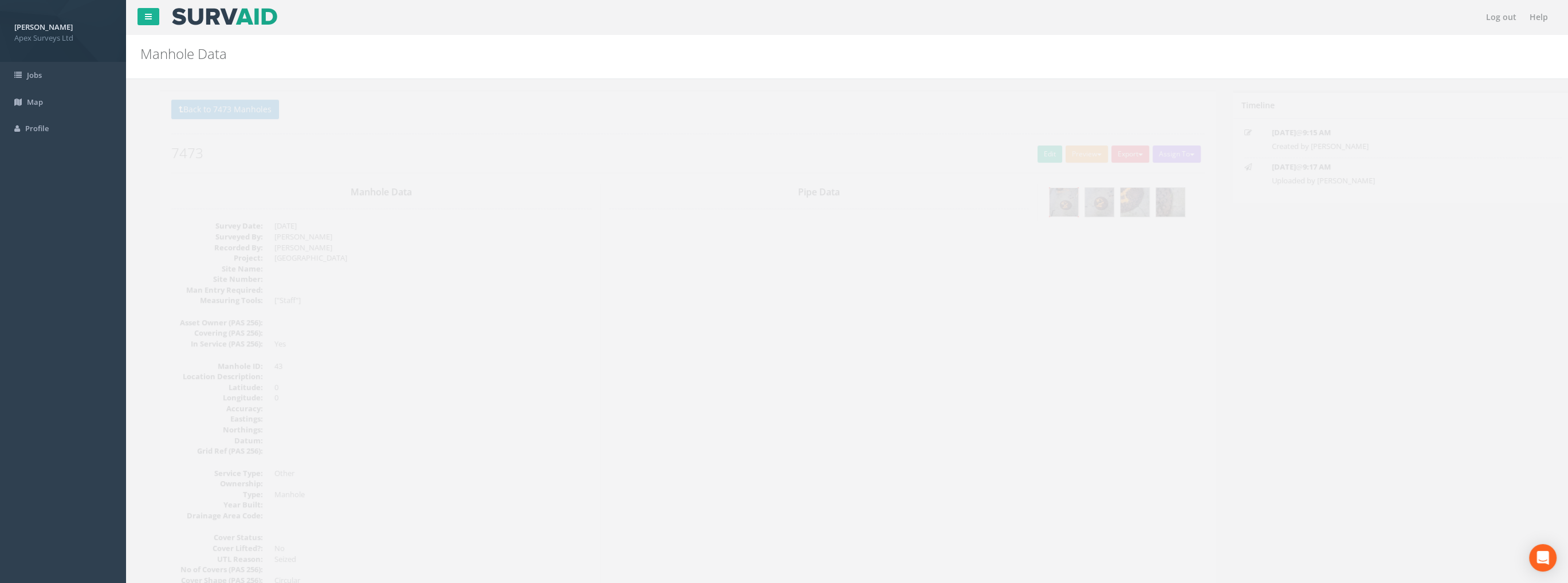
click at [1048, 197] on img at bounding box center [1044, 202] width 29 height 29
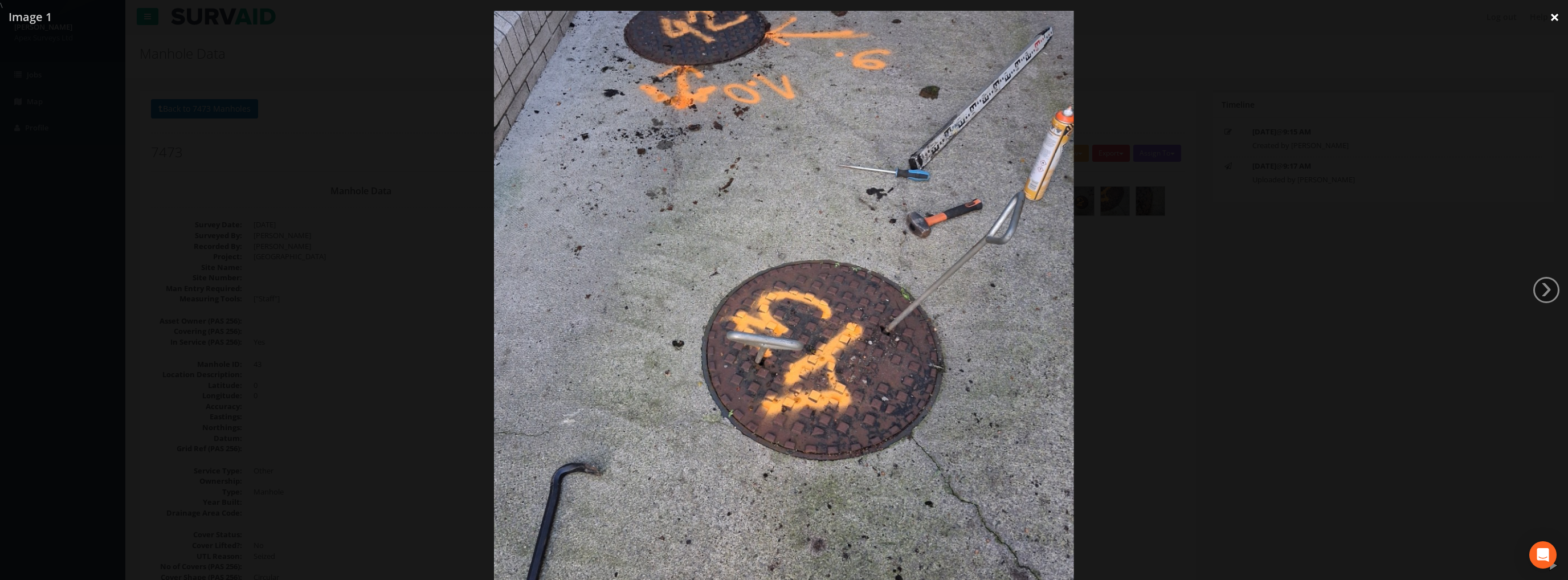
click at [1556, 18] on link "×" at bounding box center [1554, 17] width 27 height 34
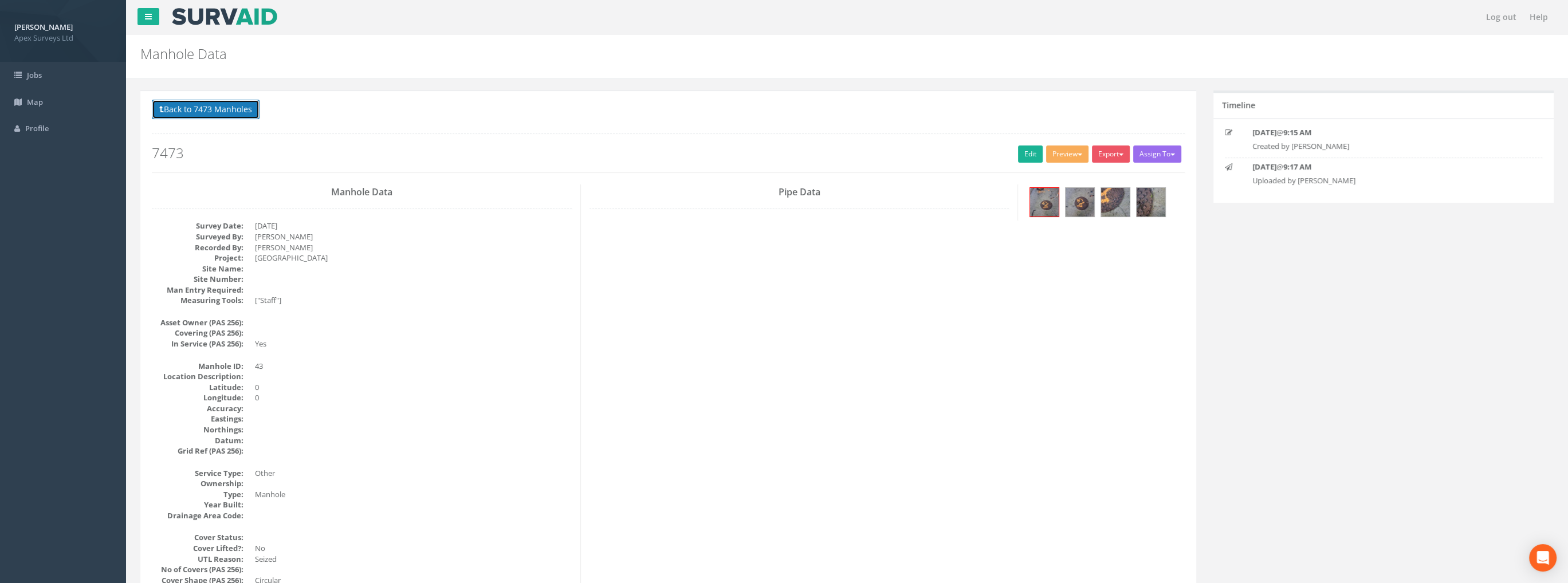
click at [216, 111] on button "Back to 7473 Manholes" at bounding box center [205, 109] width 107 height 19
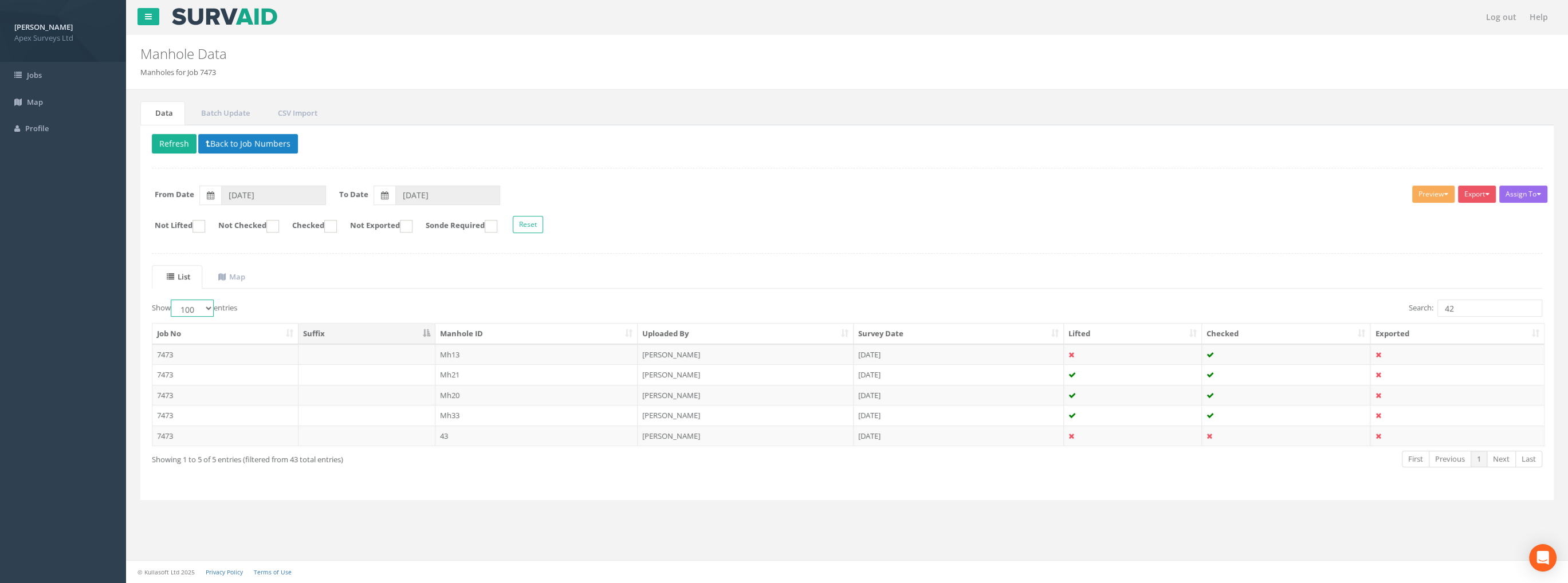
click at [198, 312] on select "10 25 50 100" at bounding box center [193, 308] width 43 height 17
click at [172, 299] on select "10 25 50 100" at bounding box center [193, 308] width 43 height 17
click at [208, 300] on select "10 25 50 100" at bounding box center [193, 308] width 43 height 17
select select "100"
click at [172, 299] on select "10 25 50 100" at bounding box center [193, 308] width 43 height 17
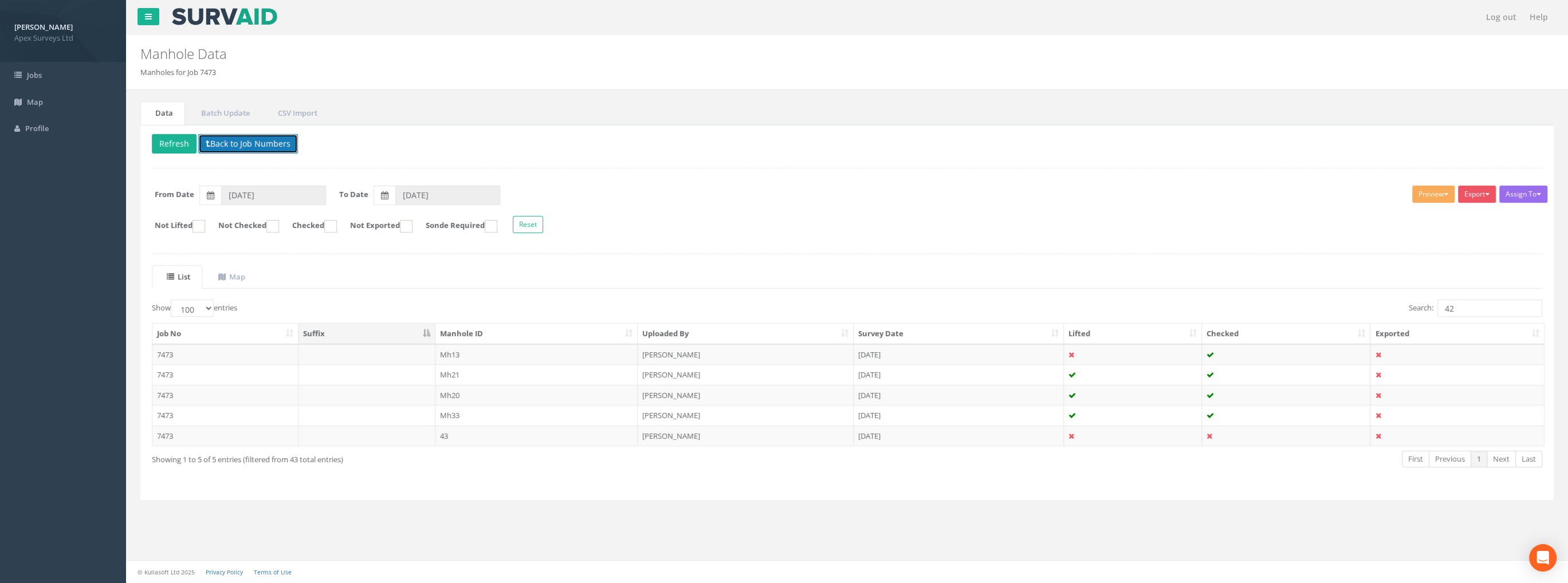
click at [222, 139] on button "Back to Job Numbers" at bounding box center [247, 143] width 100 height 19
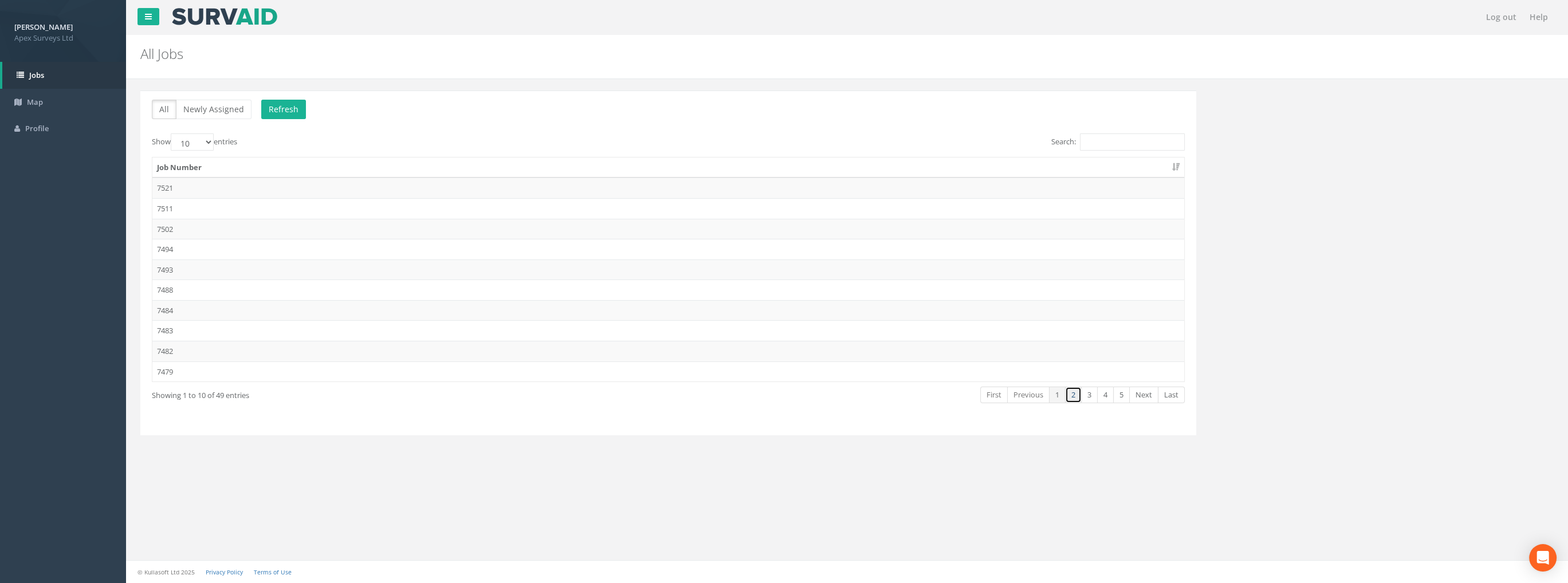
click at [1069, 392] on link "2" at bounding box center [1072, 394] width 16 height 16
click at [165, 188] on td "7473" at bounding box center [668, 188] width 1031 height 21
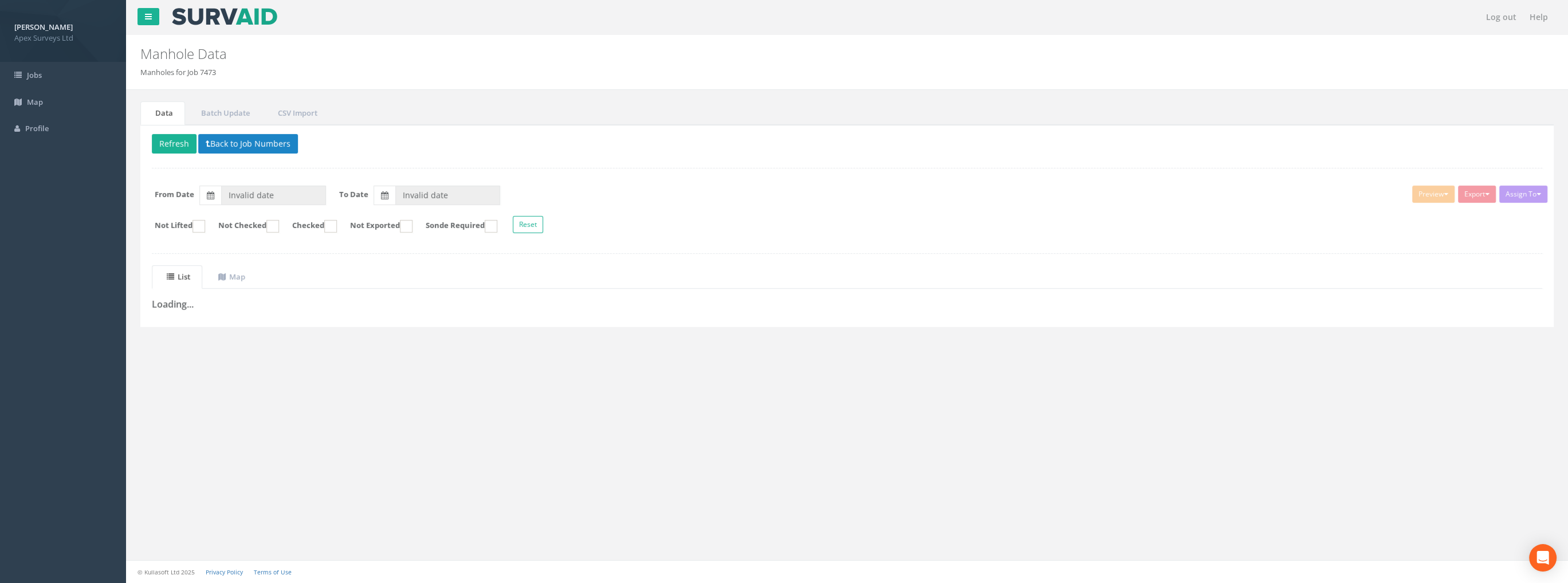
type input "[DATE]"
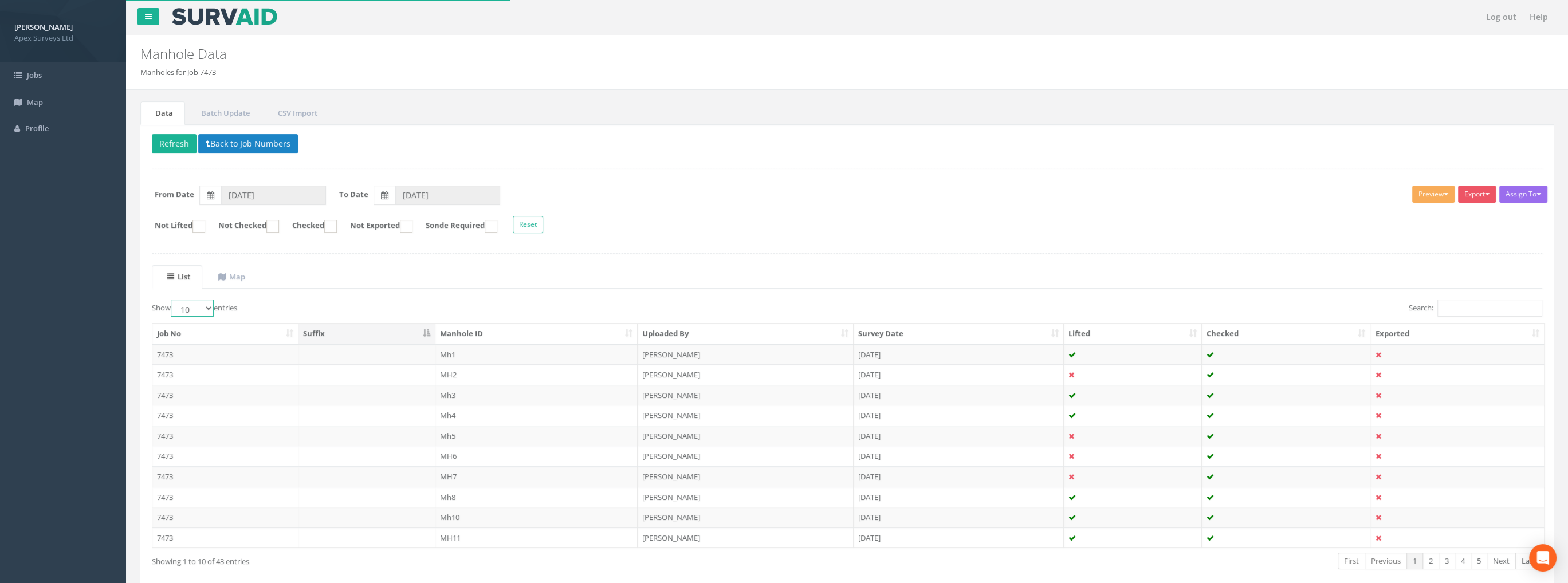
click at [183, 311] on select "10 25 50 100" at bounding box center [193, 308] width 43 height 17
select select "100"
click at [172, 299] on select "10 25 50 100" at bounding box center [193, 308] width 43 height 17
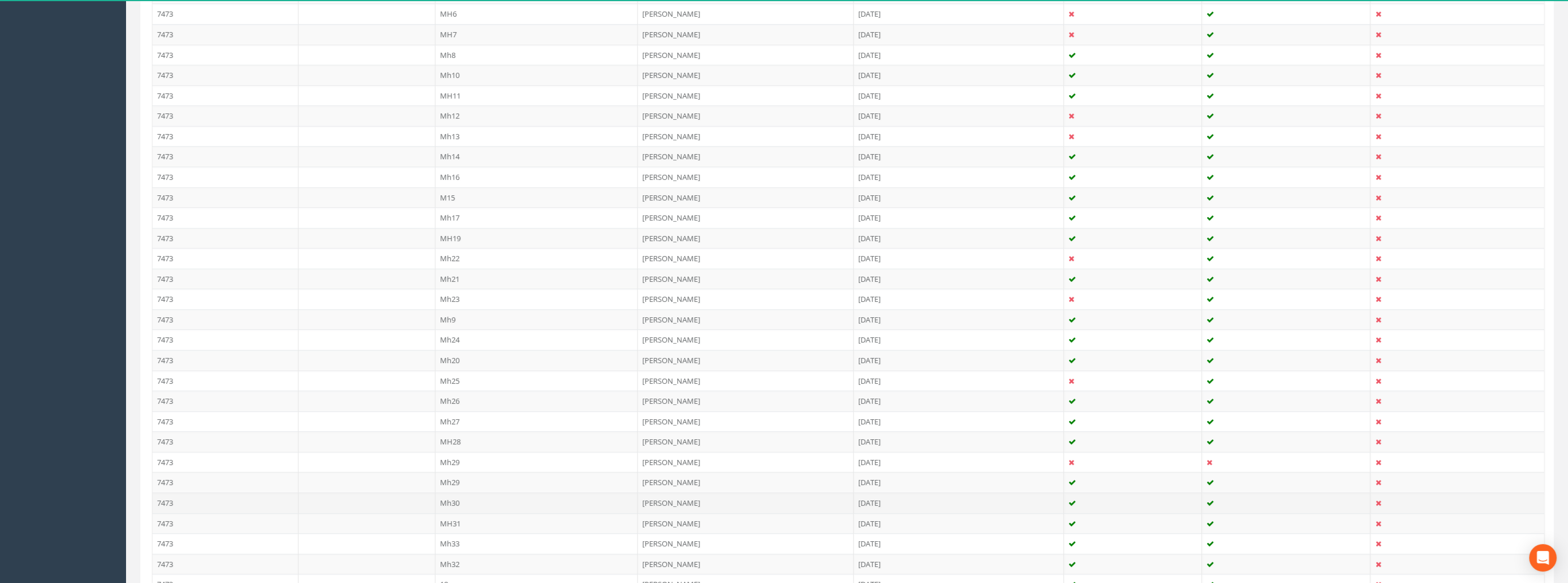
scroll to position [435, 0]
click at [1208, 466] on icon at bounding box center [1208, 470] width 5 height 8
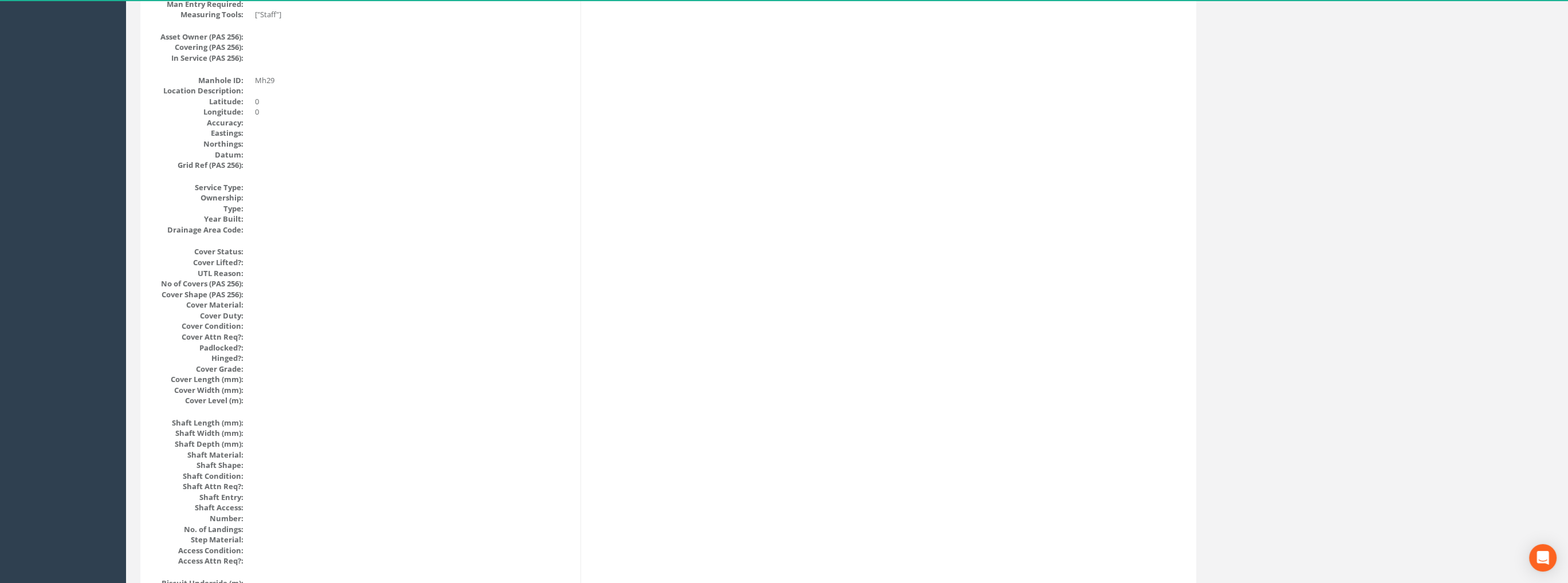
scroll to position [0, 0]
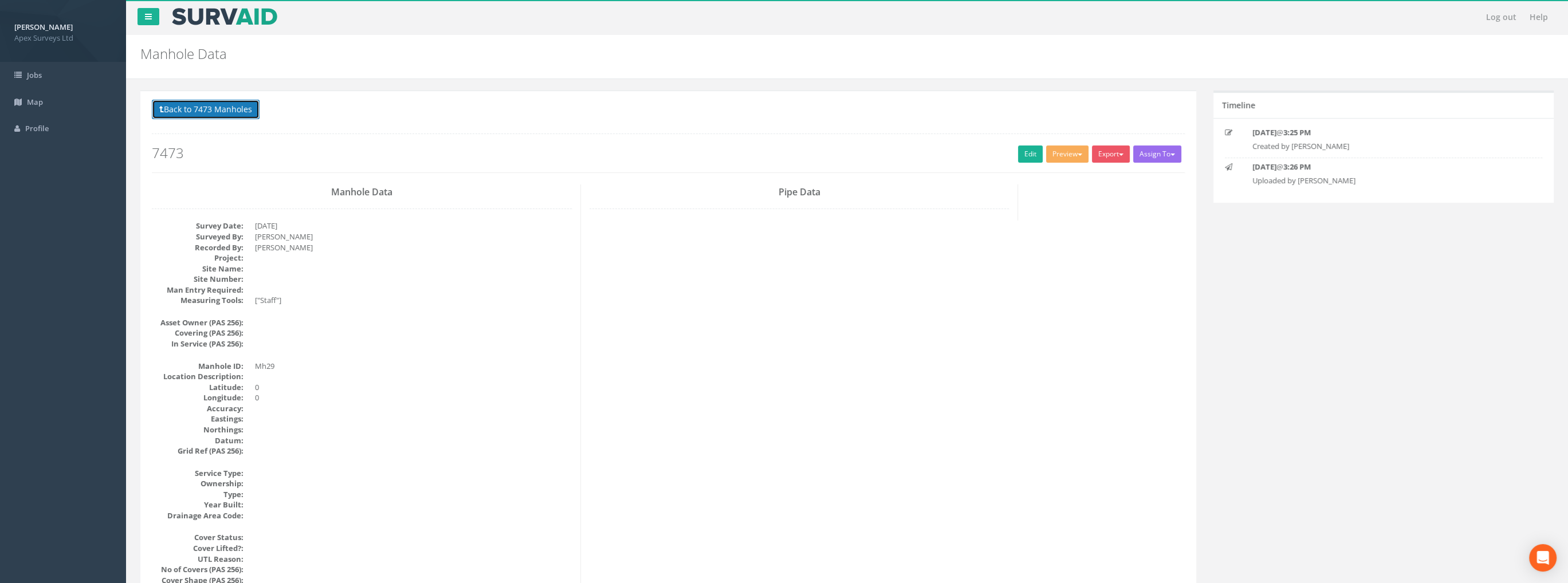
click at [211, 107] on button "Back to 7473 Manholes" at bounding box center [205, 109] width 107 height 19
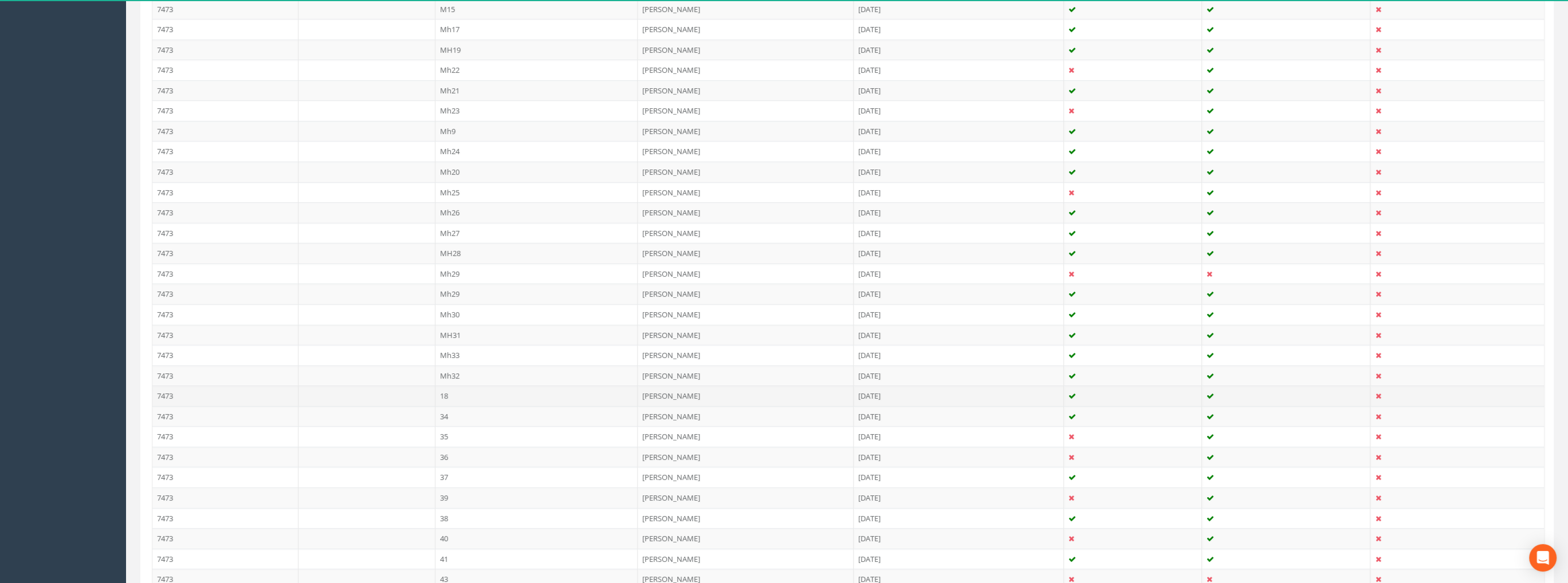
scroll to position [721, 0]
click at [1166, 179] on td at bounding box center [1133, 183] width 138 height 21
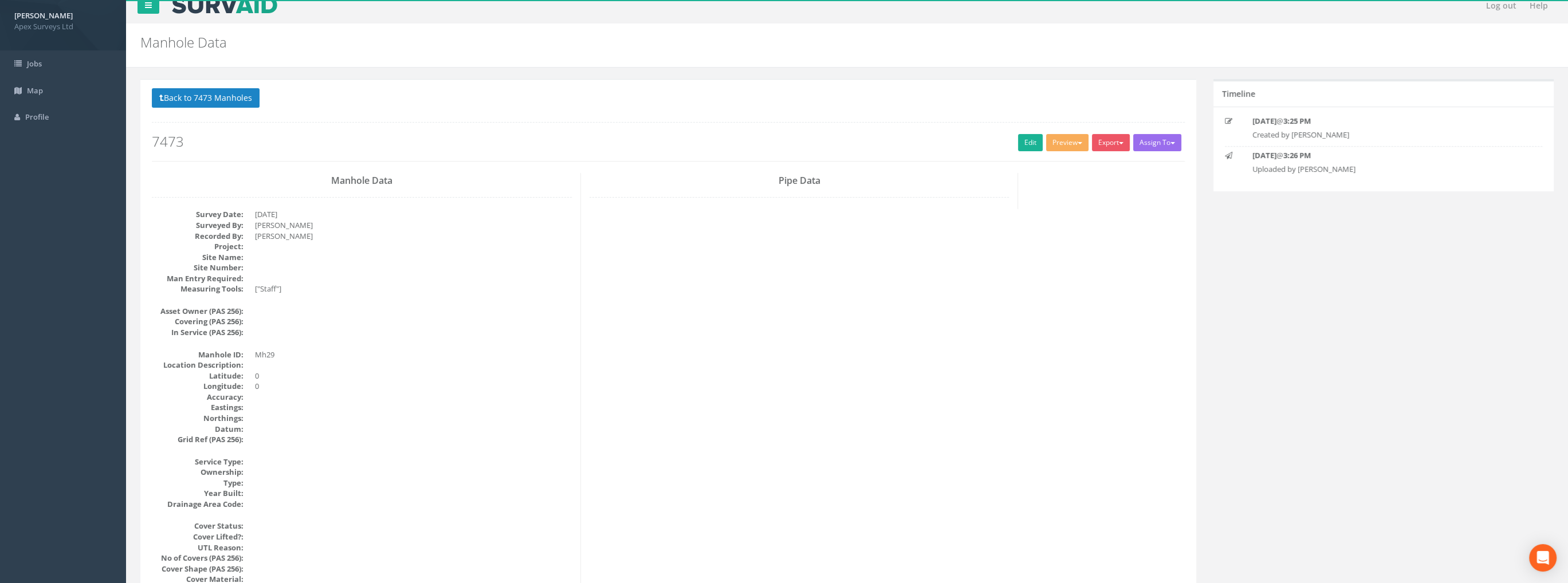
scroll to position [0, 0]
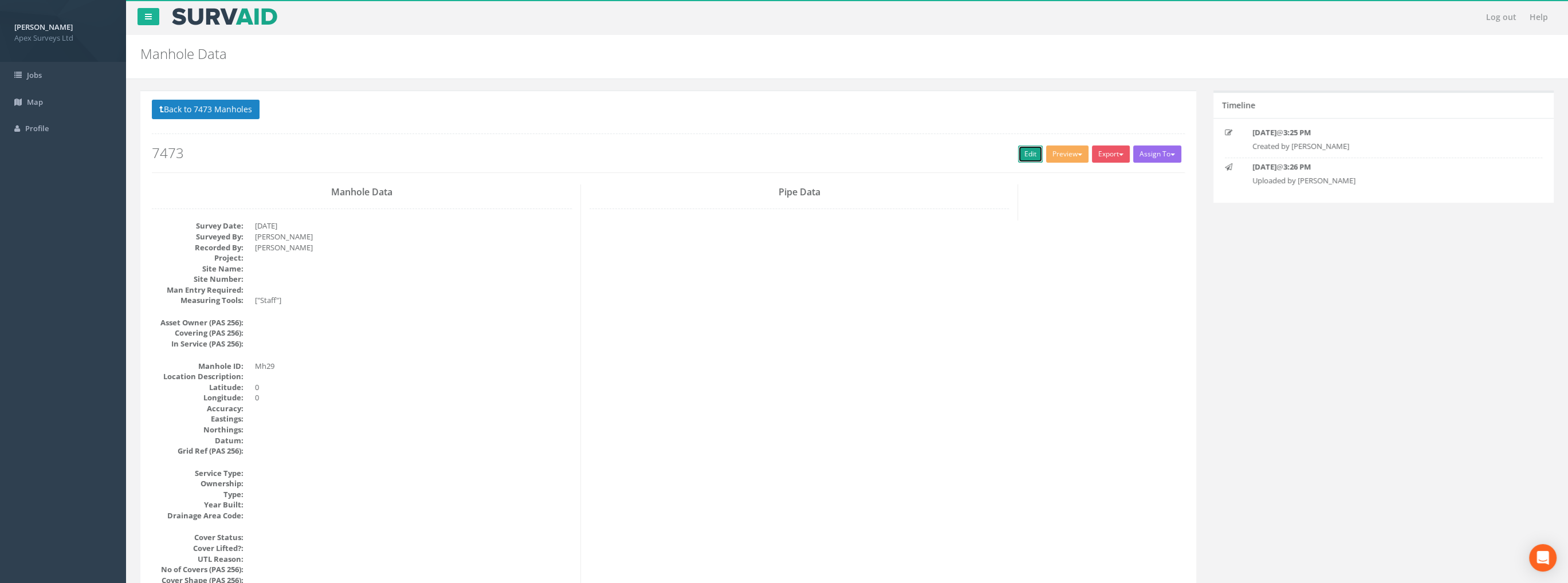
click at [1020, 154] on link "Edit" at bounding box center [1030, 154] width 25 height 17
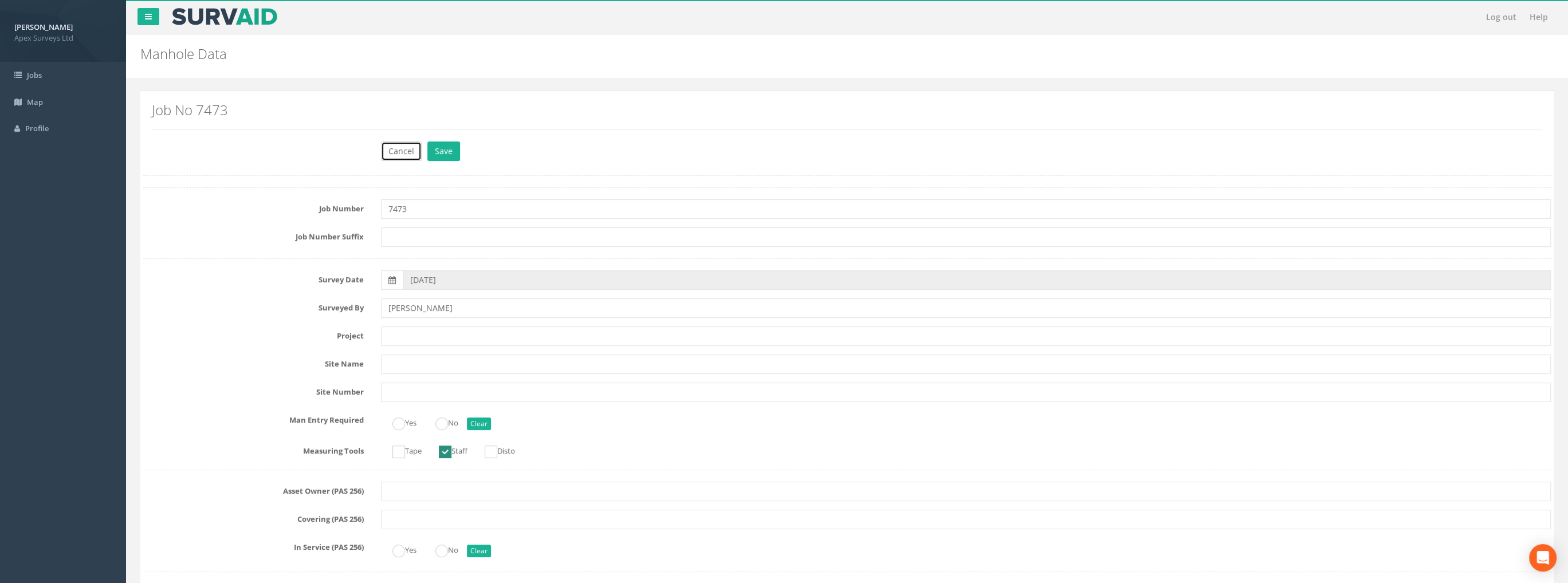
click at [403, 149] on button "Cancel" at bounding box center [401, 151] width 41 height 19
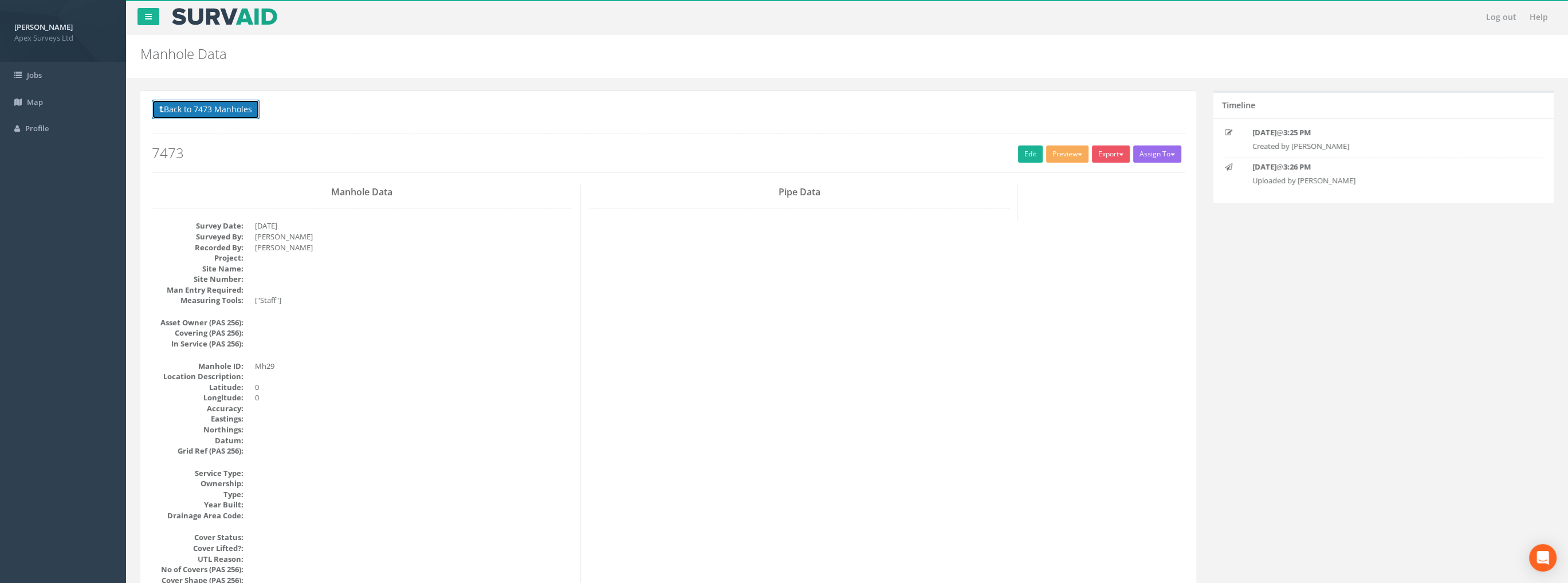
click at [191, 112] on button "Back to 7473 Manholes" at bounding box center [205, 109] width 107 height 19
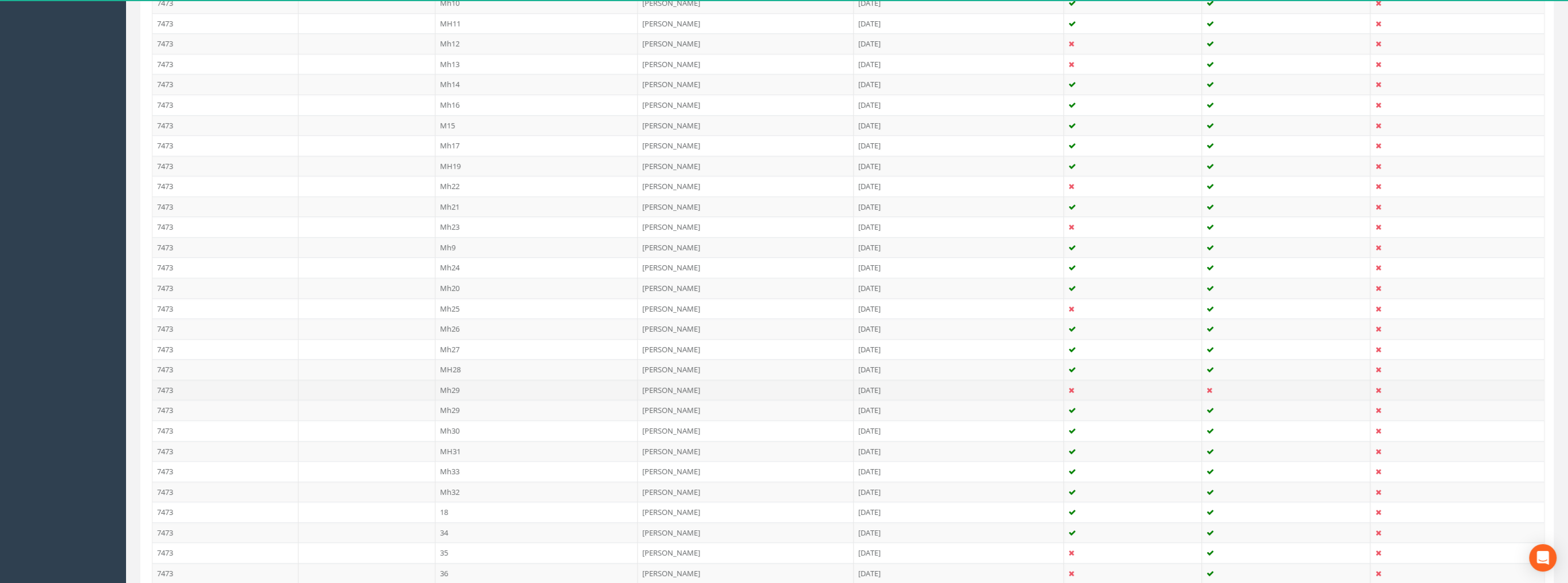
scroll to position [516, 0]
click at [453, 386] on td "Mh29" at bounding box center [537, 389] width 203 height 21
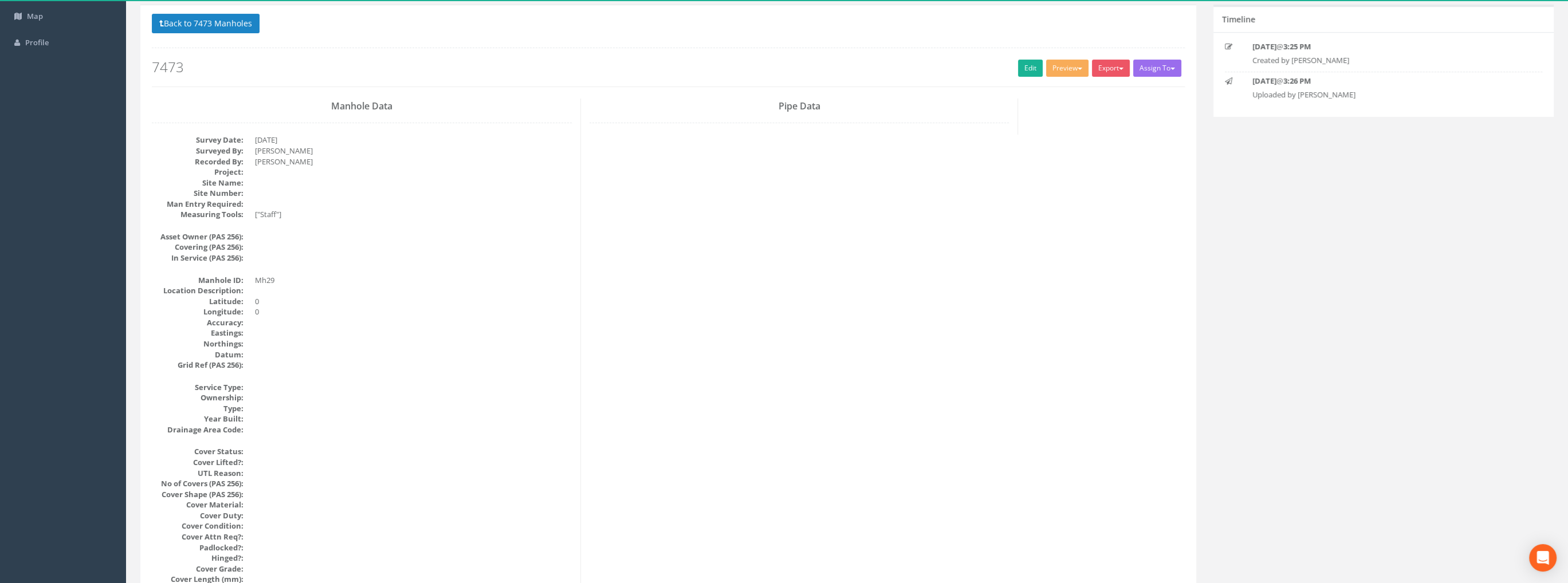
scroll to position [0, 0]
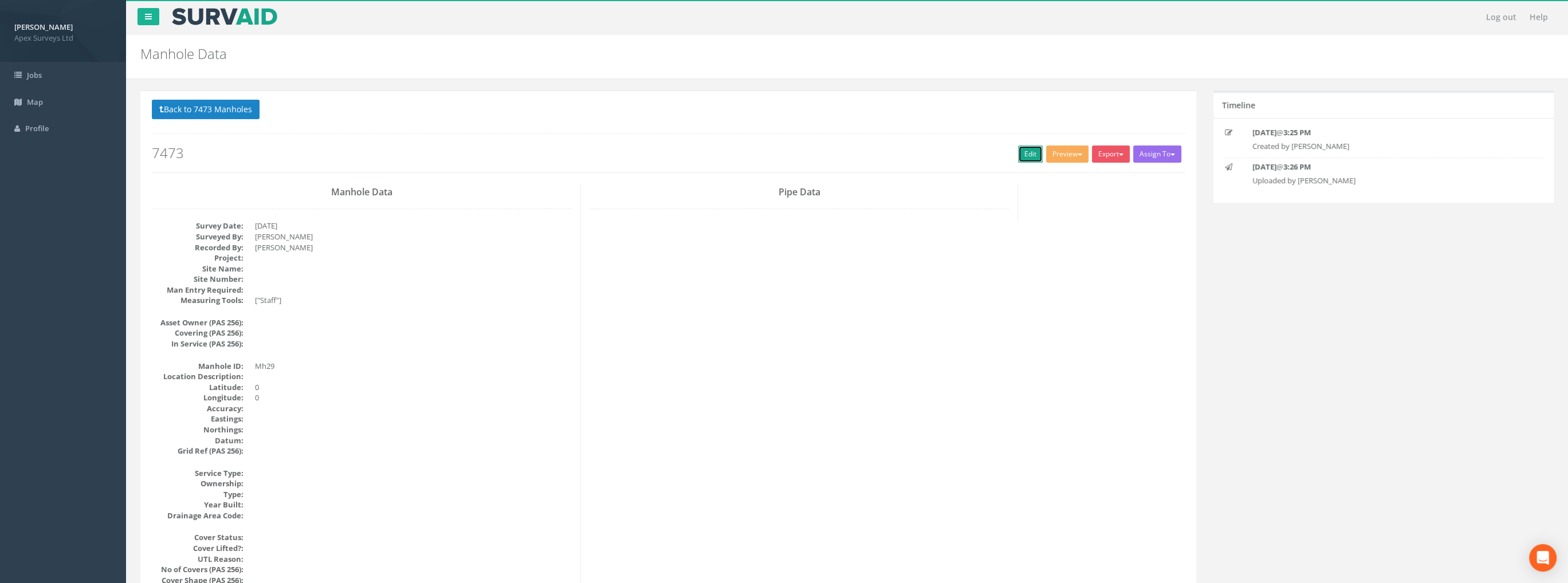
click at [1017, 156] on link "Edit" at bounding box center [1030, 154] width 25 height 17
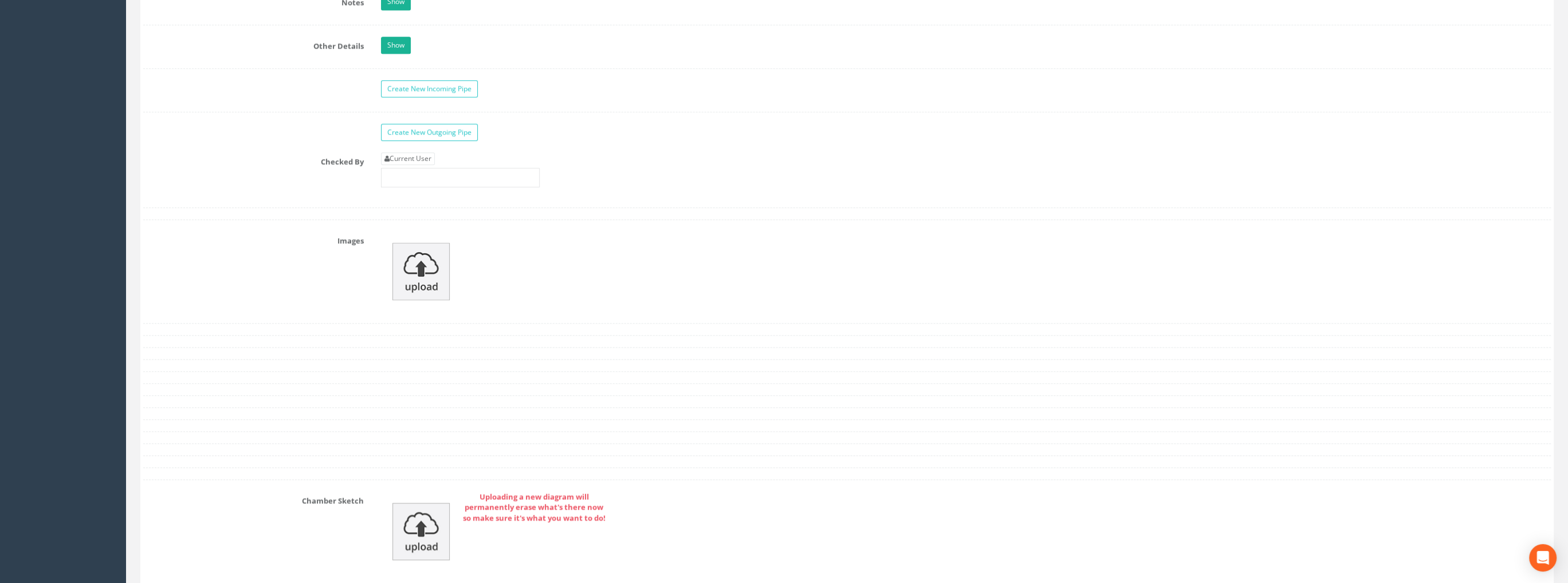
scroll to position [1776, 0]
click at [407, 152] on link "Current User" at bounding box center [408, 155] width 54 height 12
type input "[PERSON_NAME]"
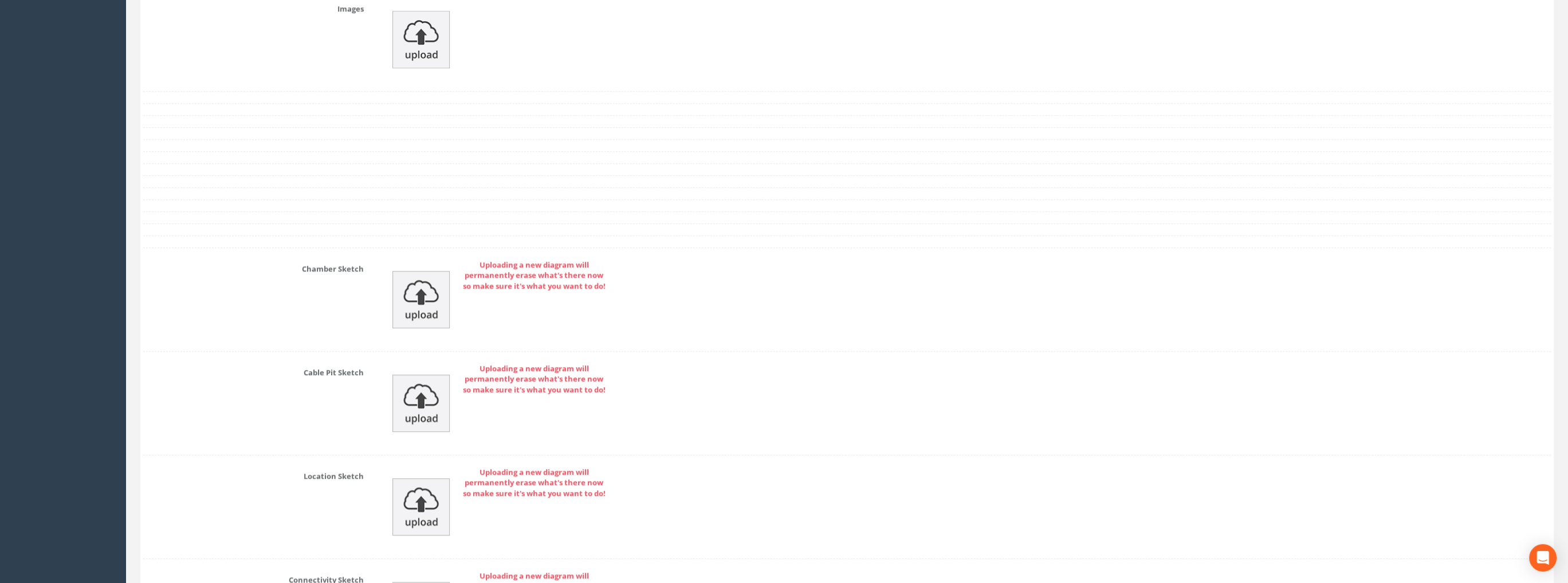
scroll to position [2273, 0]
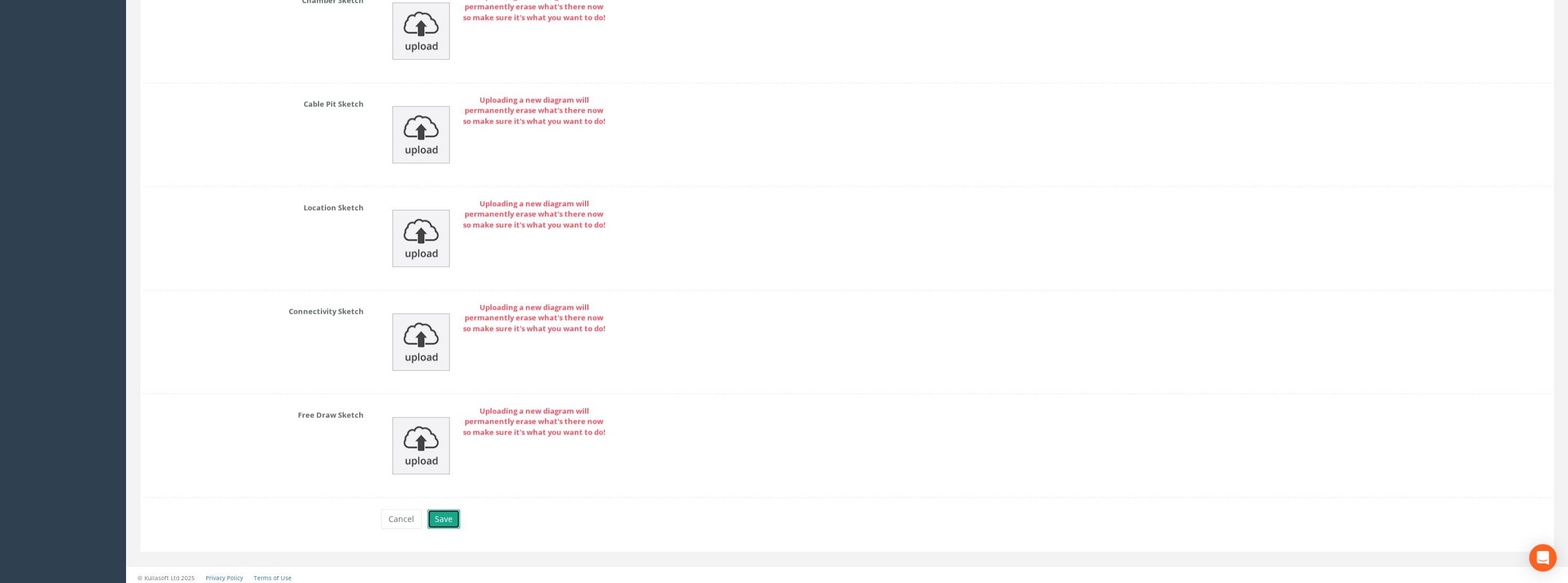
click at [449, 514] on button "Save" at bounding box center [444, 519] width 32 height 19
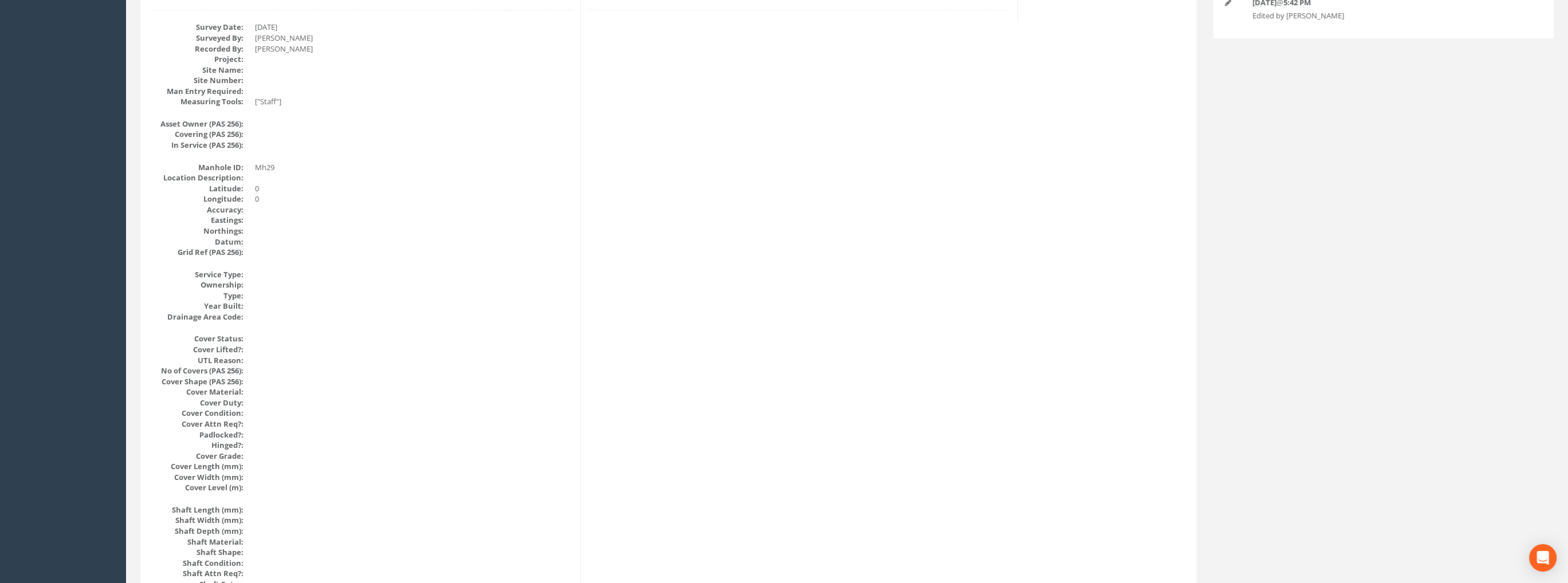
scroll to position [0, 0]
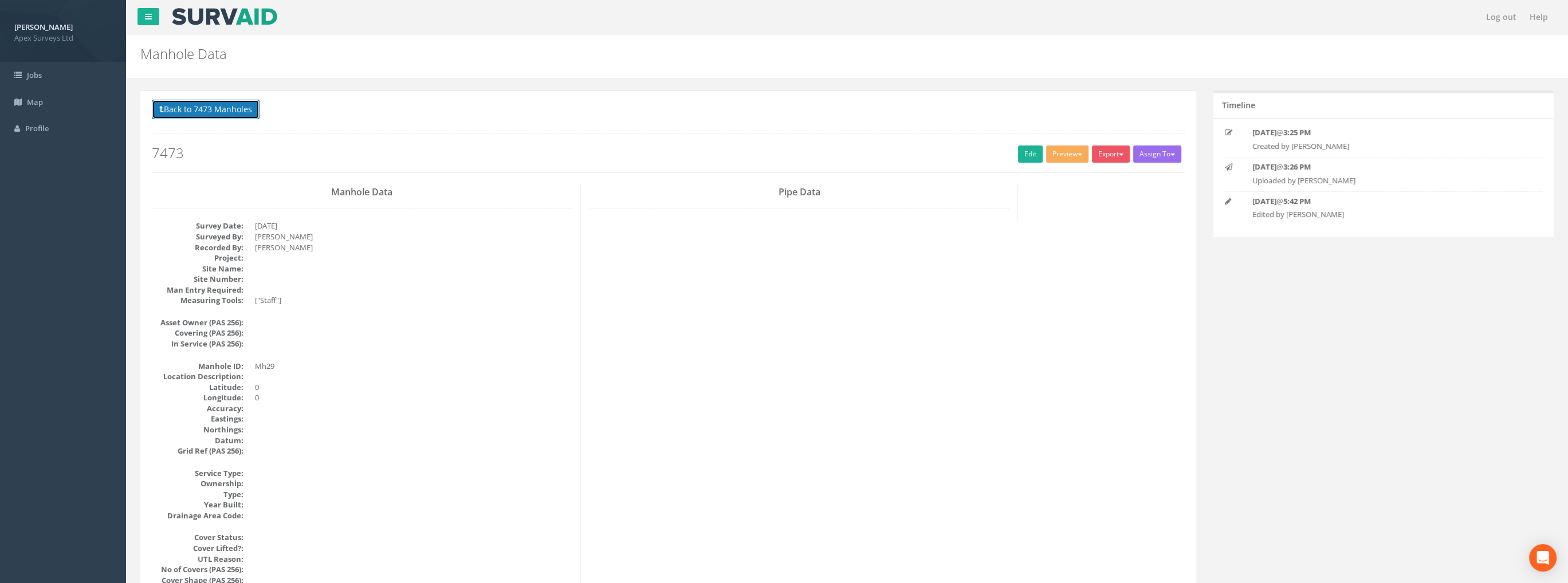
drag, startPoint x: 233, startPoint y: 107, endPoint x: 291, endPoint y: 131, distance: 62.8
click at [233, 107] on button "Back to 7473 Manholes" at bounding box center [205, 109] width 107 height 19
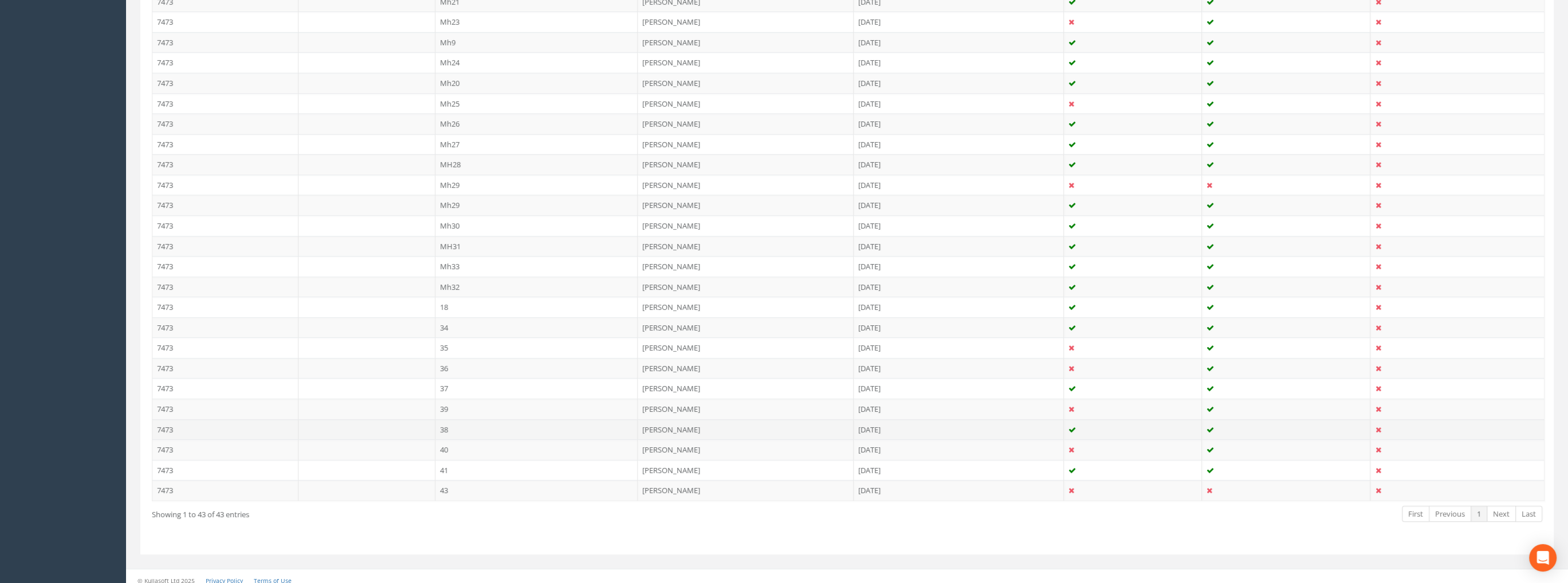
scroll to position [721, 0]
click at [405, 483] on td at bounding box center [366, 489] width 137 height 21
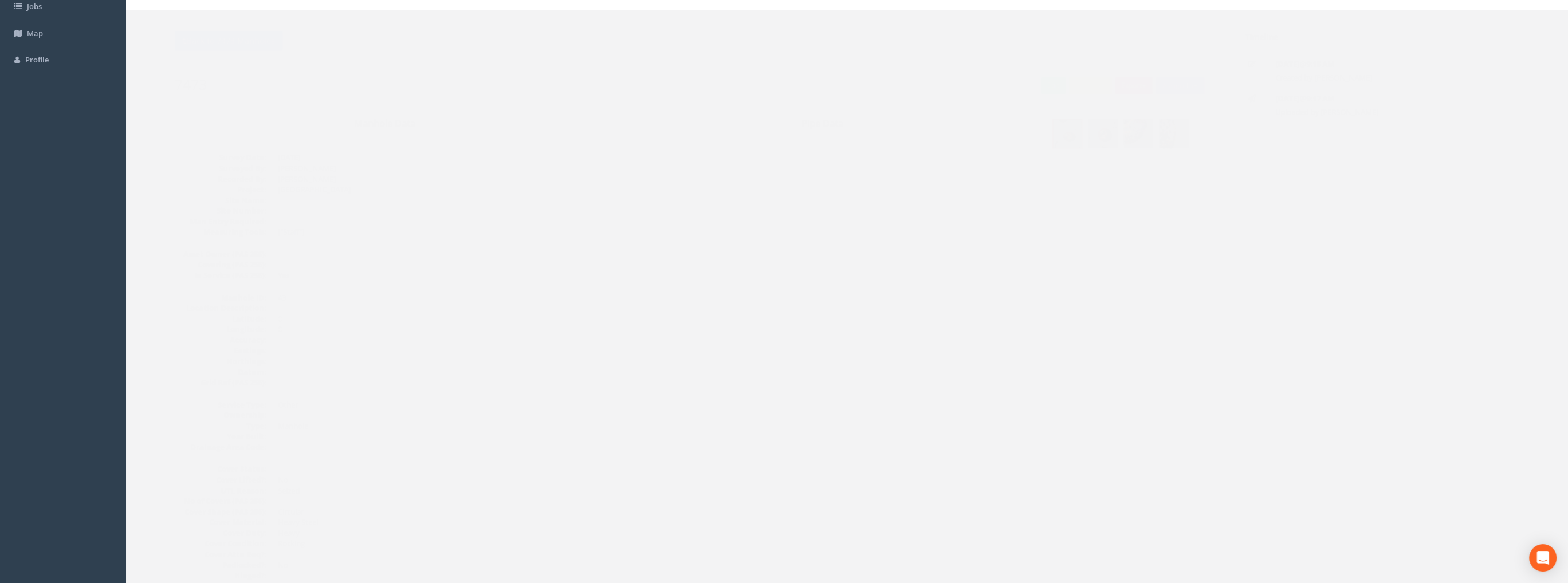
scroll to position [0, 0]
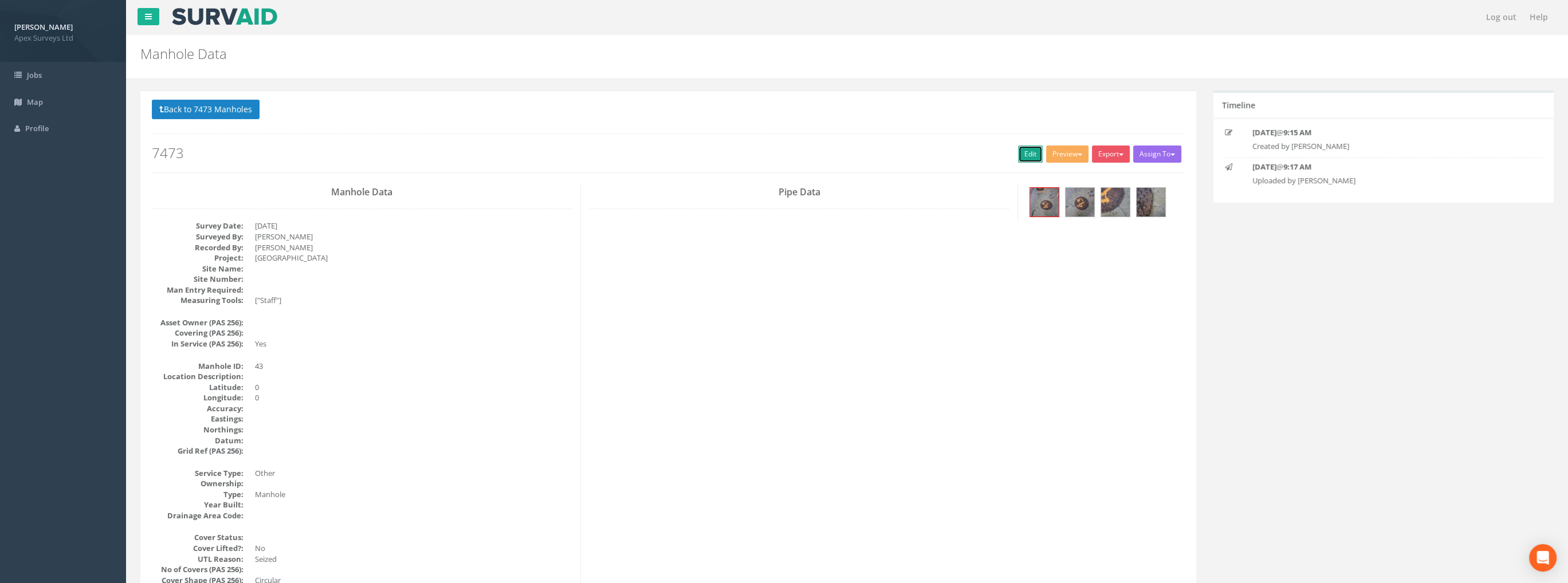
click at [1020, 158] on link "Edit" at bounding box center [1030, 154] width 25 height 17
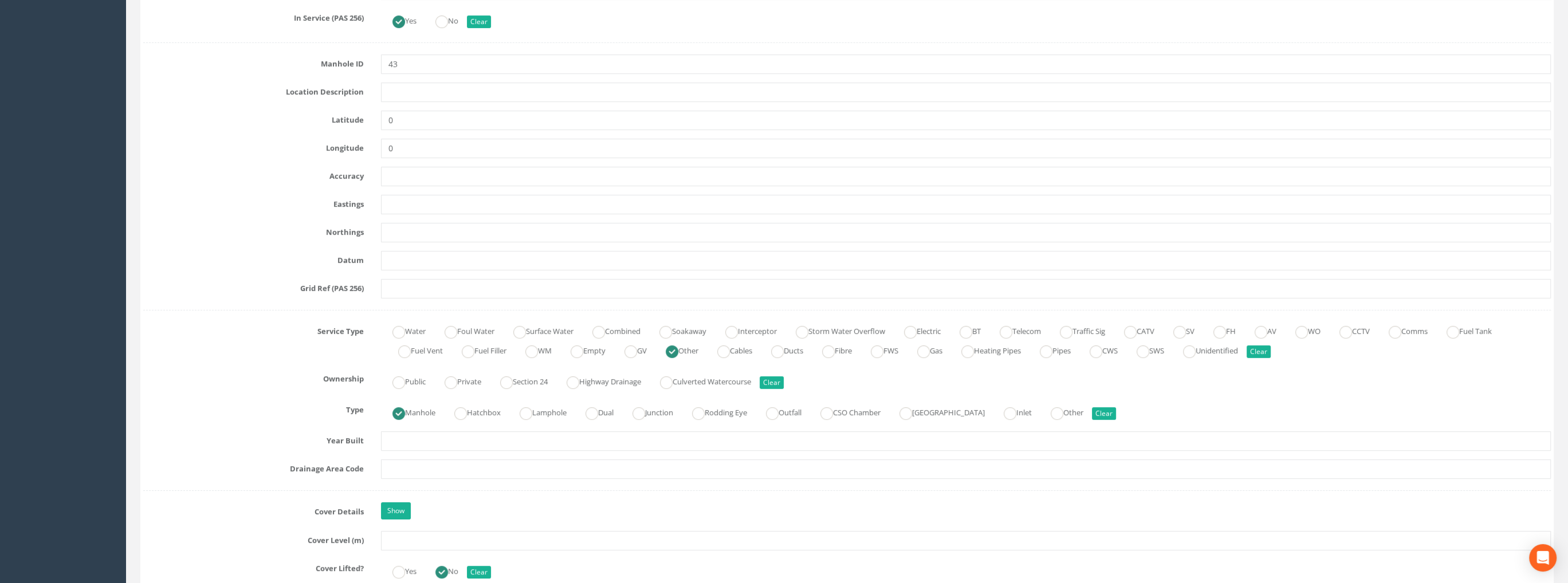
scroll to position [802, 0]
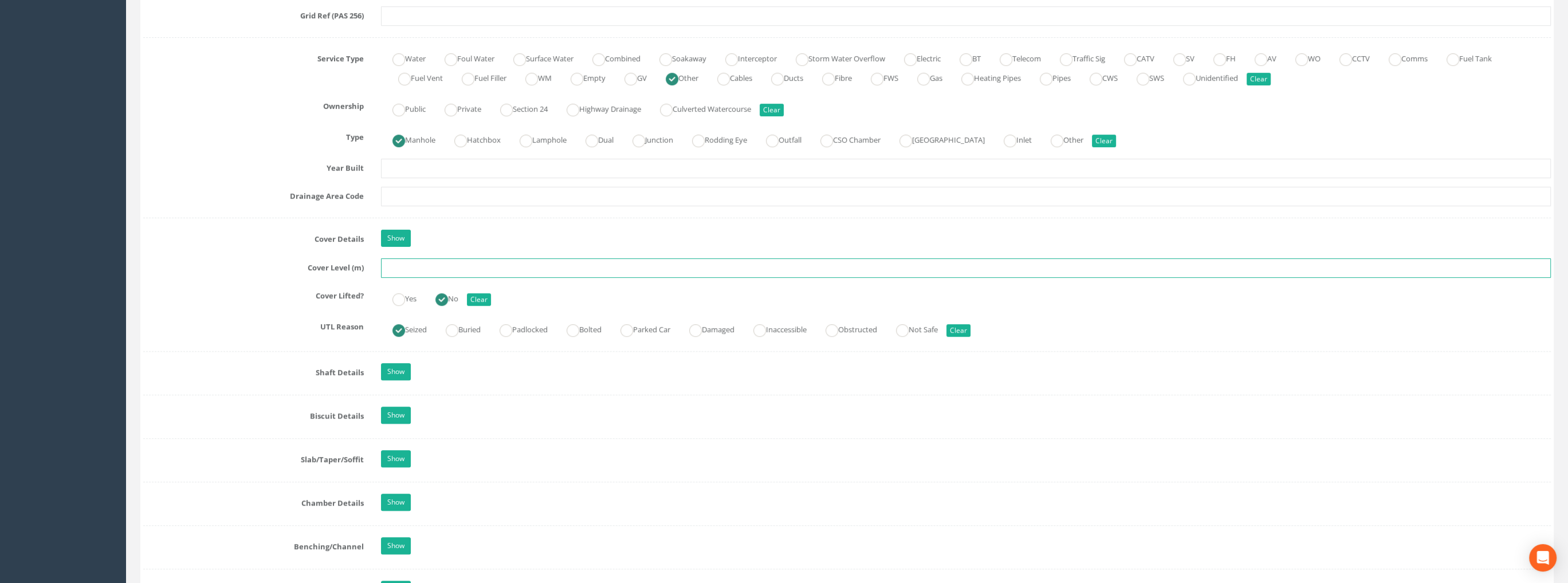
click at [390, 270] on input "text" at bounding box center [966, 268] width 1170 height 19
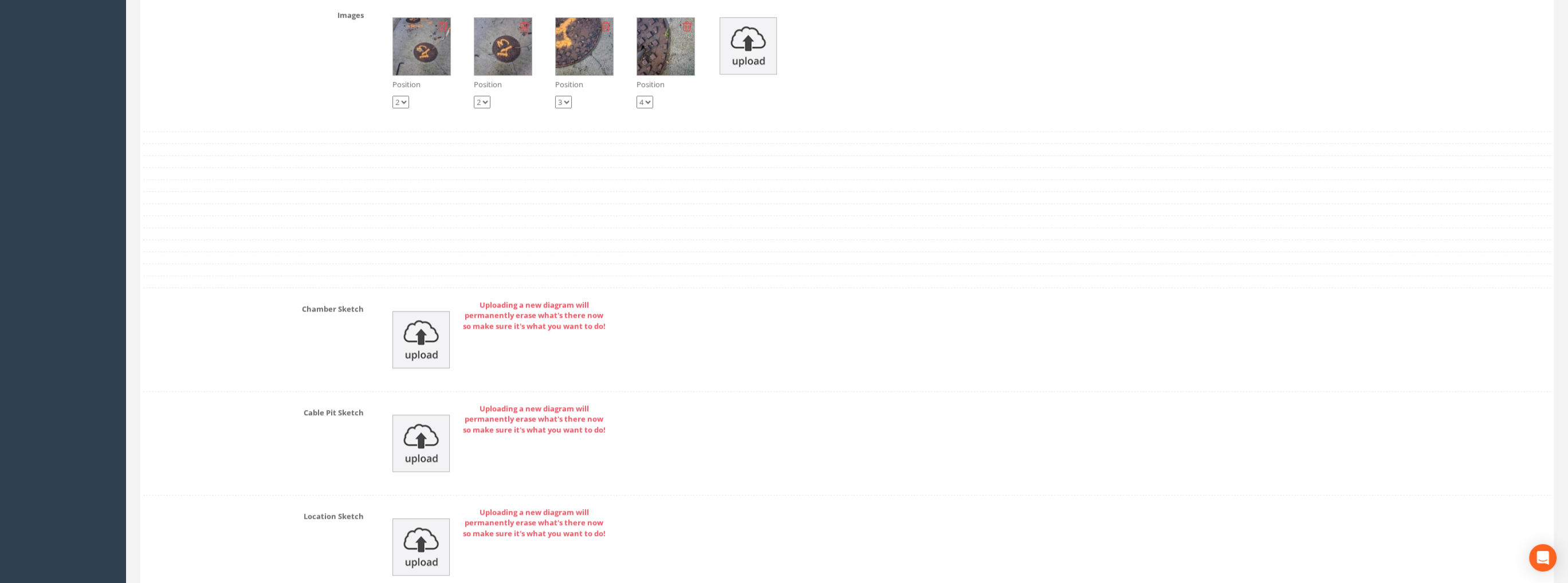
scroll to position [1718, 0]
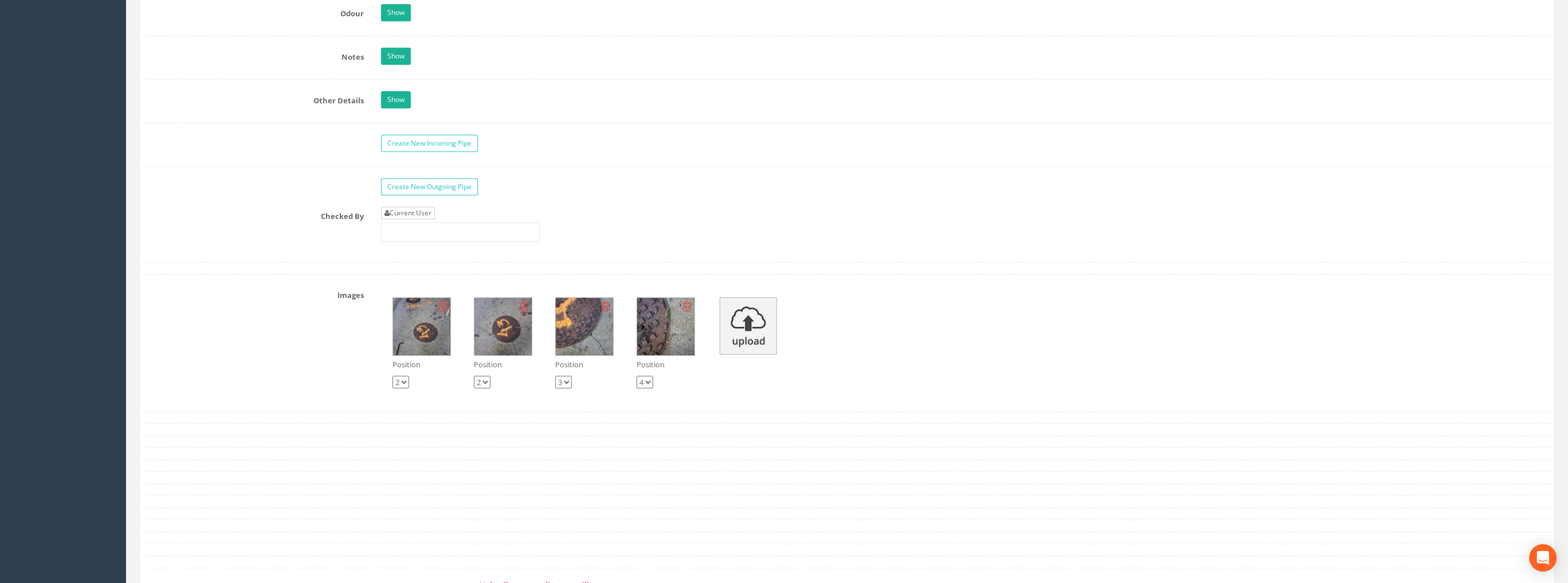
type input "99.55"
click at [407, 211] on link "Current User" at bounding box center [408, 213] width 54 height 12
type input "[PERSON_NAME]"
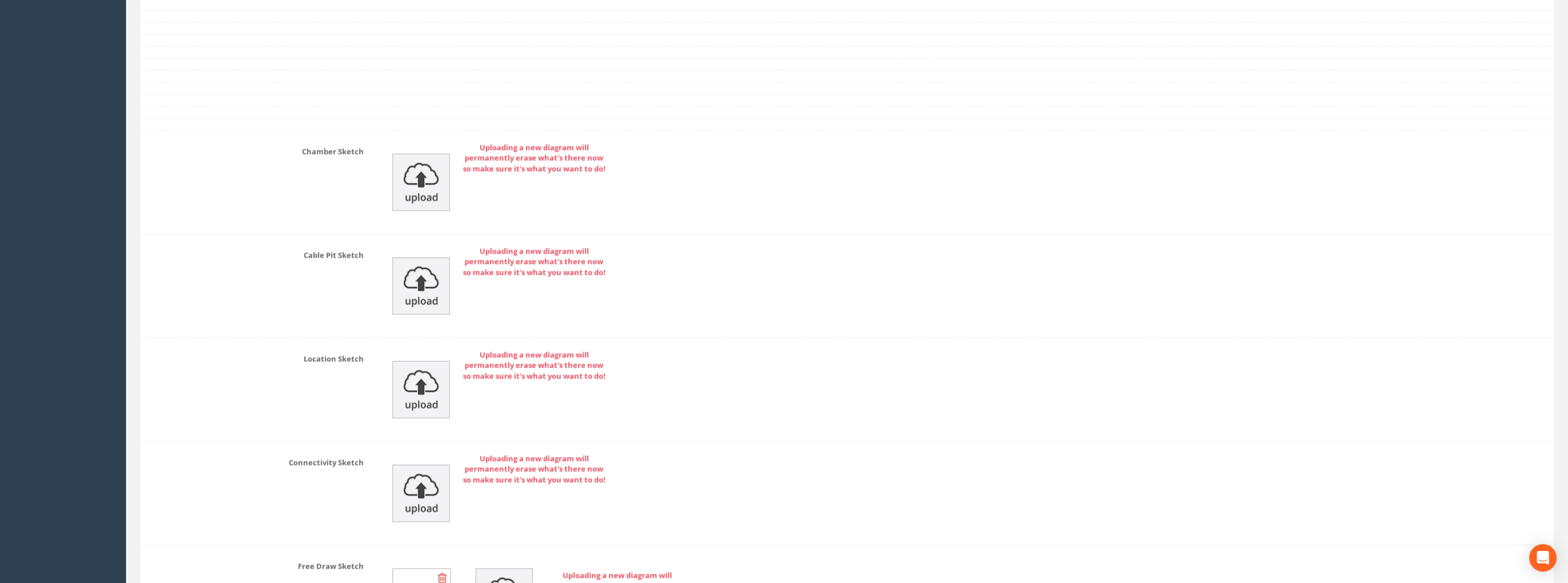
scroll to position [2307, 0]
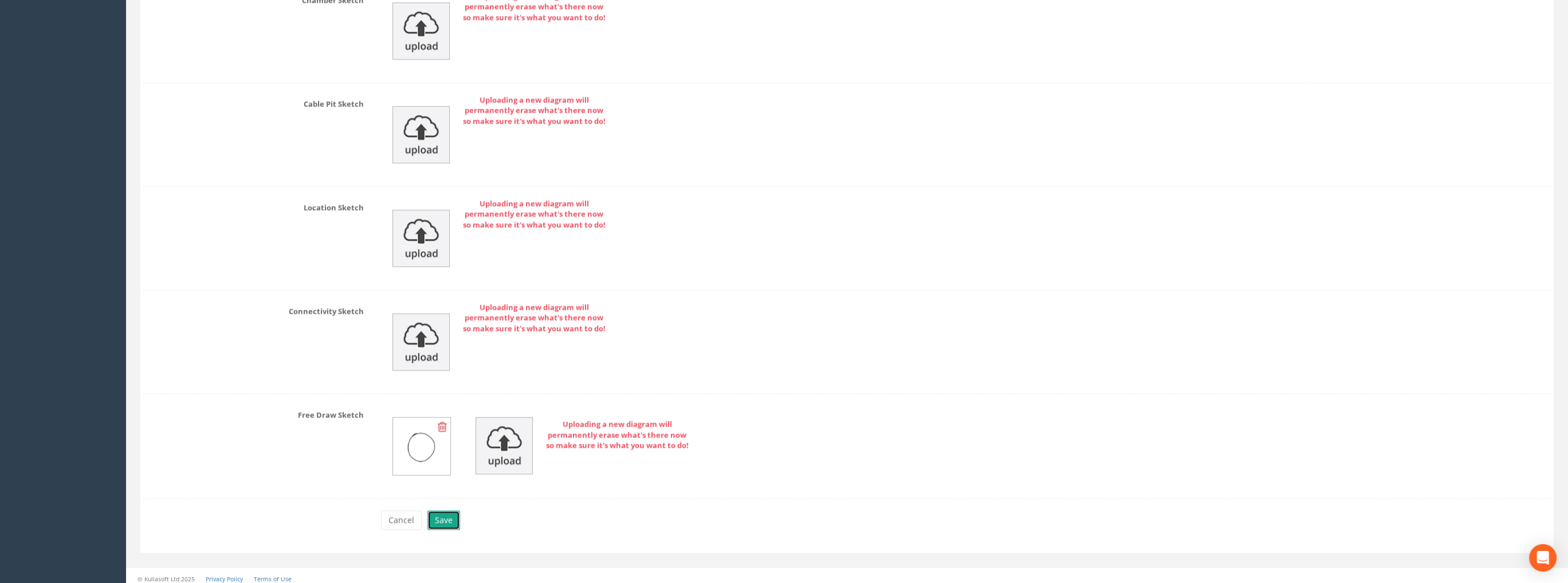
click at [441, 510] on button "Save" at bounding box center [444, 520] width 32 height 19
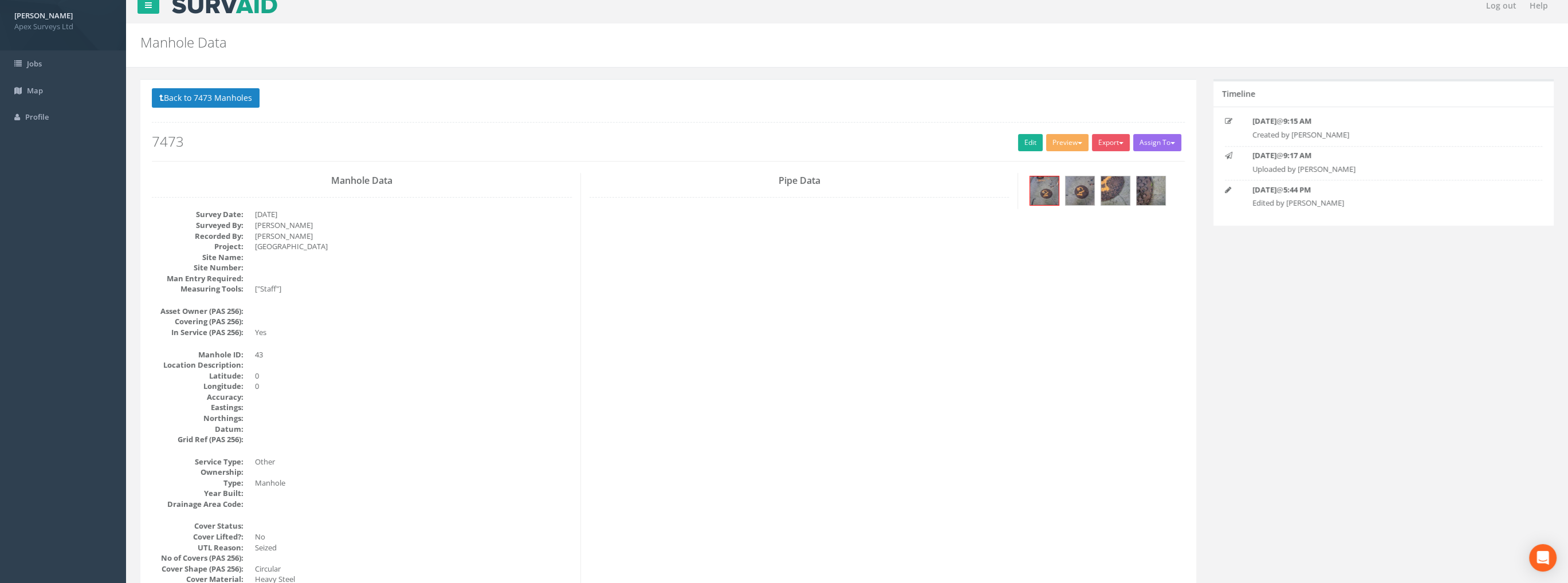
scroll to position [0, 0]
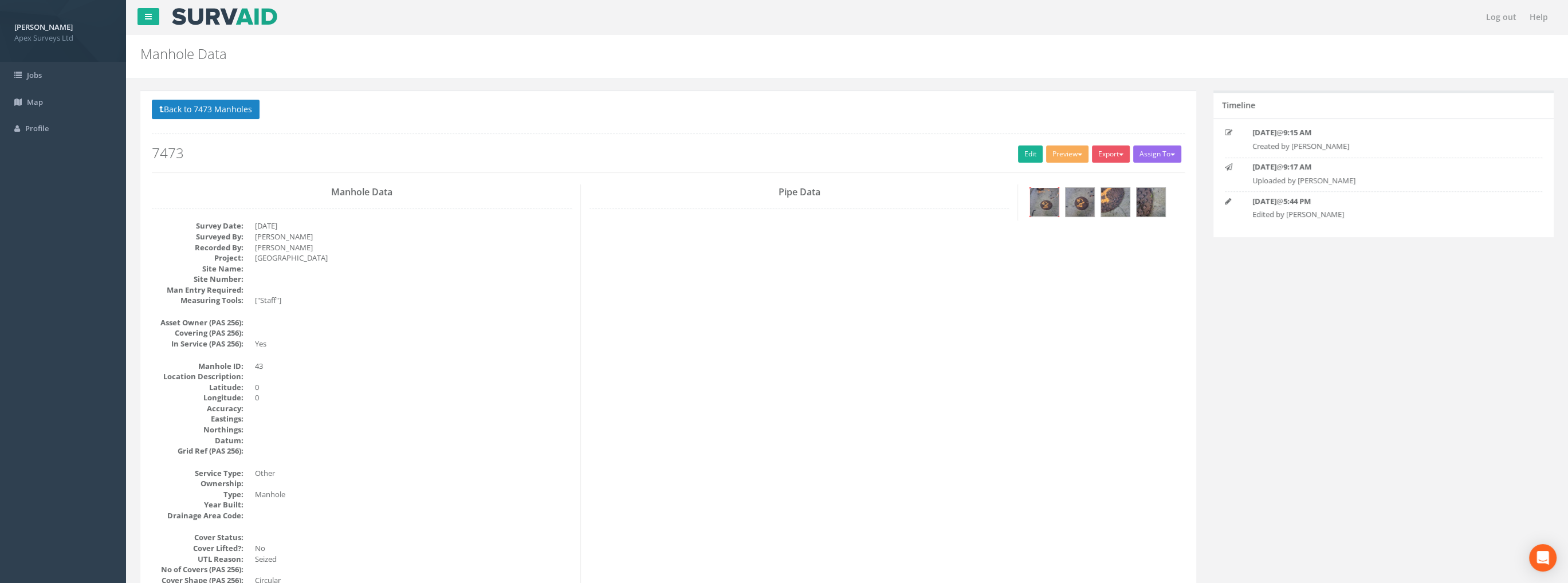
click at [1047, 200] on img at bounding box center [1044, 202] width 29 height 29
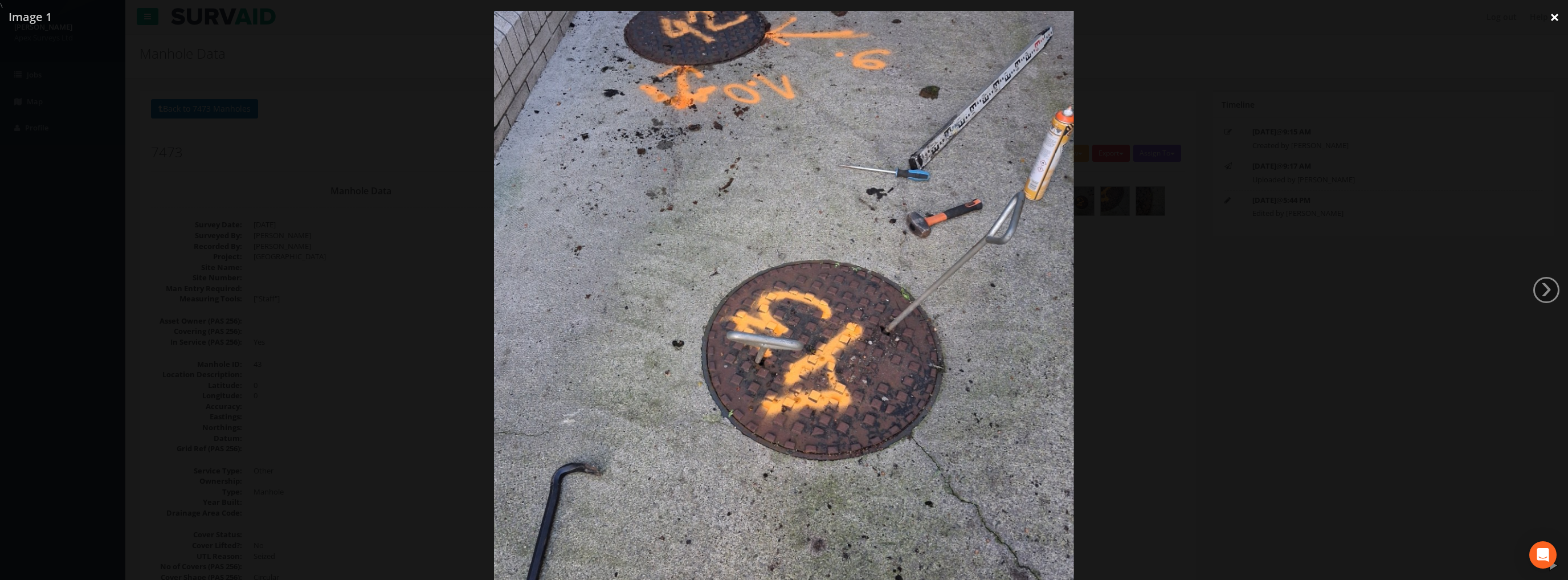
click at [1549, 15] on link "×" at bounding box center [1554, 17] width 27 height 34
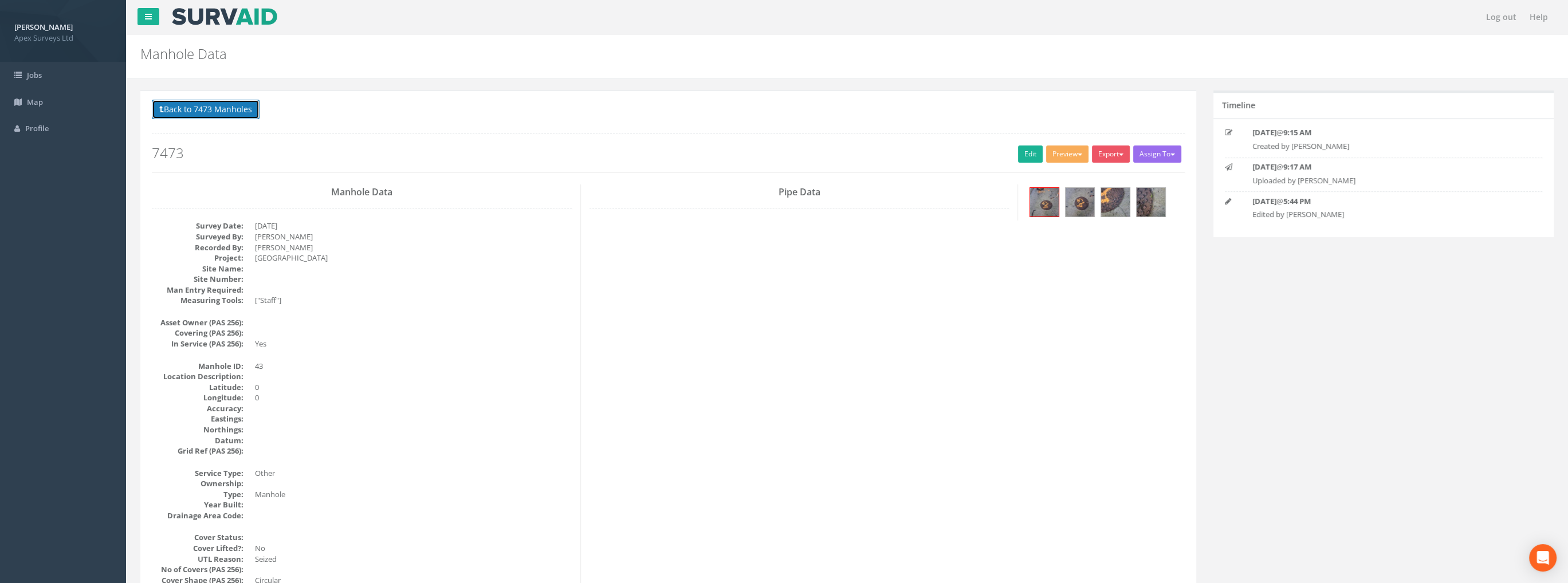
click at [210, 111] on button "Back to 7473 Manholes" at bounding box center [205, 109] width 107 height 19
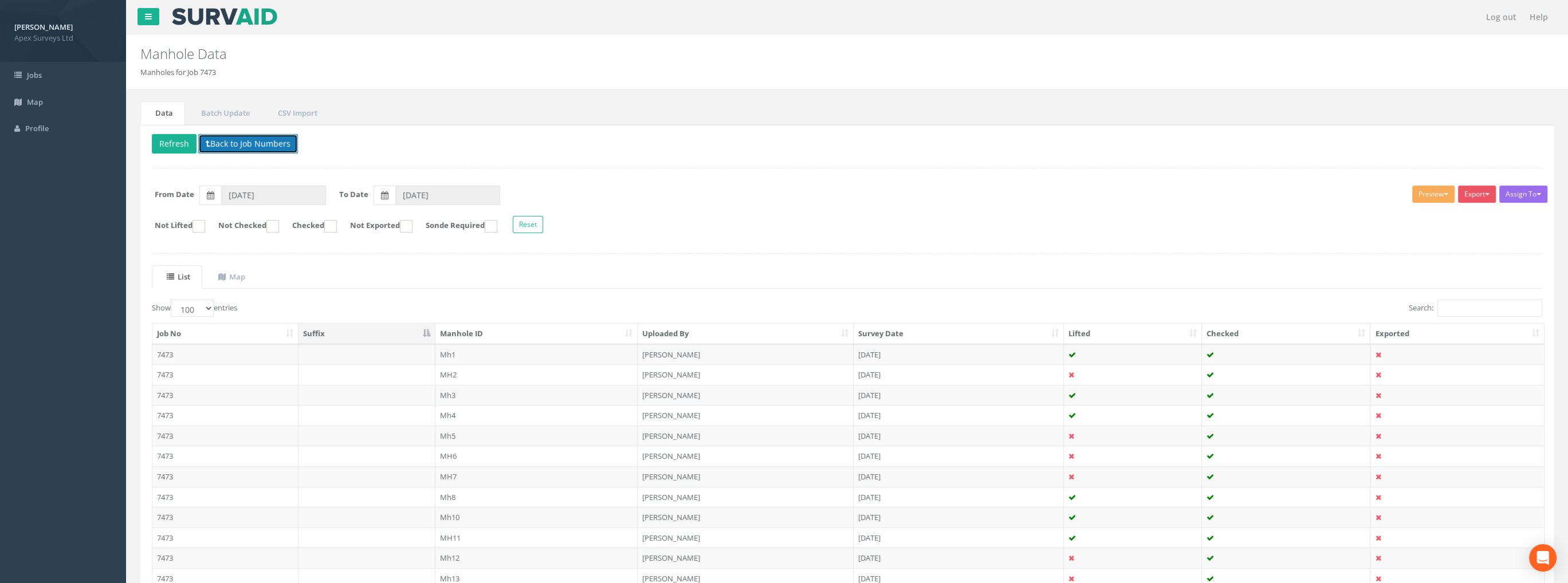
click at [229, 145] on button "Back to Job Numbers" at bounding box center [247, 143] width 100 height 19
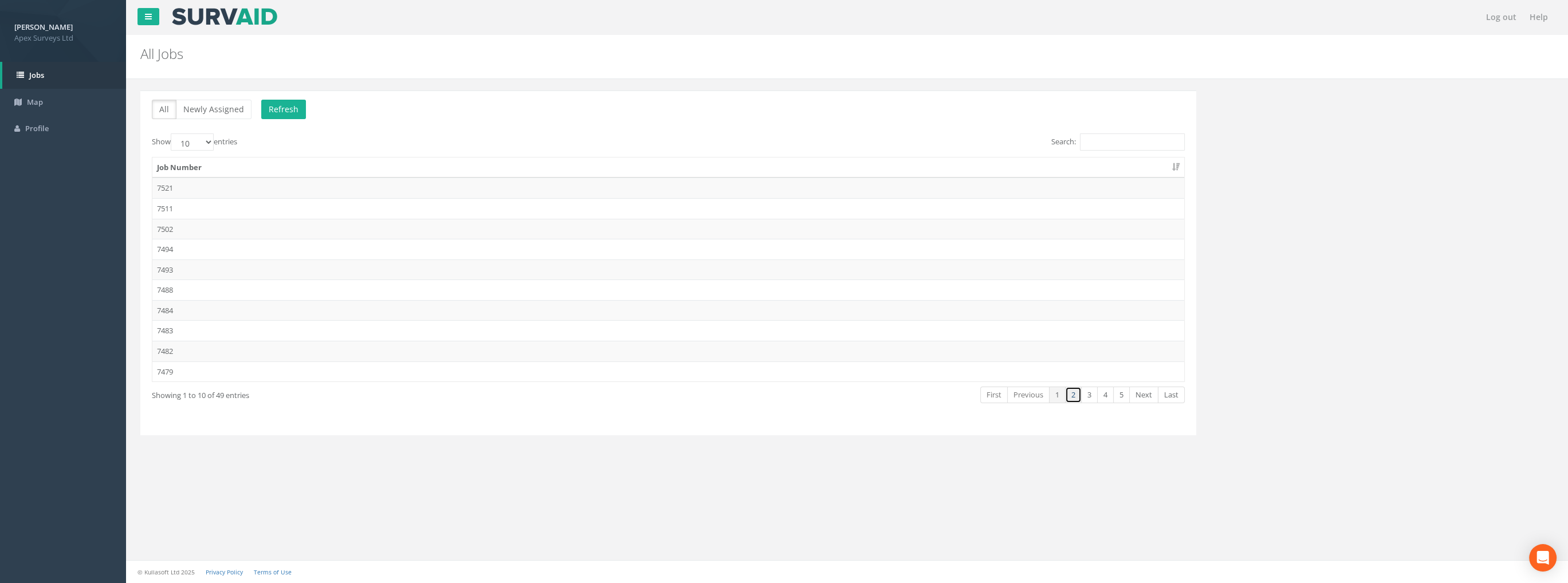
click at [1076, 390] on link "2" at bounding box center [1072, 394] width 16 height 16
click at [176, 184] on td "7473" at bounding box center [668, 188] width 1031 height 21
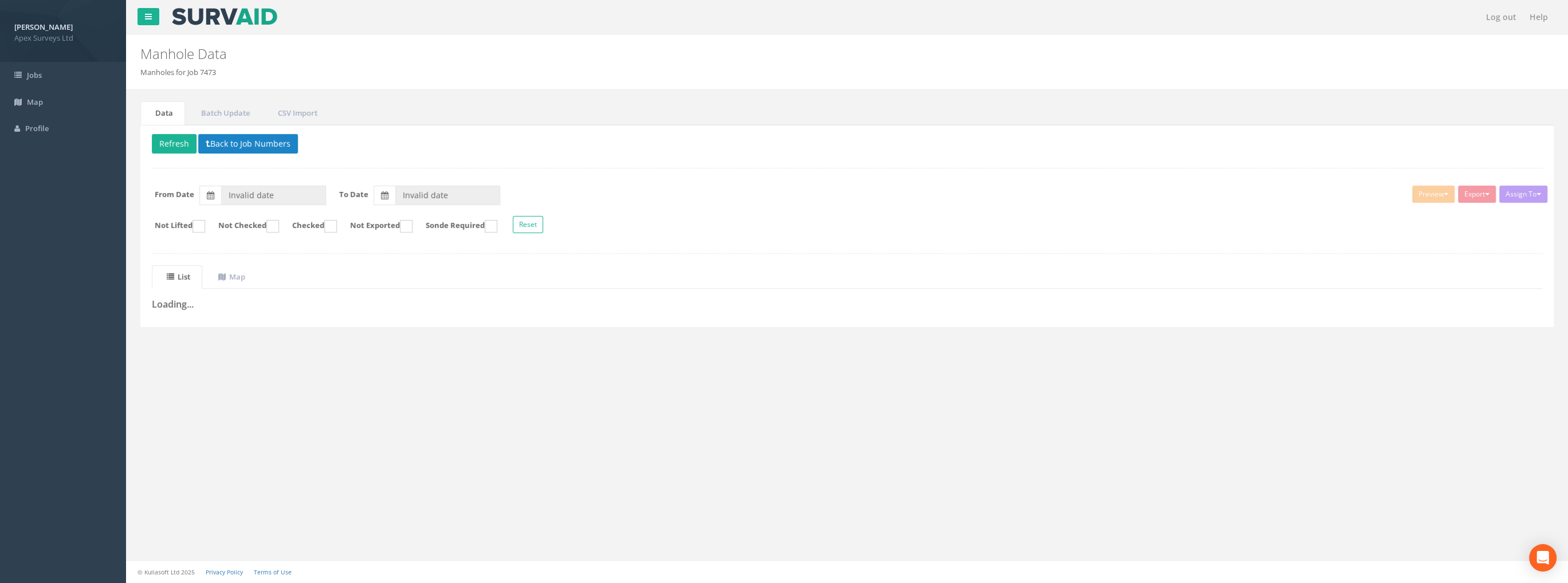
type input "[DATE]"
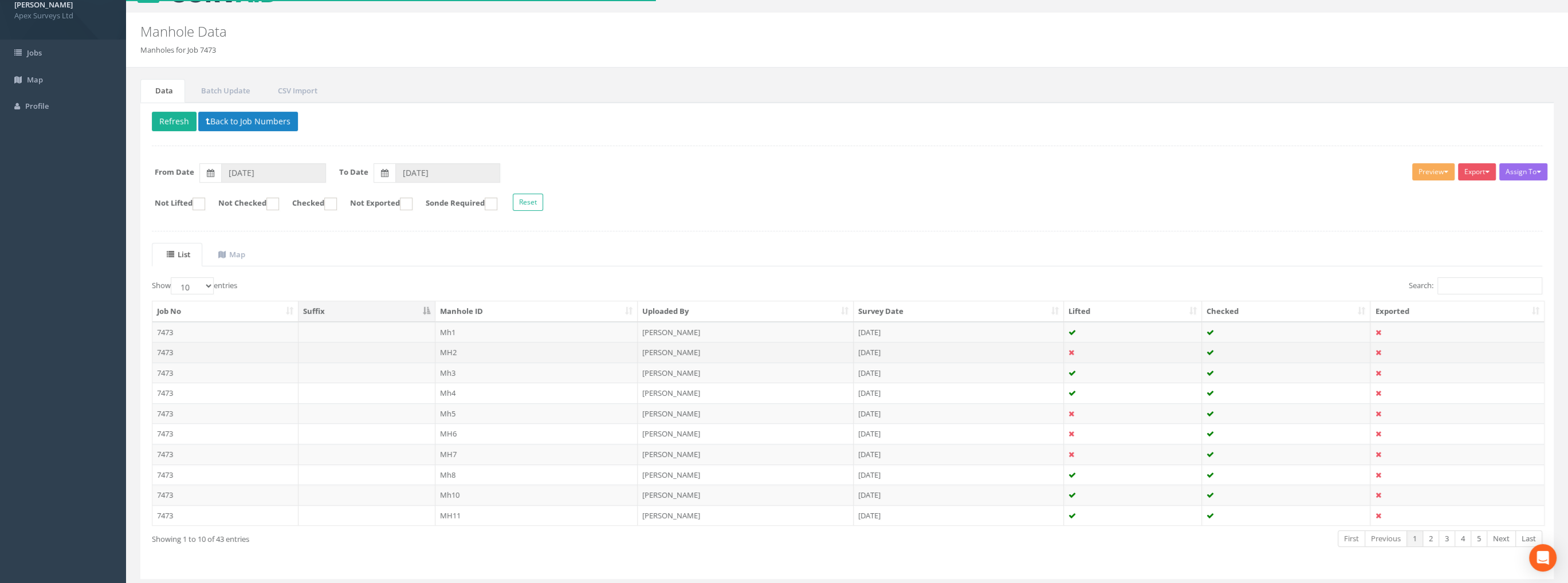
scroll to position [53, 0]
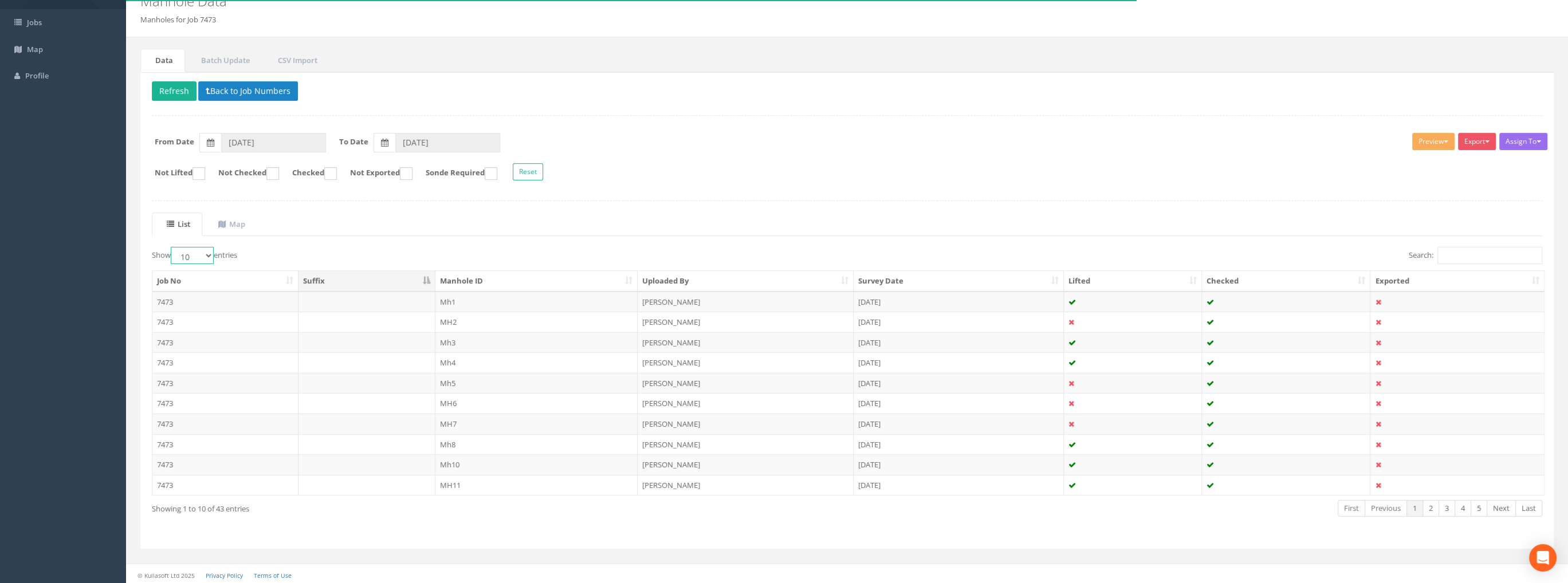
click at [203, 255] on select "10 25 50 100" at bounding box center [193, 255] width 43 height 17
select select "100"
click at [172, 247] on select "10 25 50 100" at bounding box center [193, 255] width 43 height 17
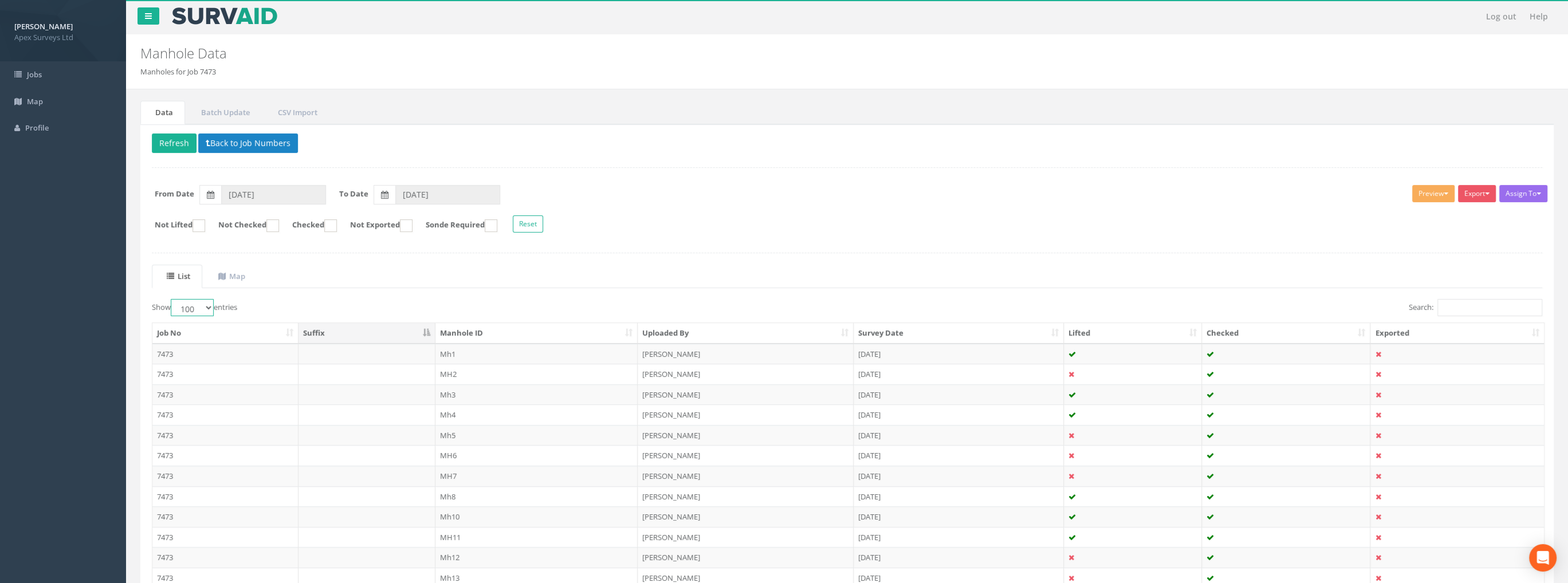
scroll to position [0, 0]
